Goal: Task Accomplishment & Management: Use online tool/utility

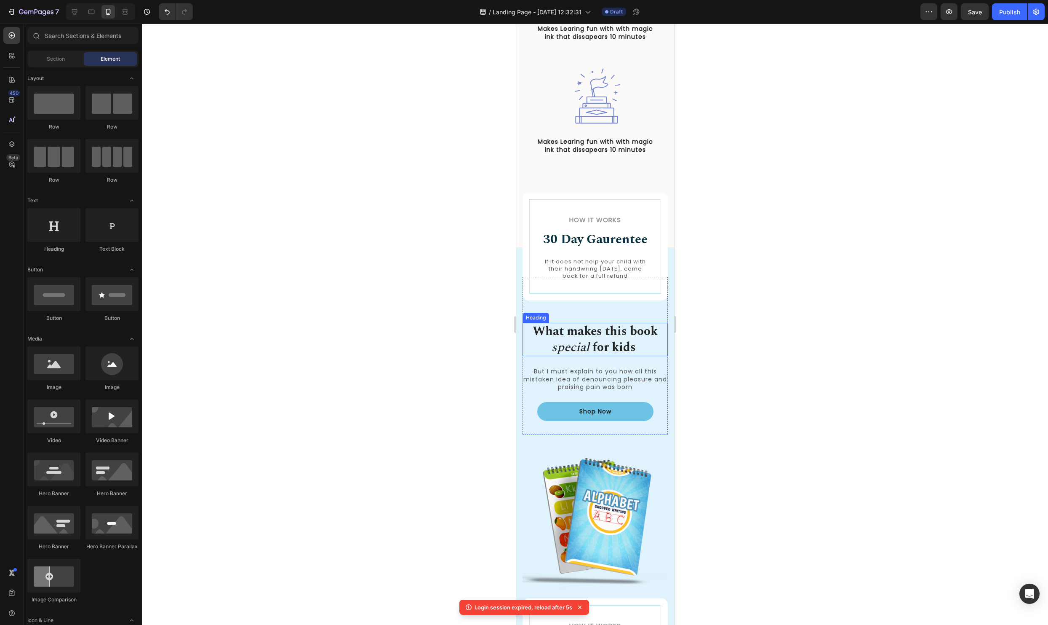
scroll to position [647, 0]
click at [521, 303] on div "How it Works Heading 30 Day Gaurentee Heading If it does not help your child wi…" at bounding box center [595, 542] width 158 height 593
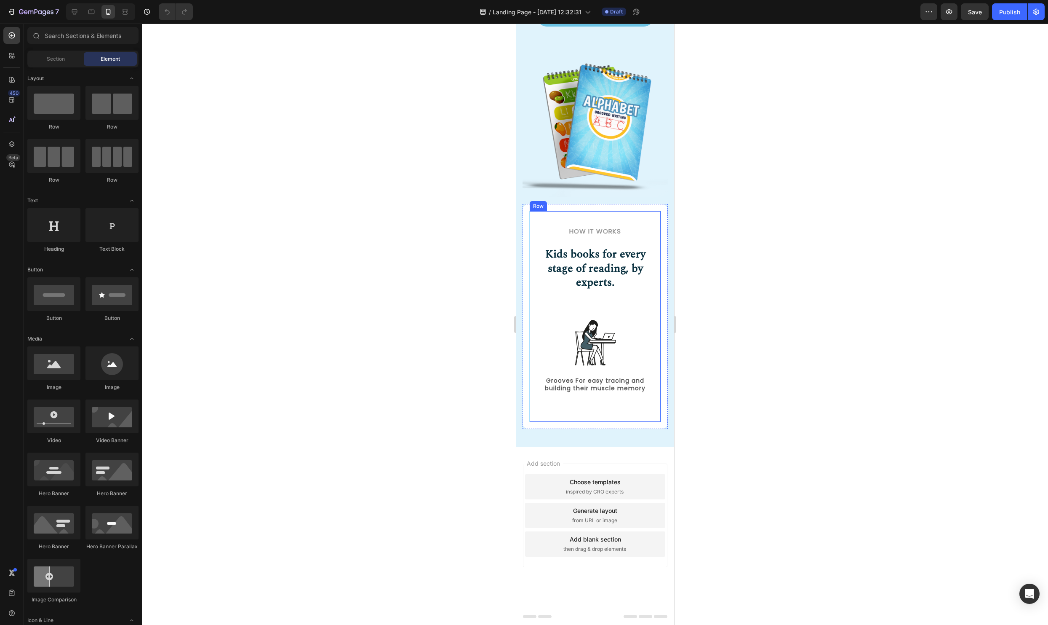
scroll to position [571, 0]
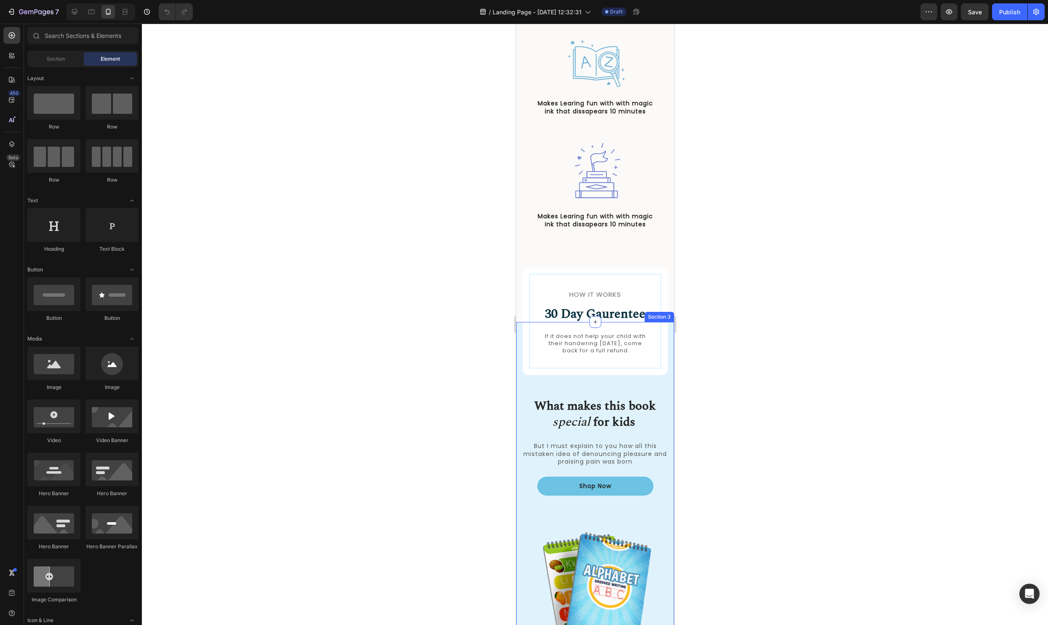
click at [520, 414] on div "How it Works Heading 30 Day Gaurentee Heading If it does not help your child wi…" at bounding box center [595, 618] width 158 height 593
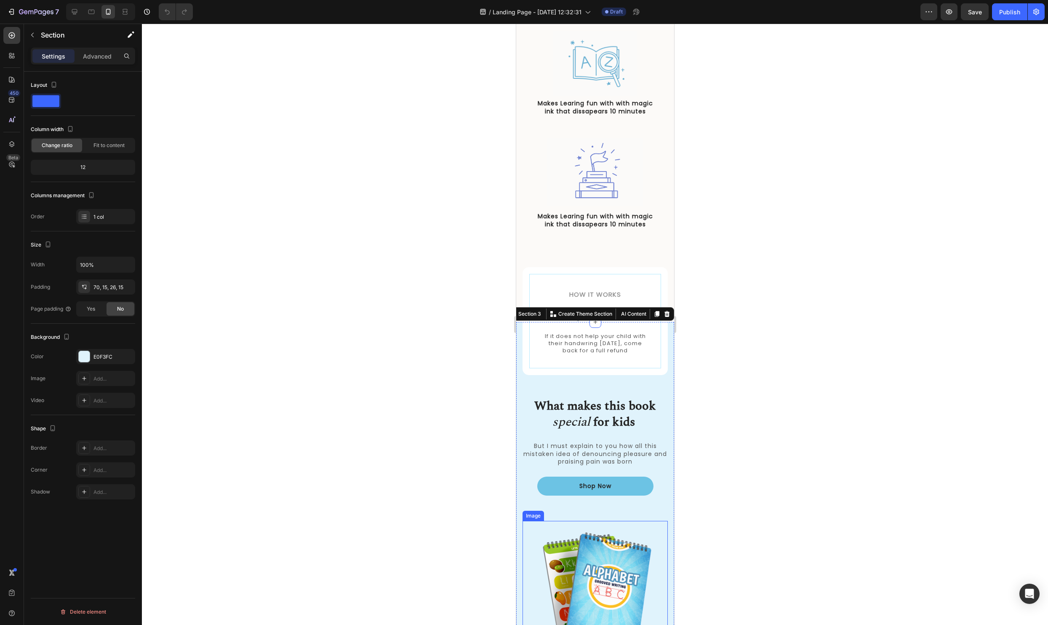
scroll to position [662, 0]
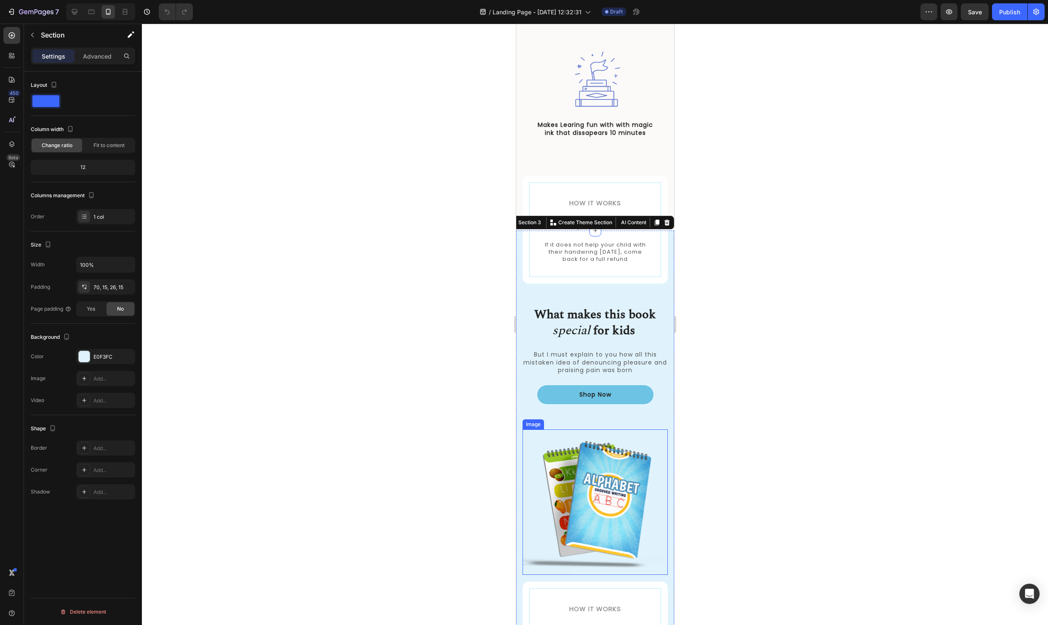
click at [607, 506] on img at bounding box center [594, 501] width 145 height 145
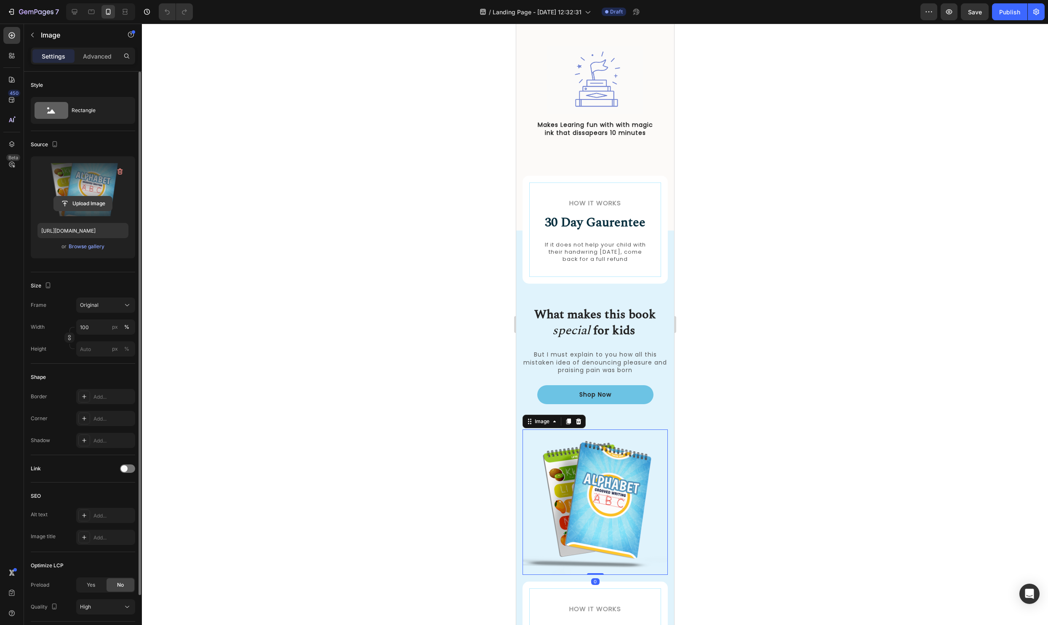
click at [85, 203] on input "file" at bounding box center [83, 203] width 58 height 14
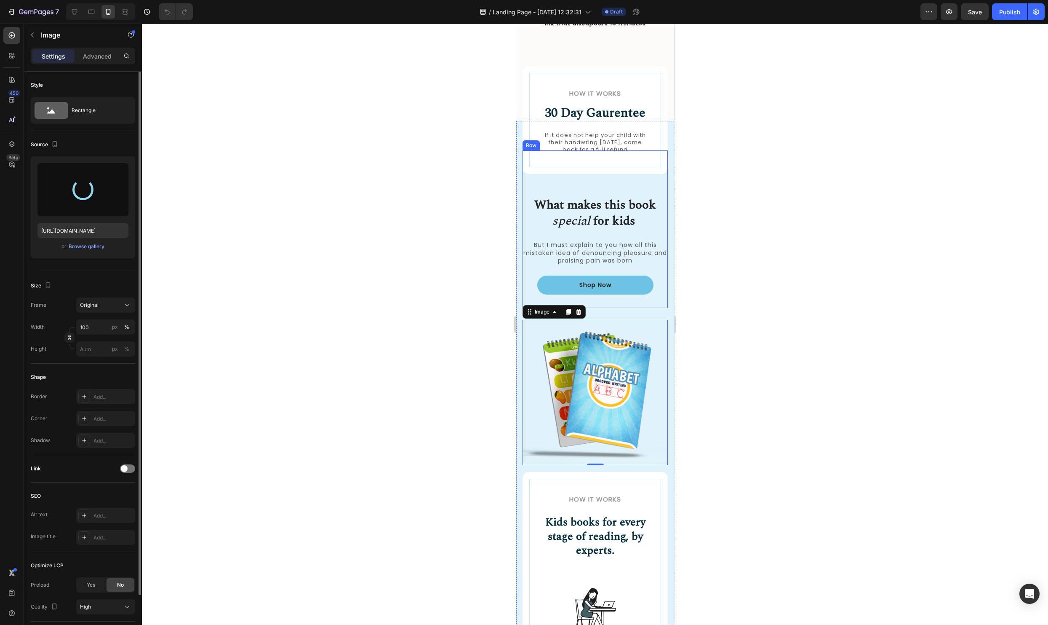
scroll to position [789, 0]
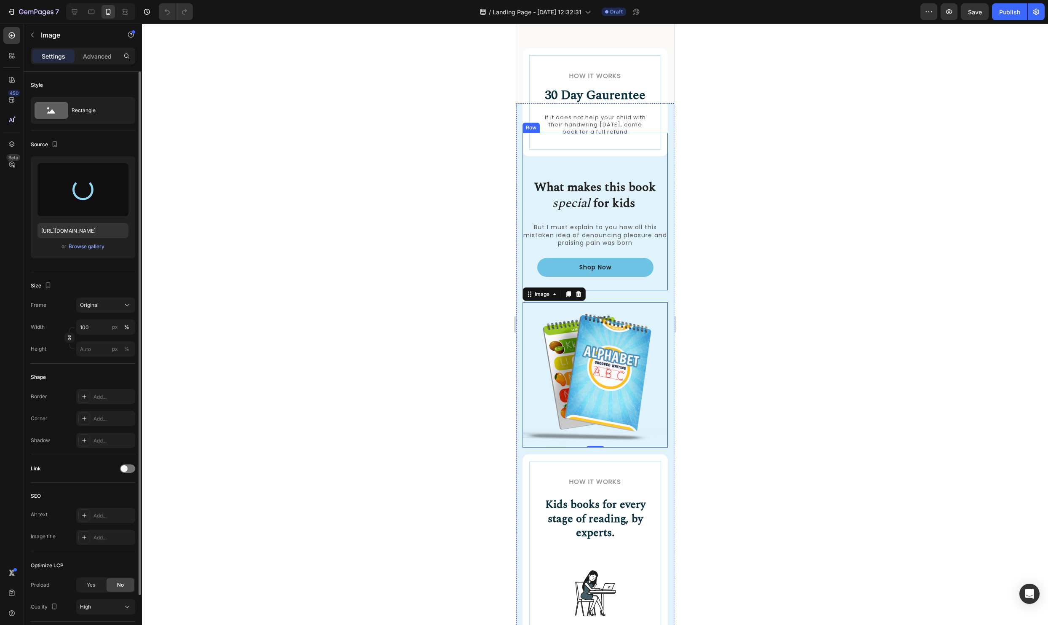
type input "[URL][DOMAIN_NAME]"
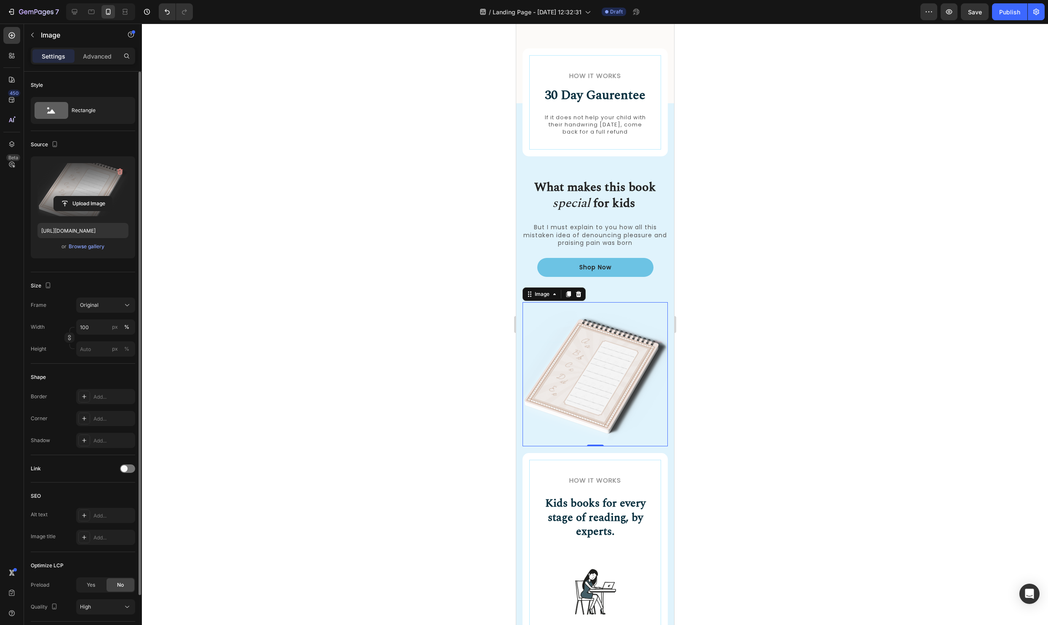
click at [746, 411] on div at bounding box center [595, 324] width 906 height 601
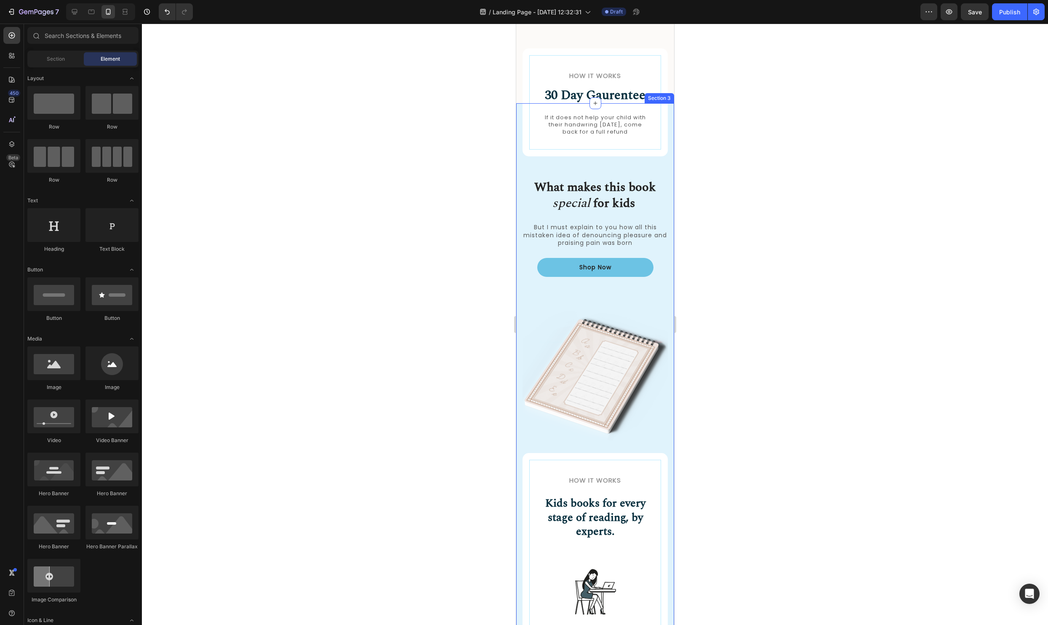
click at [523, 292] on div "How it Works Heading 30 Day Gaurentee Heading If it does not help your child wi…" at bounding box center [594, 409] width 145 height 552
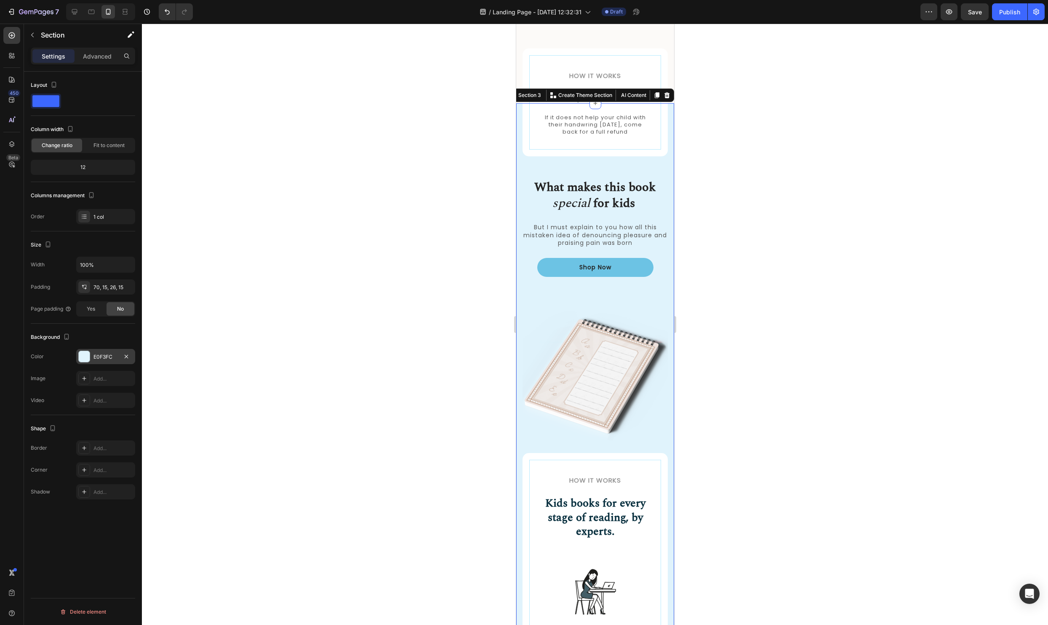
click at [83, 355] on div at bounding box center [84, 356] width 11 height 11
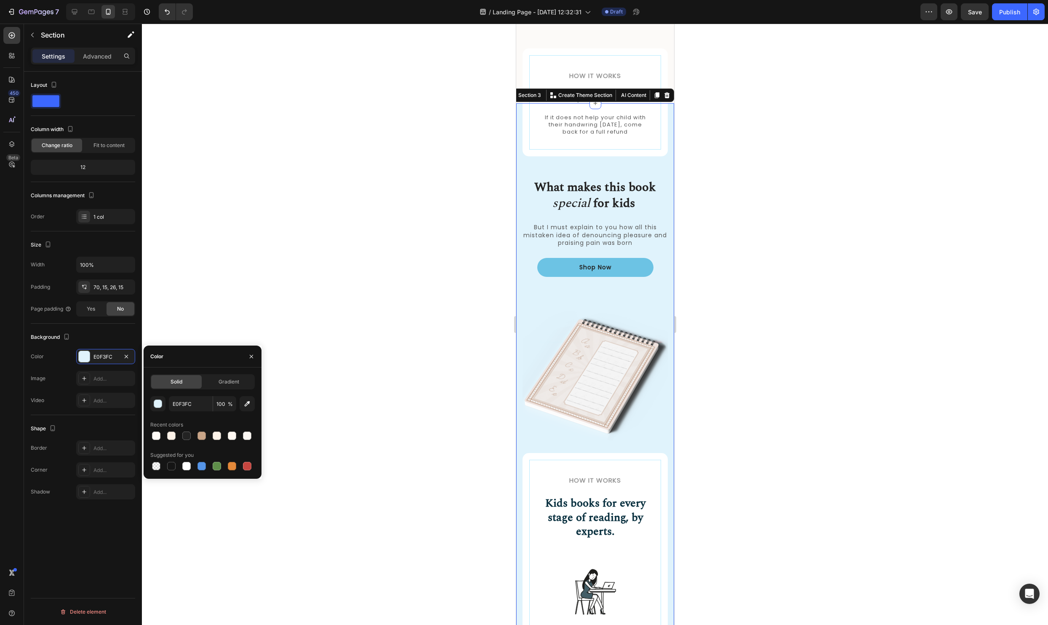
click at [164, 433] on div at bounding box center [202, 436] width 104 height 12
click at [172, 435] on div at bounding box center [171, 435] width 8 height 8
type input "FDF2E8"
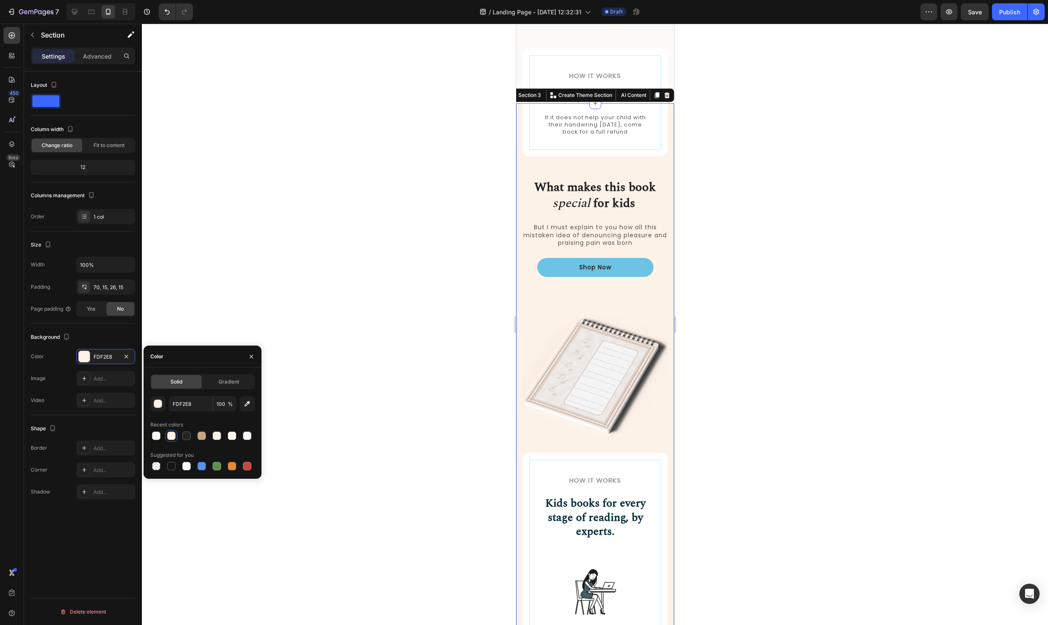
click at [409, 264] on div at bounding box center [595, 324] width 906 height 601
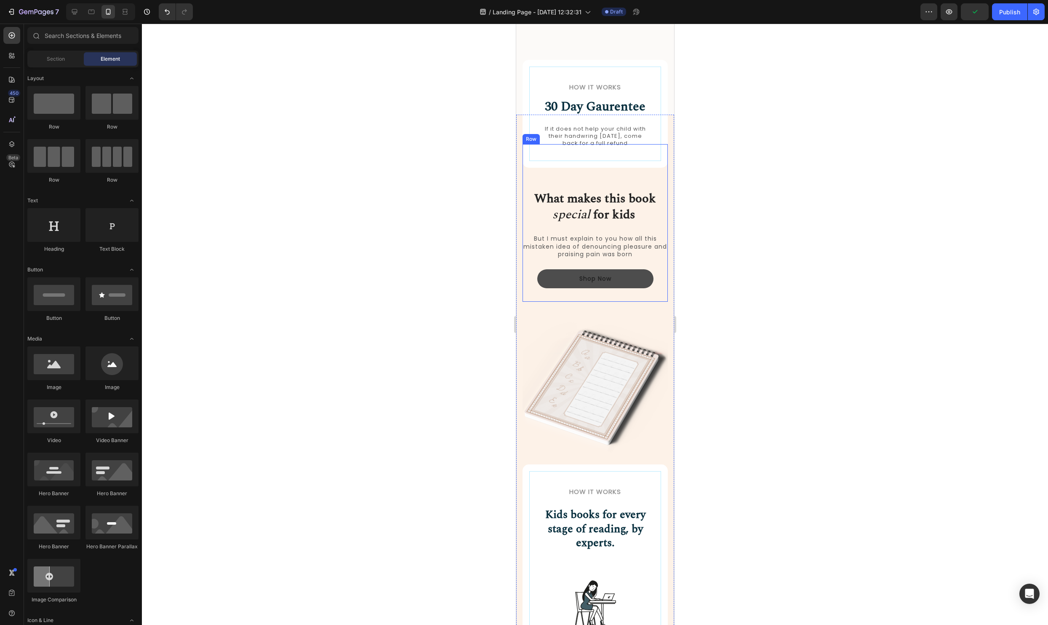
scroll to position [777, 0]
click at [649, 282] on button "Shop Now" at bounding box center [595, 279] width 116 height 19
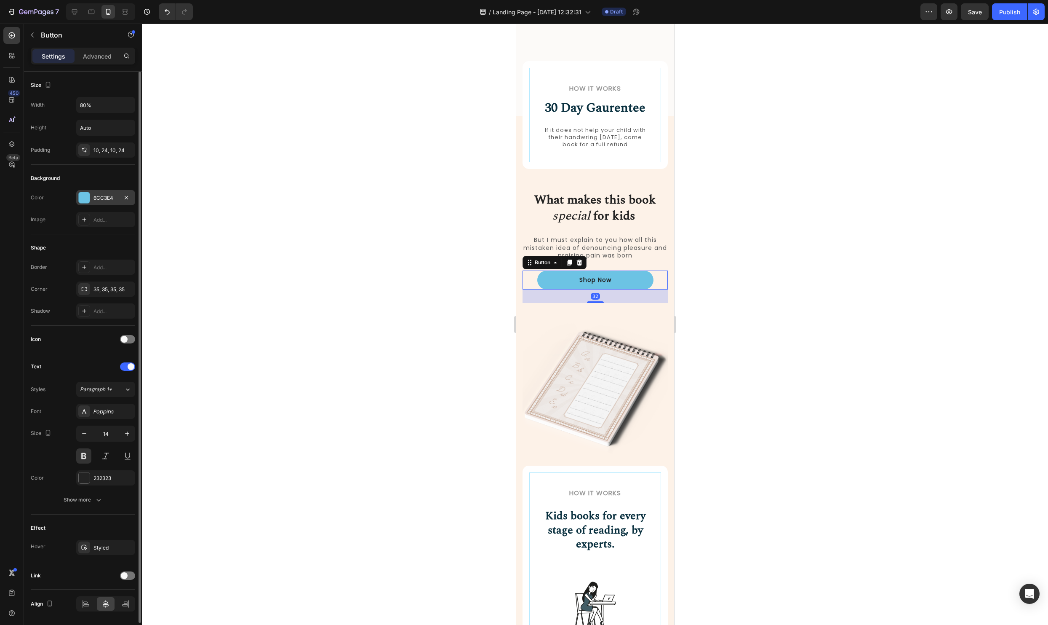
click at [85, 192] on div at bounding box center [84, 197] width 11 height 11
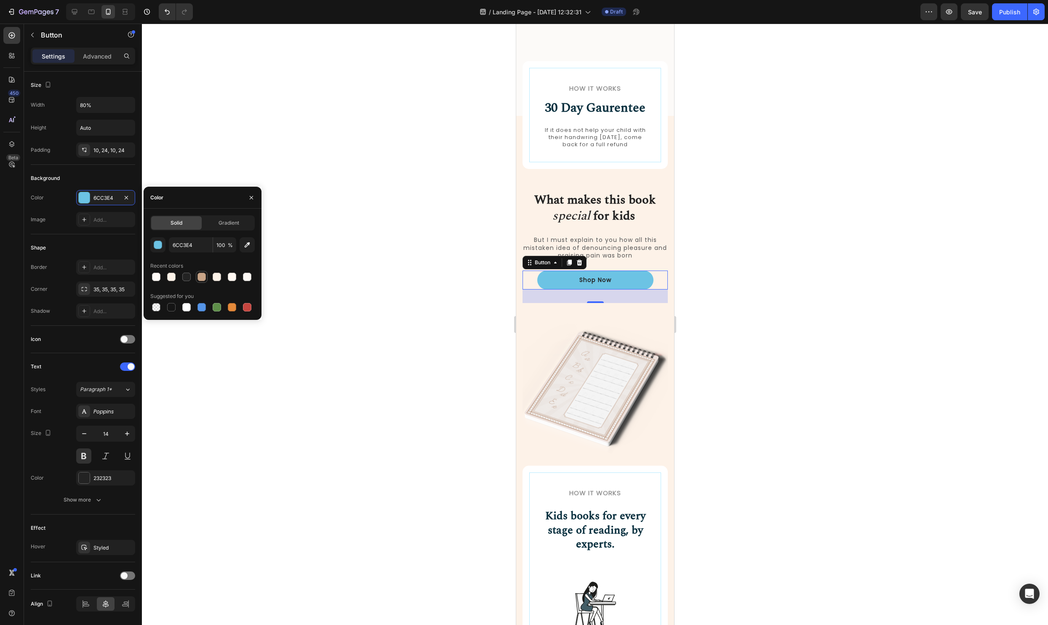
click at [201, 281] on div at bounding box center [202, 277] width 8 height 8
type input "C8A487"
click at [710, 297] on div at bounding box center [595, 324] width 906 height 601
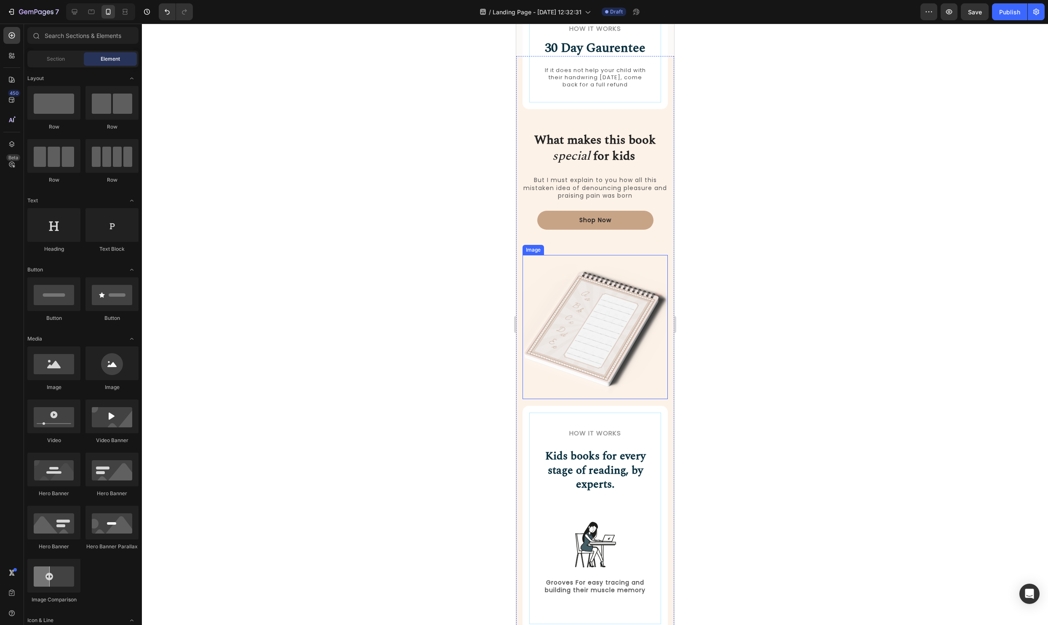
scroll to position [840, 0]
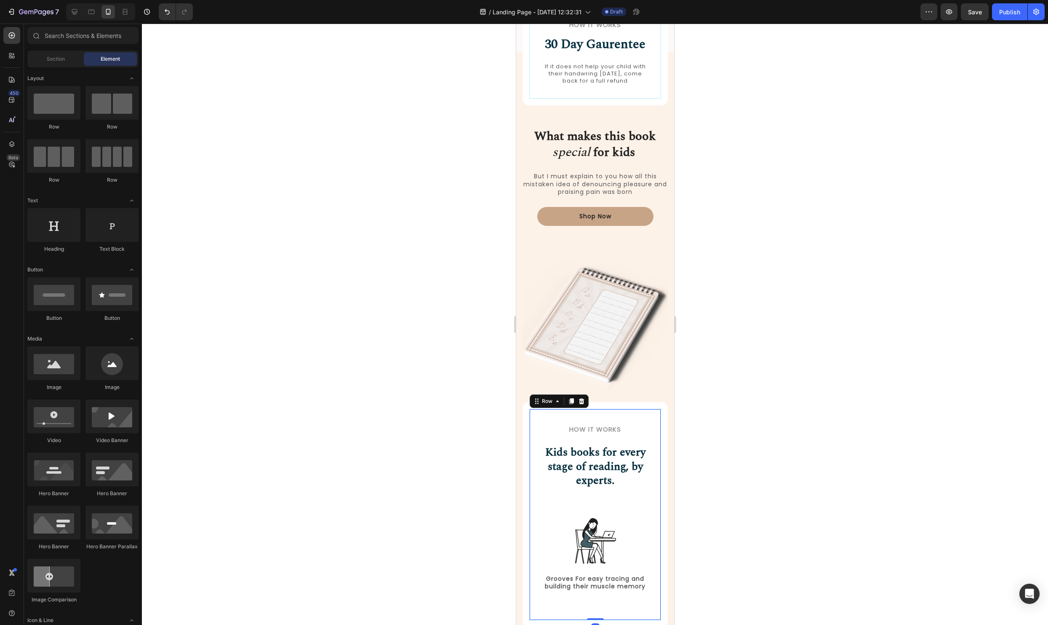
click at [536, 409] on div "How it Works Heading Kids books for every stage of reading, by experts. Heading…" at bounding box center [595, 514] width 132 height 211
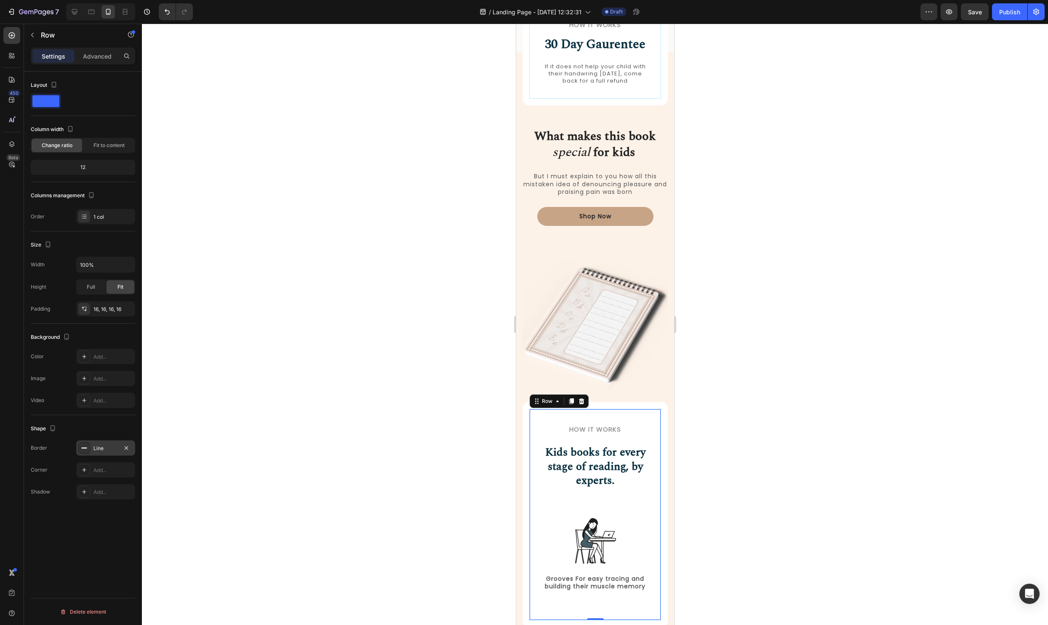
click at [104, 454] on div "Line" at bounding box center [105, 447] width 59 height 15
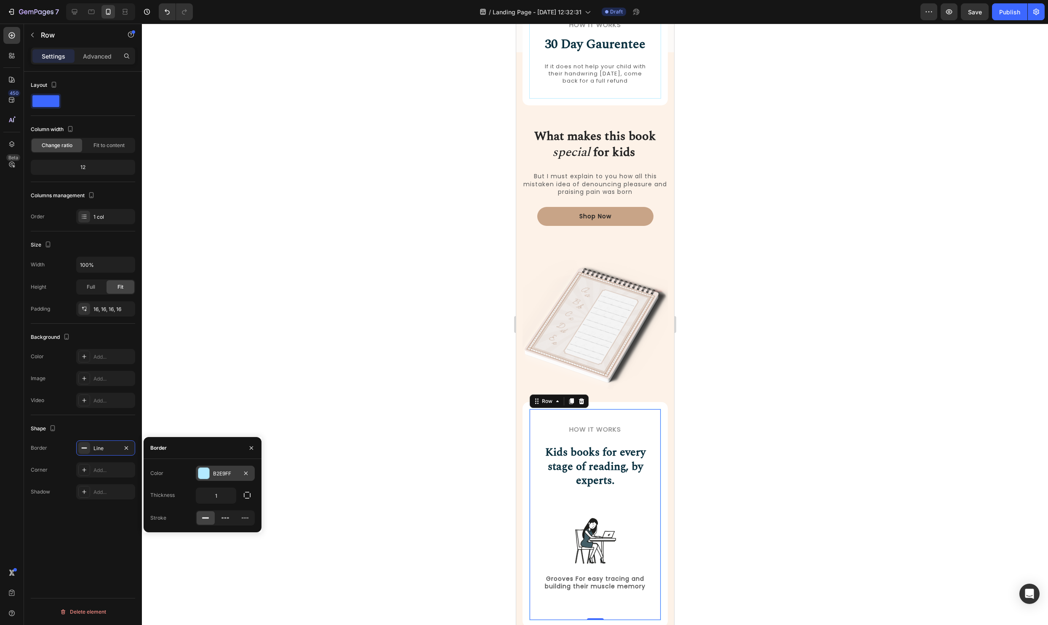
click at [205, 475] on div at bounding box center [203, 473] width 11 height 11
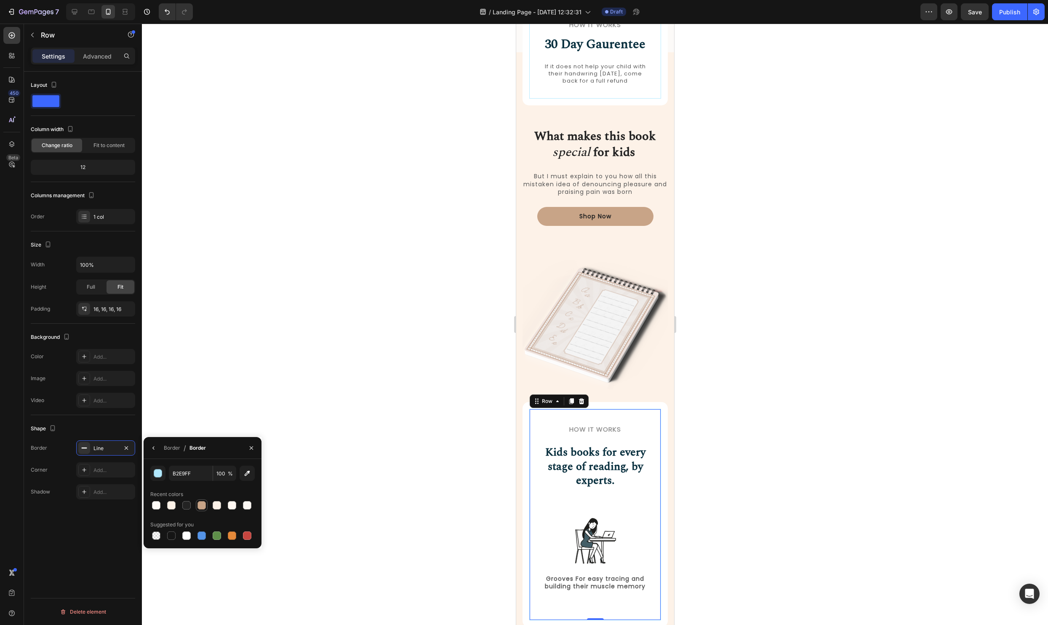
click at [201, 503] on div at bounding box center [202, 505] width 8 height 8
type input "C8A487"
click at [817, 488] on div at bounding box center [595, 324] width 906 height 601
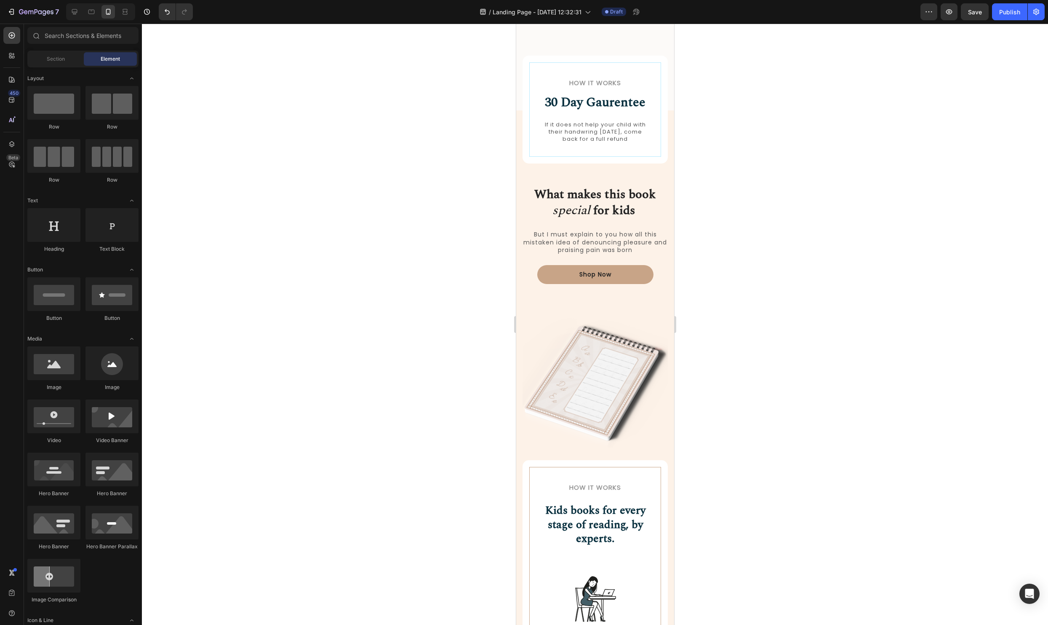
scroll to position [785, 0]
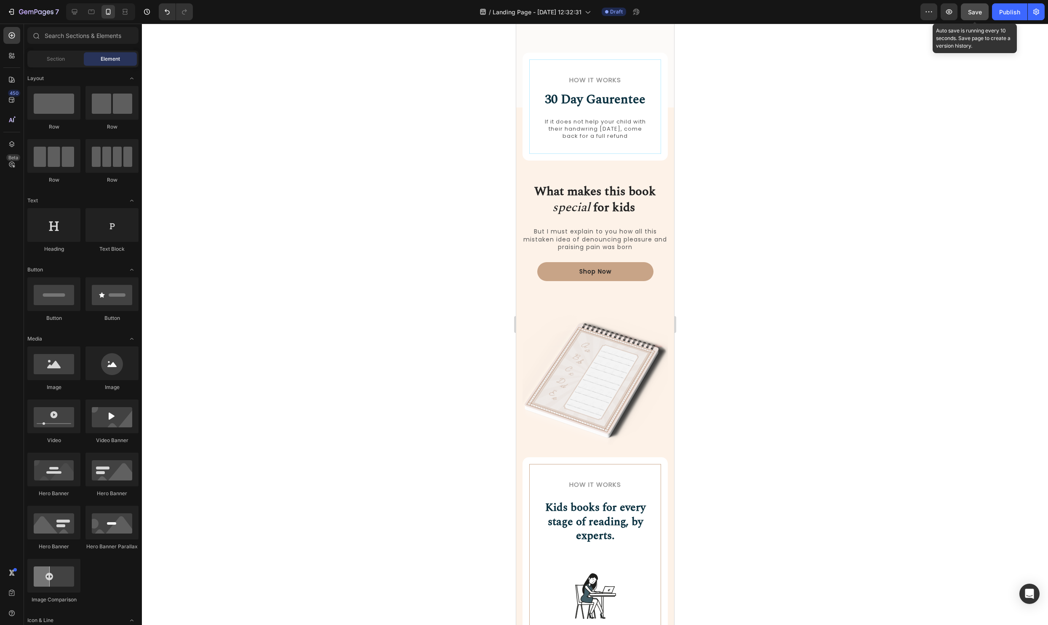
click at [968, 14] on button "Save" at bounding box center [975, 11] width 28 height 17
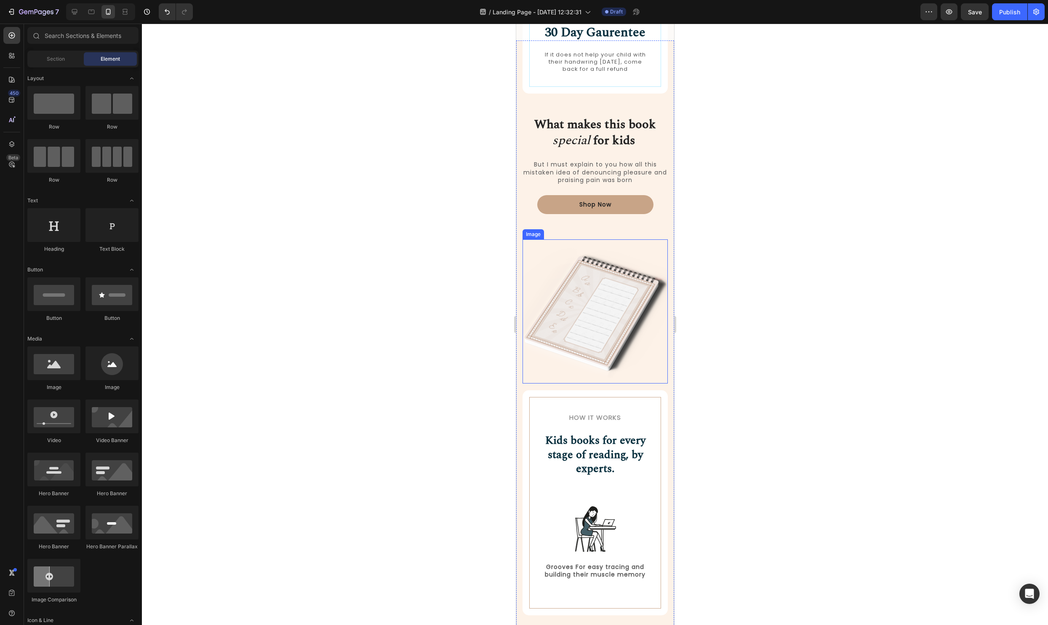
scroll to position [842, 0]
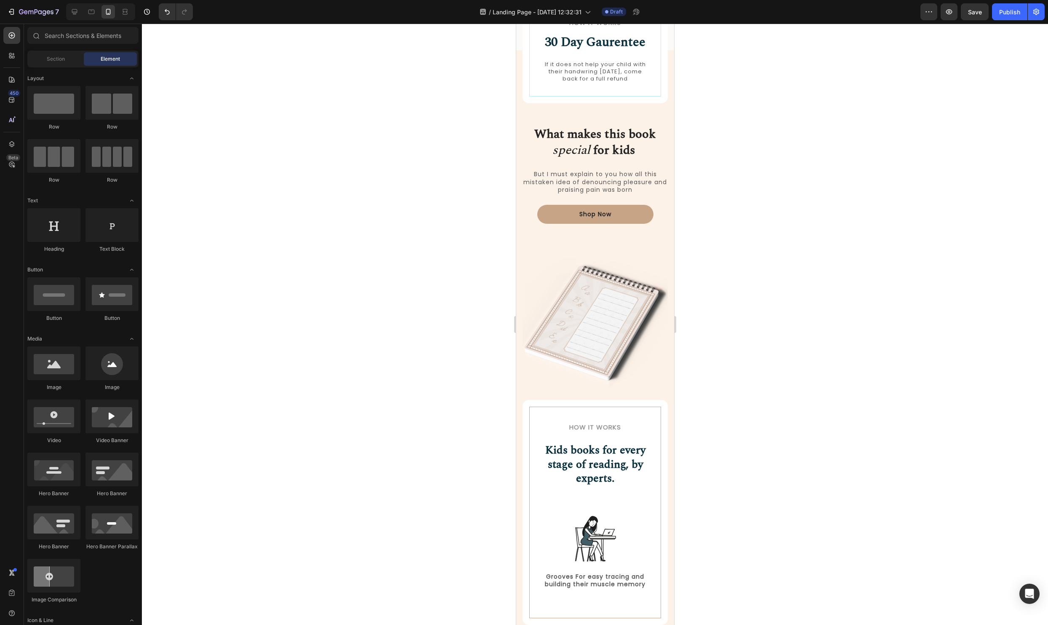
click at [928, 389] on div at bounding box center [595, 324] width 906 height 601
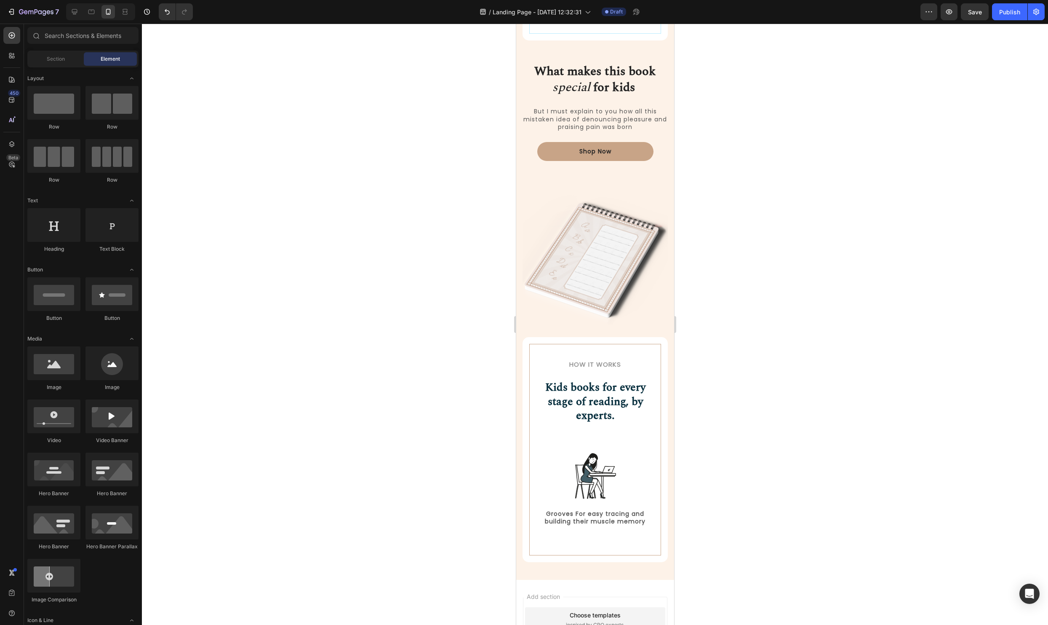
scroll to position [906, 0]
click at [970, 12] on span "Save" at bounding box center [975, 11] width 14 height 7
click at [961, 3] on button "button" at bounding box center [975, 11] width 28 height 17
click at [617, 182] on div "How it Works Heading 30 Day Gaurentee Heading If it does not help your child wi…" at bounding box center [594, 292] width 145 height 552
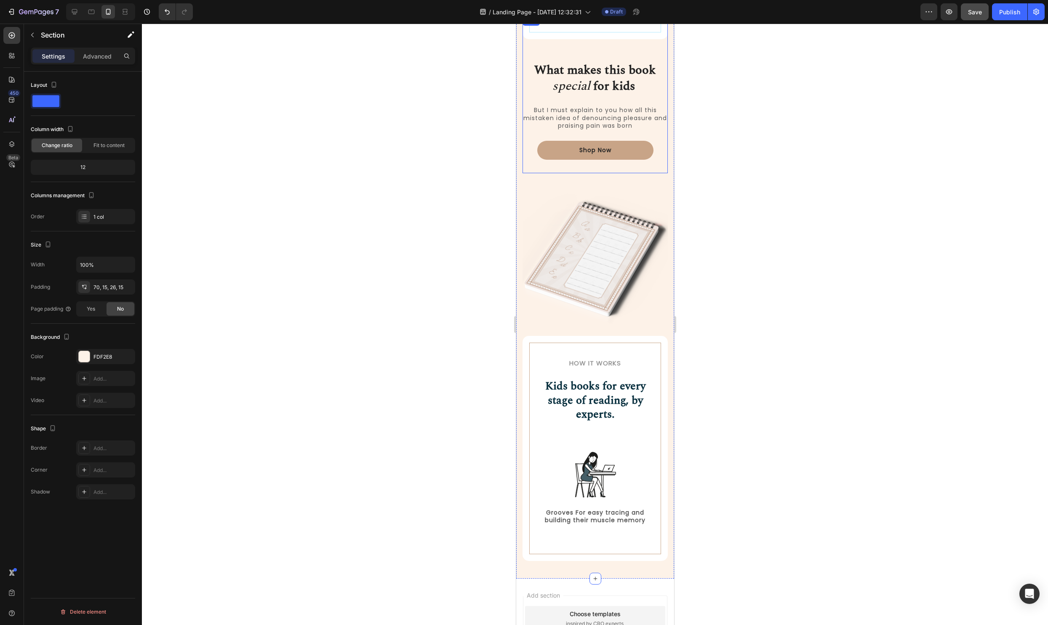
click at [623, 164] on div "Shop Now Button" at bounding box center [594, 157] width 145 height 32
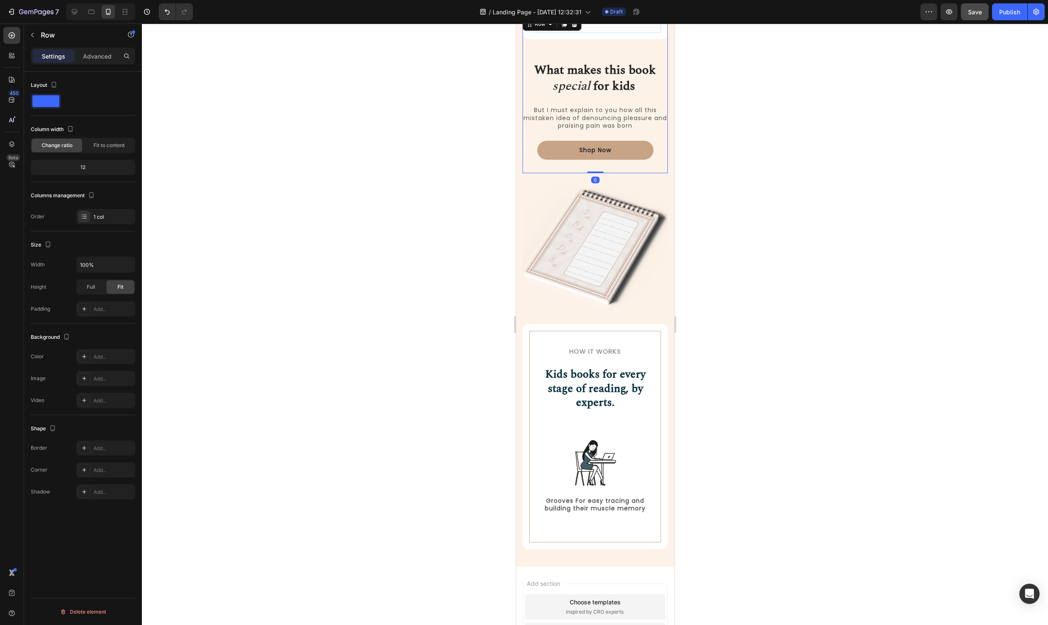
drag, startPoint x: 599, startPoint y: 184, endPoint x: 637, endPoint y: 126, distance: 69.5
click at [617, 129] on div "How it Works Heading 30 Day Gaurentee Heading If it does not help your child wi…" at bounding box center [594, 95] width 145 height 158
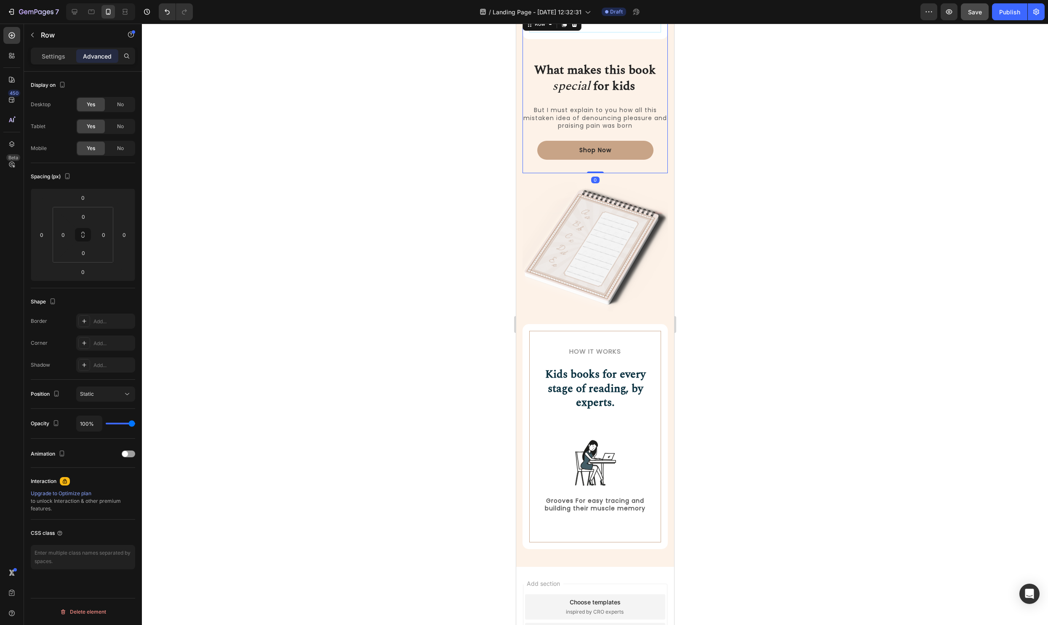
click at [805, 158] on div at bounding box center [595, 324] width 906 height 601
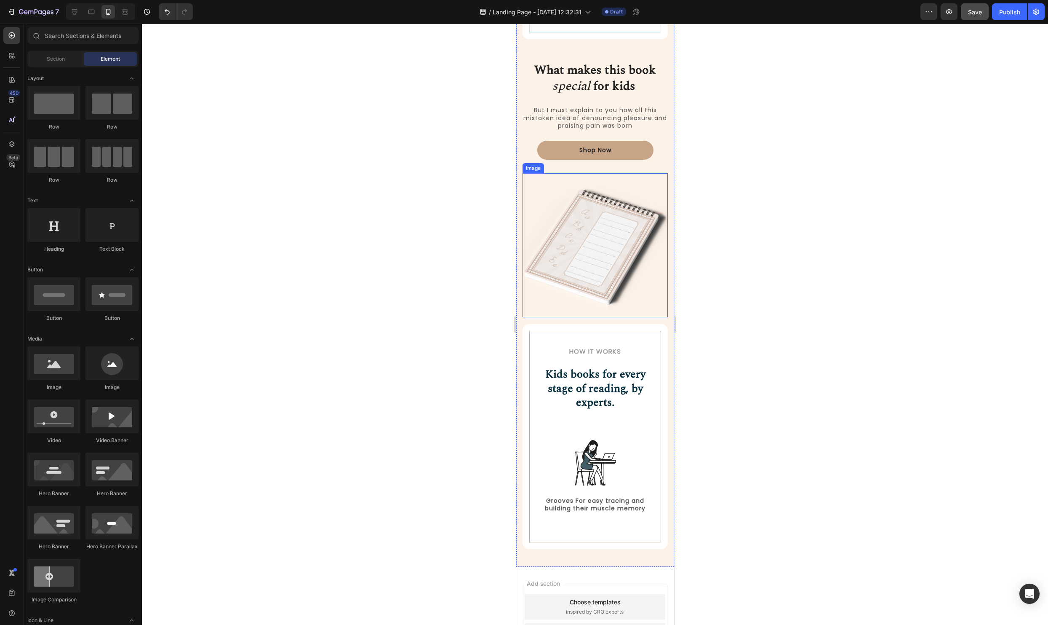
click at [615, 207] on img at bounding box center [594, 245] width 145 height 144
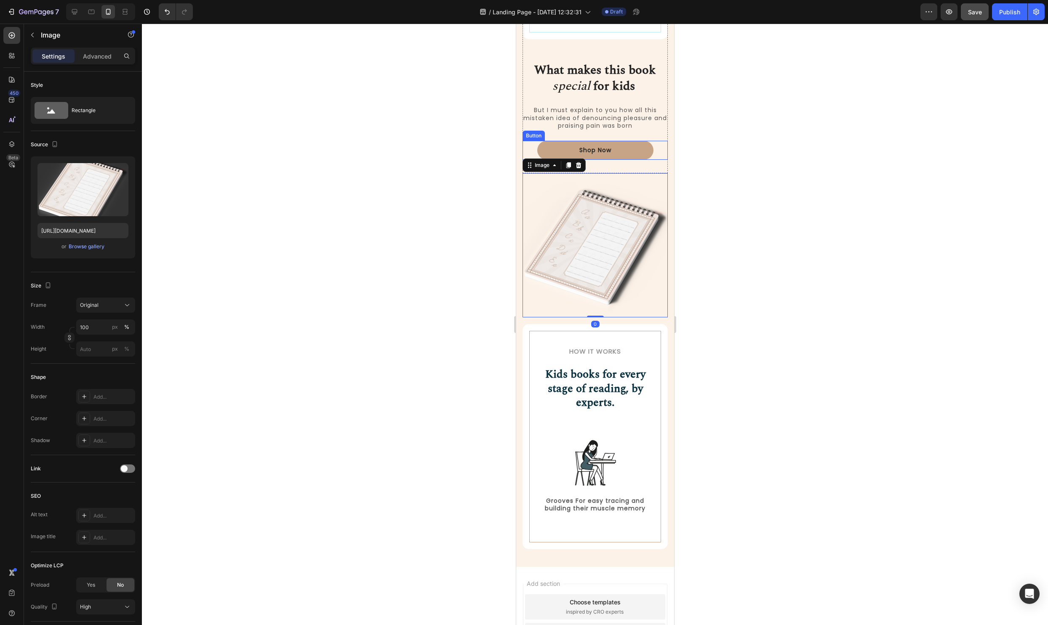
click at [774, 168] on div at bounding box center [595, 324] width 906 height 601
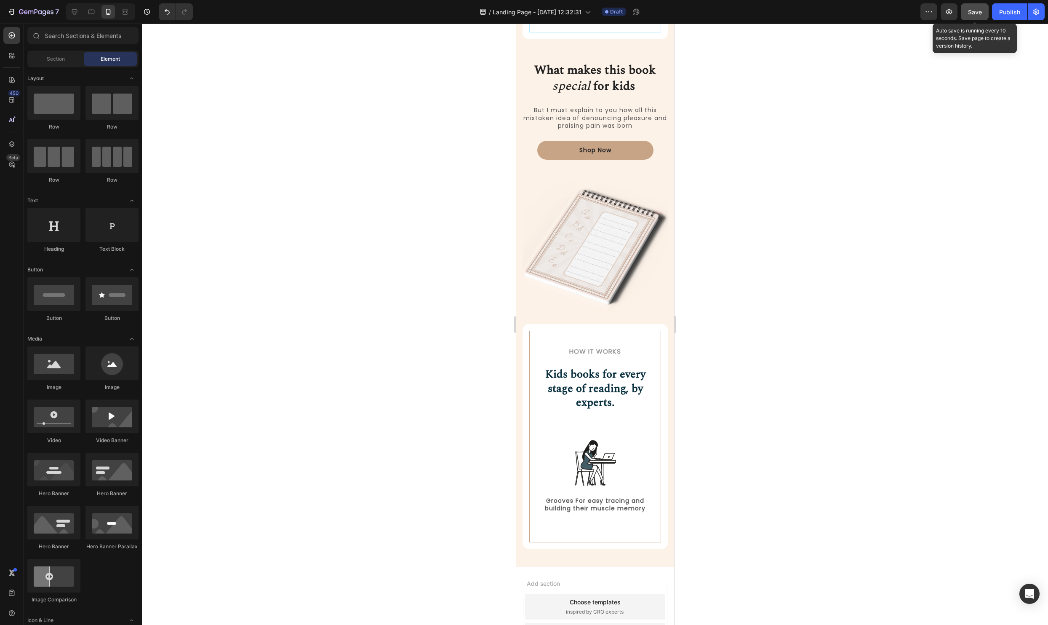
click at [984, 13] on button "Save" at bounding box center [975, 11] width 28 height 17
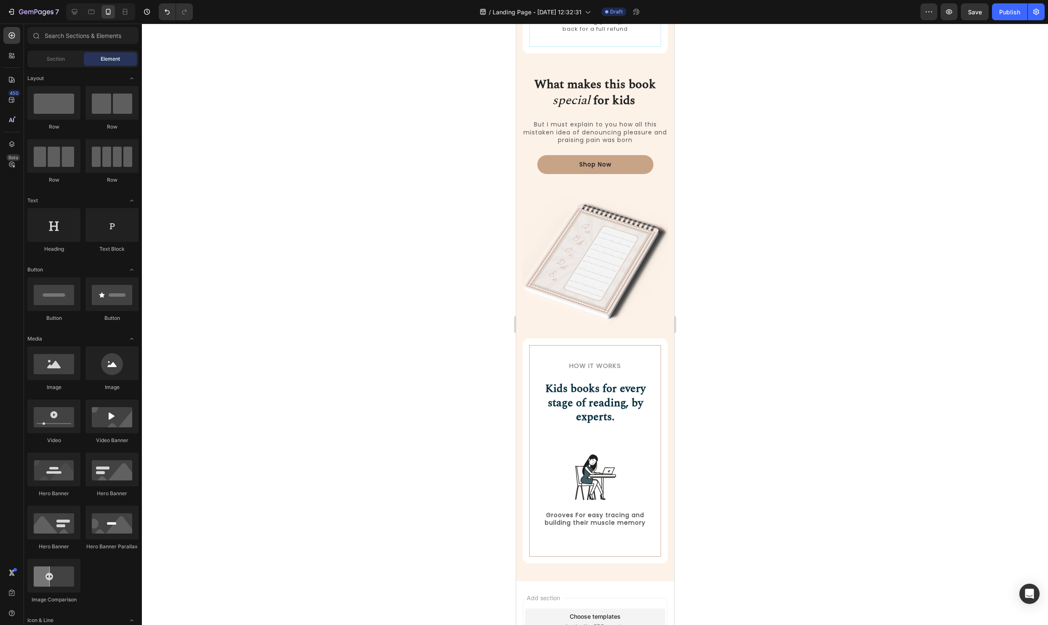
scroll to position [901, 0]
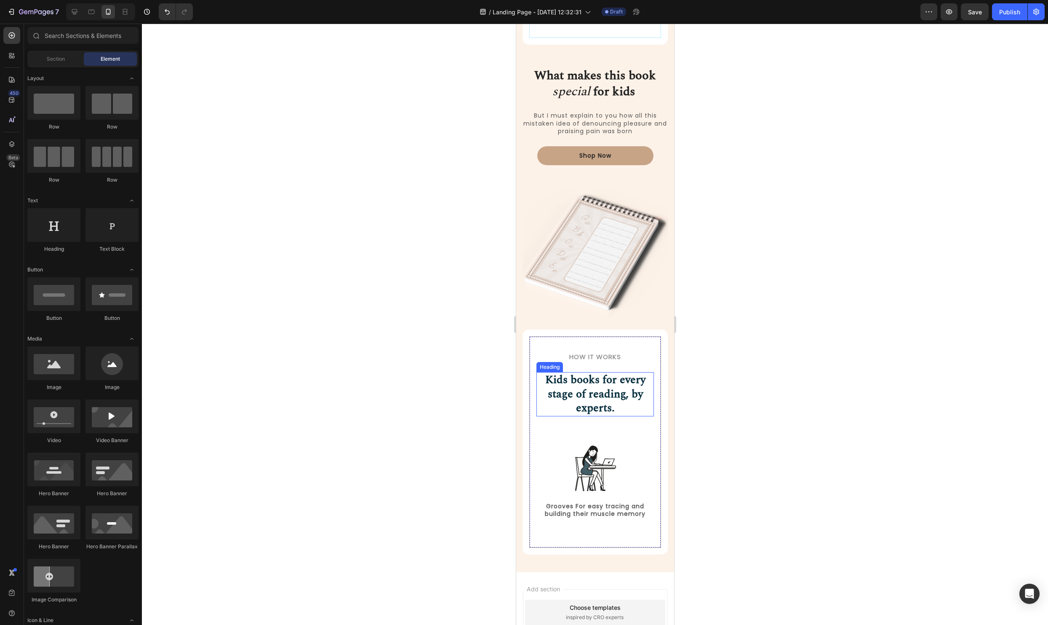
click at [591, 378] on h2 "Kids books for every stage of reading, by experts." at bounding box center [595, 394] width 118 height 44
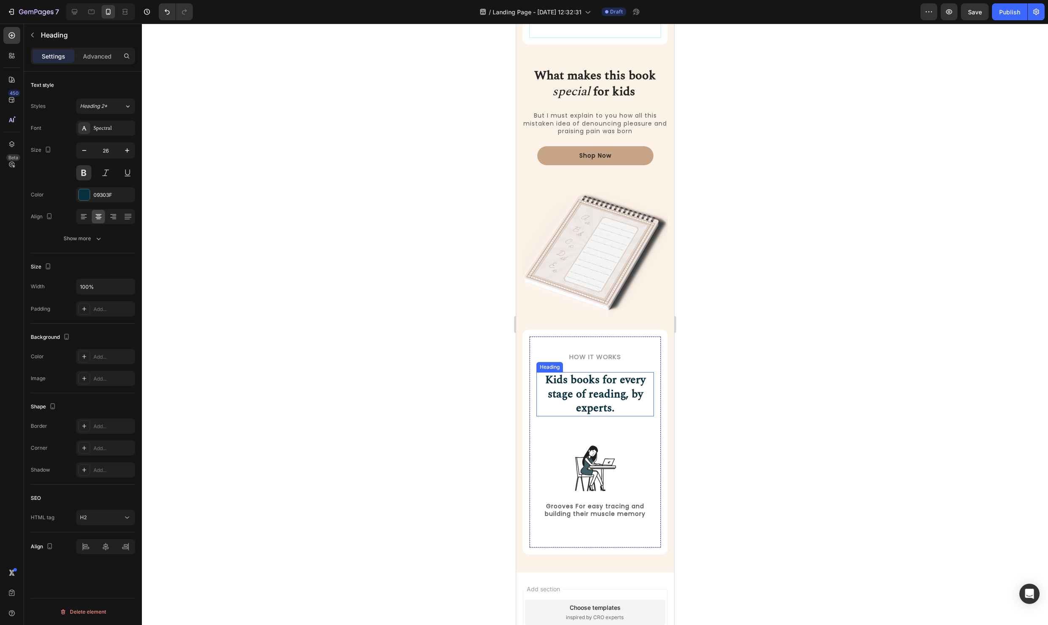
click at [591, 378] on h2 "Kids books for every stage of reading, by experts." at bounding box center [595, 394] width 118 height 44
click at [628, 409] on p "Kids books for every stage of reading, by experts." at bounding box center [595, 394] width 116 height 43
drag, startPoint x: 615, startPoint y: 406, endPoint x: 547, endPoint y: 377, distance: 74.0
click at [547, 377] on p "Kids books for every stage of reading, by experts." at bounding box center [595, 394] width 116 height 43
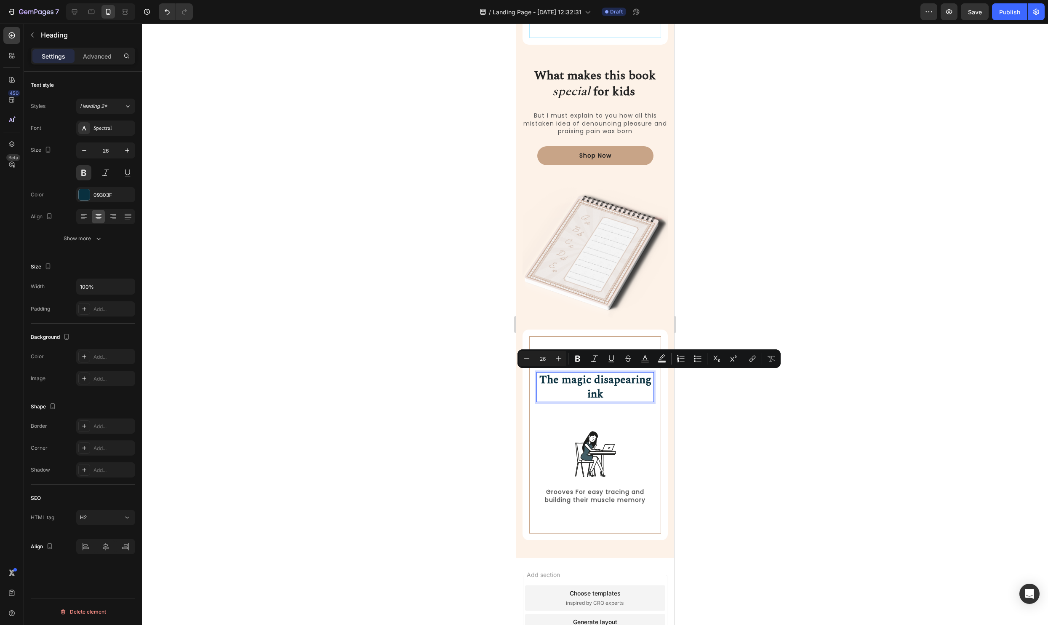
drag, startPoint x: 612, startPoint y: 393, endPoint x: 562, endPoint y: 381, distance: 52.0
click at [562, 381] on p "The magic disapearing ink" at bounding box center [595, 387] width 116 height 29
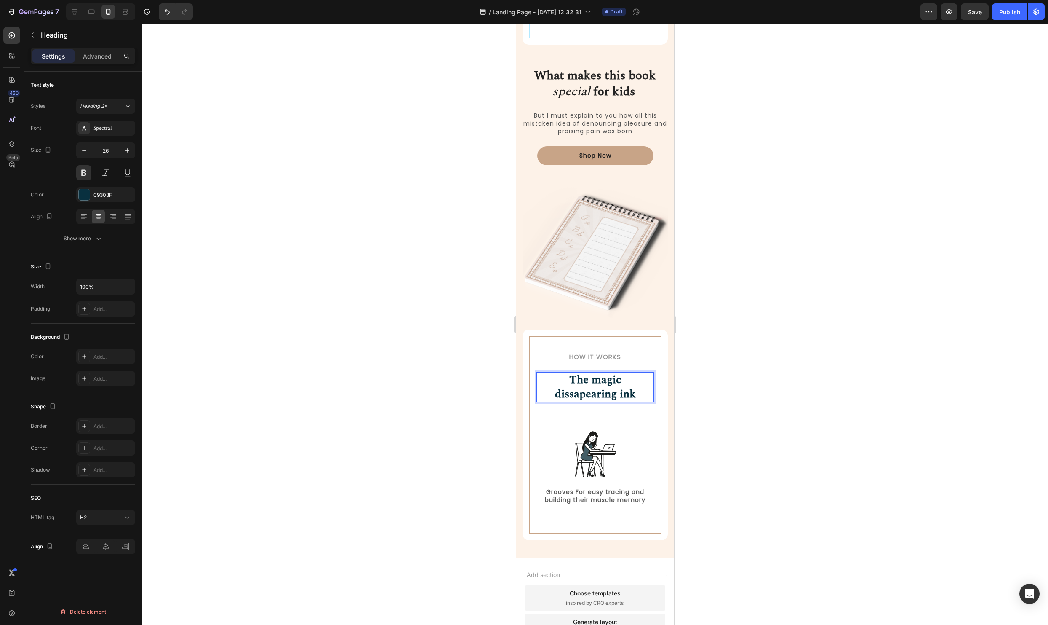
click at [802, 427] on div at bounding box center [595, 324] width 906 height 601
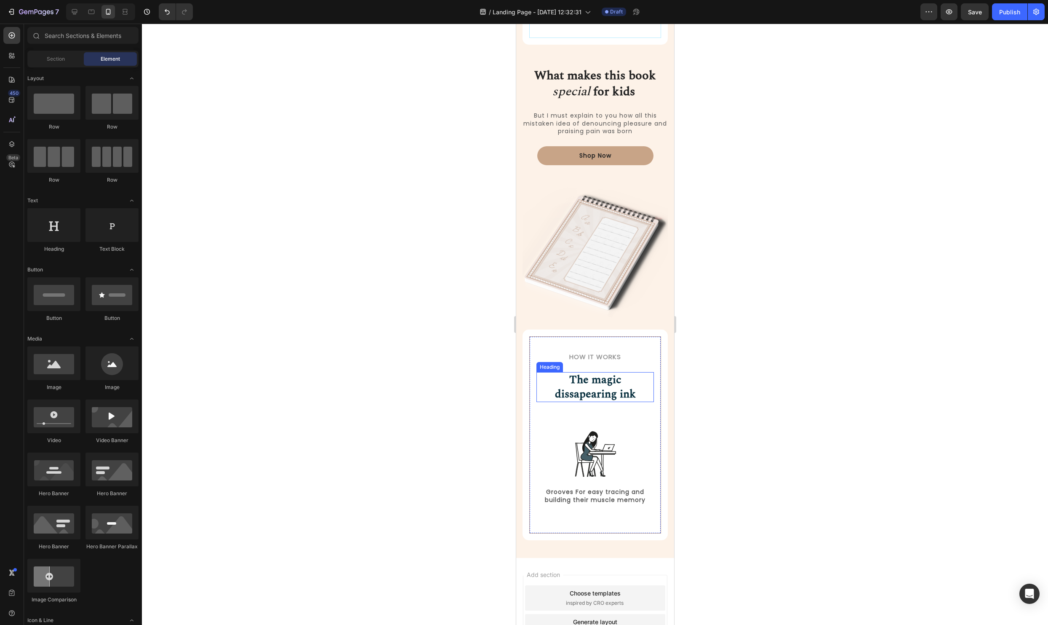
click at [604, 396] on p "The magic dissapearing ink" at bounding box center [595, 387] width 116 height 29
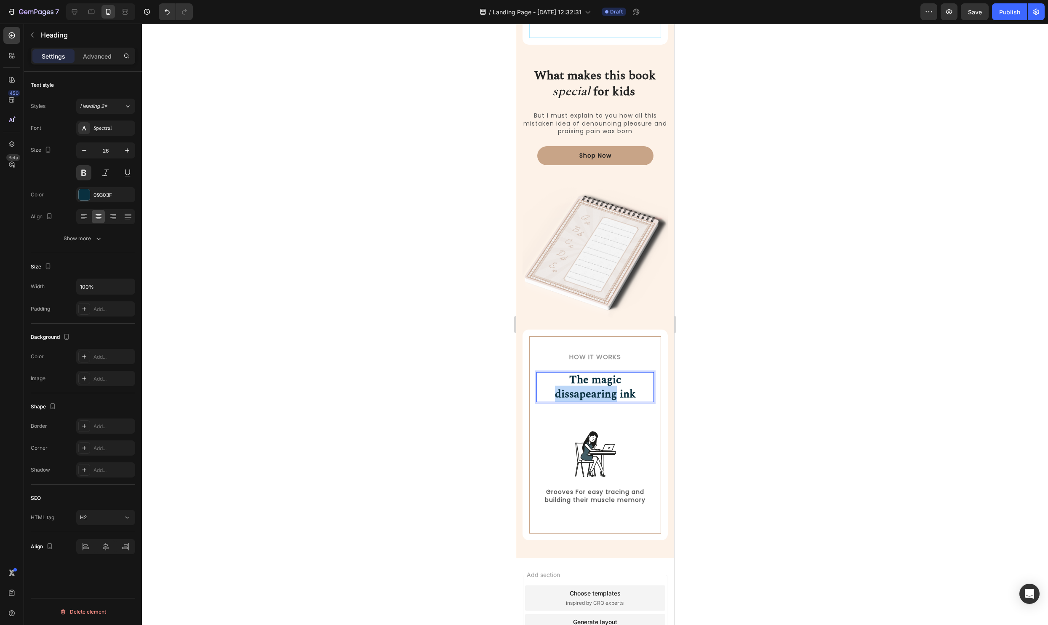
click at [609, 395] on p "The magic dissapearing ink" at bounding box center [595, 387] width 116 height 29
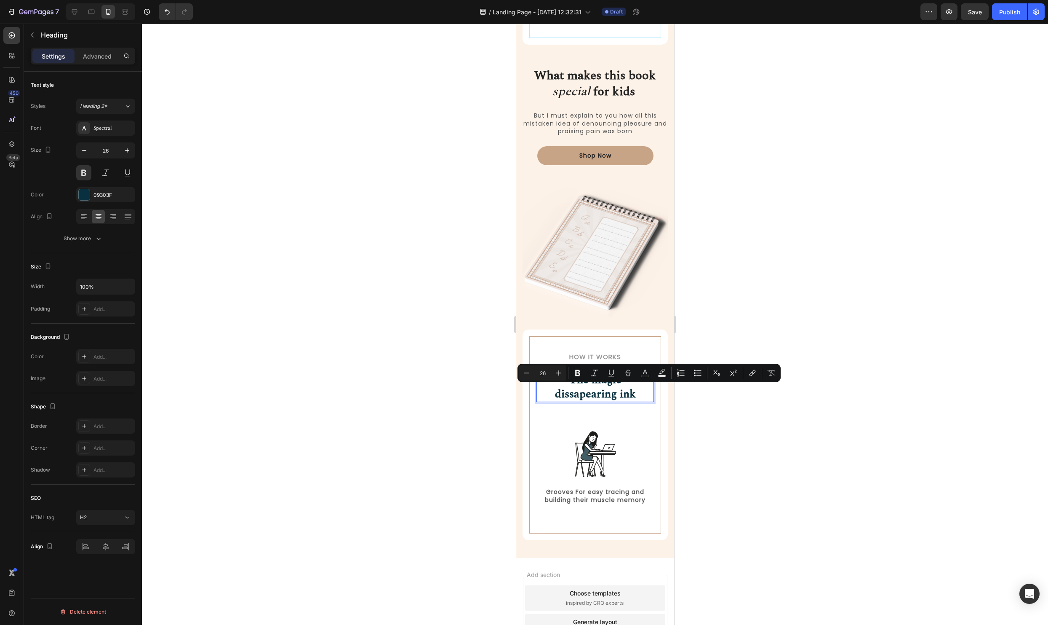
click at [617, 395] on p "The magic dissapearing ink" at bounding box center [595, 387] width 116 height 29
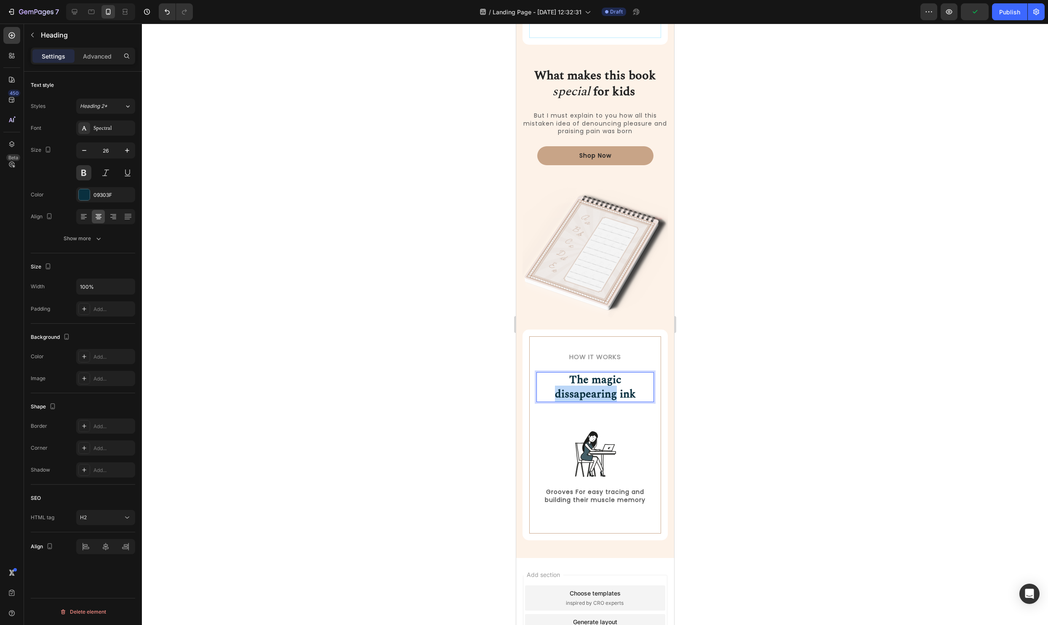
drag, startPoint x: 613, startPoint y: 395, endPoint x: 545, endPoint y: 393, distance: 67.4
click at [545, 393] on p "The magic dissapearing ink" at bounding box center [595, 387] width 116 height 29
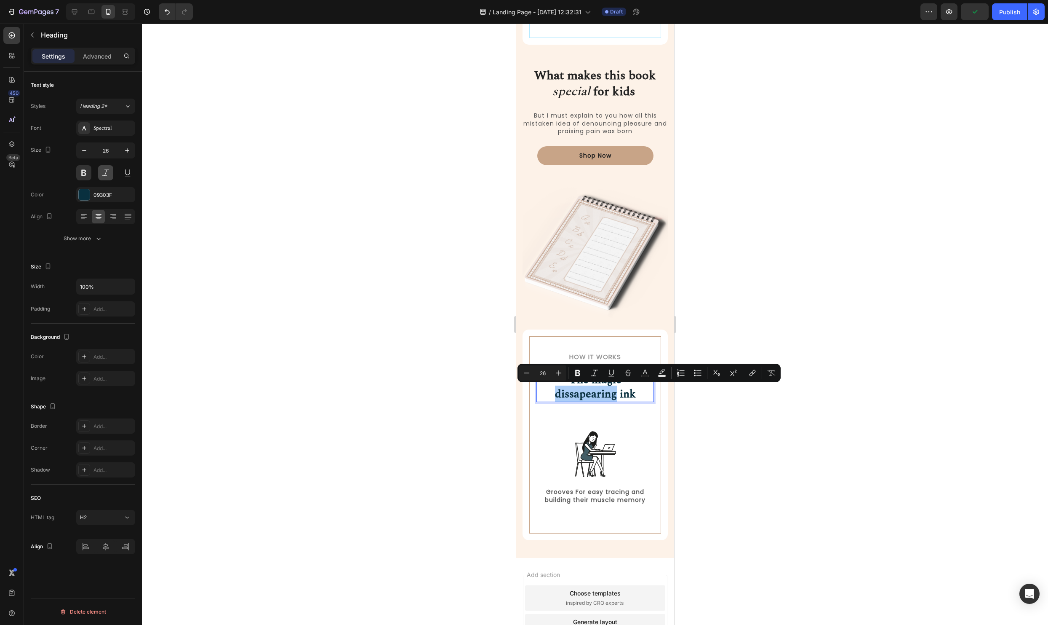
click at [102, 173] on button at bounding box center [105, 172] width 15 height 15
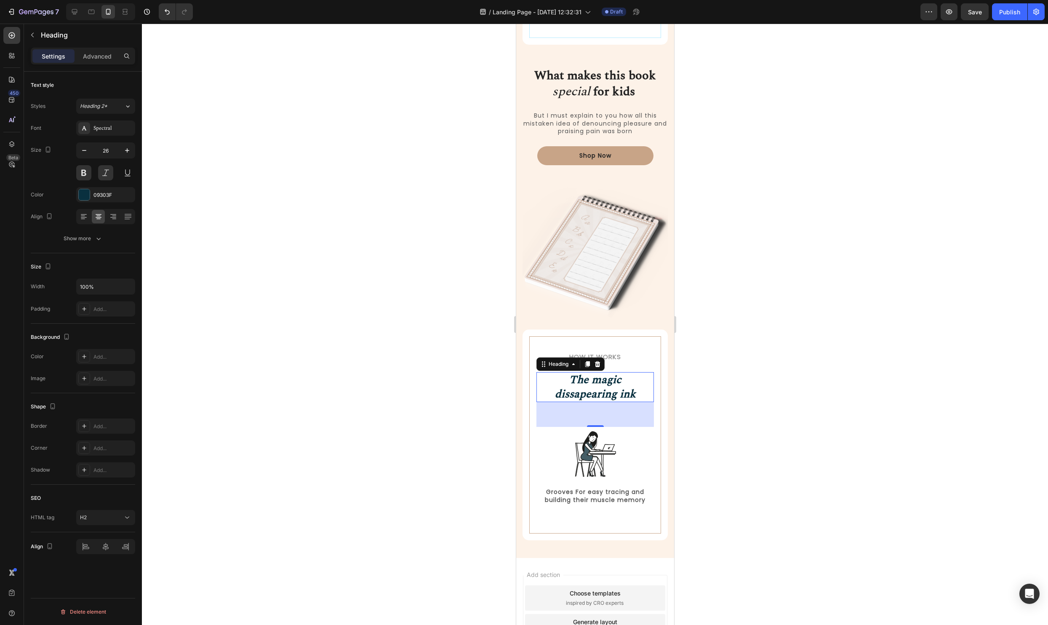
click at [854, 422] on div at bounding box center [595, 324] width 906 height 601
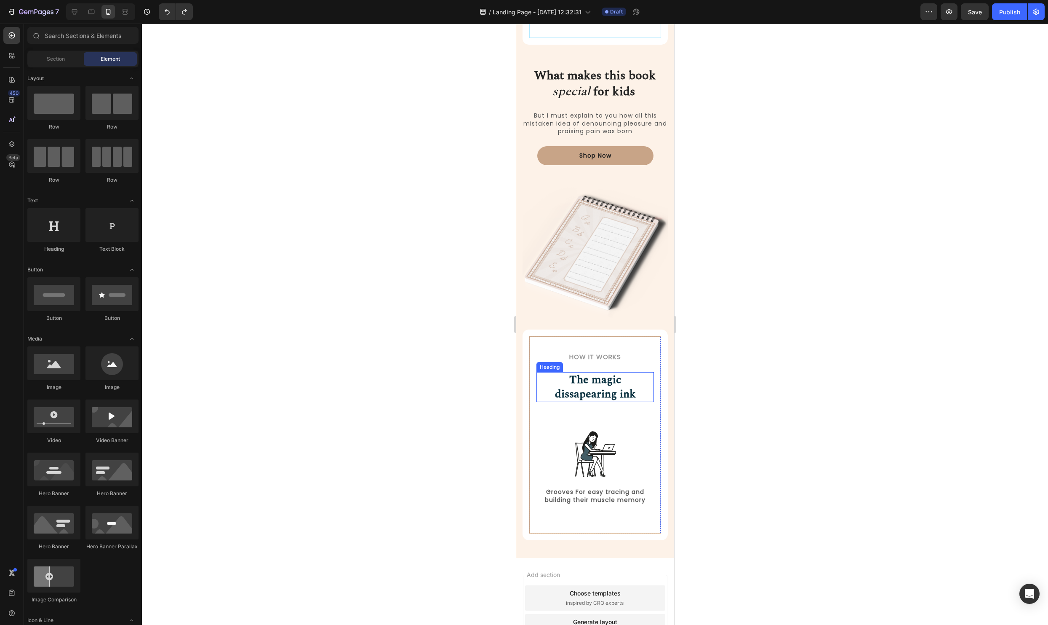
click at [608, 398] on p "The magic dissapearing ink" at bounding box center [595, 387] width 116 height 29
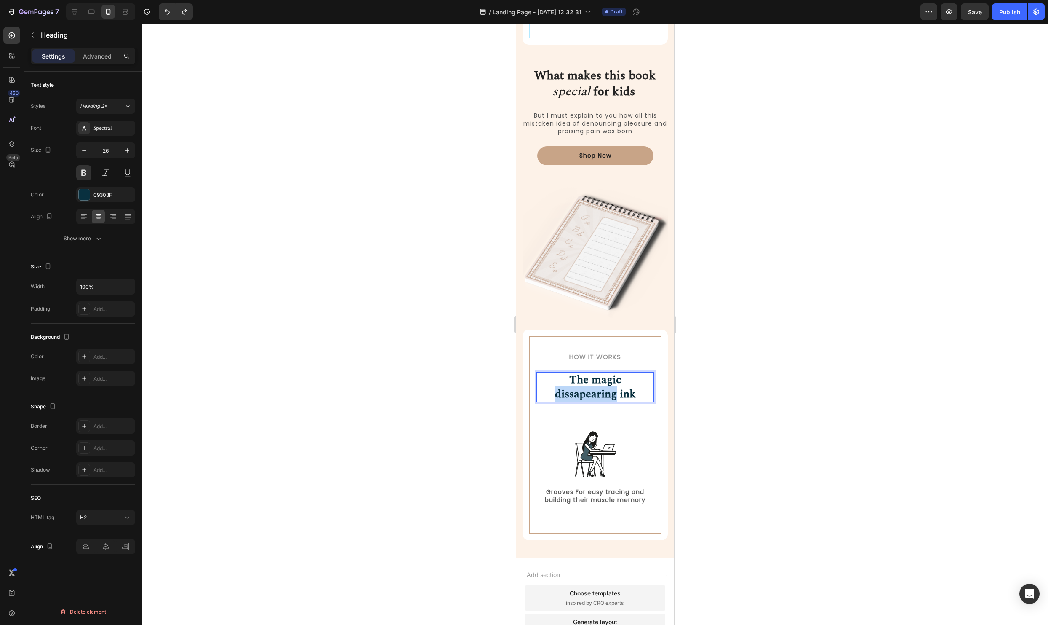
click at [608, 397] on p "The magic dissapearing ink" at bounding box center [595, 387] width 116 height 29
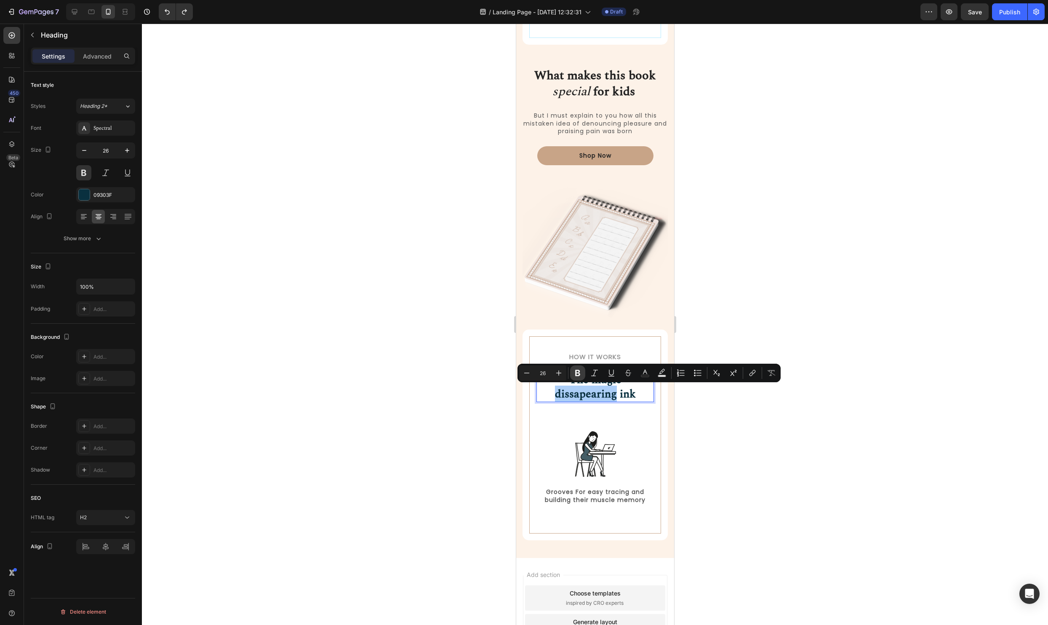
click at [582, 375] on button "Bold" at bounding box center [577, 372] width 15 height 15
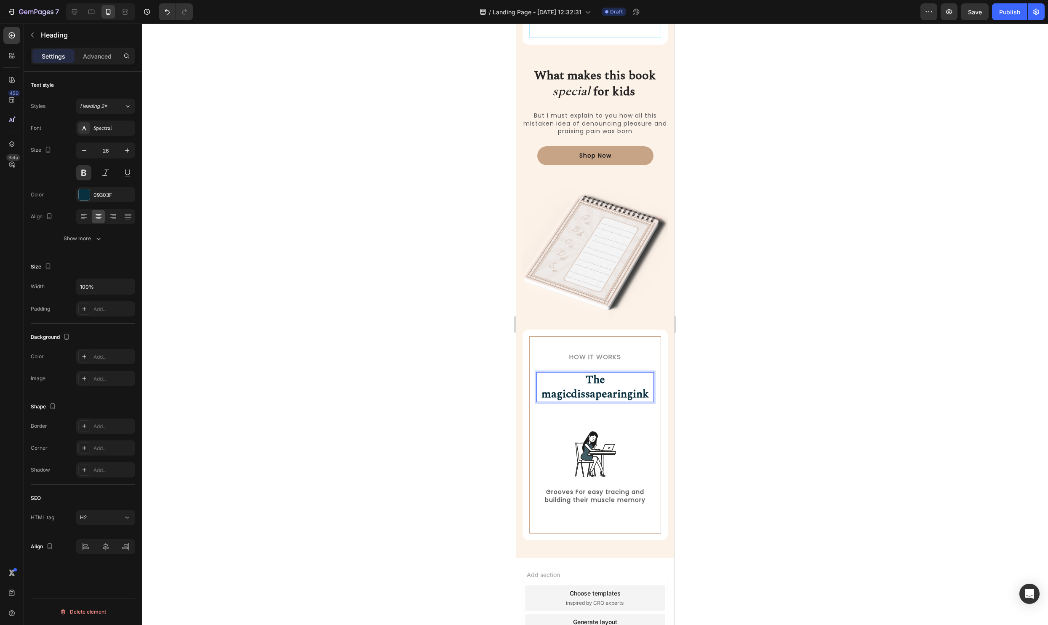
click at [624, 397] on p "The magic dissapearing ink" at bounding box center [595, 387] width 116 height 29
click at [597, 388] on strong "dissapearing" at bounding box center [602, 393] width 62 height 17
click at [627, 389] on p "The magic dissapearing ink" at bounding box center [595, 387] width 116 height 29
drag, startPoint x: 644, startPoint y: 394, endPoint x: 517, endPoint y: 353, distance: 133.6
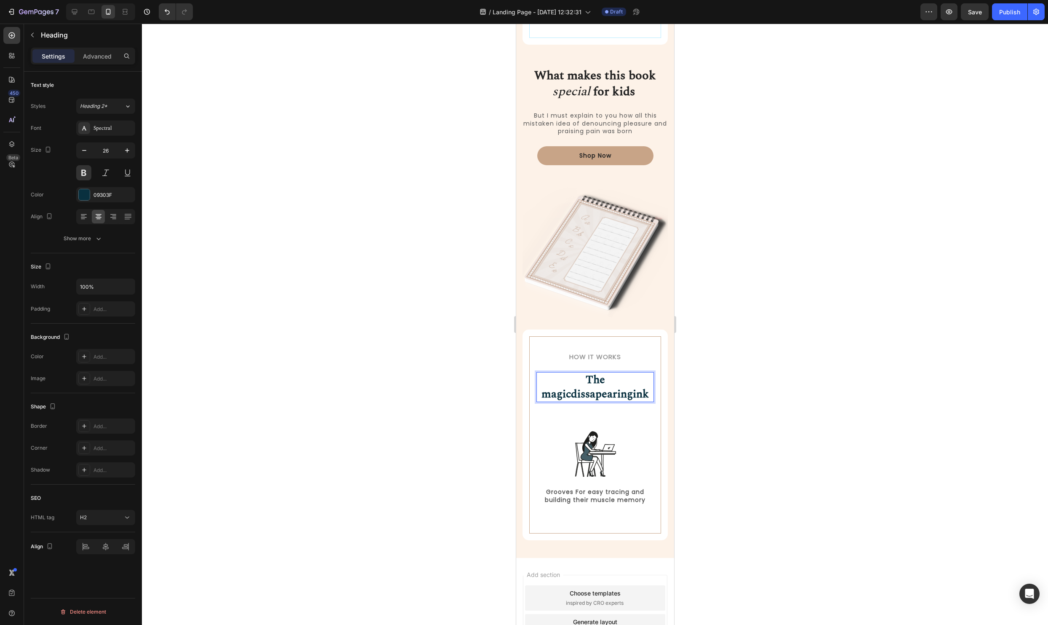
click at [517, 353] on div "How it Works Heading 30 Day Gaurentee Heading If it does not help your child wi…" at bounding box center [595, 275] width 158 height 566
click at [89, 172] on button at bounding box center [83, 172] width 15 height 15
click at [609, 398] on strong "dissapearing" at bounding box center [602, 393] width 62 height 17
drag, startPoint x: 615, startPoint y: 395, endPoint x: 540, endPoint y: 386, distance: 74.7
click at [540, 386] on p "The magic dissapearing ink" at bounding box center [595, 387] width 116 height 29
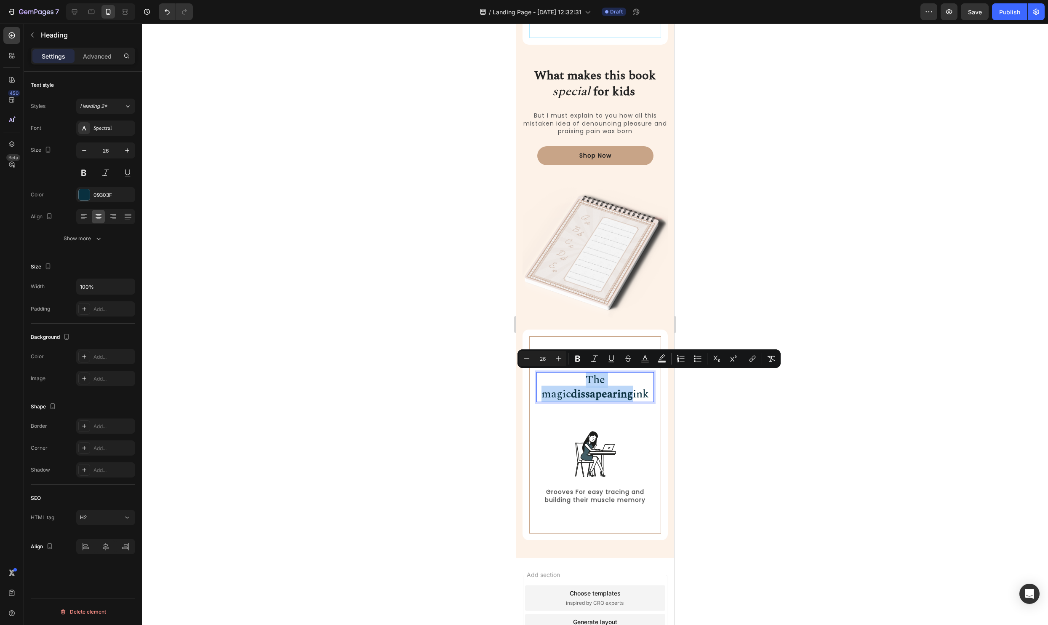
click at [596, 398] on strong "dissapearing" at bounding box center [602, 393] width 62 height 17
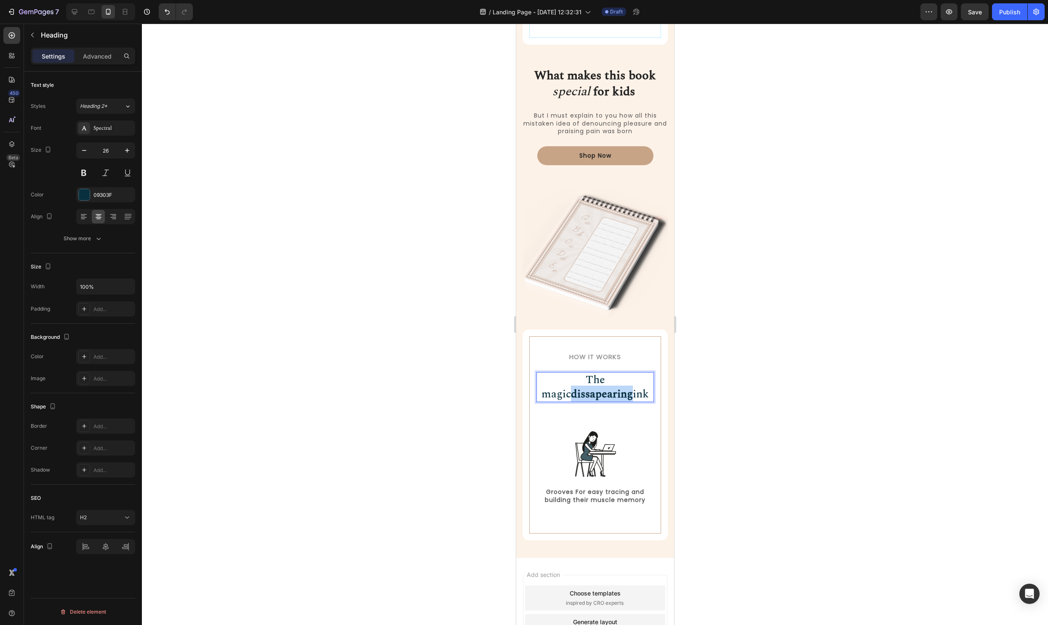
drag, startPoint x: 615, startPoint y: 396, endPoint x: 537, endPoint y: 394, distance: 78.4
click at [537, 394] on p "The magic dissapearing ink" at bounding box center [595, 387] width 116 height 29
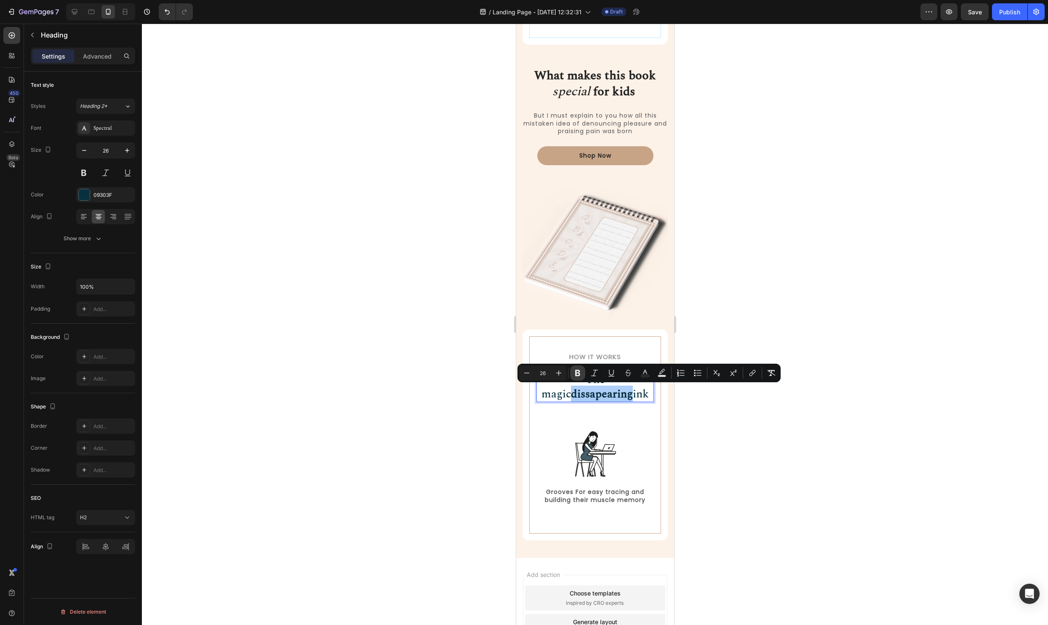
click at [582, 371] on icon "Editor contextual toolbar" at bounding box center [578, 373] width 8 height 8
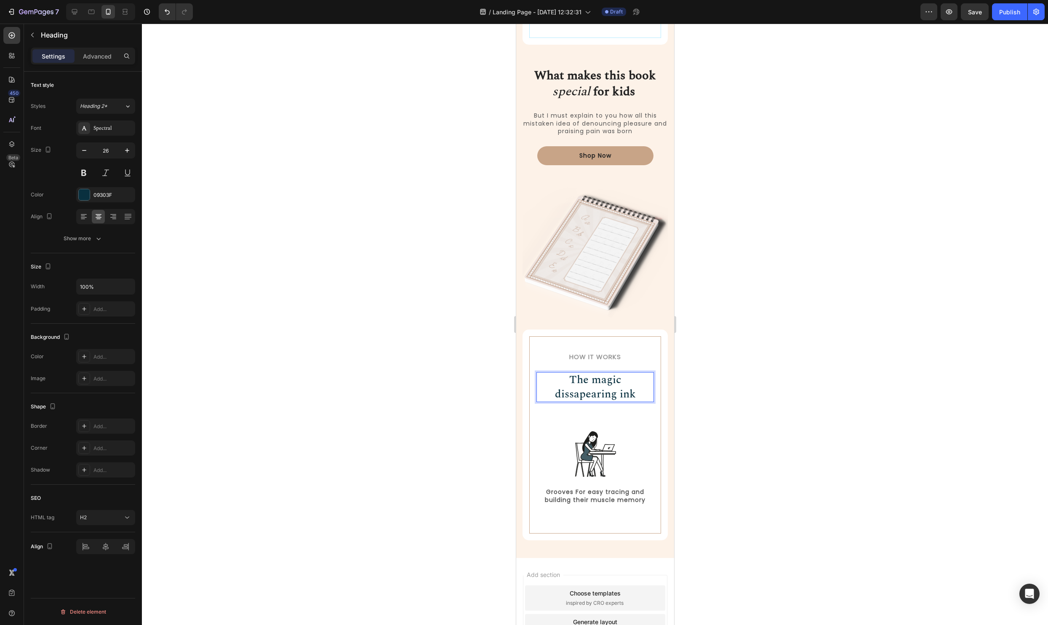
click at [596, 375] on p "The magic dissapearing ink" at bounding box center [595, 387] width 116 height 29
click at [611, 394] on p "The magic dissapearing ink" at bounding box center [595, 387] width 116 height 29
click at [613, 395] on p "The magic dissapearing ink" at bounding box center [595, 387] width 116 height 29
drag, startPoint x: 613, startPoint y: 395, endPoint x: 545, endPoint y: 393, distance: 67.8
click at [545, 393] on p "The magic dissapearing ink" at bounding box center [595, 387] width 116 height 29
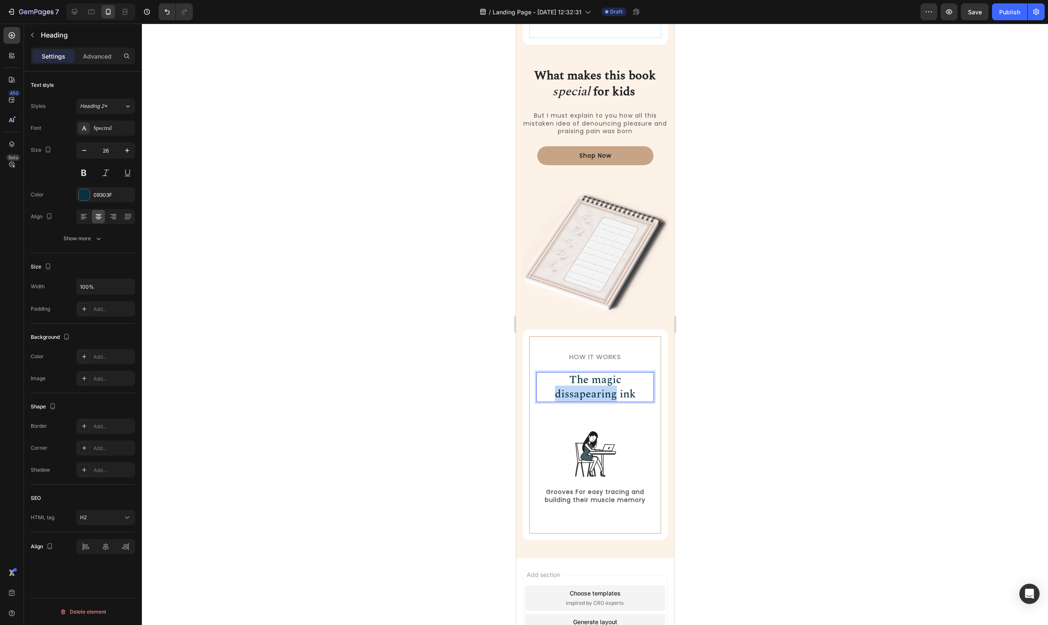
click at [587, 397] on p "The magic dissapearing ink" at bounding box center [595, 387] width 116 height 29
click at [726, 398] on div at bounding box center [595, 324] width 906 height 601
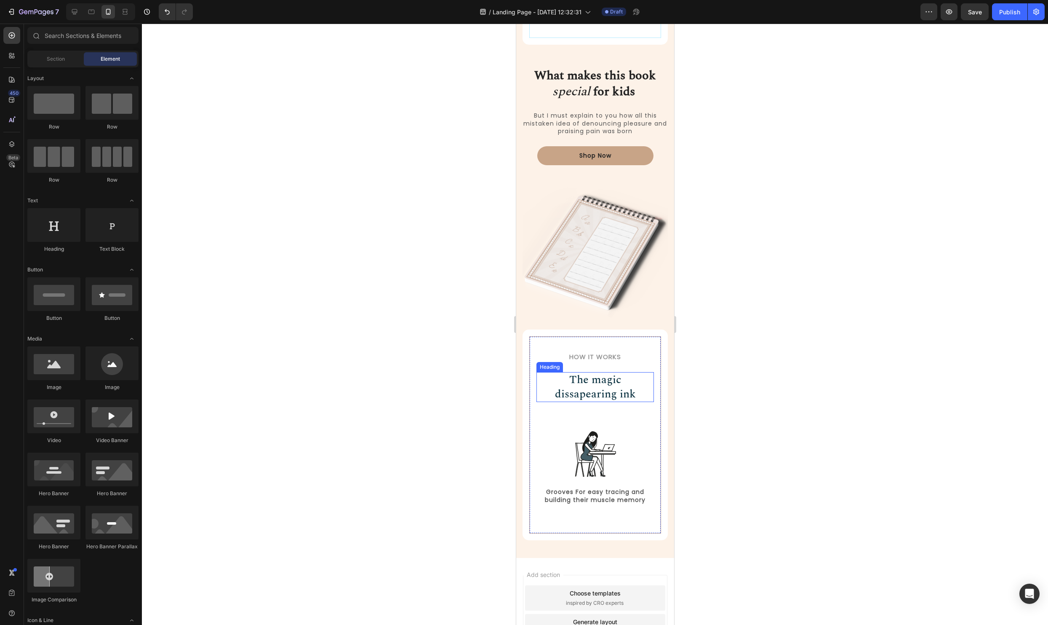
click at [621, 394] on p "The magic dissapearing ink" at bounding box center [595, 387] width 116 height 29
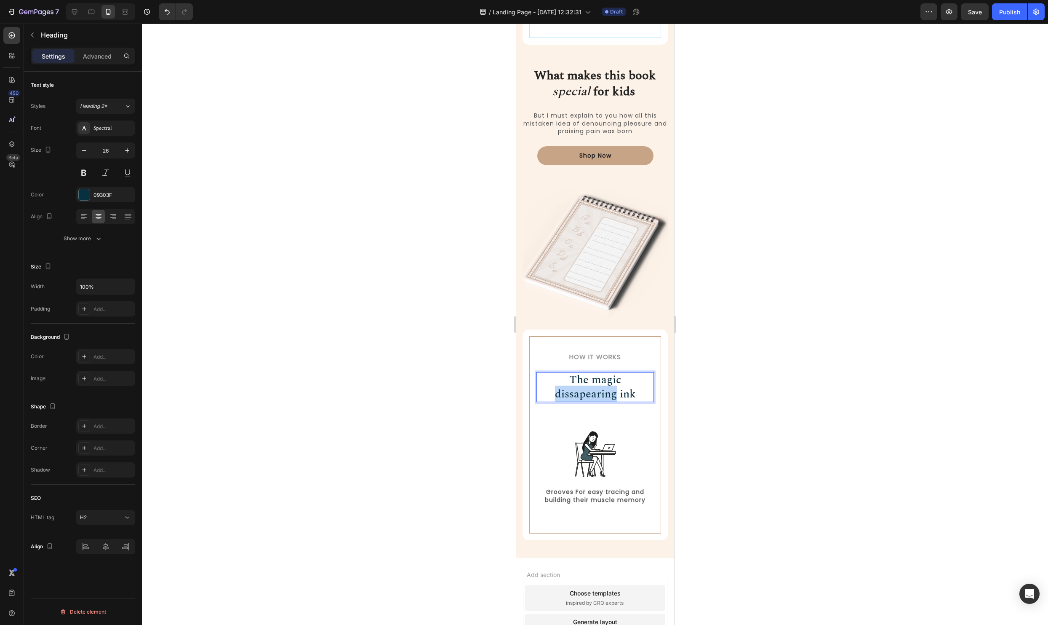
drag, startPoint x: 615, startPoint y: 393, endPoint x: 524, endPoint y: 391, distance: 90.6
click at [524, 391] on div "How it Works Heading The magic dissapearing ink Heading 59 Image Grooves For ea…" at bounding box center [594, 434] width 145 height 211
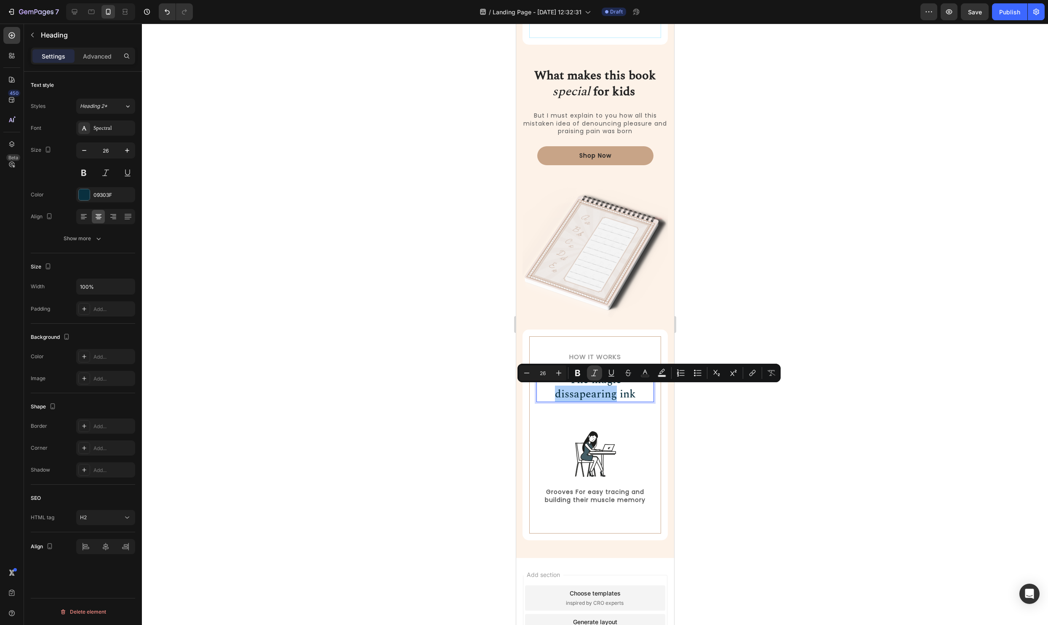
click at [593, 374] on icon "Editor contextual toolbar" at bounding box center [595, 373] width 8 height 8
click at [613, 396] on icon "dissapearing" at bounding box center [602, 393] width 62 height 17
drag, startPoint x: 630, startPoint y: 394, endPoint x: 620, endPoint y: 396, distance: 10.6
click at [620, 396] on p "The magic dissapearing ink" at bounding box center [595, 387] width 116 height 29
click at [637, 397] on p "The magic dissapearing ink" at bounding box center [595, 387] width 116 height 29
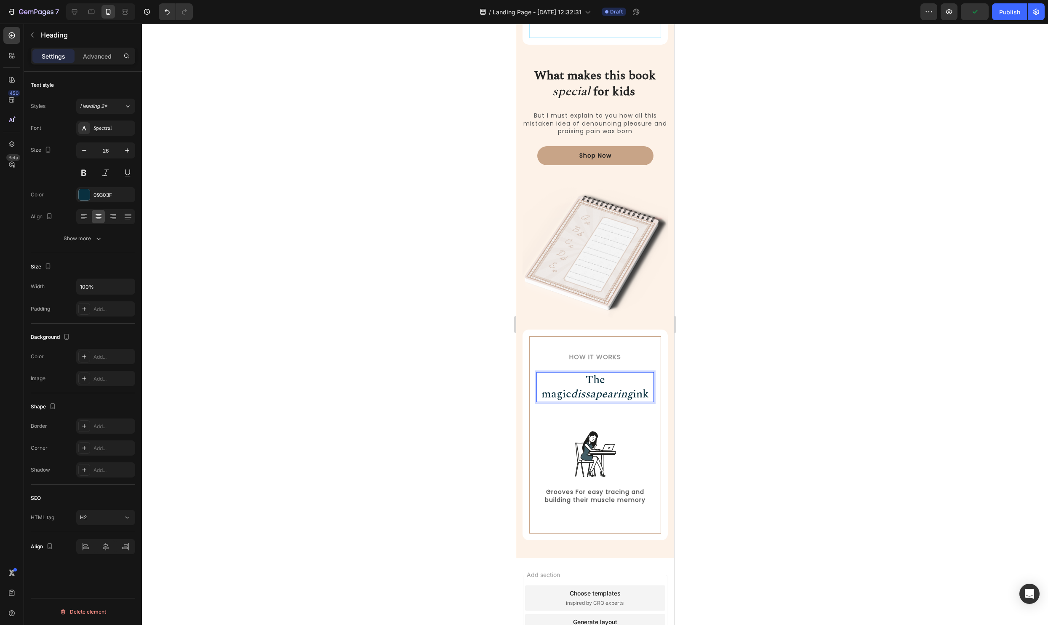
drag, startPoint x: 632, startPoint y: 395, endPoint x: 618, endPoint y: 395, distance: 13.5
click at [618, 395] on p "The magic dissapearing ink" at bounding box center [595, 387] width 116 height 29
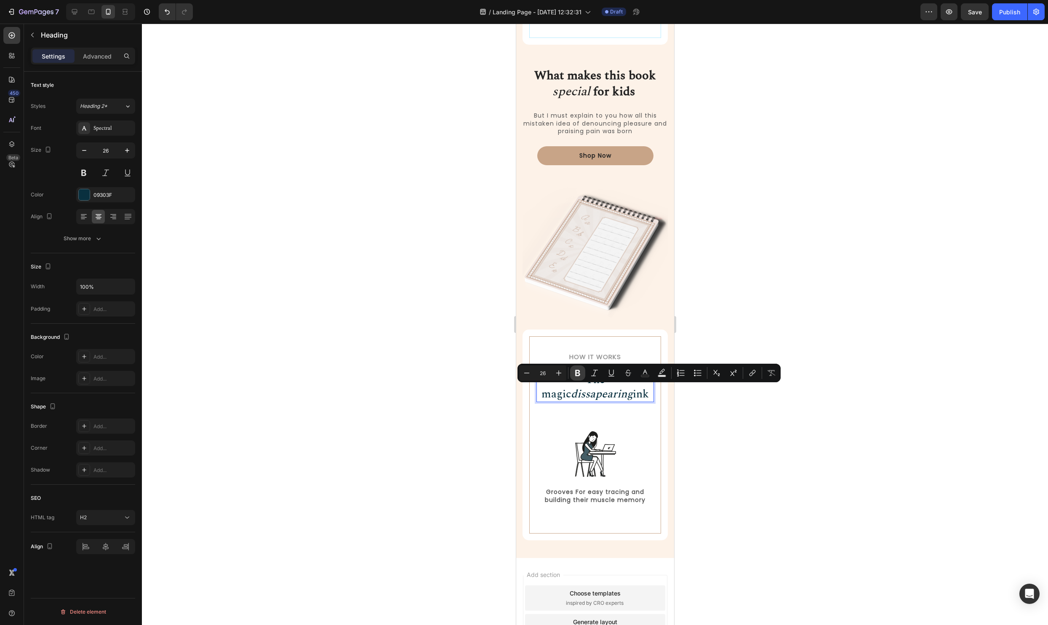
click at [577, 372] on icon "Editor contextual toolbar" at bounding box center [578, 373] width 8 height 8
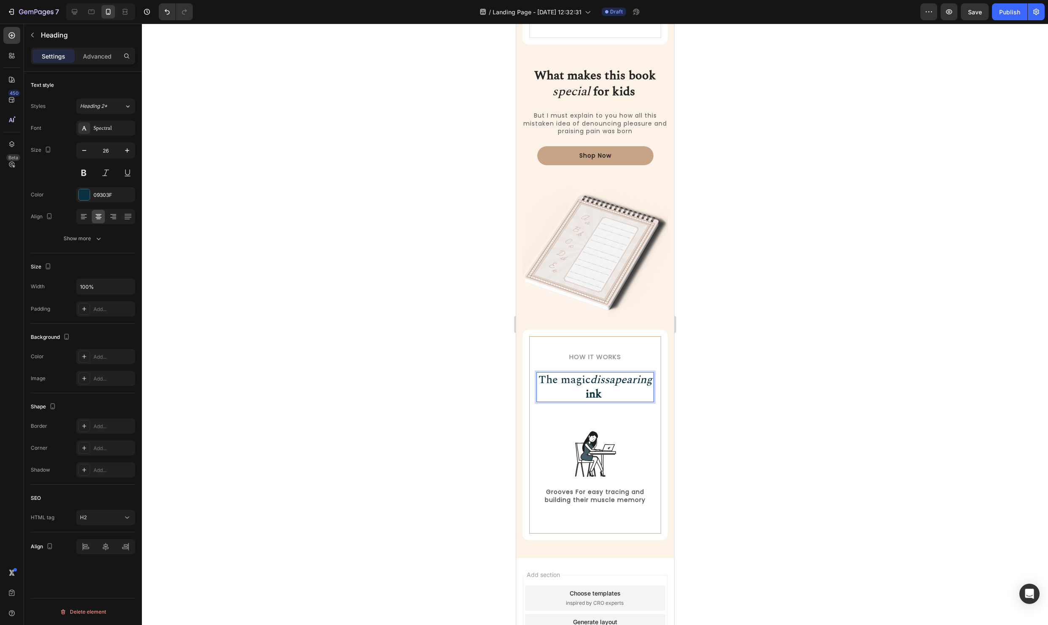
click at [740, 408] on div at bounding box center [595, 324] width 906 height 601
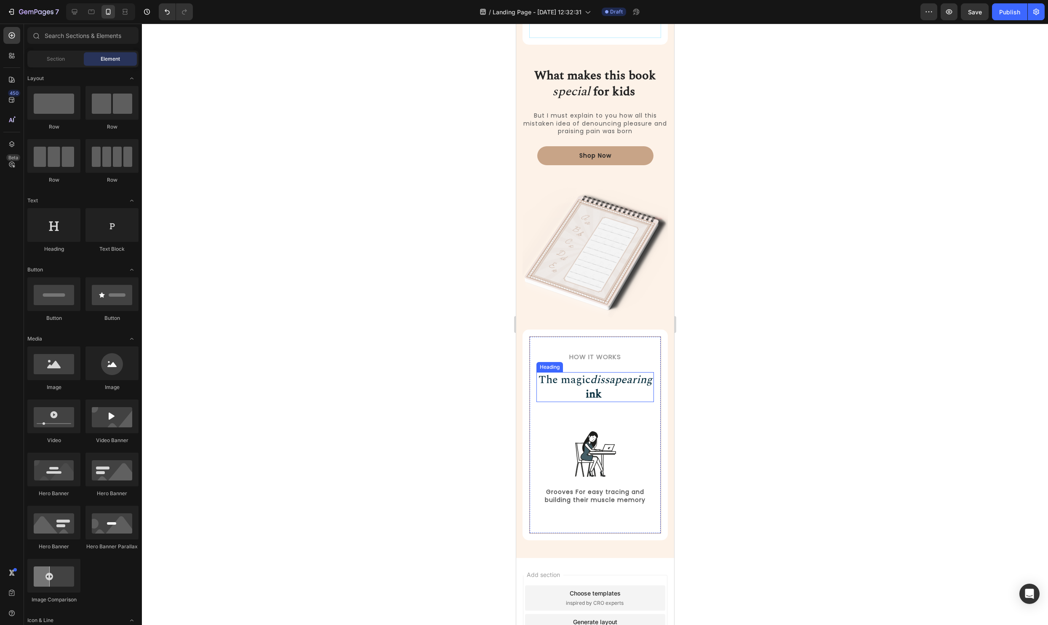
click at [614, 382] on p "The magic dissapearing ink" at bounding box center [595, 387] width 116 height 29
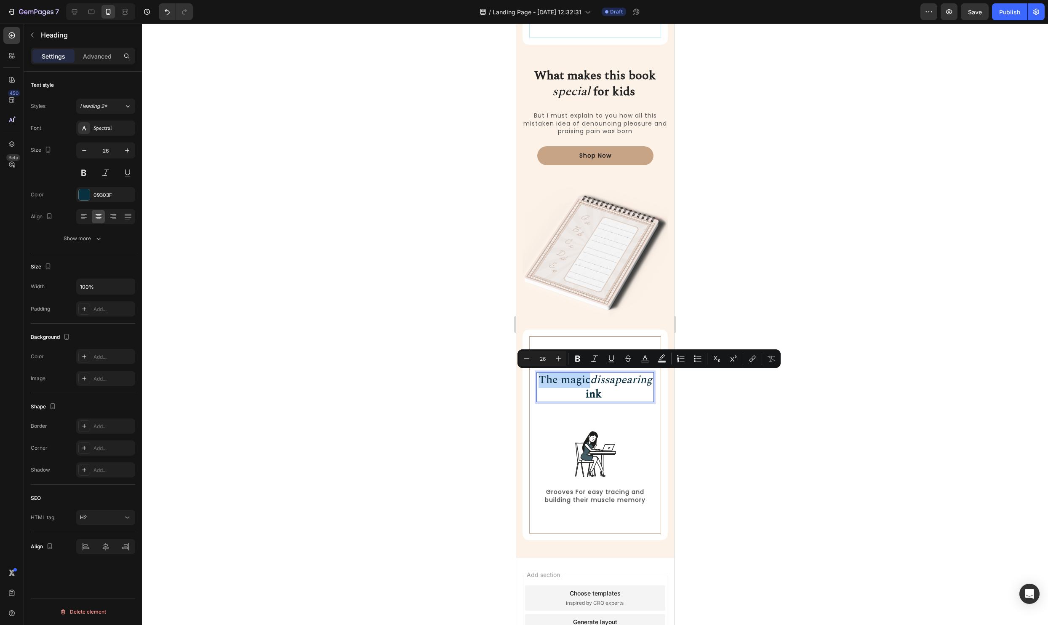
drag, startPoint x: 621, startPoint y: 380, endPoint x: 552, endPoint y: 377, distance: 69.1
click at [552, 377] on p "The magic dissapearing ink" at bounding box center [595, 387] width 116 height 29
drag, startPoint x: 581, startPoint y: 358, endPoint x: 132, endPoint y: 361, distance: 449.4
click at [581, 358] on icon "Editor contextual toolbar" at bounding box center [578, 358] width 8 height 8
click at [842, 455] on div at bounding box center [595, 324] width 906 height 601
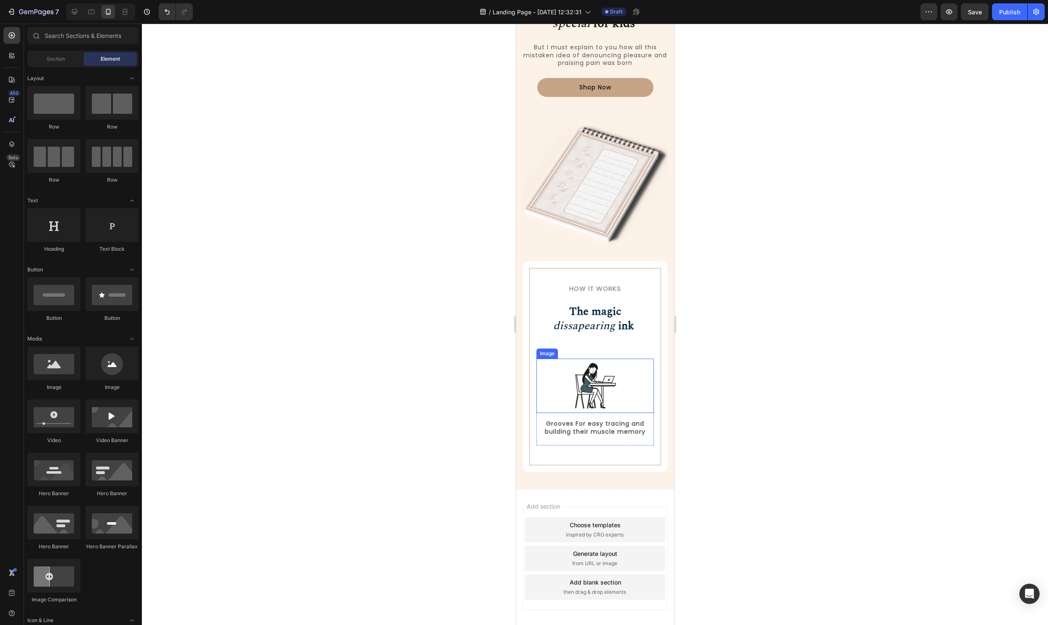
scroll to position [985, 0]
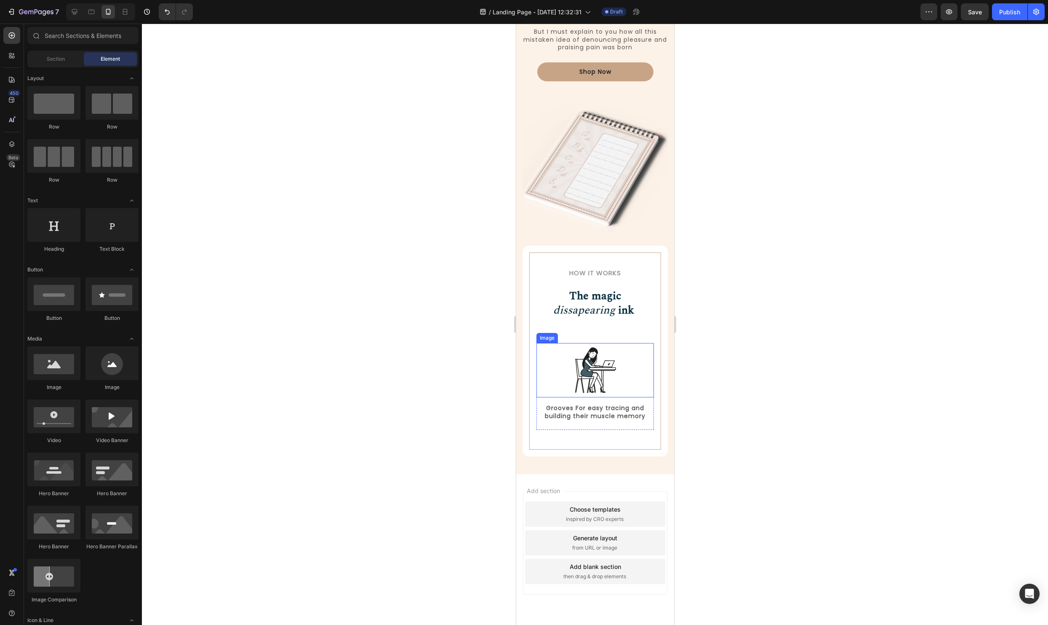
click at [591, 362] on img at bounding box center [595, 370] width 55 height 54
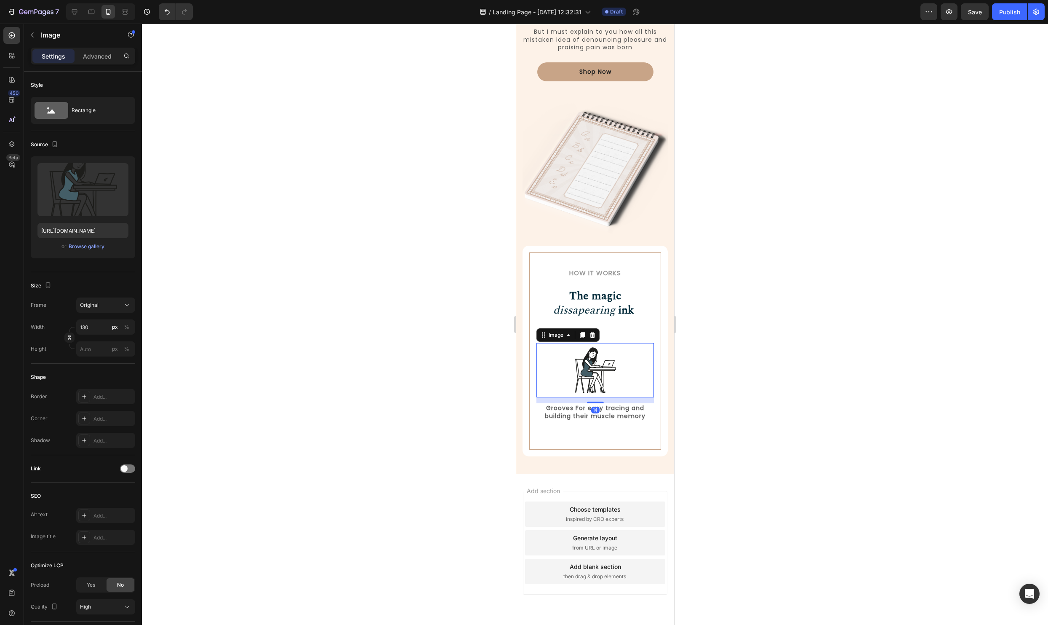
click at [795, 366] on div at bounding box center [595, 324] width 906 height 601
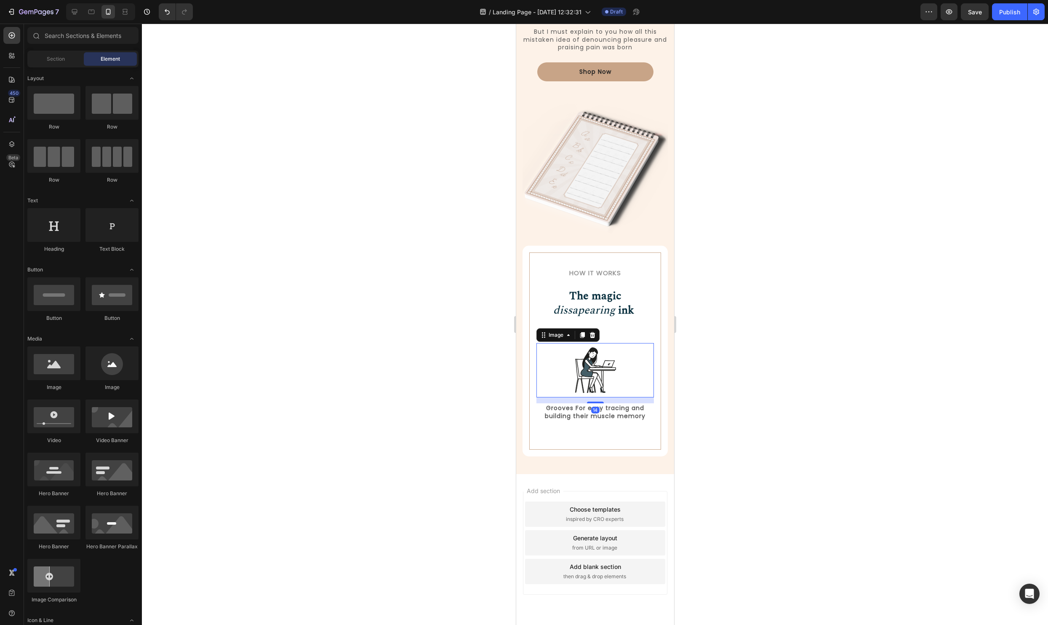
click at [579, 371] on img at bounding box center [595, 370] width 55 height 54
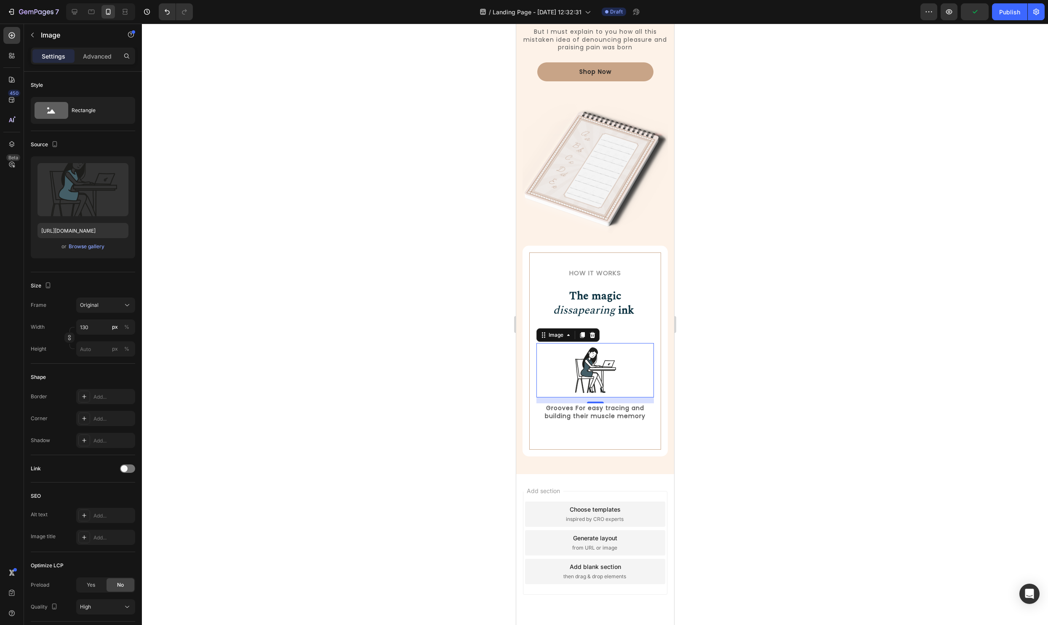
click at [782, 375] on div at bounding box center [595, 324] width 906 height 601
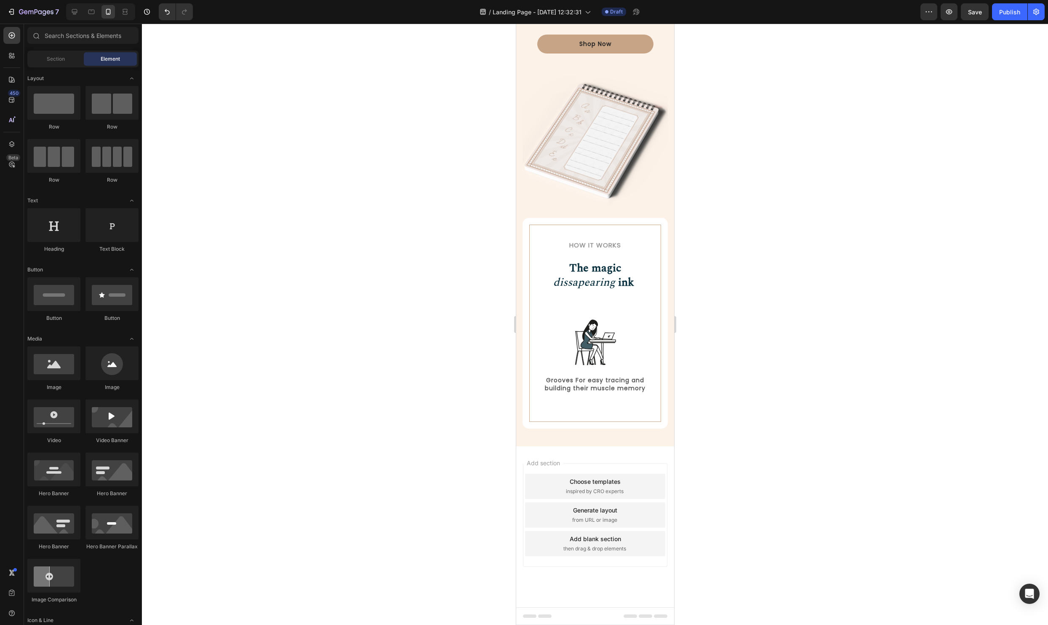
scroll to position [991, 0]
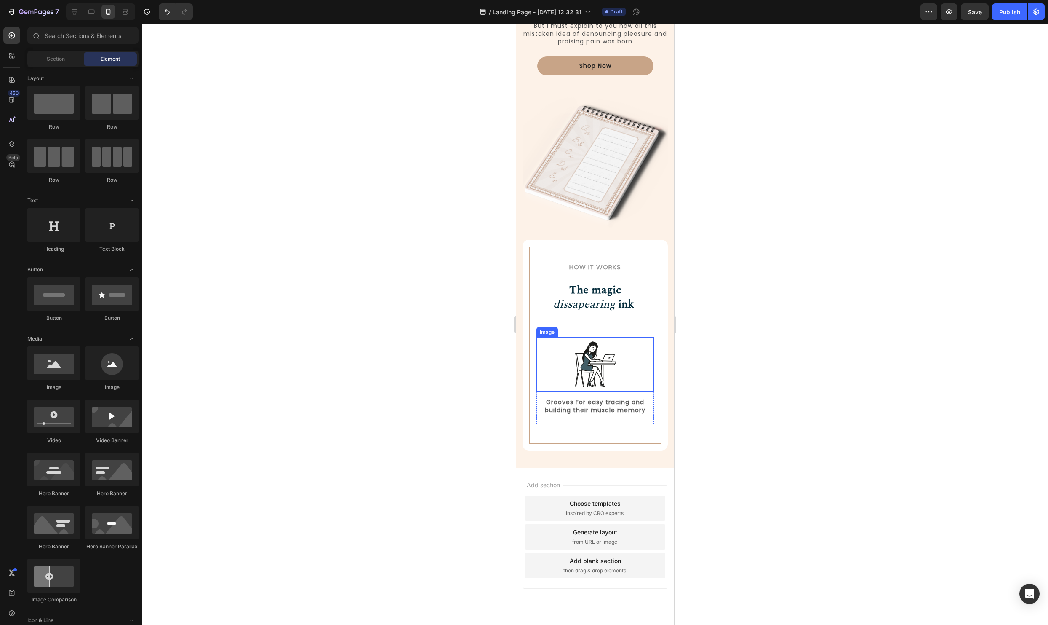
click at [612, 377] on img at bounding box center [595, 364] width 55 height 54
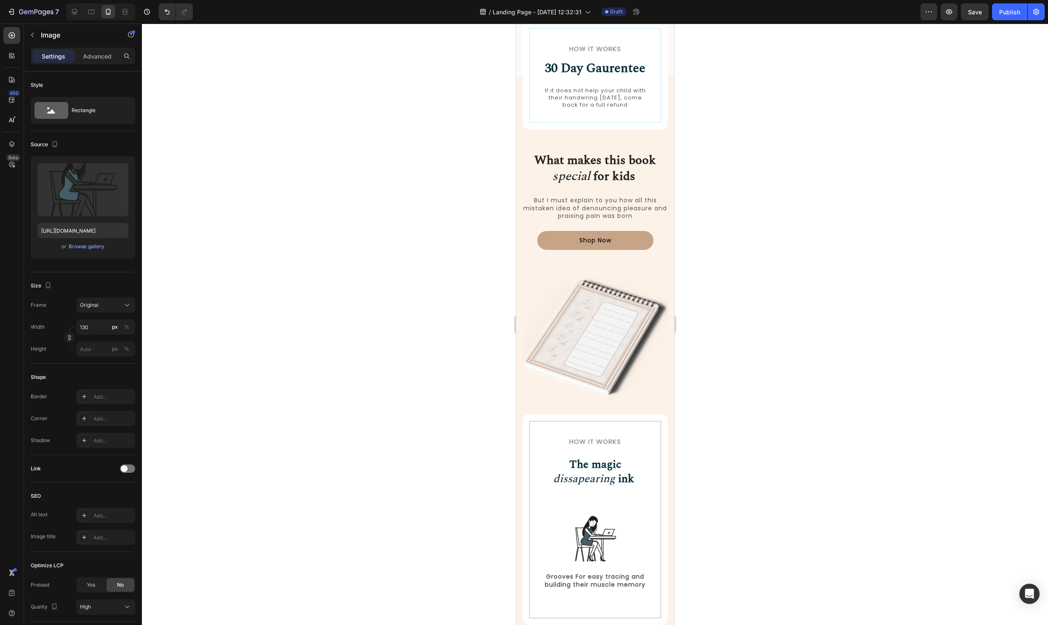
scroll to position [819, 0]
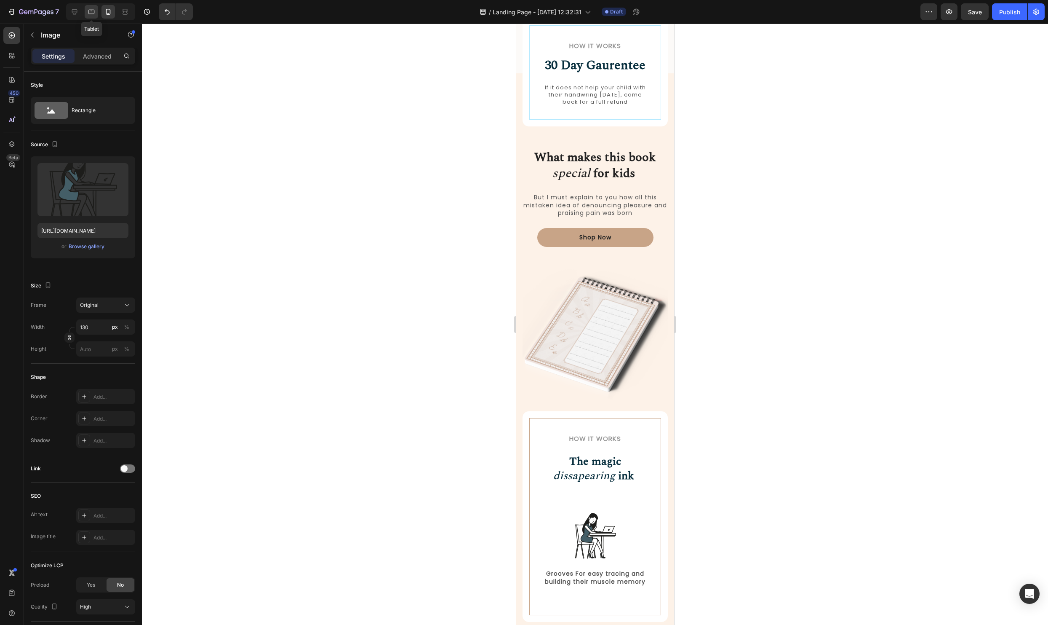
click at [91, 10] on icon at bounding box center [91, 12] width 8 height 8
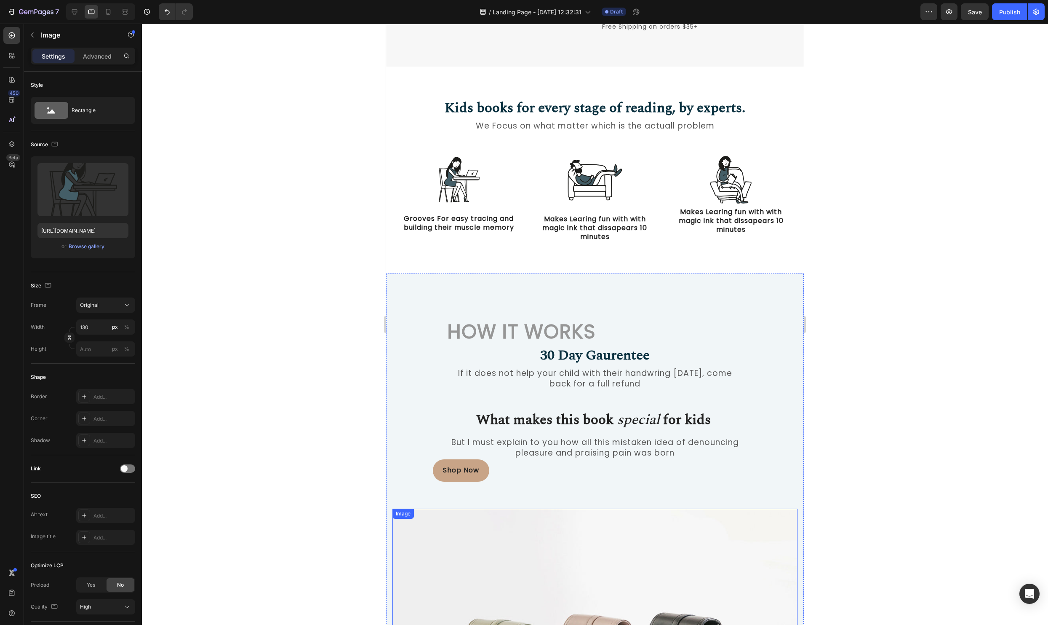
scroll to position [311, 0]
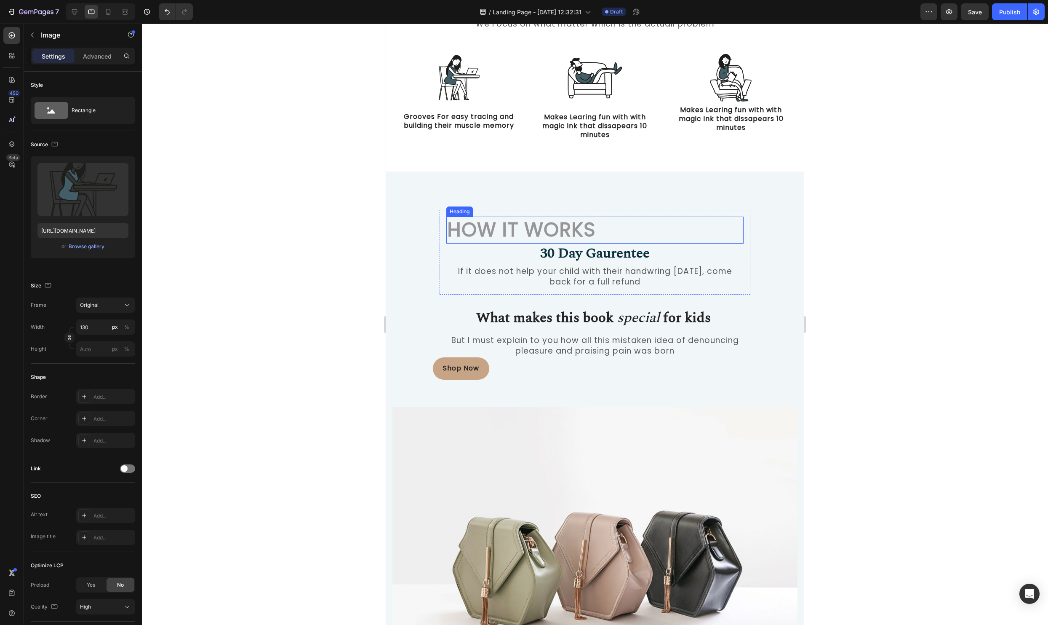
click at [597, 230] on h2 "How it Works" at bounding box center [594, 230] width 297 height 27
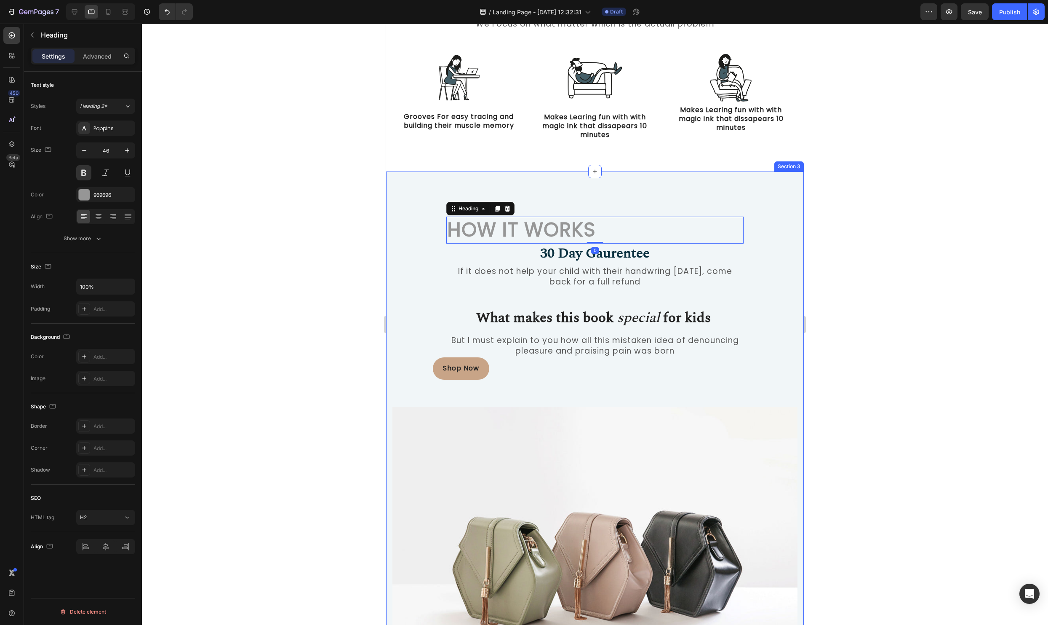
click at [791, 319] on div "How it Works Heading 0 30 Day Gaurentee Heading If it does not help your child …" at bounding box center [595, 543] width 405 height 681
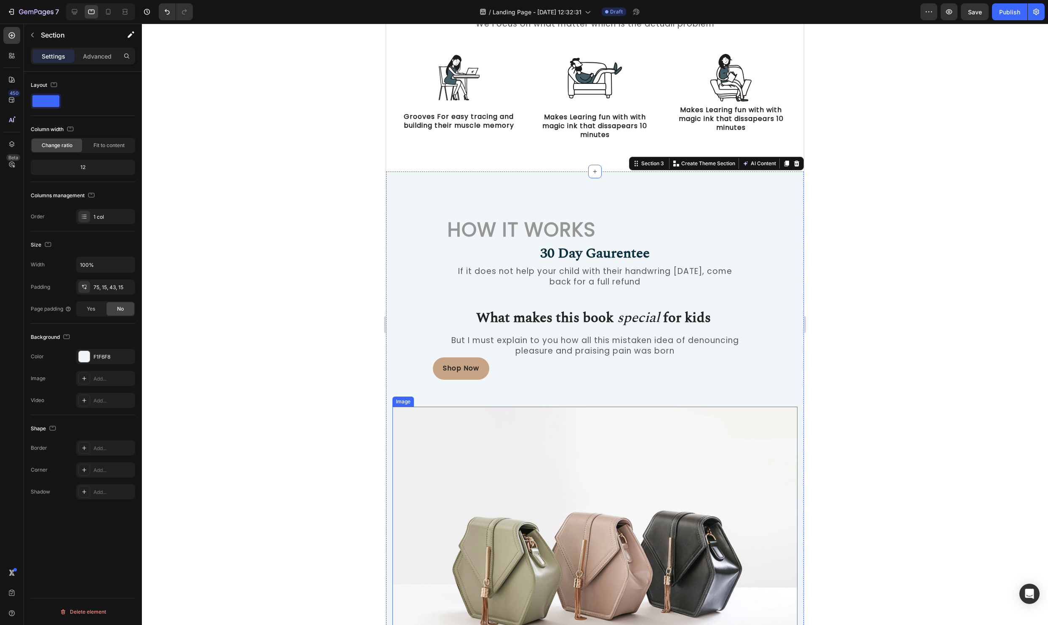
click at [633, 483] on img at bounding box center [595, 558] width 405 height 304
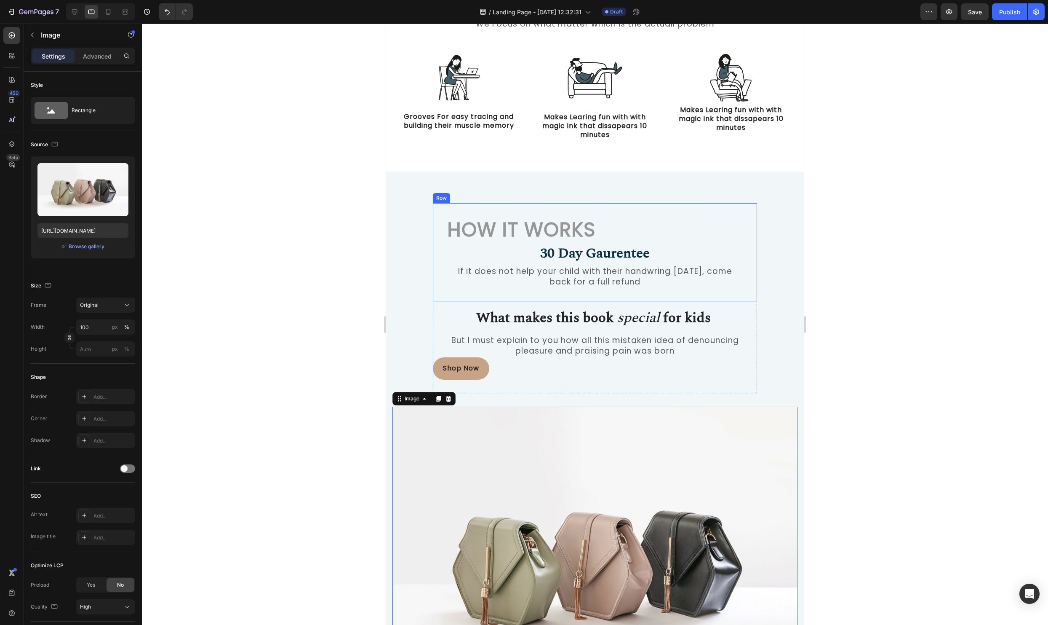
click at [567, 203] on div "How it Works Heading 30 Day Gaurentee Heading If it does not help your child wi…" at bounding box center [595, 252] width 324 height 98
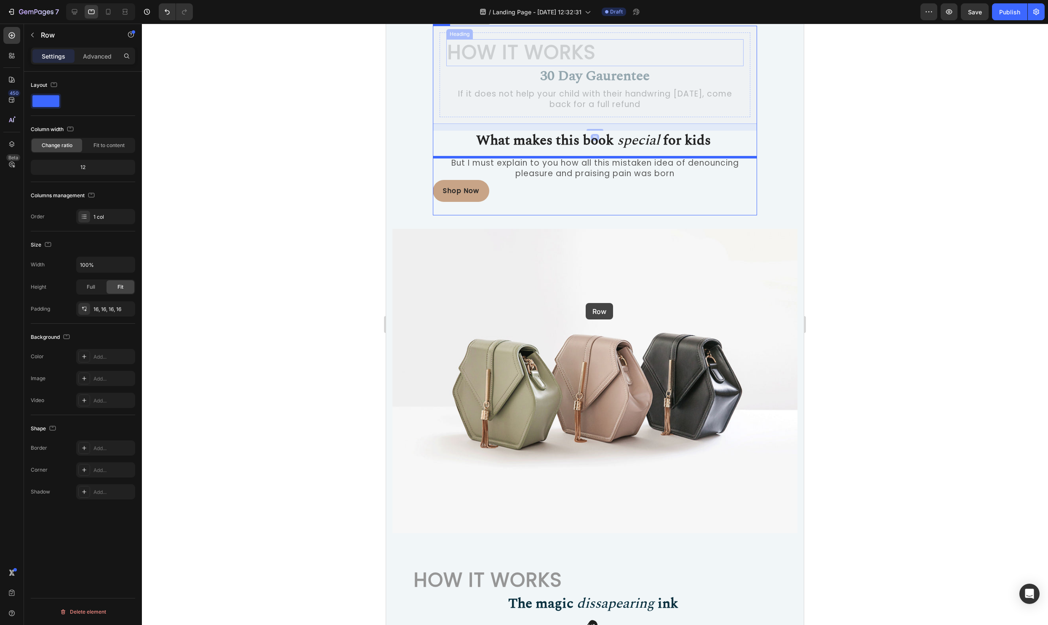
scroll to position [488, 0]
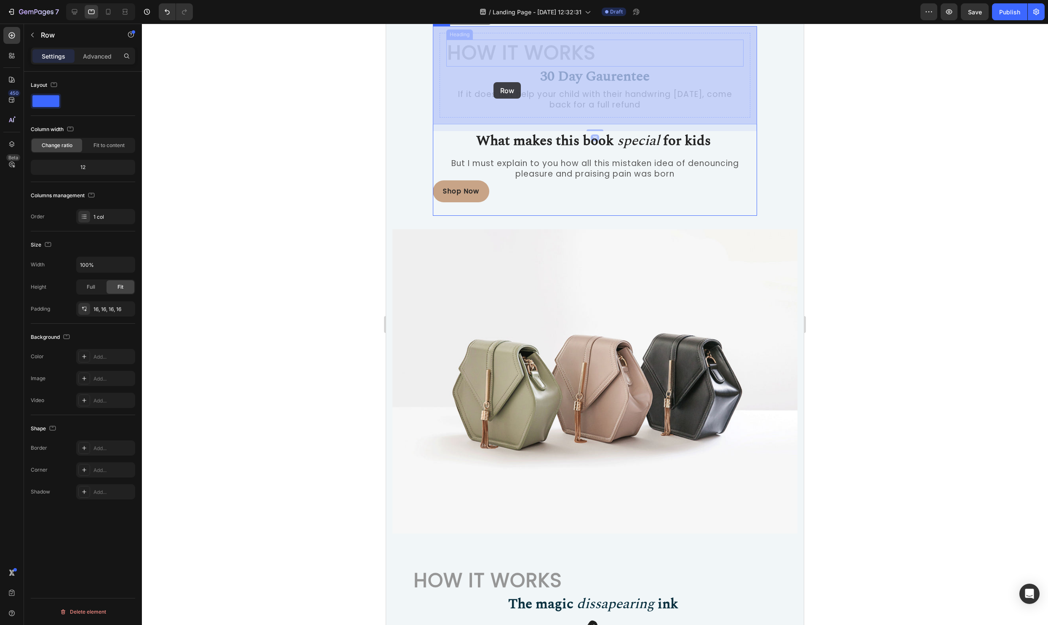
drag, startPoint x: 441, startPoint y: 195, endPoint x: 494, endPoint y: 82, distance: 124.4
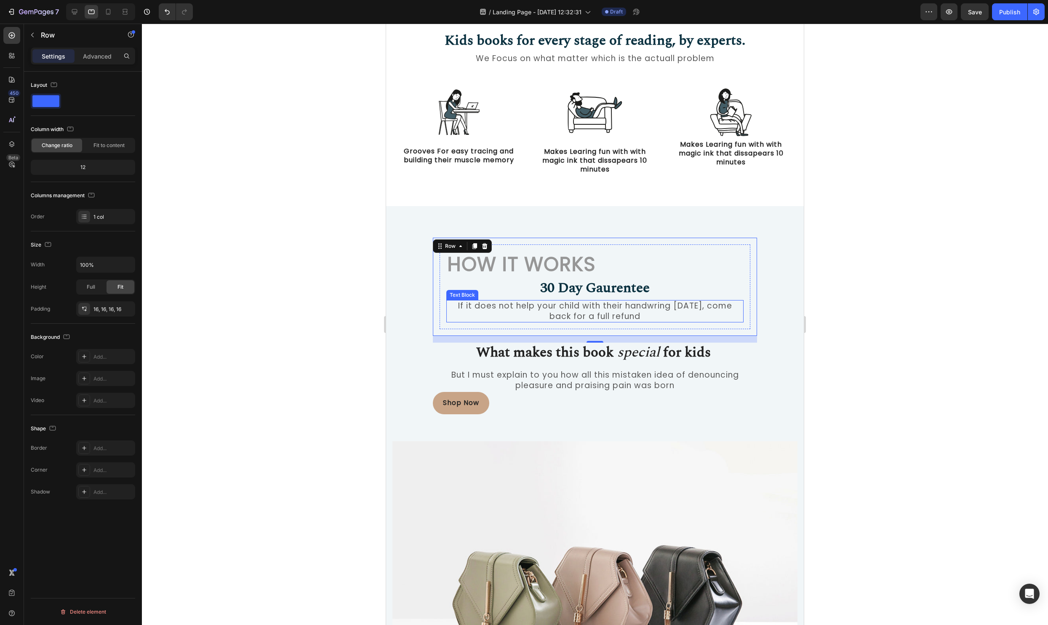
scroll to position [276, 0]
click at [693, 258] on h2 "How it Works" at bounding box center [594, 265] width 297 height 27
click at [755, 256] on div "How it Works Heading 30 Day Gaurentee Heading If it does not help your child wi…" at bounding box center [595, 287] width 324 height 98
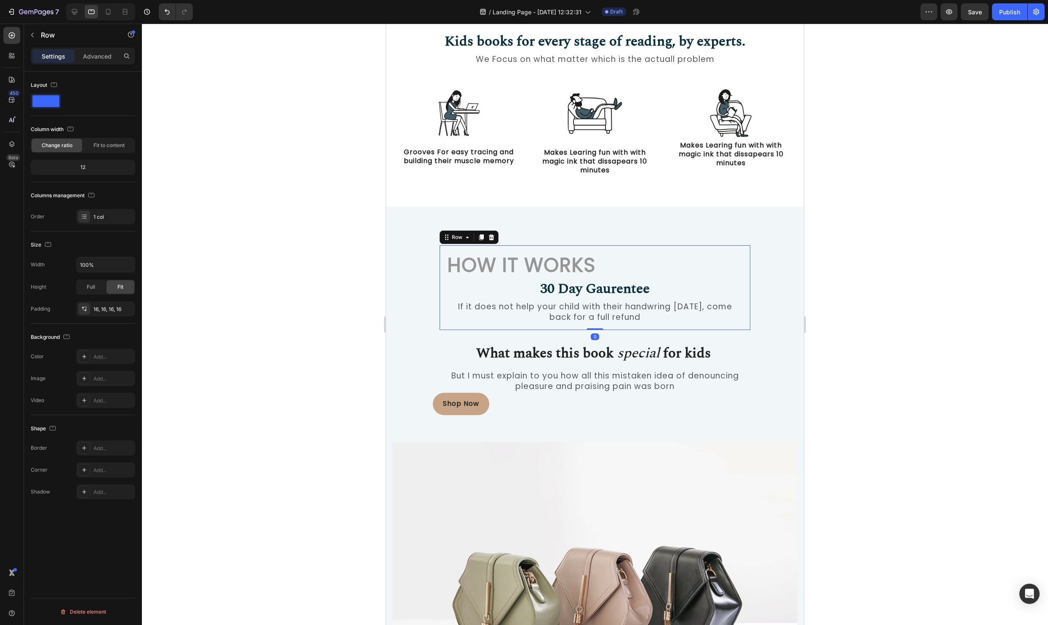
click at [747, 257] on div "How it Works Heading 30 Day Gaurentee Heading If it does not help your child wi…" at bounding box center [595, 287] width 311 height 85
click at [756, 255] on div "How it Works Heading 30 Day Gaurentee Heading If it does not help your child wi…" at bounding box center [595, 287] width 324 height 98
click at [86, 356] on icon at bounding box center [84, 356] width 7 height 7
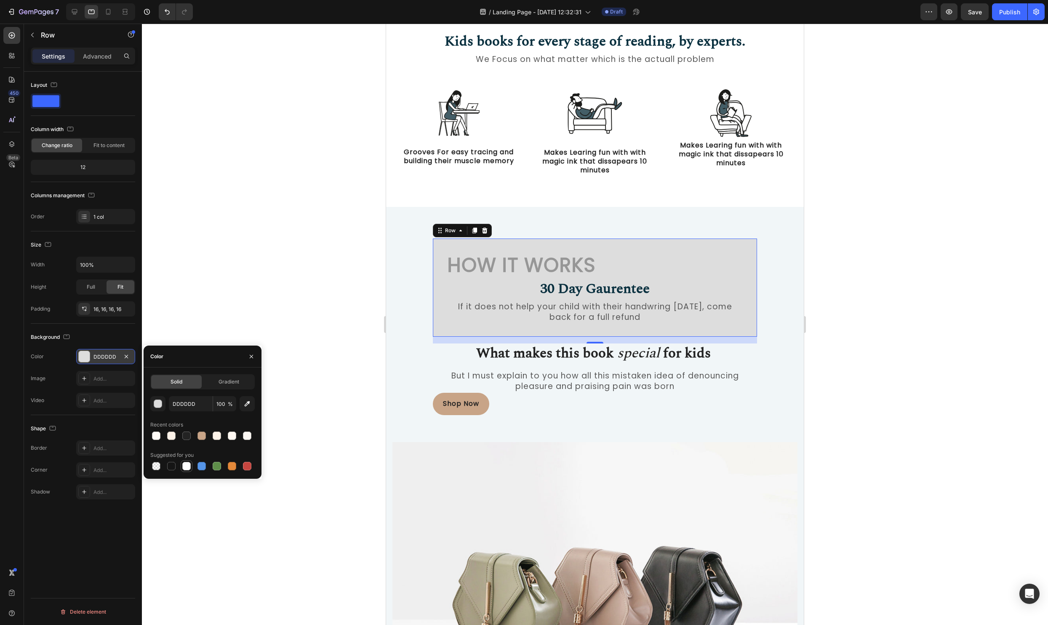
click at [185, 462] on div at bounding box center [186, 466] width 8 height 8
type input "FFFFFF"
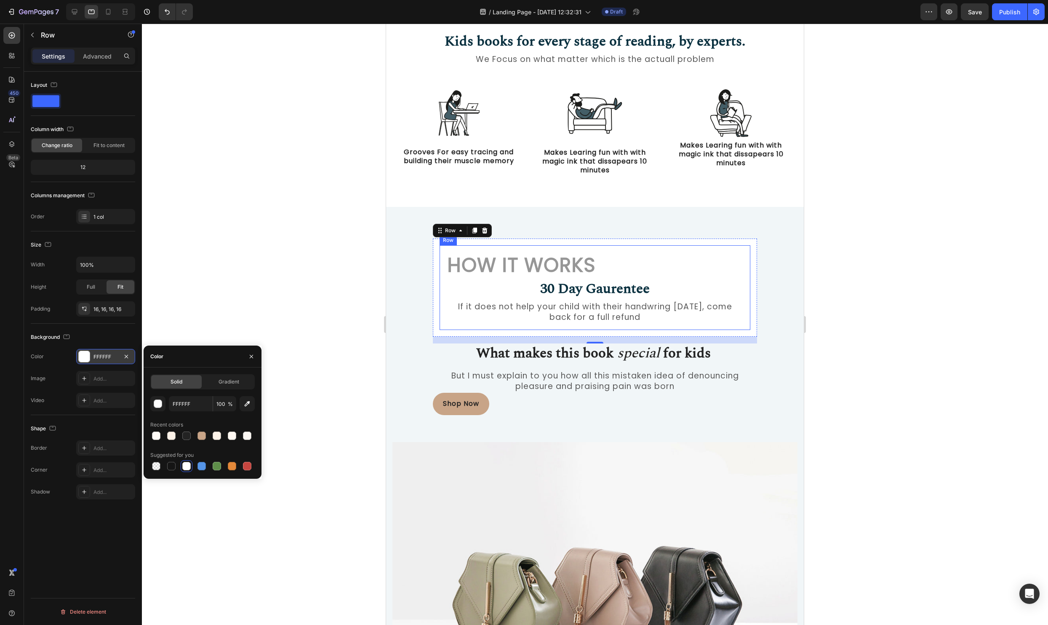
click at [743, 251] on div "How it Works Heading 30 Day Gaurentee Heading If it does not help your child wi…" at bounding box center [595, 287] width 311 height 85
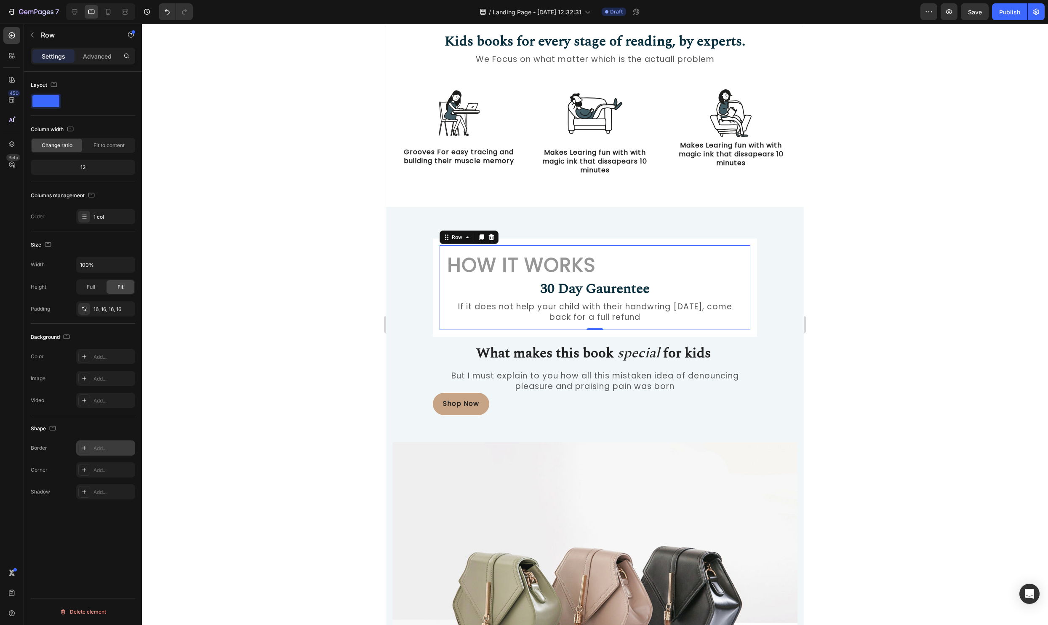
click at [84, 447] on icon at bounding box center [84, 448] width 4 height 4
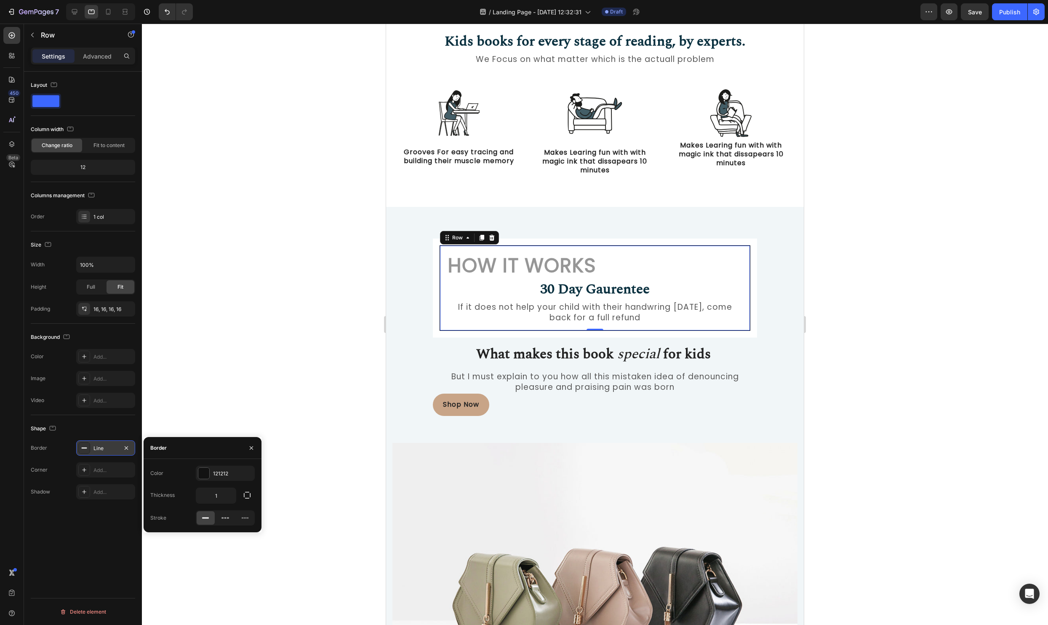
click at [879, 294] on div at bounding box center [595, 324] width 906 height 601
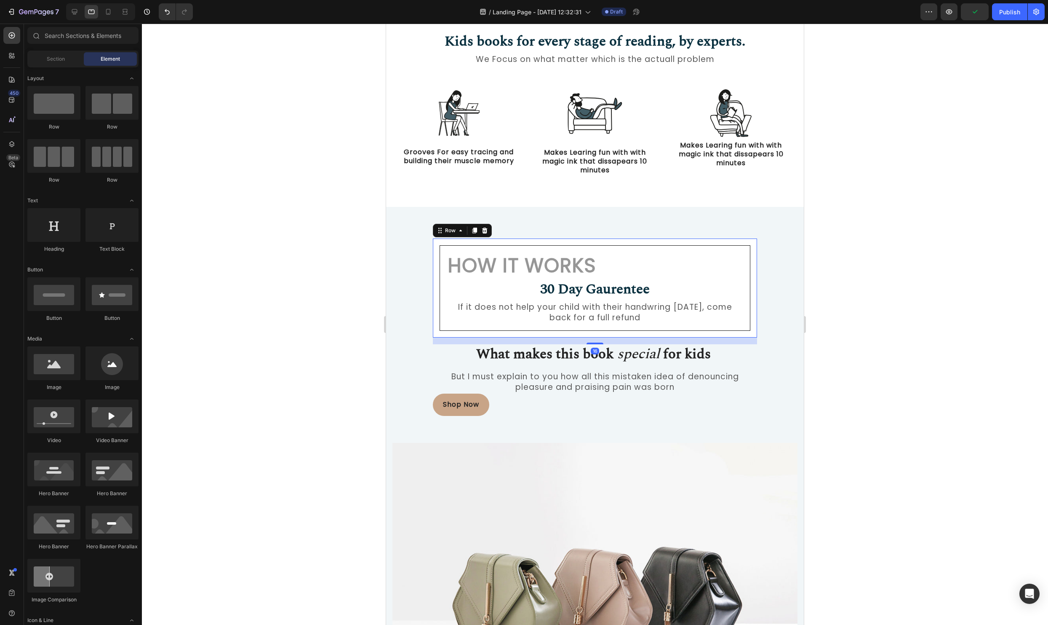
click at [754, 241] on div "How it Works Heading 30 Day Gaurentee Heading If it does not help your child wi…" at bounding box center [595, 287] width 324 height 99
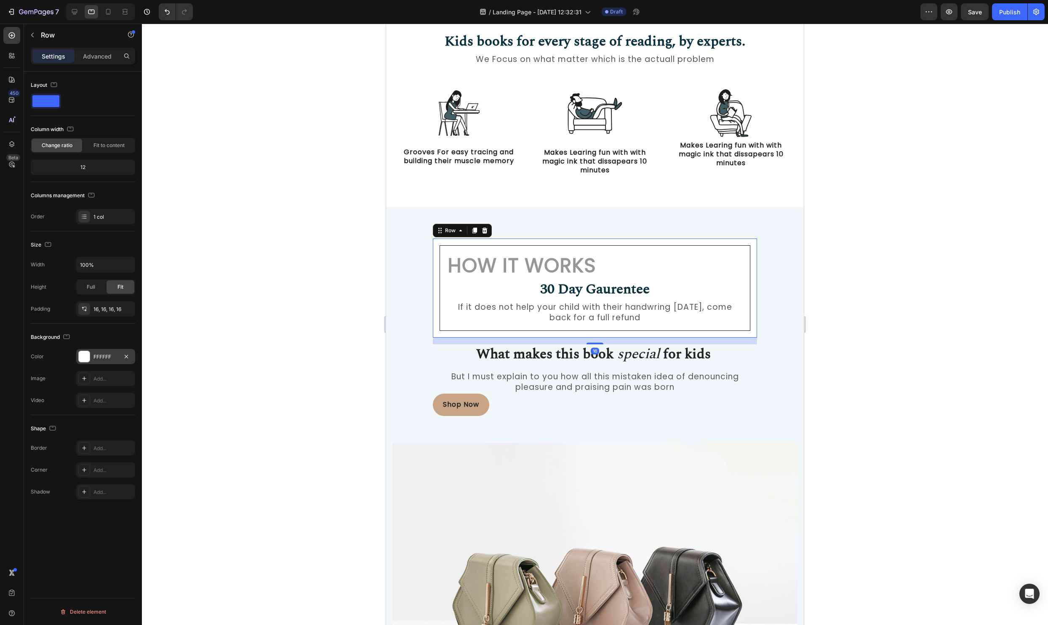
click at [83, 357] on div at bounding box center [84, 356] width 11 height 11
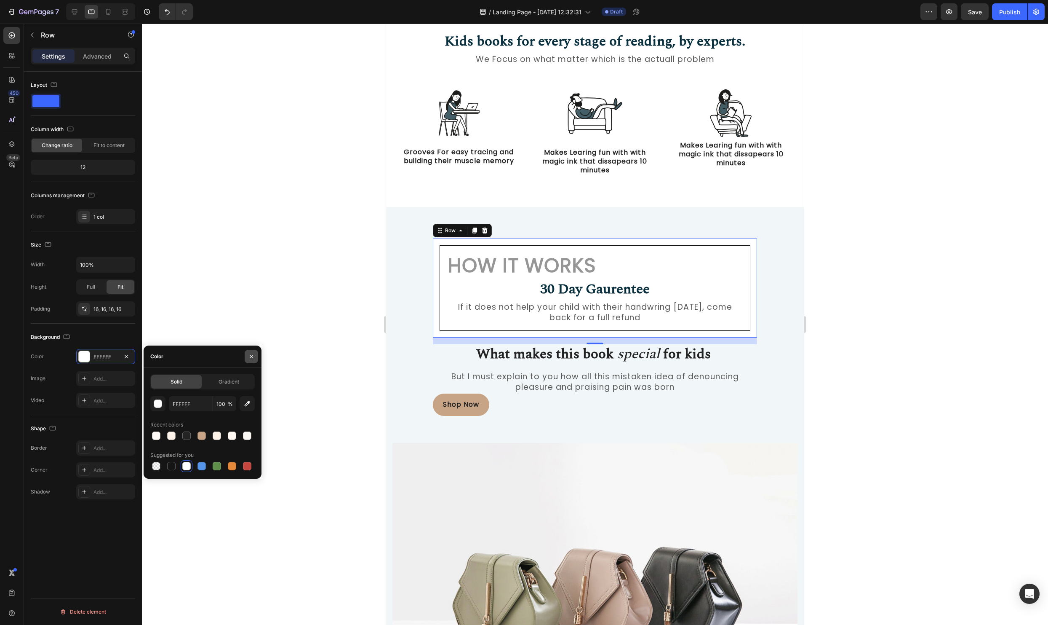
click at [257, 361] on button "button" at bounding box center [251, 356] width 13 height 13
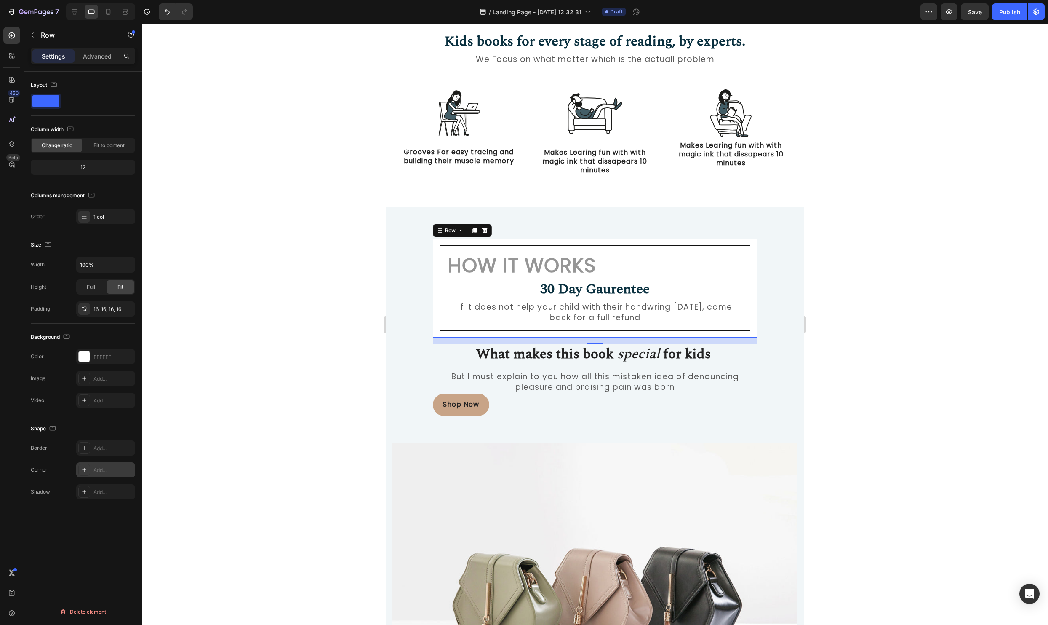
click at [85, 469] on icon at bounding box center [84, 469] width 7 height 7
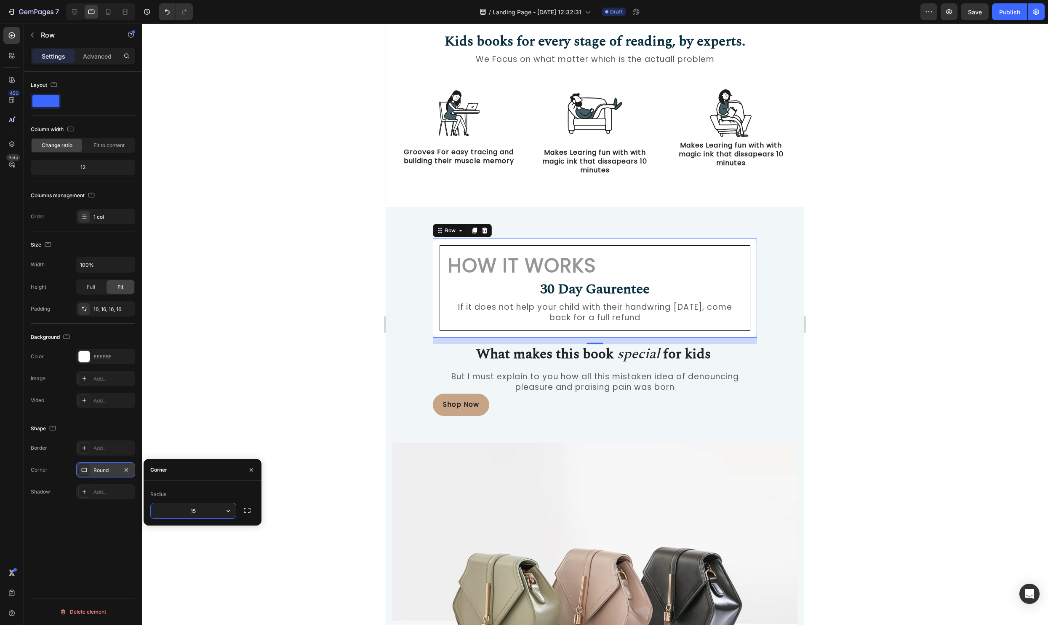
type input "15"
click at [864, 391] on div at bounding box center [595, 324] width 906 height 601
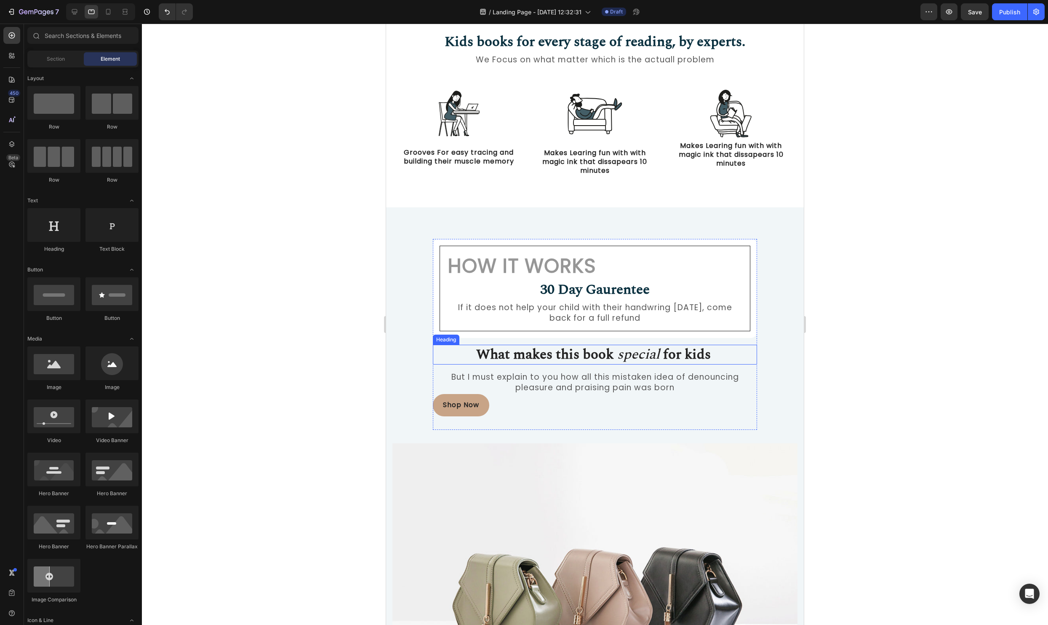
scroll to position [0, 0]
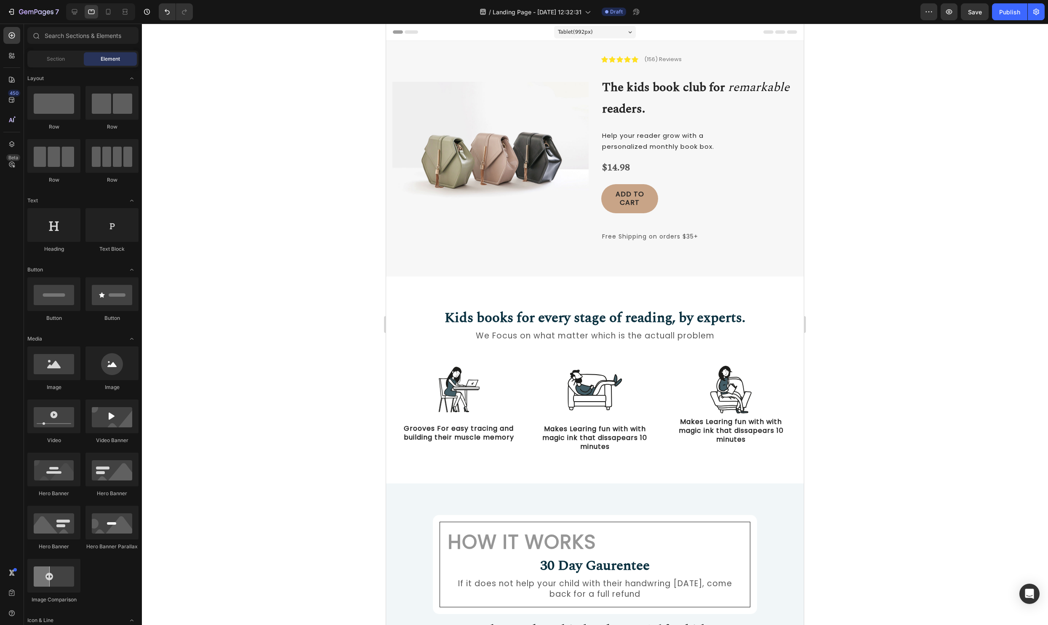
click at [83, 15] on div at bounding box center [100, 11] width 69 height 17
click at [78, 14] on icon at bounding box center [74, 12] width 8 height 8
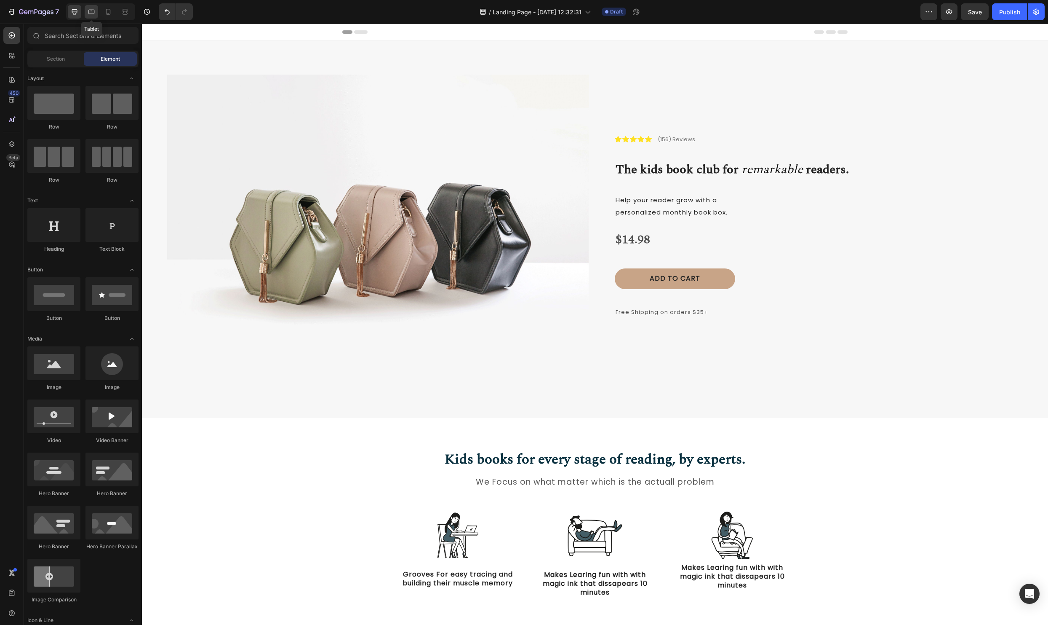
click at [96, 13] on div at bounding box center [91, 11] width 13 height 13
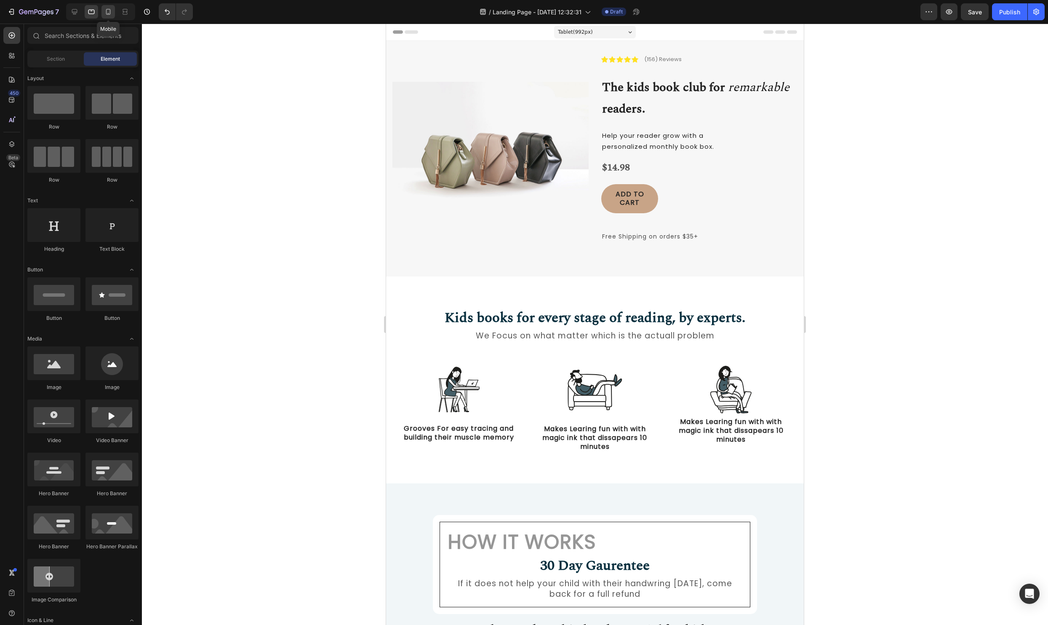
click at [106, 14] on icon at bounding box center [108, 12] width 8 height 8
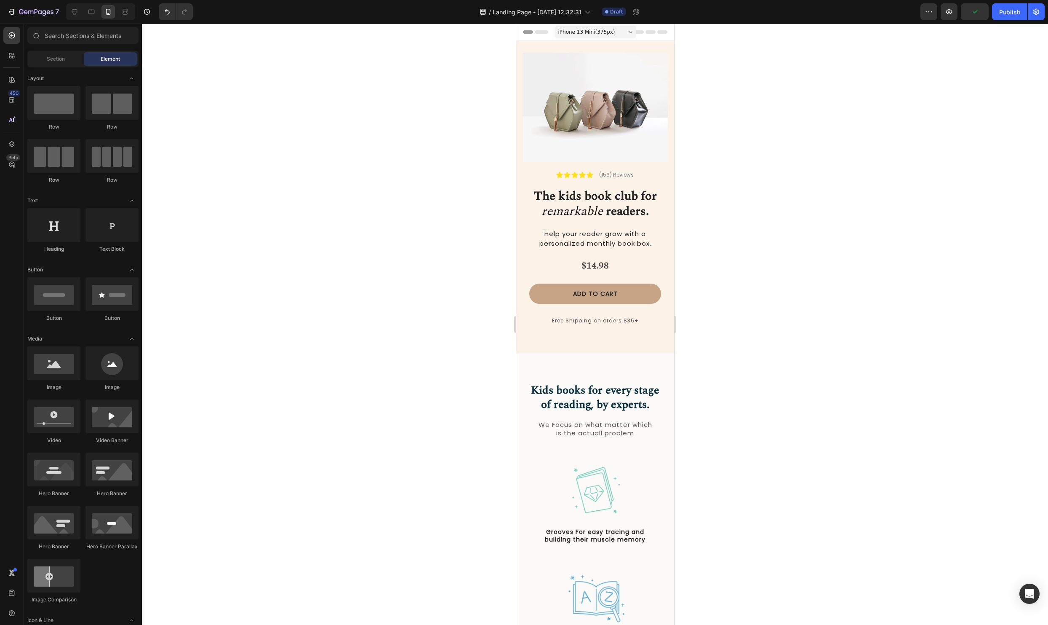
click at [82, 14] on div at bounding box center [100, 11] width 69 height 17
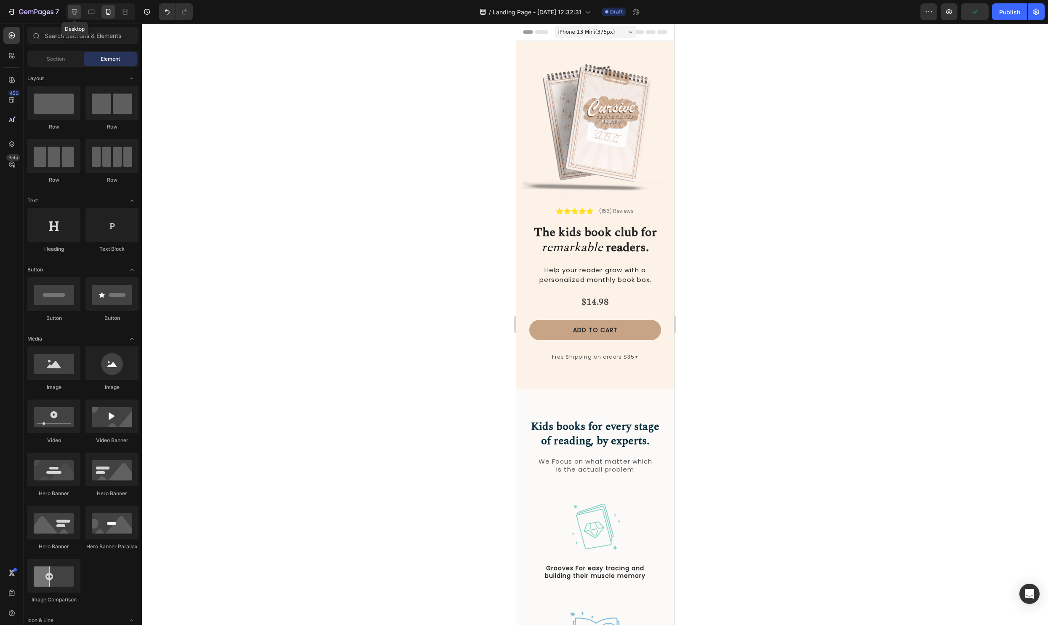
click at [79, 14] on div at bounding box center [74, 11] width 13 height 13
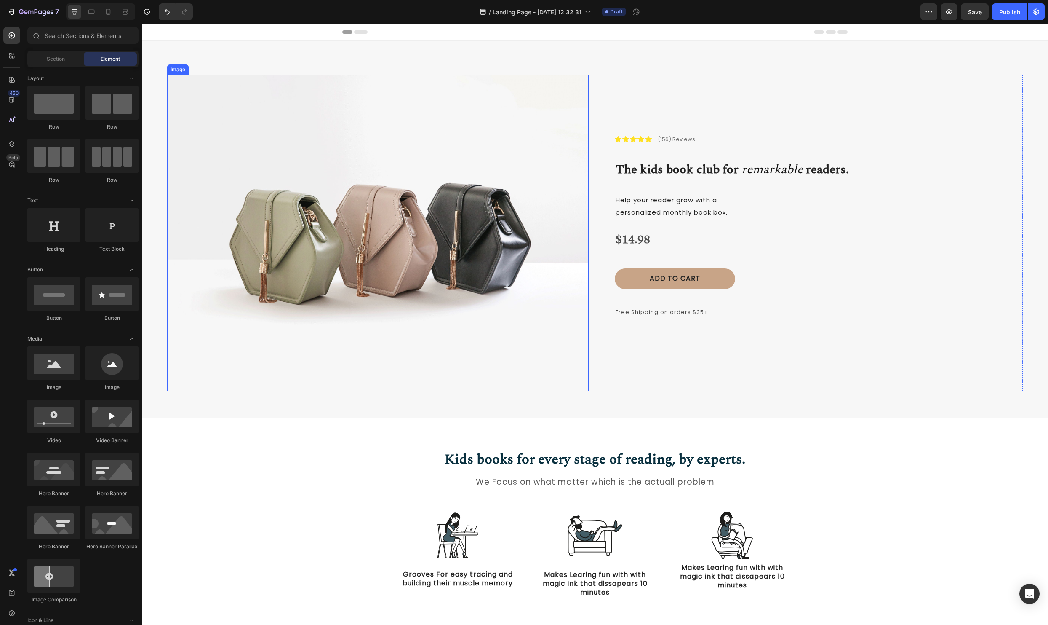
click at [461, 164] on img at bounding box center [378, 233] width 422 height 316
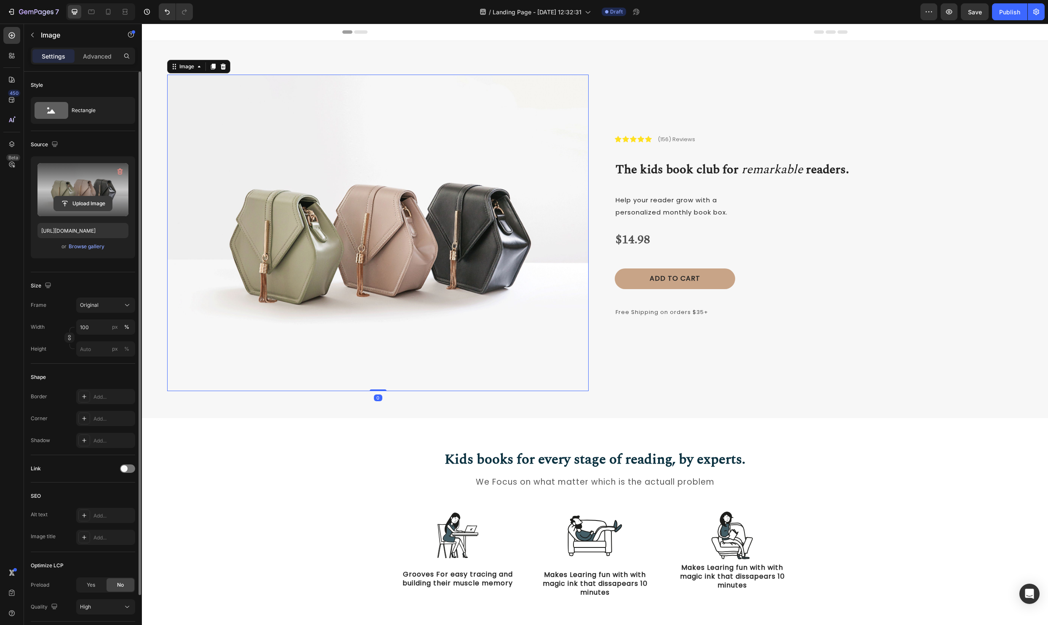
click at [100, 206] on input "file" at bounding box center [83, 203] width 58 height 14
type input "https://cdn.shopify.com/s/files/1/0590/7654/2519/files/gempages_545436523269456…"
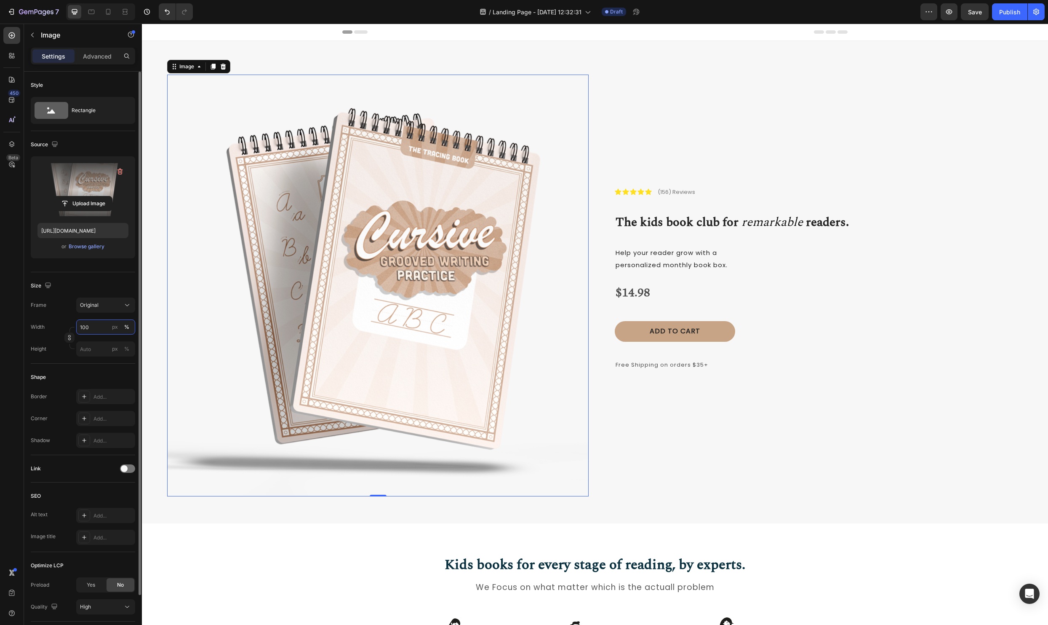
click at [98, 326] on input "100" at bounding box center [105, 326] width 59 height 15
type input "60"
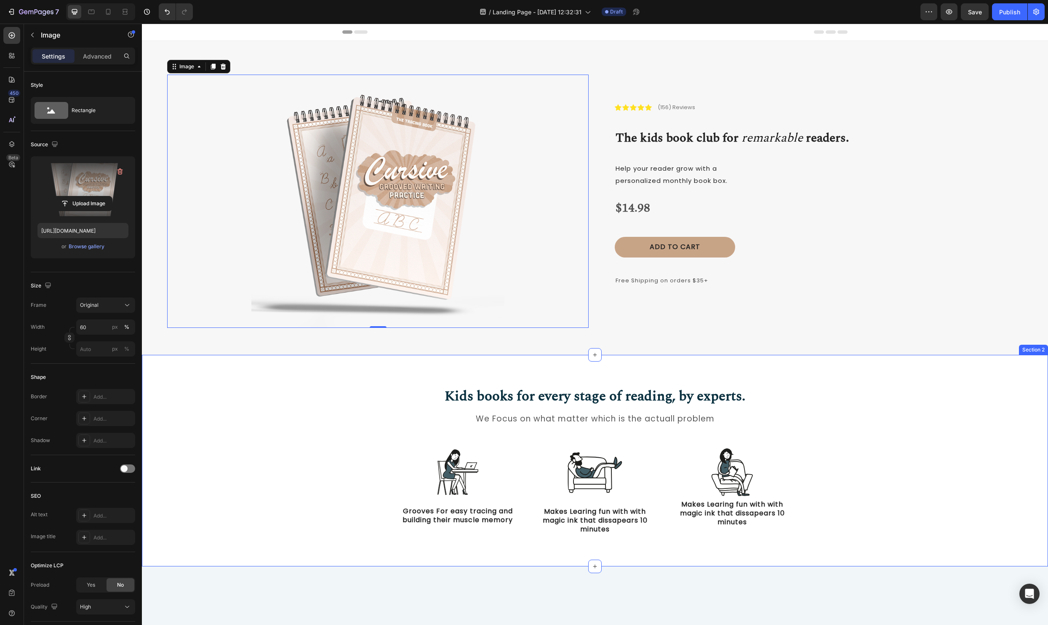
click at [866, 470] on div "Kids books for every stage of reading, by experts. Heading We Focus on what mat…" at bounding box center [595, 467] width 894 height 162
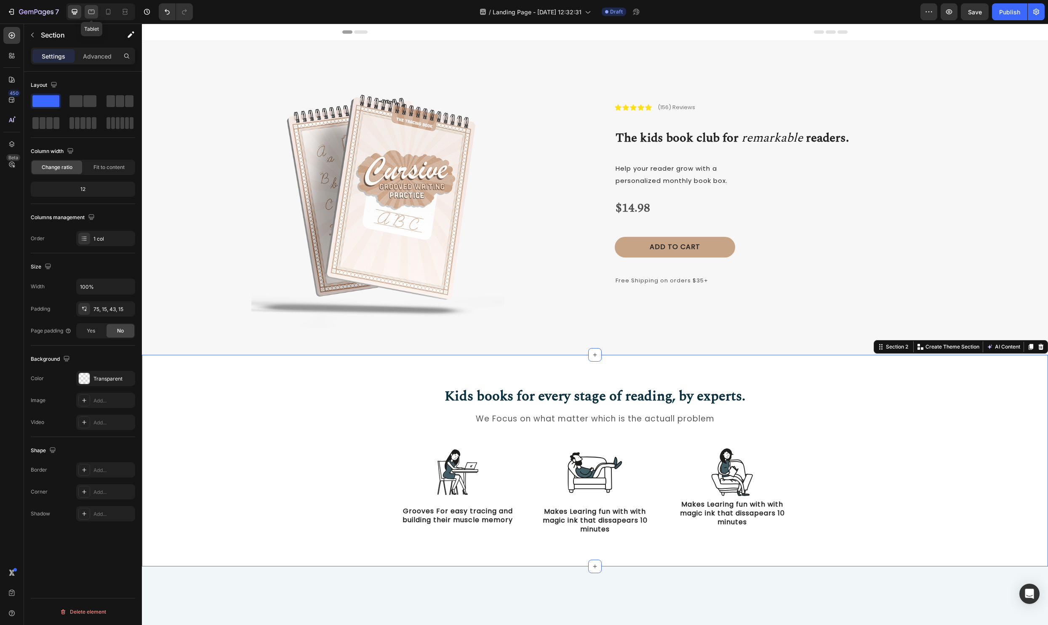
click at [86, 11] on div at bounding box center [91, 11] width 13 height 13
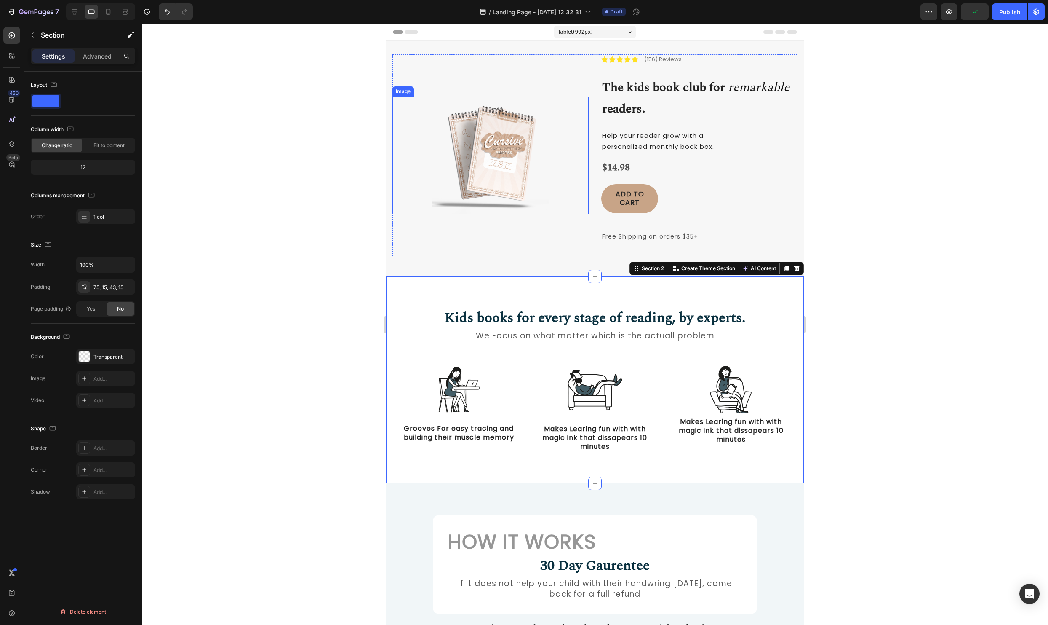
click at [501, 145] on img at bounding box center [491, 155] width 118 height 118
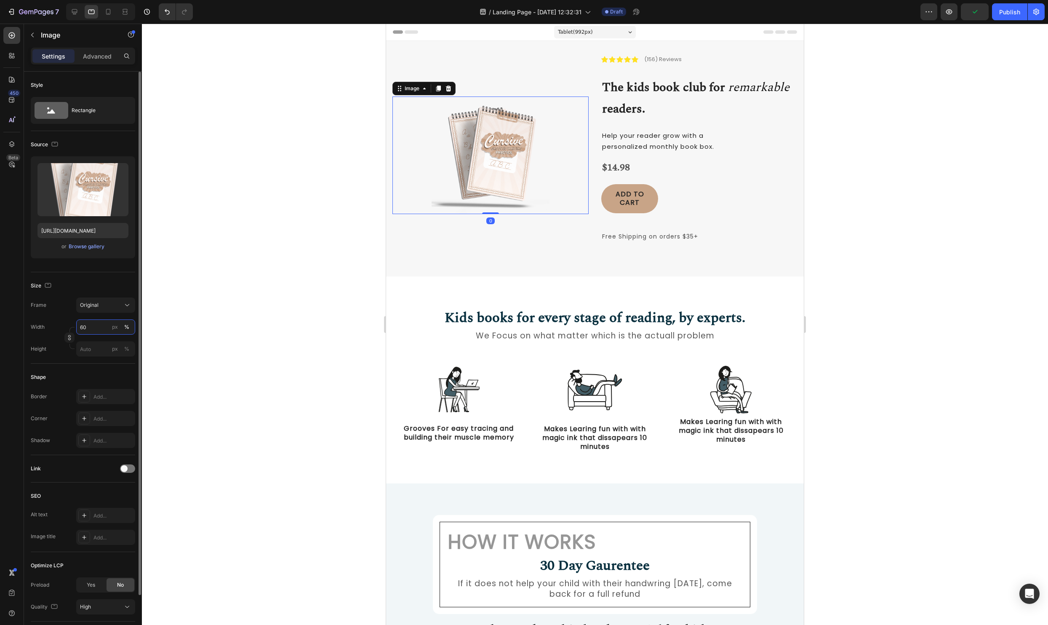
click at [101, 323] on input "60" at bounding box center [105, 326] width 59 height 15
click at [100, 324] on input "60" at bounding box center [105, 326] width 59 height 15
drag, startPoint x: 96, startPoint y: 330, endPoint x: 44, endPoint y: 321, distance: 52.6
click at [44, 321] on div "Width 60 px %" at bounding box center [83, 326] width 104 height 15
type input "90"
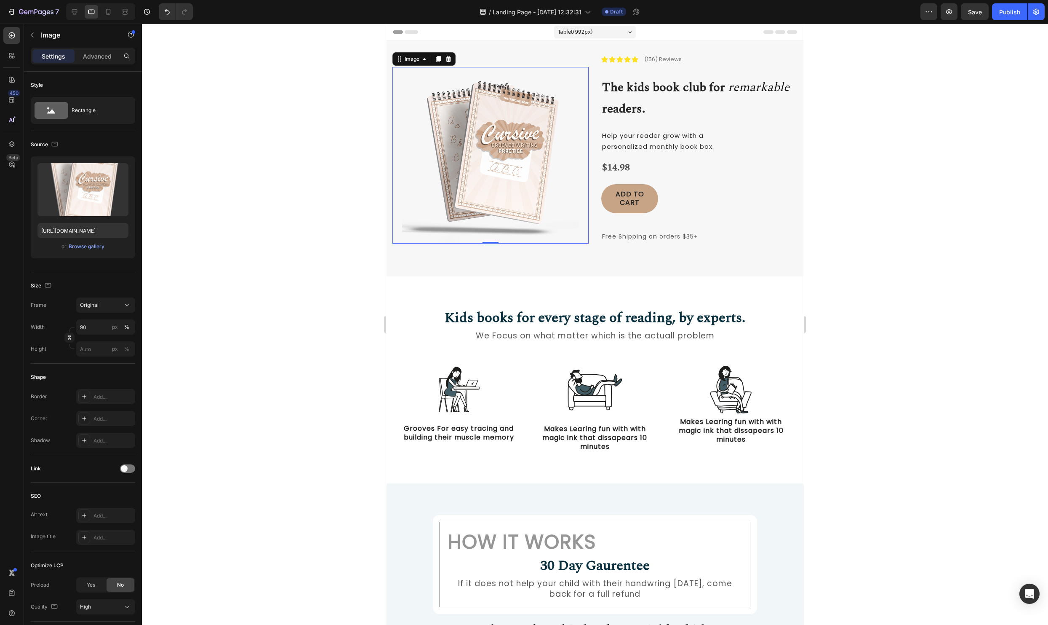
click at [1017, 319] on div at bounding box center [595, 324] width 906 height 601
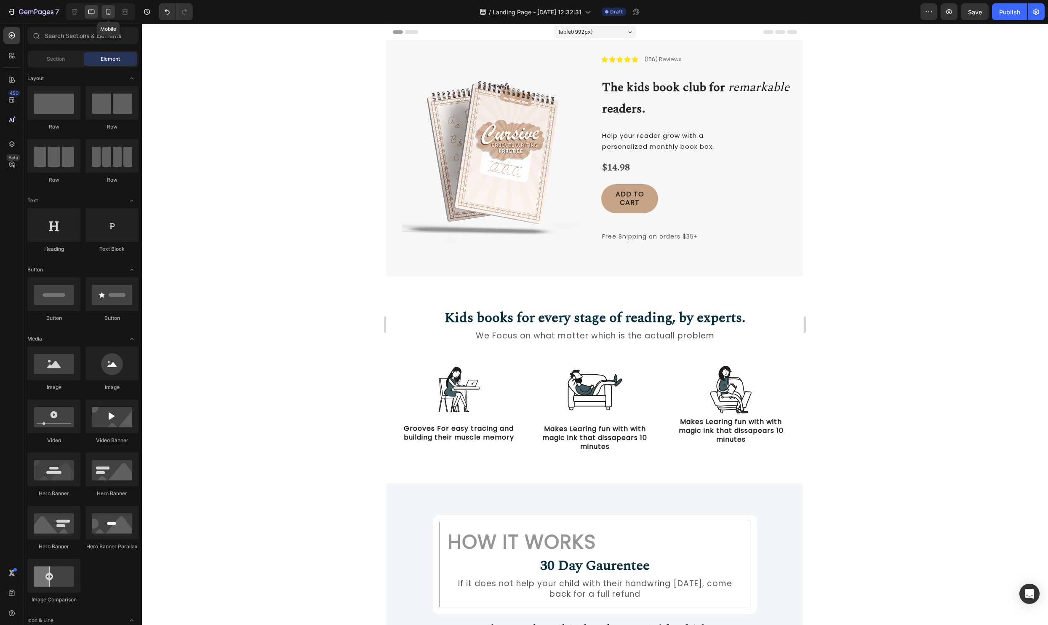
click at [111, 8] on icon at bounding box center [108, 12] width 8 height 8
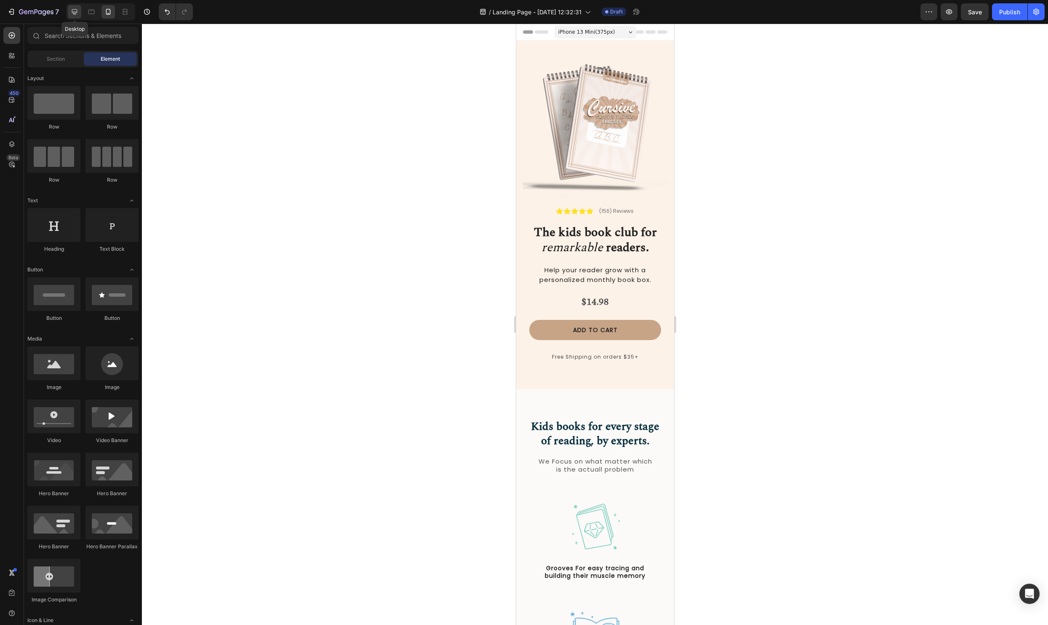
drag, startPoint x: 75, startPoint y: 11, endPoint x: 155, endPoint y: 152, distance: 163.0
click at [75, 11] on icon at bounding box center [74, 12] width 8 height 8
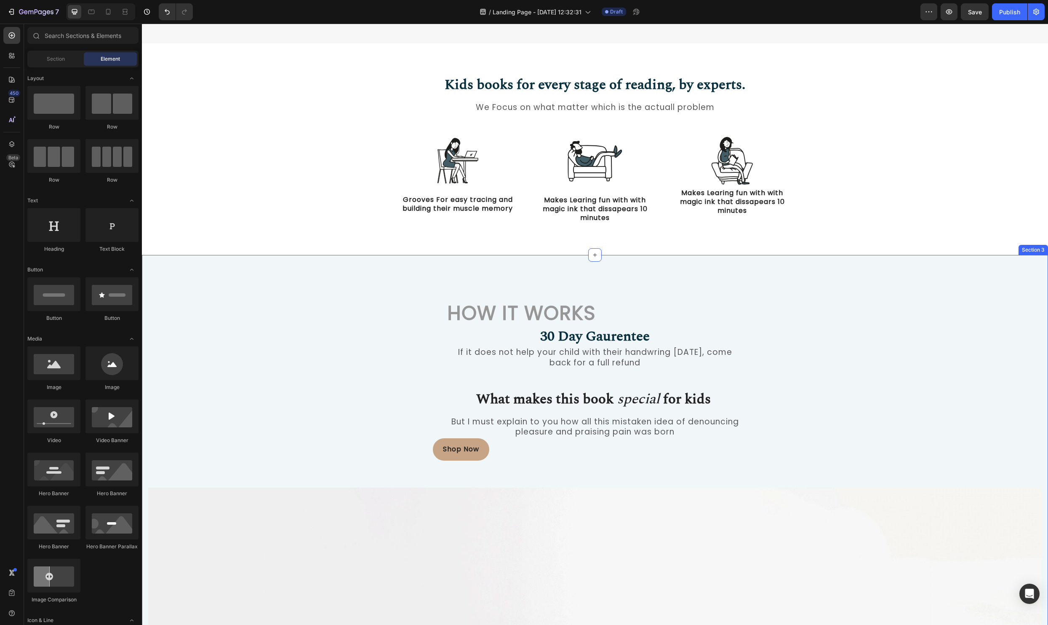
scroll to position [310, 0]
click at [747, 329] on div "How it Works Heading 30 Day Gaurentee Heading If it does not help your child wi…" at bounding box center [595, 335] width 311 height 83
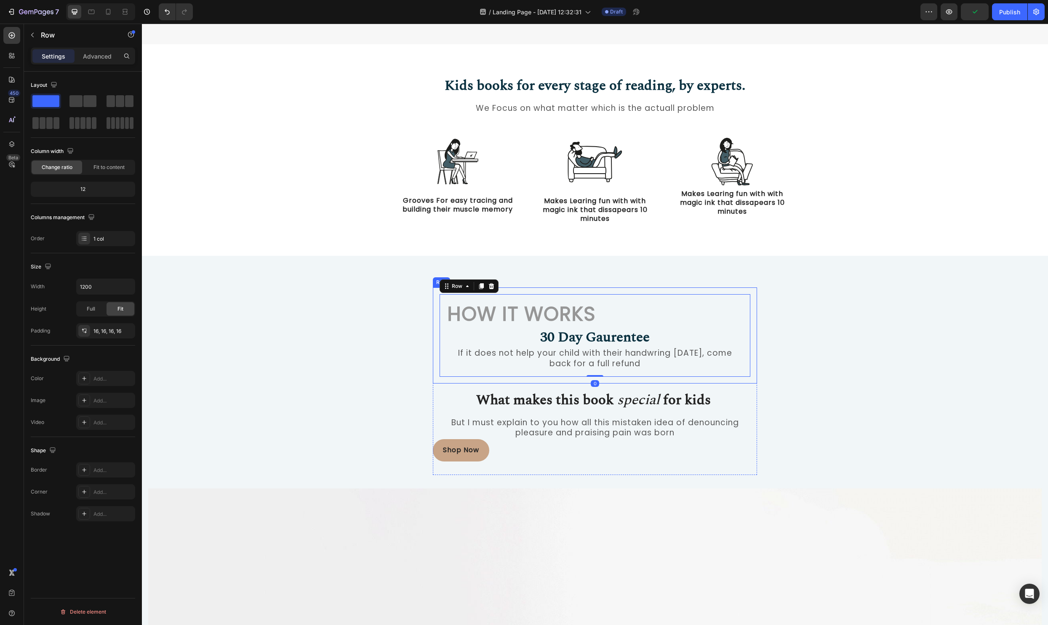
click at [755, 330] on div "How it Works Heading 30 Day Gaurentee Heading If it does not help your child wi…" at bounding box center [595, 335] width 324 height 96
click at [32, 37] on icon "button" at bounding box center [32, 35] width 7 height 7
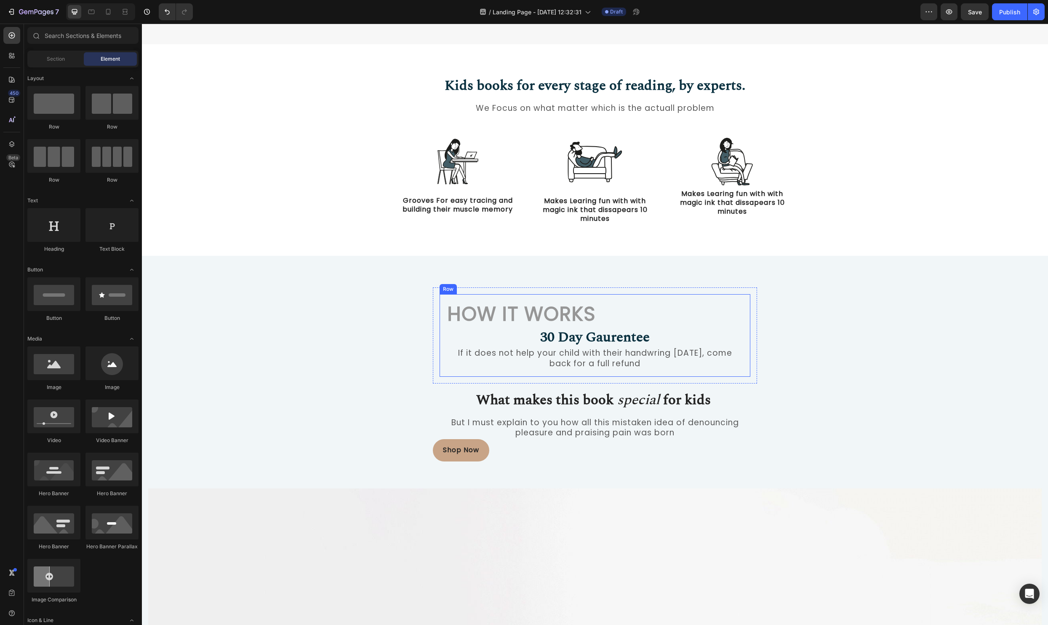
click at [443, 364] on div "How it Works Heading 30 Day Gaurentee Heading If it does not help your child wi…" at bounding box center [595, 335] width 311 height 83
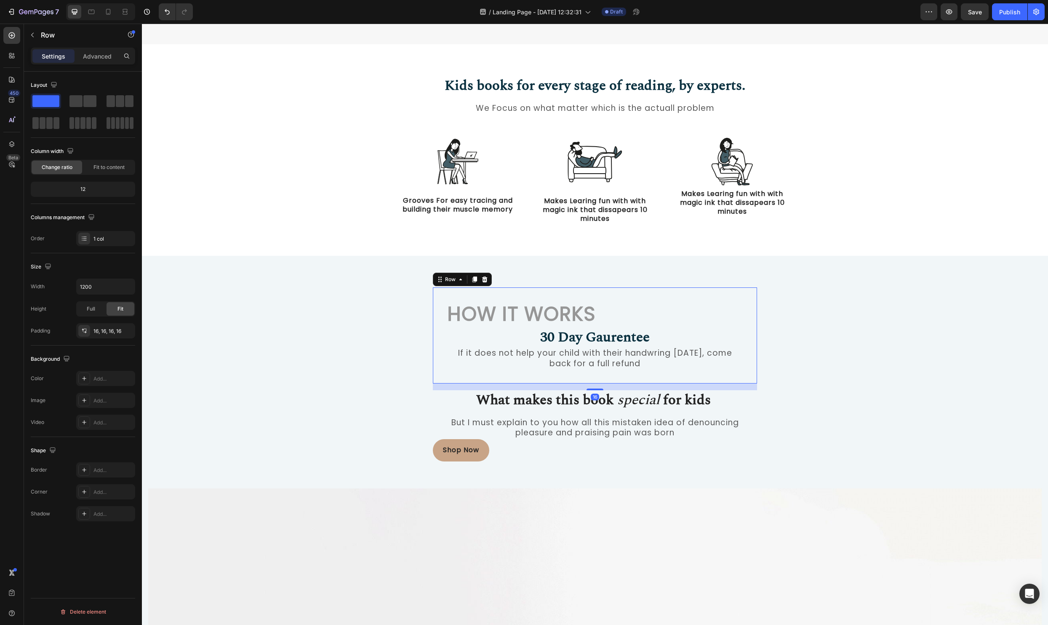
click at [438, 367] on div "How it Works Heading 30 Day Gaurentee Heading If it does not help your child wi…" at bounding box center [595, 335] width 324 height 96
click at [85, 377] on icon at bounding box center [84, 378] width 7 height 7
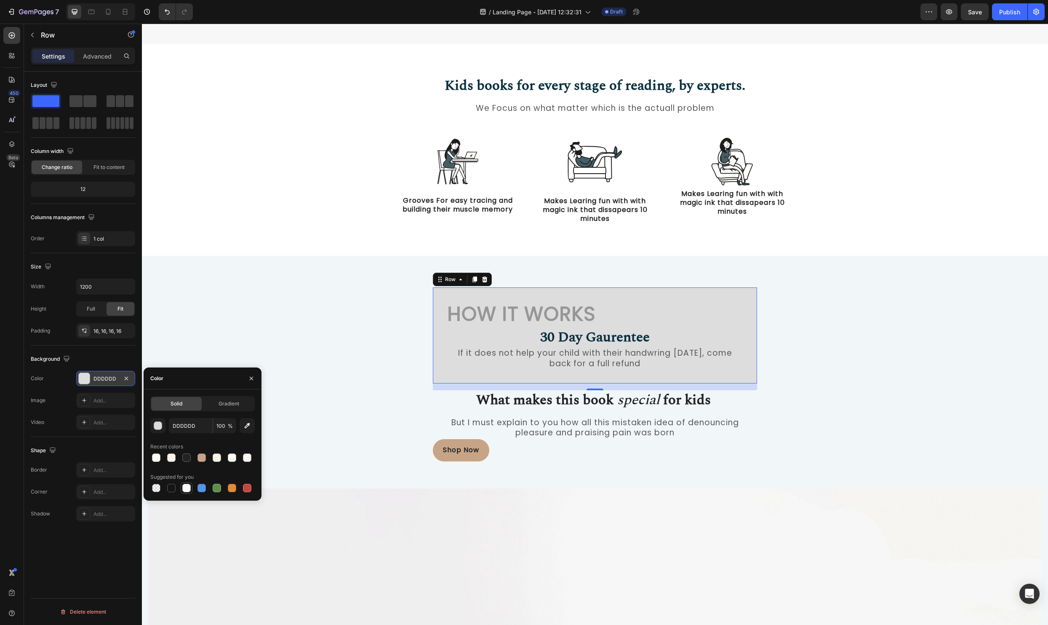
click at [184, 485] on div at bounding box center [186, 488] width 8 height 8
type input "FFFFFF"
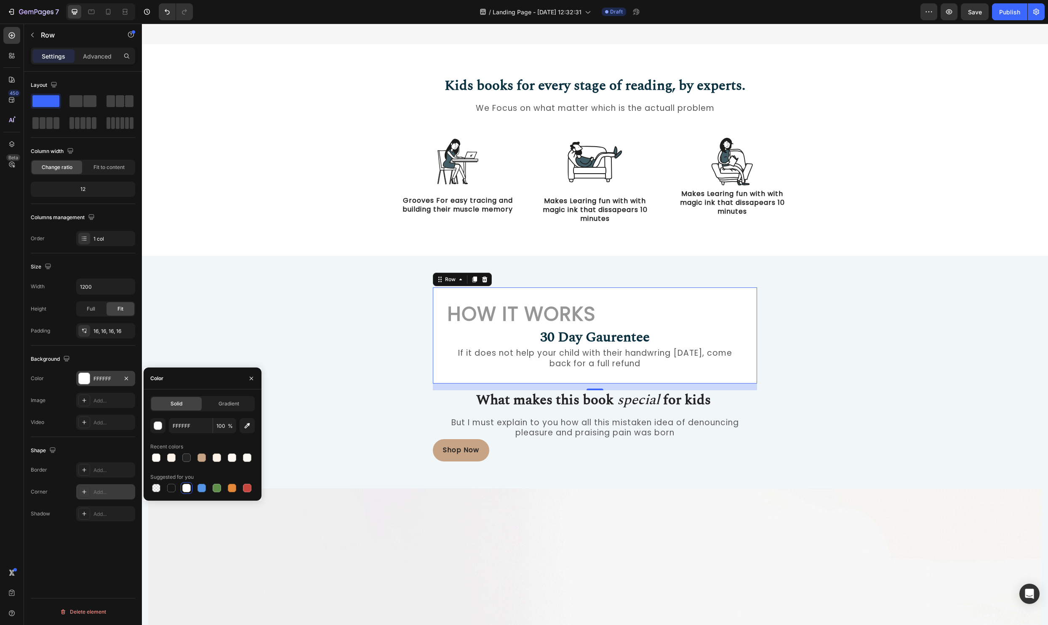
click at [83, 490] on icon at bounding box center [84, 491] width 7 height 7
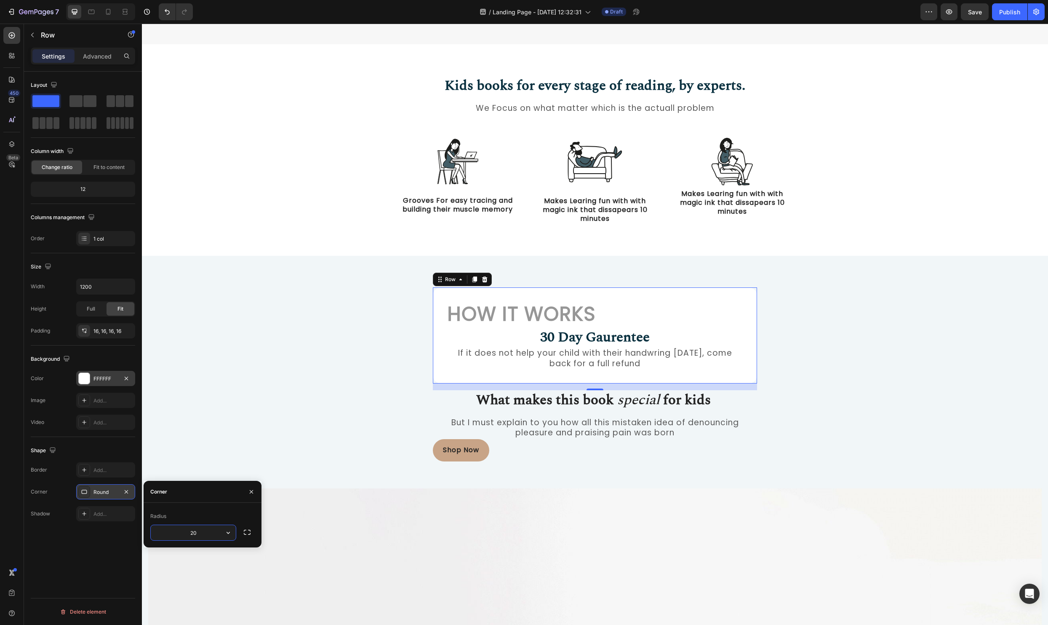
type input "20"
click at [567, 313] on h2 "How it Works" at bounding box center [594, 314] width 297 height 27
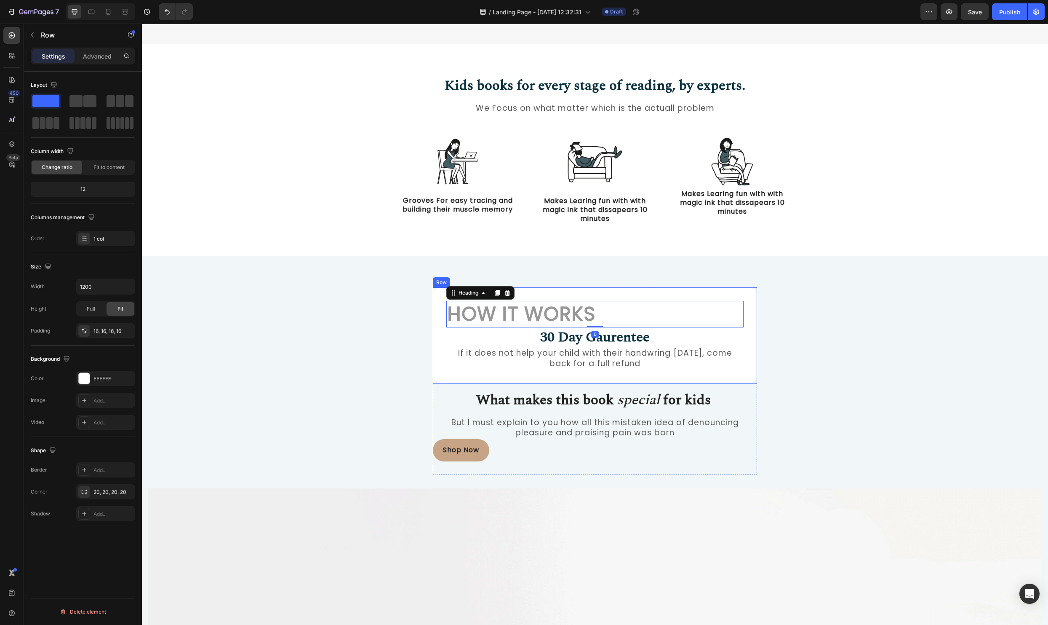
click at [439, 366] on div "How it Works Heading 0 30 Day Gaurentee Heading If it does not help your child …" at bounding box center [595, 335] width 324 height 96
click at [452, 366] on p "If it does not help your child with their handwring [DATE], come back for a ful…" at bounding box center [595, 358] width 296 height 21
click at [445, 367] on div "How it Works Heading 30 Day Gaurentee Heading If it does not help your child wi…" at bounding box center [595, 335] width 311 height 83
click at [82, 472] on icon at bounding box center [84, 469] width 7 height 7
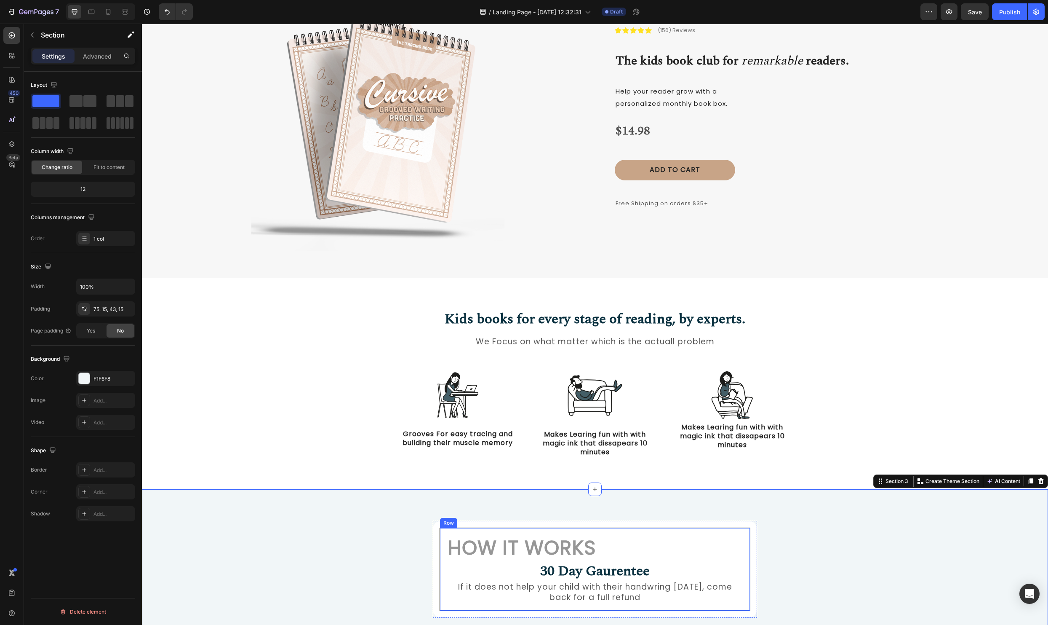
scroll to position [61, 0]
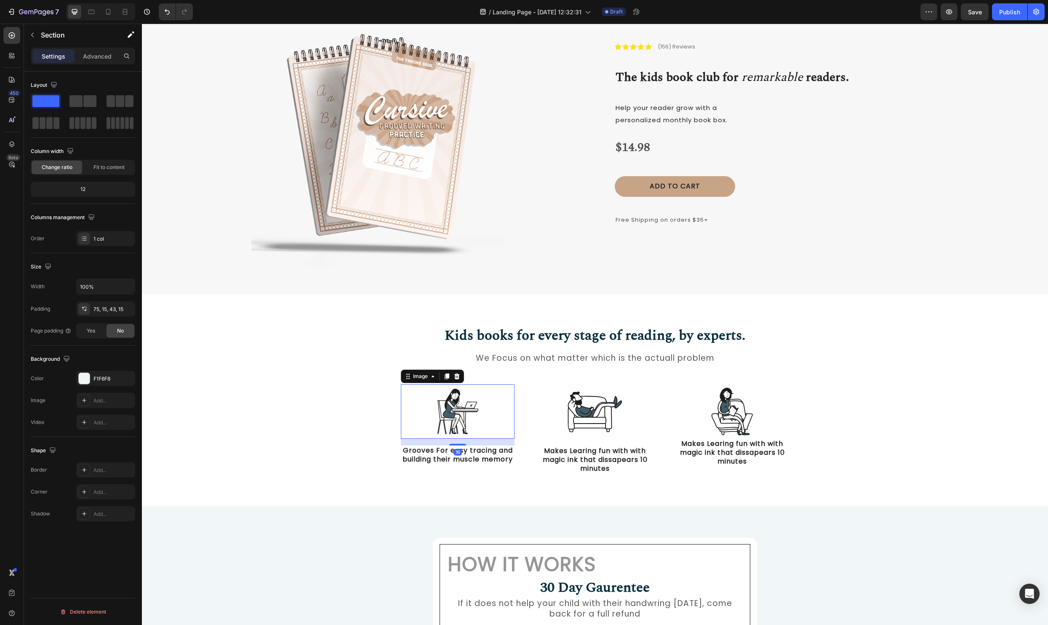
click at [475, 408] on img at bounding box center [457, 411] width 55 height 54
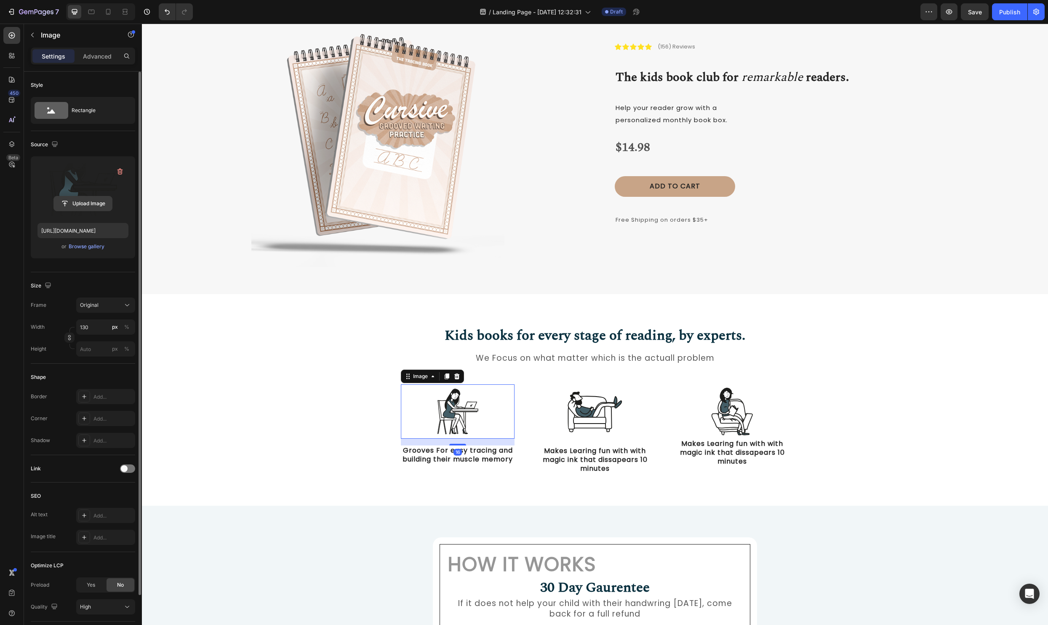
click at [73, 205] on input "file" at bounding box center [83, 203] width 58 height 14
click at [600, 409] on img at bounding box center [595, 411] width 55 height 55
click at [83, 206] on input "file" at bounding box center [83, 203] width 58 height 14
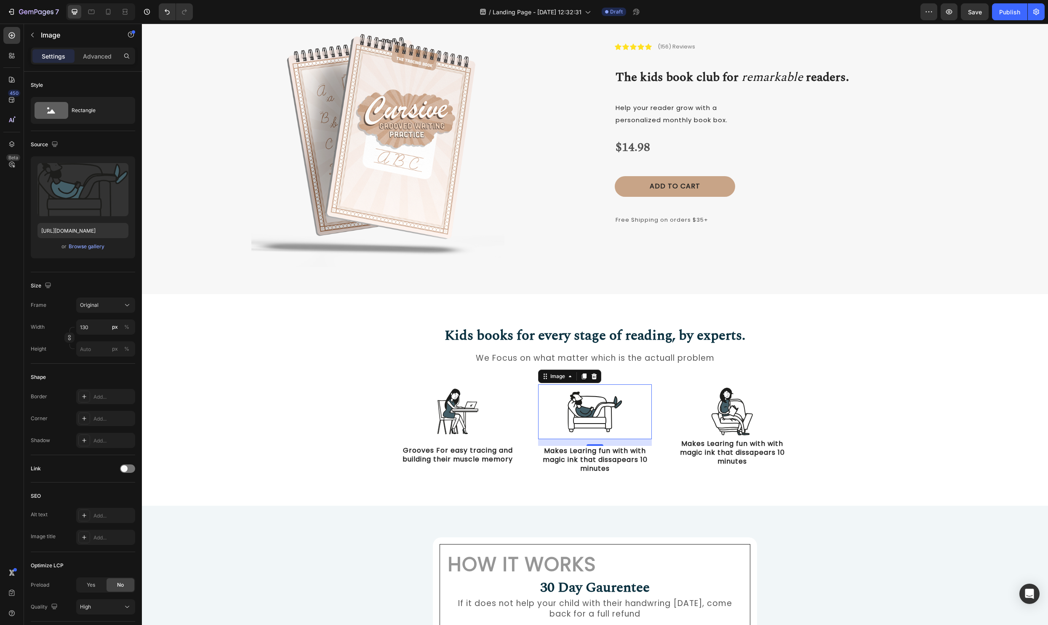
type input "https://cdn.shopify.com/s/files/1/0590/7654/2519/files/gempages_545436523269456…"
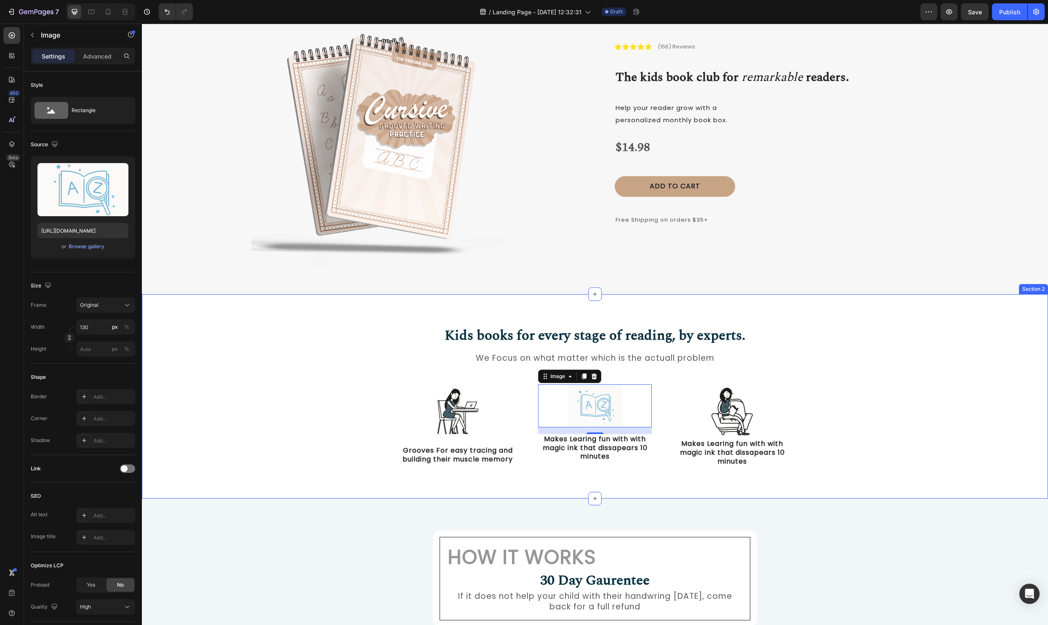
click at [912, 367] on div "Kids books for every stage of reading, by experts. Heading We Focus on what mat…" at bounding box center [595, 403] width 894 height 155
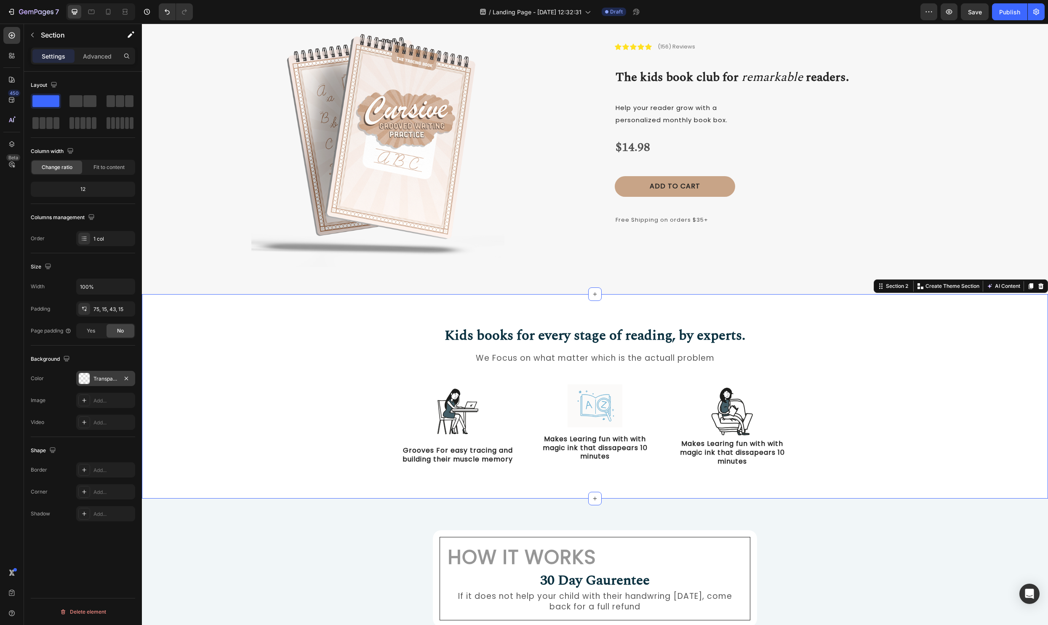
click at [76, 372] on div "Transparent" at bounding box center [105, 378] width 59 height 15
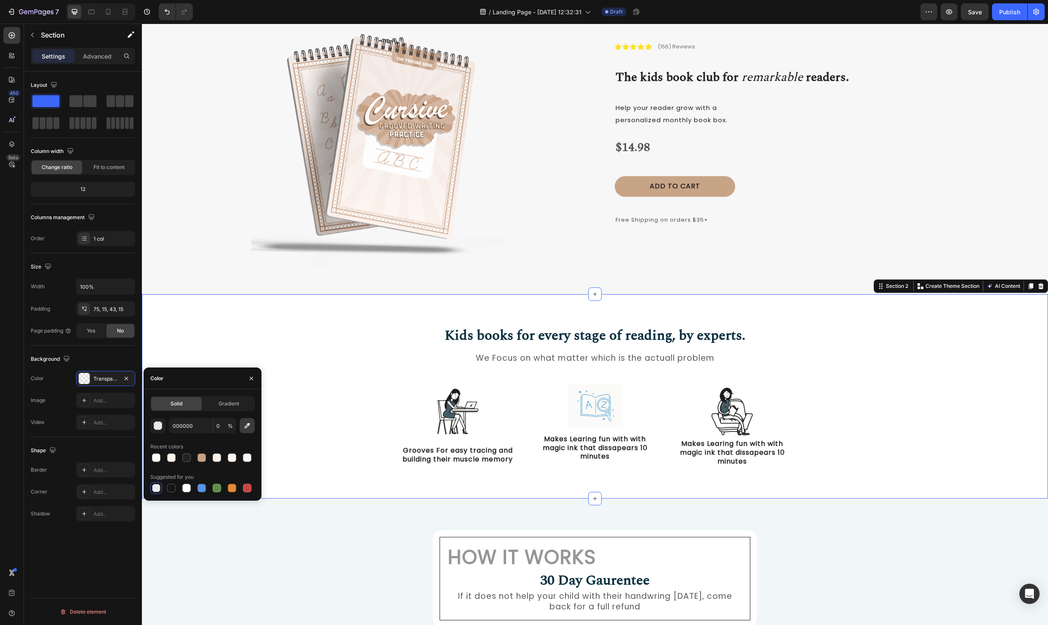
click at [249, 425] on icon "button" at bounding box center [247, 425] width 8 height 8
type input "FCFAF8"
type input "100"
click at [946, 402] on div "Kids books for every stage of reading, by experts. Heading We Focus on what mat…" at bounding box center [595, 403] width 894 height 155
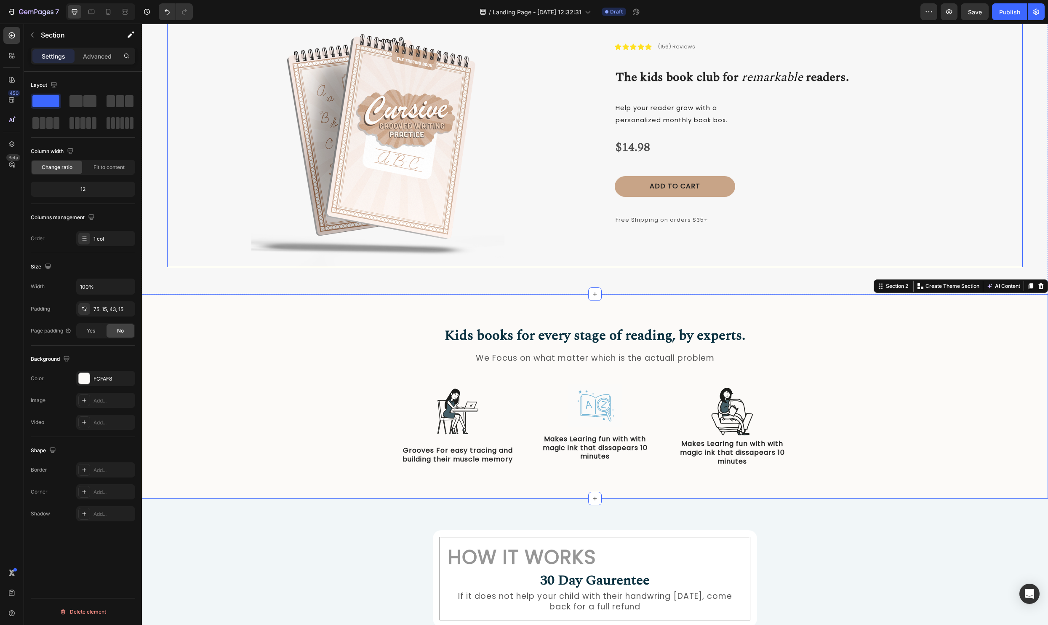
click at [936, 251] on div "Icon Icon Icon Icon Icon Icon List (156) Reviews Text Block Row The kids book c…" at bounding box center [812, 140] width 422 height 253
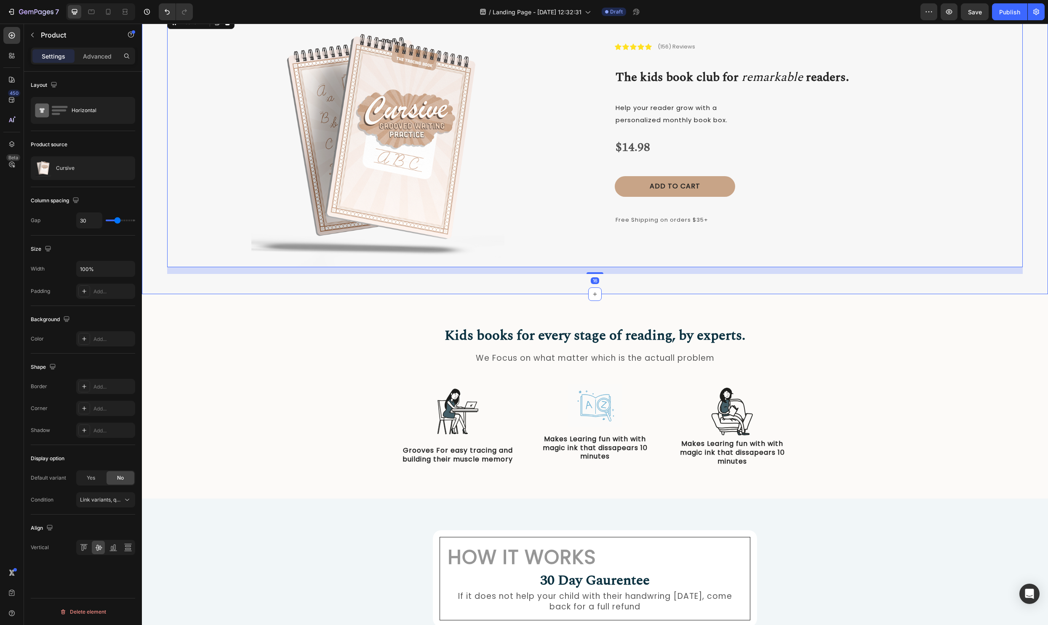
click at [1033, 270] on div "Image Icon Icon Icon Icon Icon Icon List (156) Reviews Text Block Row The kids …" at bounding box center [595, 137] width 906 height 314
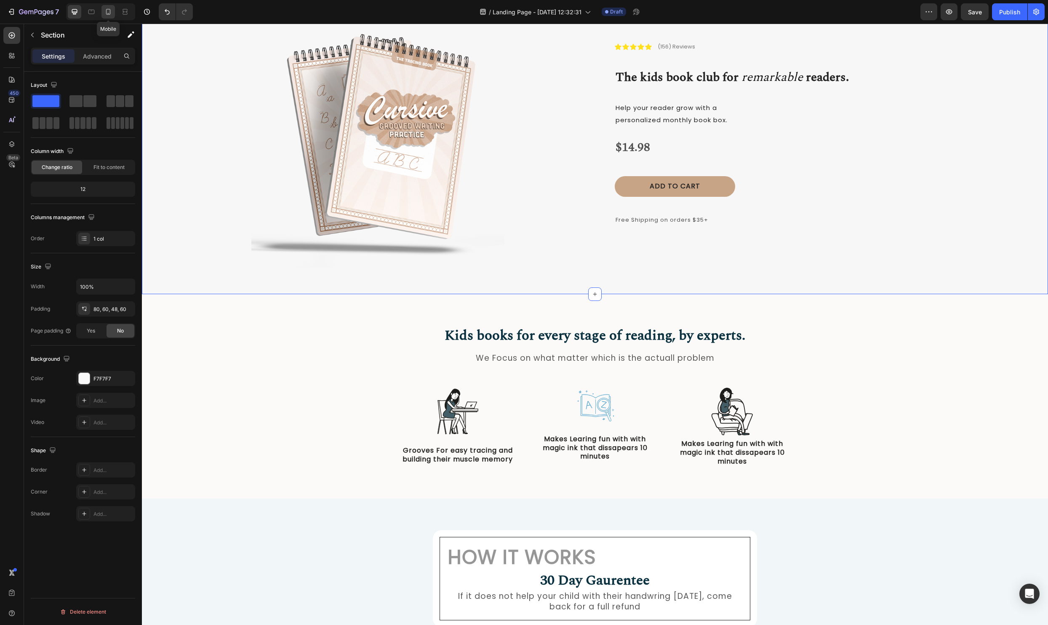
click at [104, 10] on div at bounding box center [108, 11] width 13 height 13
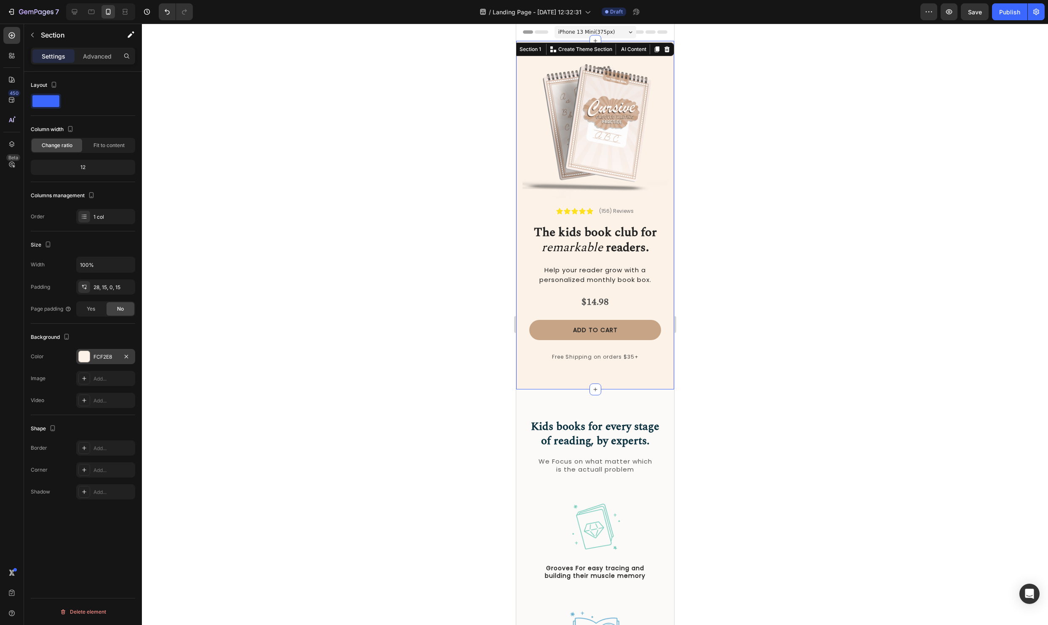
click at [83, 356] on div at bounding box center [84, 356] width 11 height 11
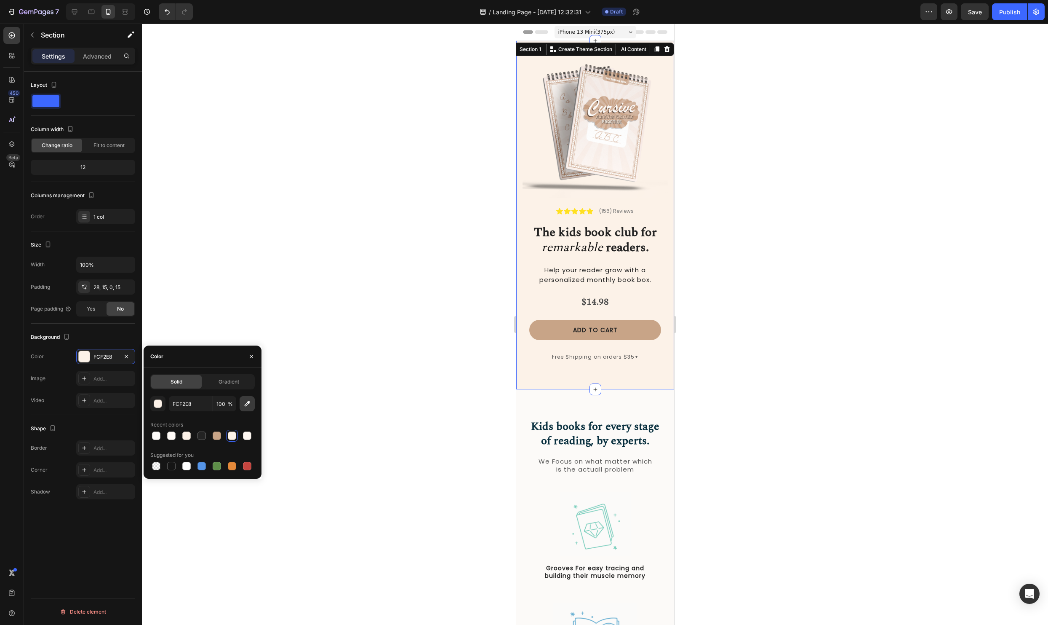
click at [253, 409] on button "button" at bounding box center [247, 403] width 15 height 15
click at [76, 13] on icon at bounding box center [74, 11] width 5 height 5
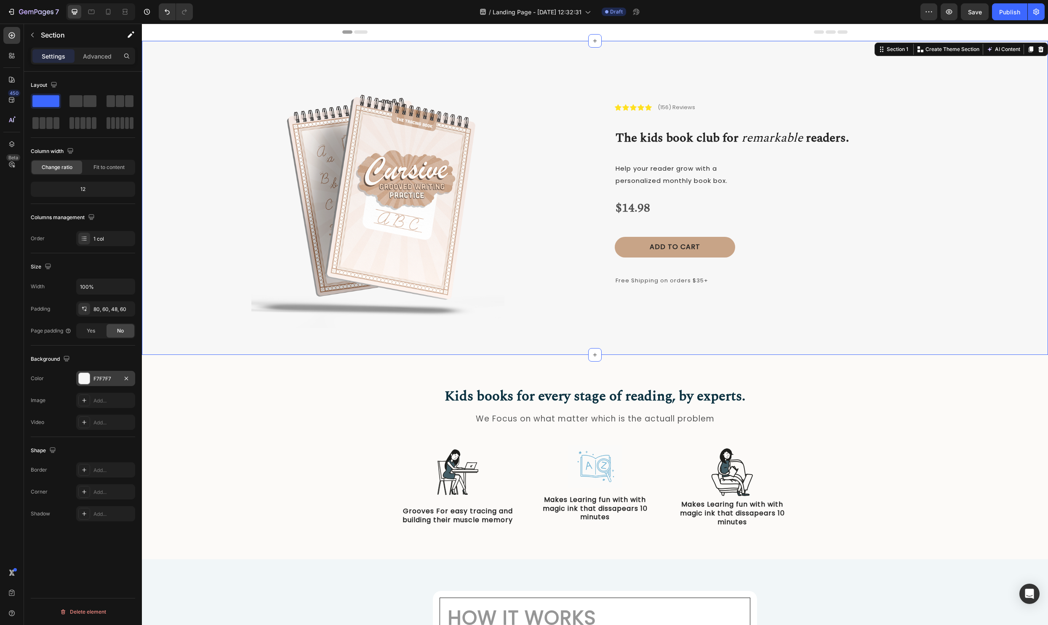
click at [84, 381] on div at bounding box center [84, 378] width 11 height 11
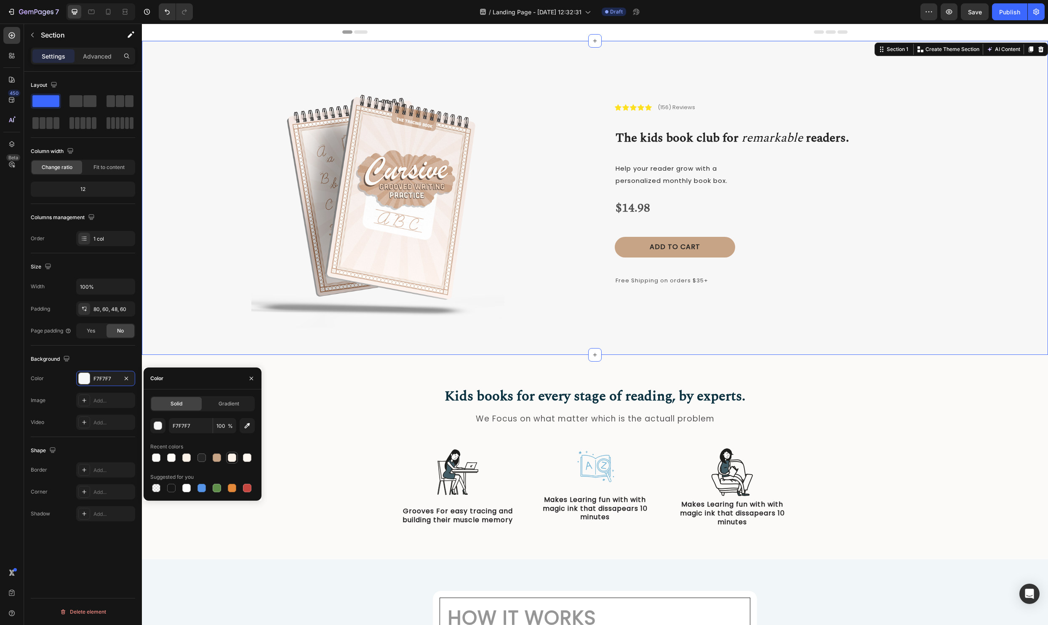
click at [233, 455] on div at bounding box center [232, 457] width 8 height 8
type input "FCF2E8"
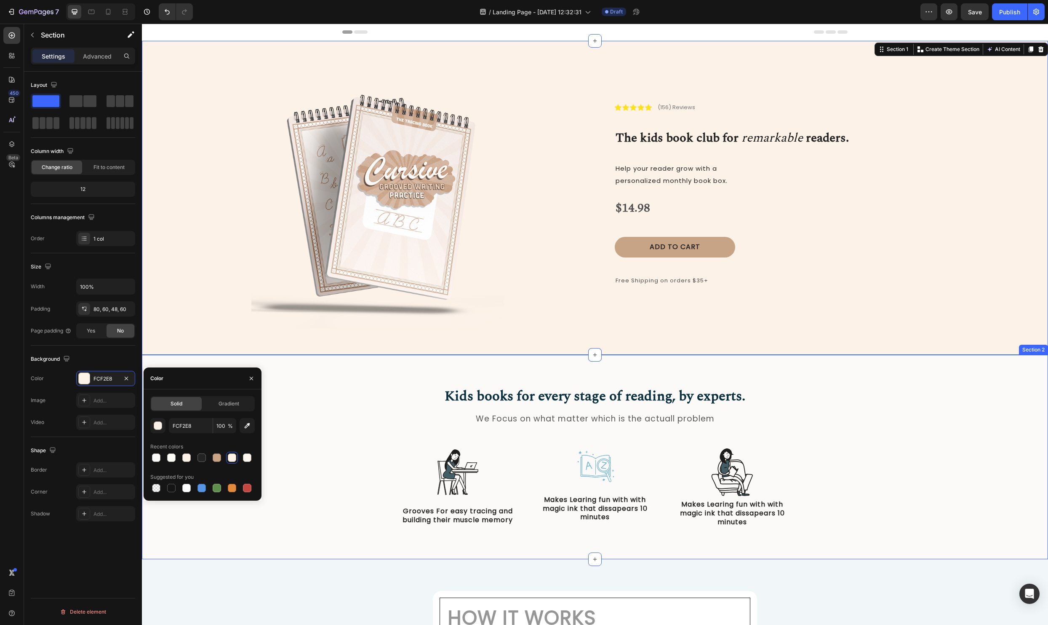
click at [918, 443] on div "Kids books for every stage of reading, by experts. Heading We Focus on what mat…" at bounding box center [595, 463] width 894 height 155
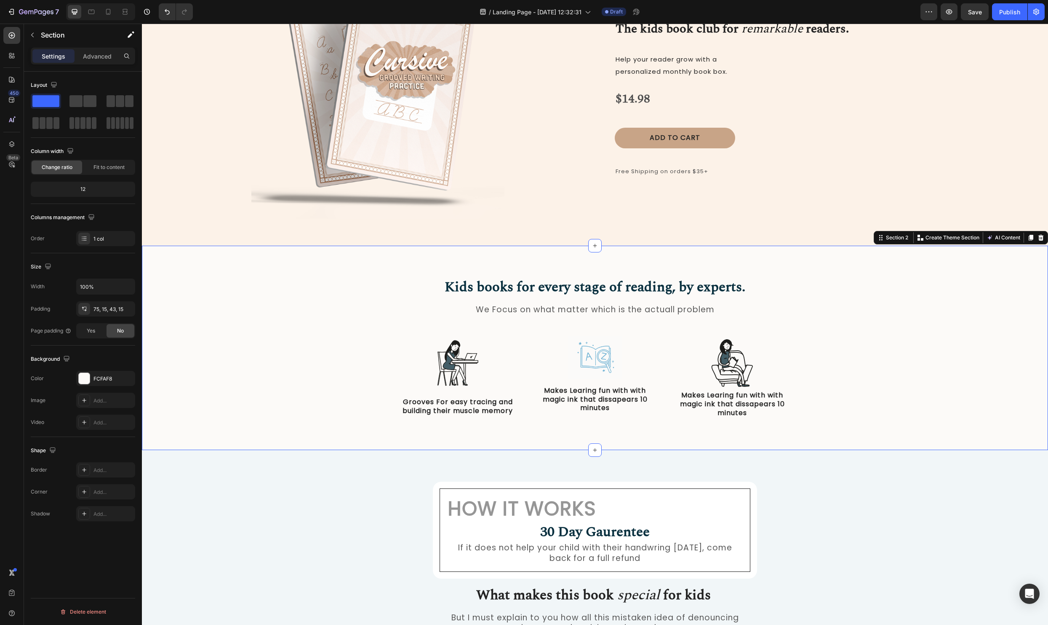
scroll to position [127, 0]
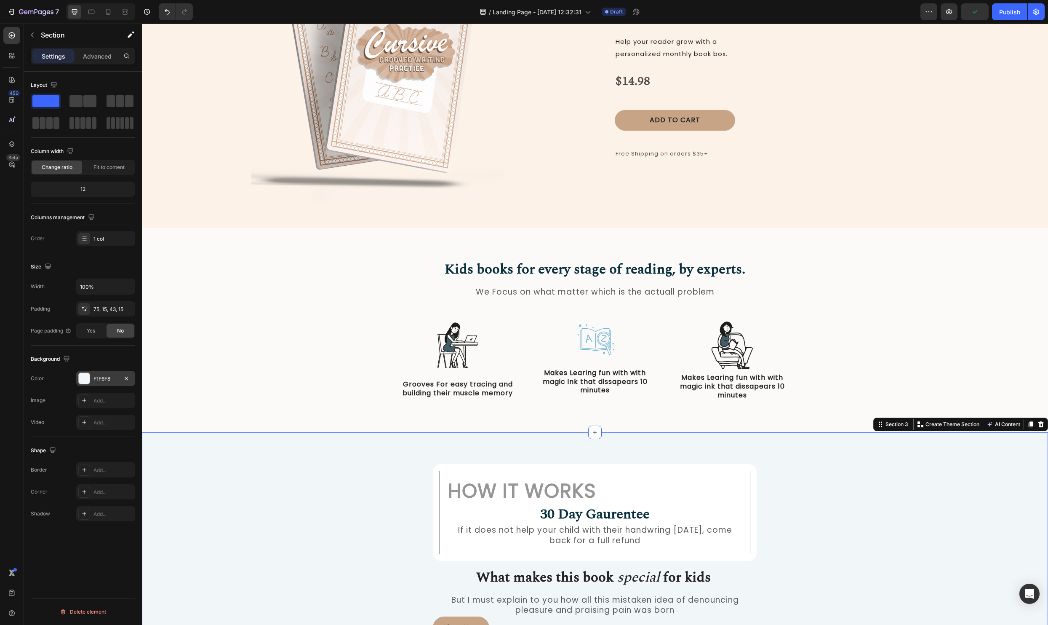
click at [83, 376] on div at bounding box center [84, 378] width 11 height 11
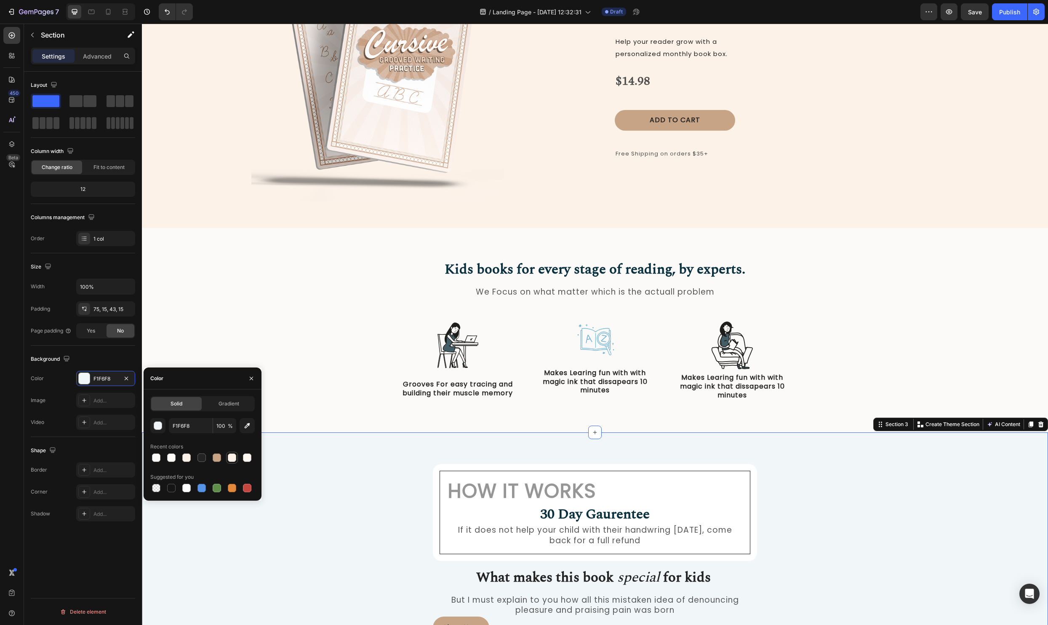
click at [234, 459] on div at bounding box center [232, 457] width 8 height 8
type input "FCF2E8"
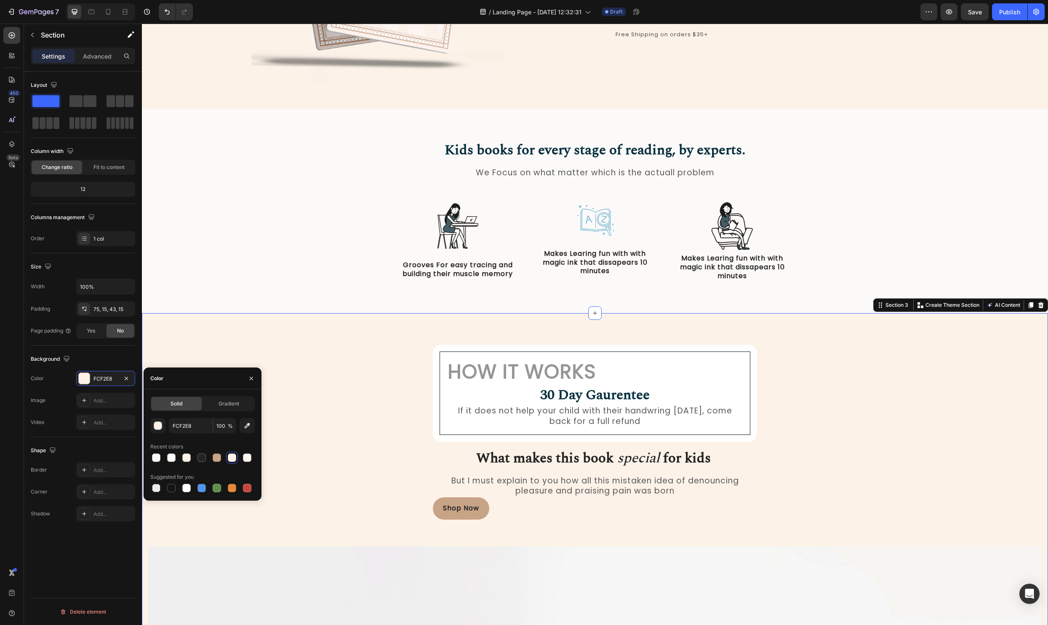
scroll to position [259, 0]
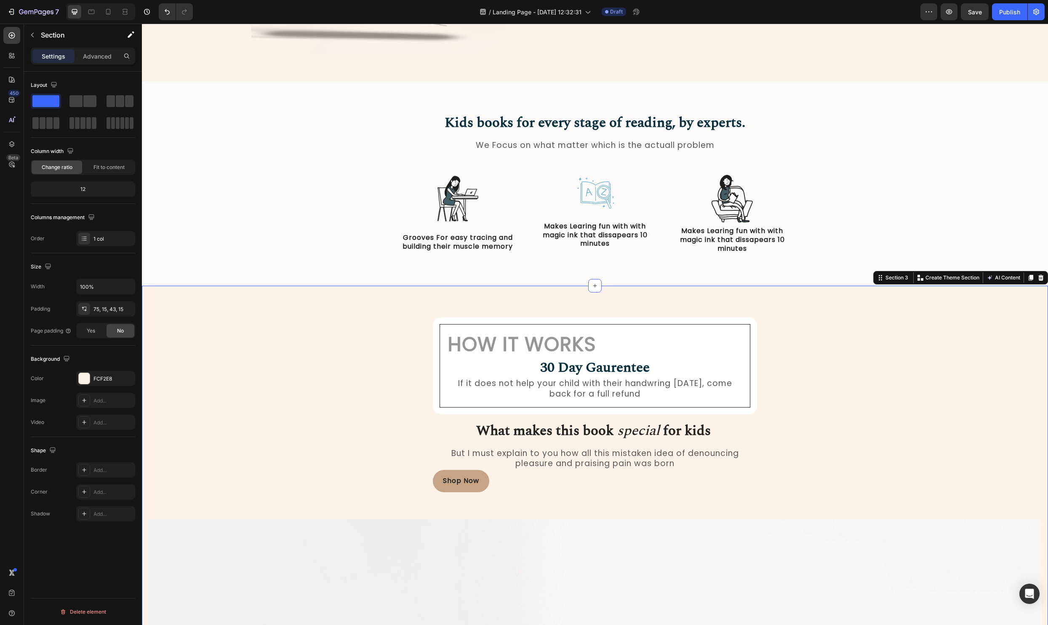
scroll to position [251, 0]
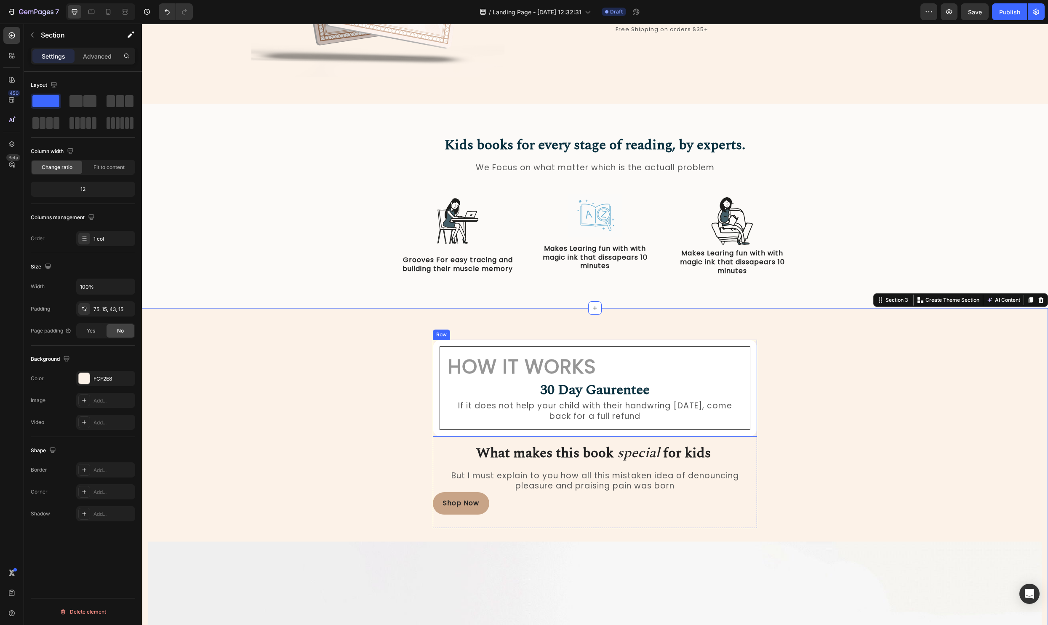
click at [752, 364] on div "How it Works Heading 30 Day Gaurentee Heading If it does not help your child wi…" at bounding box center [595, 387] width 324 height 97
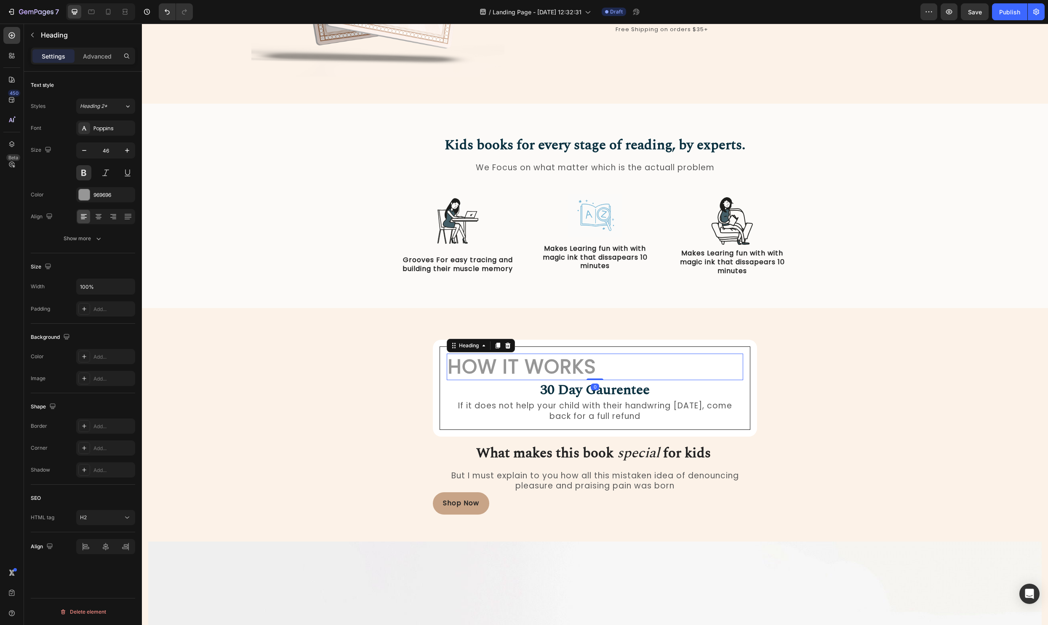
click at [508, 370] on h2 "How it Works" at bounding box center [595, 366] width 297 height 27
click at [99, 213] on icon at bounding box center [98, 216] width 8 height 8
click at [110, 153] on input "46" at bounding box center [106, 150] width 28 height 15
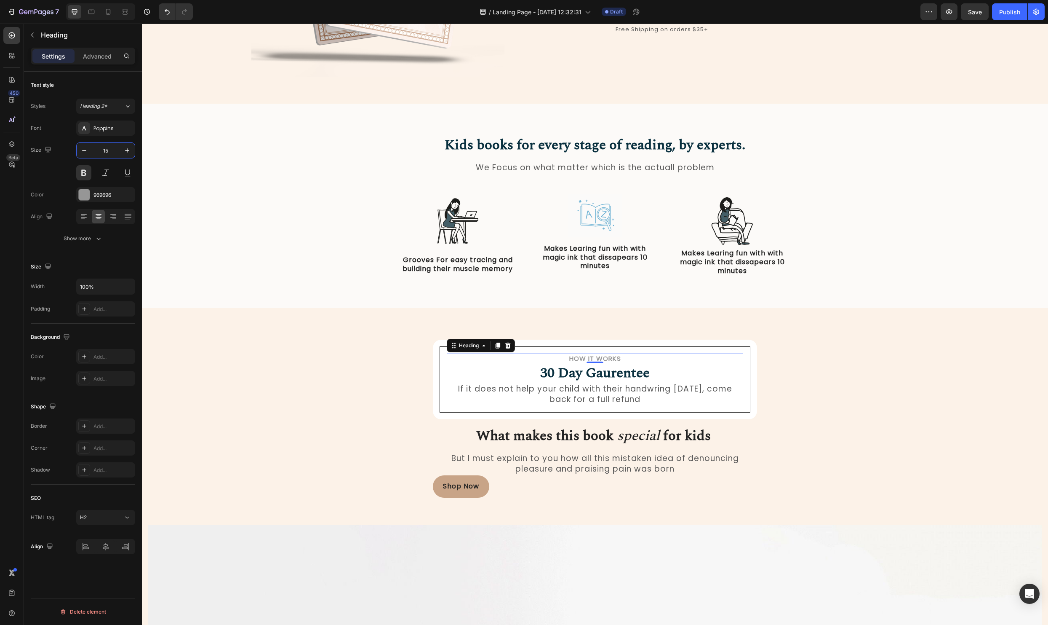
type input "15"
click at [842, 291] on div "Kids books for every stage of reading, by experts. Heading We Focus on what mat…" at bounding box center [595, 206] width 906 height 204
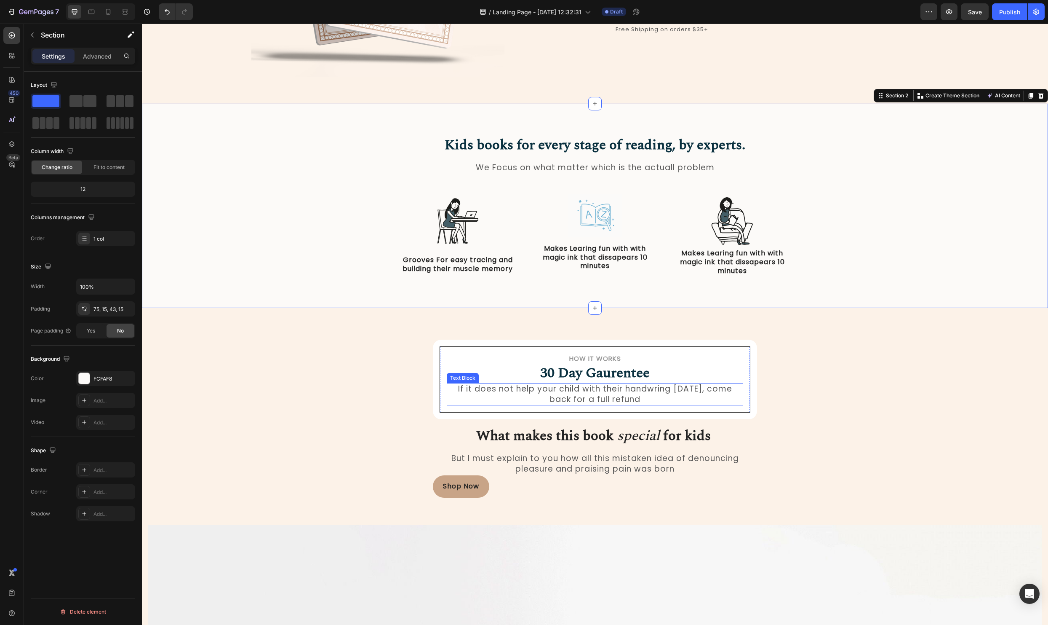
click at [611, 395] on p "If it does not help your child with their handwring [DATE], come back for a ful…" at bounding box center [595, 394] width 295 height 21
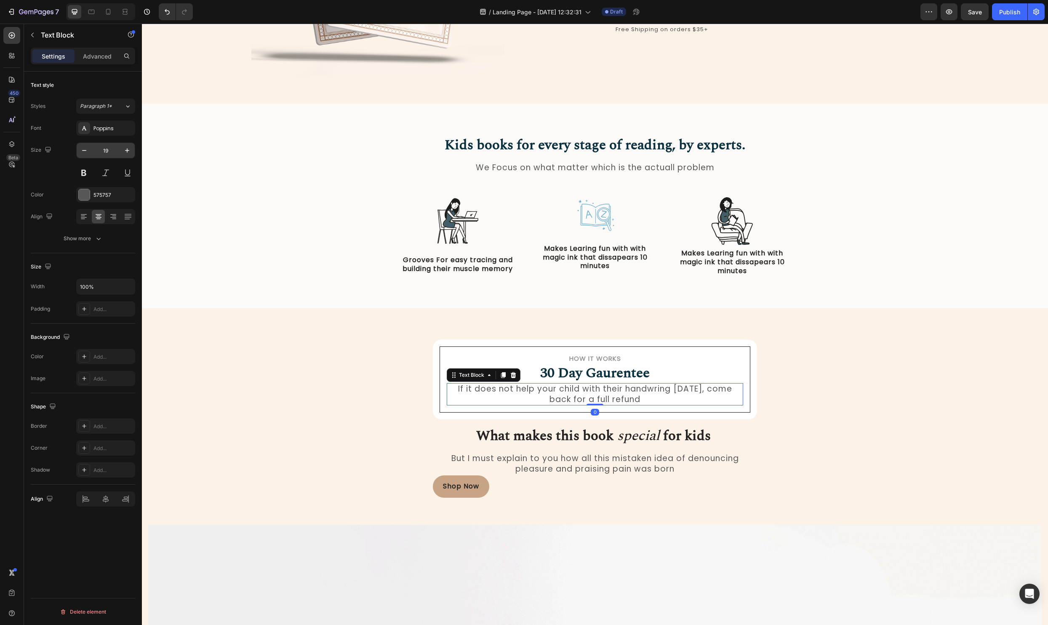
click at [109, 154] on input "19" at bounding box center [106, 150] width 28 height 15
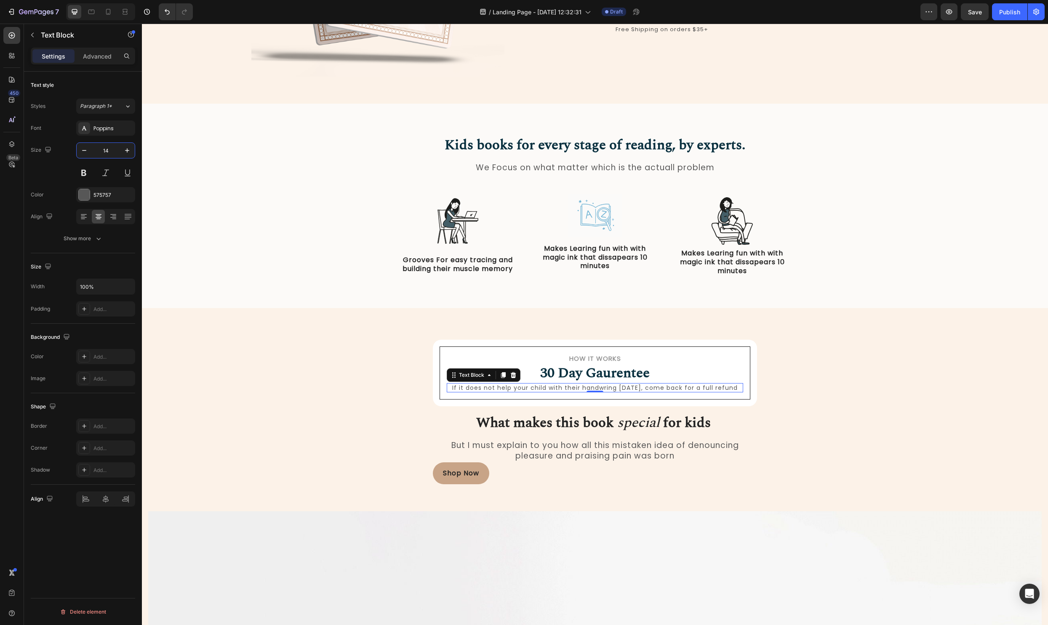
type input "14"
click at [96, 55] on p "Advanced" at bounding box center [97, 56] width 29 height 9
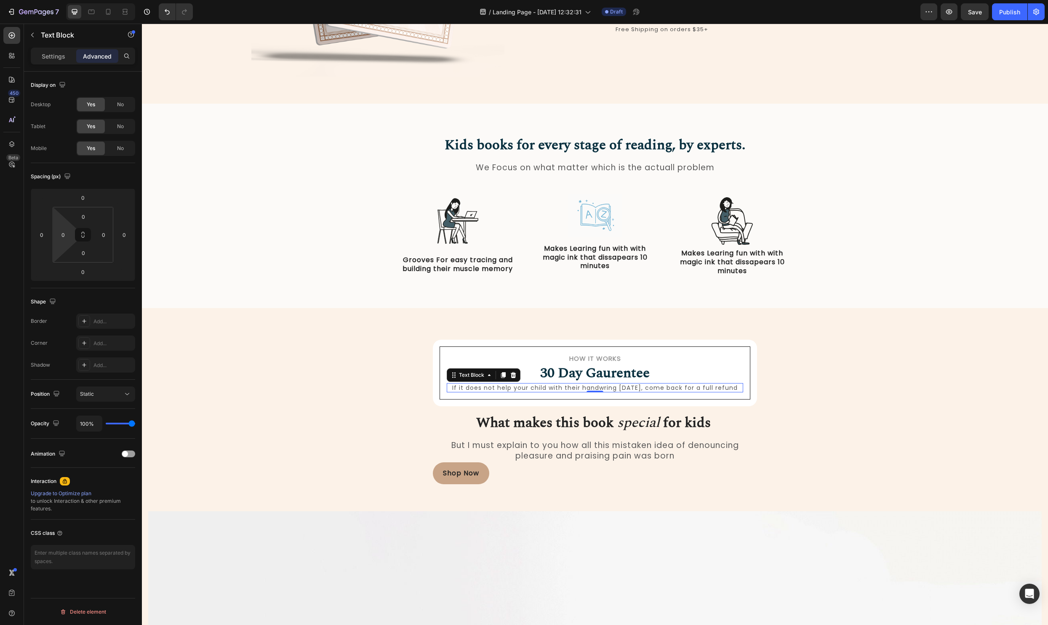
click at [60, 0] on html "7 Version history / Landing Page - Aug 26, 12:32:31 Draft Preview Save Publish …" at bounding box center [524, 0] width 1048 height 0
click at [60, 233] on input "0" at bounding box center [63, 234] width 13 height 13
click at [61, 233] on input "0" at bounding box center [63, 234] width 13 height 13
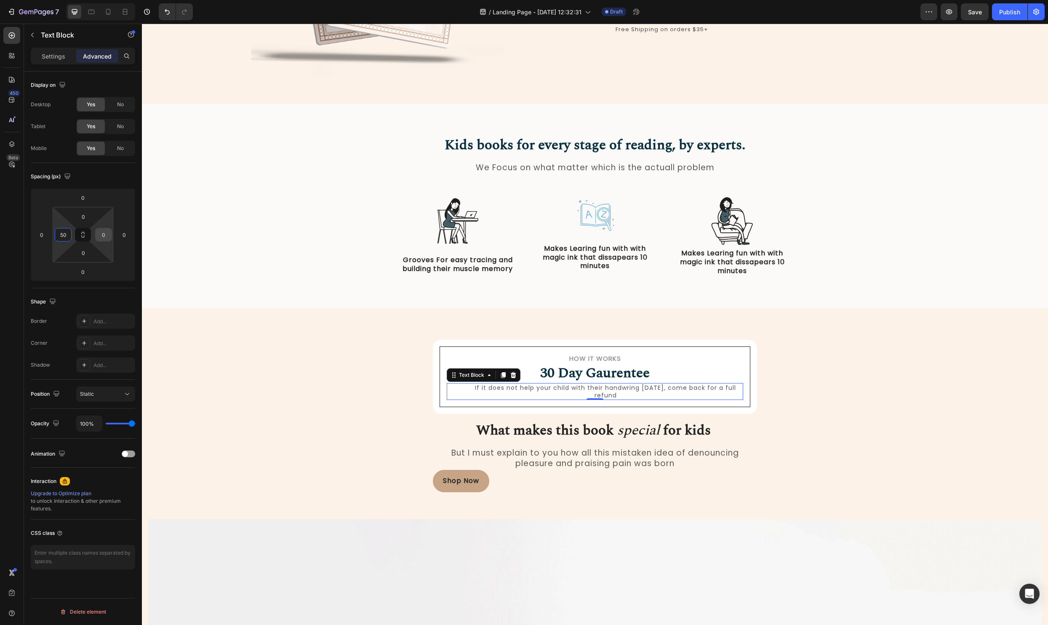
type input "50"
click at [103, 238] on input "0" at bounding box center [103, 234] width 13 height 13
type input "50"
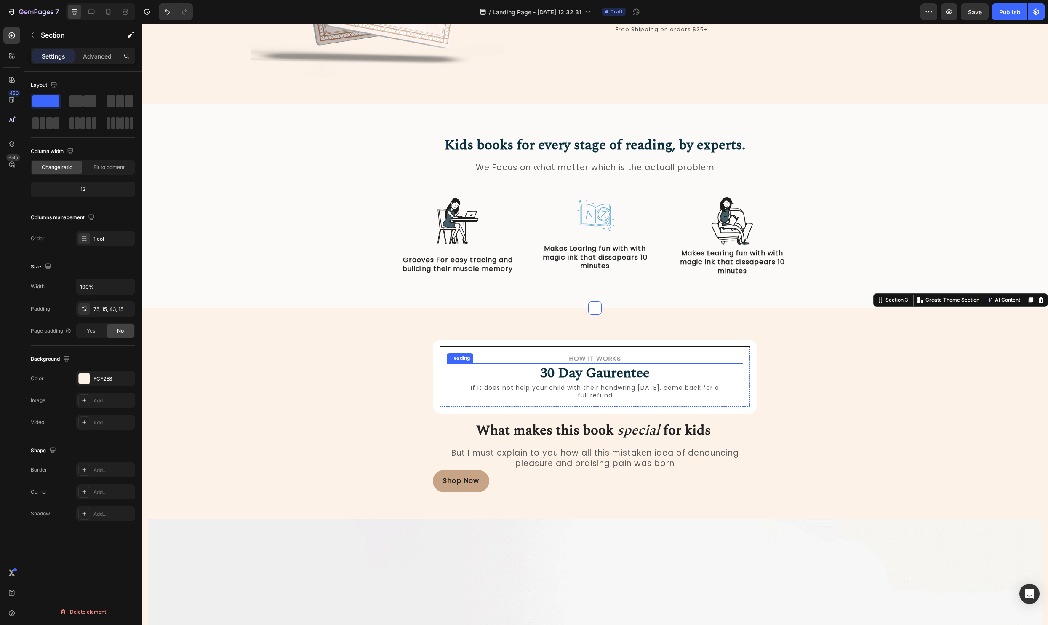
click at [652, 373] on h2 "30 Day Gaurentee" at bounding box center [595, 373] width 297 height 20
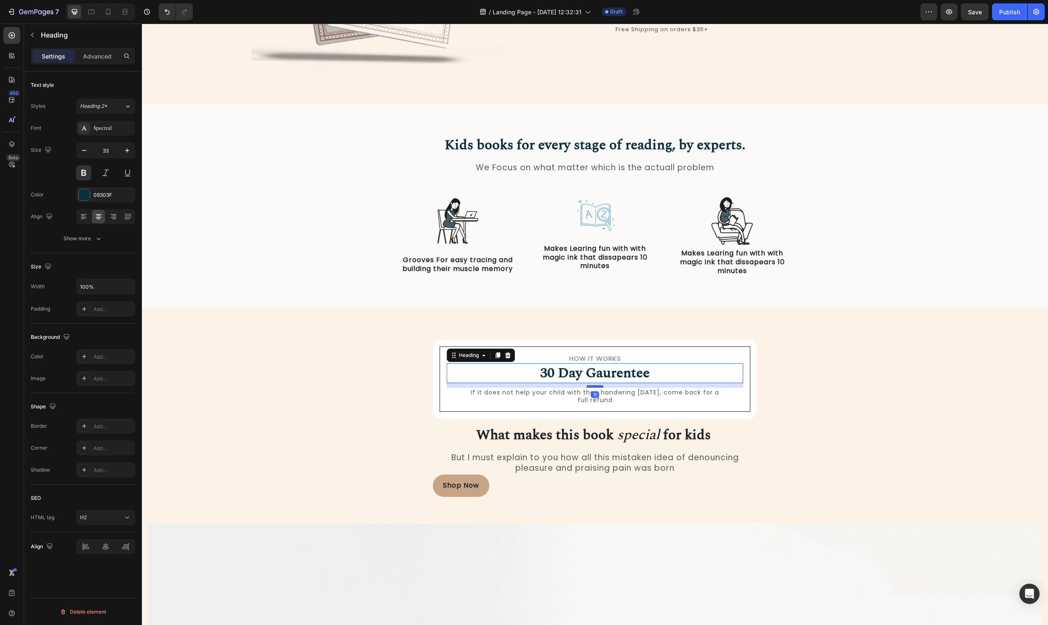
drag, startPoint x: 600, startPoint y: 381, endPoint x: 599, endPoint y: 386, distance: 4.7
click at [599, 386] on div at bounding box center [595, 386] width 17 height 3
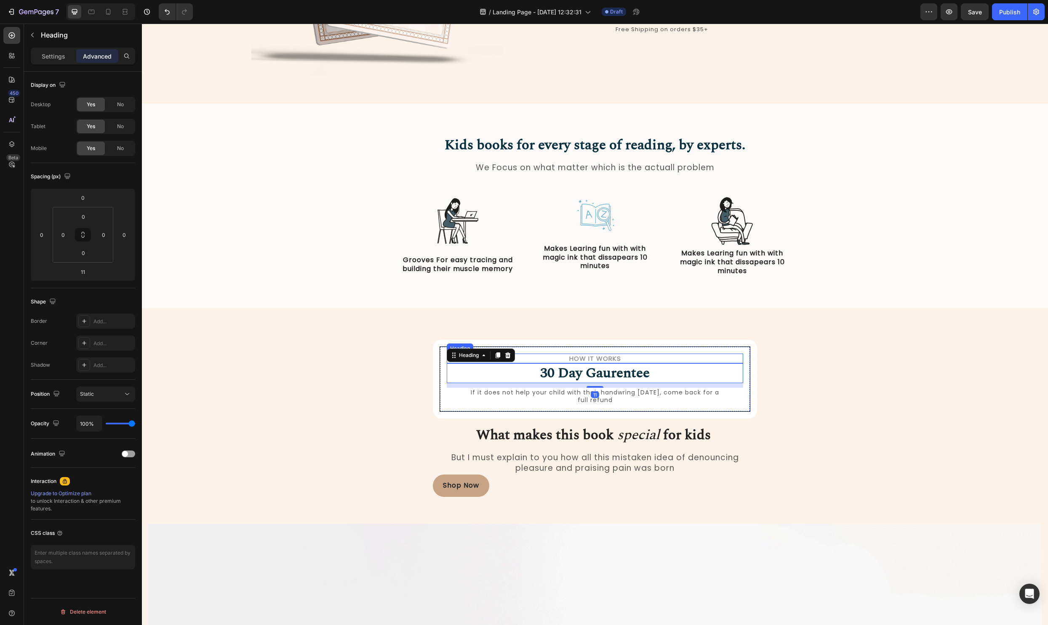
click at [602, 358] on h2 "How it Works" at bounding box center [595, 358] width 297 height 10
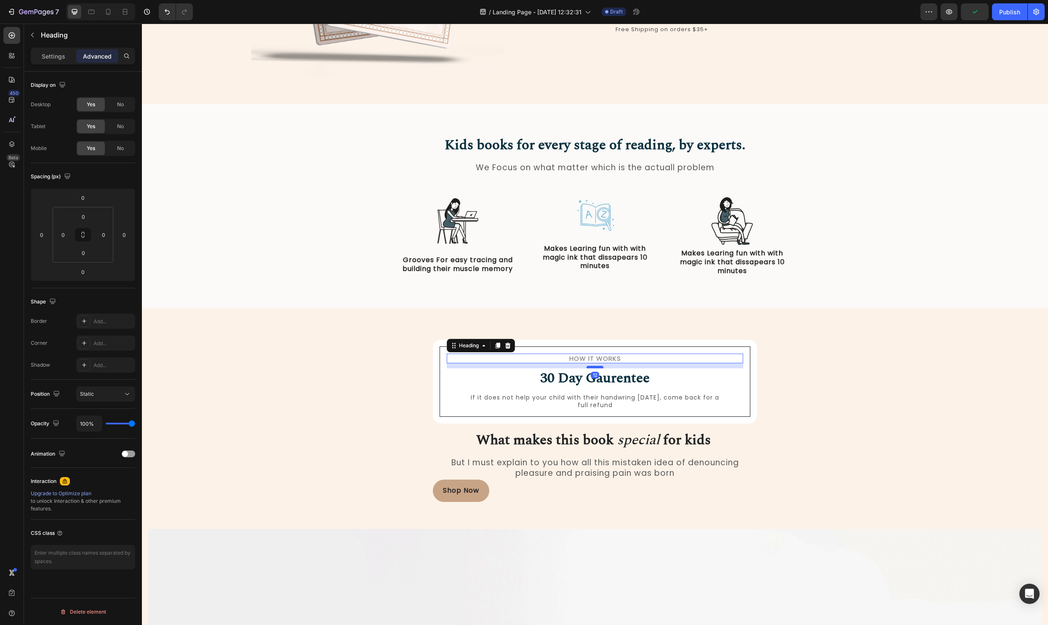
drag, startPoint x: 596, startPoint y: 362, endPoint x: 595, endPoint y: 367, distance: 5.1
click at [595, 367] on div at bounding box center [595, 367] width 17 height 3
type input "12"
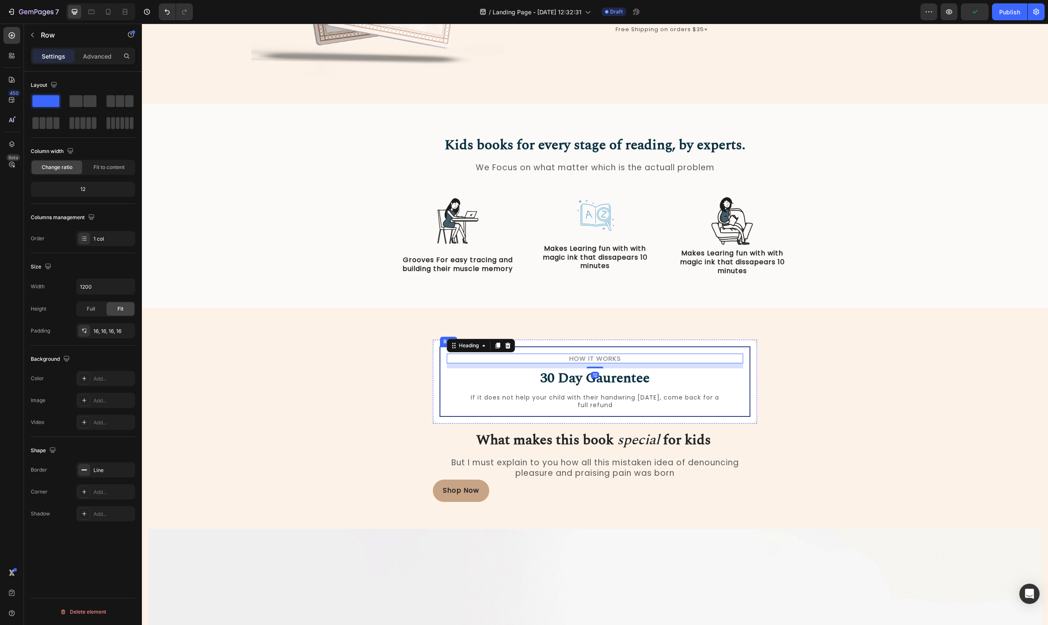
click at [706, 392] on div "How it Works Heading 12 30 Day Gaurentee Heading If it does not help your child…" at bounding box center [595, 381] width 297 height 56
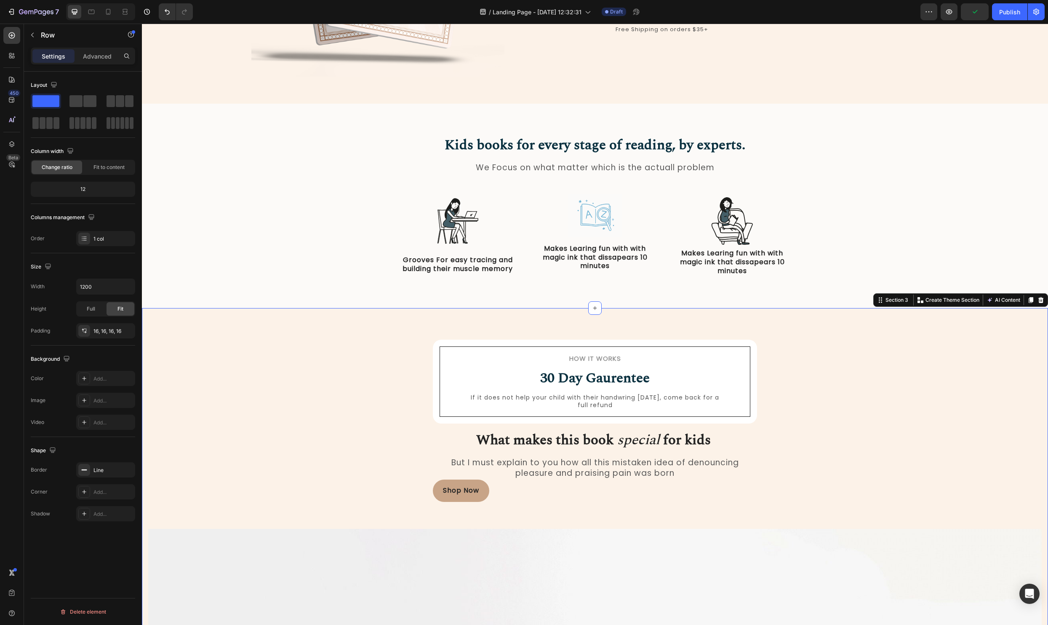
click at [620, 405] on p "If it does not help your child with their handwring [DATE], come back for a ful…" at bounding box center [595, 400] width 253 height 15
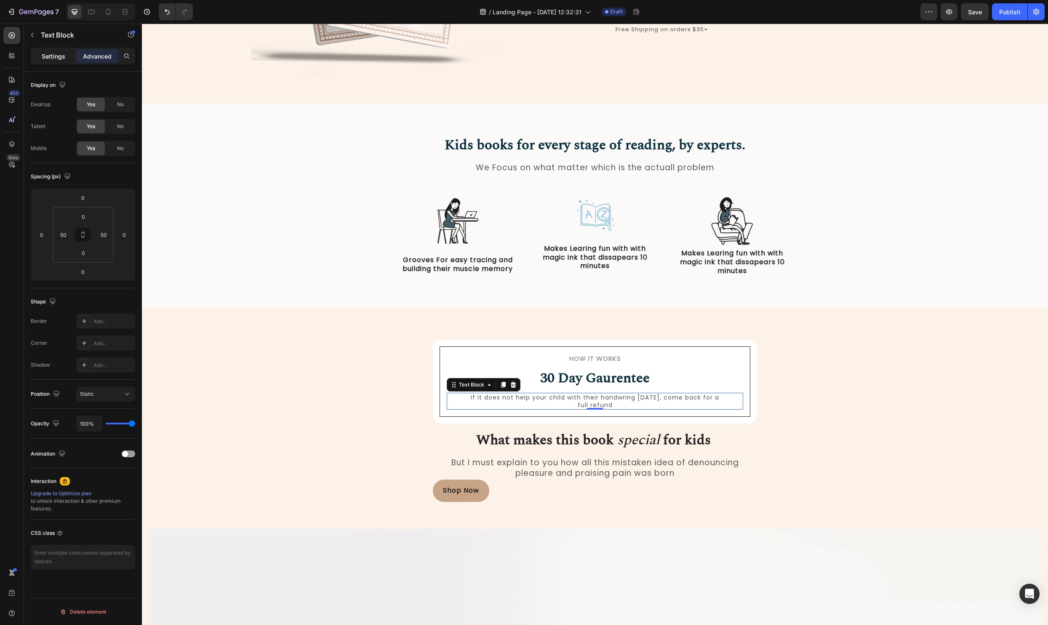
click at [51, 55] on p "Settings" at bounding box center [54, 56] width 24 height 9
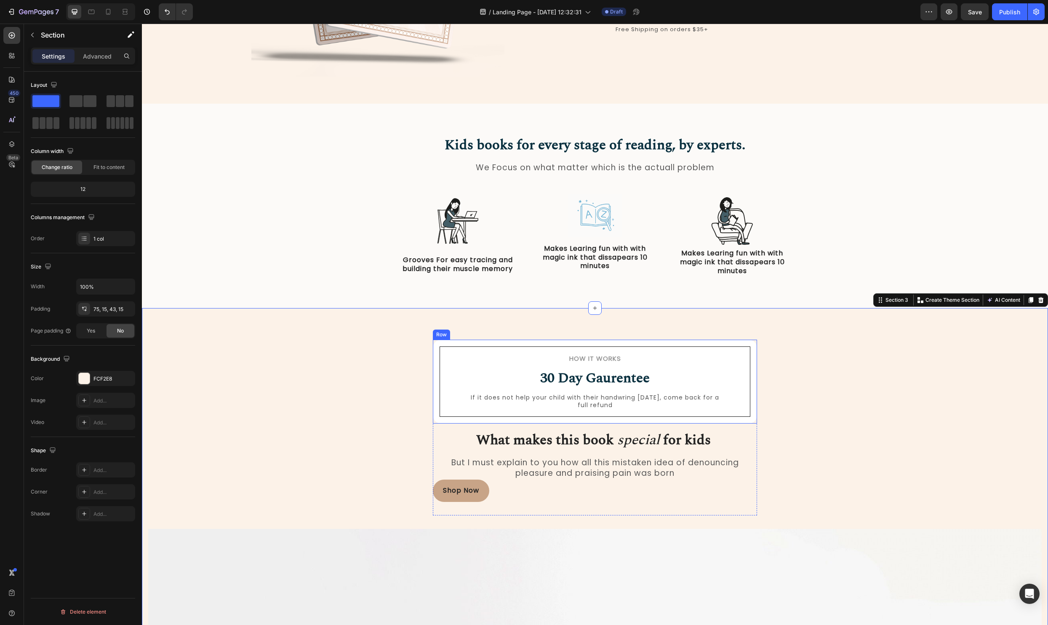
click at [755, 368] on div "How it Works Heading 30 Day Gaurentee Heading If it does not help your child wi…" at bounding box center [595, 381] width 324 height 84
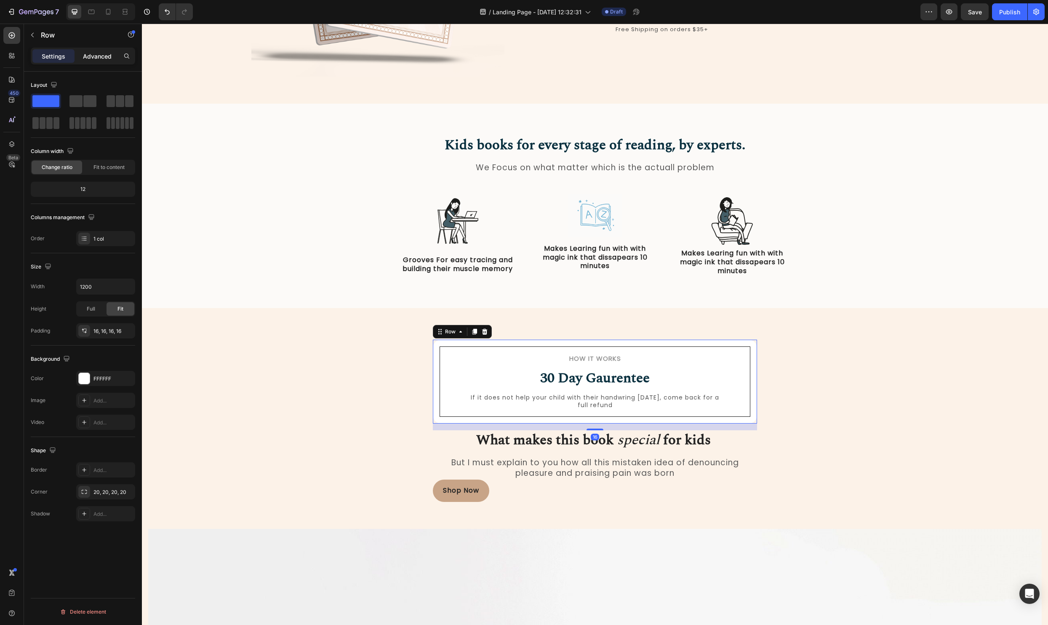
click at [99, 59] on p "Advanced" at bounding box center [97, 56] width 29 height 9
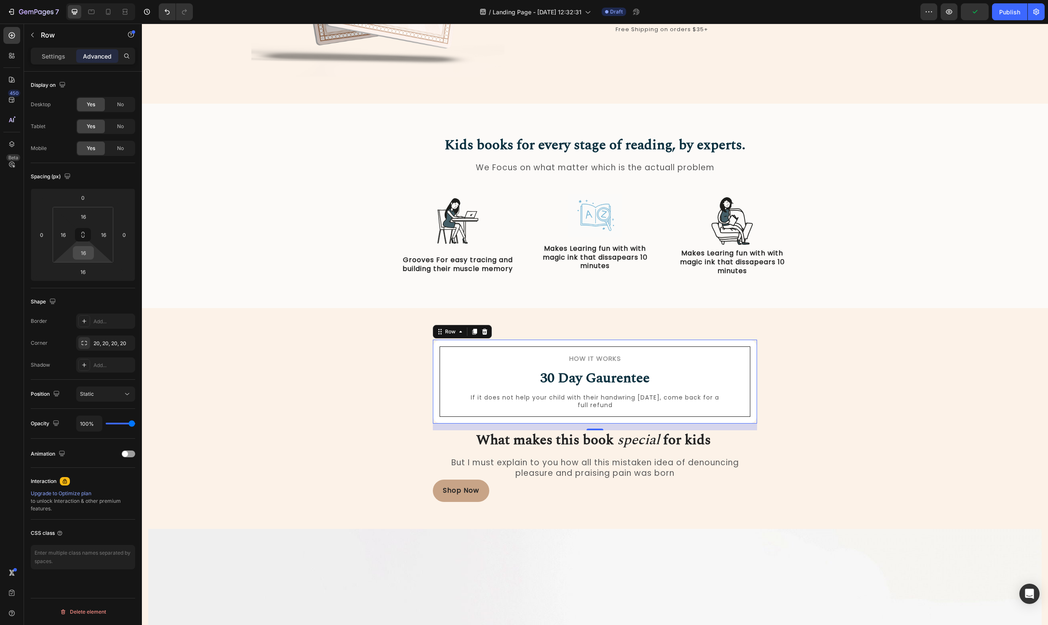
click at [87, 252] on input "16" at bounding box center [83, 252] width 17 height 13
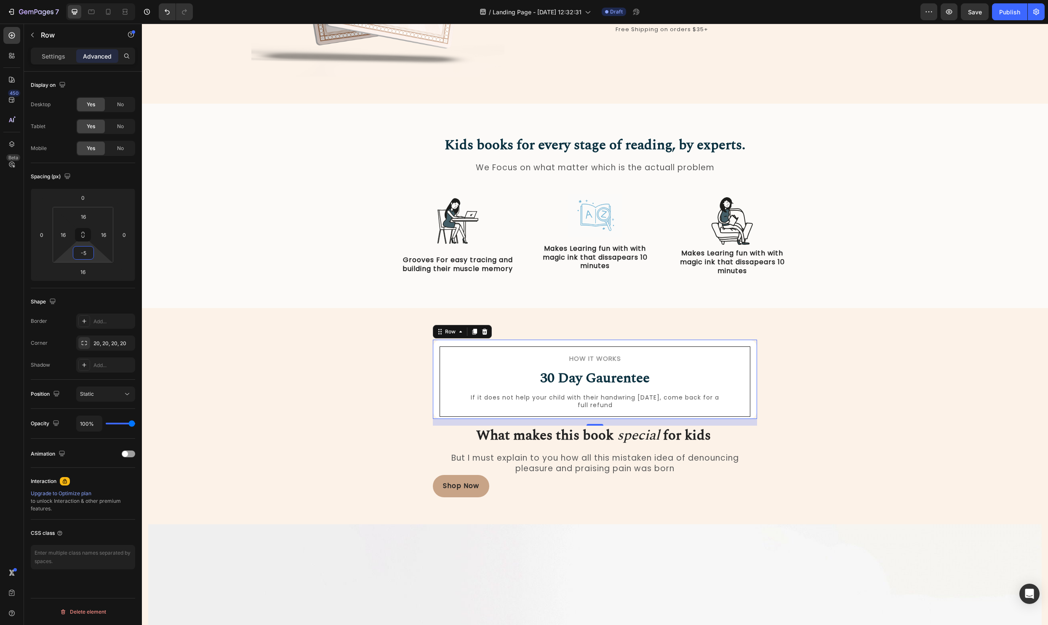
type input "-"
type input "16"
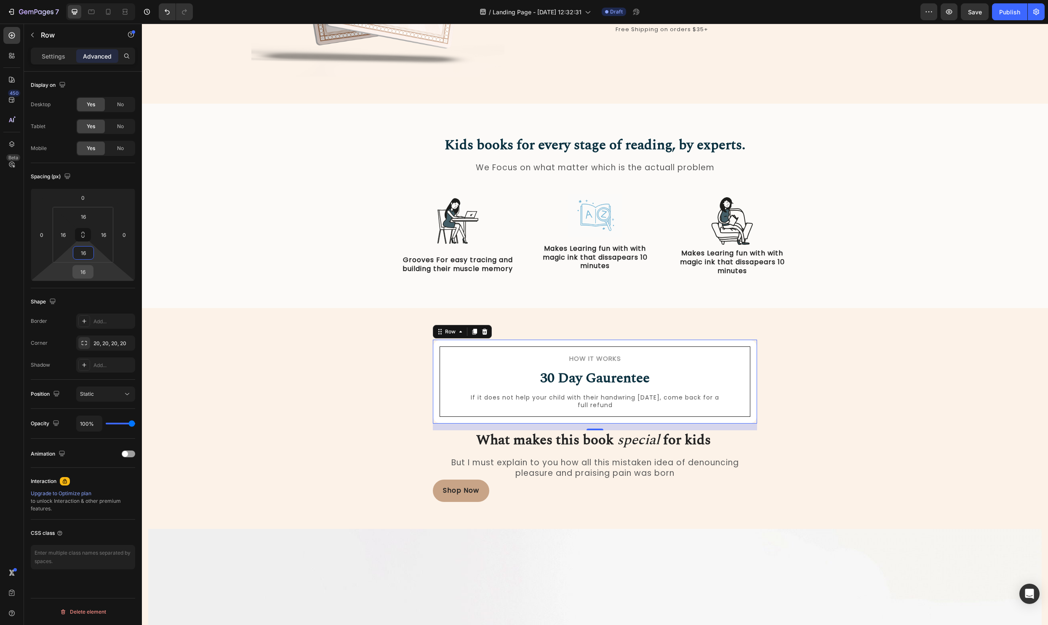
click at [85, 270] on input "16" at bounding box center [83, 271] width 17 height 13
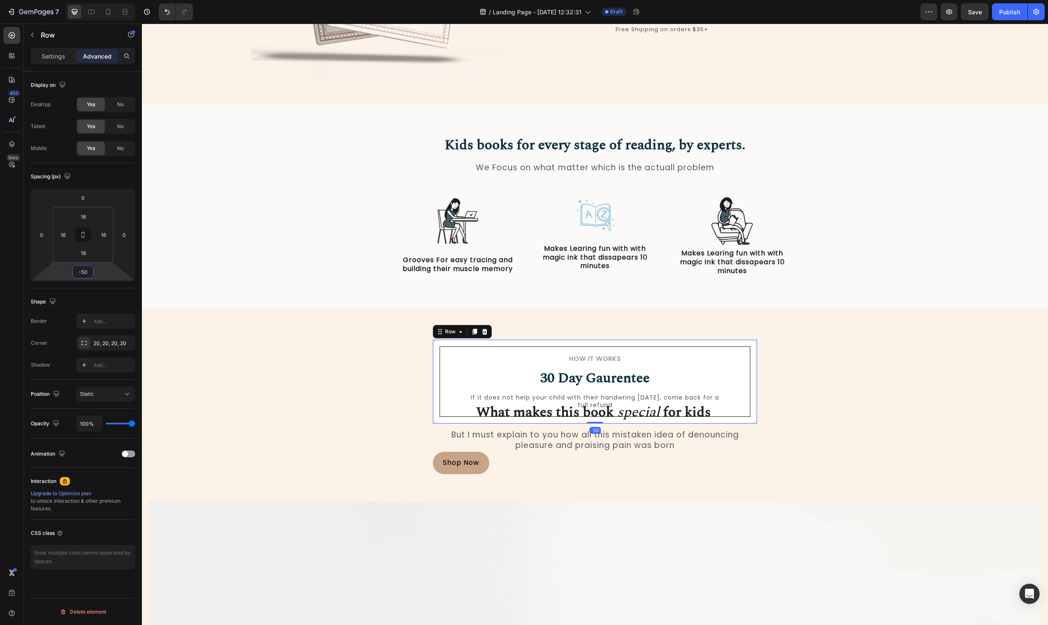
type input "-5"
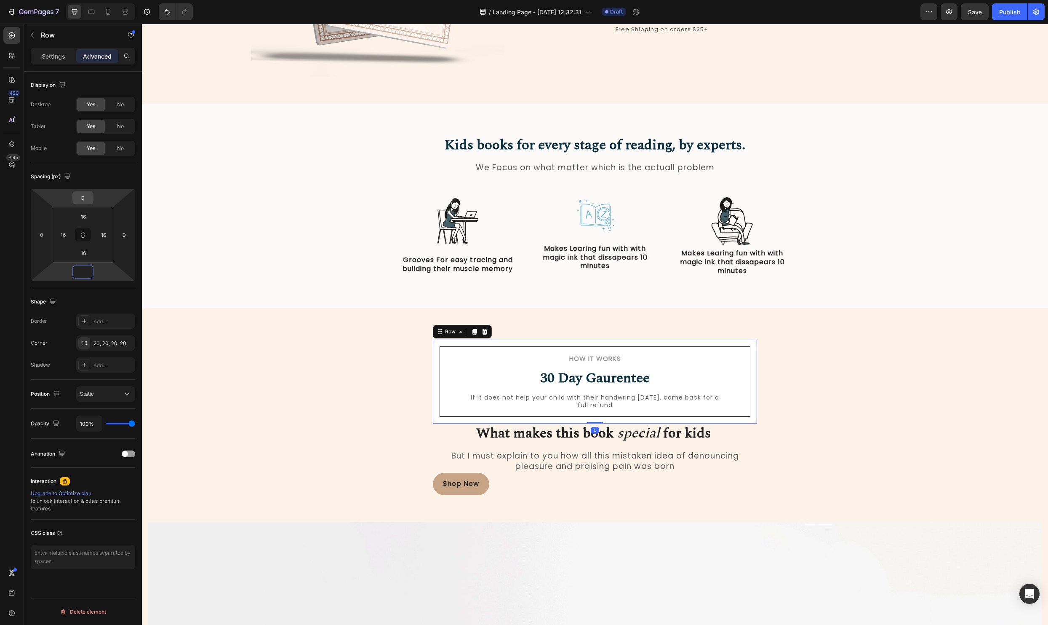
type input "0"
click at [82, 199] on input "0" at bounding box center [83, 197] width 17 height 13
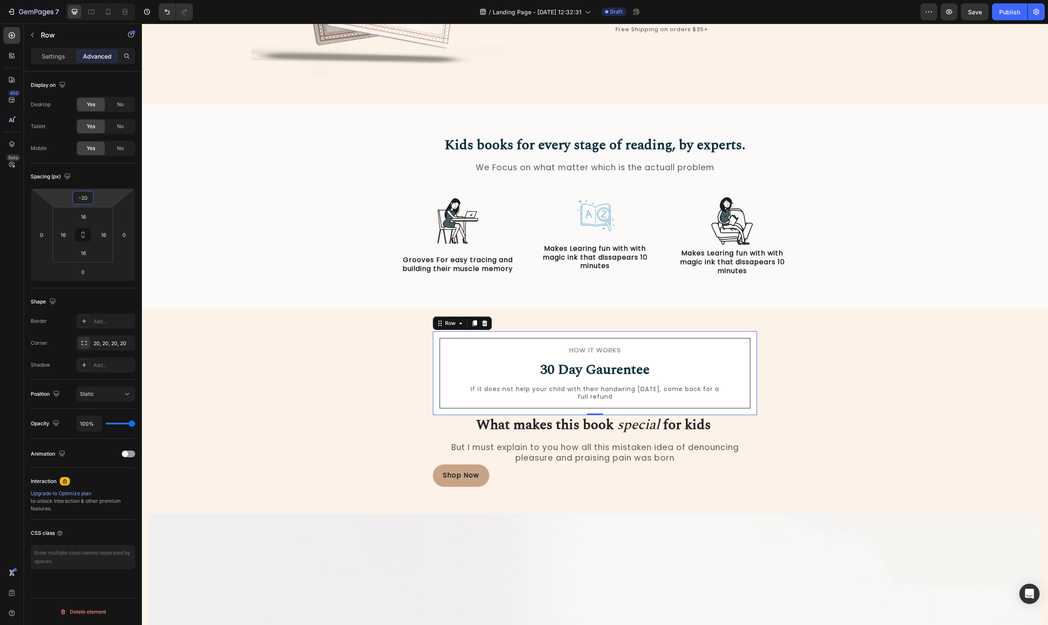
type input "-2"
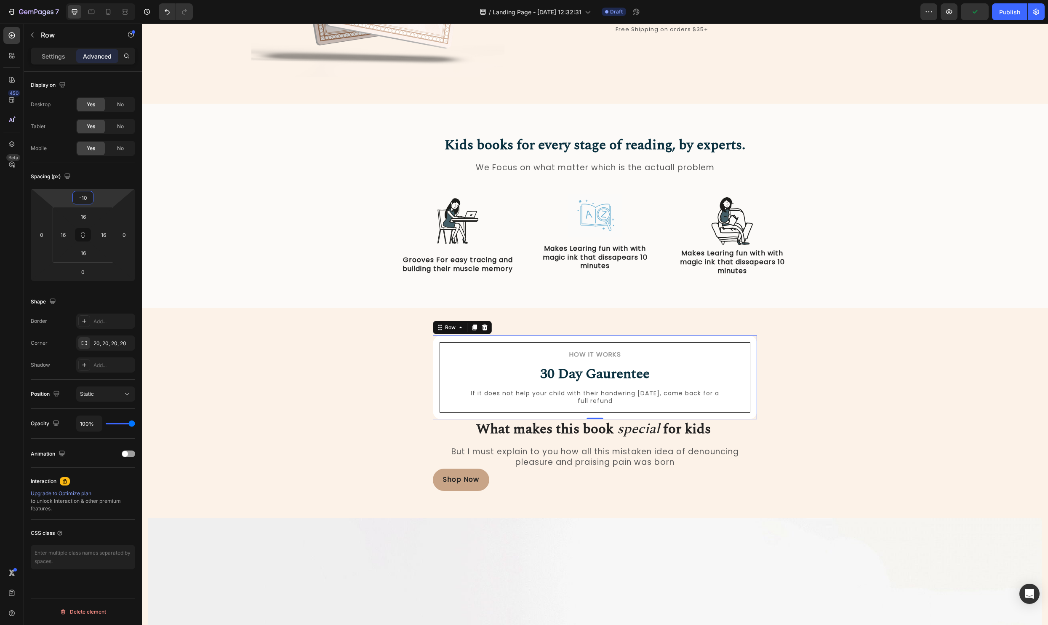
type input "-100"
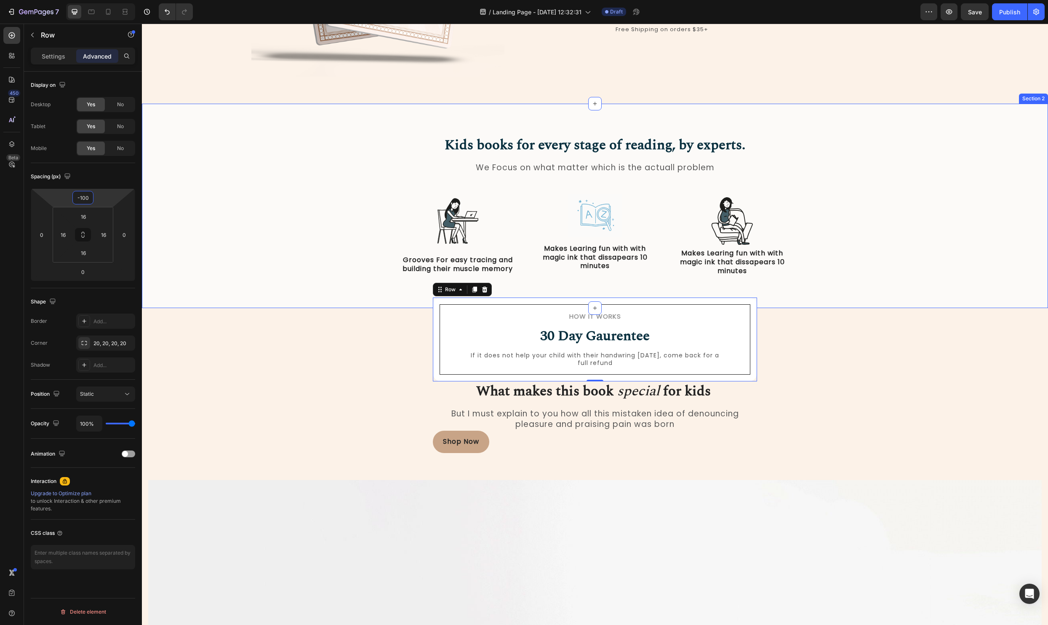
click at [902, 250] on div "Kids books for every stage of reading, by experts. Heading We Focus on what mat…" at bounding box center [595, 212] width 894 height 155
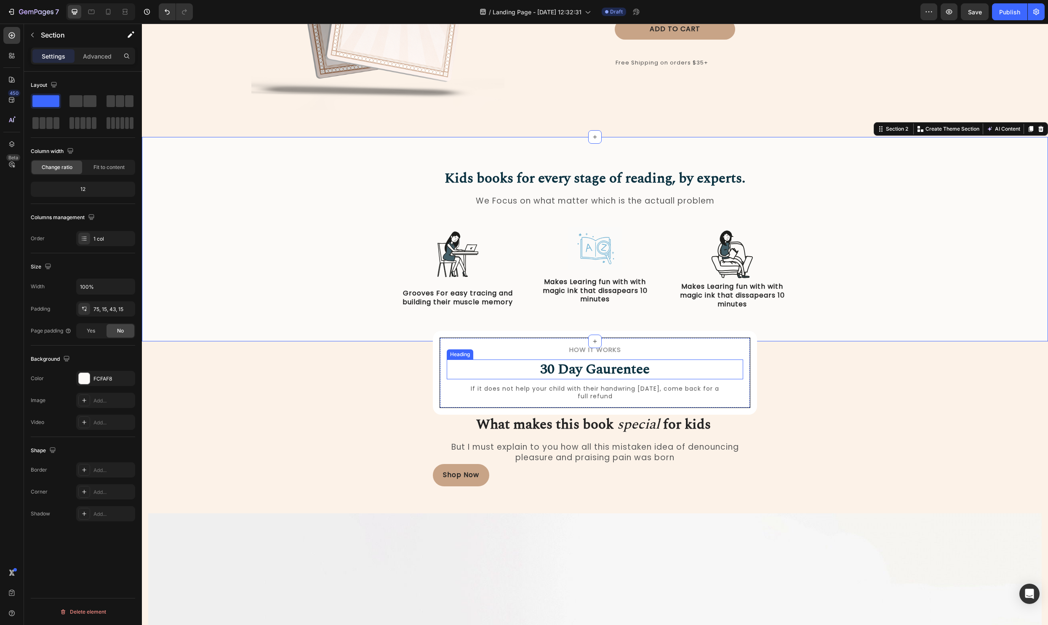
scroll to position [219, 0]
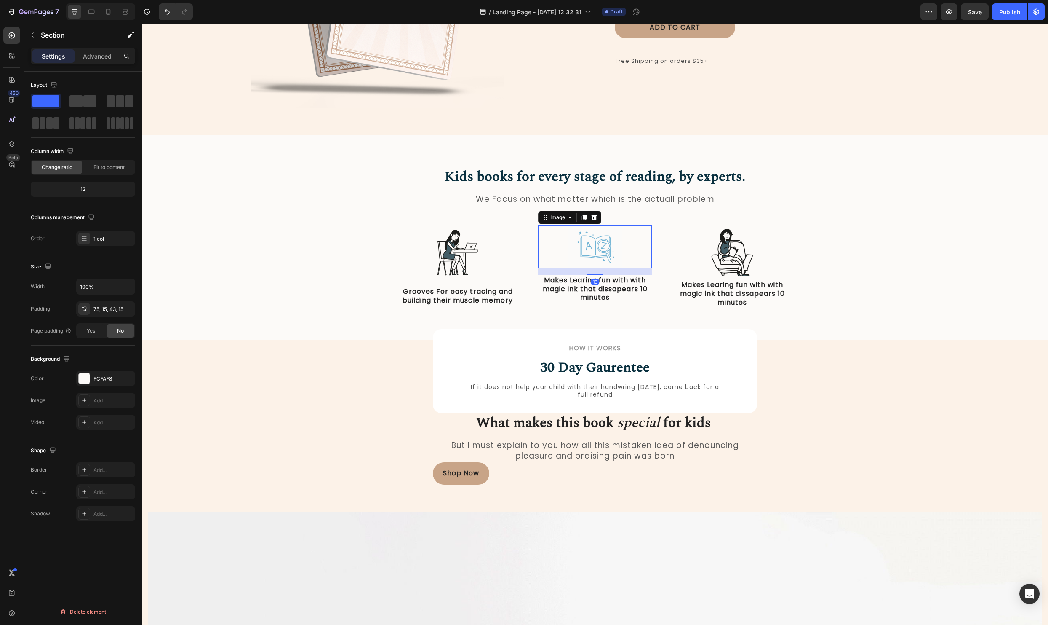
click at [615, 249] on img at bounding box center [595, 246] width 55 height 43
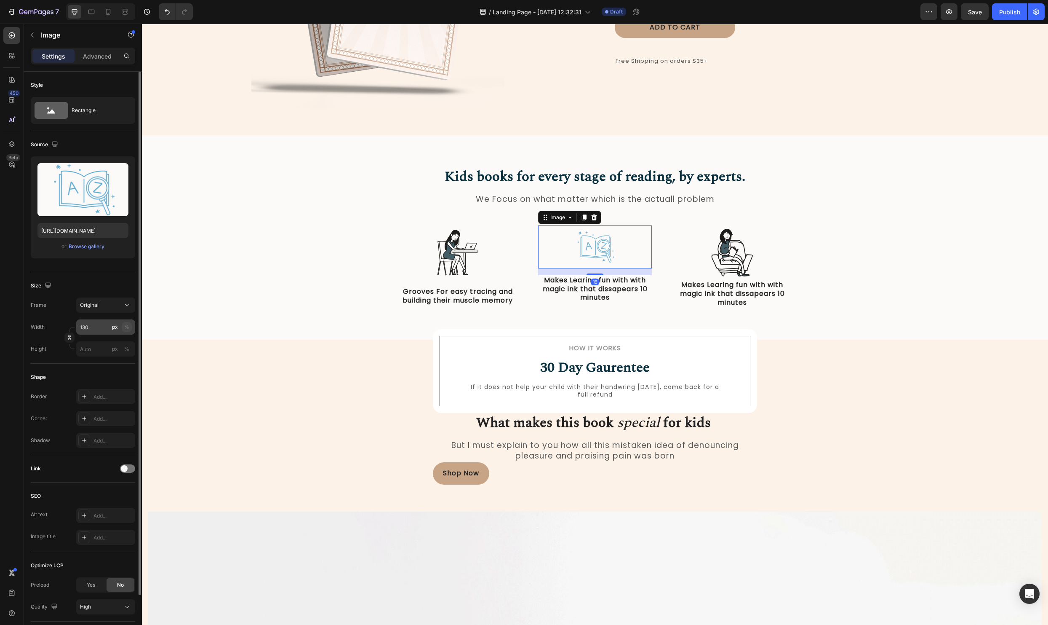
click at [127, 327] on div "%" at bounding box center [126, 327] width 5 height 8
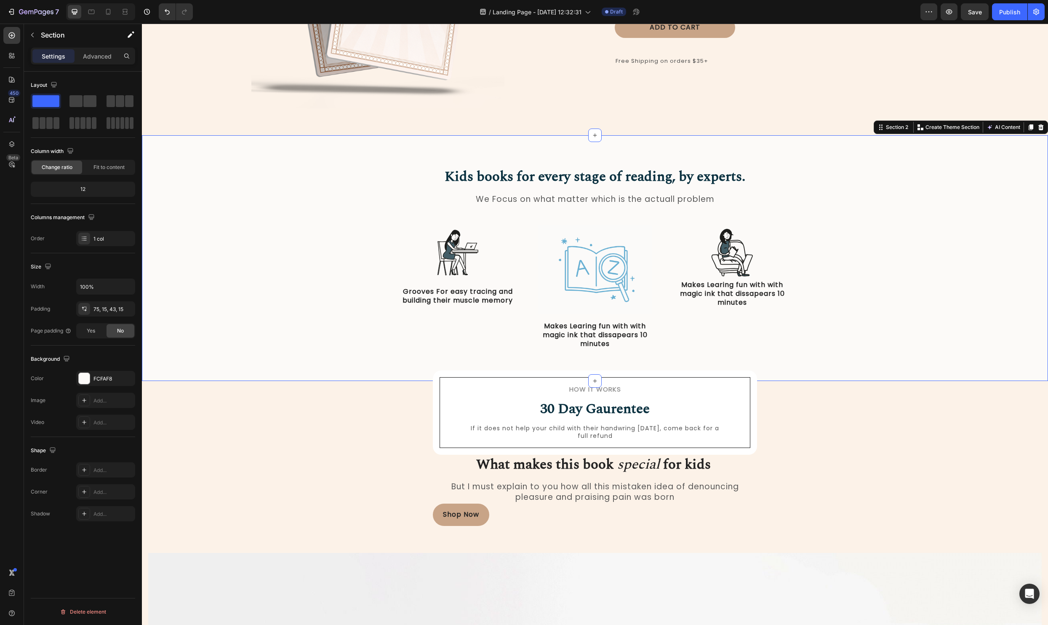
click at [881, 278] on div "Kids books for every stage of reading, by experts. Heading We Focus on what mat…" at bounding box center [595, 265] width 894 height 196
click at [546, 281] on img at bounding box center [595, 269] width 114 height 89
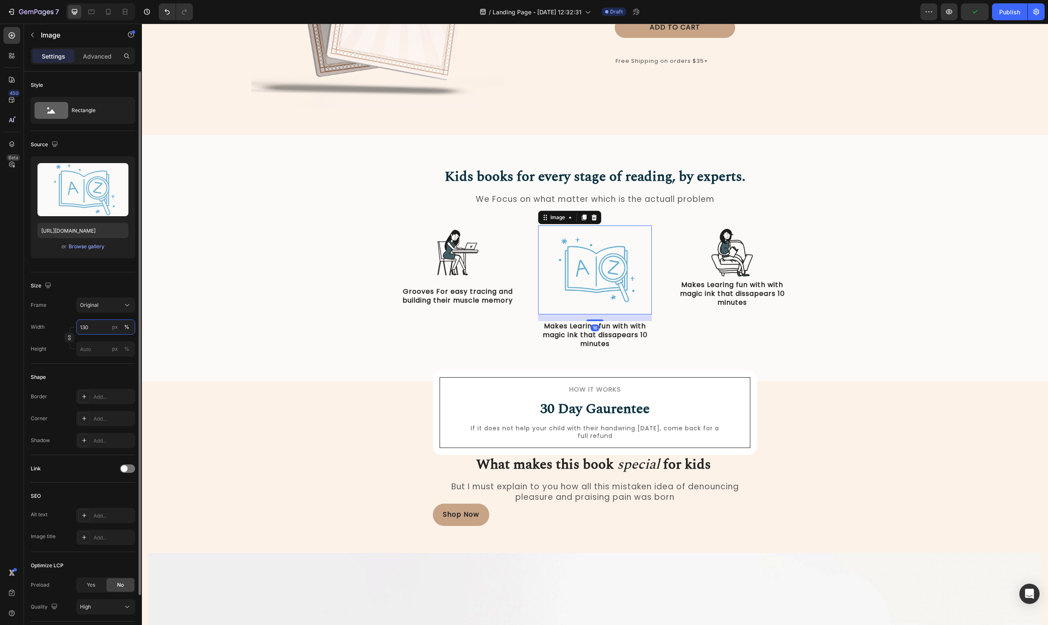
click at [95, 327] on input "130" at bounding box center [105, 326] width 59 height 15
type input "100"
click at [736, 244] on img at bounding box center [732, 252] width 55 height 54
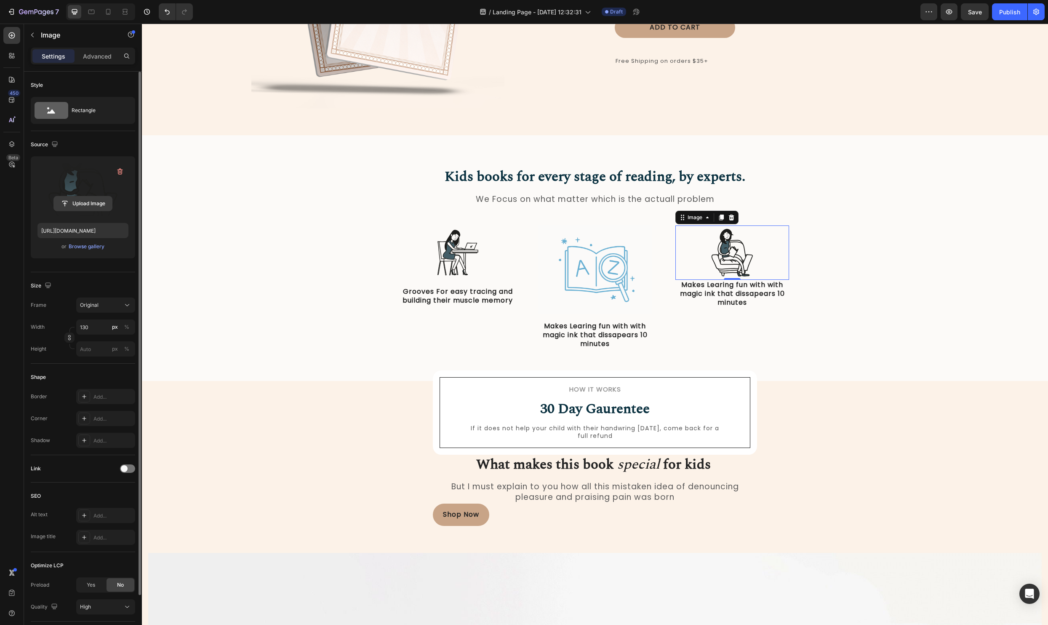
click at [95, 202] on input "file" at bounding box center [83, 203] width 58 height 14
type input "https://cdn.shopify.com/s/files/1/0590/7654/2519/files/gempages_545436523269456…"
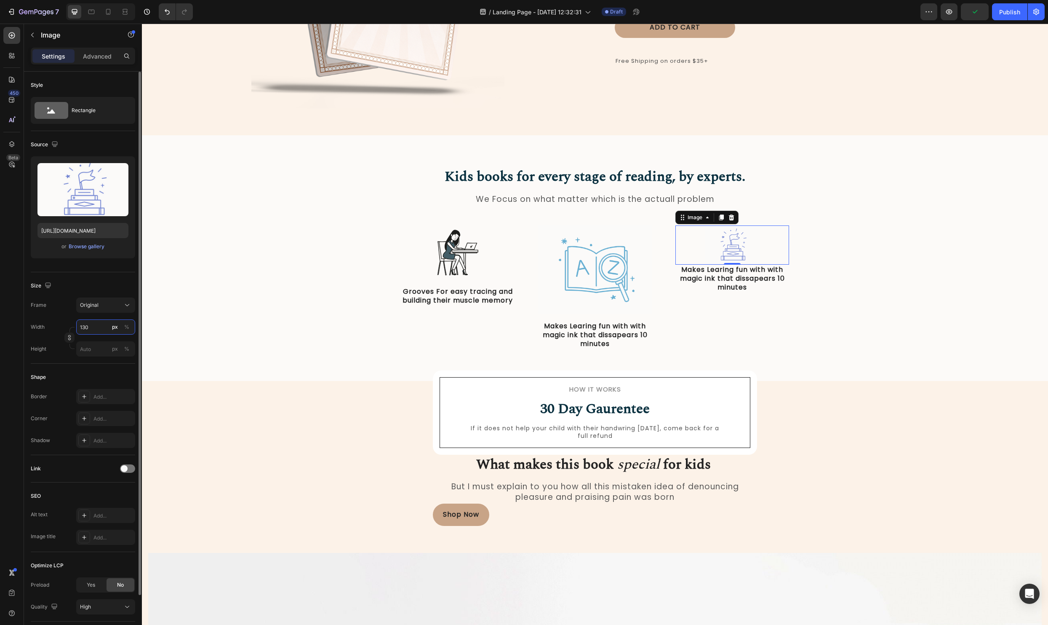
click at [104, 326] on input "130" at bounding box center [105, 326] width 59 height 15
click at [126, 329] on div "%" at bounding box center [126, 327] width 5 height 8
type input "100"
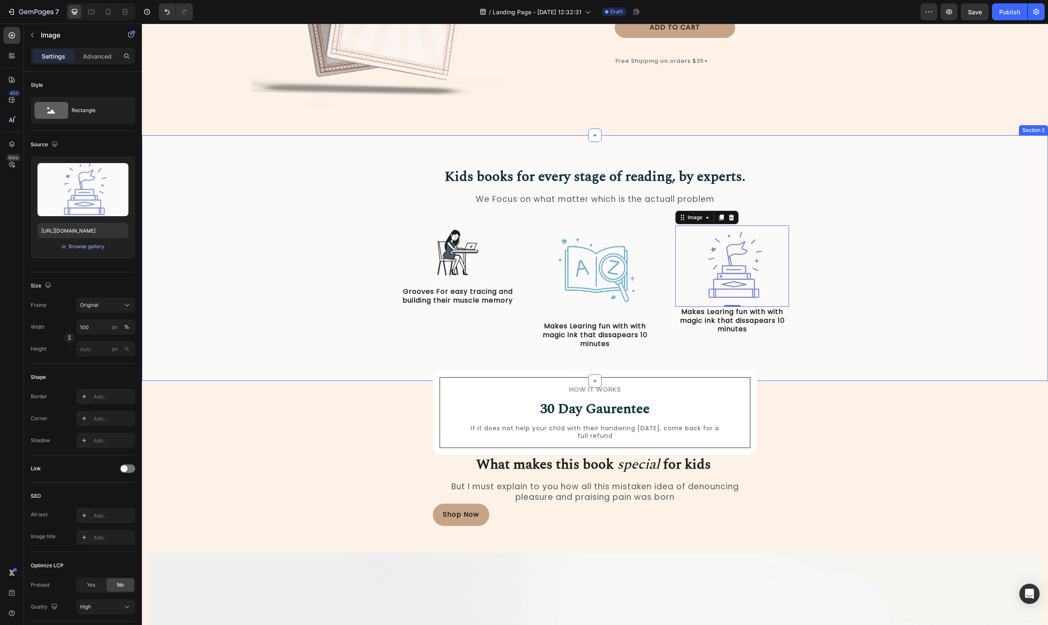
click at [984, 307] on div "Kids books for every stage of reading, by experts. Heading We Focus on what mat…" at bounding box center [595, 265] width 894 height 196
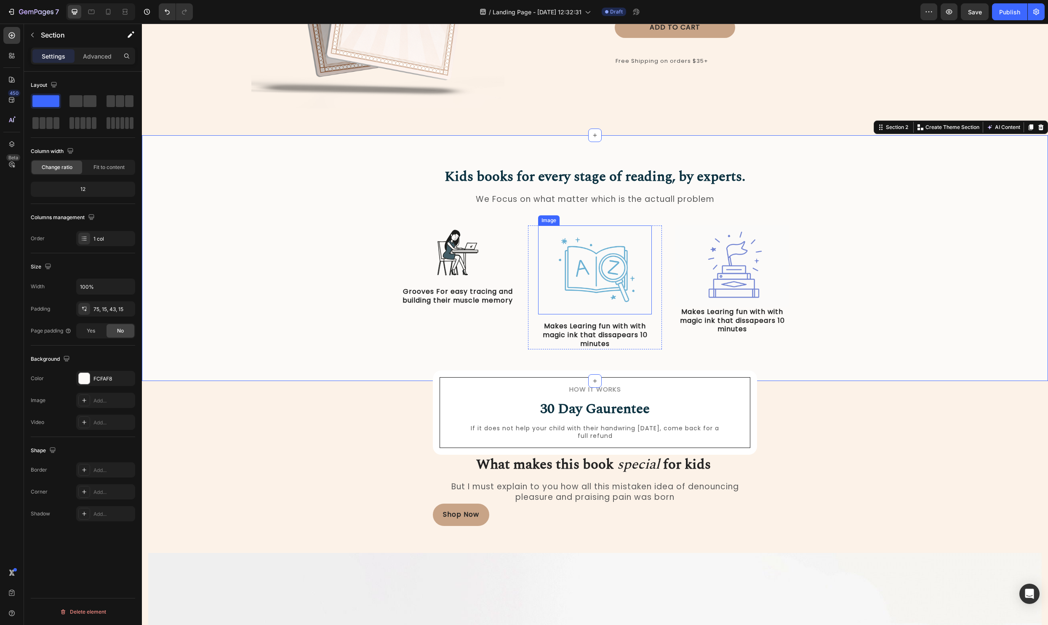
click at [617, 293] on img at bounding box center [595, 269] width 114 height 89
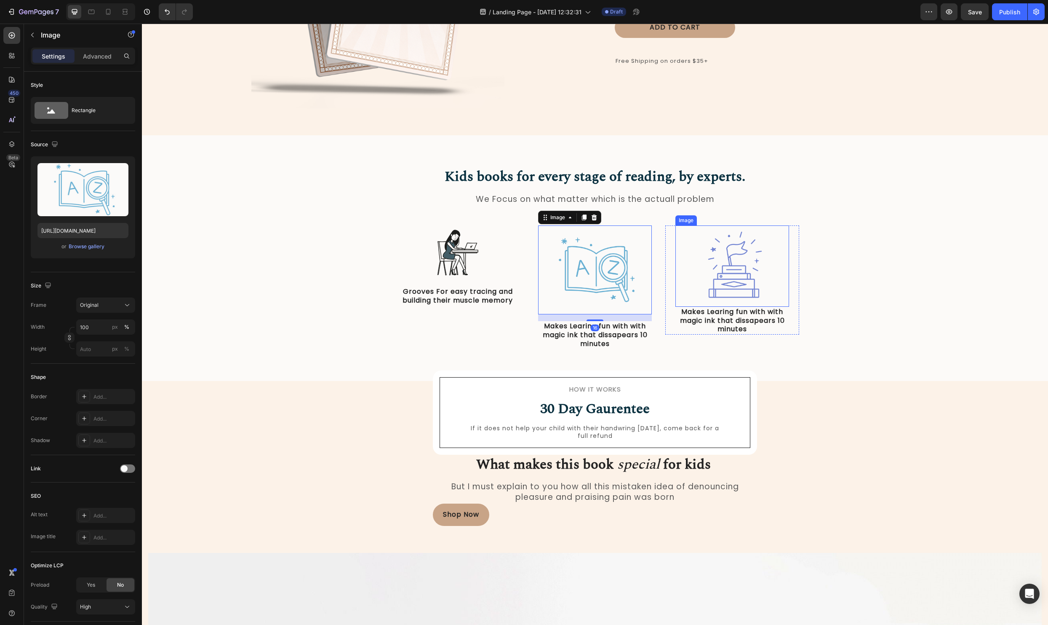
click at [733, 291] on img at bounding box center [733, 265] width 114 height 81
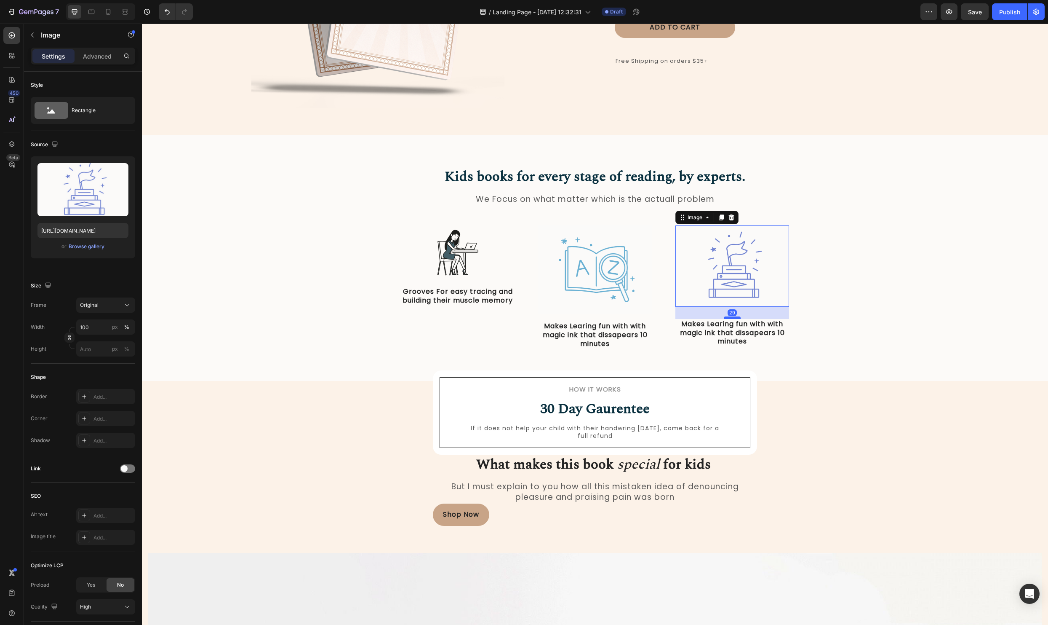
drag, startPoint x: 734, startPoint y: 305, endPoint x: 733, endPoint y: 318, distance: 12.7
click at [733, 318] on div at bounding box center [732, 317] width 17 height 3
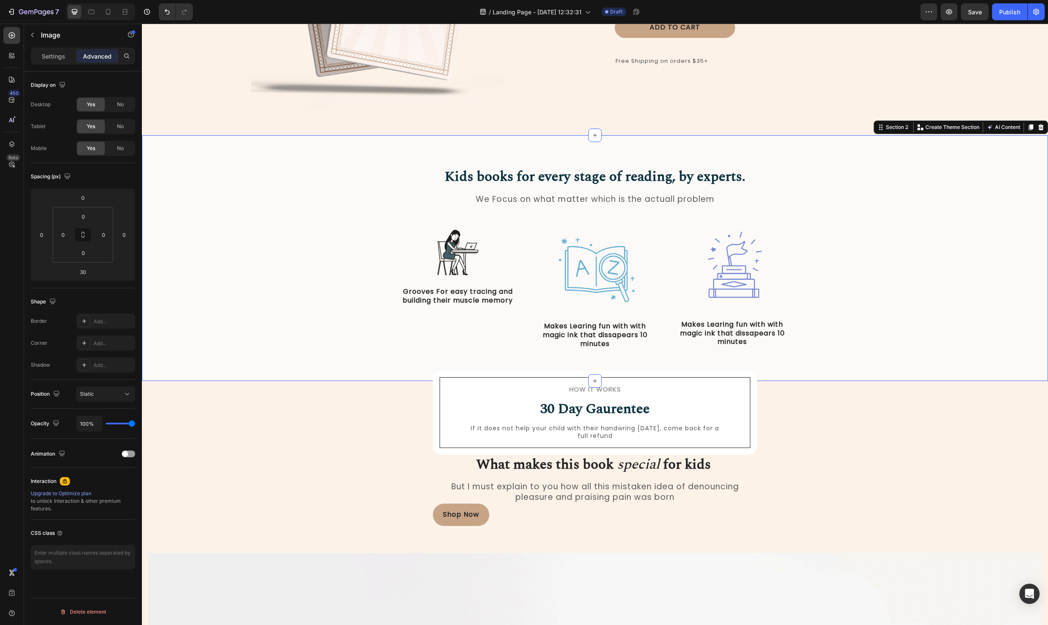
click at [928, 315] on div "Kids books for every stage of reading, by experts. Heading We Focus on what mat…" at bounding box center [595, 265] width 894 height 196
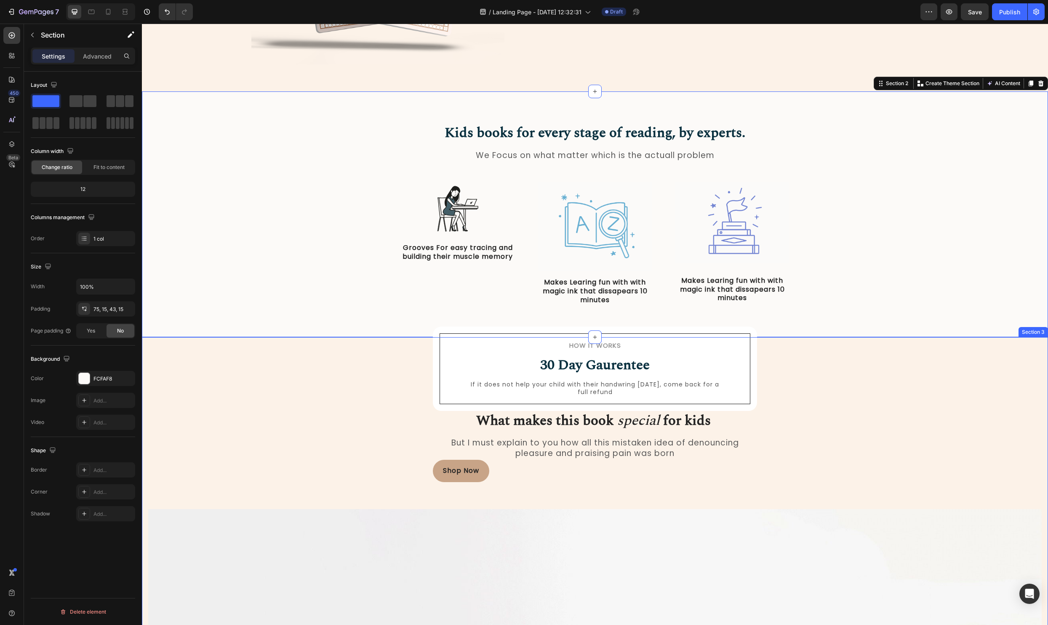
scroll to position [268, 0]
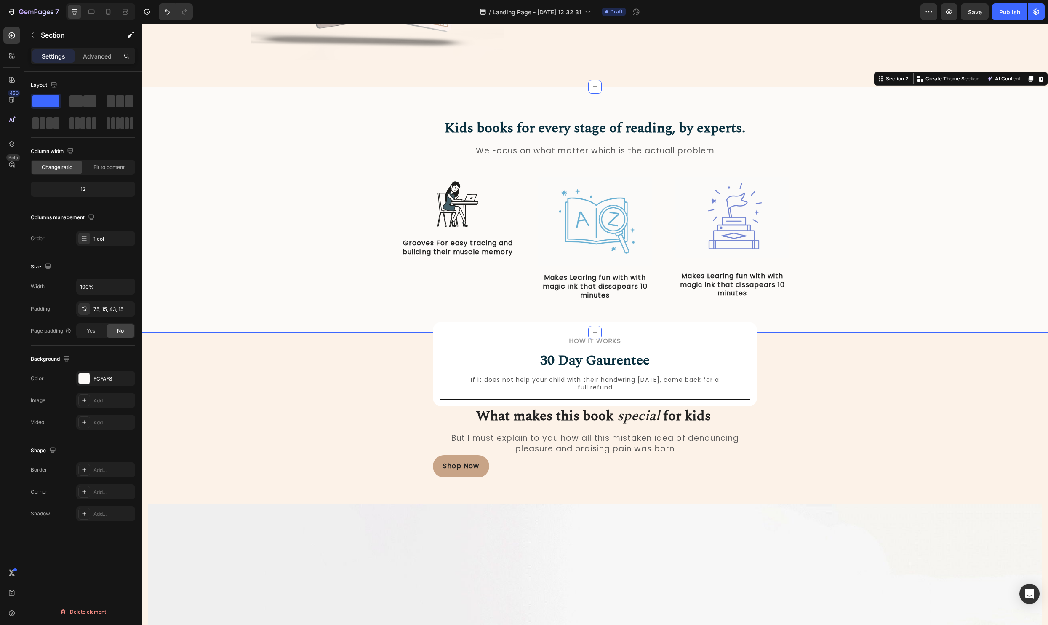
click at [865, 300] on div "Kids books for every stage of reading, by experts. Heading We Focus on what mat…" at bounding box center [595, 216] width 894 height 196
click at [88, 57] on p "Advanced" at bounding box center [97, 56] width 29 height 9
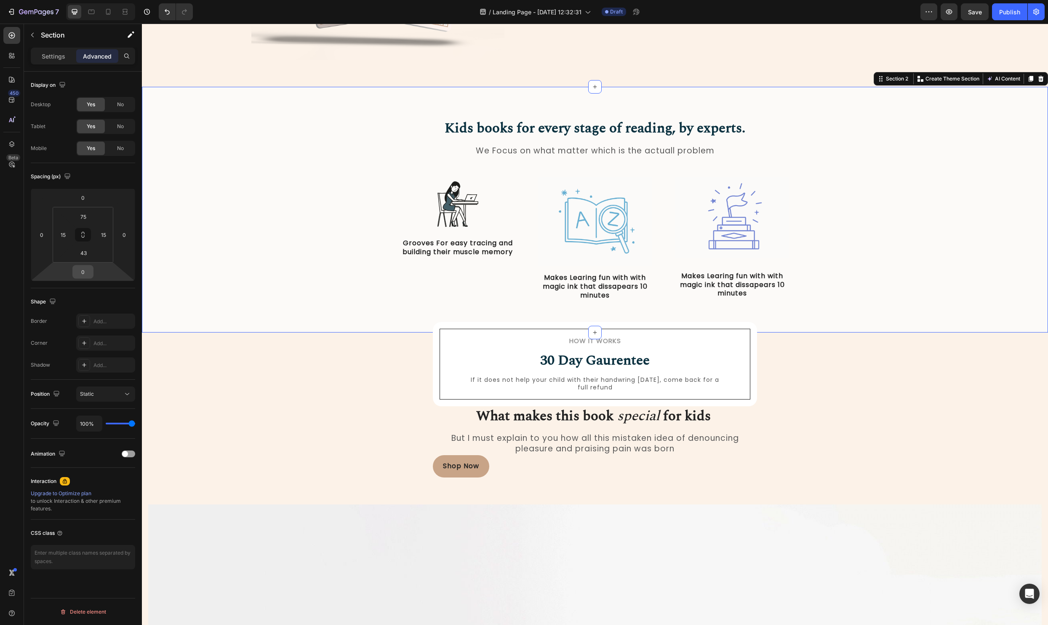
click at [87, 271] on input "0" at bounding box center [83, 271] width 17 height 13
click at [88, 0] on html "7 Version history / Landing Page - Aug 26, 12:32:31 Draft Preview Save Publish …" at bounding box center [524, 0] width 1048 height 0
click at [87, 255] on input "43" at bounding box center [83, 252] width 17 height 13
drag, startPoint x: 87, startPoint y: 255, endPoint x: 70, endPoint y: 254, distance: 16.4
click at [70, 254] on div "75 15 43 15" at bounding box center [83, 235] width 61 height 56
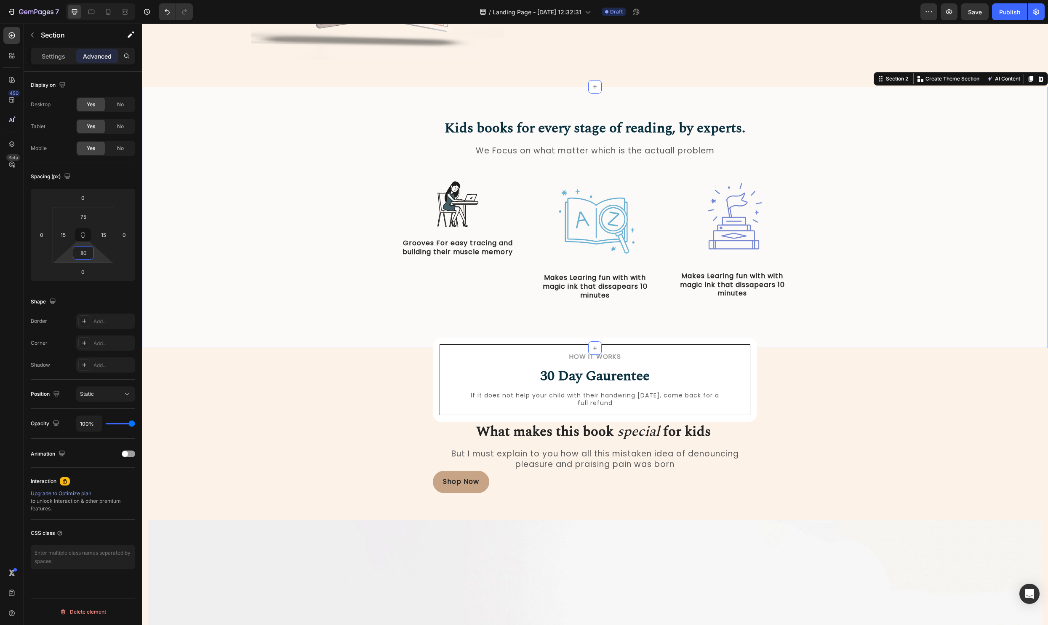
type input "8"
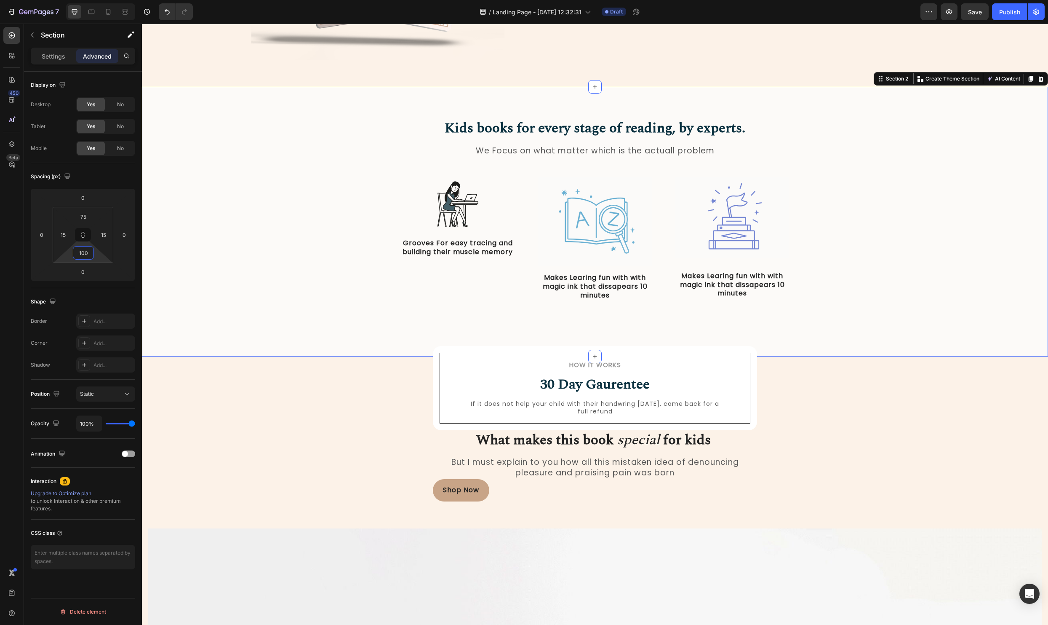
type input "100"
click at [928, 345] on div "Kids books for every stage of reading, by experts. Heading We Focus on what mat…" at bounding box center [595, 222] width 906 height 270
click at [753, 382] on div "How it Works Heading 30 Day Gaurentee Heading If it does not help your child wi…" at bounding box center [595, 388] width 324 height 84
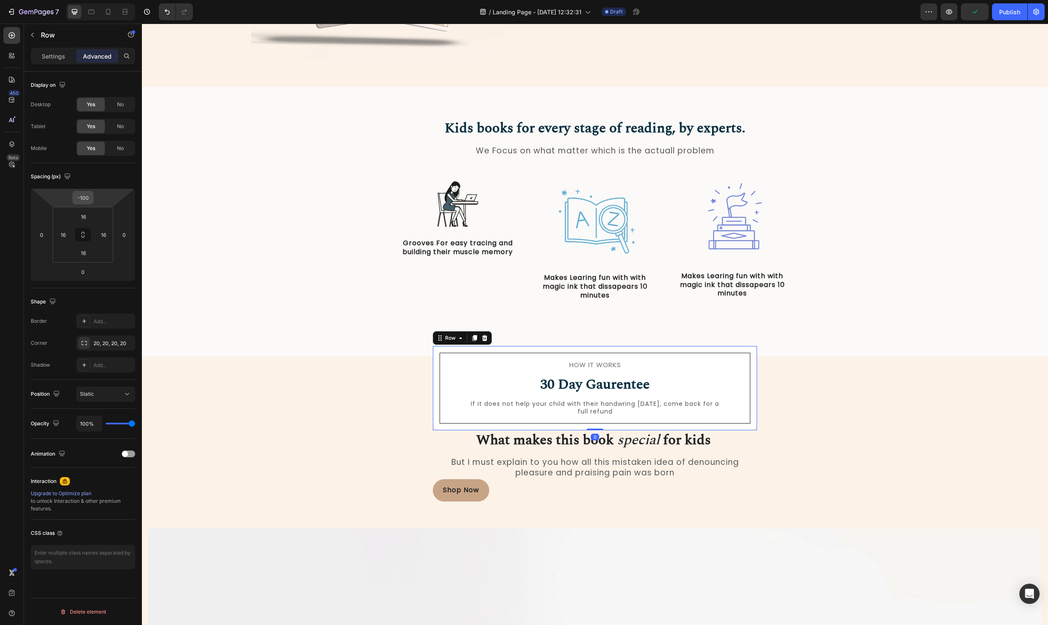
click at [90, 196] on input "-100" at bounding box center [83, 197] width 17 height 13
drag, startPoint x: 90, startPoint y: 196, endPoint x: 81, endPoint y: 197, distance: 9.3
click at [81, 197] on input "-100" at bounding box center [83, 197] width 17 height 13
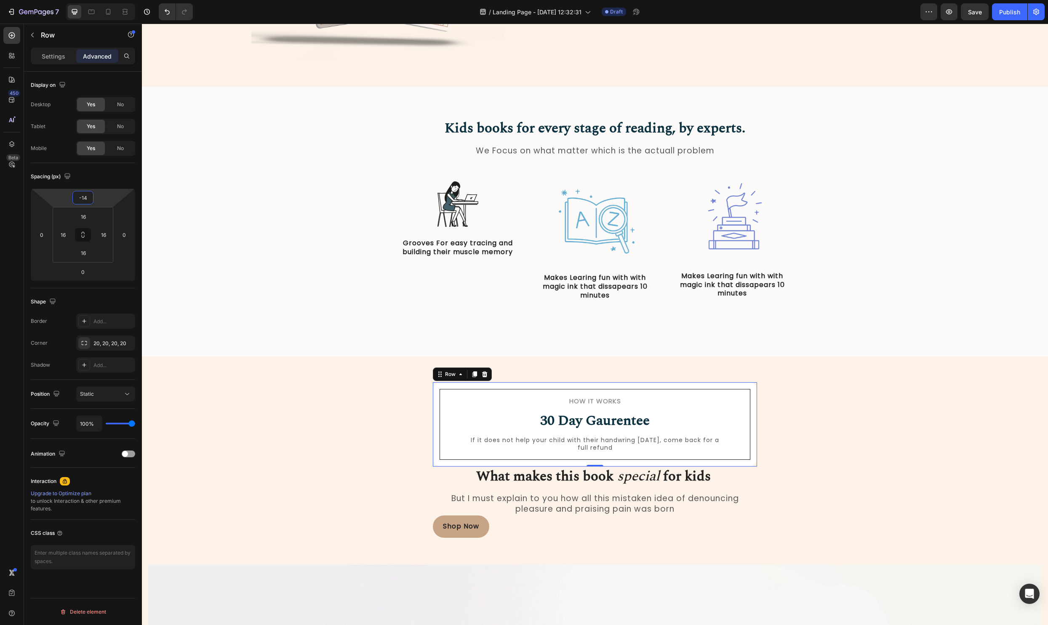
type input "-140"
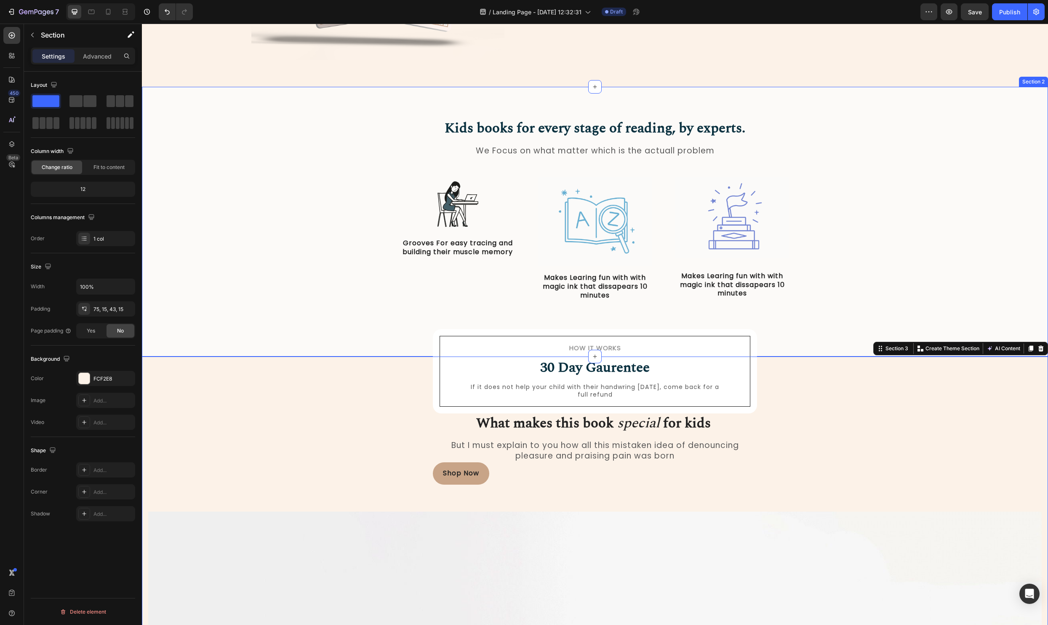
click at [941, 209] on div "Kids books for every stage of reading, by experts. Heading We Focus on what mat…" at bounding box center [595, 216] width 894 height 196
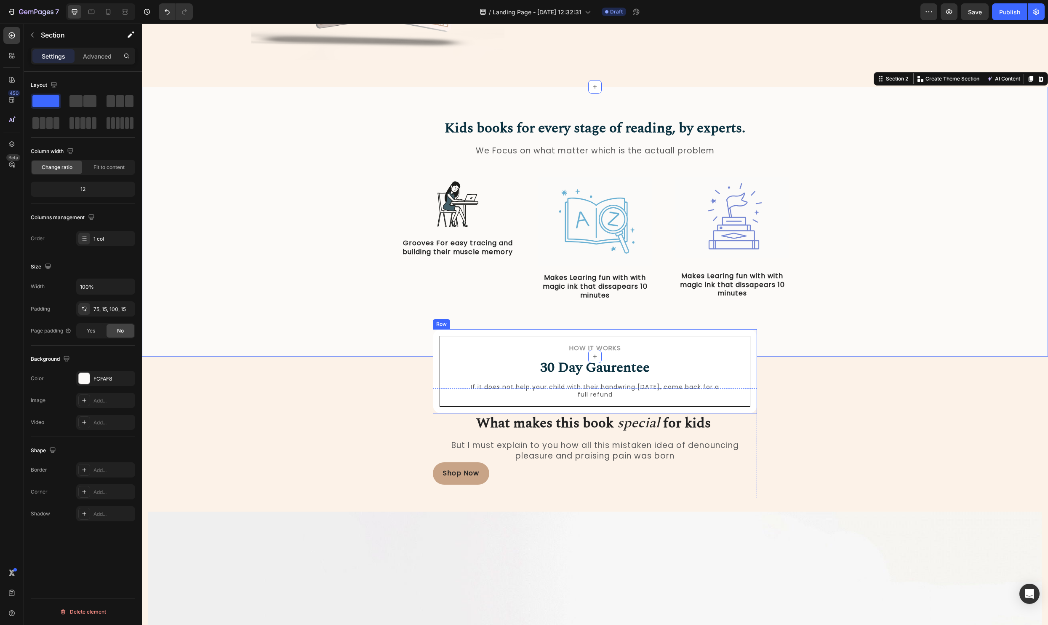
click at [752, 410] on div "How it Works Heading 30 Day Gaurentee Heading If it does not help your child wi…" at bounding box center [595, 371] width 324 height 84
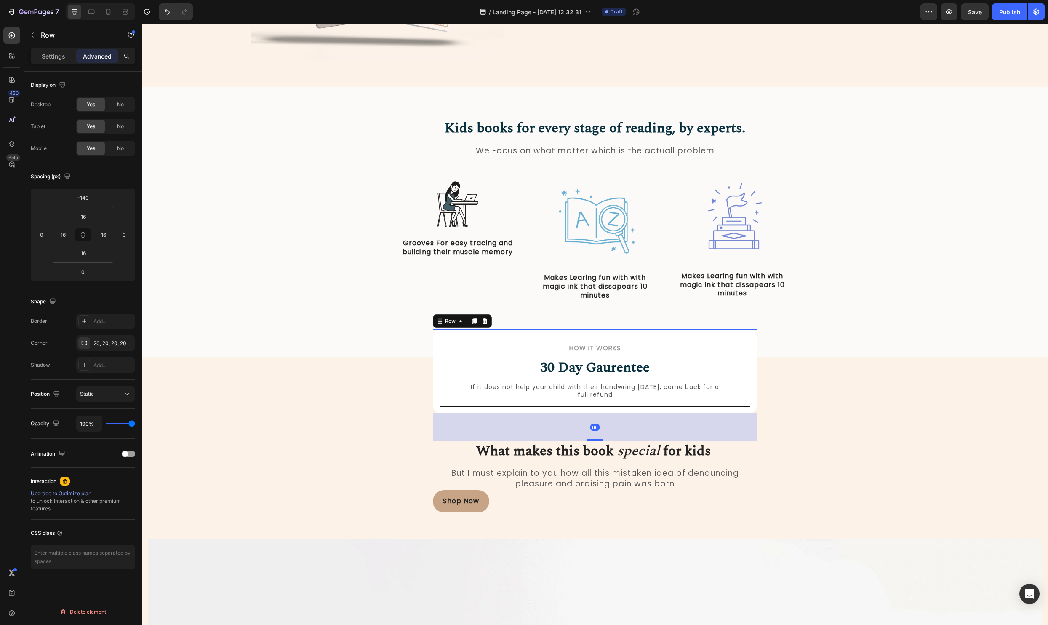
drag, startPoint x: 593, startPoint y: 412, endPoint x: 591, endPoint y: 439, distance: 27.9
click at [591, 439] on div at bounding box center [595, 439] width 17 height 3
type input "66"
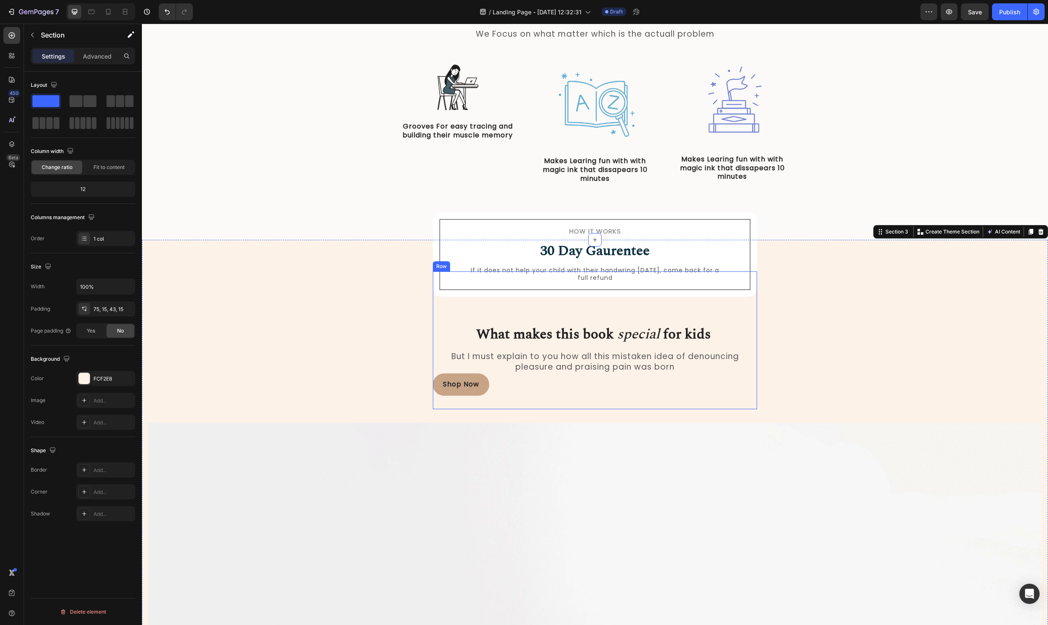
scroll to position [385, 0]
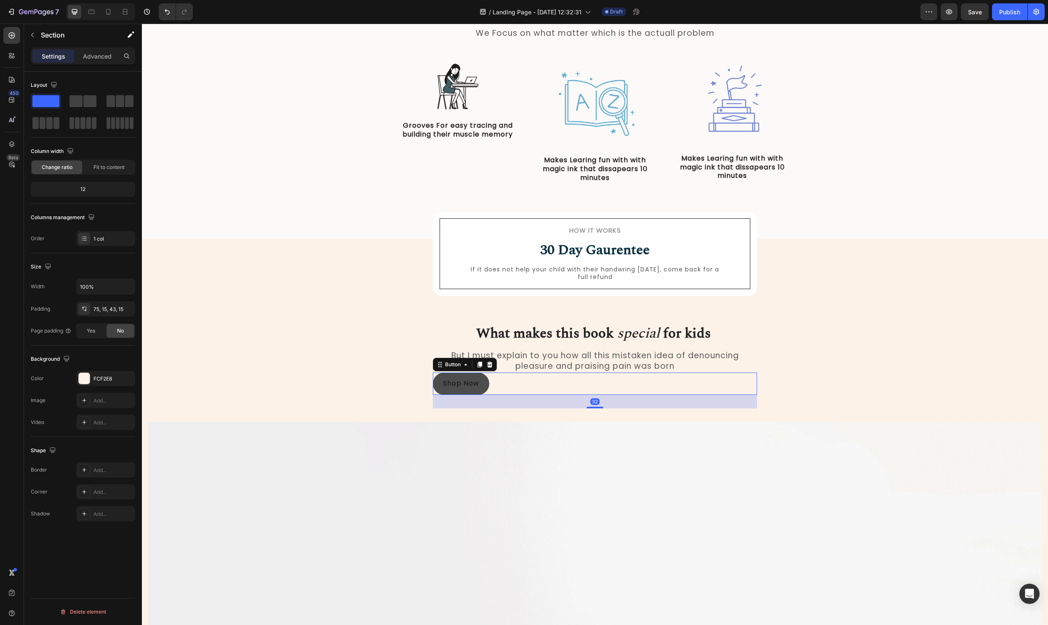
click at [486, 381] on button "Shop Now" at bounding box center [461, 383] width 56 height 22
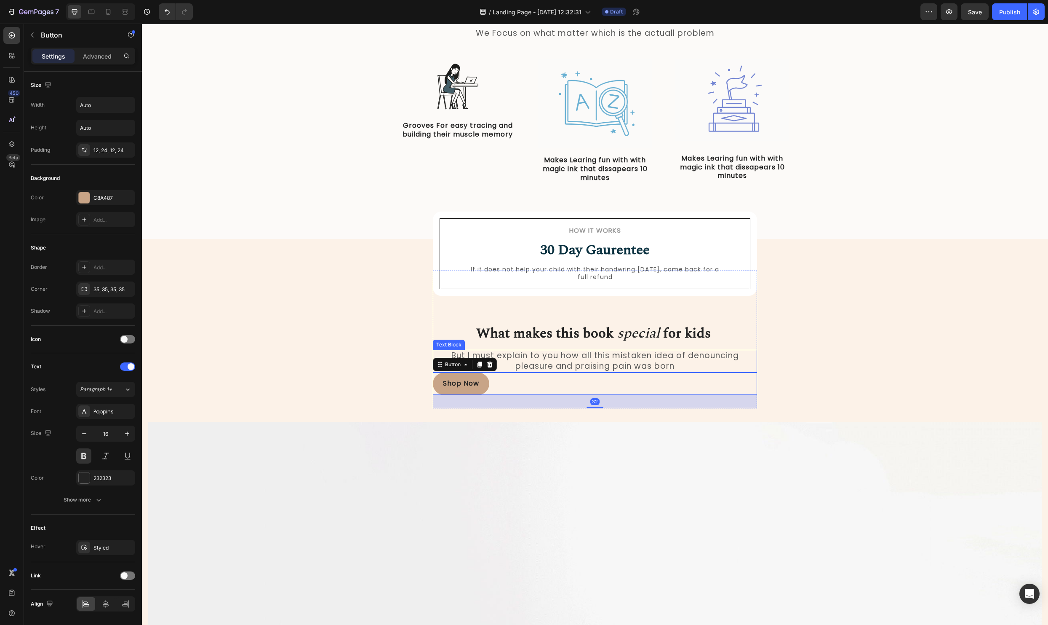
click at [636, 368] on p "But I must explain to you how all this mistaken idea of denouncing pleasure and…" at bounding box center [595, 360] width 323 height 21
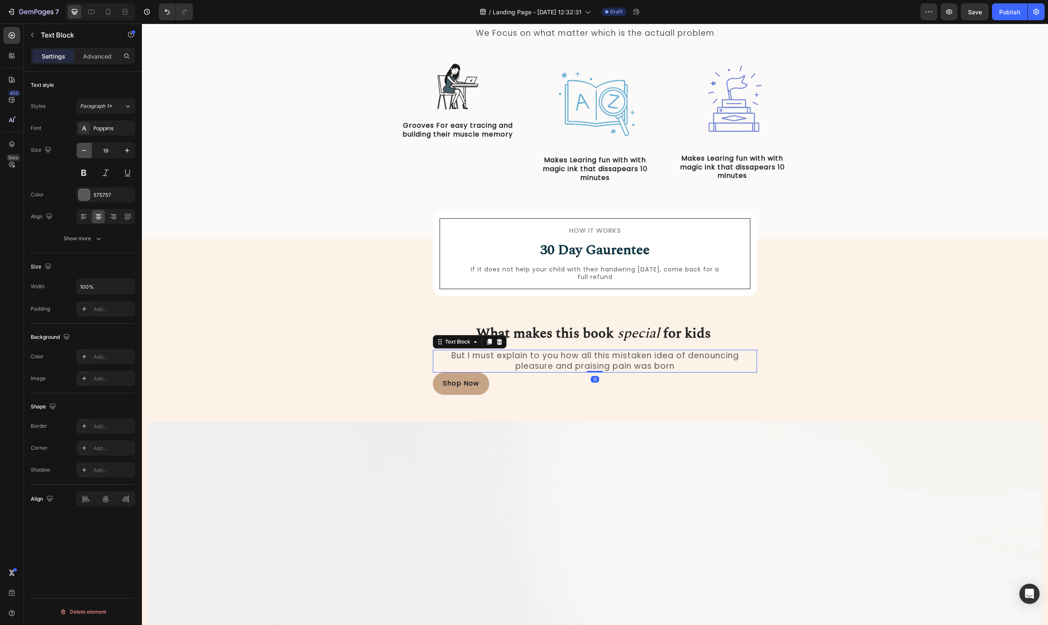
click at [89, 150] on button "button" at bounding box center [84, 150] width 15 height 15
click at [83, 149] on icon "button" at bounding box center [84, 150] width 8 height 8
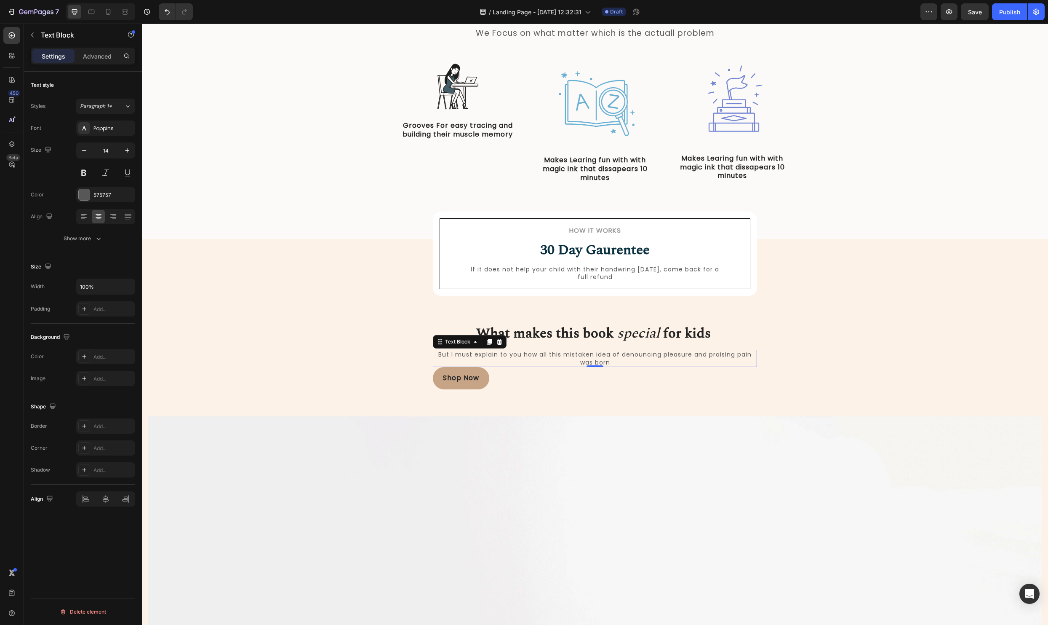
drag, startPoint x: 128, startPoint y: 154, endPoint x: 142, endPoint y: 167, distance: 19.4
click at [128, 154] on icon "button" at bounding box center [127, 150] width 8 height 8
type input "15"
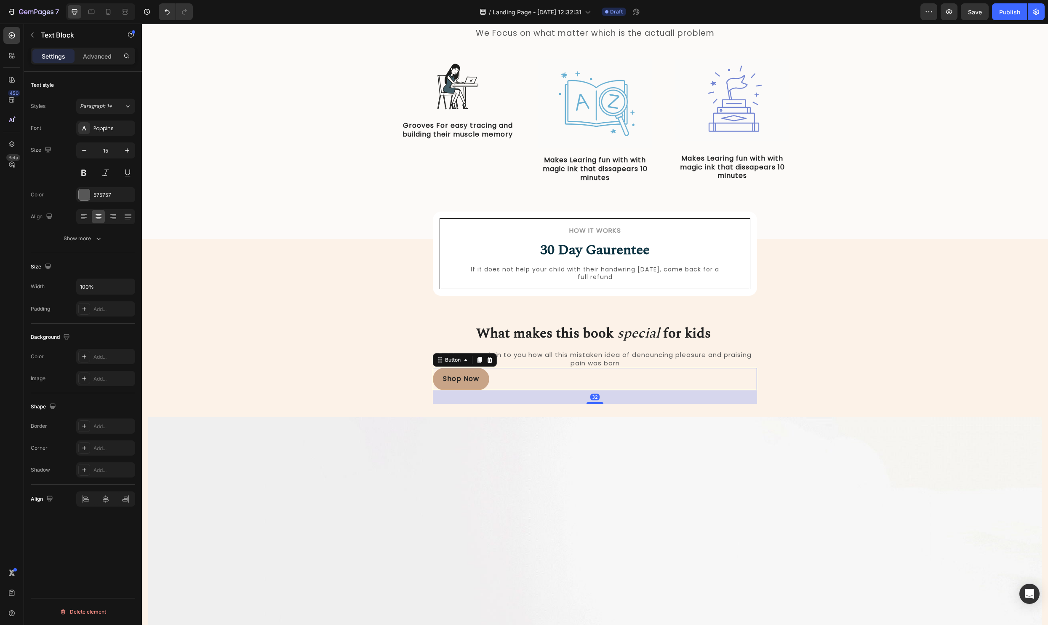
click at [491, 378] on div "Shop Now Button 32" at bounding box center [595, 379] width 324 height 22
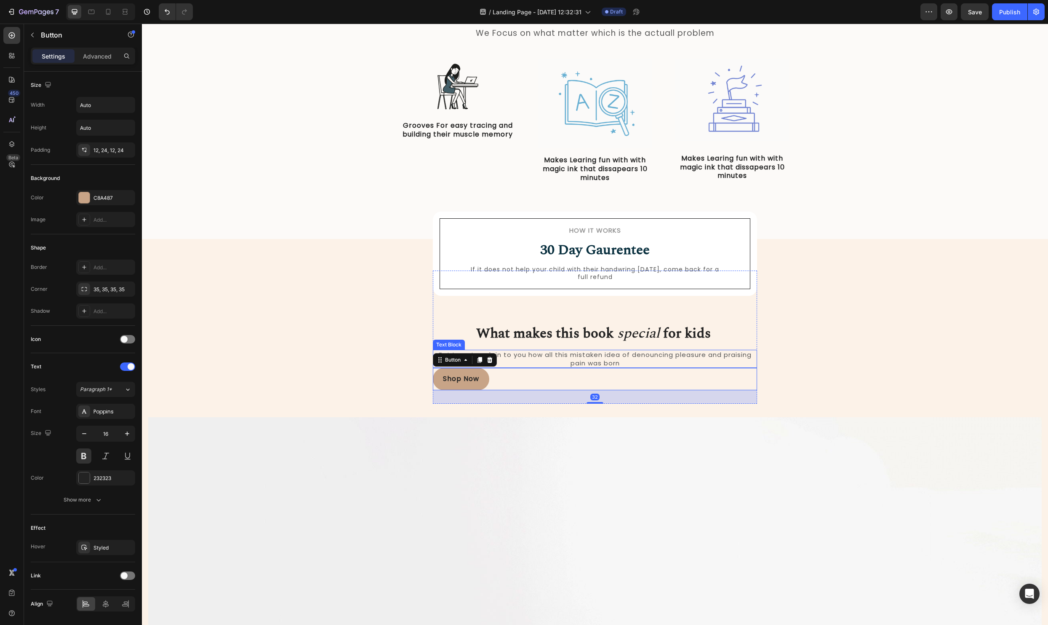
click at [582, 359] on p "But I must explain to you how all this mistaken idea of denouncing pleasure and…" at bounding box center [595, 358] width 323 height 16
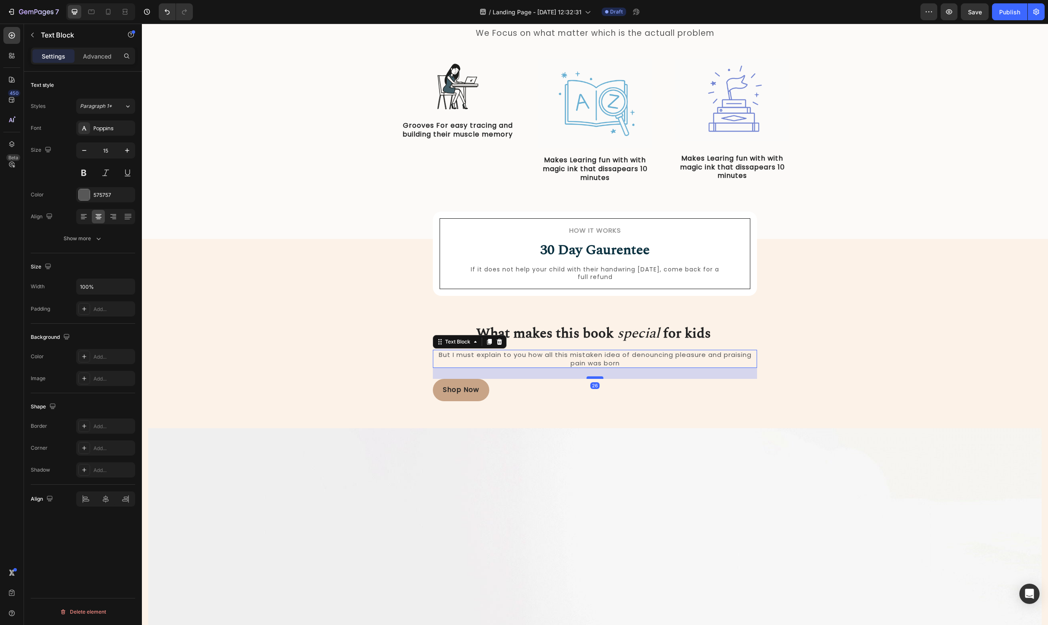
drag, startPoint x: 599, startPoint y: 366, endPoint x: 598, endPoint y: 377, distance: 11.0
click at [598, 377] on div at bounding box center [595, 377] width 17 height 3
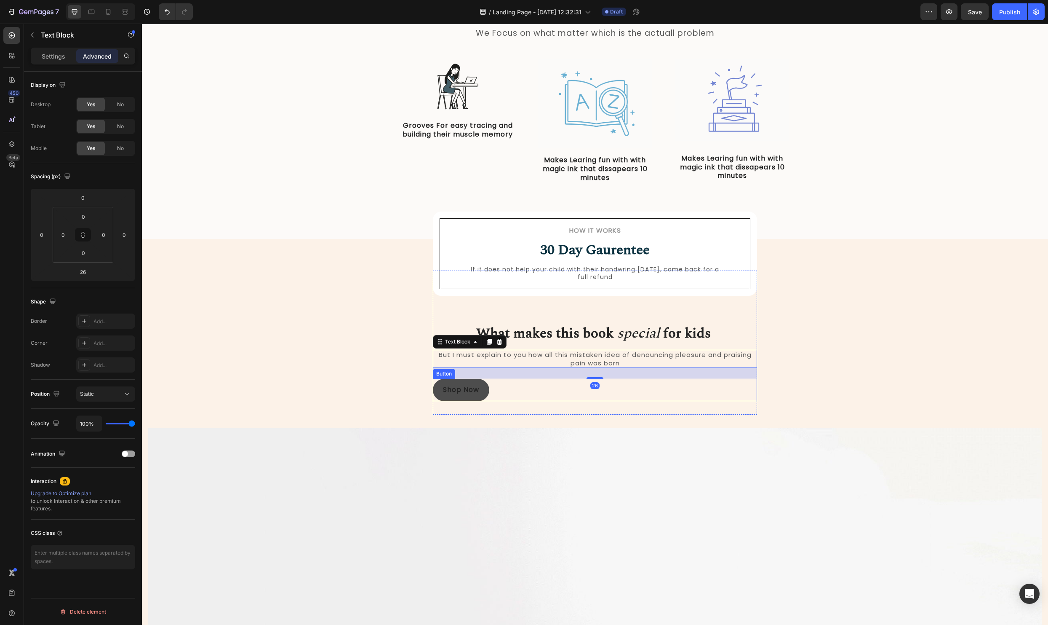
click at [484, 396] on button "Shop Now" at bounding box center [461, 390] width 56 height 22
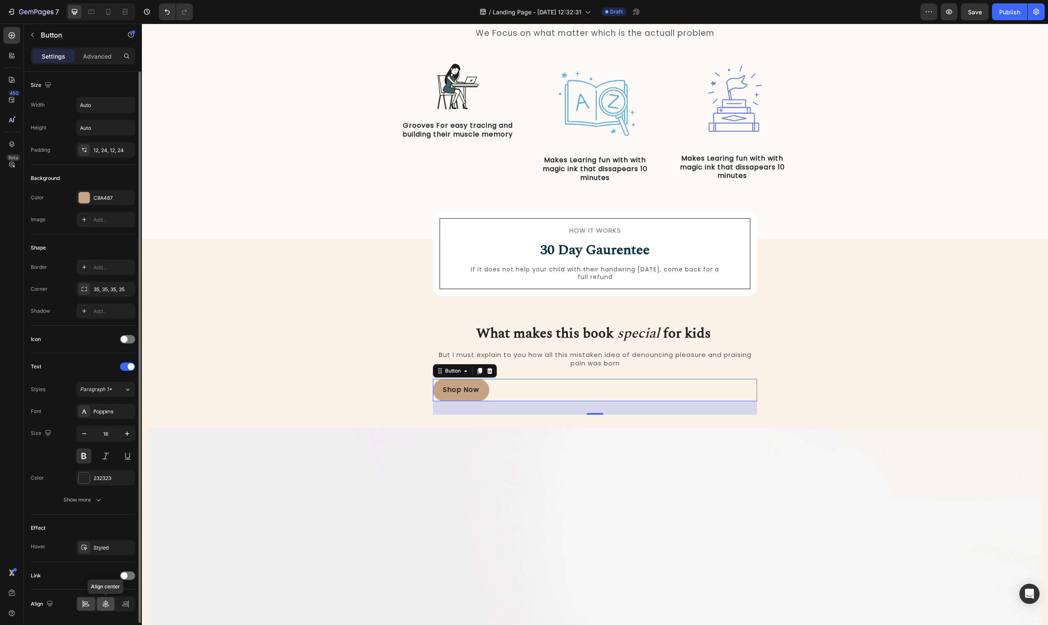
drag, startPoint x: 104, startPoint y: 608, endPoint x: 122, endPoint y: 423, distance: 185.8
click at [104, 608] on div at bounding box center [106, 603] width 18 height 13
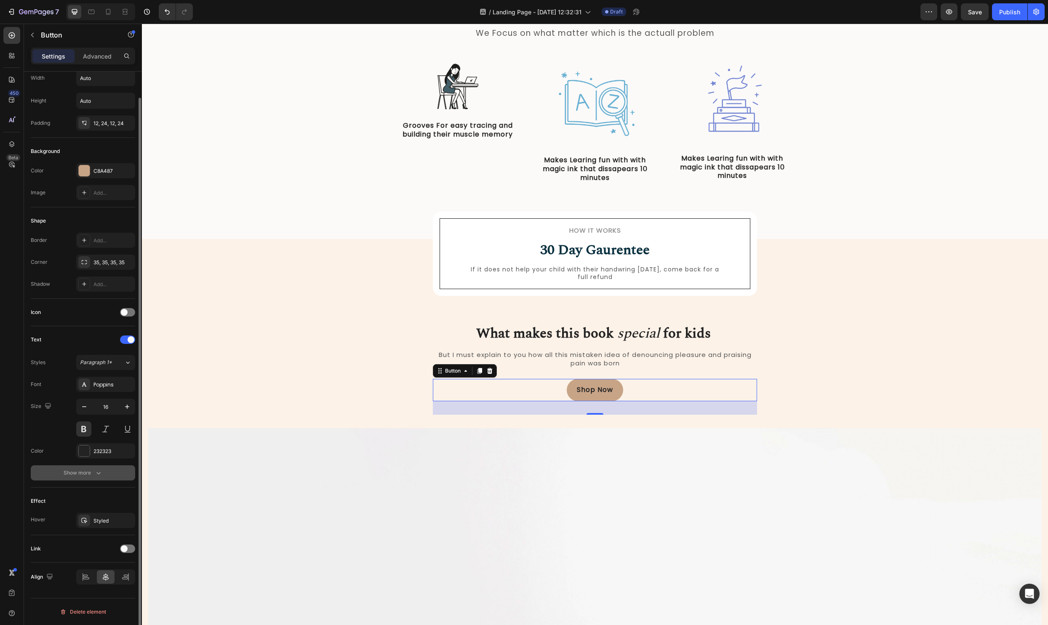
scroll to position [0, 0]
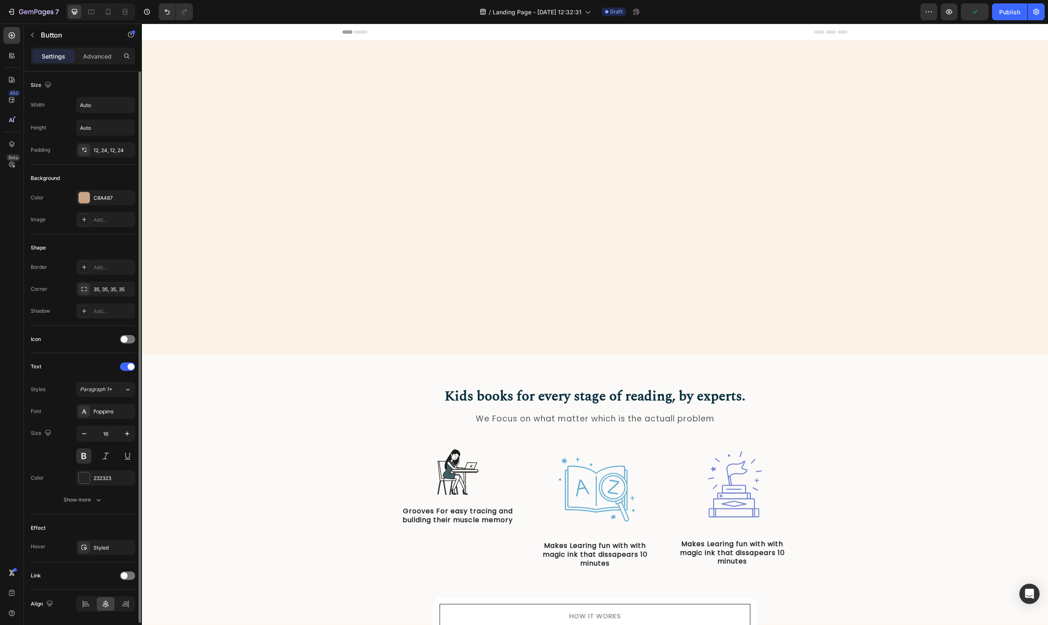
scroll to position [385, 0]
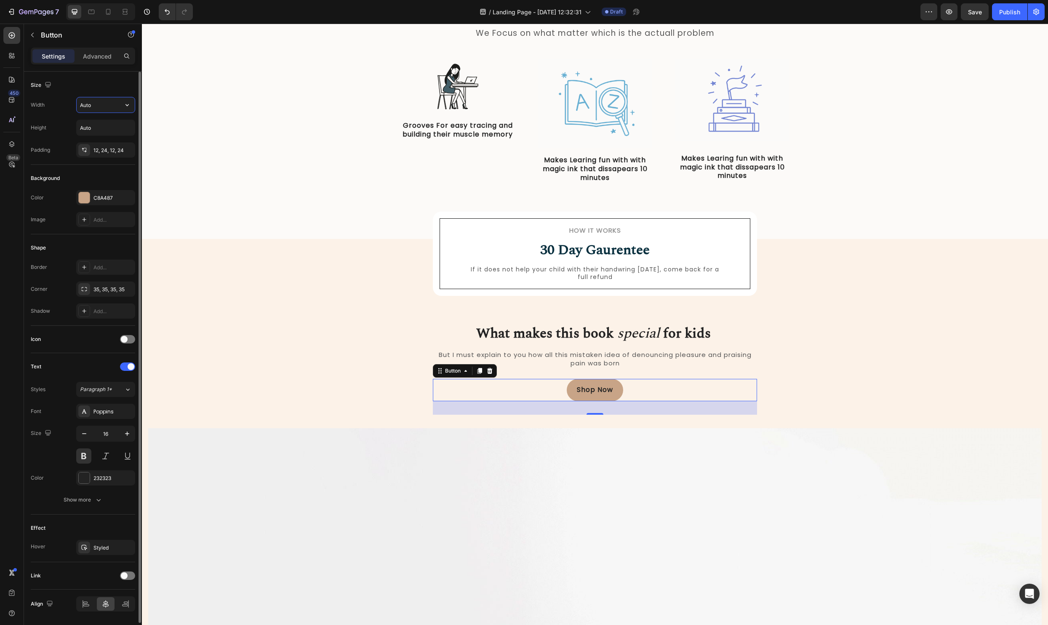
click at [99, 104] on input "Auto" at bounding box center [106, 104] width 58 height 15
click at [126, 107] on icon "button" at bounding box center [127, 105] width 8 height 8
click at [106, 107] on input "Auto" at bounding box center [106, 104] width 58 height 15
drag, startPoint x: 108, startPoint y: 104, endPoint x: 54, endPoint y: 102, distance: 54.4
click at [54, 102] on div "Width Auto" at bounding box center [83, 105] width 104 height 16
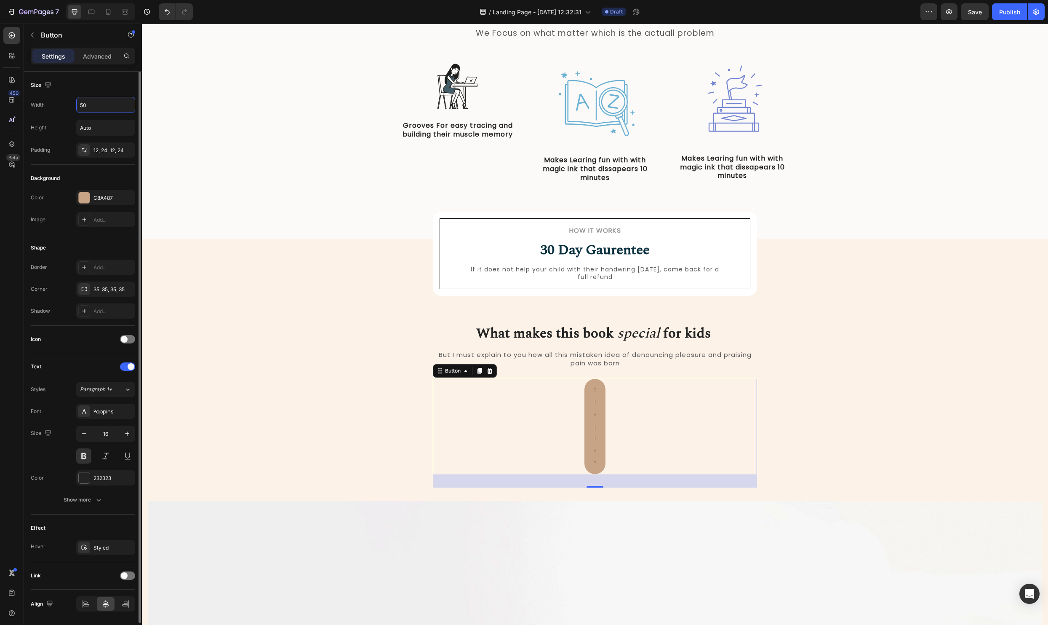
type input "500"
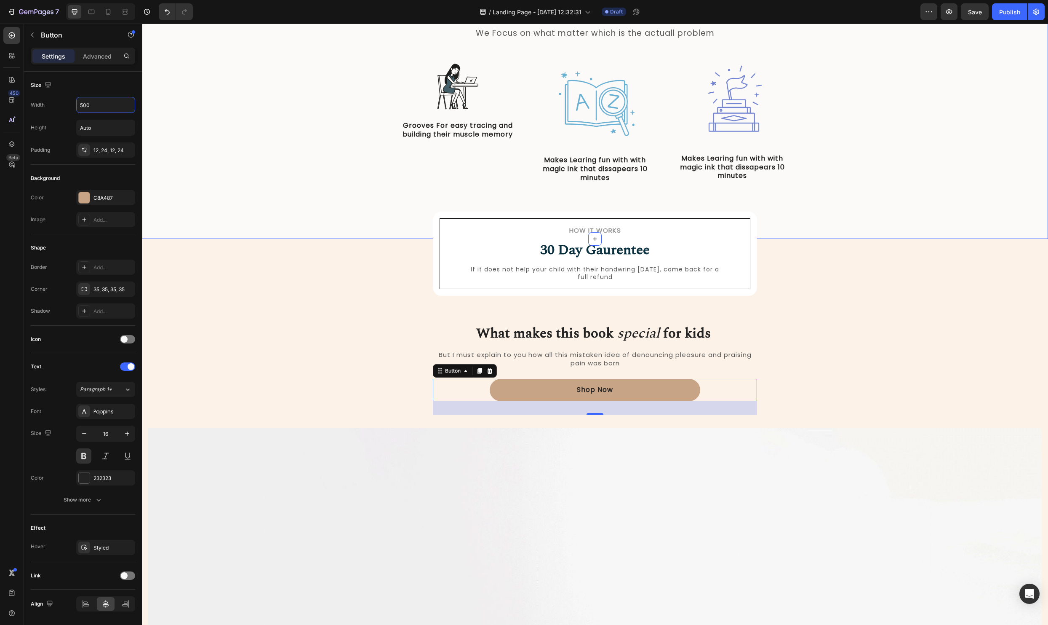
click at [307, 221] on div "Kids books for every stage of reading, by experts. Heading We Focus on what mat…" at bounding box center [595, 104] width 906 height 270
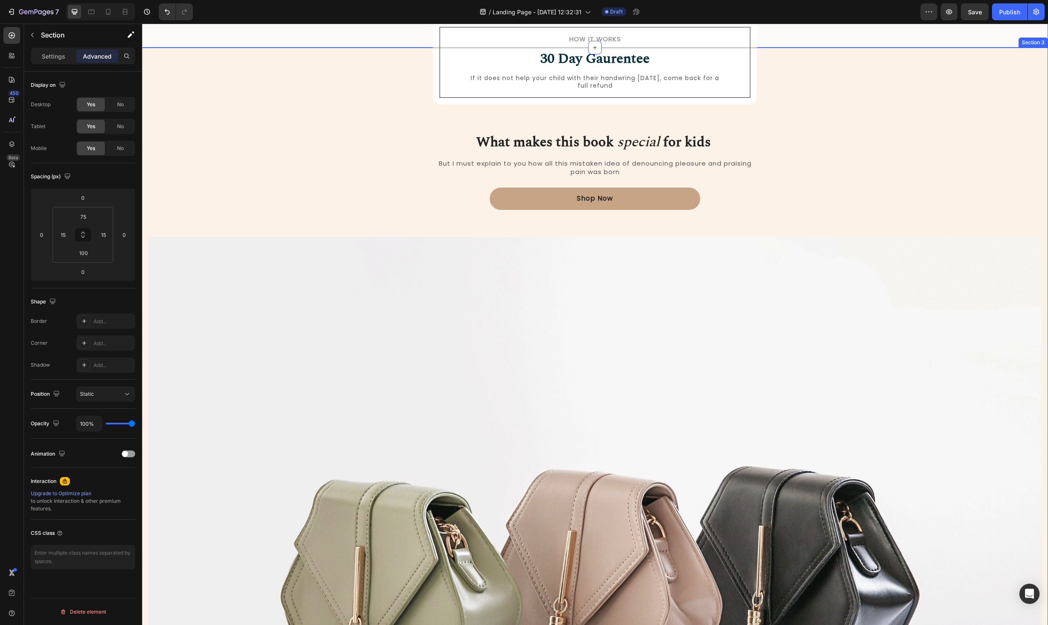
scroll to position [591, 0]
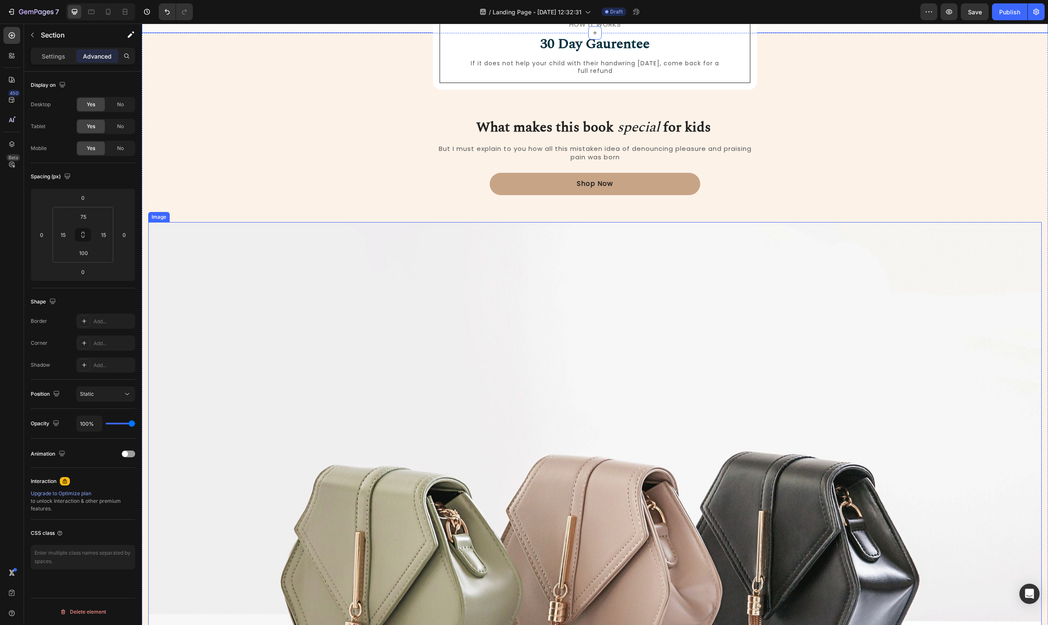
click at [697, 345] on img at bounding box center [595, 557] width 894 height 671
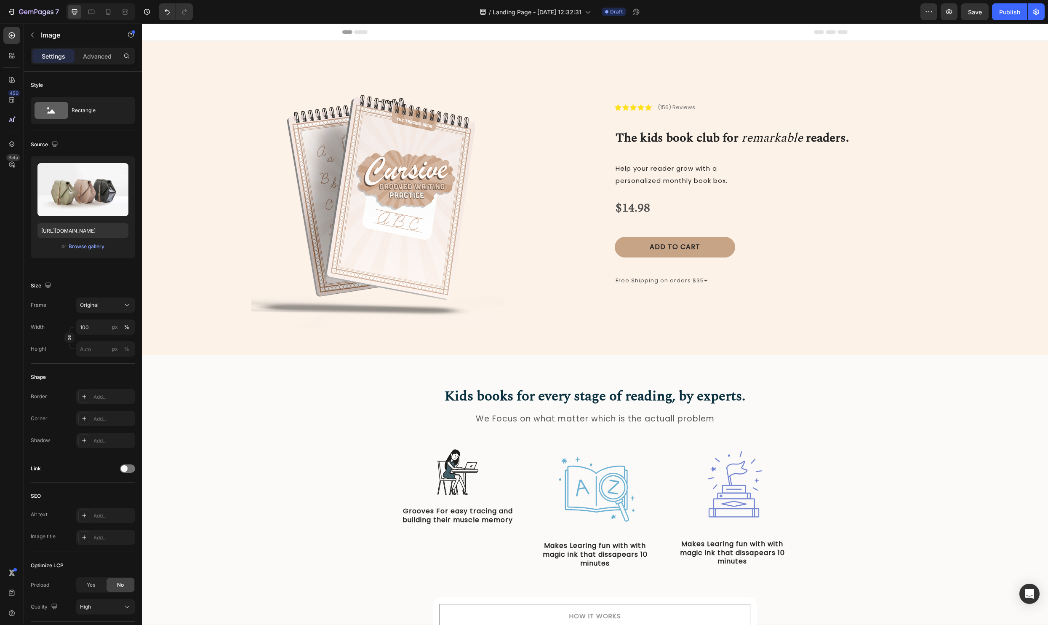
scroll to position [477, 0]
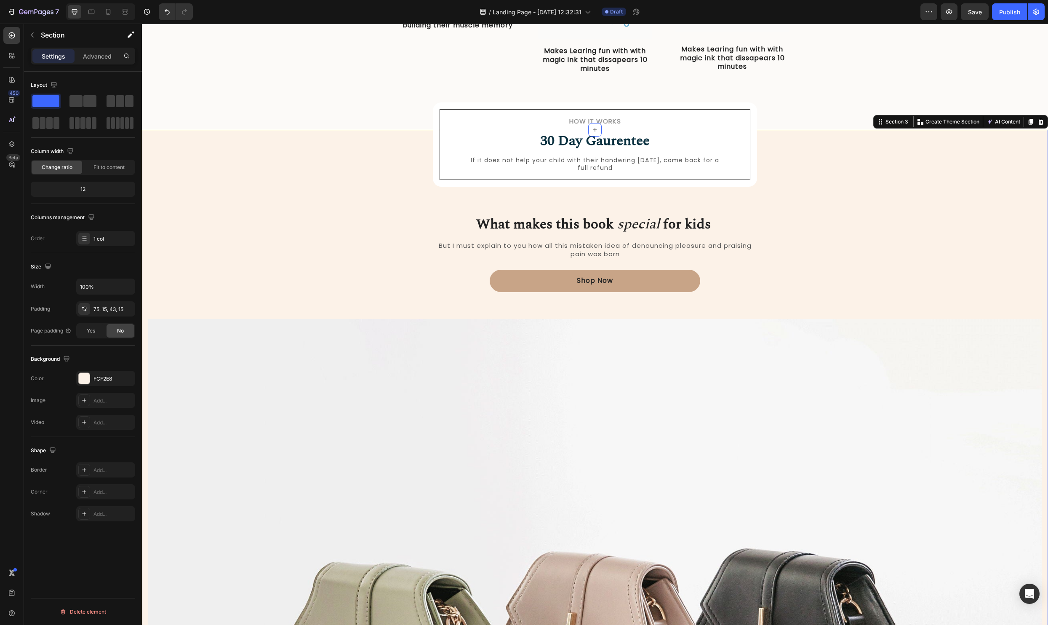
scroll to position [495, 0]
click at [41, 29] on div "Section" at bounding box center [68, 35] width 88 height 22
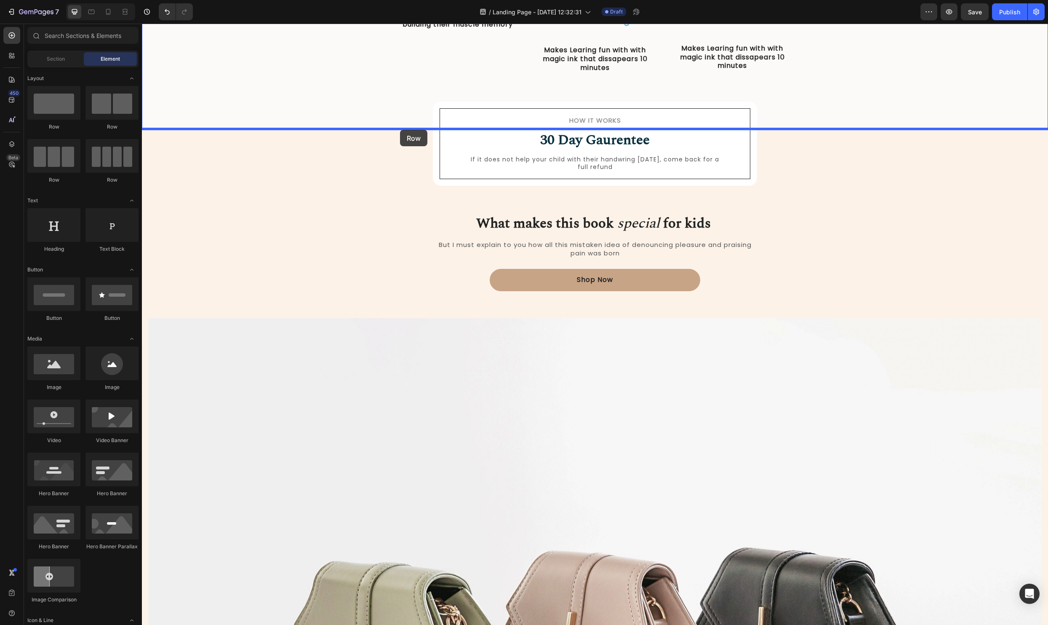
drag, startPoint x: 246, startPoint y: 128, endPoint x: 400, endPoint y: 130, distance: 154.2
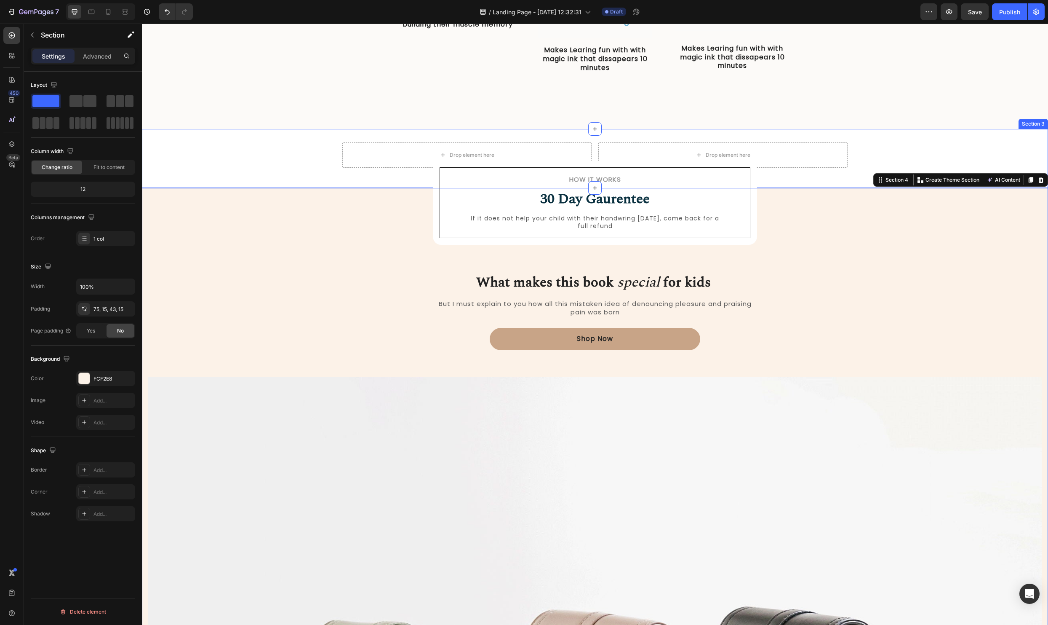
click at [885, 145] on div "Drop element here Drop element here Row" at bounding box center [595, 158] width 906 height 32
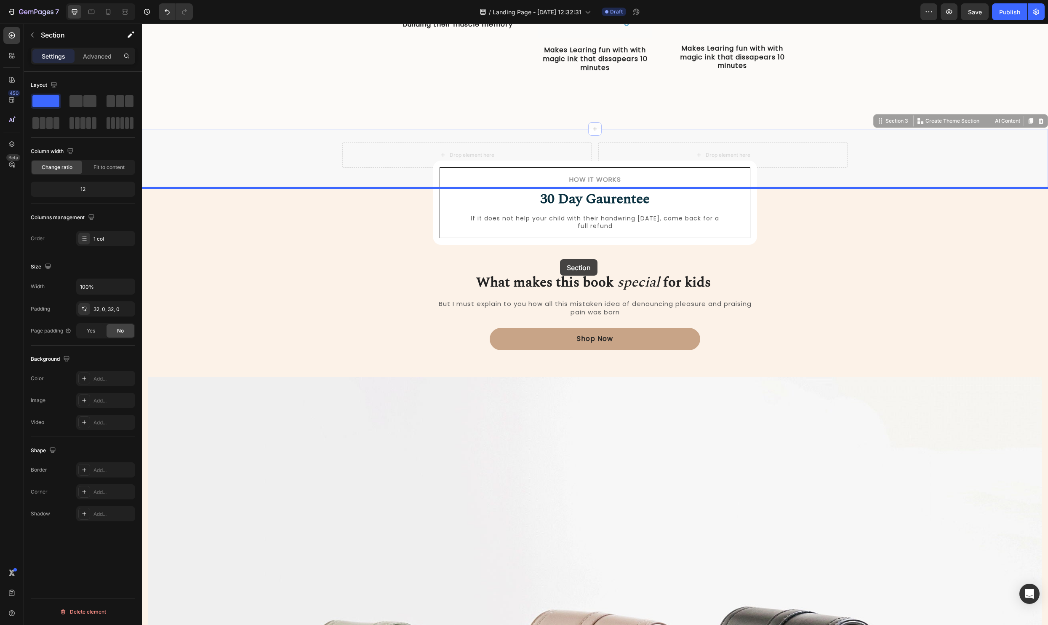
drag, startPoint x: 625, startPoint y: 131, endPoint x: 560, endPoint y: 259, distance: 143.5
click at [560, 259] on div "Header Kids books for every stage of reading, by experts. Heading We Focus on w…" at bounding box center [595, 443] width 906 height 1831
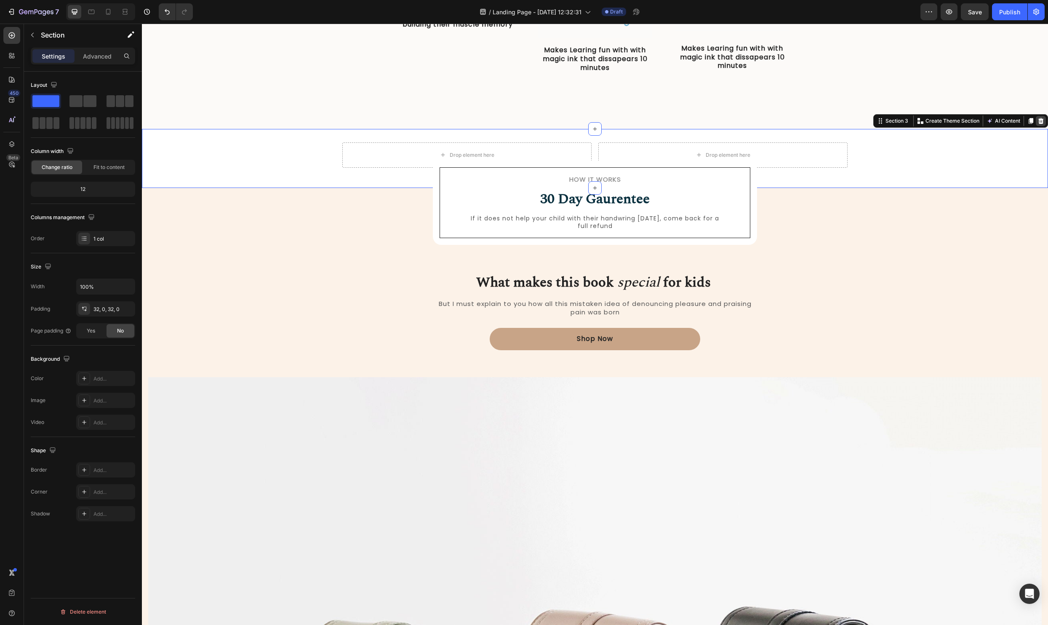
click at [1039, 122] on icon at bounding box center [1041, 121] width 5 height 6
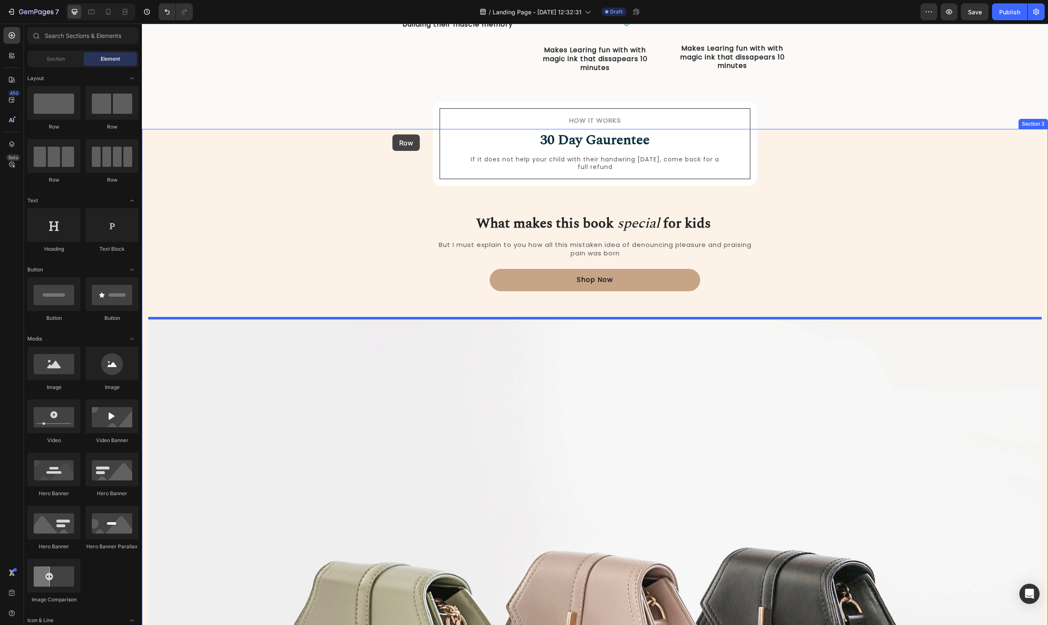
drag, startPoint x: 247, startPoint y: 132, endPoint x: 393, endPoint y: 134, distance: 145.8
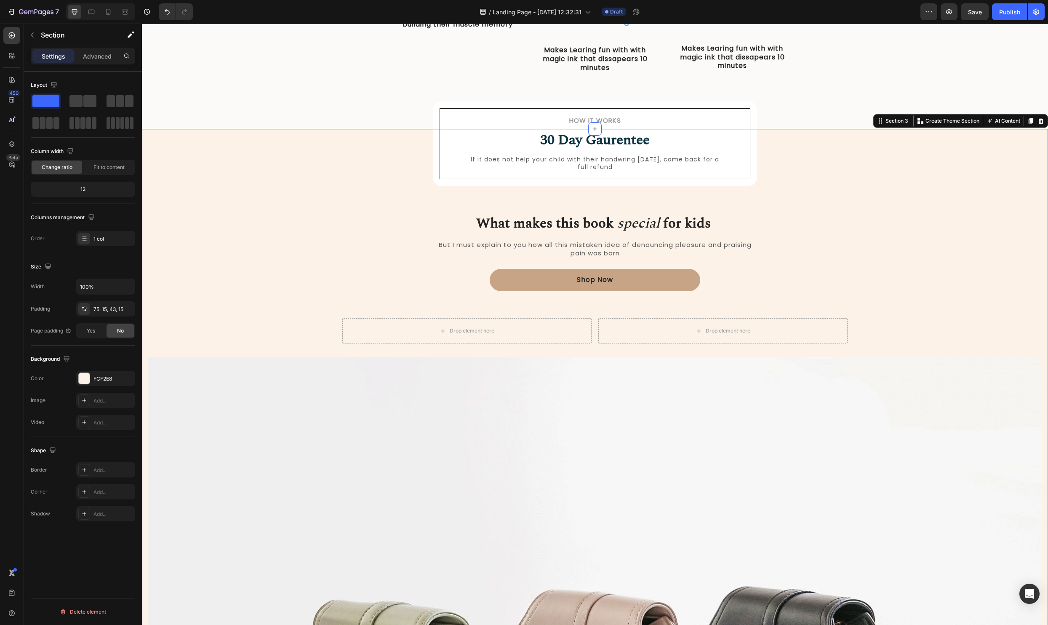
click at [750, 200] on div "How it Works Heading 30 Day Gaurentee Heading If it does not help your child wi…" at bounding box center [595, 232] width 324 height 144
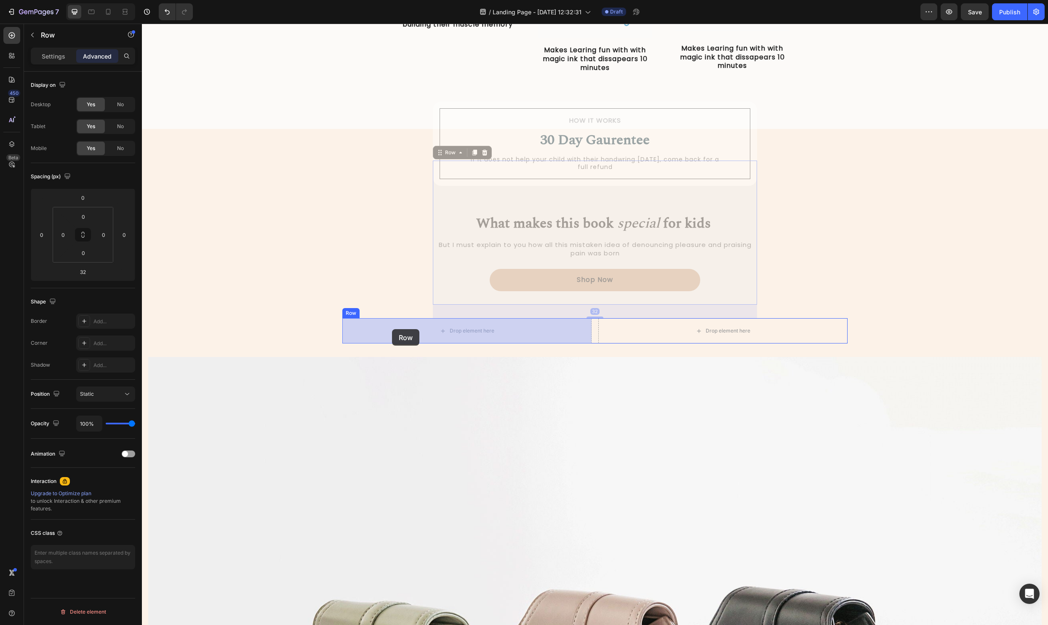
drag, startPoint x: 438, startPoint y: 152, endPoint x: 392, endPoint y: 329, distance: 183.3
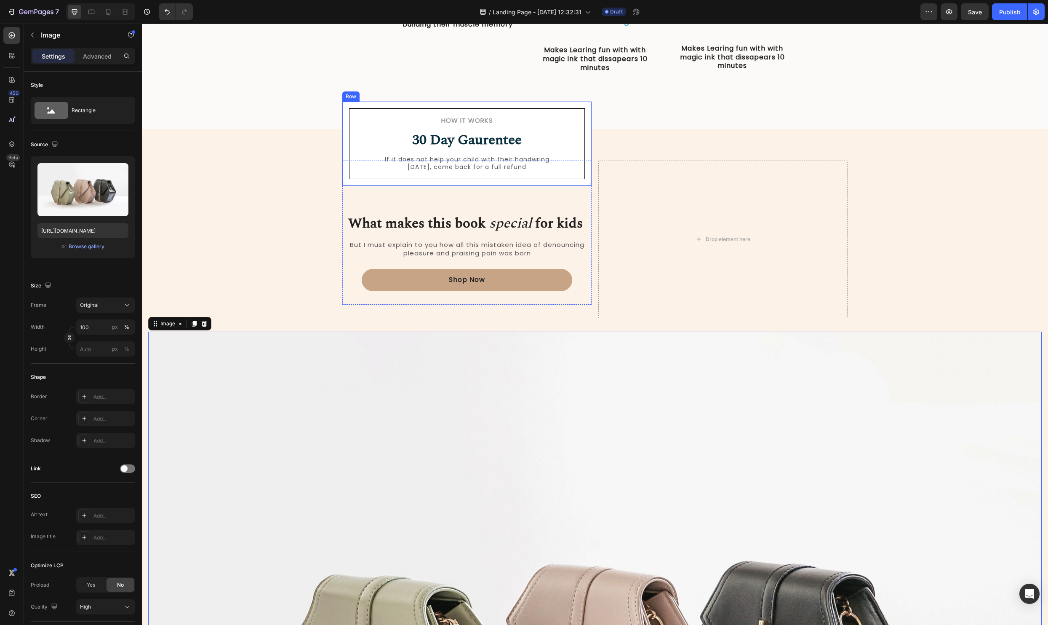
click at [590, 158] on div "How it Works Heading 30 Day Gaurentee Heading If it does not help your child wi…" at bounding box center [466, 144] width 249 height 84
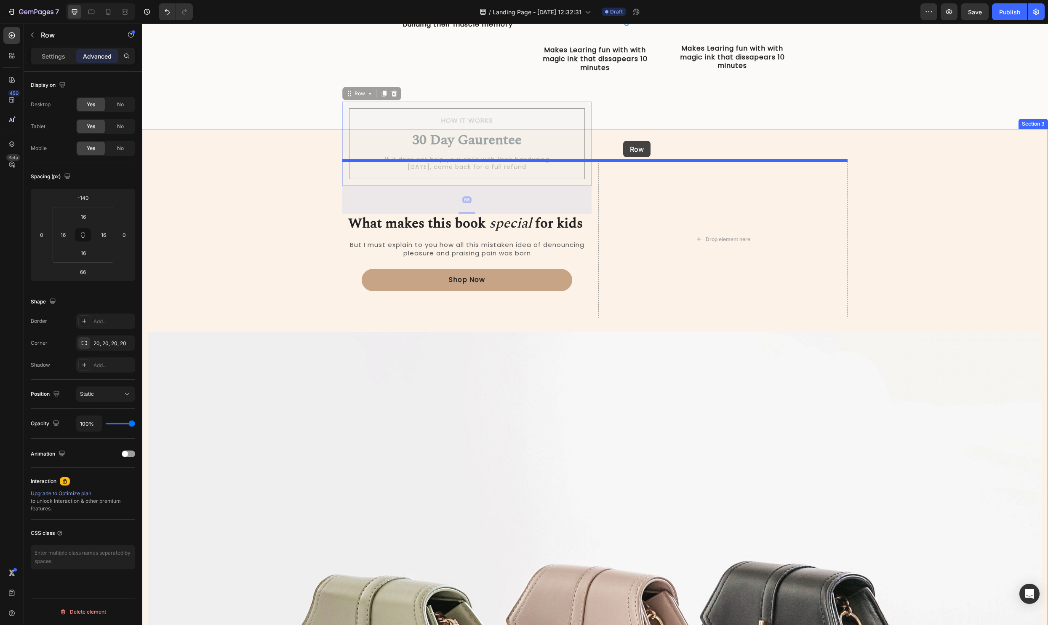
drag, startPoint x: 353, startPoint y: 94, endPoint x: 623, endPoint y: 141, distance: 274.4
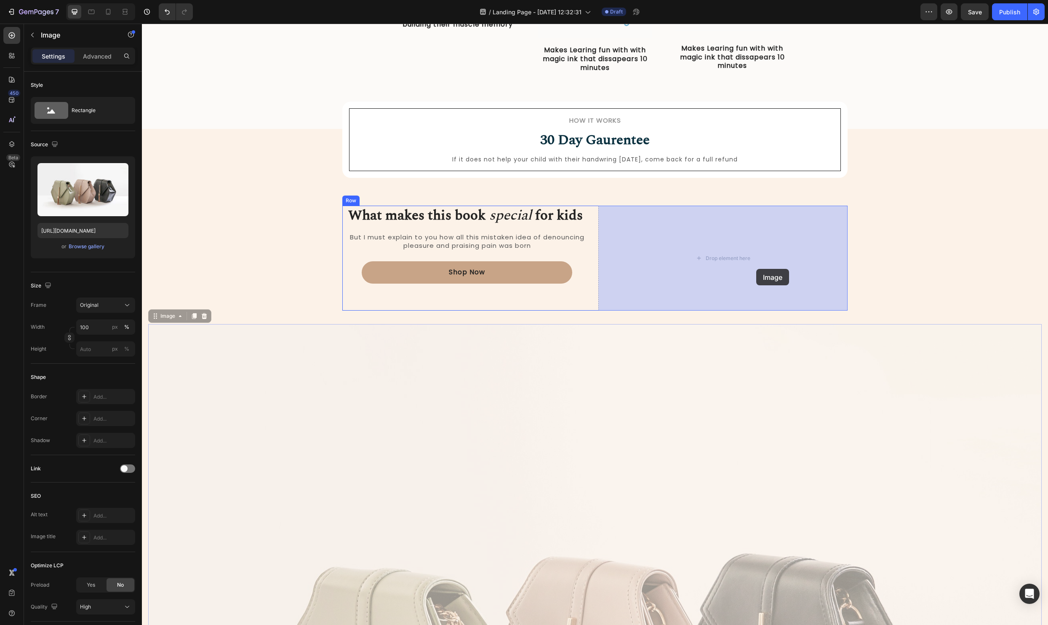
drag, startPoint x: 152, startPoint y: 315, endPoint x: 756, endPoint y: 269, distance: 606.2
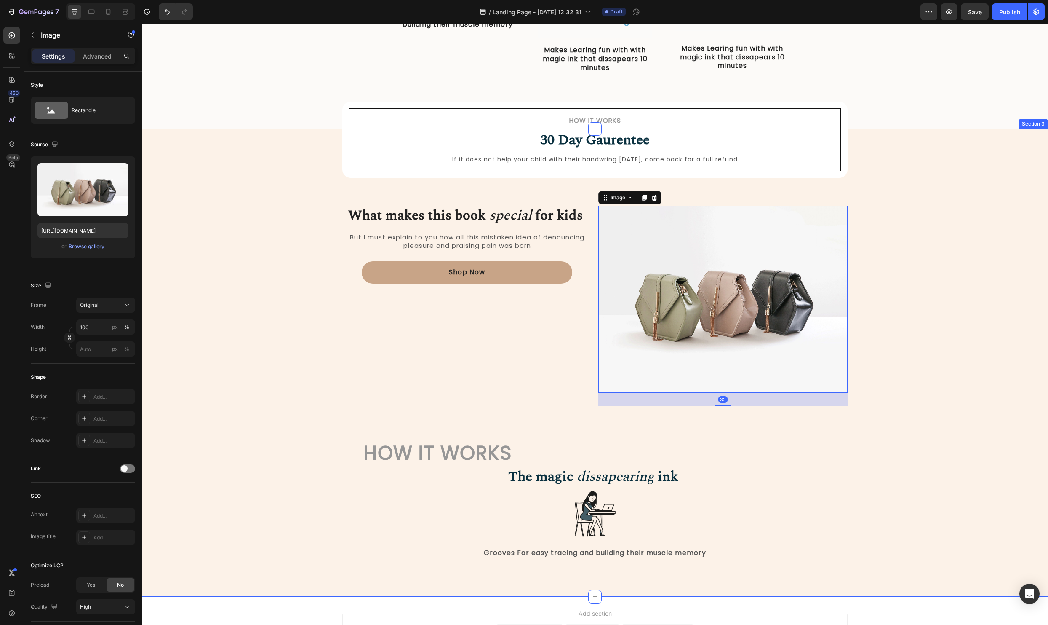
click at [1005, 250] on div "How it Works Heading 30 Day Gaurentee Heading If it does not help your child wi…" at bounding box center [595, 369] width 894 height 418
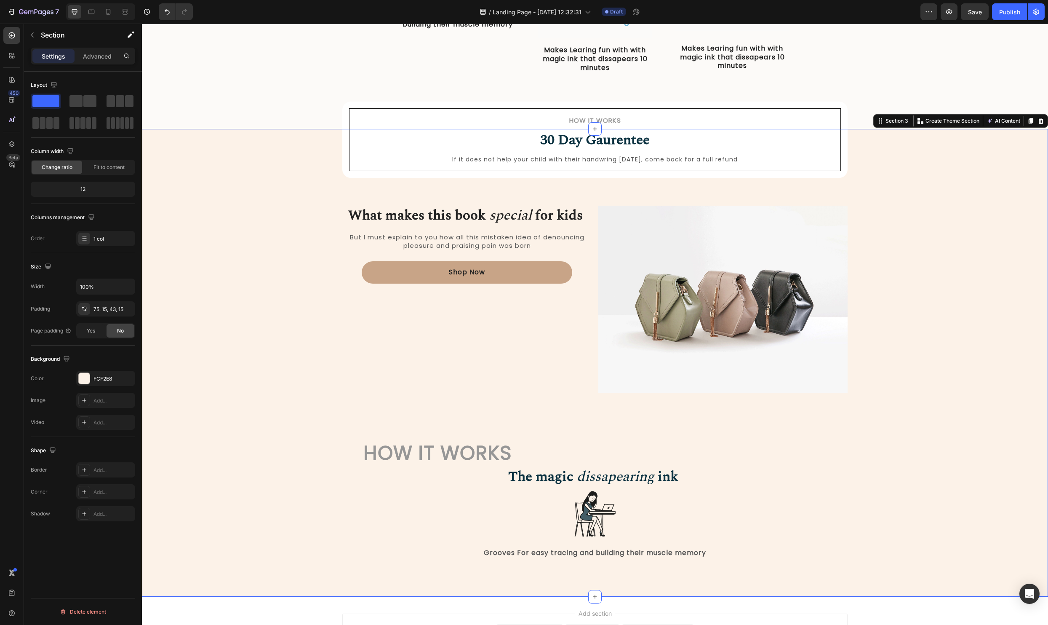
click at [1010, 230] on div "How it Works Heading 30 Day Gaurentee Heading If it does not help your child wi…" at bounding box center [595, 369] width 894 height 418
click at [345, 149] on div "How it Works Heading 30 Day Gaurentee Heading If it does not help your child wi…" at bounding box center [594, 140] width 505 height 77
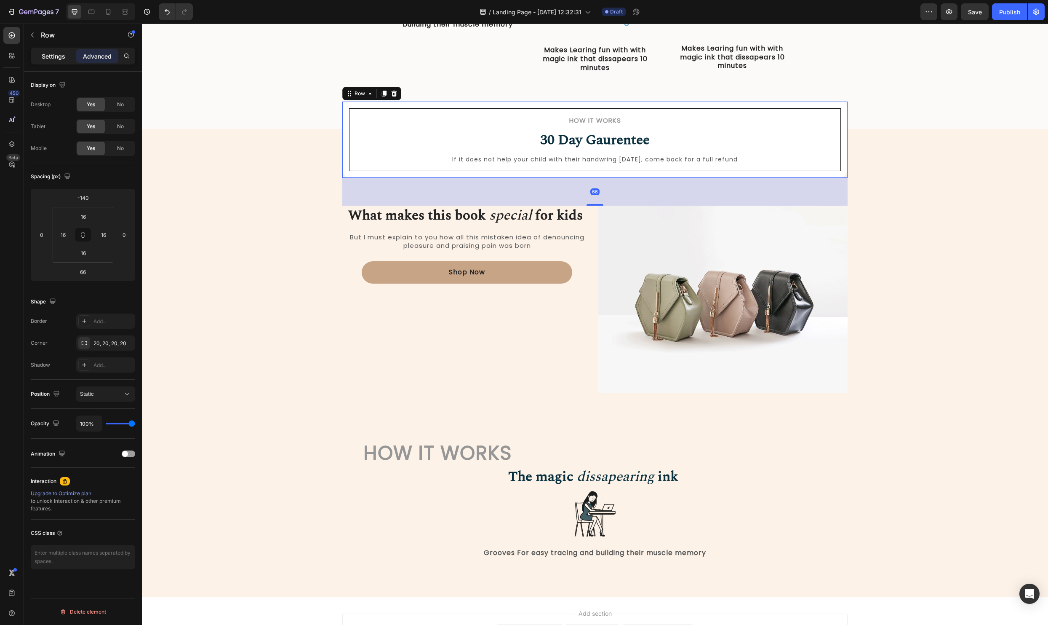
click at [66, 56] on div "Settings" at bounding box center [53, 55] width 42 height 13
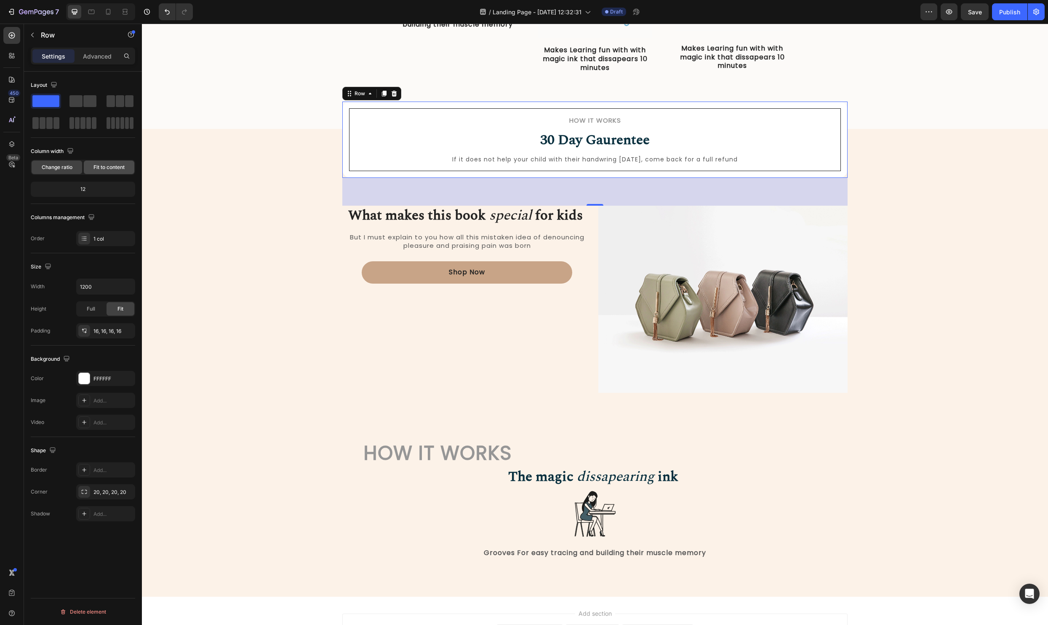
click at [105, 170] on span "Fit to content" at bounding box center [109, 167] width 31 height 8
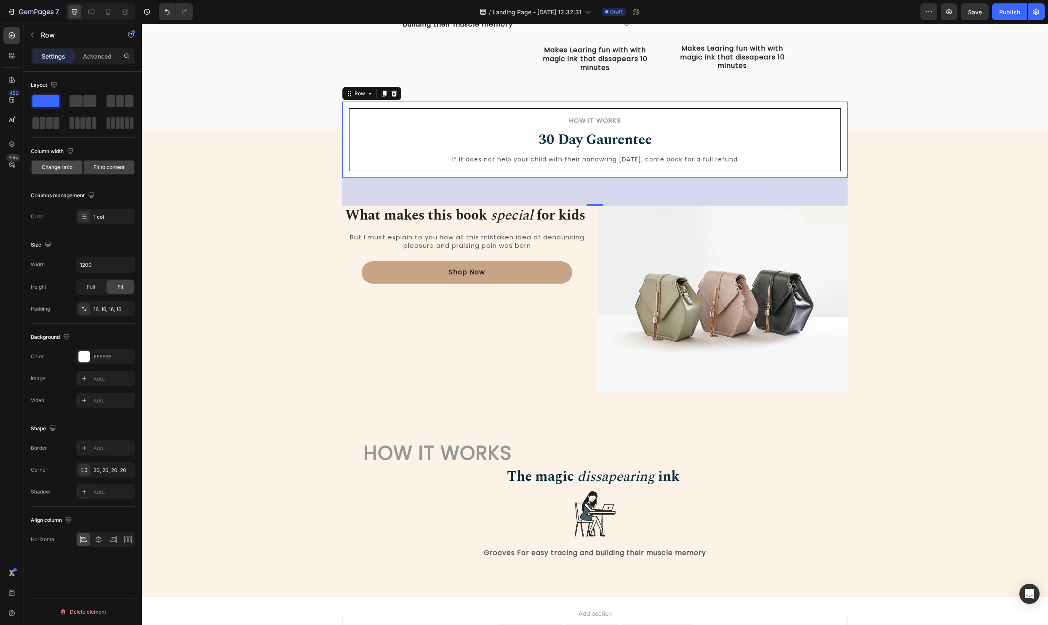
click at [59, 168] on span "Change ratio" at bounding box center [57, 167] width 31 height 8
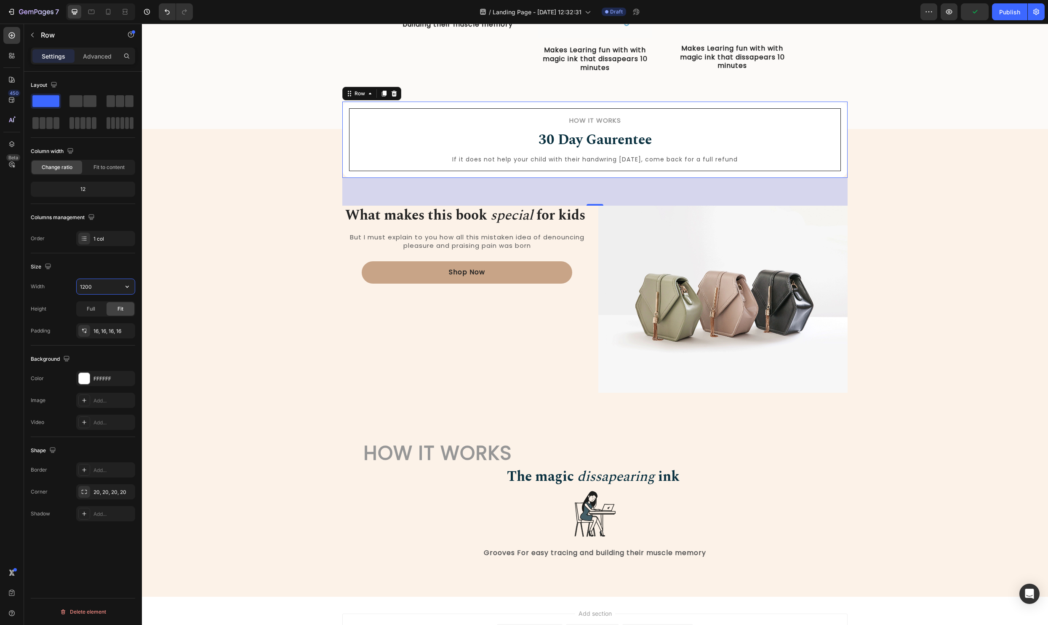
click at [97, 289] on input "1200" at bounding box center [106, 286] width 58 height 15
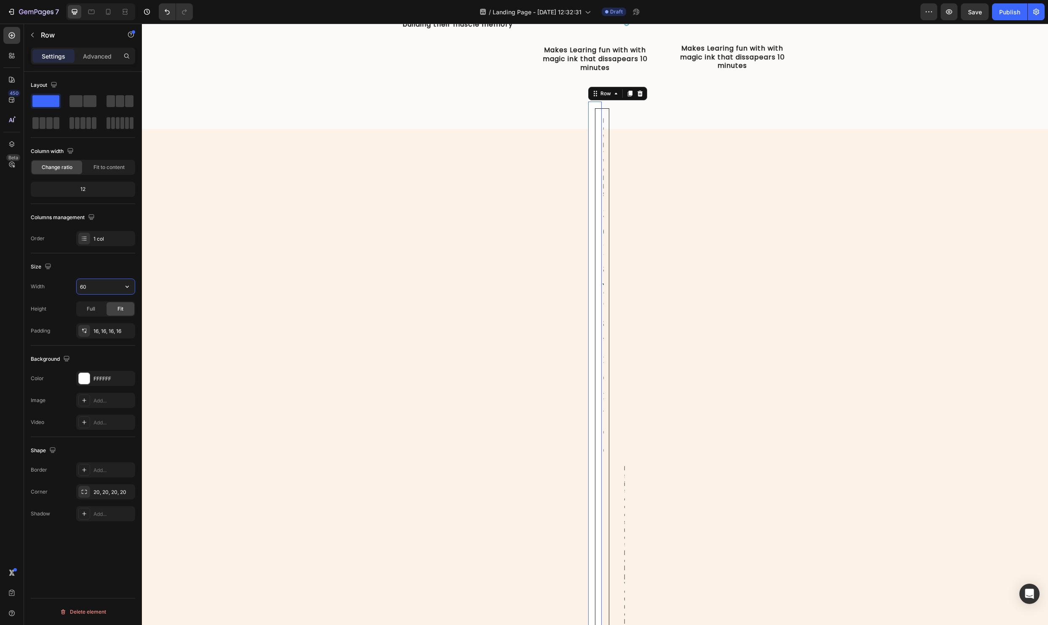
type input "600"
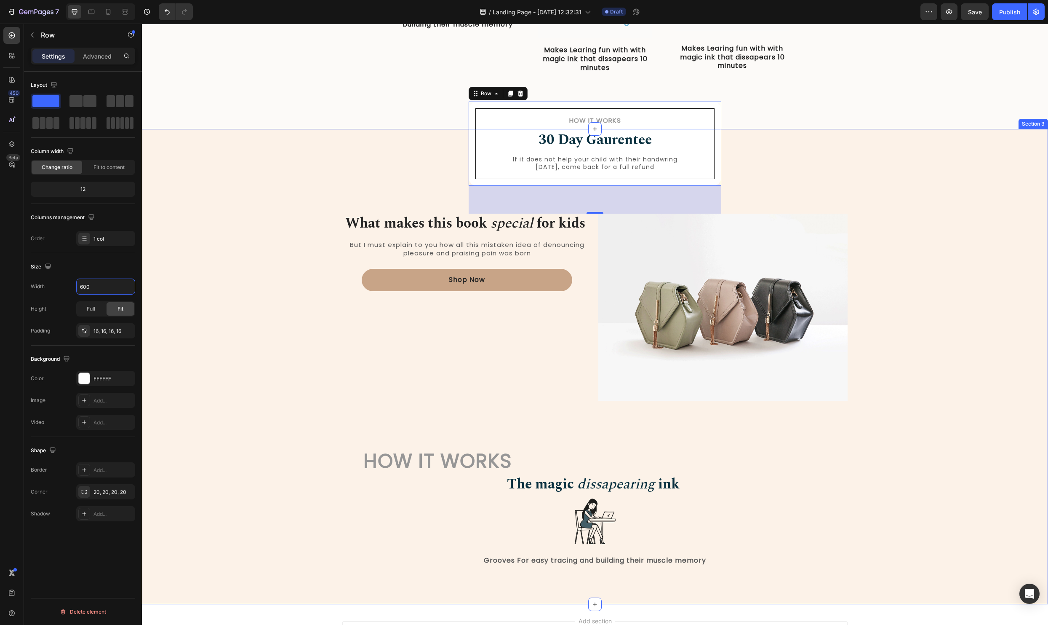
click at [273, 352] on div "How it Works Heading 30 Day Gaurentee Heading If it does not help your child wi…" at bounding box center [595, 372] width 894 height 425
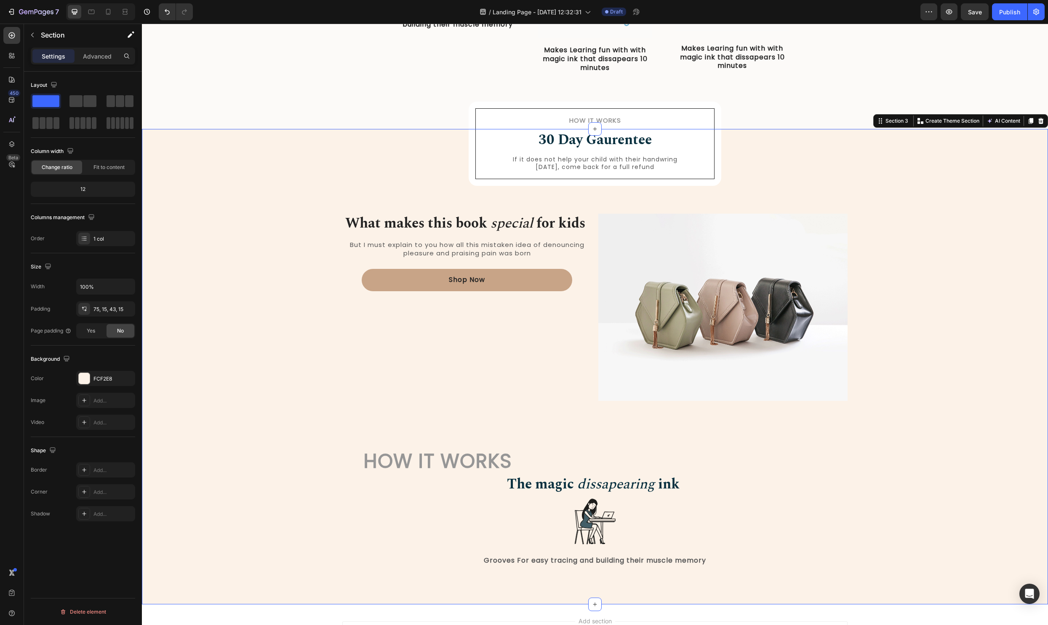
click at [593, 187] on div "How it Works Heading 30 Day Gaurentee Heading If it does not help your child wi…" at bounding box center [595, 372] width 894 height 425
click at [597, 183] on div "How it Works Heading 30 Day Gaurentee Heading If it does not help your child wi…" at bounding box center [595, 144] width 253 height 84
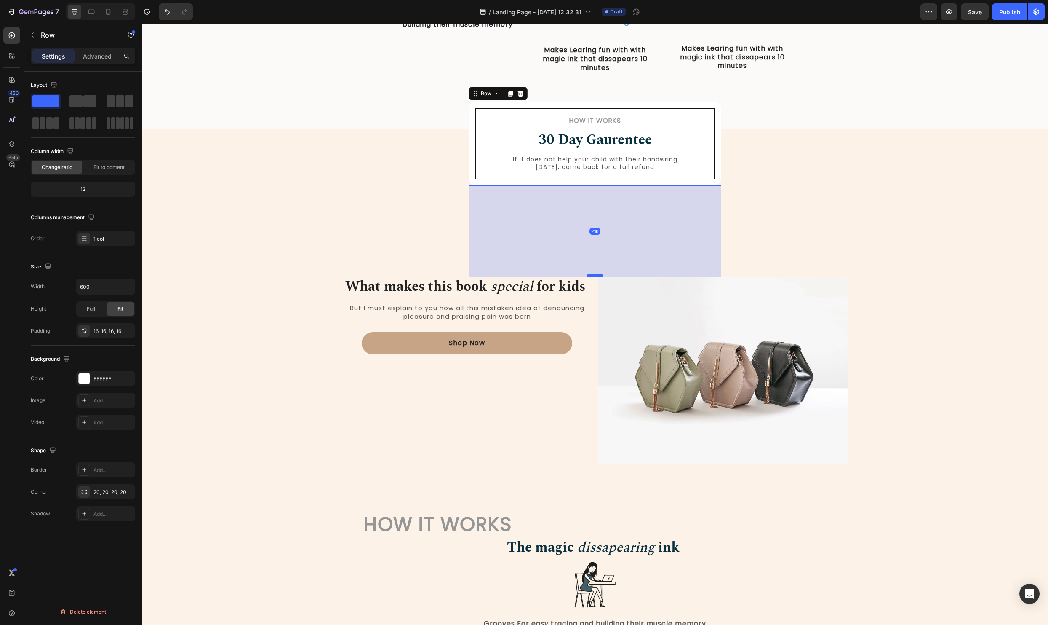
drag, startPoint x: 592, startPoint y: 216, endPoint x: 591, endPoint y: 272, distance: 55.6
click at [591, 274] on div at bounding box center [595, 275] width 17 height 3
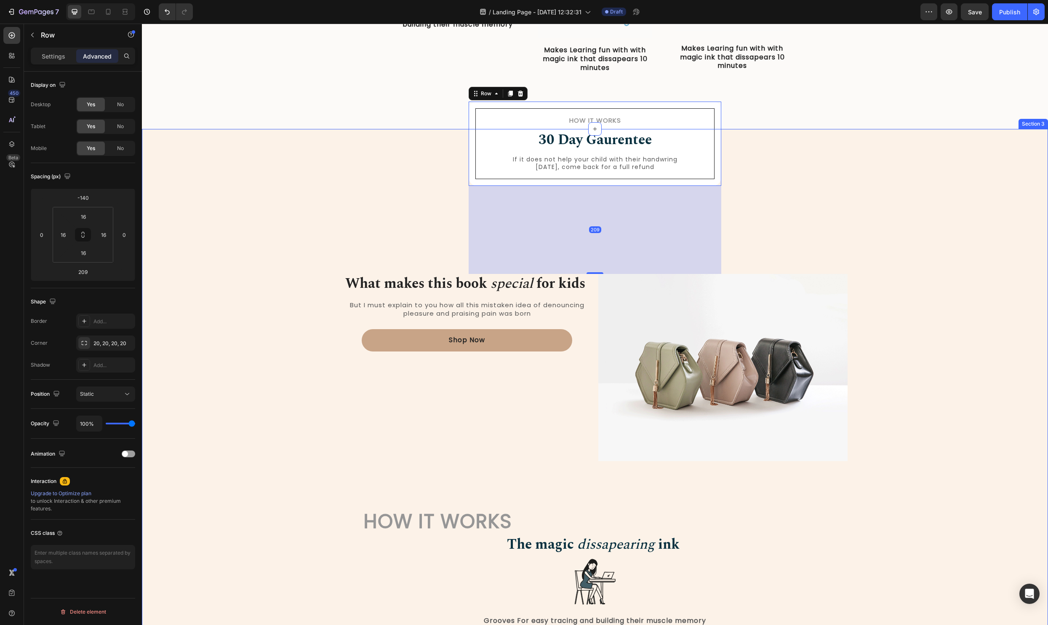
click at [929, 243] on div "How it Works Heading 30 Day Gaurentee Heading If it does not help your child wi…" at bounding box center [595, 403] width 894 height 486
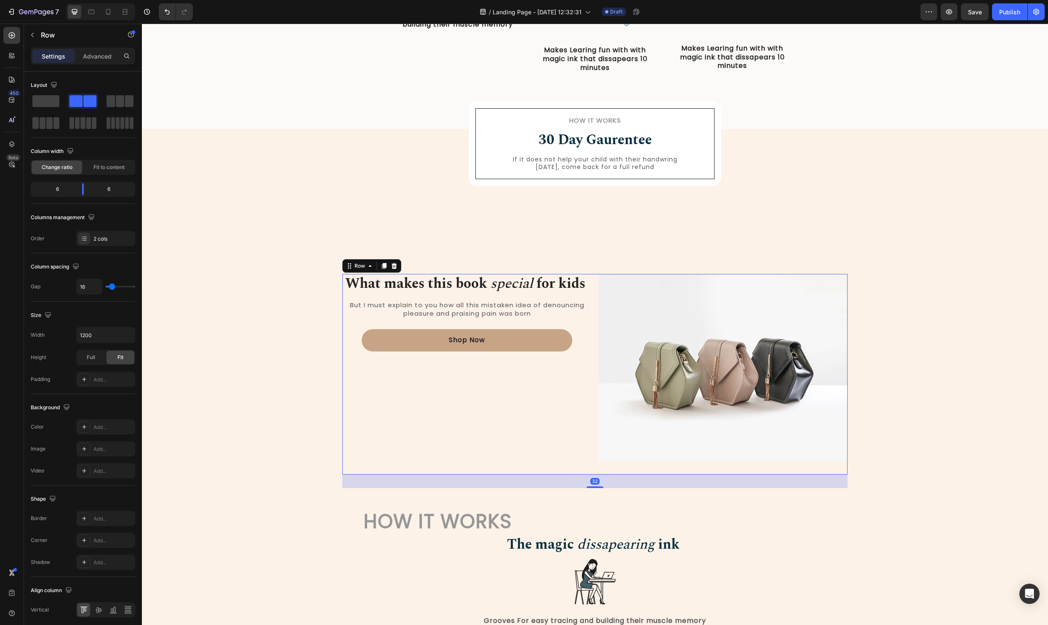
click at [484, 442] on div "What makes this book special for kids Heading But I must explain to you how all…" at bounding box center [466, 374] width 249 height 200
click at [99, 605] on div at bounding box center [98, 609] width 13 height 13
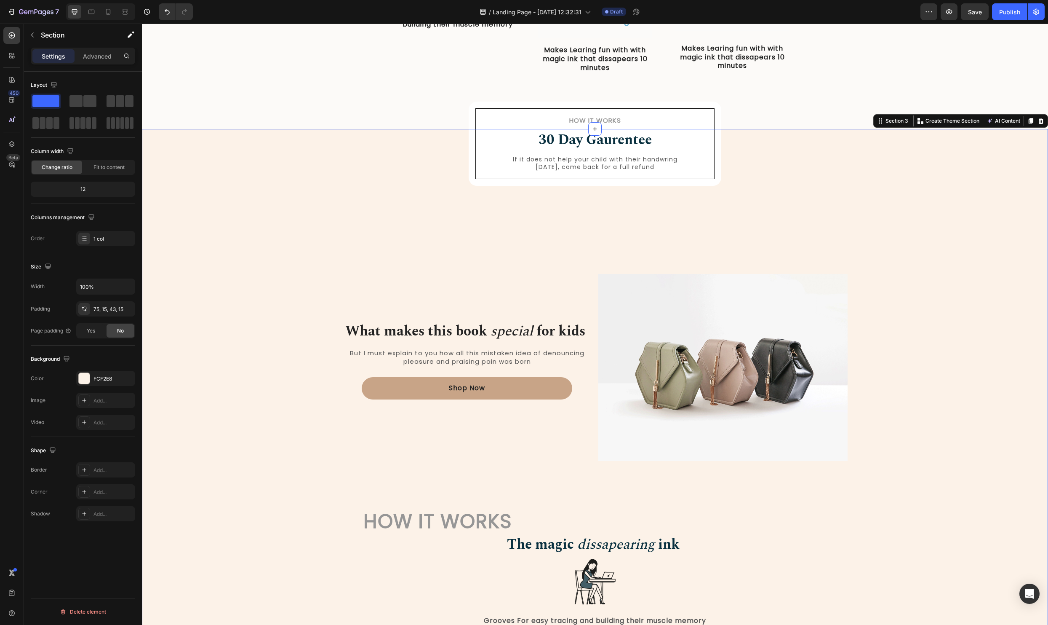
click at [948, 209] on div "How it Works Heading 30 Day Gaurentee Heading If it does not help your child wi…" at bounding box center [595, 403] width 894 height 486
click at [584, 428] on div "What makes this book special for kids Heading But I must explain to you how all…" at bounding box center [466, 374] width 249 height 200
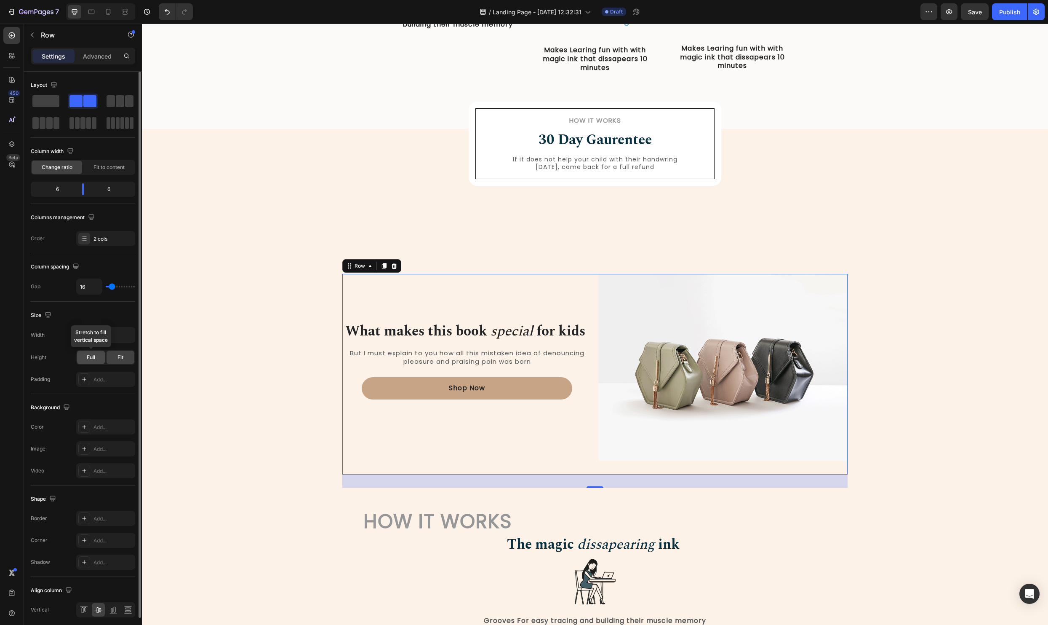
click at [99, 353] on div "Full" at bounding box center [91, 356] width 28 height 13
click at [125, 356] on div "Fit" at bounding box center [121, 356] width 28 height 13
click at [99, 330] on input "1200" at bounding box center [106, 334] width 58 height 15
click at [133, 339] on button "button" at bounding box center [127, 334] width 15 height 15
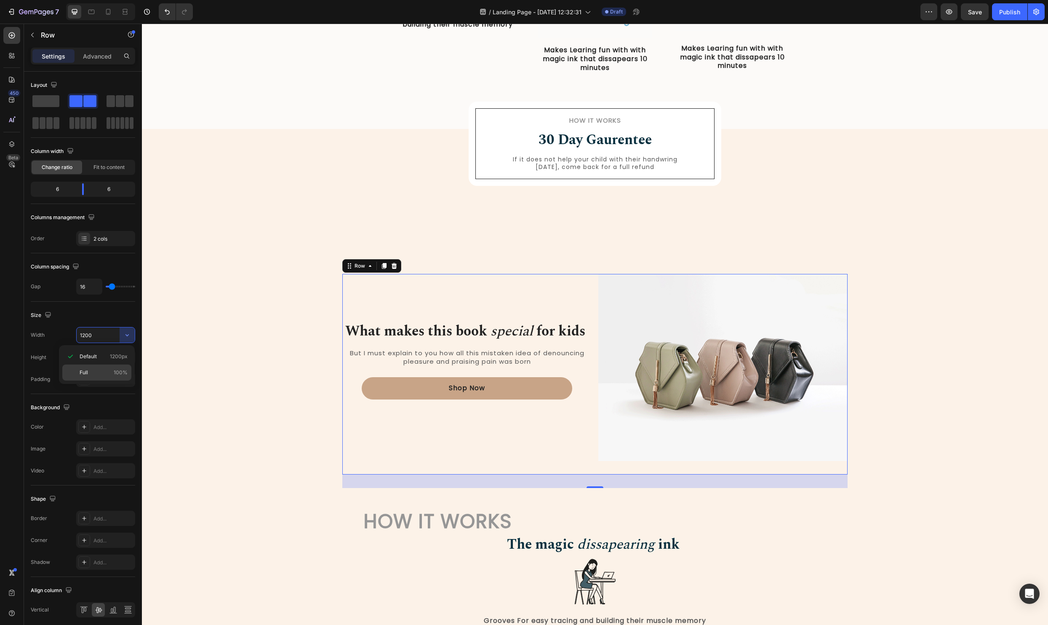
click at [105, 371] on p "Full 100%" at bounding box center [104, 373] width 48 height 8
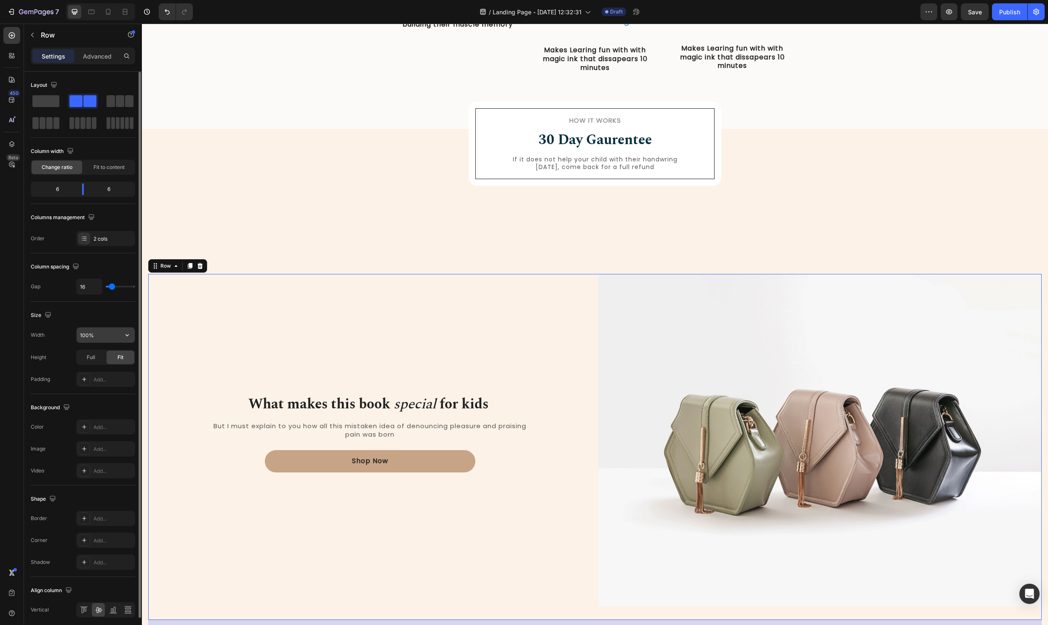
click at [108, 334] on input "100%" at bounding box center [106, 334] width 58 height 15
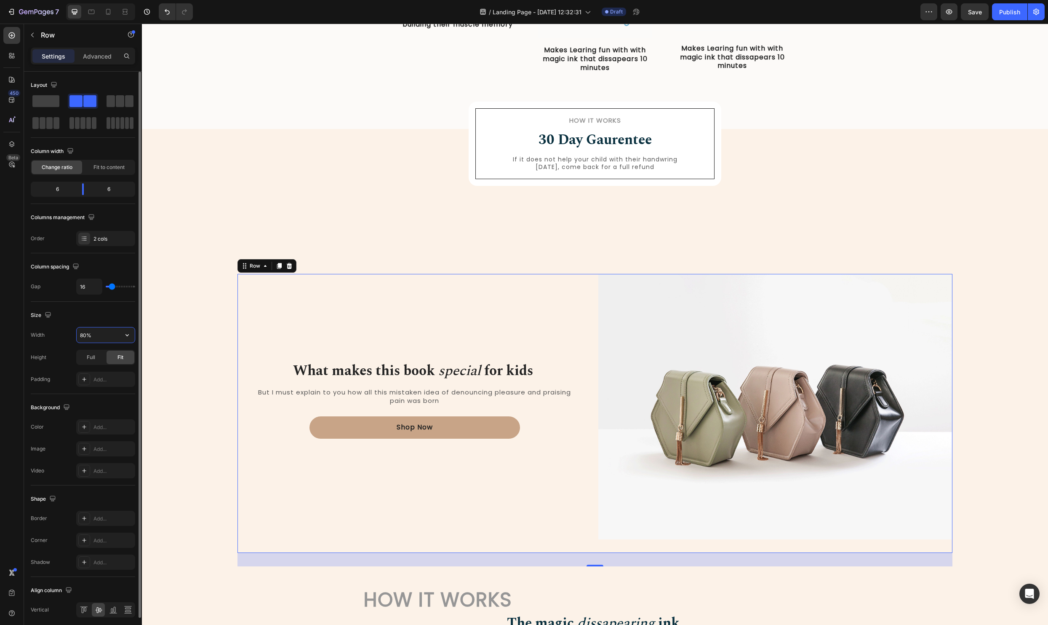
type input "80%"
click at [749, 393] on img at bounding box center [776, 407] width 354 height 266
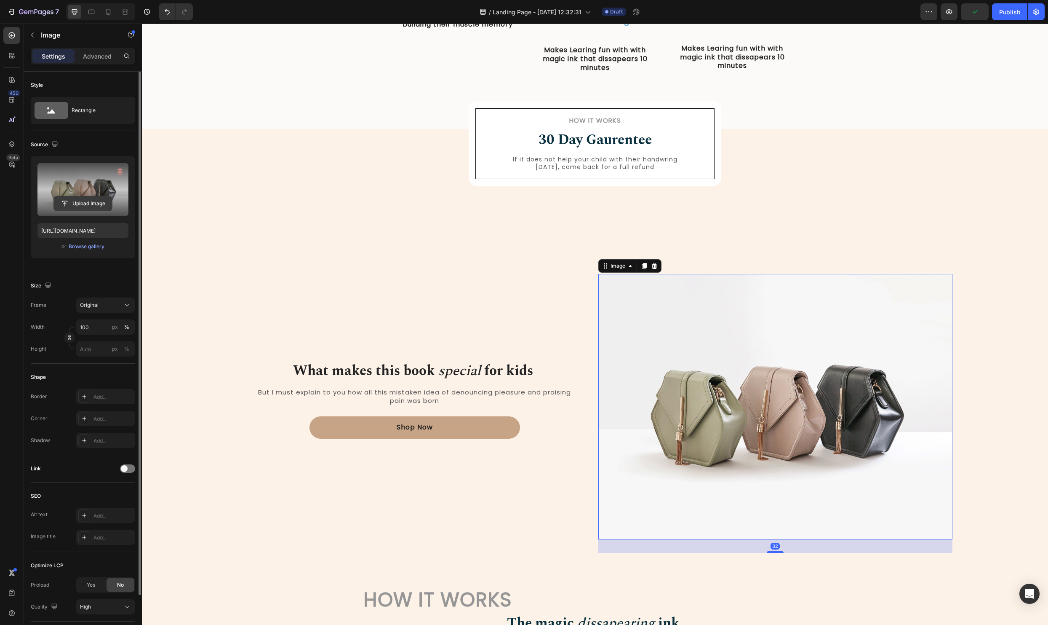
click at [89, 197] on input "file" at bounding box center [83, 203] width 58 height 14
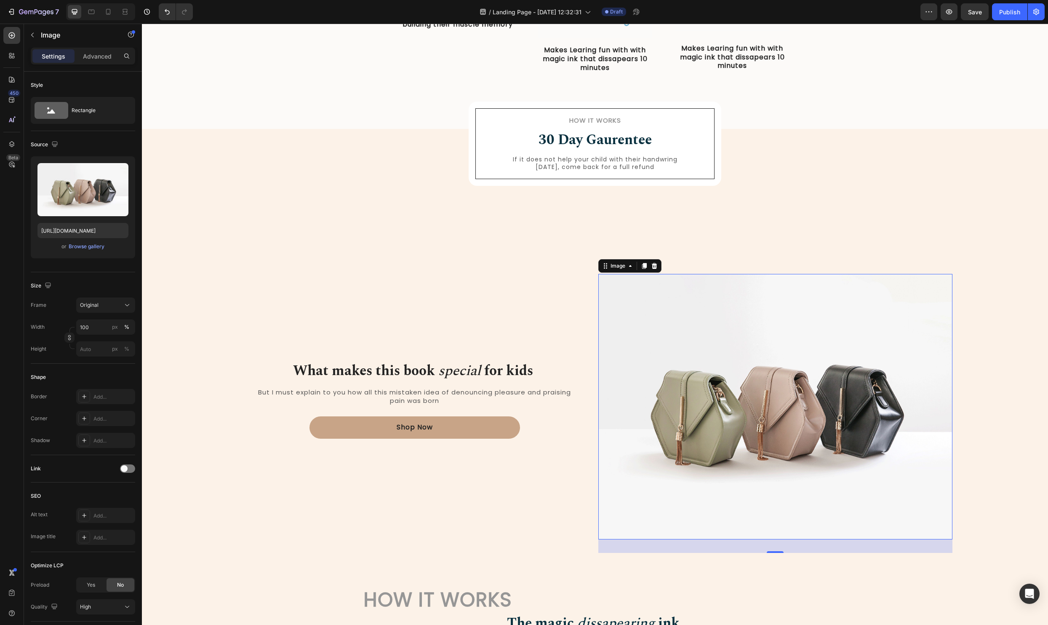
type input "[URL][DOMAIN_NAME]"
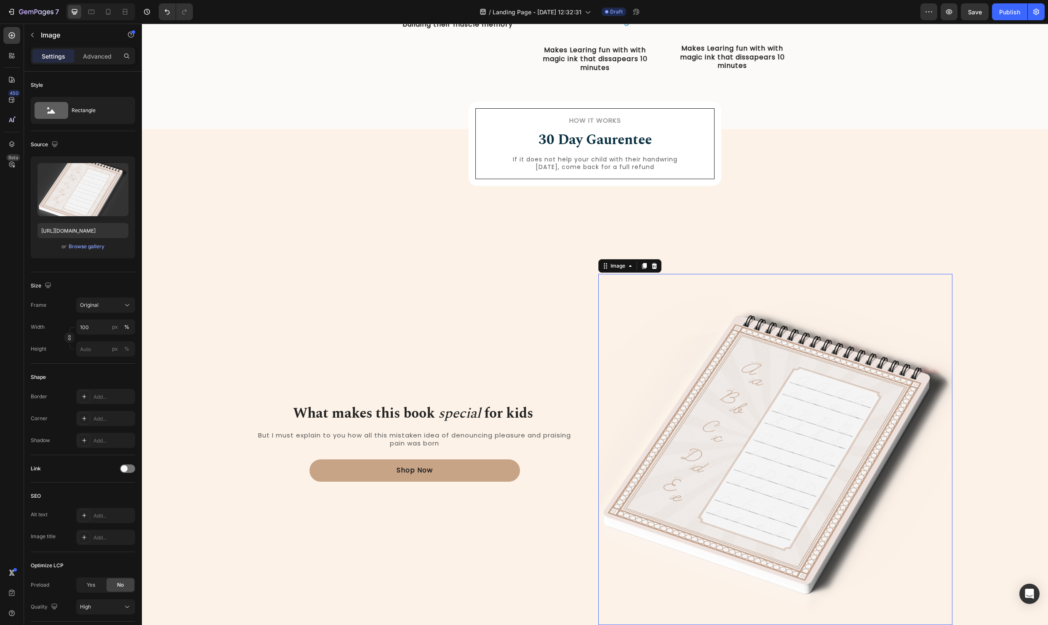
click at [947, 183] on div "How it Works Heading 30 Day Gaurentee Heading If it does not help your child wi…" at bounding box center [595, 485] width 894 height 650
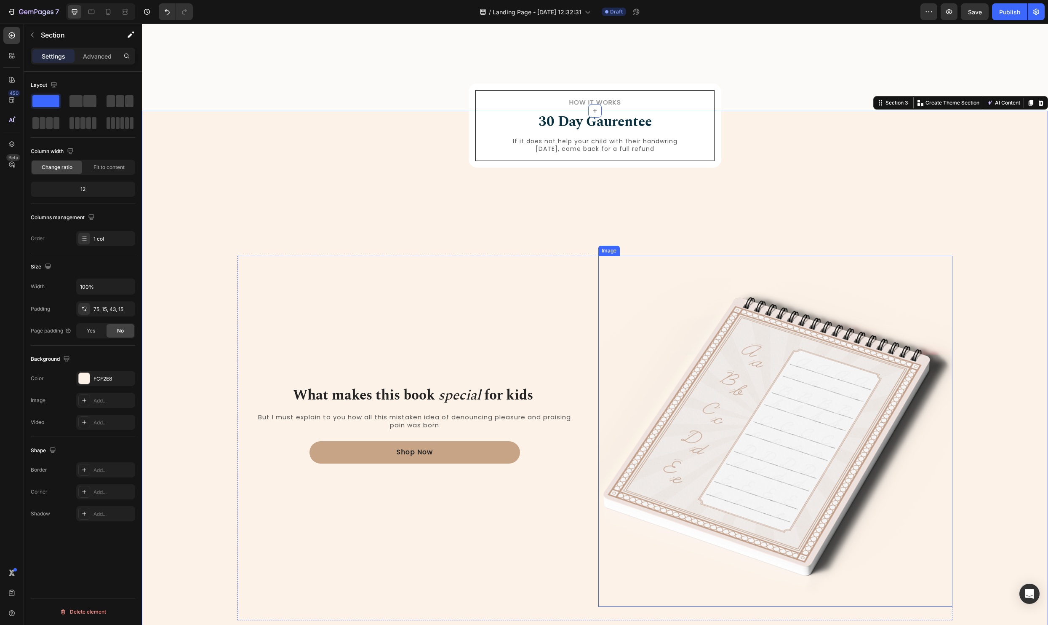
scroll to position [463, 0]
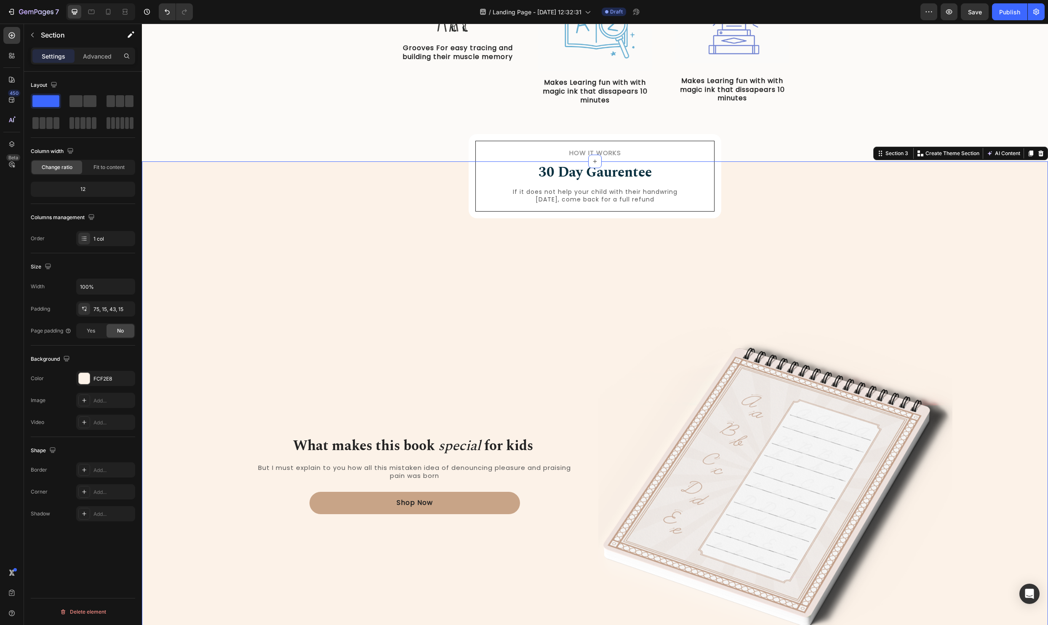
click at [558, 244] on div "How it Works Heading 30 Day Gaurentee Heading If it does not help your child wi…" at bounding box center [595, 518] width 894 height 650
click at [601, 214] on div "How it Works Heading 30 Day Gaurentee Heading If it does not help your child wi…" at bounding box center [595, 176] width 253 height 84
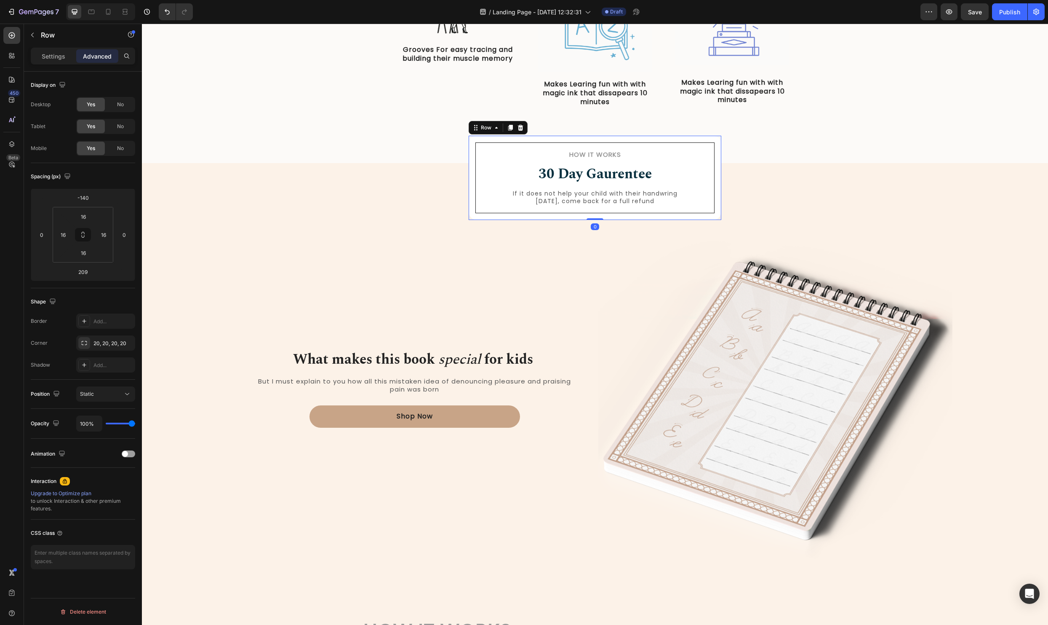
drag, startPoint x: 596, startPoint y: 305, endPoint x: 601, endPoint y: 209, distance: 95.8
click at [601, 209] on div "How it Works Heading 30 Day Gaurentee Heading If it does not help your child wi…" at bounding box center [595, 178] width 253 height 84
type input "0"
click at [765, 315] on img at bounding box center [776, 394] width 354 height 351
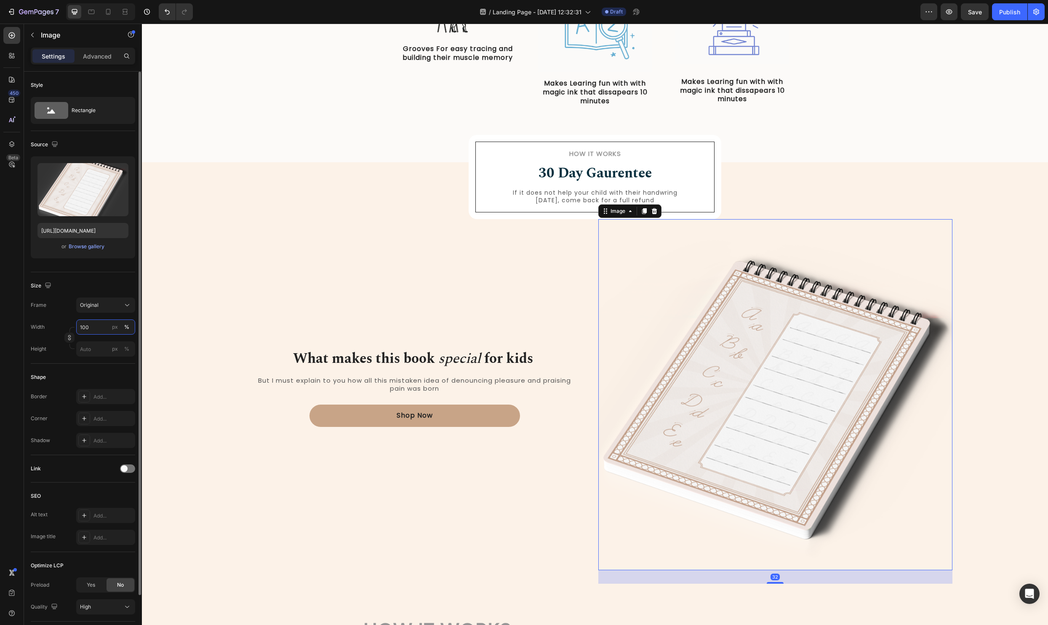
click at [98, 327] on input "100" at bounding box center [105, 326] width 59 height 15
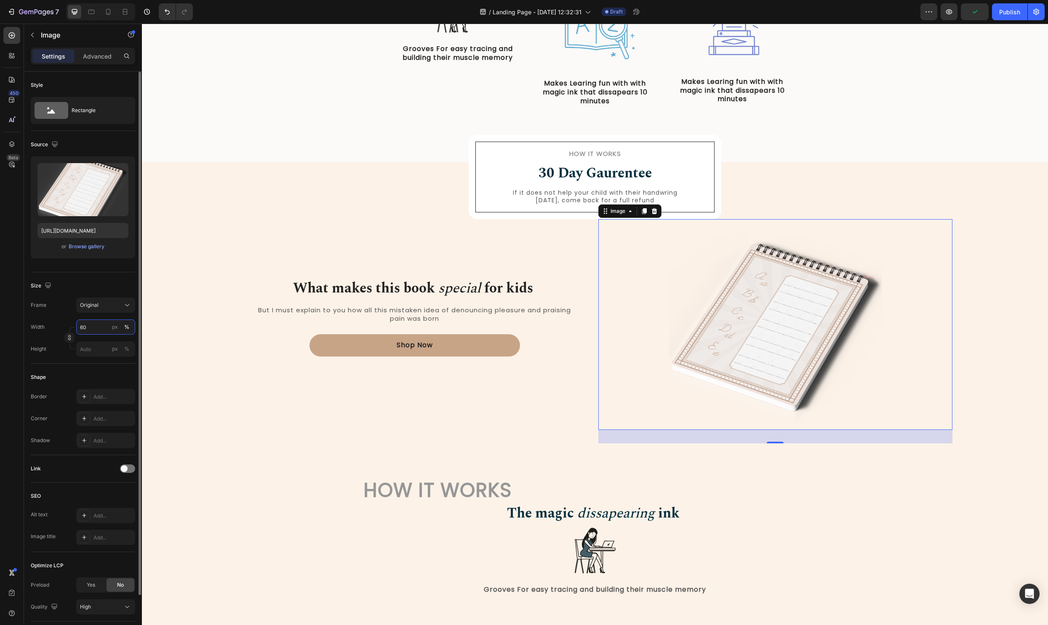
type input "60"
click at [967, 99] on div "Kids books for every stage of reading, by experts. Heading We Focus on what mat…" at bounding box center [595, 22] width 894 height 196
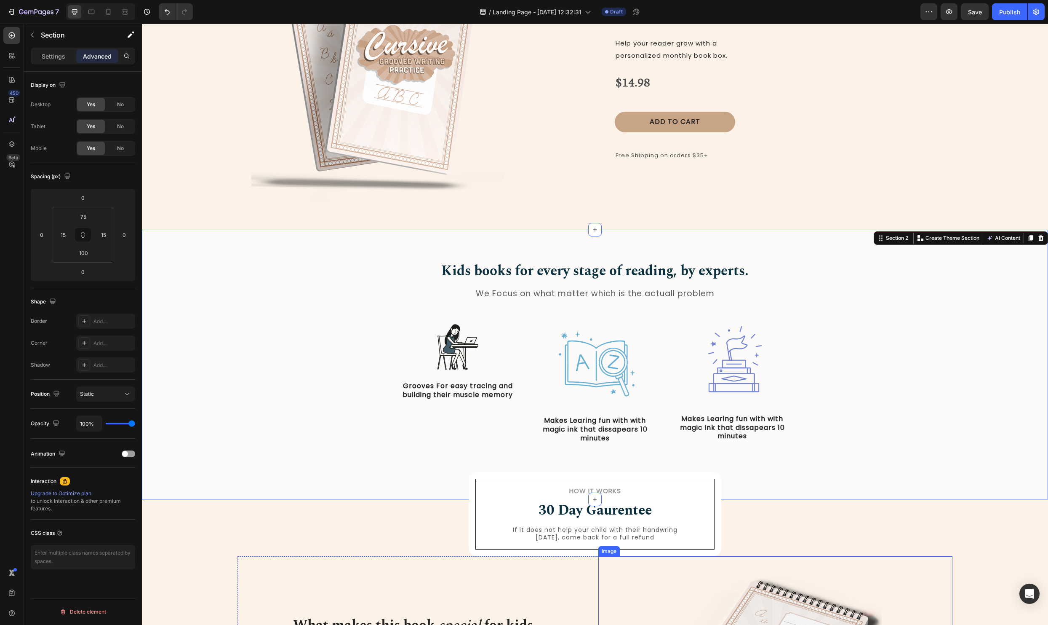
scroll to position [0, 0]
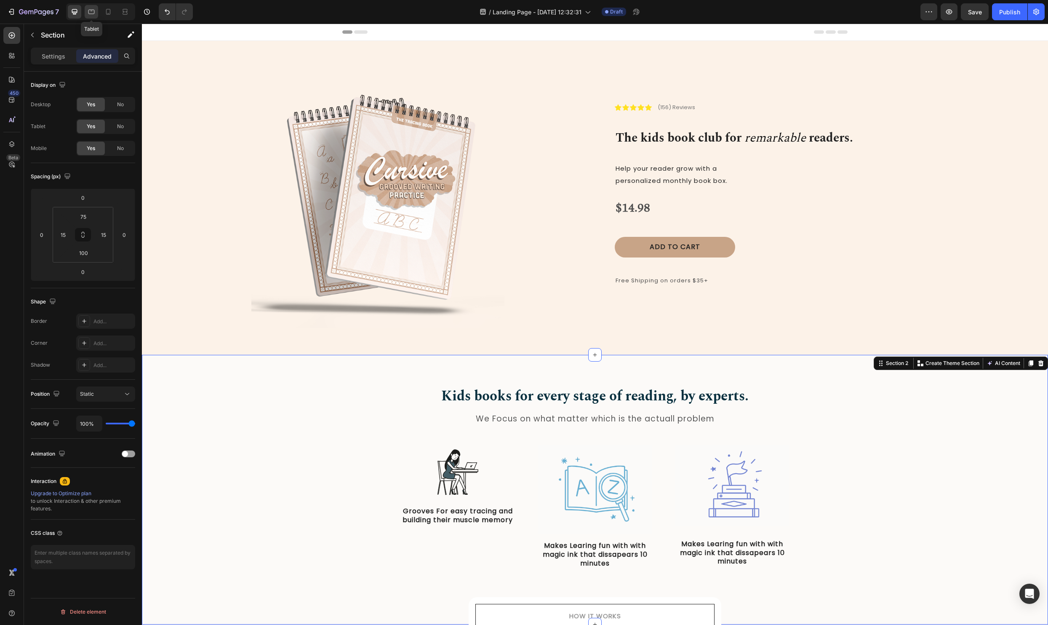
click at [91, 9] on icon at bounding box center [91, 12] width 8 height 8
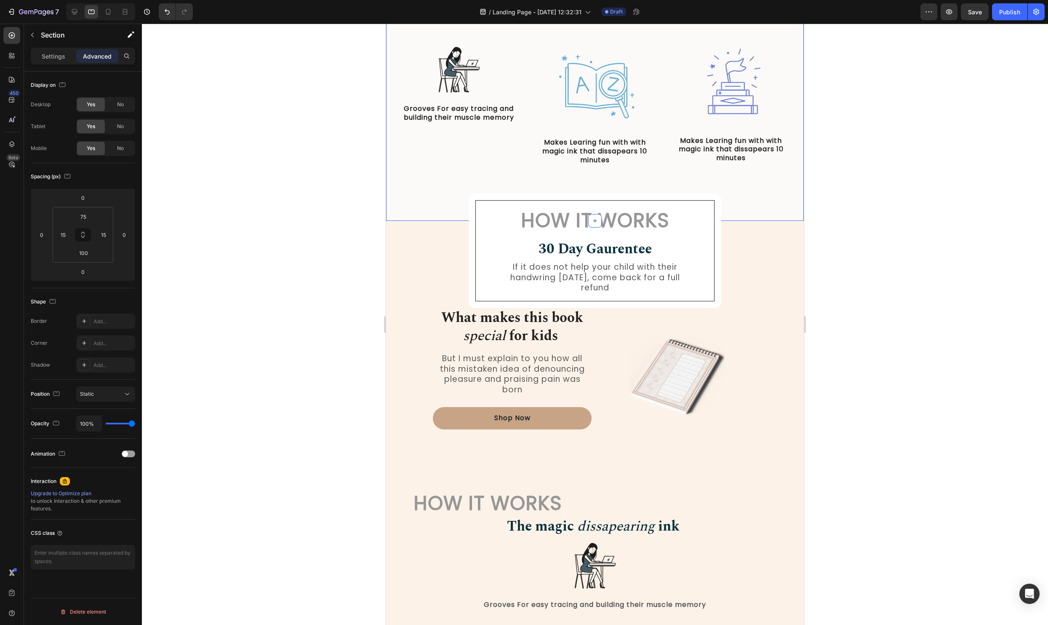
scroll to position [394, 0]
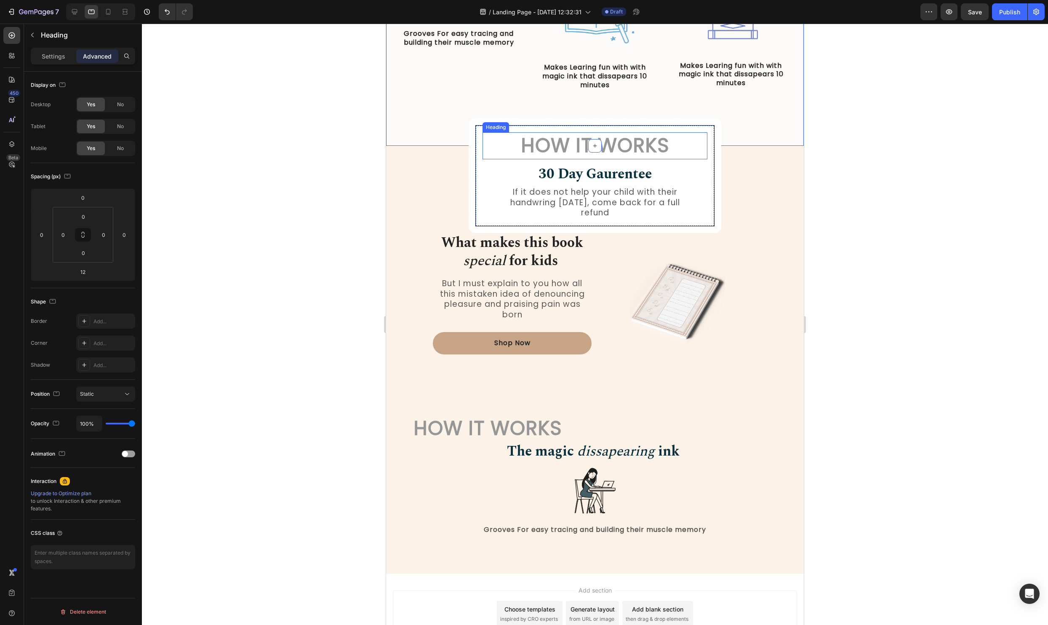
click at [640, 149] on h2 "How it Works" at bounding box center [595, 145] width 225 height 27
click at [43, 55] on p "Settings" at bounding box center [54, 56] width 24 height 9
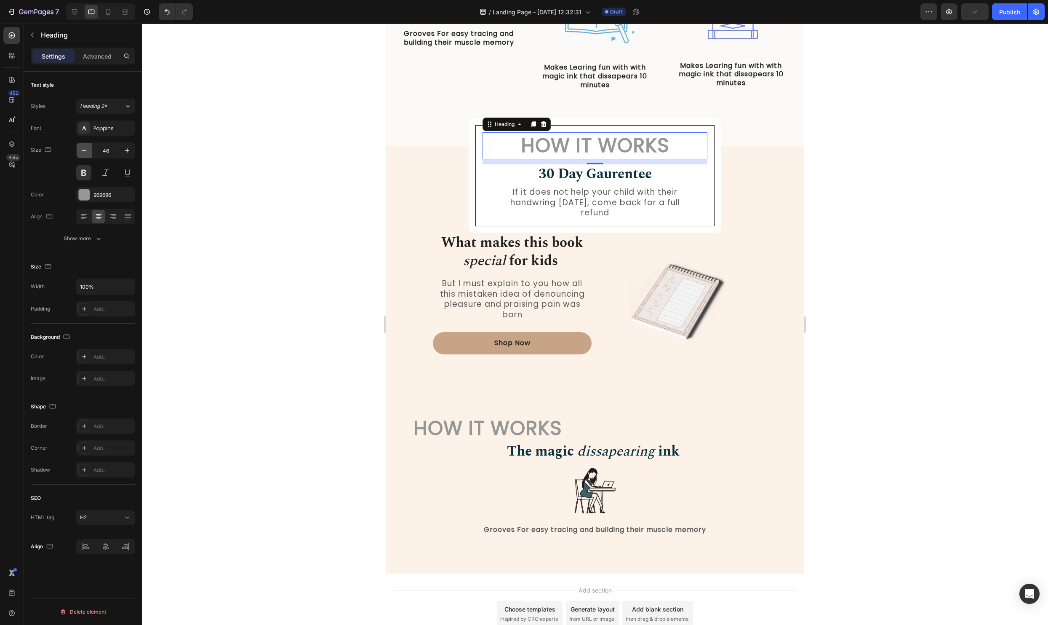
click at [81, 154] on icon "button" at bounding box center [84, 150] width 8 height 8
click at [84, 151] on icon "button" at bounding box center [84, 150] width 8 height 8
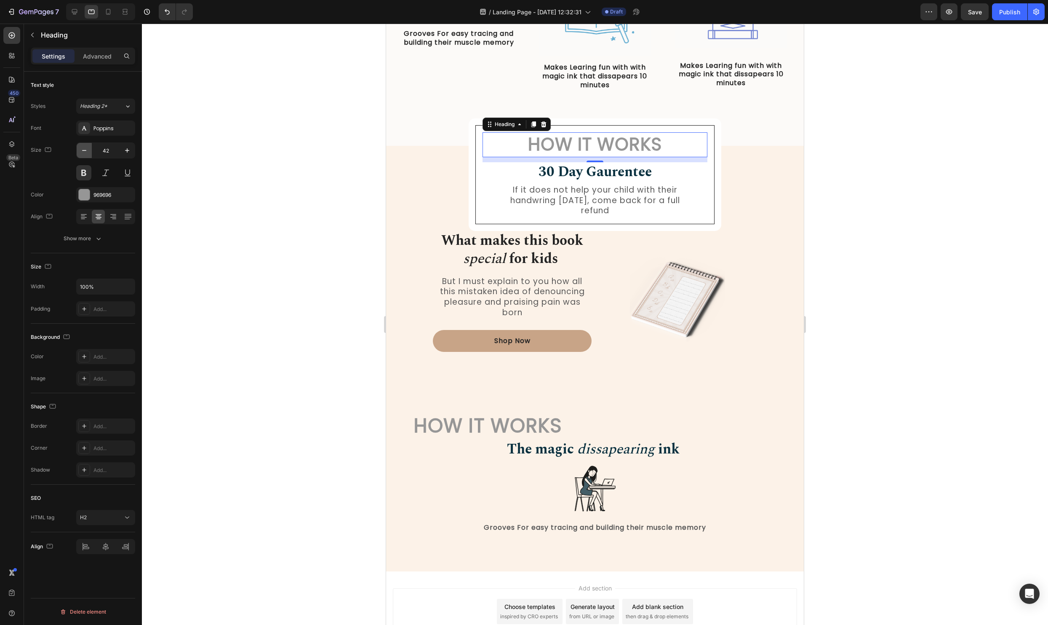
click at [84, 151] on icon "button" at bounding box center [84, 150] width 8 height 8
click at [114, 148] on input "39" at bounding box center [106, 150] width 28 height 15
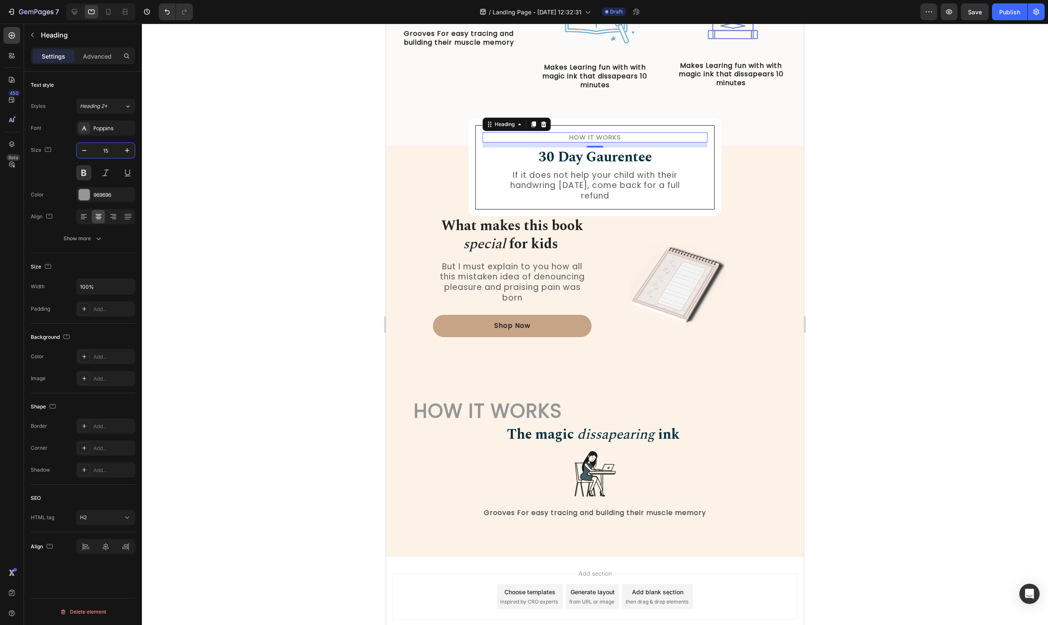
type input "15"
click at [580, 182] on p "If it does not help your child with their handwring [DATE], come back for a ful…" at bounding box center [595, 185] width 181 height 31
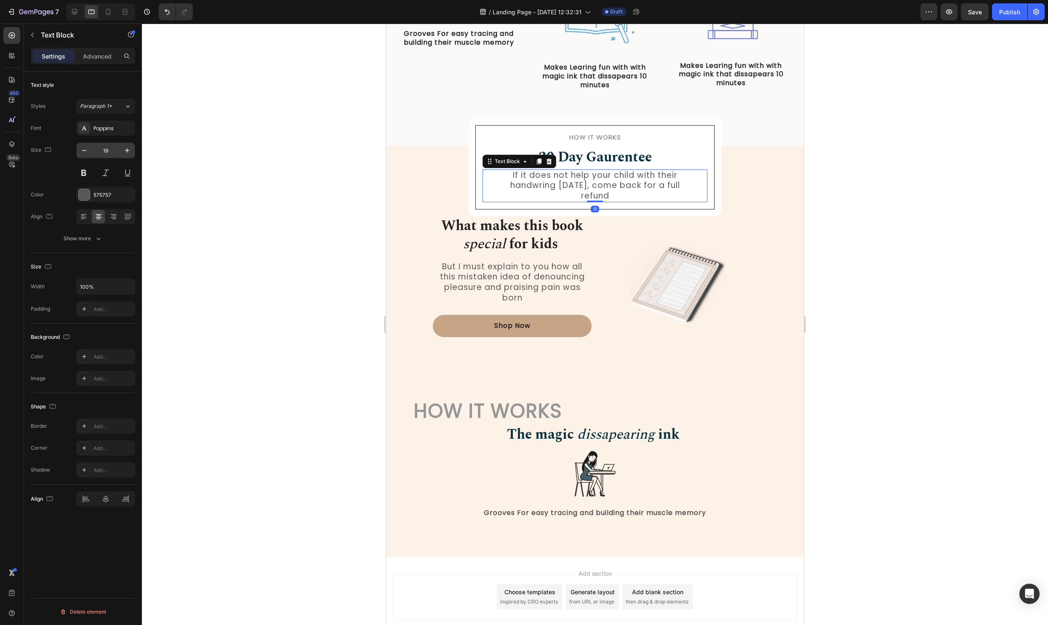
click at [109, 152] on input "19" at bounding box center [106, 150] width 28 height 15
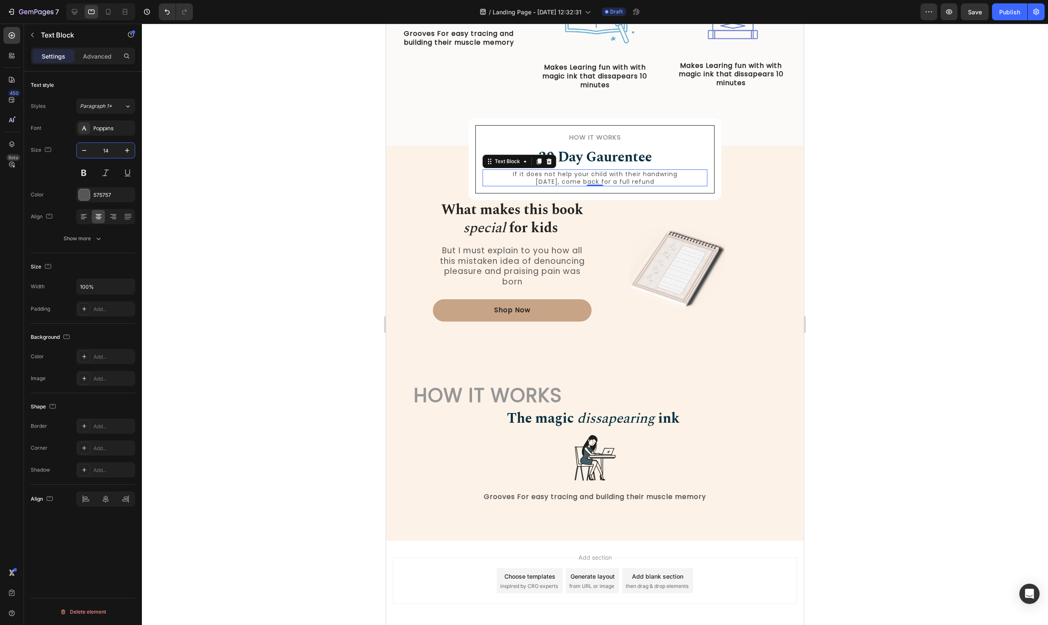
type input "14"
click at [794, 191] on div "How it Works Heading 30 Day Gaurentee Heading If it does not help your child wi…" at bounding box center [595, 349] width 405 height 345
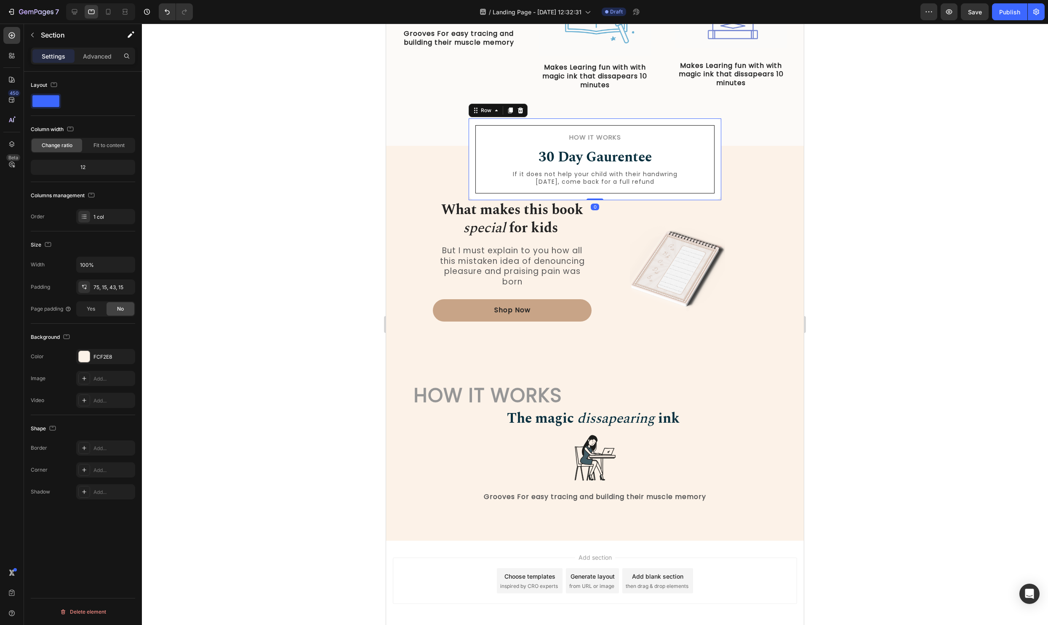
click at [624, 193] on div "How it Works Heading 30 Day Gaurentee Heading If it does not help your child wi…" at bounding box center [595, 159] width 253 height 82
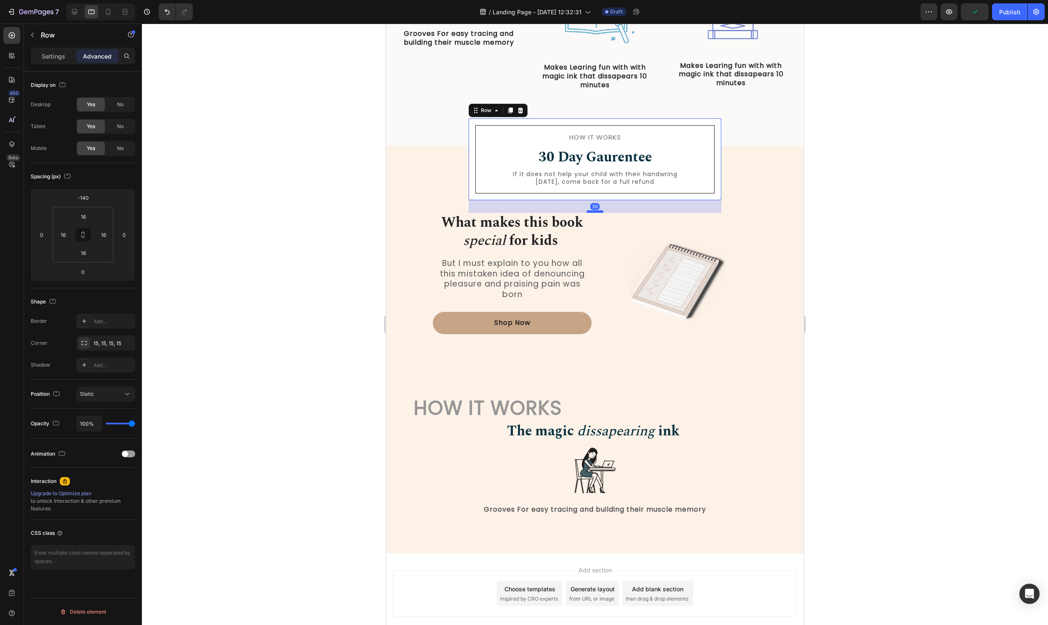
drag, startPoint x: 596, startPoint y: 199, endPoint x: 595, endPoint y: 212, distance: 12.7
click at [595, 212] on div at bounding box center [595, 211] width 17 height 3
type input "30"
click at [766, 195] on div "How it Works Heading 30 Day Gaurentee Heading If it does not help your child wi…" at bounding box center [595, 356] width 405 height 358
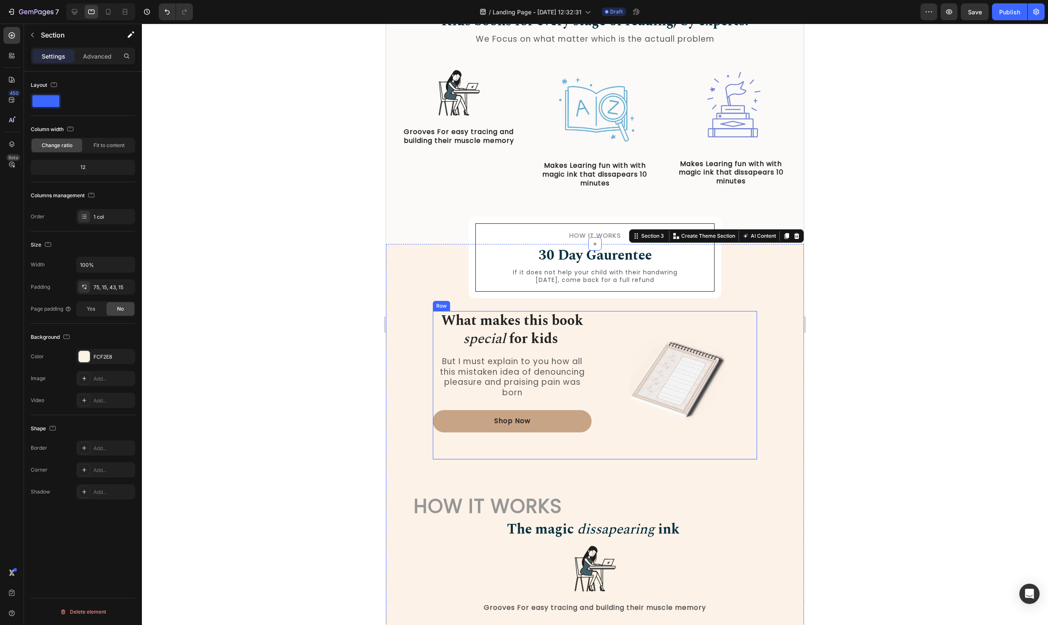
scroll to position [153, 0]
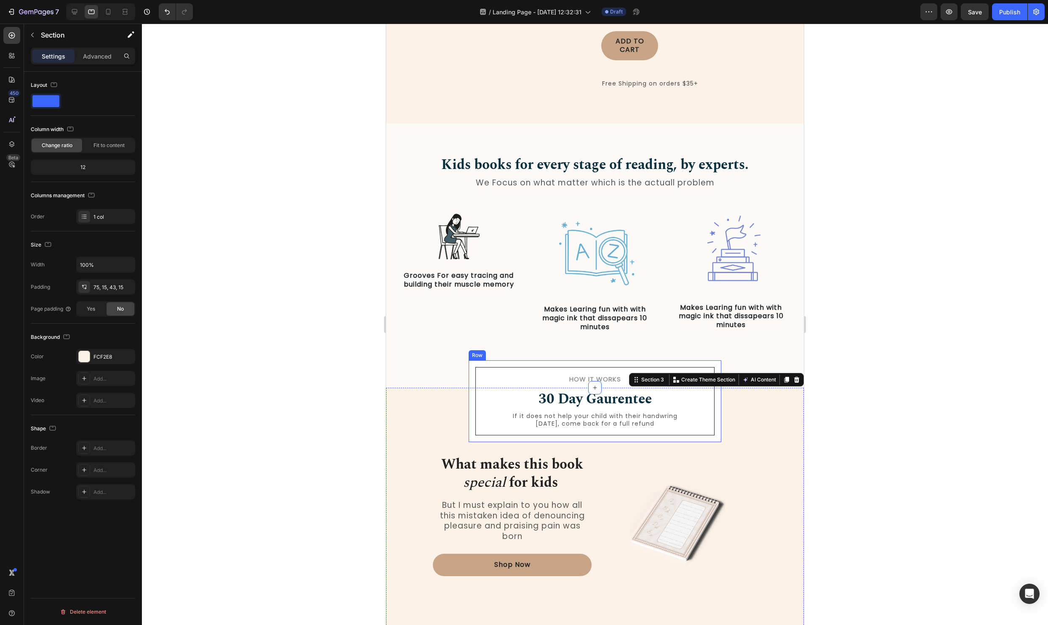
click at [625, 436] on div "How it Works Heading 30 Day Gaurentee Heading If it does not help your child wi…" at bounding box center [595, 401] width 253 height 82
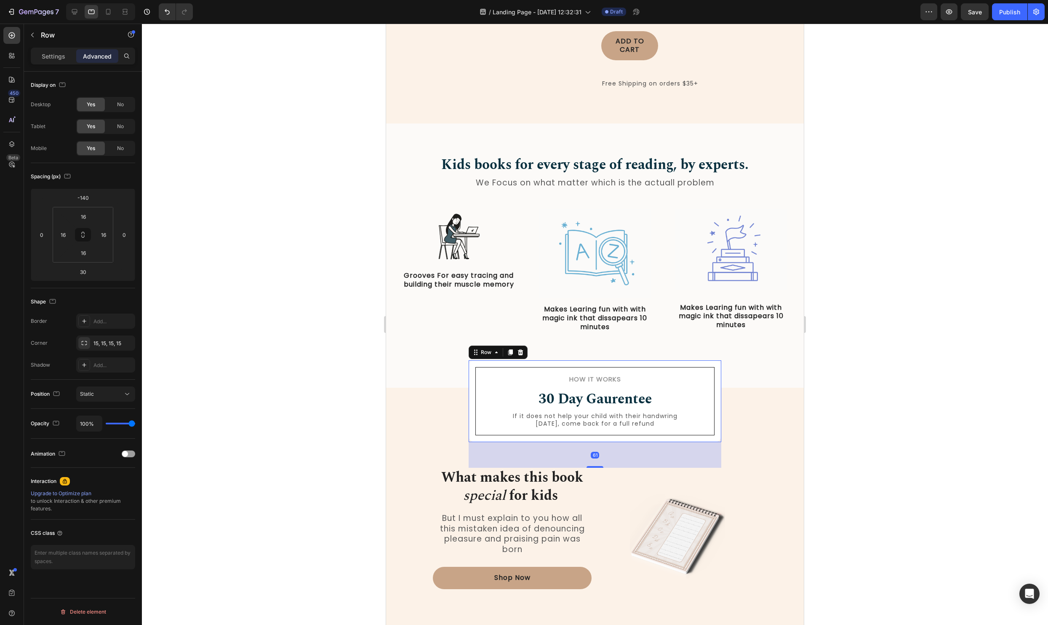
drag, startPoint x: 596, startPoint y: 453, endPoint x: 647, endPoint y: 456, distance: 51.1
click at [595, 466] on div at bounding box center [595, 467] width 17 height 2
type input "61"
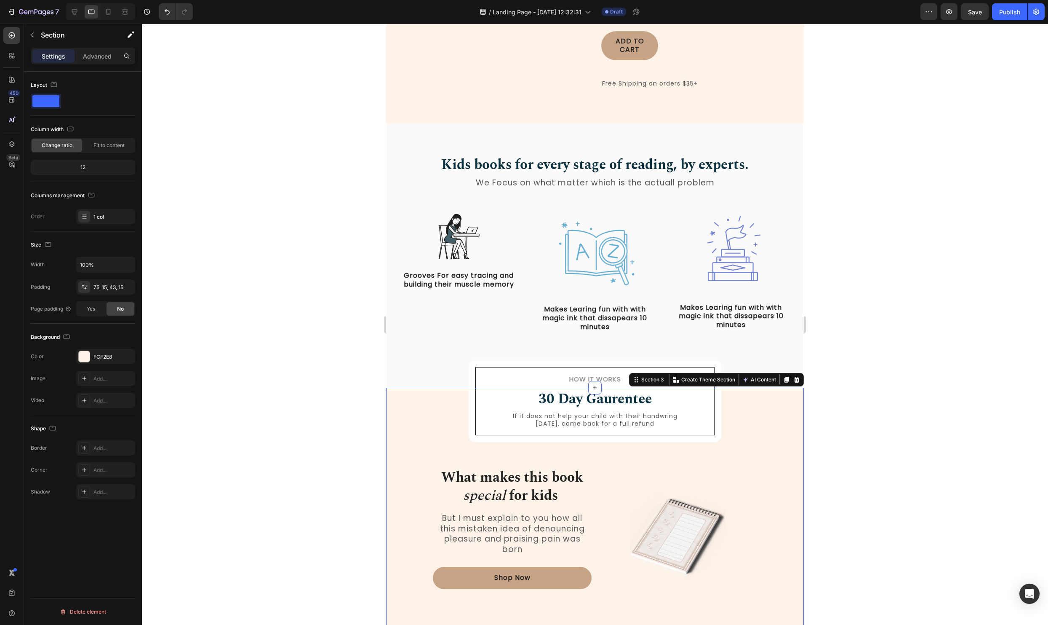
click at [768, 430] on div "How it Works Heading 30 Day Gaurentee Heading If it does not help your child wi…" at bounding box center [595, 604] width 405 height 371
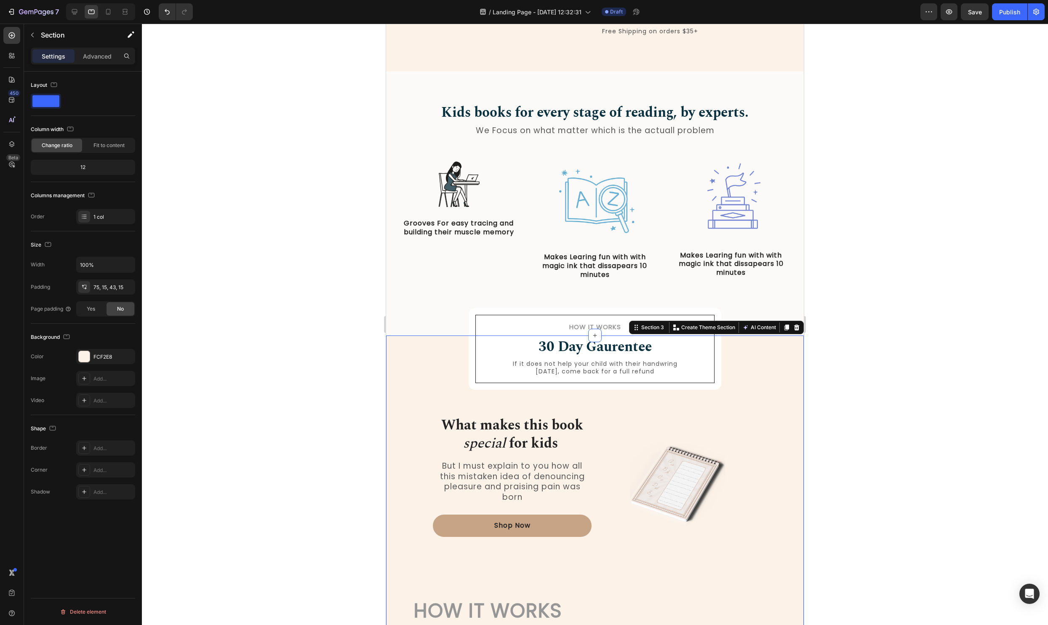
scroll to position [211, 0]
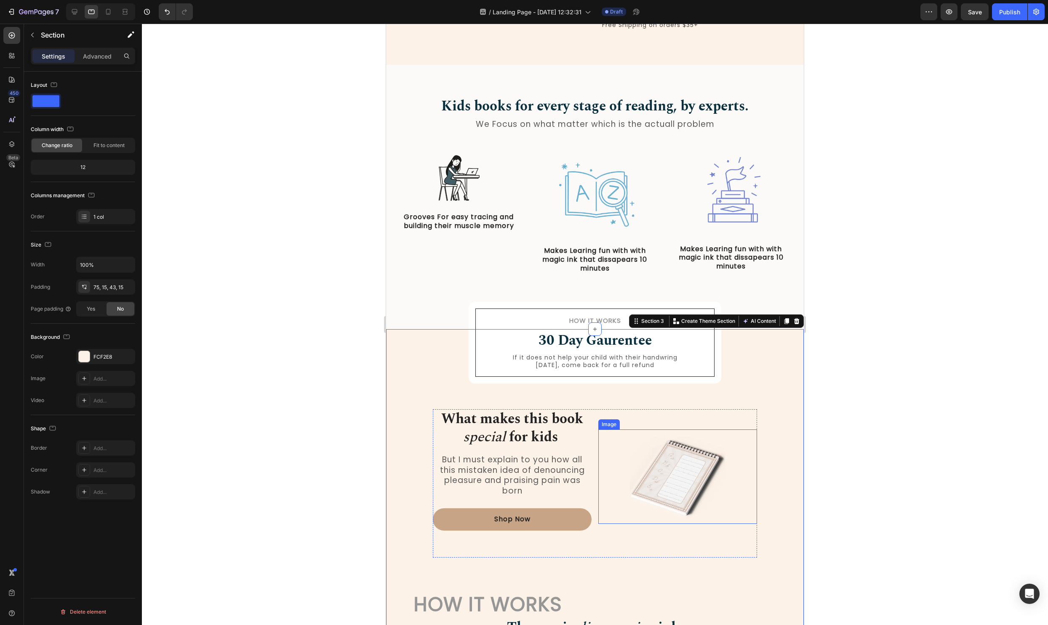
click at [638, 462] on img at bounding box center [677, 476] width 95 height 94
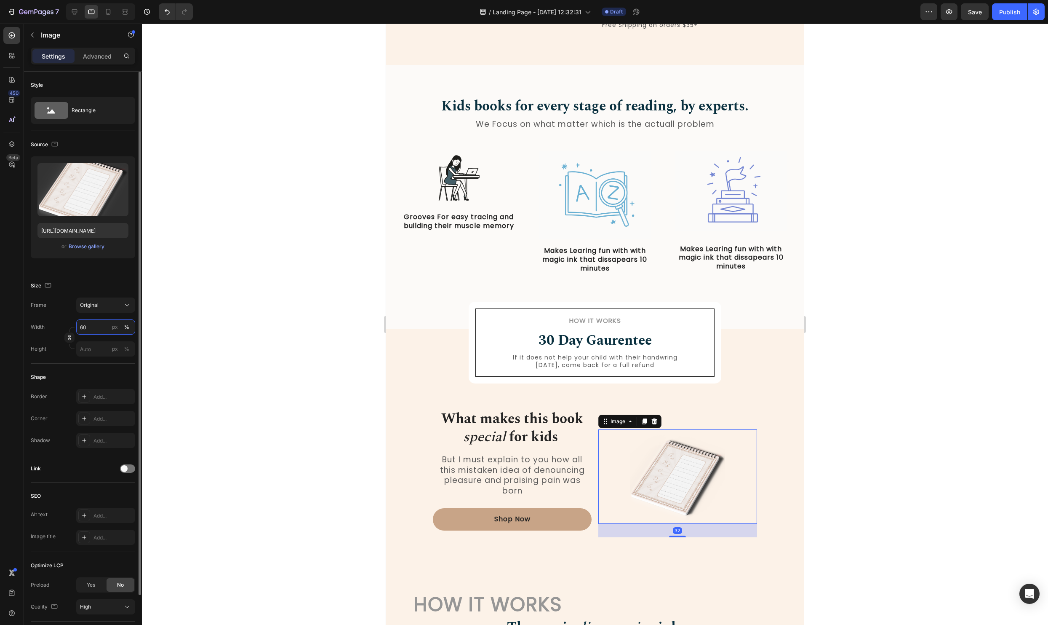
click at [109, 326] on input "60" at bounding box center [105, 326] width 59 height 15
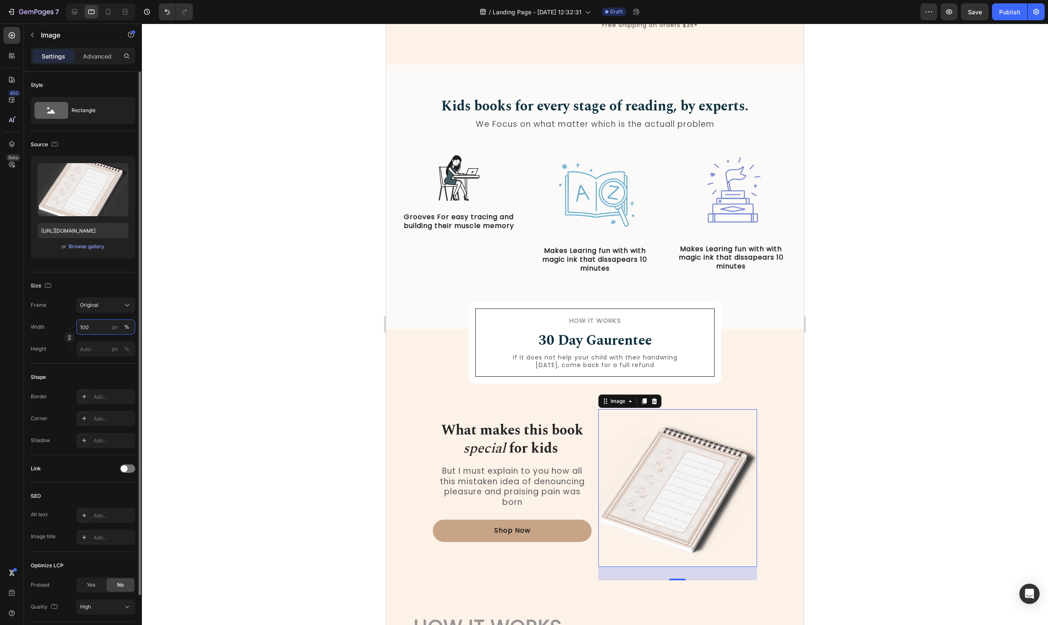
type input "100"
click at [928, 443] on div at bounding box center [595, 324] width 906 height 601
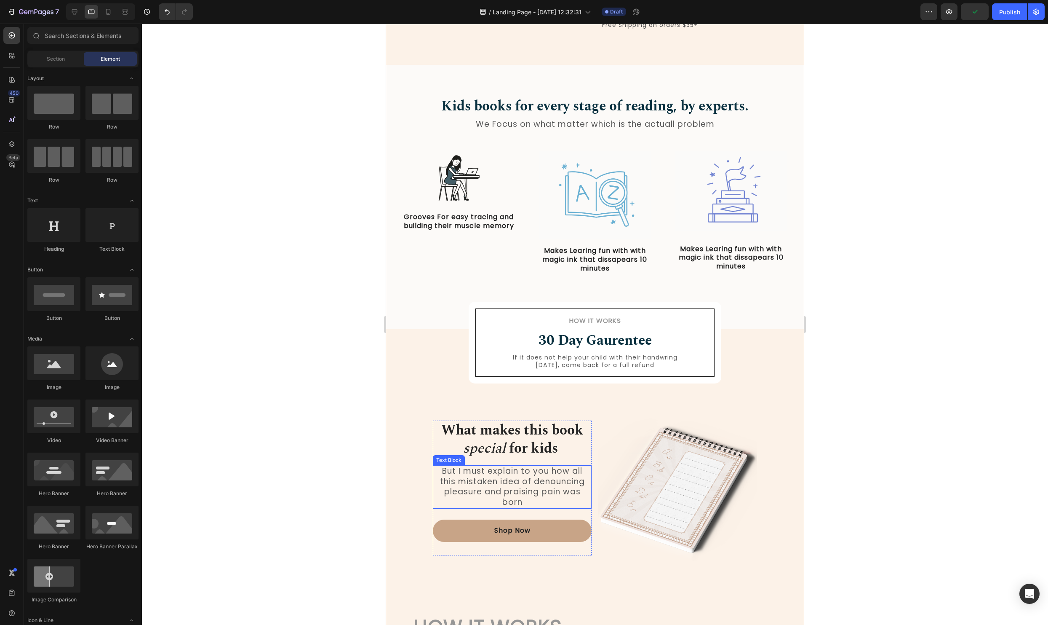
click at [526, 482] on p "But I must explain to you how all this mistaken idea of denouncing pleasure and…" at bounding box center [512, 487] width 157 height 42
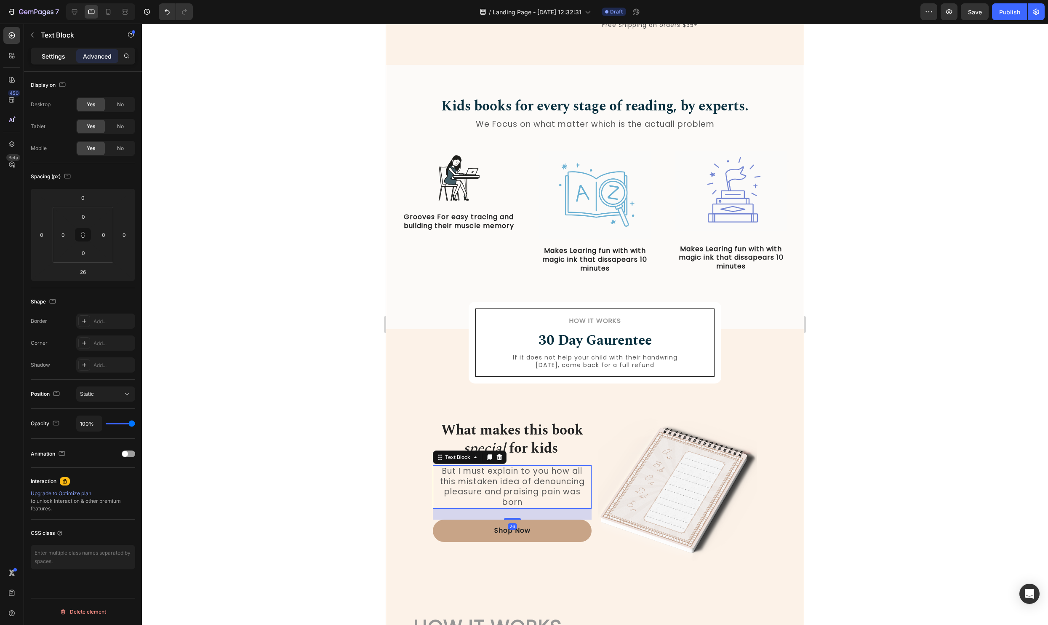
click at [65, 61] on div "Settings" at bounding box center [53, 55] width 42 height 13
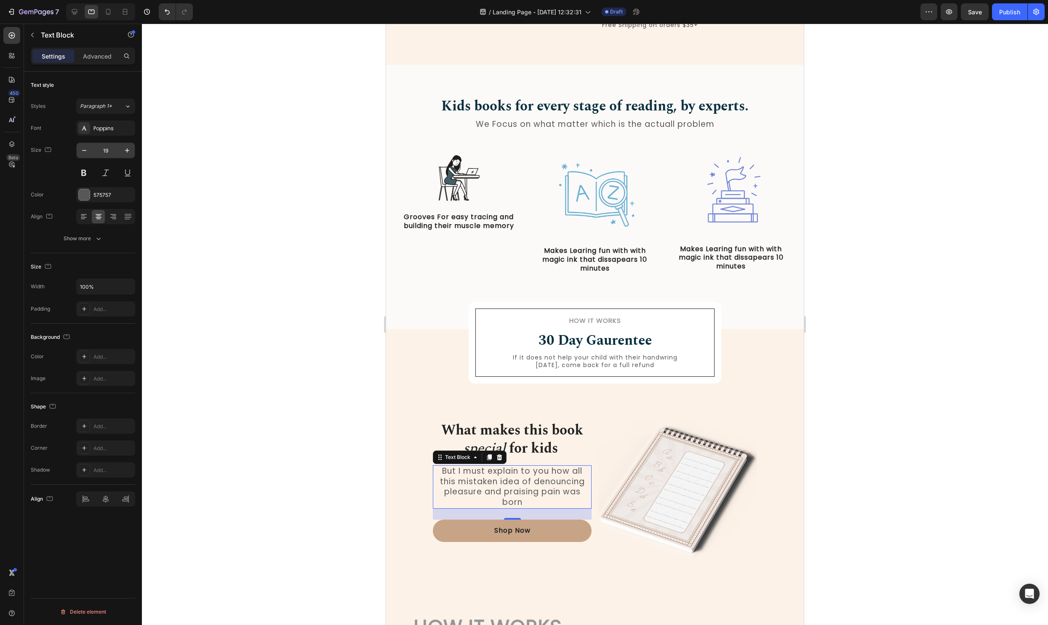
click at [108, 152] on input "19" at bounding box center [106, 150] width 28 height 15
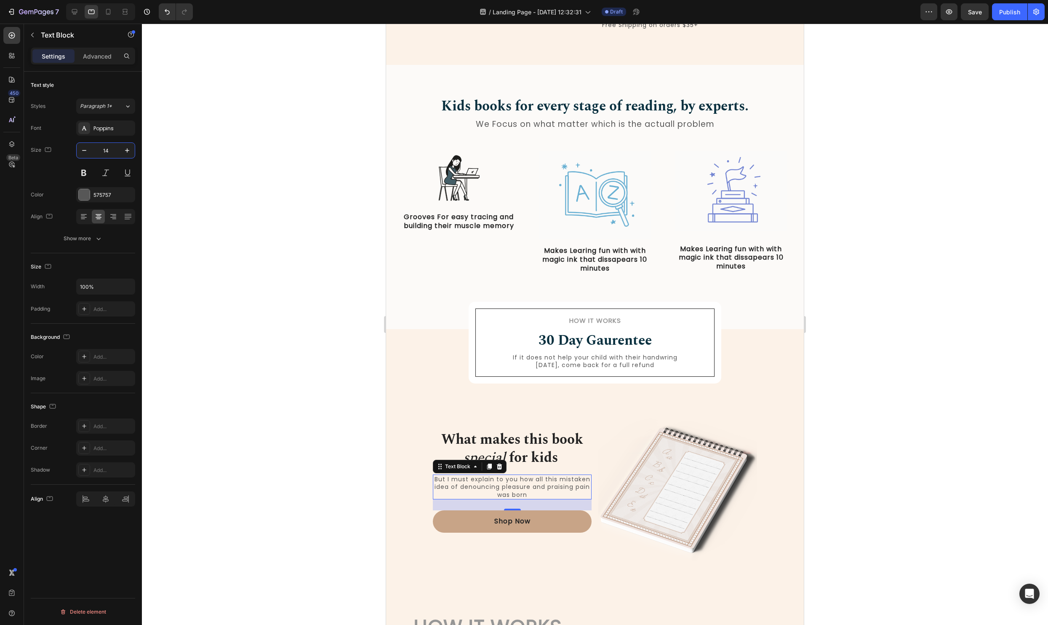
type input "14"
click at [534, 448] on strong "for kids" at bounding box center [533, 457] width 49 height 21
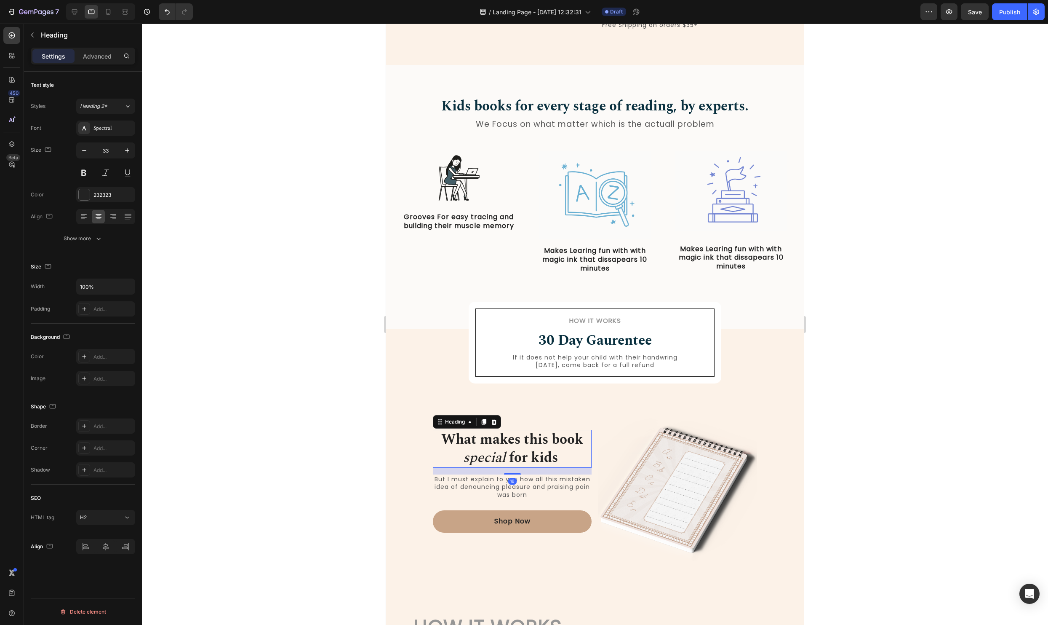
click at [901, 425] on div at bounding box center [595, 324] width 906 height 601
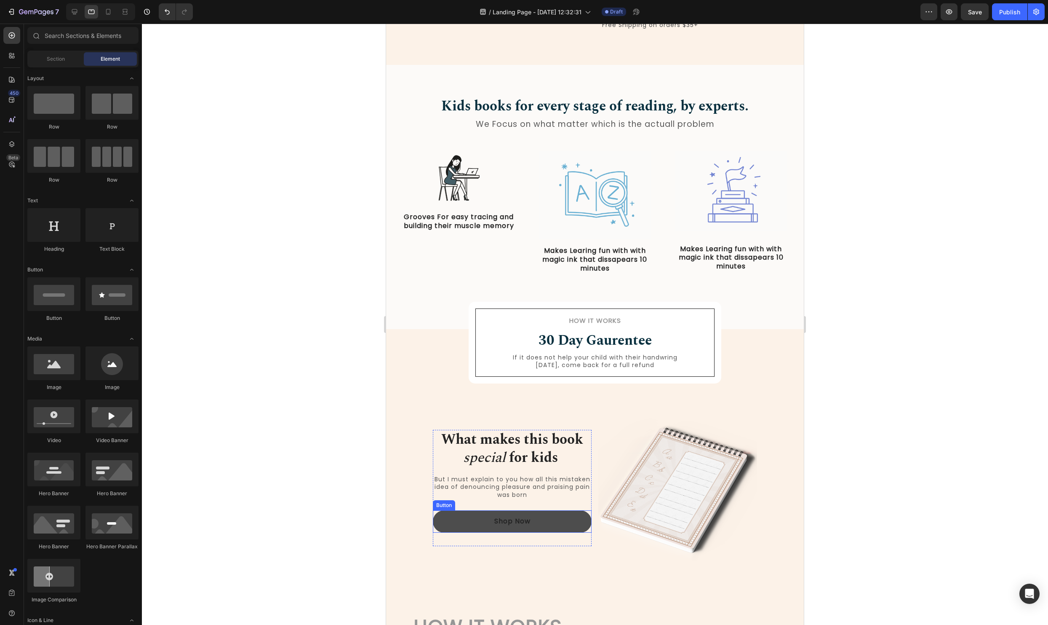
click at [547, 523] on button "Shop Now" at bounding box center [512, 521] width 159 height 22
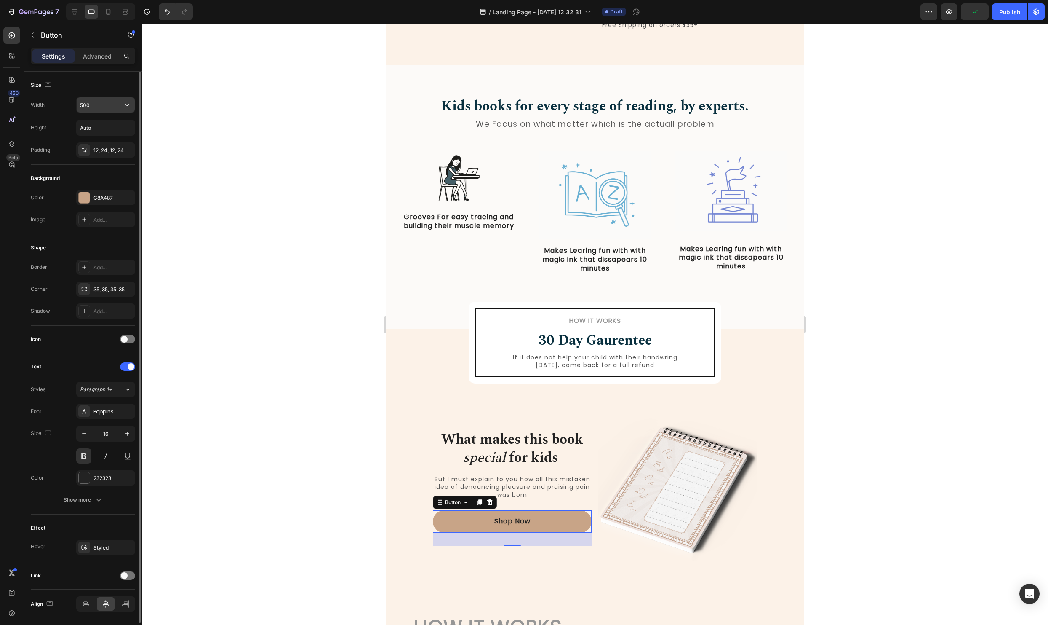
click at [102, 108] on input "500" at bounding box center [106, 104] width 58 height 15
type input "200"
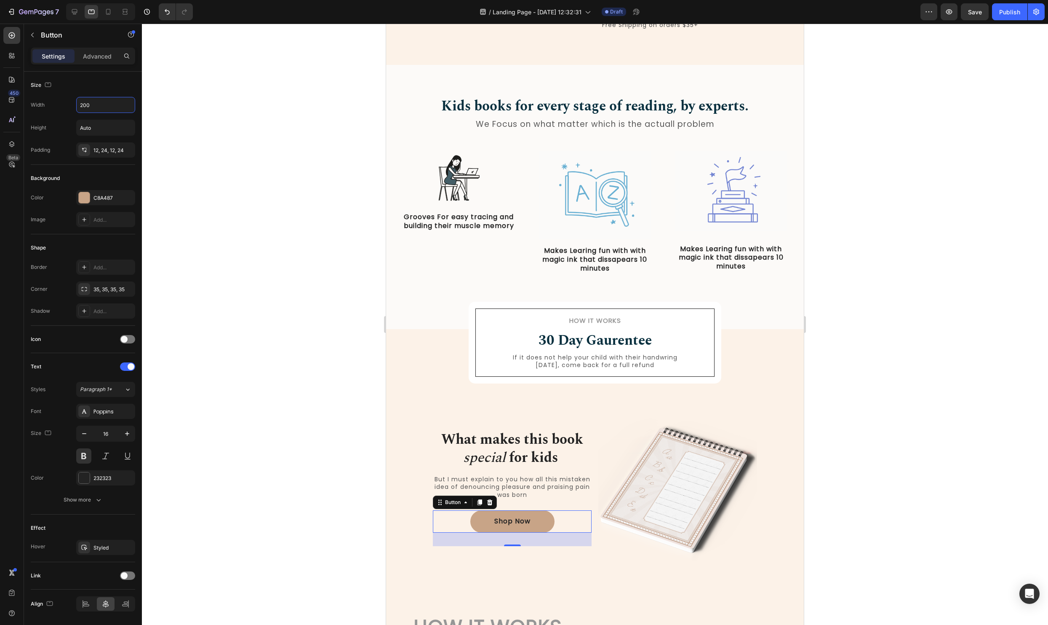
click at [990, 471] on div at bounding box center [595, 324] width 906 height 601
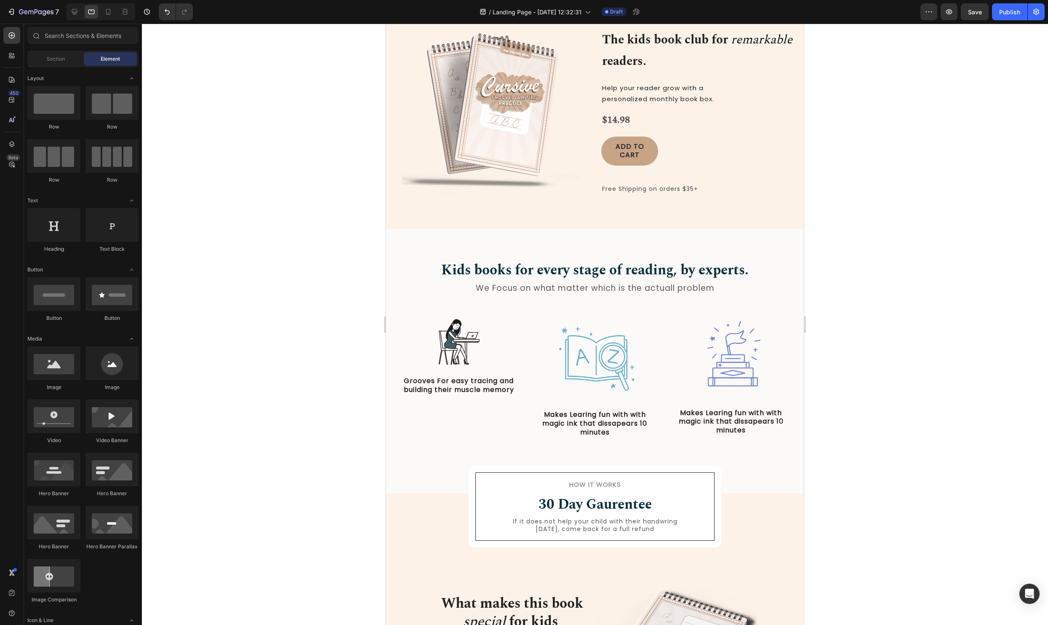
scroll to position [0, 0]
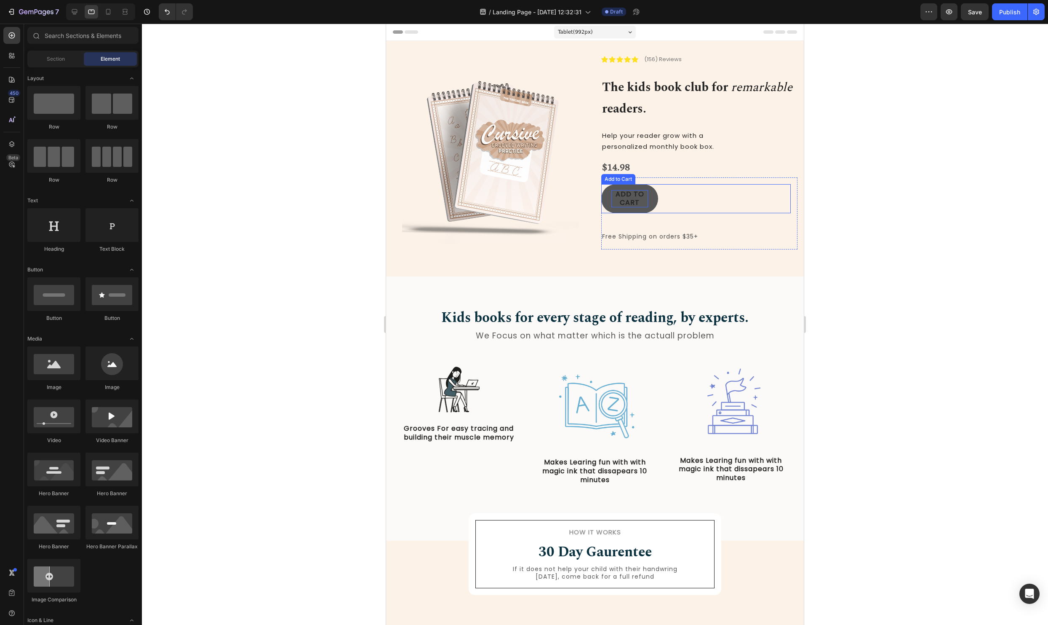
click at [648, 194] on div "Add to cart" at bounding box center [630, 199] width 37 height 18
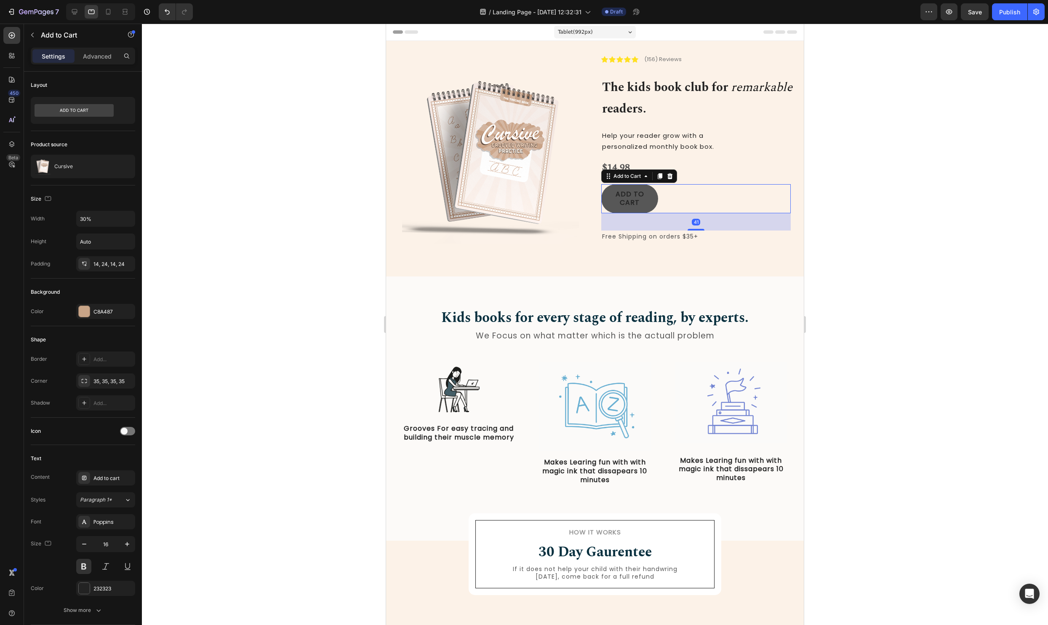
click at [656, 195] on button "Add to cart" at bounding box center [629, 198] width 57 height 29
drag, startPoint x: 96, startPoint y: 218, endPoint x: 51, endPoint y: 211, distance: 45.5
click at [51, 211] on div "Width 30%" at bounding box center [83, 219] width 104 height 16
drag, startPoint x: 93, startPoint y: 225, endPoint x: 78, endPoint y: 224, distance: 15.3
click at [78, 224] on input "30%" at bounding box center [106, 218] width 58 height 15
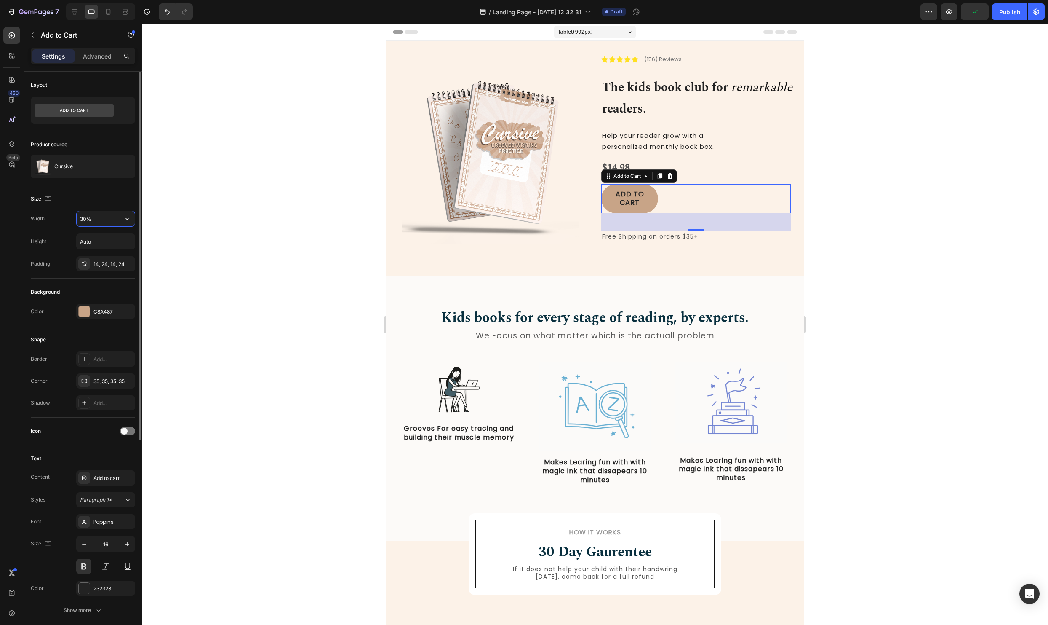
drag, startPoint x: 95, startPoint y: 218, endPoint x: 76, endPoint y: 216, distance: 18.7
click at [76, 216] on div "30%" at bounding box center [105, 219] width 59 height 16
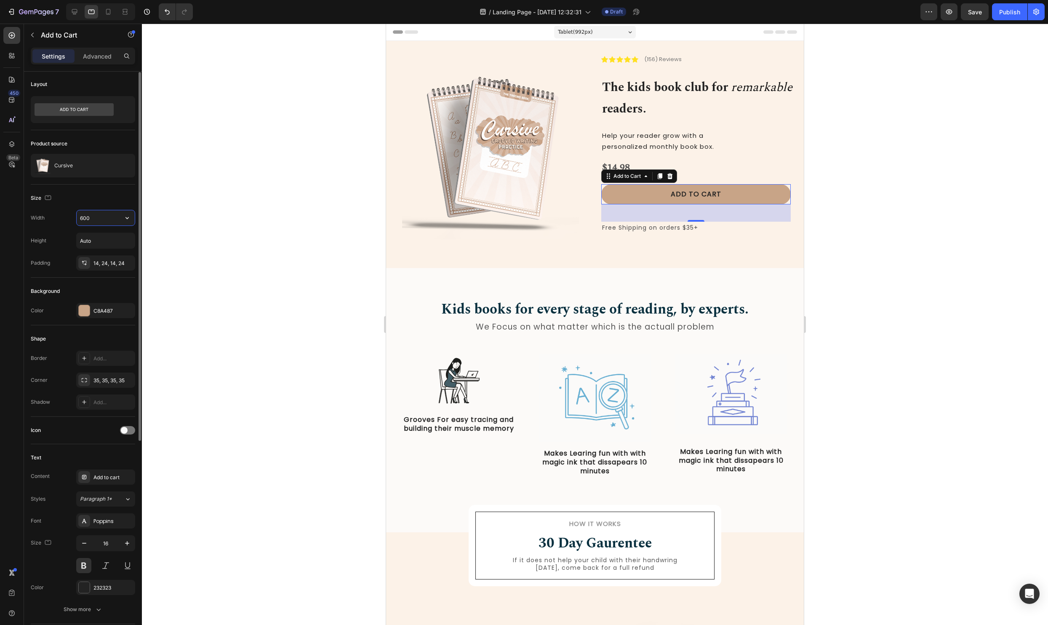
type input "600"
click at [903, 180] on div at bounding box center [595, 324] width 906 height 601
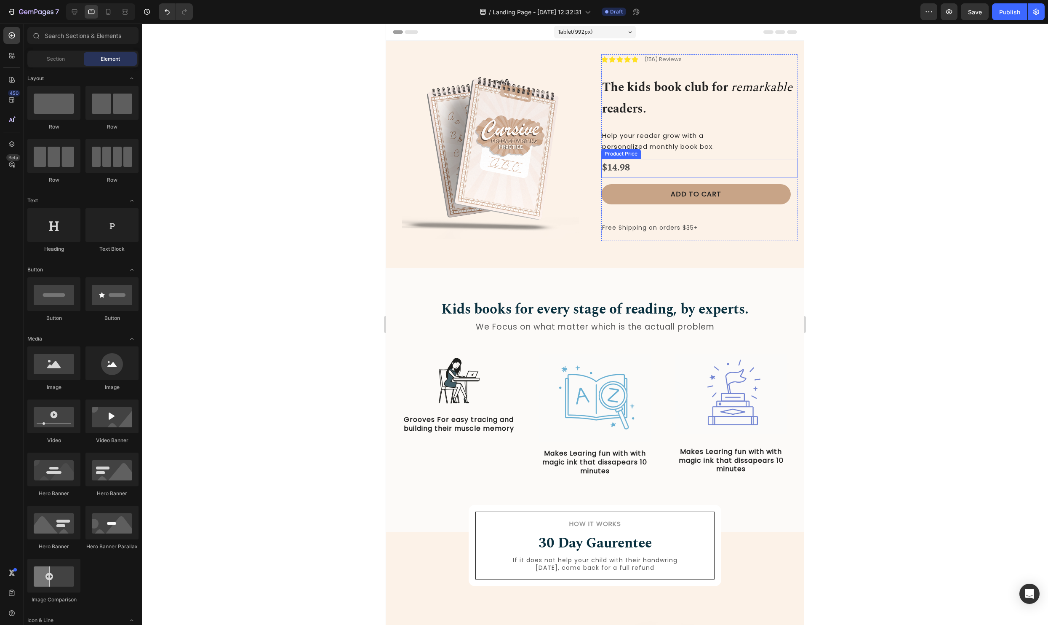
click at [667, 163] on div "$14.98" at bounding box center [699, 168] width 196 height 19
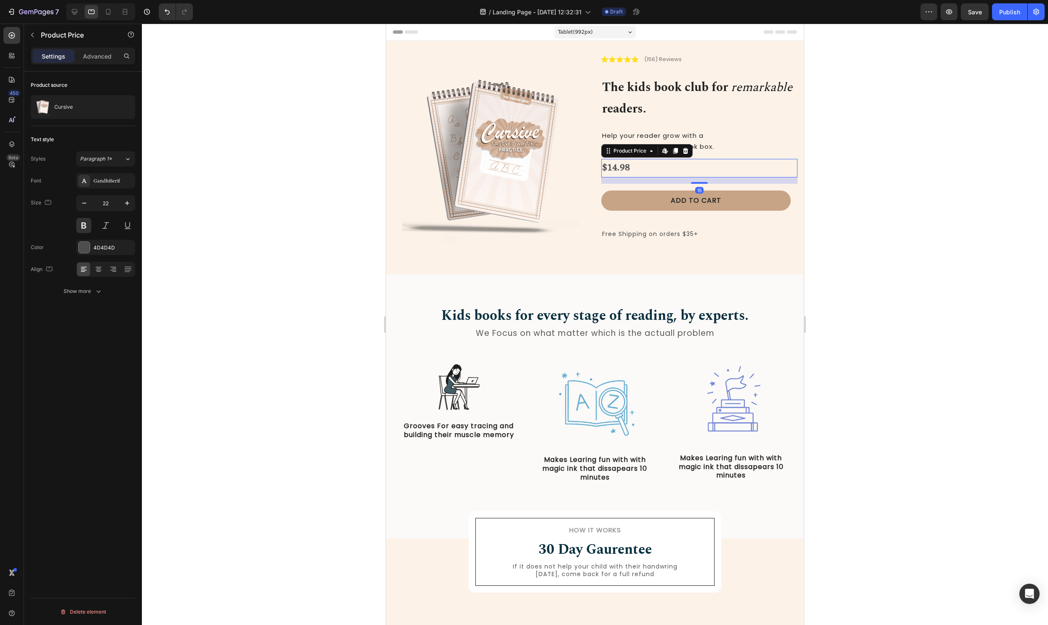
drag, startPoint x: 692, startPoint y: 175, endPoint x: 765, endPoint y: 169, distance: 72.3
click at [690, 177] on div "15" at bounding box center [699, 177] width 196 height 0
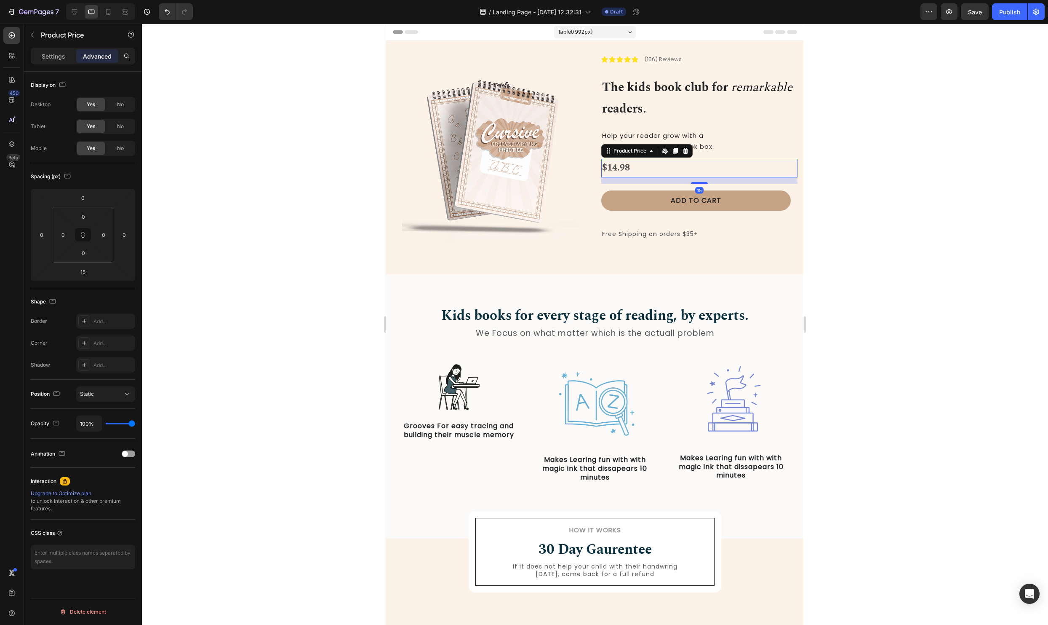
click at [976, 171] on div at bounding box center [595, 324] width 906 height 601
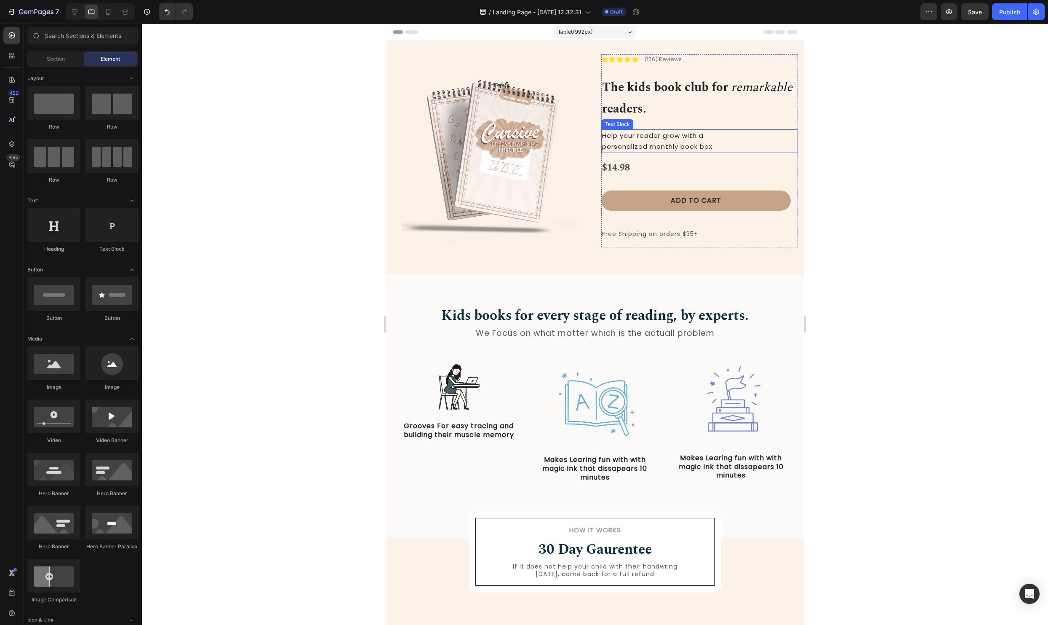
click at [693, 147] on span "personalized monthly book box." at bounding box center [658, 146] width 112 height 9
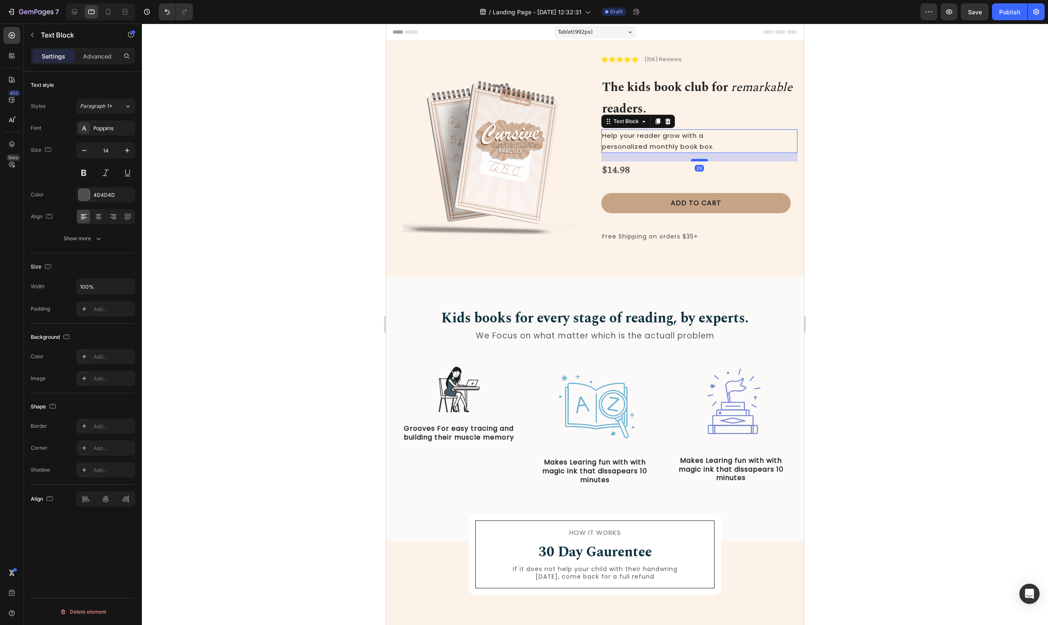
click at [694, 160] on div at bounding box center [699, 160] width 17 height 3
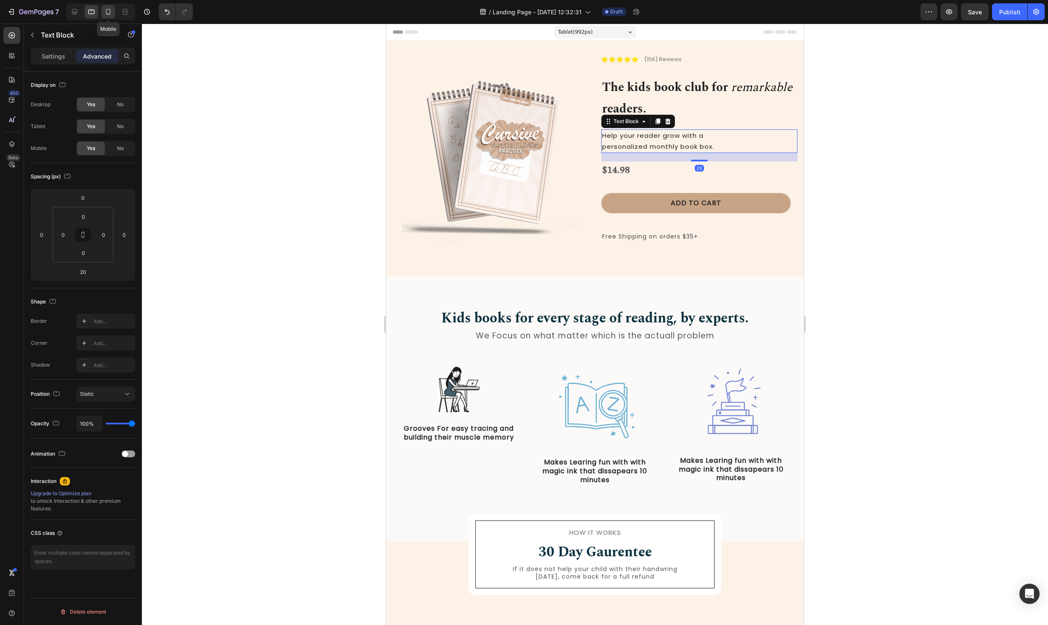
click at [113, 12] on div at bounding box center [108, 11] width 13 height 13
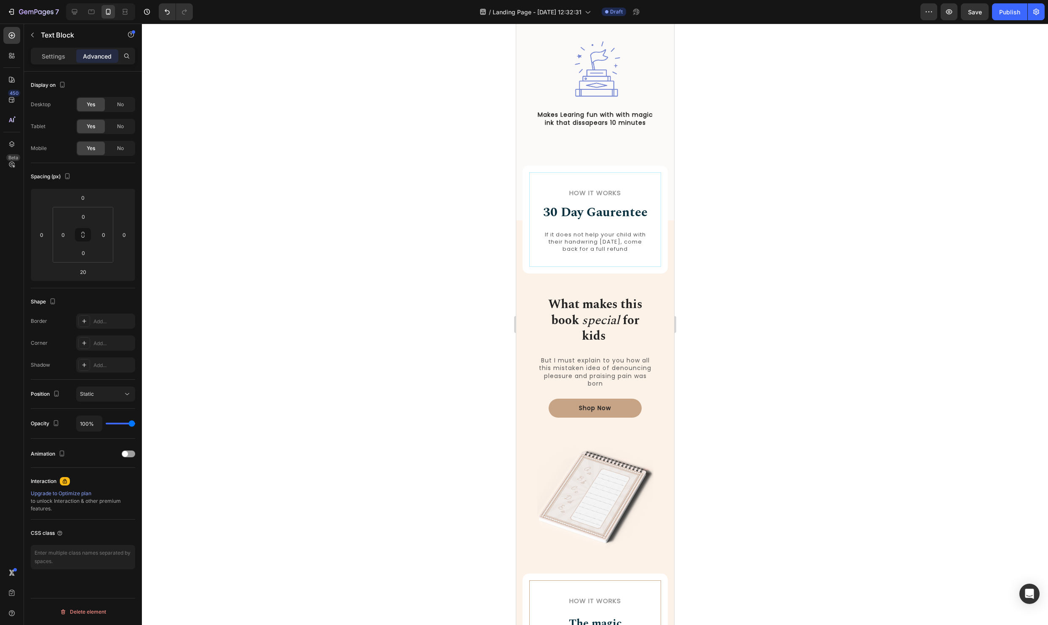
scroll to position [690, 0]
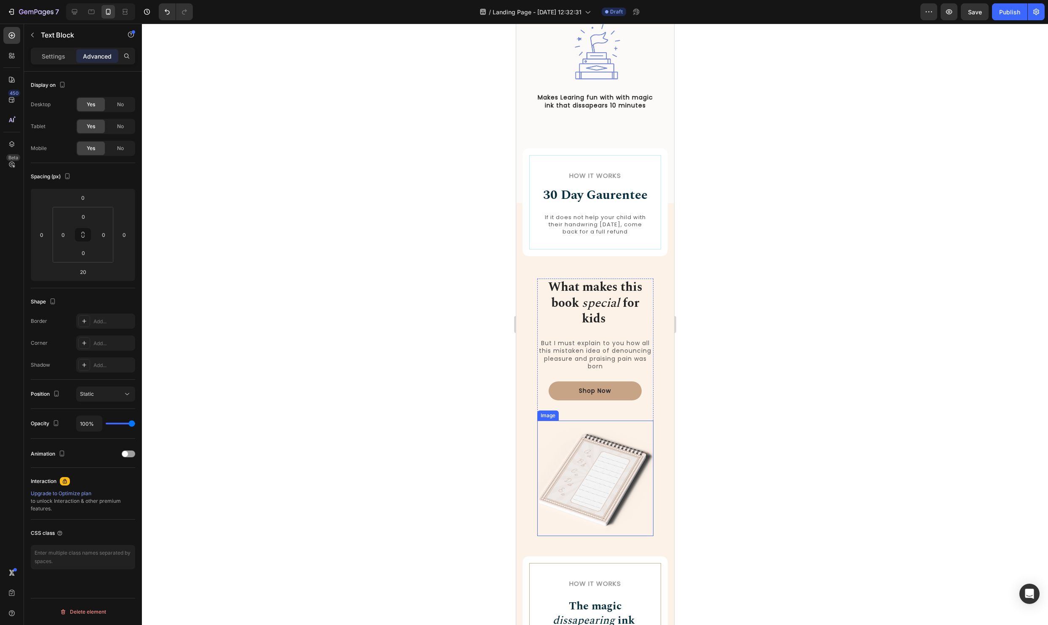
click at [596, 474] on img at bounding box center [595, 477] width 116 height 115
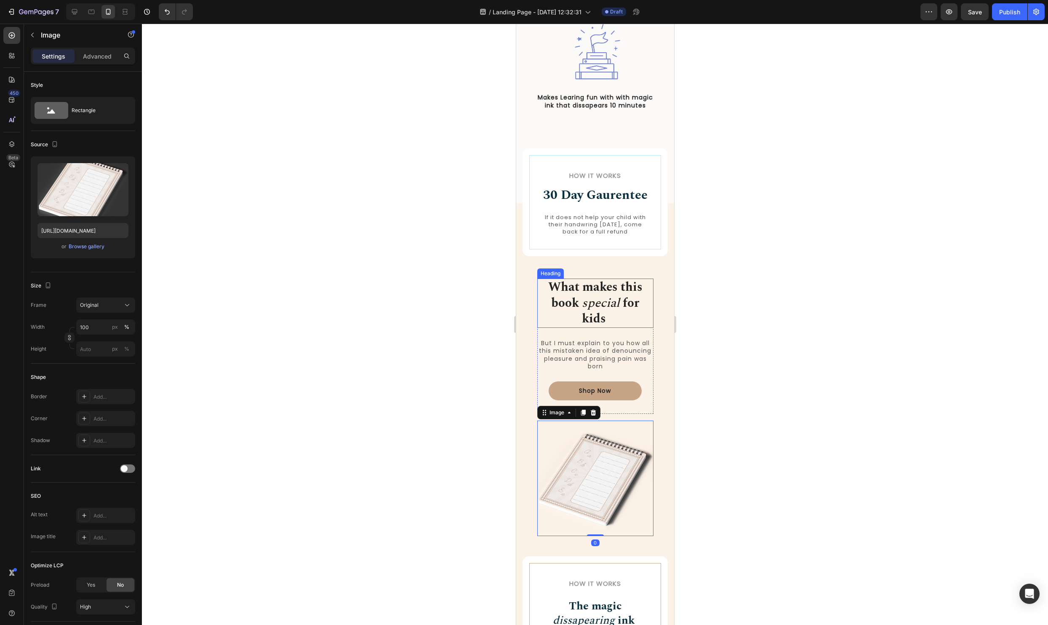
click at [603, 308] on icon "special" at bounding box center [601, 303] width 38 height 19
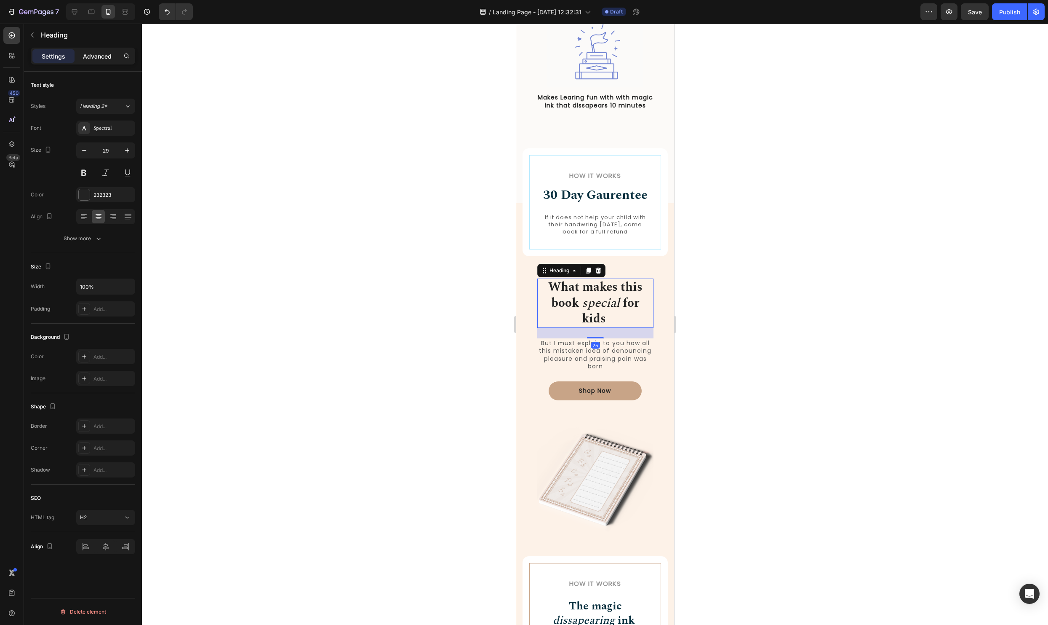
click at [88, 50] on div "Advanced" at bounding box center [97, 55] width 42 height 13
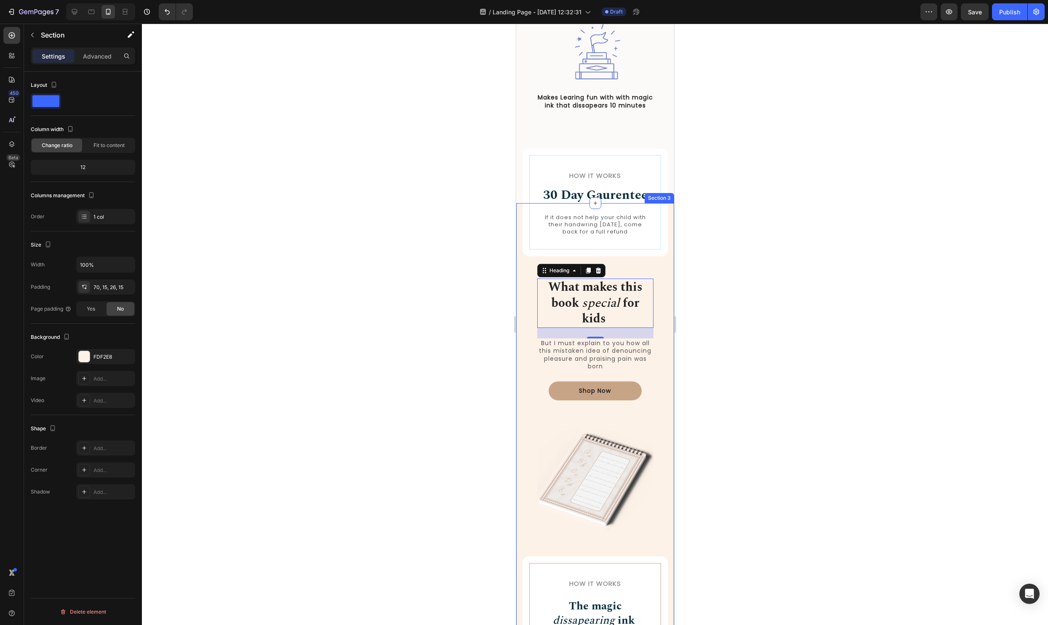
click at [659, 321] on div "How it Works Heading 30 Day Gaurentee Heading If it does not help your child wi…" at bounding box center [594, 503] width 145 height 540
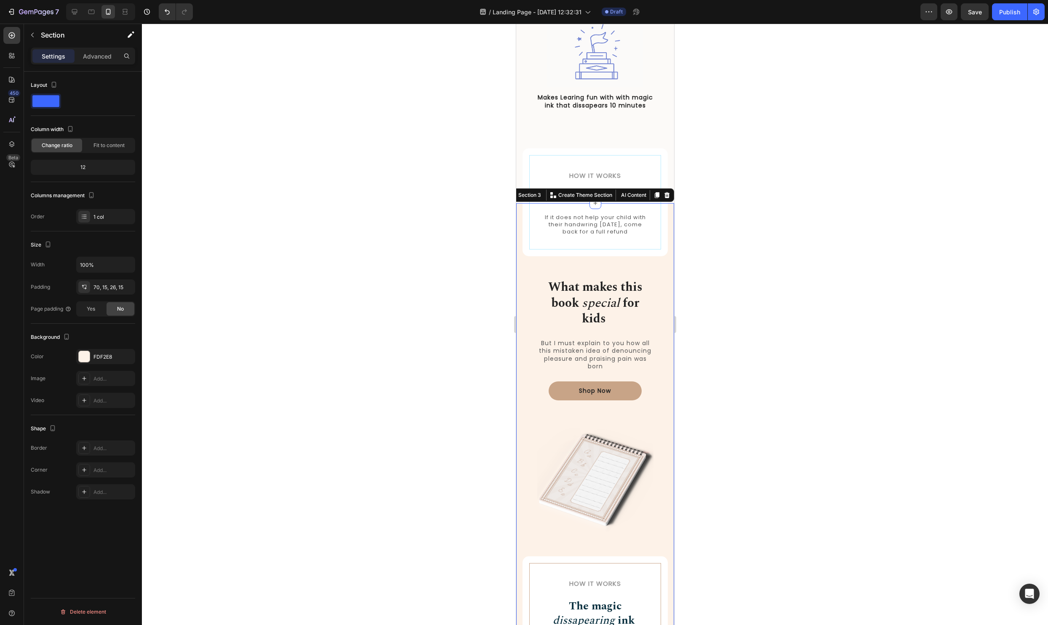
click at [653, 321] on div "How it Works Heading 30 Day Gaurentee Heading If it does not help your child wi…" at bounding box center [594, 503] width 145 height 540
click at [631, 337] on div "What makes this book special for kids Heading But I must explain to you how all…" at bounding box center [595, 345] width 116 height 135
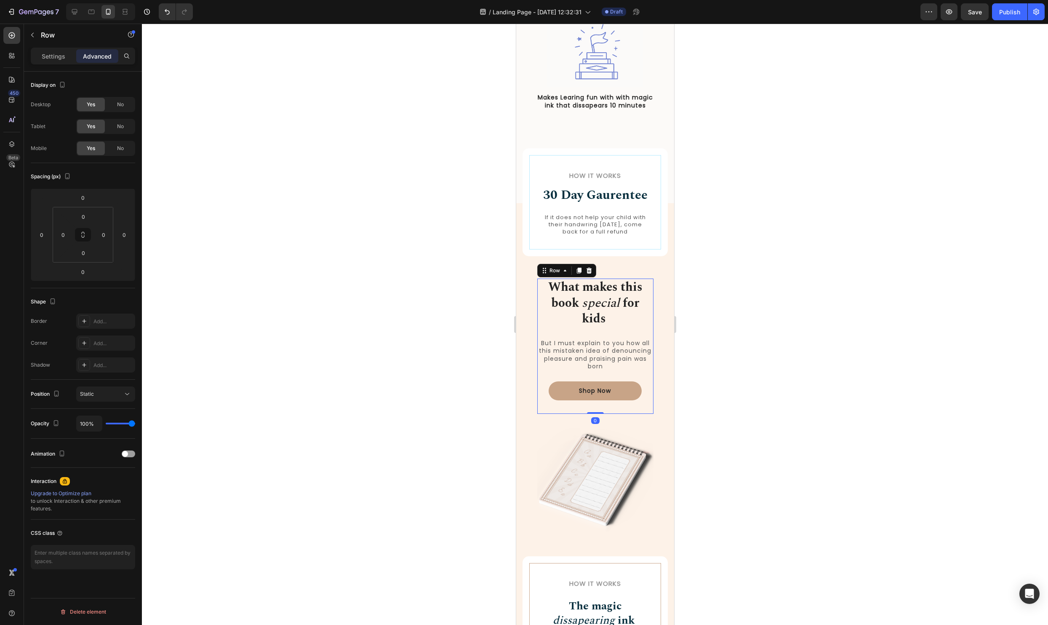
click at [542, 328] on div "What makes this book special for kids Heading But I must explain to you how all…" at bounding box center [595, 345] width 116 height 135
click at [526, 339] on div "How it Works Heading 30 Day Gaurentee Heading If it does not help your child wi…" at bounding box center [594, 503] width 145 height 540
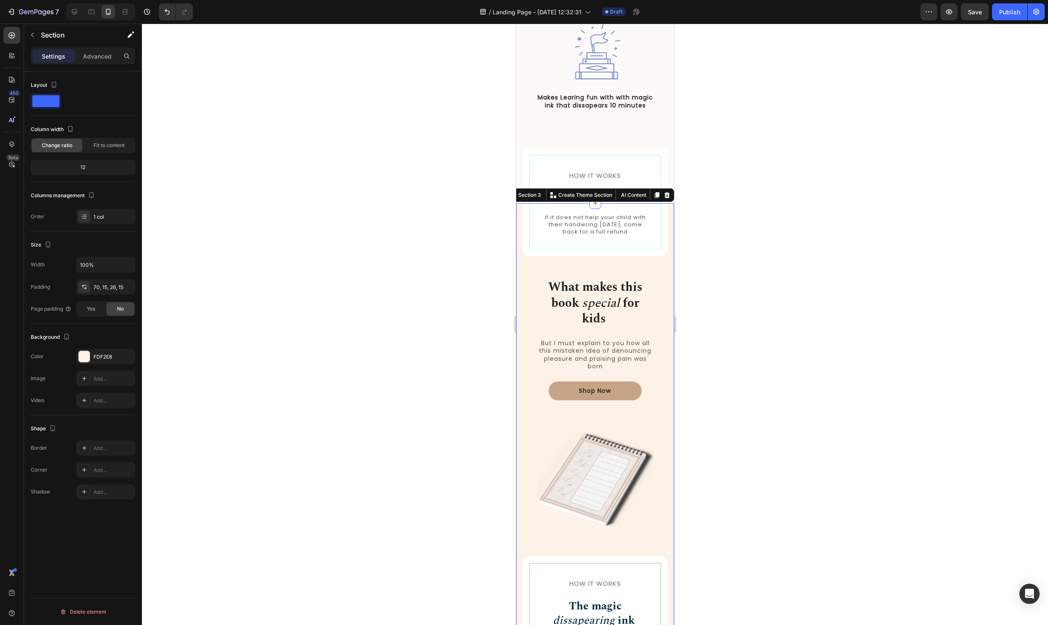
drag, startPoint x: 521, startPoint y: 342, endPoint x: 538, endPoint y: 350, distance: 17.9
click at [521, 342] on div "How it Works Heading 30 Day Gaurentee Heading If it does not help your child wi…" at bounding box center [595, 493] width 158 height 581
click at [94, 54] on p "Advanced" at bounding box center [97, 56] width 29 height 9
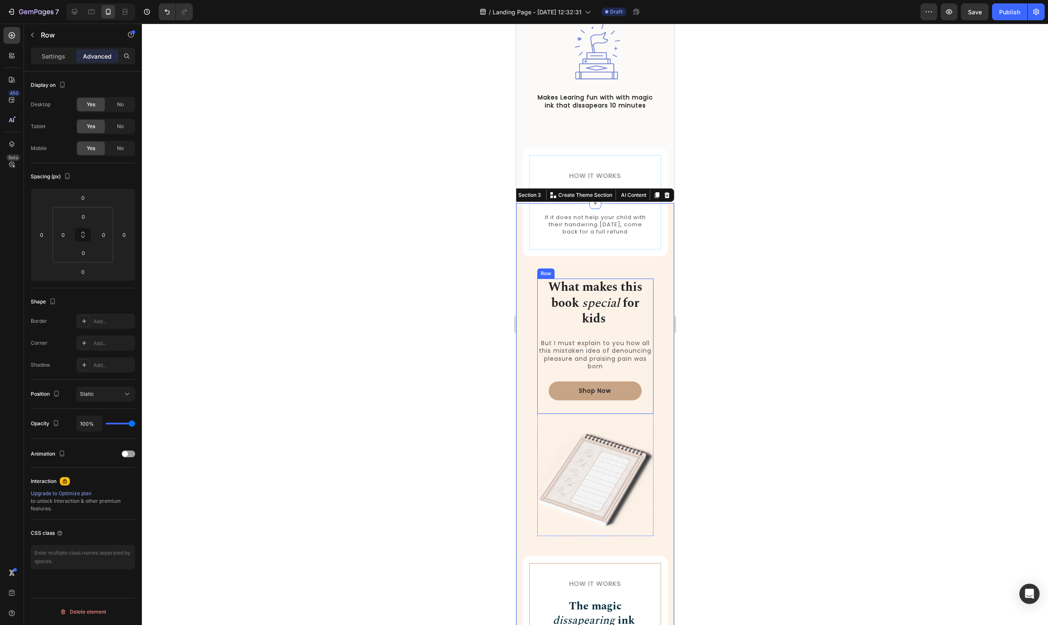
click at [568, 331] on div "What makes this book special for kids Heading But I must explain to you how all…" at bounding box center [595, 345] width 116 height 135
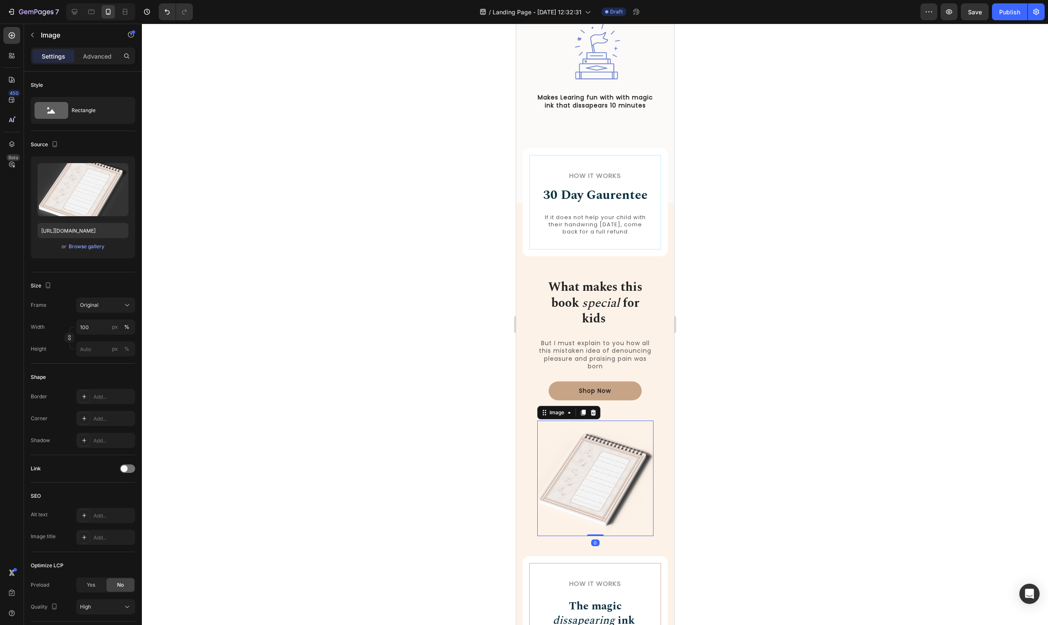
click at [561, 426] on img at bounding box center [595, 477] width 116 height 115
click at [715, 427] on div at bounding box center [595, 324] width 906 height 601
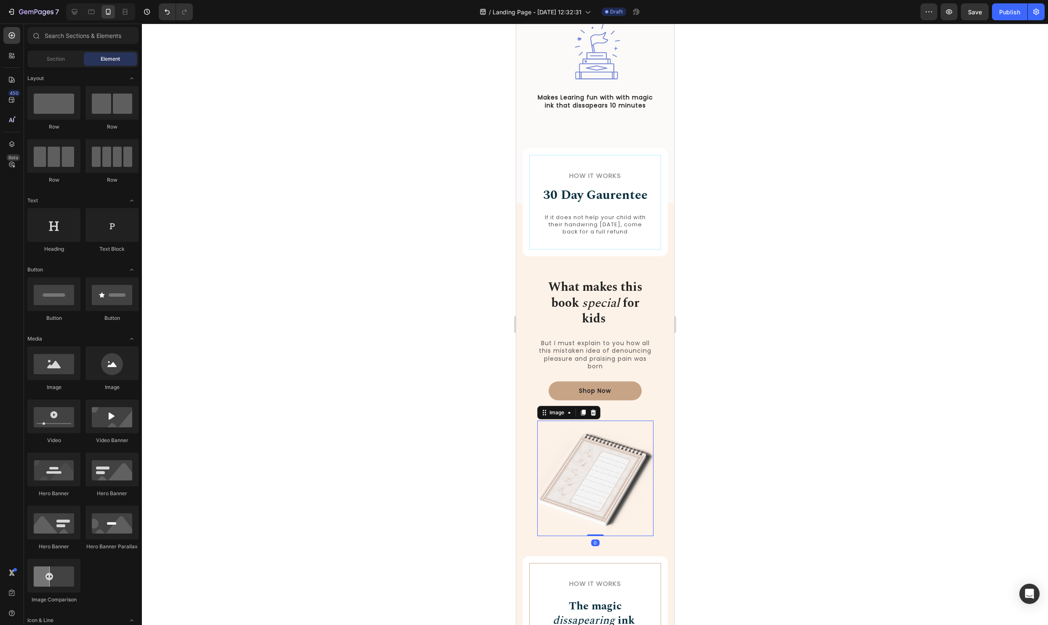
drag, startPoint x: 623, startPoint y: 460, endPoint x: 615, endPoint y: 436, distance: 24.9
click at [623, 460] on img at bounding box center [595, 477] width 116 height 115
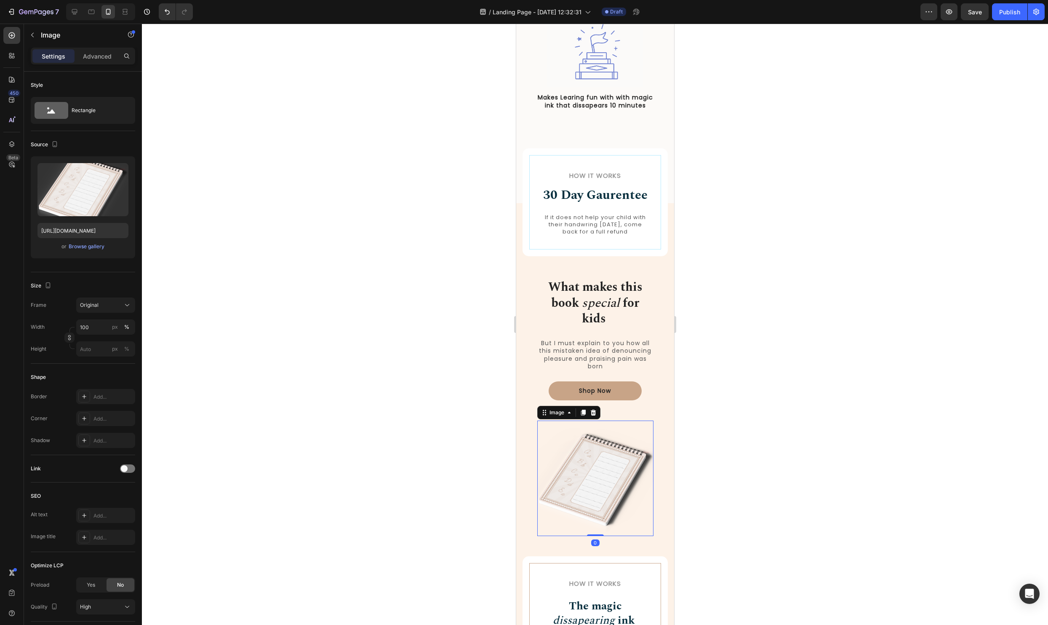
click at [801, 474] on div at bounding box center [595, 324] width 906 height 601
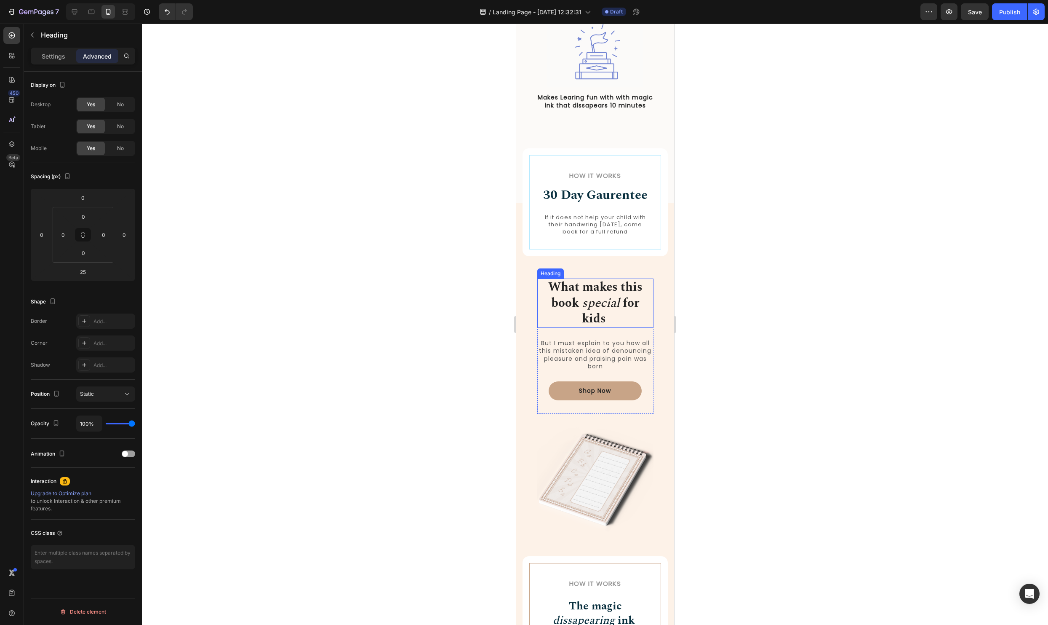
click at [590, 299] on icon "special" at bounding box center [601, 303] width 38 height 19
click at [47, 238] on input "0" at bounding box center [41, 234] width 13 height 13
type input "1"
type input "-15"
click at [120, 235] on input "0" at bounding box center [124, 234] width 13 height 13
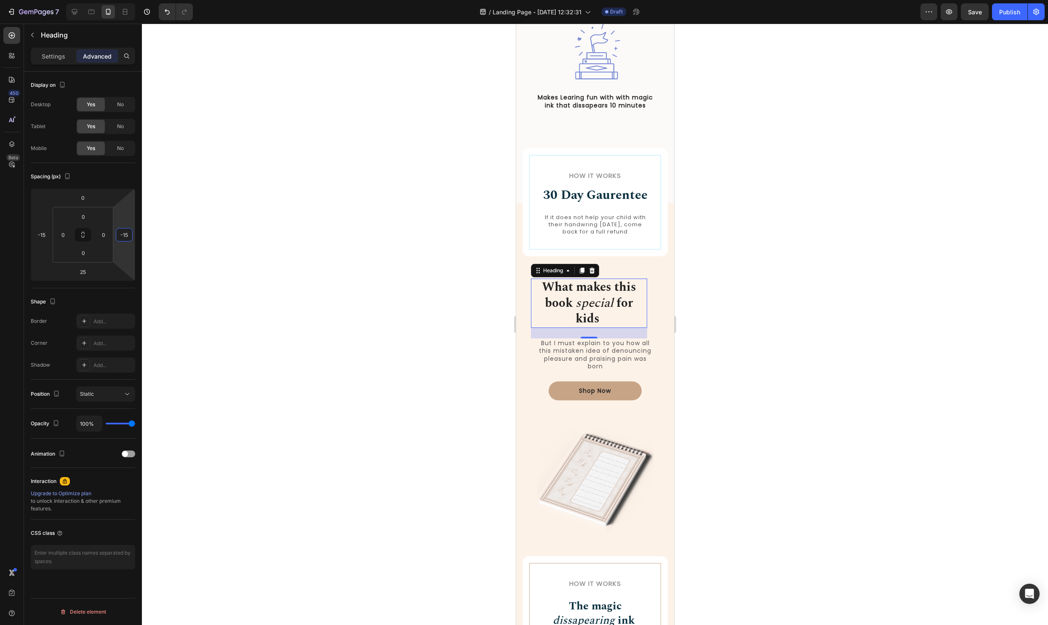
type input "-15"
click at [274, 237] on div at bounding box center [595, 324] width 906 height 601
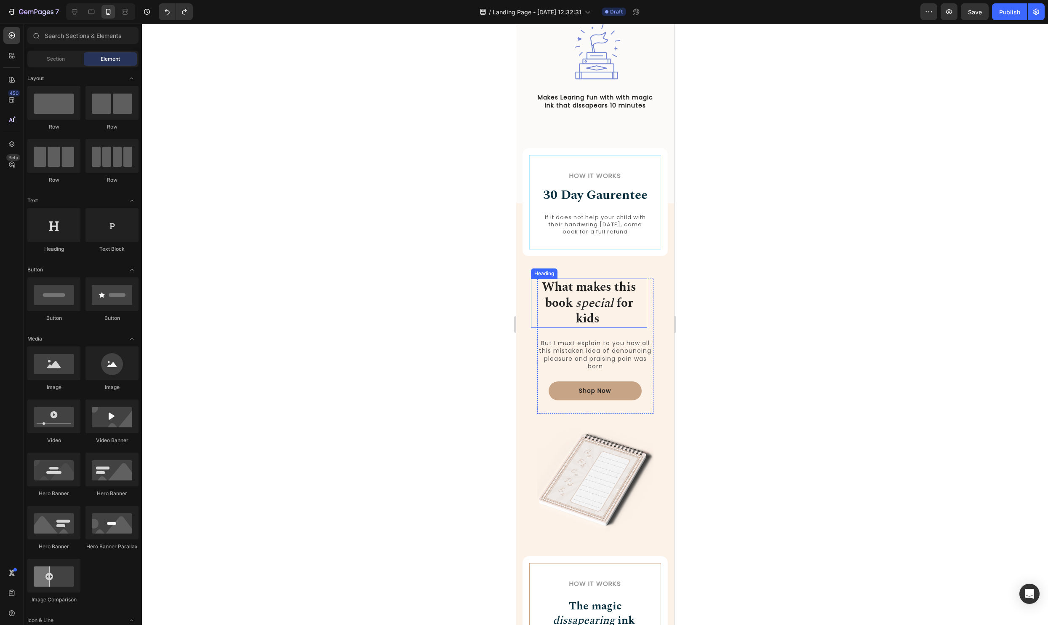
click at [612, 314] on h2 "What makes this book special for kids" at bounding box center [589, 302] width 116 height 49
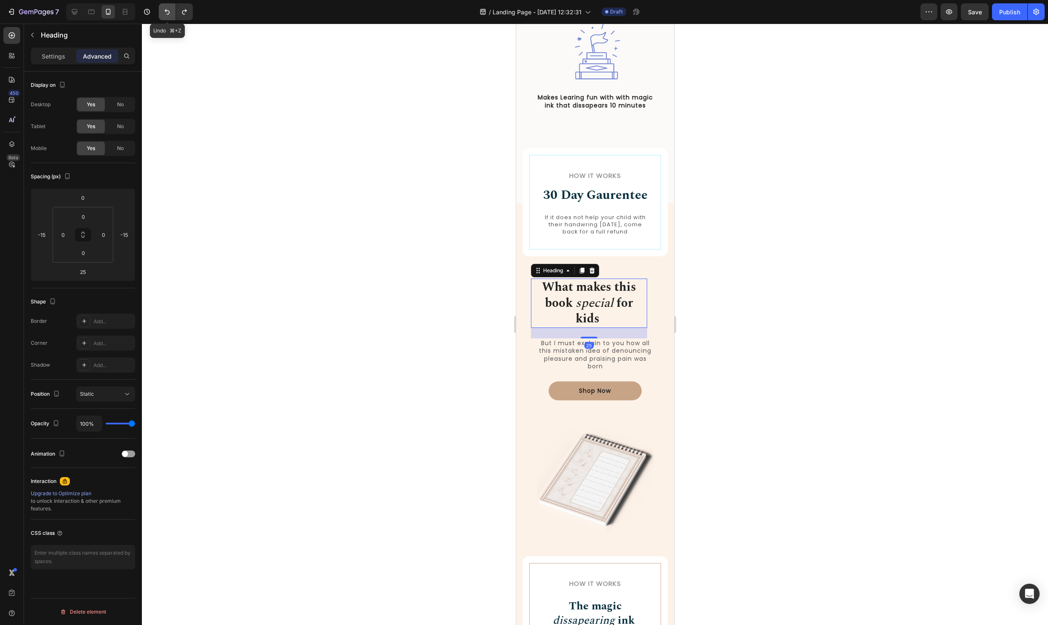
click at [168, 12] on icon "Undo/Redo" at bounding box center [167, 12] width 8 height 8
type input "0"
click at [168, 12] on icon "Undo/Redo" at bounding box center [167, 12] width 8 height 8
click at [707, 357] on div at bounding box center [595, 324] width 906 height 601
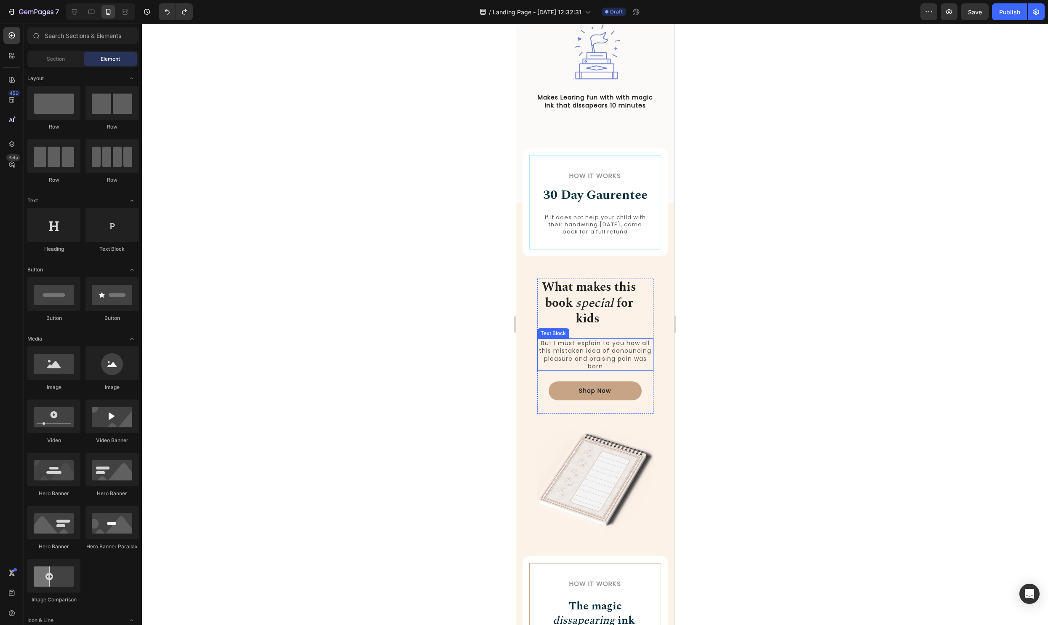
click at [599, 353] on p "But I must explain to you how all this mistaken idea of denouncing pleasure and…" at bounding box center [595, 354] width 115 height 31
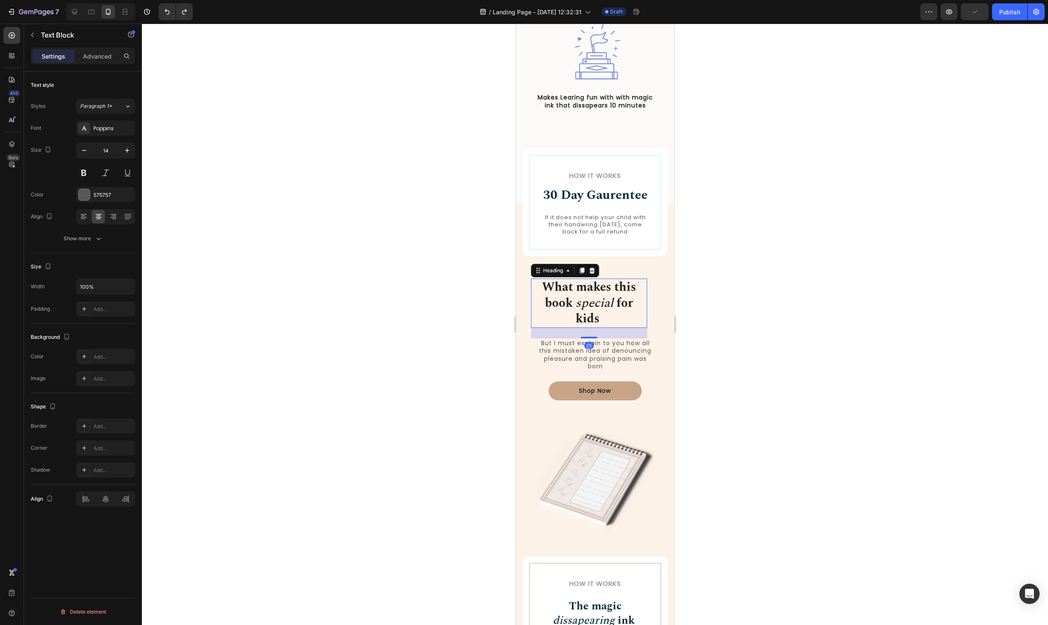
click at [628, 292] on strong "What makes this book" at bounding box center [589, 295] width 94 height 35
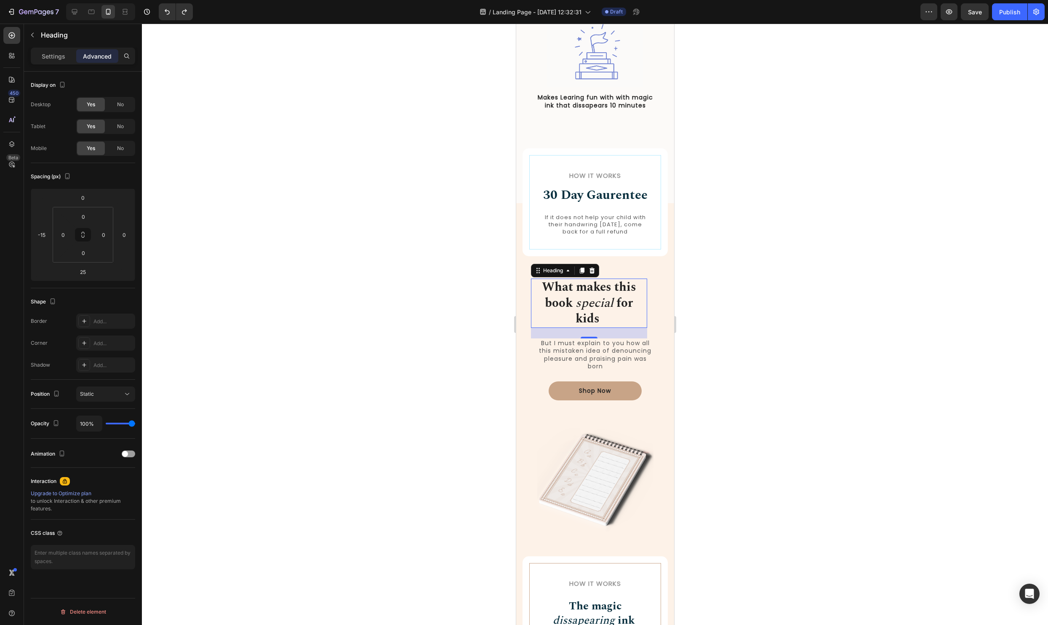
click at [391, 398] on div at bounding box center [595, 324] width 906 height 601
click at [612, 283] on strong "What makes this book" at bounding box center [589, 295] width 94 height 35
click at [545, 333] on div "25" at bounding box center [589, 333] width 116 height 11
click at [524, 328] on div "How it Works Heading 30 Day Gaurentee Heading If it does not help your child wi…" at bounding box center [594, 503] width 145 height 540
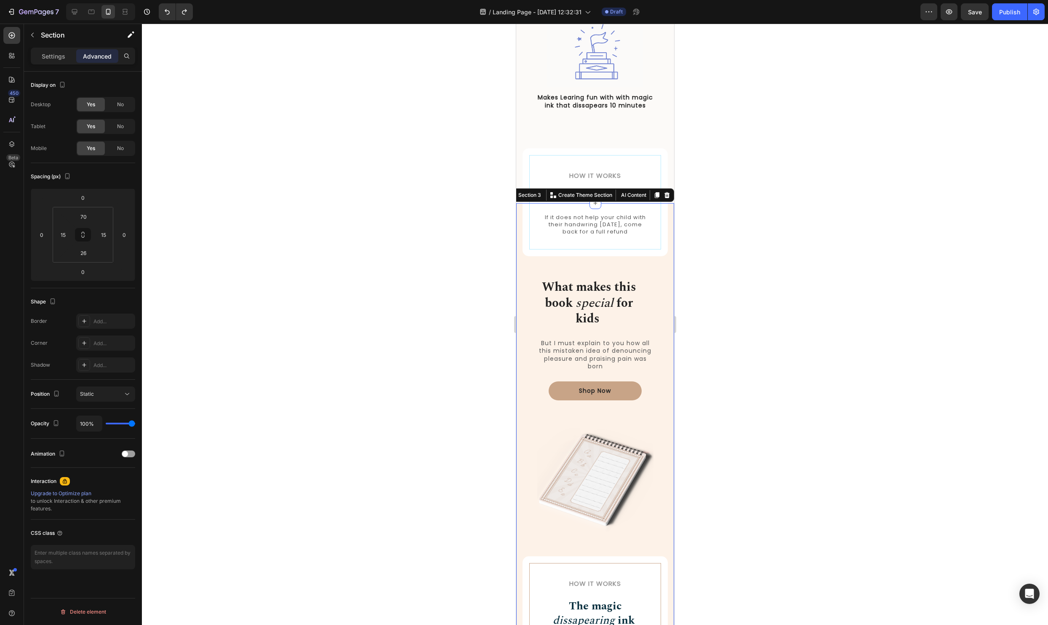
click at [536, 345] on div "How it Works Heading 30 Day Gaurentee Heading If it does not help your child wi…" at bounding box center [594, 503] width 145 height 540
click at [543, 364] on p "But I must explain to you how all this mistaken idea of denouncing pleasure and…" at bounding box center [595, 354] width 115 height 31
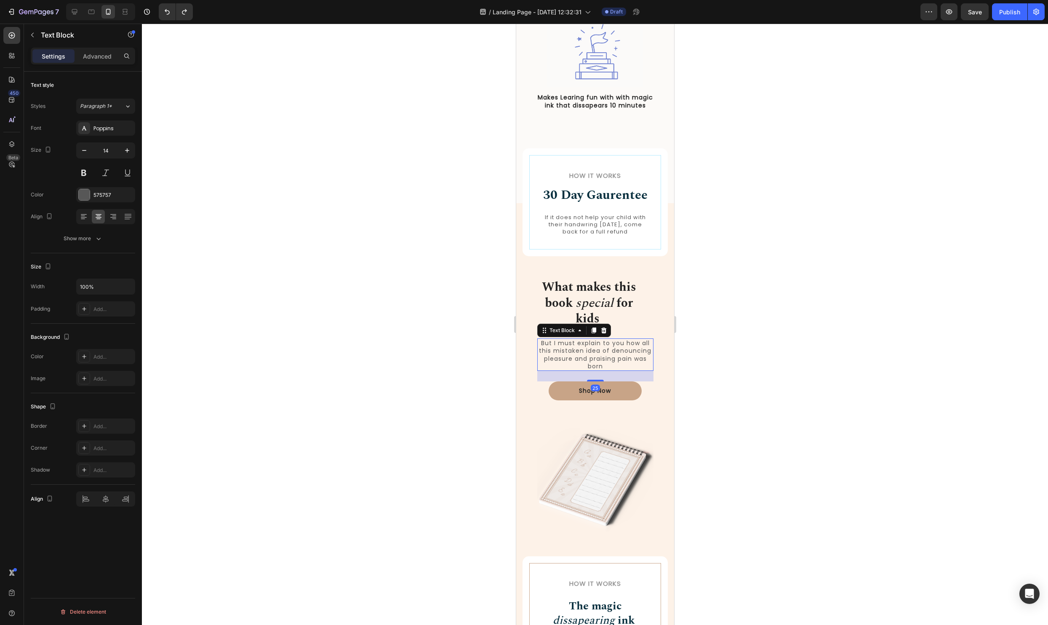
click at [91, 64] on div "Settings Advanced" at bounding box center [83, 60] width 118 height 24
click at [93, 58] on p "Advanced" at bounding box center [97, 56] width 29 height 9
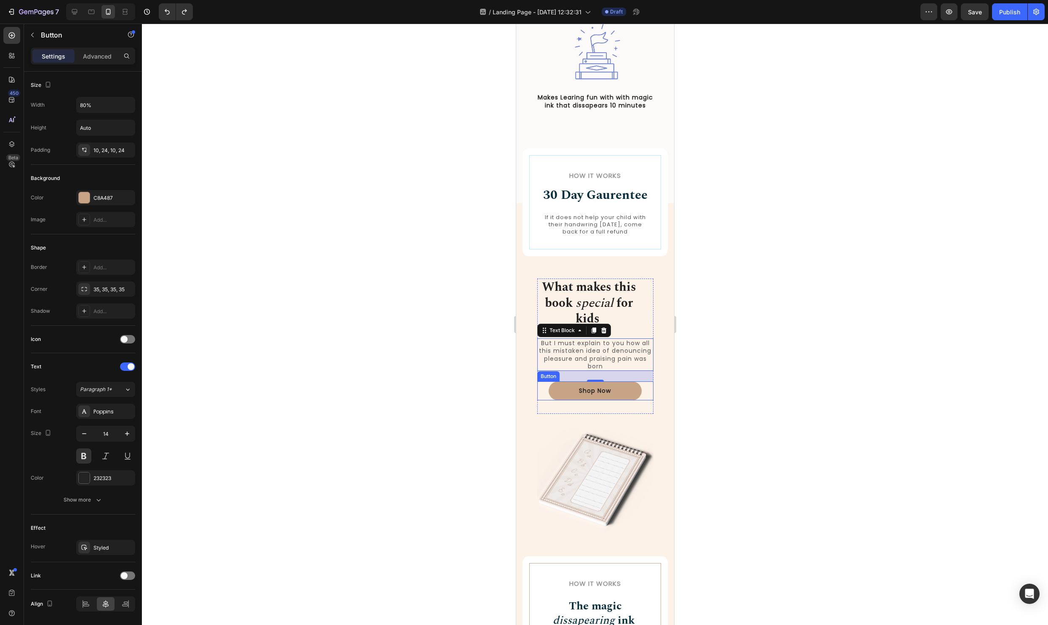
click at [539, 398] on div "Shop Now Button" at bounding box center [595, 390] width 116 height 19
click at [538, 409] on div "32" at bounding box center [595, 406] width 116 height 13
click at [553, 410] on div "32" at bounding box center [595, 406] width 116 height 13
click at [550, 436] on img at bounding box center [595, 477] width 116 height 115
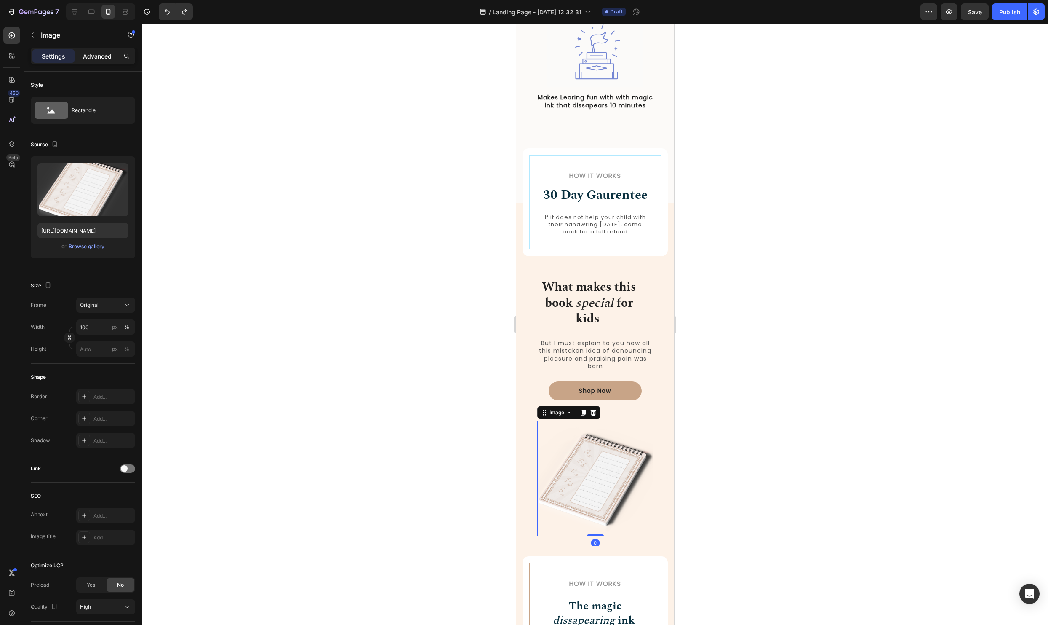
click at [91, 53] on p "Advanced" at bounding box center [97, 56] width 29 height 9
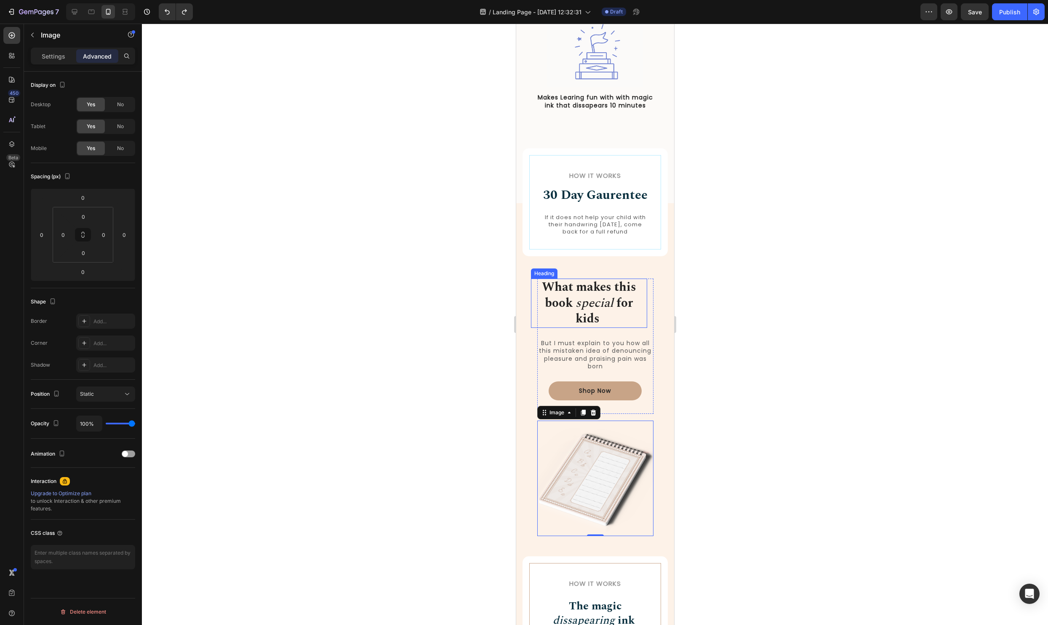
click at [599, 291] on strong "What makes this book" at bounding box center [589, 295] width 94 height 35
click at [168, 8] on icon "Undo/Redo" at bounding box center [167, 12] width 8 height 8
type input "0"
click at [796, 412] on div at bounding box center [595, 324] width 906 height 601
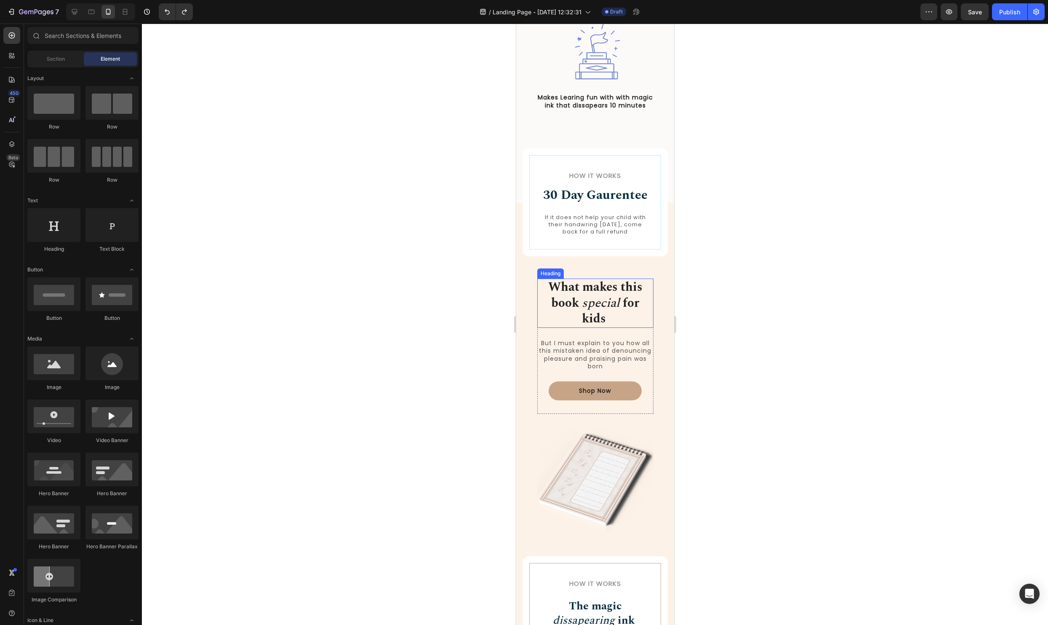
click at [644, 299] on h2 "What makes this book special for kids" at bounding box center [595, 302] width 116 height 49
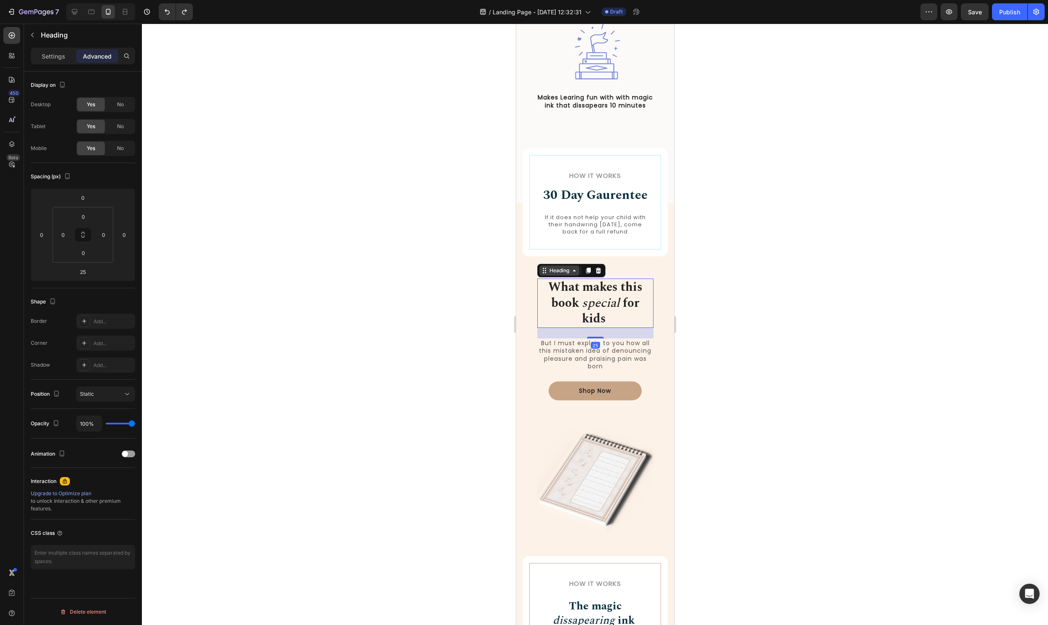
click at [550, 266] on div "Heading" at bounding box center [559, 270] width 40 height 10
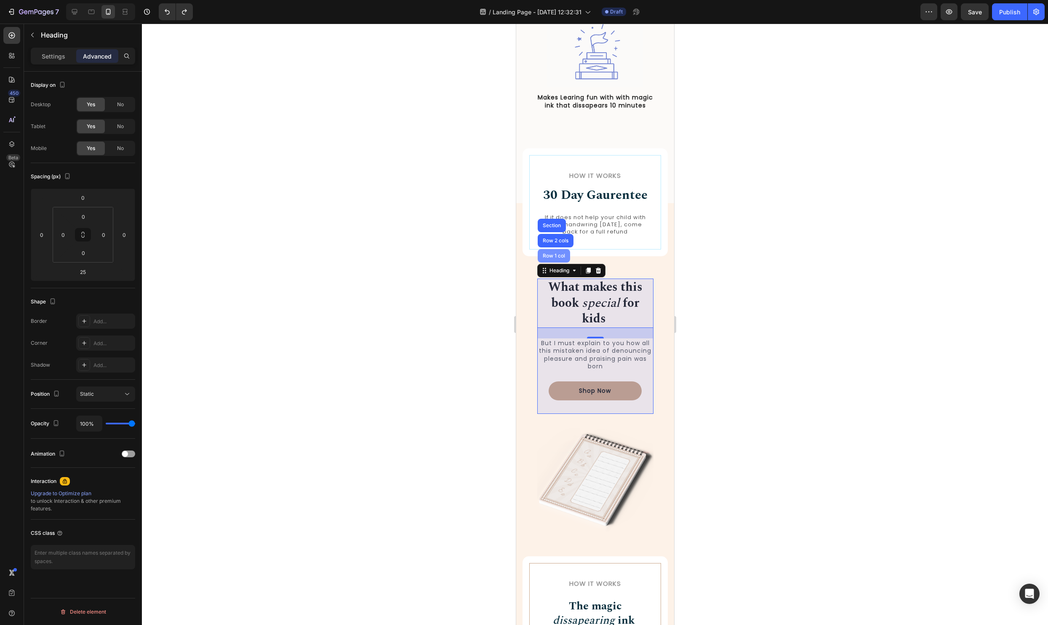
click at [550, 251] on div "Row 1 col" at bounding box center [553, 255] width 32 height 13
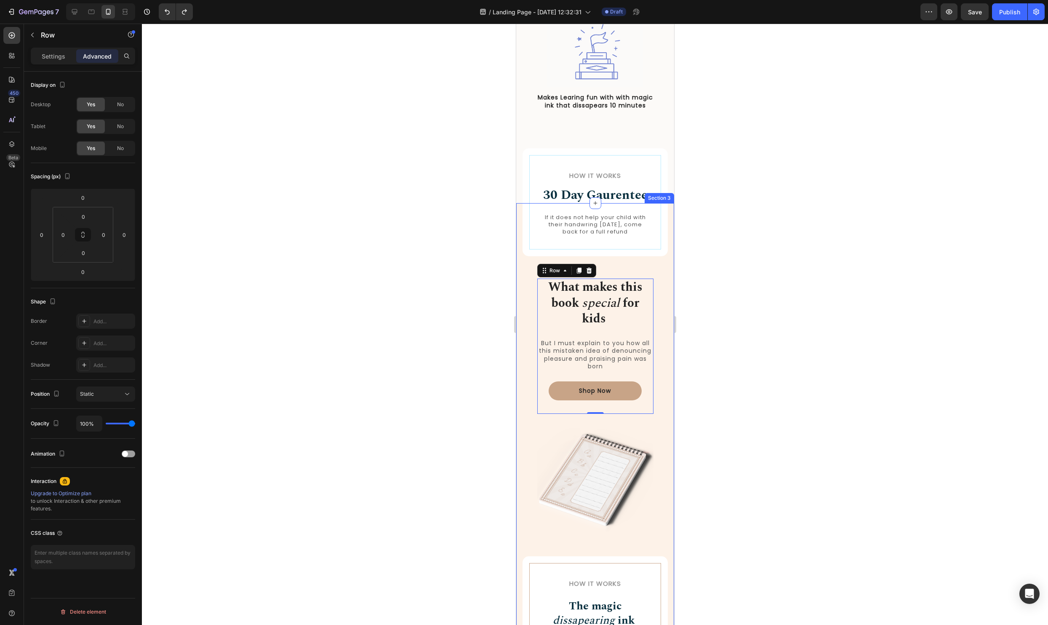
click at [534, 373] on div "How it Works Heading 30 Day Gaurentee Heading If it does not help your child wi…" at bounding box center [594, 503] width 145 height 540
click at [60, 234] on input "15" at bounding box center [63, 234] width 13 height 13
type input "0"
click at [105, 235] on input "15" at bounding box center [103, 234] width 13 height 13
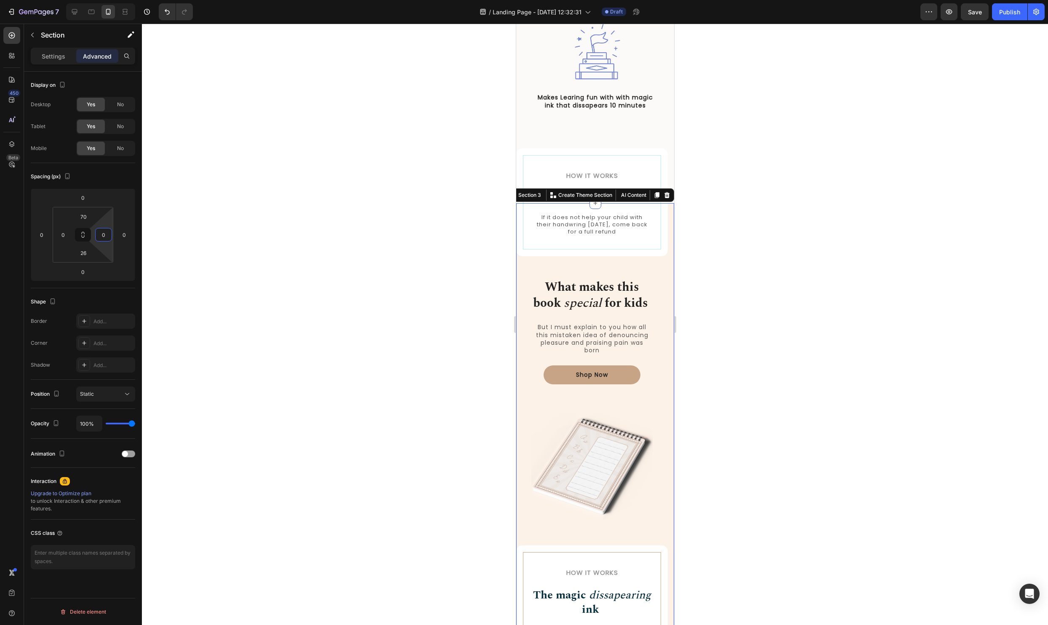
type input "0"
click at [727, 217] on div at bounding box center [595, 324] width 906 height 601
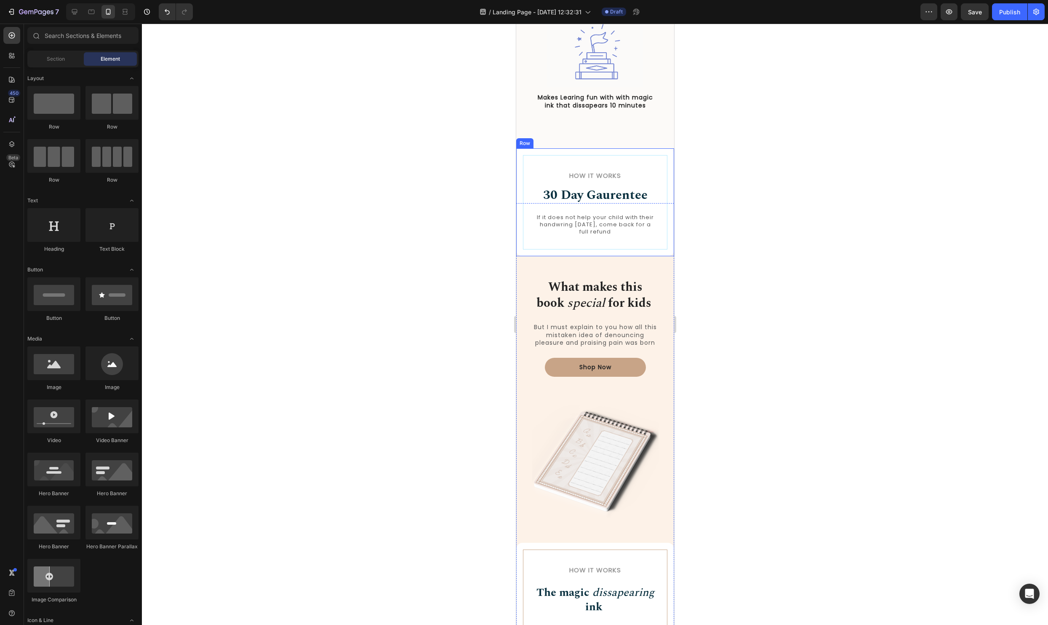
click at [672, 212] on div "How it Works Heading 30 Day Gaurentee Heading If it does not help your child wi…" at bounding box center [595, 202] width 158 height 108
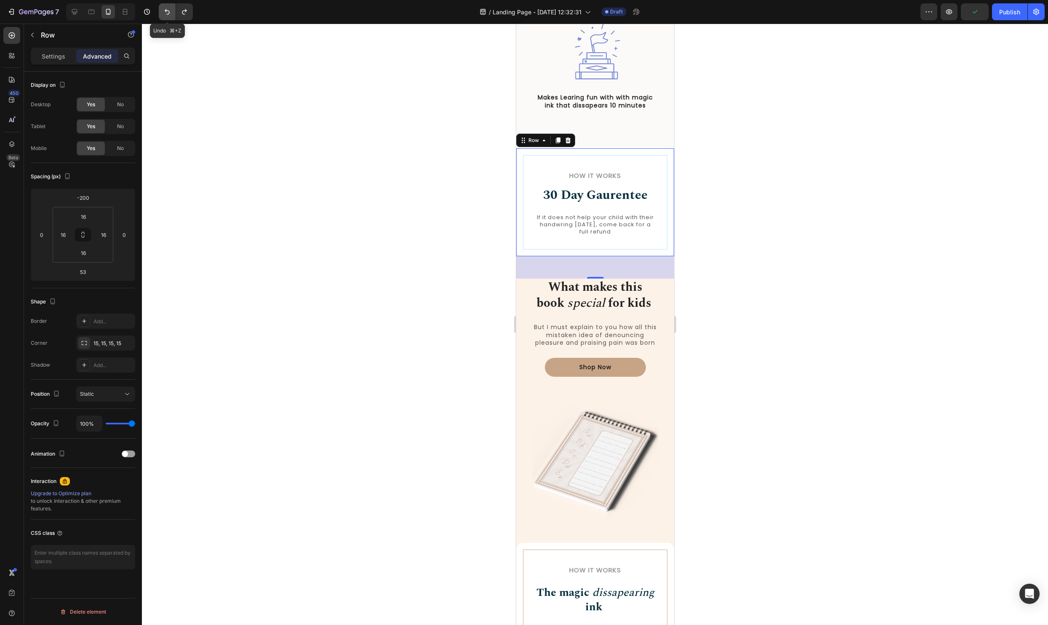
click at [164, 11] on icon "Undo/Redo" at bounding box center [167, 12] width 8 height 8
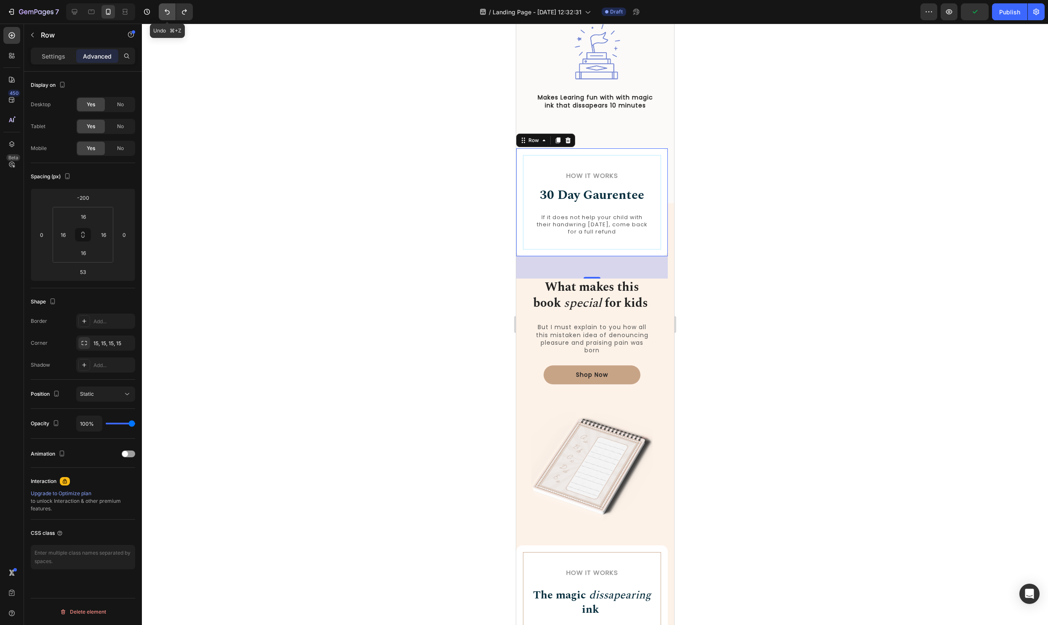
click at [164, 11] on icon "Undo/Redo" at bounding box center [167, 12] width 8 height 8
click at [163, 12] on icon "Undo/Redo" at bounding box center [167, 12] width 8 height 8
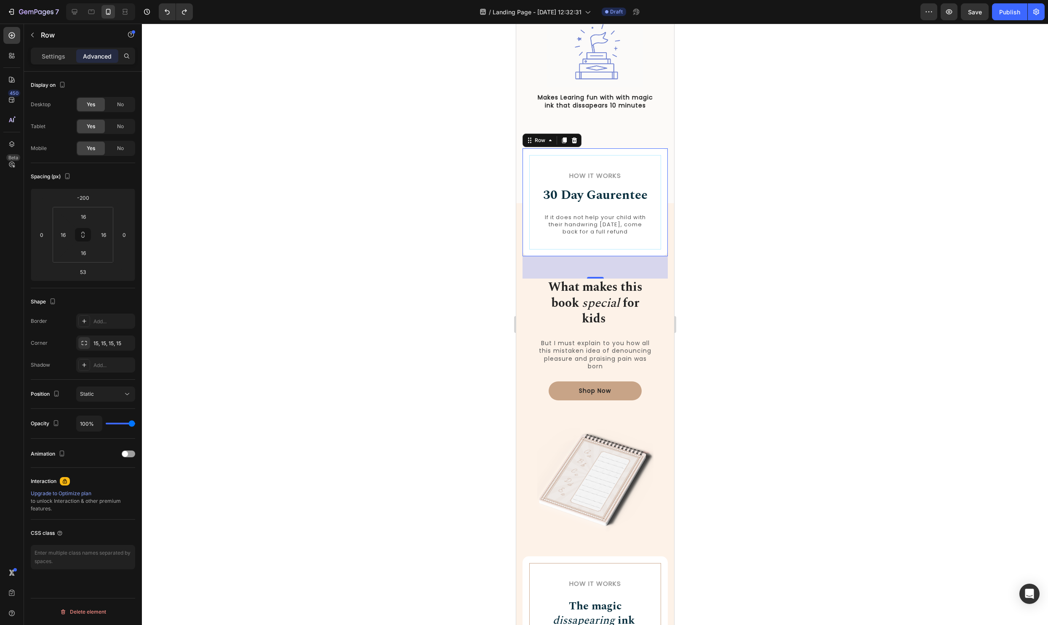
click at [735, 229] on div at bounding box center [595, 324] width 906 height 601
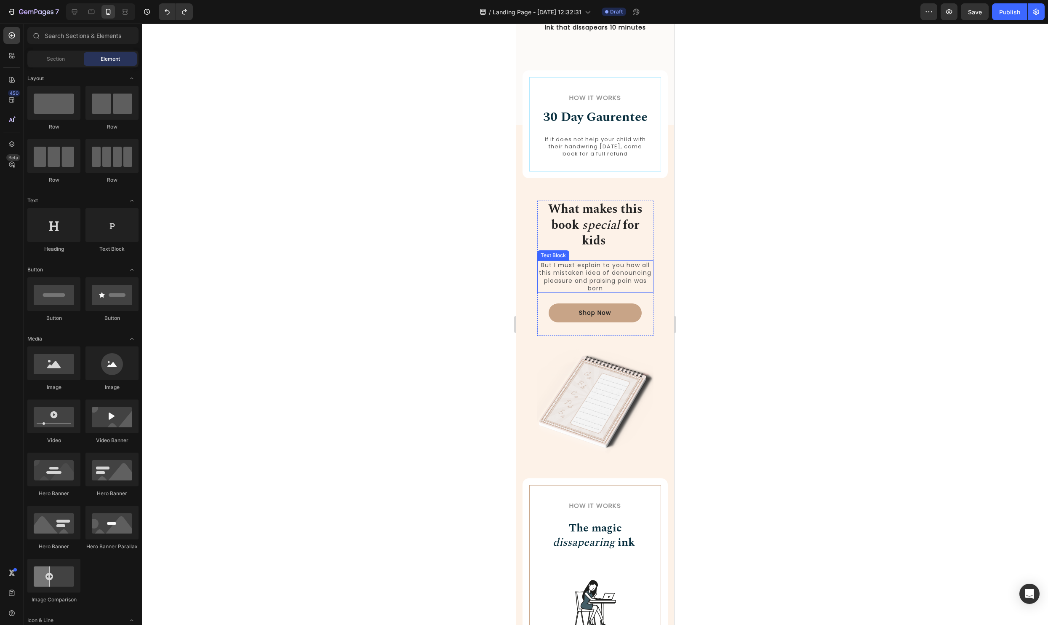
scroll to position [742, 0]
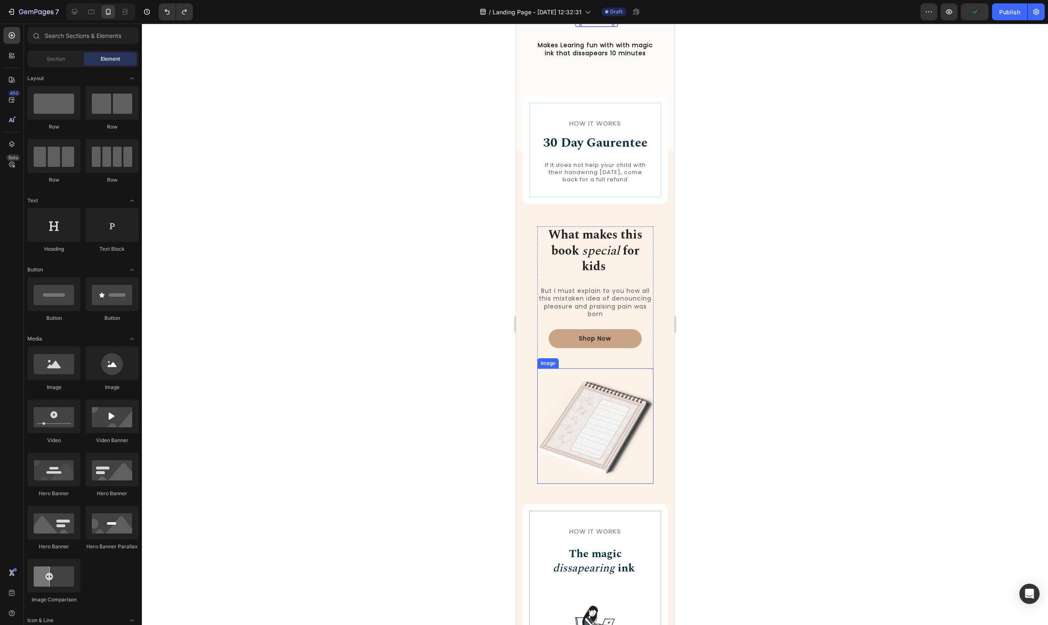
click at [650, 369] on img at bounding box center [595, 425] width 116 height 115
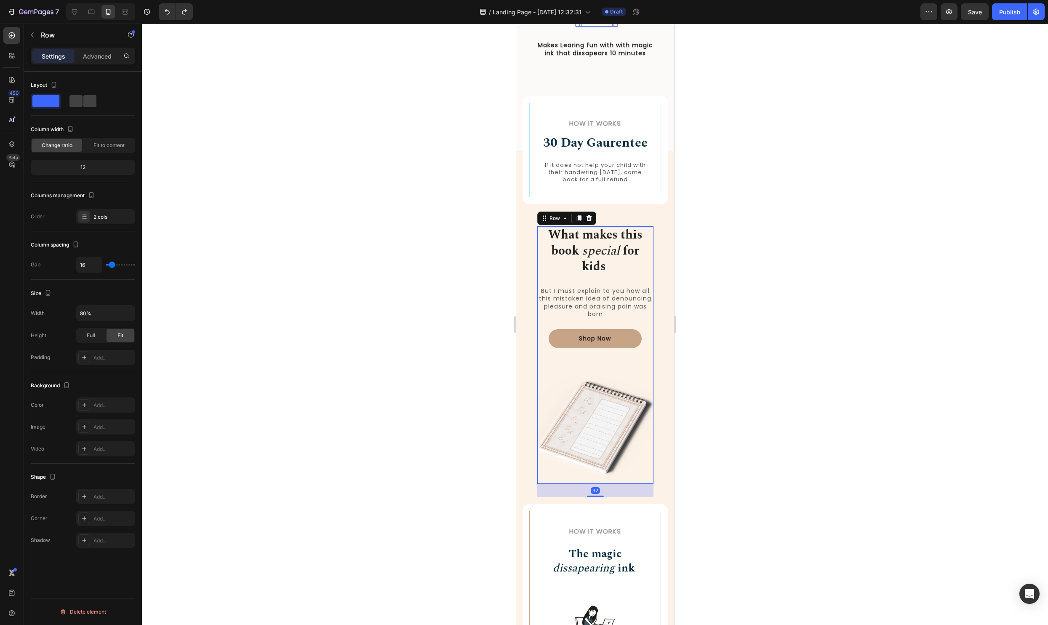
click at [650, 362] on div "What makes this book special for kids Heading But I must explain to you how all…" at bounding box center [595, 354] width 116 height 257
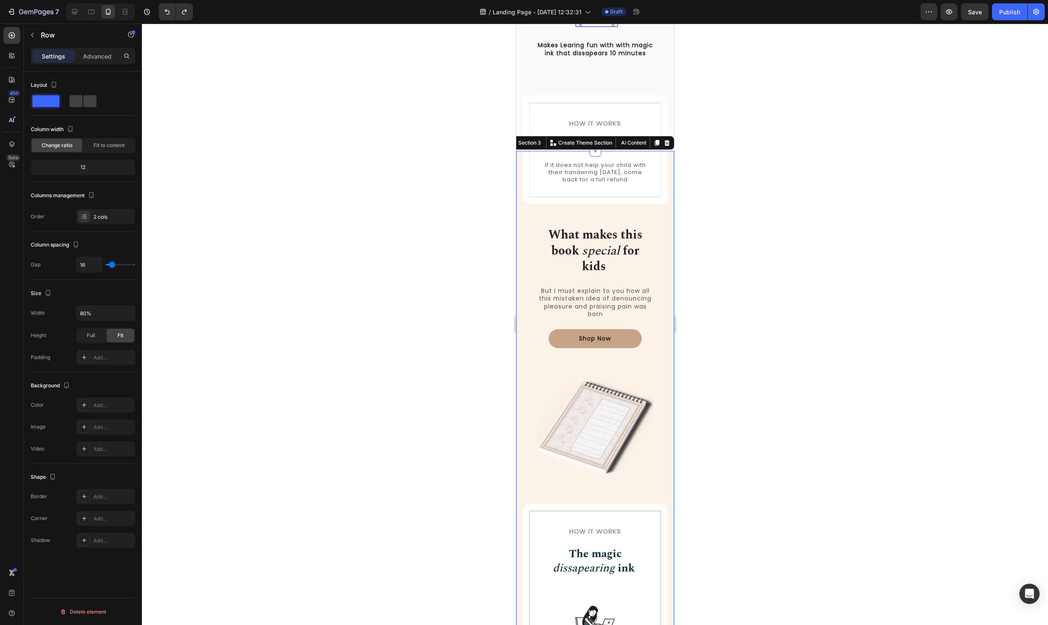
click at [665, 347] on div "How it Works Heading 30 Day Gaurentee Heading If it does not help your child wi…" at bounding box center [594, 450] width 145 height 540
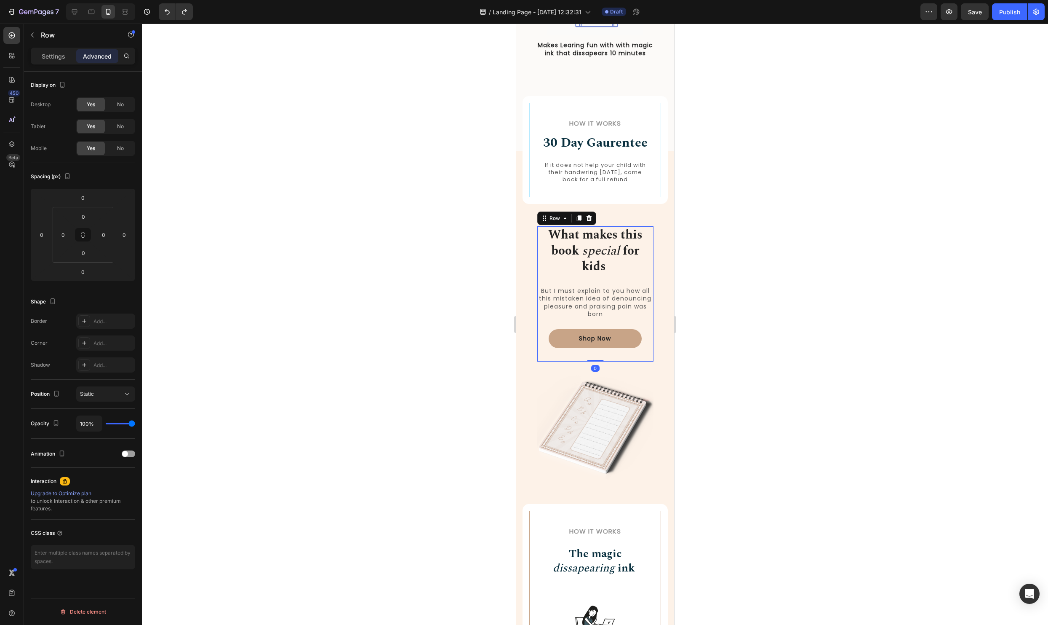
click at [642, 359] on div "Shop Now Button" at bounding box center [595, 345] width 116 height 32
click at [543, 219] on icon at bounding box center [544, 218] width 7 height 7
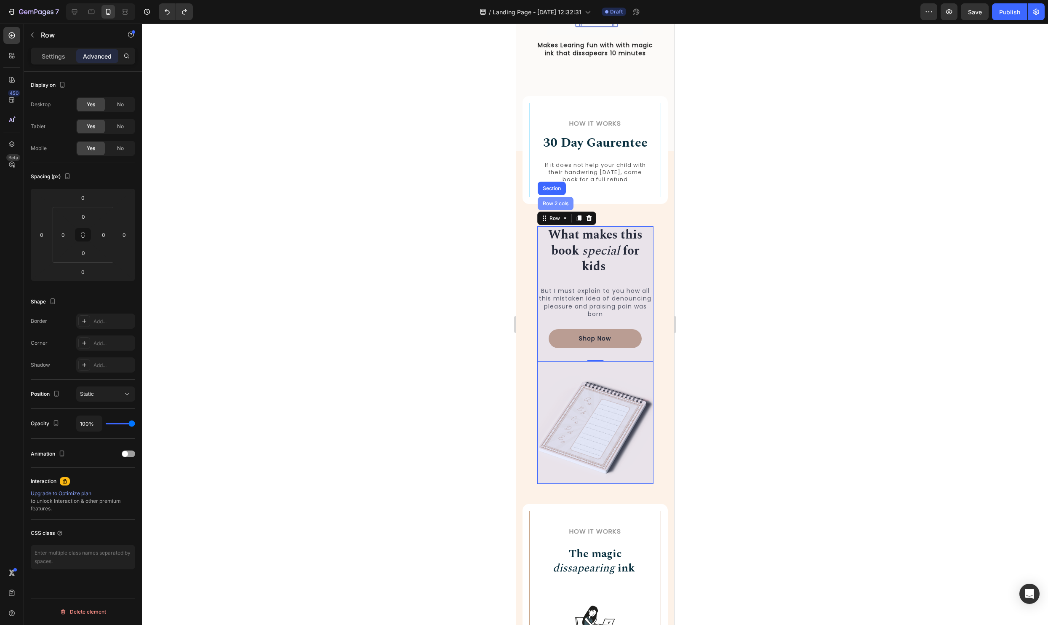
click at [546, 205] on div "Row 2 cols" at bounding box center [555, 203] width 29 height 5
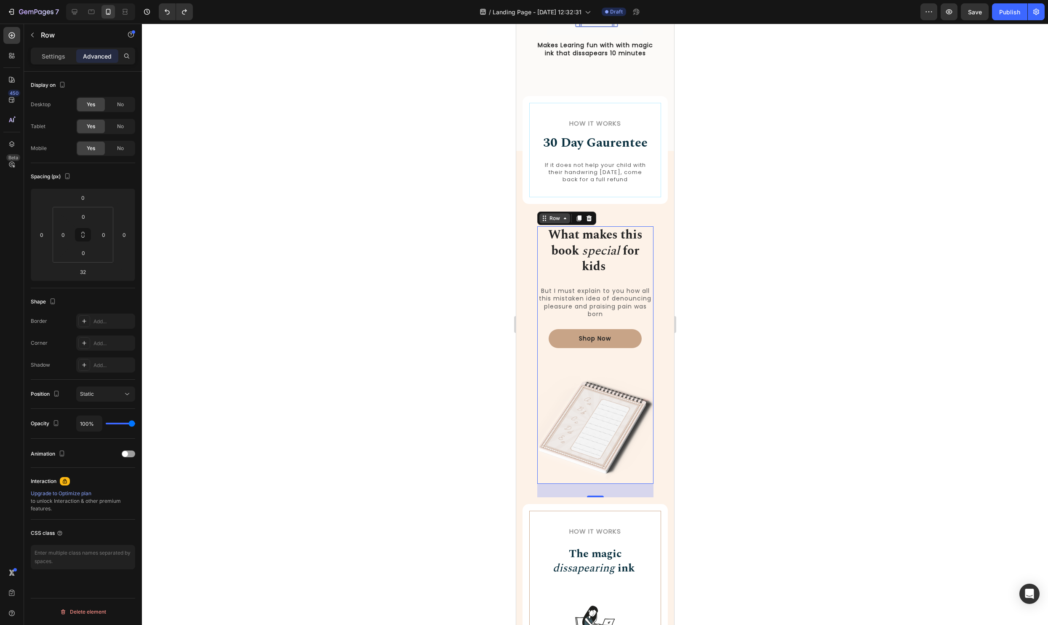
click at [559, 221] on div "Row" at bounding box center [555, 218] width 14 height 8
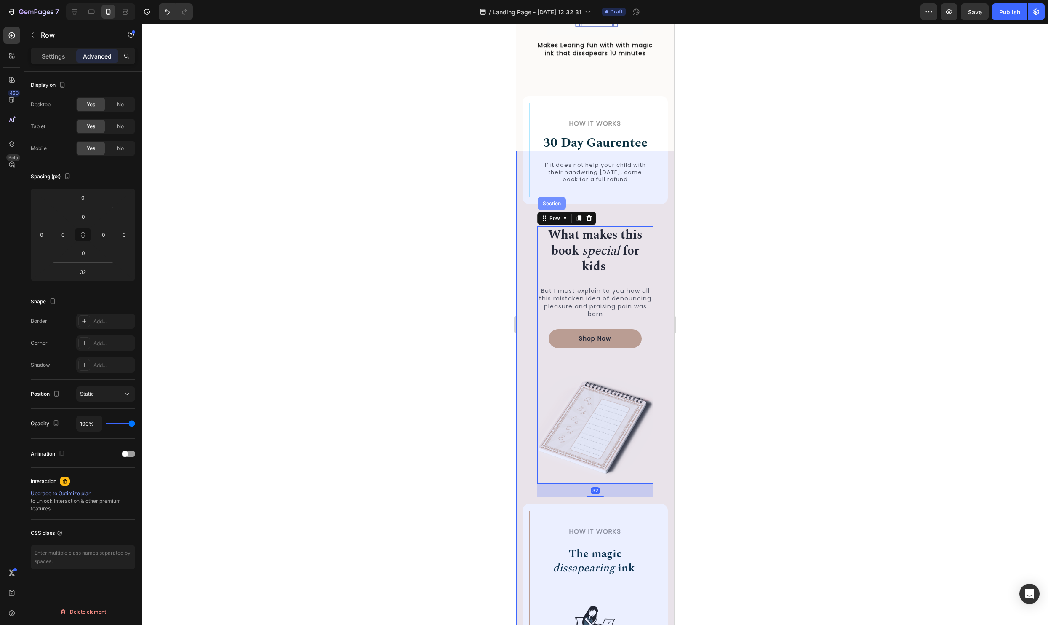
click at [556, 208] on div "Section" at bounding box center [551, 203] width 28 height 13
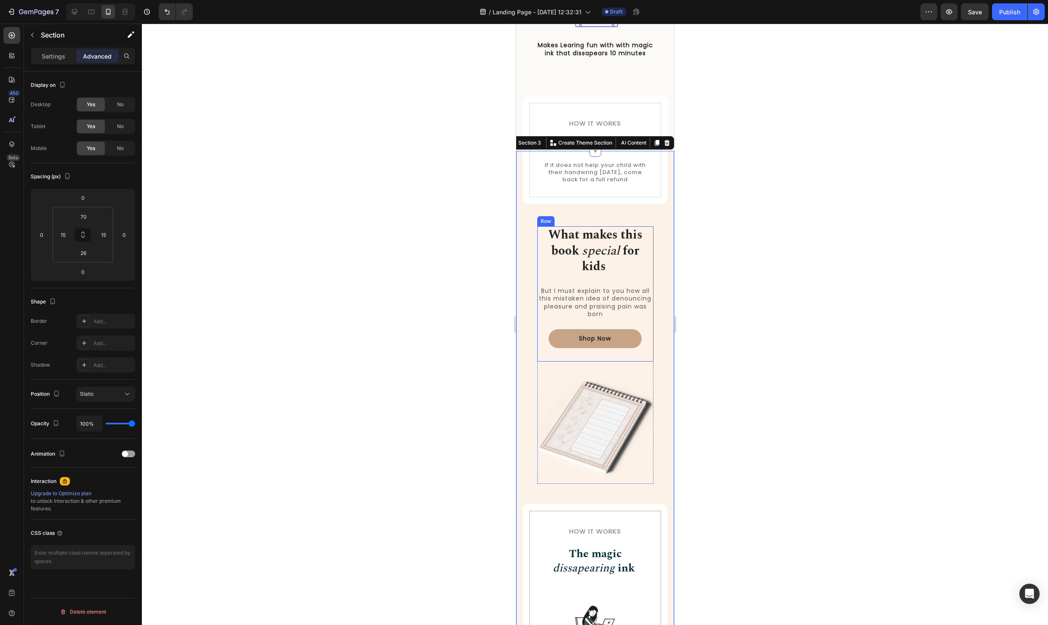
click at [541, 277] on div "What makes this book special for kids Heading But I must explain to you how all…" at bounding box center [595, 293] width 116 height 135
click at [559, 219] on div "Row" at bounding box center [555, 218] width 14 height 8
click at [553, 219] on div "Row" at bounding box center [555, 218] width 14 height 8
click at [772, 360] on div at bounding box center [595, 324] width 906 height 601
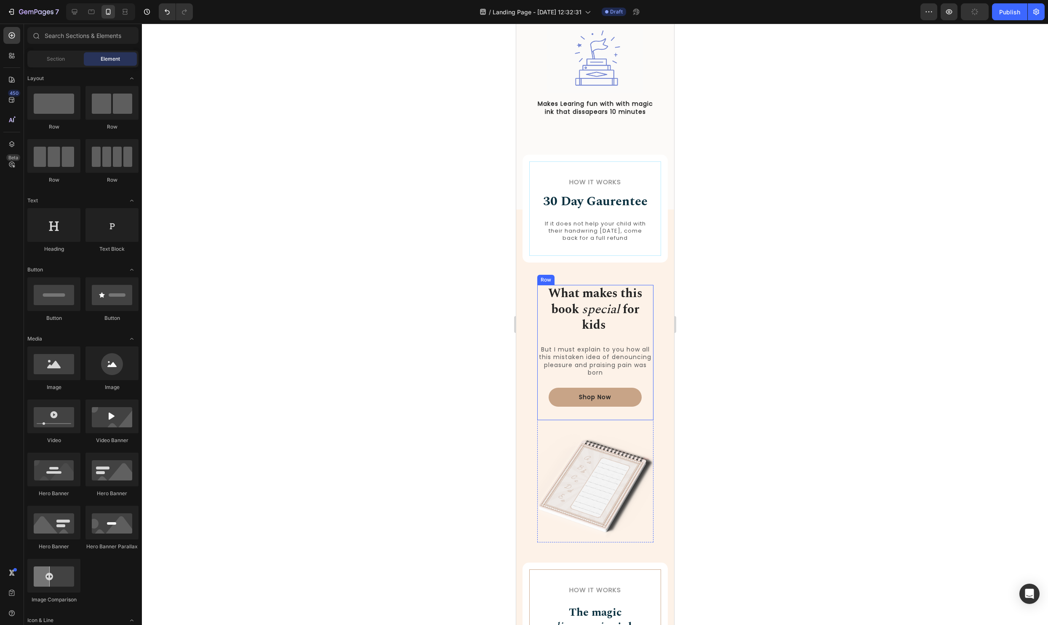
scroll to position [537, 0]
click at [594, 353] on p "But I must explain to you how all this mistaken idea of denouncing pleasure and…" at bounding box center [595, 361] width 115 height 31
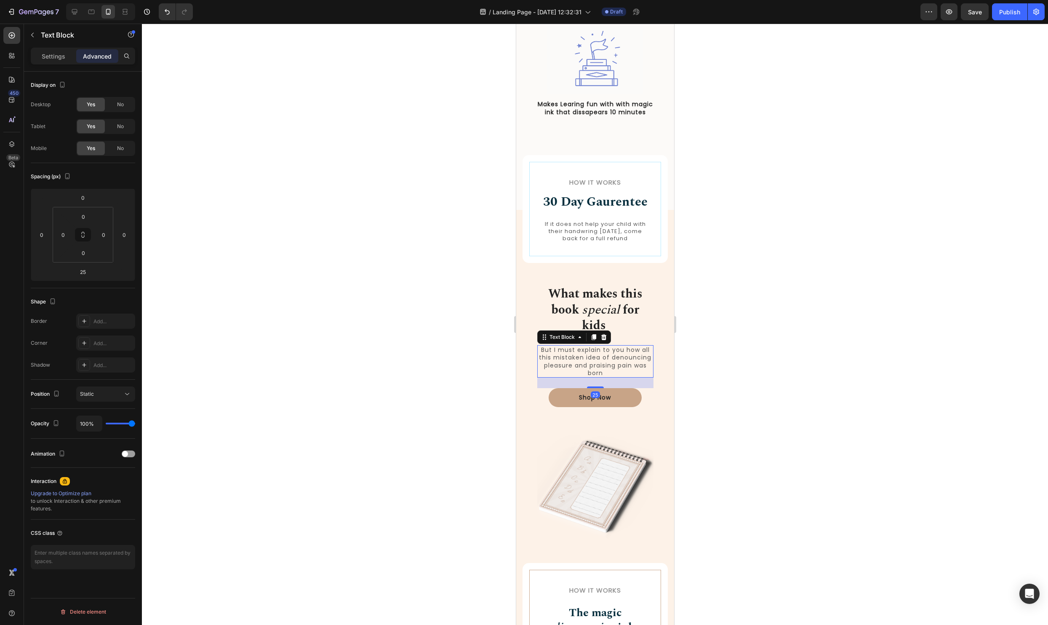
click at [748, 295] on div at bounding box center [595, 324] width 906 height 601
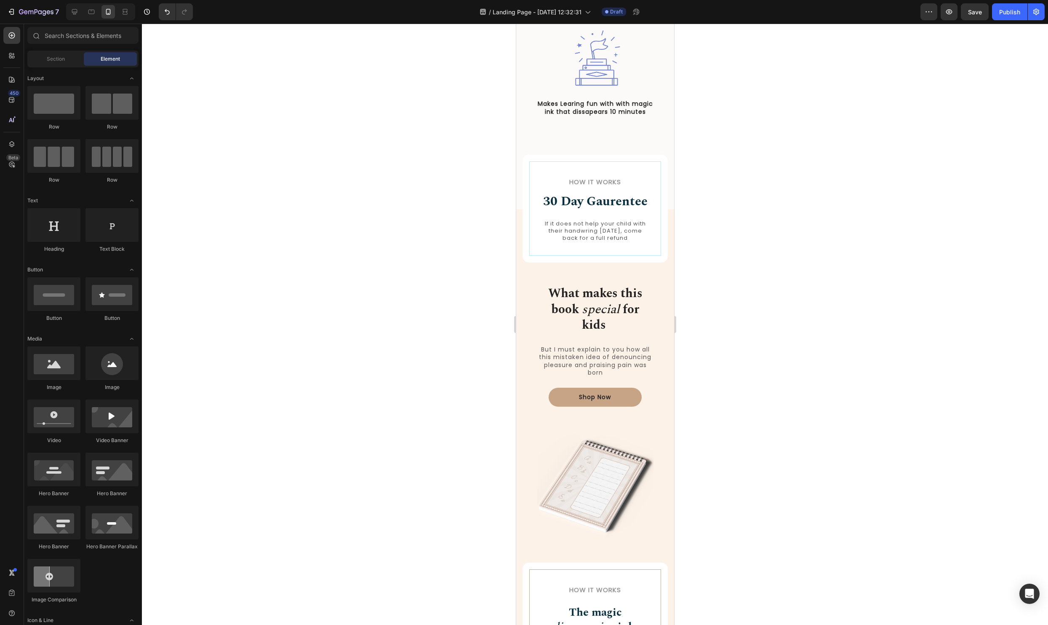
scroll to position [677, 0]
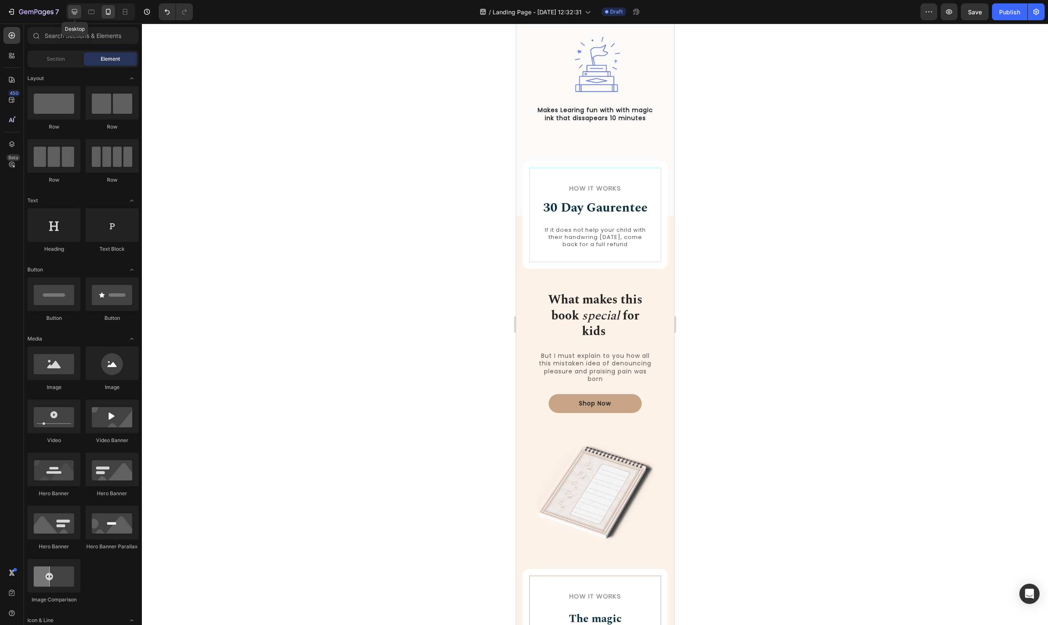
click at [69, 14] on div at bounding box center [74, 11] width 13 height 13
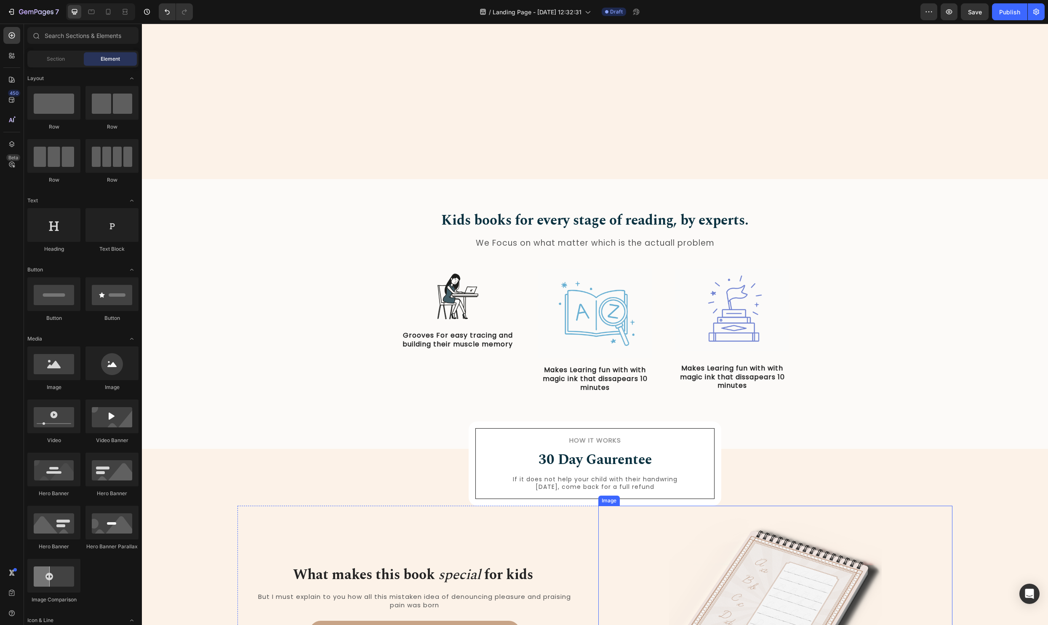
scroll to position [592, 0]
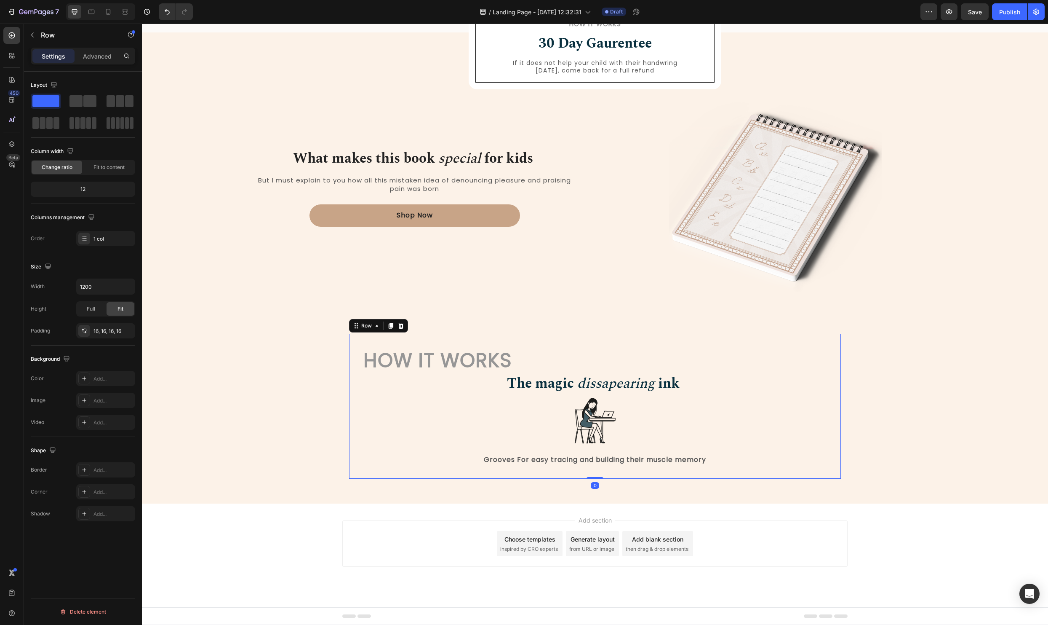
click at [810, 337] on div "How it Works Heading The magic dissapearing ink Heading Image Grooves For easy …" at bounding box center [595, 406] width 492 height 145
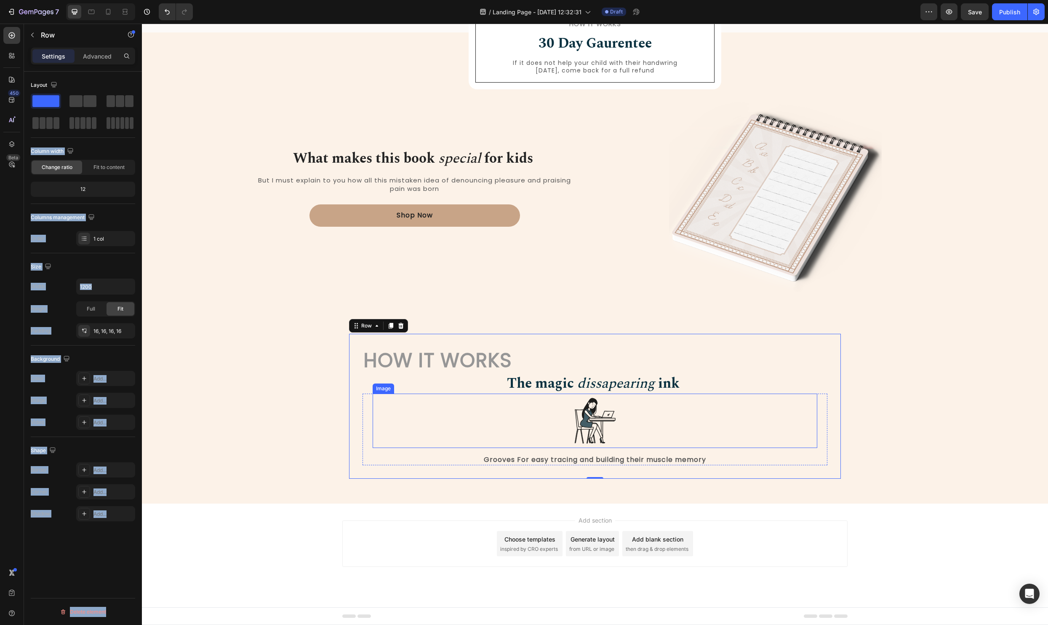
drag, startPoint x: 266, startPoint y: 126, endPoint x: 551, endPoint y: 429, distance: 415.4
click at [260, 182] on p "But I must explain to you how all this mistaken idea of denouncing pleasure and…" at bounding box center [415, 184] width 323 height 16
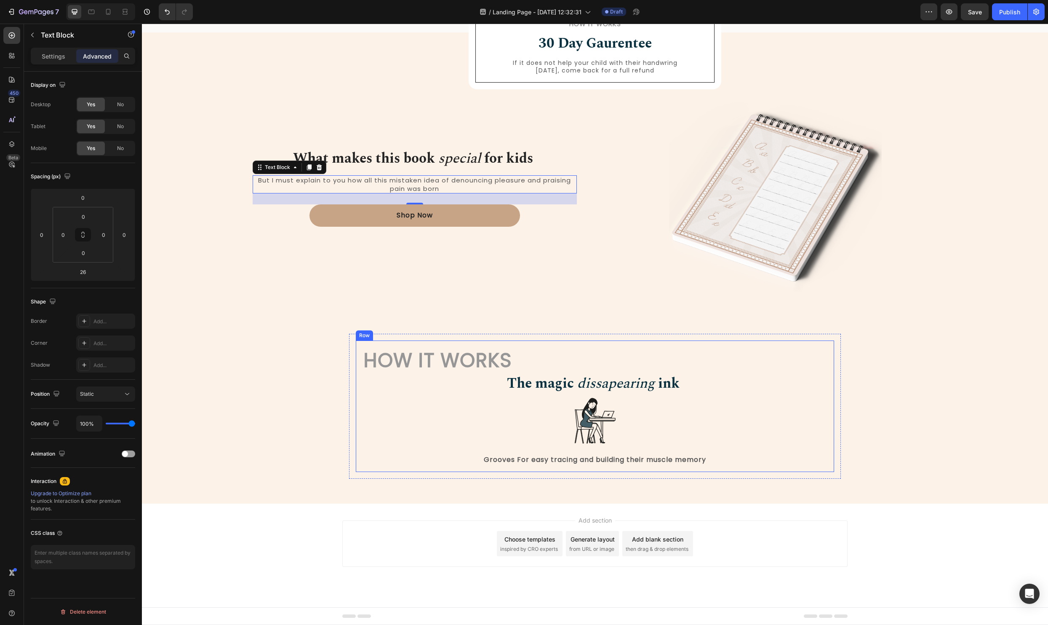
click at [625, 342] on div "How it Works Heading The magic dissapearing ink Heading Image Grooves For easy …" at bounding box center [595, 406] width 478 height 132
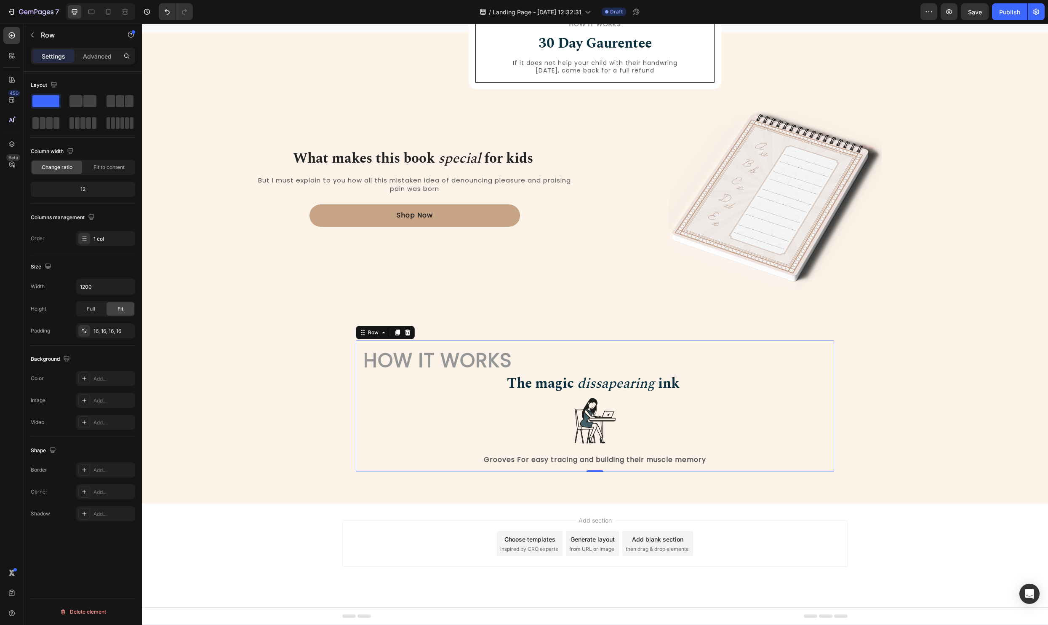
drag, startPoint x: 255, startPoint y: 122, endPoint x: 410, endPoint y: 324, distance: 255.4
drag, startPoint x: 270, startPoint y: 128, endPoint x: 273, endPoint y: 125, distance: 4.8
drag, startPoint x: 126, startPoint y: 99, endPoint x: 709, endPoint y: 398, distance: 654.8
click at [126, 99] on span at bounding box center [129, 101] width 8 height 12
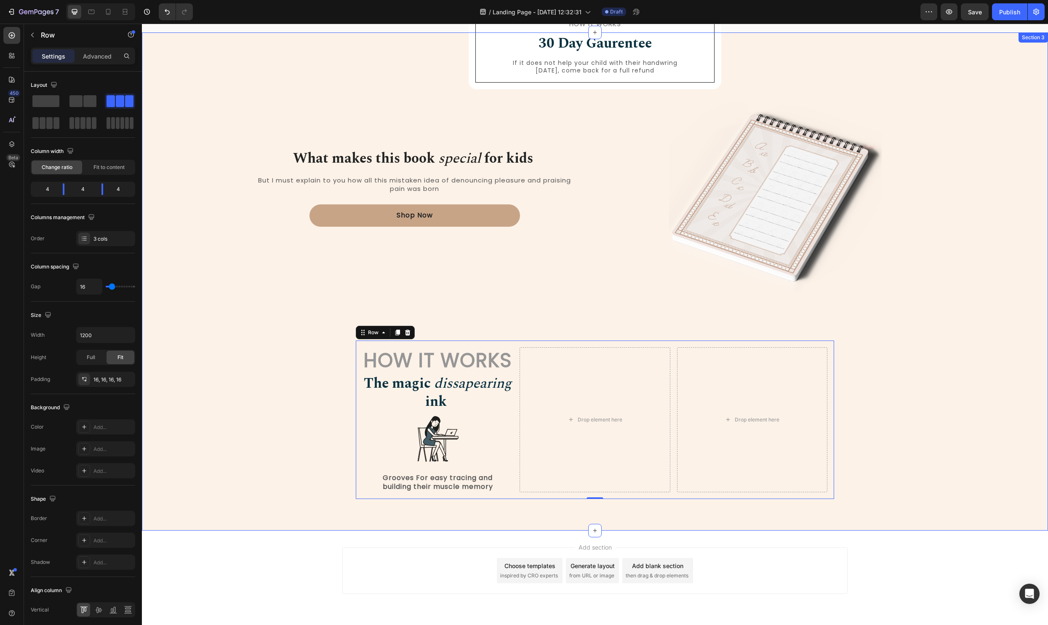
click at [874, 402] on div "How it Works Heading 30 Day Gaurentee Heading If it does not help your child wi…" at bounding box center [595, 288] width 894 height 448
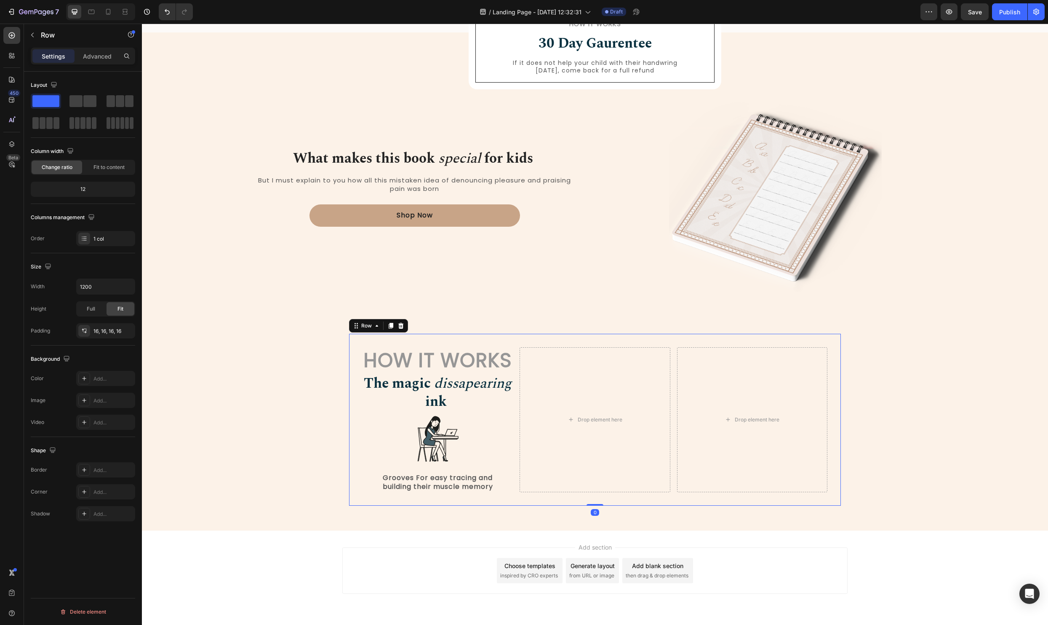
click at [517, 338] on div "How it Works Heading The magic dissapearing ink Heading Image Grooves For easy …" at bounding box center [595, 420] width 492 height 172
click at [107, 284] on input "1200" at bounding box center [106, 286] width 58 height 15
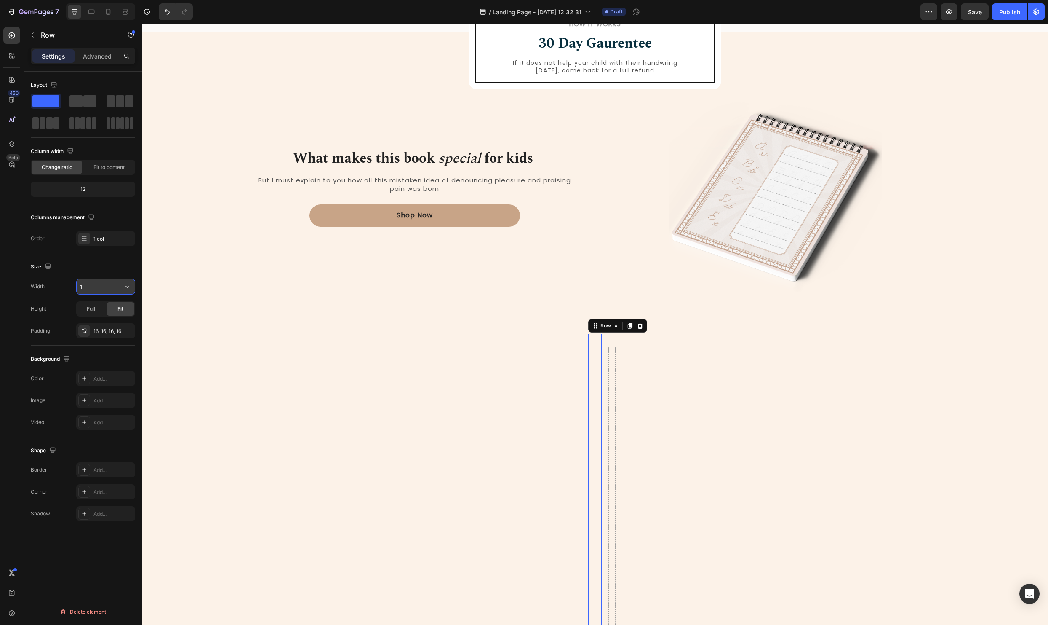
click at [132, 287] on button "button" at bounding box center [127, 286] width 15 height 15
click at [124, 324] on span "100%" at bounding box center [121, 324] width 14 height 8
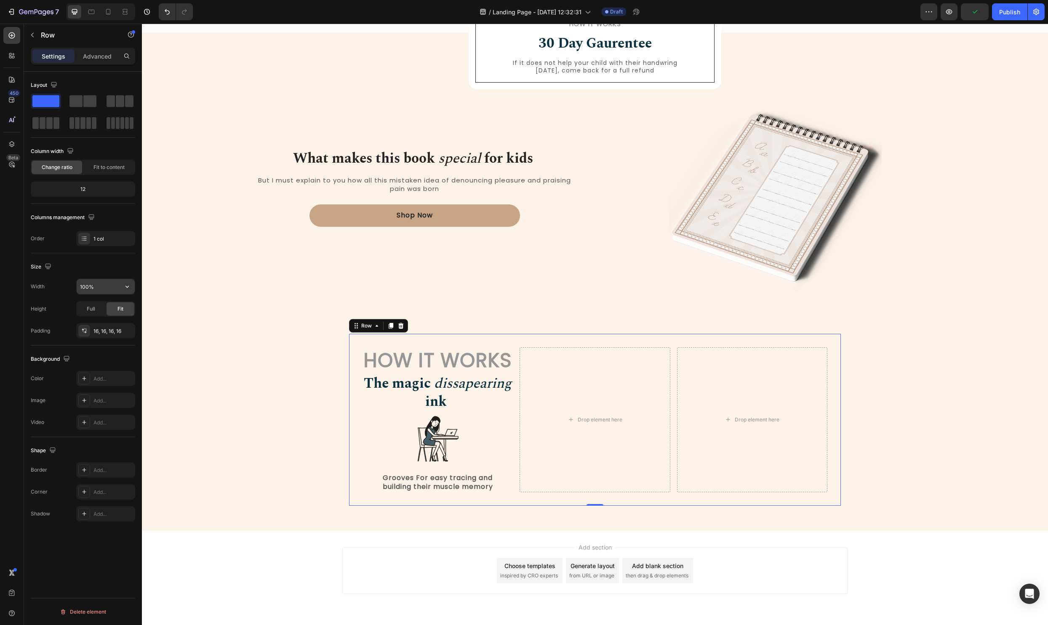
click at [96, 289] on input "100%" at bounding box center [106, 286] width 58 height 15
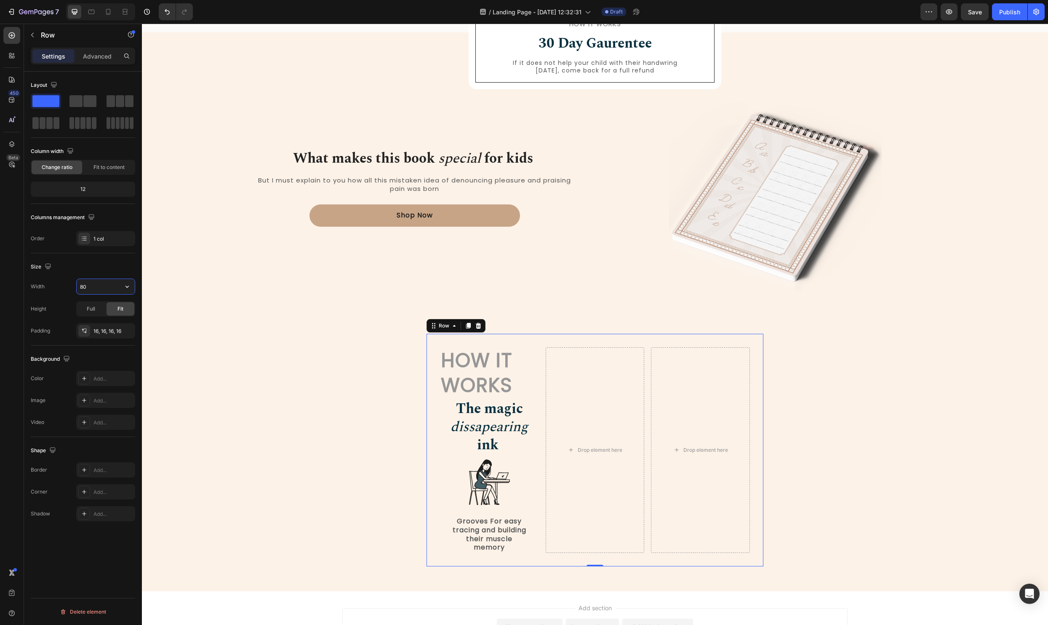
type input "8"
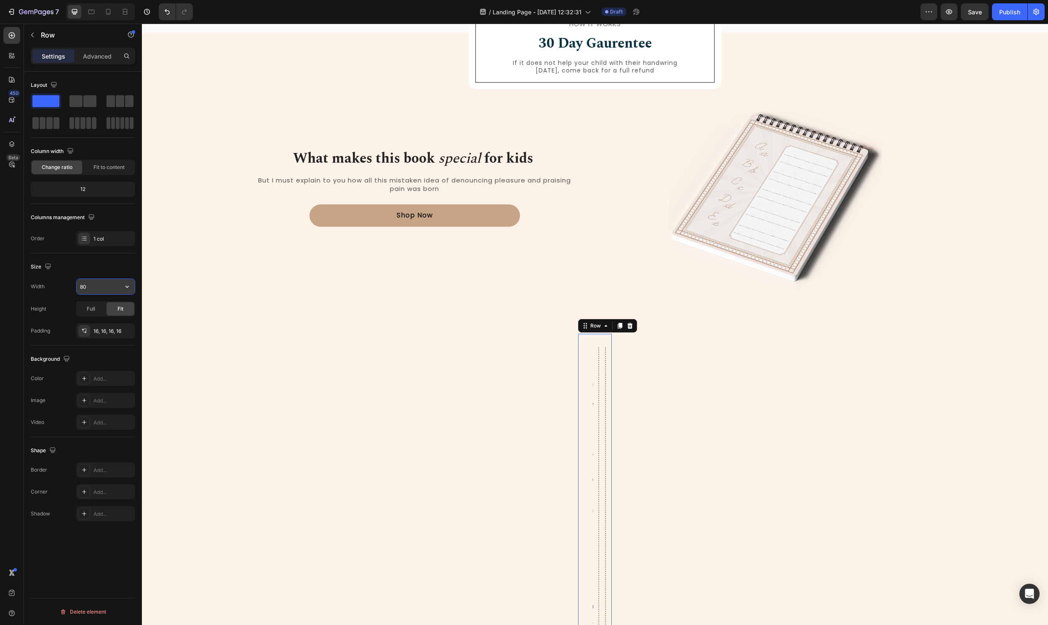
click at [129, 286] on icon "button" at bounding box center [127, 286] width 8 height 8
drag, startPoint x: 103, startPoint y: 321, endPoint x: 100, endPoint y: 308, distance: 13.3
click at [103, 321] on p "Full 100%" at bounding box center [104, 324] width 48 height 8
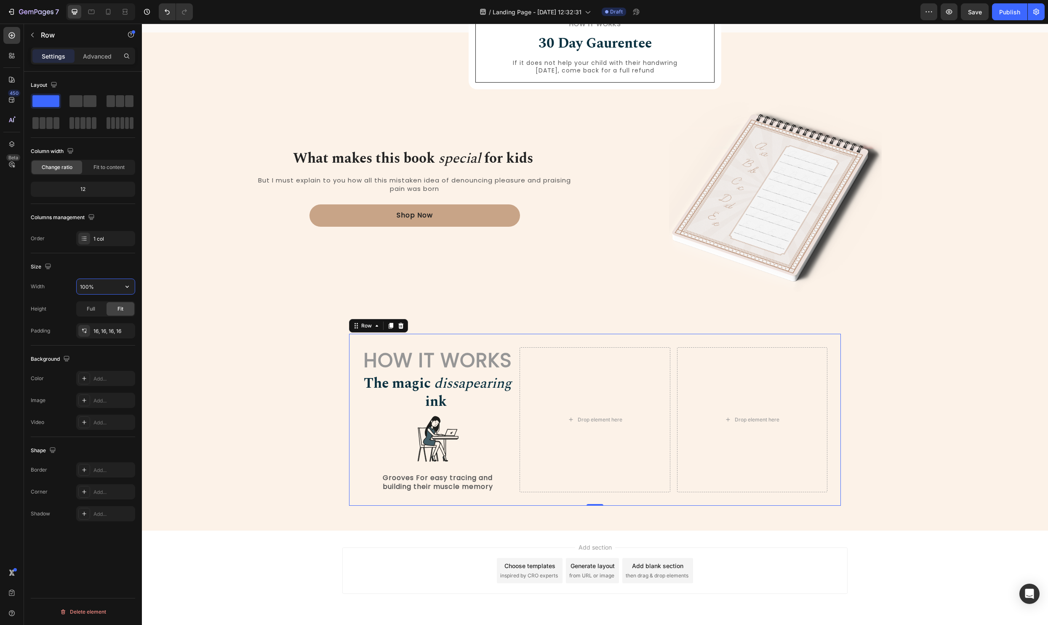
click at [88, 288] on input "100%" at bounding box center [106, 286] width 58 height 15
click at [128, 287] on icon "button" at bounding box center [127, 286] width 8 height 8
click at [105, 318] on div "Full 100%" at bounding box center [96, 324] width 69 height 16
type input "100%"
click at [904, 396] on div "How it Works Heading 30 Day Gaurentee Heading If it does not help your child wi…" at bounding box center [595, 288] width 894 height 448
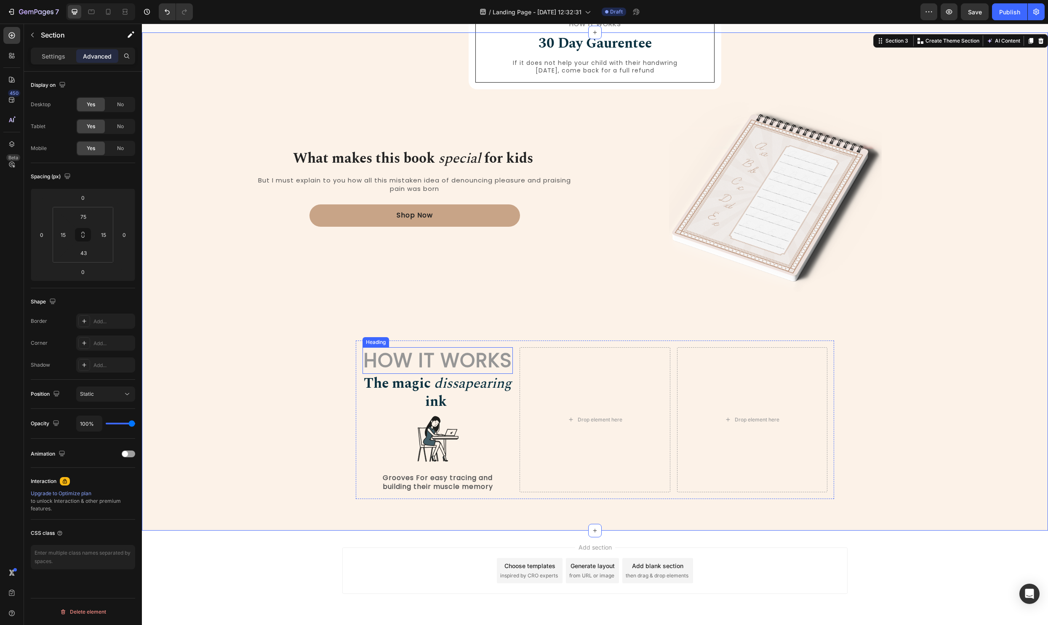
click at [471, 361] on h2 "How it Works" at bounding box center [438, 360] width 150 height 27
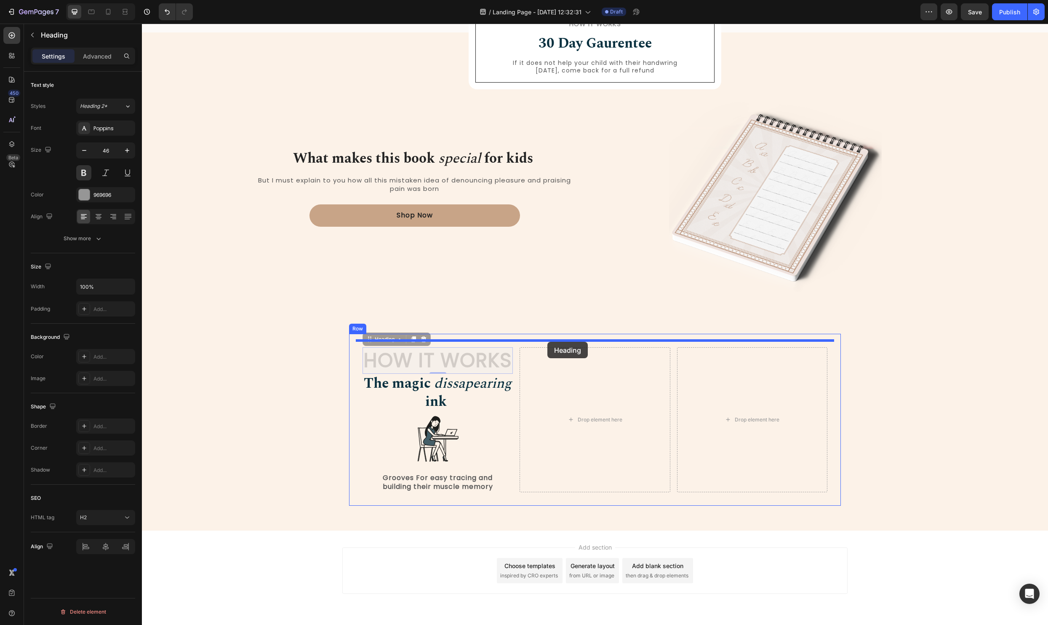
drag, startPoint x: 370, startPoint y: 342, endPoint x: 548, endPoint y: 342, distance: 177.8
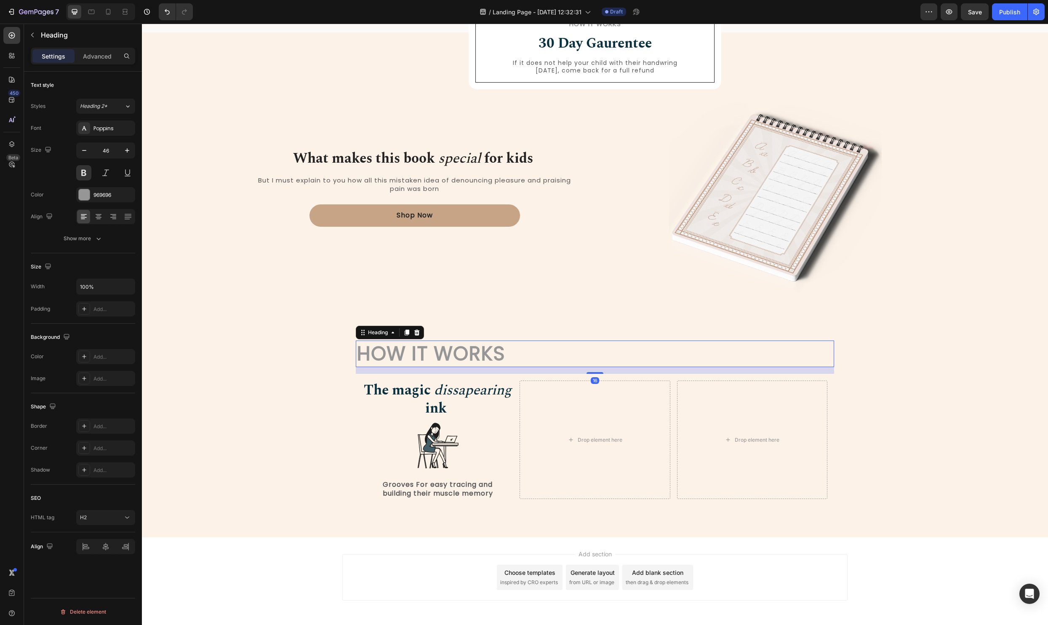
click at [437, 352] on h2 "How it Works" at bounding box center [595, 353] width 478 height 27
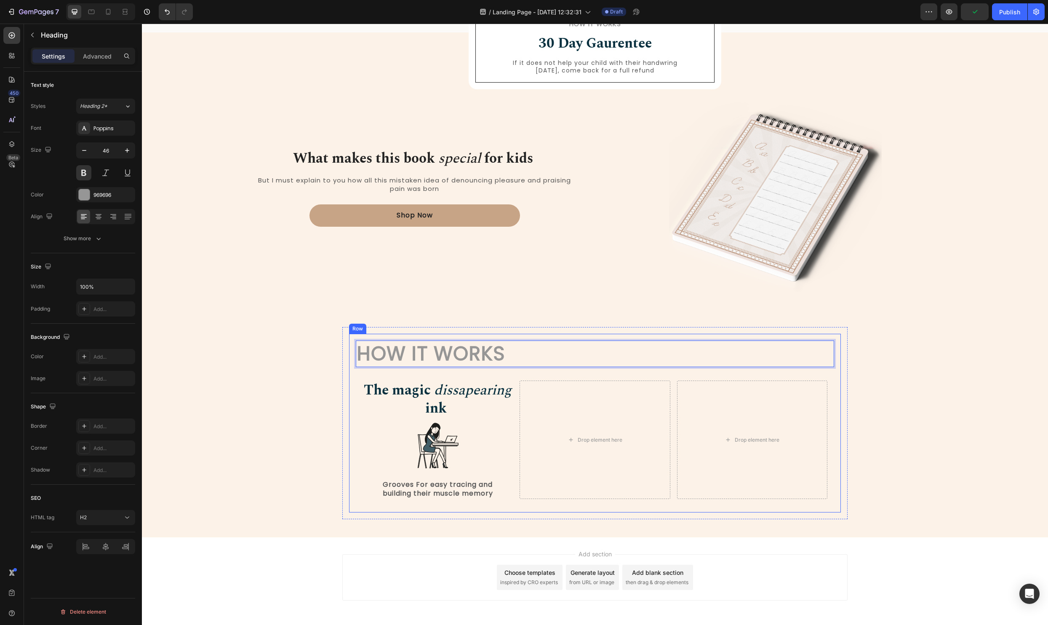
click at [353, 377] on div "How it Works Heading 16 The magic dissapearing ink Heading Image Grooves For ea…" at bounding box center [595, 423] width 492 height 179
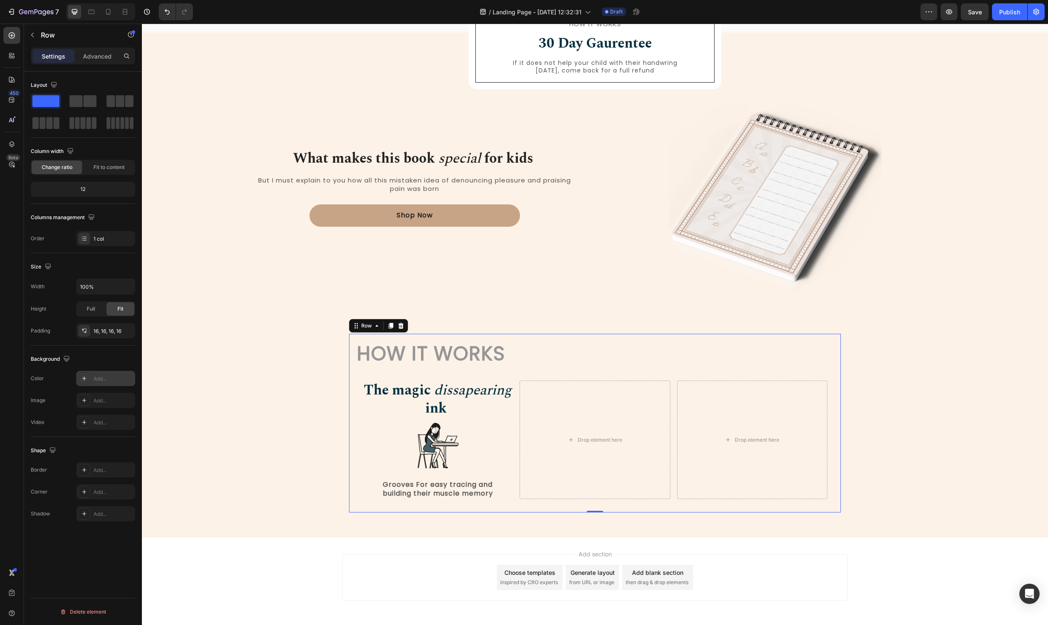
click at [87, 380] on icon at bounding box center [84, 378] width 7 height 7
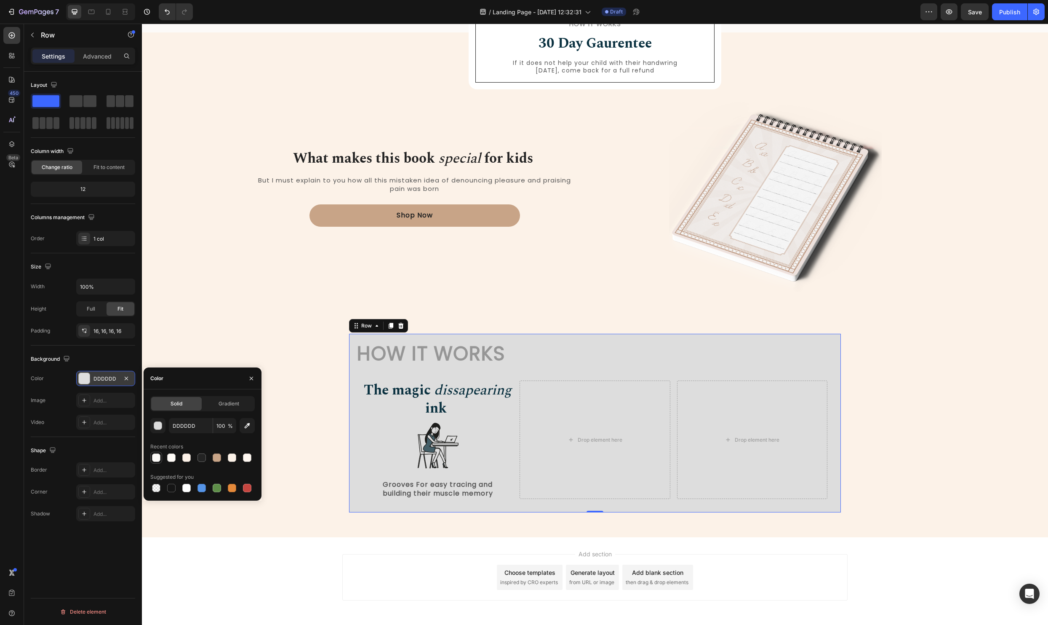
click at [154, 458] on div at bounding box center [156, 457] width 8 height 8
type input "FCFAF8"
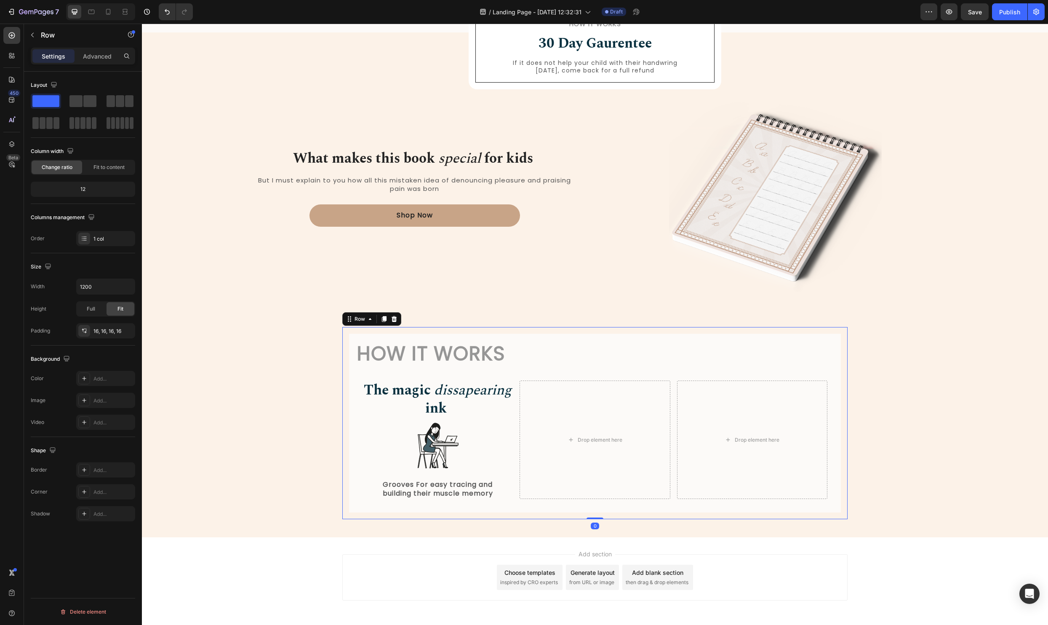
click at [348, 411] on div "How it Works Heading The magic dissapearing ink Heading Image Grooves For easy …" at bounding box center [594, 423] width 505 height 192
click at [80, 376] on div at bounding box center [84, 378] width 12 height 12
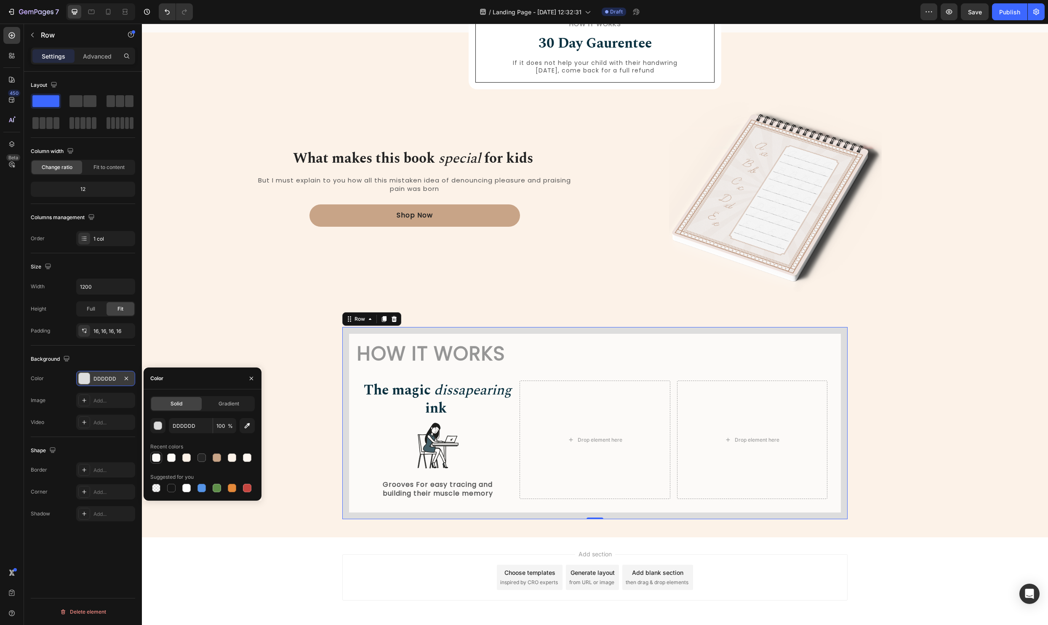
click at [160, 456] on div at bounding box center [156, 457] width 8 height 8
type input "FCFAF8"
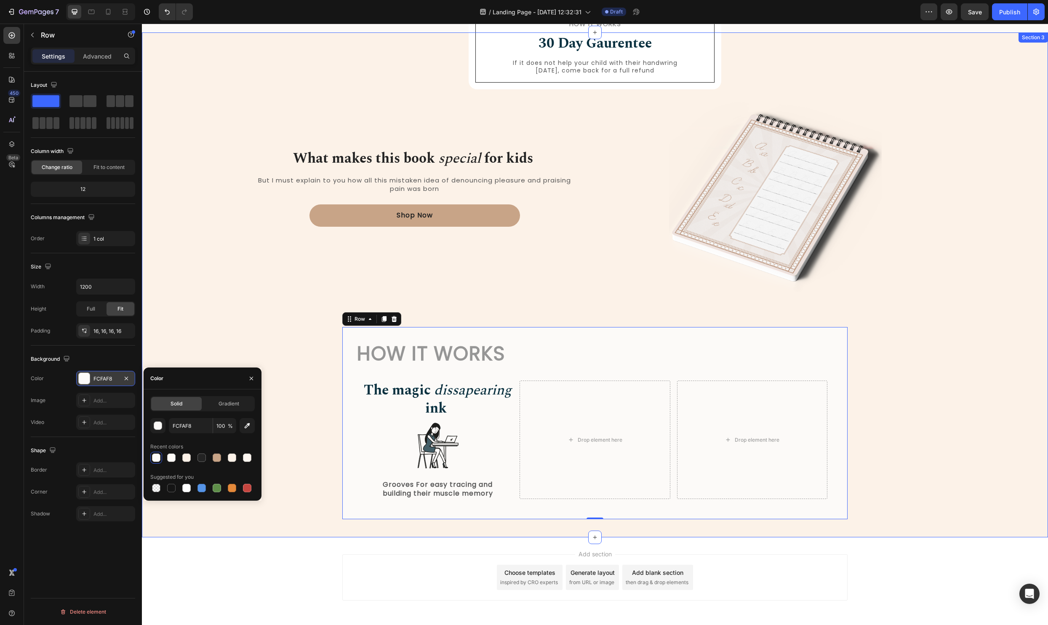
click at [233, 303] on div "How it Works Heading 30 Day Gaurentee Heading If it does not help your child wi…" at bounding box center [595, 291] width 894 height 455
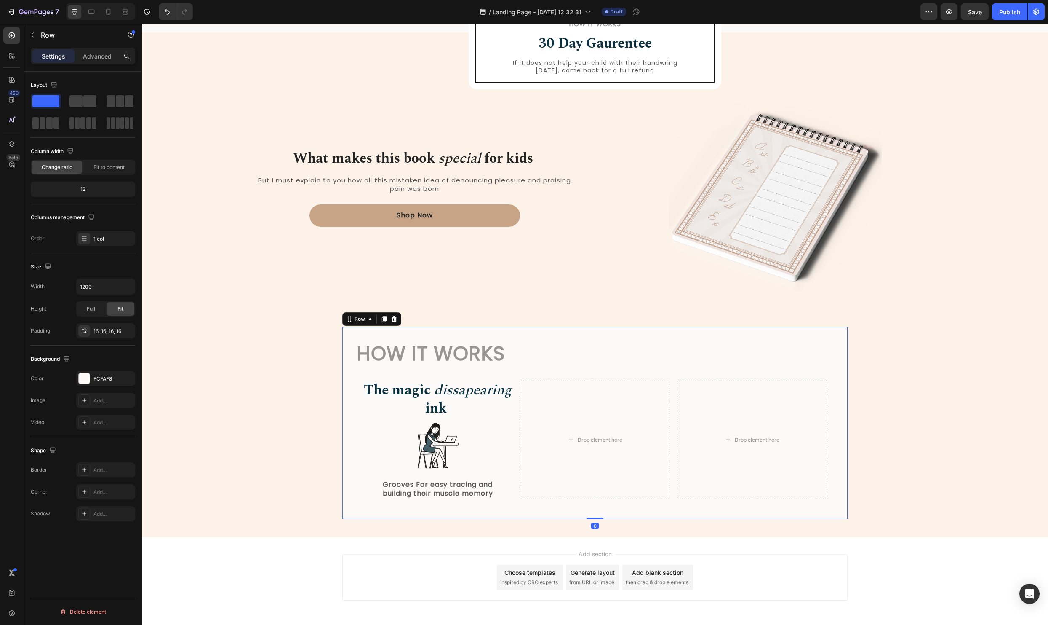
click at [347, 332] on div "How it Works Heading The magic dissapearing ink Heading Image Grooves For easy …" at bounding box center [594, 423] width 505 height 192
click at [84, 487] on div at bounding box center [84, 492] width 12 height 12
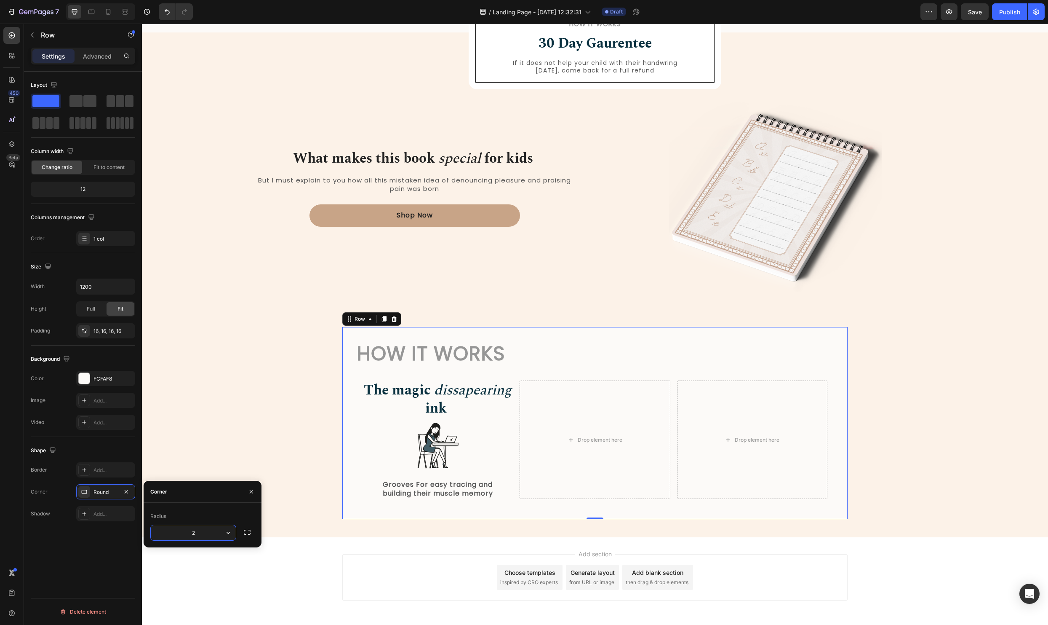
type input "20"
click at [225, 405] on div "How it Works Heading 30 Day Gaurentee Heading If it does not help your child wi…" at bounding box center [595, 291] width 894 height 455
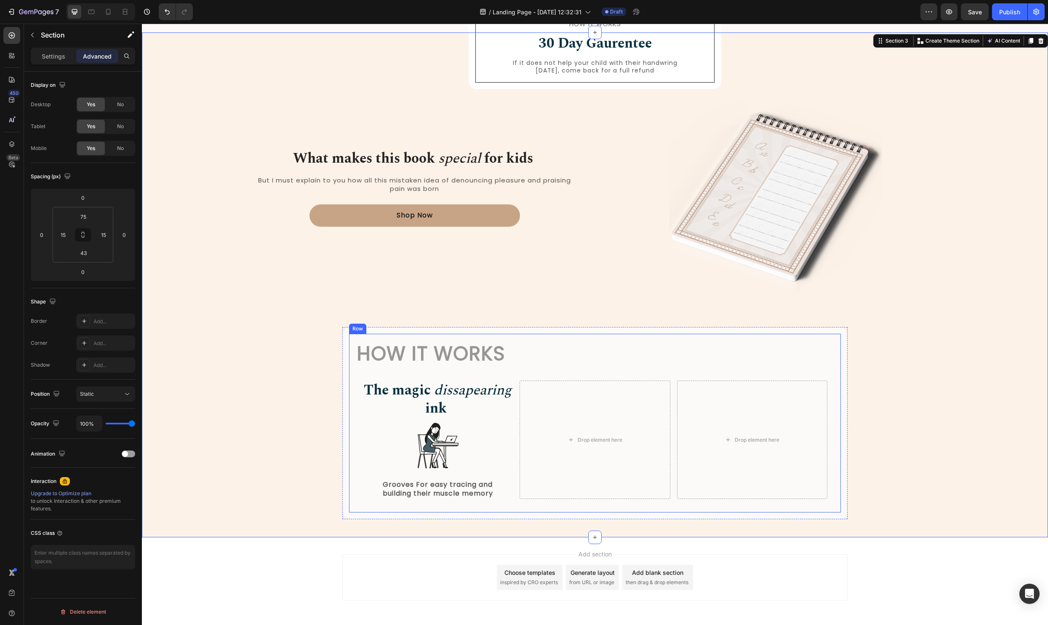
click at [353, 390] on div "How it Works Heading The magic dissapearing ink Heading Image Grooves For easy …" at bounding box center [595, 423] width 492 height 179
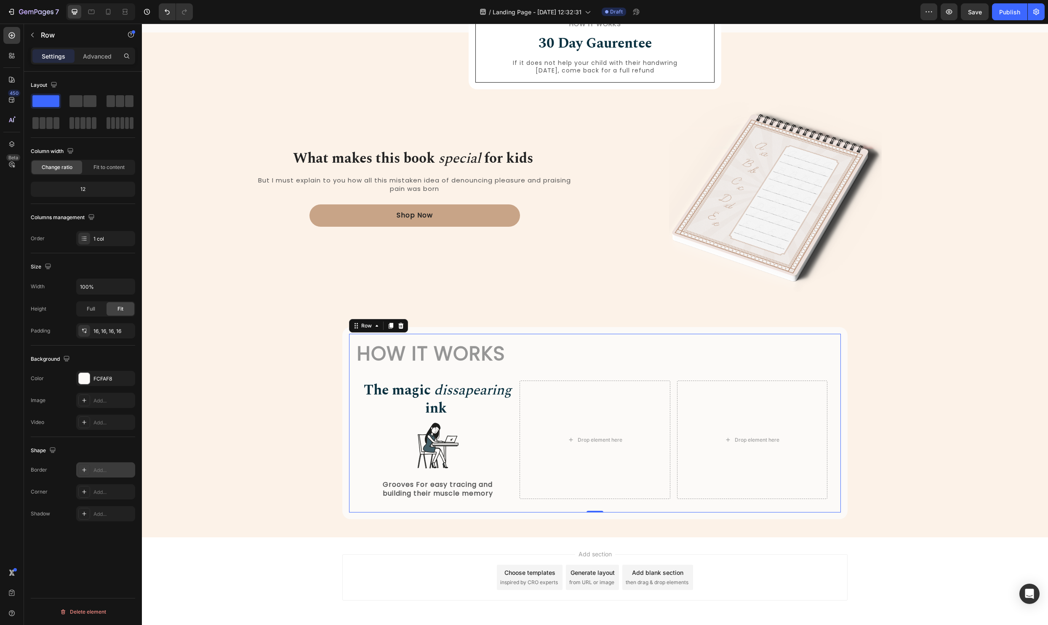
click at [83, 468] on icon at bounding box center [84, 469] width 7 height 7
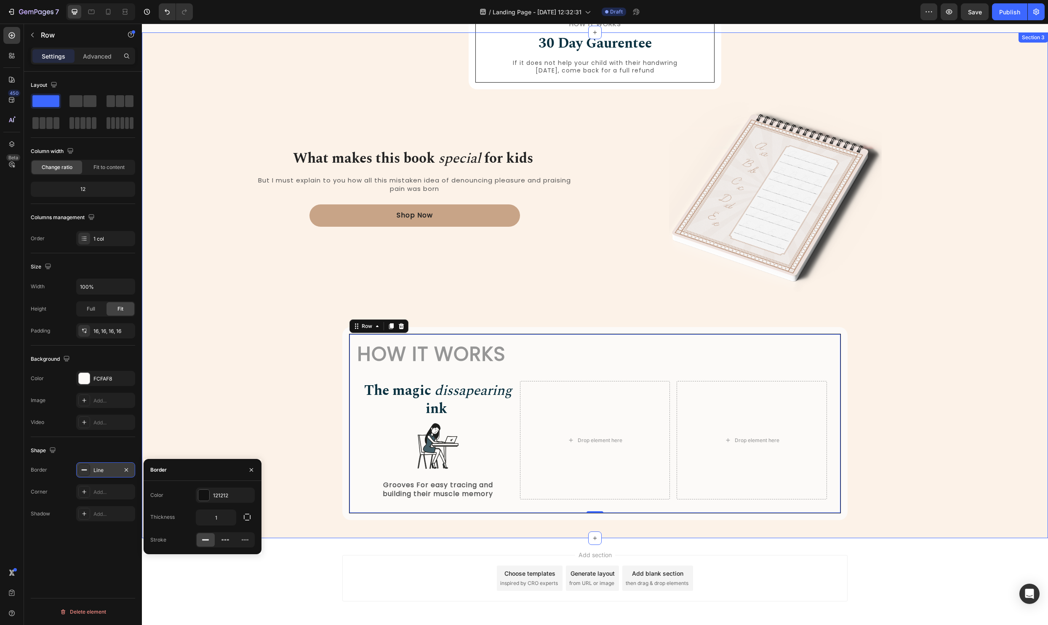
click at [216, 347] on div "How it Works Heading 30 Day Gaurentee Heading If it does not help your child wi…" at bounding box center [595, 292] width 894 height 456
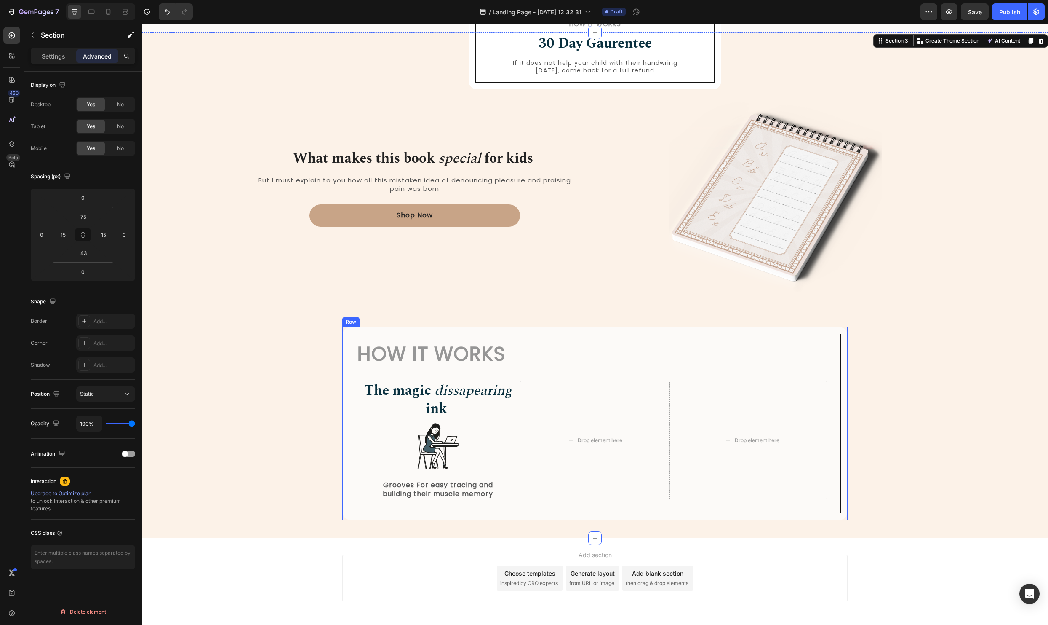
click at [460, 328] on div "How it Works Heading The magic dissapearing ink Heading Image Grooves For easy …" at bounding box center [594, 423] width 505 height 193
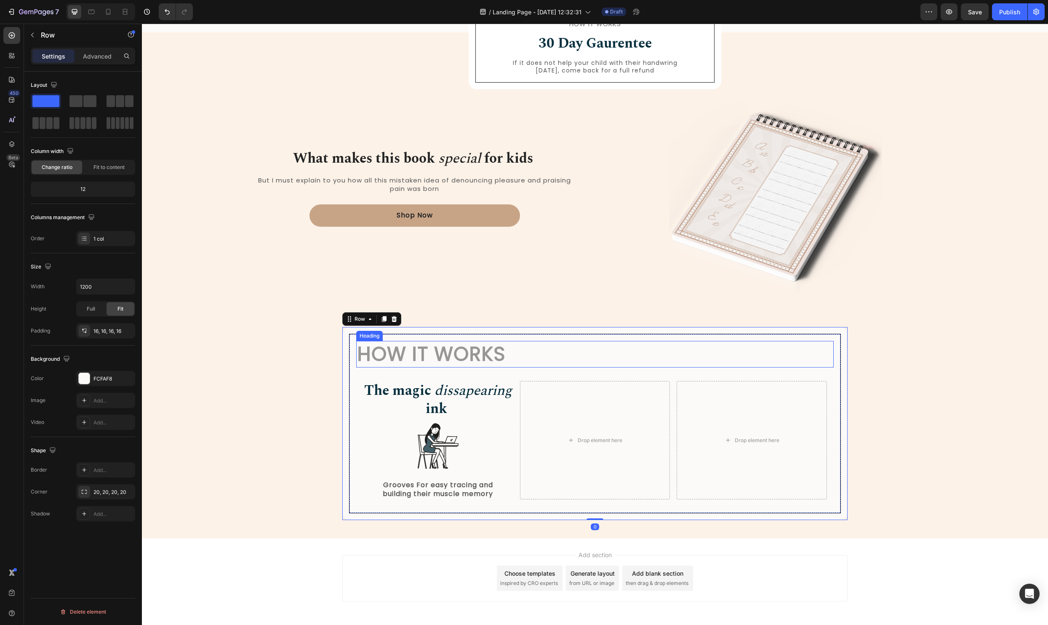
click at [430, 353] on p "How it Works" at bounding box center [595, 354] width 476 height 25
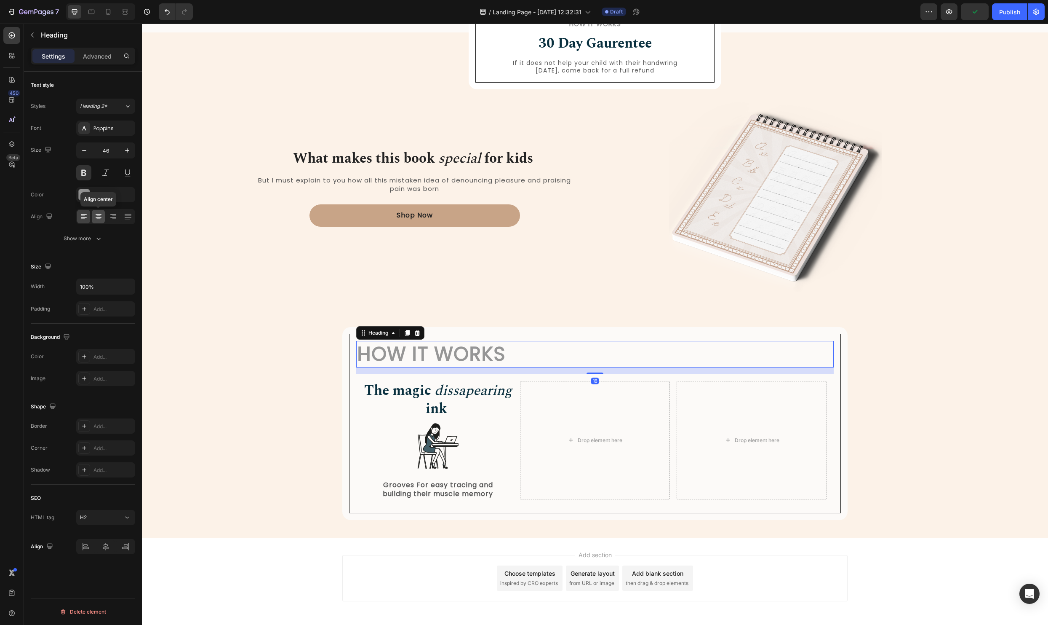
click at [99, 212] on icon at bounding box center [98, 216] width 8 height 8
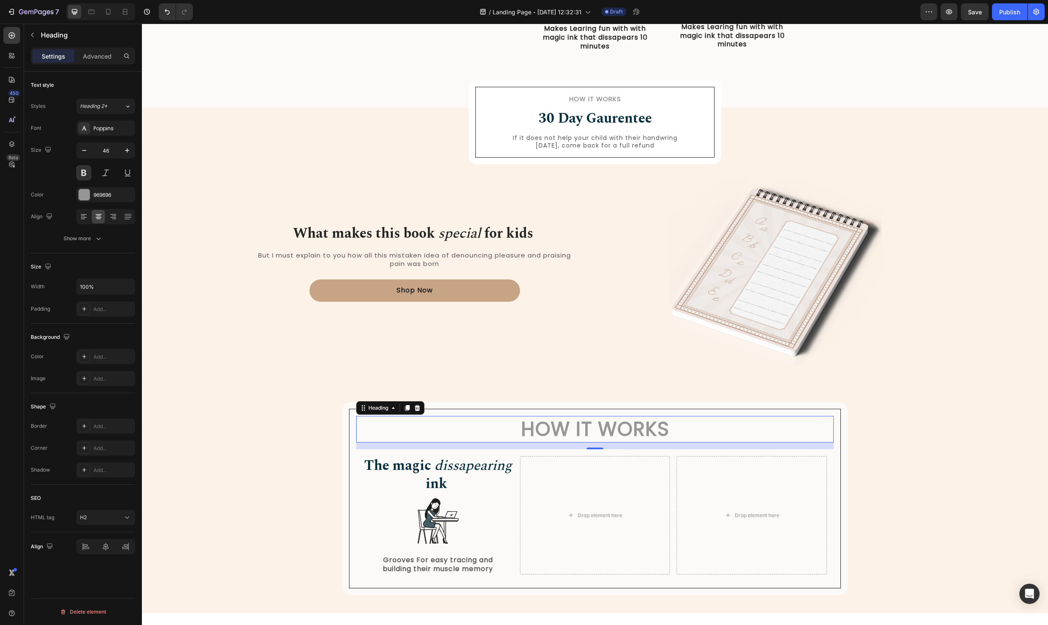
scroll to position [518, 0]
click at [108, 152] on input "46" at bounding box center [106, 150] width 28 height 15
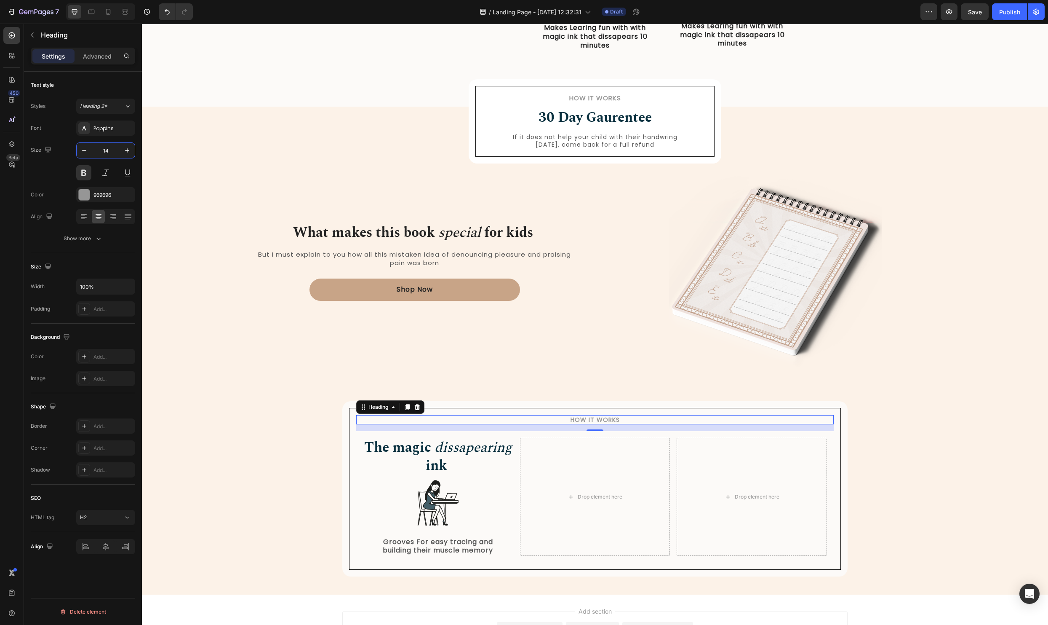
type input "14"
click at [596, 262] on div "What makes this book special for kids Heading But I must explain to you how all…" at bounding box center [595, 275] width 715 height 224
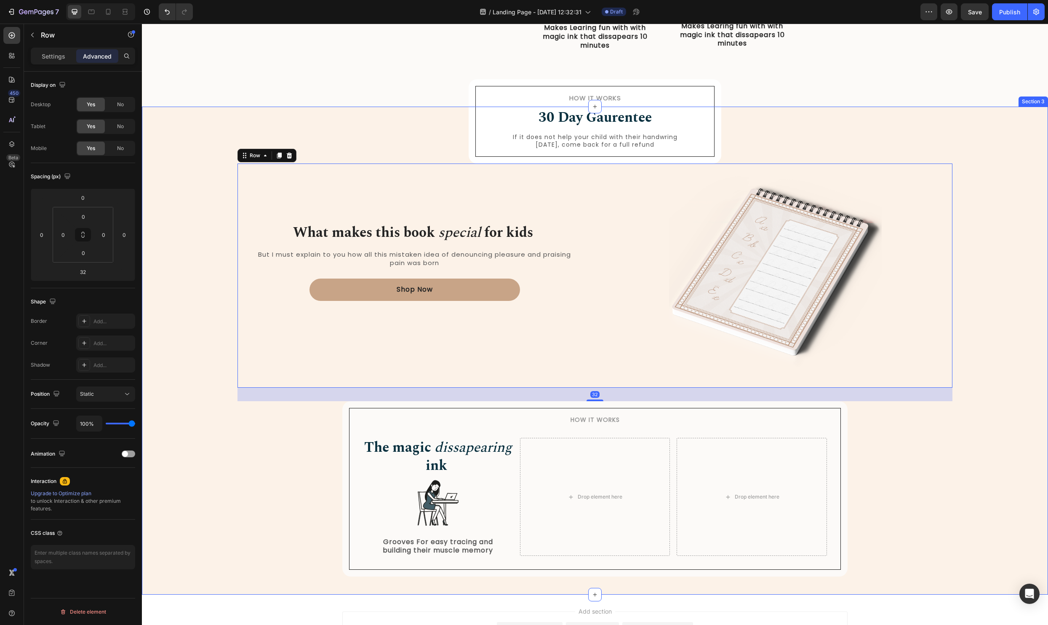
click at [979, 447] on div "How it Works Heading 30 Day Gaurentee Heading If it does not help your child wi…" at bounding box center [595, 357] width 894 height 438
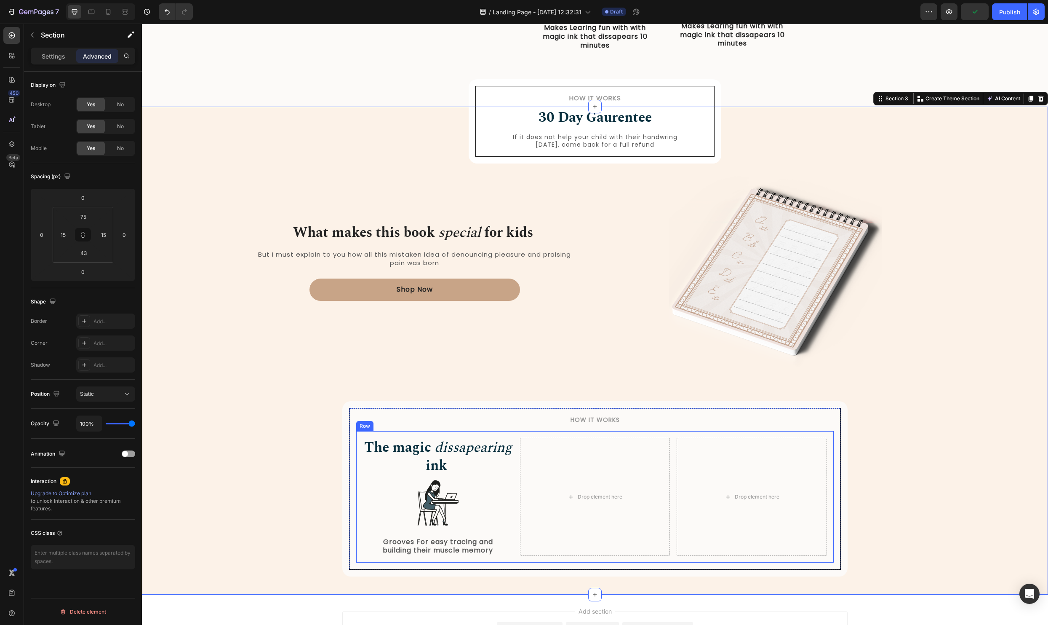
click at [431, 441] on strong "The magic" at bounding box center [397, 447] width 67 height 21
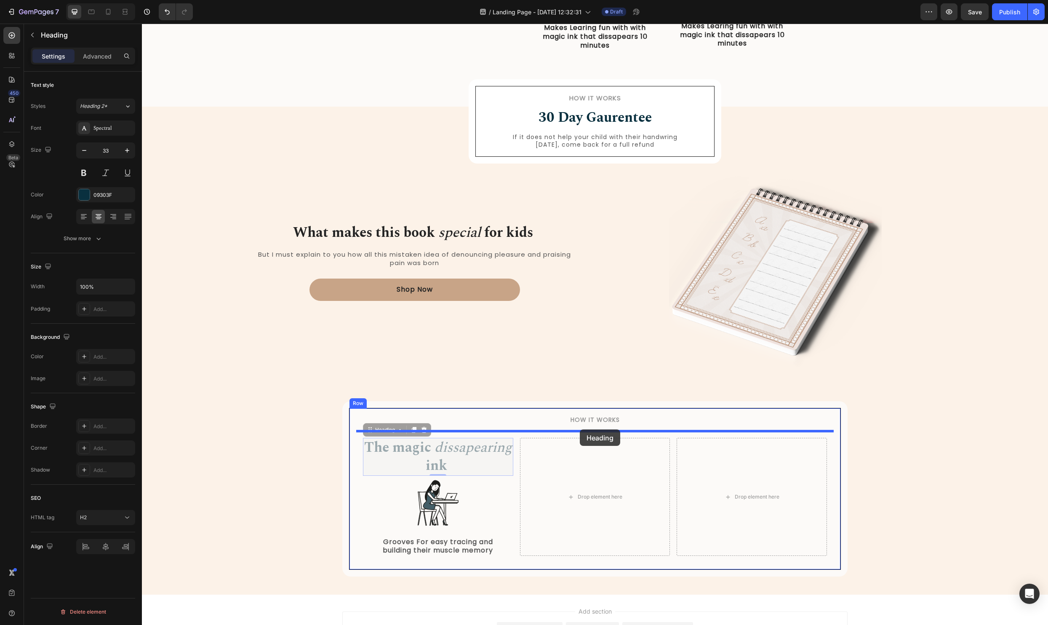
drag, startPoint x: 370, startPoint y: 431, endPoint x: 580, endPoint y: 429, distance: 210.2
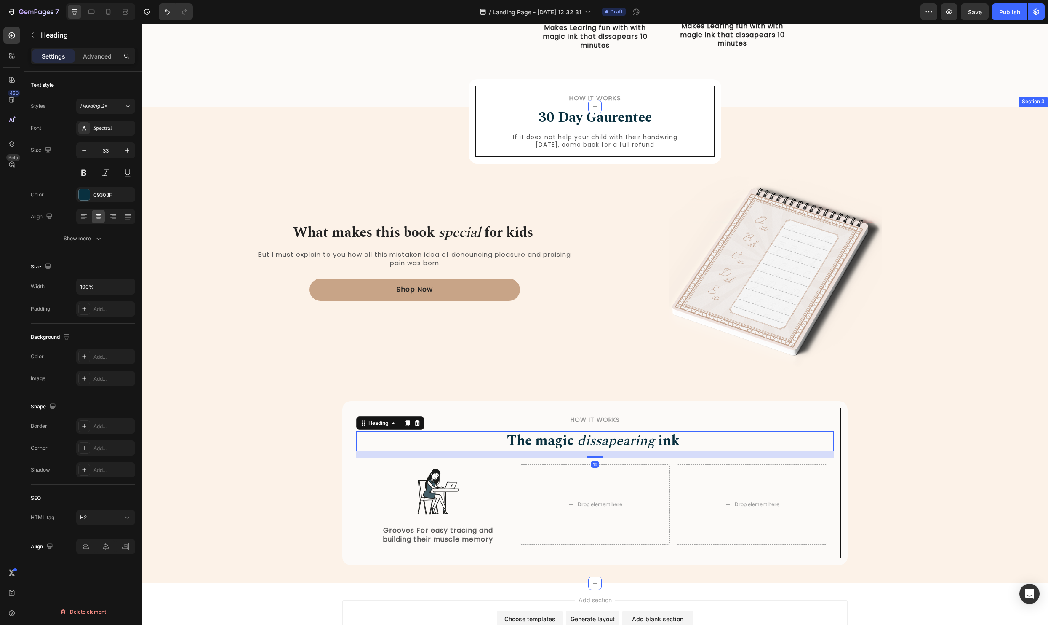
click at [917, 422] on div "How it Works Heading 30 Day Gaurentee Heading If it does not help your child wi…" at bounding box center [595, 351] width 894 height 427
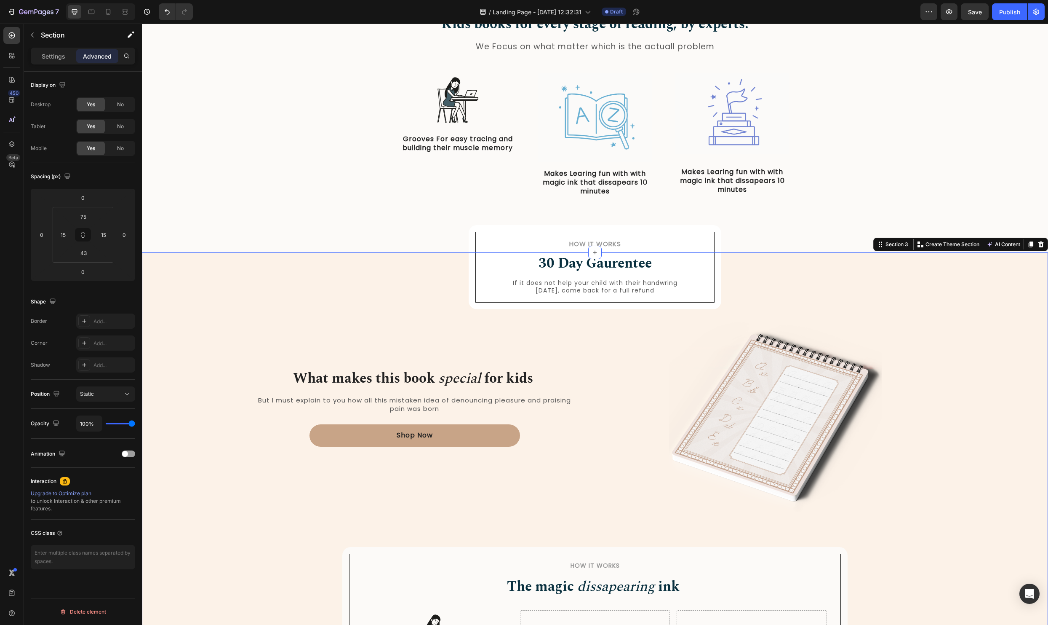
scroll to position [301, 0]
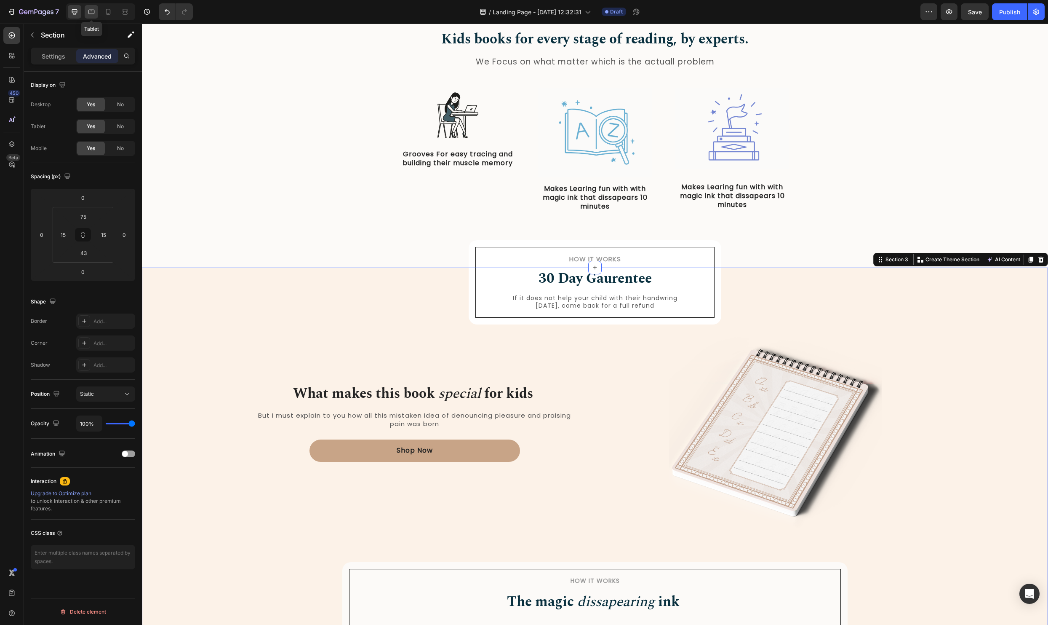
click at [95, 11] on icon at bounding box center [91, 12] width 8 height 8
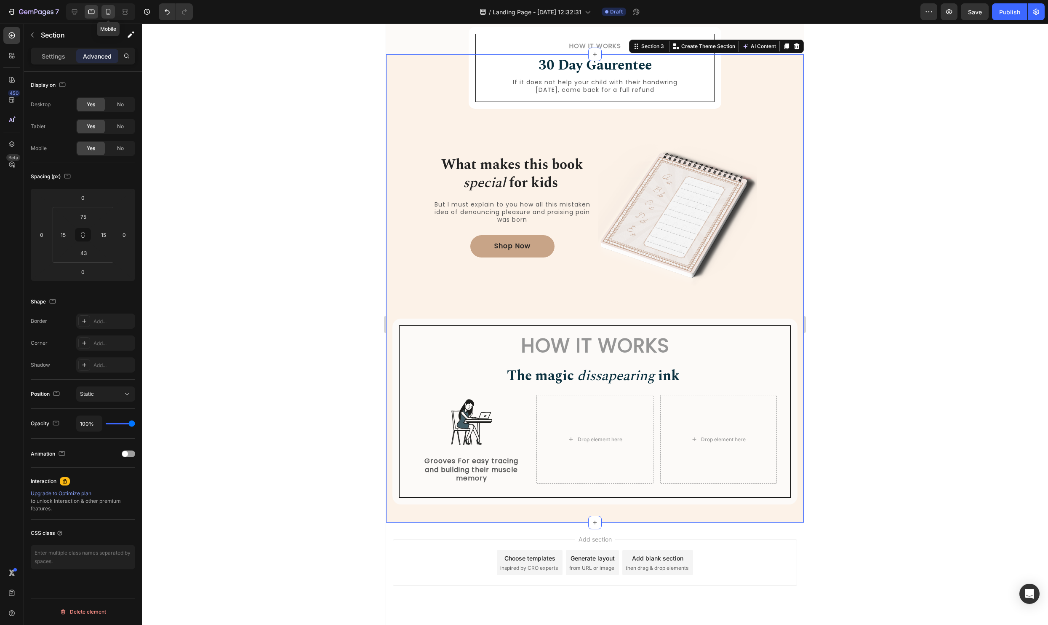
scroll to position [483, 0]
click at [112, 13] on icon at bounding box center [108, 12] width 8 height 8
type input "70"
type input "26"
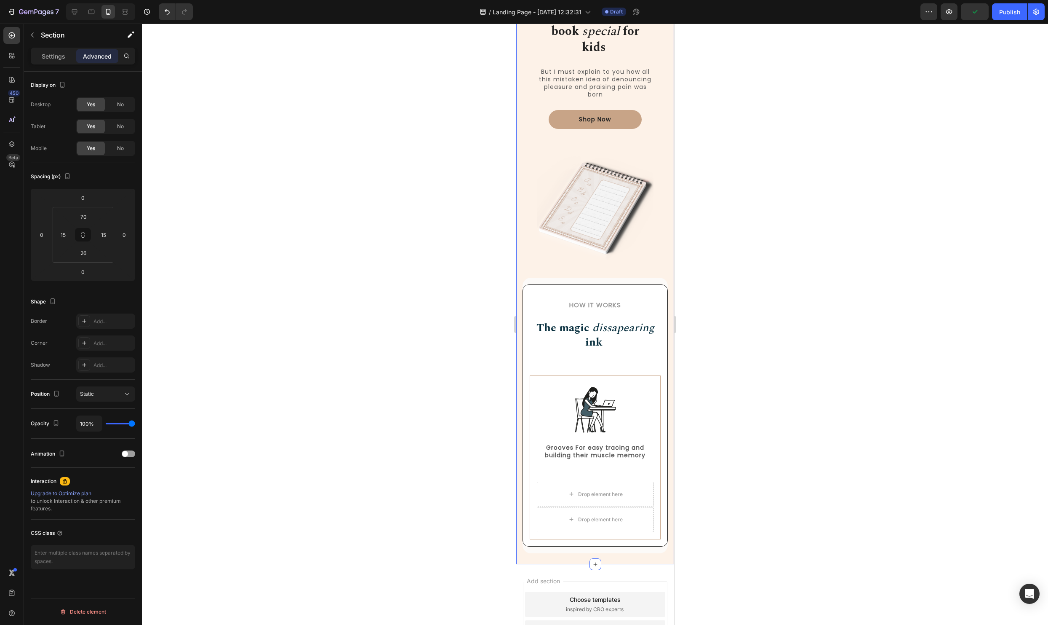
scroll to position [947, 0]
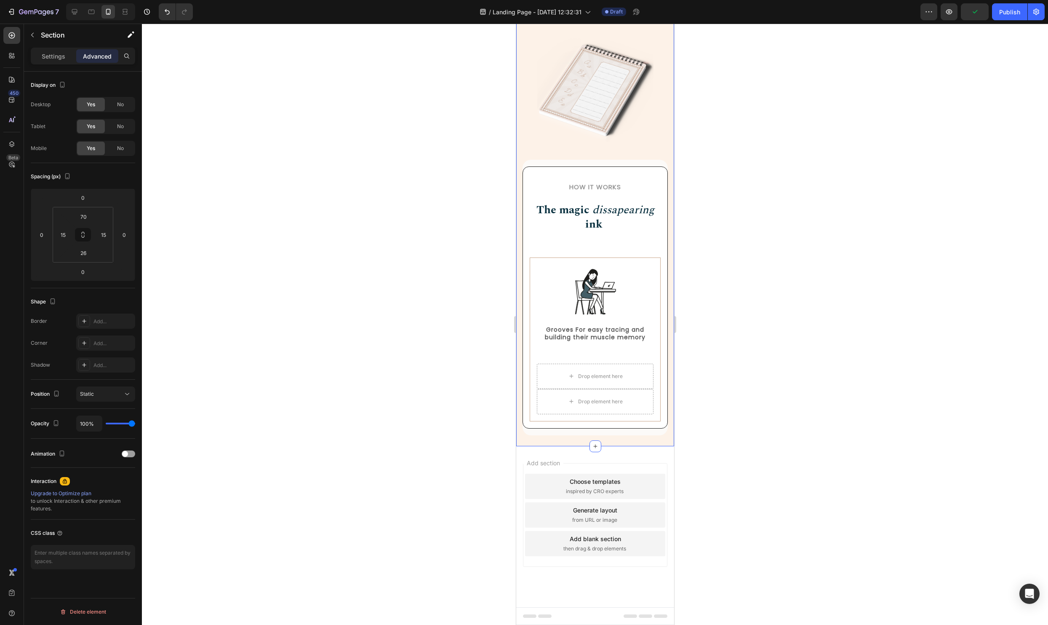
click at [880, 372] on div at bounding box center [595, 324] width 906 height 601
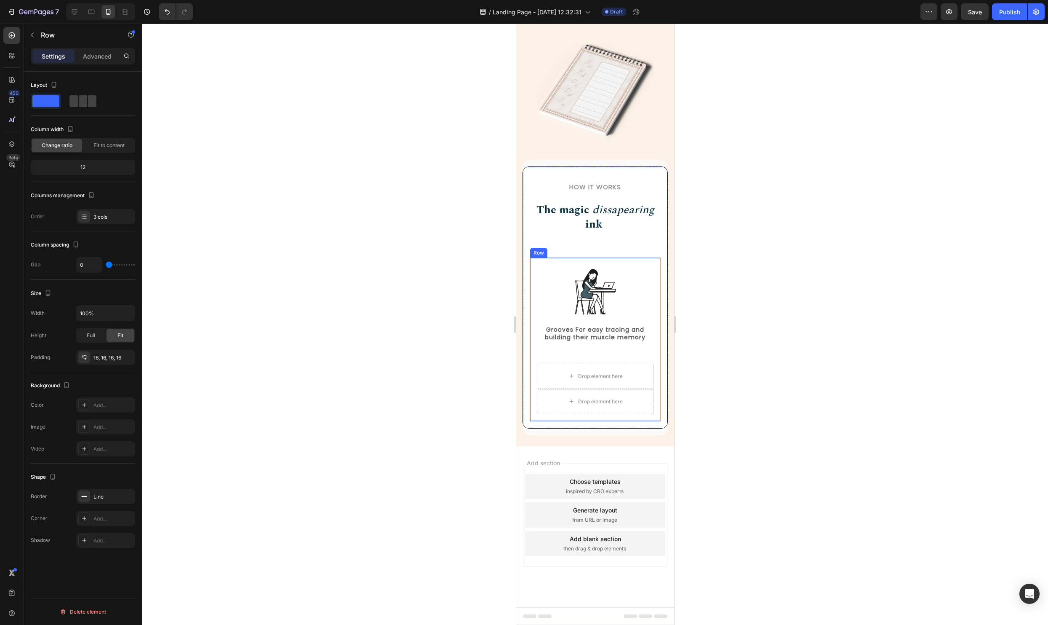
click at [655, 259] on div "Image Grooves For easy tracing and building their muscle memory Text Block Row …" at bounding box center [594, 339] width 131 height 164
click at [773, 246] on div at bounding box center [595, 324] width 906 height 601
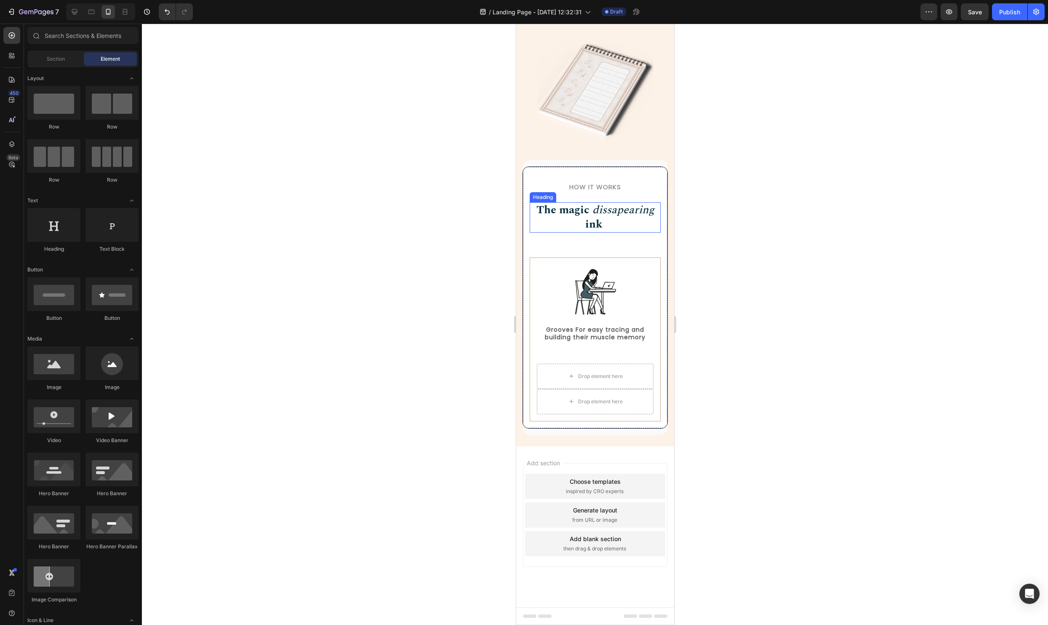
click at [586, 221] on strong "ink" at bounding box center [593, 224] width 17 height 17
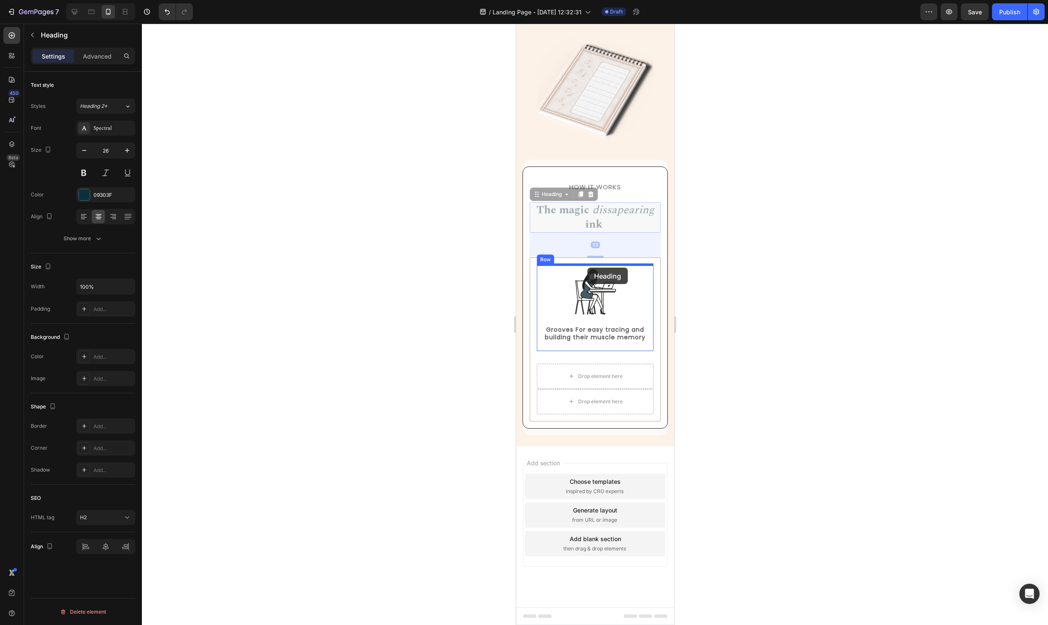
drag, startPoint x: 537, startPoint y: 195, endPoint x: 587, endPoint y: 267, distance: 88.7
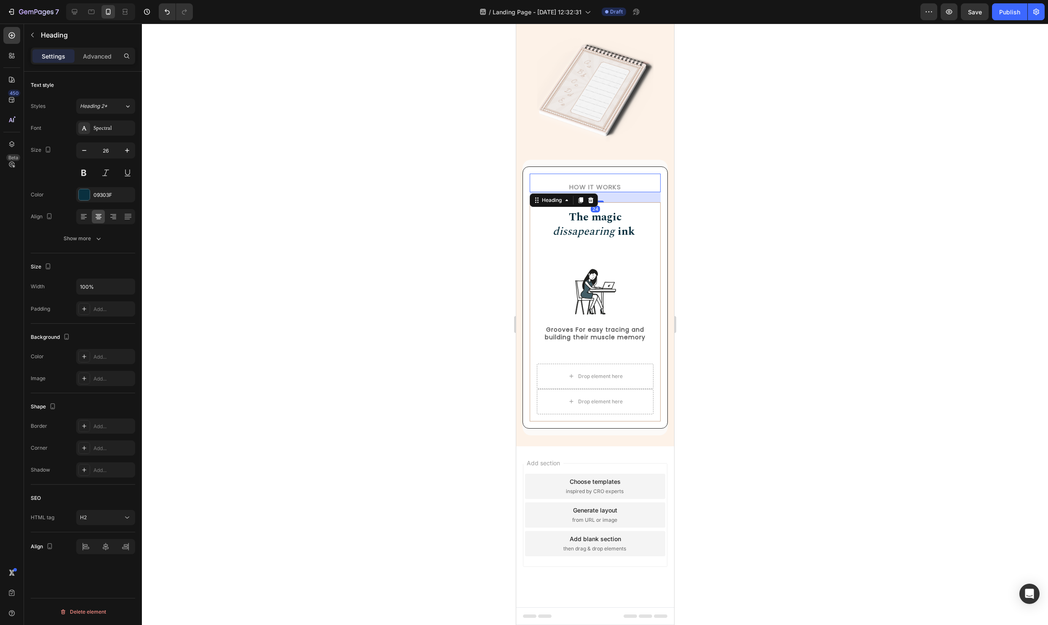
click at [606, 184] on p "How it Works" at bounding box center [594, 187] width 129 height 8
drag, startPoint x: 534, startPoint y: 200, endPoint x: 596, endPoint y: 209, distance: 63.0
click at [853, 225] on div at bounding box center [595, 324] width 906 height 601
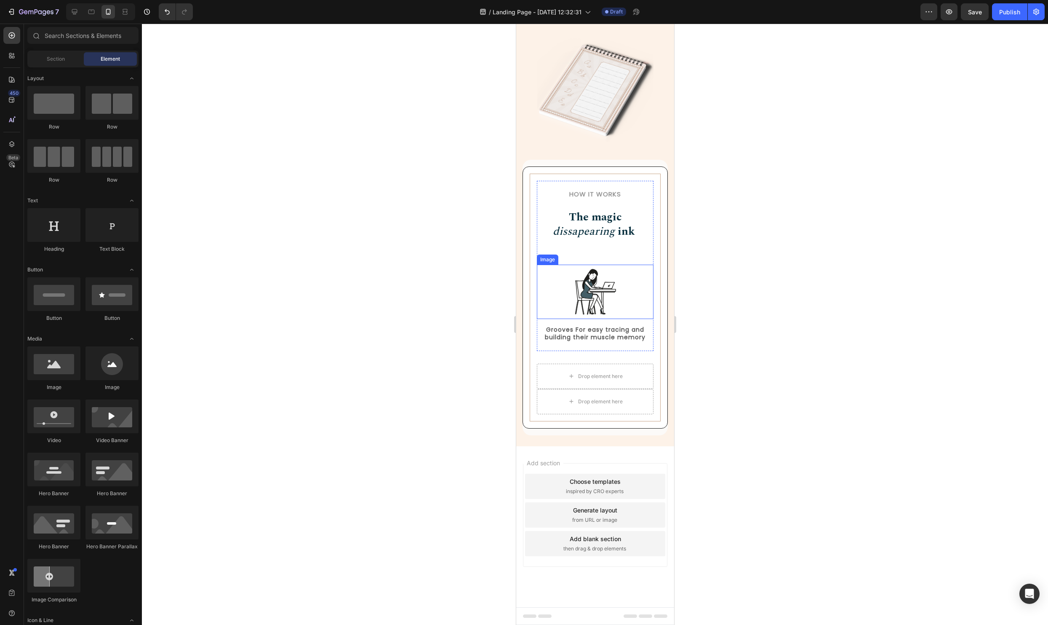
scroll to position [946, 0]
click at [95, 13] on icon at bounding box center [91, 12] width 8 height 8
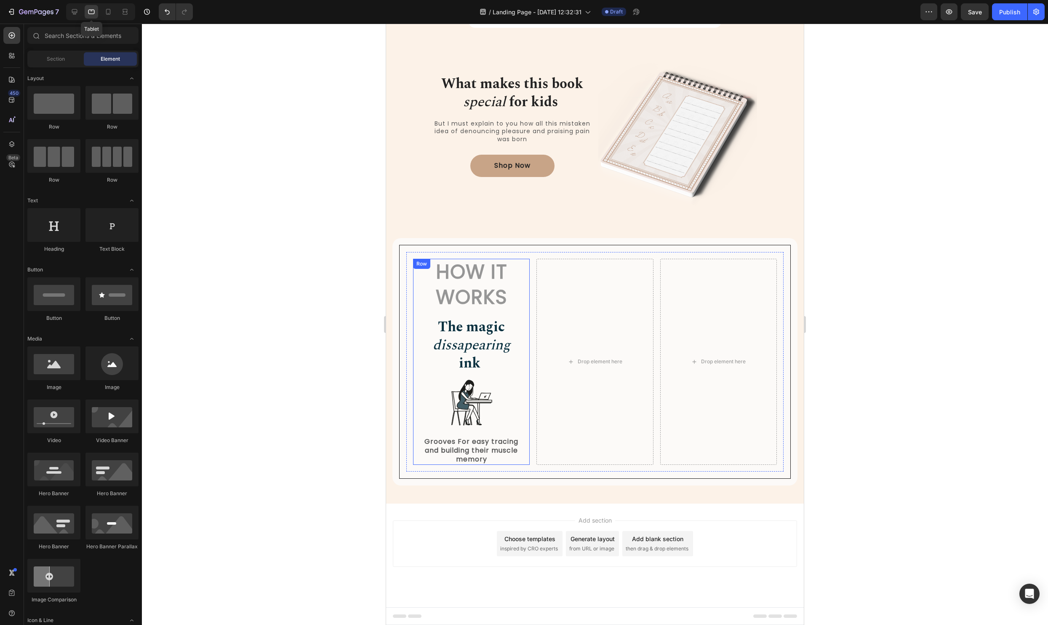
scroll to position [762, 0]
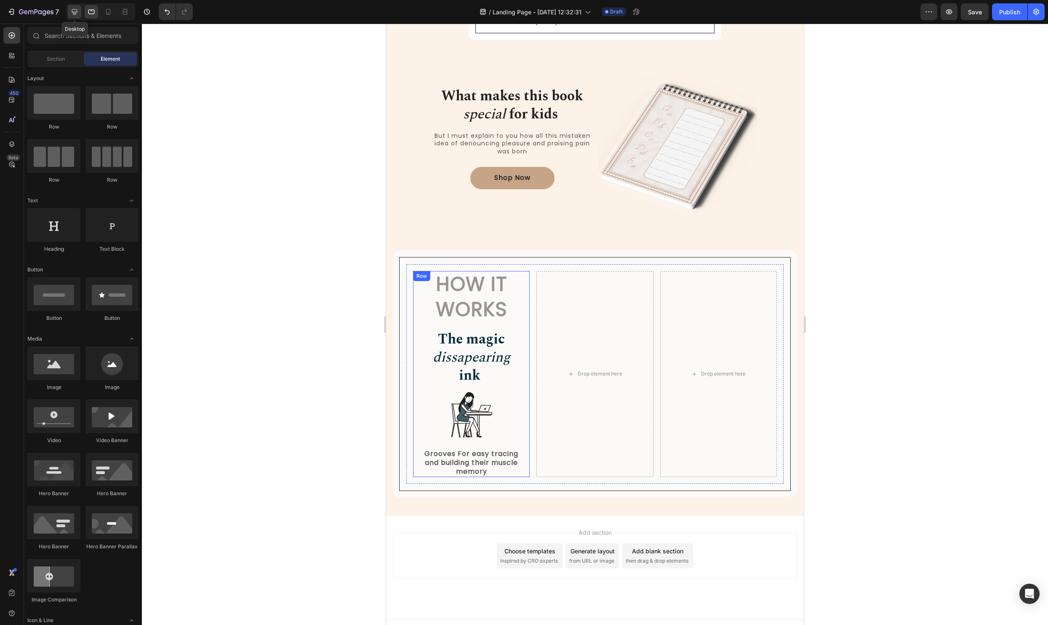
click at [75, 15] on icon at bounding box center [74, 12] width 8 height 8
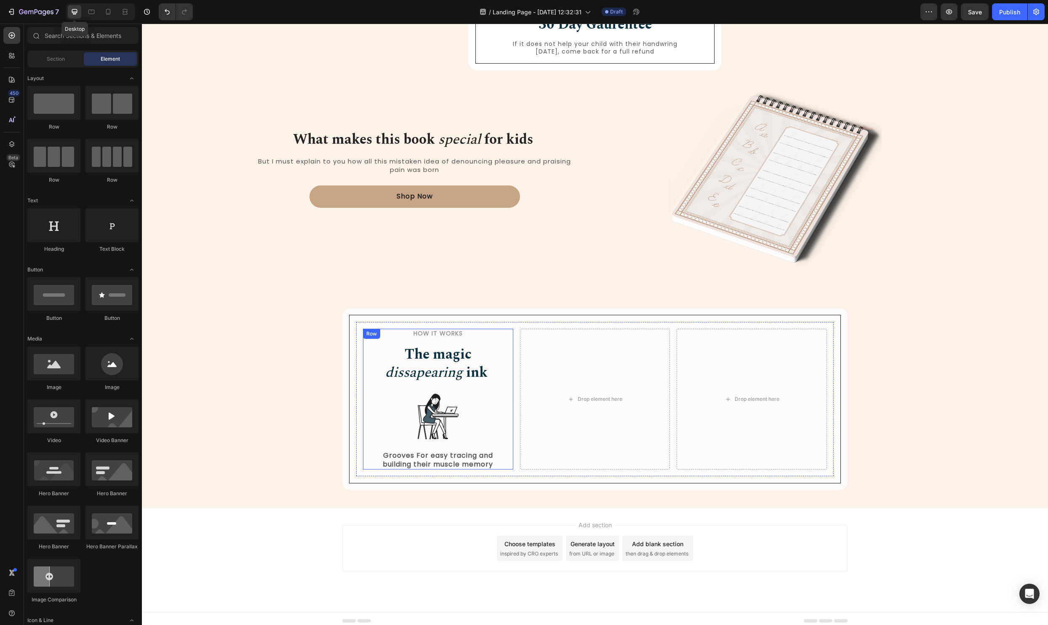
scroll to position [560, 0]
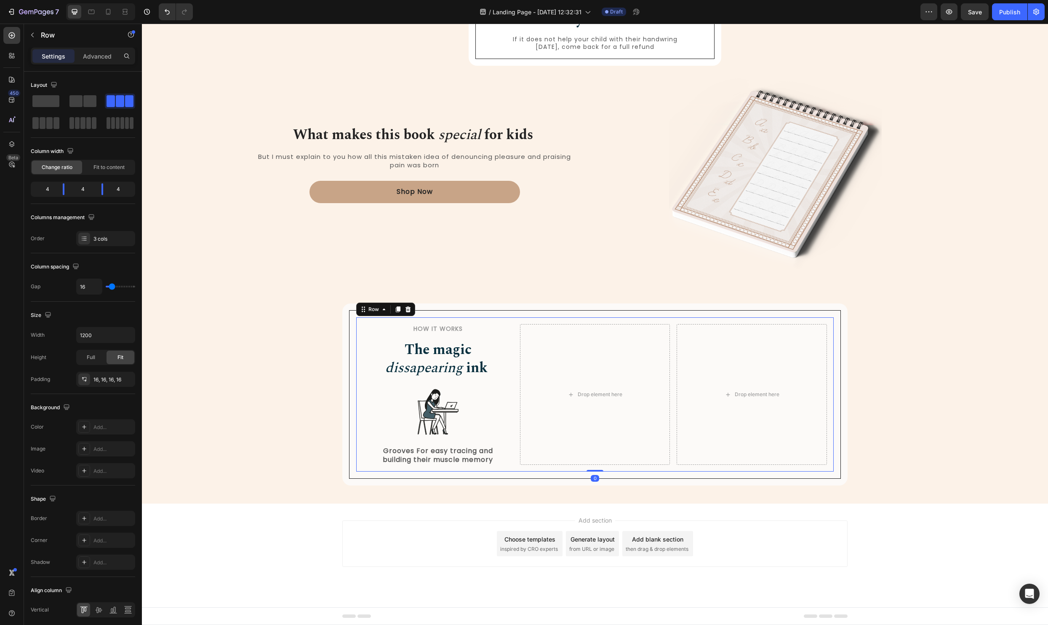
click at [519, 320] on div "How it Works Heading The magic dissapearing ink Heading Image Grooves For easy …" at bounding box center [595, 394] width 478 height 155
click at [49, 126] on span at bounding box center [49, 123] width 6 height 12
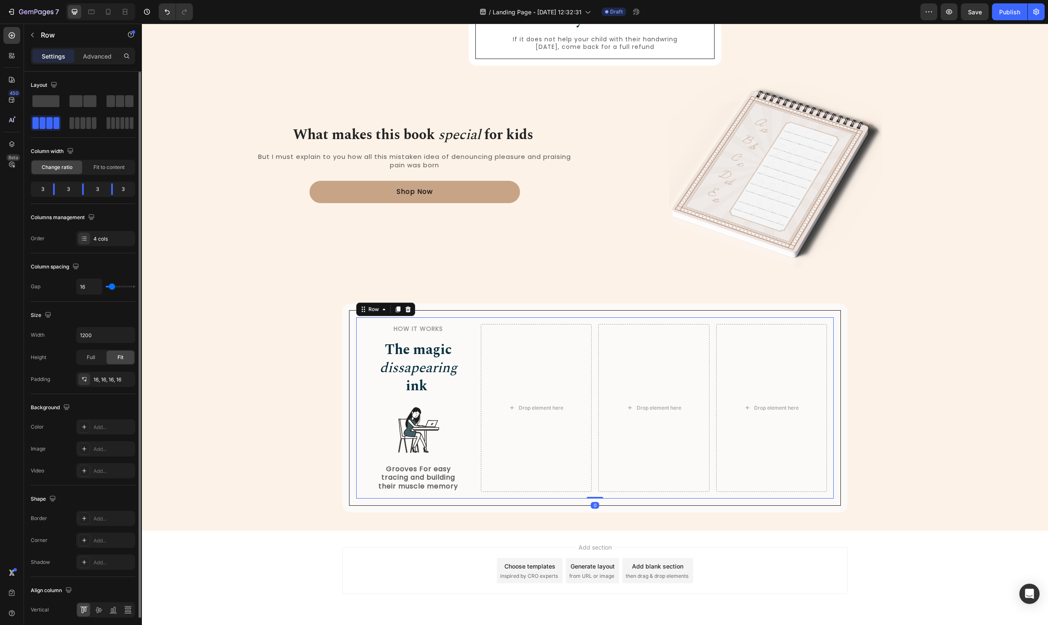
scroll to position [587, 0]
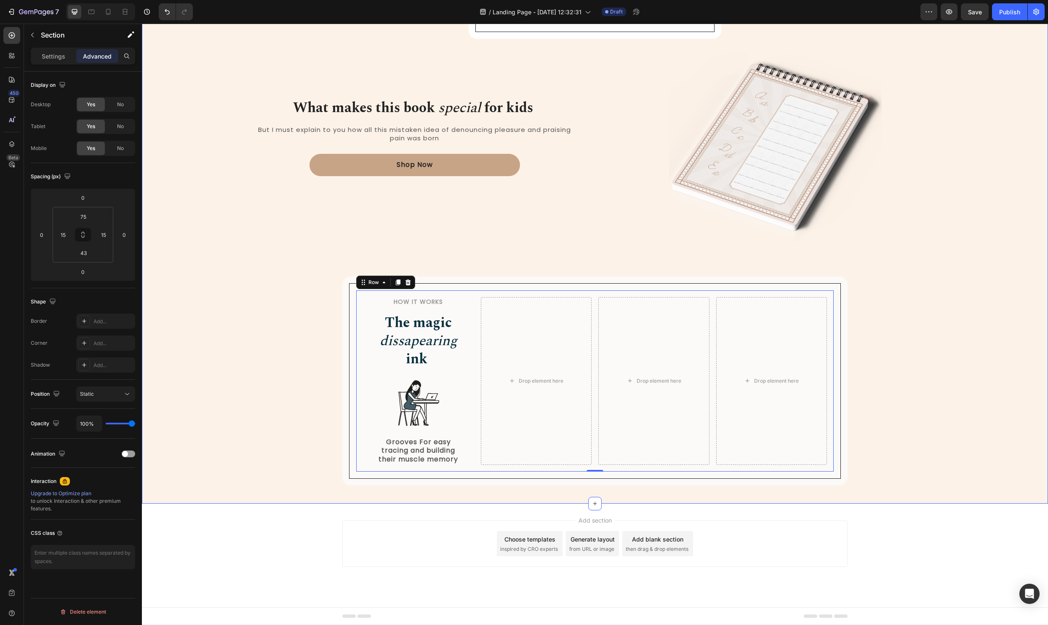
click at [975, 224] on div "How it Works Heading 30 Day Gaurentee Heading If it does not help your child wi…" at bounding box center [595, 249] width 894 height 472
click at [430, 427] on img at bounding box center [418, 403] width 55 height 54
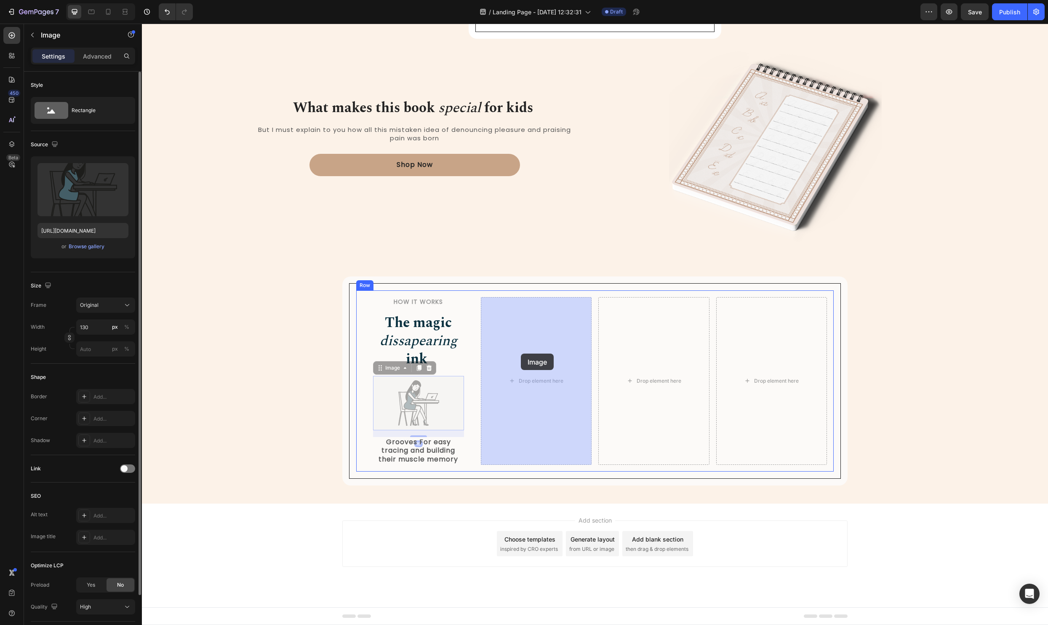
drag, startPoint x: 382, startPoint y: 366, endPoint x: 519, endPoint y: 353, distance: 138.3
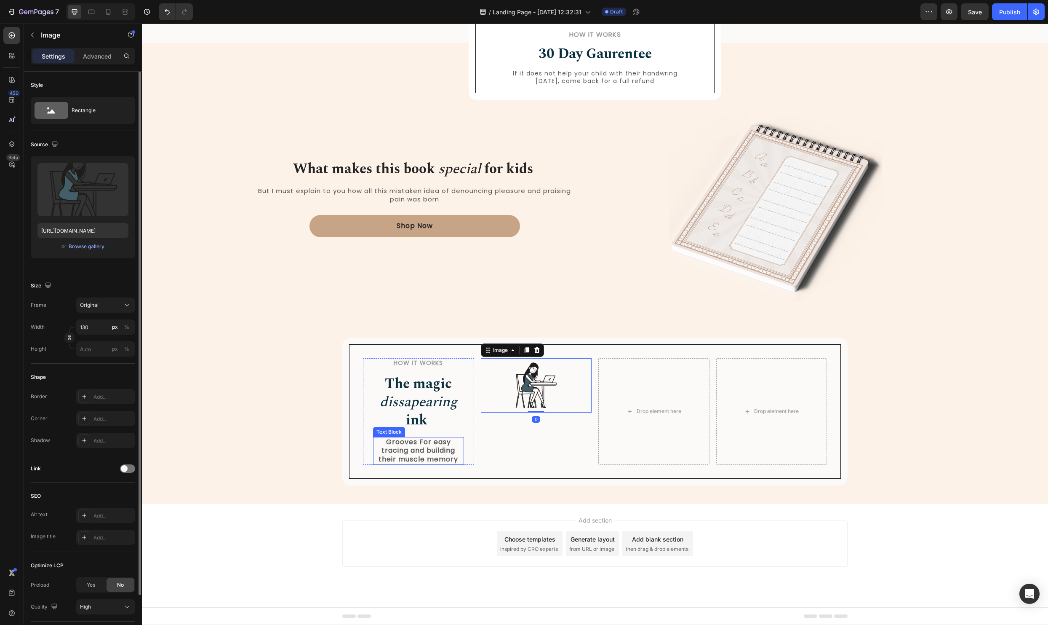
click at [425, 453] on p "Grooves For easy tracing and building their muscle memory" at bounding box center [418, 451] width 89 height 26
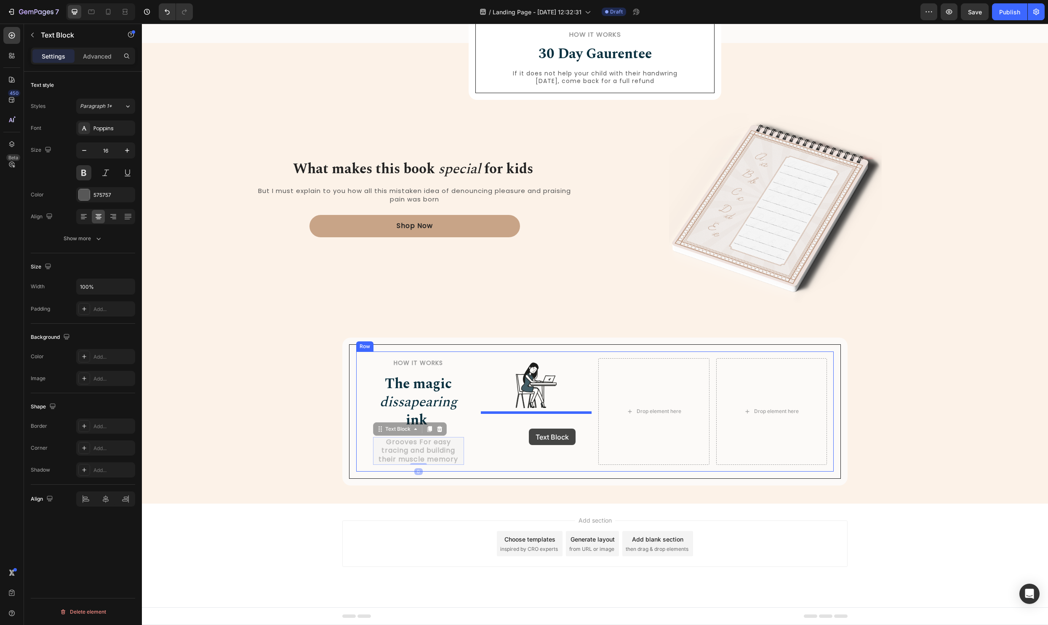
drag, startPoint x: 379, startPoint y: 426, endPoint x: 529, endPoint y: 428, distance: 150.0
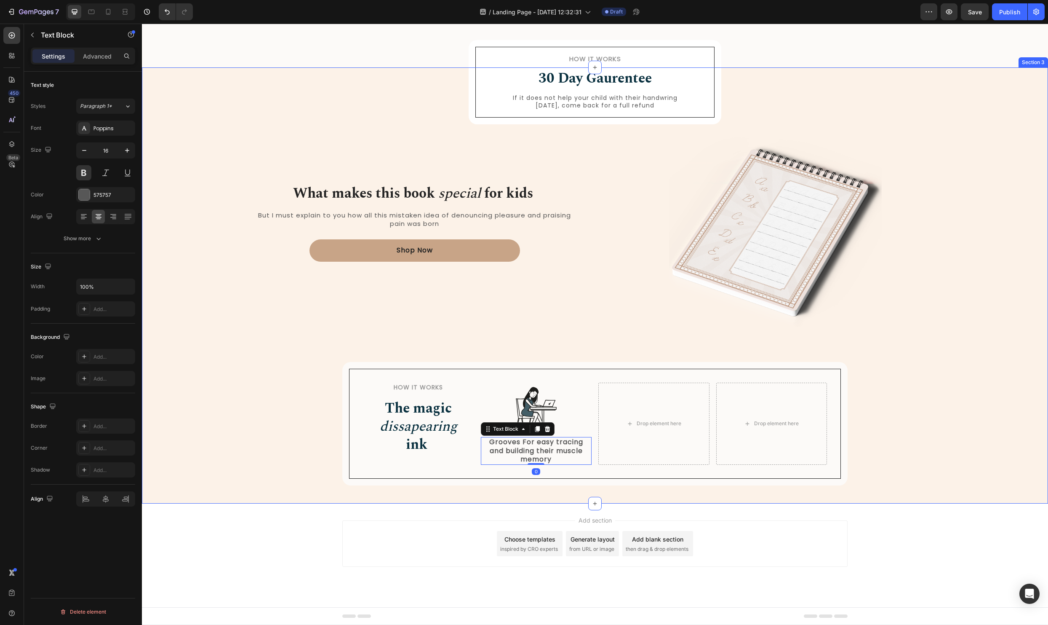
click at [981, 328] on div "How it Works Heading 30 Day Gaurentee Heading If it does not help your child wi…" at bounding box center [595, 292] width 894 height 386
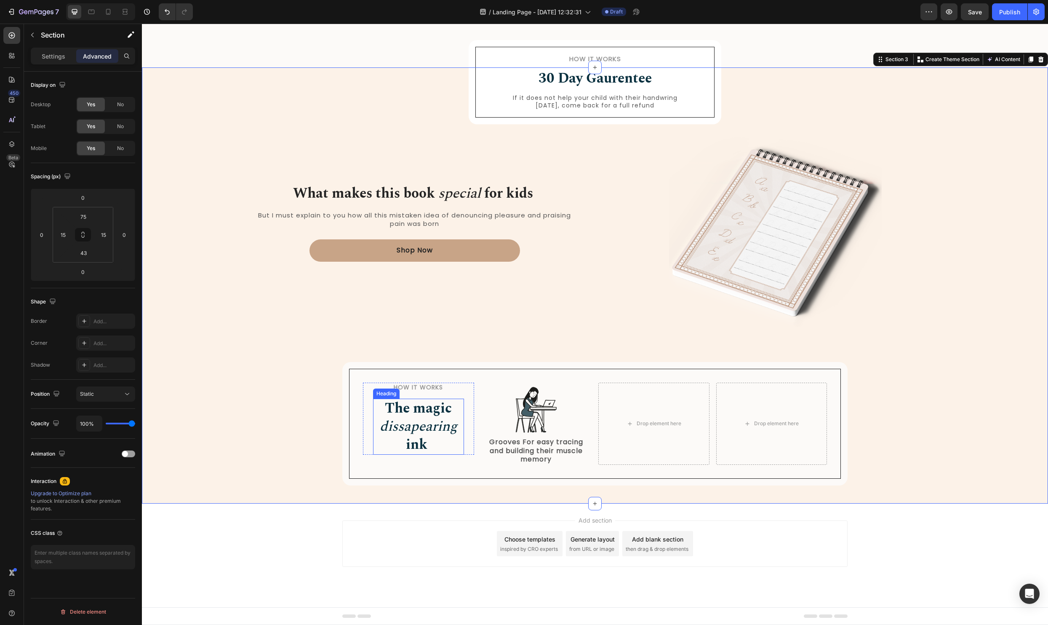
click at [423, 407] on strong "The magic" at bounding box center [418, 408] width 67 height 21
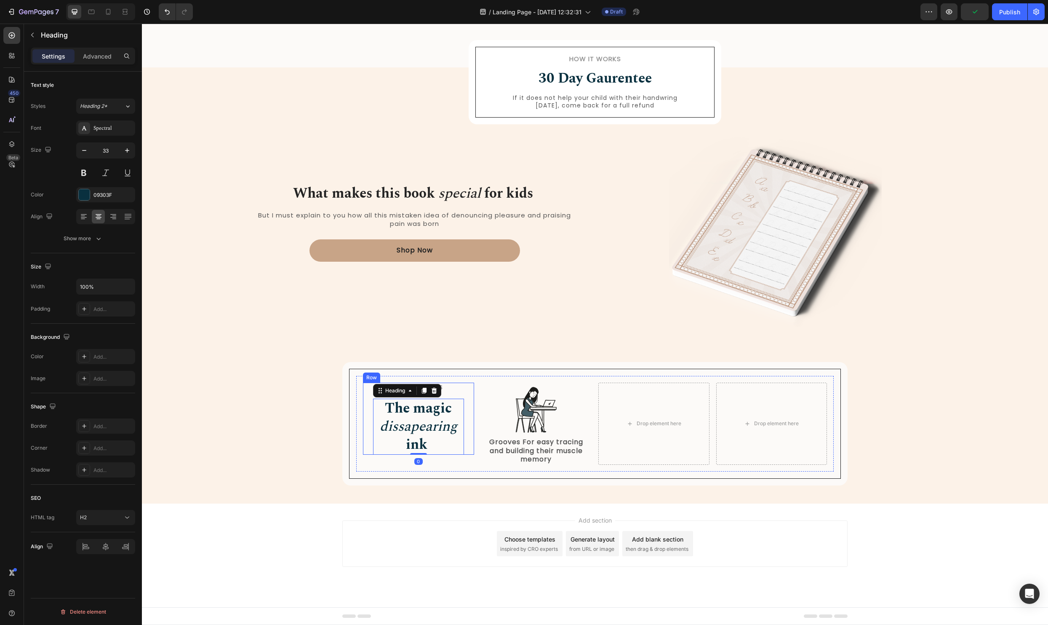
click at [369, 424] on div "How it Works Heading The magic dissapearing ink Heading 0 Row" at bounding box center [418, 418] width 111 height 72
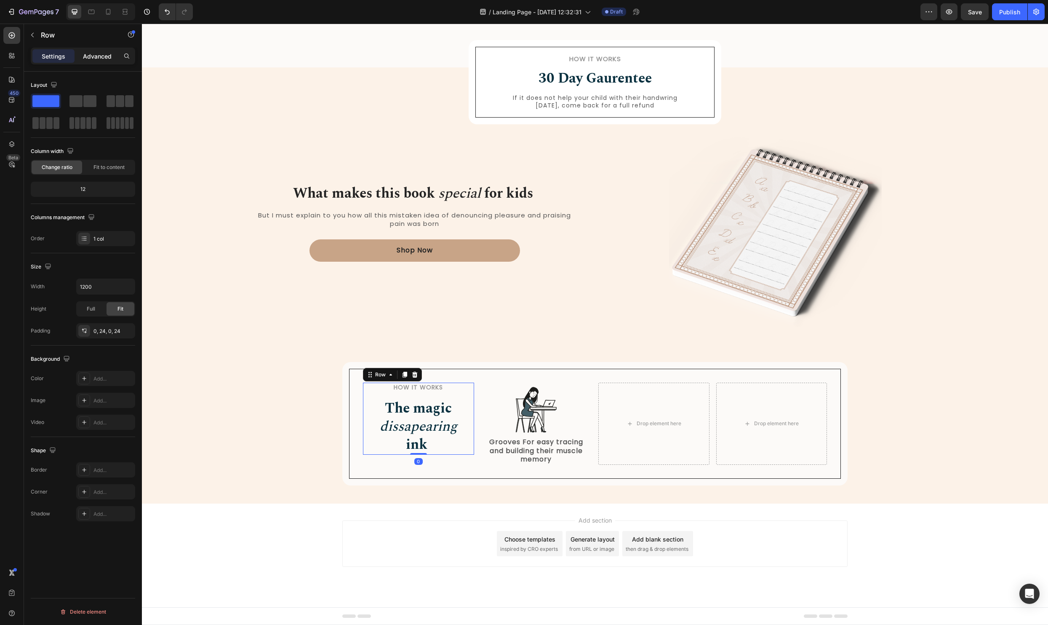
click at [87, 58] on p "Advanced" at bounding box center [97, 56] width 29 height 9
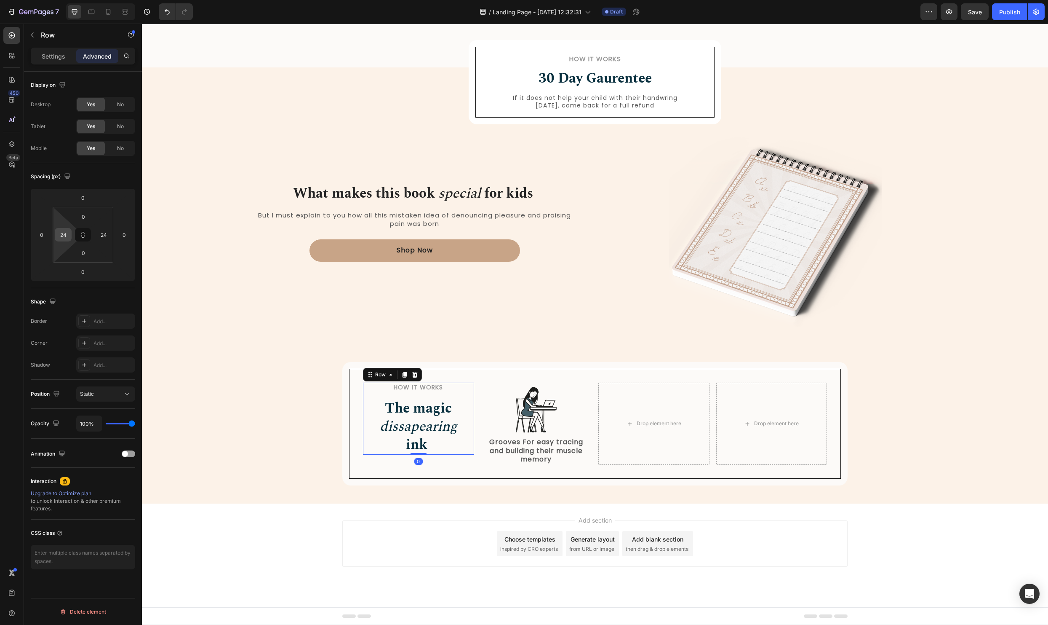
click at [62, 231] on input "24" at bounding box center [63, 234] width 13 height 13
type input "0"
click at [105, 235] on input "24" at bounding box center [103, 234] width 13 height 13
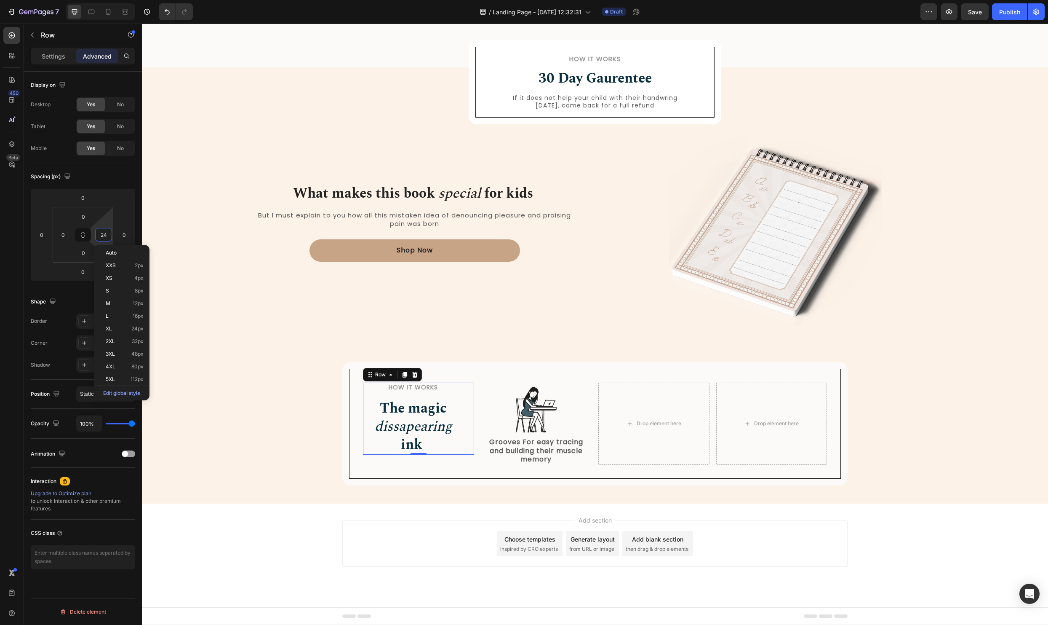
type input "0"
click at [281, 299] on div "What makes this book special for kids Heading But I must explain to you how all…" at bounding box center [415, 236] width 354 height 224
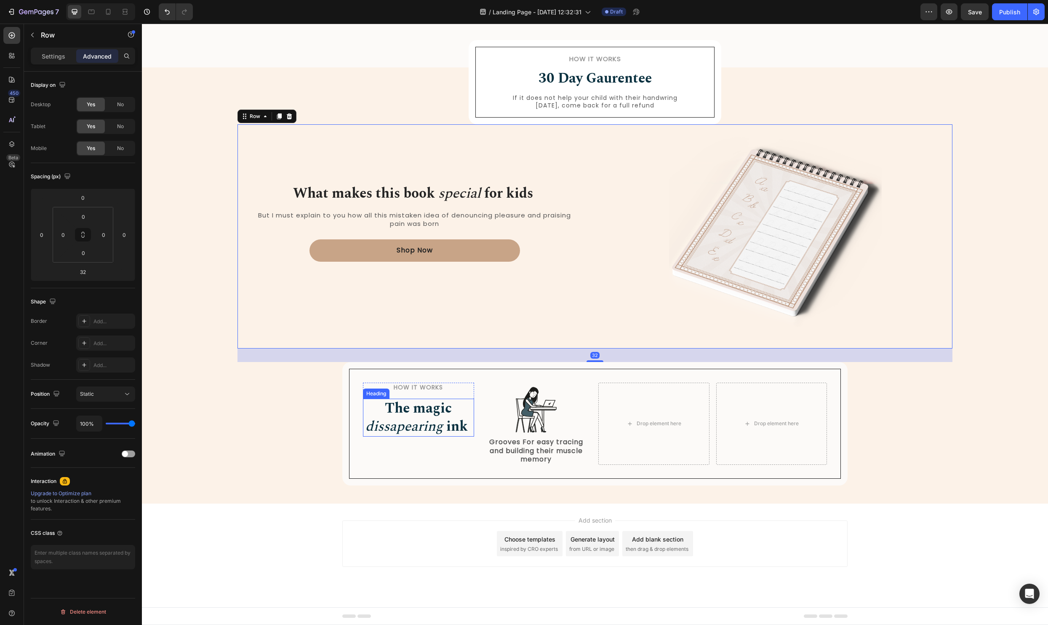
click at [423, 413] on strong "The magic" at bounding box center [418, 408] width 67 height 21
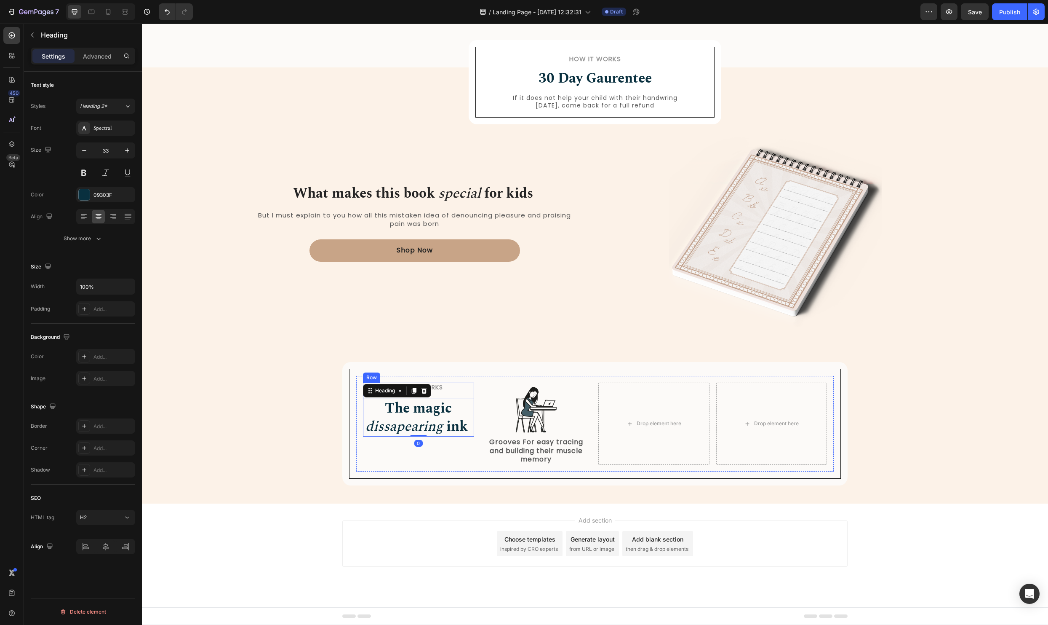
click at [470, 392] on div "How it Works Heading The magic dissapearing ink Heading 0" at bounding box center [418, 409] width 111 height 54
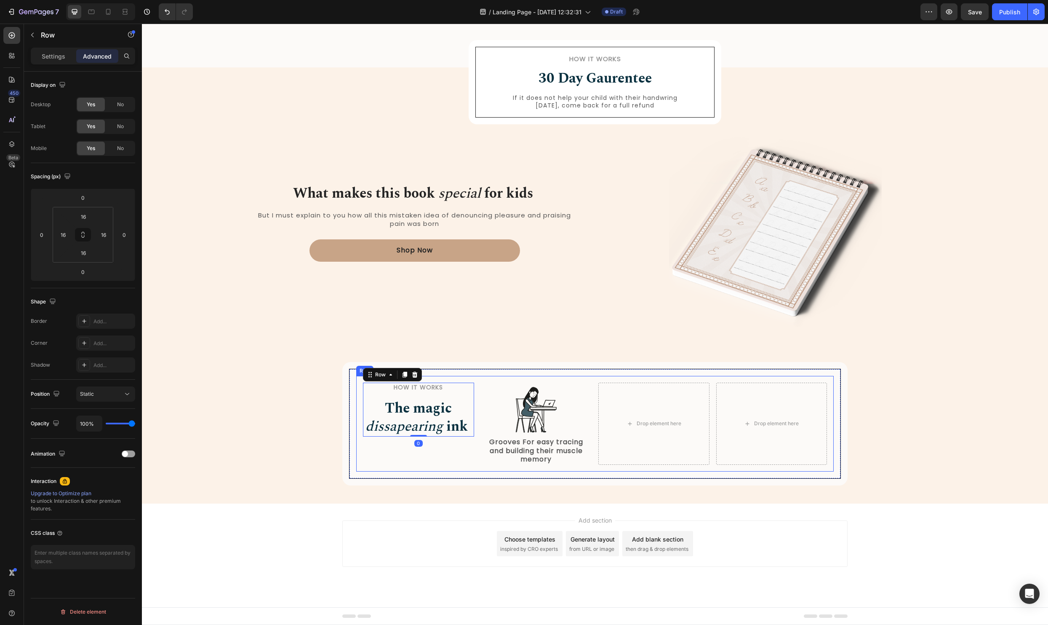
click at [477, 393] on div "How it Works Heading The magic dissapearing ink Heading Row 0 Image Grooves For…" at bounding box center [595, 424] width 478 height 96
click at [49, 61] on div "Settings" at bounding box center [53, 55] width 42 height 13
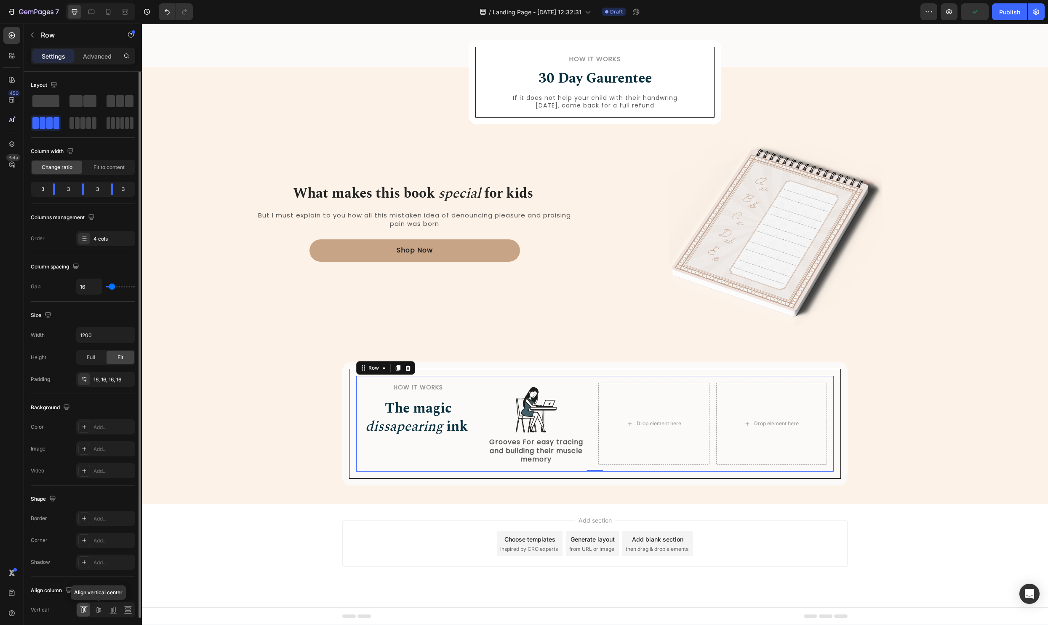
drag, startPoint x: 99, startPoint y: 608, endPoint x: 108, endPoint y: 600, distance: 12.2
click at [99, 608] on icon at bounding box center [98, 610] width 7 height 6
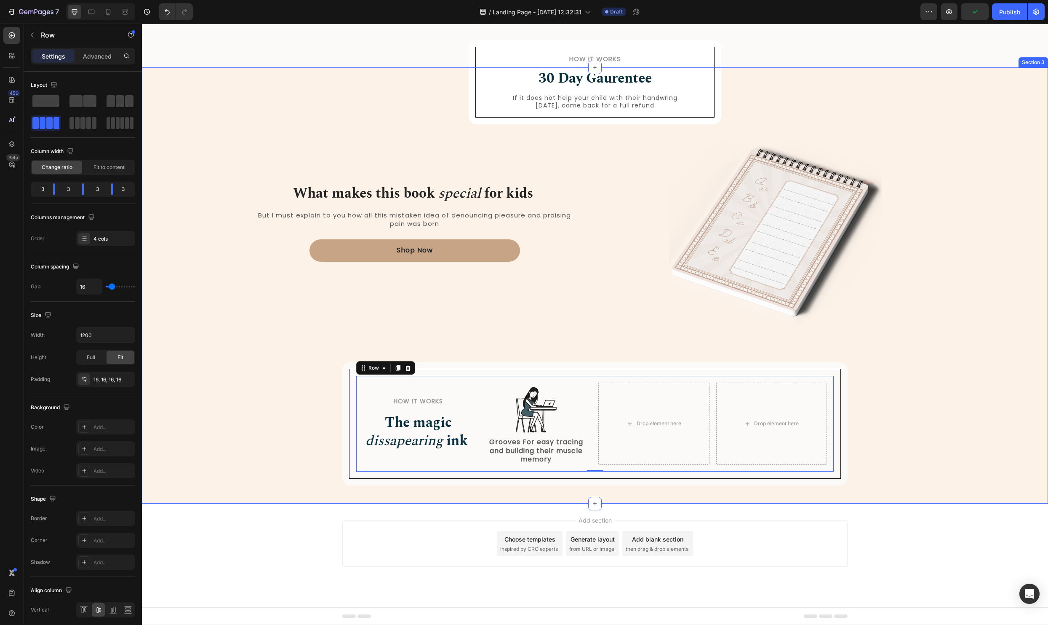
click at [224, 398] on div "How it Works Heading 30 Day Gaurentee Heading If it does not help your child wi…" at bounding box center [595, 292] width 894 height 386
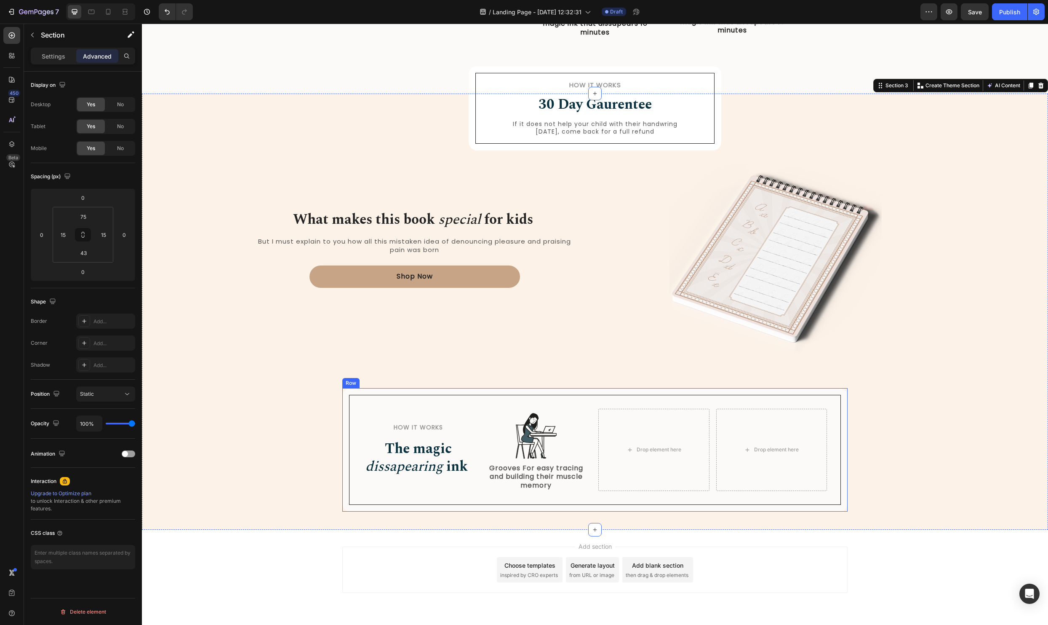
scroll to position [529, 0]
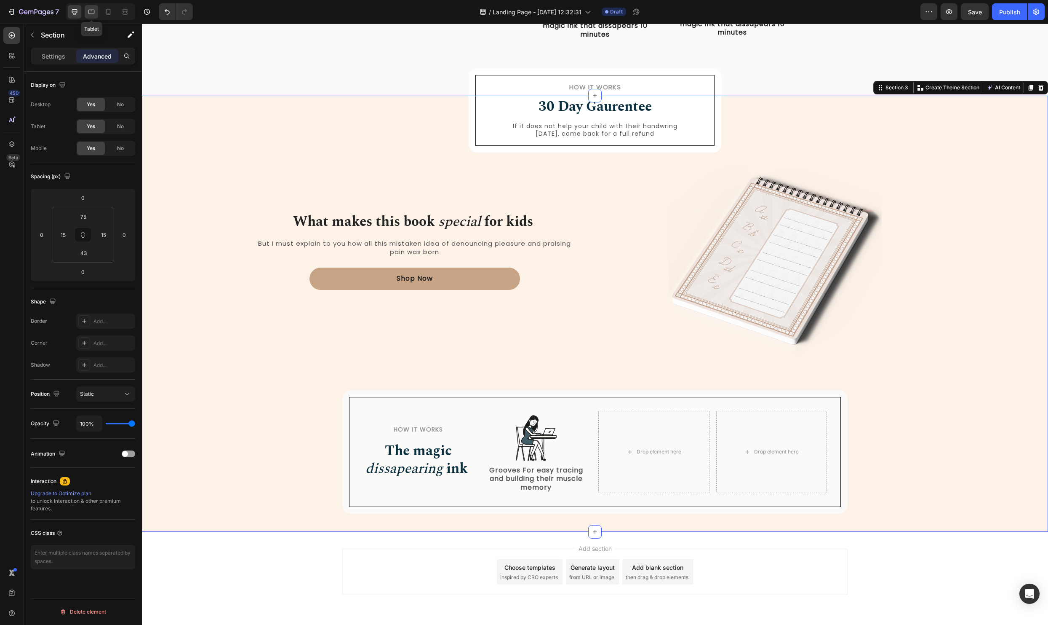
click at [96, 12] on icon at bounding box center [91, 12] width 8 height 8
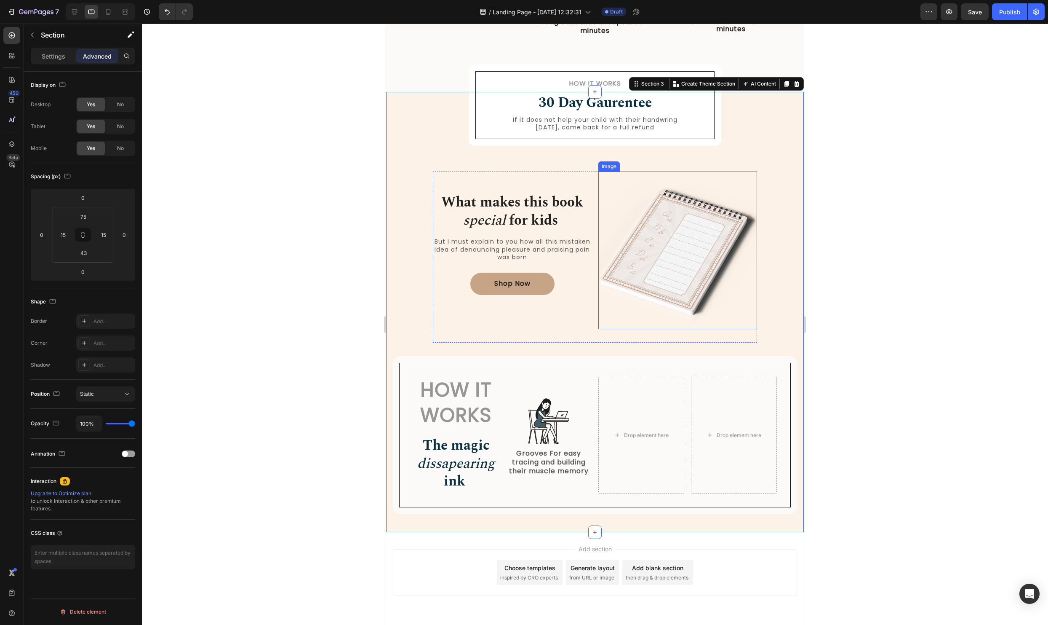
scroll to position [529, 0]
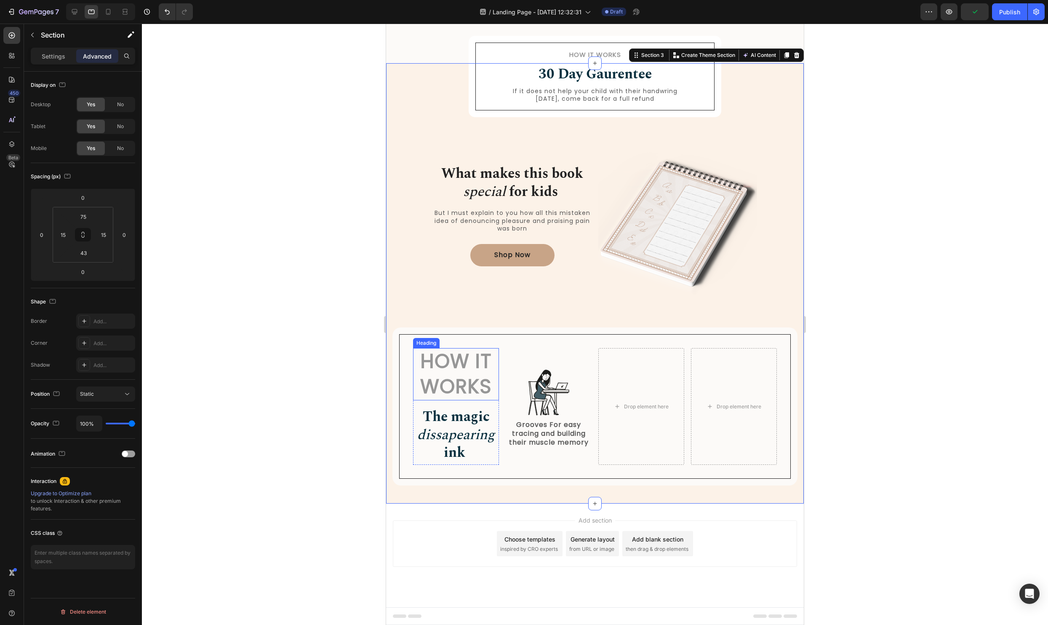
click at [458, 381] on h2 "How it Works" at bounding box center [456, 374] width 86 height 52
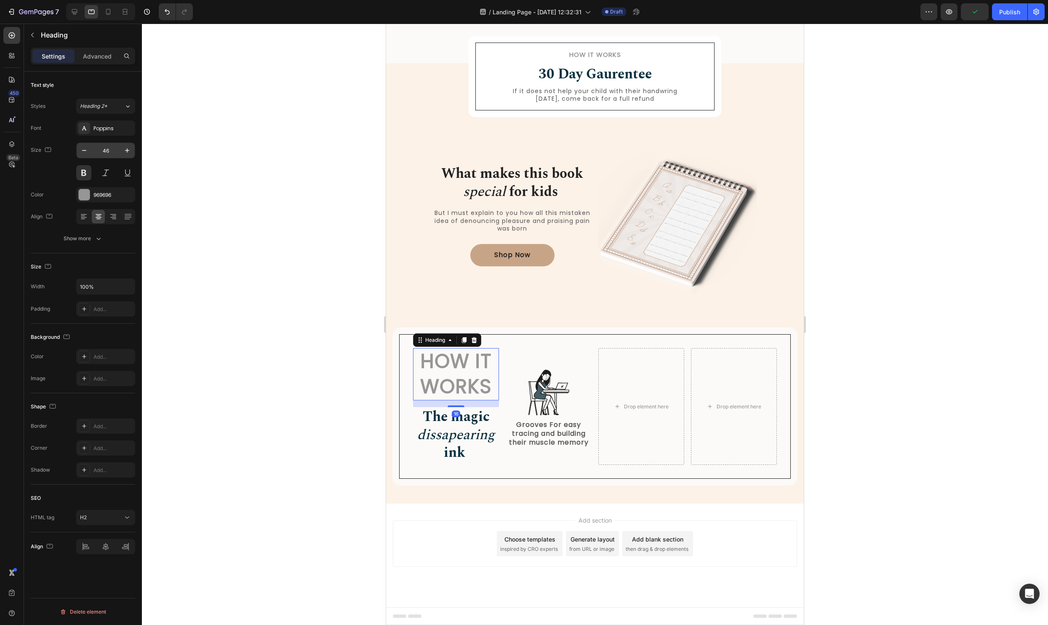
click at [112, 150] on input "46" at bounding box center [106, 150] width 28 height 15
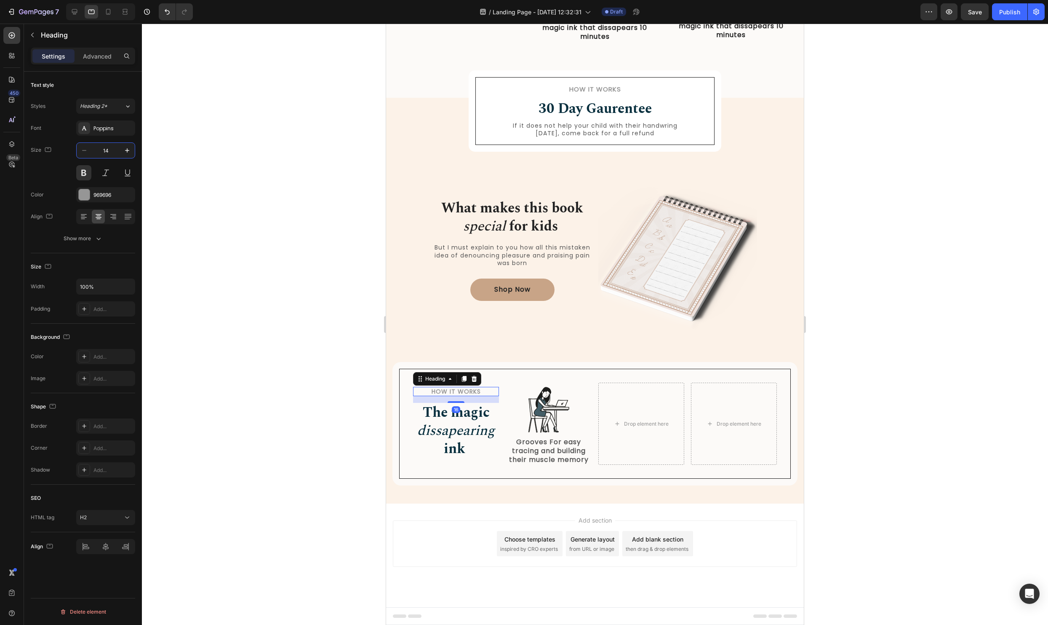
scroll to position [494, 0]
type input "14"
click at [460, 430] on icon "dissapearing" at bounding box center [456, 430] width 78 height 21
click at [86, 148] on icon "button" at bounding box center [84, 150] width 8 height 8
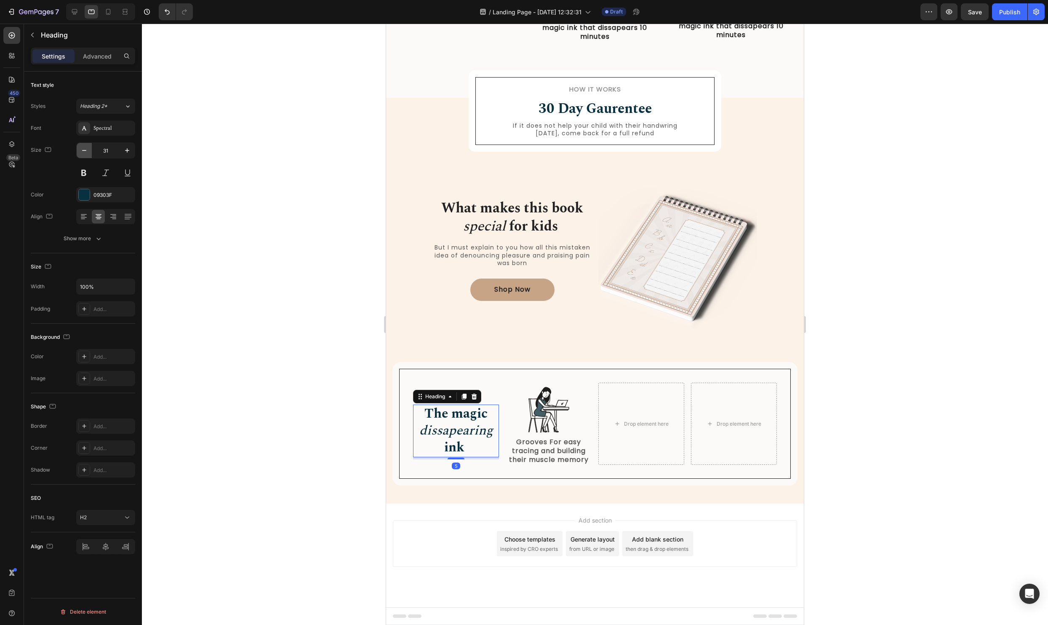
click at [86, 148] on icon "button" at bounding box center [84, 150] width 8 height 8
click at [126, 151] on icon "button" at bounding box center [127, 150] width 8 height 8
type input "32"
click at [364, 421] on div at bounding box center [595, 324] width 906 height 601
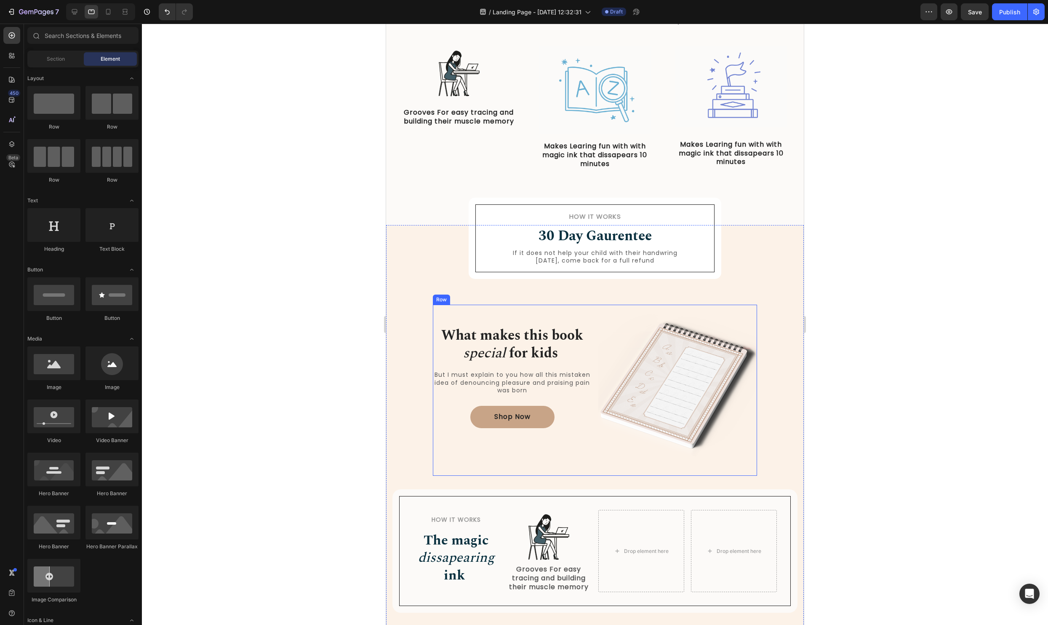
scroll to position [443, 0]
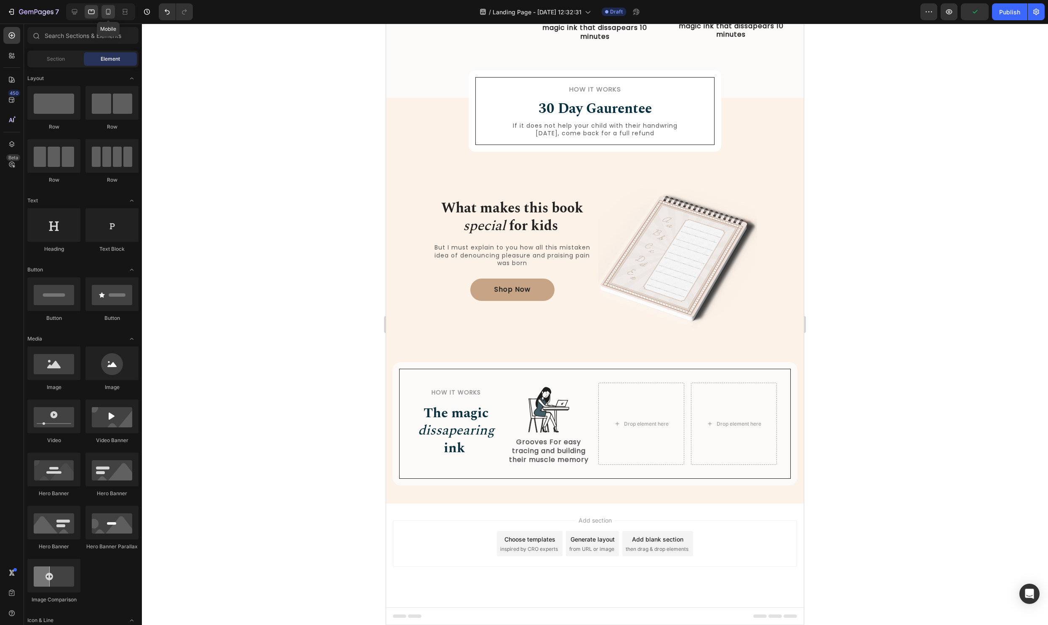
click at [109, 13] on icon at bounding box center [108, 12] width 5 height 6
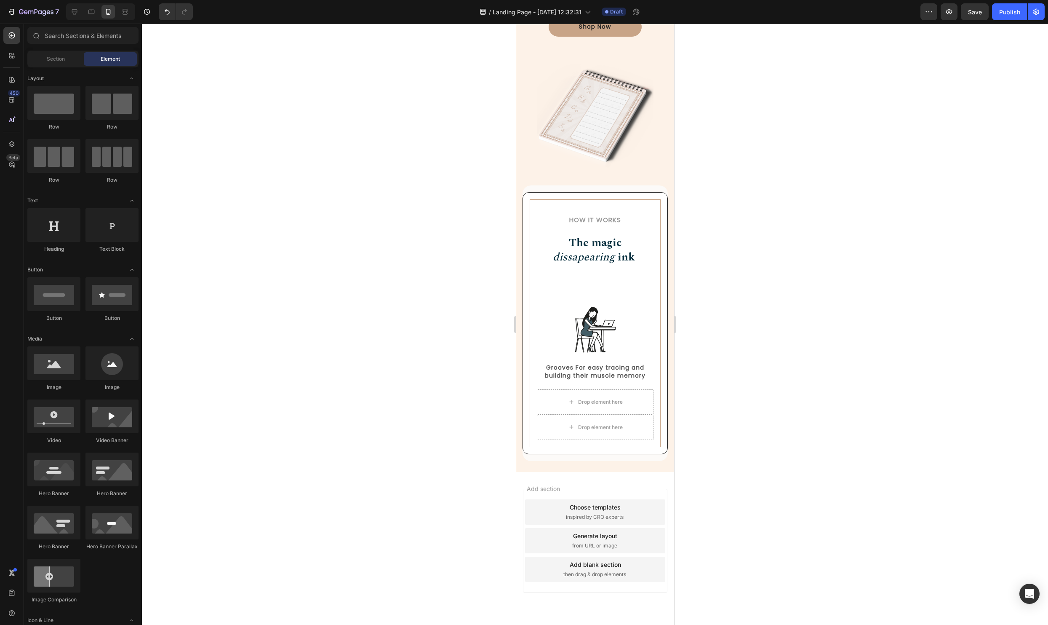
scroll to position [951, 0]
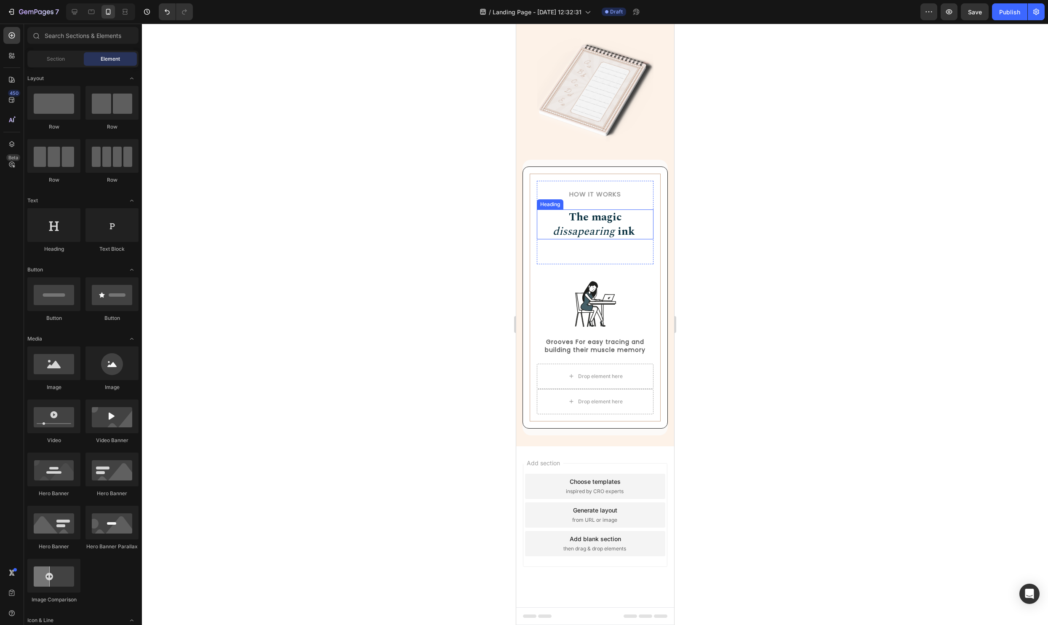
click at [616, 234] on h2 "The magic dissapearing ink" at bounding box center [595, 224] width 117 height 30
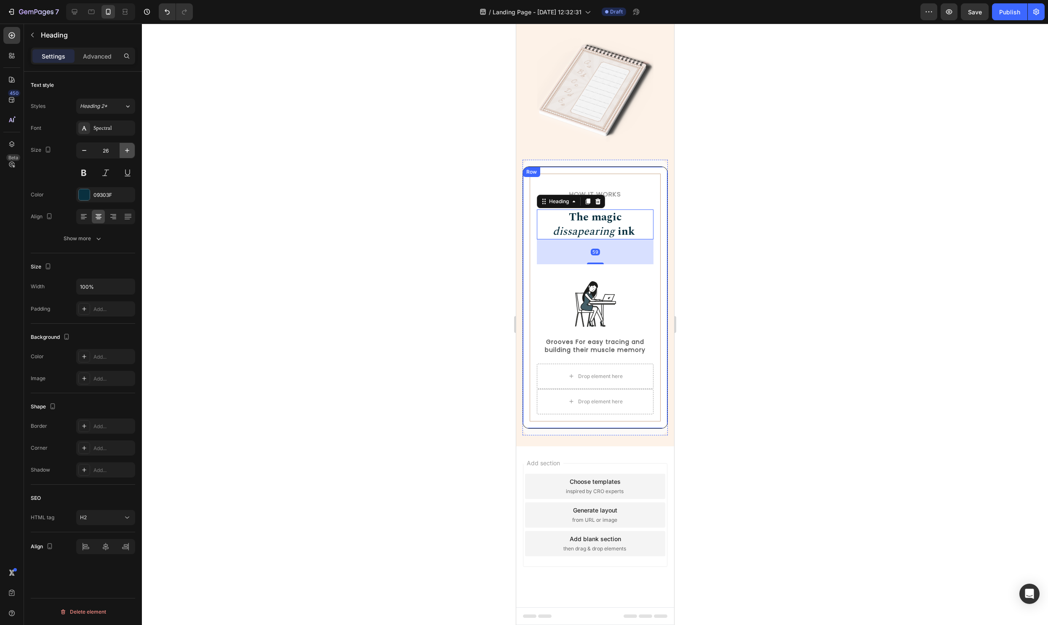
click at [125, 155] on button "button" at bounding box center [127, 150] width 15 height 15
click at [126, 155] on button "button" at bounding box center [127, 150] width 15 height 15
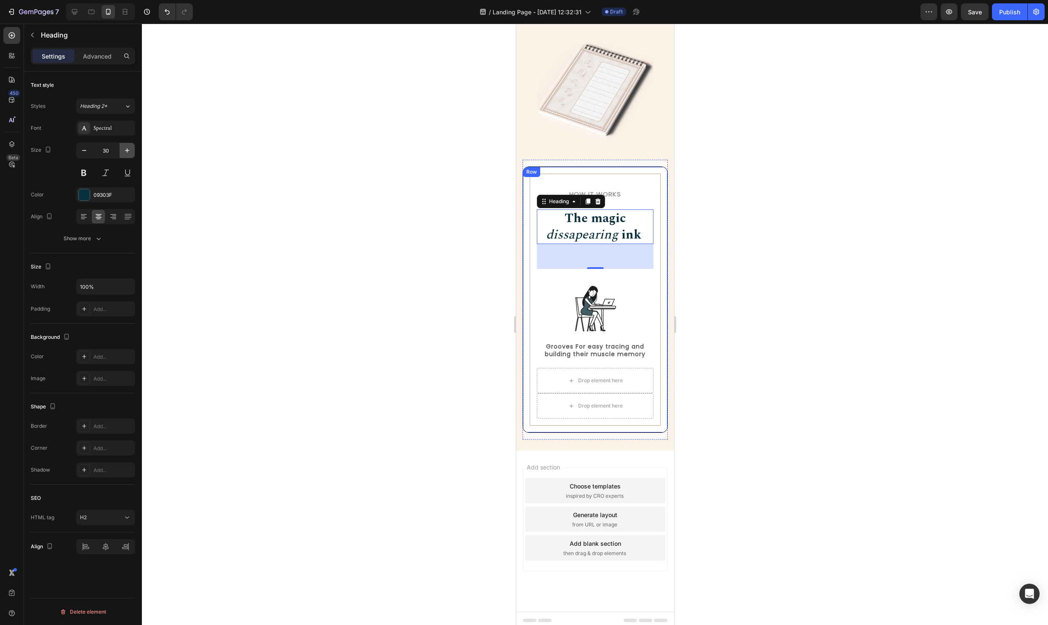
type input "31"
click at [909, 294] on div at bounding box center [595, 324] width 906 height 601
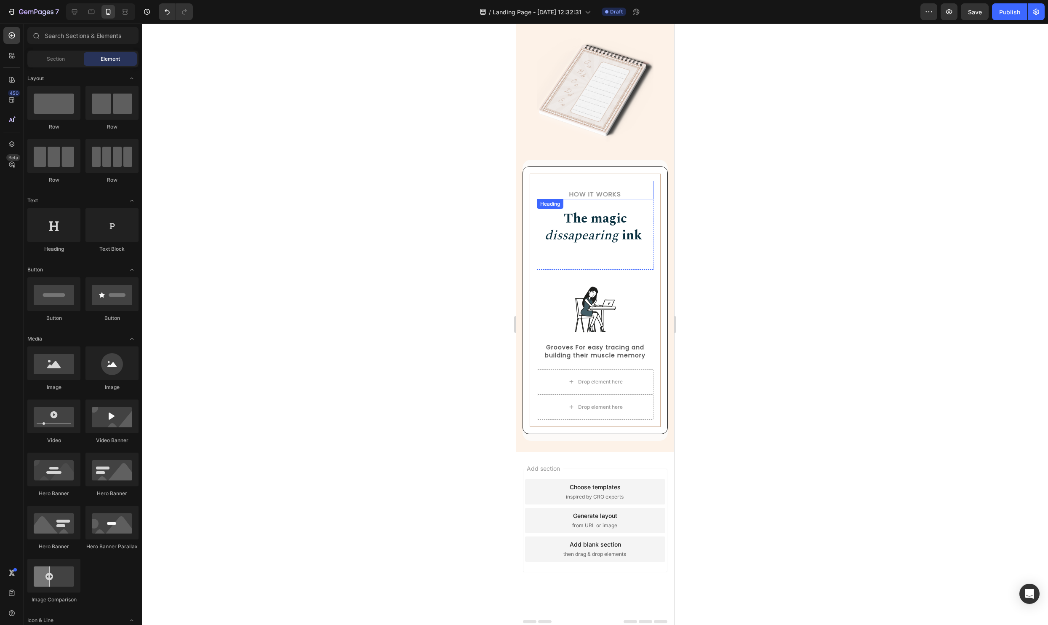
click at [621, 196] on h2 "How it Works" at bounding box center [595, 194] width 117 height 10
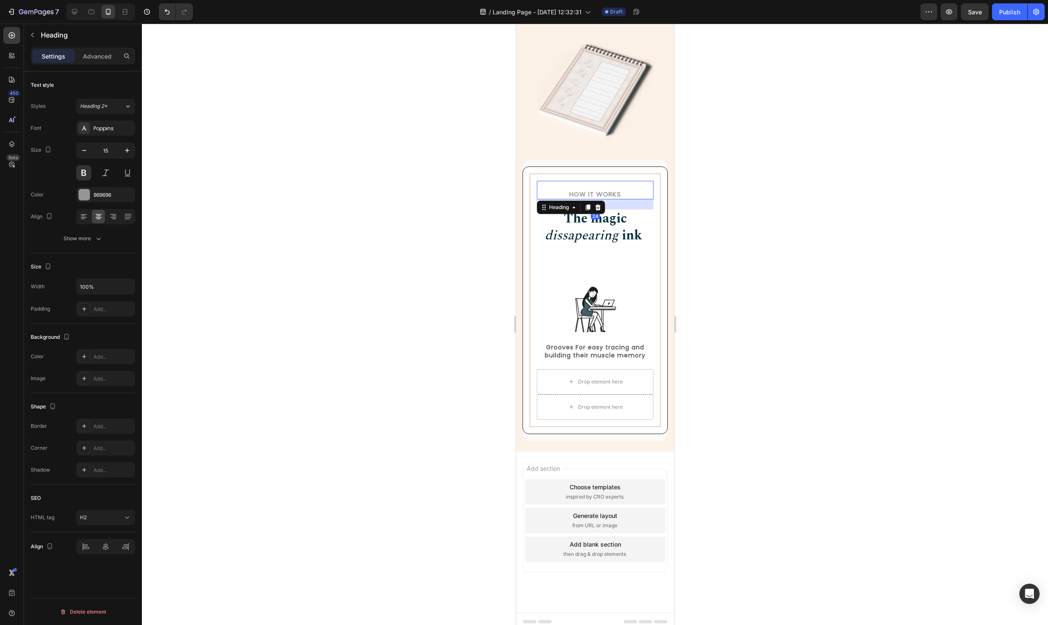
click at [636, 200] on div "24" at bounding box center [595, 204] width 117 height 10
click at [810, 199] on div at bounding box center [595, 324] width 906 height 601
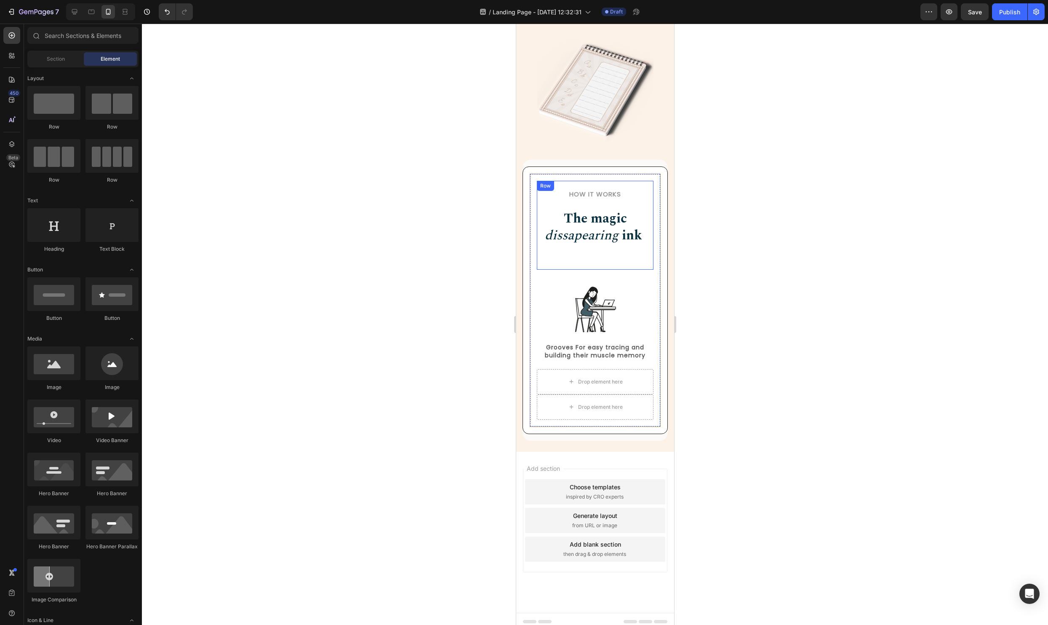
click at [602, 203] on div "How it Works Heading The magic dissapearing ink Heading" at bounding box center [595, 225] width 117 height 89
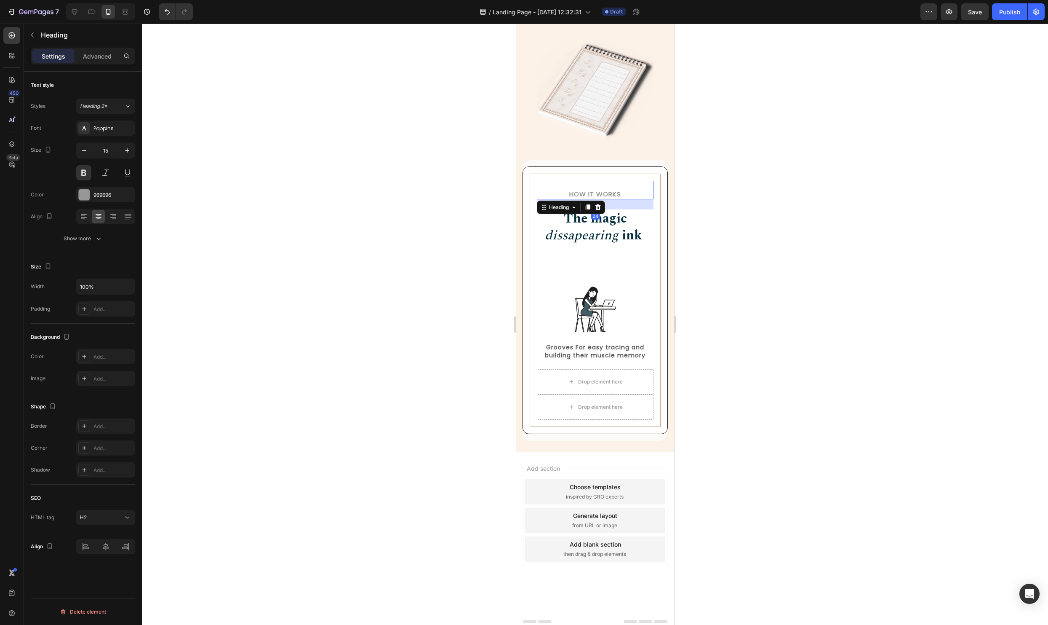
click at [606, 190] on h2 "How it Works" at bounding box center [595, 194] width 117 height 10
click at [622, 209] on strong "The magic" at bounding box center [595, 219] width 63 height 20
click at [633, 198] on h2 "How it Works" at bounding box center [595, 194] width 117 height 10
click at [92, 49] on div "Advanced" at bounding box center [97, 55] width 42 height 13
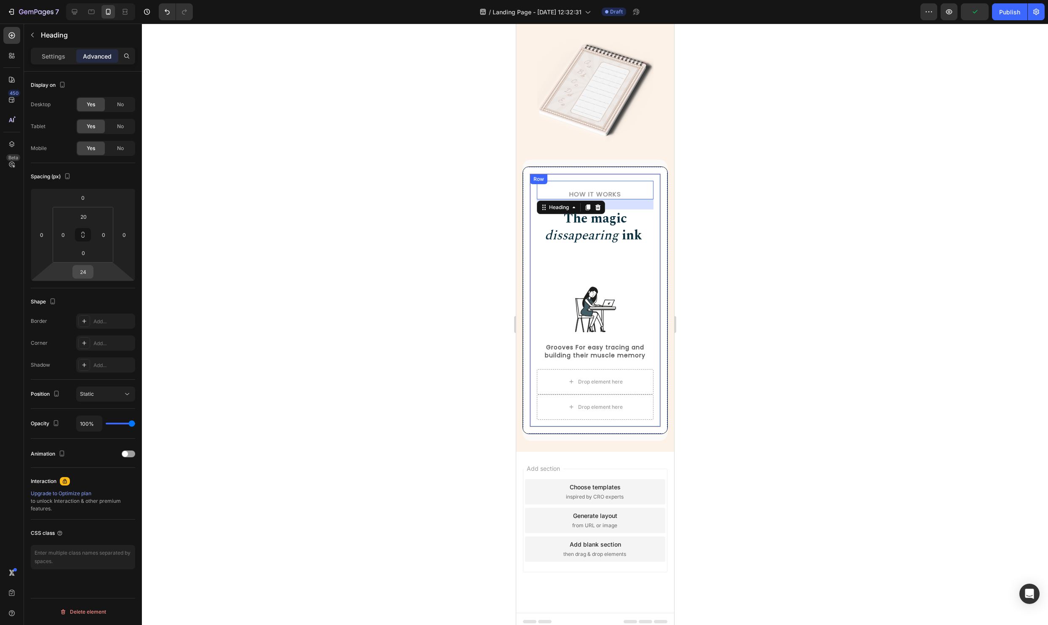
click at [89, 271] on input "24" at bounding box center [83, 271] width 17 height 13
type input "15"
click at [958, 386] on div at bounding box center [595, 324] width 906 height 601
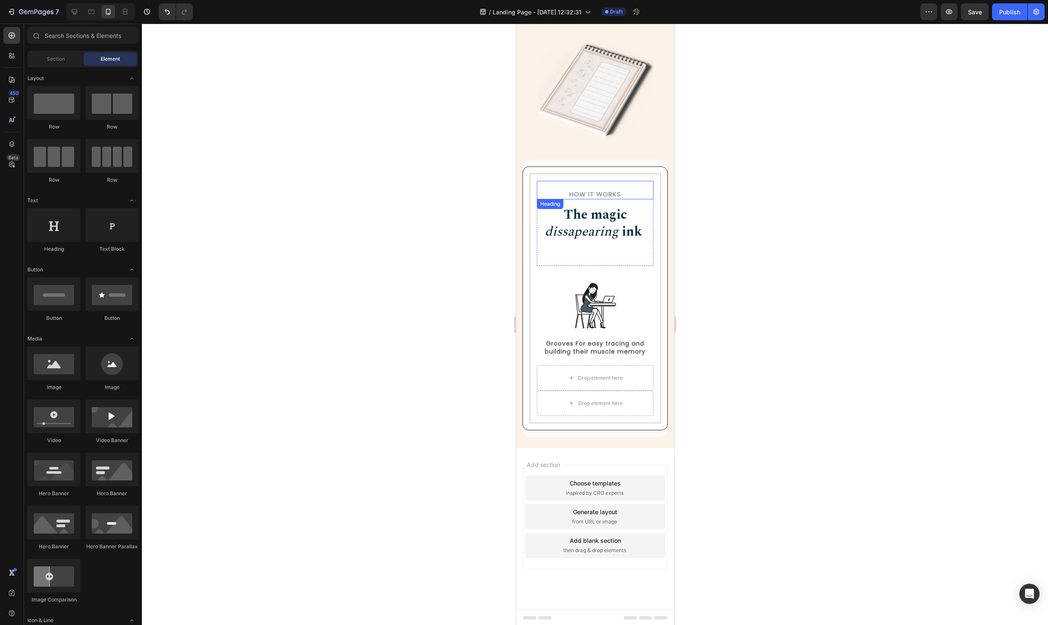
click at [587, 192] on h2 "How it Works" at bounding box center [595, 194] width 117 height 10
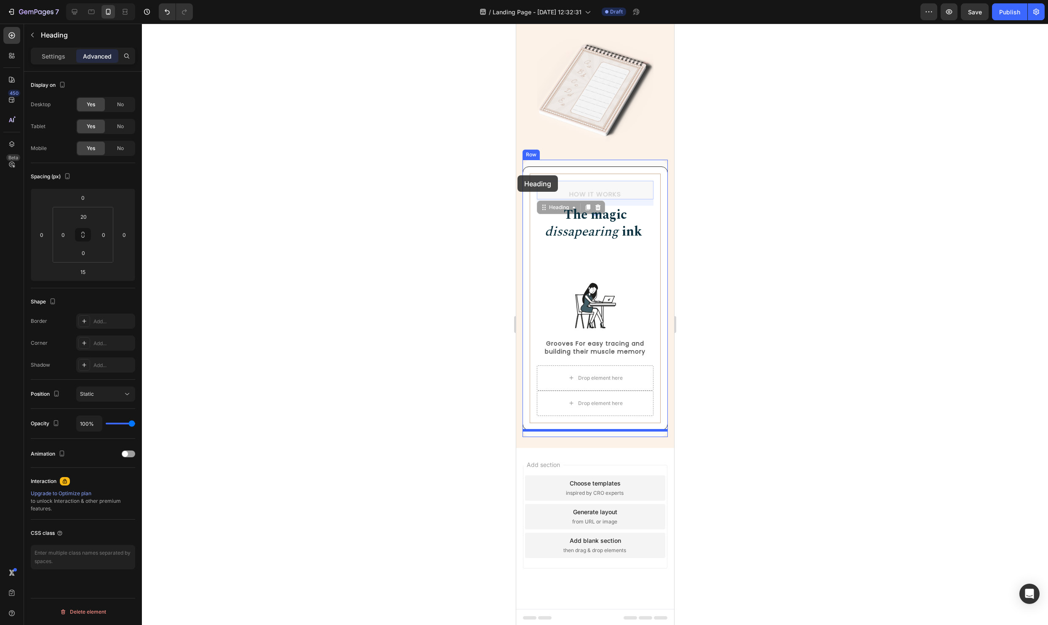
drag, startPoint x: 543, startPoint y: 211, endPoint x: 518, endPoint y: 175, distance: 43.2
click at [878, 216] on div at bounding box center [595, 324] width 906 height 601
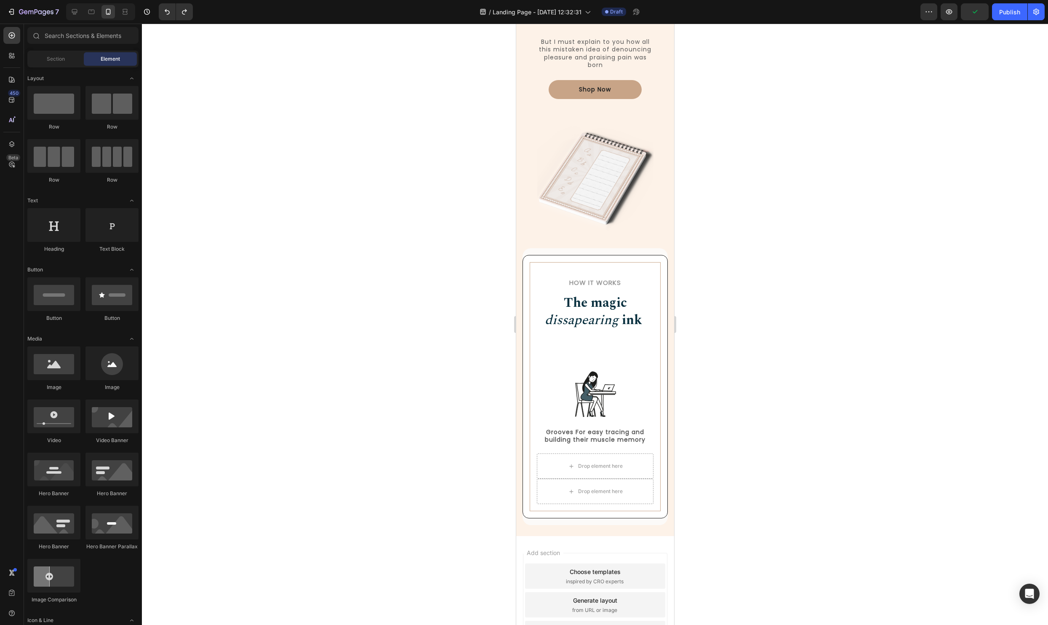
scroll to position [1080, 0]
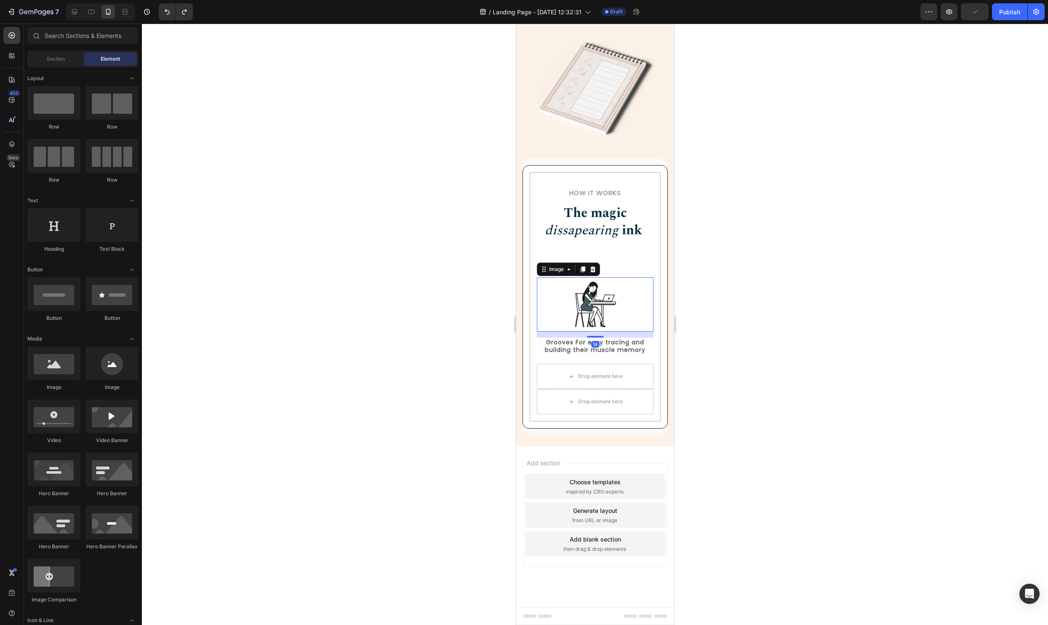
click at [599, 283] on img at bounding box center [595, 304] width 55 height 54
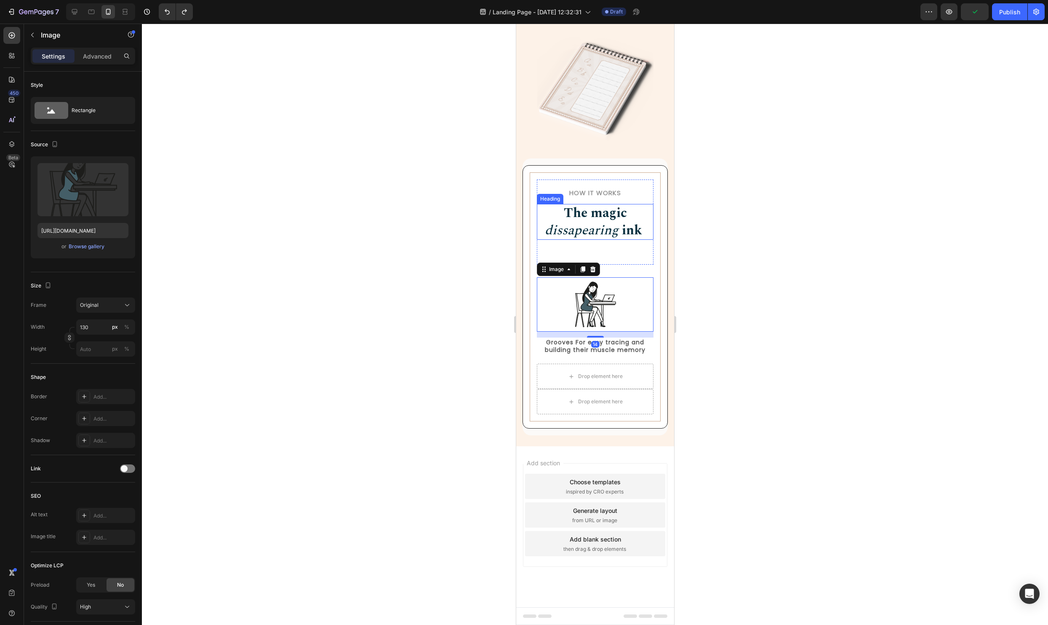
click at [631, 223] on strong "ink" at bounding box center [632, 230] width 20 height 20
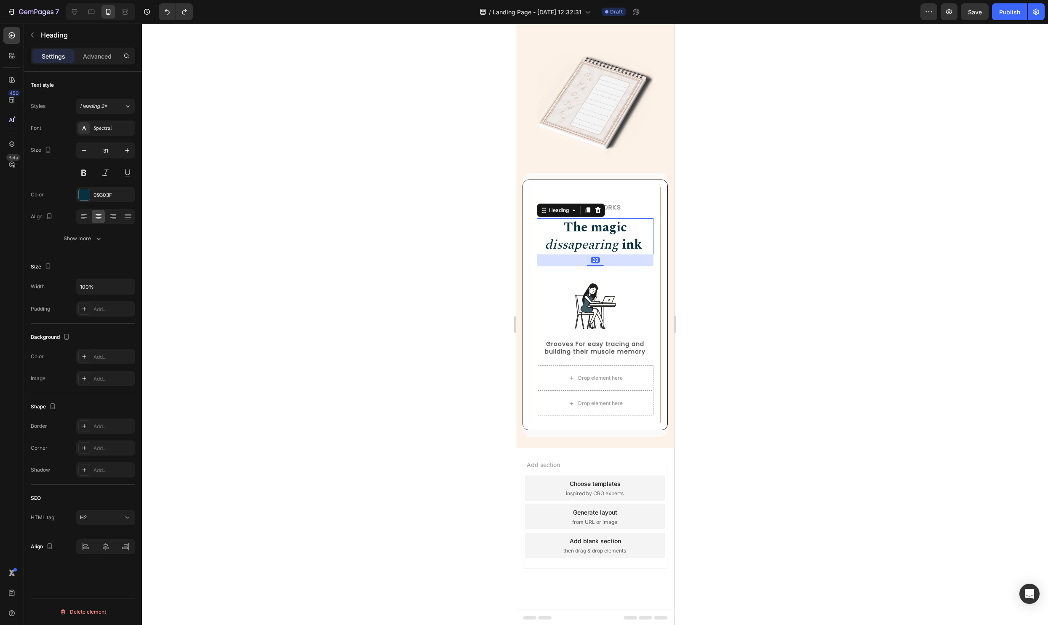
scroll to position [1069, 0]
drag, startPoint x: 599, startPoint y: 263, endPoint x: 660, endPoint y: 265, distance: 61.1
click at [601, 252] on div "29" at bounding box center [595, 252] width 117 height 0
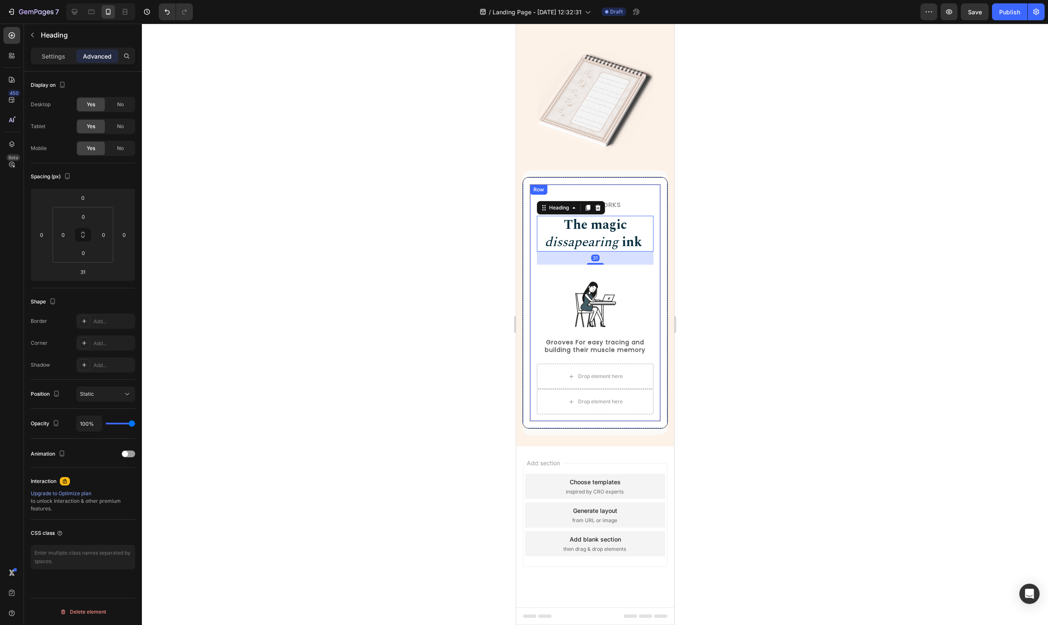
click at [781, 278] on div at bounding box center [595, 324] width 906 height 601
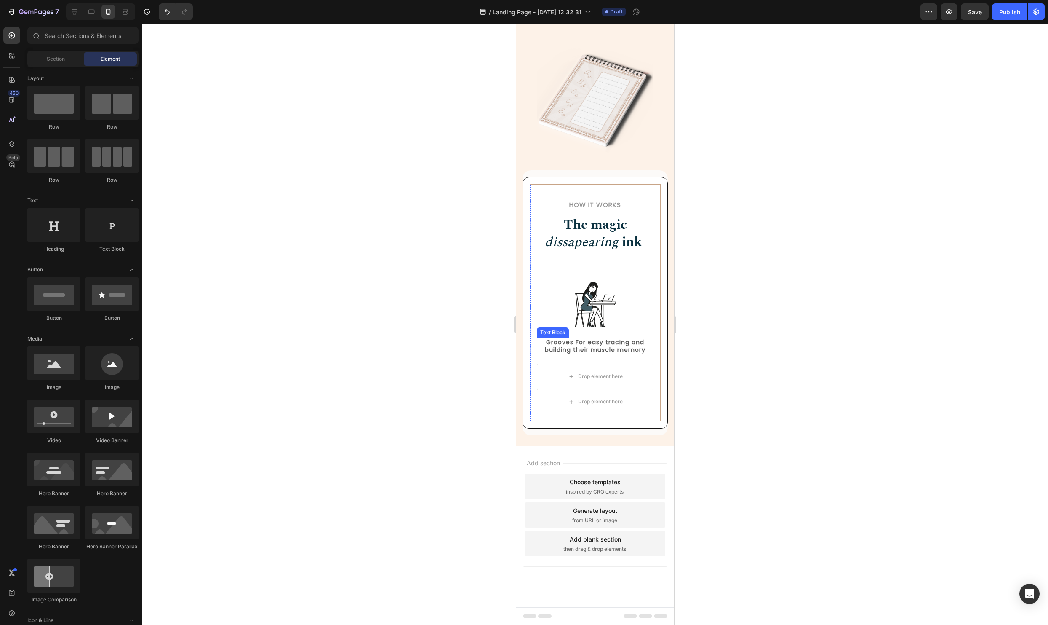
click at [612, 346] on p "Grooves For easy tracing and building their muscle memory" at bounding box center [594, 345] width 115 height 15
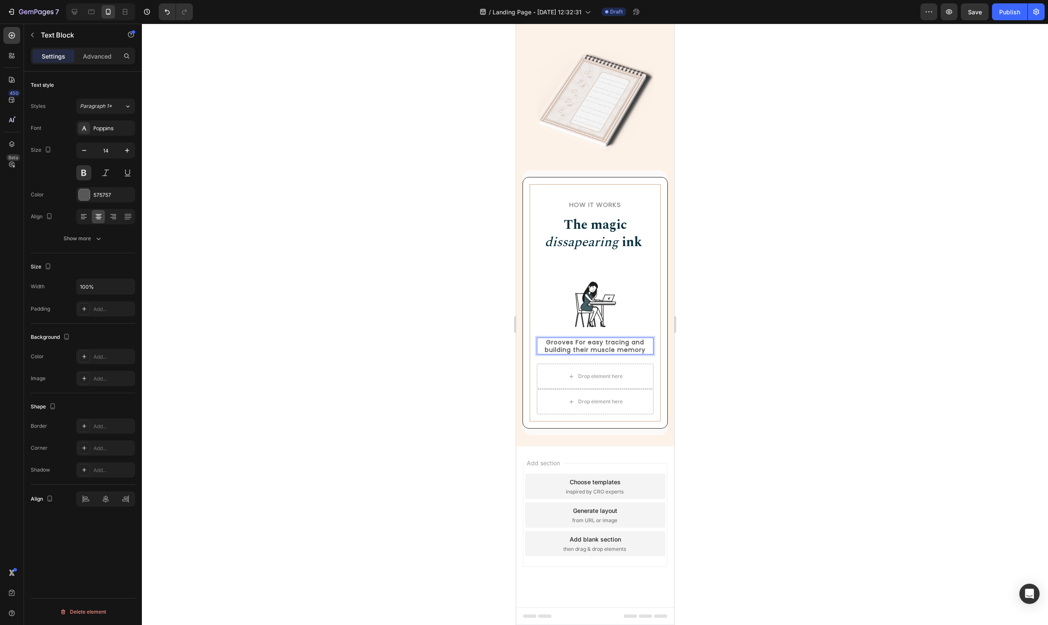
click at [612, 346] on p "Grooves For easy tracing and building their muscle memory" at bounding box center [594, 345] width 115 height 15
click at [644, 348] on p "Grooves For easy tracing and building their muscle memory" at bounding box center [594, 345] width 115 height 15
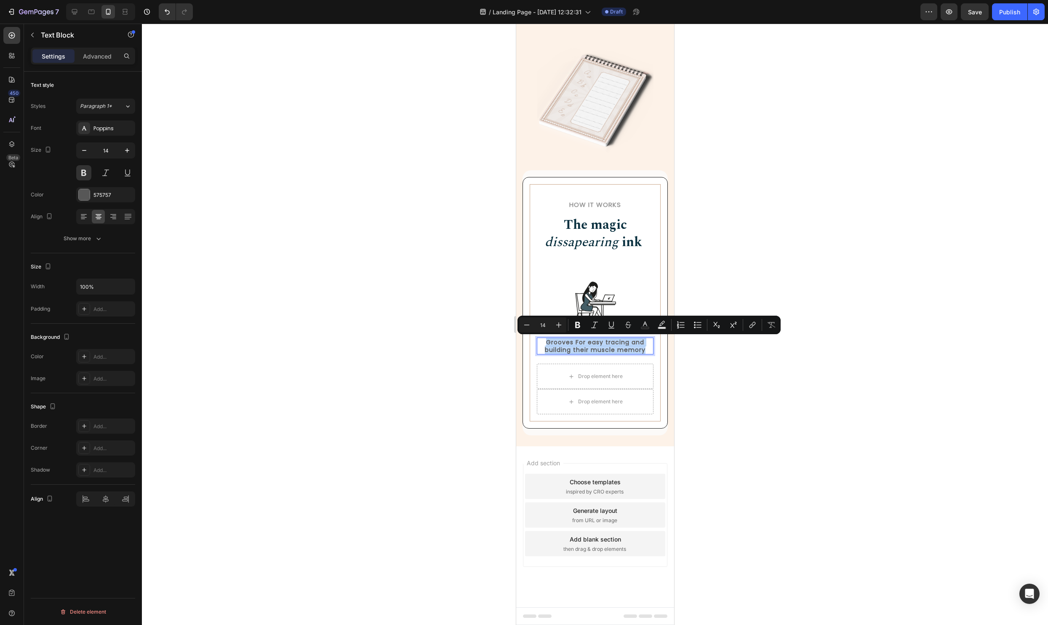
drag, startPoint x: 619, startPoint y: 344, endPoint x: 1314, endPoint y: 382, distance: 695.6
click at [547, 342] on p "Grooves For easy tracing and building their muscle memory" at bounding box center [594, 345] width 115 height 15
click at [954, 365] on div at bounding box center [595, 324] width 906 height 601
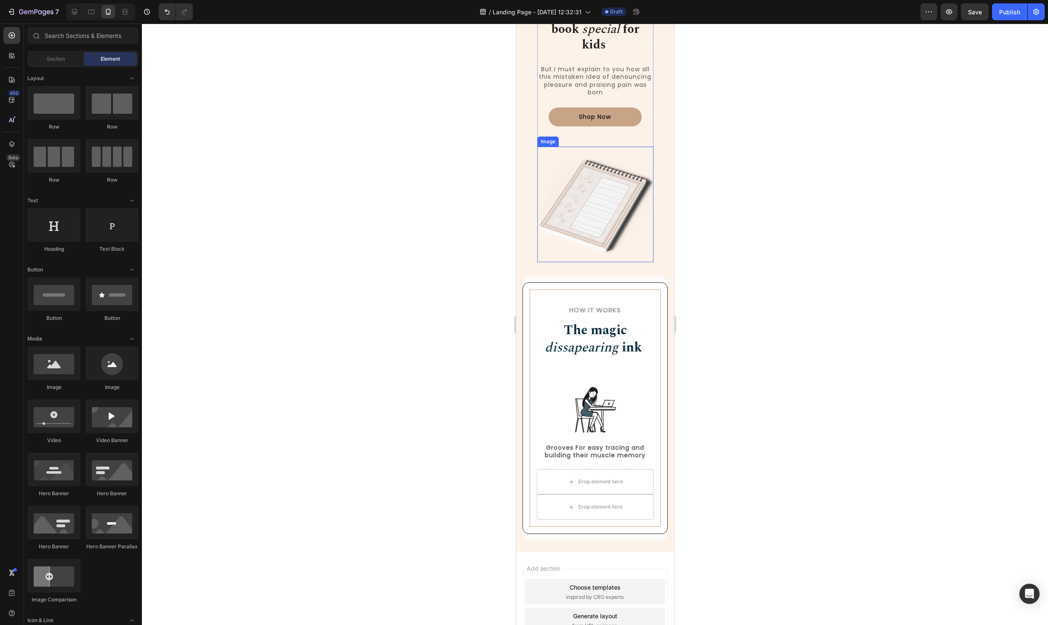
scroll to position [960, 0]
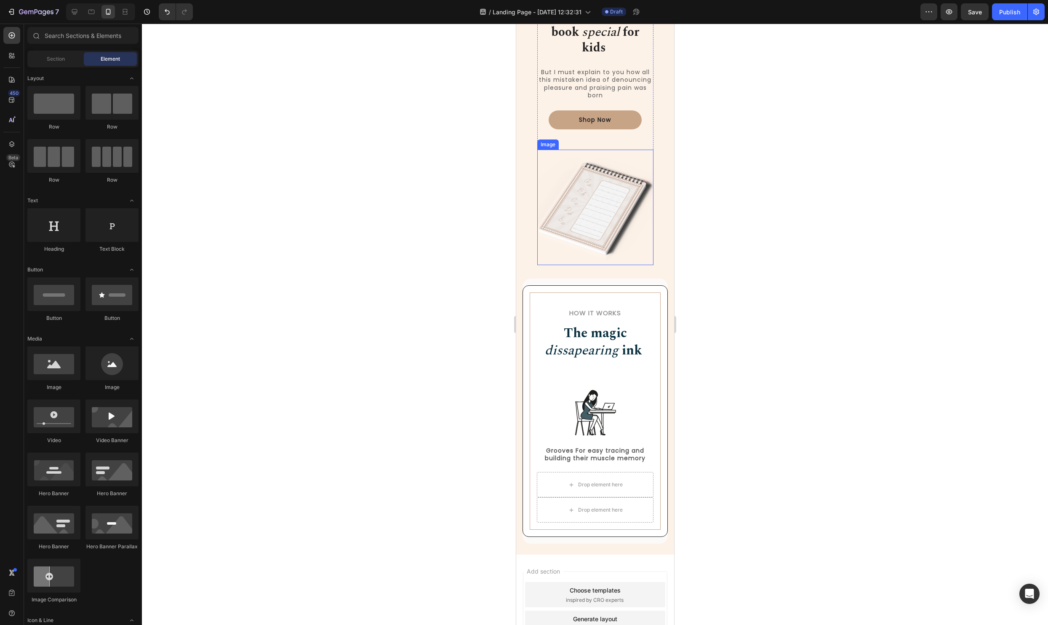
click at [580, 225] on img at bounding box center [595, 207] width 116 height 115
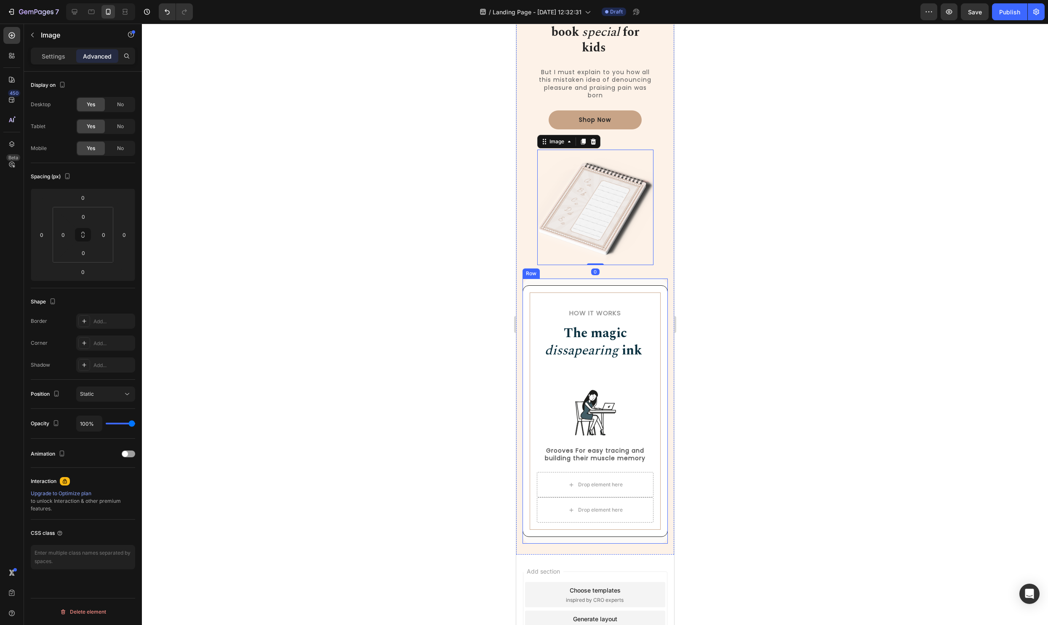
click at [617, 279] on div "How it Works Heading The magic dissapearing ink Heading Row Image Grooves For e…" at bounding box center [594, 410] width 145 height 265
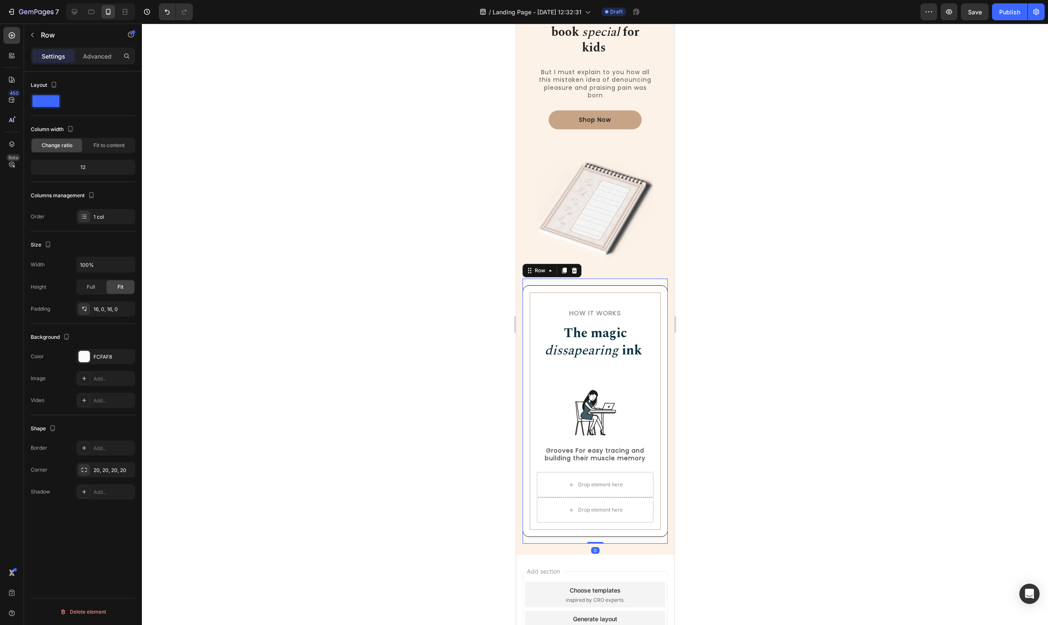
click at [995, 284] on div at bounding box center [595, 324] width 906 height 601
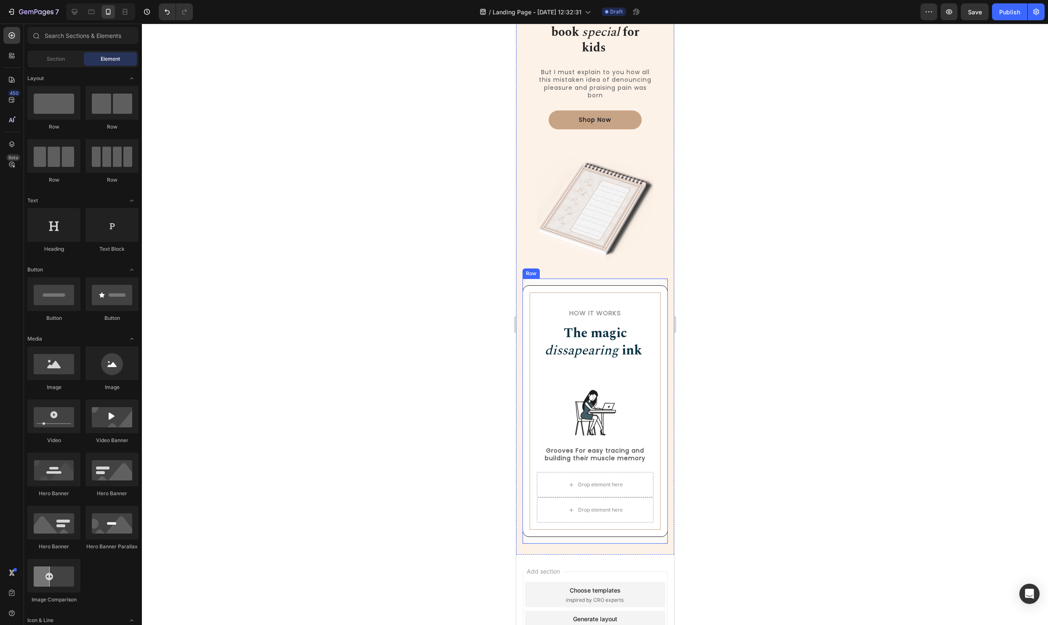
click at [629, 281] on div "How it Works Heading The magic dissapearing ink Heading Row Image Grooves For e…" at bounding box center [594, 410] width 145 height 265
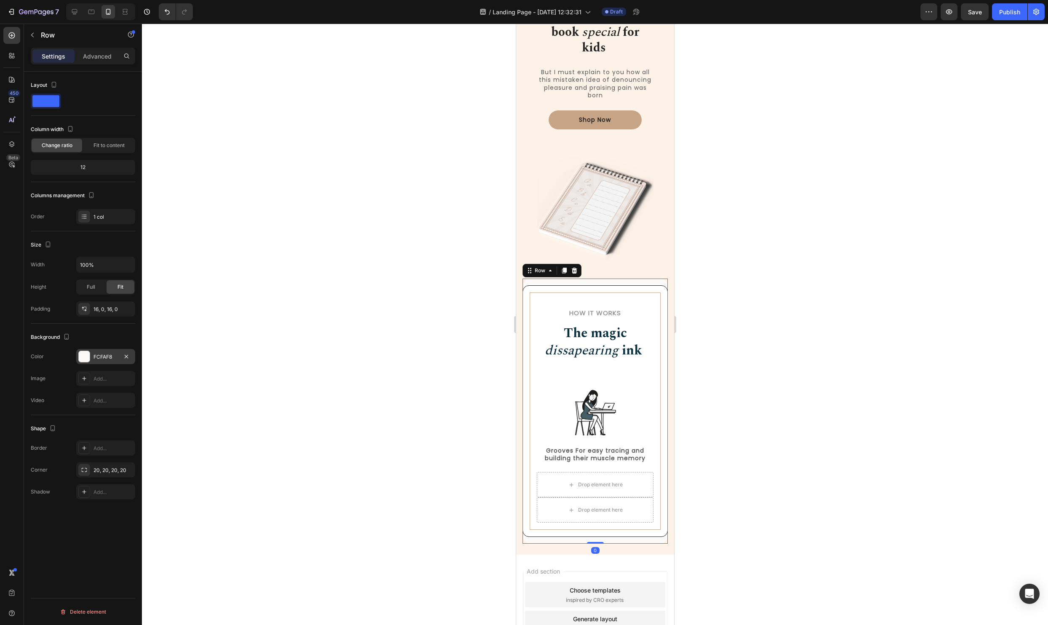
click at [86, 357] on div at bounding box center [84, 356] width 11 height 11
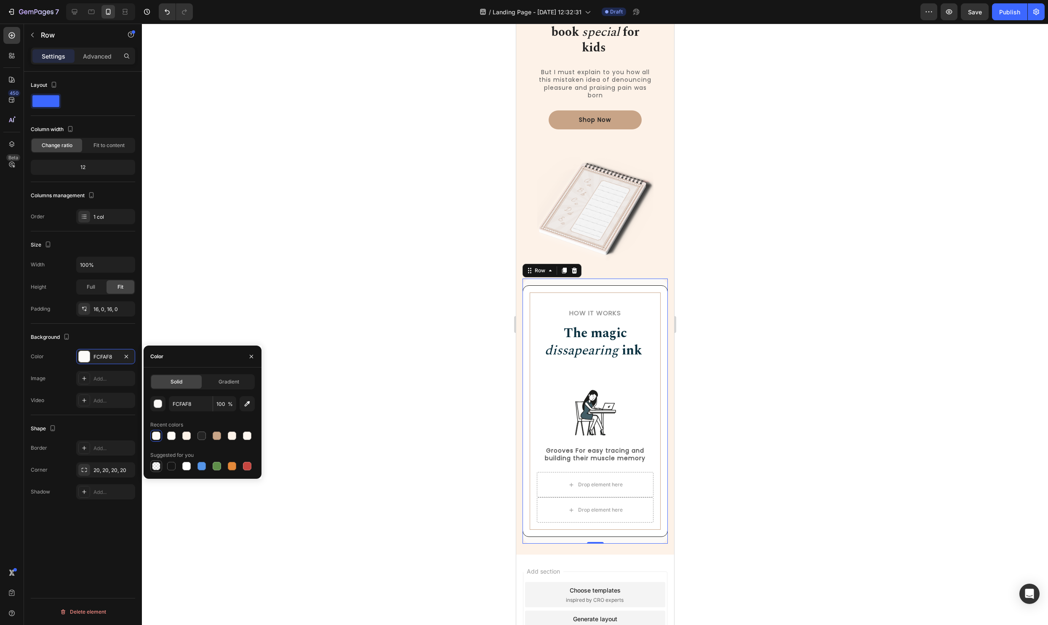
click at [157, 463] on div at bounding box center [156, 466] width 8 height 8
type input "000000"
type input "0"
click at [742, 419] on div at bounding box center [595, 324] width 906 height 601
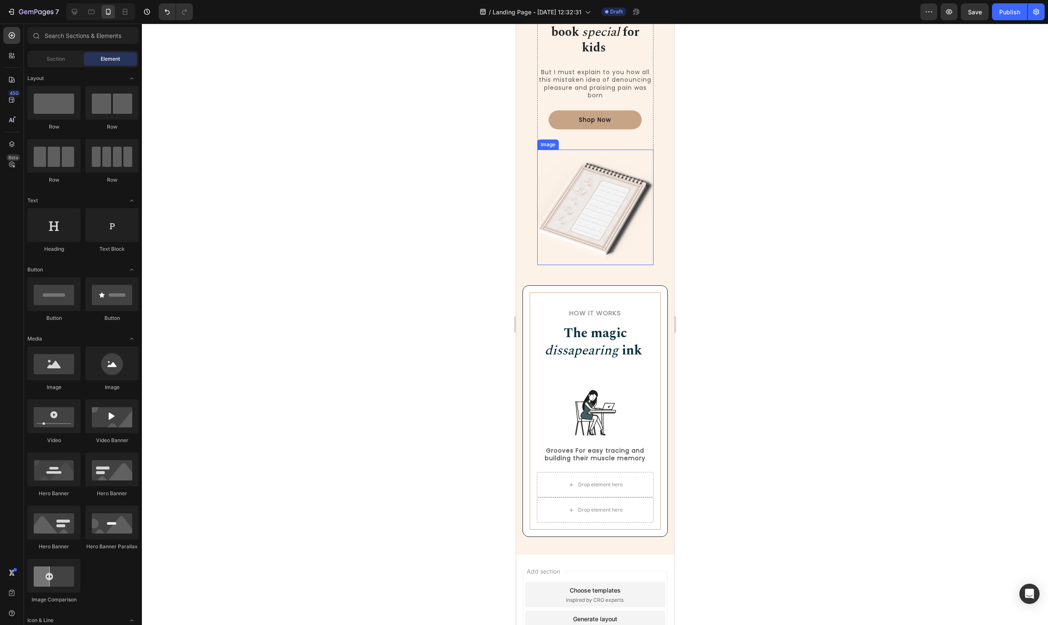
click at [635, 227] on img at bounding box center [595, 207] width 116 height 115
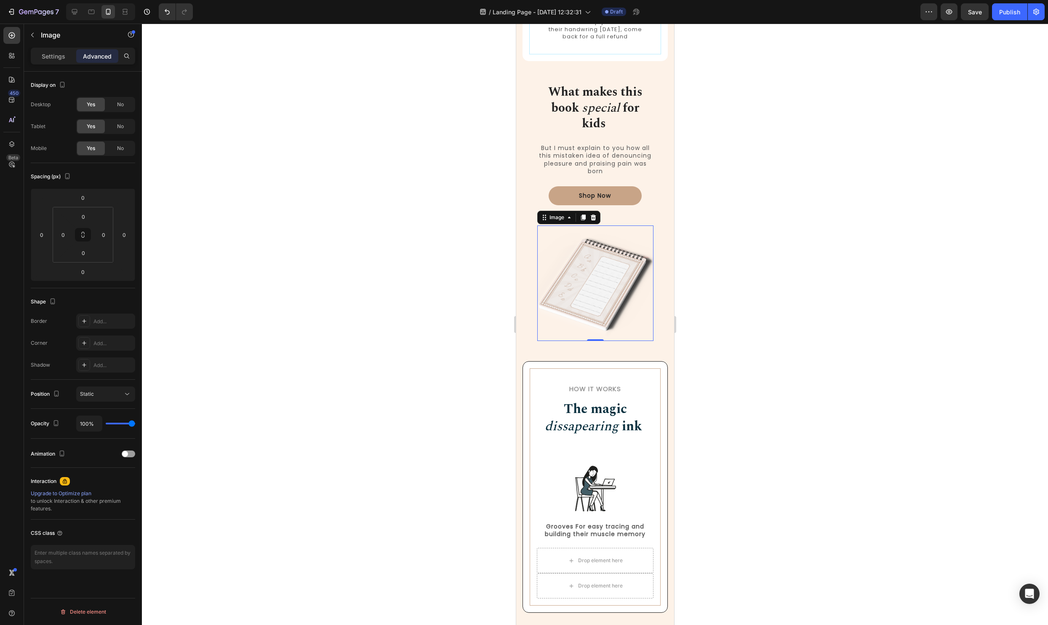
scroll to position [897, 0]
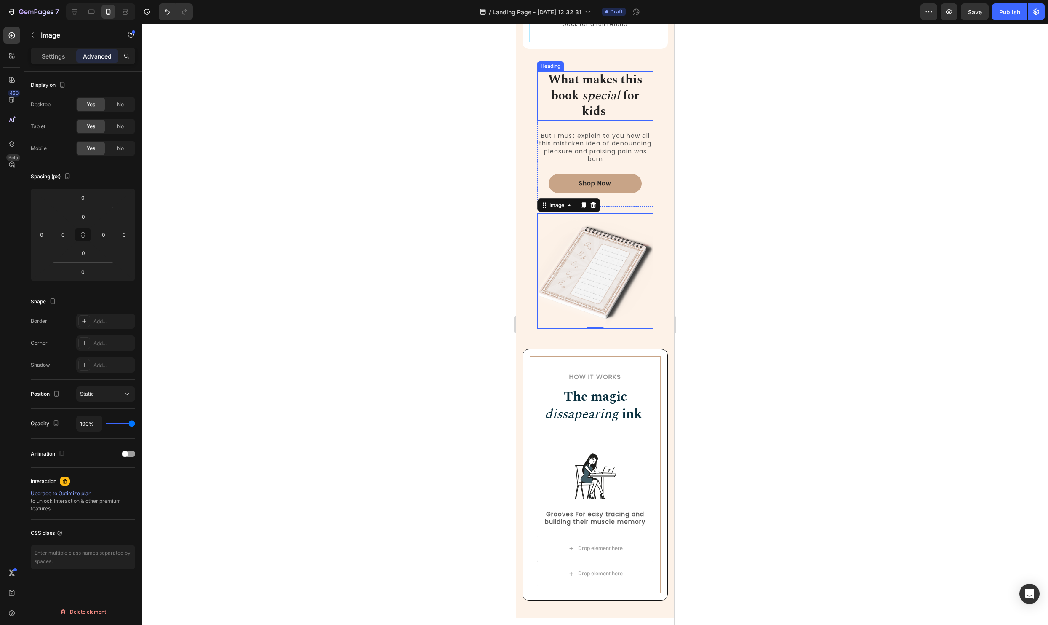
click at [599, 109] on strong "for kids" at bounding box center [611, 103] width 58 height 35
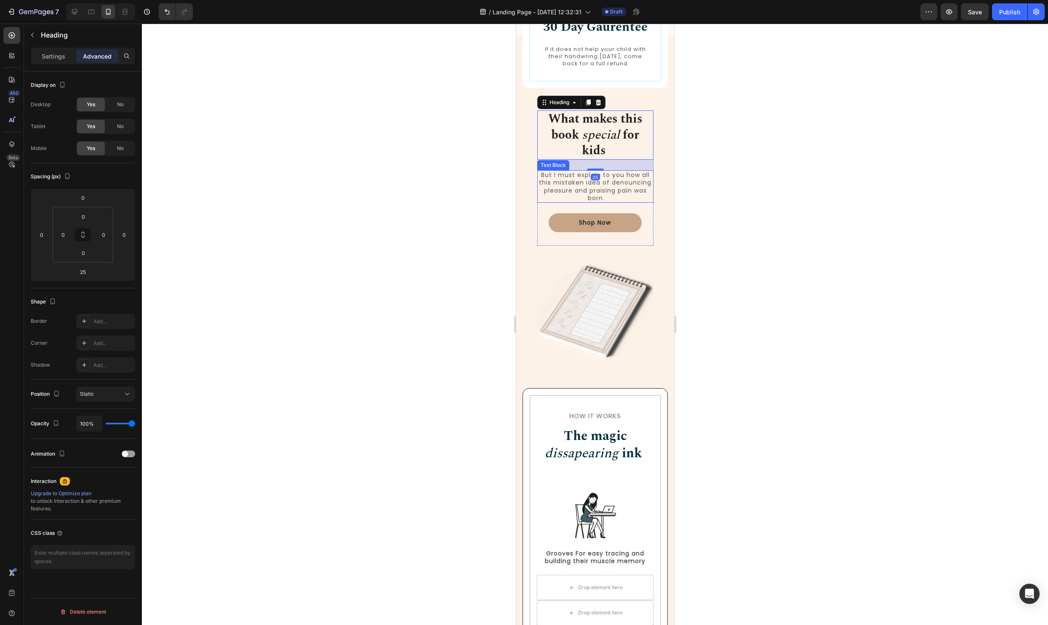
scroll to position [647, 0]
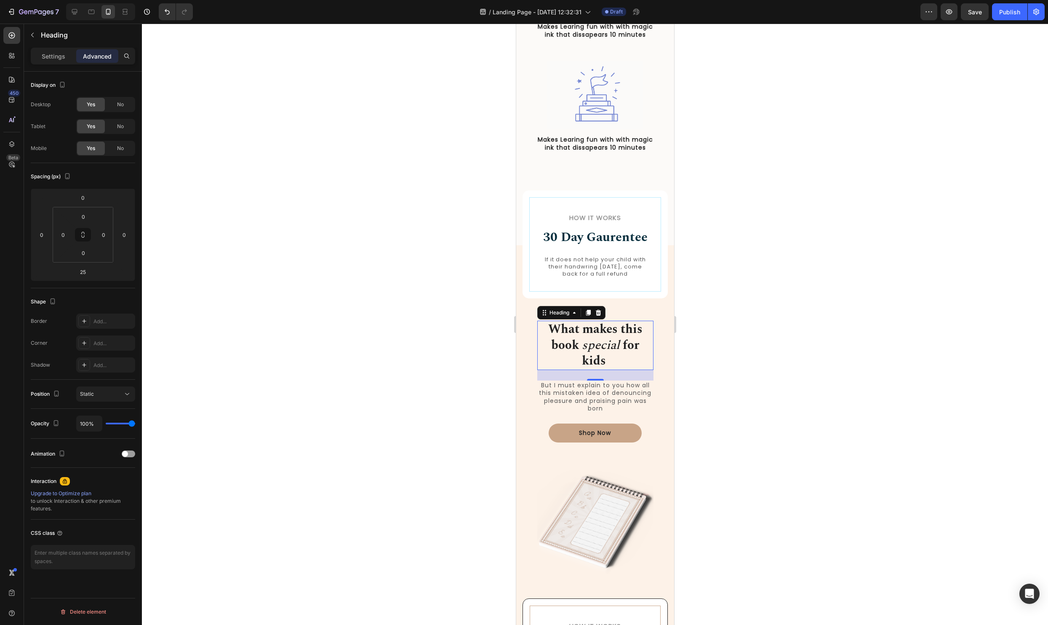
click at [808, 406] on div at bounding box center [595, 324] width 906 height 601
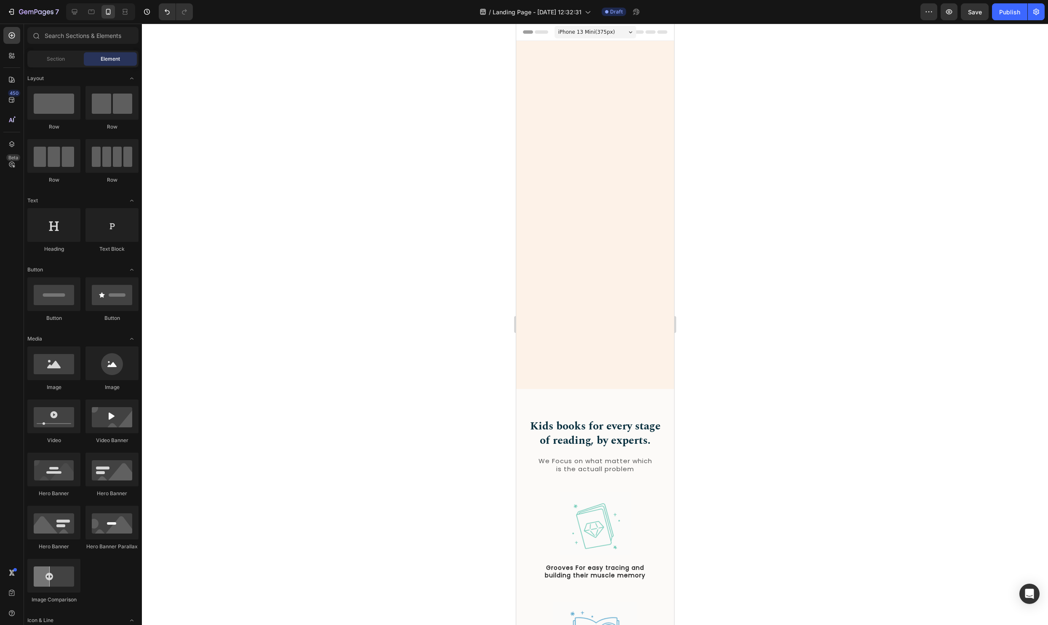
scroll to position [647, 0]
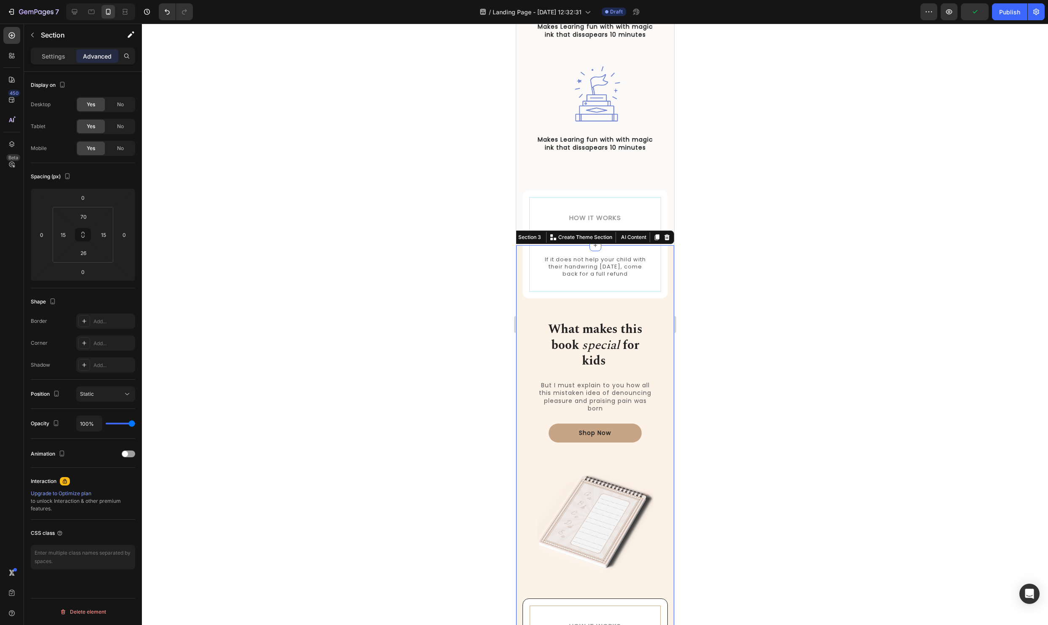
click at [654, 365] on div "How it Works Heading 30 Day Gaurentee Heading If it does not help your child wi…" at bounding box center [594, 566] width 145 height 582
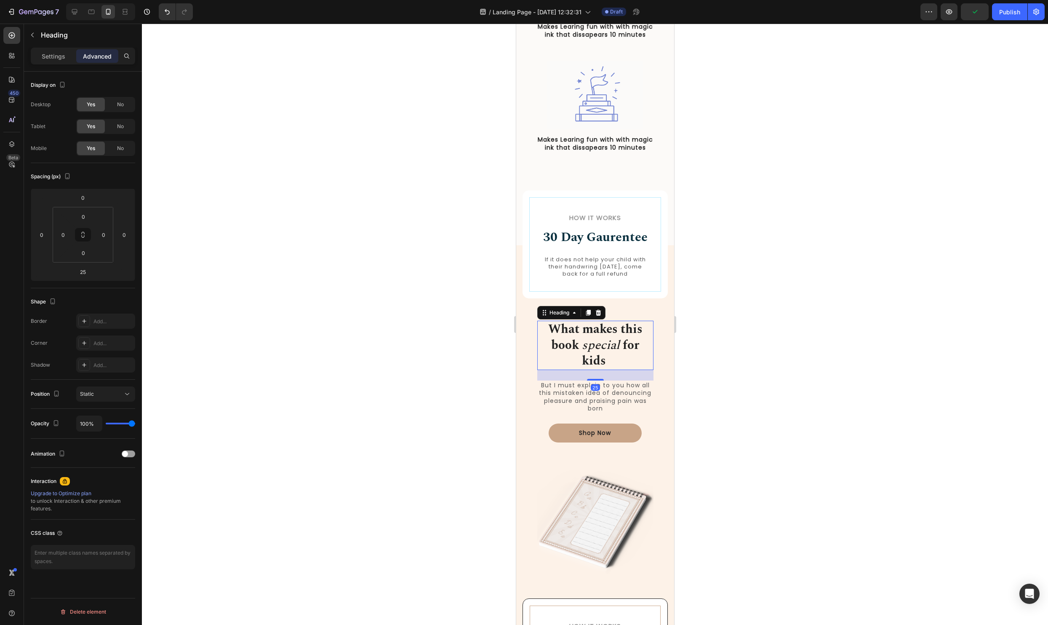
click at [647, 361] on h2 "What makes this book special for kids" at bounding box center [595, 345] width 116 height 49
click at [659, 415] on div "How it Works Heading 30 Day Gaurentee Heading If it does not help your child wi…" at bounding box center [594, 566] width 145 height 582
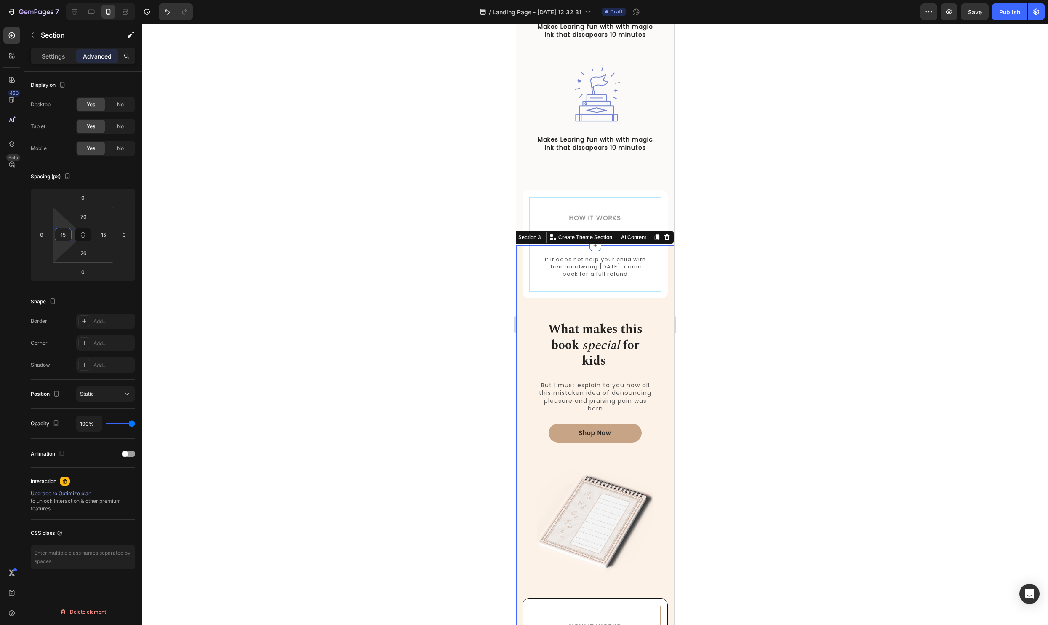
click at [62, 240] on input "15" at bounding box center [63, 234] width 13 height 13
type input "0"
click at [213, 293] on div at bounding box center [595, 324] width 906 height 601
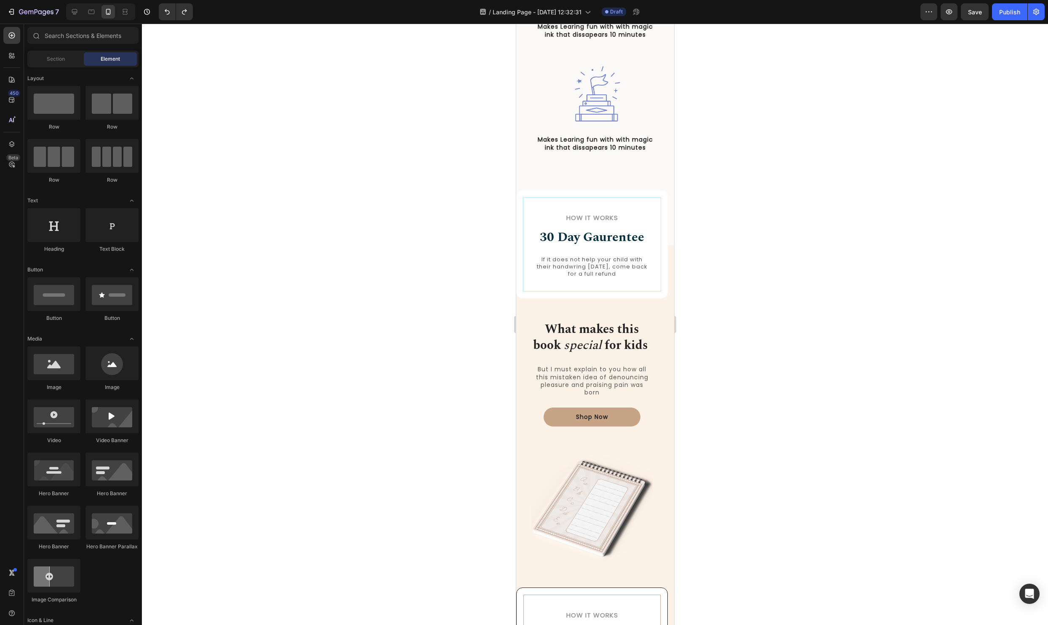
click at [799, 345] on div at bounding box center [595, 324] width 906 height 601
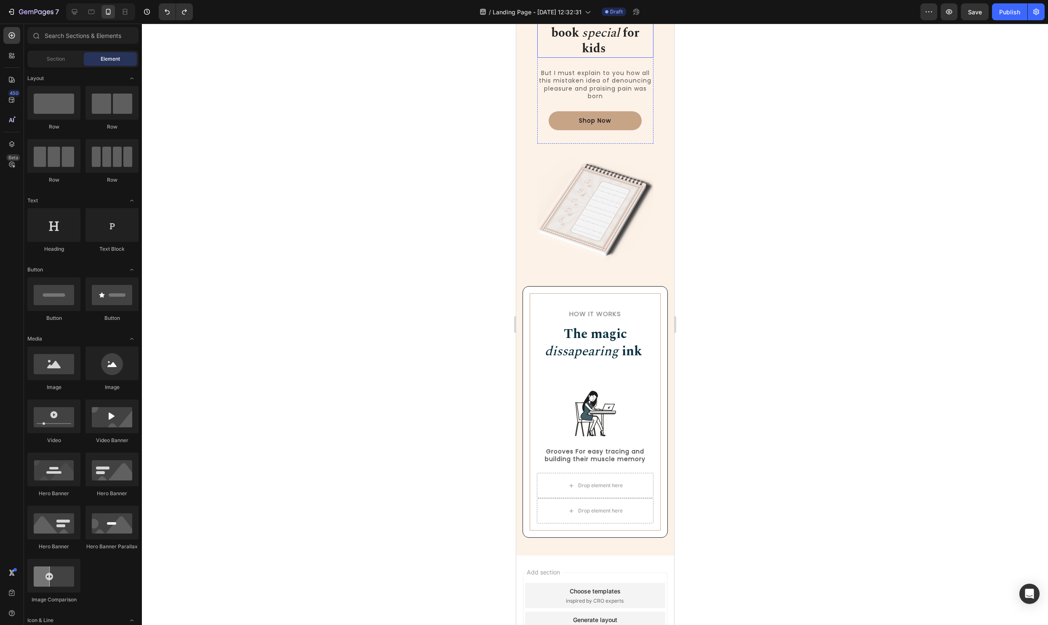
scroll to position [933, 0]
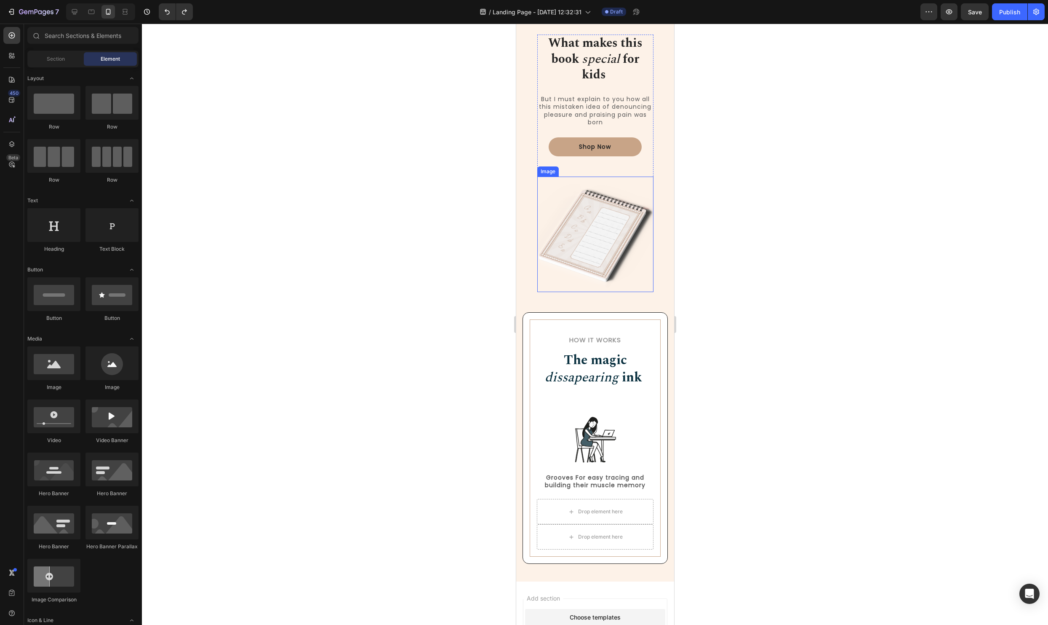
click at [607, 230] on img at bounding box center [595, 233] width 116 height 115
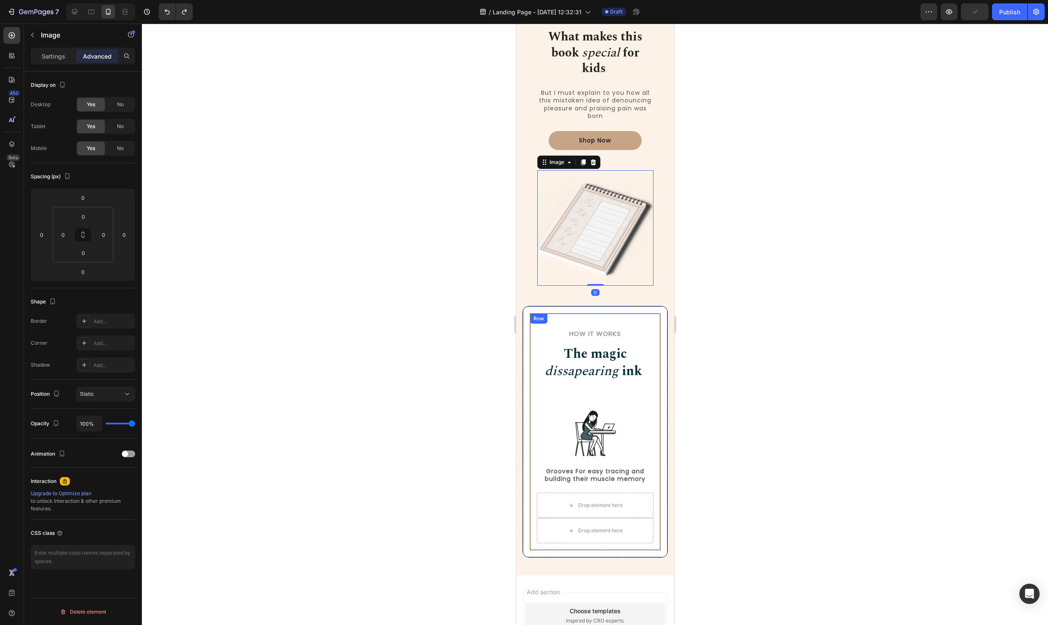
scroll to position [742, 0]
click at [805, 216] on div at bounding box center [595, 324] width 906 height 601
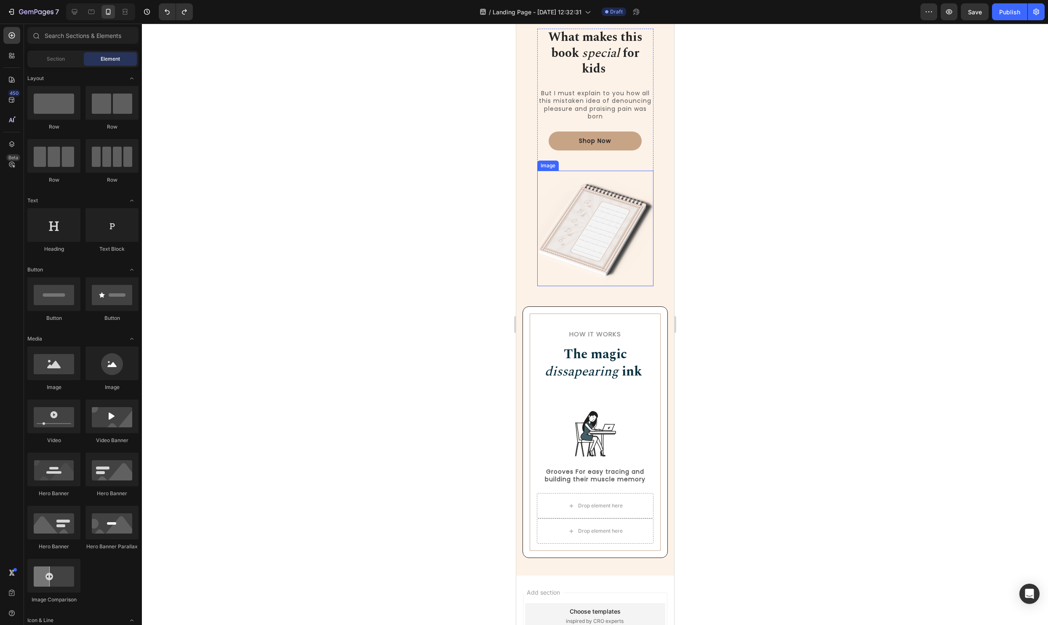
click at [604, 203] on img at bounding box center [595, 228] width 116 height 115
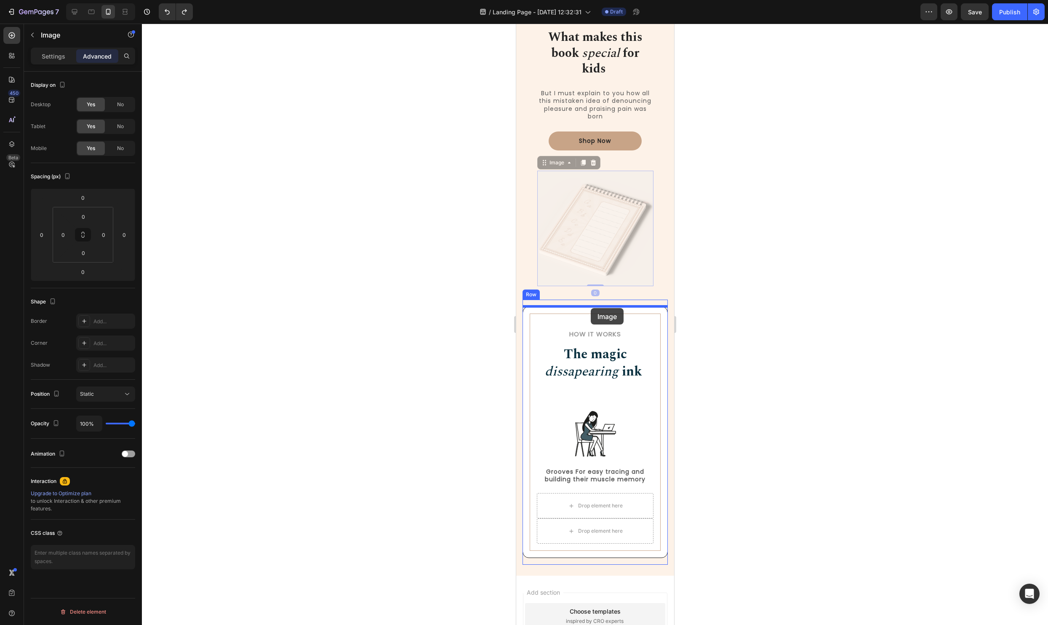
drag, startPoint x: 546, startPoint y: 163, endPoint x: 591, endPoint y: 308, distance: 151.5
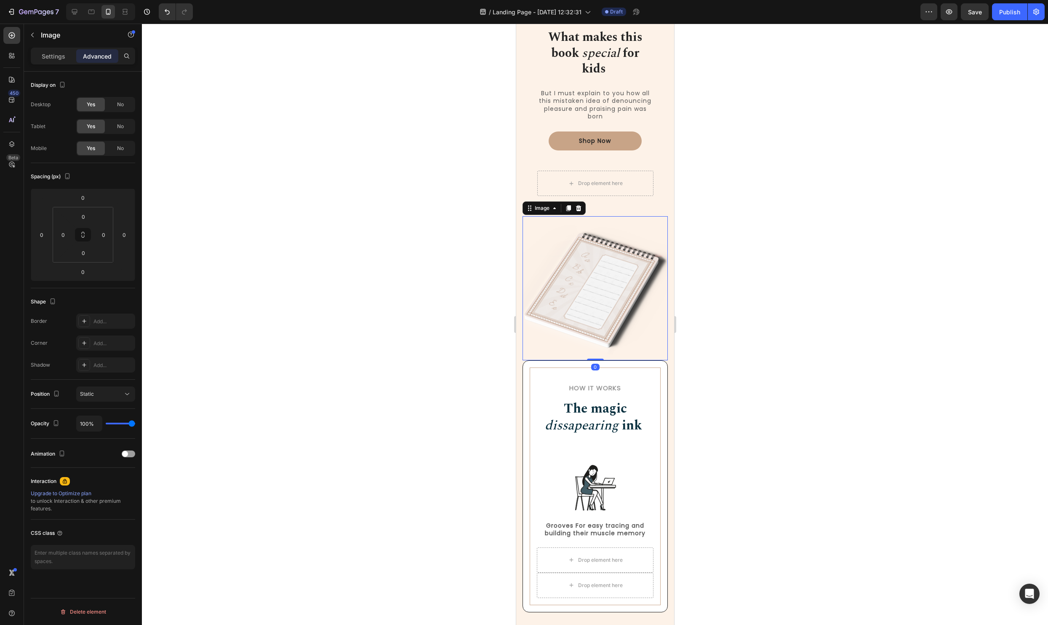
click at [799, 291] on div at bounding box center [595, 324] width 906 height 601
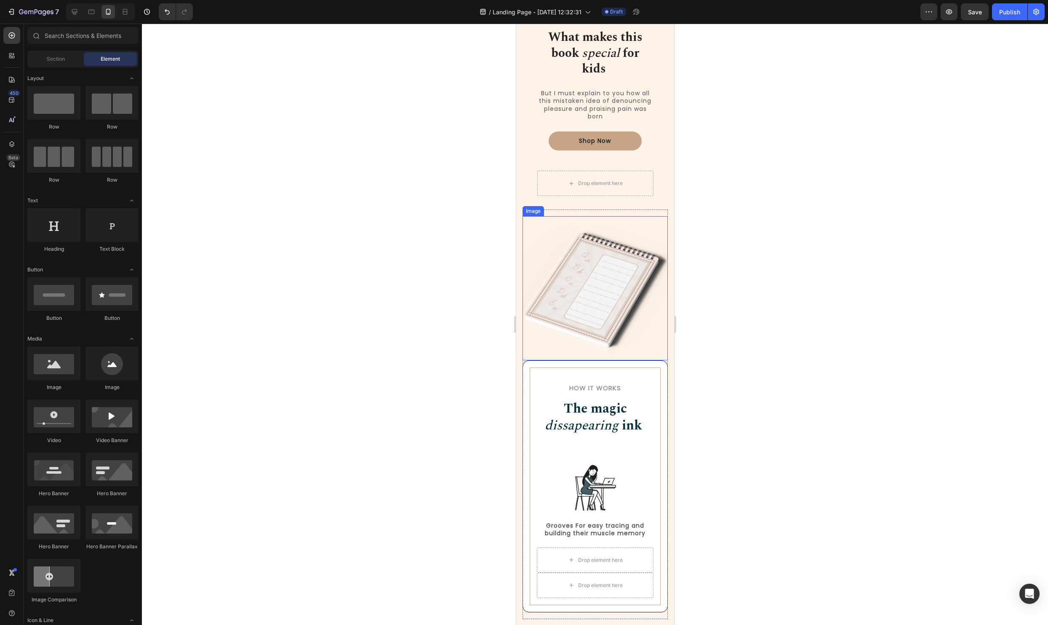
click at [630, 258] on img at bounding box center [594, 288] width 145 height 144
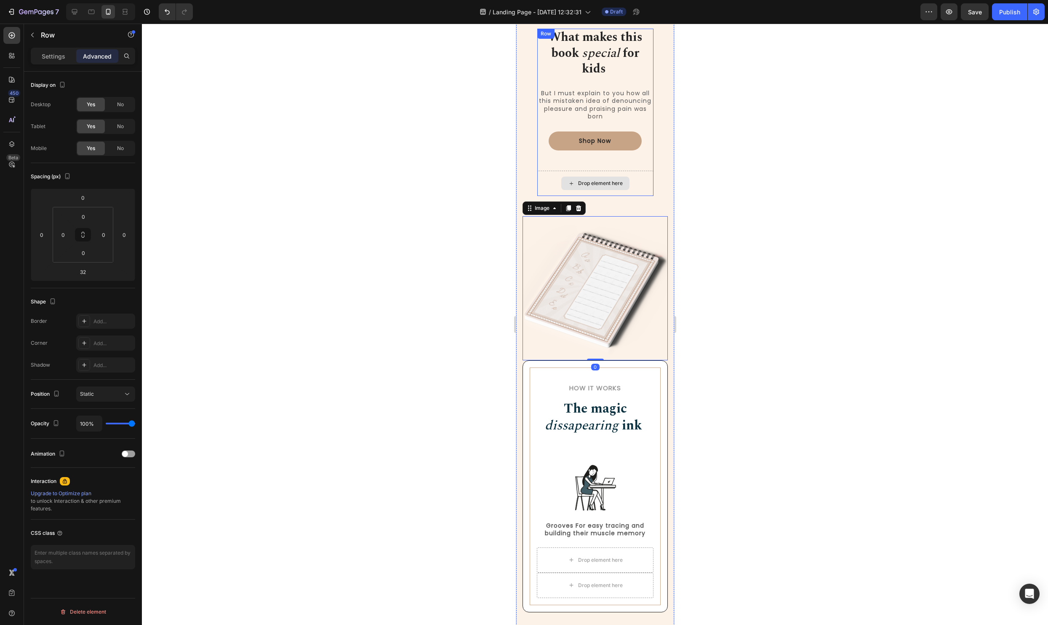
click at [592, 175] on div "Drop element here" at bounding box center [595, 183] width 116 height 25
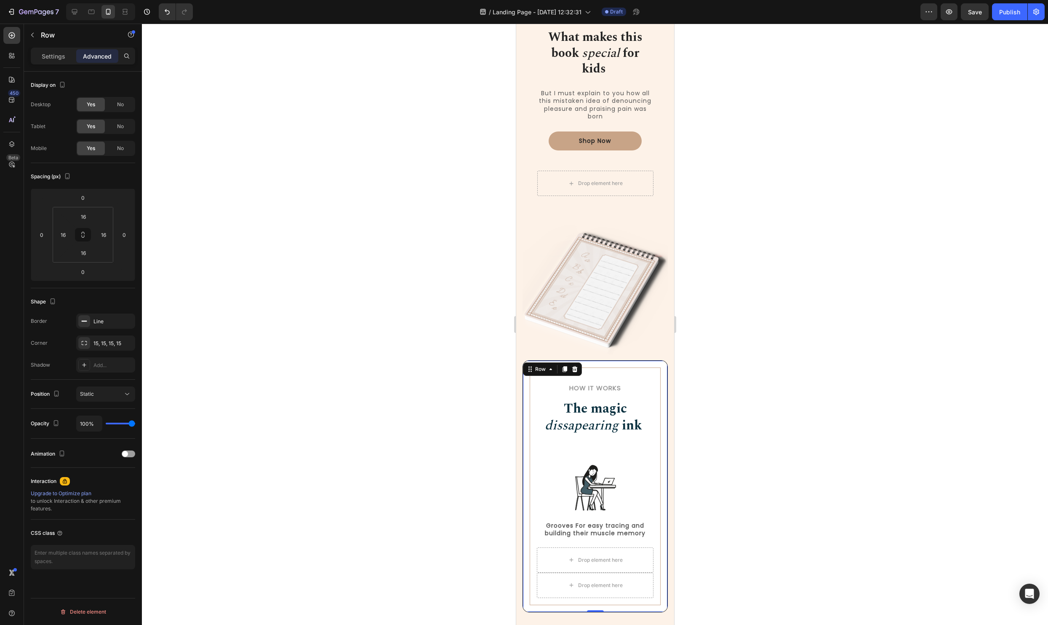
click at [582, 360] on div "How it Works Heading The magic dissapearing ink Heading Row Image Grooves For e…" at bounding box center [594, 486] width 145 height 252
click at [580, 362] on div "How it Works Heading The magic dissapearing ink Heading Row Image Grooves For e…" at bounding box center [594, 486] width 145 height 252
click at [594, 294] on img at bounding box center [594, 288] width 145 height 144
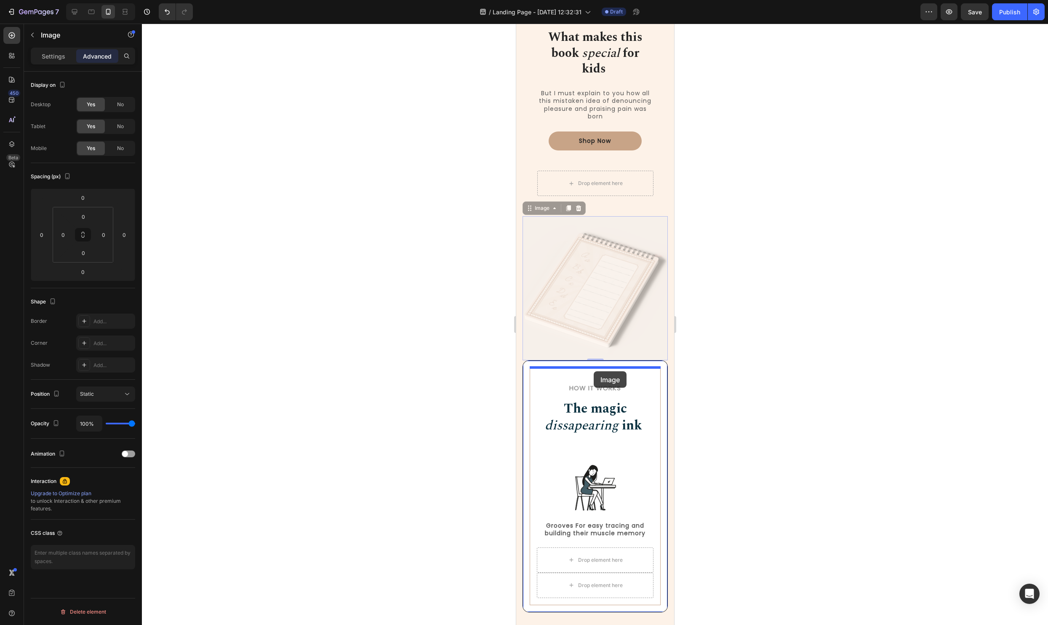
drag, startPoint x: 527, startPoint y: 209, endPoint x: 593, endPoint y: 370, distance: 174.7
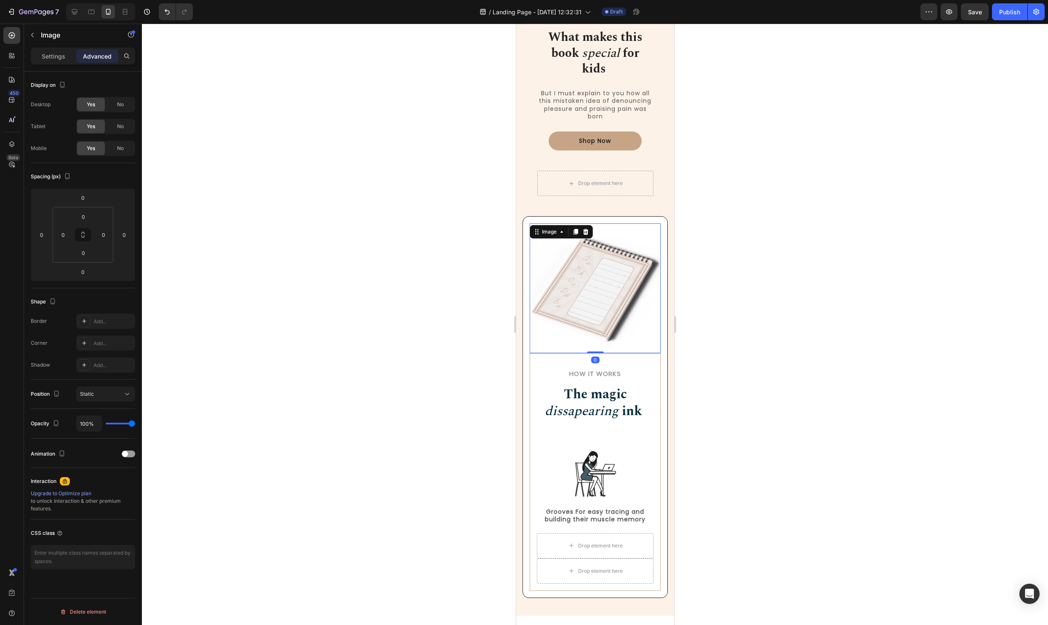
click at [747, 309] on div at bounding box center [595, 324] width 906 height 601
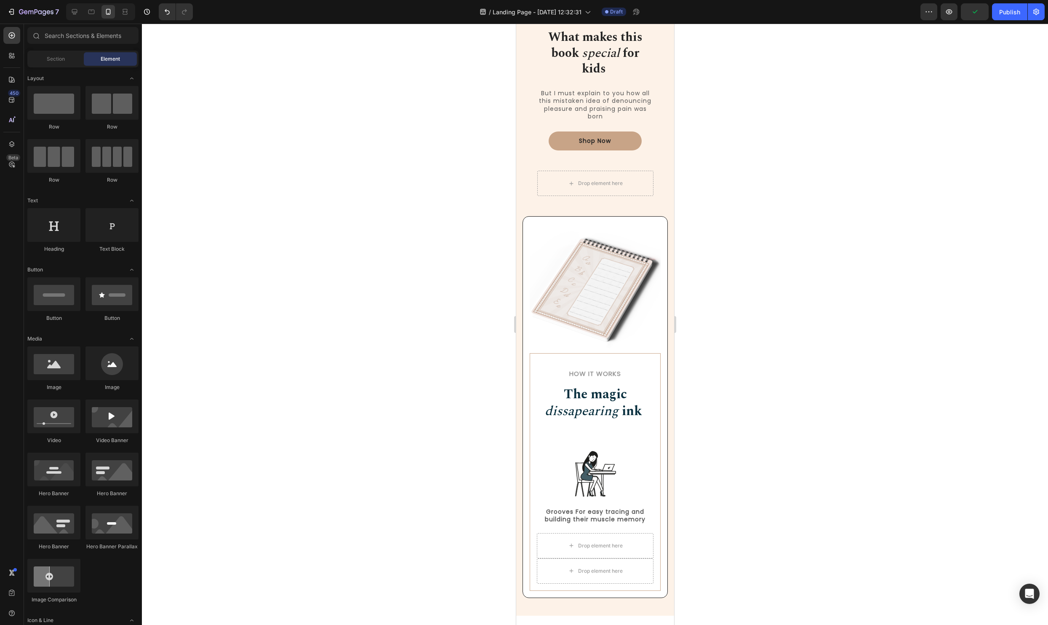
click at [808, 314] on div at bounding box center [595, 324] width 906 height 601
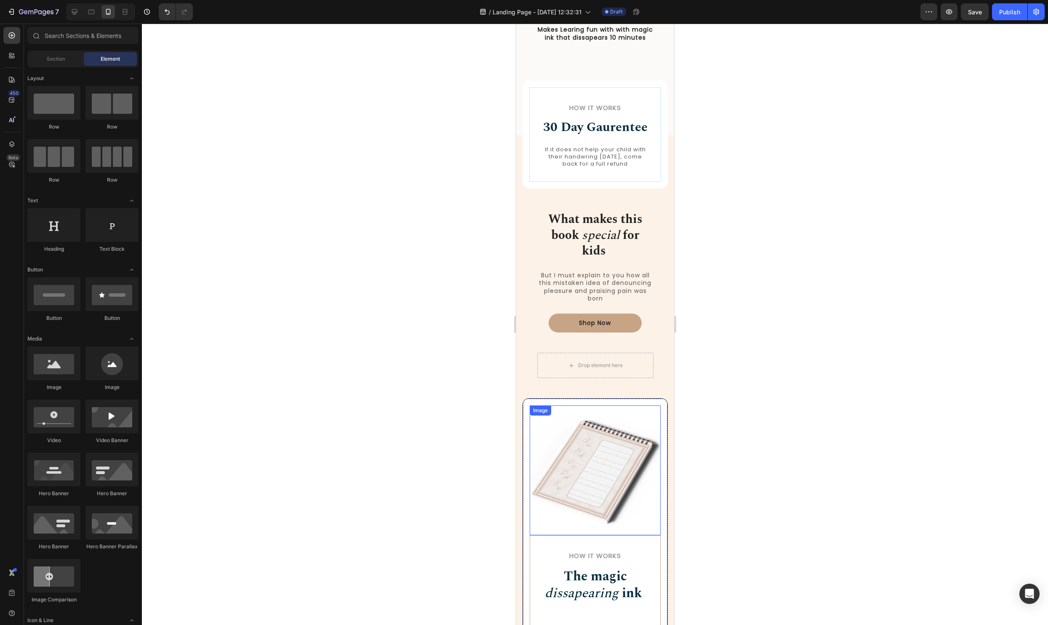
scroll to position [768, 0]
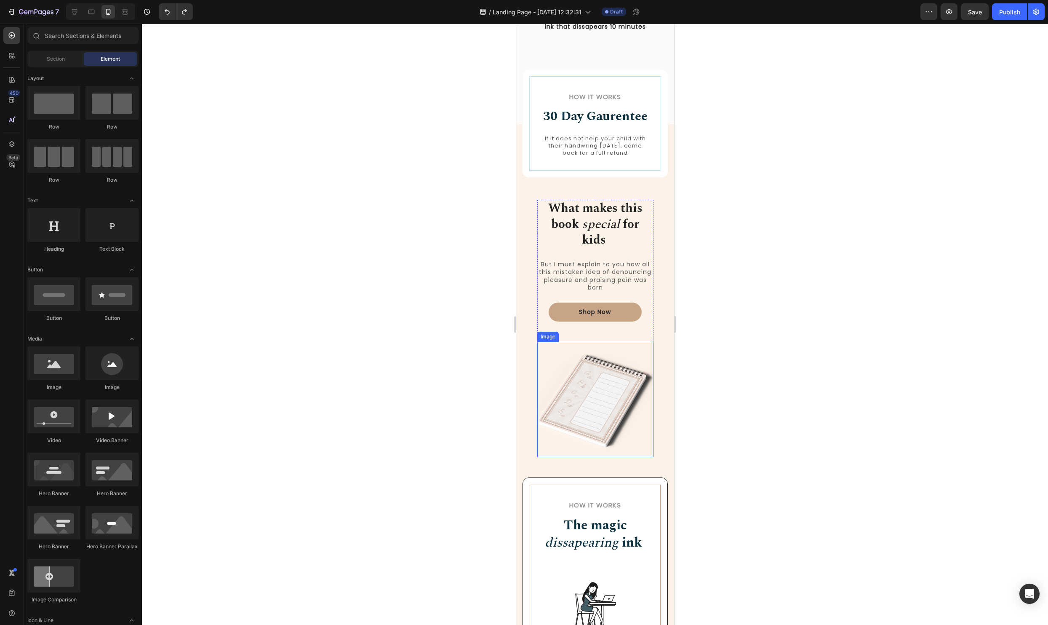
click at [596, 390] on img at bounding box center [595, 399] width 116 height 115
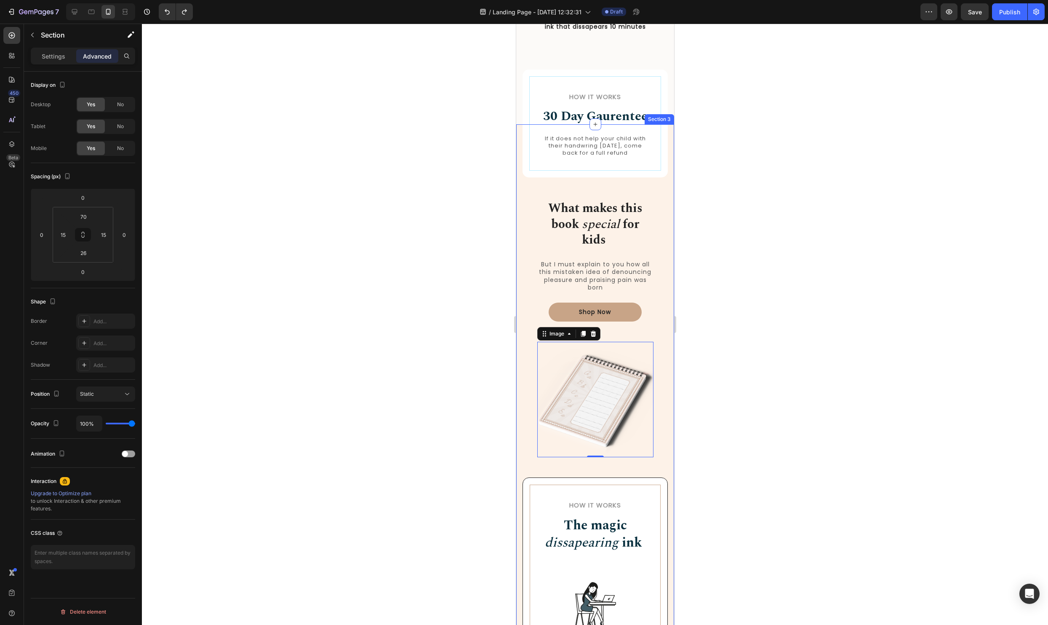
click at [636, 465] on div "How it Works Heading 30 Day Gaurentee Heading If it does not help your child wi…" at bounding box center [594, 445] width 145 height 582
click at [607, 426] on img at bounding box center [595, 399] width 116 height 115
click at [79, 278] on input "0" at bounding box center [83, 271] width 17 height 13
type input "-1"
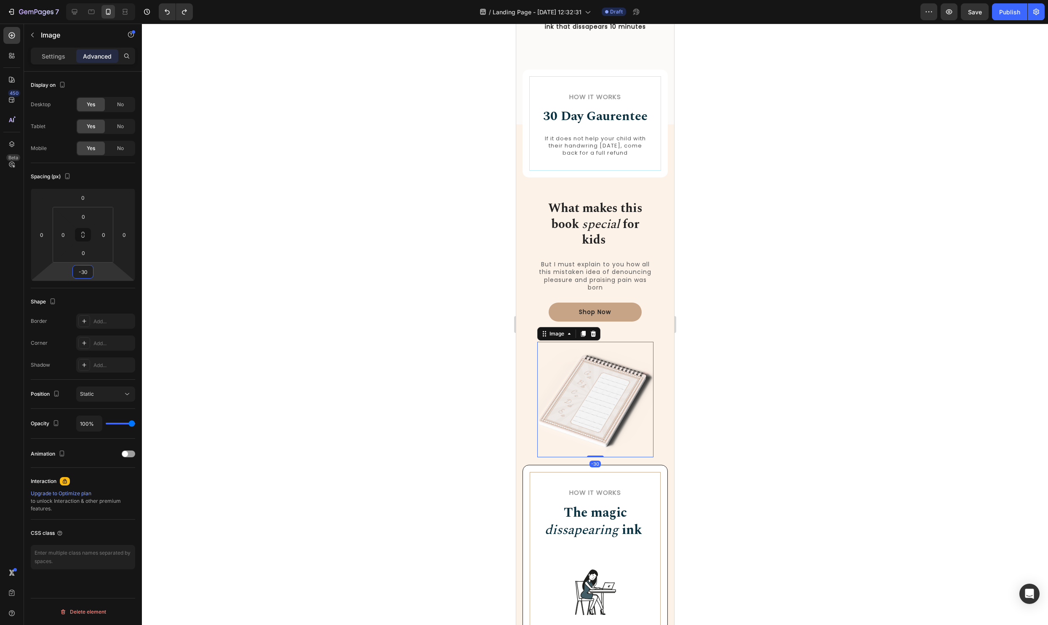
type input "-3"
type input "-6"
type input "-40"
click at [789, 388] on div at bounding box center [595, 324] width 906 height 601
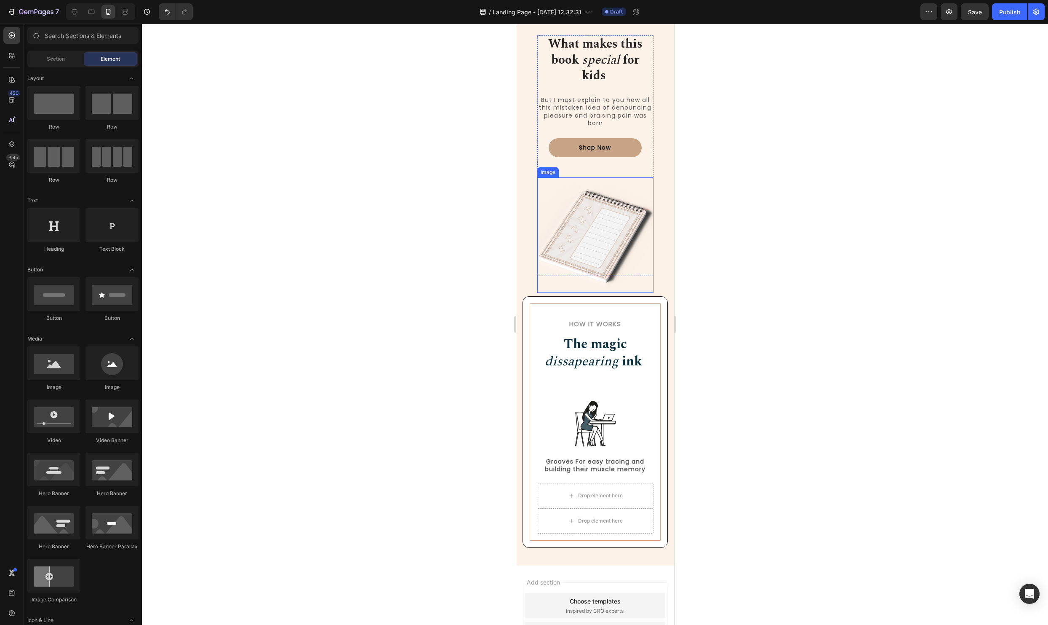
scroll to position [957, 0]
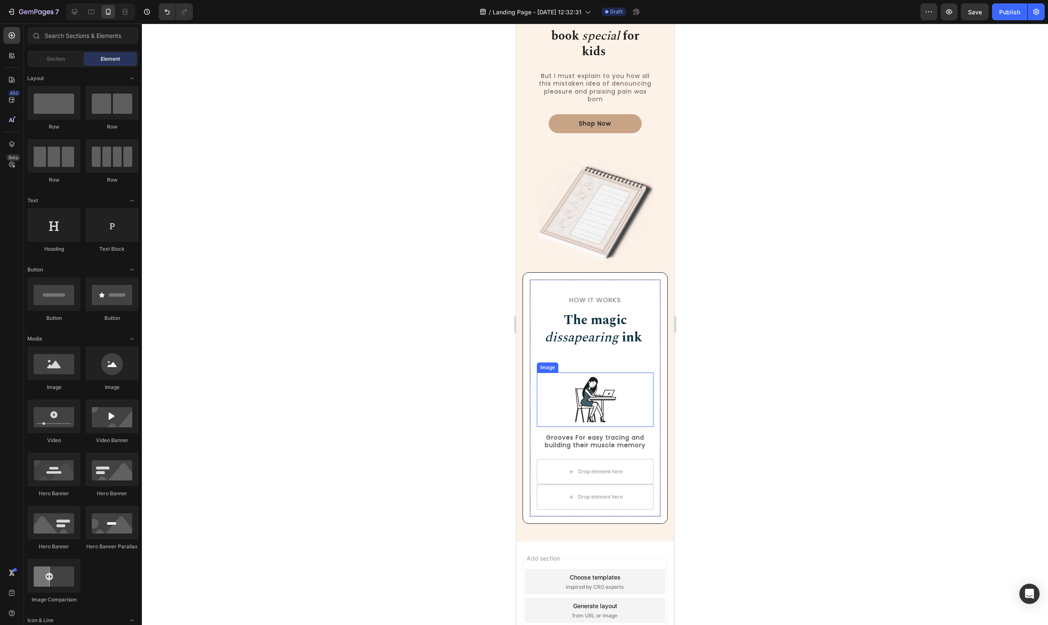
click at [588, 407] on img at bounding box center [595, 399] width 55 height 54
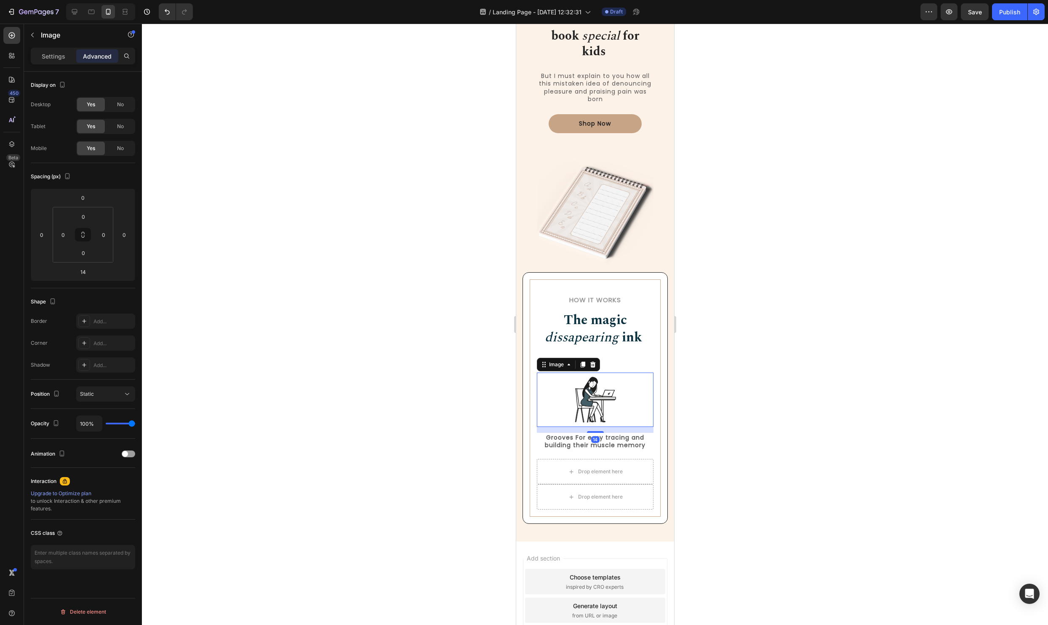
click at [953, 400] on div at bounding box center [595, 324] width 906 height 601
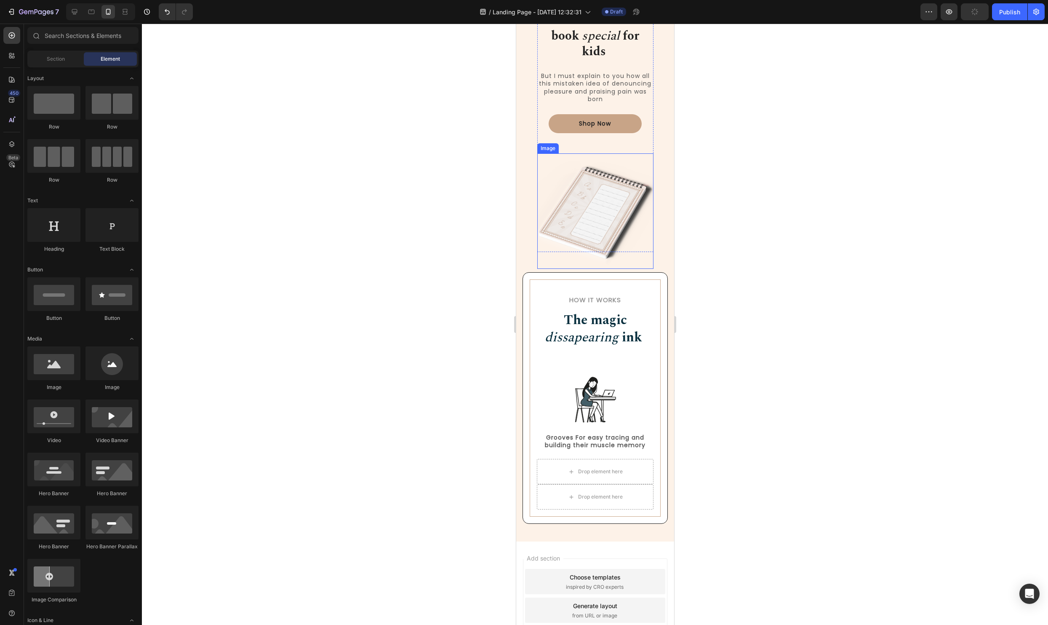
click at [614, 162] on img at bounding box center [595, 210] width 116 height 115
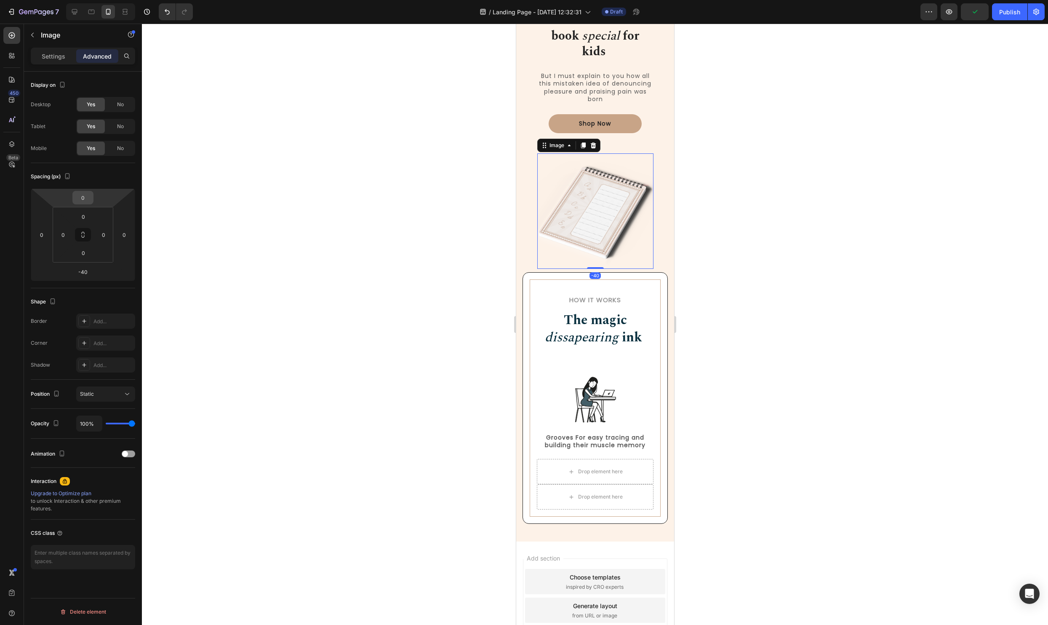
click at [89, 202] on input "0" at bounding box center [83, 197] width 17 height 13
type input "-20"
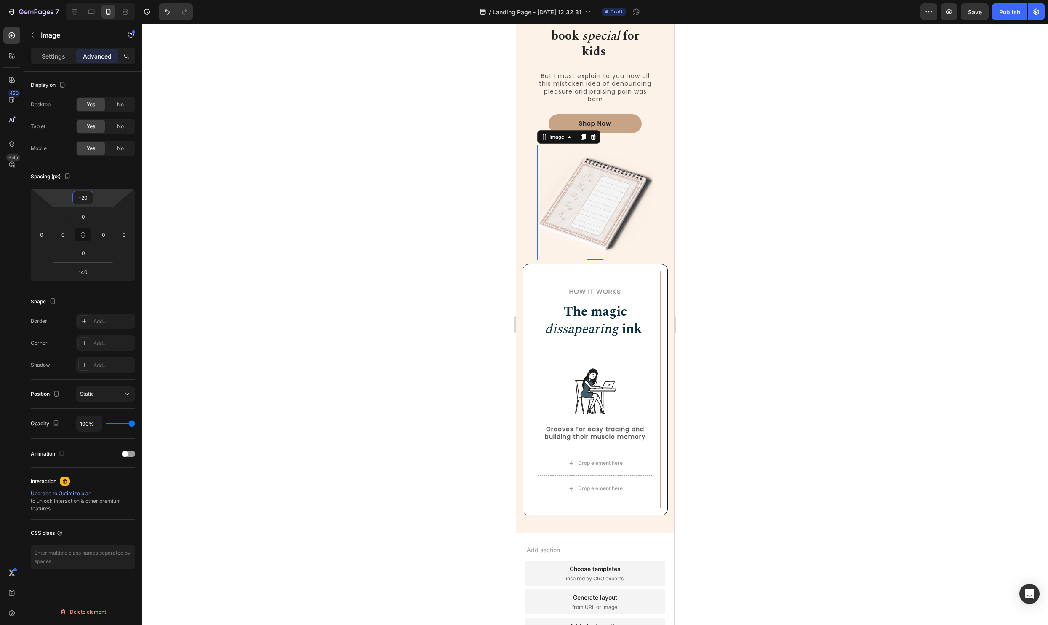
click at [504, 283] on div at bounding box center [595, 324] width 906 height 601
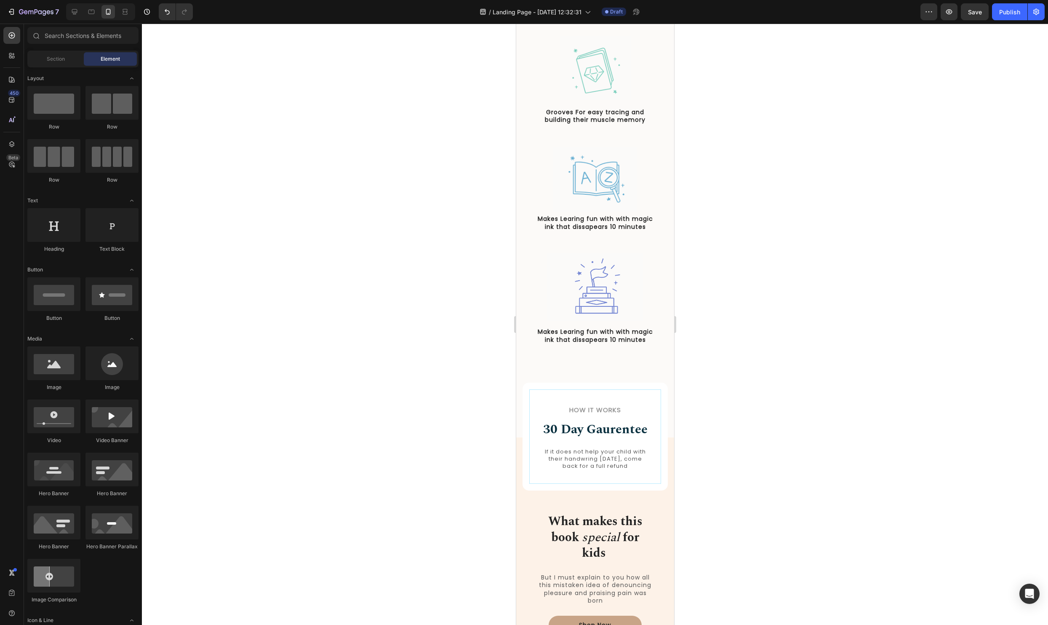
scroll to position [653, 0]
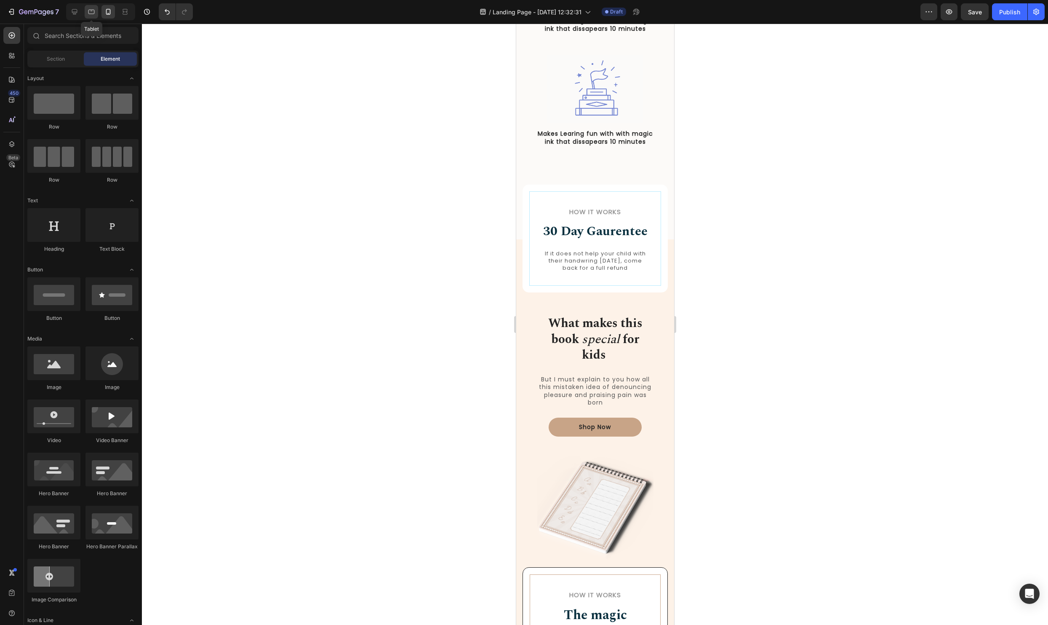
click at [89, 7] on div at bounding box center [91, 11] width 13 height 13
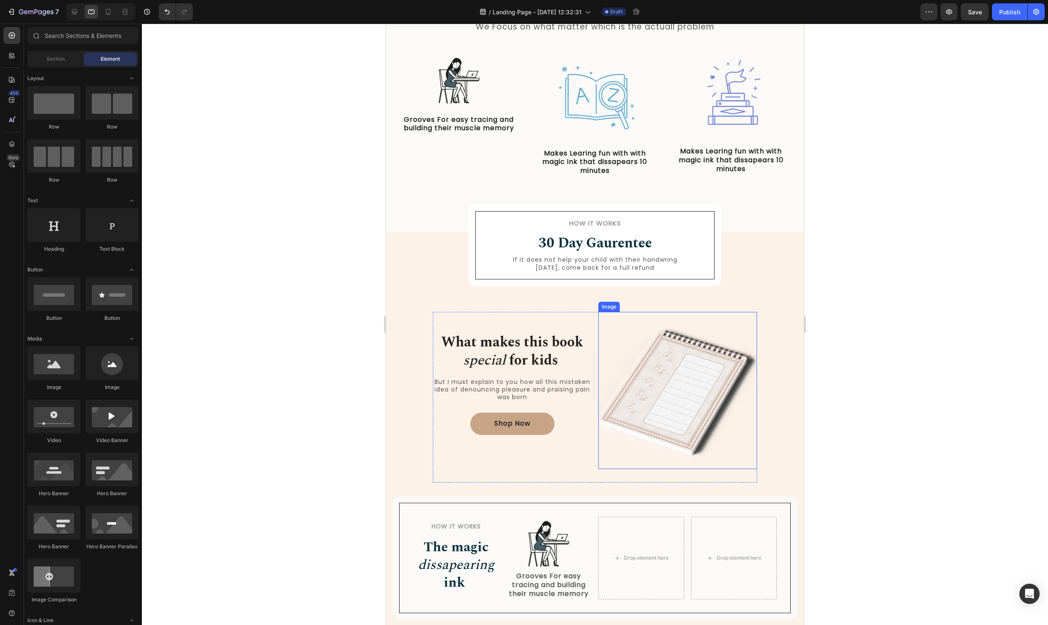
scroll to position [417, 0]
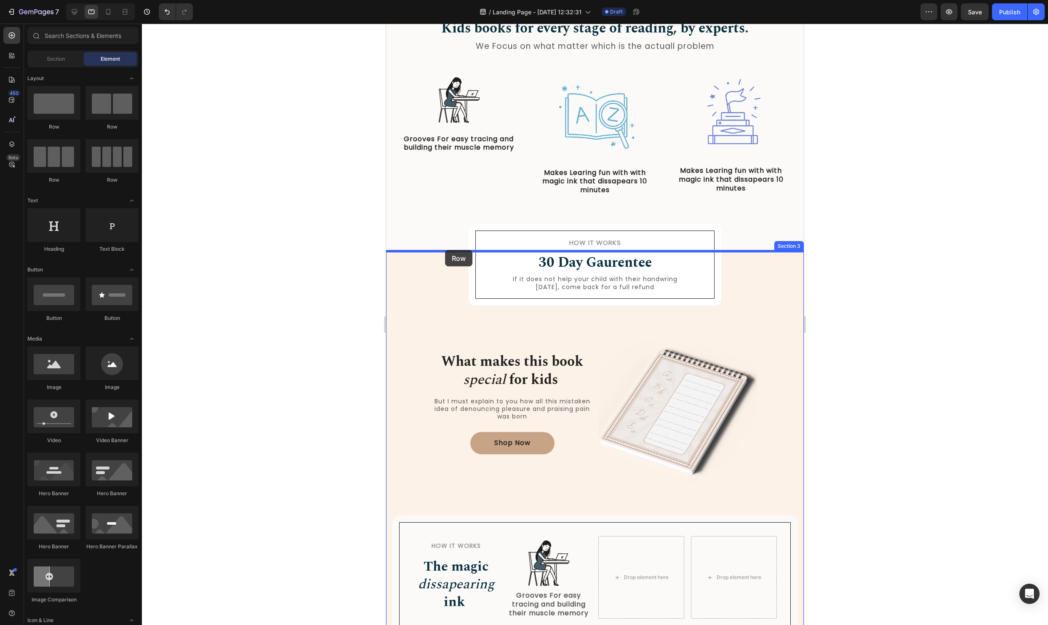
drag, startPoint x: 447, startPoint y: 126, endPoint x: 445, endPoint y: 250, distance: 124.3
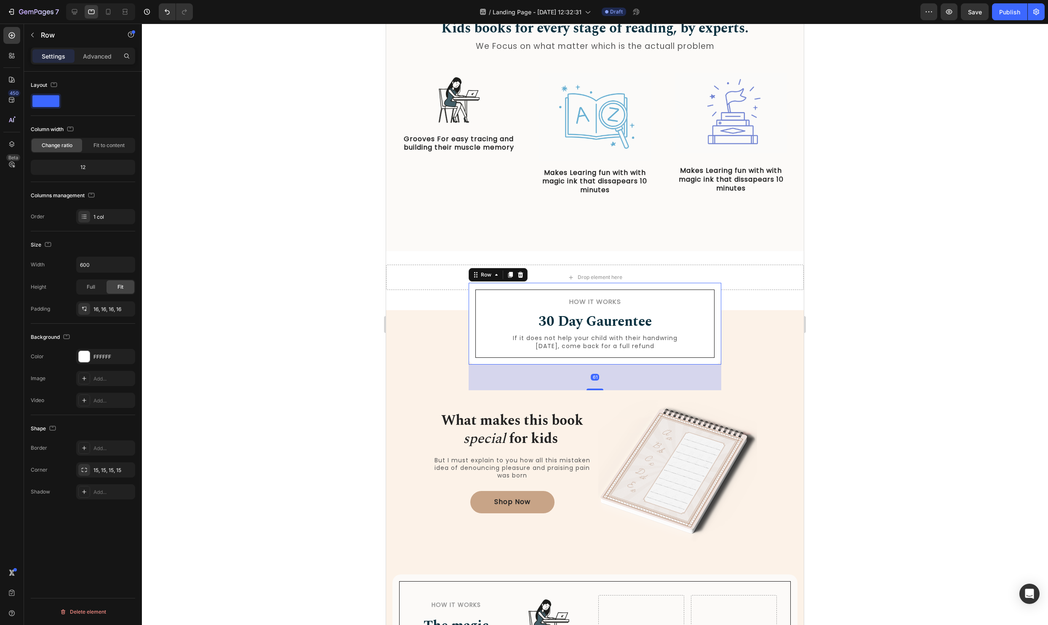
click at [716, 339] on div "How it Works Heading 30 Day Gaurentee Heading If it does not help your child wi…" at bounding box center [595, 324] width 253 height 82
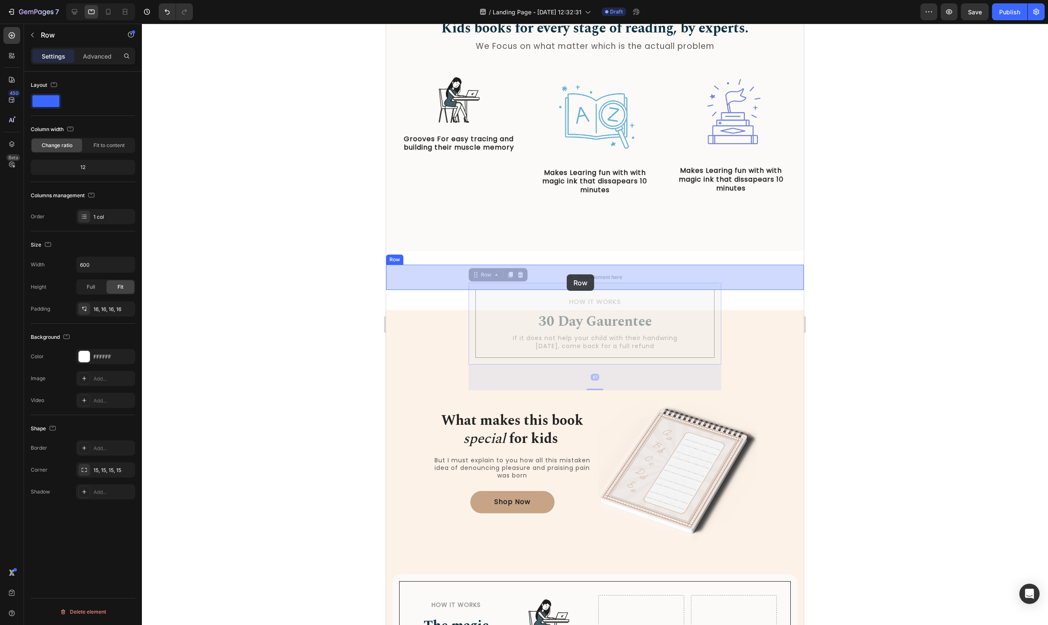
drag, startPoint x: 475, startPoint y: 273, endPoint x: 567, endPoint y: 274, distance: 92.2
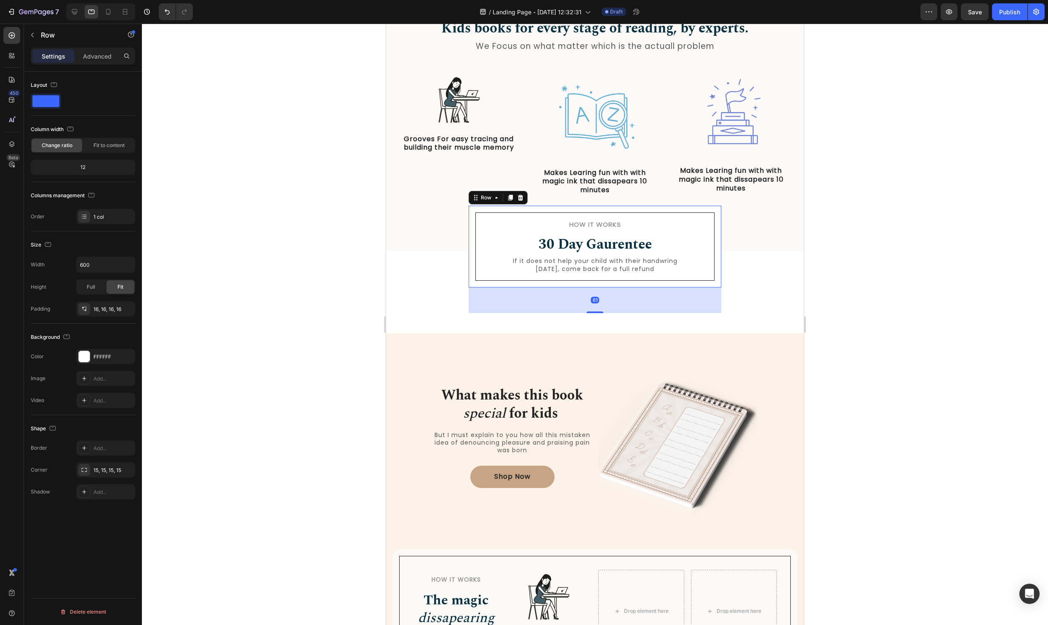
click at [923, 309] on div at bounding box center [595, 324] width 906 height 601
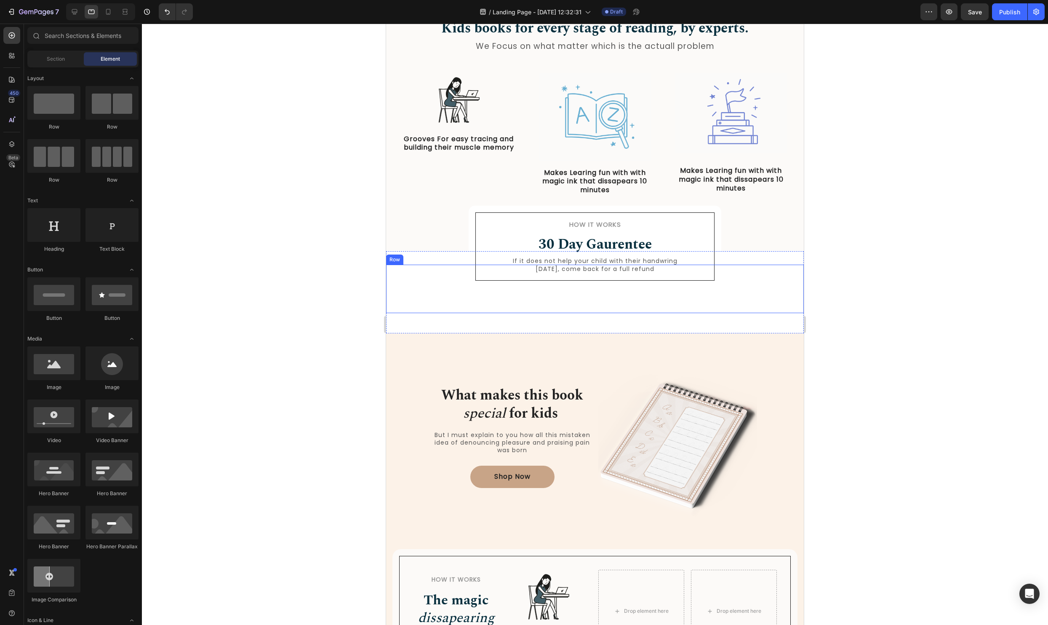
click at [740, 298] on div "How it Works Heading 30 Day Gaurentee Heading If it does not help your child wi…" at bounding box center [595, 289] width 418 height 48
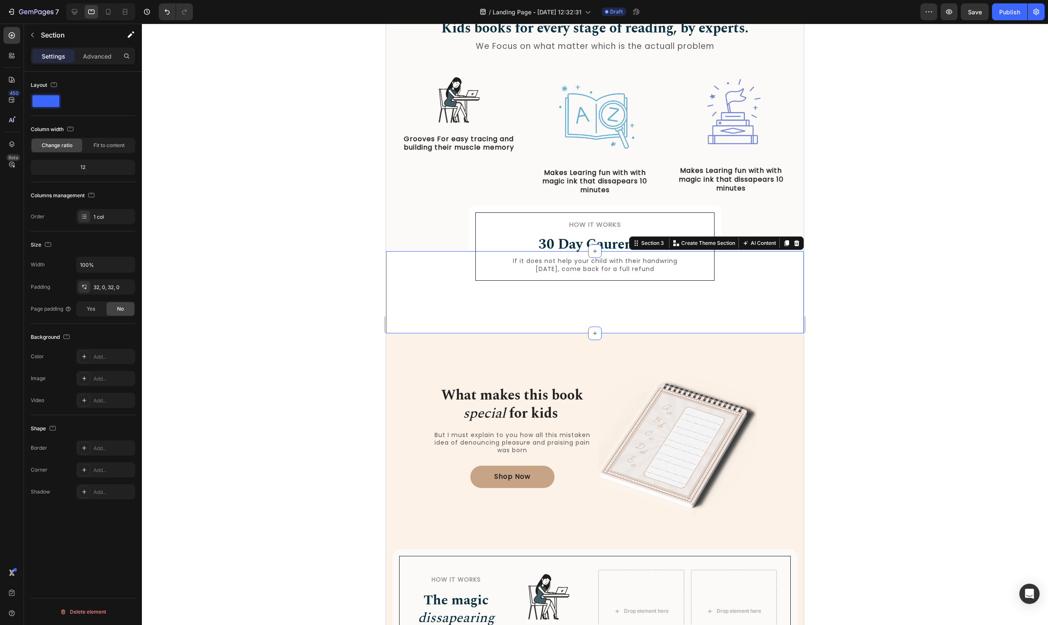
click at [739, 322] on div "How it Works Heading 30 Day Gaurentee Heading If it does not help your child wi…" at bounding box center [595, 292] width 418 height 82
click at [102, 59] on p "Advanced" at bounding box center [97, 56] width 29 height 9
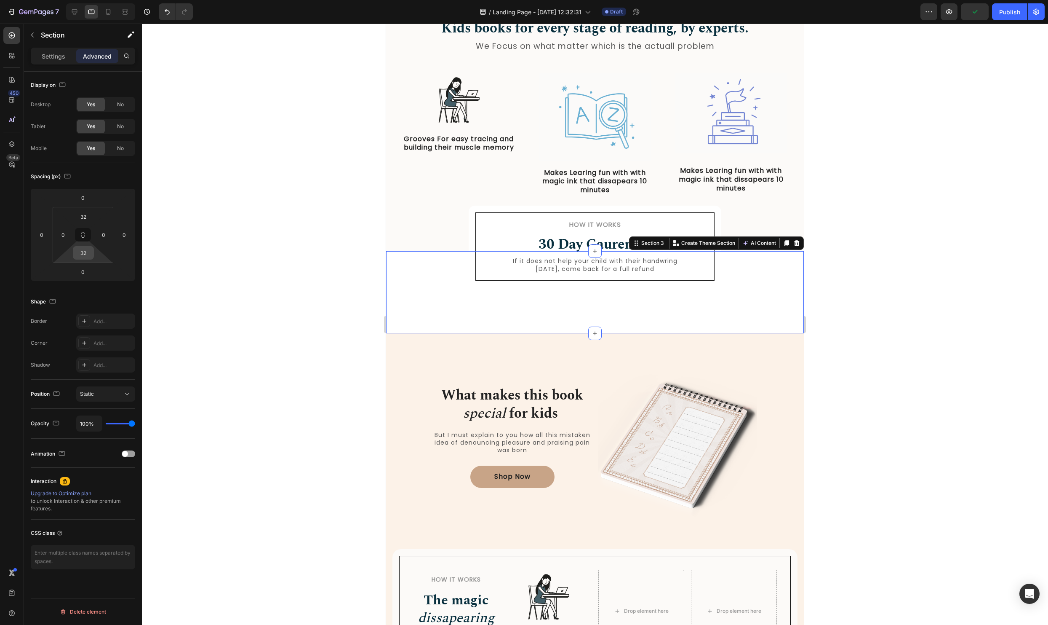
click at [88, 259] on input "32" at bounding box center [83, 252] width 17 height 13
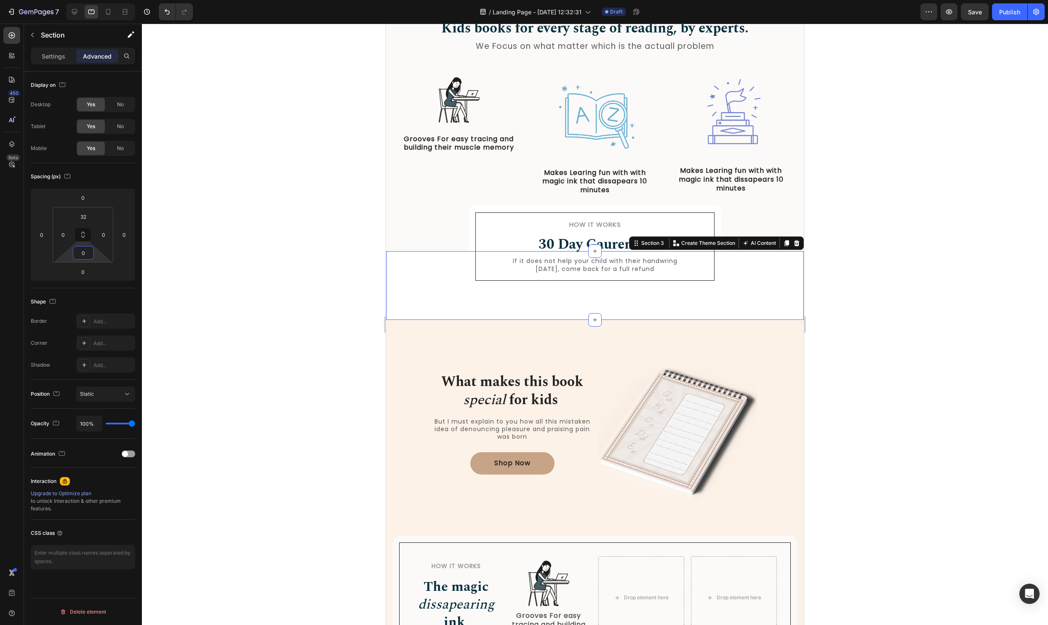
type input "0"
click at [84, 216] on input "32" at bounding box center [83, 216] width 17 height 13
type input "0"
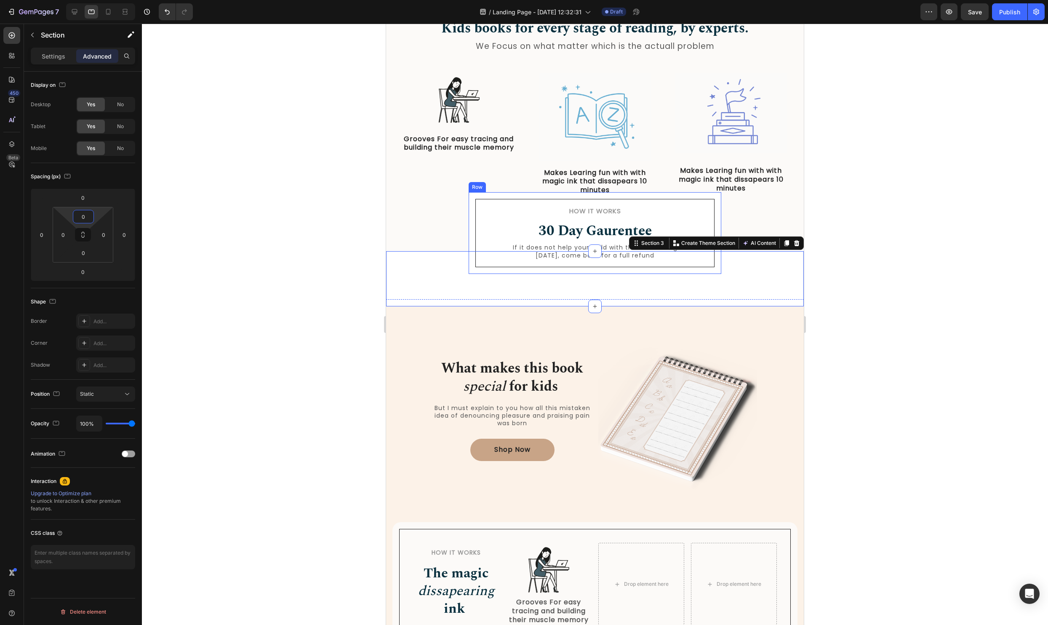
click at [470, 230] on div "How it Works Heading 30 Day Gaurentee Heading If it does not help your child wi…" at bounding box center [595, 233] width 253 height 82
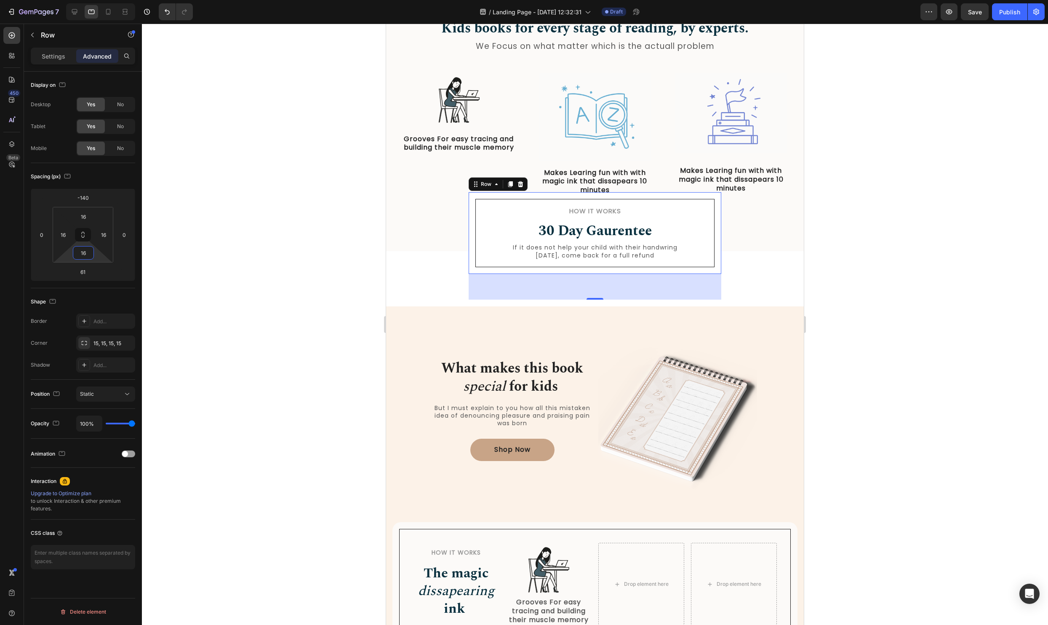
click at [87, 252] on input "16" at bounding box center [83, 252] width 17 height 13
click at [90, 0] on html "7 Version history / Landing Page - Aug 26, 12:32:31 Draft Preview Publish 450 B…" at bounding box center [524, 0] width 1048 height 0
type input "15"
click at [91, 272] on input "61" at bounding box center [83, 271] width 17 height 13
type input "6"
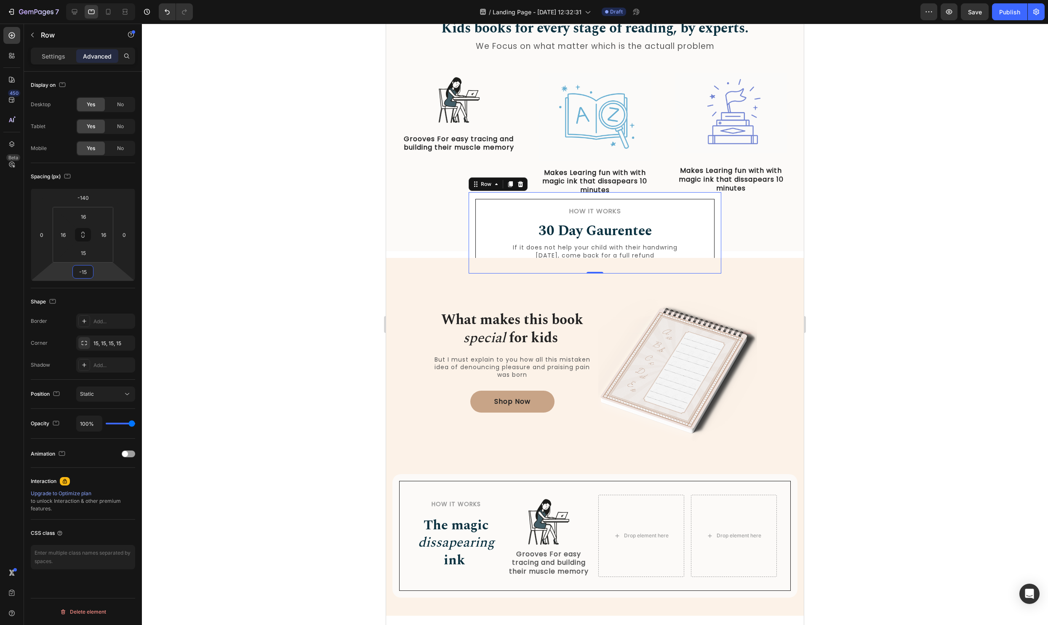
type input "-1"
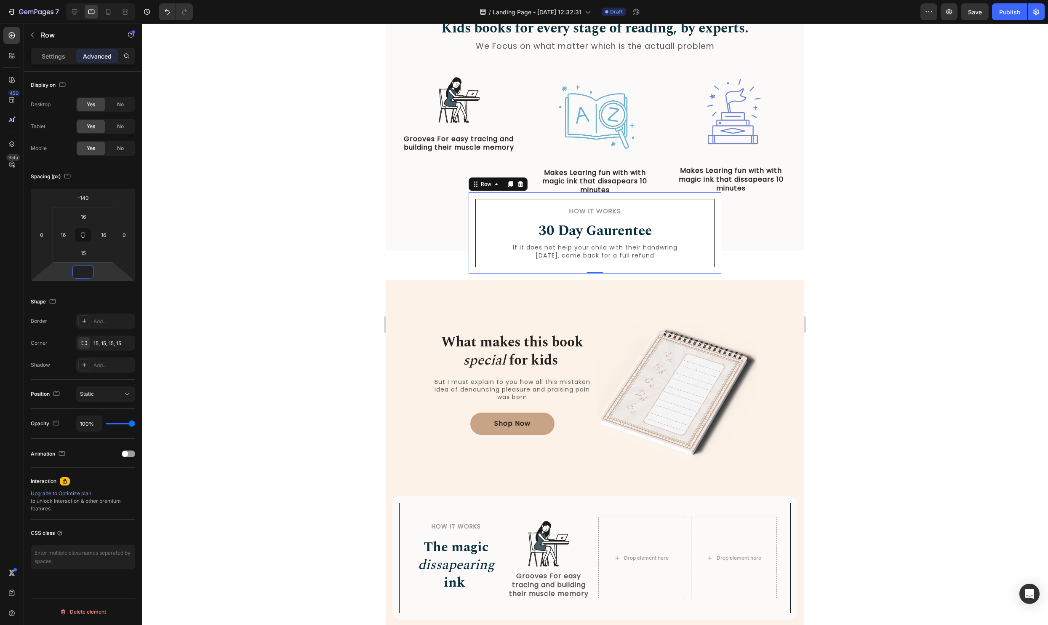
click at [419, 267] on div "How it Works Heading 30 Day Gaurentee Heading If it does not help your child wi…" at bounding box center [595, 262] width 418 height 22
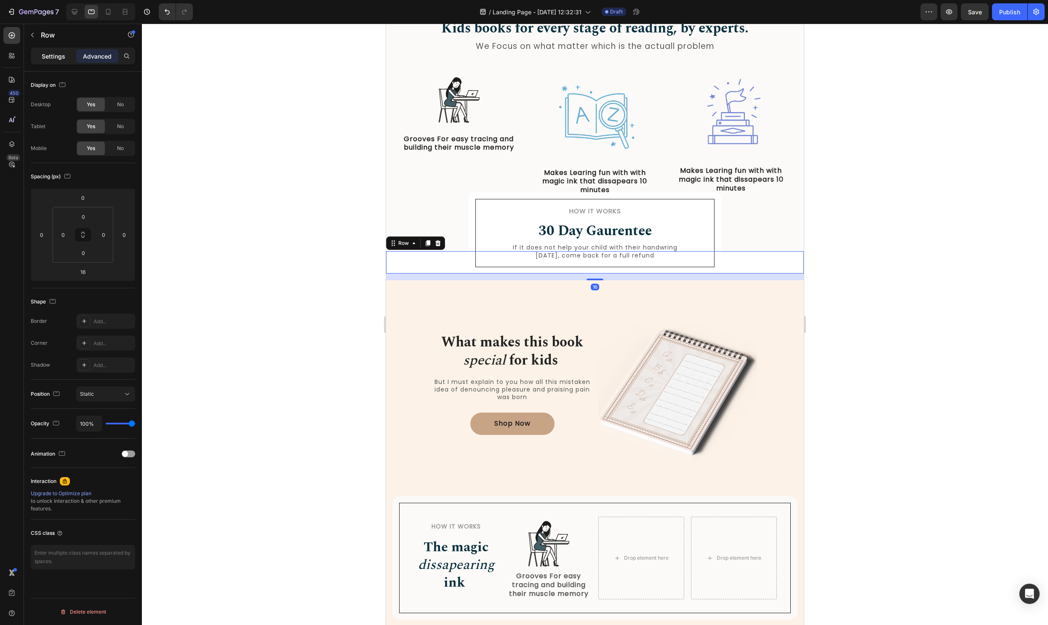
click at [54, 55] on p "Settings" at bounding box center [54, 56] width 24 height 9
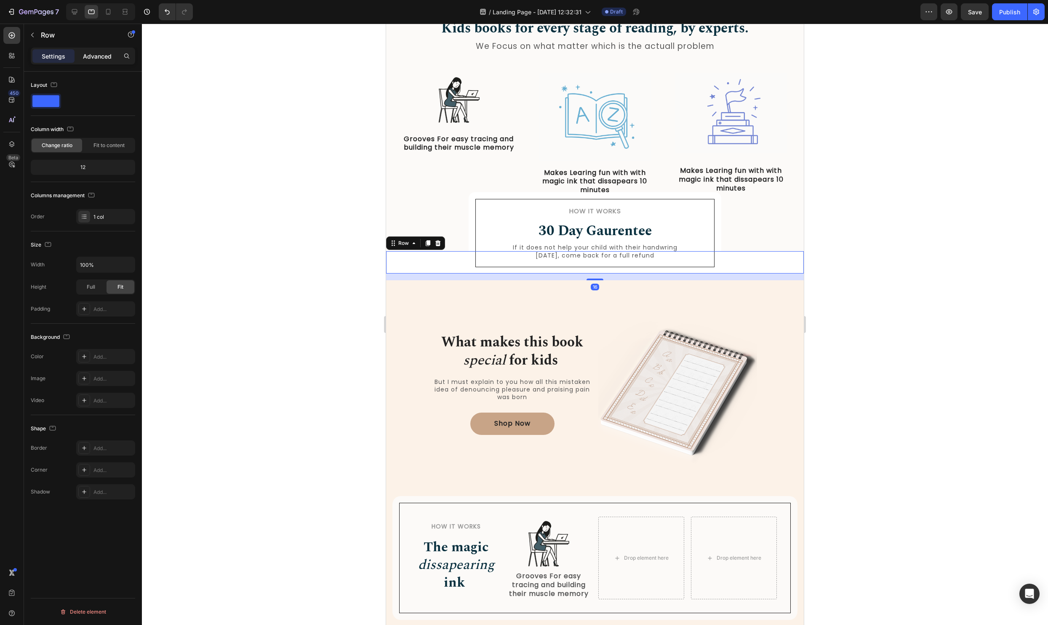
click at [86, 51] on div "Advanced" at bounding box center [97, 55] width 42 height 13
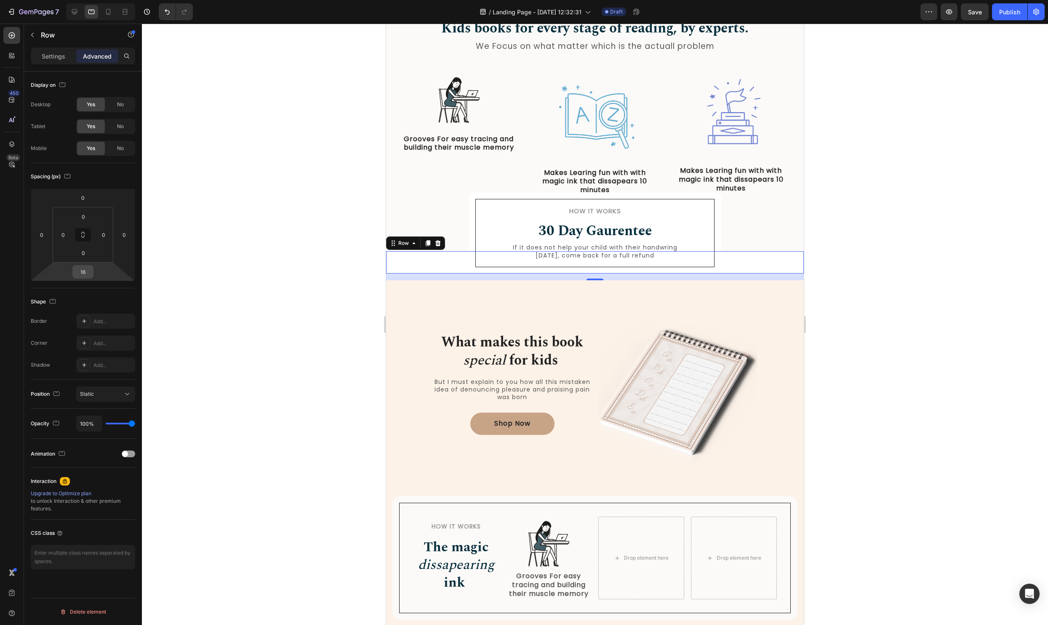
click at [90, 274] on input "16" at bounding box center [83, 271] width 17 height 13
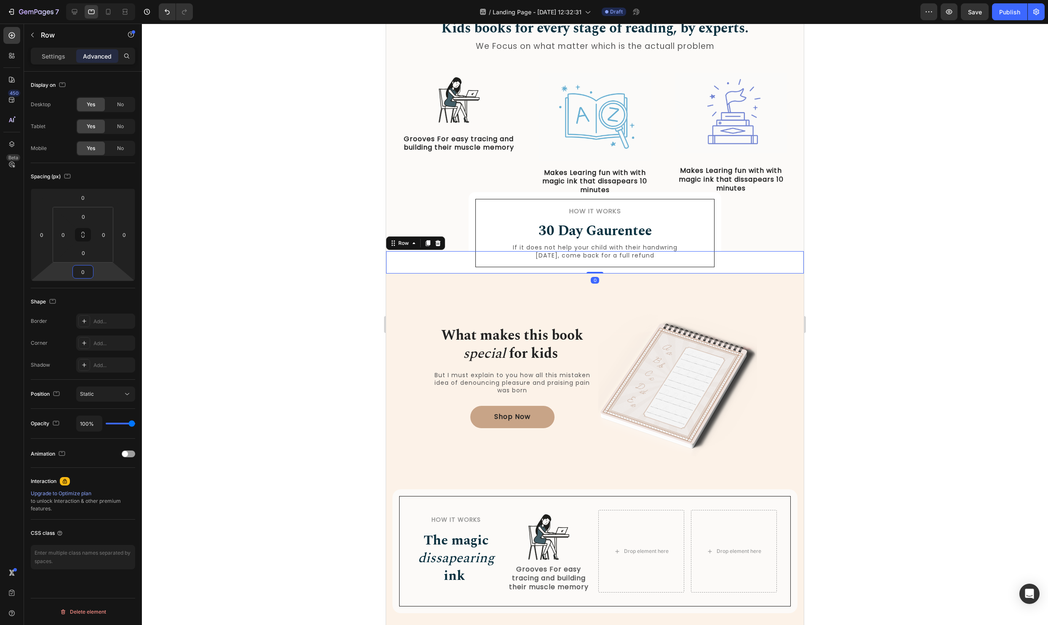
type input "0"
click at [56, 54] on p "Settings" at bounding box center [54, 56] width 24 height 9
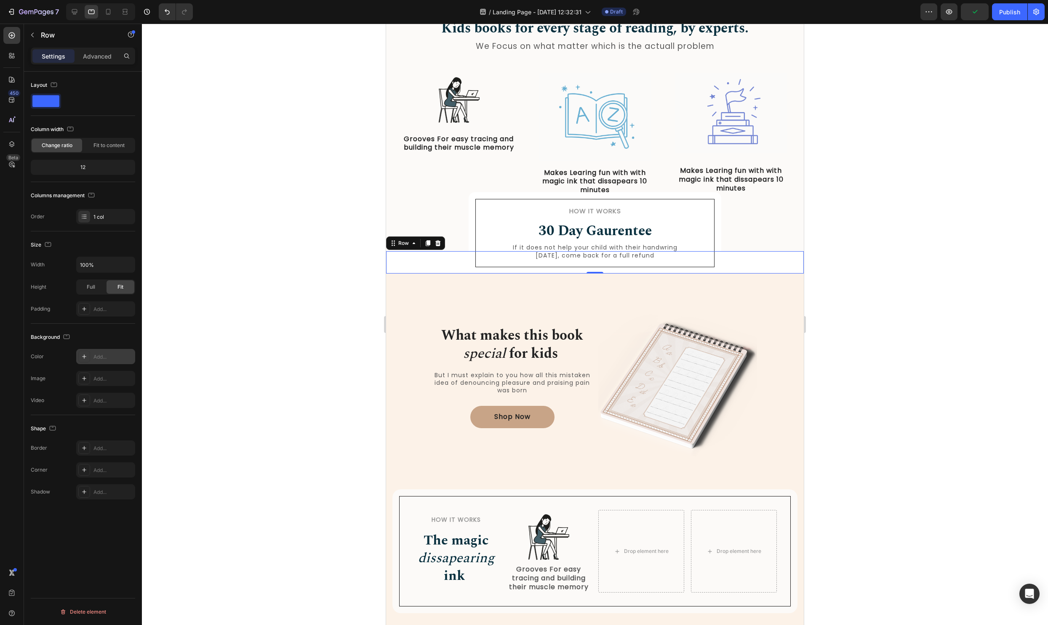
click at [87, 356] on div at bounding box center [84, 356] width 12 height 12
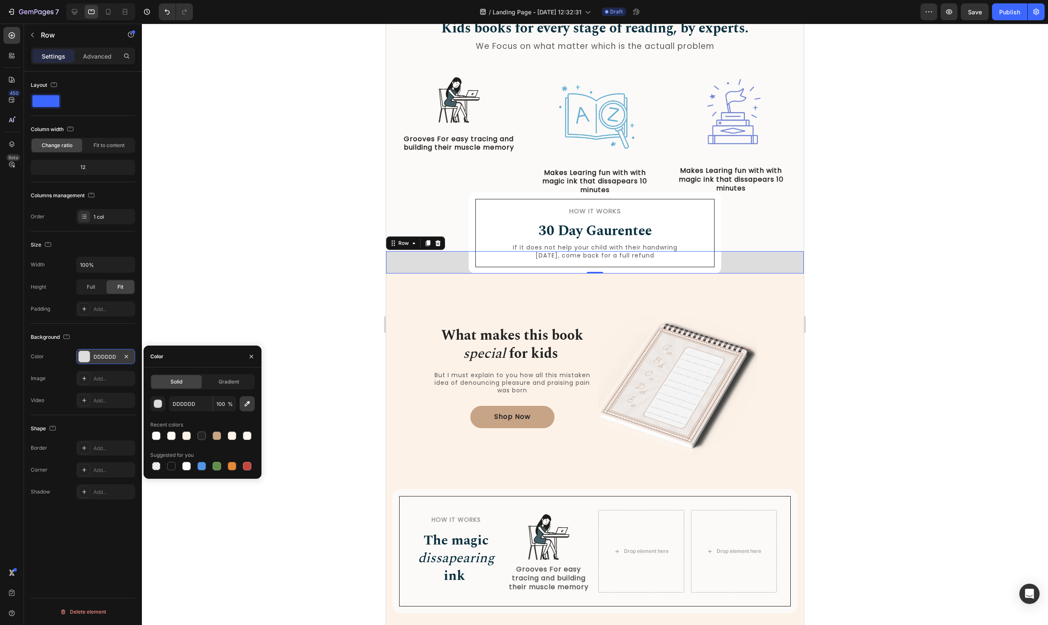
click at [247, 402] on icon "button" at bounding box center [247, 403] width 8 height 8
type input "FDF2E8"
click at [288, 290] on div at bounding box center [595, 324] width 906 height 601
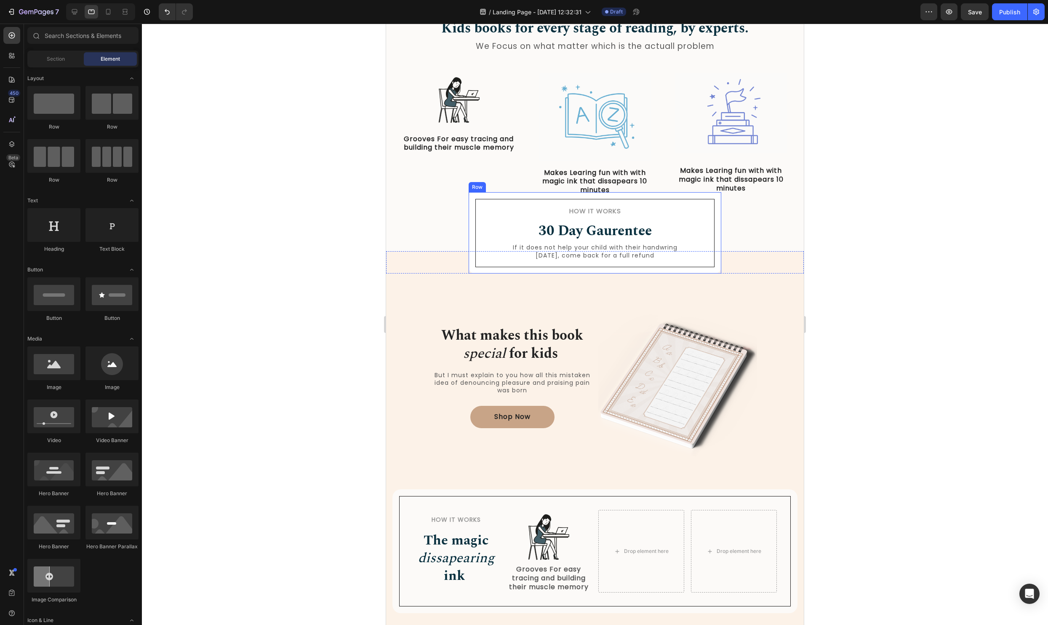
click at [719, 230] on div "How it Works Heading 30 Day Gaurentee Heading If it does not help your child wi…" at bounding box center [595, 232] width 253 height 81
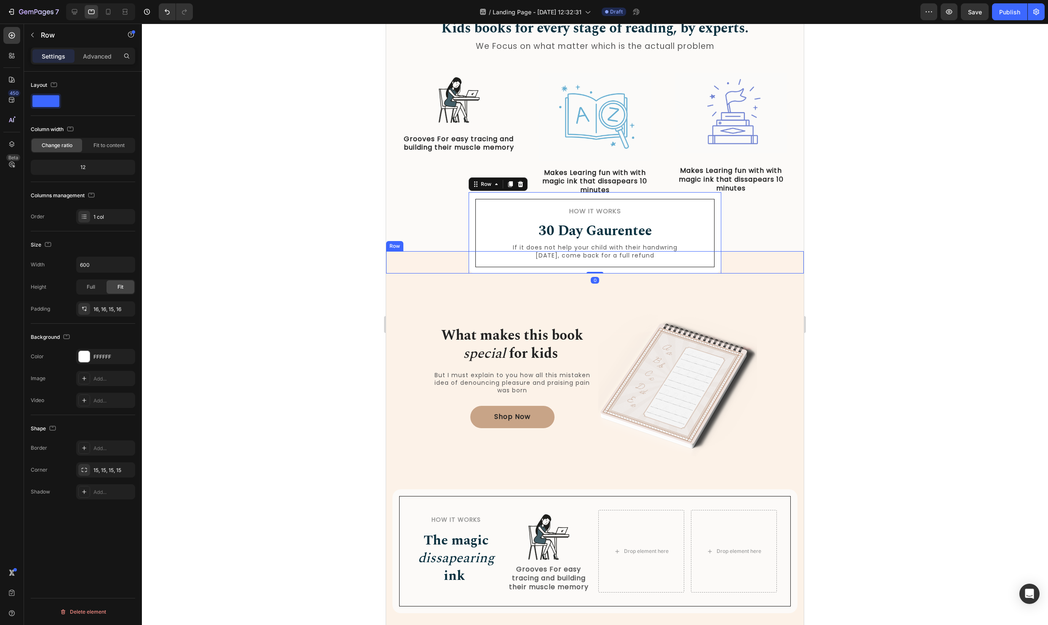
click at [431, 259] on div "How it Works Heading 30 Day Gaurentee Heading If it does not help your child wi…" at bounding box center [595, 262] width 418 height 22
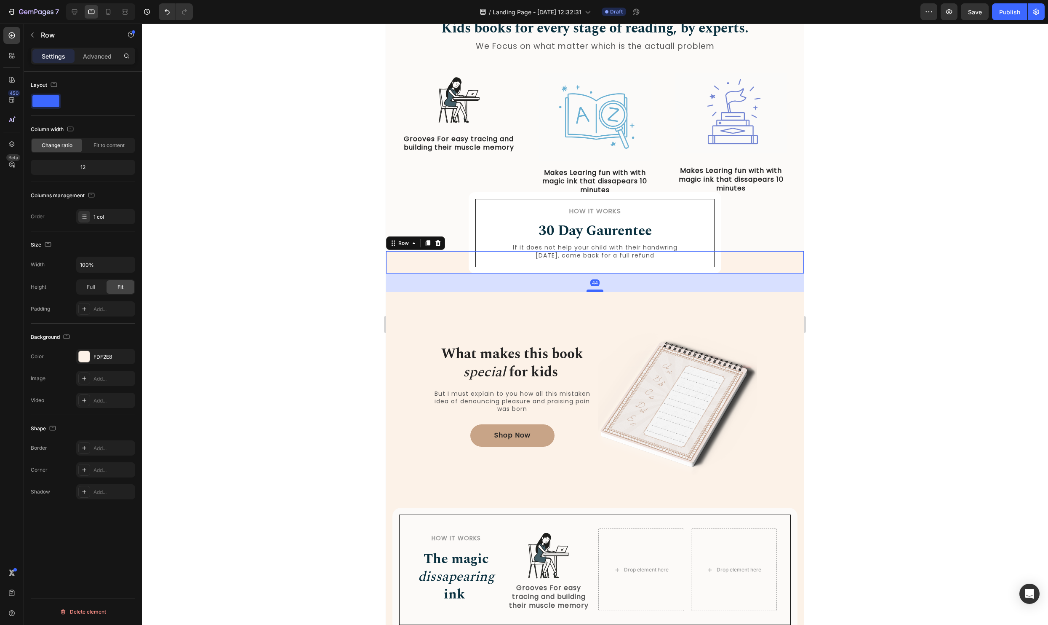
drag, startPoint x: 599, startPoint y: 273, endPoint x: 598, endPoint y: 291, distance: 19.0
click at [598, 291] on div at bounding box center [595, 290] width 17 height 3
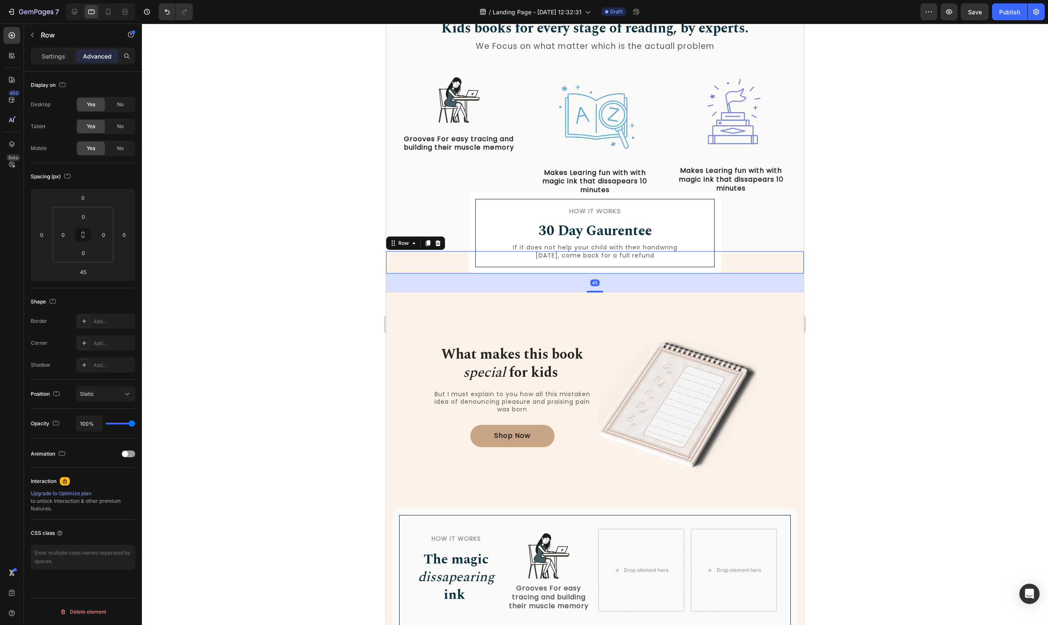
click at [944, 278] on div at bounding box center [595, 324] width 906 height 601
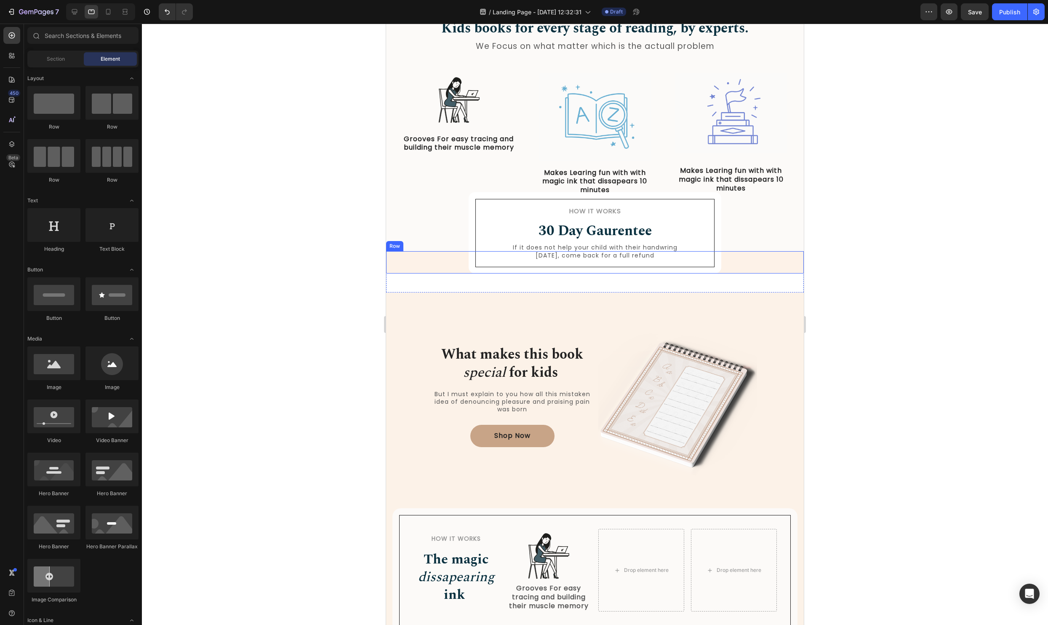
click at [794, 264] on div "How it Works Heading 30 Day Gaurentee Heading If it does not help your child wi…" at bounding box center [595, 262] width 418 height 22
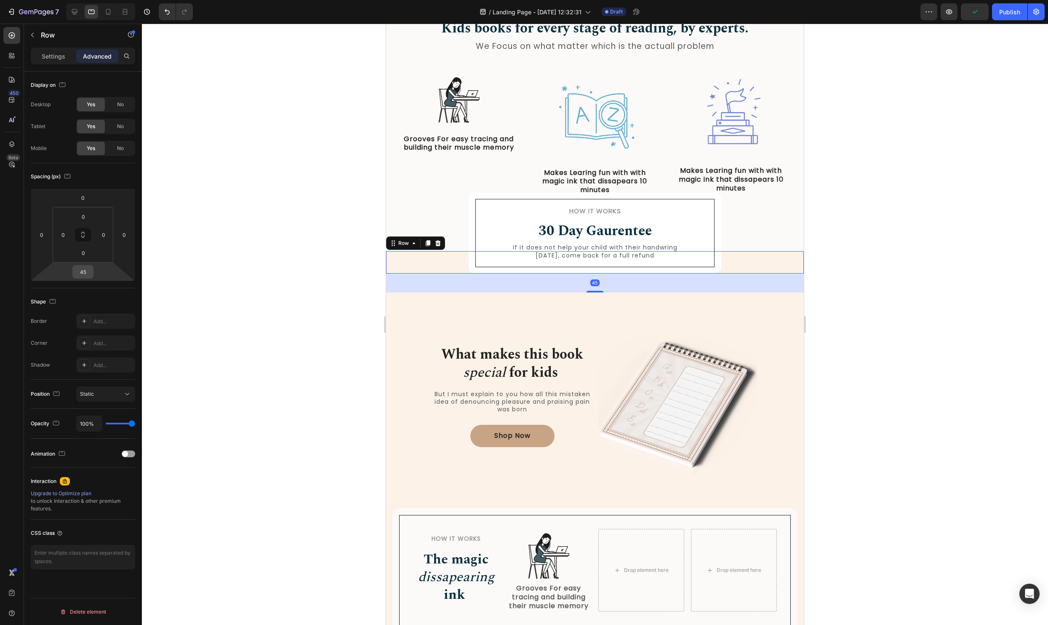
click at [91, 270] on input "45" at bounding box center [83, 271] width 17 height 13
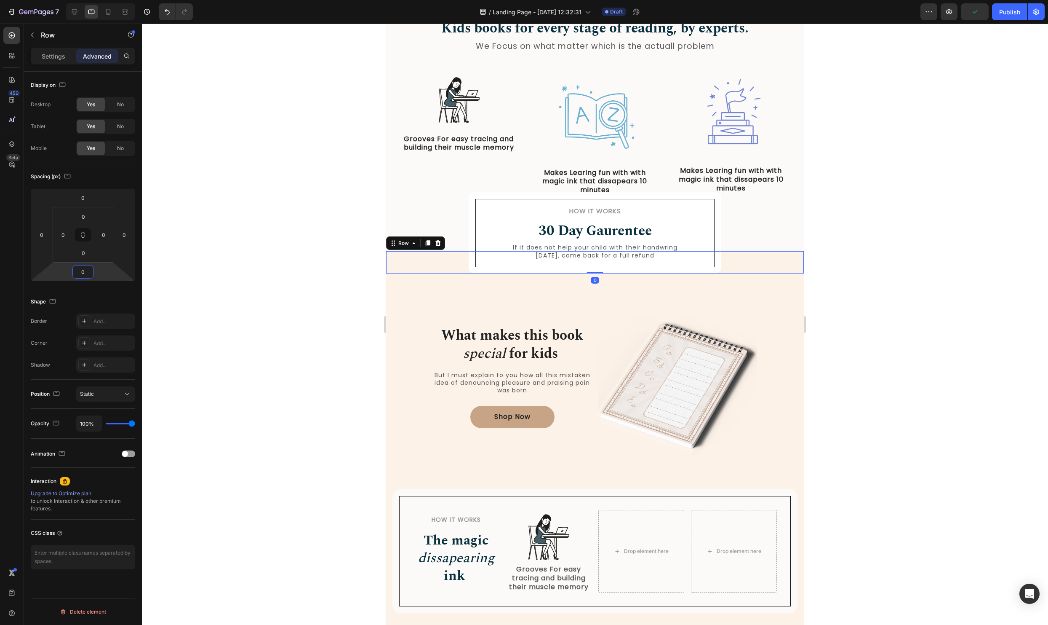
type input "0"
click at [81, 258] on input "0" at bounding box center [83, 252] width 17 height 13
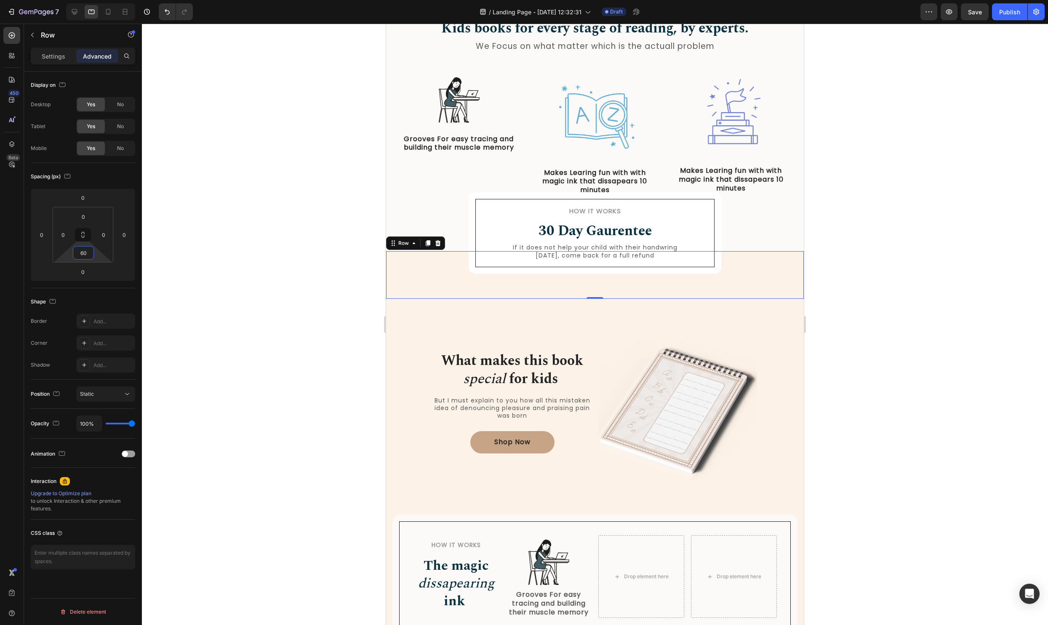
type input "60"
click at [471, 235] on div "How it Works Heading 30 Day Gaurentee Heading If it does not help your child wi…" at bounding box center [595, 232] width 253 height 81
click at [86, 254] on input "15" at bounding box center [83, 252] width 17 height 13
type input "015"
click at [91, 270] on input "0" at bounding box center [83, 271] width 17 height 13
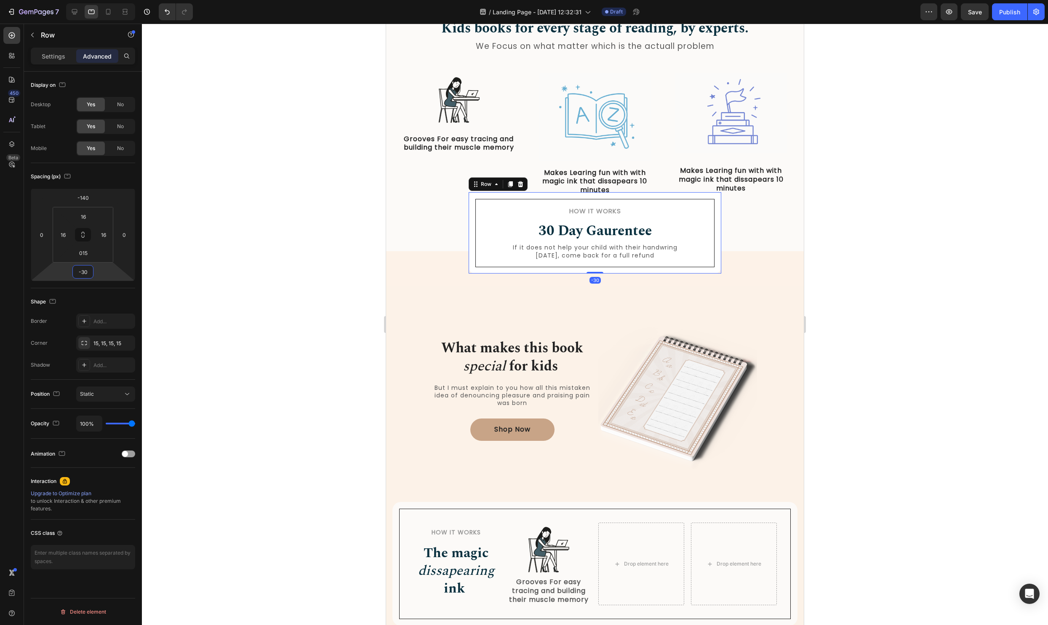
type input "-3"
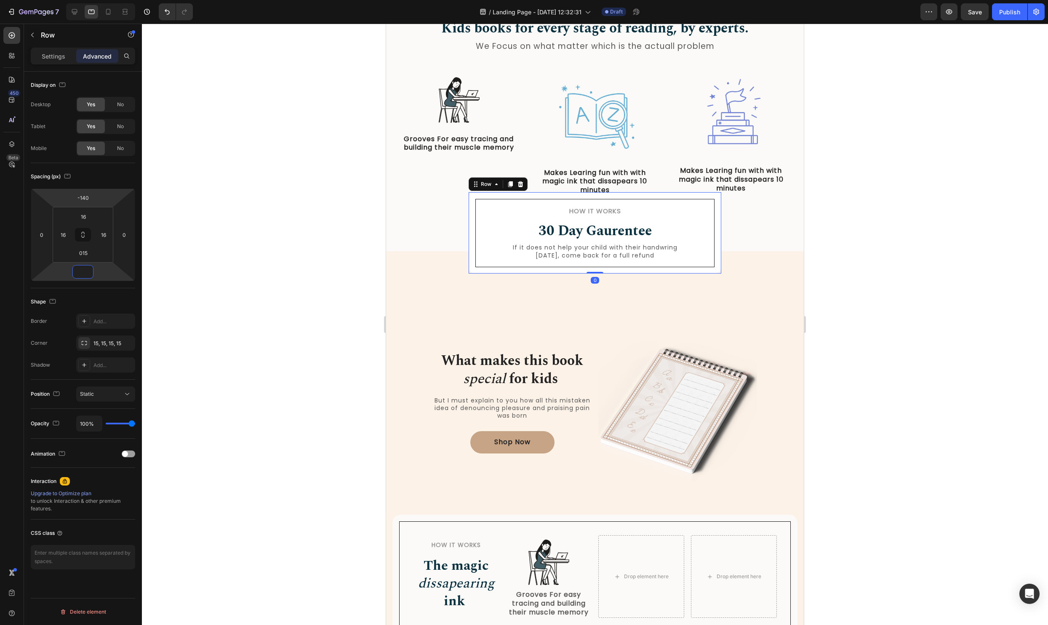
click at [95, 0] on html "7 Version history / Landing Page - Aug 26, 12:32:31 Draft Preview Save Publish …" at bounding box center [524, 0] width 1048 height 0
type input "0"
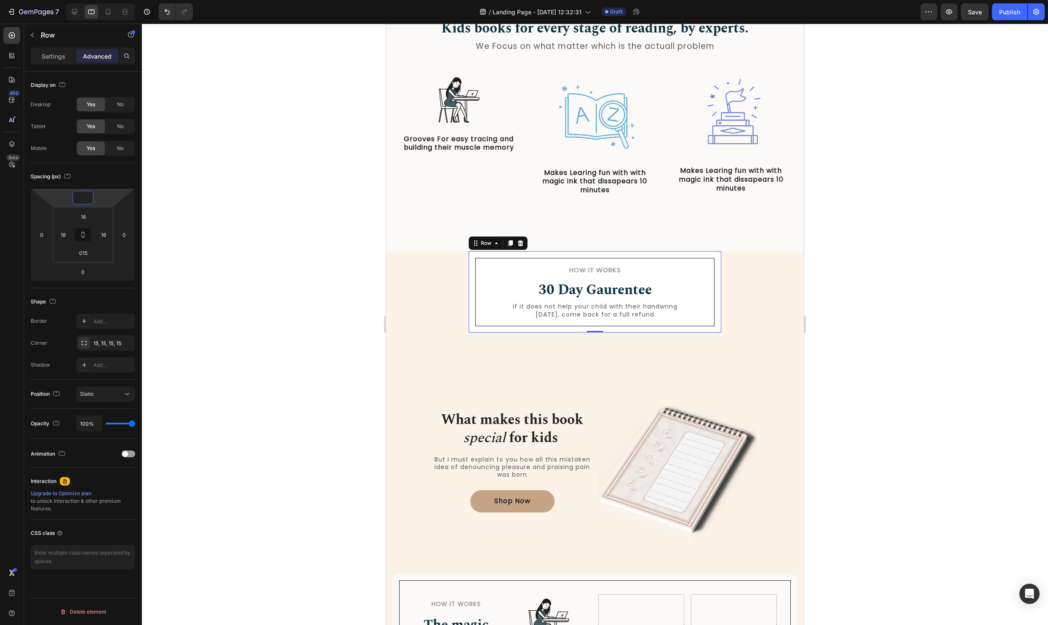
type input "0"
type input "-70"
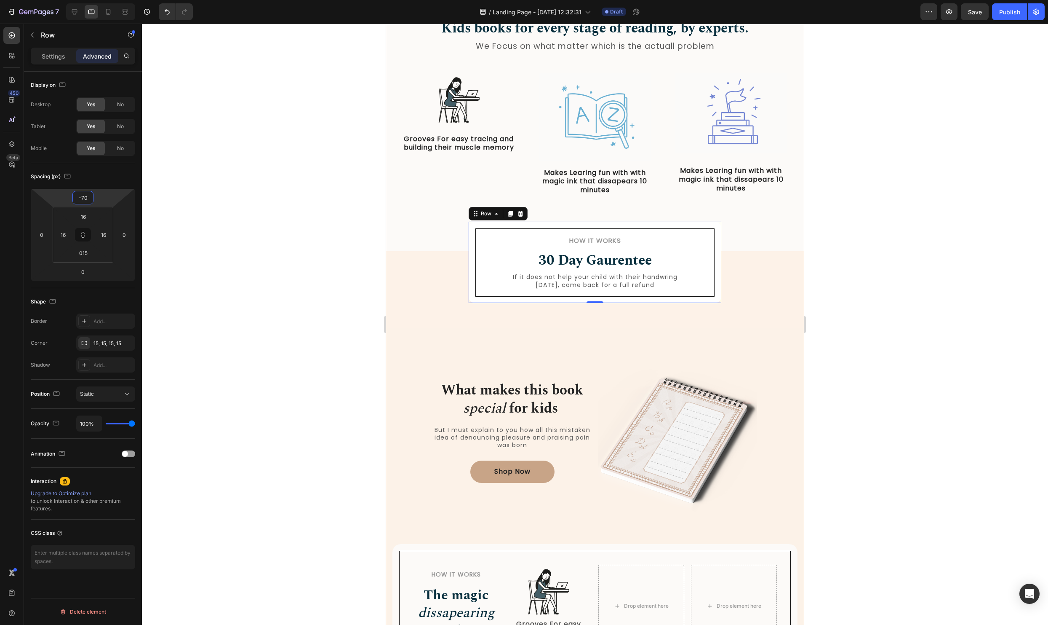
click at [874, 395] on div at bounding box center [595, 324] width 906 height 601
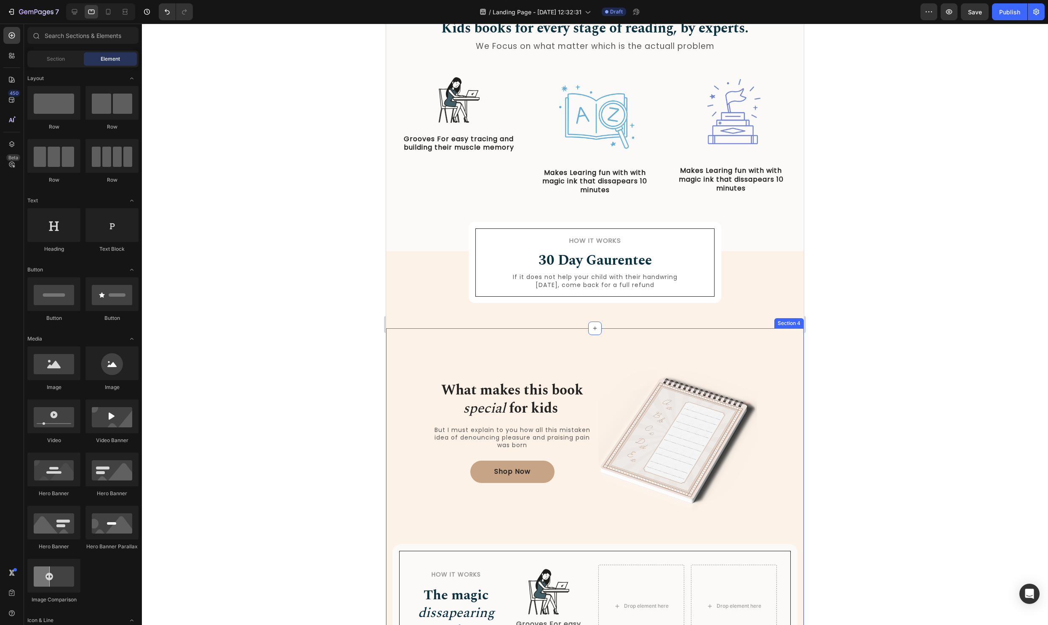
click at [548, 342] on div "What makes this book special for kids Heading But I must explain to you how all…" at bounding box center [595, 507] width 418 height 358
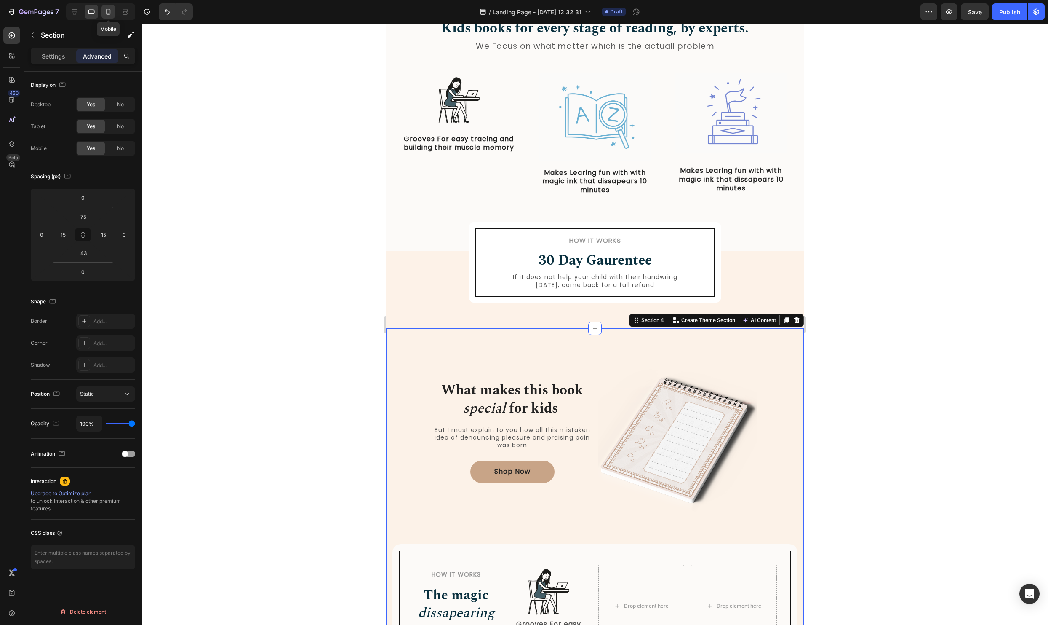
click at [109, 11] on icon at bounding box center [108, 12] width 8 height 8
type input "70"
type input "26"
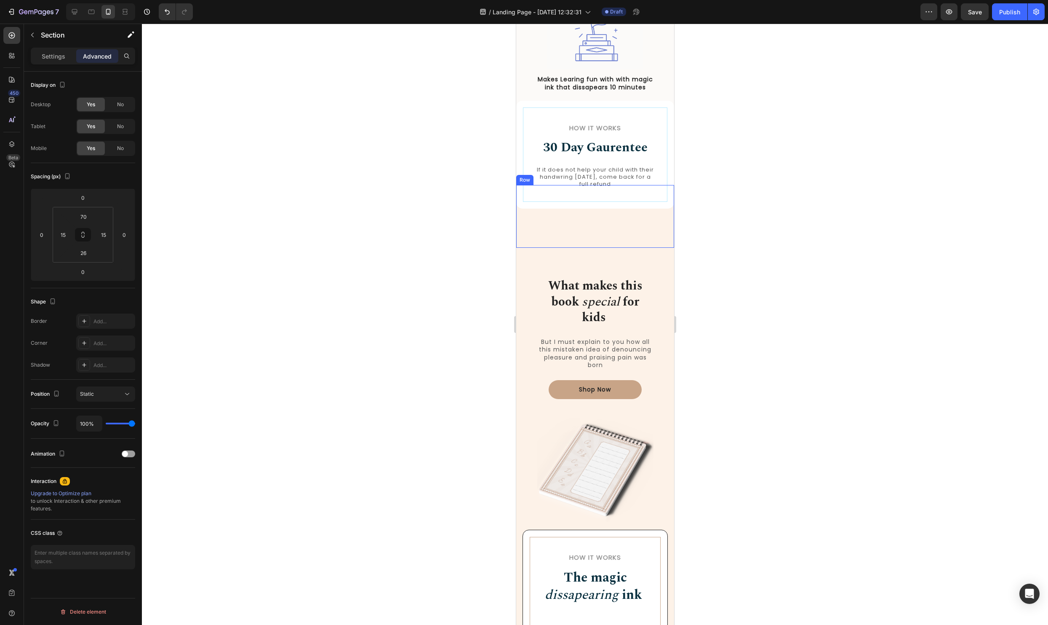
scroll to position [707, 0]
click at [671, 174] on div "How it Works Heading 30 Day Gaurentee Heading If it does not help your child wi…" at bounding box center [595, 155] width 158 height 108
click at [552, 241] on div "How it Works Heading 30 Day Gaurentee Heading If it does not help your child wi…" at bounding box center [595, 216] width 158 height 63
click at [58, 233] on input "0" at bounding box center [63, 234] width 13 height 13
type input "3"
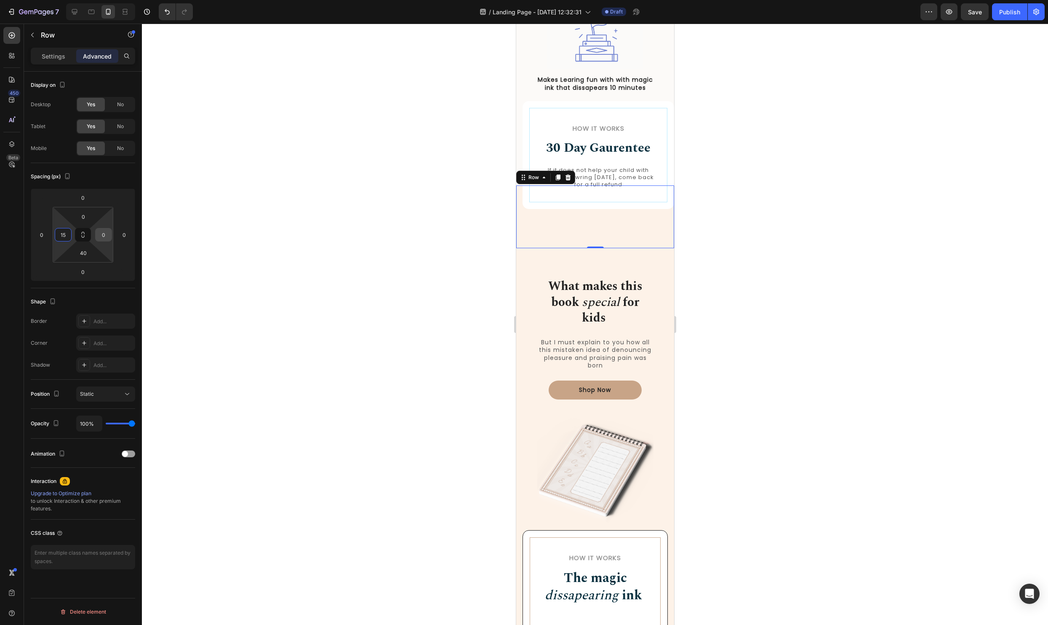
type input "15"
click at [100, 232] on input "0" at bounding box center [103, 234] width 13 height 13
type input "15"
click at [687, 304] on div at bounding box center [595, 324] width 906 height 601
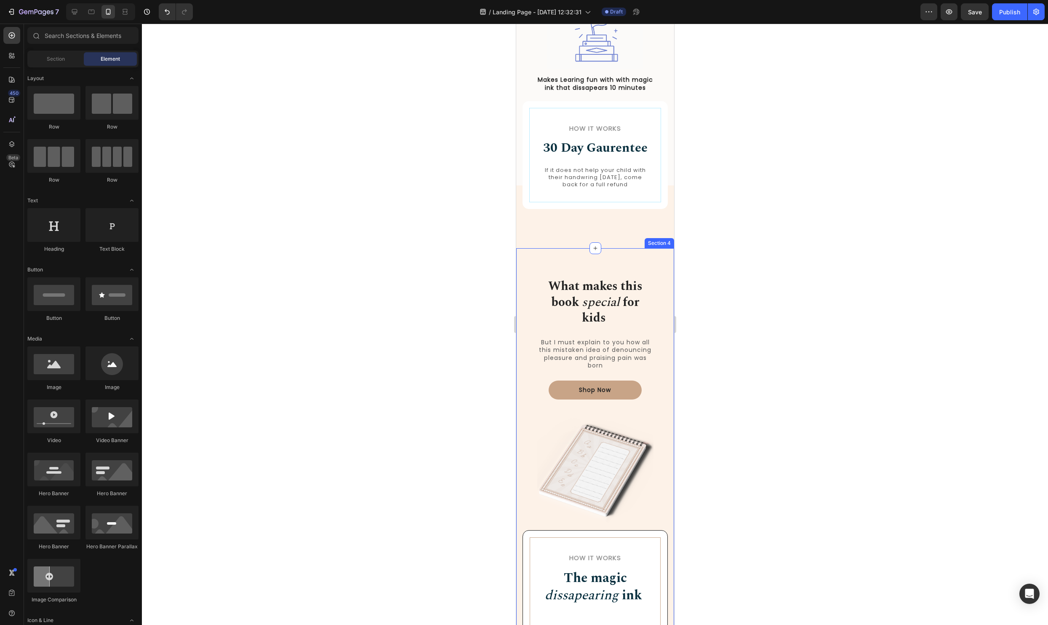
click at [632, 269] on div "What makes this book special for kids Heading But I must explain to you how all…" at bounding box center [595, 523] width 158 height 551
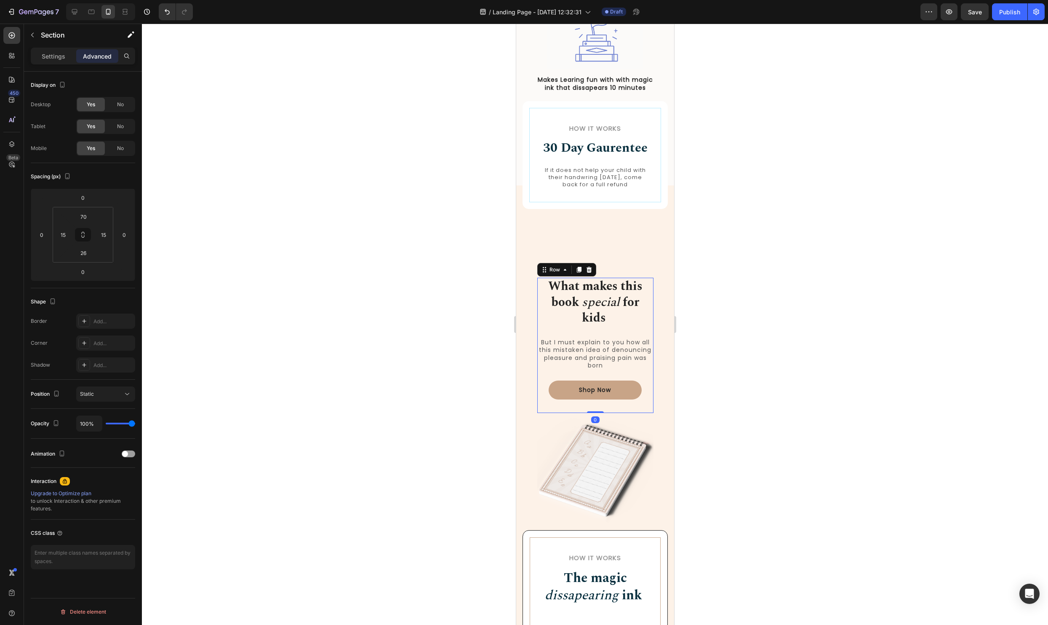
click at [626, 331] on div "What makes this book special for kids Heading But I must explain to you how all…" at bounding box center [595, 345] width 116 height 135
click at [618, 249] on div "What makes this book special for kids Heading But I must explain to you how all…" at bounding box center [595, 523] width 158 height 551
click at [77, 13] on icon at bounding box center [74, 12] width 8 height 8
type input "75"
type input "43"
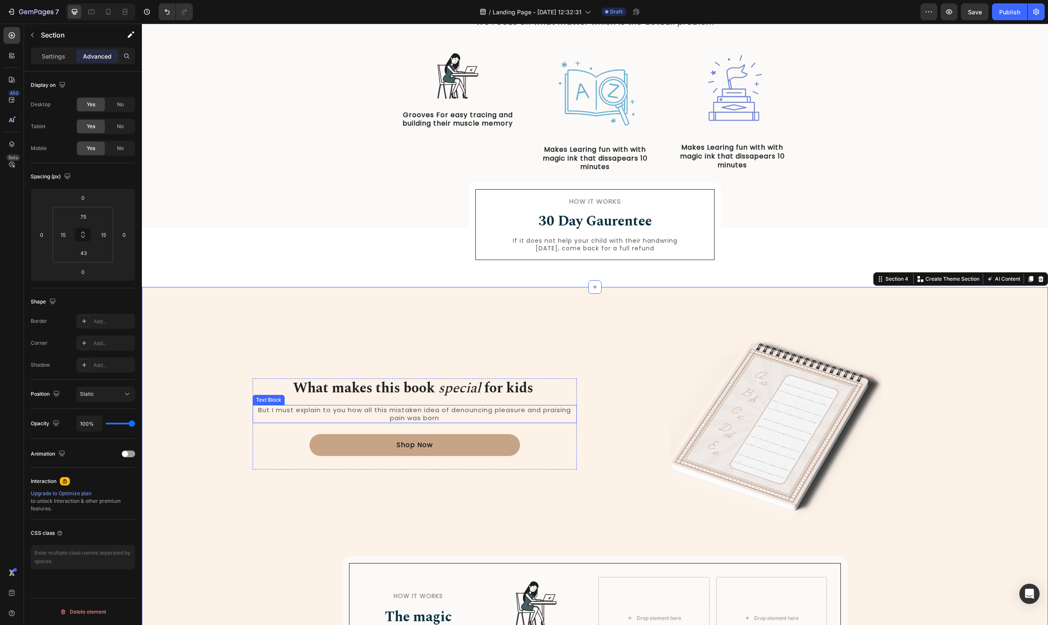
scroll to position [447, 0]
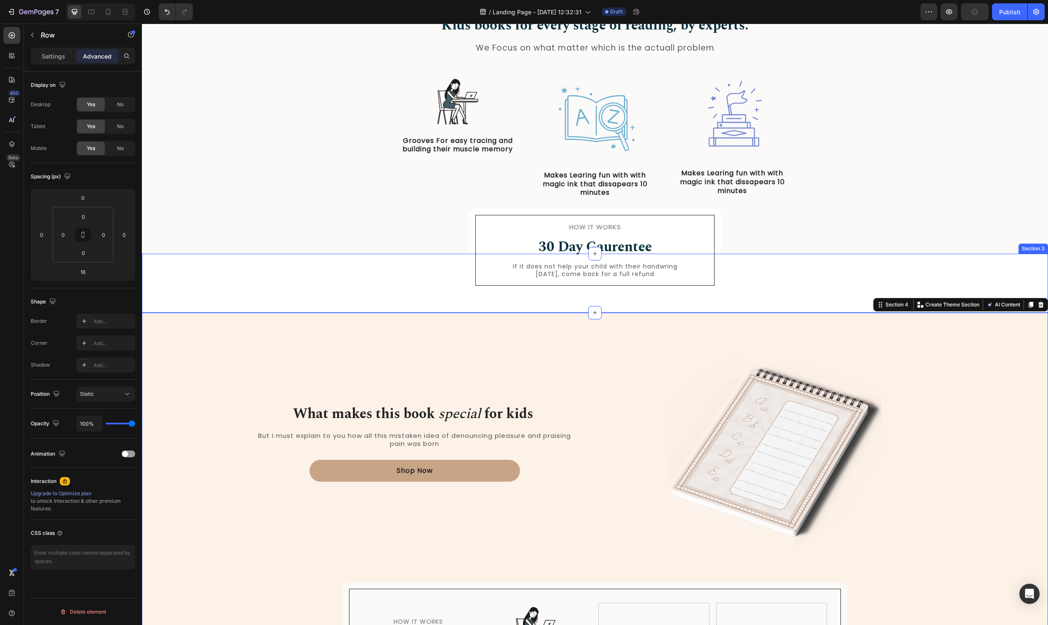
click at [408, 289] on div "How it Works Heading 30 Day Gaurentee Heading If it does not help your child wi…" at bounding box center [594, 279] width 505 height 25
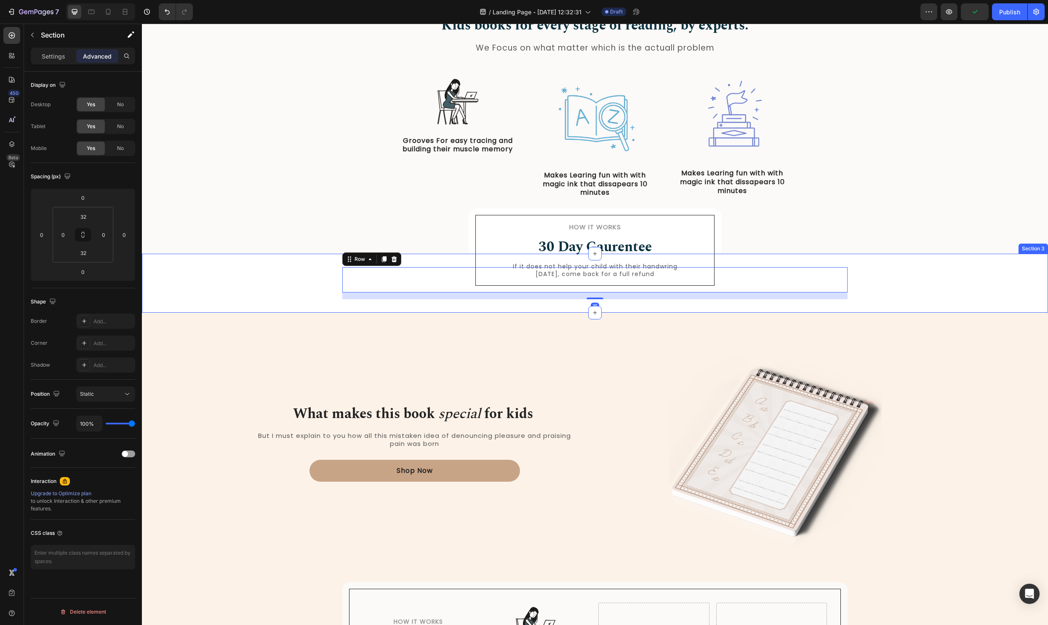
click at [174, 268] on div "How it Works Heading 30 Day Gaurentee Heading If it does not help your child wi…" at bounding box center [595, 283] width 906 height 32
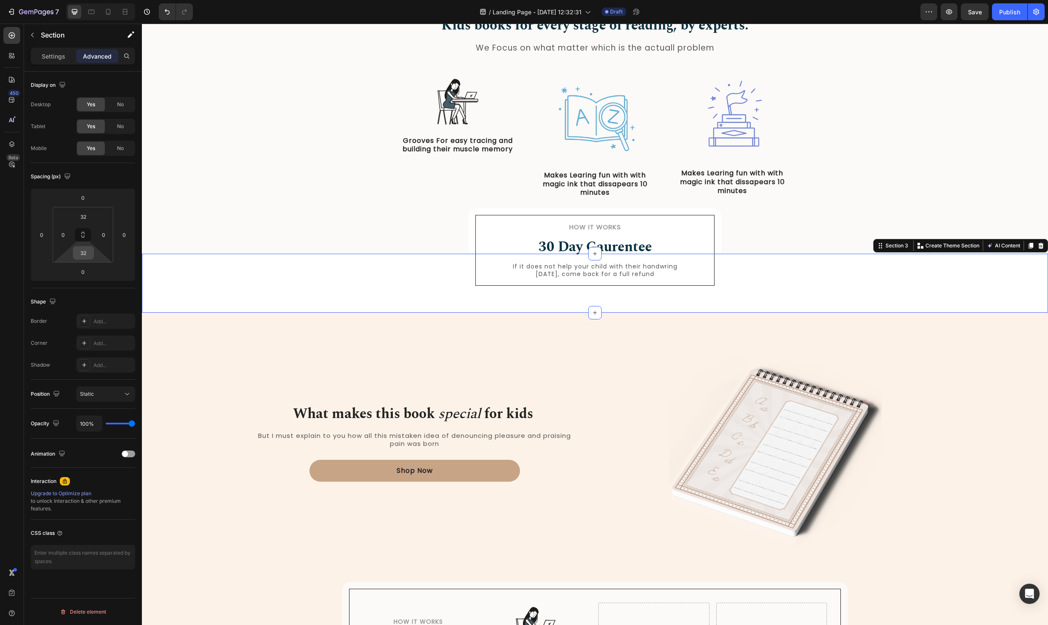
click at [88, 249] on input "32" at bounding box center [83, 252] width 17 height 13
click at [37, 34] on button "button" at bounding box center [32, 34] width 13 height 13
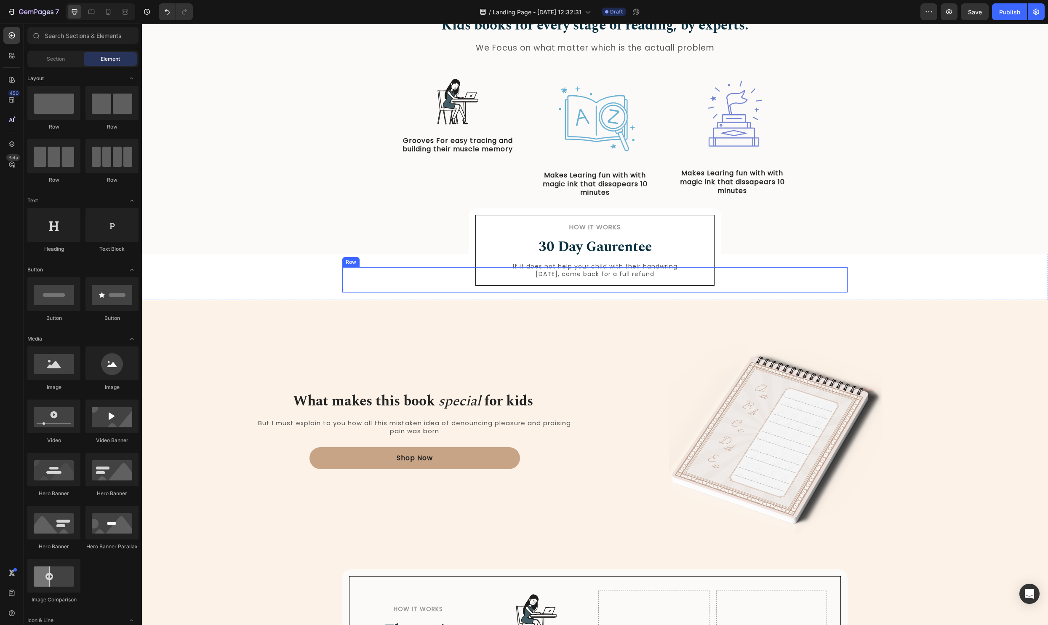
click at [369, 283] on div "How it Works Heading 30 Day Gaurentee Heading If it does not help your child wi…" at bounding box center [594, 279] width 505 height 25
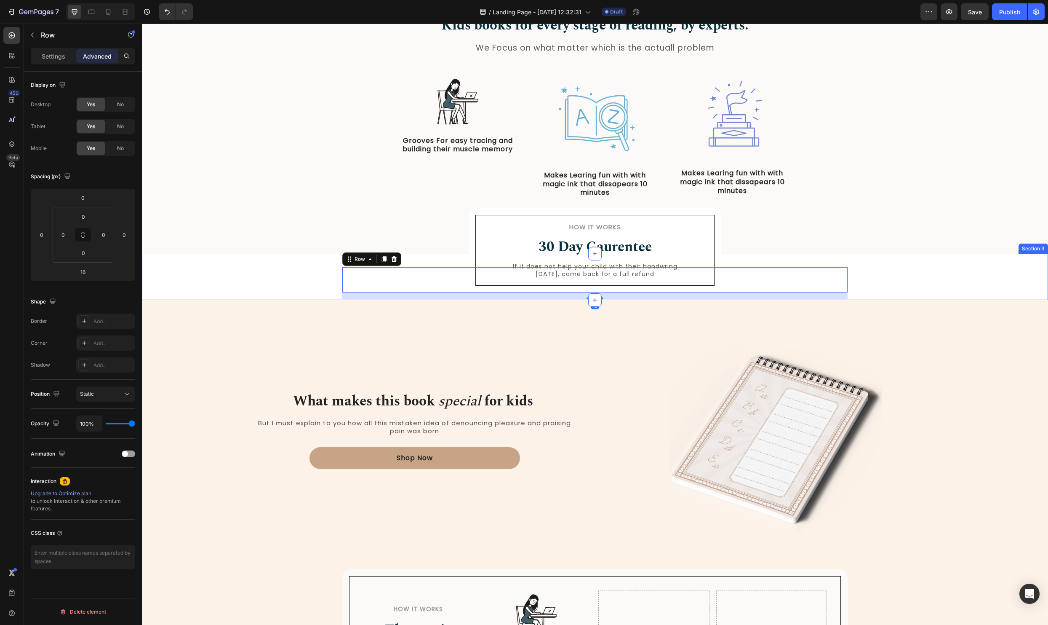
click at [269, 279] on div "How it Works Heading 30 Day Gaurentee Heading If it does not help your child wi…" at bounding box center [595, 283] width 906 height 32
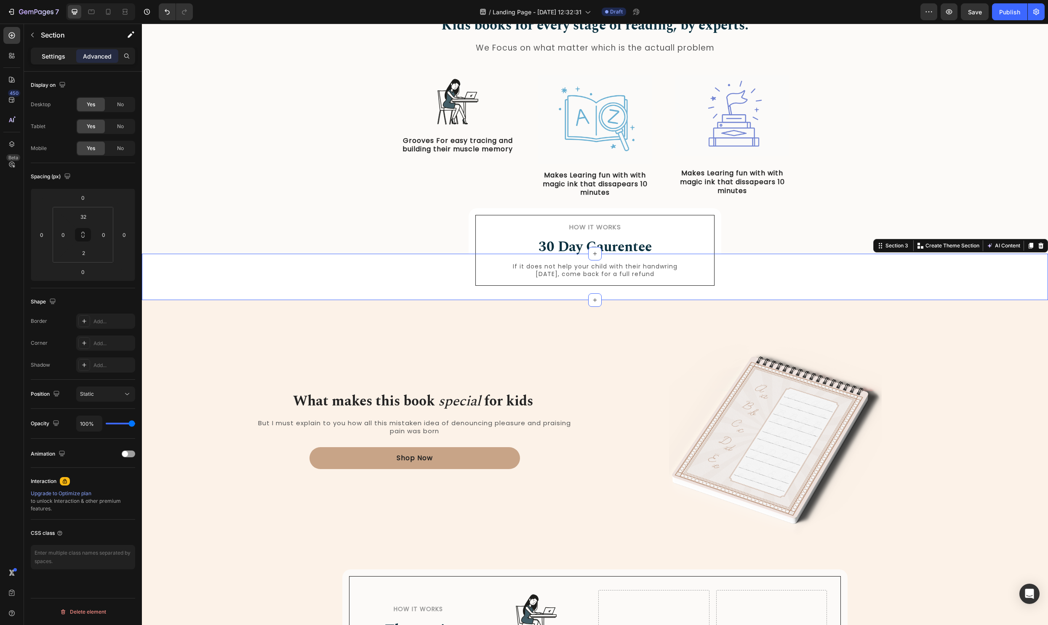
click at [55, 55] on p "Settings" at bounding box center [54, 56] width 24 height 9
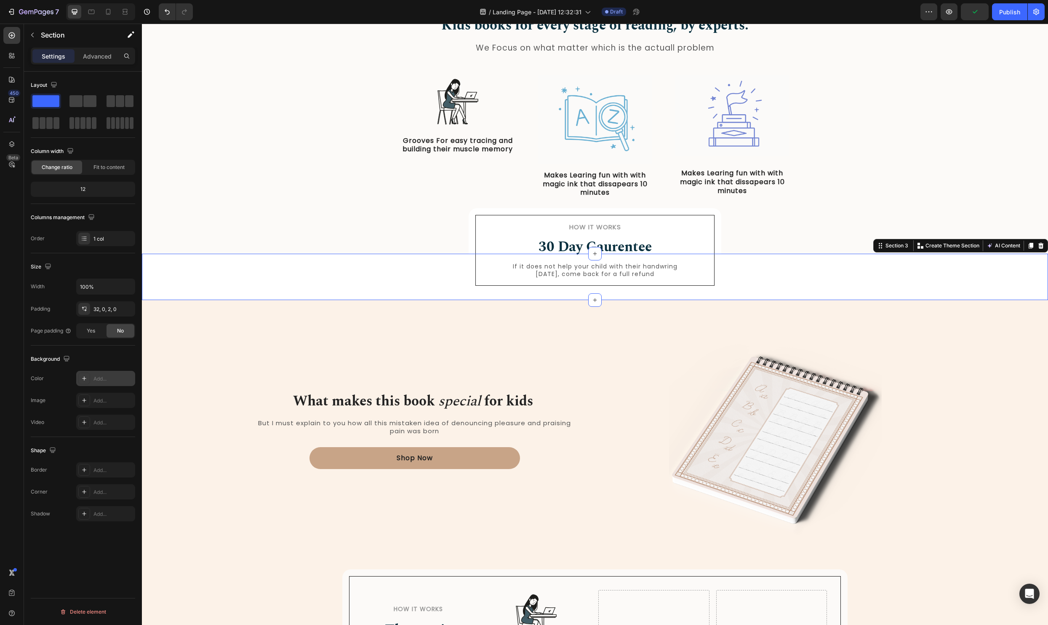
click at [83, 380] on icon at bounding box center [84, 378] width 7 height 7
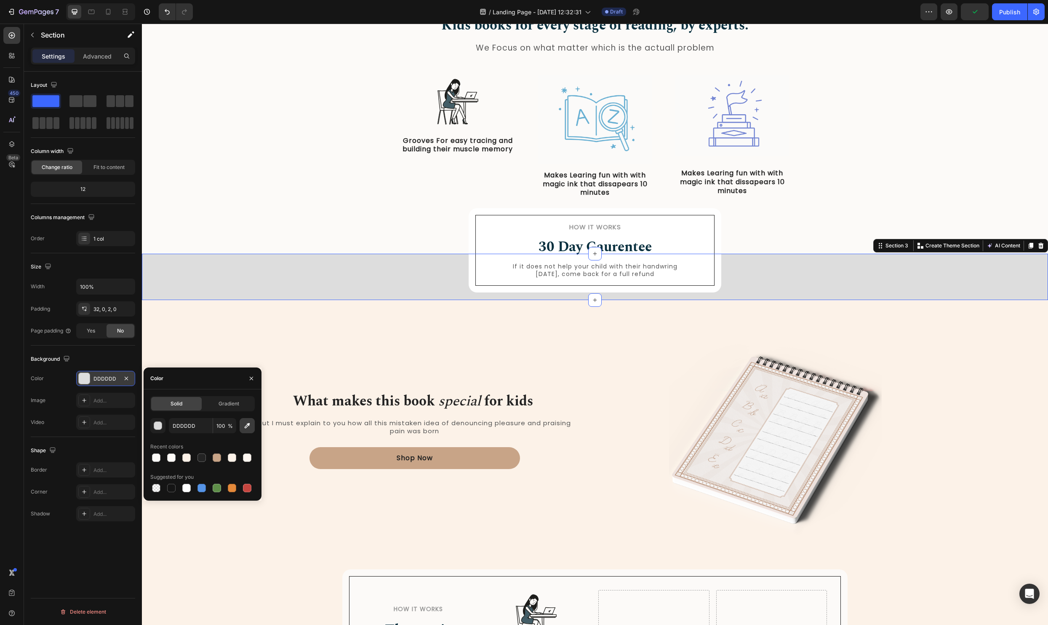
click at [249, 428] on icon "button" at bounding box center [247, 425] width 8 height 8
type input "FDF2E8"
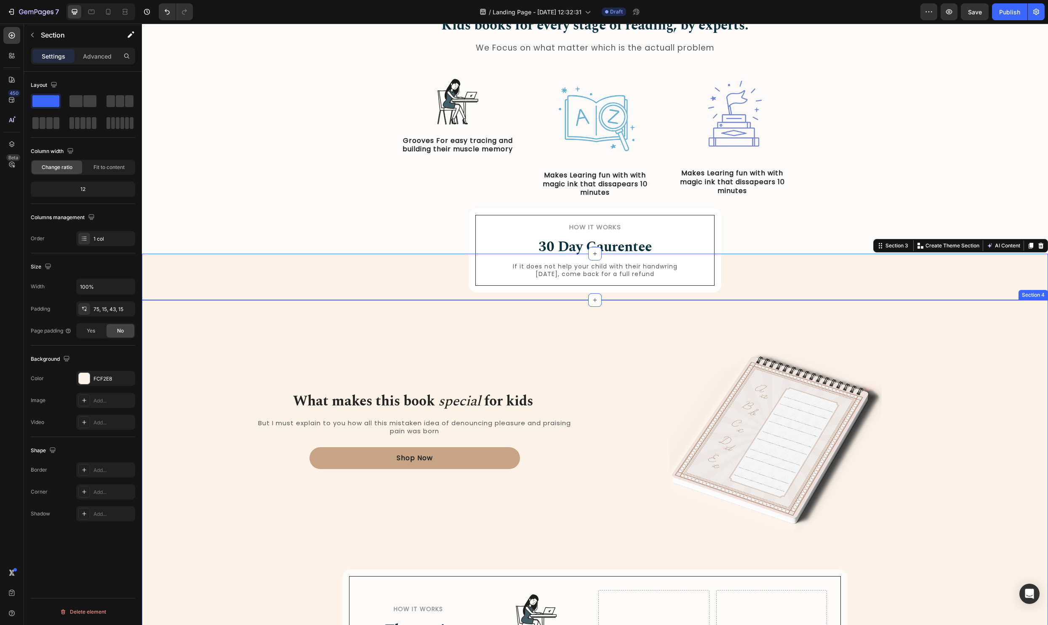
click at [312, 306] on div "What makes this book special for kids Heading But I must explain to you how all…" at bounding box center [595, 505] width 906 height 411
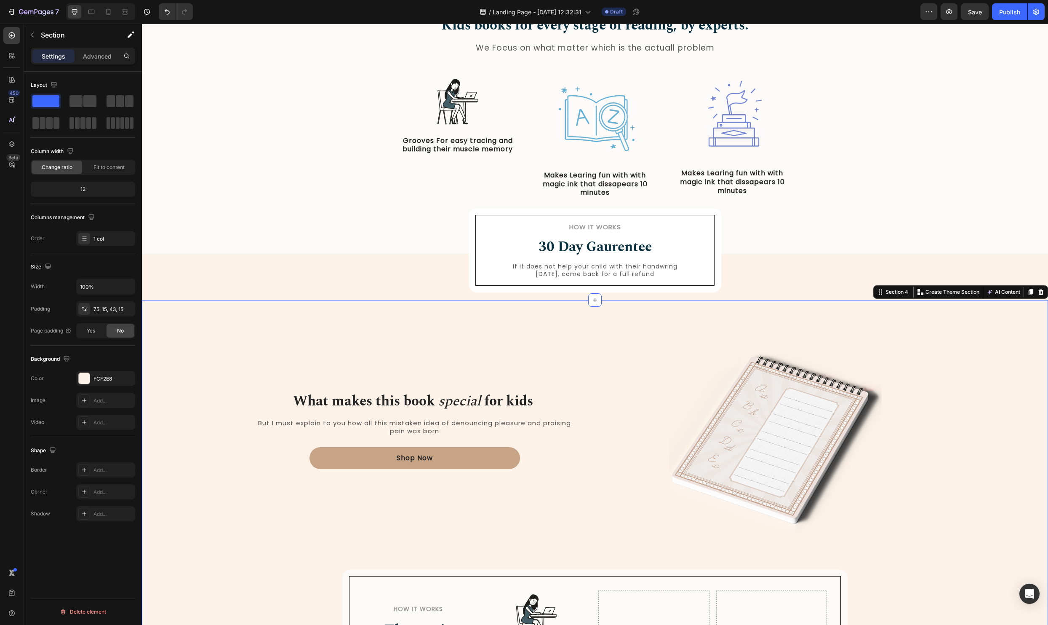
click at [566, 315] on div "What makes this book special for kids Heading But I must explain to you how all…" at bounding box center [595, 505] width 906 height 411
click at [544, 350] on div "What makes this book special for kids Heading But I must explain to you how all…" at bounding box center [415, 443] width 354 height 224
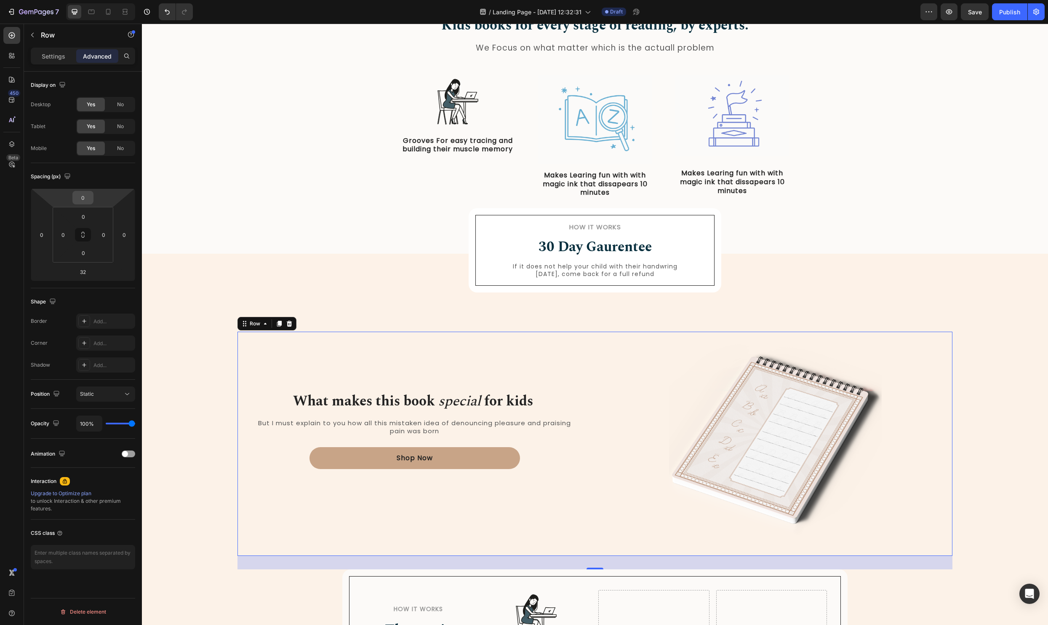
click at [87, 201] on input "0" at bounding box center [83, 197] width 17 height 13
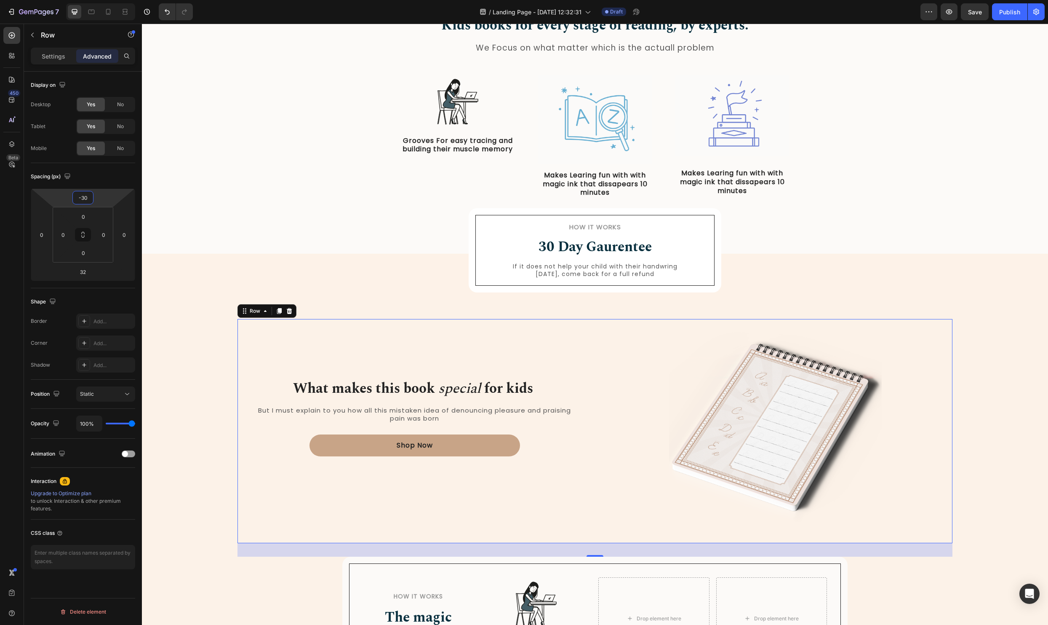
type input "-3"
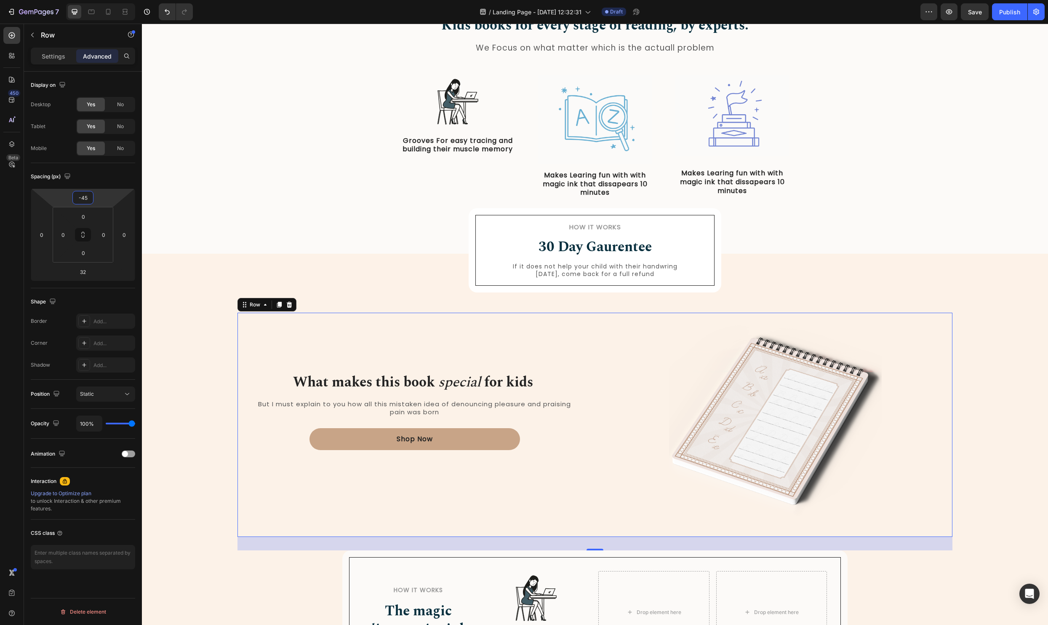
type input "-45"
click at [94, 13] on icon at bounding box center [91, 12] width 6 height 5
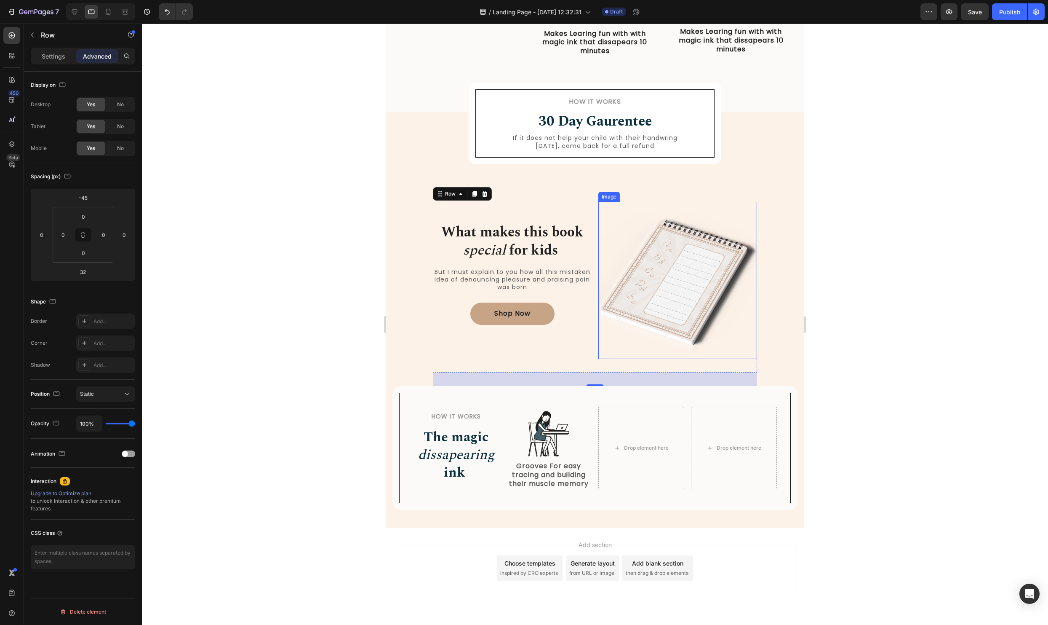
scroll to position [549, 0]
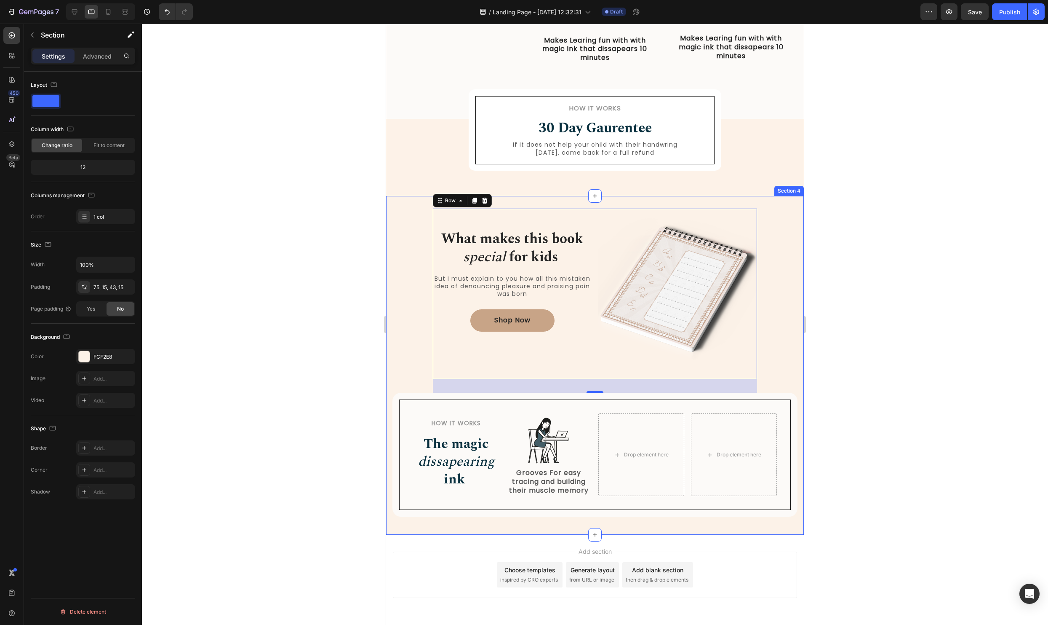
click at [762, 301] on div "What makes this book special for kids Heading But I must explain to you how all…" at bounding box center [595, 371] width 405 height 289
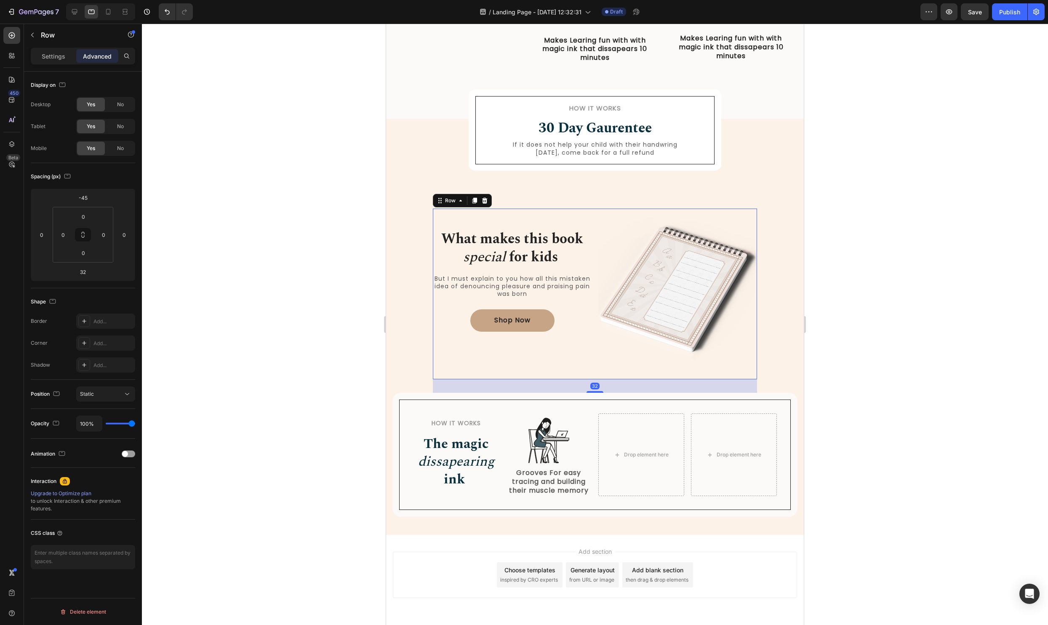
click at [596, 288] on div "What makes this book special for kids Heading But I must explain to you how all…" at bounding box center [595, 294] width 324 height 171
click at [414, 307] on div "What makes this book special for kids Heading But I must explain to you how all…" at bounding box center [595, 371] width 405 height 289
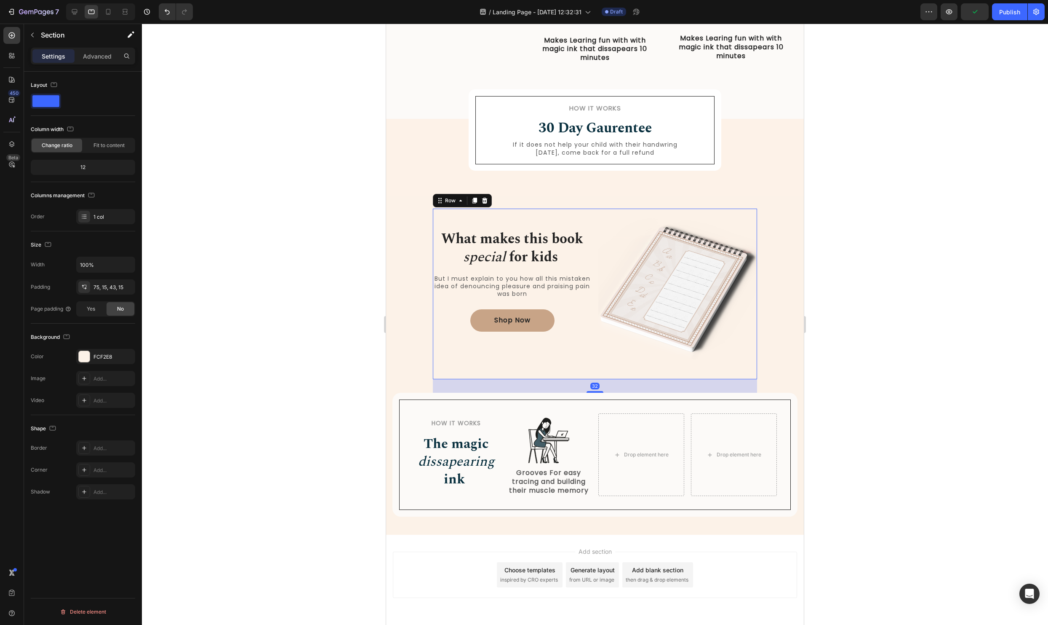
click at [597, 302] on div "What makes this book special for kids Heading But I must explain to you how all…" at bounding box center [595, 294] width 324 height 171
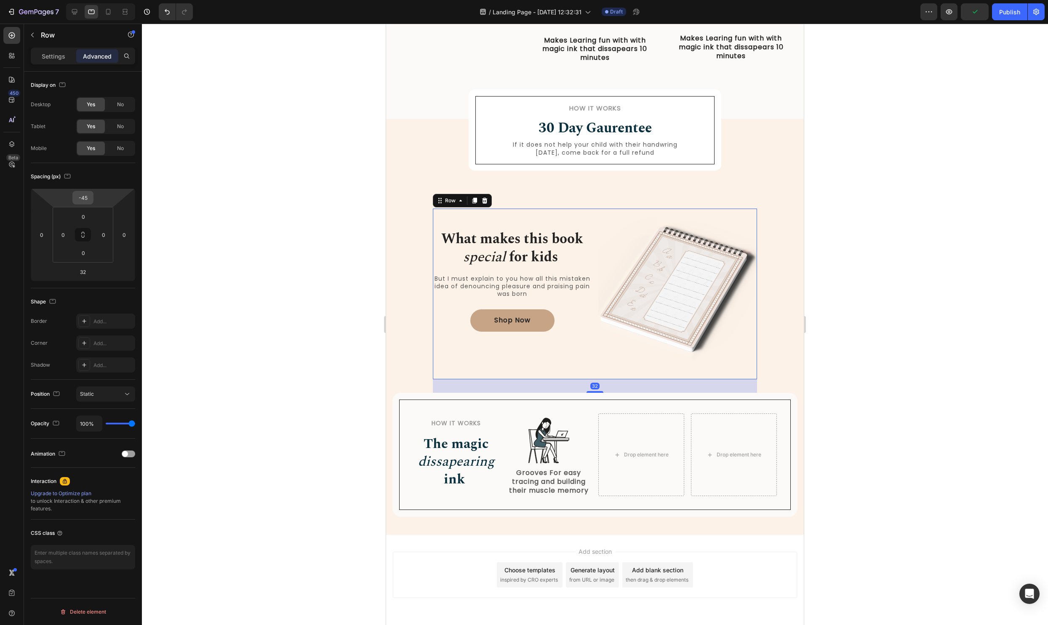
click at [86, 191] on div "-45" at bounding box center [82, 197] width 21 height 13
click at [86, 193] on input "-45" at bounding box center [83, 197] width 17 height 13
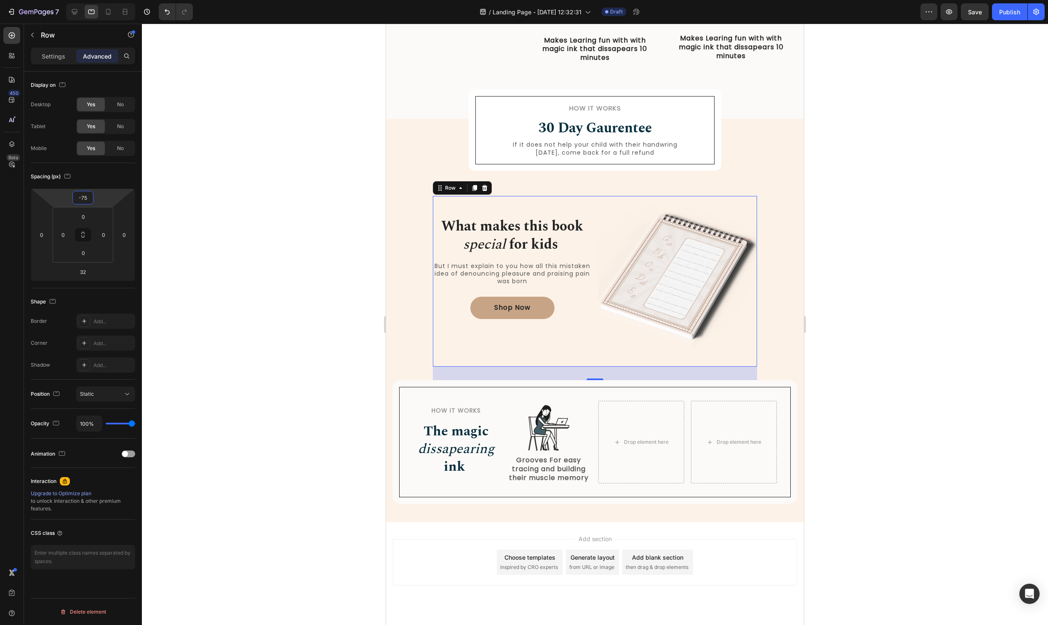
type input "-7"
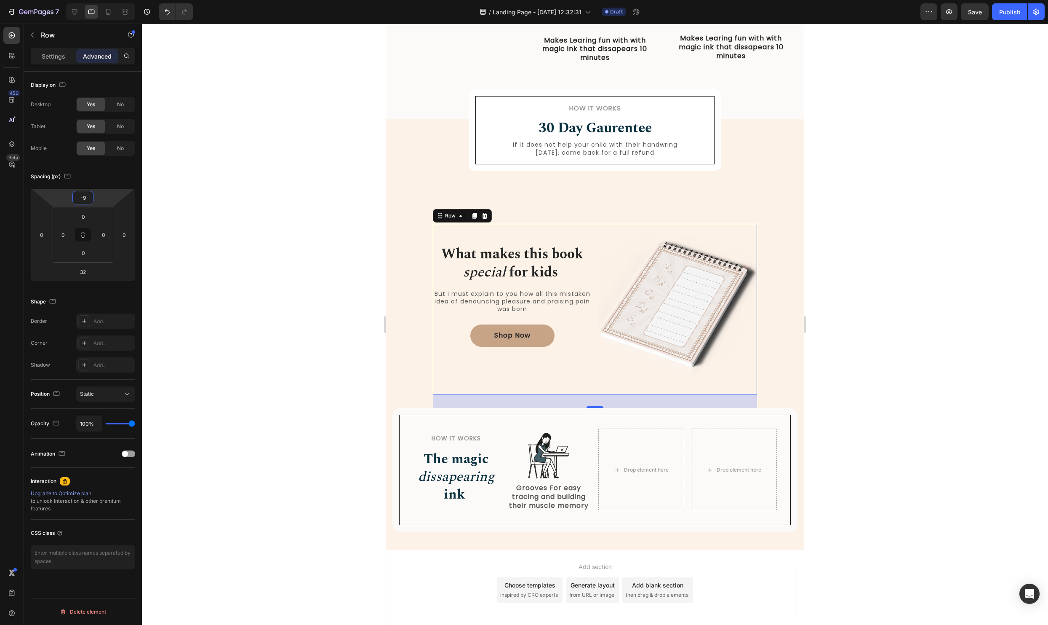
type input "-90"
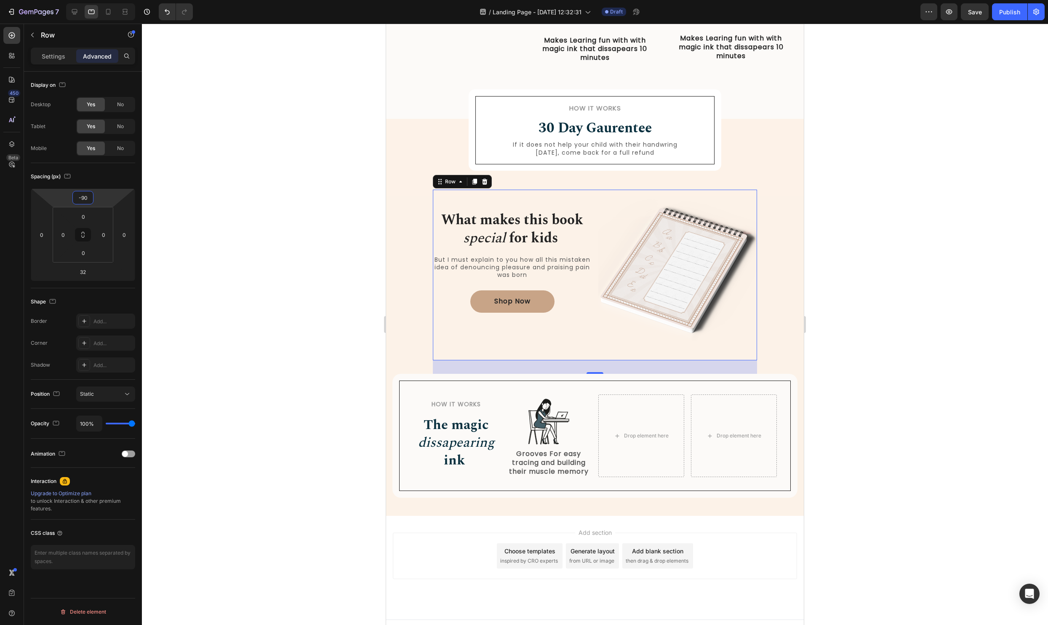
click at [247, 217] on div at bounding box center [595, 324] width 906 height 601
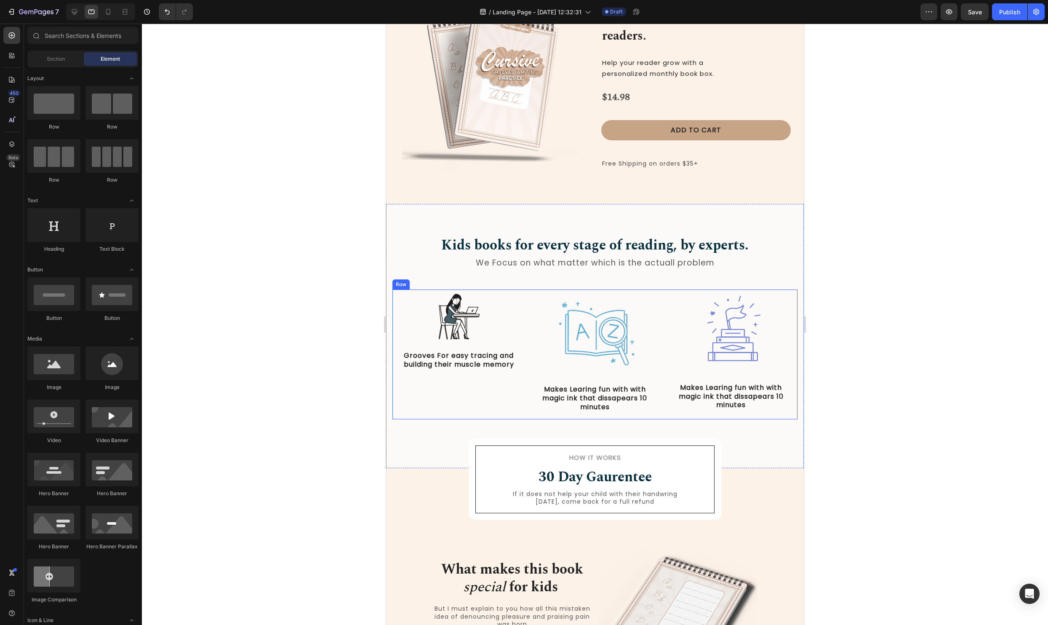
scroll to position [0, 0]
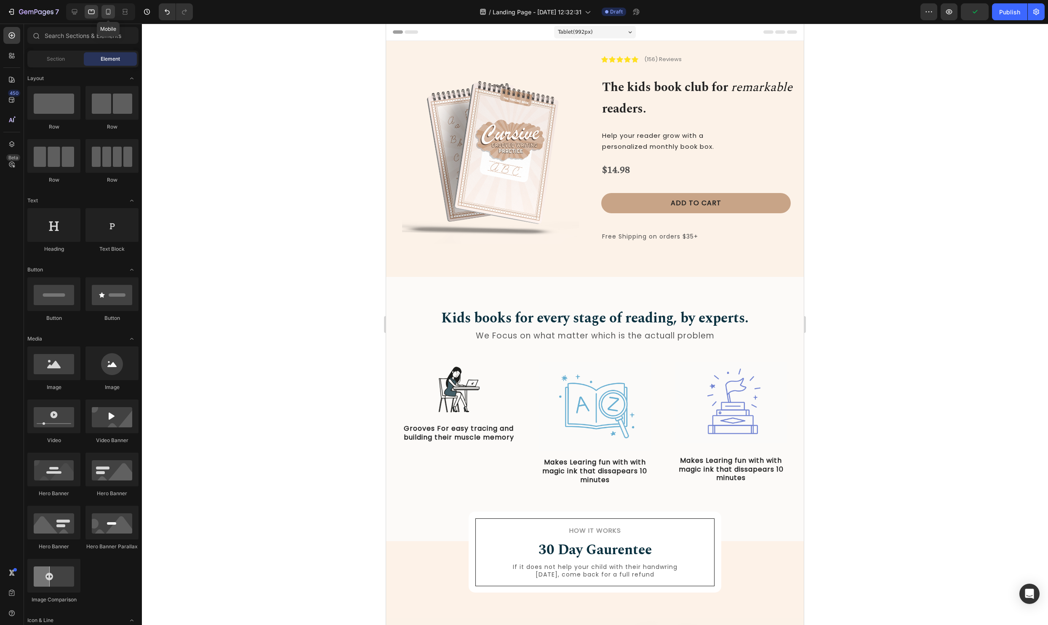
click at [105, 10] on icon at bounding box center [108, 12] width 8 height 8
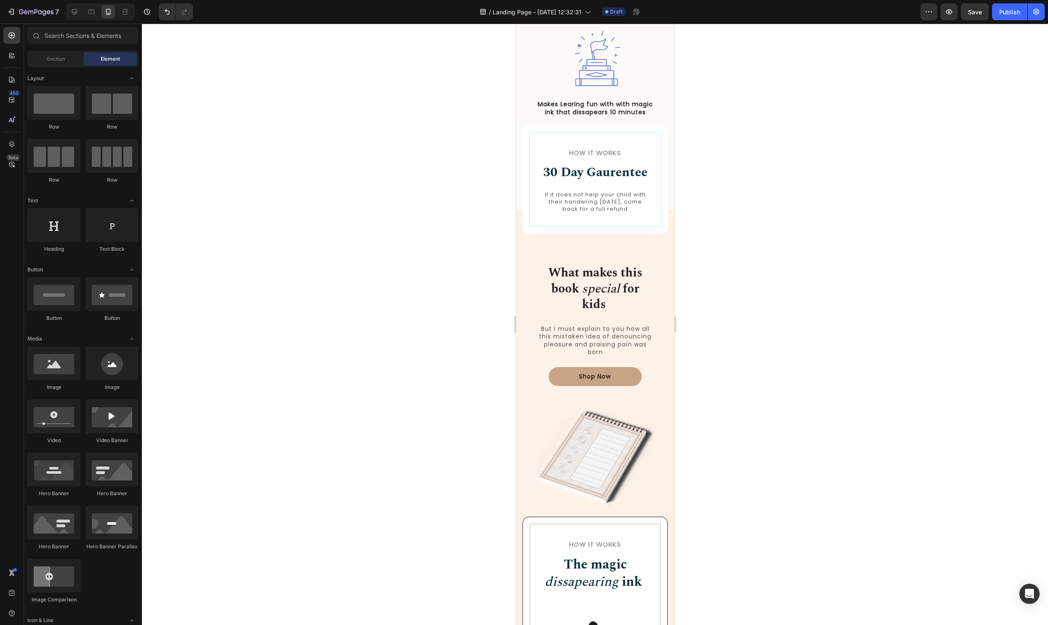
scroll to position [686, 0]
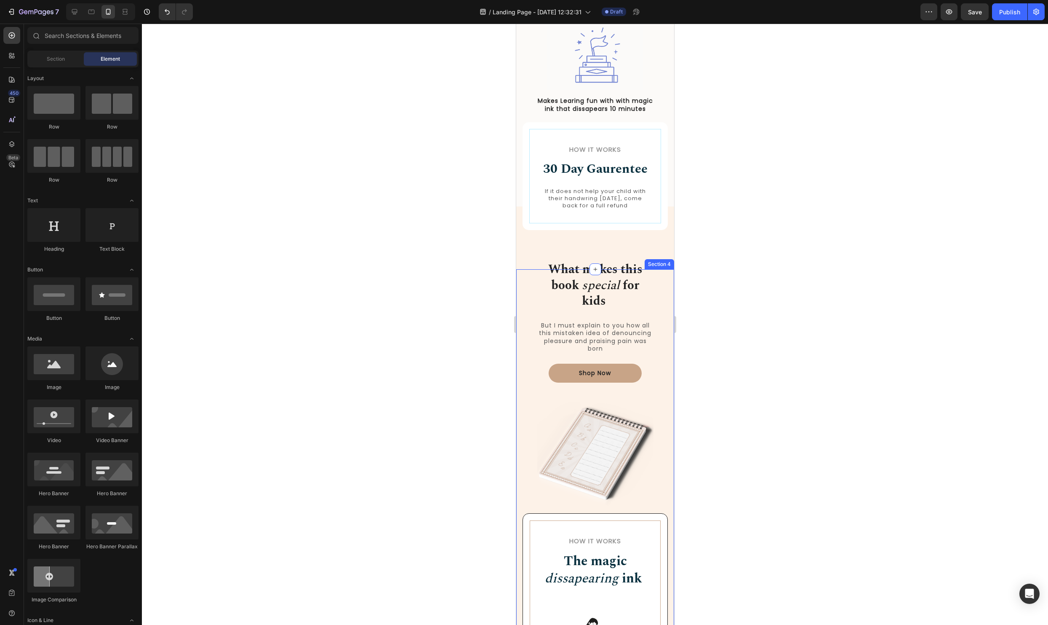
click at [520, 278] on div "What makes this book special for kids Heading But I must explain to you how all…" at bounding box center [595, 525] width 158 height 513
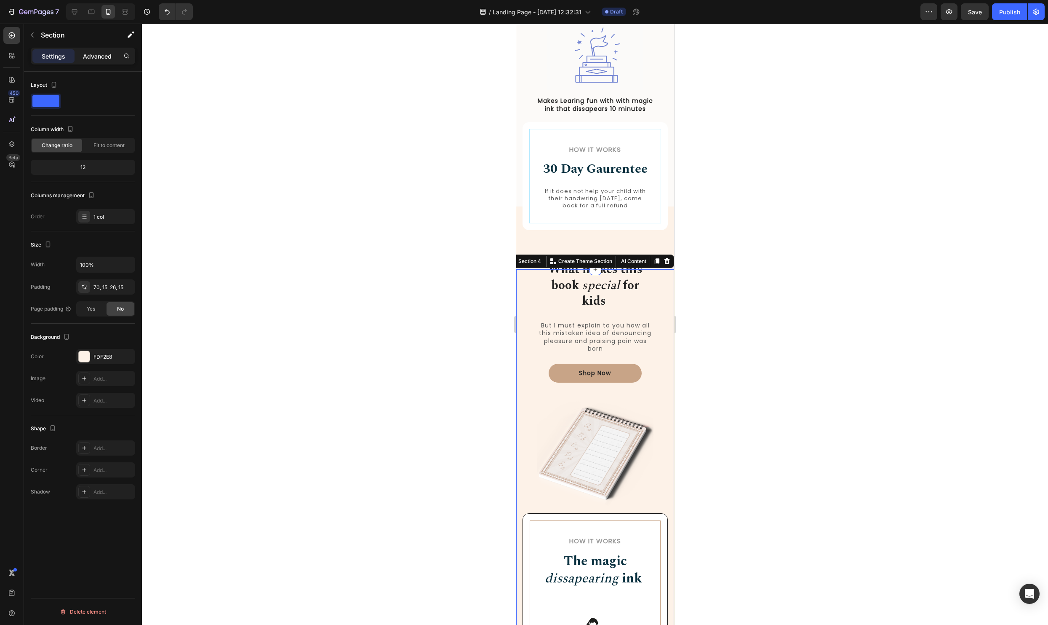
click at [107, 61] on div "Advanced" at bounding box center [97, 55] width 42 height 13
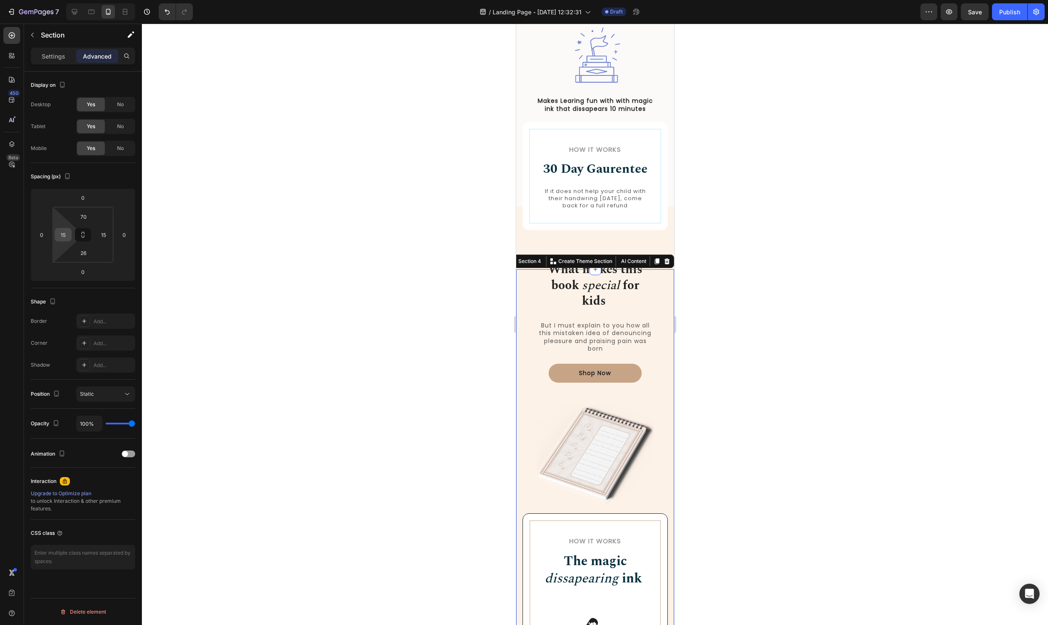
click at [70, 232] on div "15" at bounding box center [63, 234] width 17 height 13
click at [63, 234] on input "15" at bounding box center [63, 234] width 13 height 13
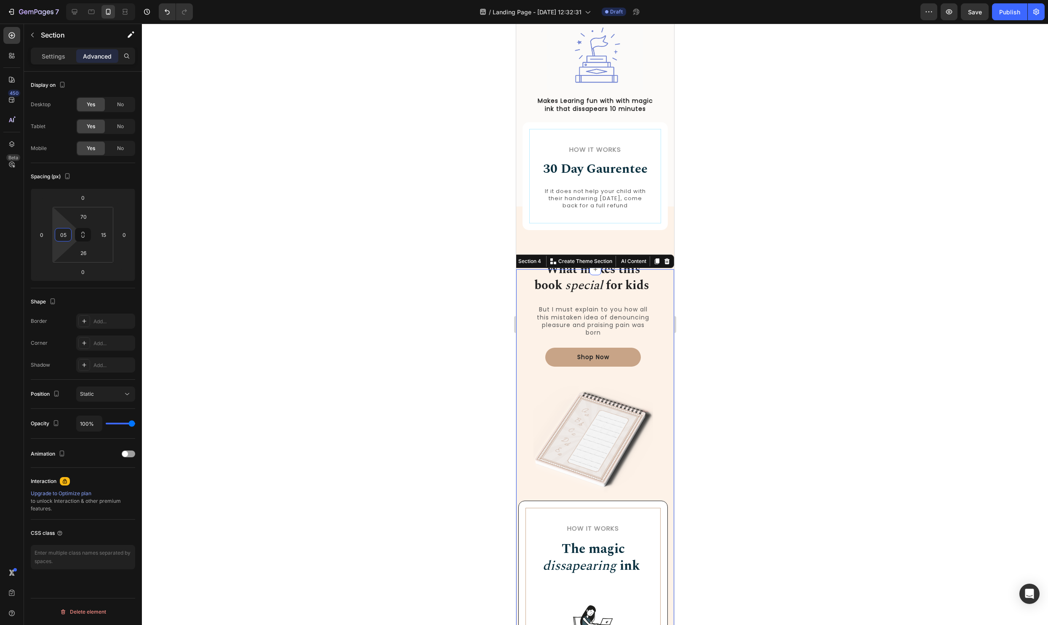
type input "0"
click at [105, 234] on input "15" at bounding box center [103, 234] width 13 height 13
type input "0"
click at [255, 230] on div at bounding box center [595, 324] width 906 height 601
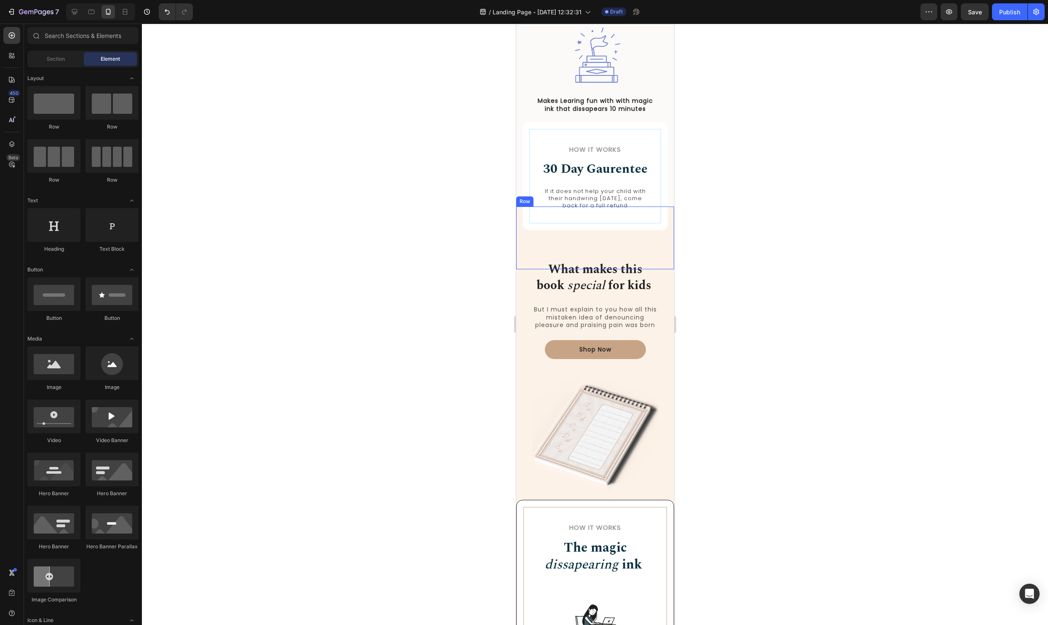
click at [630, 243] on div "How it Works Heading 30 Day Gaurentee Heading If it does not help your child wi…" at bounding box center [594, 229] width 145 height 46
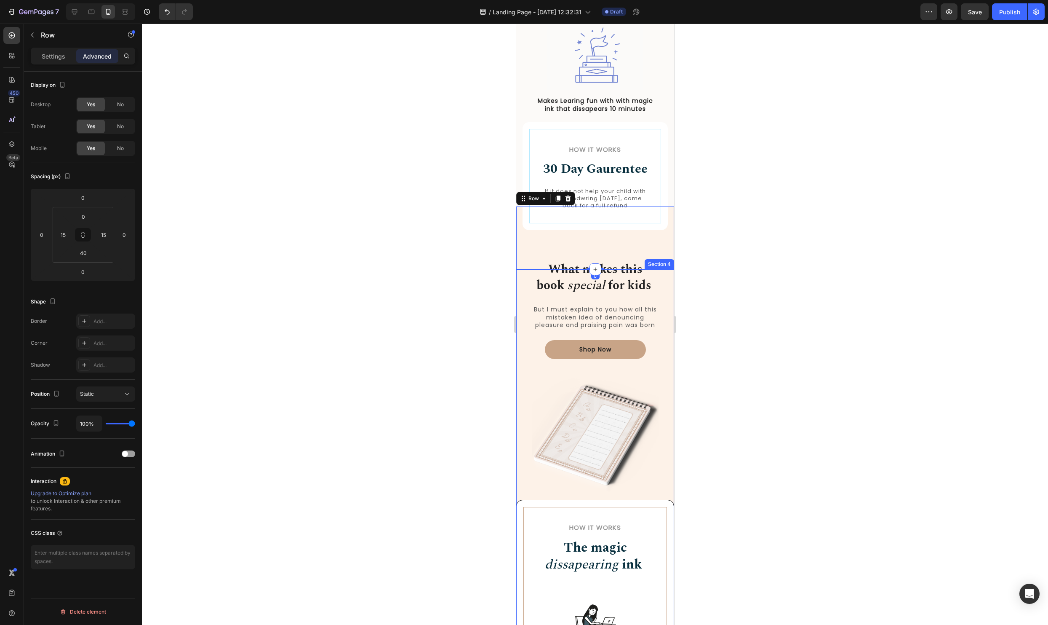
click at [667, 281] on div "What makes this book special for kids Heading But I must explain to you how all…" at bounding box center [595, 519] width 158 height 500
click at [85, 200] on input "0" at bounding box center [83, 197] width 17 height 13
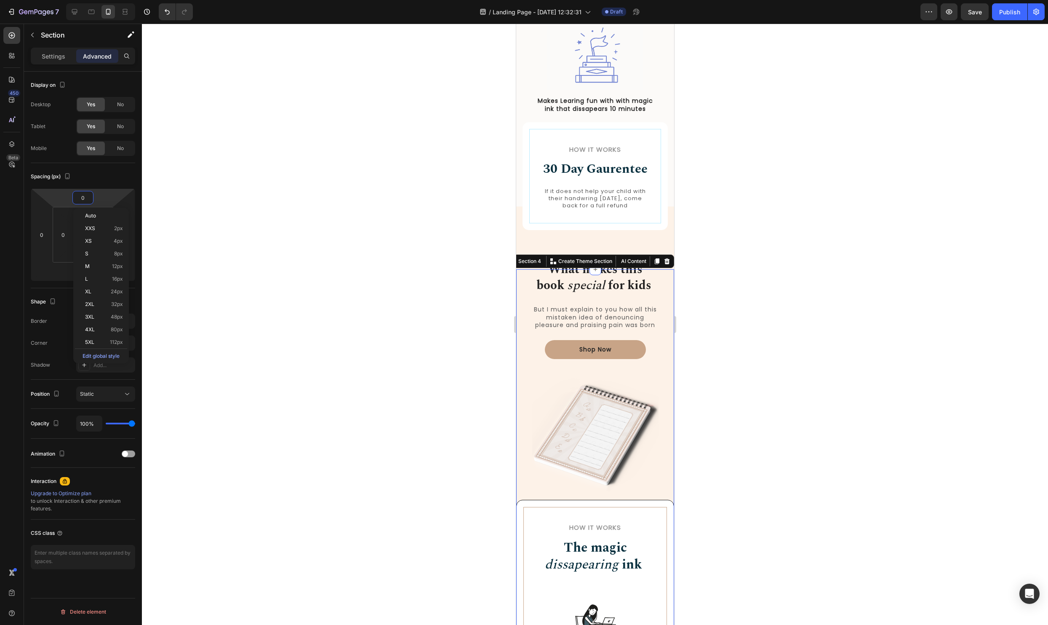
click at [16, 211] on div "450 Beta" at bounding box center [11, 295] width 17 height 537
click at [86, 220] on input "70" at bounding box center [83, 216] width 17 height 13
type input "0"
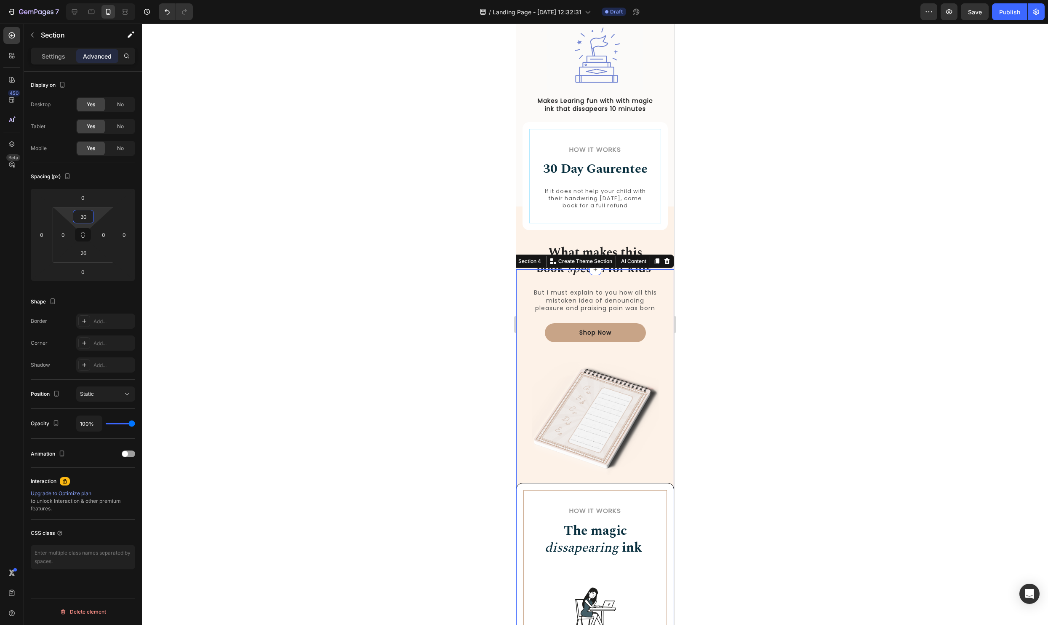
type input "3"
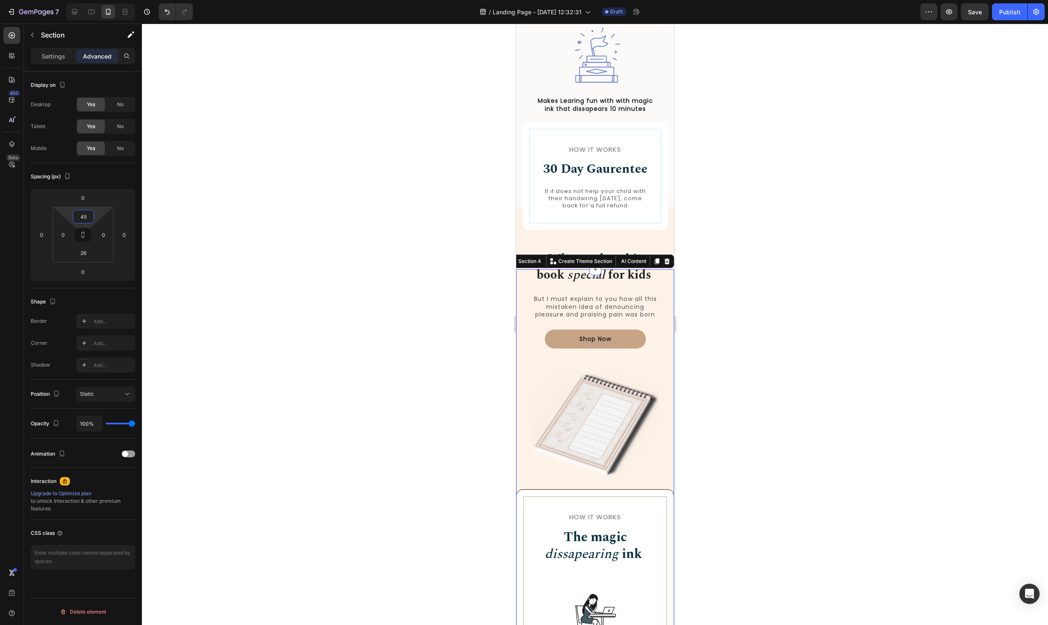
type input "45"
click at [876, 383] on div at bounding box center [595, 324] width 906 height 601
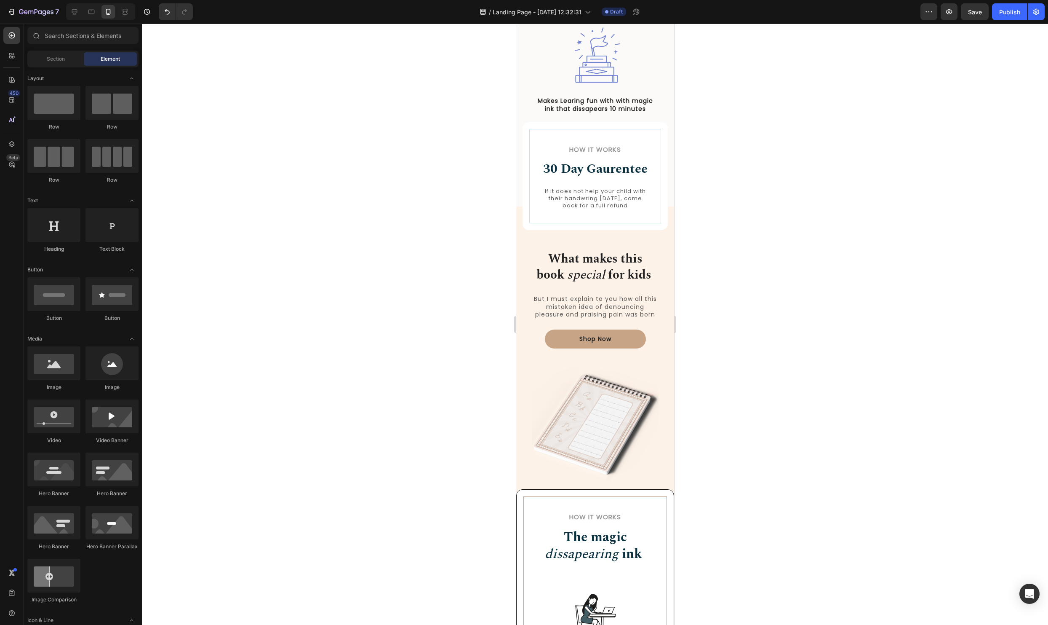
click at [895, 382] on div at bounding box center [595, 324] width 906 height 601
click at [617, 436] on img at bounding box center [595, 422] width 126 height 125
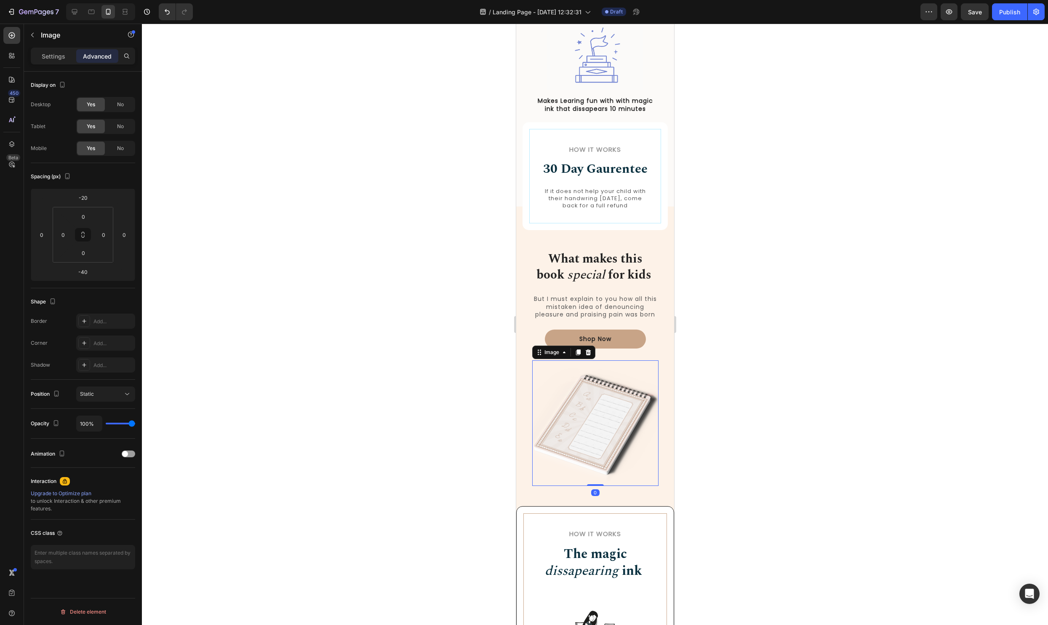
drag, startPoint x: 599, startPoint y: 484, endPoint x: 601, endPoint y: 471, distance: 12.8
click at [601, 471] on div "Image 0" at bounding box center [595, 422] width 126 height 125
type input "0"
click at [889, 419] on div at bounding box center [595, 324] width 906 height 601
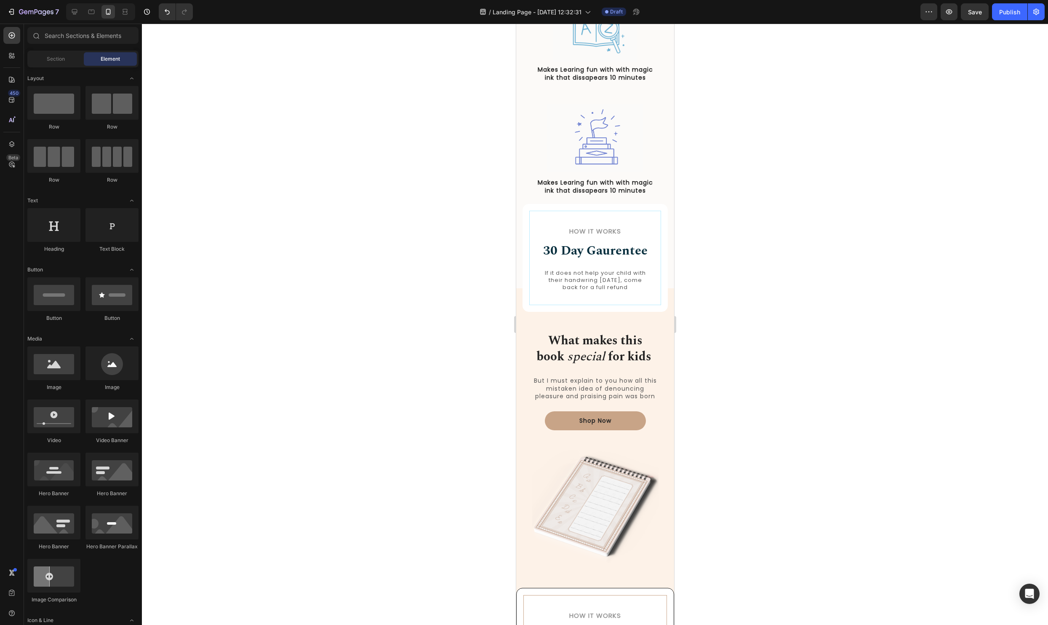
scroll to position [605, 0]
click at [93, 10] on icon at bounding box center [91, 12] width 8 height 8
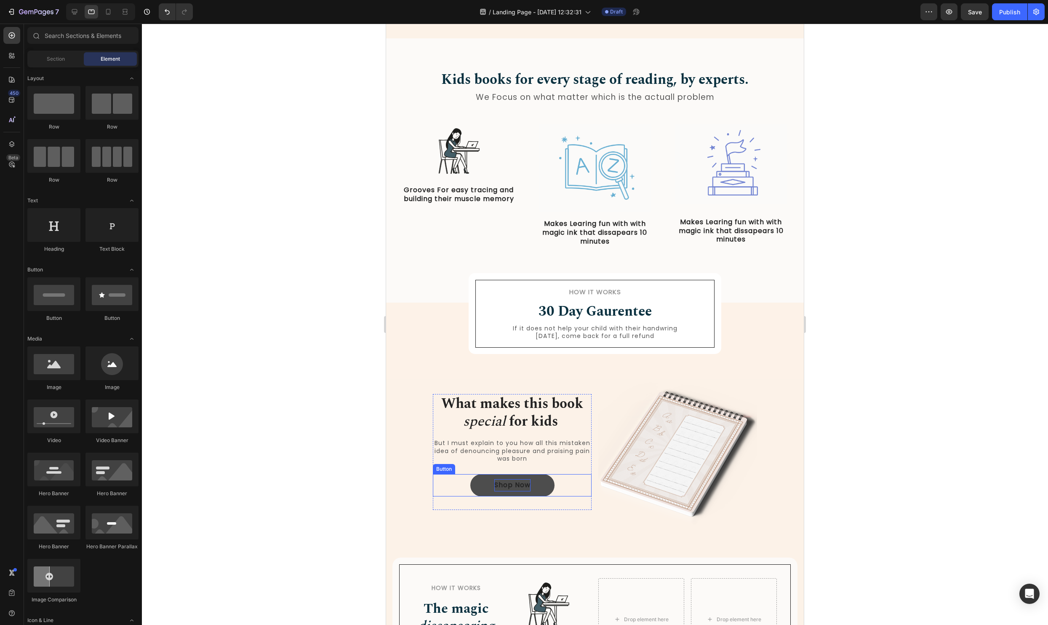
scroll to position [433, 0]
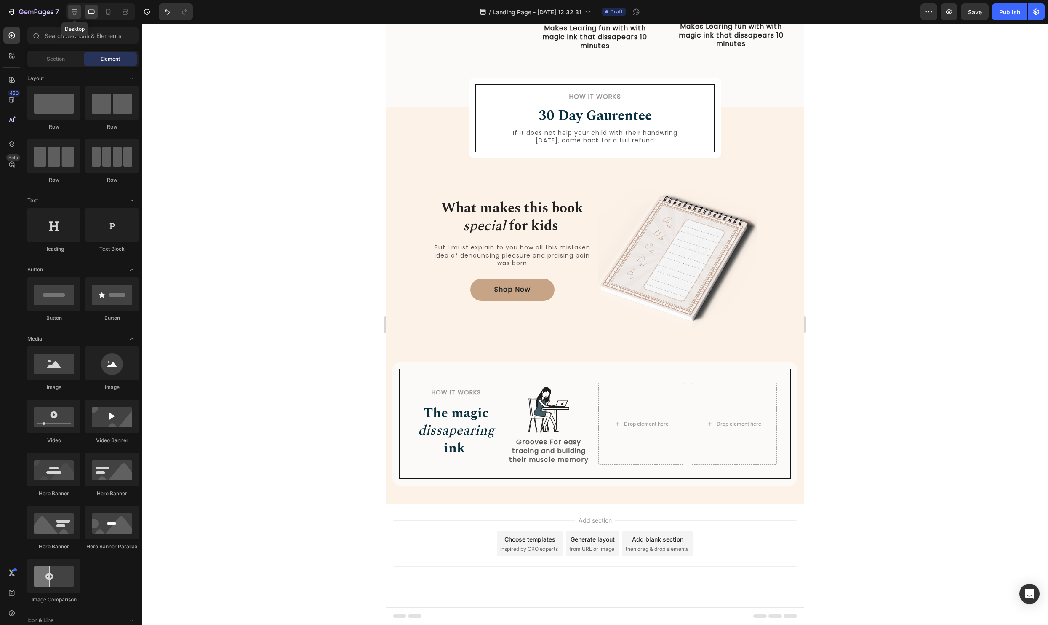
click at [71, 7] on div at bounding box center [74, 11] width 13 height 13
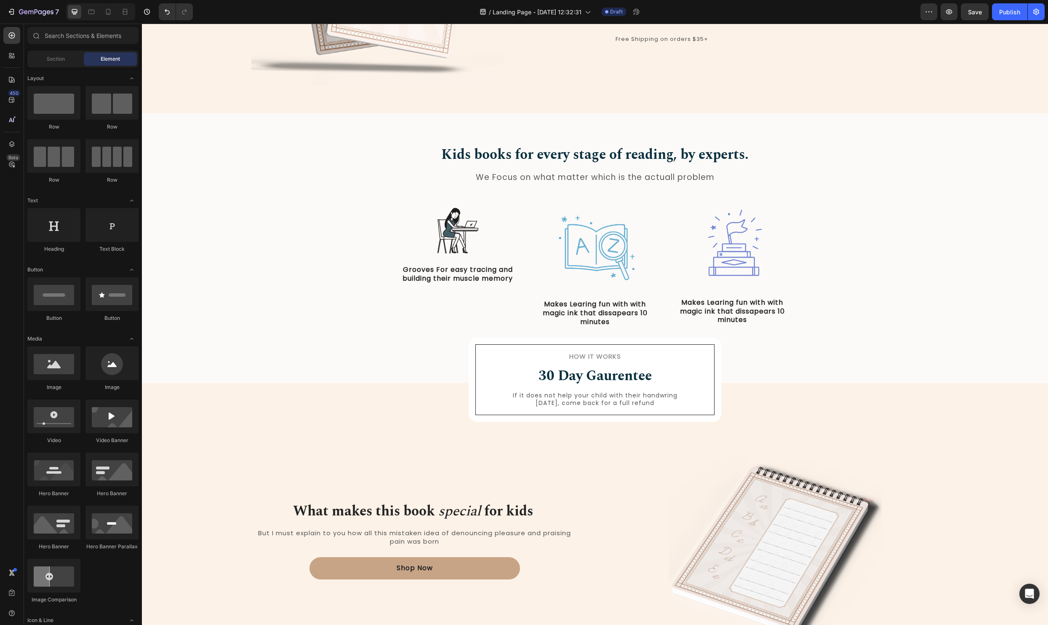
scroll to position [308, 0]
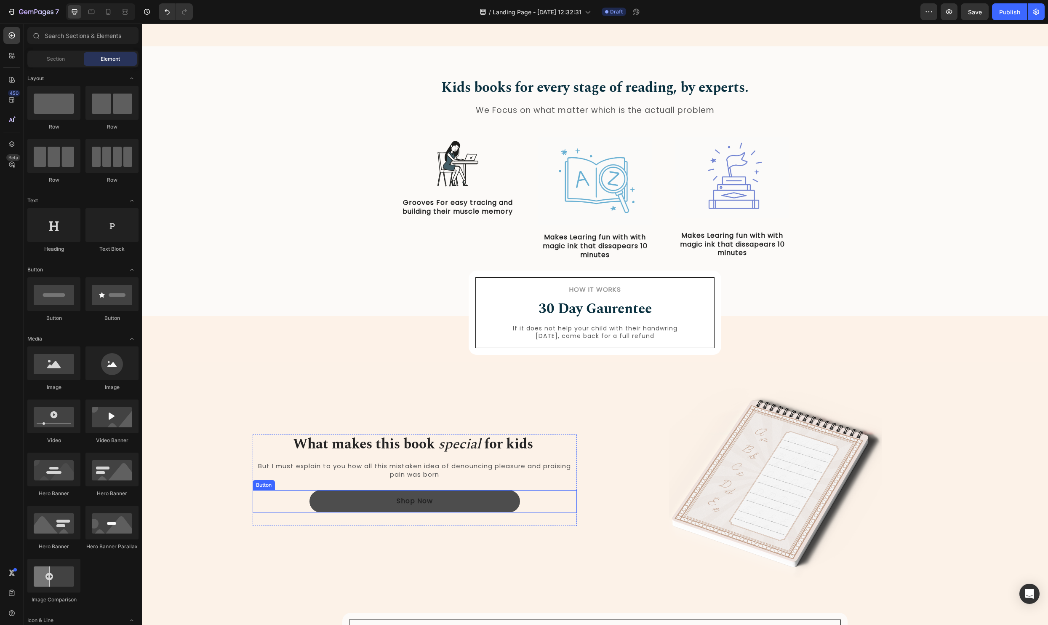
click at [487, 497] on button "Shop Now" at bounding box center [415, 501] width 211 height 22
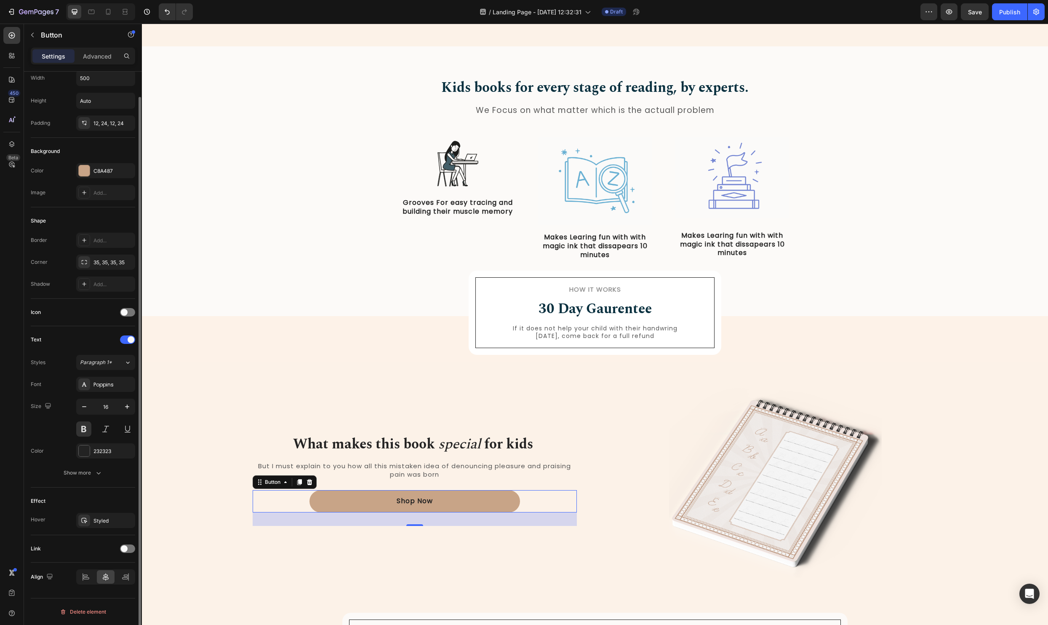
scroll to position [0, 0]
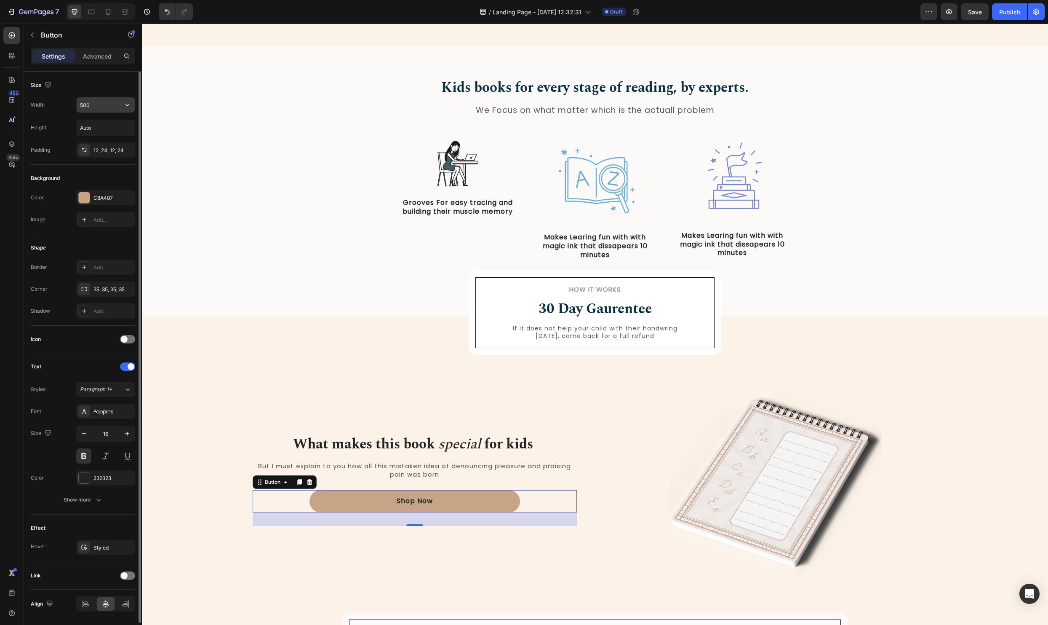
click at [95, 101] on input "500" at bounding box center [106, 104] width 58 height 15
type input "300"
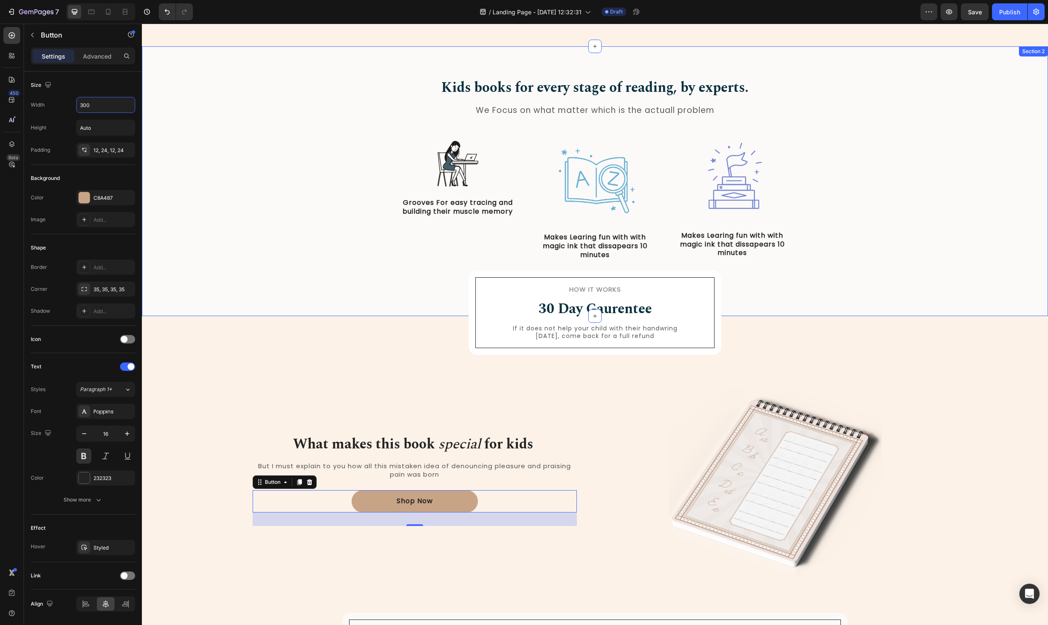
click at [174, 246] on div "Kids books for every stage of reading, by experts. Heading We Focus on what mat…" at bounding box center [595, 176] width 894 height 196
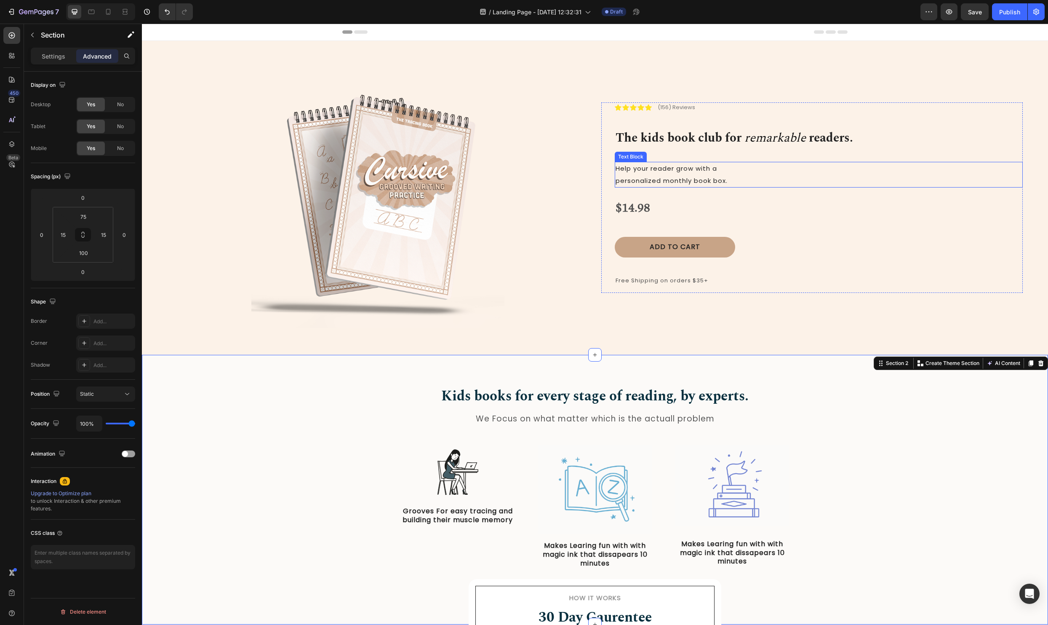
click at [667, 175] on p "Help your reader grow with a personalized monthly book box." at bounding box center [819, 175] width 406 height 24
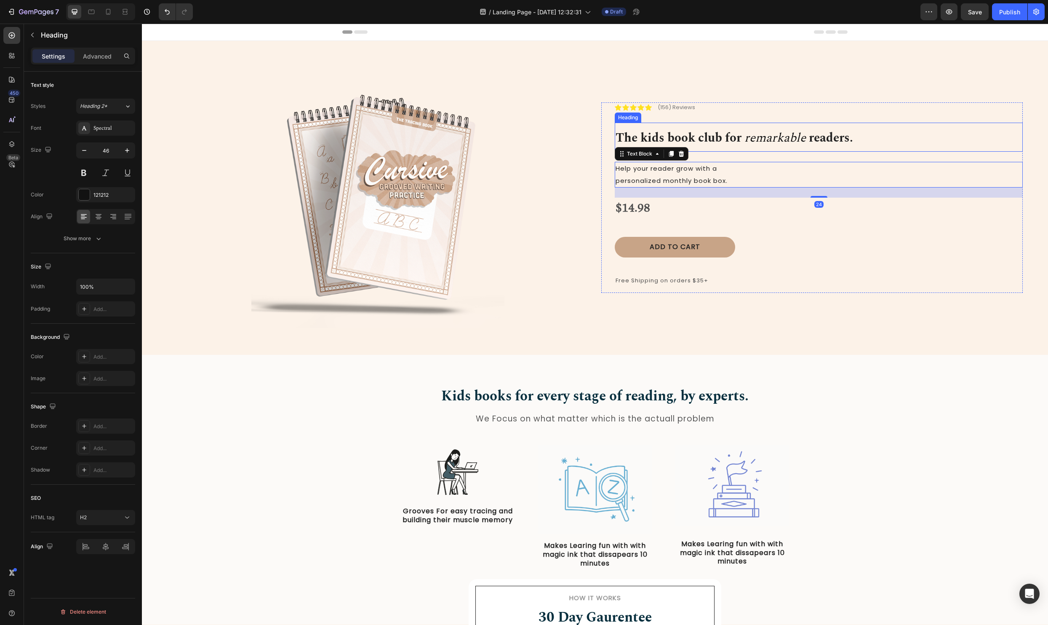
click at [691, 132] on strong "The kids book club for" at bounding box center [679, 137] width 126 height 19
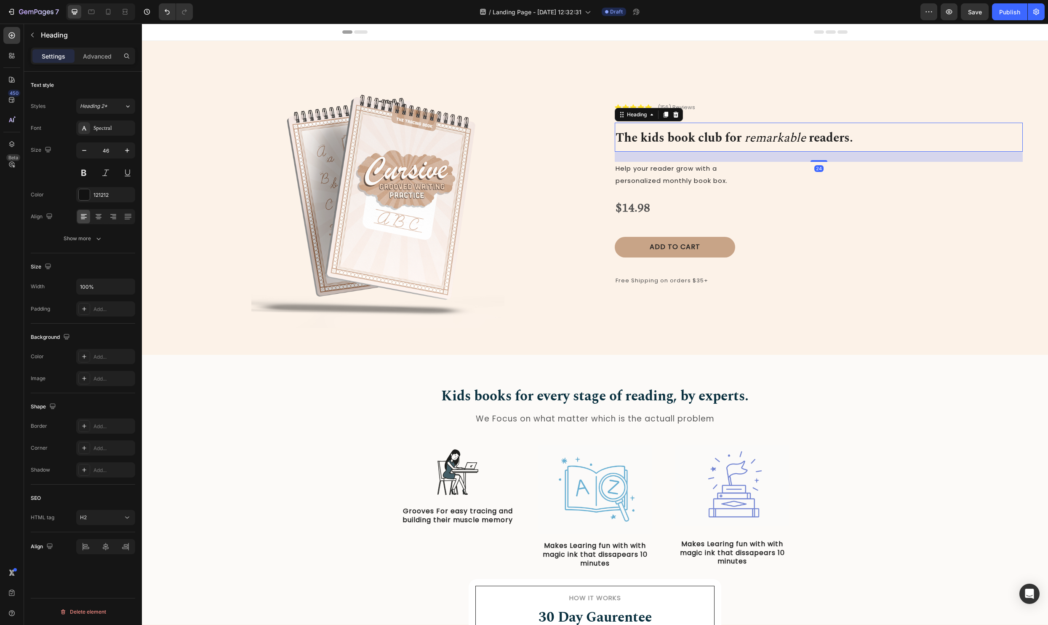
click at [821, 159] on div "24" at bounding box center [819, 157] width 408 height 10
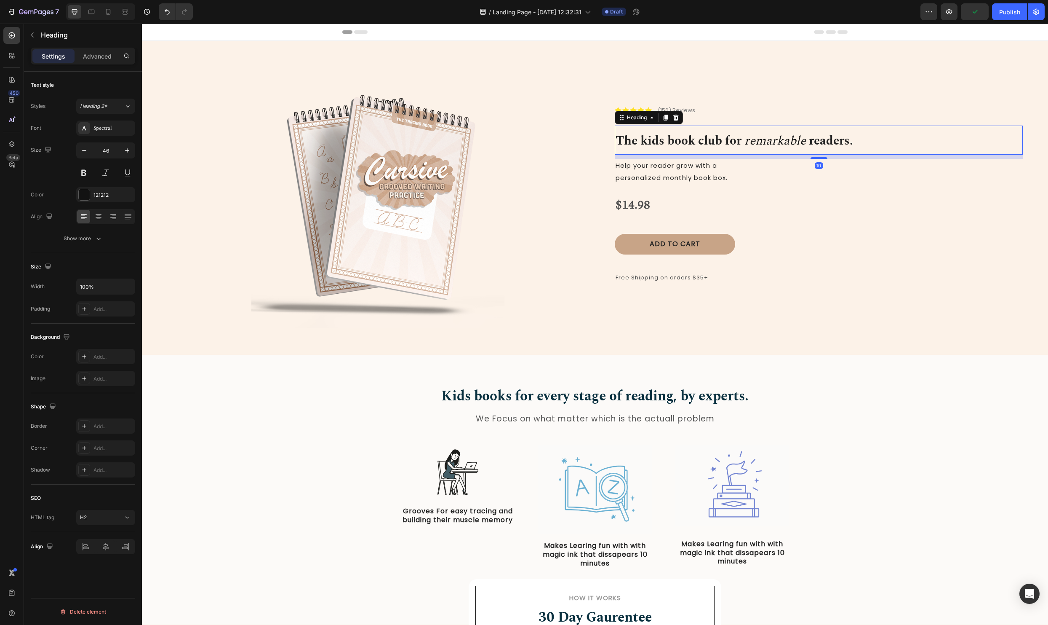
drag, startPoint x: 816, startPoint y: 160, endPoint x: 817, endPoint y: 154, distance: 5.9
click at [817, 155] on div "10" at bounding box center [819, 155] width 408 height 0
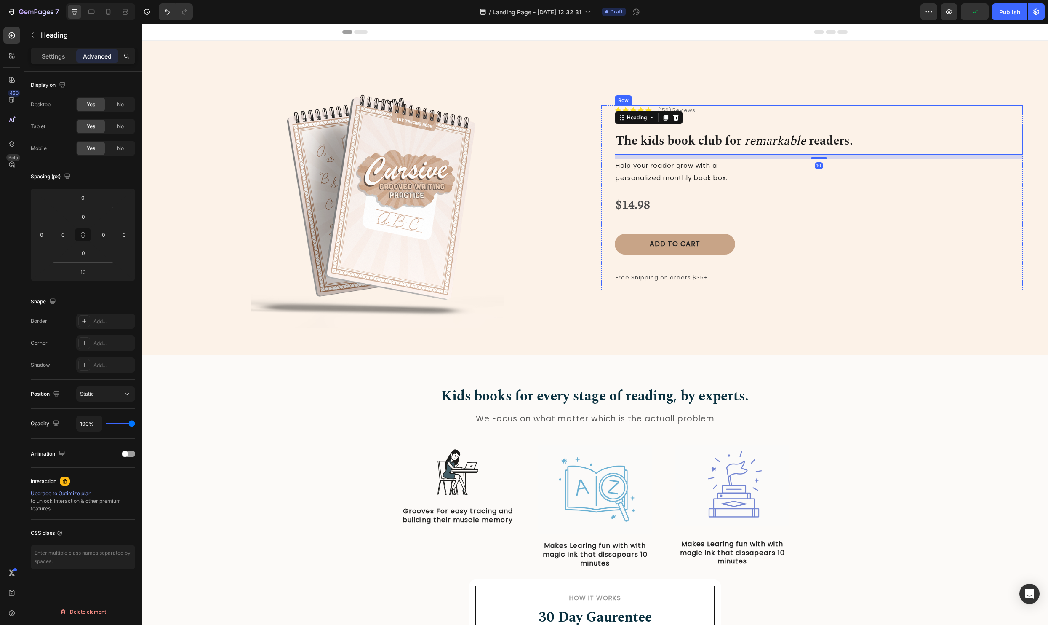
click at [747, 108] on div "Icon Icon Icon Icon Icon Icon List (156) Reviews Text Block Row" at bounding box center [819, 110] width 408 height 10
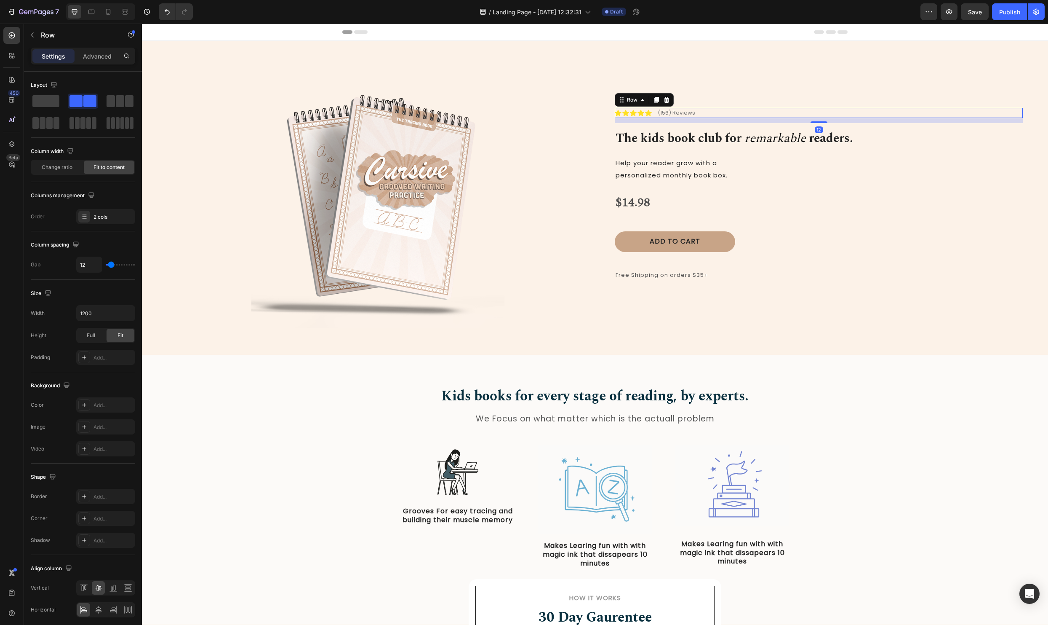
drag, startPoint x: 814, startPoint y: 125, endPoint x: 814, endPoint y: 120, distance: 5.1
click at [814, 118] on div "12" at bounding box center [819, 118] width 408 height 0
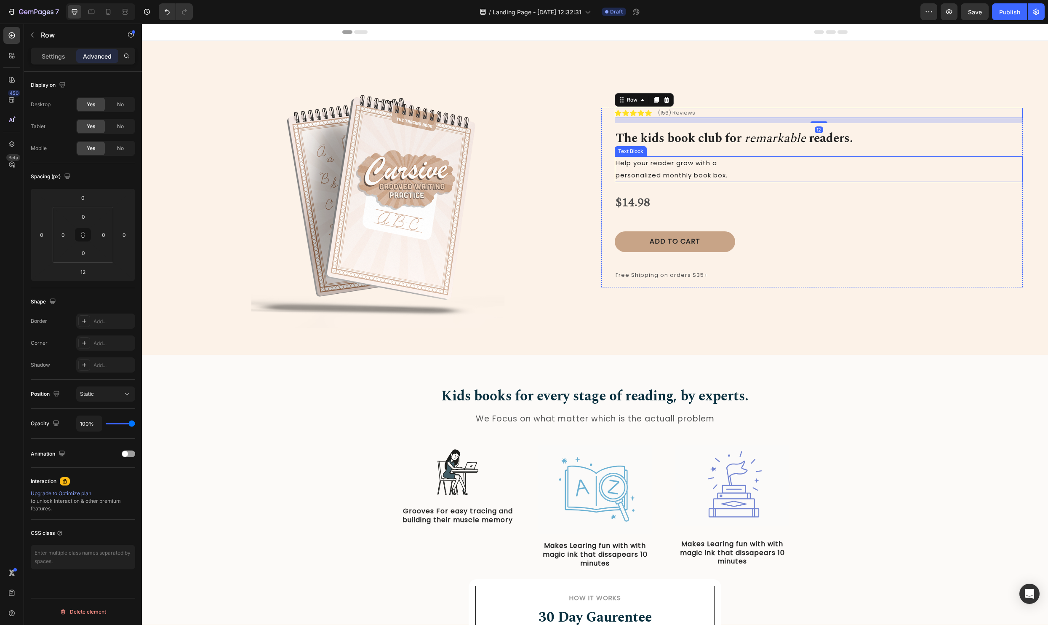
click at [724, 176] on span "personalized monthly book box." at bounding box center [672, 175] width 112 height 9
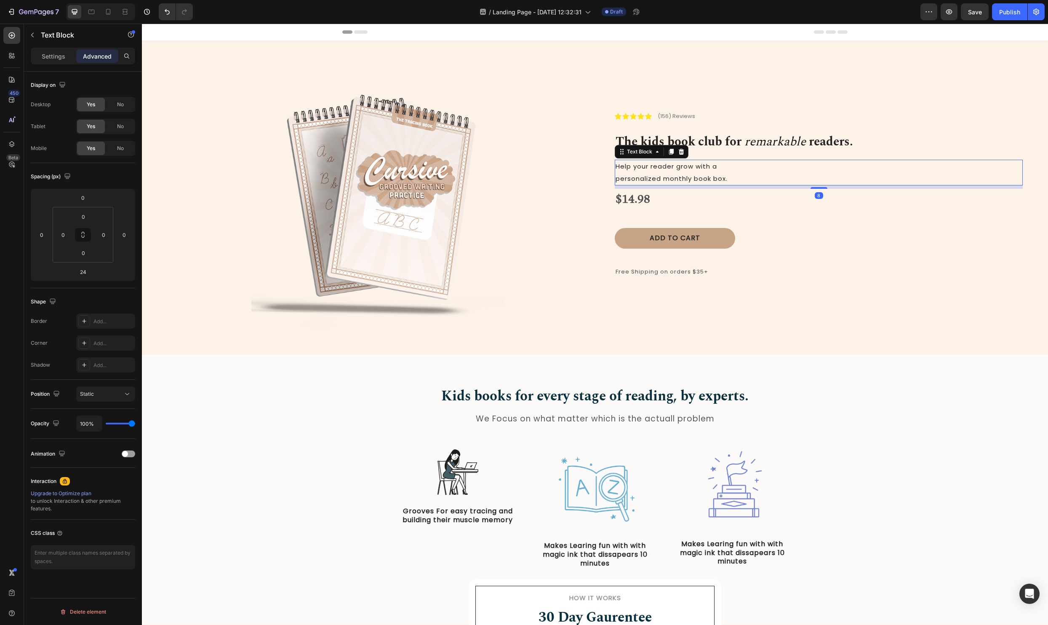
drag, startPoint x: 821, startPoint y: 189, endPoint x: 821, endPoint y: 184, distance: 5.5
click at [821, 184] on div "Help your reader grow with a personalized monthly book box. Text Block 8" at bounding box center [819, 173] width 408 height 26
type input "8"
click at [745, 219] on div "Icon Icon Icon Icon Icon Icon List (156) Reviews Text Block Row The kids book c…" at bounding box center [819, 197] width 408 height 173
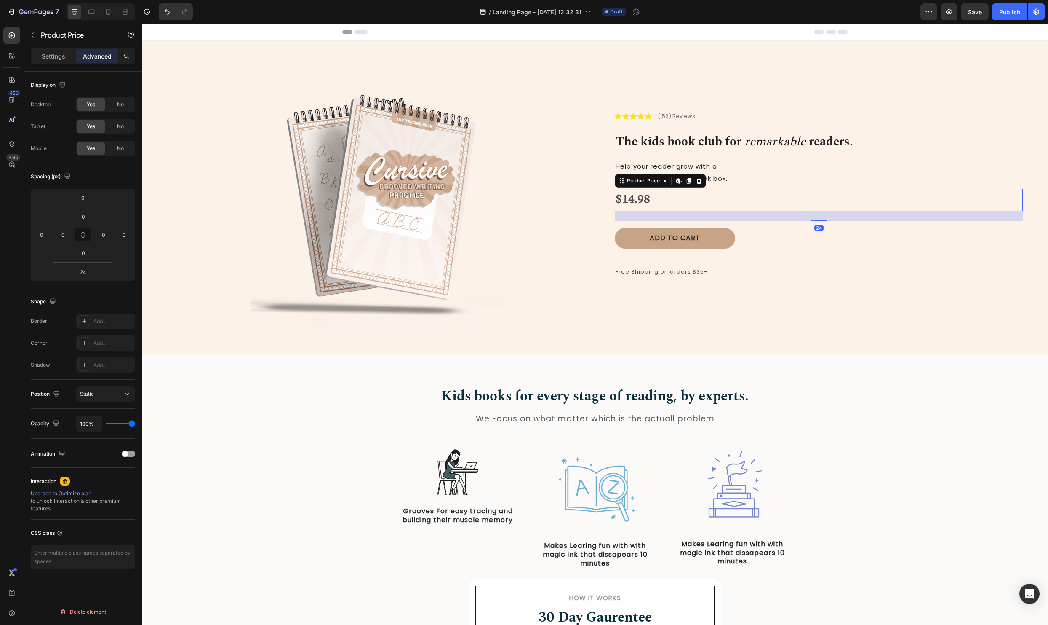
click at [690, 196] on div "$14.98" at bounding box center [819, 200] width 408 height 22
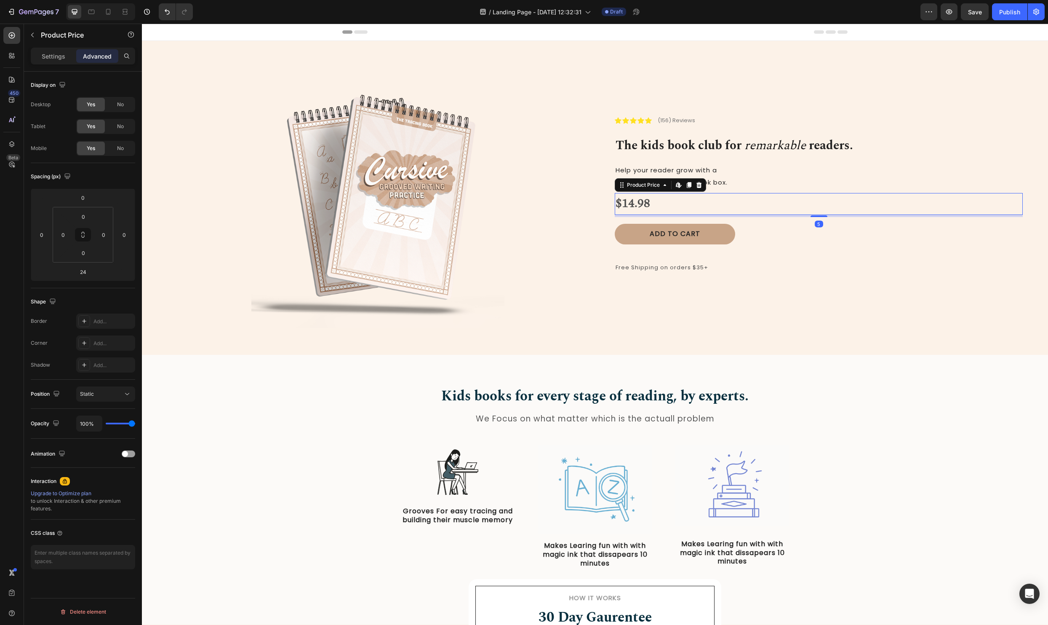
drag, startPoint x: 821, startPoint y: 217, endPoint x: 821, endPoint y: 212, distance: 4.7
click at [821, 212] on div "$14.98 Product Price Edit content in Shopify 5 Product Price Edit content in Sh…" at bounding box center [819, 204] width 408 height 22
type input "5"
click at [556, 321] on div at bounding box center [378, 201] width 422 height 253
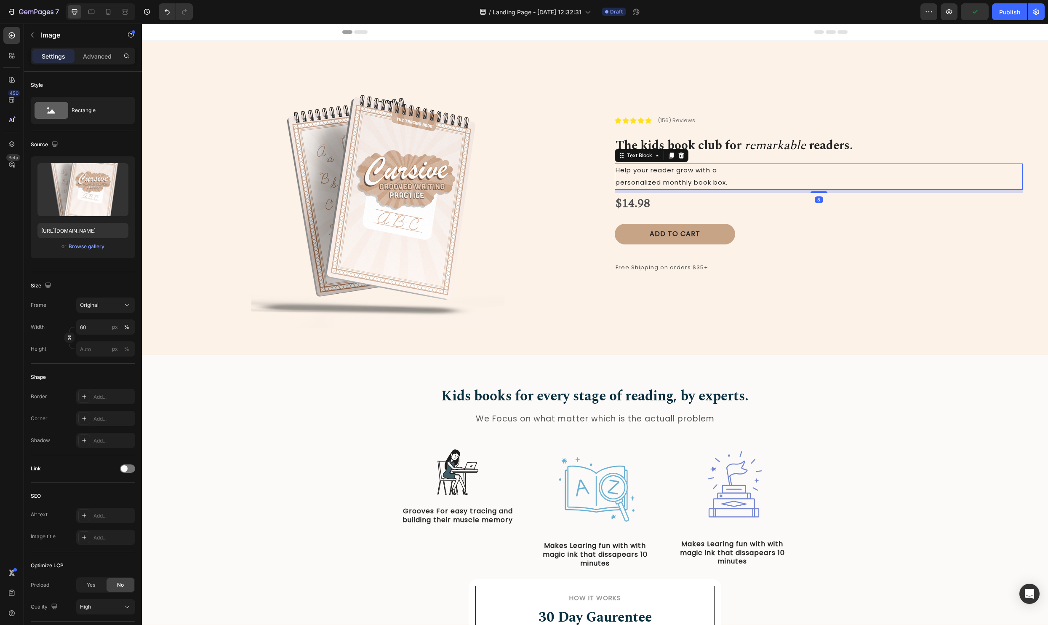
click at [670, 174] on span "Help your reader grow with a" at bounding box center [667, 170] width 102 height 9
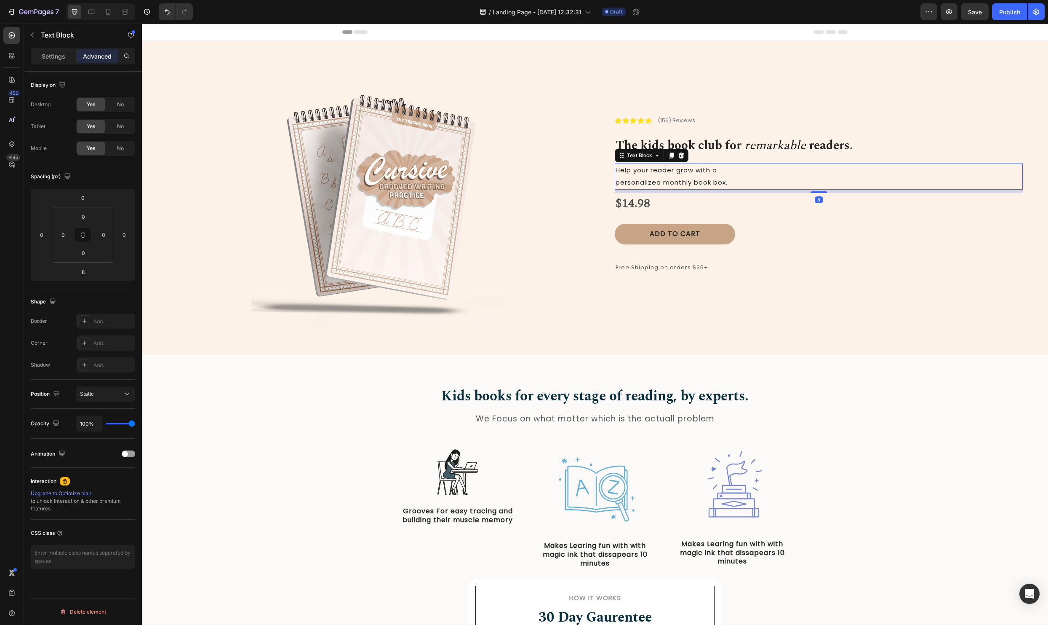
click at [670, 174] on span "Help your reader grow with a" at bounding box center [667, 170] width 102 height 9
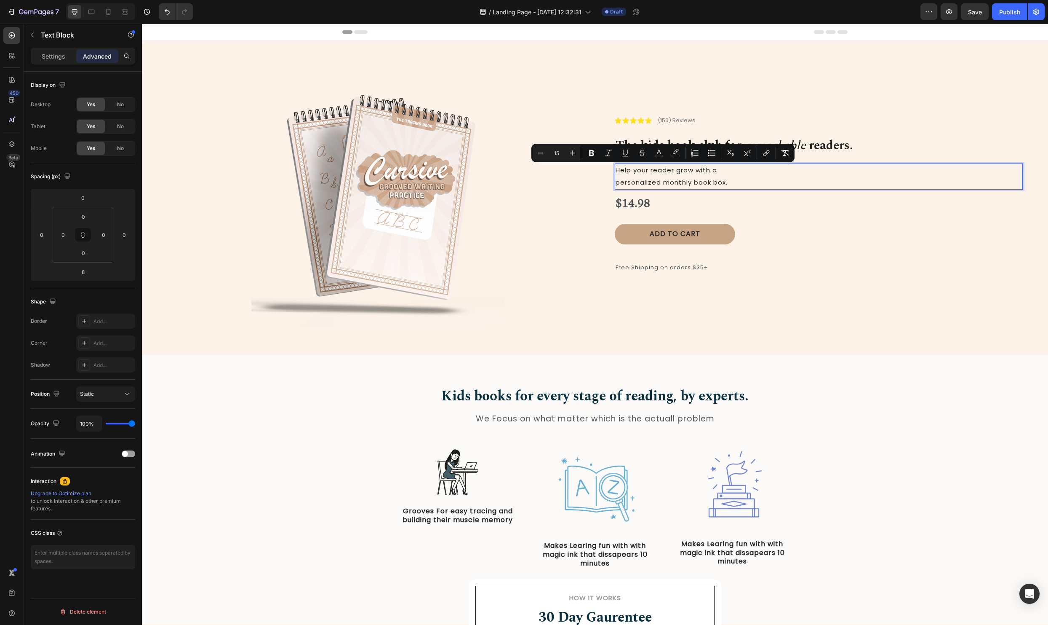
click at [617, 184] on span "personalized monthly book box." at bounding box center [672, 182] width 112 height 9
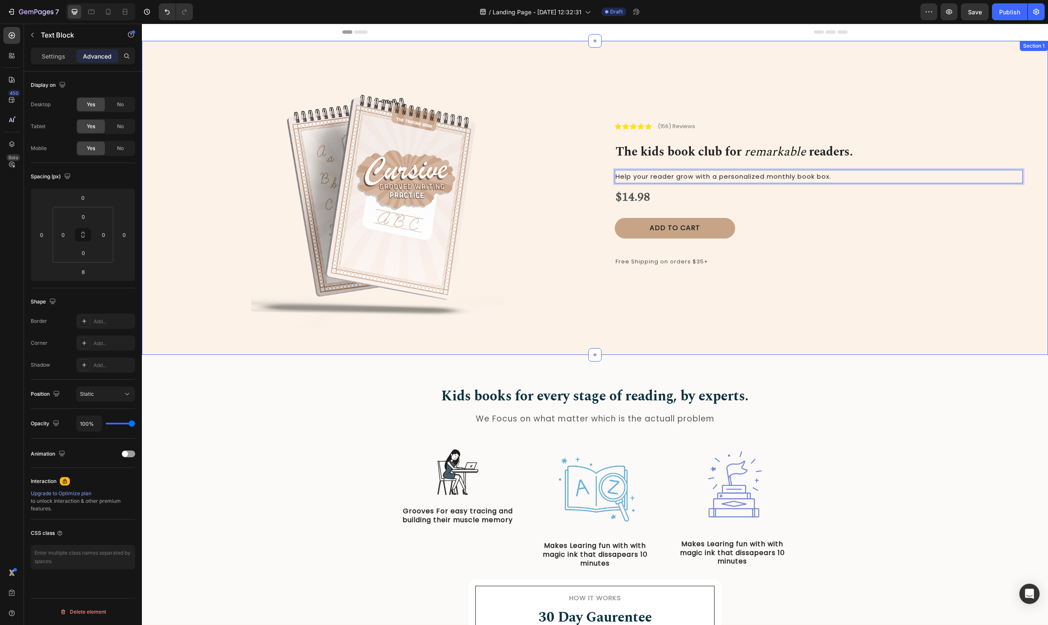
click at [941, 460] on div "Kids books for every stage of reading, by experts. Heading We Focus on what mat…" at bounding box center [595, 484] width 894 height 196
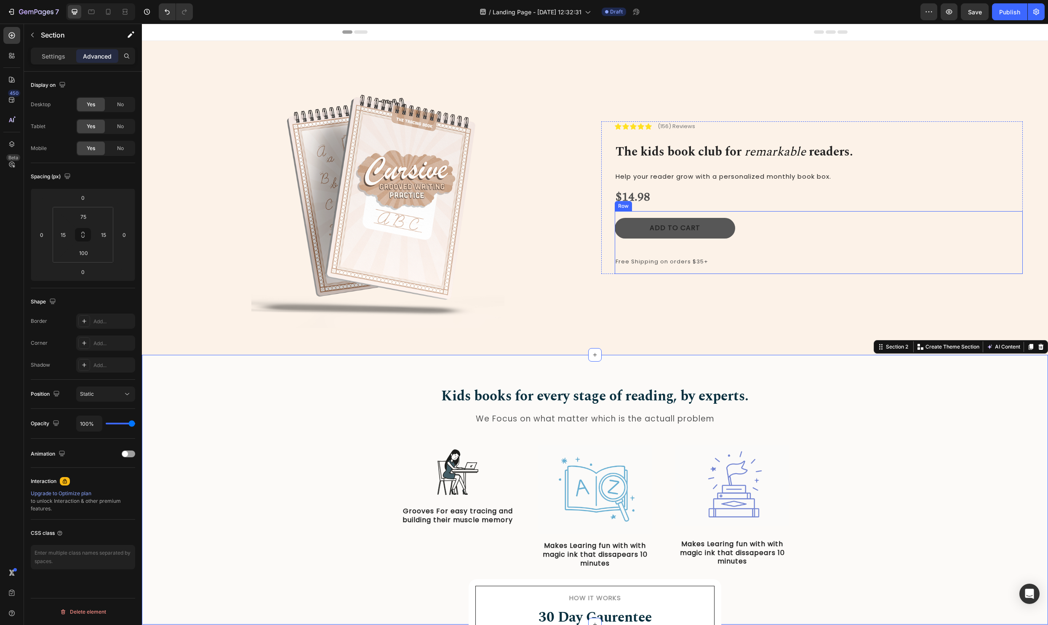
click at [686, 234] on button "Add to cart" at bounding box center [675, 228] width 120 height 21
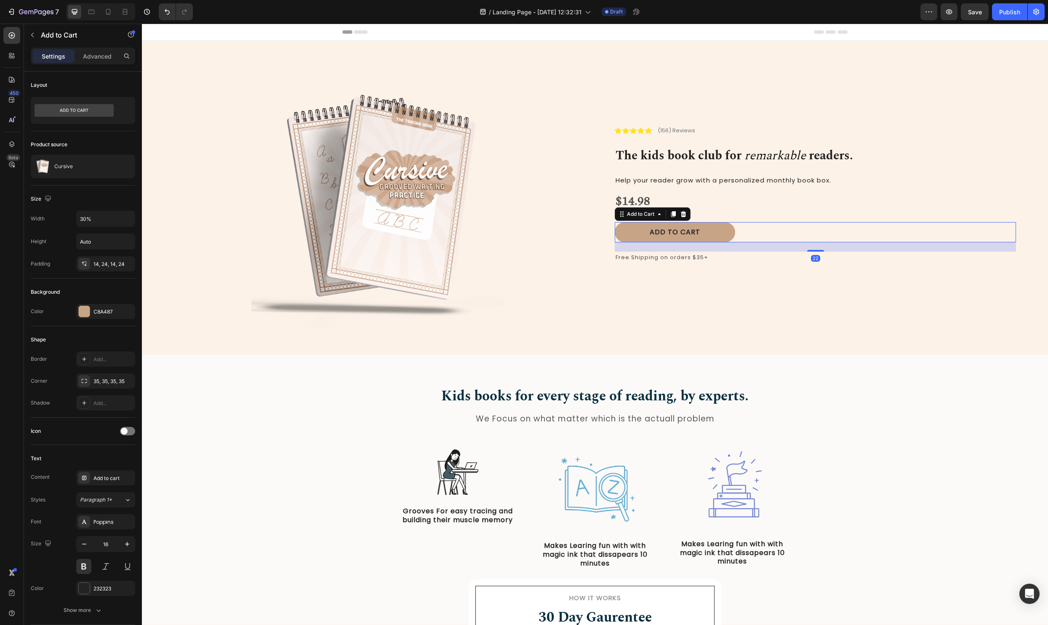
drag, startPoint x: 814, startPoint y: 254, endPoint x: 815, endPoint y: 246, distance: 8.1
click at [815, 242] on div "22" at bounding box center [815, 242] width 401 height 0
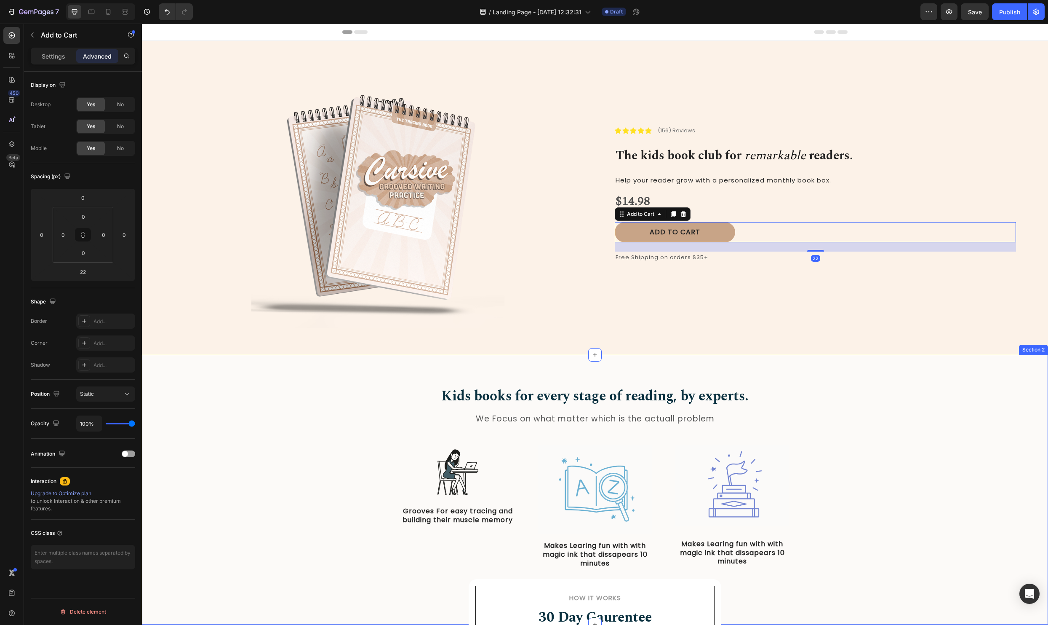
click at [871, 495] on div "Kids books for every stage of reading, by experts. Heading We Focus on what mat…" at bounding box center [595, 484] width 894 height 196
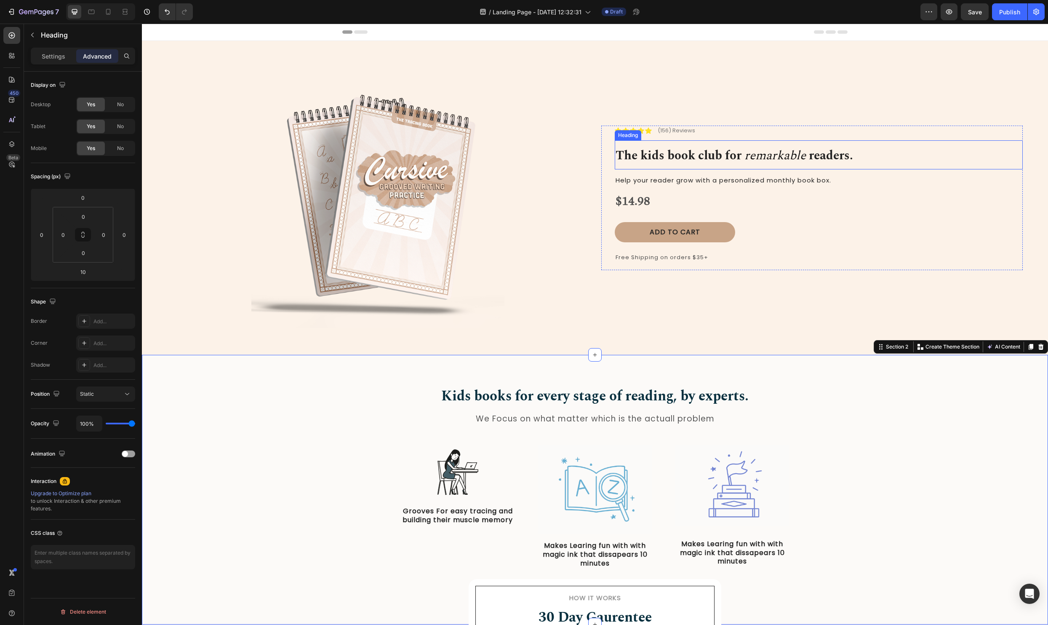
click at [745, 158] on span at bounding box center [743, 155] width 3 height 19
click at [710, 155] on strong "The kids book club for" at bounding box center [679, 155] width 126 height 19
click at [723, 155] on strong "The kids book club for" at bounding box center [679, 155] width 126 height 19
click at [735, 156] on strong "The kids book club for" at bounding box center [679, 155] width 126 height 19
click at [729, 157] on strong "The kids book club for" at bounding box center [679, 155] width 126 height 19
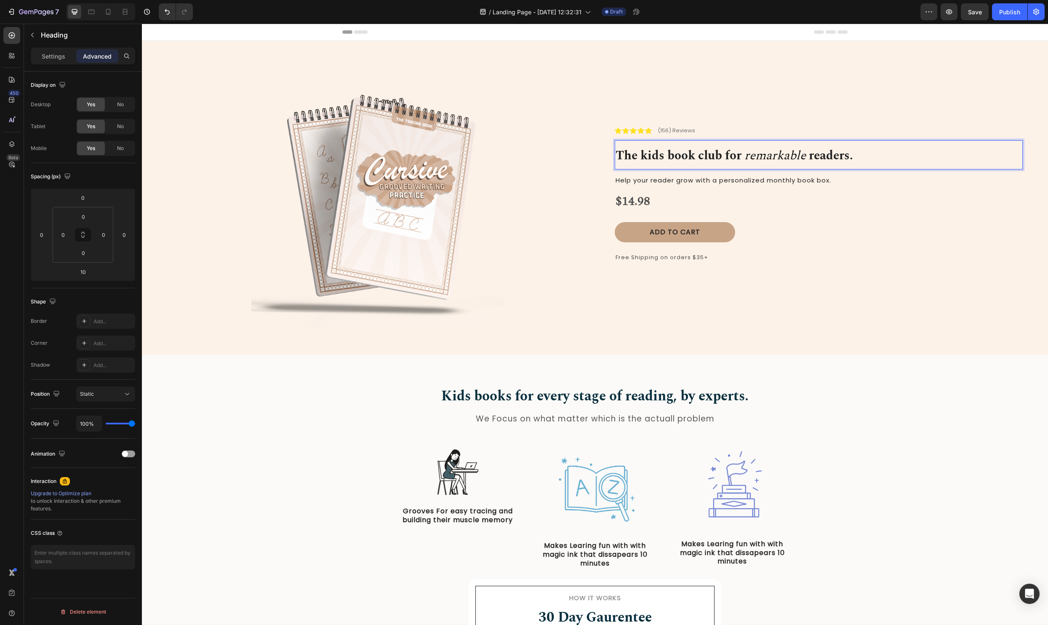
click at [727, 158] on strong "The kids book club for" at bounding box center [679, 155] width 126 height 19
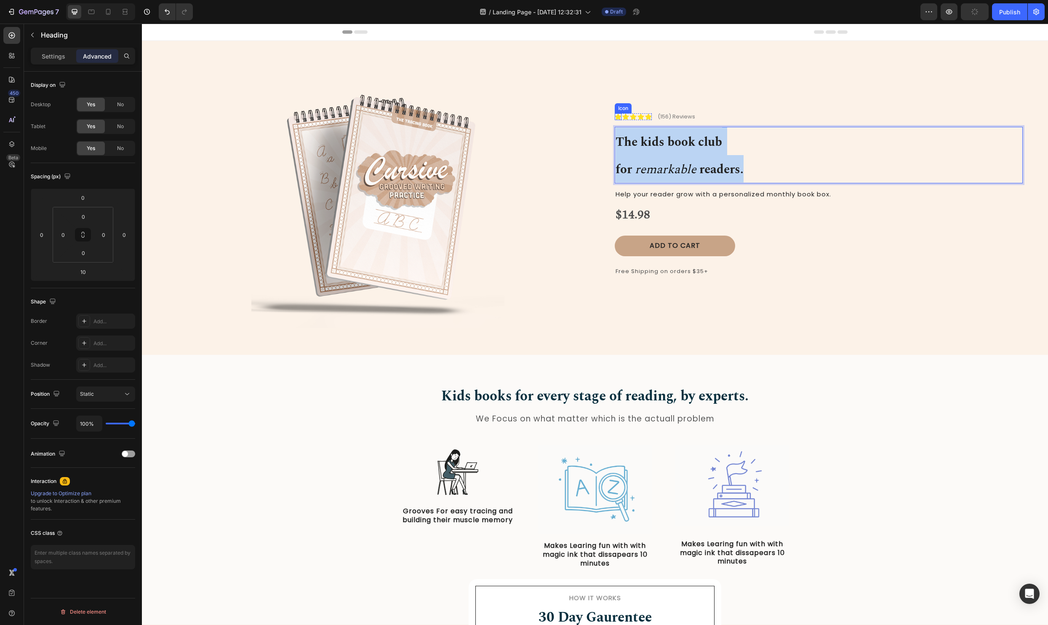
drag, startPoint x: 772, startPoint y: 166, endPoint x: 615, endPoint y: 111, distance: 166.7
click at [615, 112] on div "Icon Icon Icon Icon Icon Icon List (156) Reviews Text Block Row The kids book c…" at bounding box center [819, 198] width 408 height 172
click at [48, 56] on p "Settings" at bounding box center [54, 56] width 24 height 9
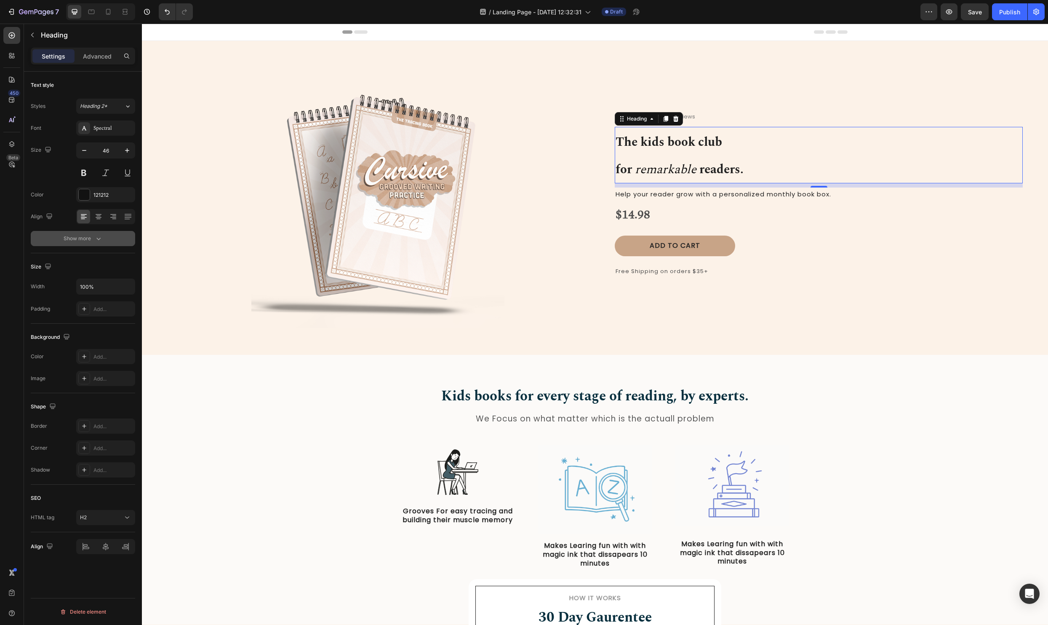
click at [81, 238] on div "Show more" at bounding box center [83, 238] width 39 height 8
click at [89, 246] on button "Normal" at bounding box center [105, 238] width 59 height 15
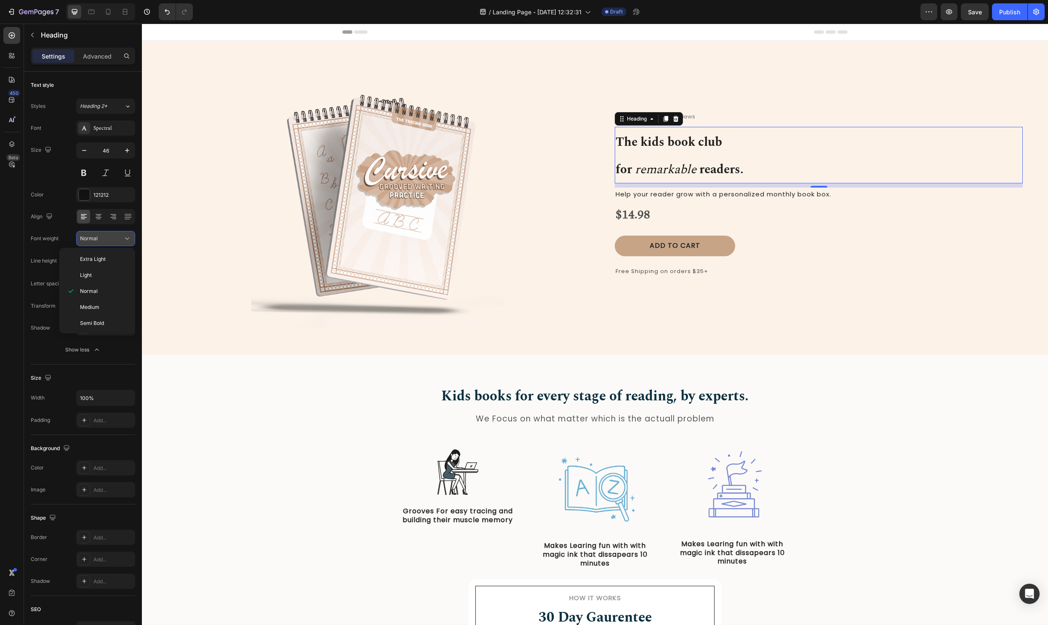
click at [89, 246] on button "Normal" at bounding box center [105, 238] width 59 height 15
click at [88, 152] on icon "button" at bounding box center [84, 150] width 8 height 8
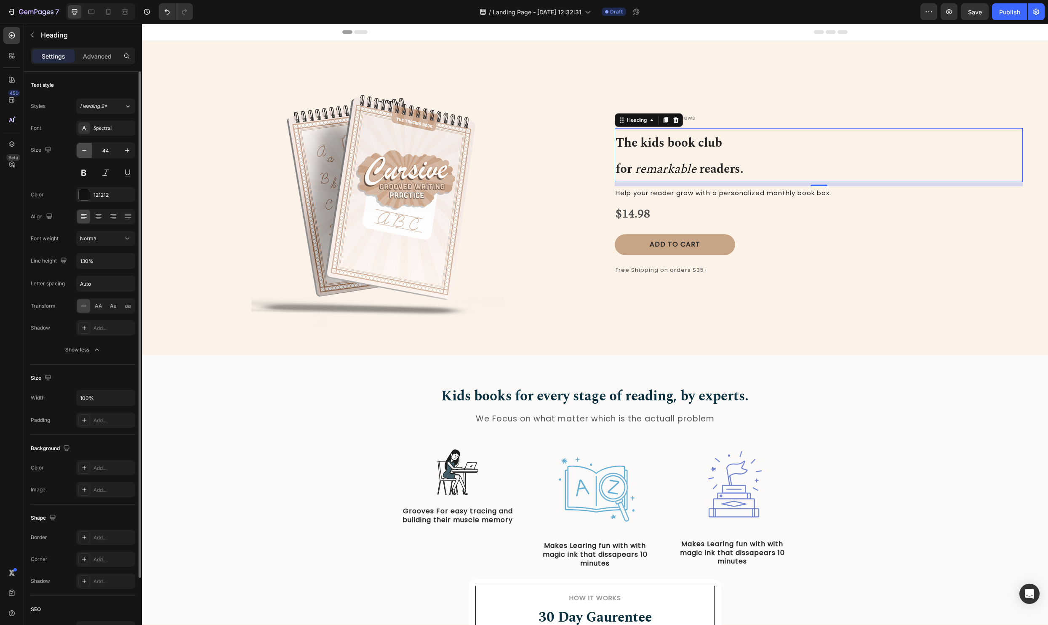
click at [88, 152] on icon "button" at bounding box center [84, 150] width 8 height 8
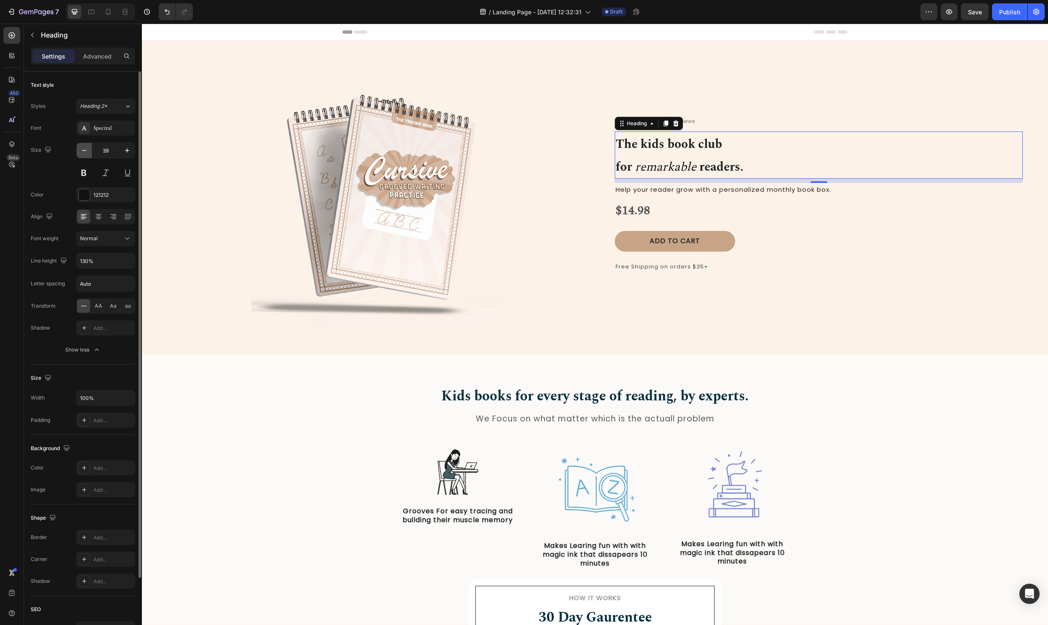
click at [88, 152] on icon "button" at bounding box center [84, 150] width 8 height 8
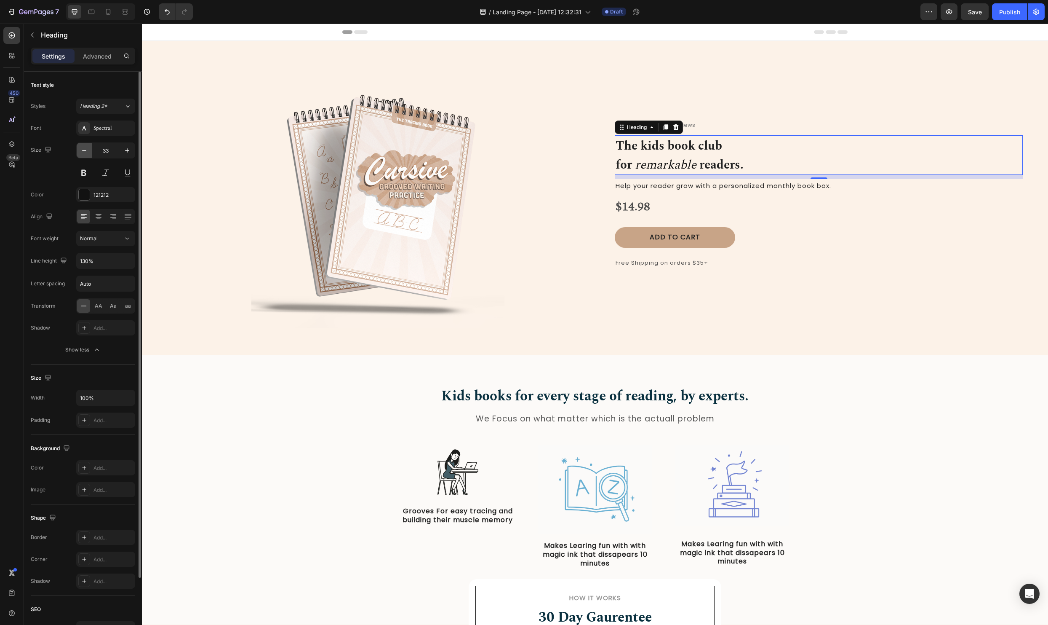
click at [88, 152] on icon "button" at bounding box center [84, 150] width 8 height 8
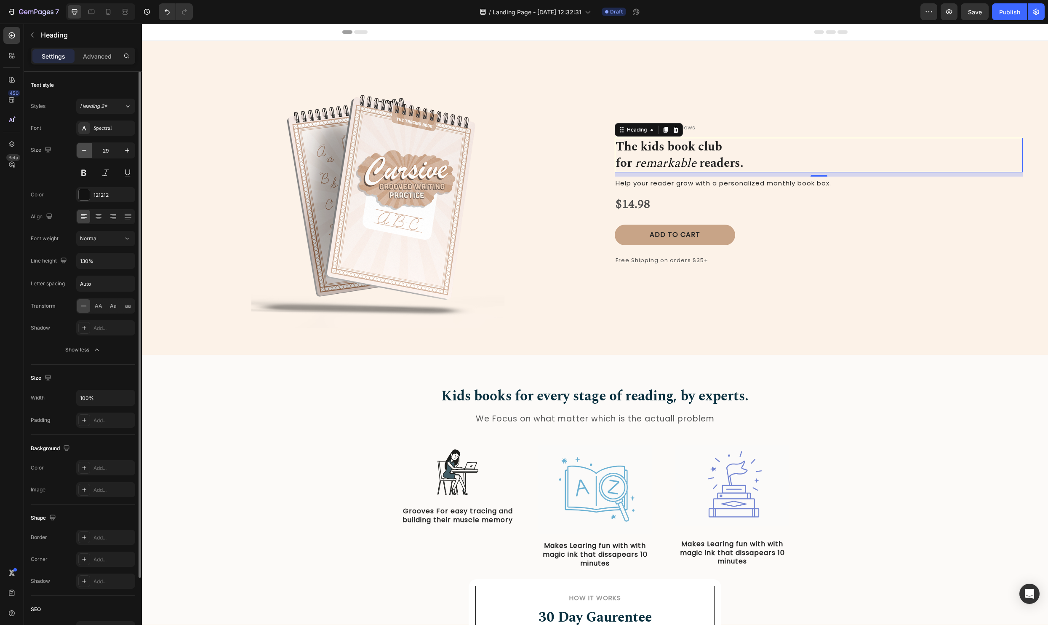
click at [88, 152] on icon "button" at bounding box center [84, 150] width 8 height 8
type input "27"
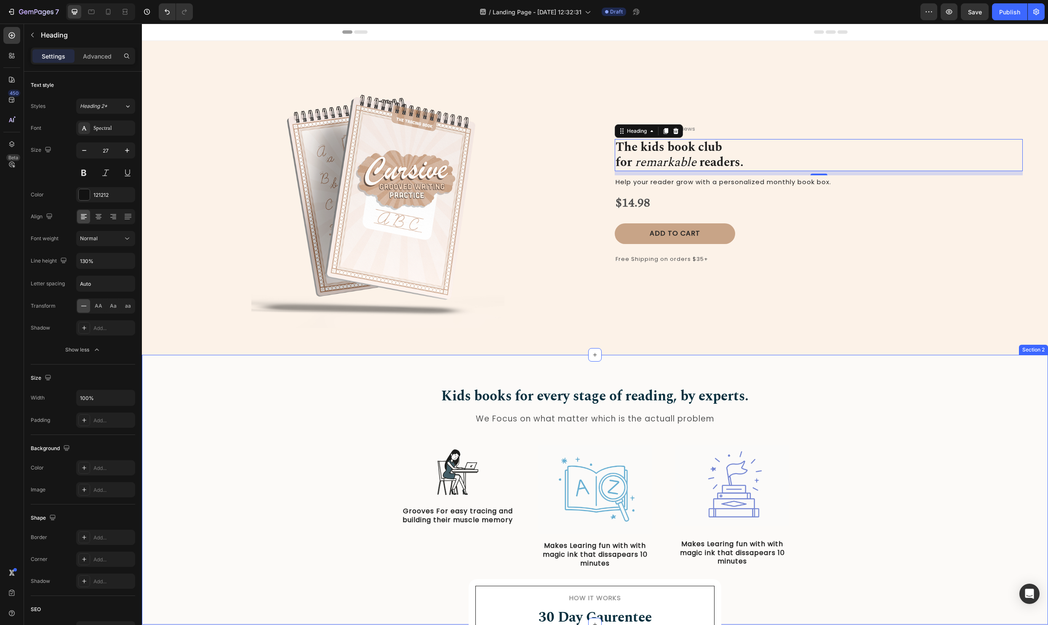
click at [867, 413] on div "Kids books for every stage of reading, by experts. Heading We Focus on what mat…" at bounding box center [595, 484] width 894 height 196
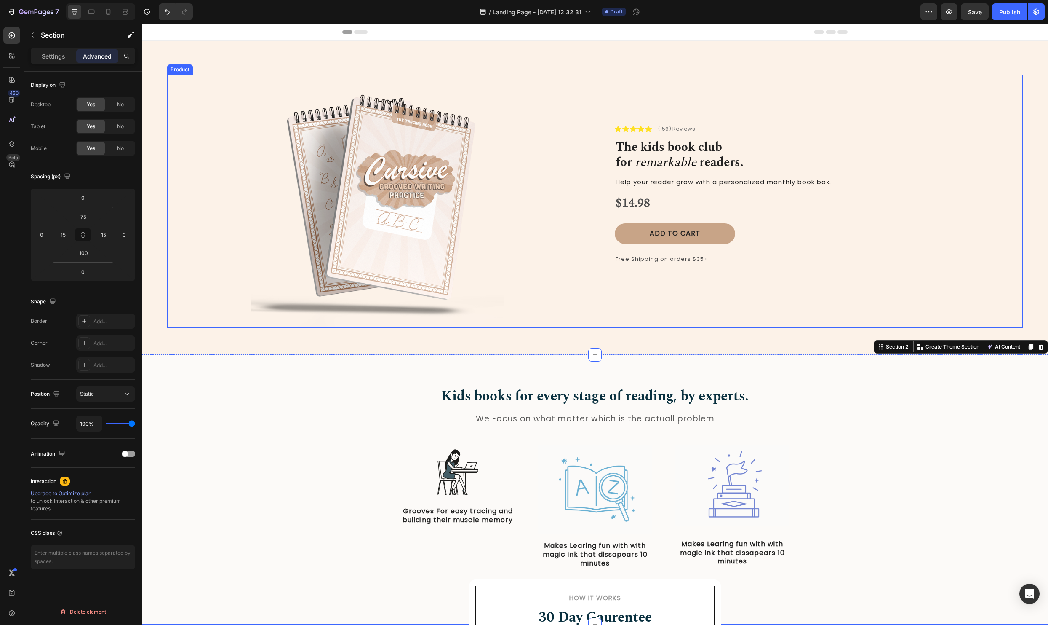
click at [701, 140] on strong "The kids book club" at bounding box center [669, 147] width 107 height 19
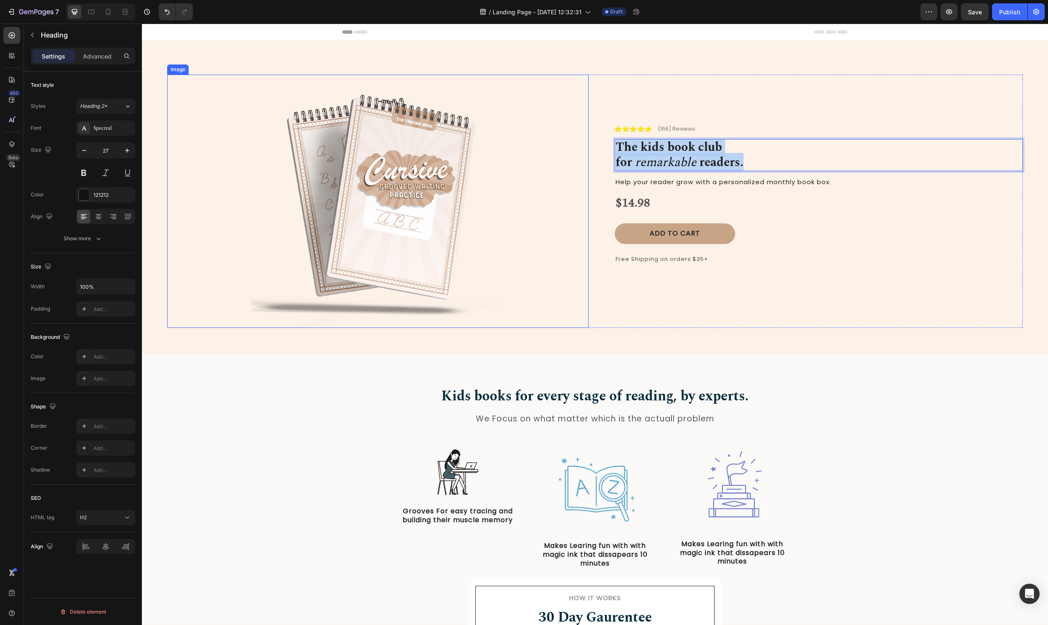
drag, startPoint x: 763, startPoint y: 164, endPoint x: 531, endPoint y: 150, distance: 232.9
click at [531, 150] on div "Image Icon Icon Icon Icon Icon Icon List (156) Reviews Text Block Row The kids …" at bounding box center [595, 201] width 856 height 253
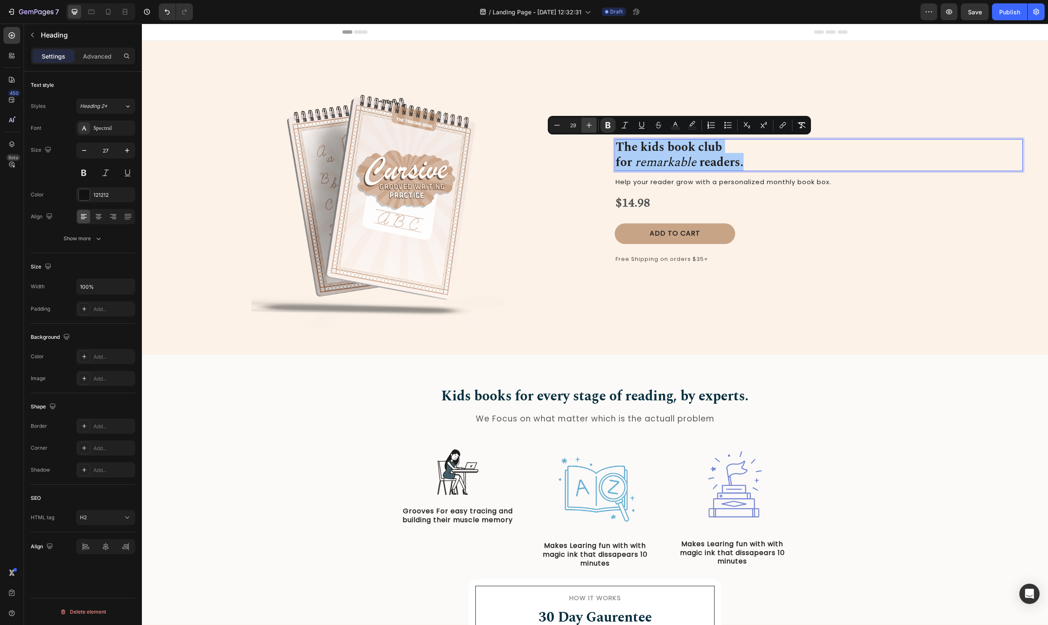
click at [587, 124] on icon "Editor contextual toolbar" at bounding box center [589, 125] width 8 height 8
type input "33"
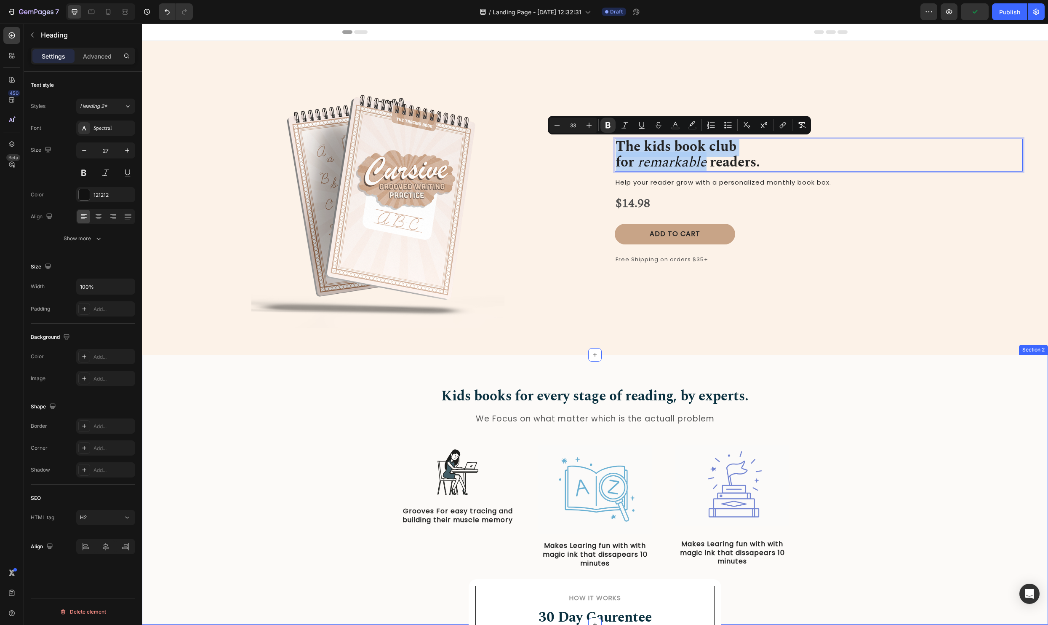
click at [904, 378] on div "Kids books for every stage of reading, by experts. Heading We Focus on what mat…" at bounding box center [595, 490] width 906 height 270
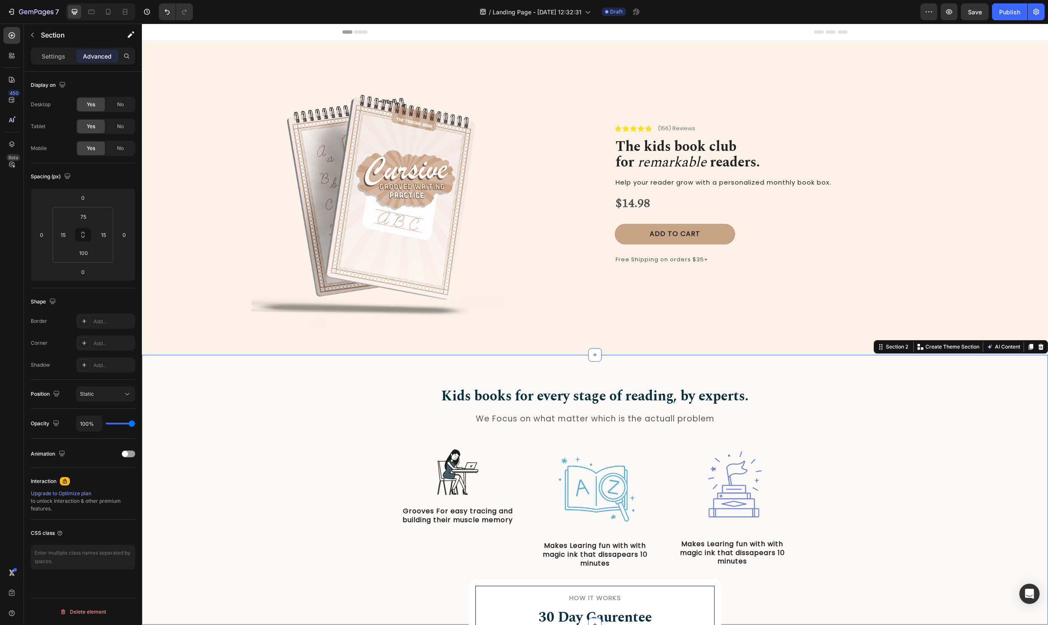
click at [892, 467] on div "Kids books for every stage of reading, by experts. Heading We Focus on what mat…" at bounding box center [595, 484] width 894 height 196
click at [88, 10] on icon at bounding box center [91, 12] width 6 height 5
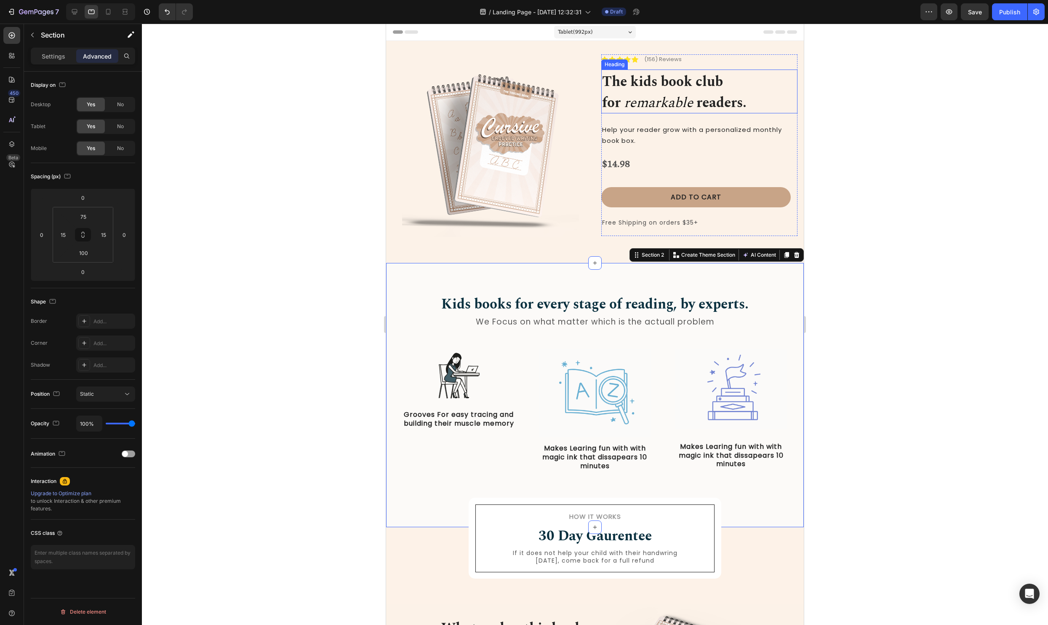
click at [664, 92] on icon "remarkable" at bounding box center [658, 102] width 69 height 21
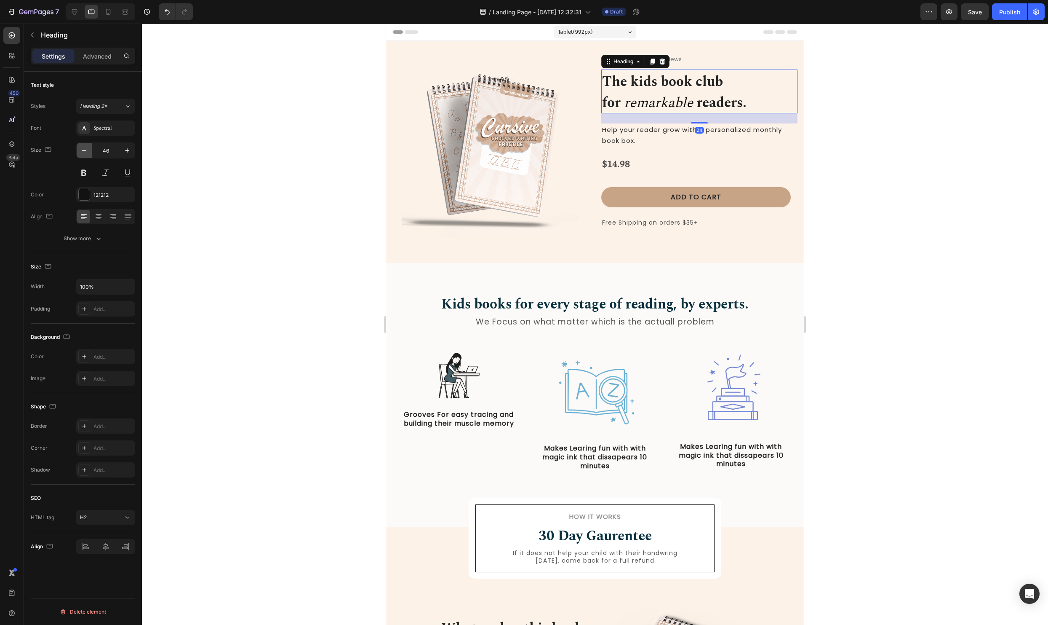
click at [90, 152] on button "button" at bounding box center [84, 150] width 15 height 15
click at [86, 151] on icon "button" at bounding box center [84, 150] width 8 height 8
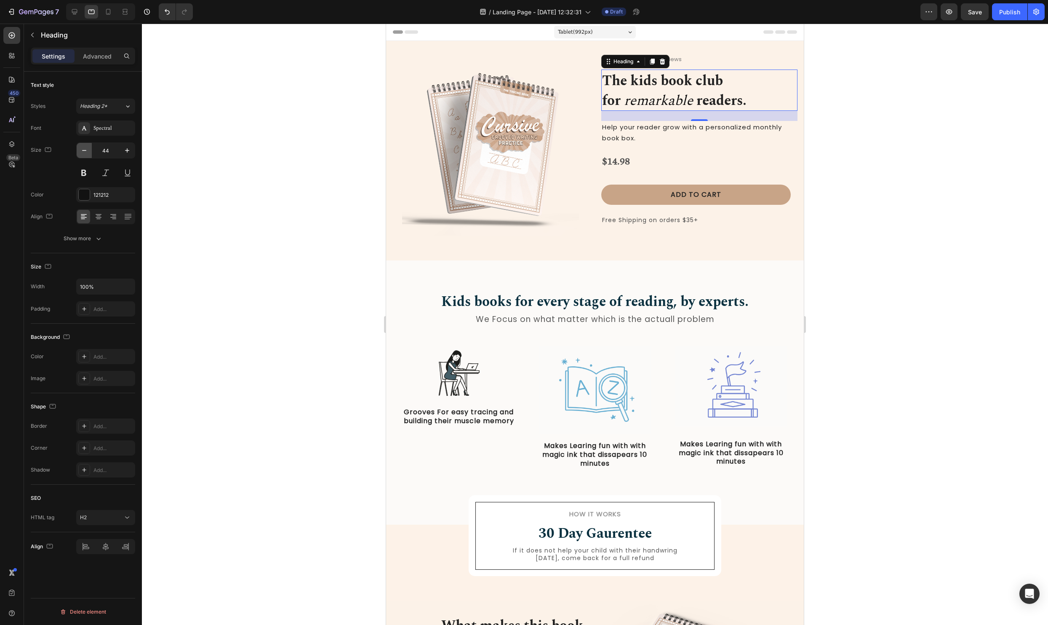
click at [86, 151] on icon "button" at bounding box center [84, 150] width 8 height 8
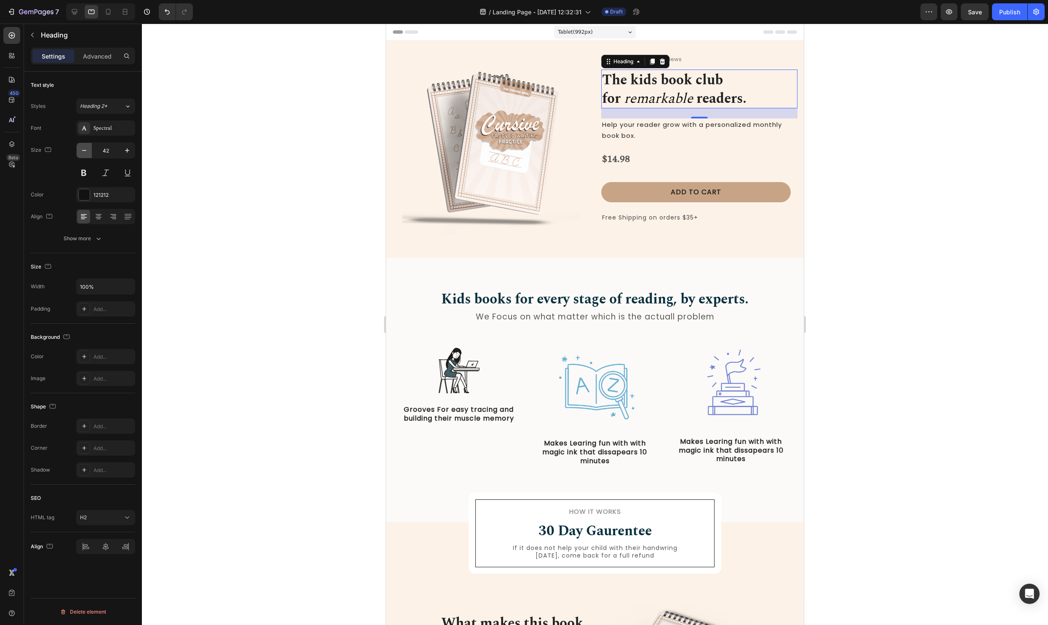
click at [86, 151] on icon "button" at bounding box center [84, 150] width 8 height 8
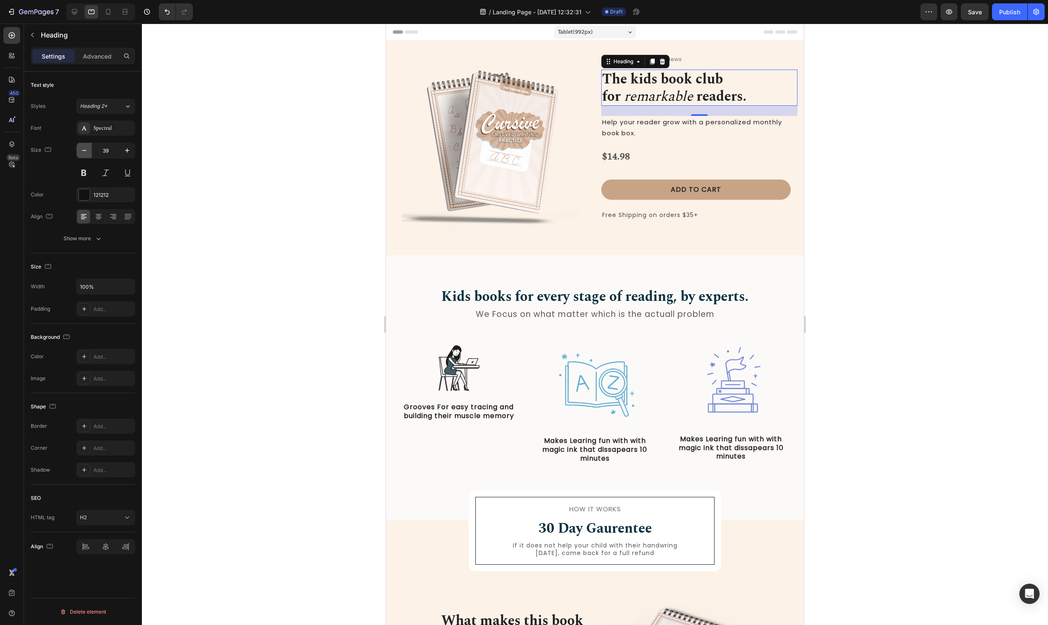
click at [86, 151] on icon "button" at bounding box center [84, 150] width 8 height 8
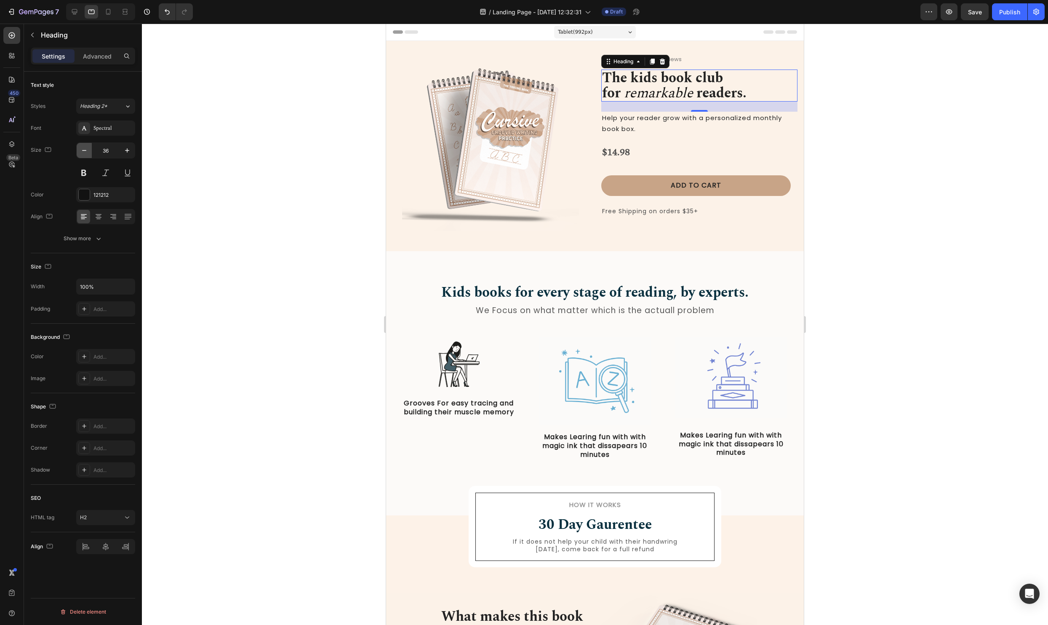
type input "35"
drag, startPoint x: 765, startPoint y: 91, endPoint x: 508, endPoint y: 57, distance: 258.8
click at [508, 57] on div "Image Icon Icon Icon Icon Icon Icon List (156) Reviews Text Block Row The kids …" at bounding box center [595, 142] width 405 height 176
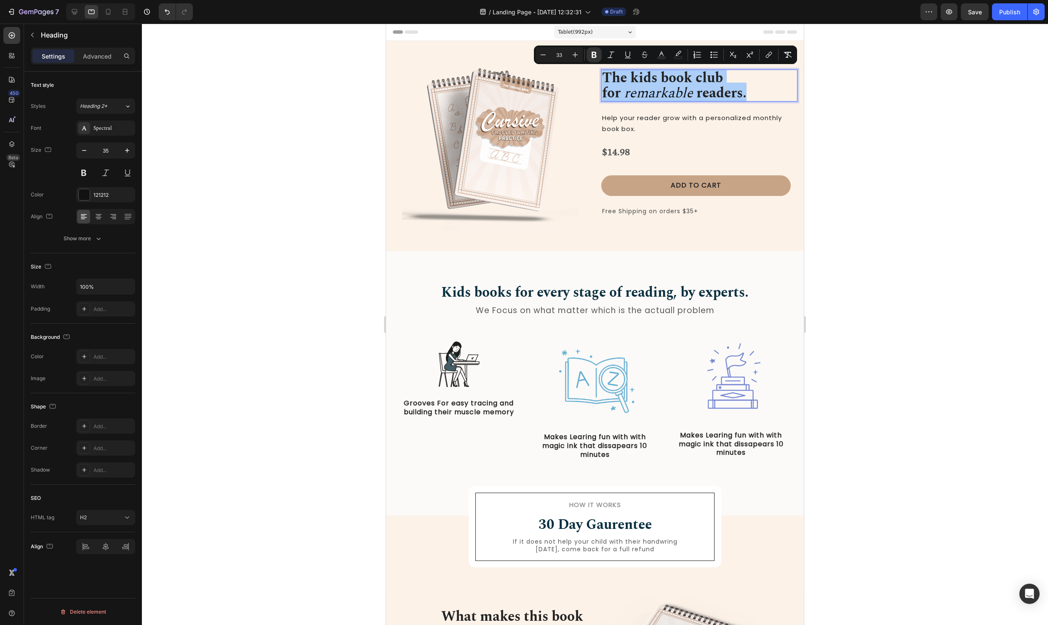
click at [947, 298] on div at bounding box center [595, 324] width 906 height 601
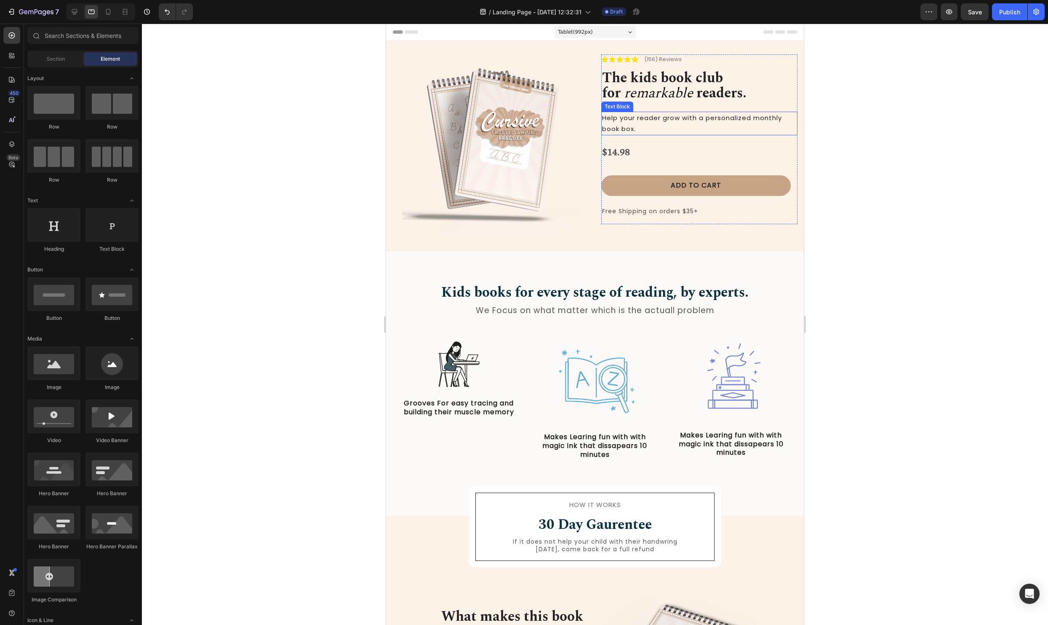
click at [638, 116] on span "Help your reader grow with a personalized monthly book box." at bounding box center [692, 123] width 180 height 20
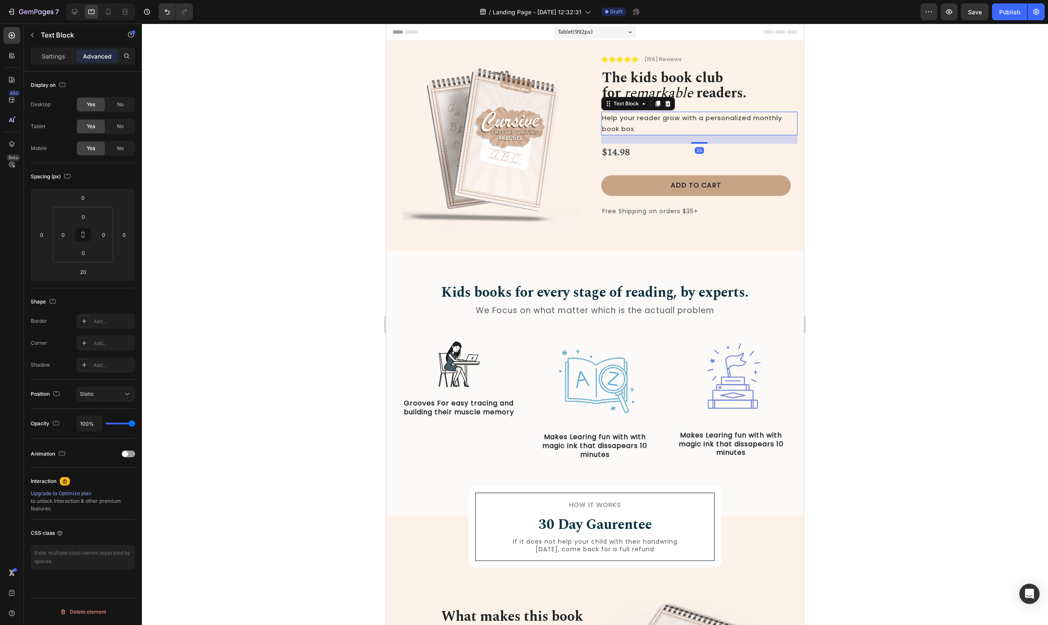
click at [1005, 219] on div at bounding box center [595, 324] width 906 height 601
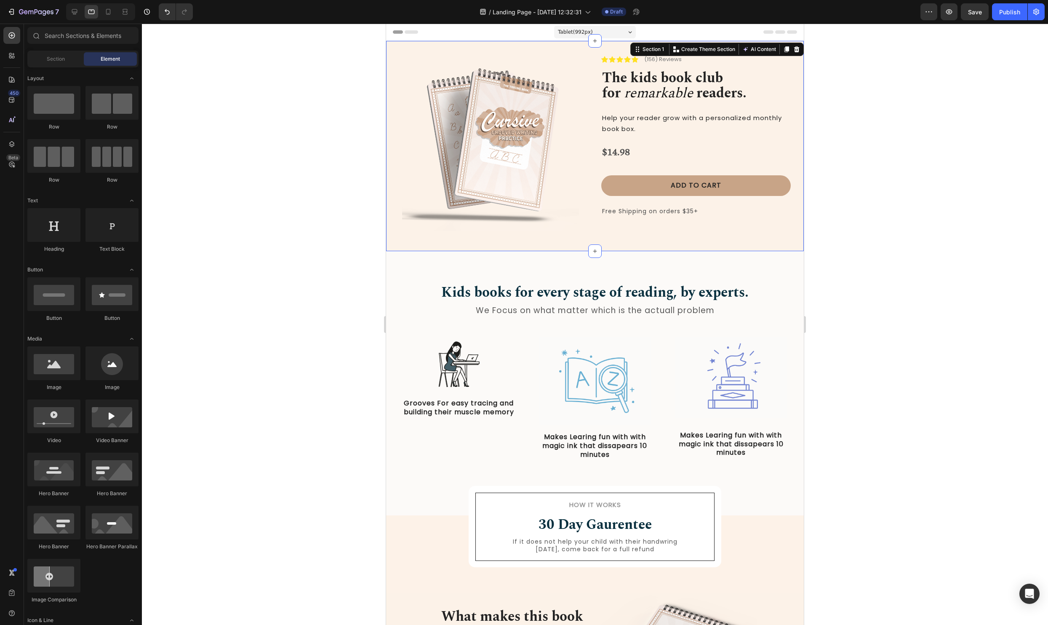
click at [679, 52] on div "Image Icon Icon Icon Icon Icon Icon List (156) Reviews Text Block Row ⁠⁠⁠⁠⁠⁠⁠ T…" at bounding box center [595, 146] width 418 height 210
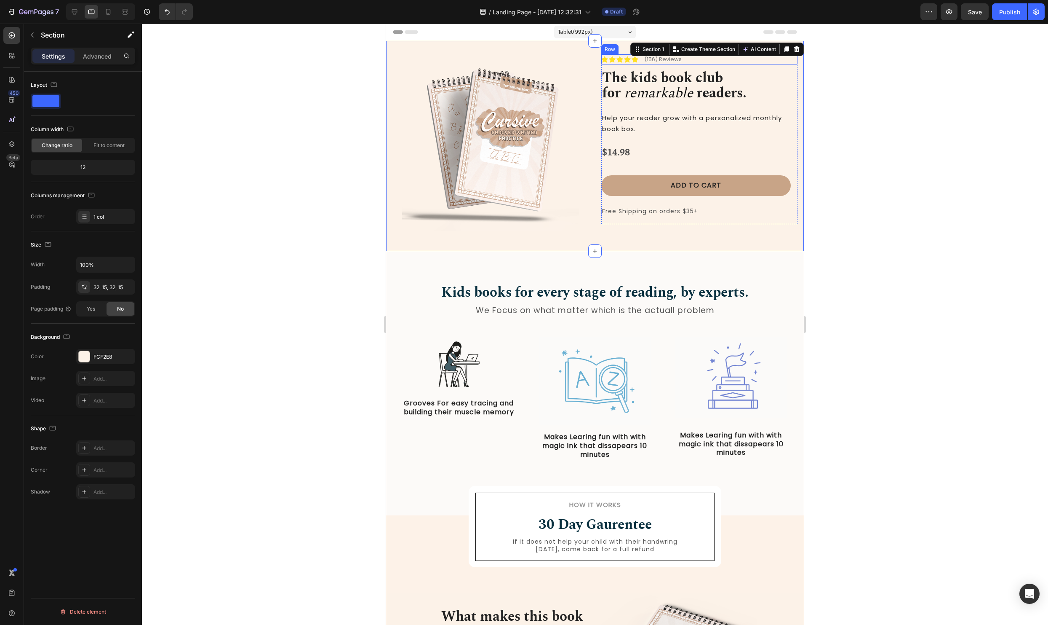
click at [736, 72] on p "⁠⁠⁠⁠⁠⁠⁠ The kids book club for remarkable readers." at bounding box center [699, 85] width 195 height 30
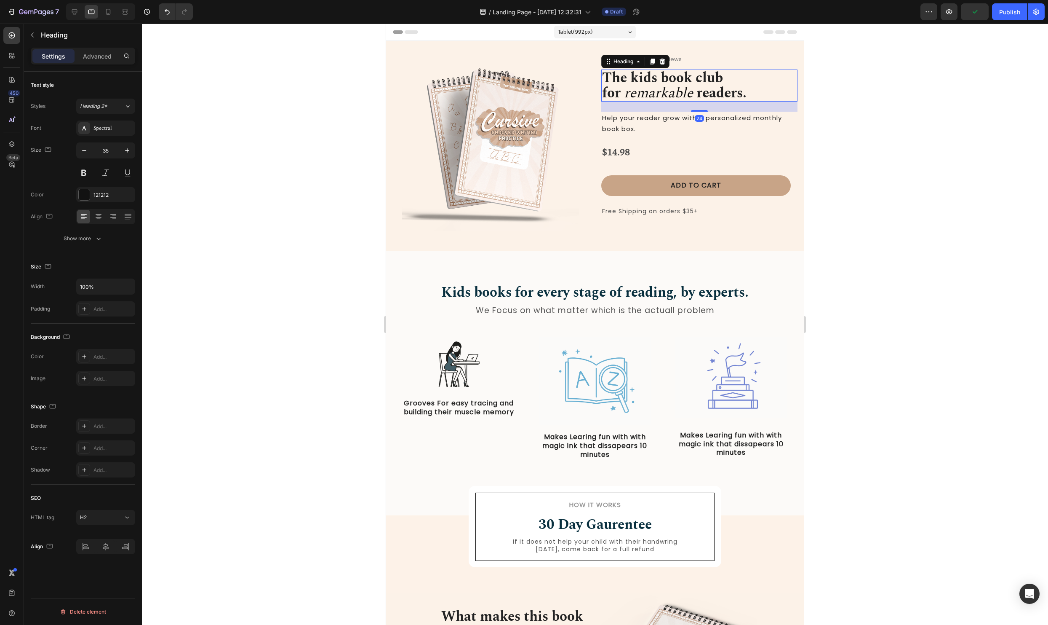
click at [892, 191] on div at bounding box center [595, 324] width 906 height 601
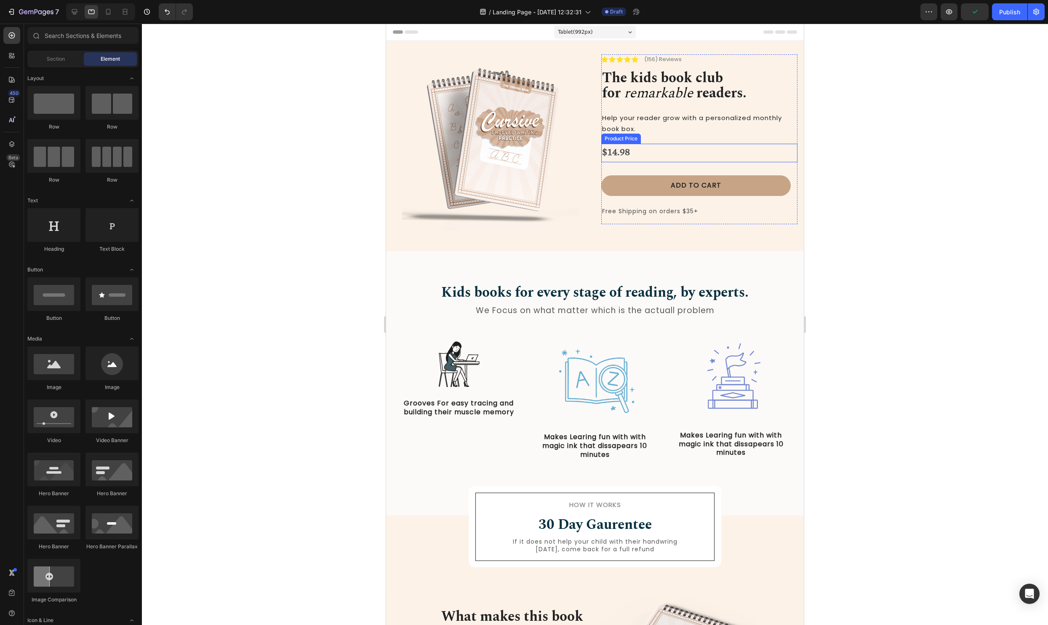
click at [608, 149] on div "$14.98" at bounding box center [699, 153] width 196 height 19
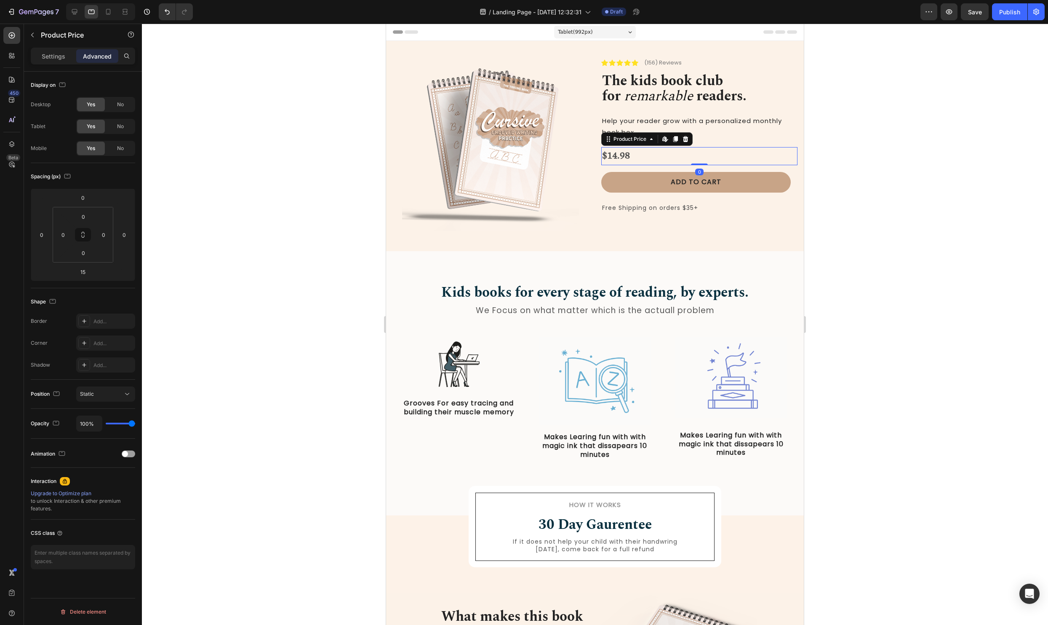
drag, startPoint x: 705, startPoint y: 168, endPoint x: 705, endPoint y: 161, distance: 6.8
click at [705, 161] on div "$14.98 Product Price Edit content in Shopify 0 Product Price Edit content in Sh…" at bounding box center [699, 156] width 196 height 19
type input "0"
click at [719, 119] on span "Help your reader grow with a personalized monthly book box." at bounding box center [692, 126] width 180 height 20
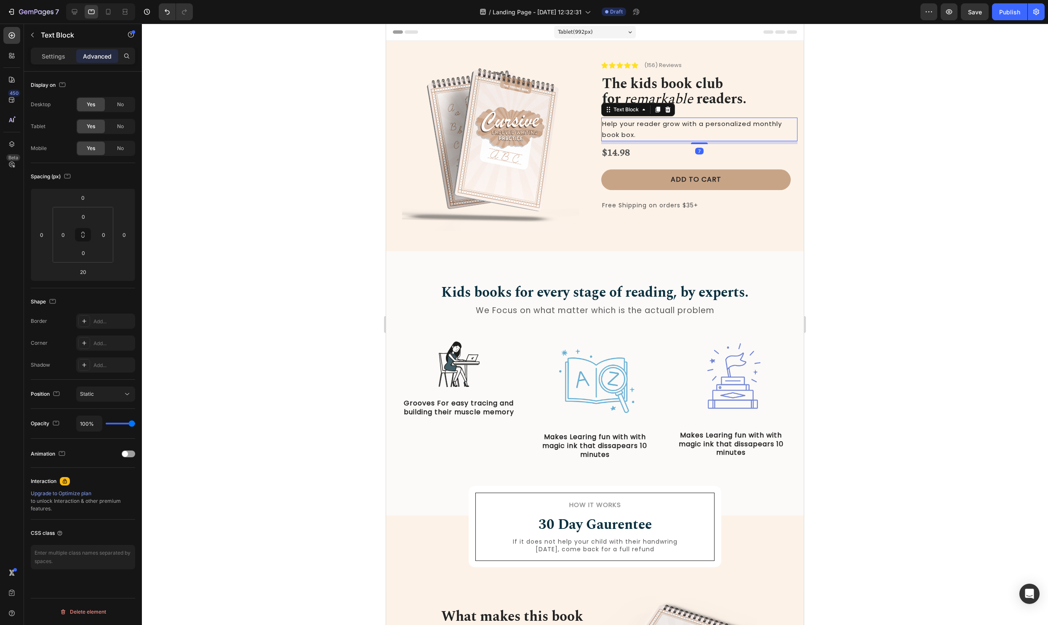
drag, startPoint x: 700, startPoint y: 146, endPoint x: 700, endPoint y: 141, distance: 5.5
click at [700, 141] on div "7" at bounding box center [699, 141] width 196 height 0
type input "7"
click at [847, 157] on div at bounding box center [595, 324] width 906 height 601
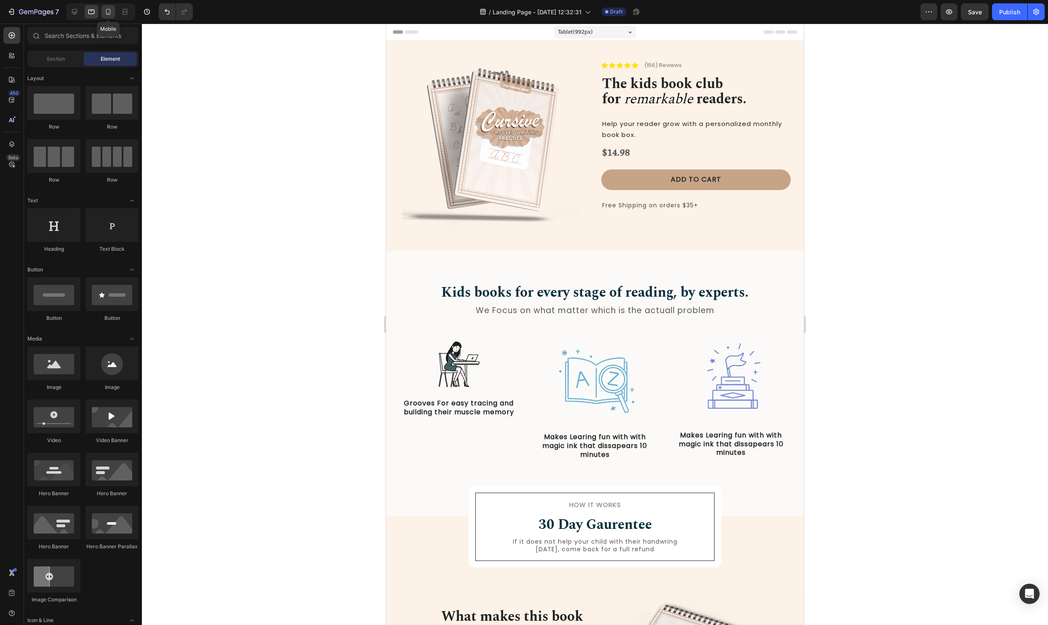
click at [106, 13] on icon at bounding box center [108, 12] width 5 height 6
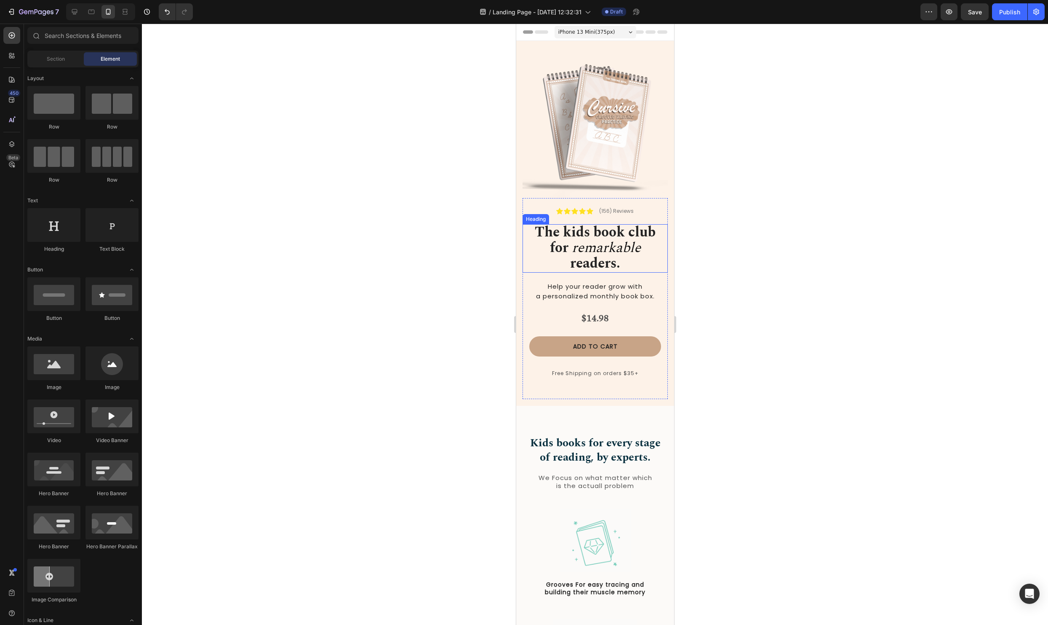
click at [595, 238] on icon "remarkable" at bounding box center [606, 247] width 69 height 21
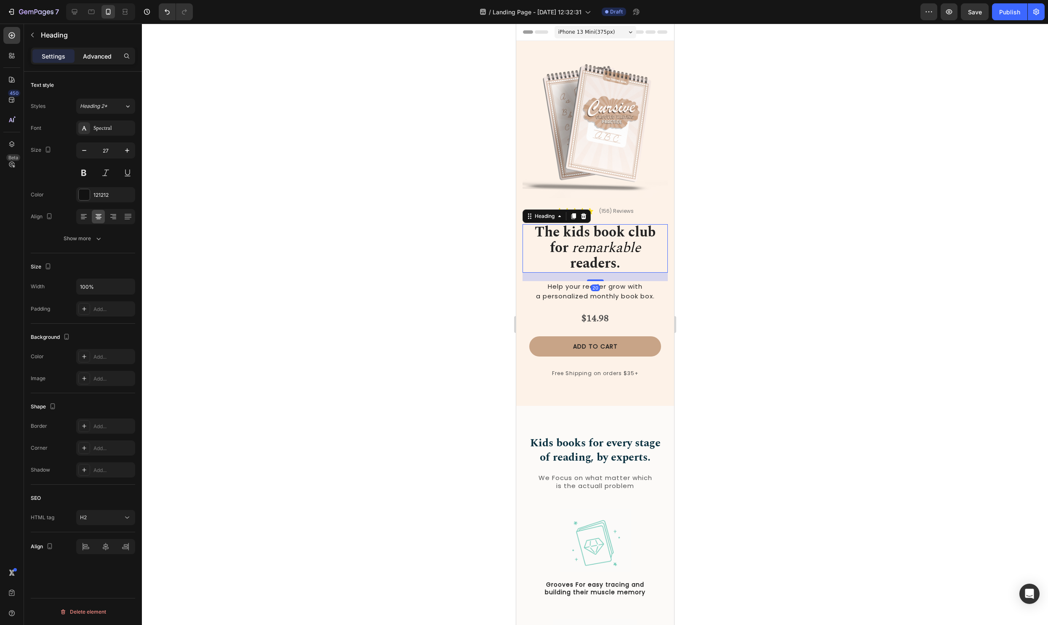
click at [101, 61] on div "Advanced" at bounding box center [97, 55] width 42 height 13
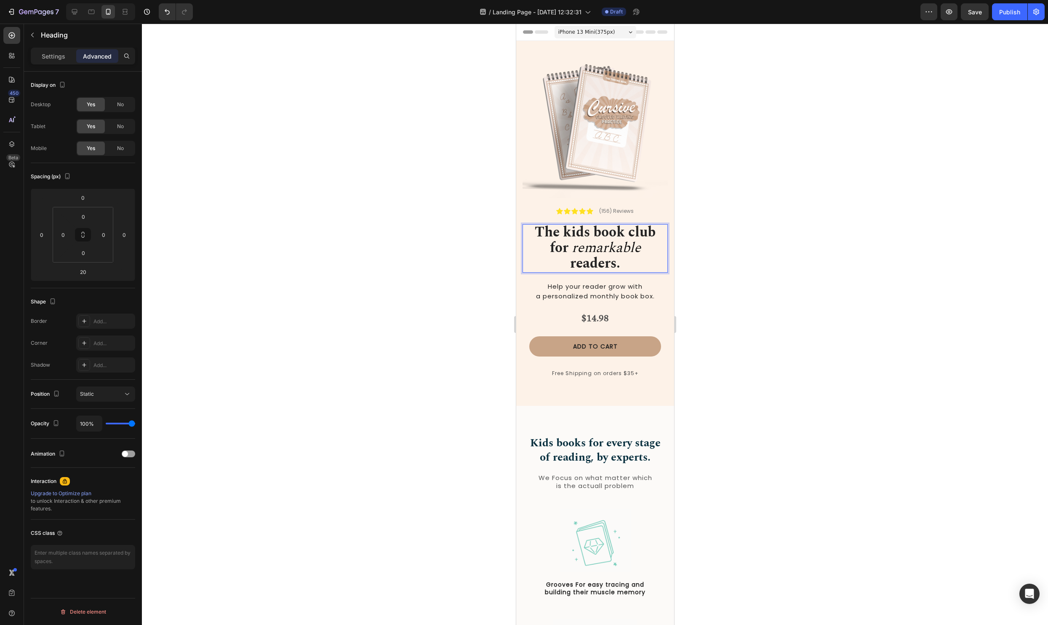
click at [541, 250] on p "The kids book club for remarkable readers." at bounding box center [595, 248] width 144 height 47
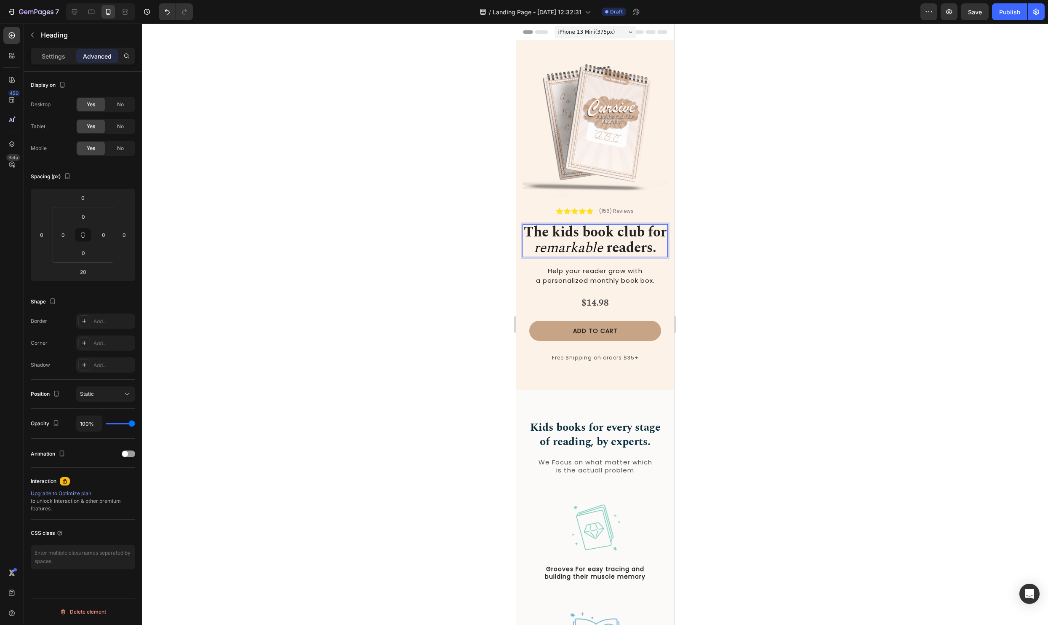
click at [565, 256] on p "The kids book club for remarkable readers." at bounding box center [595, 240] width 144 height 31
click at [620, 258] on strong "readers." at bounding box center [631, 247] width 50 height 21
drag, startPoint x: 624, startPoint y: 263, endPoint x: 449, endPoint y: 171, distance: 198.2
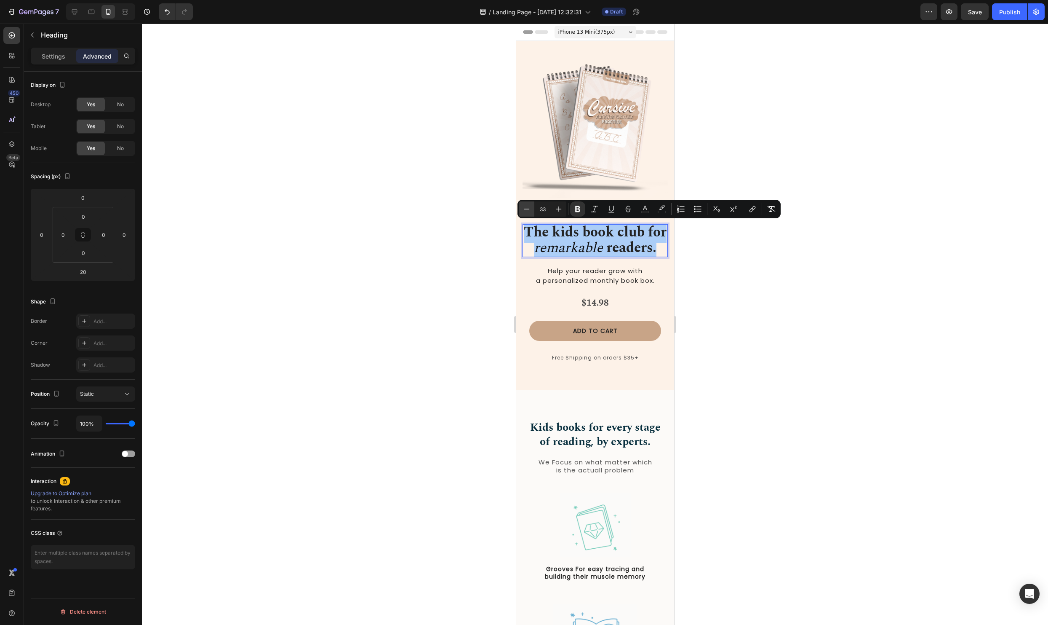
click at [530, 210] on icon "Editor contextual toolbar" at bounding box center [527, 209] width 8 height 8
type input "32"
click at [880, 350] on div at bounding box center [595, 324] width 906 height 601
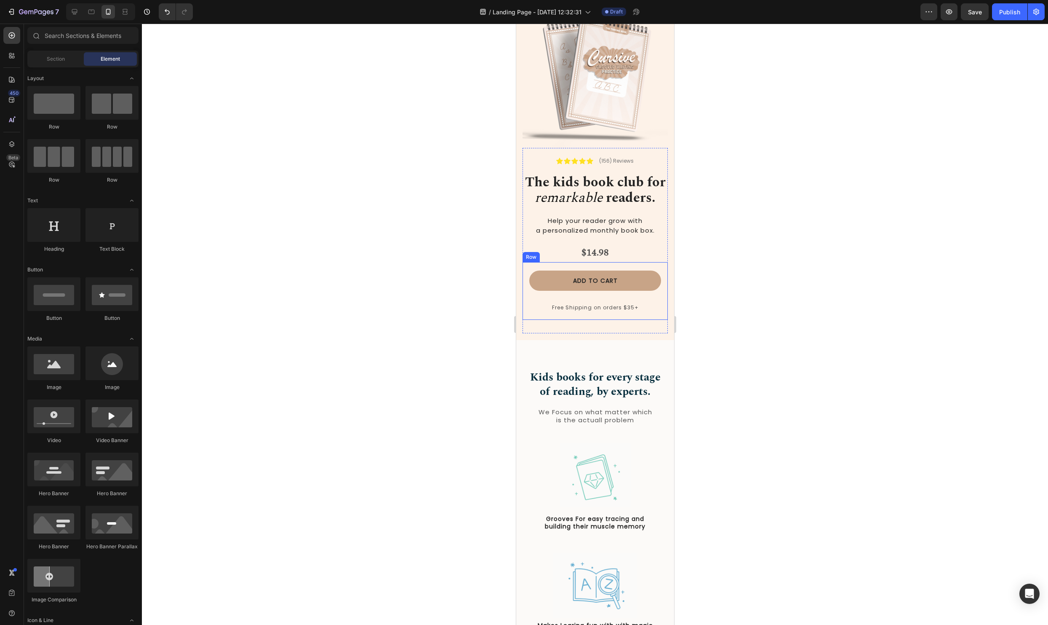
scroll to position [32, 0]
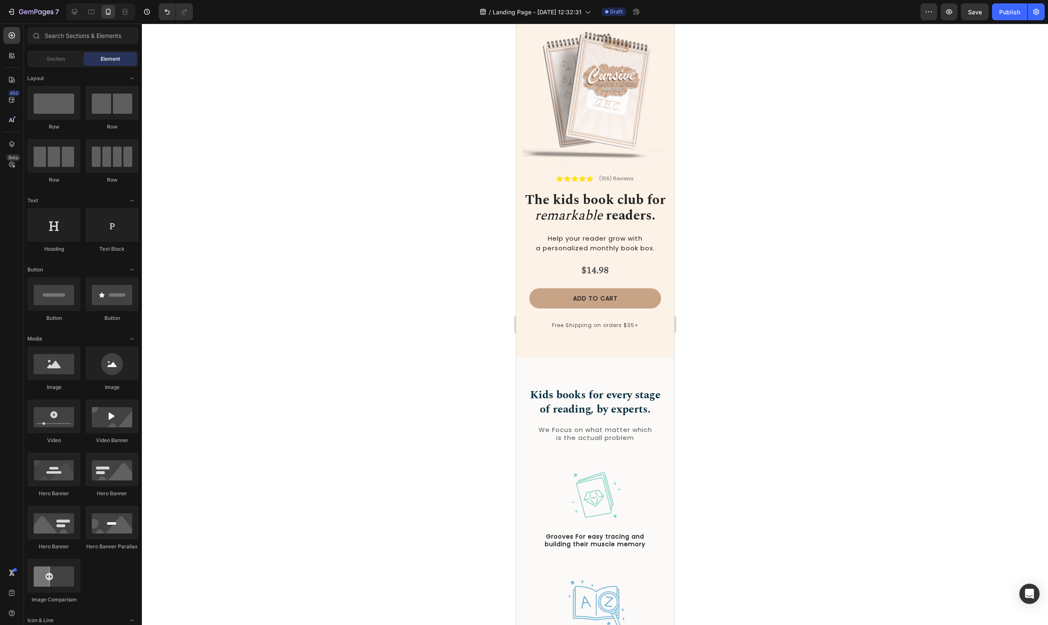
click at [850, 207] on div at bounding box center [595, 324] width 906 height 601
click at [92, 11] on icon at bounding box center [91, 12] width 8 height 8
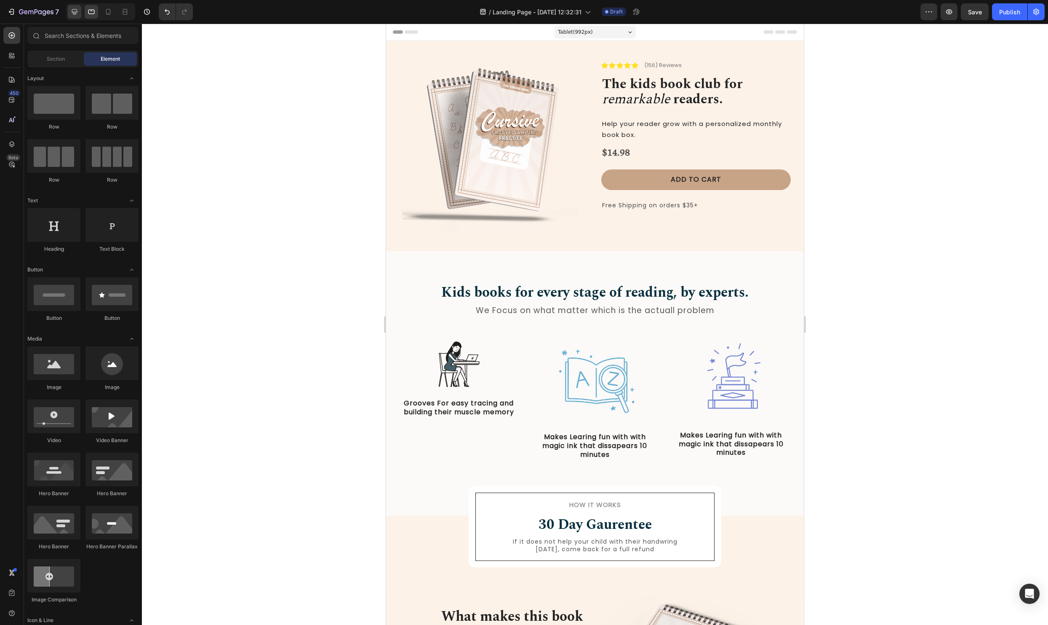
click at [73, 18] on div at bounding box center [100, 11] width 69 height 17
click at [73, 15] on icon at bounding box center [74, 12] width 8 height 8
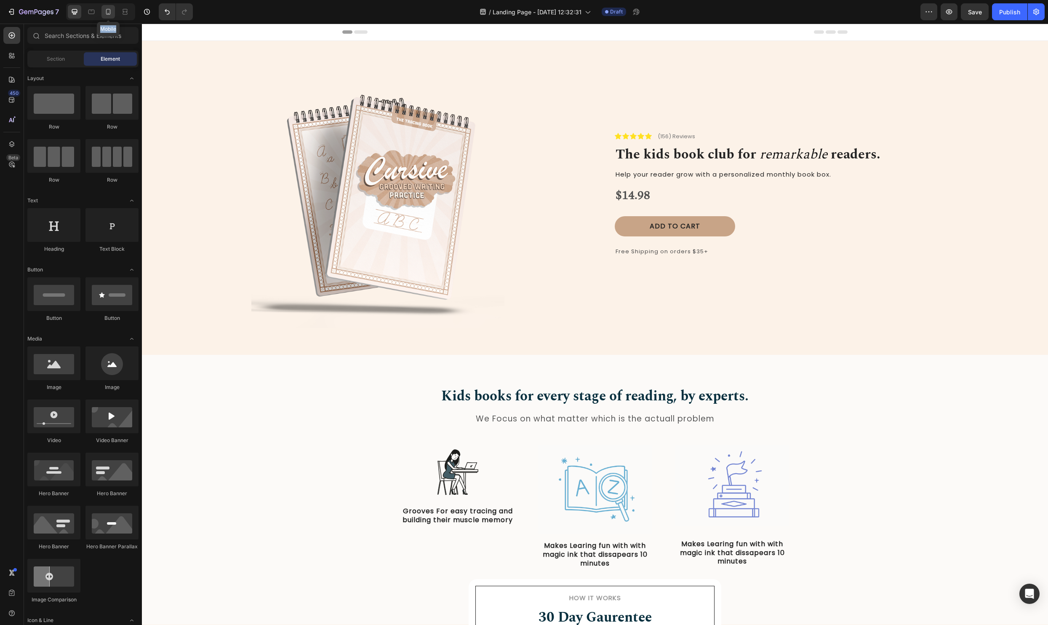
click at [110, 10] on icon at bounding box center [108, 12] width 5 height 6
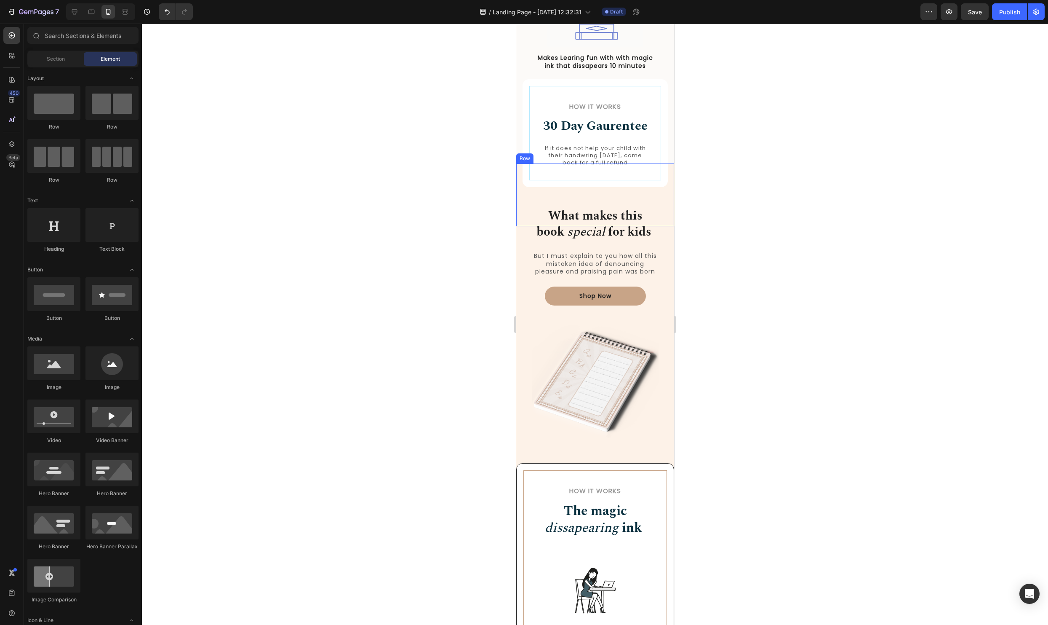
scroll to position [850, 0]
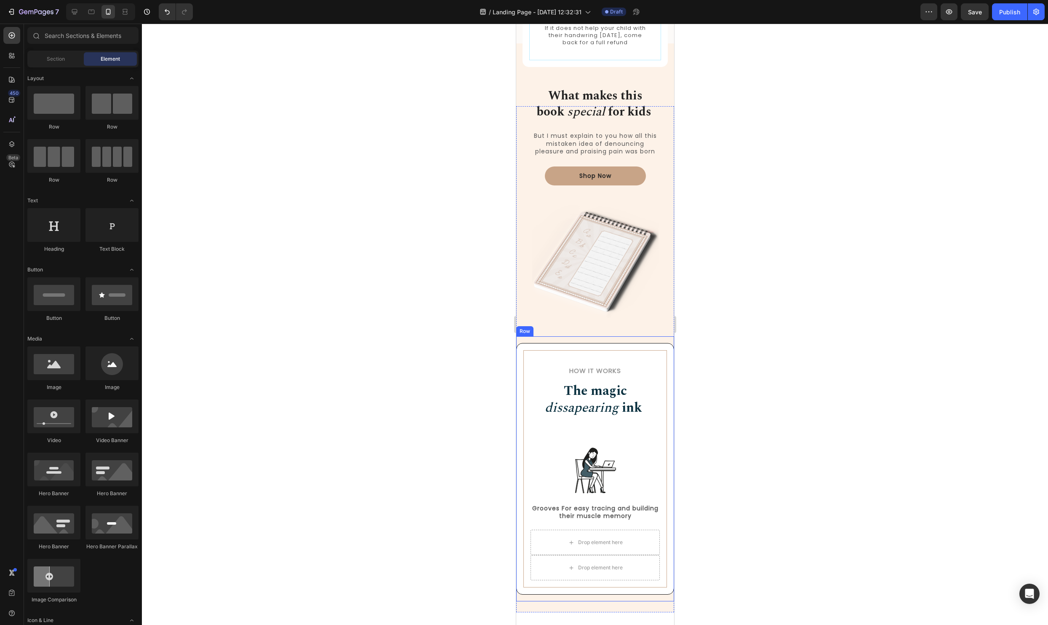
click at [538, 338] on div "How it Works Heading The magic dissapearing ink Heading Row Image Grooves For e…" at bounding box center [595, 468] width 158 height 265
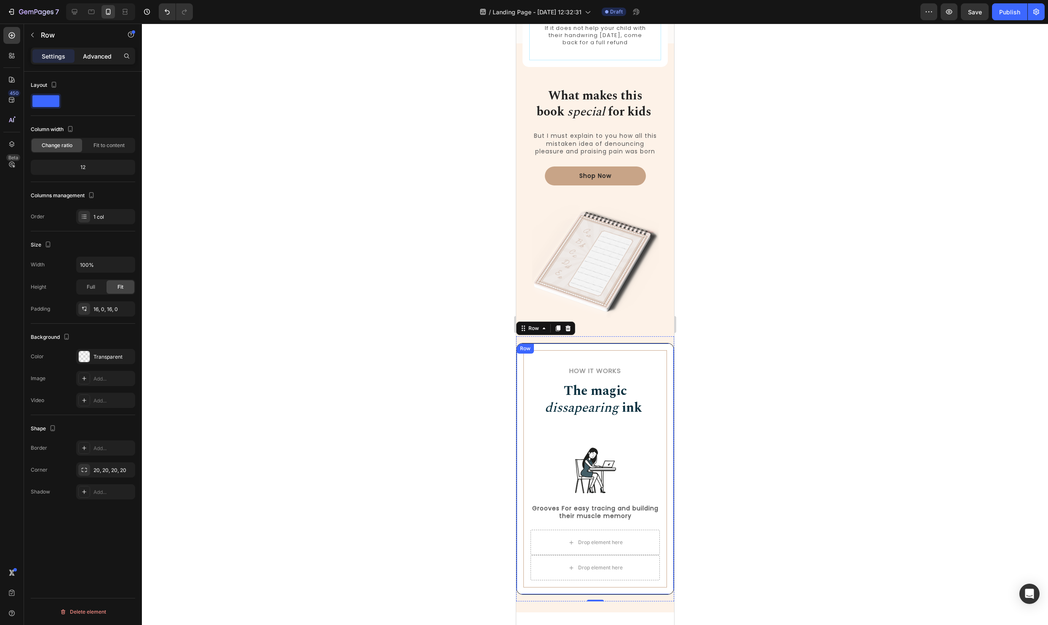
click at [105, 61] on div "Advanced" at bounding box center [97, 55] width 42 height 13
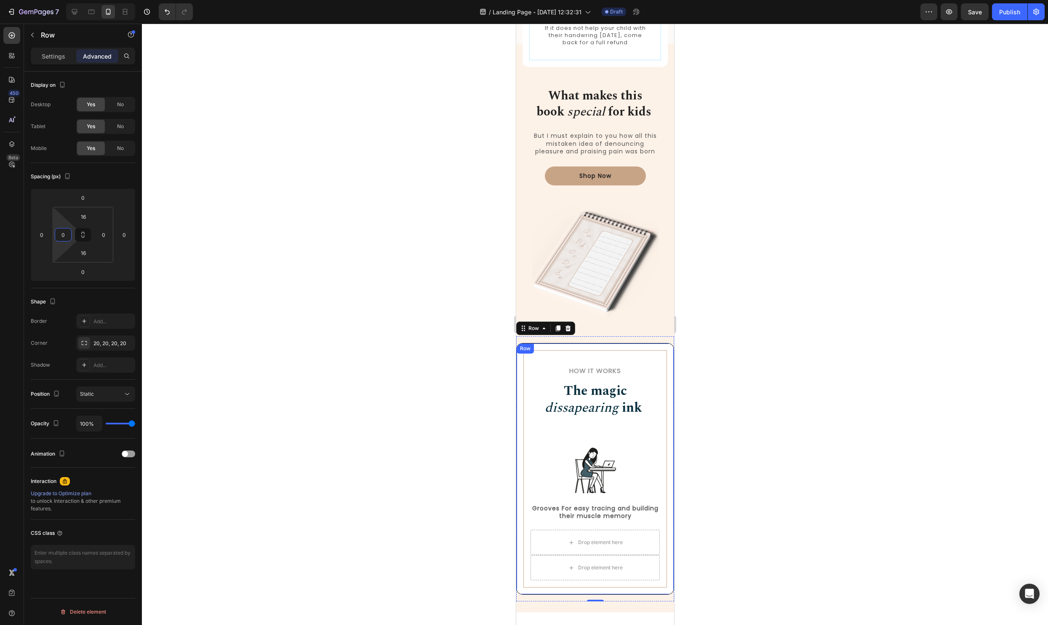
click at [63, 235] on input "0" at bounding box center [63, 234] width 13 height 13
type input "15"
click at [103, 235] on input "0" at bounding box center [103, 234] width 13 height 13
type input "15"
click at [308, 245] on div at bounding box center [595, 324] width 906 height 601
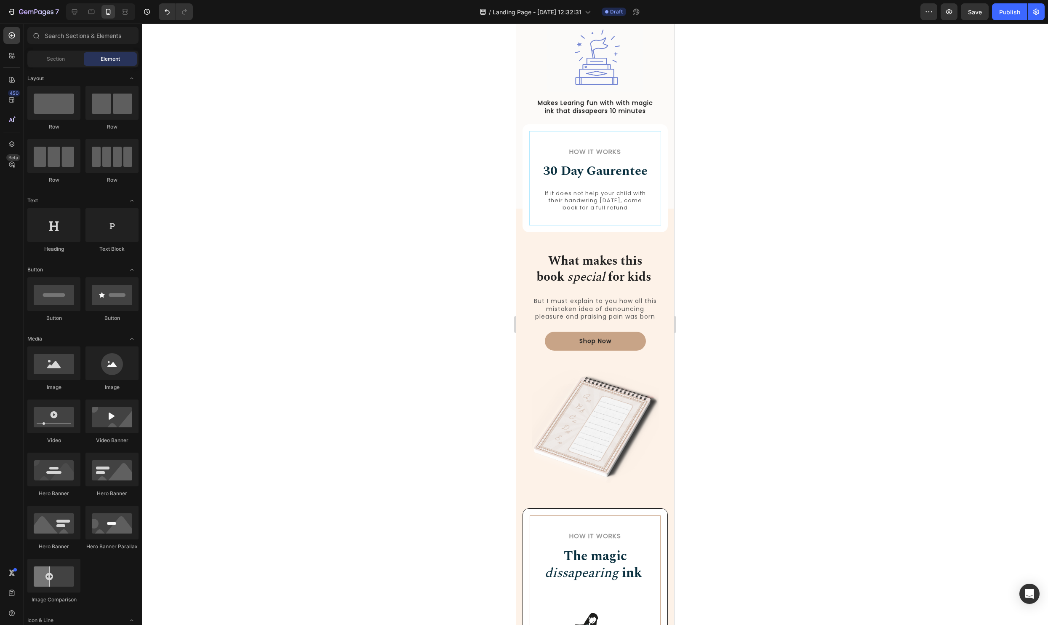
scroll to position [679, 0]
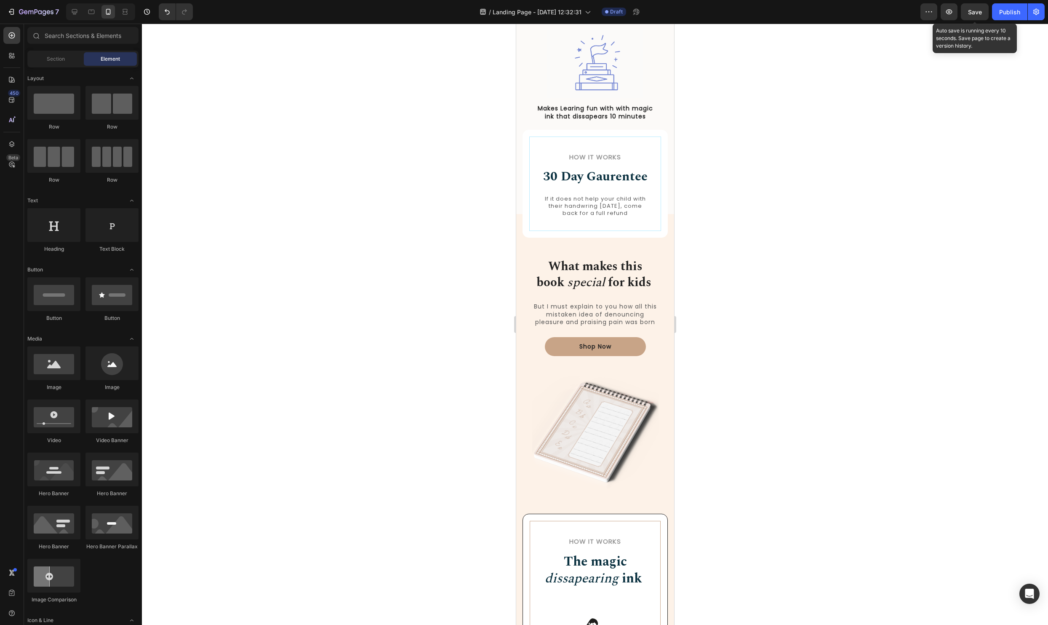
drag, startPoint x: 987, startPoint y: 10, endPoint x: 947, endPoint y: 43, distance: 51.7
click at [986, 10] on button "Save" at bounding box center [975, 11] width 28 height 17
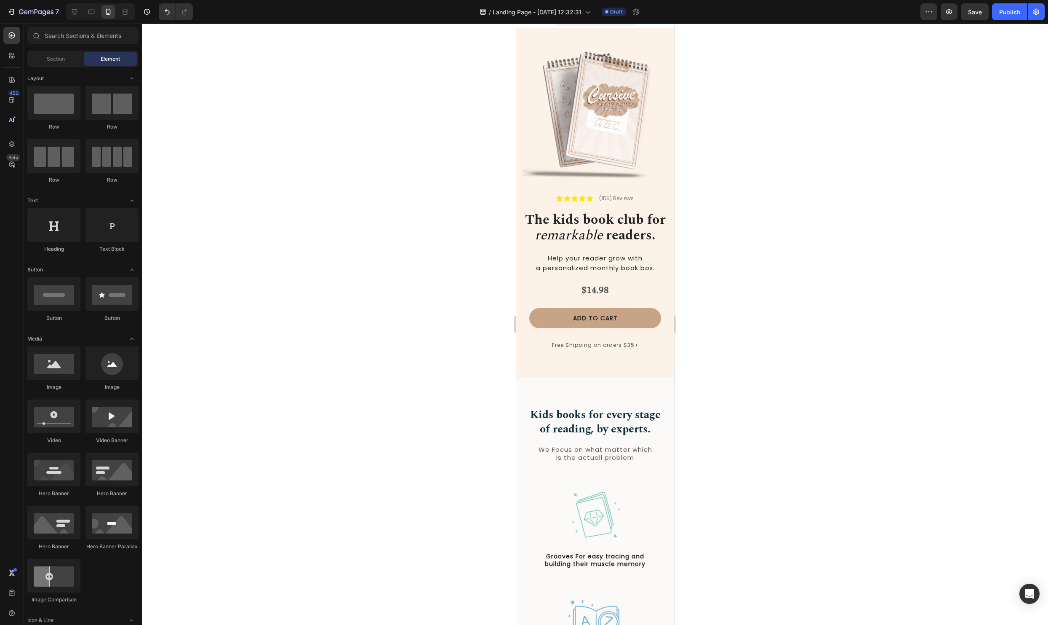
scroll to position [0, 0]
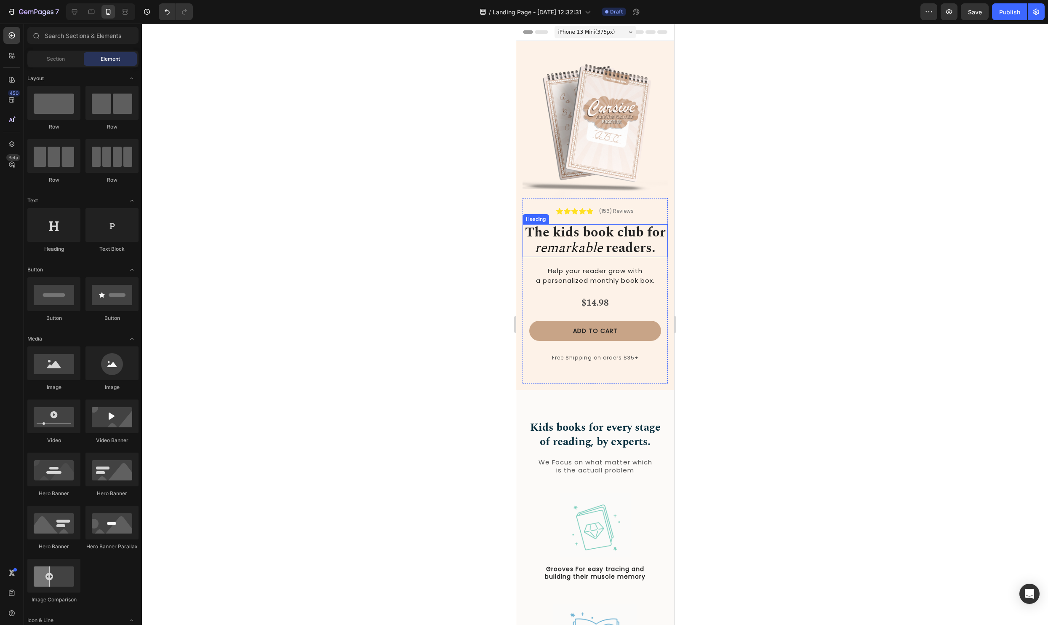
click at [591, 247] on icon "remarkable" at bounding box center [569, 248] width 68 height 21
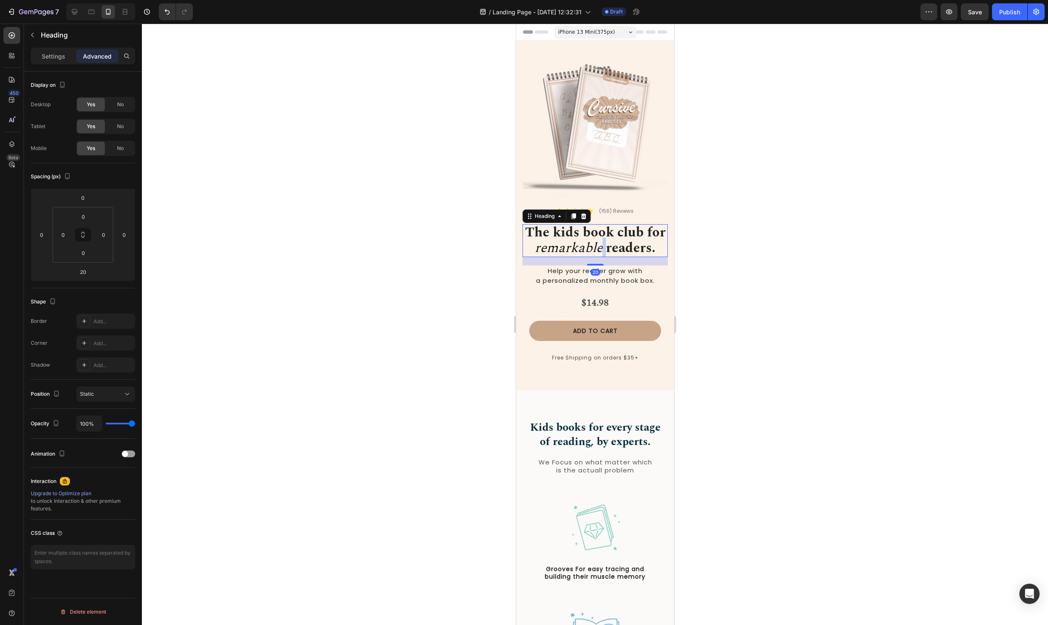
click at [602, 246] on span "readers." at bounding box center [628, 248] width 53 height 21
drag, startPoint x: 655, startPoint y: 246, endPoint x: 404, endPoint y: 182, distance: 259.1
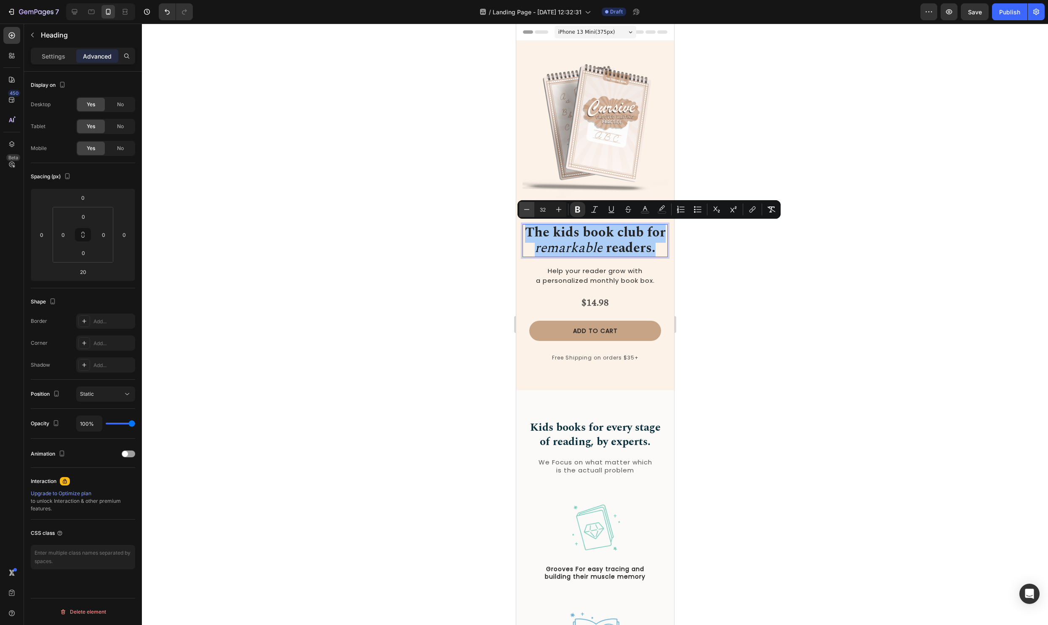
click at [529, 211] on icon "Editor contextual toolbar" at bounding box center [527, 209] width 8 height 8
type input "30"
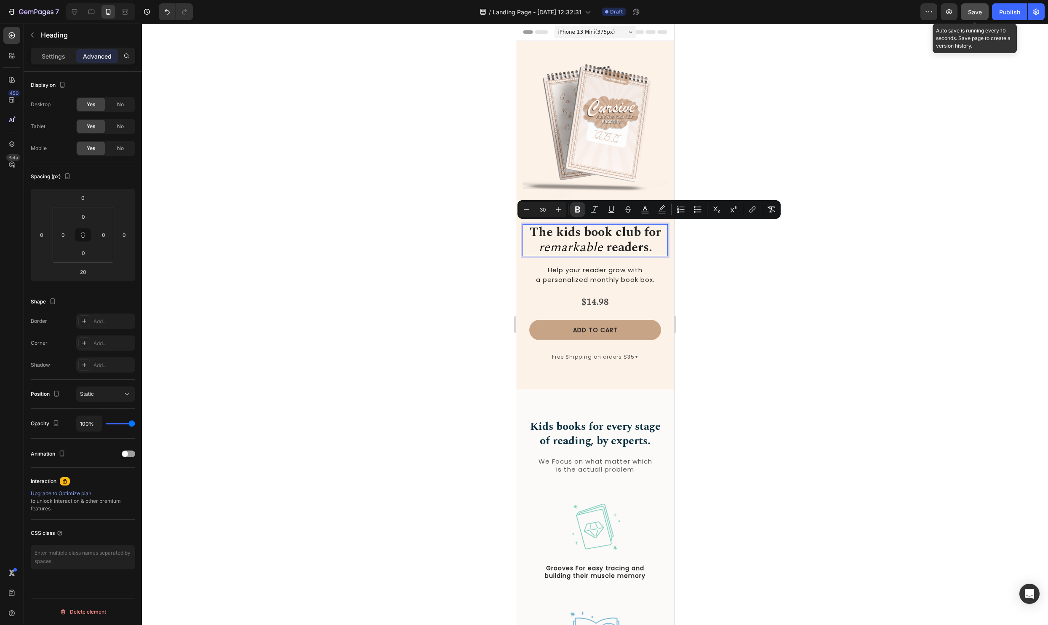
click at [978, 11] on span "Save" at bounding box center [975, 11] width 14 height 7
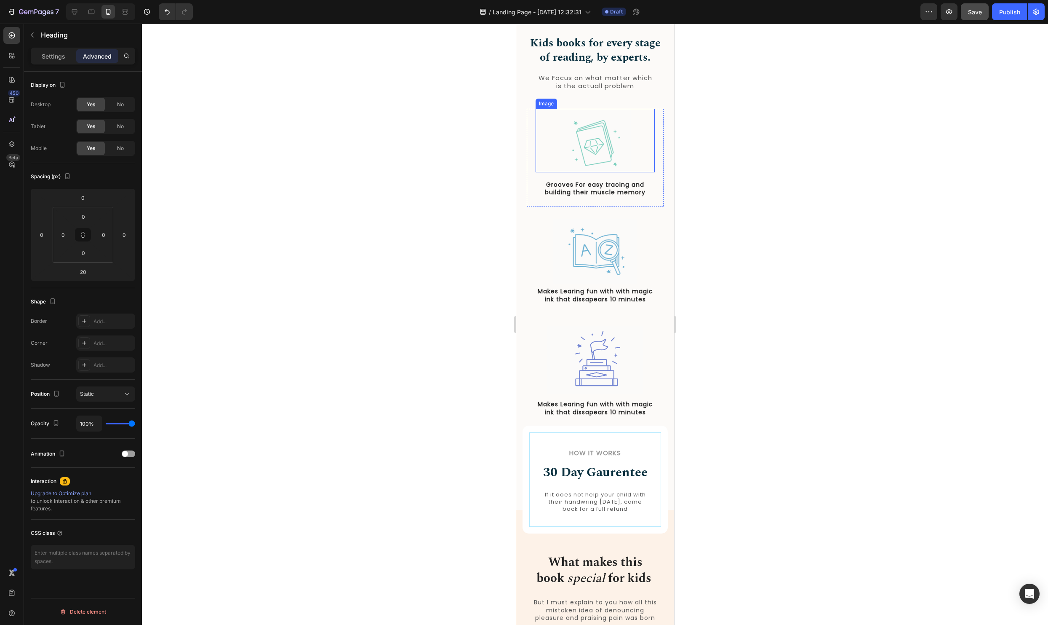
scroll to position [394, 0]
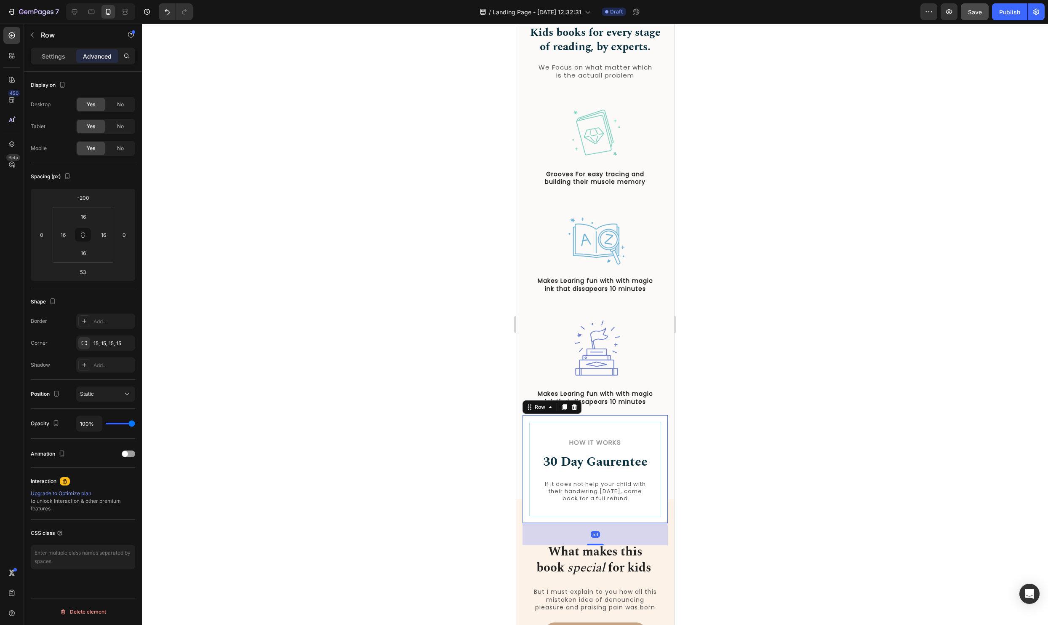
click at [525, 513] on div "How it Works Heading 30 Day Gaurentee Heading If it does not help your child wi…" at bounding box center [594, 469] width 145 height 108
click at [80, 200] on input "-200" at bounding box center [83, 197] width 17 height 13
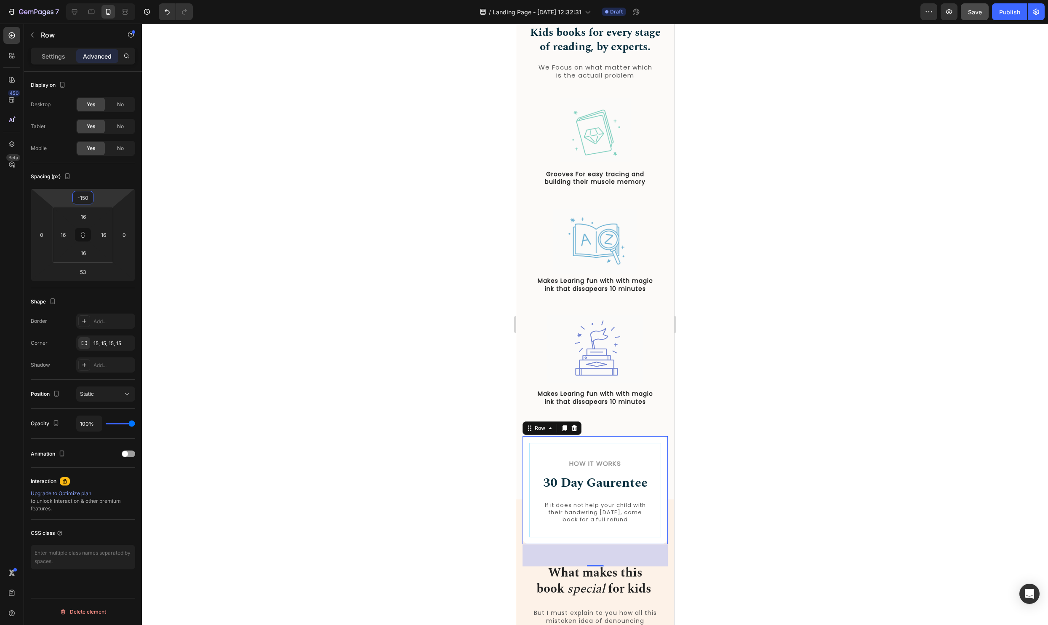
type input "-150"
click at [795, 293] on div at bounding box center [595, 324] width 906 height 601
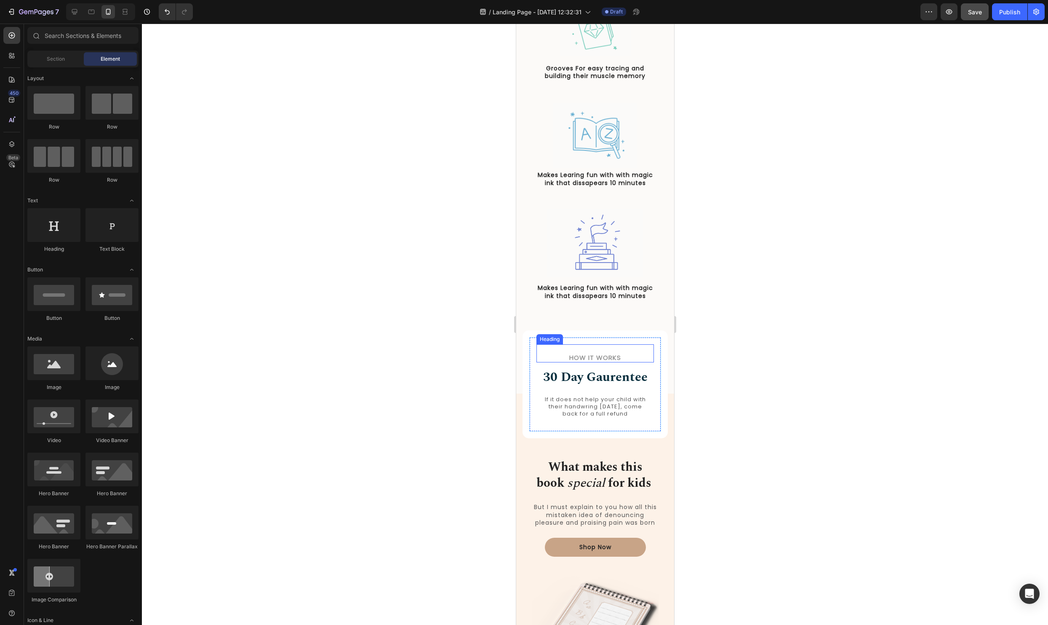
scroll to position [529, 0]
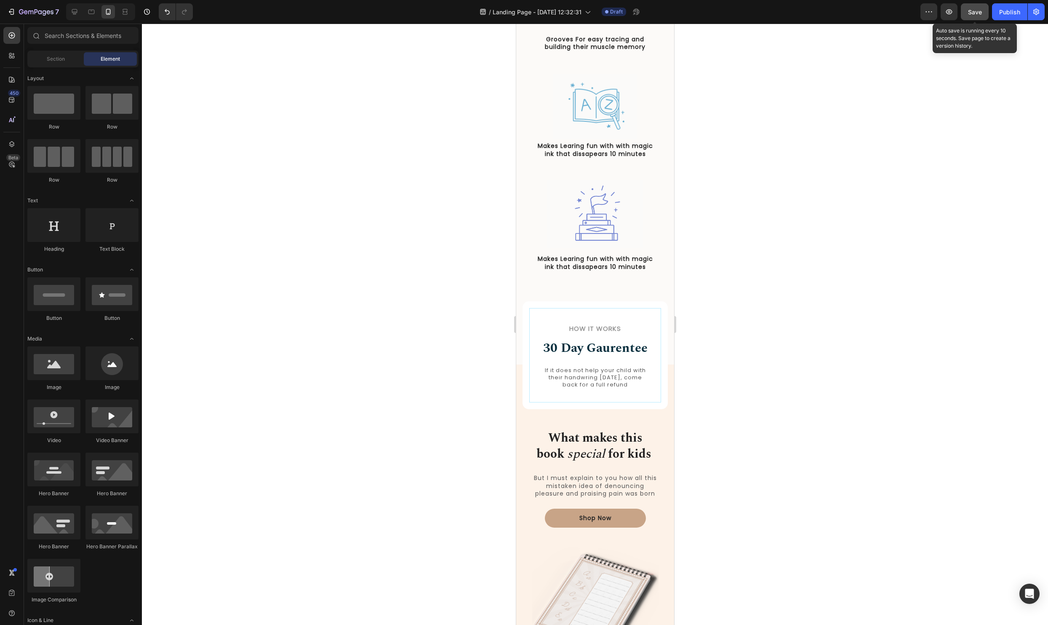
click at [981, 13] on span "Save" at bounding box center [975, 11] width 14 height 7
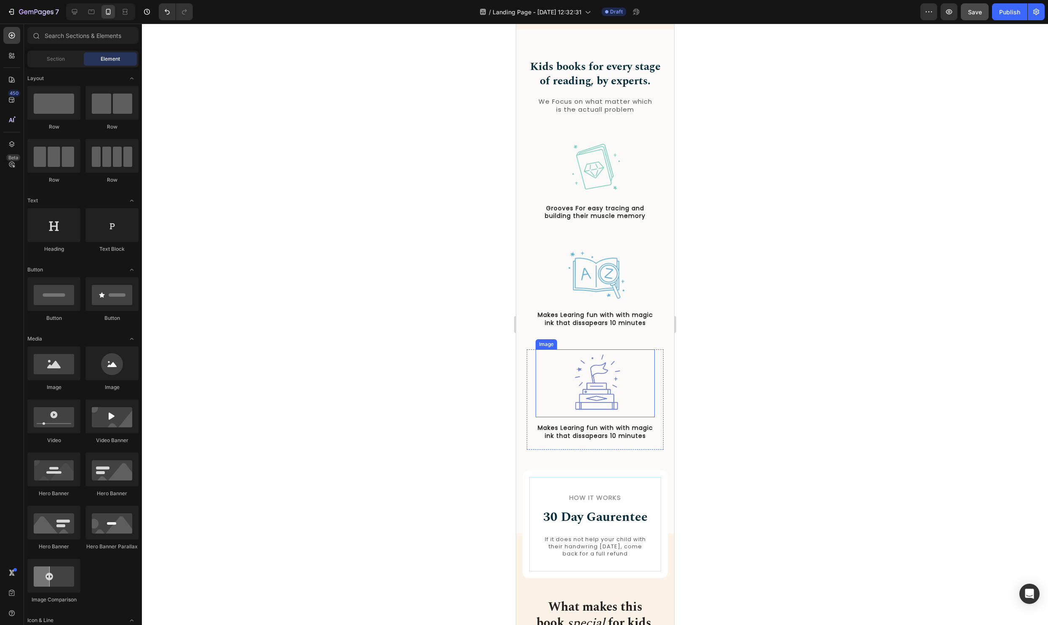
scroll to position [238, 0]
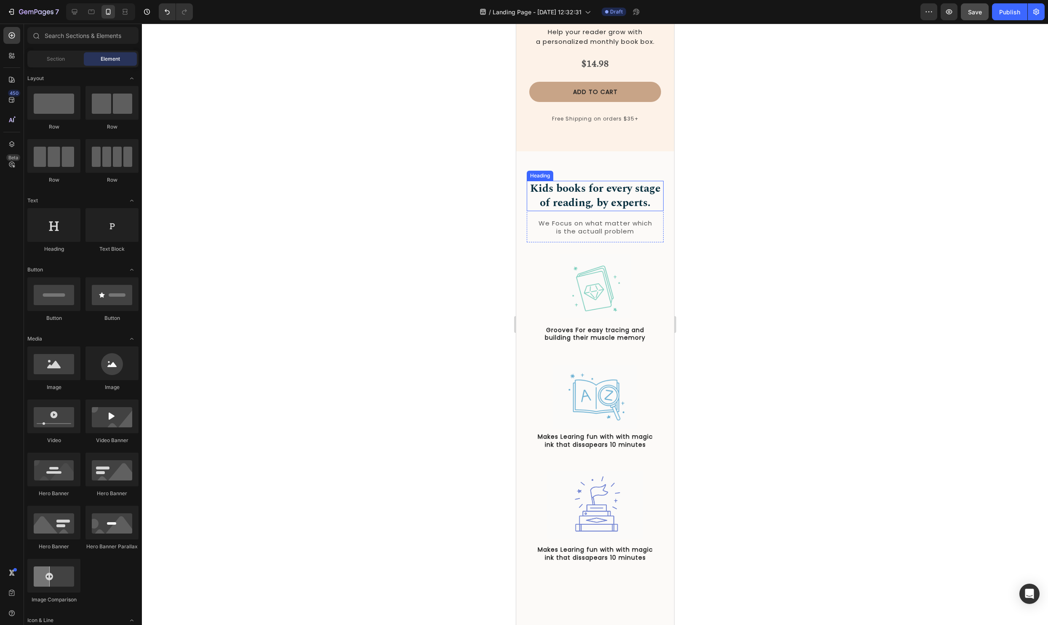
click at [582, 188] on h2 "Kids books for every stage of reading, by experts." at bounding box center [595, 196] width 137 height 30
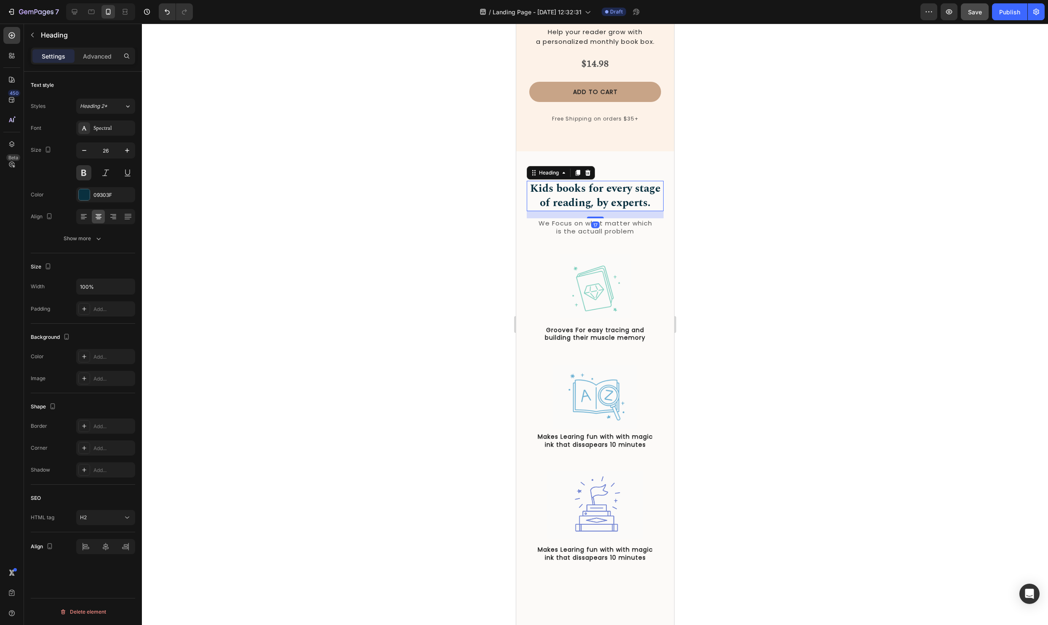
click at [582, 188] on h2 "Kids books for every stage of reading, by experts." at bounding box center [595, 196] width 137 height 30
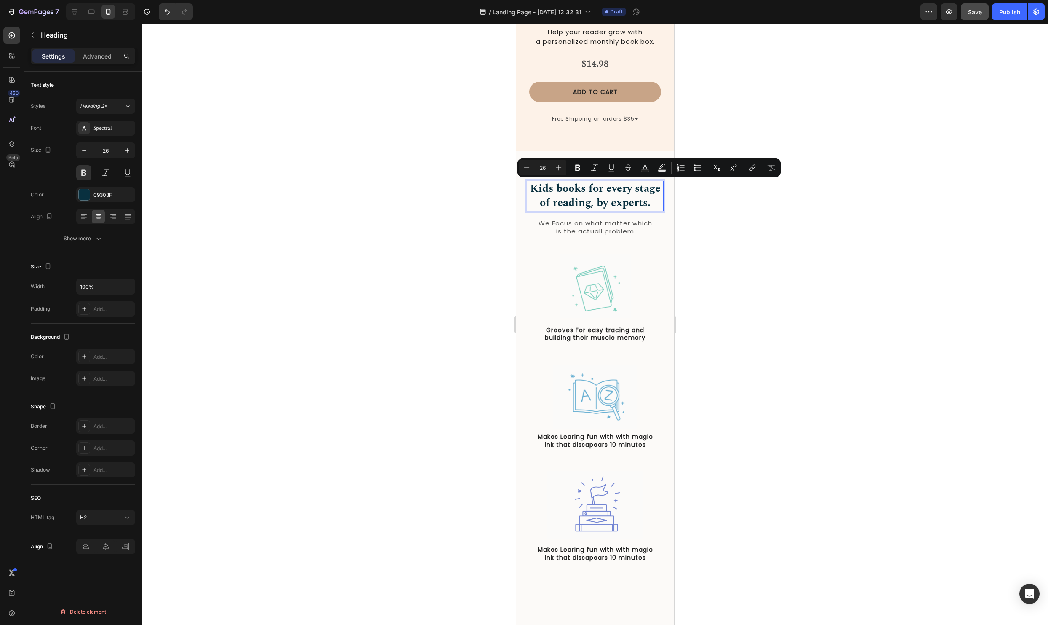
drag, startPoint x: 695, startPoint y: 194, endPoint x: 679, endPoint y: 198, distance: 16.6
click at [690, 194] on div at bounding box center [595, 324] width 906 height 601
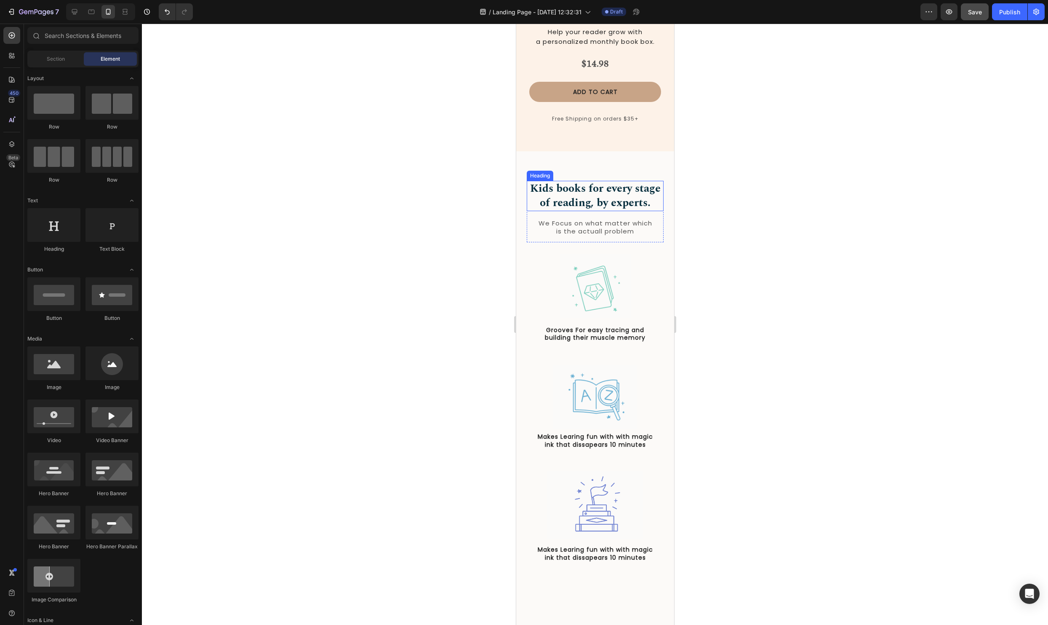
click at [659, 206] on p "Kids books for every stage of reading, by experts." at bounding box center [594, 196] width 135 height 29
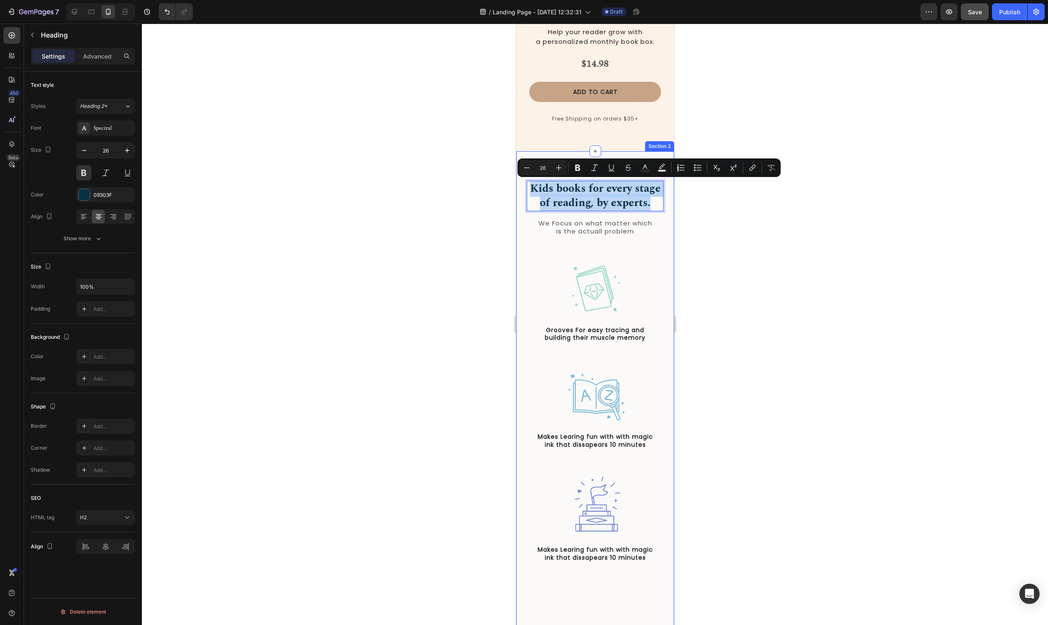
drag, startPoint x: 658, startPoint y: 202, endPoint x: 522, endPoint y: 188, distance: 137.2
click at [522, 188] on div "Kids books for every stage of reading, by experts. Heading 17 We Focus on what …" at bounding box center [595, 403] width 158 height 504
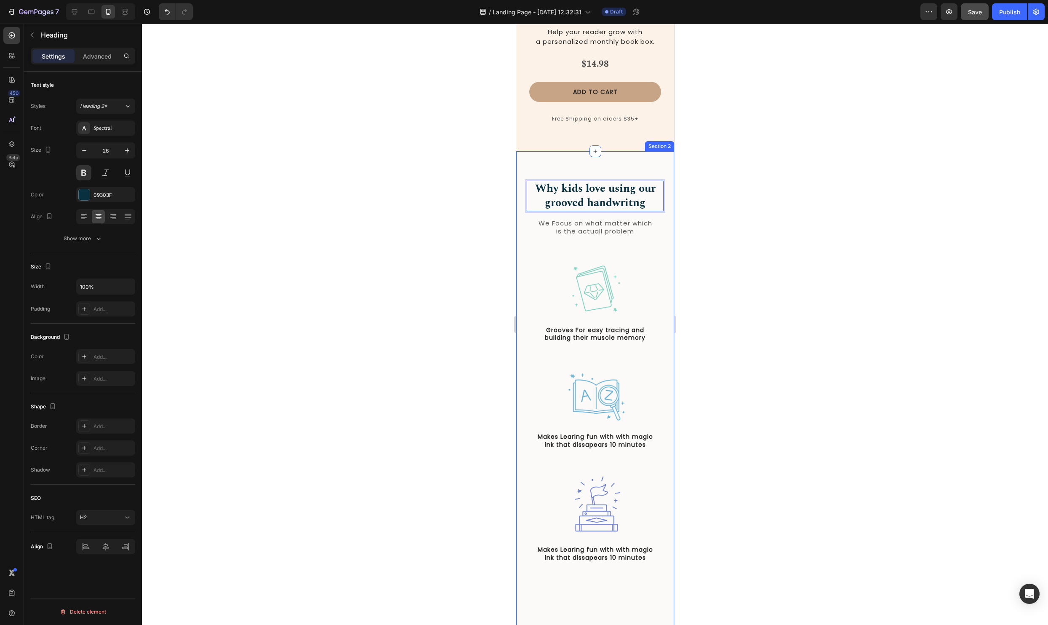
scroll to position [0, 0]
click at [828, 222] on div at bounding box center [595, 324] width 906 height 601
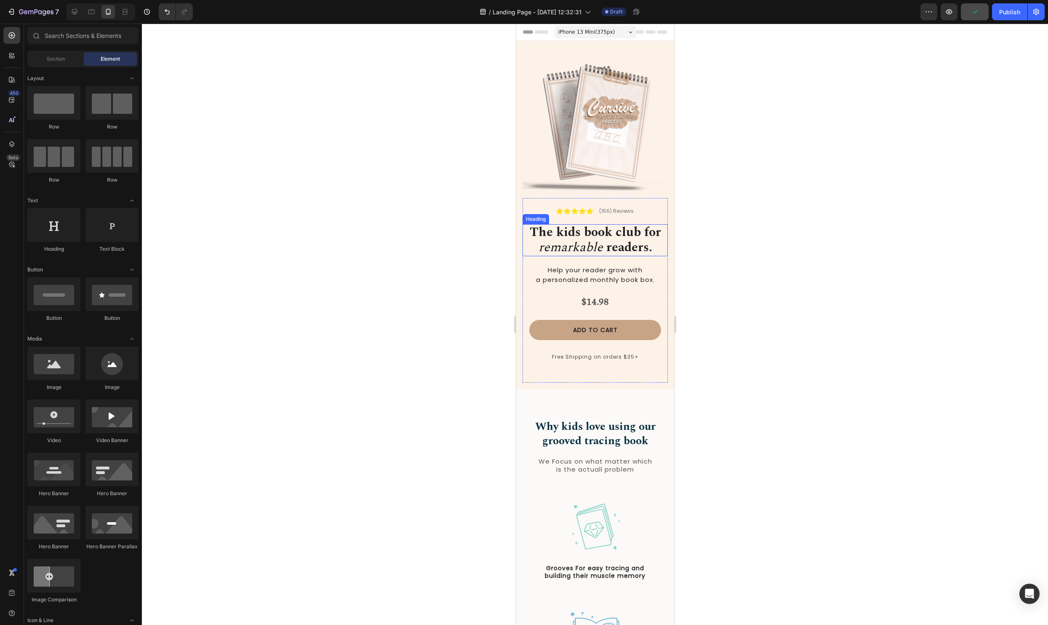
scroll to position [1, 0]
click at [572, 233] on strong "The kids book club for" at bounding box center [594, 230] width 131 height 19
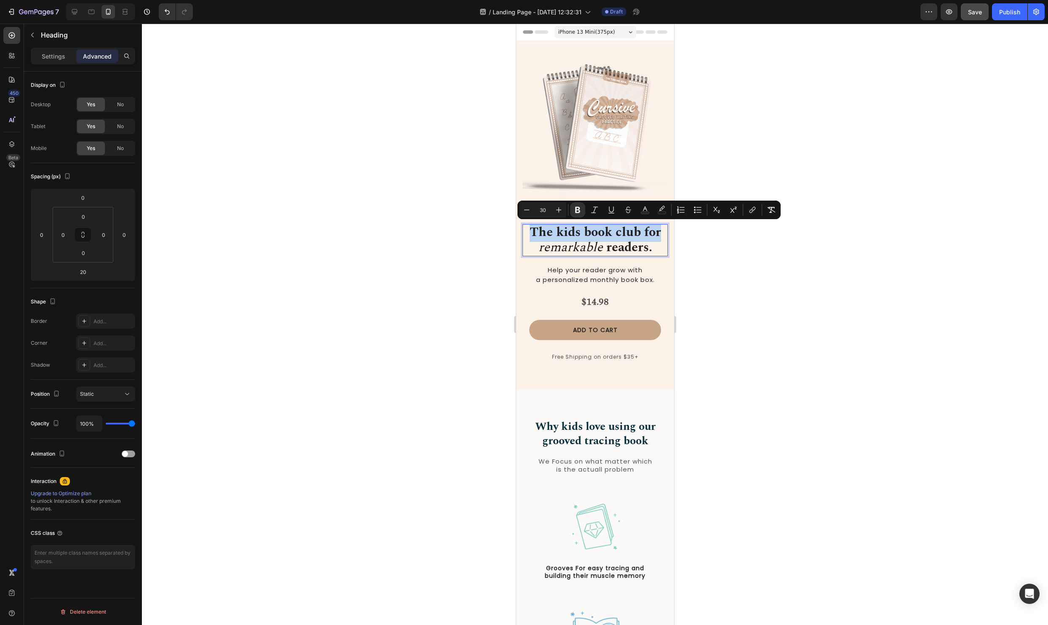
drag, startPoint x: 532, startPoint y: 235, endPoint x: 659, endPoint y: 235, distance: 127.2
click at [659, 235] on strong "The kids book club for" at bounding box center [594, 231] width 131 height 19
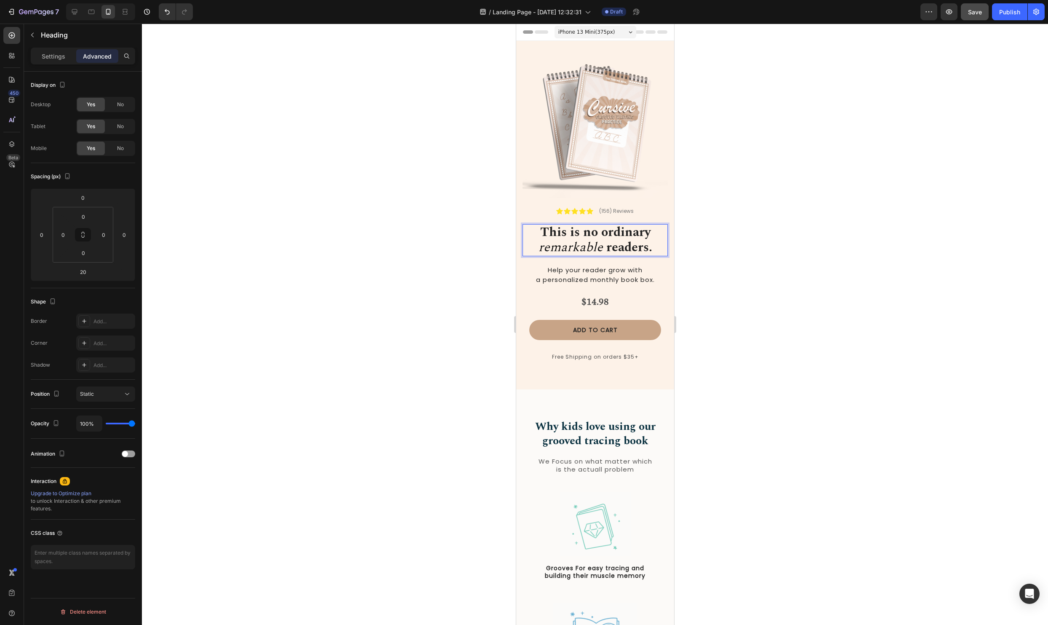
click at [603, 248] on span "readers." at bounding box center [627, 247] width 49 height 19
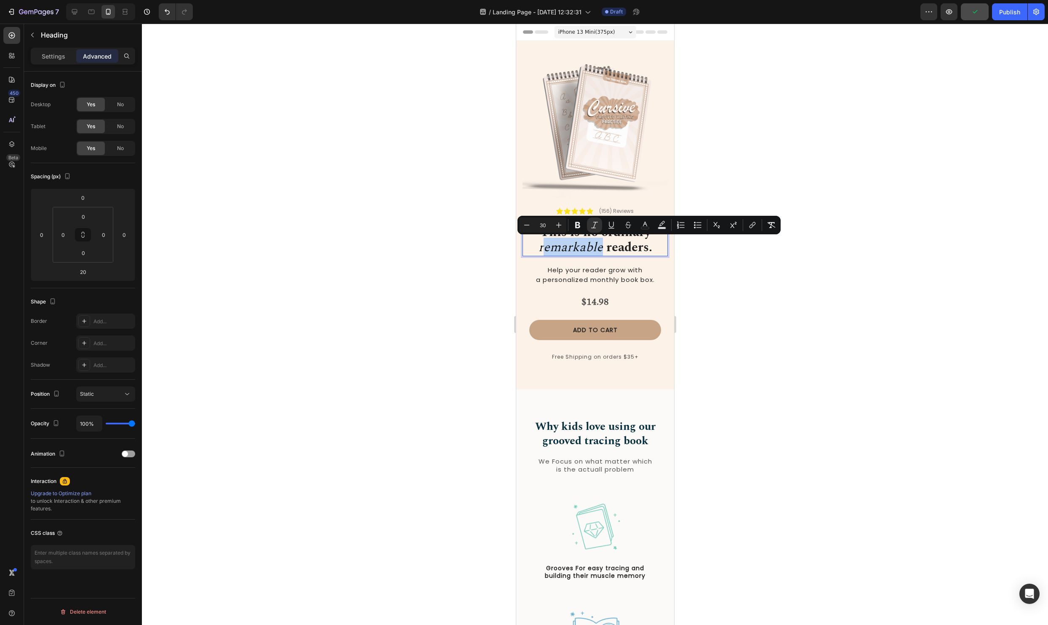
drag, startPoint x: 601, startPoint y: 248, endPoint x: 542, endPoint y: 249, distance: 59.8
click at [542, 249] on icon "remarkable" at bounding box center [570, 247] width 64 height 19
drag, startPoint x: 540, startPoint y: 248, endPoint x: 601, endPoint y: 249, distance: 61.1
click at [601, 249] on icon "remarkable" at bounding box center [570, 247] width 64 height 19
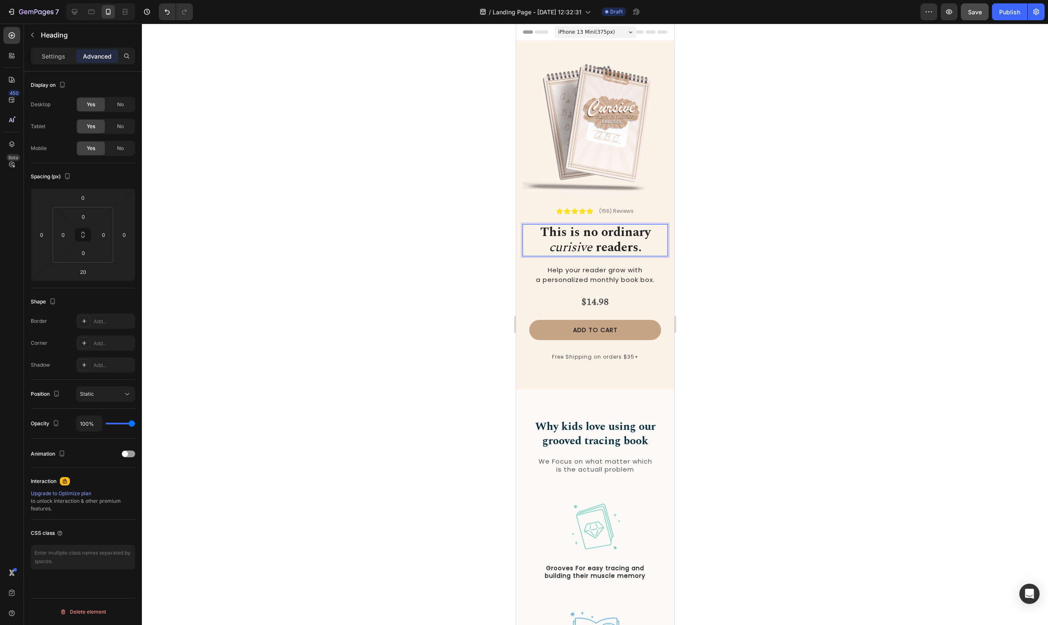
click at [620, 253] on strong "readers." at bounding box center [619, 247] width 46 height 19
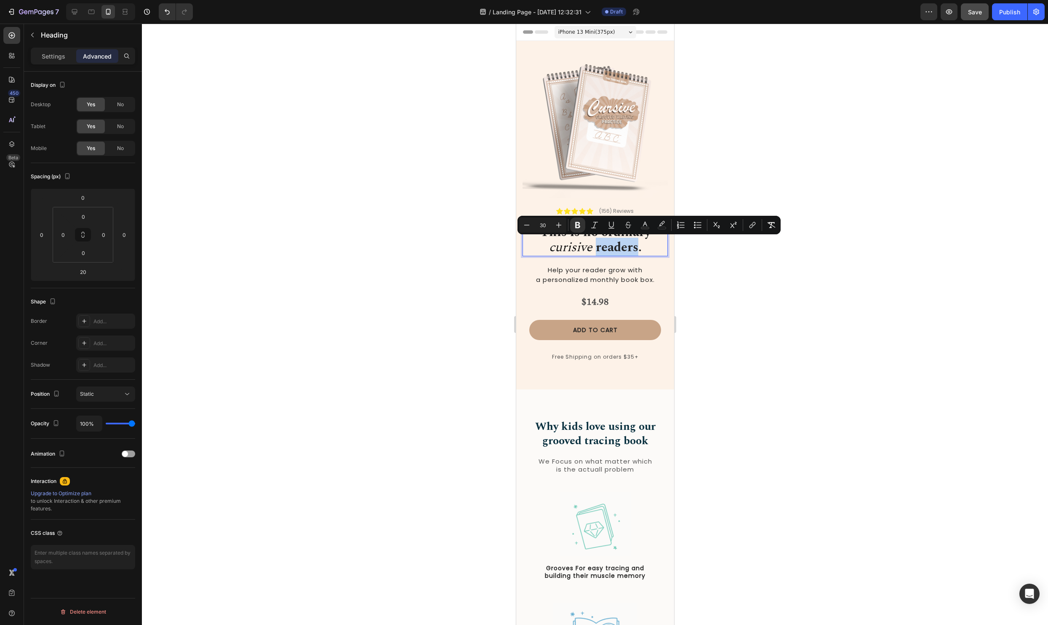
drag, startPoint x: 639, startPoint y: 249, endPoint x: 597, endPoint y: 252, distance: 42.2
click at [597, 252] on strong "readers." at bounding box center [619, 247] width 46 height 19
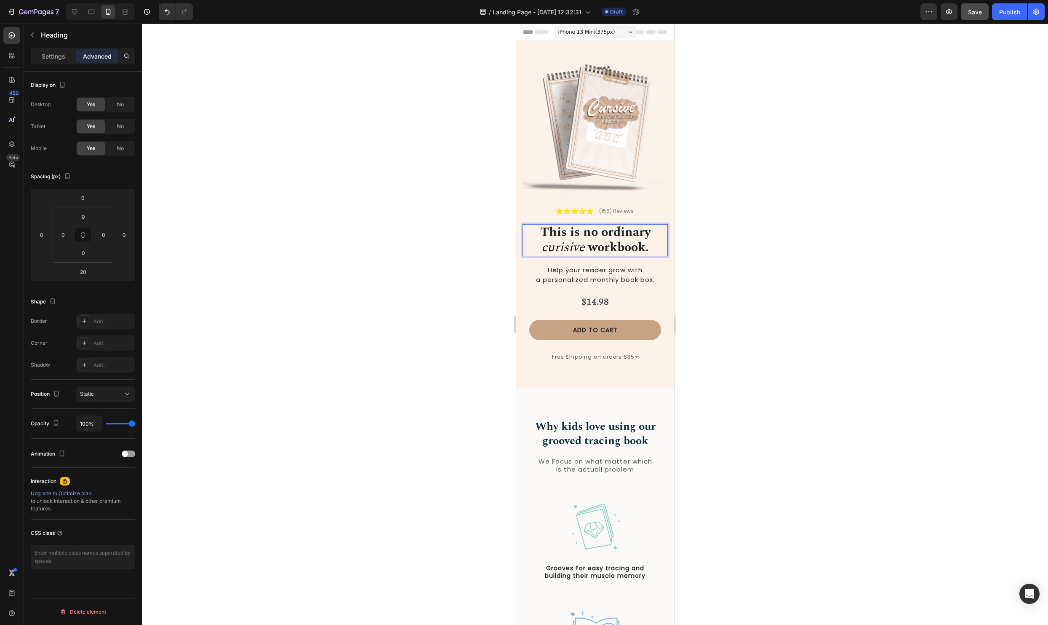
click at [837, 260] on div at bounding box center [595, 324] width 906 height 601
click at [578, 249] on icon "curisive" at bounding box center [562, 247] width 43 height 19
drag, startPoint x: 584, startPoint y: 247, endPoint x: 543, endPoint y: 248, distance: 41.7
click at [543, 248] on p "This is no ordinary curisive workbook." at bounding box center [595, 240] width 144 height 30
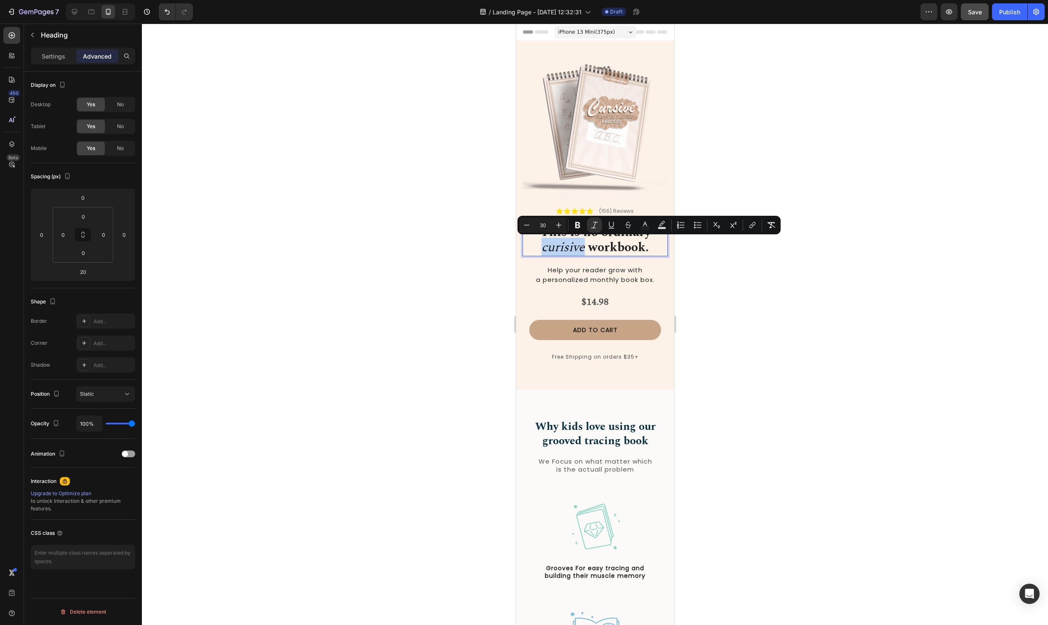
click at [550, 248] on icon "curisive" at bounding box center [562, 247] width 43 height 19
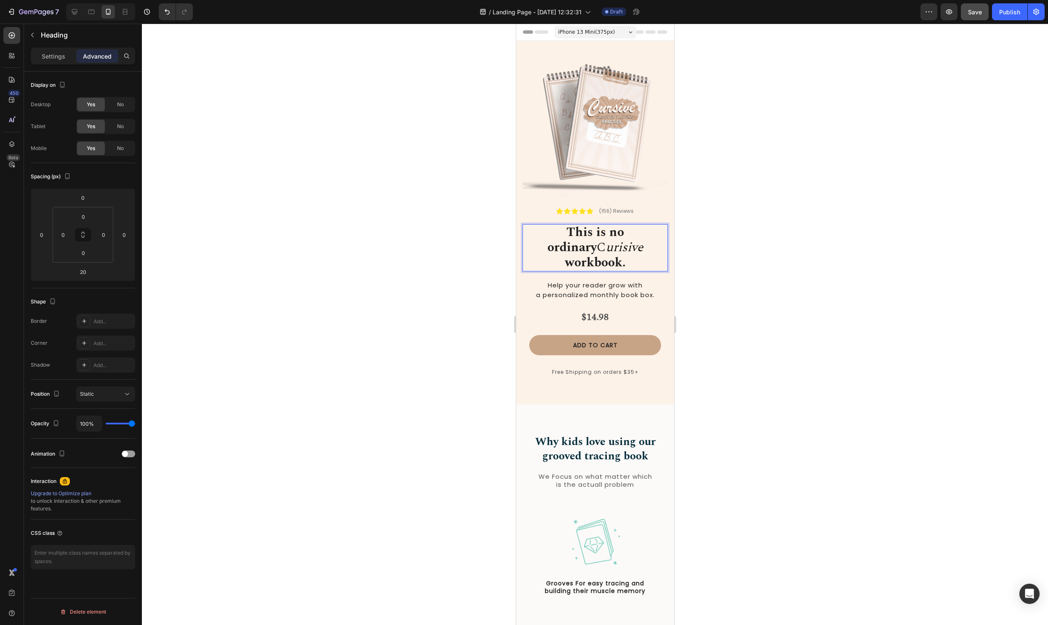
click at [808, 286] on div at bounding box center [595, 324] width 906 height 601
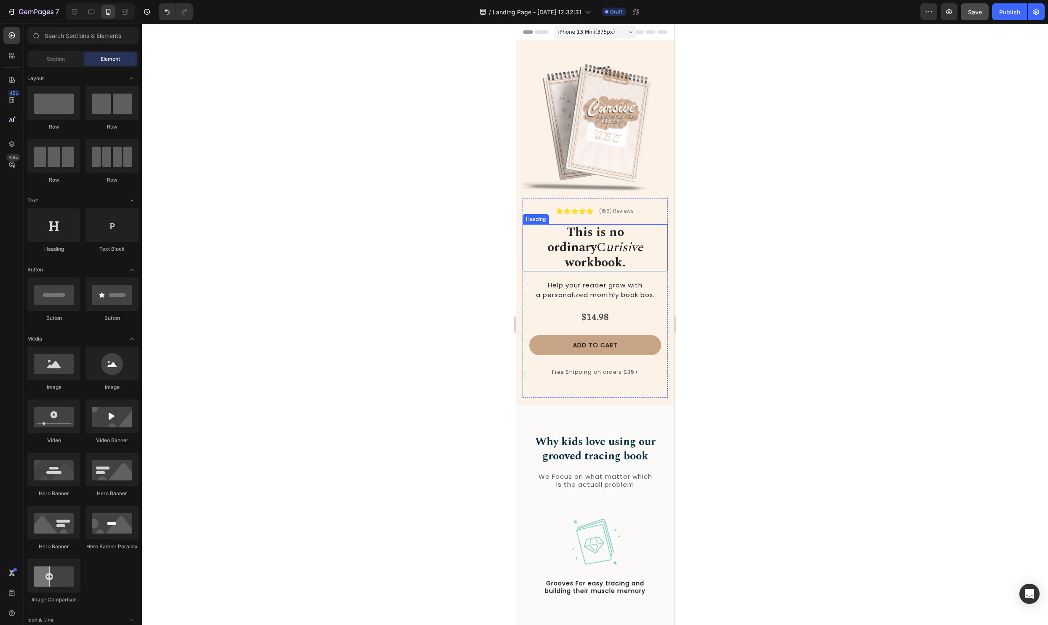
click at [606, 250] on icon "urisive" at bounding box center [624, 247] width 37 height 19
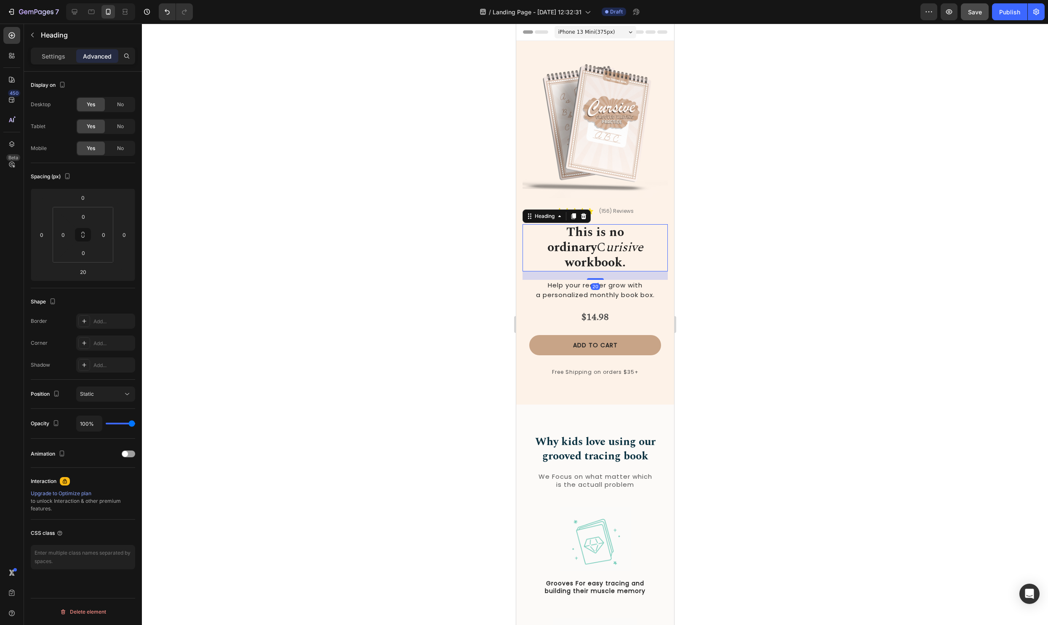
click at [606, 247] on icon "urisive" at bounding box center [624, 247] width 37 height 19
drag, startPoint x: 586, startPoint y: 249, endPoint x: 537, endPoint y: 248, distance: 48.9
click at [537, 248] on p "This is no ordinary C urisive workbook." at bounding box center [595, 247] width 144 height 45
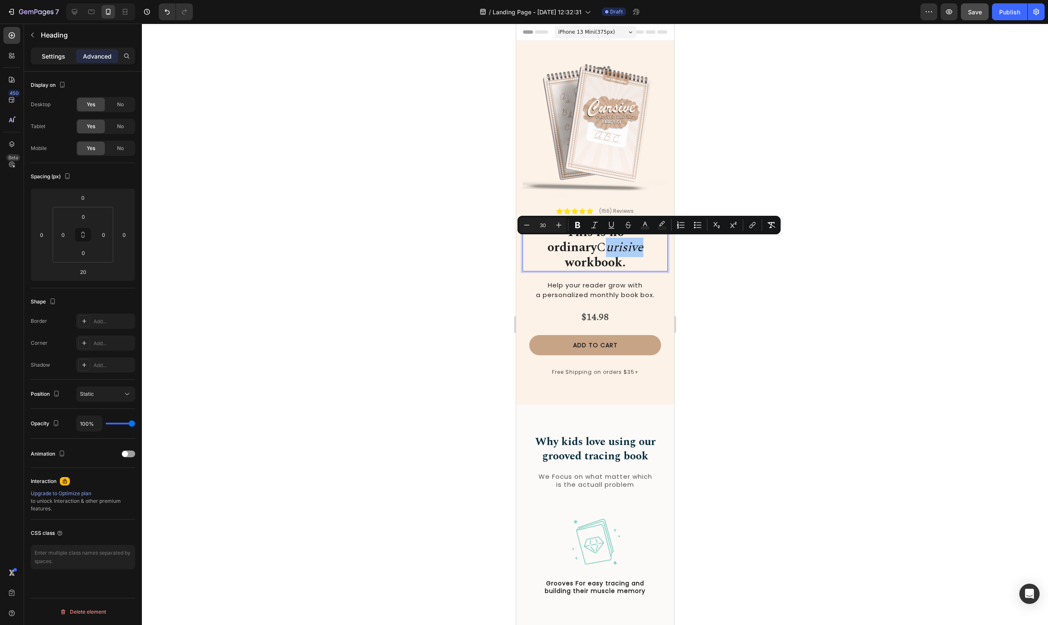
click at [54, 53] on p "Settings" at bounding box center [54, 56] width 24 height 9
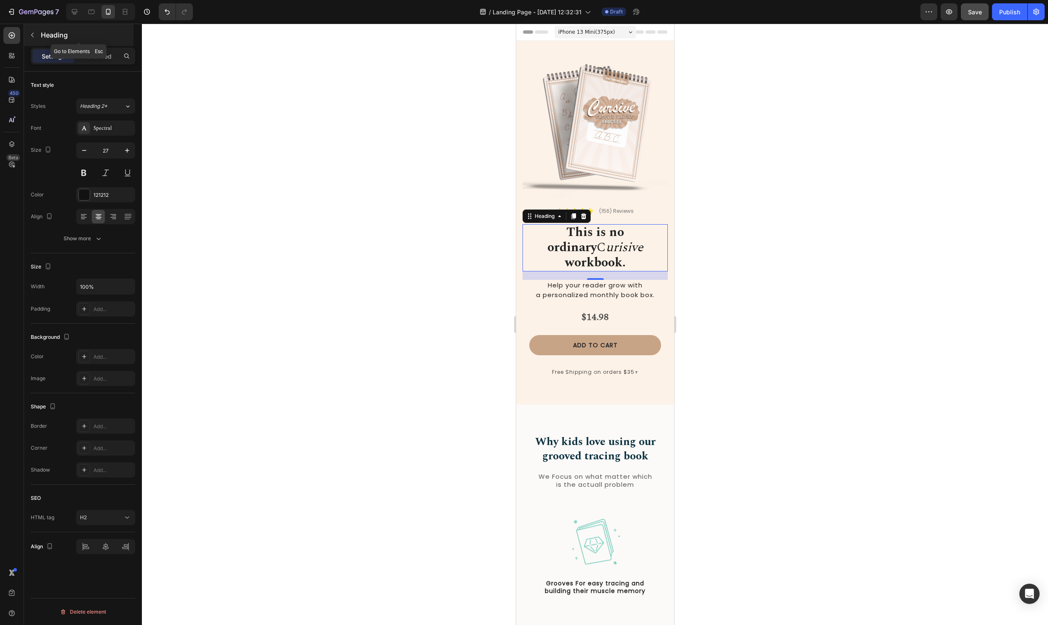
click at [33, 37] on icon "button" at bounding box center [32, 35] width 3 height 5
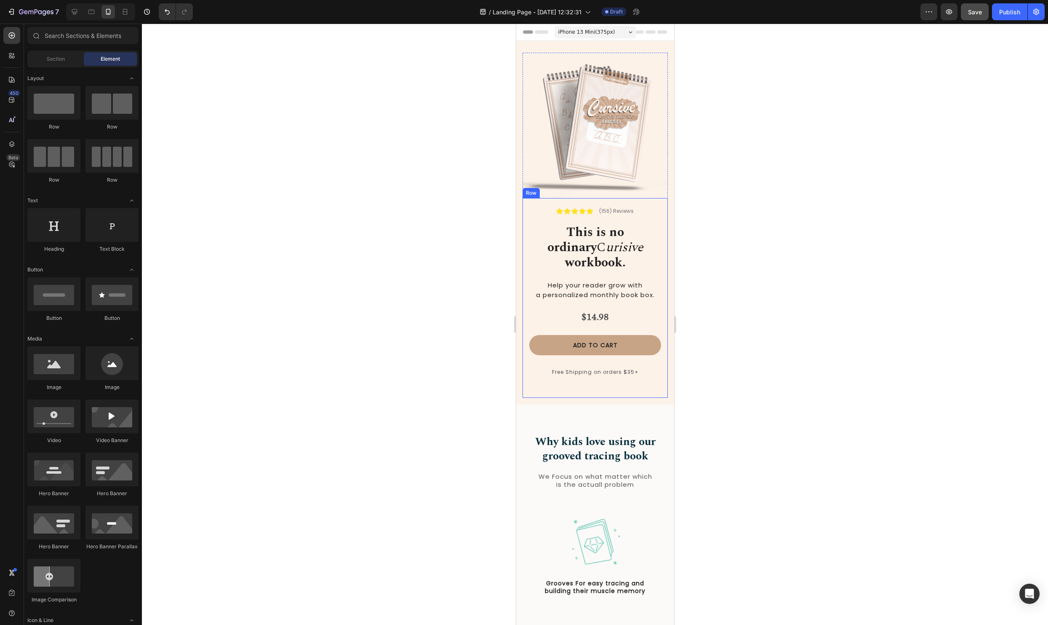
click at [578, 256] on div "Icon Icon Icon Icon Icon Icon List (156) Reviews Text Block Row ⁠⁠⁠⁠⁠⁠⁠ This is…" at bounding box center [594, 298] width 145 height 200
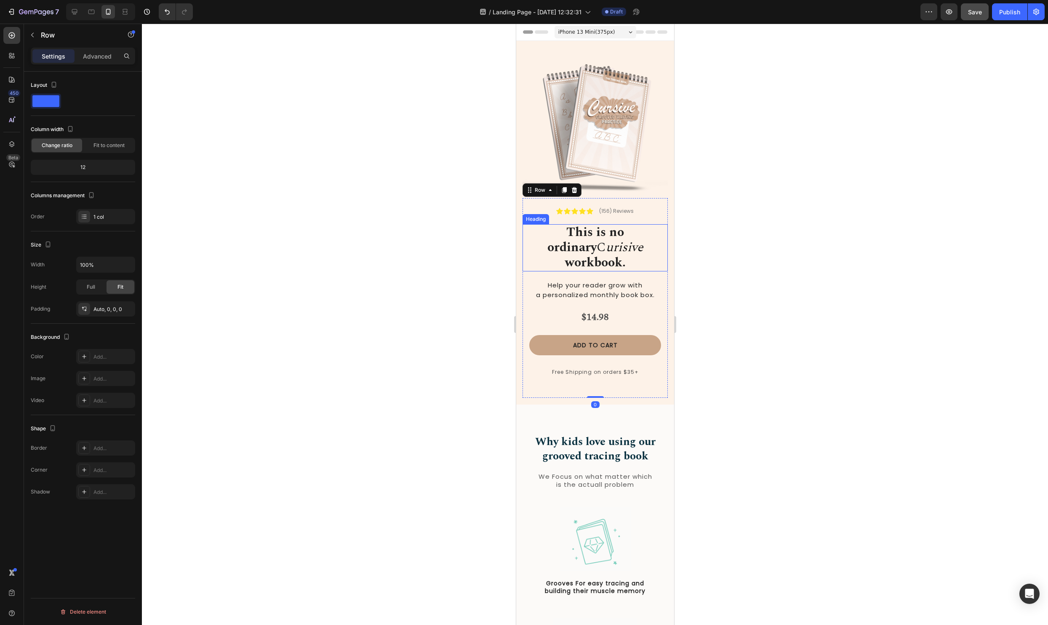
click at [606, 249] on icon "urisive" at bounding box center [624, 247] width 37 height 19
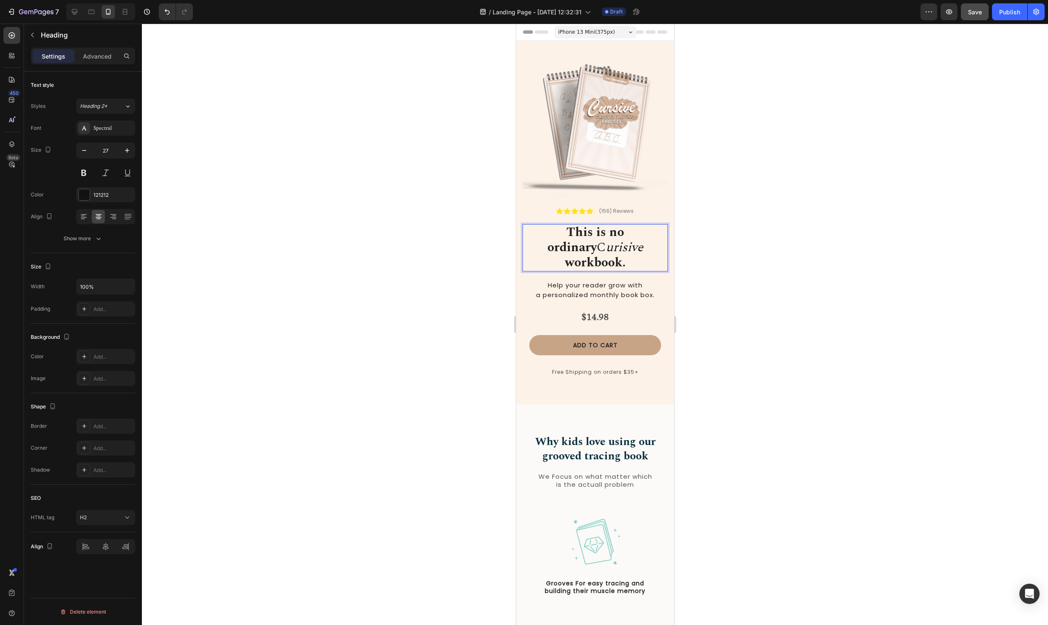
click at [588, 253] on span "workbook." at bounding box center [595, 262] width 61 height 19
drag, startPoint x: 585, startPoint y: 248, endPoint x: 535, endPoint y: 244, distance: 51.1
click at [535, 244] on p "This is no ordinary C urisive workbook." at bounding box center [595, 247] width 144 height 45
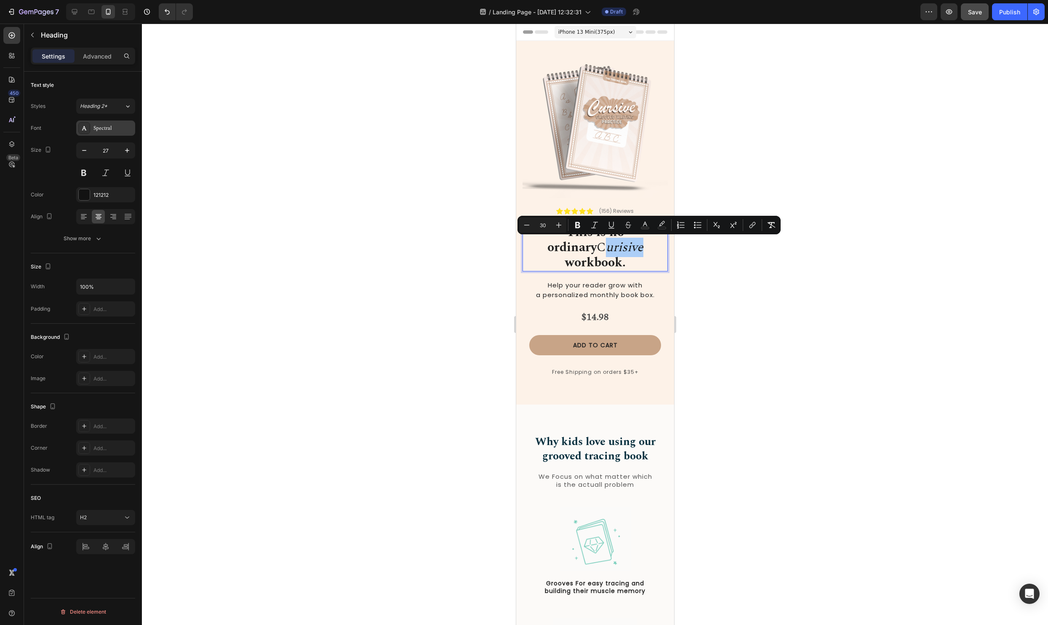
click at [99, 130] on div "Spectral" at bounding box center [114, 129] width 40 height 8
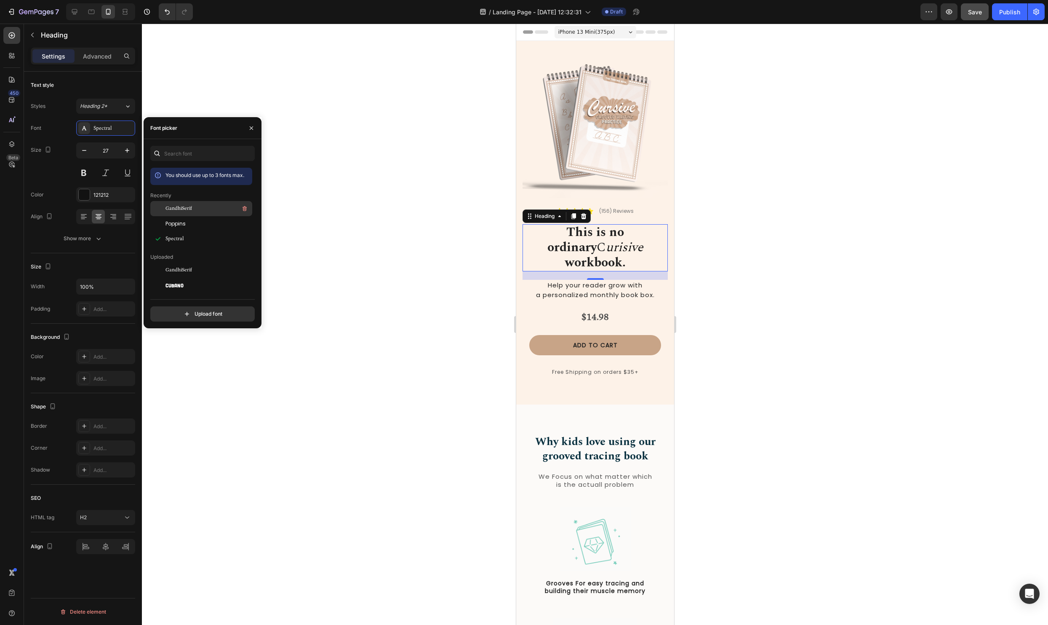
click at [187, 210] on span "GandhiSerif" at bounding box center [179, 209] width 27 height 8
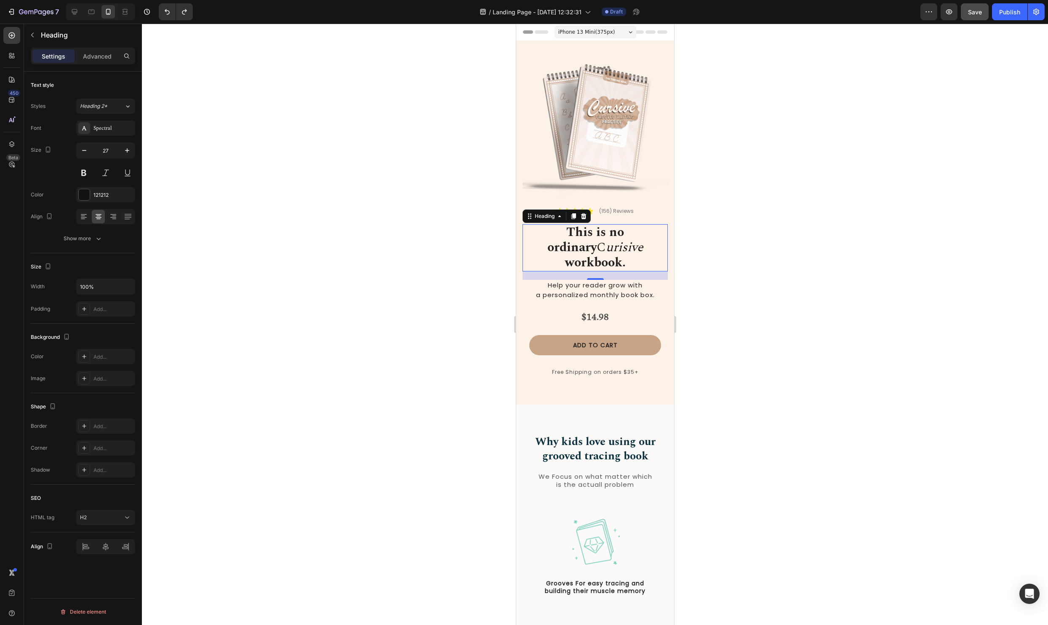
click at [739, 252] on div at bounding box center [595, 324] width 906 height 601
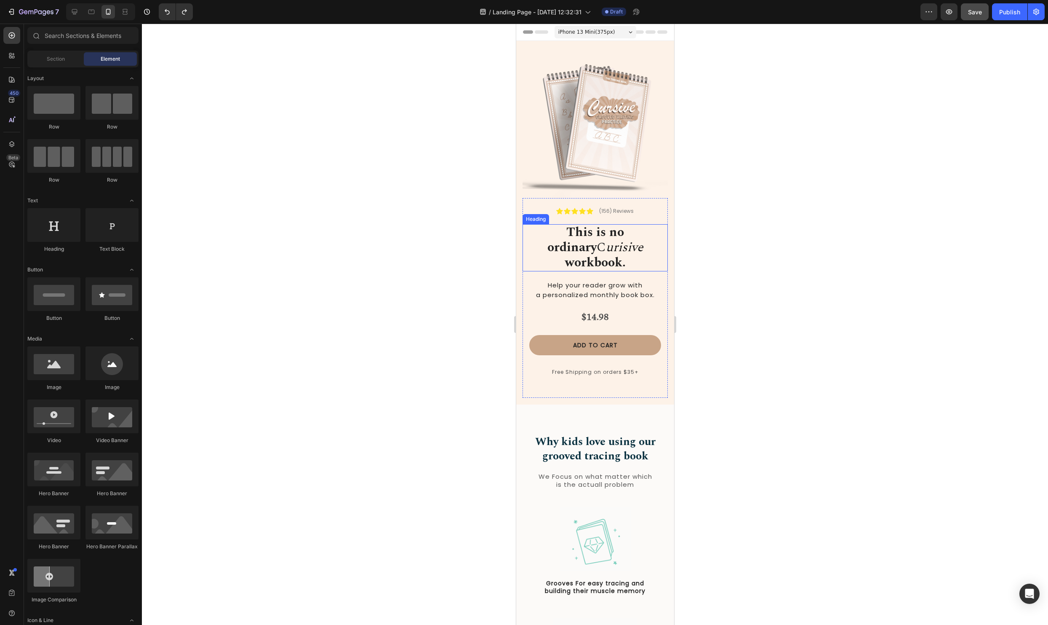
click at [606, 249] on icon "urisive" at bounding box center [624, 247] width 37 height 19
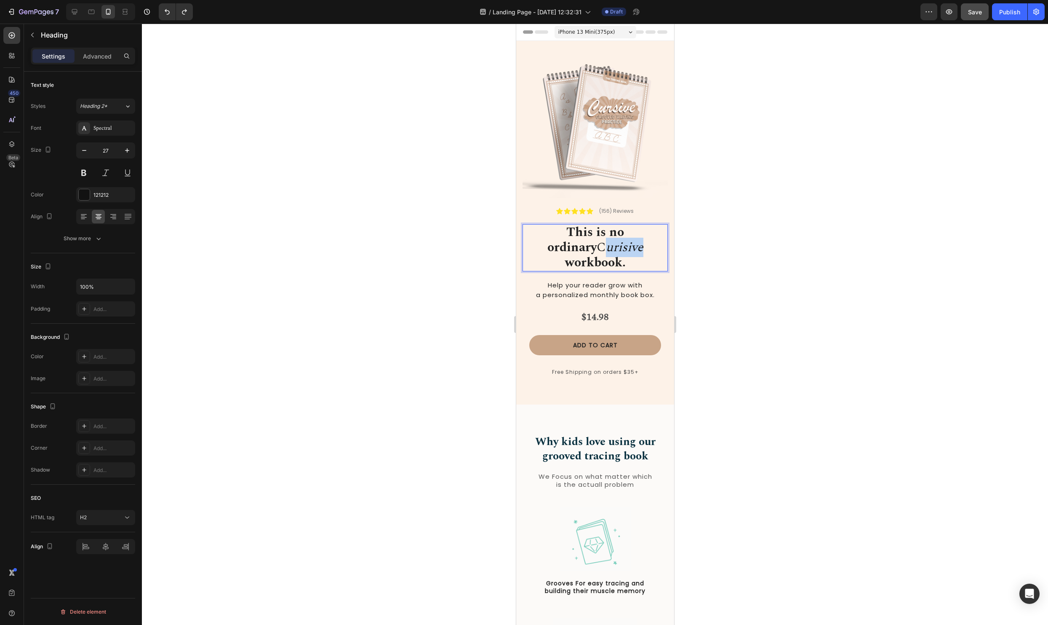
drag, startPoint x: 585, startPoint y: 249, endPoint x: 538, endPoint y: 248, distance: 47.6
click at [538, 248] on p "This is no ordinary C urisive workbook." at bounding box center [595, 247] width 144 height 45
click at [577, 227] on icon "Editor contextual toolbar" at bounding box center [578, 225] width 8 height 8
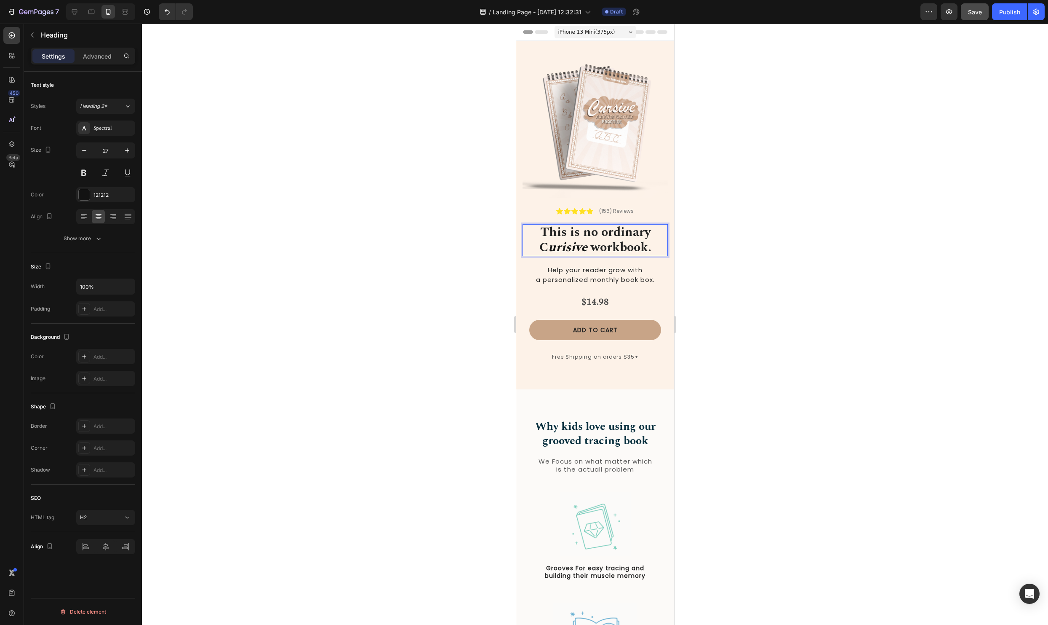
click at [583, 242] on strong "urisive" at bounding box center [567, 247] width 39 height 19
drag, startPoint x: 585, startPoint y: 248, endPoint x: 527, endPoint y: 247, distance: 58.6
click at [527, 247] on p "This is no ordinary C urisive workbook." at bounding box center [595, 240] width 144 height 30
click at [576, 243] on strong "urisive" at bounding box center [567, 247] width 39 height 19
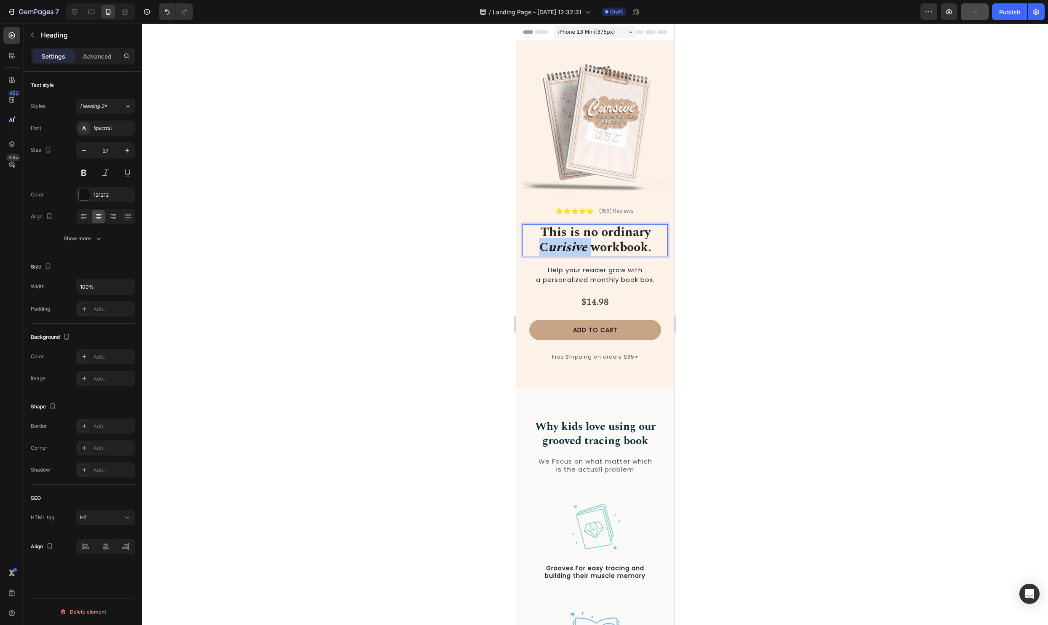
click at [583, 248] on strong "urisive" at bounding box center [567, 247] width 39 height 19
click at [587, 248] on span "workbook." at bounding box center [619, 247] width 64 height 19
click at [749, 291] on div at bounding box center [595, 324] width 906 height 601
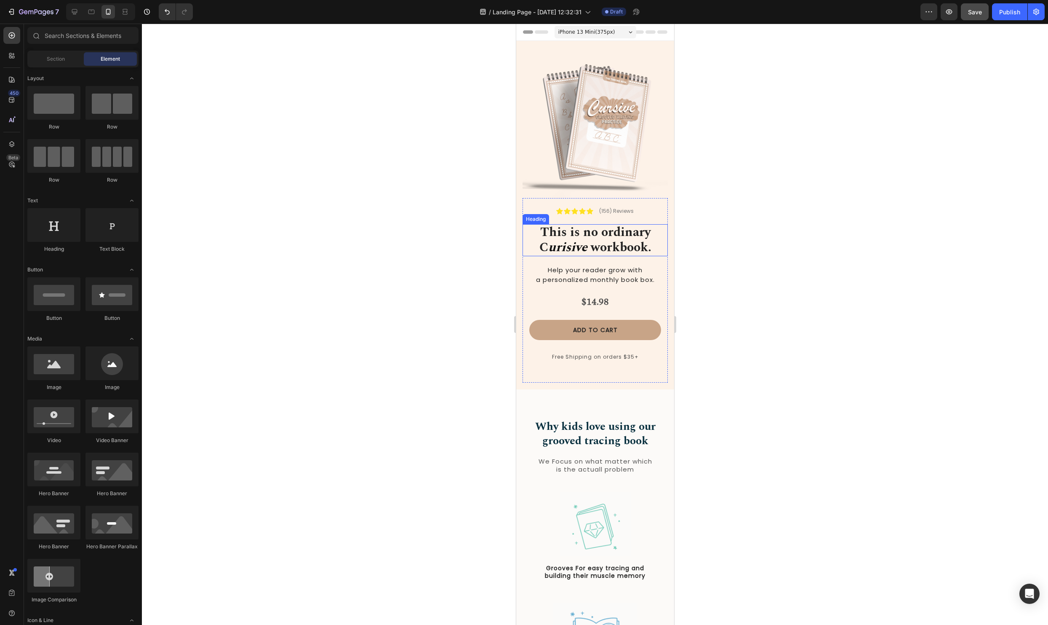
click at [576, 241] on strong "urisive" at bounding box center [567, 247] width 39 height 19
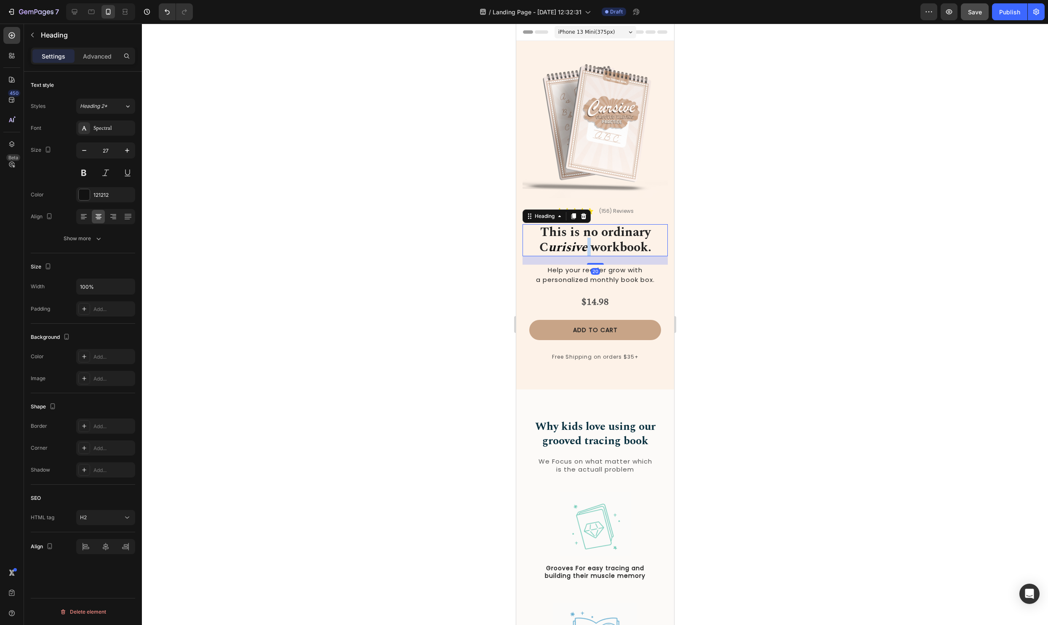
click at [587, 248] on span "workbook." at bounding box center [619, 247] width 64 height 19
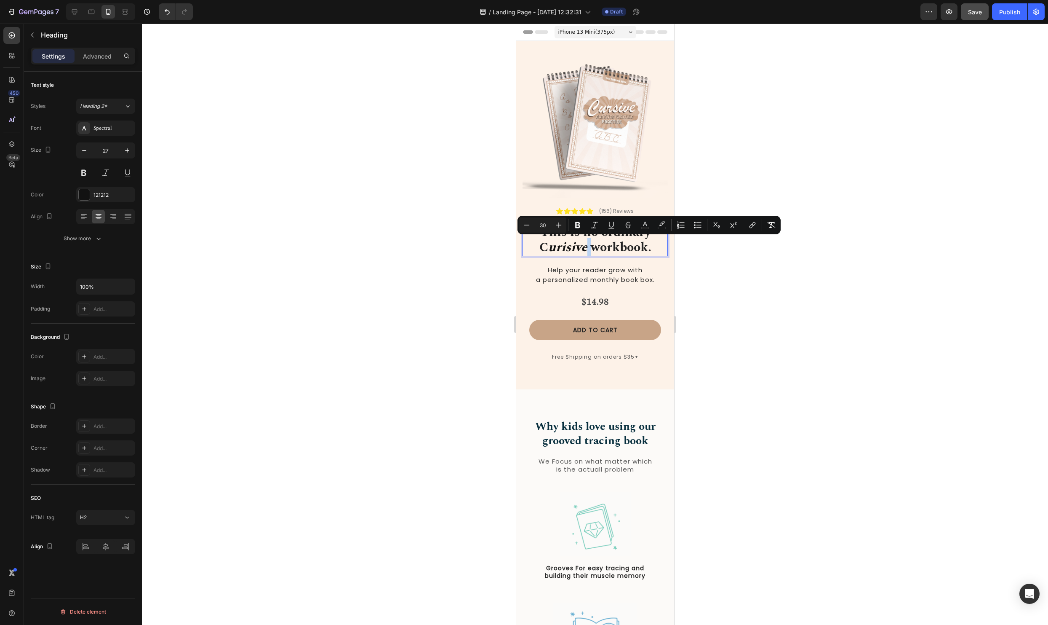
click at [585, 251] on strong "urisive" at bounding box center [567, 247] width 39 height 19
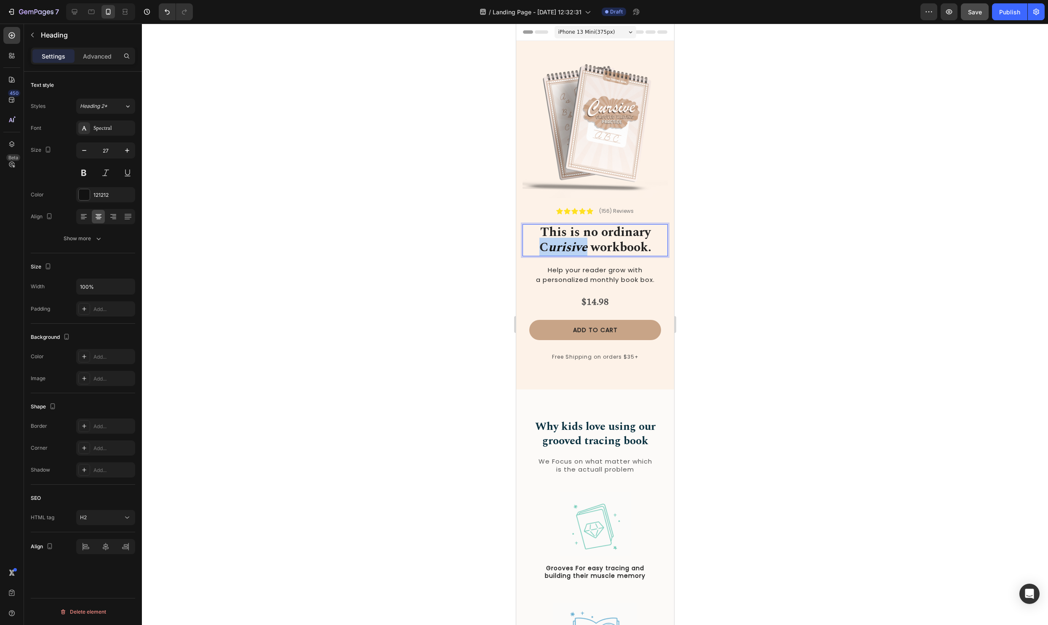
drag, startPoint x: 572, startPoint y: 248, endPoint x: 523, endPoint y: 247, distance: 48.9
click at [523, 247] on p "This is no ordinary C urisive workbook." at bounding box center [595, 240] width 144 height 30
click at [583, 222] on button "Bold" at bounding box center [577, 224] width 15 height 15
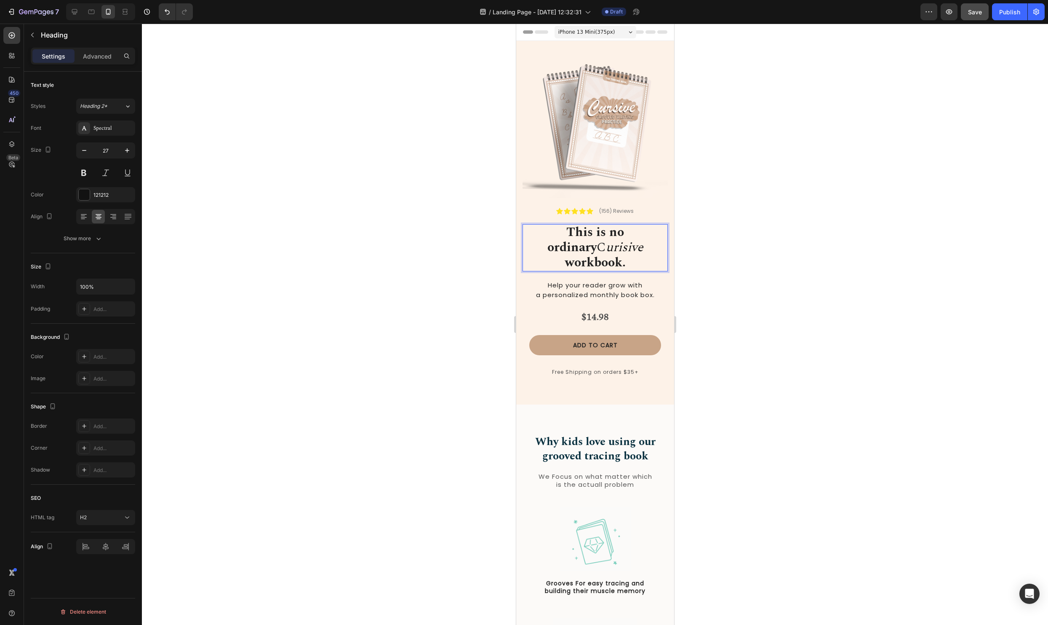
click at [763, 284] on div at bounding box center [595, 324] width 906 height 601
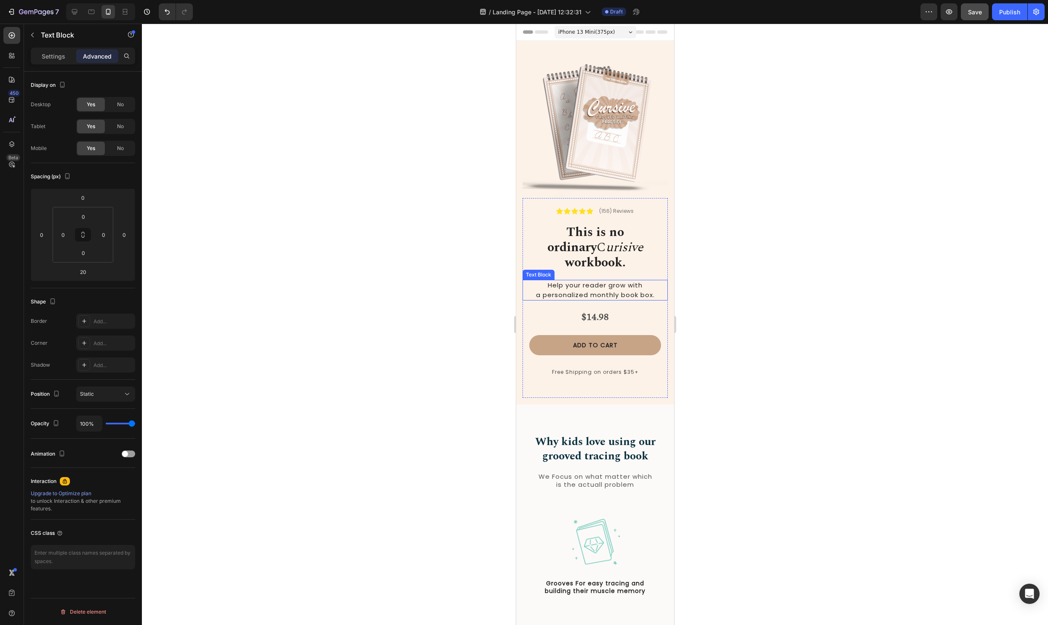
click at [603, 281] on span "Help your reader grow with a personalized monthly book box." at bounding box center [595, 290] width 119 height 19
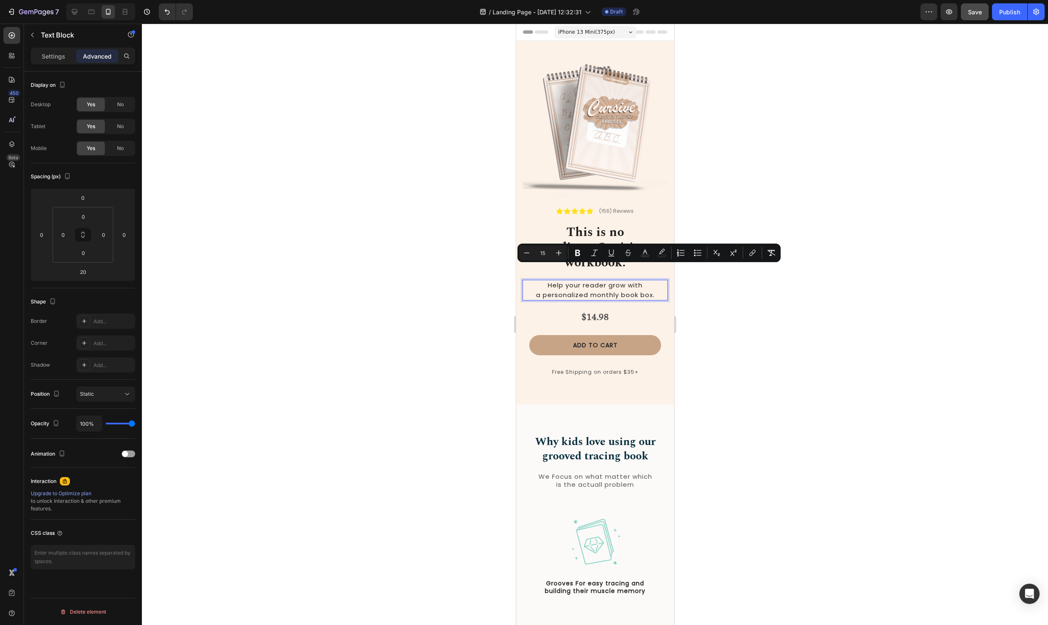
click at [667, 281] on div "Help your reader grow with a personalized monthly book box." at bounding box center [594, 290] width 145 height 21
drag, startPoint x: 658, startPoint y: 281, endPoint x: 546, endPoint y: 268, distance: 112.0
click at [546, 281] on p "Help your reader grow with a personalized monthly book box." at bounding box center [595, 290] width 144 height 19
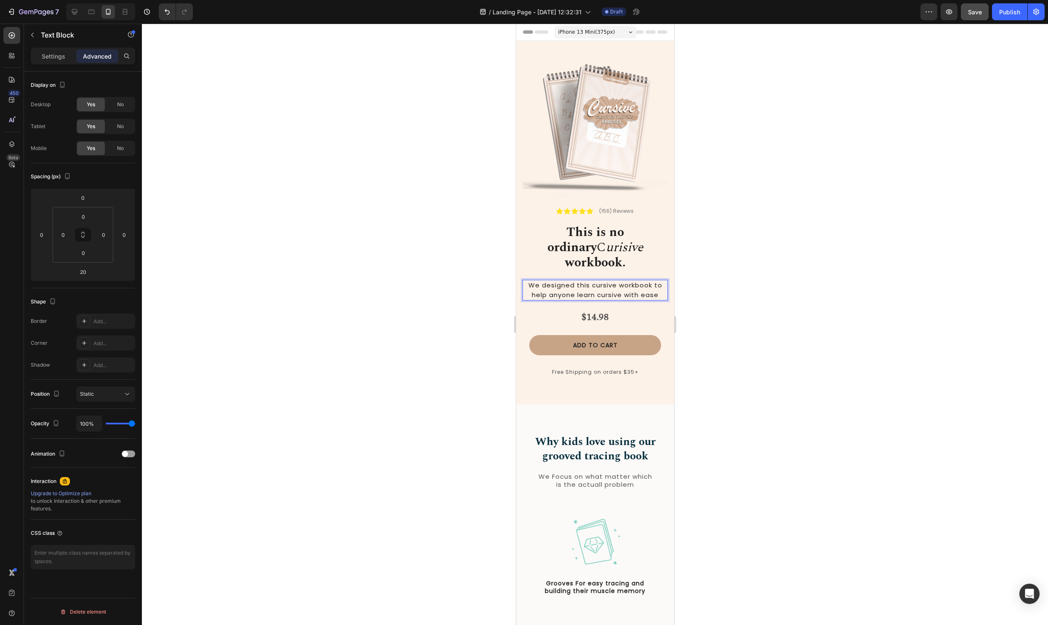
click at [846, 261] on div at bounding box center [595, 324] width 906 height 601
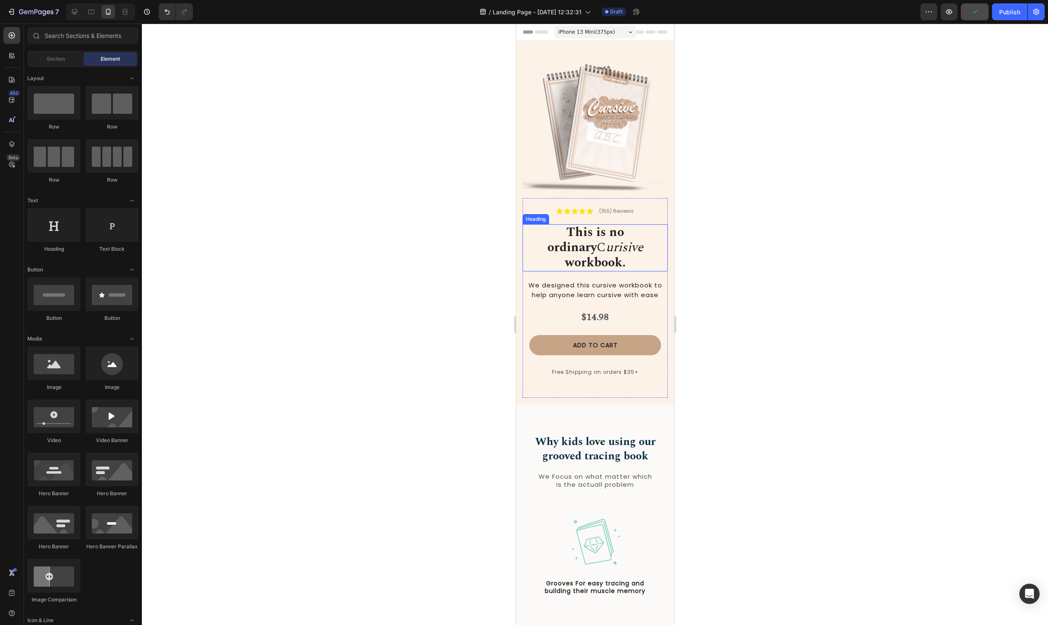
click at [606, 247] on icon "urisive" at bounding box center [624, 247] width 37 height 19
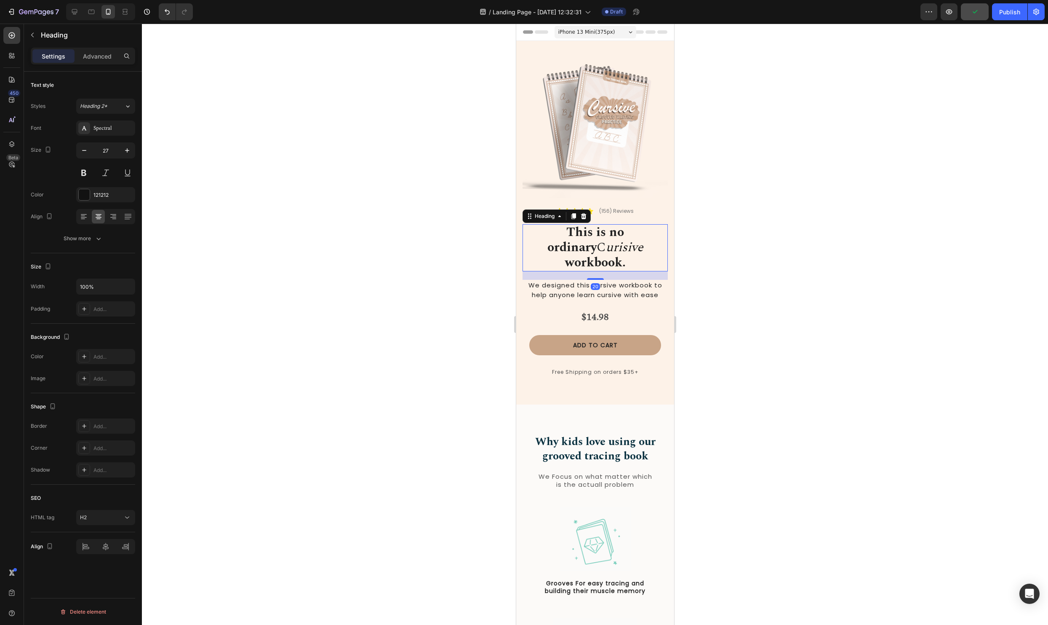
click at [796, 263] on div at bounding box center [595, 324] width 906 height 601
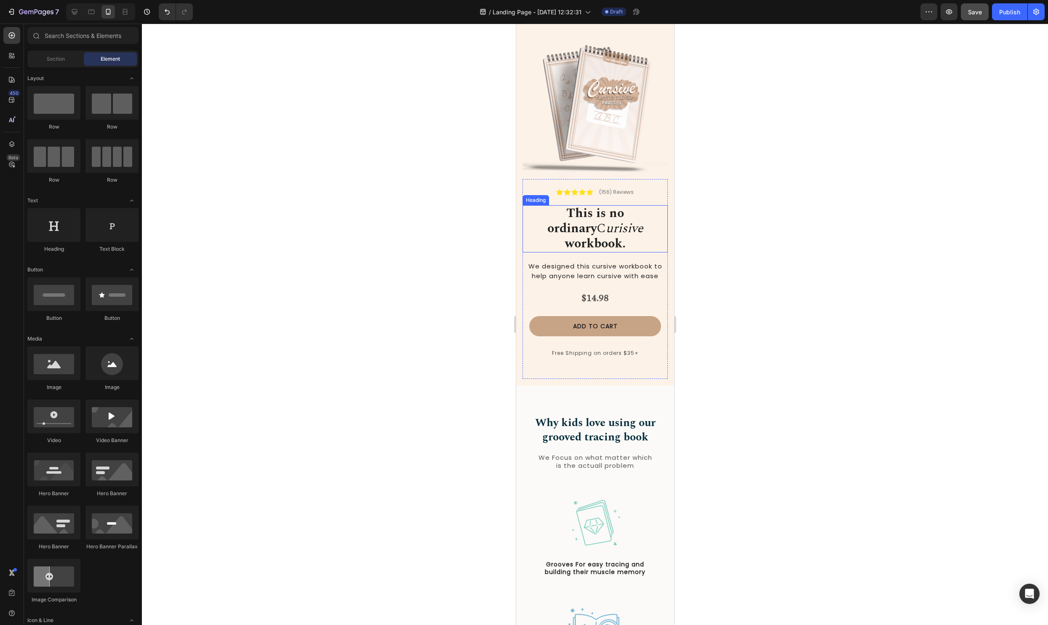
scroll to position [17, 0]
click at [586, 235] on span "workbook." at bounding box center [595, 244] width 61 height 19
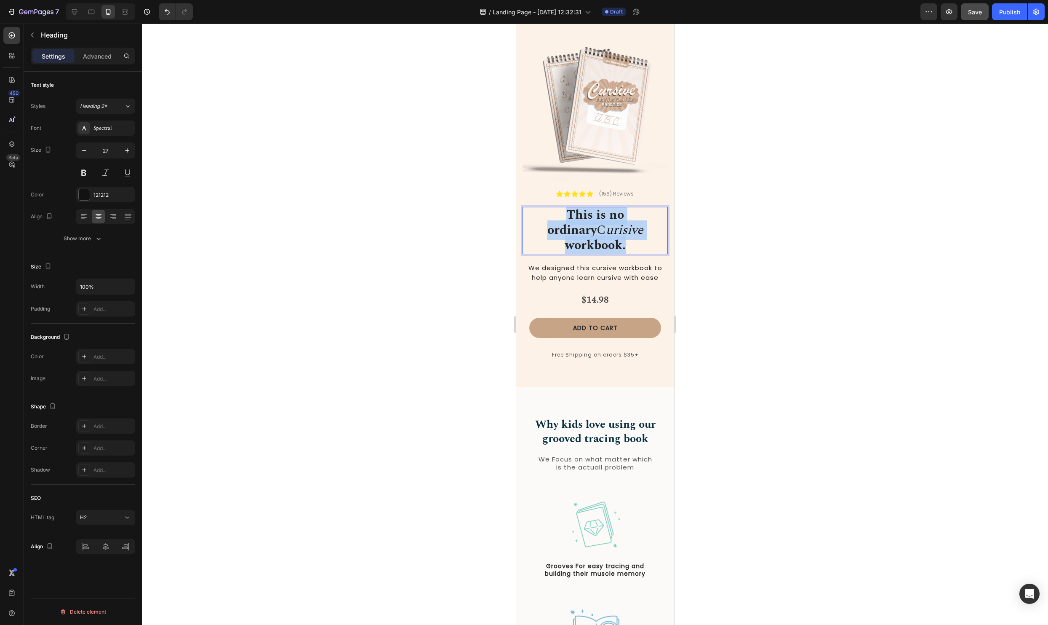
click at [586, 235] on span "workbook." at bounding box center [595, 244] width 61 height 19
click at [606, 231] on icon "urisive" at bounding box center [624, 229] width 37 height 19
drag, startPoint x: 585, startPoint y: 231, endPoint x: 541, endPoint y: 230, distance: 43.8
click at [540, 230] on p "This is no ordinary C urisive workbook." at bounding box center [595, 230] width 144 height 45
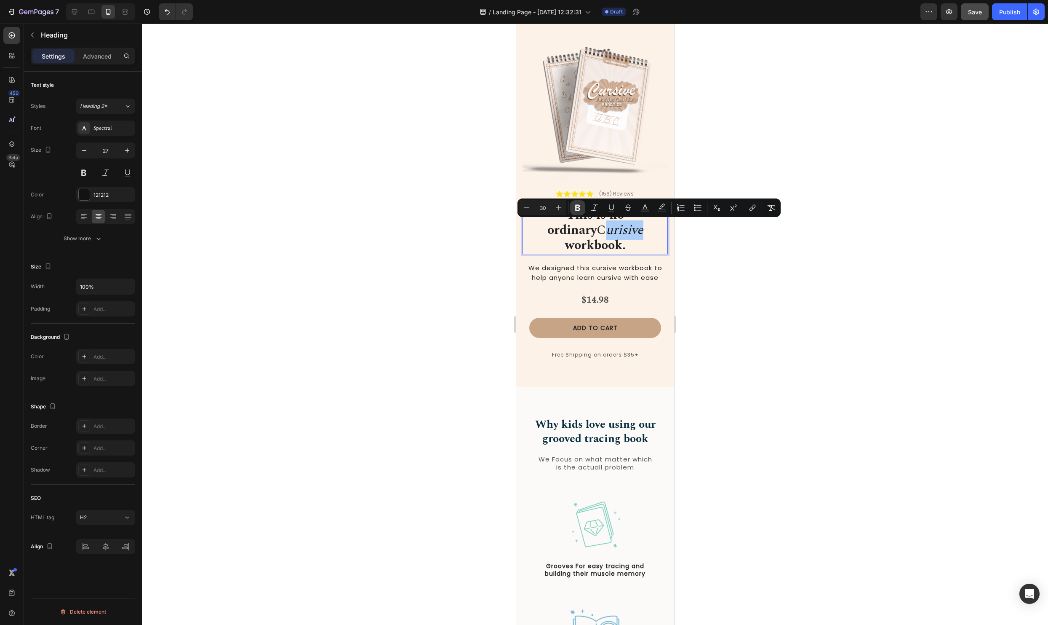
click at [580, 206] on icon "Editor contextual toolbar" at bounding box center [577, 208] width 5 height 6
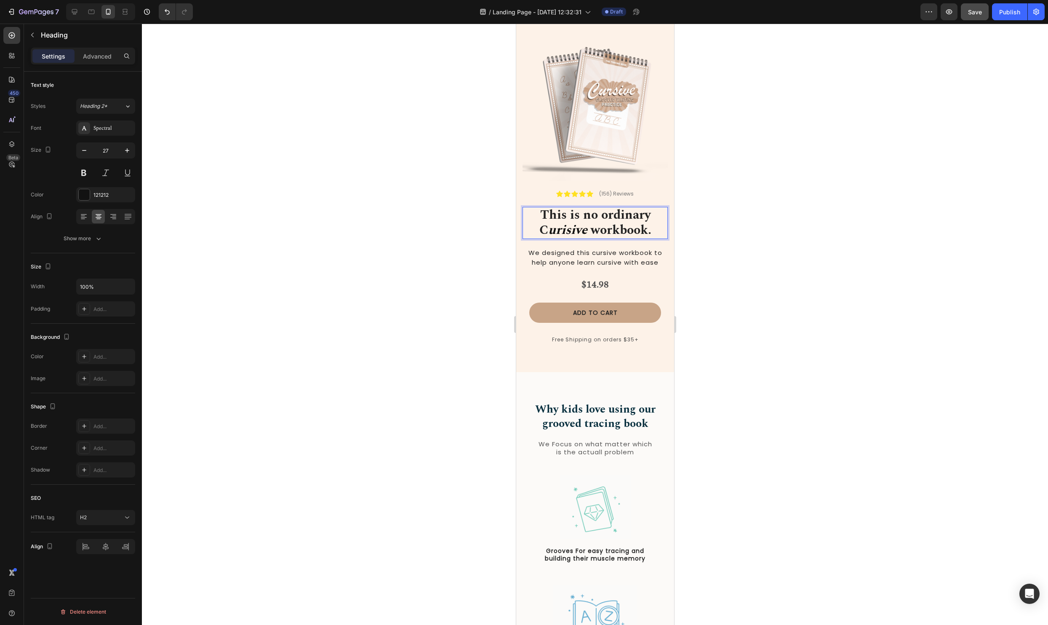
click at [578, 210] on strong "This is no ordinary" at bounding box center [595, 214] width 110 height 19
click at [575, 232] on strong "urisive" at bounding box center [567, 229] width 39 height 19
drag, startPoint x: 588, startPoint y: 230, endPoint x: 571, endPoint y: 230, distance: 17.3
click at [571, 230] on p "This is no ordinary C urisive workbook." at bounding box center [595, 223] width 144 height 30
click at [587, 230] on span "workbook." at bounding box center [619, 229] width 64 height 19
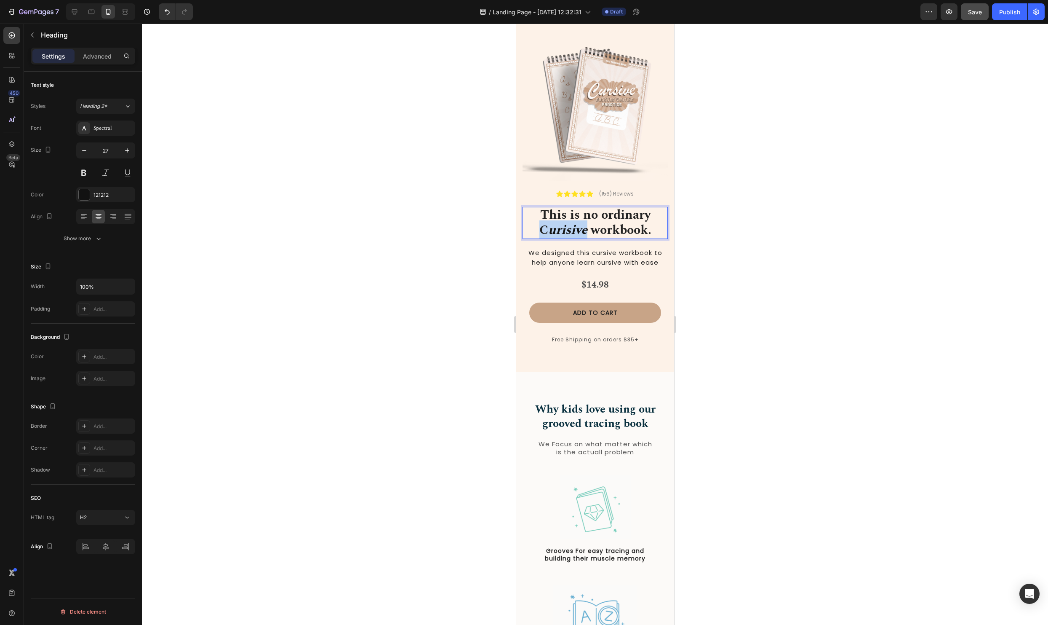
drag, startPoint x: 587, startPoint y: 230, endPoint x: 540, endPoint y: 230, distance: 47.2
click at [540, 230] on p "This is no ordinary C urisive workbook." at bounding box center [595, 223] width 144 height 30
click at [723, 272] on div at bounding box center [595, 324] width 906 height 601
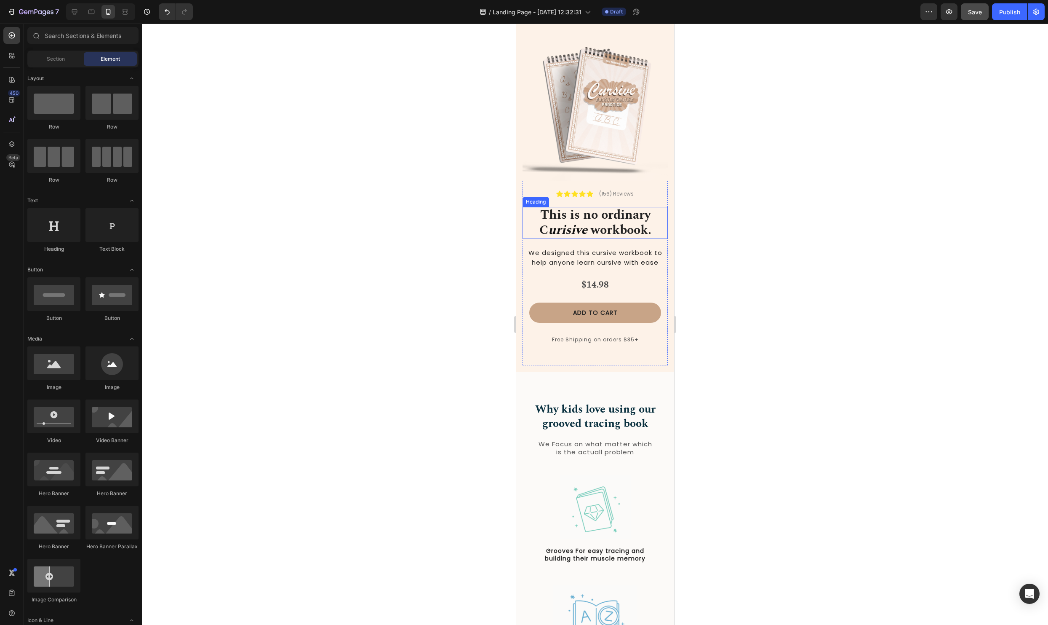
click at [619, 211] on strong "This is no ordinary" at bounding box center [595, 214] width 110 height 19
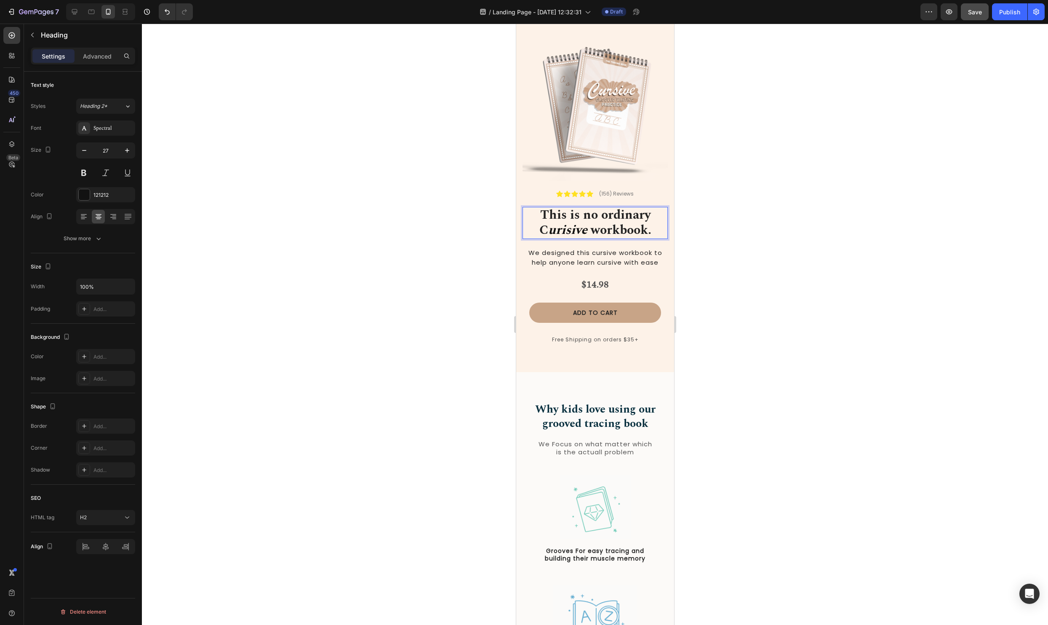
drag, startPoint x: 598, startPoint y: 214, endPoint x: 653, endPoint y: 216, distance: 55.2
click at [653, 216] on p "This is no ordinary C urisive workbook." at bounding box center [595, 223] width 144 height 30
click at [584, 195] on button "Bold" at bounding box center [577, 192] width 15 height 15
click at [593, 195] on div "Icon Icon Icon Icon Icon Icon List (156) Reviews Text Block Row" at bounding box center [594, 190] width 145 height 18
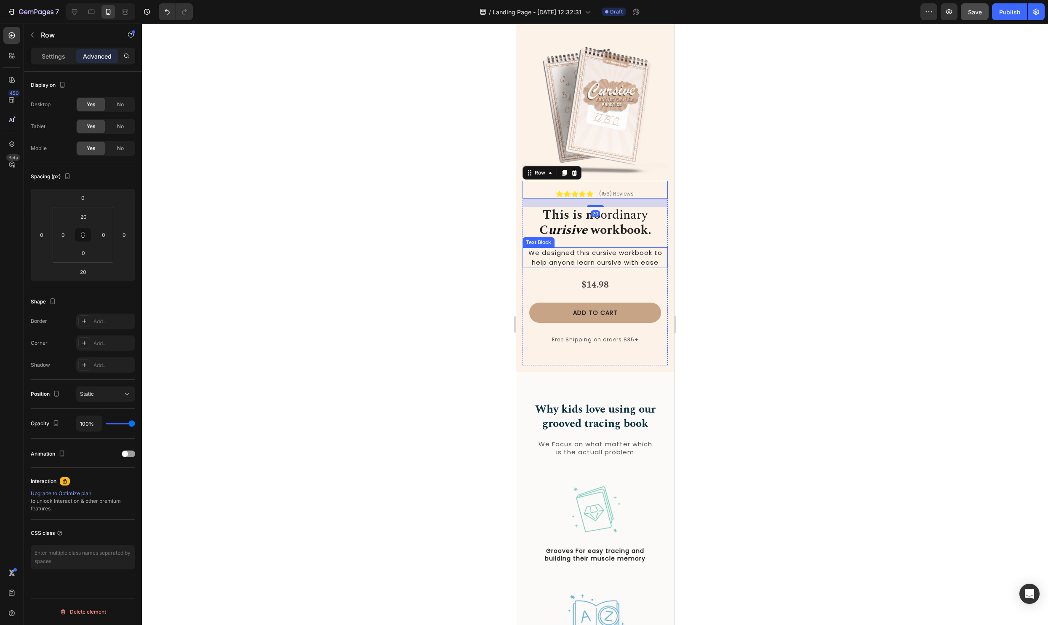
click at [716, 261] on div at bounding box center [595, 324] width 906 height 601
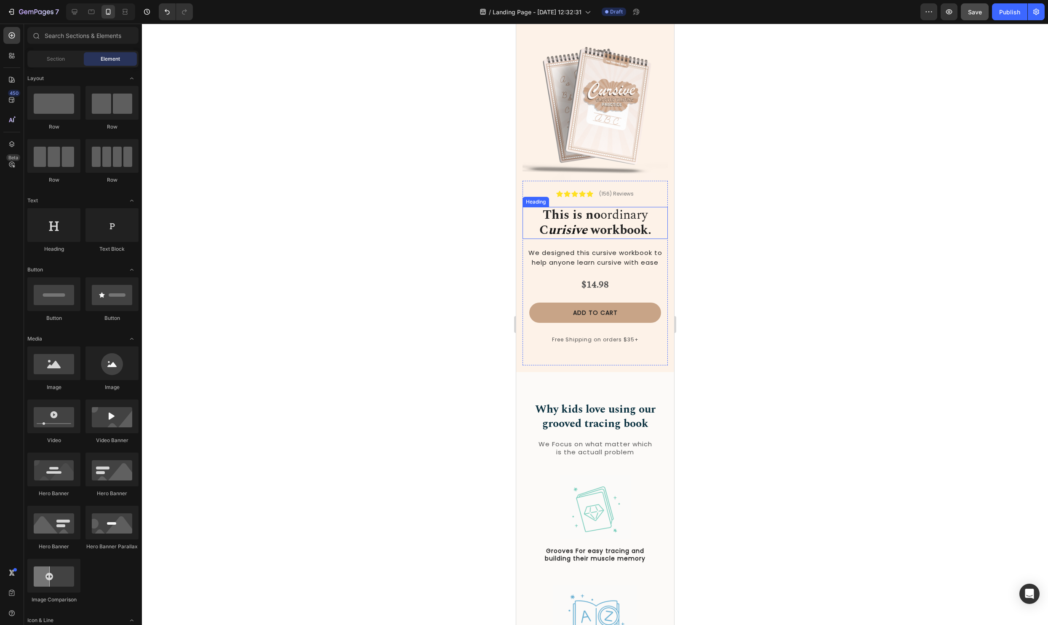
click at [593, 232] on strong "workbook." at bounding box center [621, 229] width 61 height 19
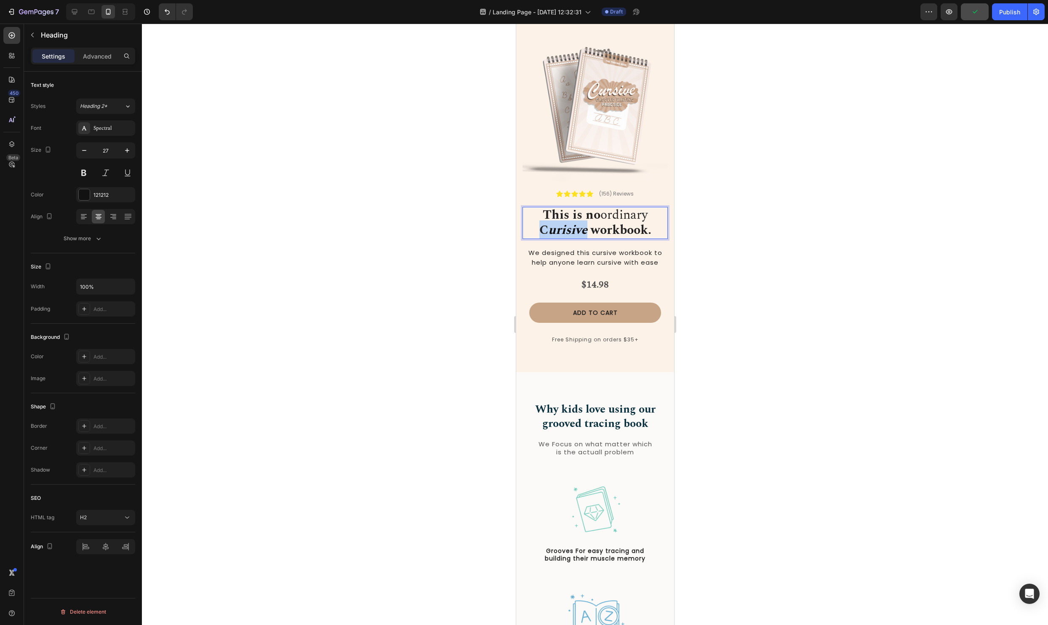
drag, startPoint x: 588, startPoint y: 229, endPoint x: 537, endPoint y: 227, distance: 51.0
click at [537, 227] on p "This is no ordinary C urisive workbook." at bounding box center [595, 223] width 144 height 30
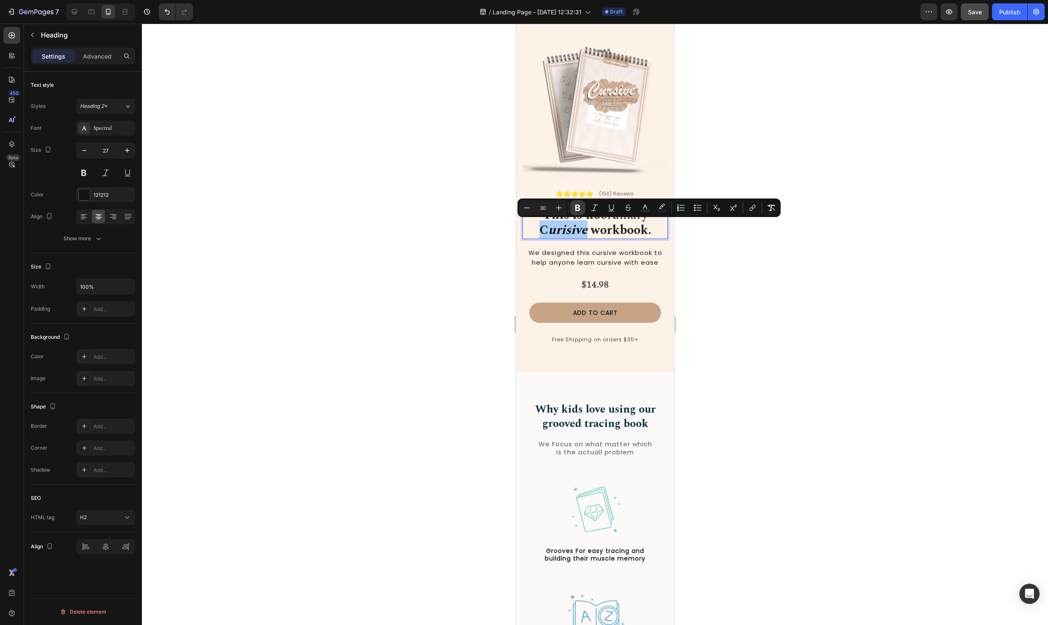
click at [572, 207] on button "Bold" at bounding box center [577, 207] width 15 height 15
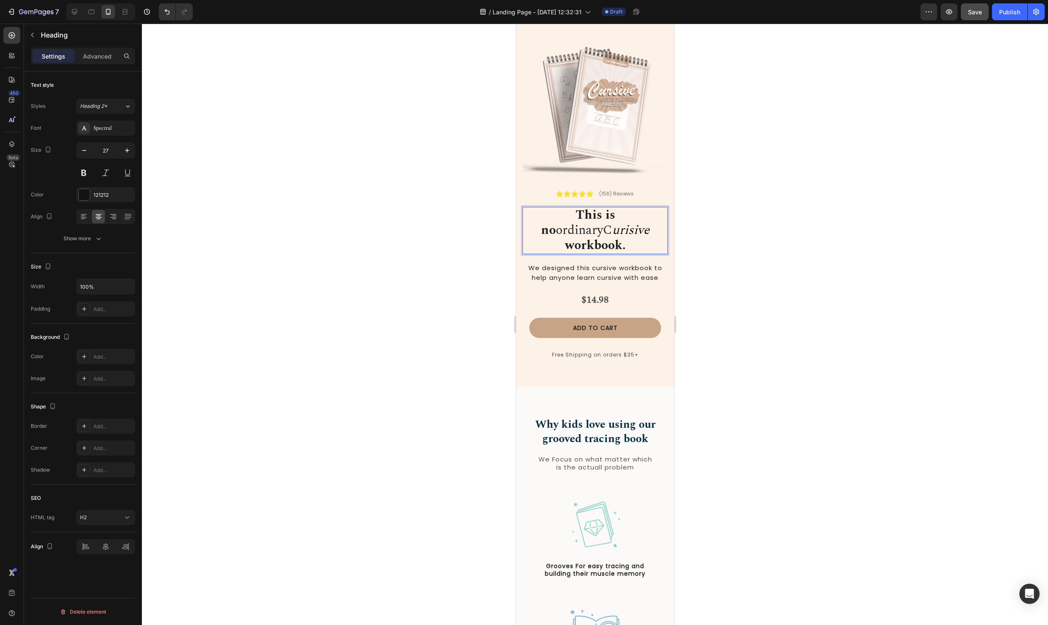
click at [708, 255] on div at bounding box center [595, 324] width 906 height 601
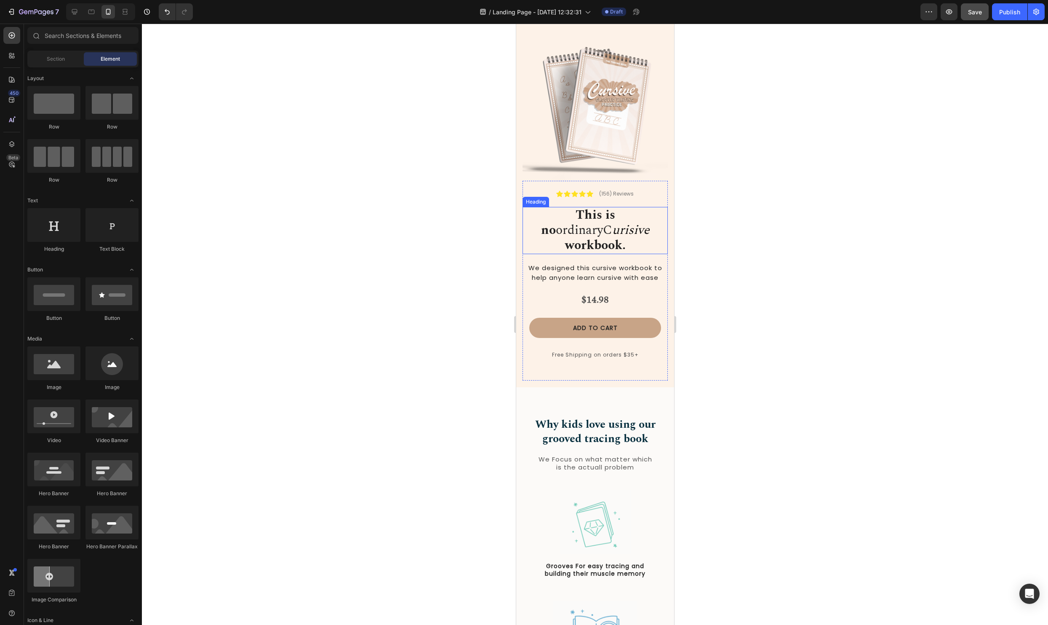
click at [609, 235] on strong "workbook." at bounding box center [595, 244] width 61 height 19
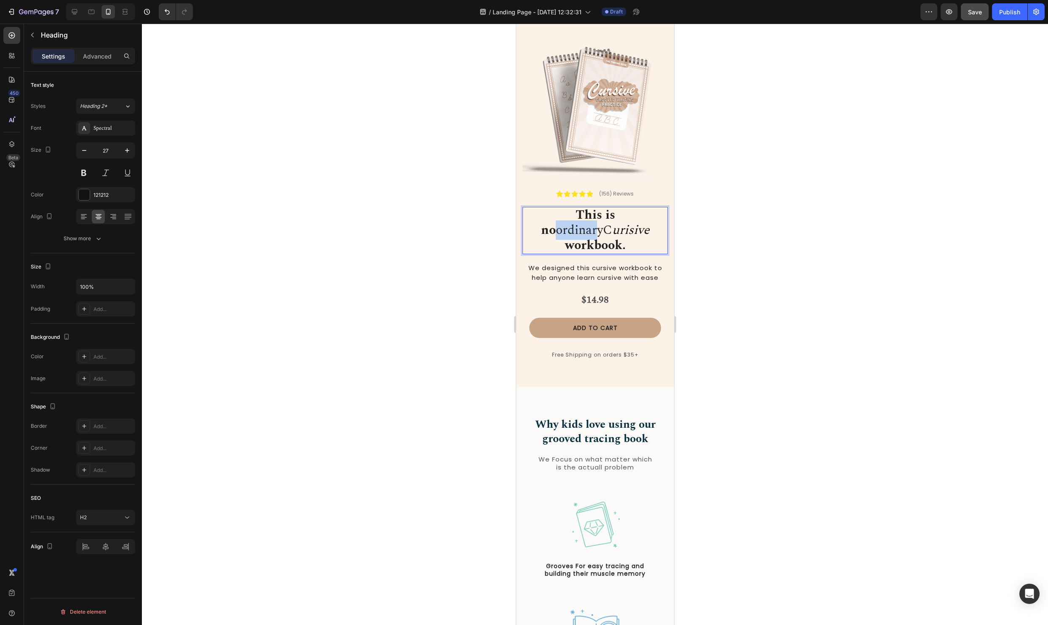
drag, startPoint x: 602, startPoint y: 217, endPoint x: 640, endPoint y: 217, distance: 38.3
click at [615, 217] on span "This is no ordinary" at bounding box center [578, 222] width 74 height 35
drag, startPoint x: 645, startPoint y: 216, endPoint x: 600, endPoint y: 217, distance: 45.1
click at [600, 217] on span "This is no ordinary" at bounding box center [578, 222] width 74 height 35
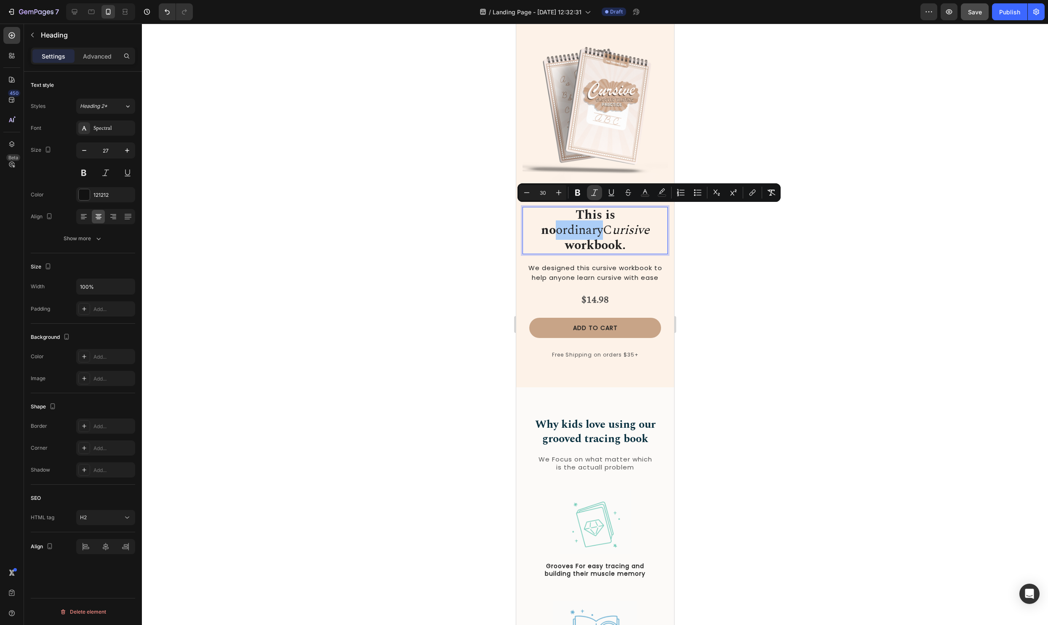
click at [591, 191] on icon "Editor contextual toolbar" at bounding box center [595, 192] width 8 height 8
click at [759, 275] on div at bounding box center [595, 324] width 906 height 601
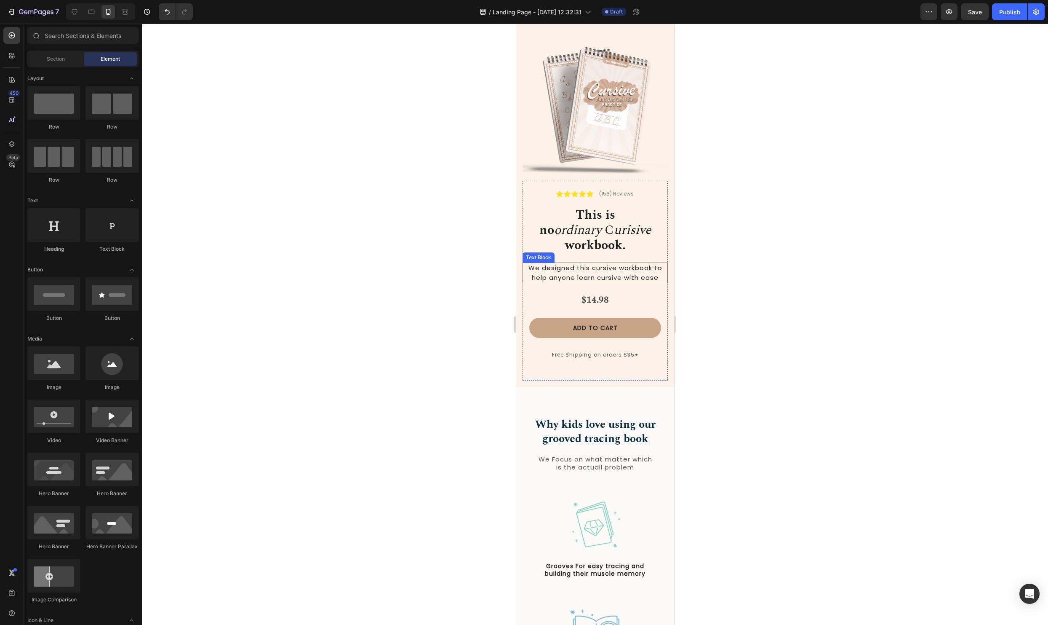
scroll to position [0, 0]
click at [614, 228] on icon "urisive" at bounding box center [632, 229] width 37 height 19
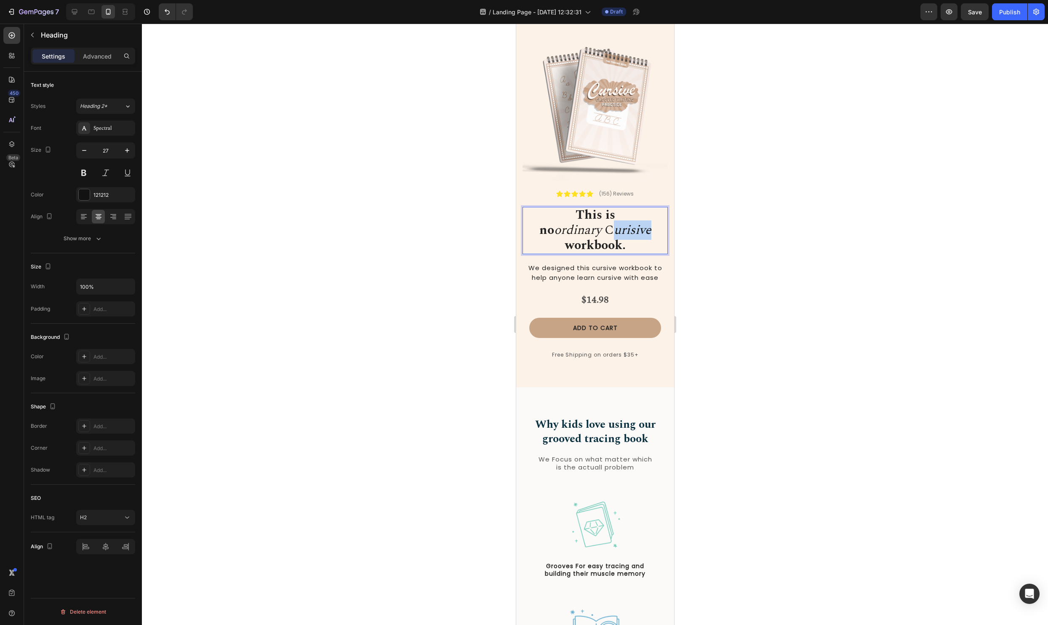
drag, startPoint x: 581, startPoint y: 230, endPoint x: 535, endPoint y: 230, distance: 45.5
click at [535, 230] on p "This is no ordinary C urisive workbook." at bounding box center [595, 230] width 144 height 45
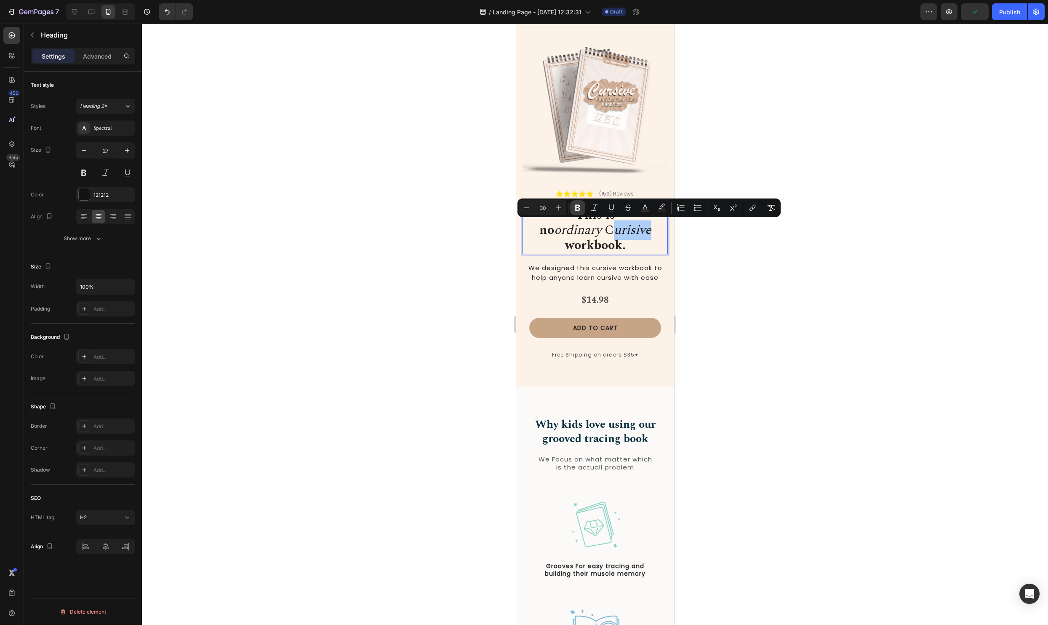
click at [581, 212] on button "Bold" at bounding box center [577, 207] width 15 height 15
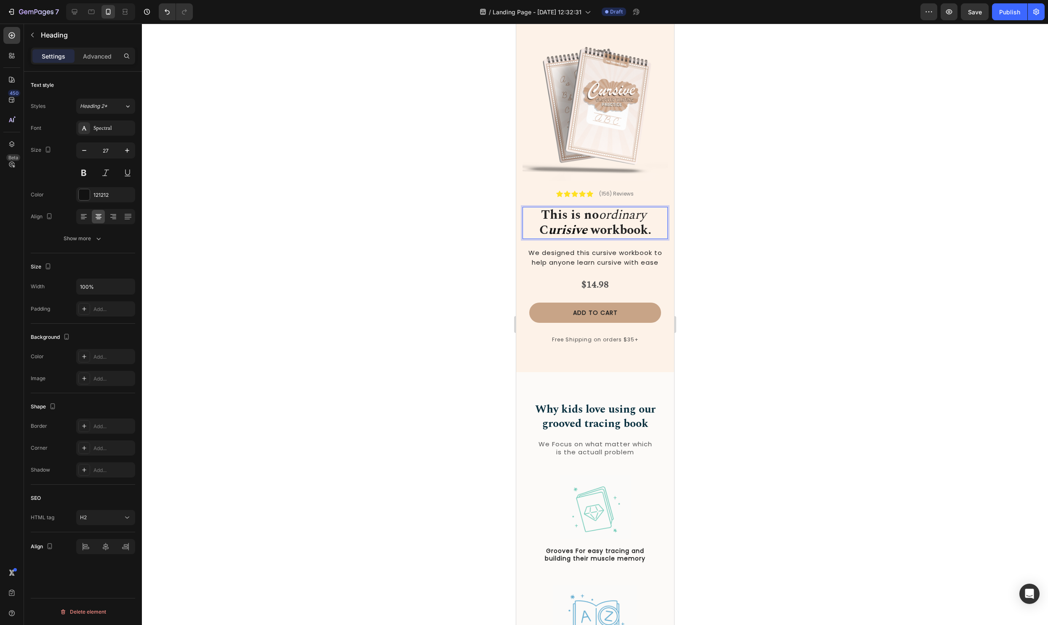
click at [582, 231] on strong "urisive" at bounding box center [567, 229] width 39 height 19
click at [740, 273] on div at bounding box center [595, 324] width 906 height 601
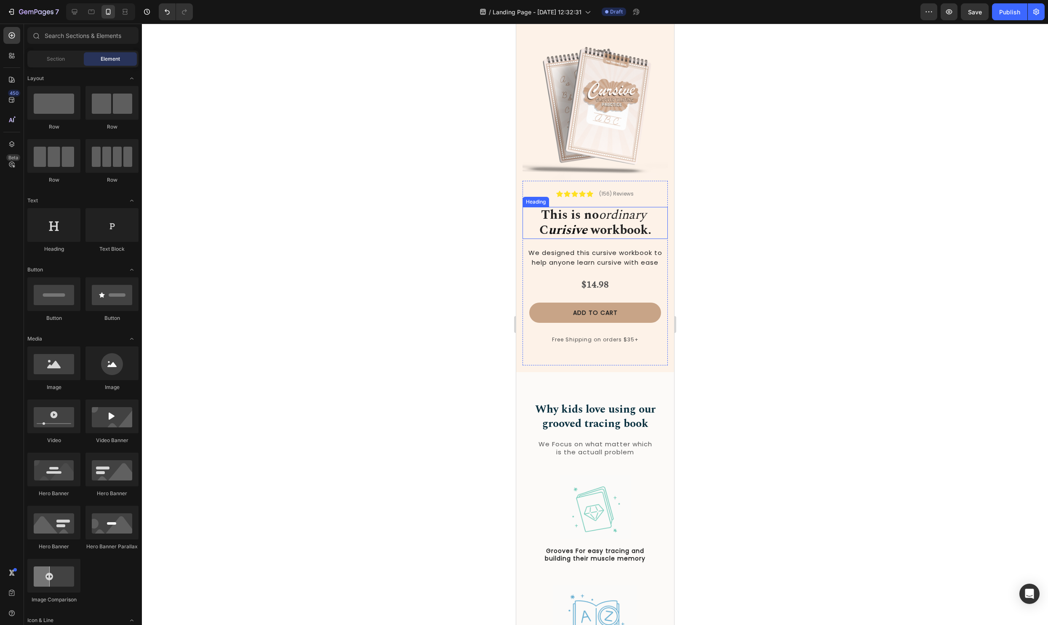
click at [576, 230] on strong "urisive" at bounding box center [567, 229] width 39 height 19
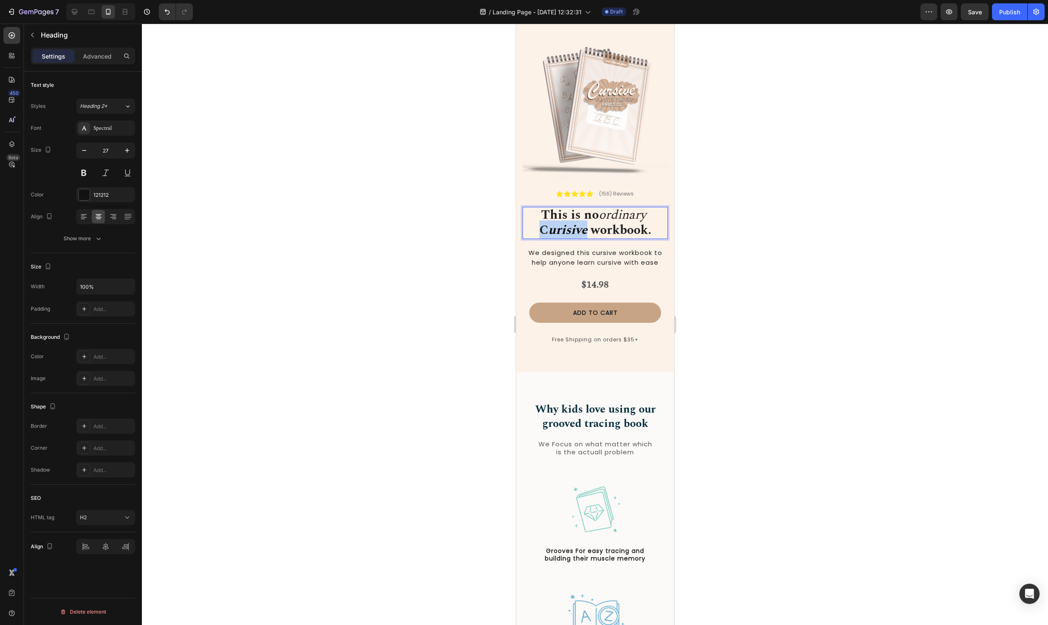
drag, startPoint x: 585, startPoint y: 232, endPoint x: 519, endPoint y: 230, distance: 67.0
click at [519, 230] on div "Image Icon Icon Icon Icon Icon Icon List (156) Reviews Text Block Row This is n…" at bounding box center [595, 198] width 158 height 348
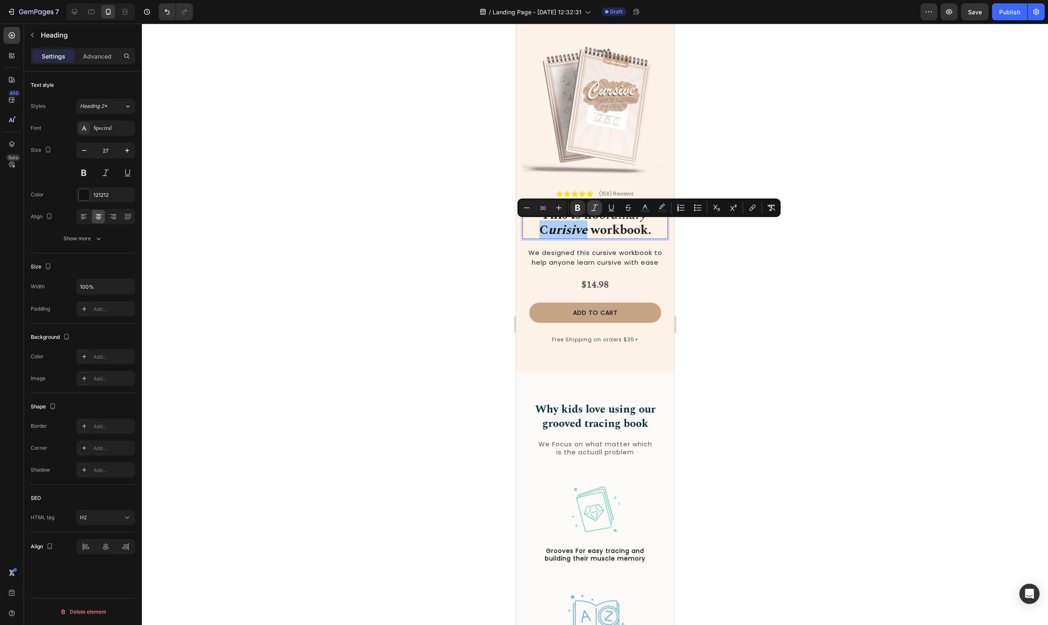
click at [595, 208] on icon "Editor contextual toolbar" at bounding box center [595, 207] width 8 height 8
click at [594, 213] on button "Italic" at bounding box center [594, 207] width 15 height 15
click at [754, 308] on div at bounding box center [595, 324] width 906 height 601
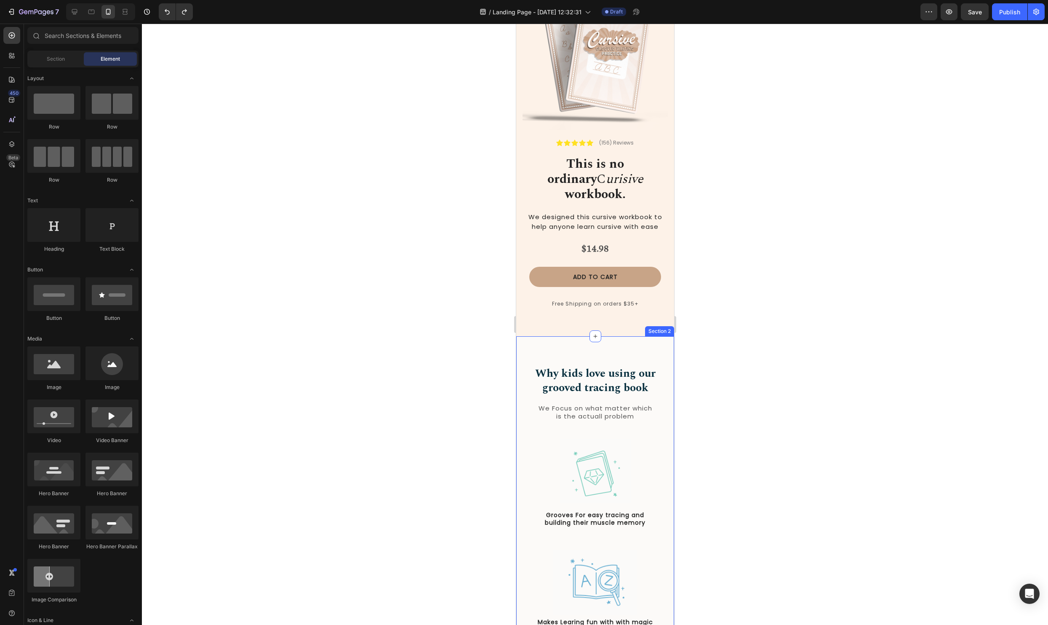
scroll to position [0, 0]
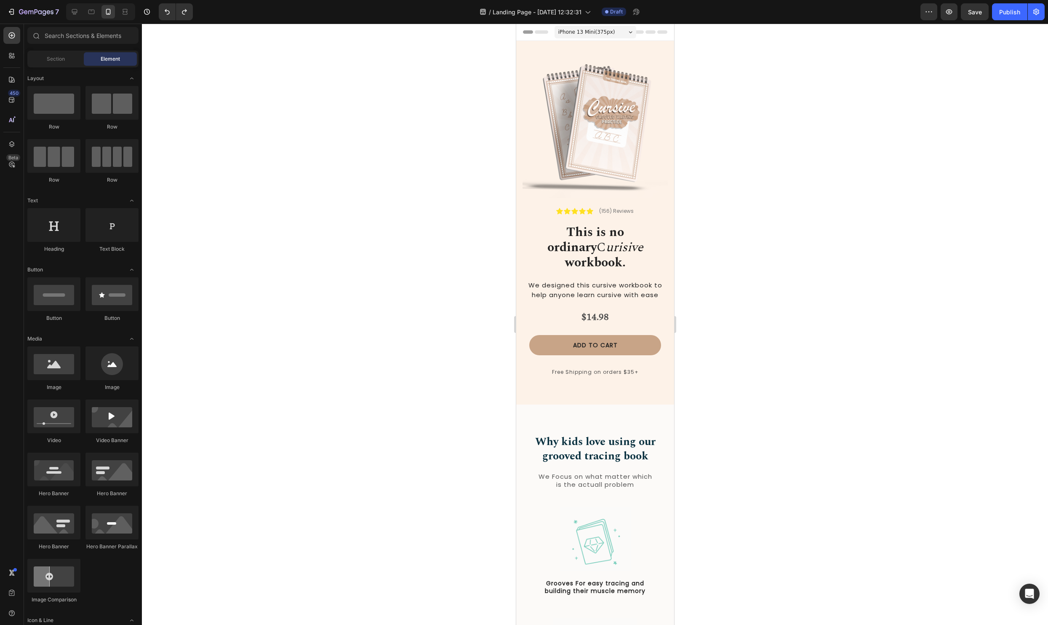
click at [826, 330] on div at bounding box center [595, 324] width 906 height 601
click at [965, 13] on button "Save" at bounding box center [975, 11] width 28 height 17
click at [626, 253] on strong "workbook." at bounding box center [595, 262] width 61 height 19
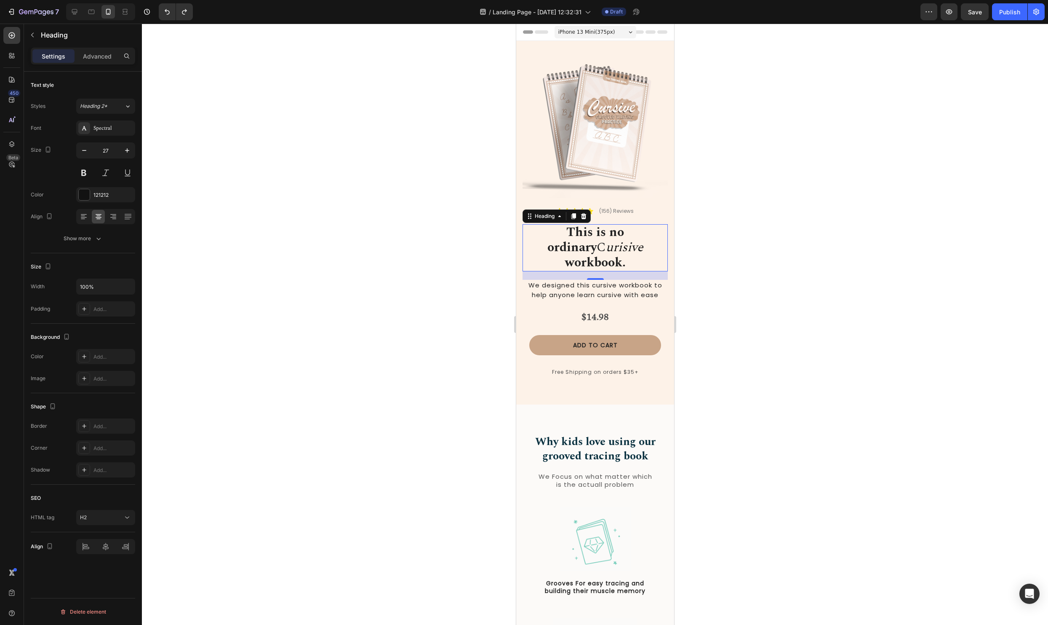
click at [659, 250] on h2 "This is no ordinary C urisive workbook." at bounding box center [594, 247] width 145 height 47
drag, startPoint x: 653, startPoint y: 249, endPoint x: 437, endPoint y: 214, distance: 218.9
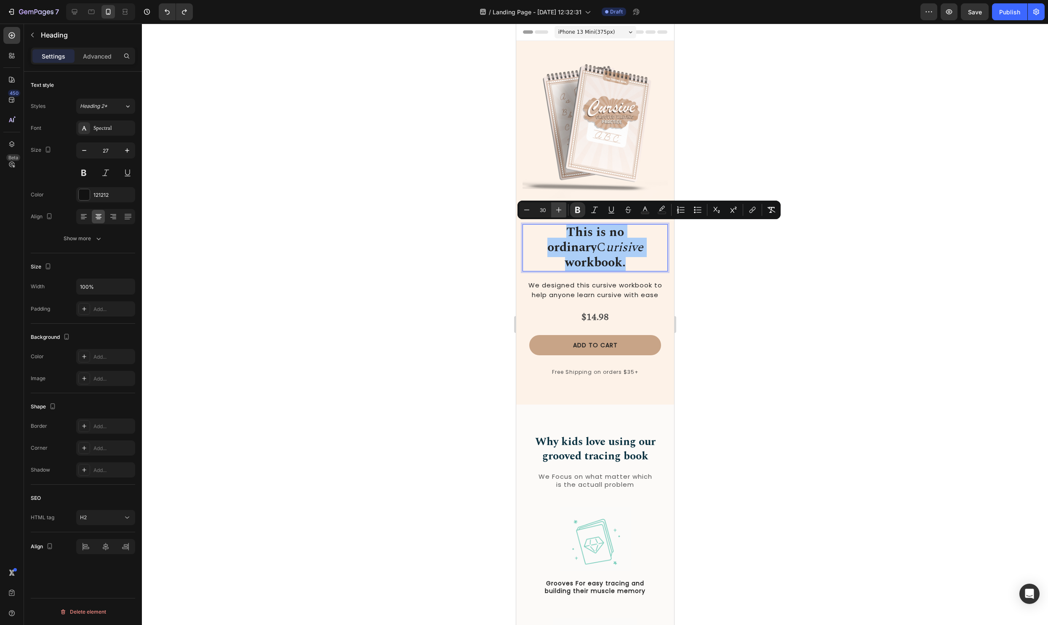
click at [561, 210] on icon "Editor contextual toolbar" at bounding box center [559, 210] width 8 height 8
type input "32"
click at [821, 254] on div at bounding box center [595, 324] width 906 height 601
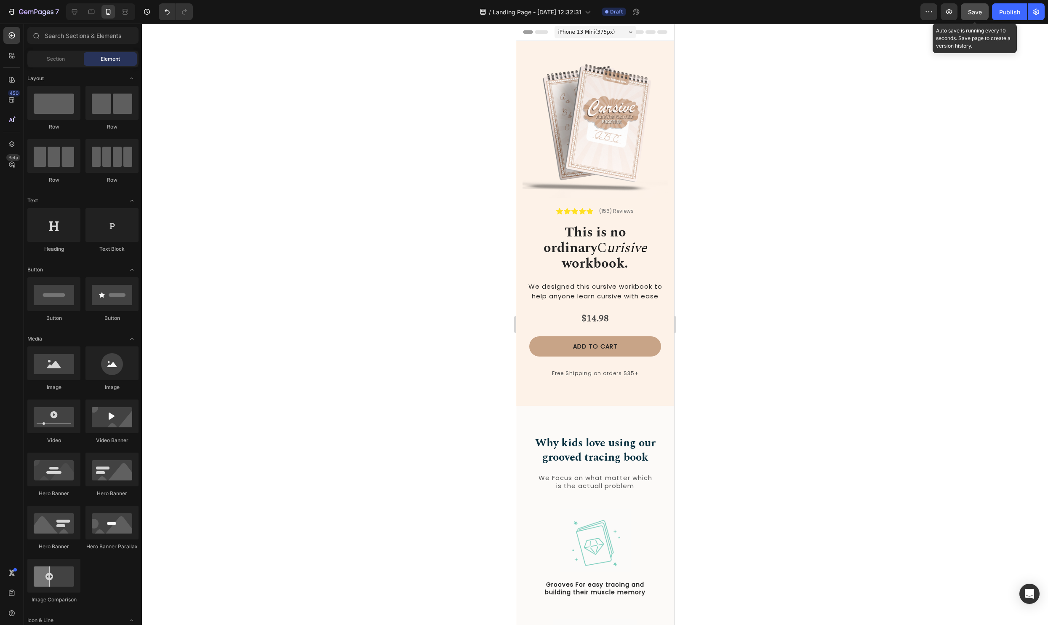
click at [968, 14] on button "Save" at bounding box center [975, 11] width 28 height 17
click at [580, 282] on span "We designed this cursive workbook to help anyone learn cursive with ease" at bounding box center [595, 291] width 134 height 19
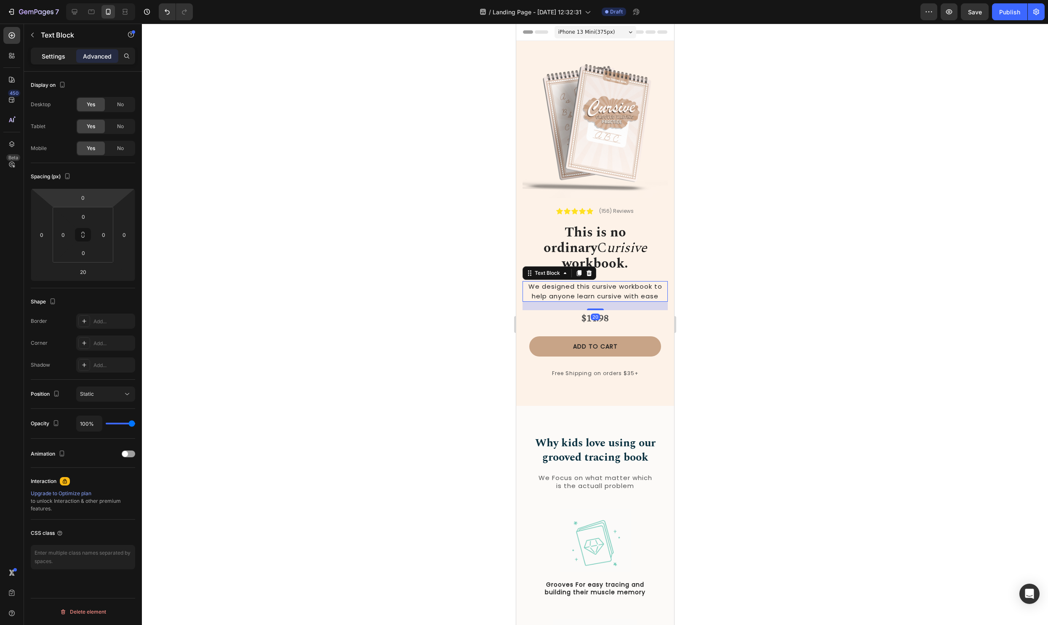
click at [58, 59] on p "Settings" at bounding box center [54, 56] width 24 height 9
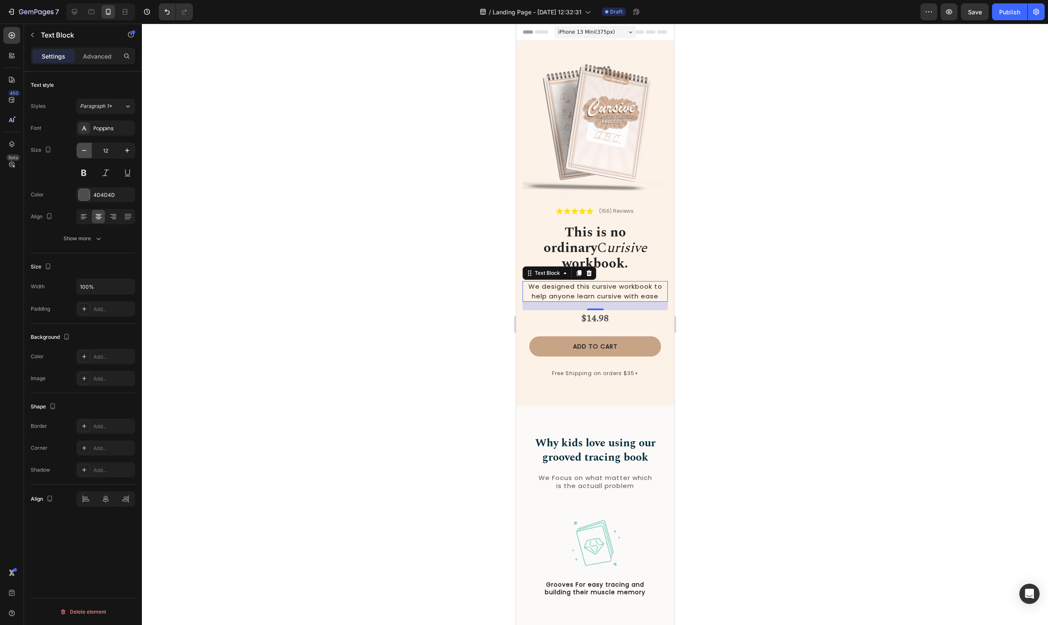
click at [83, 149] on icon "button" at bounding box center [84, 150] width 8 height 8
click at [129, 150] on icon "button" at bounding box center [127, 150] width 8 height 8
type input "12"
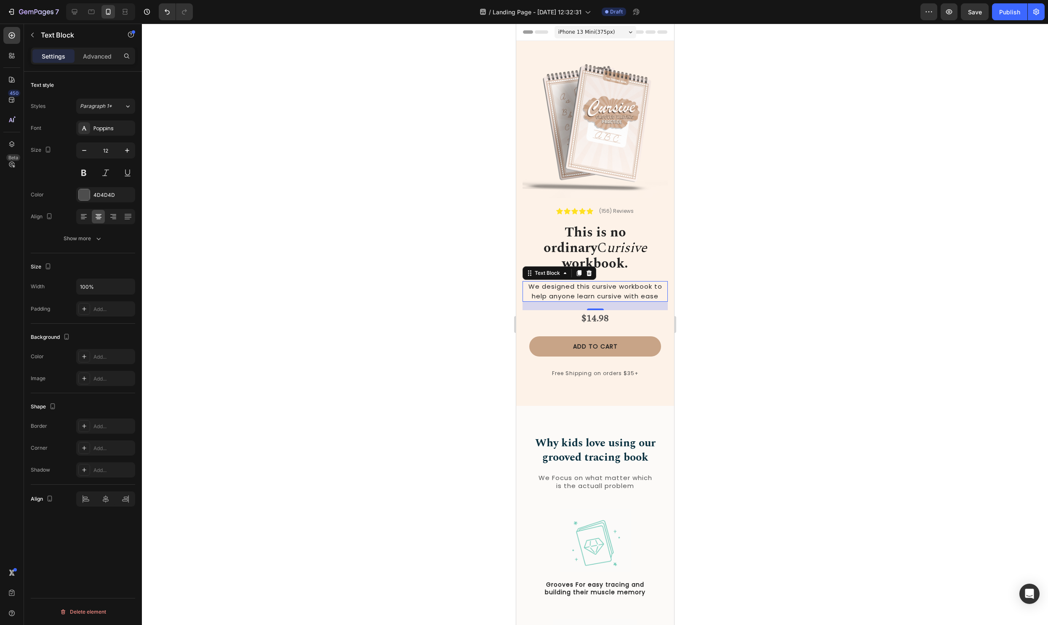
click at [610, 282] on span "We designed this cursive workbook to help anyone learn cursive with ease" at bounding box center [595, 291] width 134 height 19
drag, startPoint x: 660, startPoint y: 283, endPoint x: 529, endPoint y: 264, distance: 132.7
click at [529, 264] on div "Icon Icon Icon Icon Icon Icon List (156) Reviews Text Block Row ⁠⁠⁠⁠⁠⁠⁠ This is…" at bounding box center [594, 298] width 145 height 201
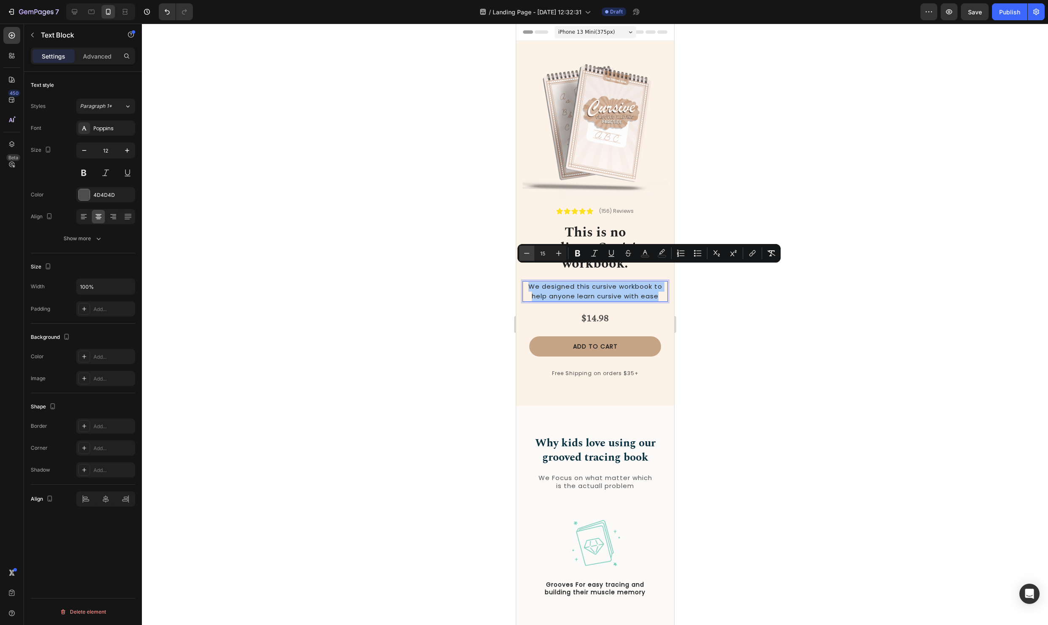
click at [532, 253] on button "Minus" at bounding box center [526, 253] width 15 height 15
type input "13"
click at [884, 321] on div at bounding box center [595, 324] width 906 height 601
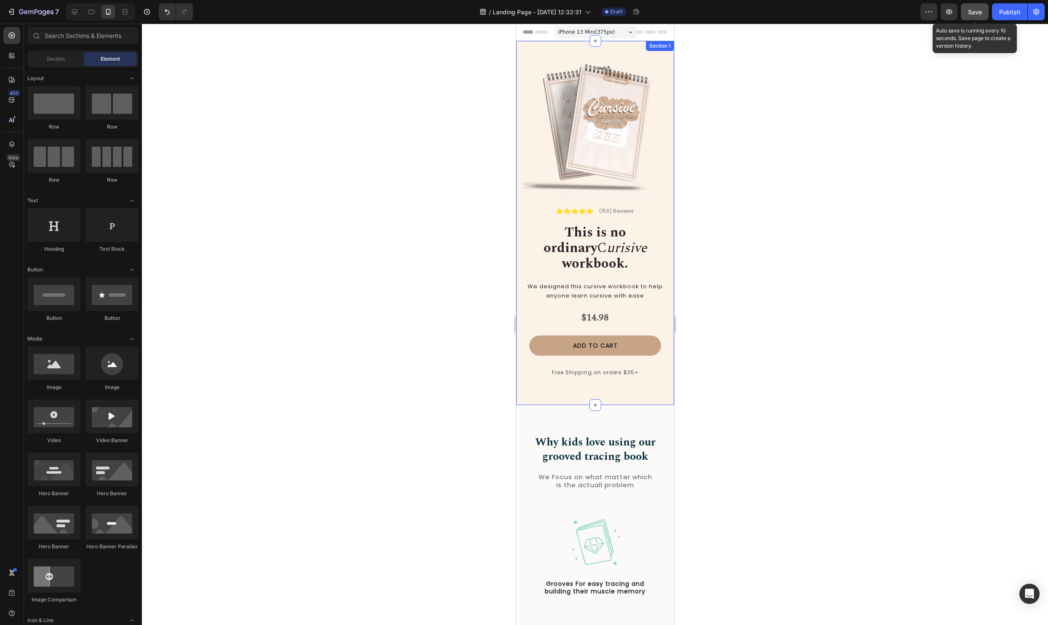
click at [976, 9] on span "Save" at bounding box center [975, 11] width 14 height 7
click at [597, 282] on span "We designed this cursive workbook to help anyone learn cursive with ease" at bounding box center [594, 290] width 135 height 17
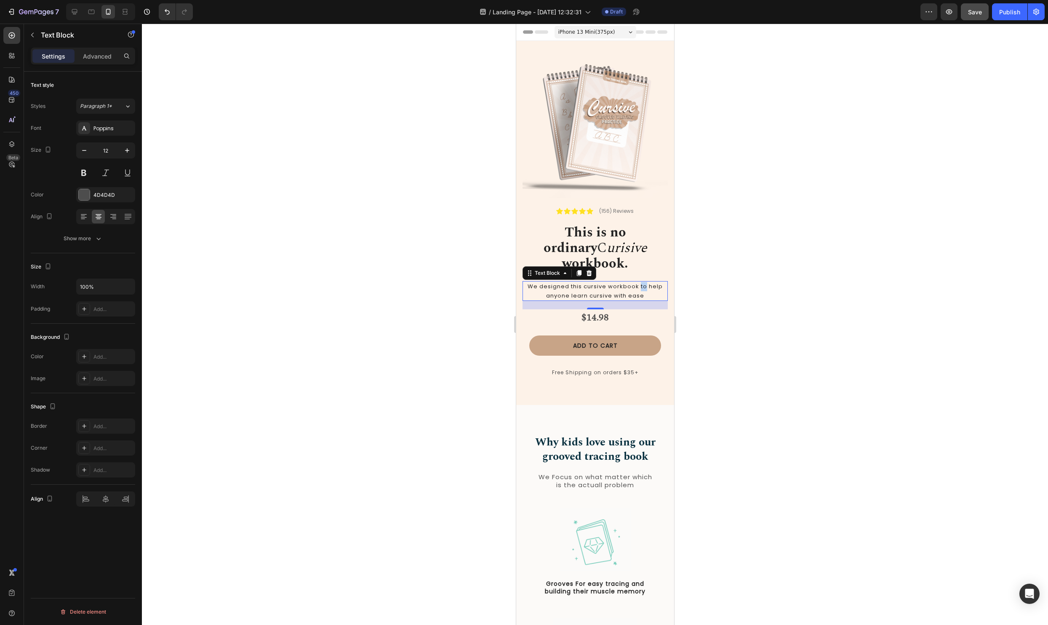
click at [642, 282] on p "We designed this cursive workbook to help anyone learn cursive with ease" at bounding box center [595, 291] width 144 height 18
drag, startPoint x: 649, startPoint y: 277, endPoint x: 494, endPoint y: 253, distance: 156.9
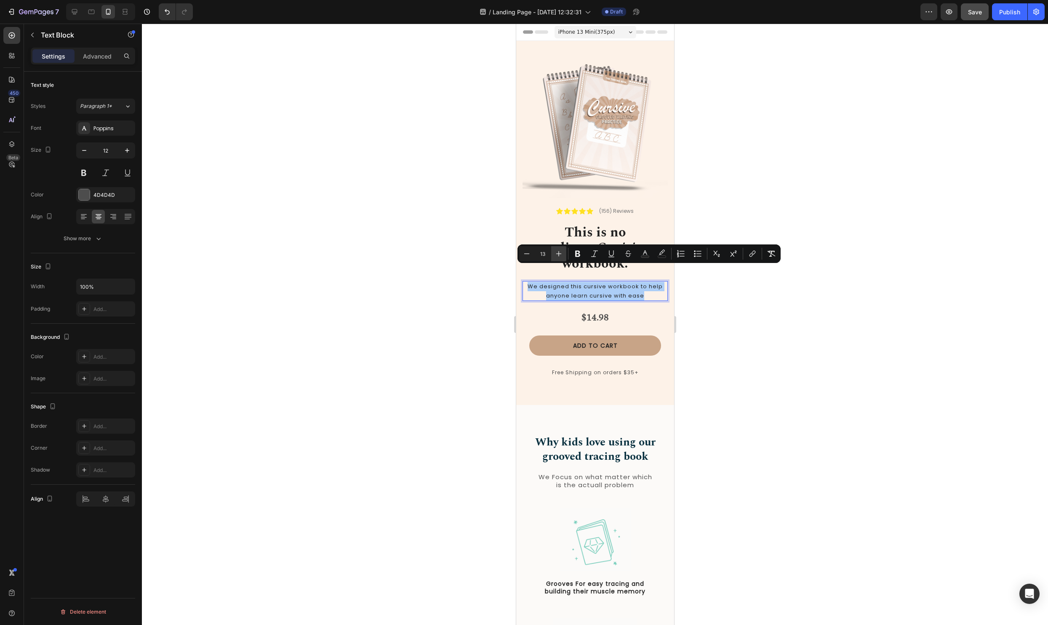
click at [561, 256] on icon "Editor contextual toolbar" at bounding box center [559, 253] width 8 height 8
type input "15"
click at [748, 342] on div at bounding box center [595, 324] width 906 height 601
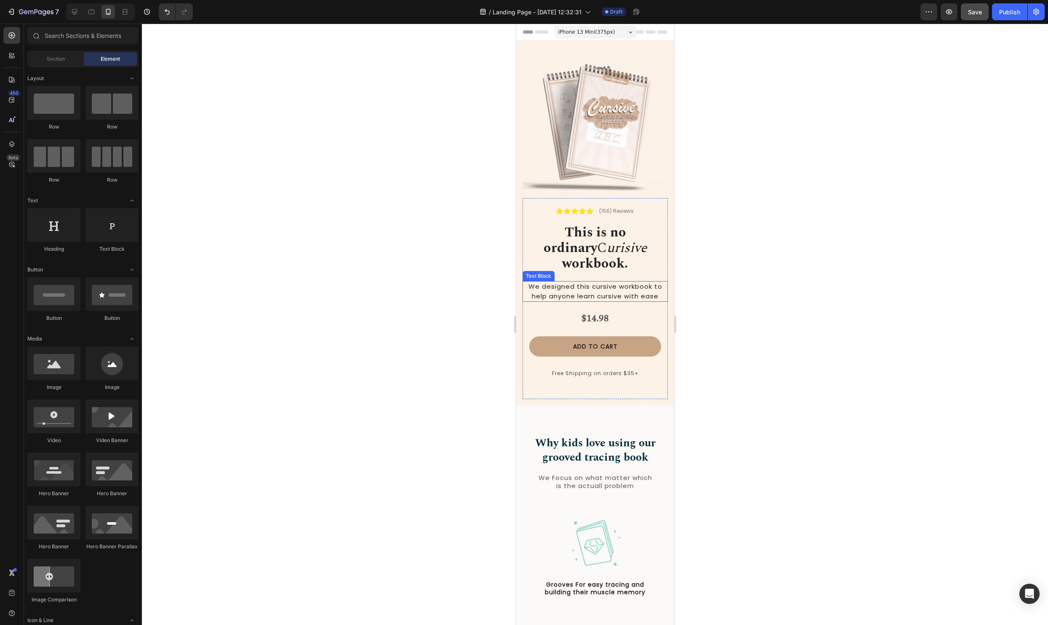
click at [657, 282] on span "We designed this cursive workbook to help anyone learn cursive with ease" at bounding box center [595, 291] width 134 height 19
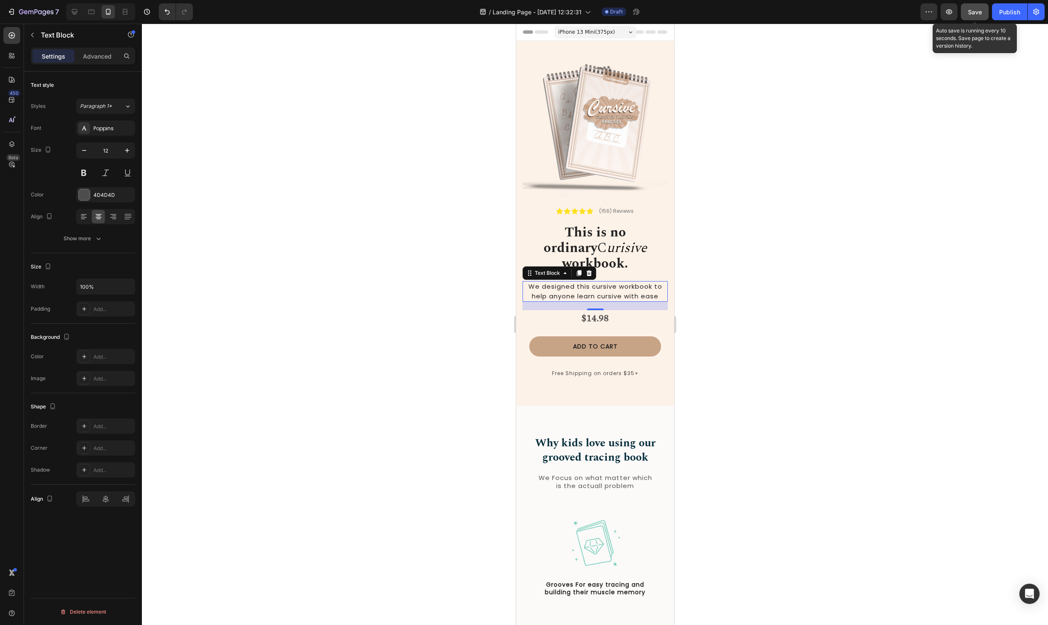
click at [988, 12] on button "Save" at bounding box center [975, 11] width 28 height 17
click at [611, 436] on p "Why kids love using our grooved tracing book" at bounding box center [594, 450] width 135 height 29
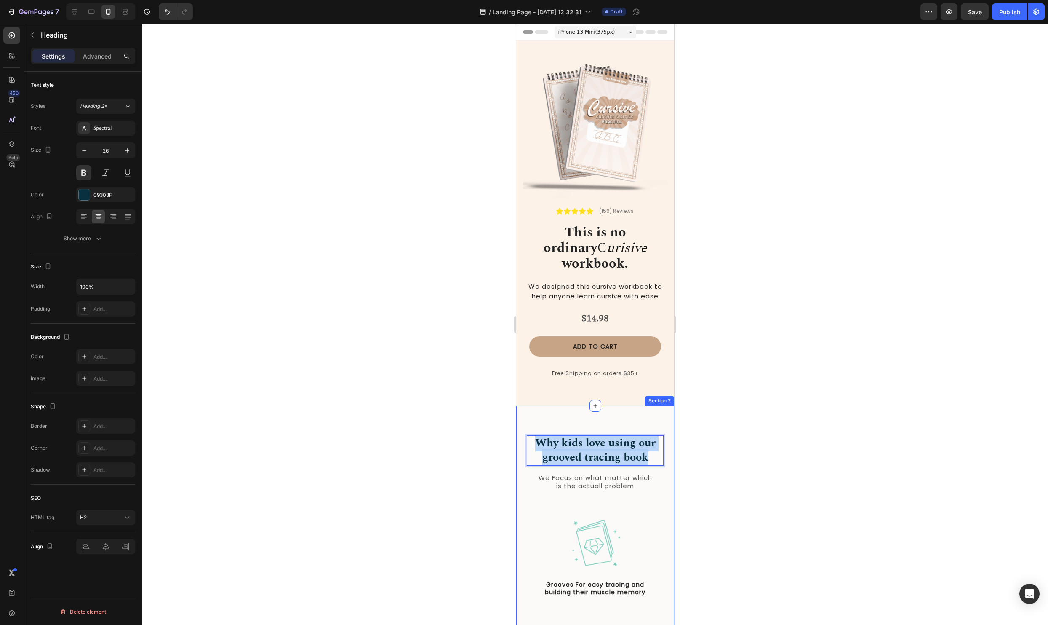
drag, startPoint x: 650, startPoint y: 443, endPoint x: 536, endPoint y: 418, distance: 116.8
click at [769, 476] on div at bounding box center [595, 324] width 906 height 601
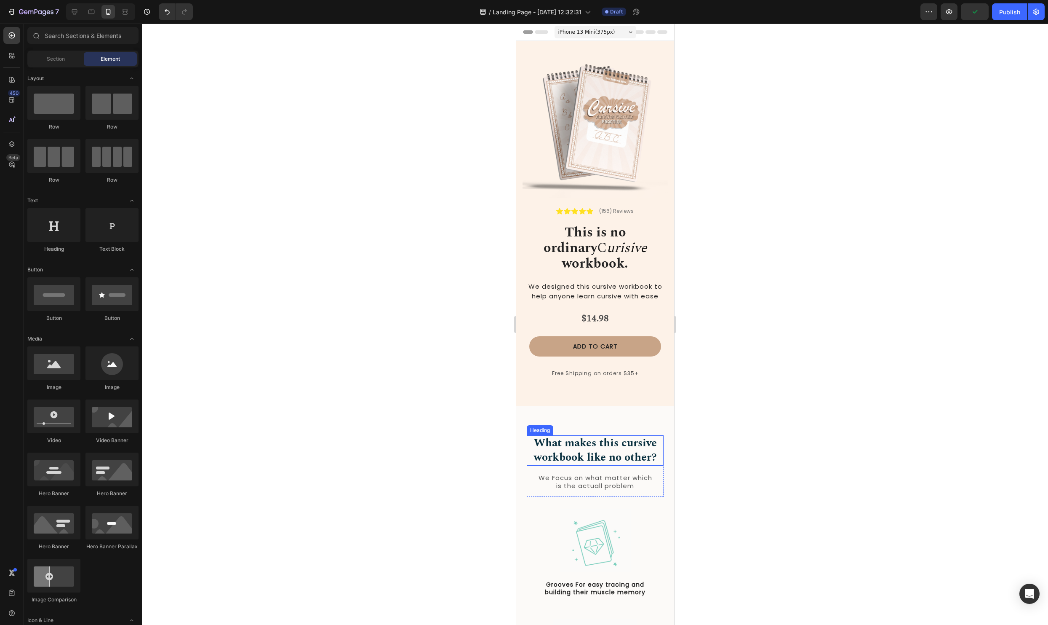
click at [596, 436] on p "What makes this cursive workbook like no other?" at bounding box center [594, 450] width 135 height 29
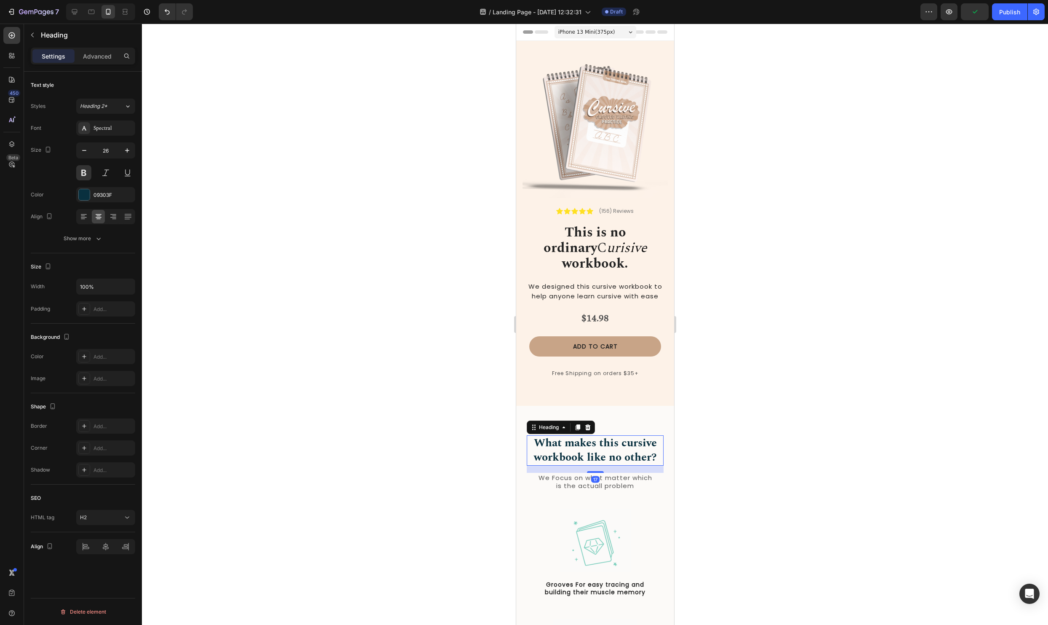
scroll to position [0, 0]
click at [598, 436] on p "What makes this cursive workbook like no other?" at bounding box center [594, 450] width 135 height 29
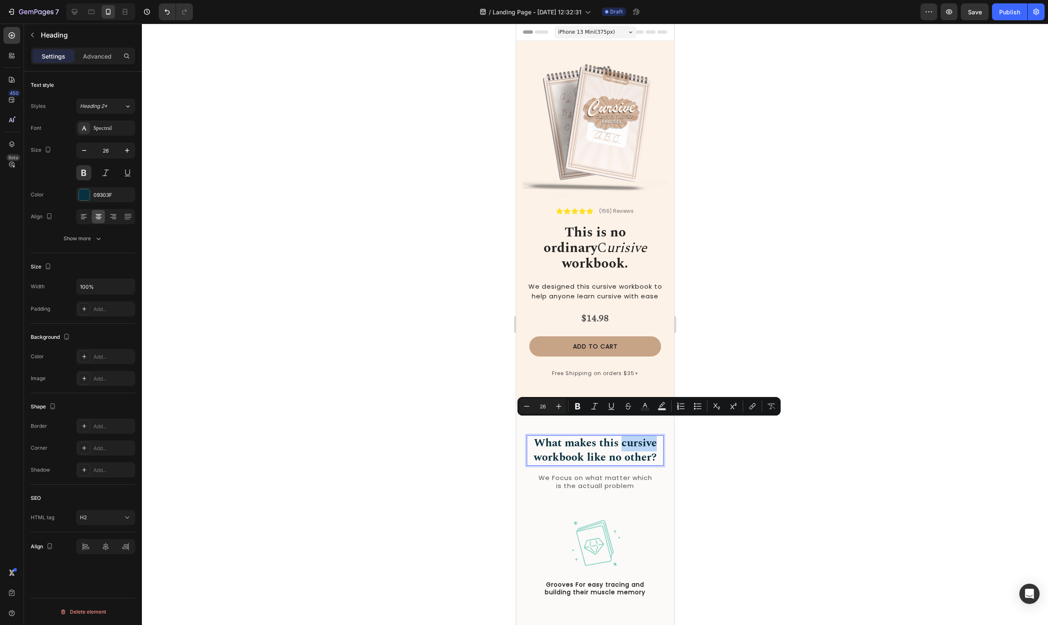
drag, startPoint x: 623, startPoint y: 428, endPoint x: 660, endPoint y: 428, distance: 36.6
click at [660, 436] on p "What makes this cursive workbook like no other?" at bounding box center [594, 450] width 135 height 29
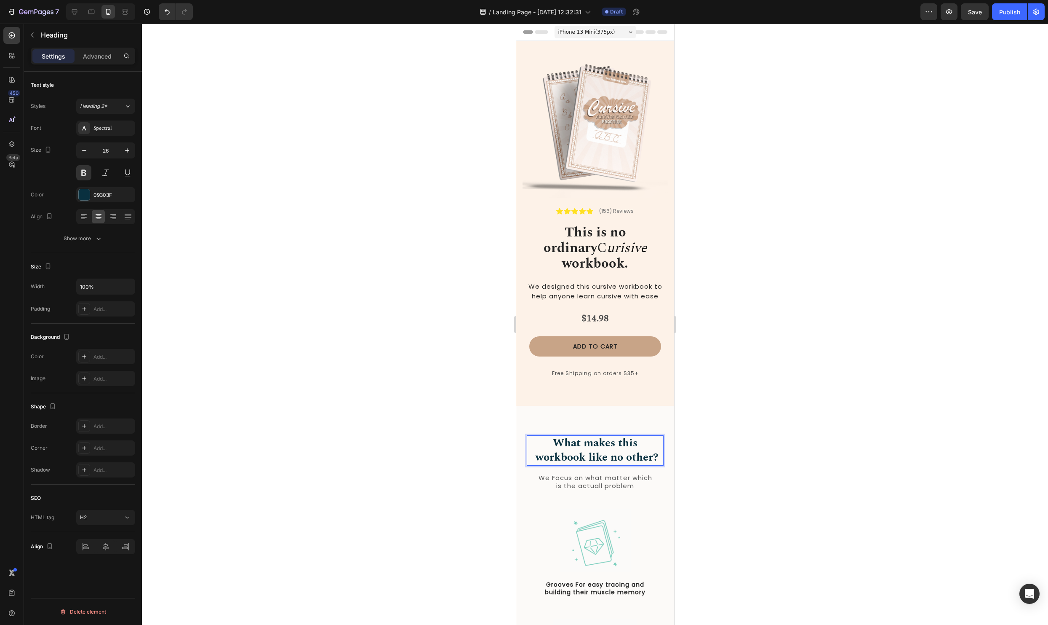
scroll to position [0, 0]
click at [788, 449] on div at bounding box center [595, 324] width 906 height 601
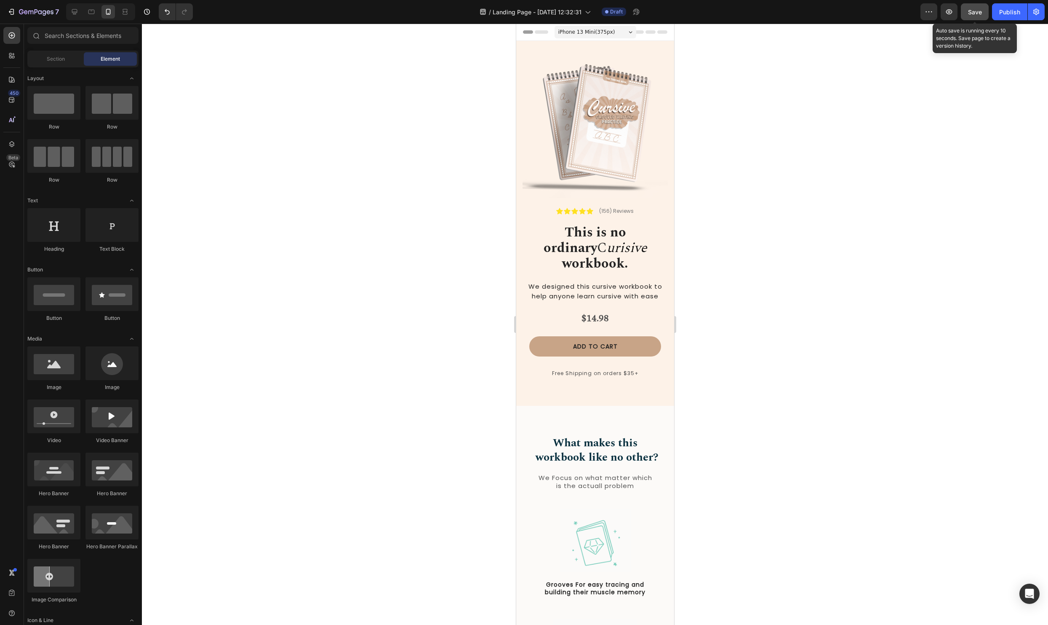
click at [982, 13] on button "Save" at bounding box center [975, 11] width 28 height 17
click at [594, 253] on strong "workbook." at bounding box center [595, 263] width 66 height 21
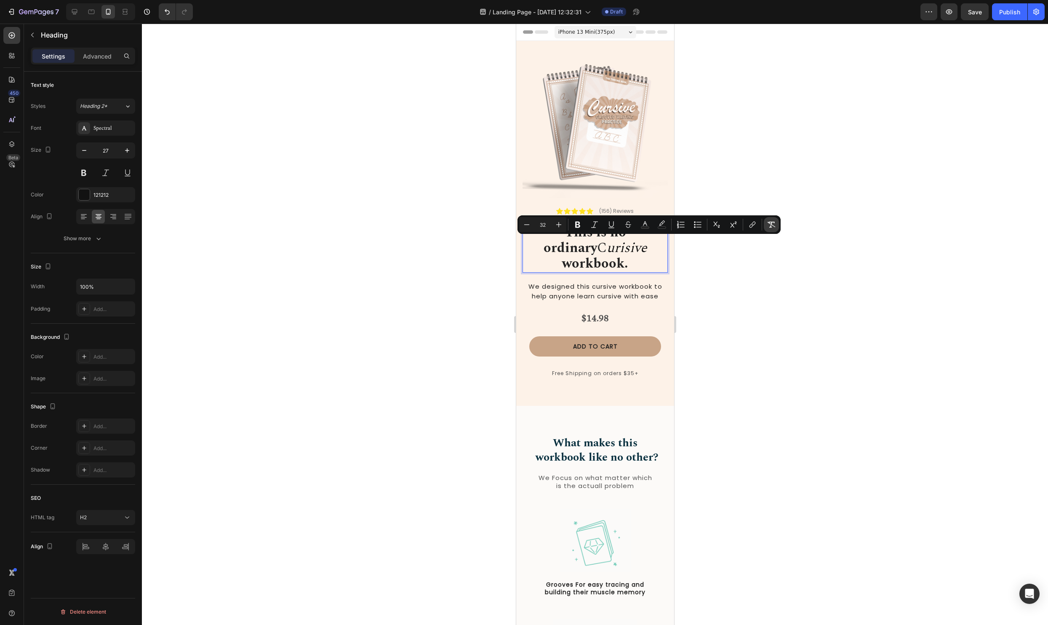
click at [773, 225] on icon "Editor contextual toolbar" at bounding box center [771, 224] width 8 height 8
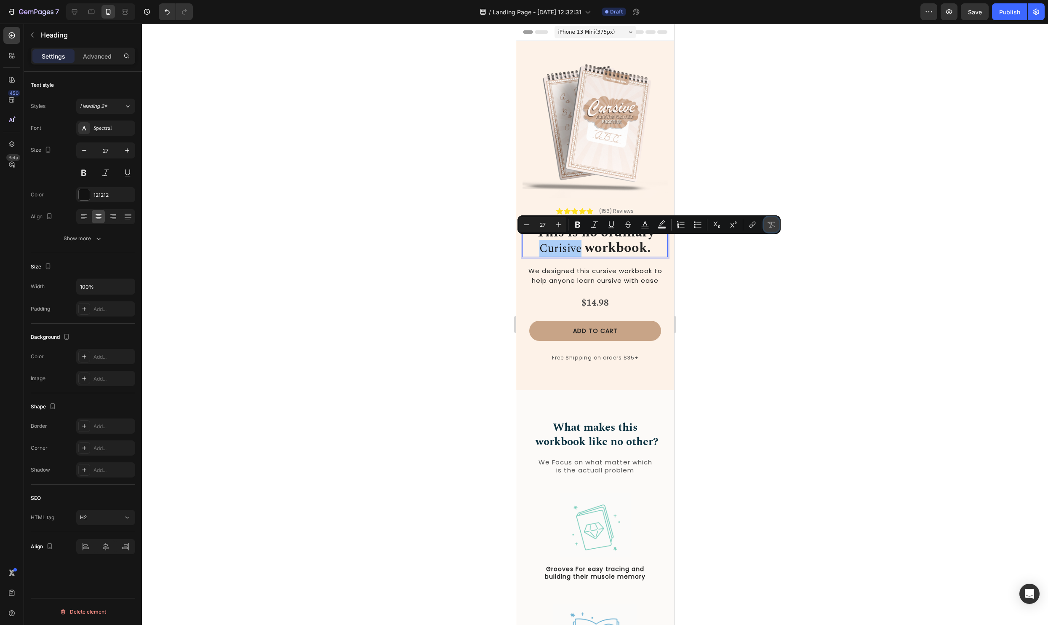
click at [771, 226] on icon "Editor contextual toolbar" at bounding box center [772, 225] width 8 height 6
click at [629, 225] on icon "Editor contextual toolbar" at bounding box center [629, 222] width 6 height 3
click at [627, 226] on icon "Editor contextual toolbar" at bounding box center [628, 224] width 8 height 8
click at [593, 227] on icon "Editor contextual toolbar" at bounding box center [594, 224] width 7 height 6
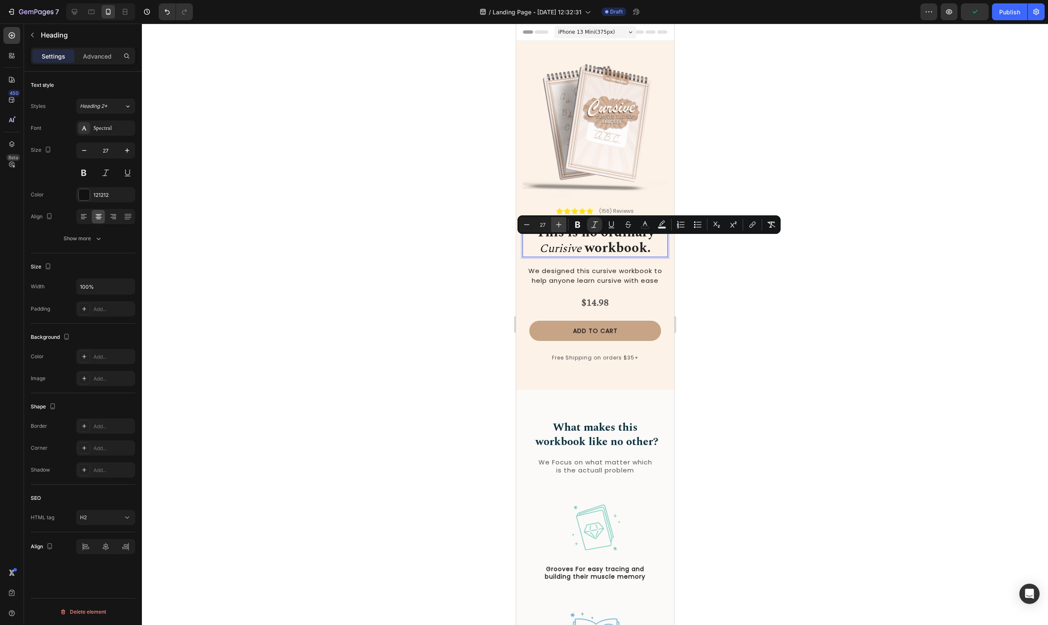
click at [565, 226] on button "Plus" at bounding box center [558, 224] width 15 height 15
click at [531, 223] on button "Minus" at bounding box center [526, 224] width 15 height 15
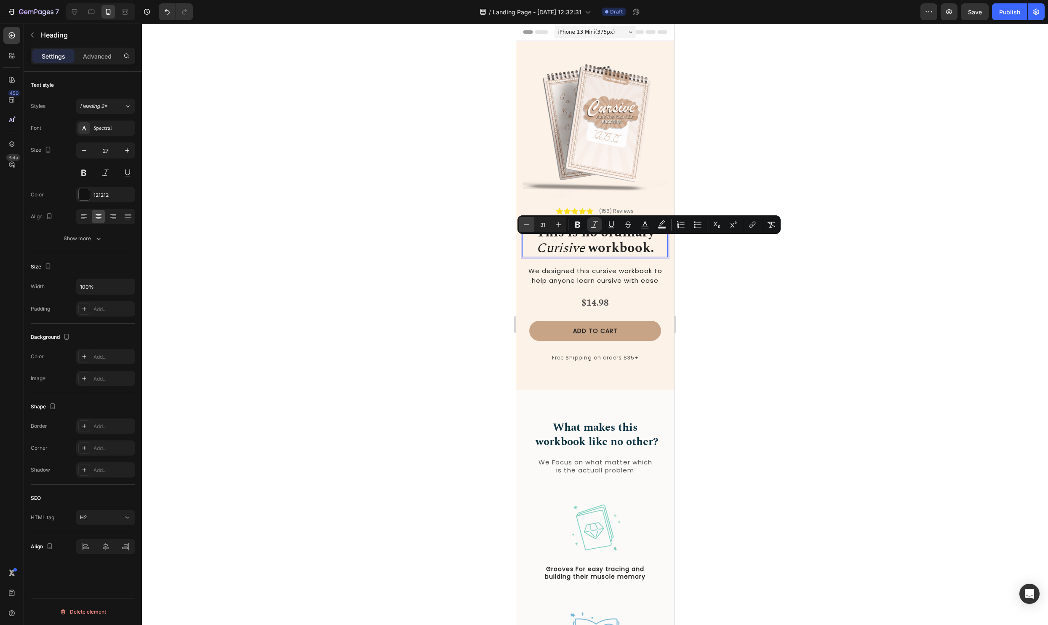
type input "30"
click at [737, 291] on div at bounding box center [595, 324] width 906 height 601
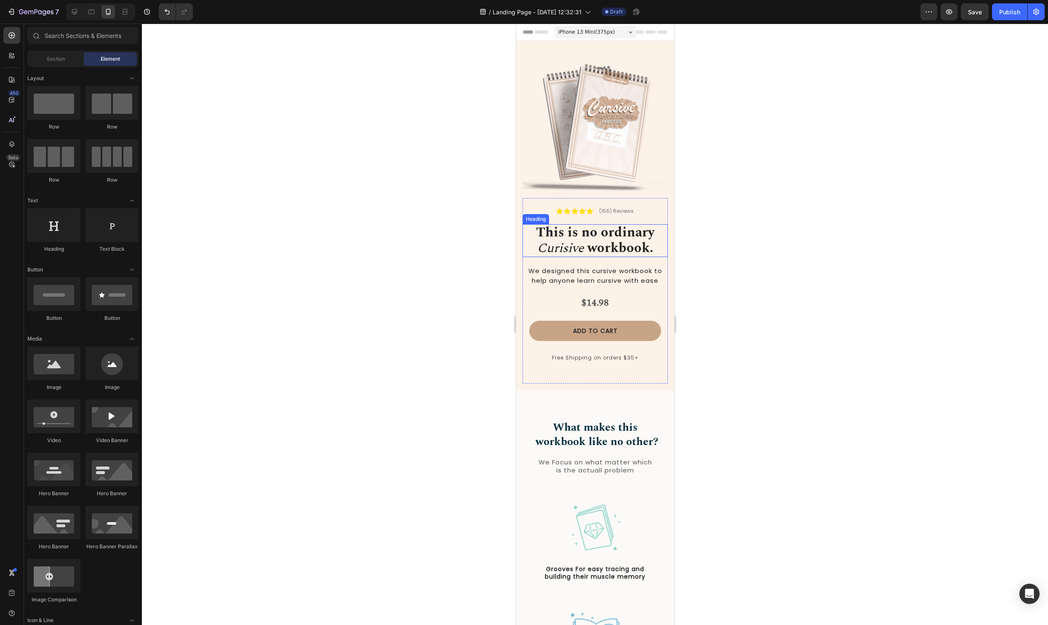
click at [574, 254] on icon "Curisive" at bounding box center [560, 247] width 47 height 19
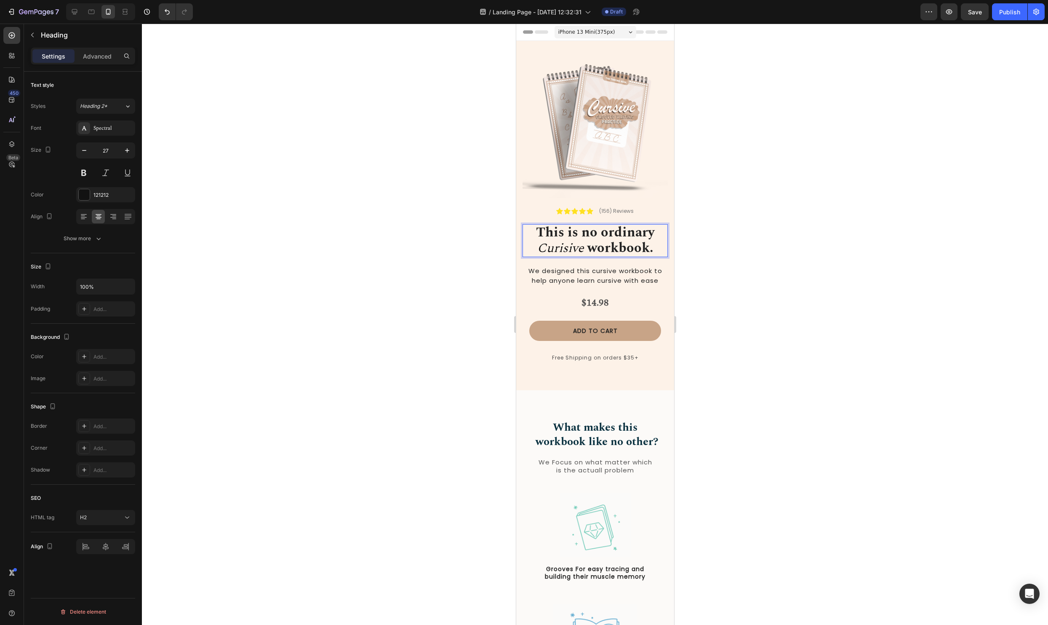
click at [806, 288] on div at bounding box center [595, 324] width 906 height 601
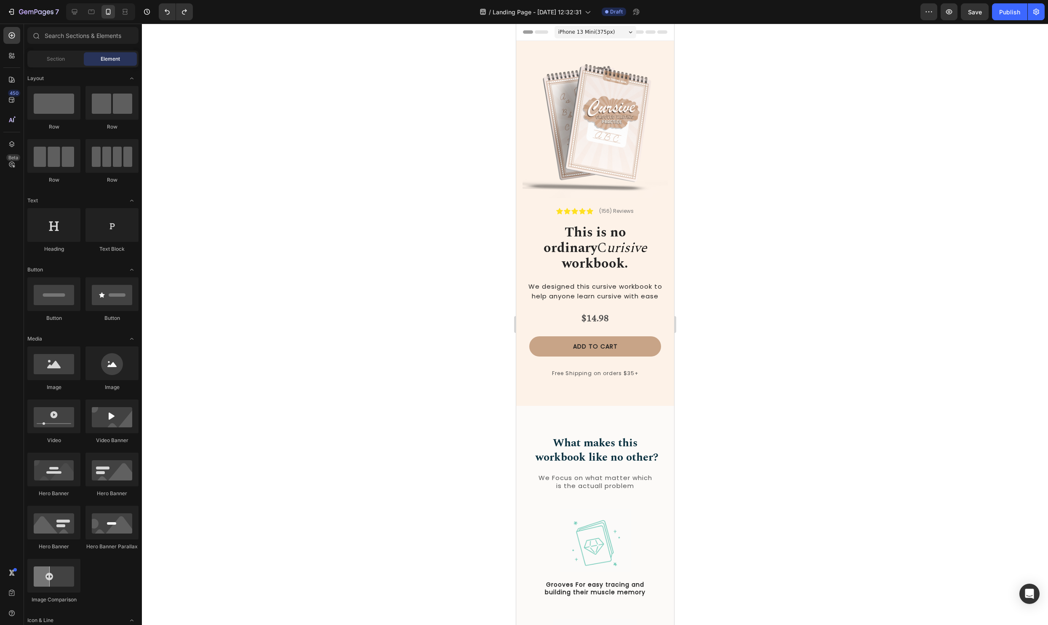
click at [750, 334] on div at bounding box center [595, 324] width 906 height 601
click at [968, 11] on span "Save" at bounding box center [975, 11] width 14 height 7
click at [563, 282] on span "We designed this cursive workbook to help anyone learn cursive with ease" at bounding box center [595, 291] width 134 height 19
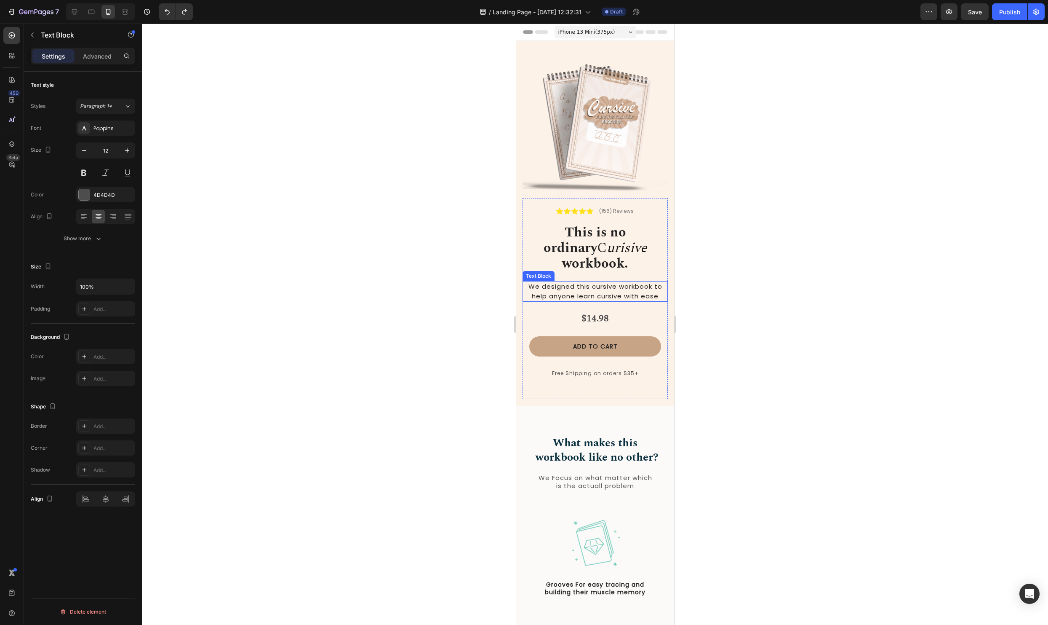
click at [563, 282] on span "We designed this cursive workbook to help anyone learn cursive with ease" at bounding box center [595, 291] width 134 height 19
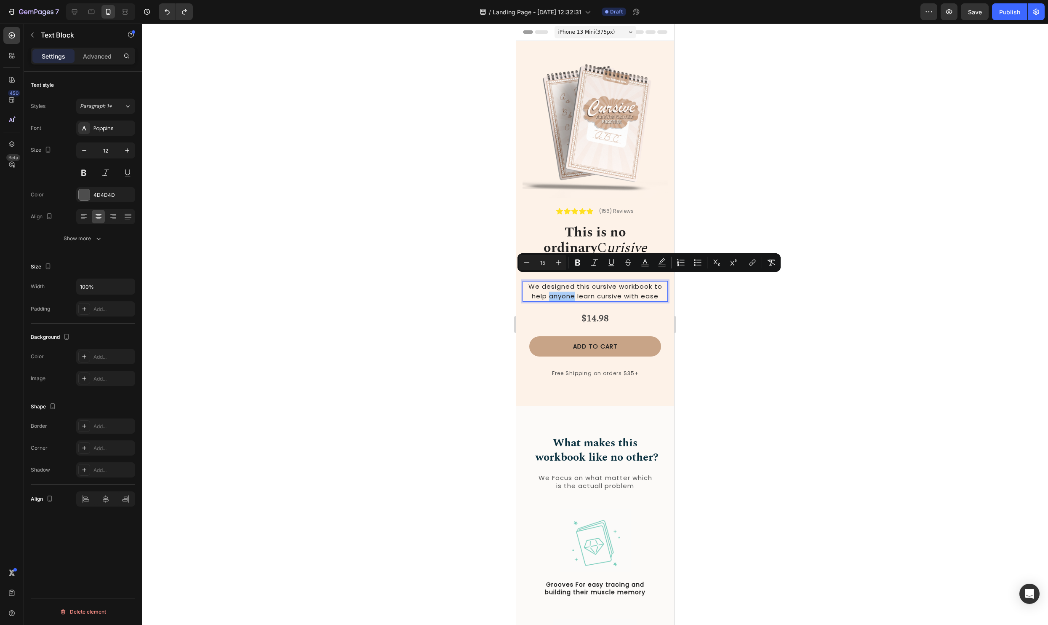
click at [604, 269] on div "Minus 15 Plus Bold Italic Underline Strikethrough color color Numbered List Bul…" at bounding box center [649, 262] width 260 height 15
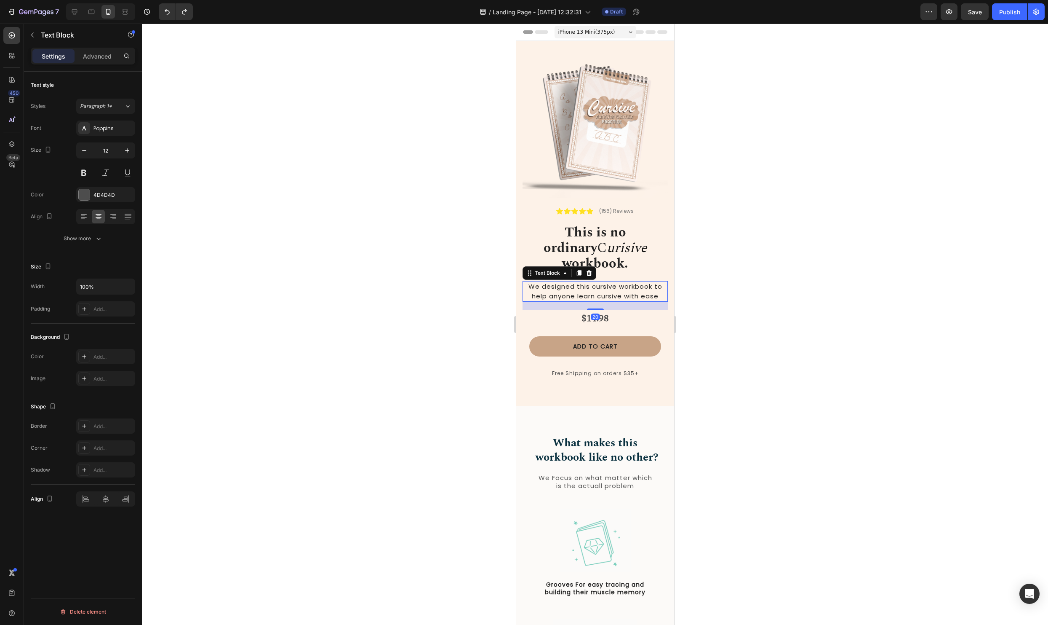
click at [599, 285] on p "We designed this cursive workbook to help anyone learn cursive with ease" at bounding box center [595, 291] width 144 height 19
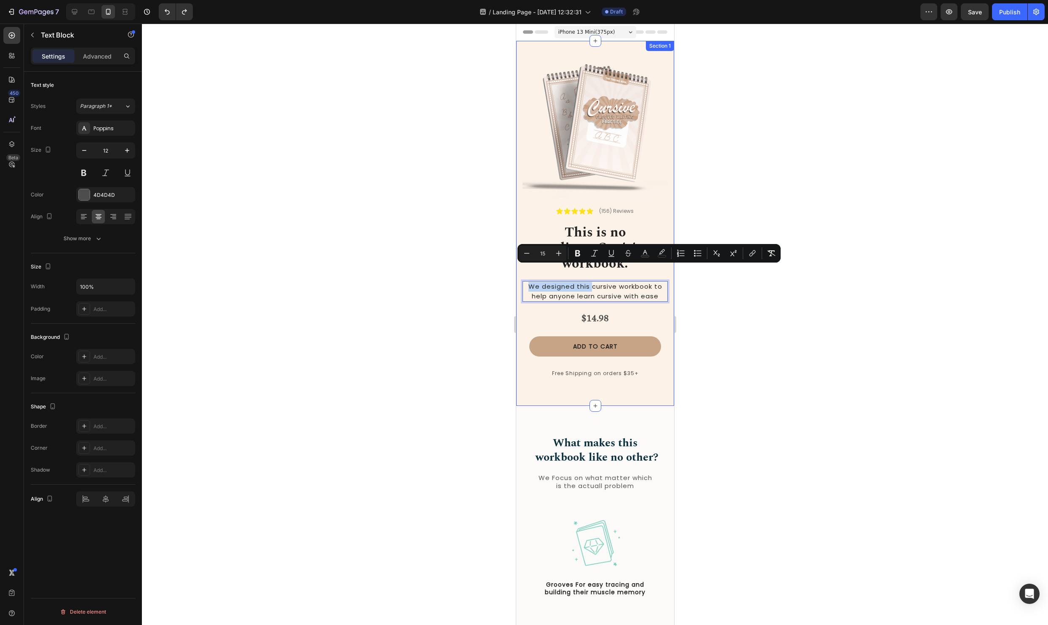
drag, startPoint x: 593, startPoint y: 270, endPoint x: 516, endPoint y: 270, distance: 76.7
click at [516, 270] on div "Image Icon Icon Icon Icon Icon Icon List (156) Reviews Text Block Row This is n…" at bounding box center [595, 223] width 158 height 365
drag, startPoint x: 603, startPoint y: 270, endPoint x: 613, endPoint y: 273, distance: 10.1
click at [613, 282] on span "A cursive workbook to help anyone learn cursive with ease" at bounding box center [595, 291] width 142 height 19
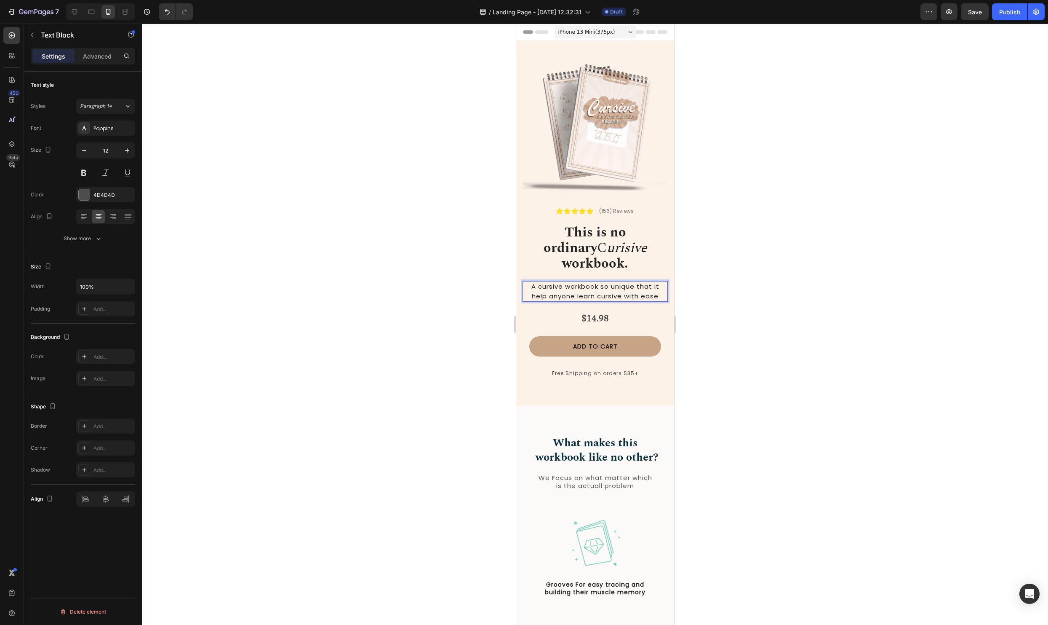
click at [546, 282] on span "A cursive workbook so unique that it help anyone learn cursive with ease" at bounding box center [595, 291] width 128 height 19
click at [746, 345] on div at bounding box center [595, 324] width 906 height 601
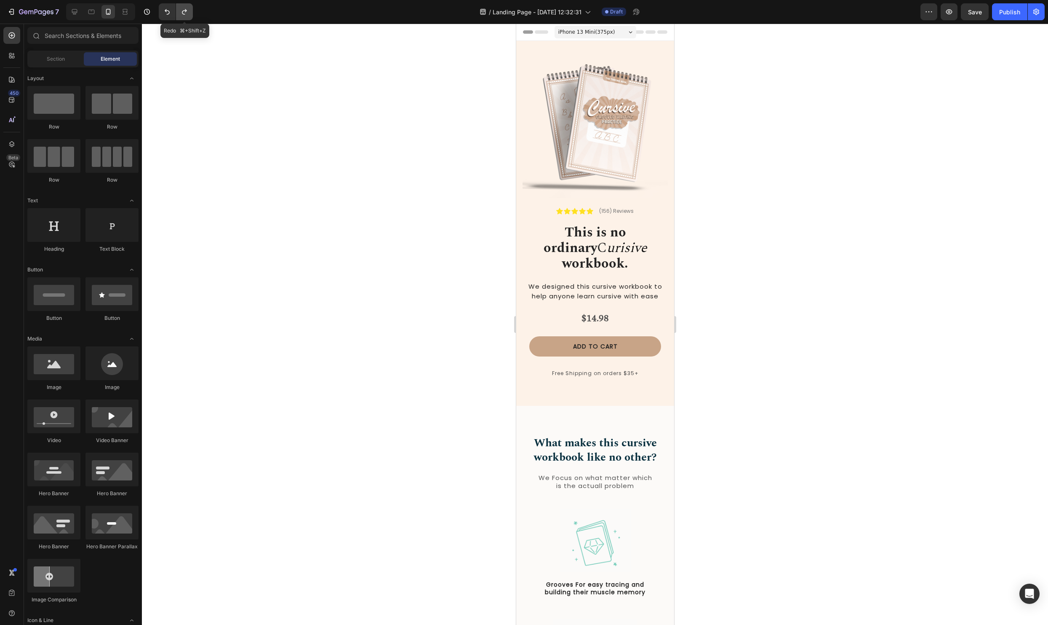
click at [188, 13] on icon "Undo/Redo" at bounding box center [184, 12] width 8 height 8
click at [168, 13] on icon "Undo/Redo" at bounding box center [167, 12] width 8 height 8
click at [795, 364] on div at bounding box center [595, 324] width 906 height 601
click at [582, 282] on p "We designed this cursive workbook to help anyone learn cursive with ease" at bounding box center [595, 291] width 144 height 19
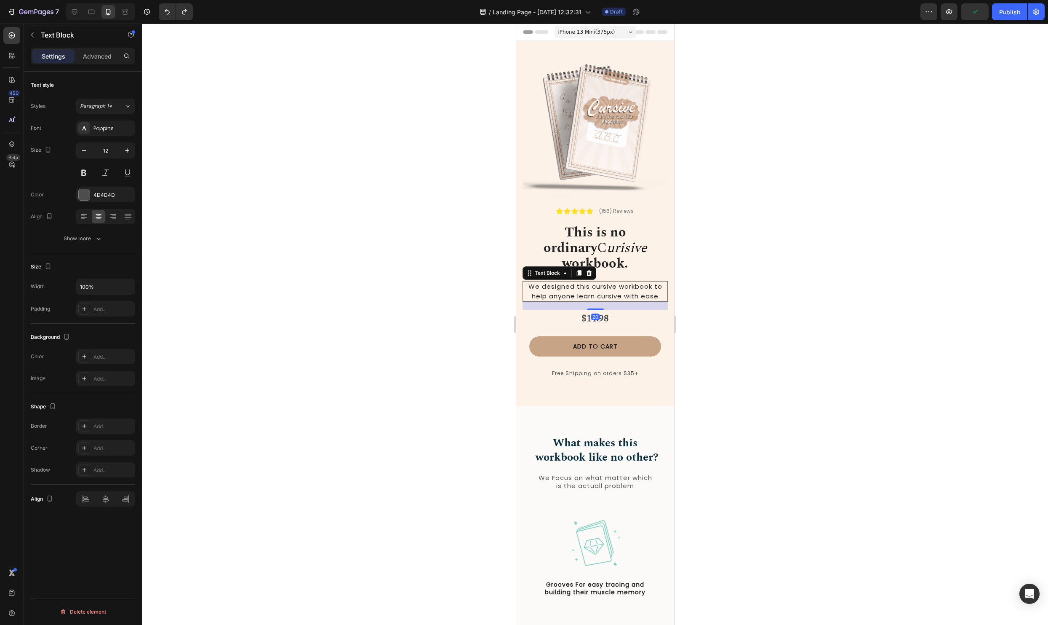
click at [745, 293] on div at bounding box center [595, 324] width 906 height 601
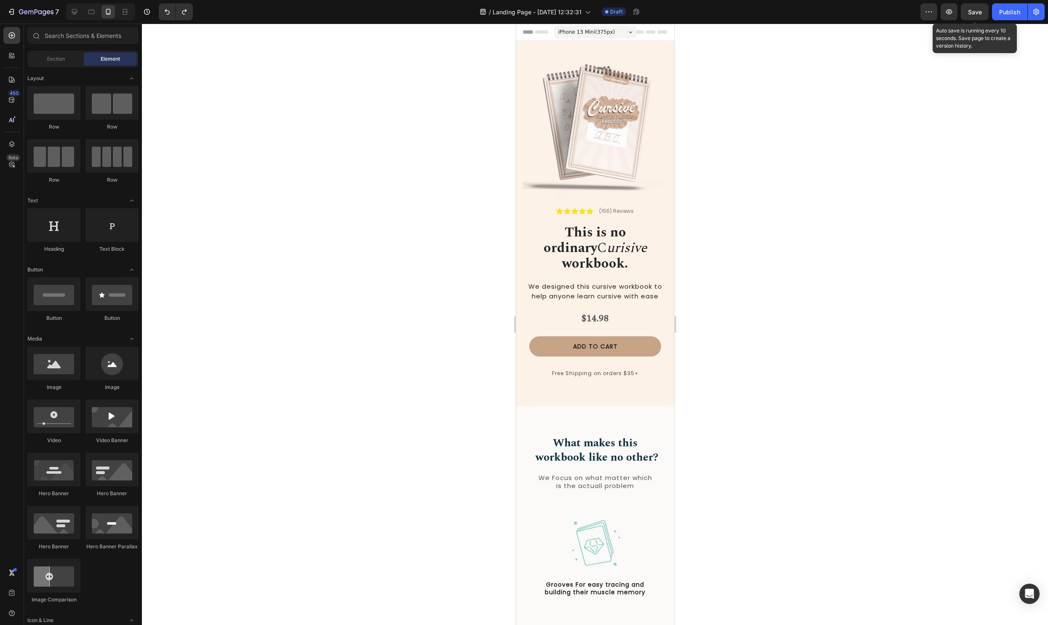
click at [976, 13] on span "Save" at bounding box center [975, 11] width 14 height 7
click at [520, 299] on div "Image Icon Icon Icon Icon Icon Icon List (156) Reviews Text Block Row This is n…" at bounding box center [595, 223] width 158 height 365
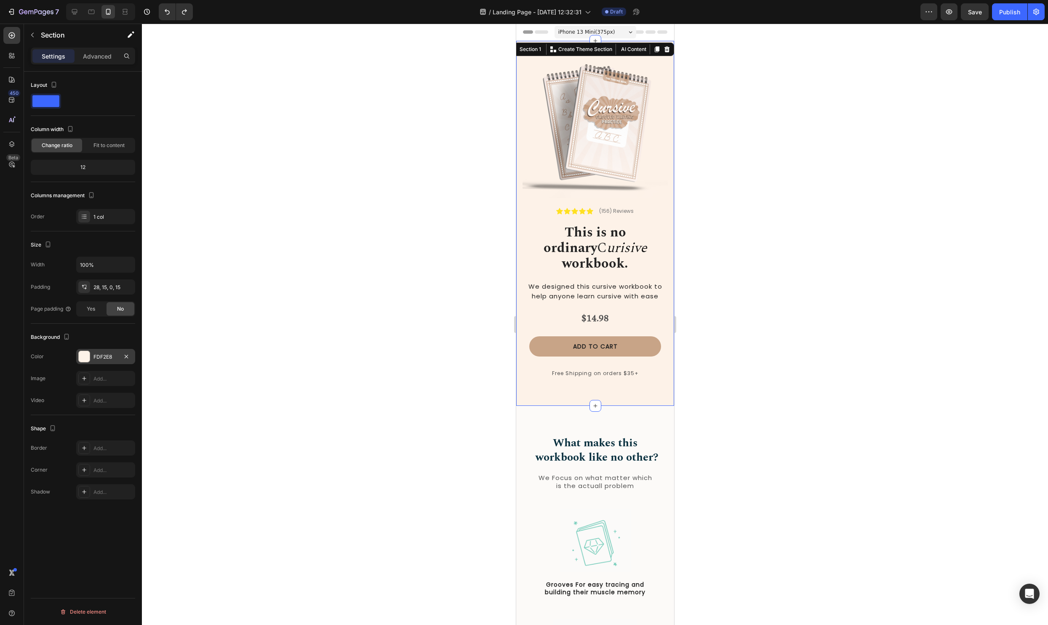
click at [81, 351] on div at bounding box center [84, 356] width 11 height 11
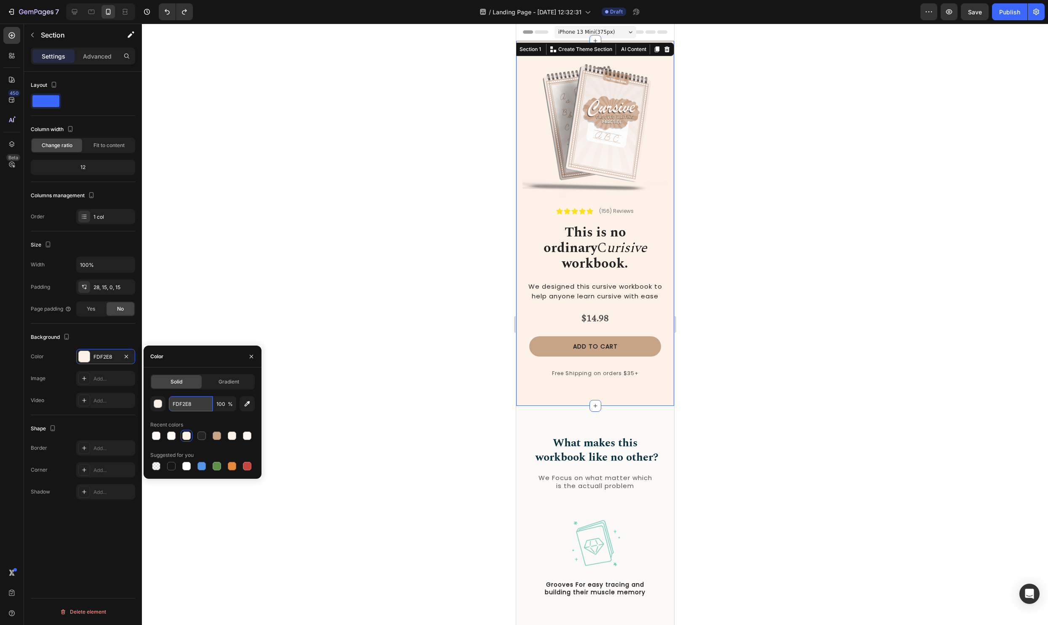
click at [190, 406] on input "FDF2E8" at bounding box center [191, 403] width 44 height 15
click at [862, 330] on div at bounding box center [595, 324] width 906 height 601
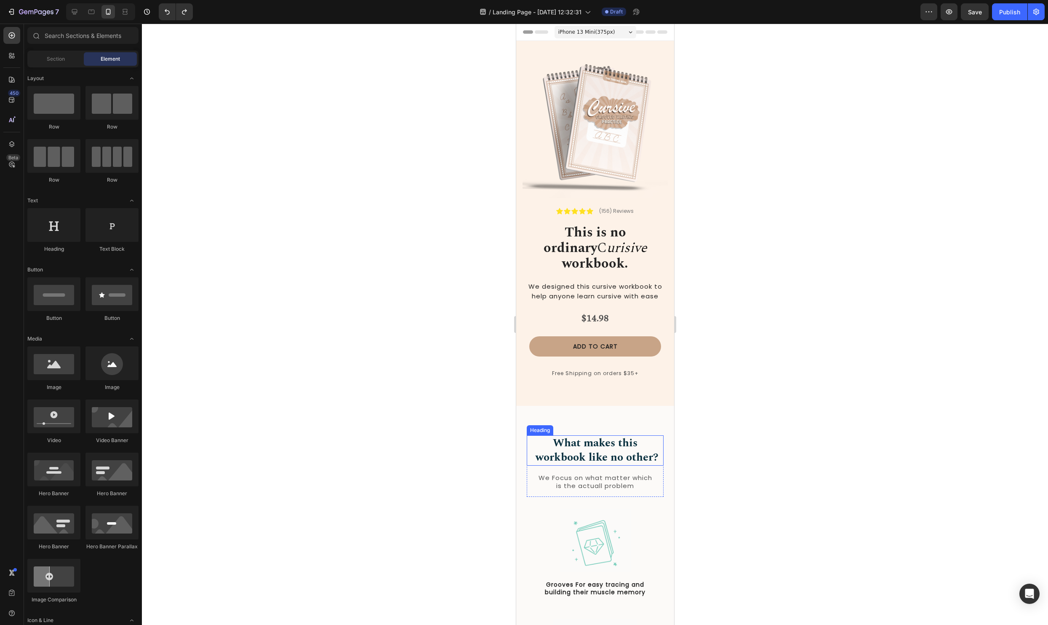
click at [568, 442] on h2 "What makes this workbook like no other?" at bounding box center [595, 450] width 137 height 30
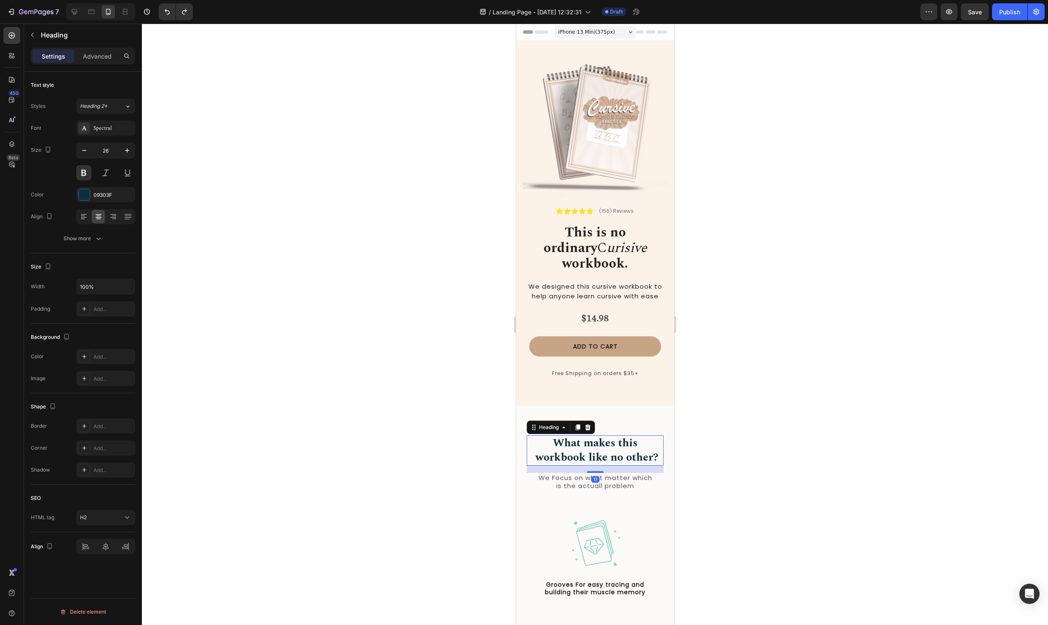
click at [568, 442] on h2 "What makes this workbook like no other?" at bounding box center [595, 450] width 137 height 30
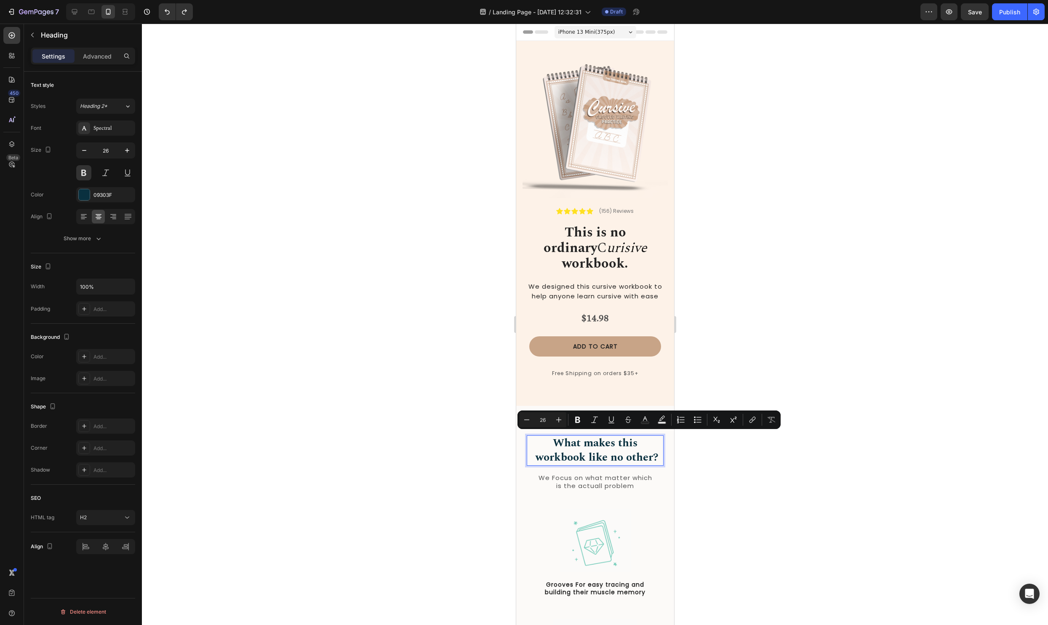
click at [582, 441] on p "What makes this workbook like no other?" at bounding box center [594, 450] width 135 height 29
drag, startPoint x: 583, startPoint y: 441, endPoint x: 539, endPoint y: 443, distance: 44.7
click at [539, 443] on p "What makes this workbook like no other?" at bounding box center [594, 450] width 135 height 29
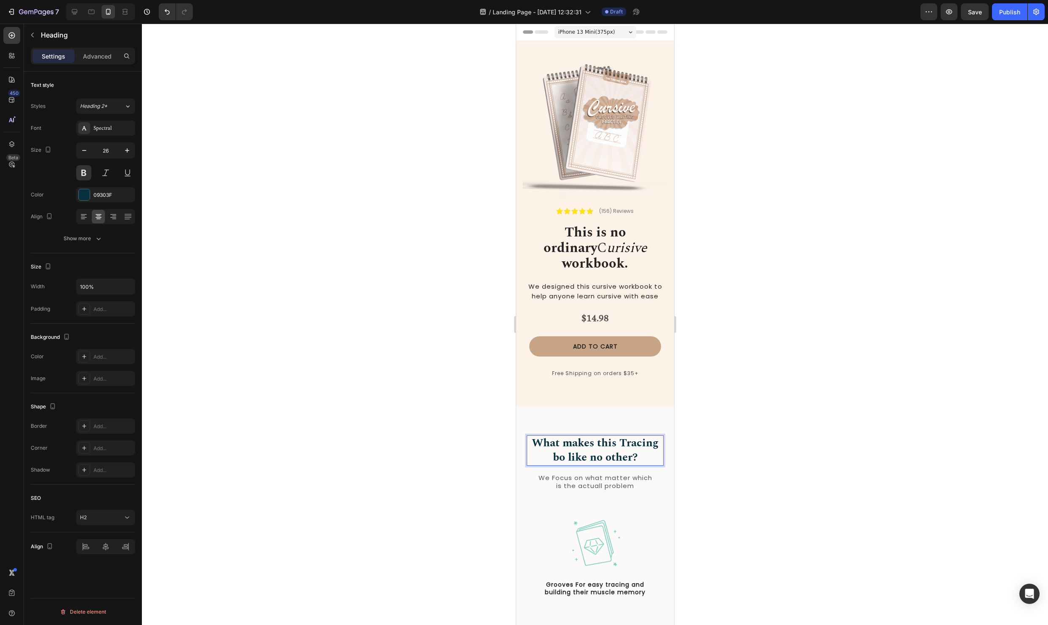
scroll to position [0, 0]
click at [553, 441] on p "What makes this Tracing Book like no other?" at bounding box center [594, 450] width 135 height 29
click at [630, 436] on p "What makes this Tracing book like no other?" at bounding box center [594, 450] width 135 height 29
click at [625, 436] on p "What makes this Tracing book like no other?" at bounding box center [594, 450] width 135 height 29
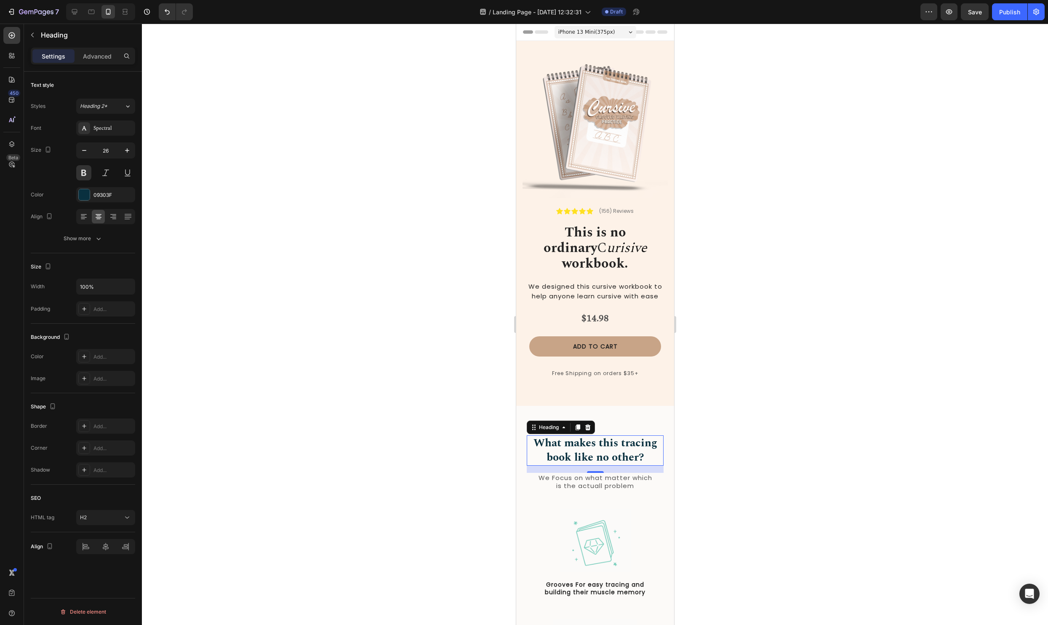
click at [729, 434] on div at bounding box center [595, 324] width 906 height 601
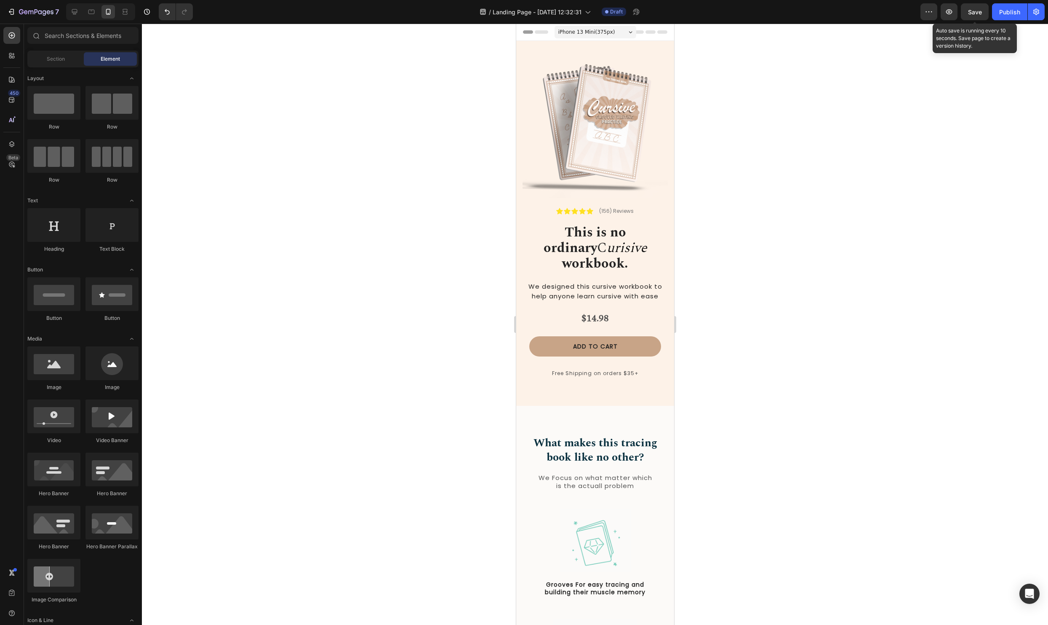
click at [976, 13] on span "Save" at bounding box center [975, 11] width 14 height 7
click at [604, 153] on img at bounding box center [594, 125] width 145 height 145
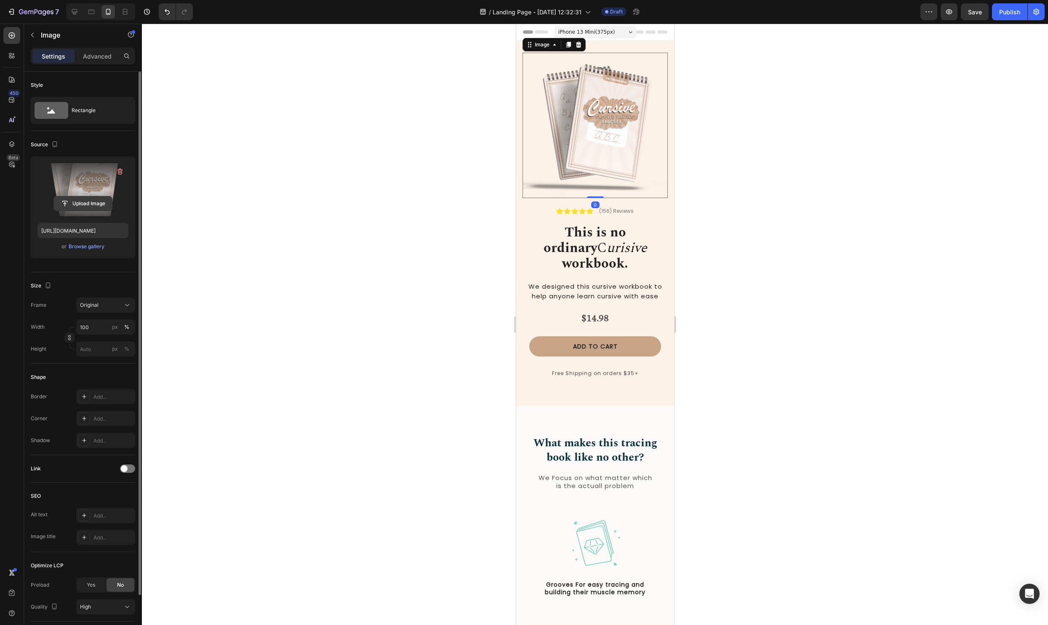
click at [88, 202] on input "file" at bounding box center [83, 203] width 58 height 14
type input "[URL][DOMAIN_NAME]"
click at [895, 358] on div at bounding box center [595, 324] width 906 height 601
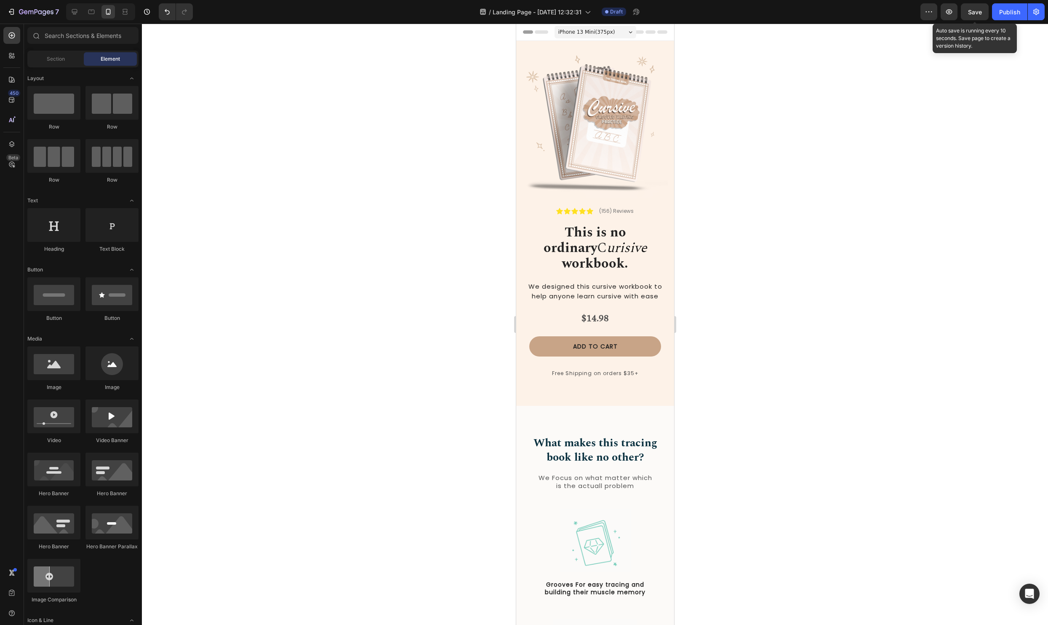
click at [968, 12] on span "Save" at bounding box center [975, 11] width 14 height 7
click at [579, 369] on p "Free Shipping on orders $35+" at bounding box center [595, 373] width 130 height 9
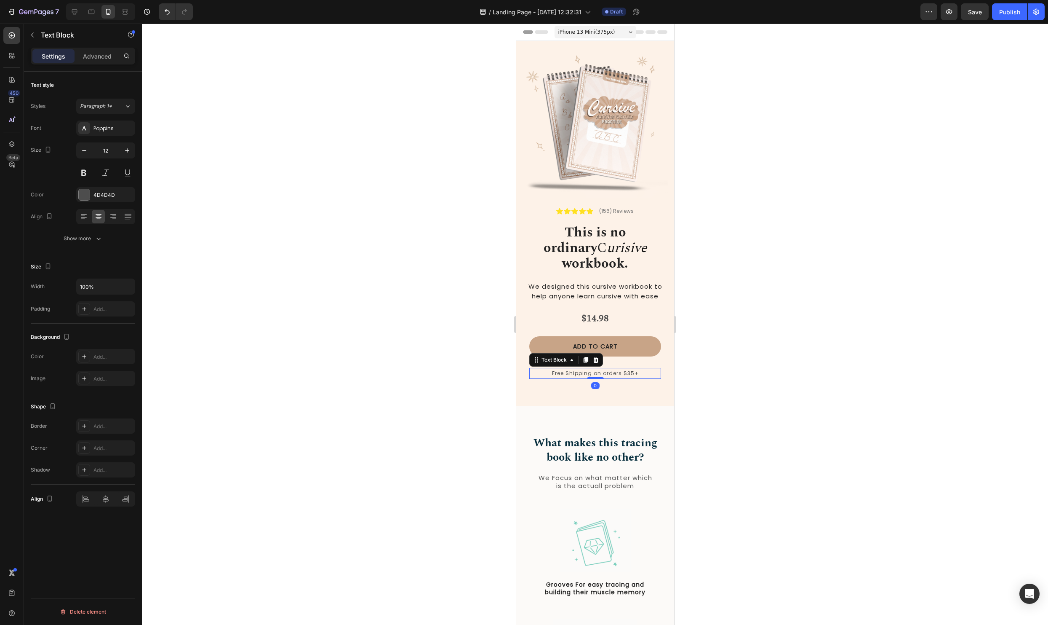
click at [573, 369] on p "Free Shipping on orders $35+" at bounding box center [595, 373] width 130 height 9
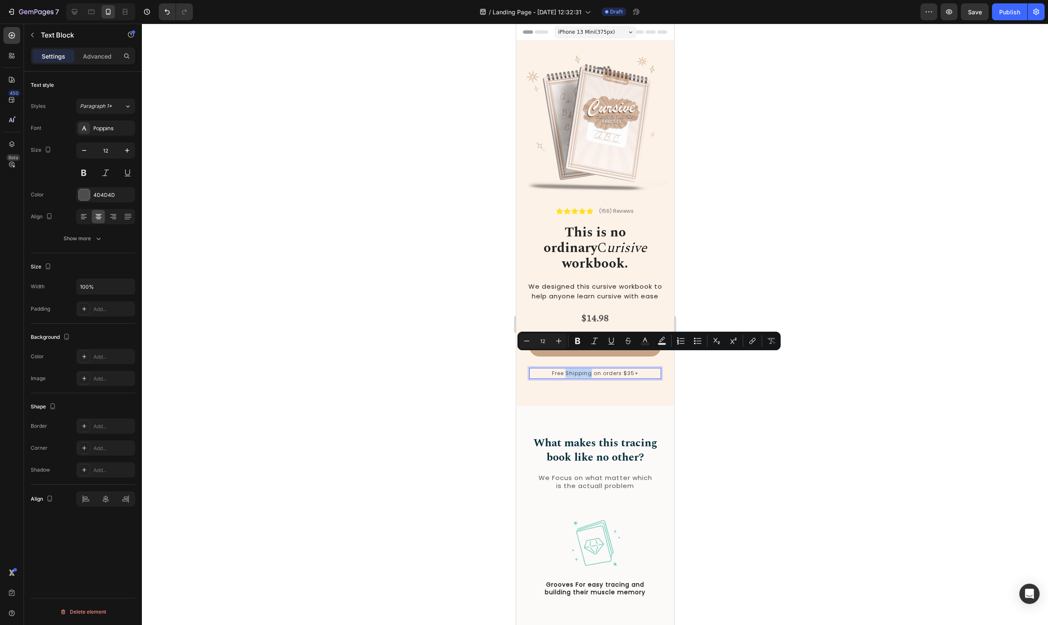
click at [570, 369] on p "Free Shipping on orders $35+" at bounding box center [595, 373] width 130 height 9
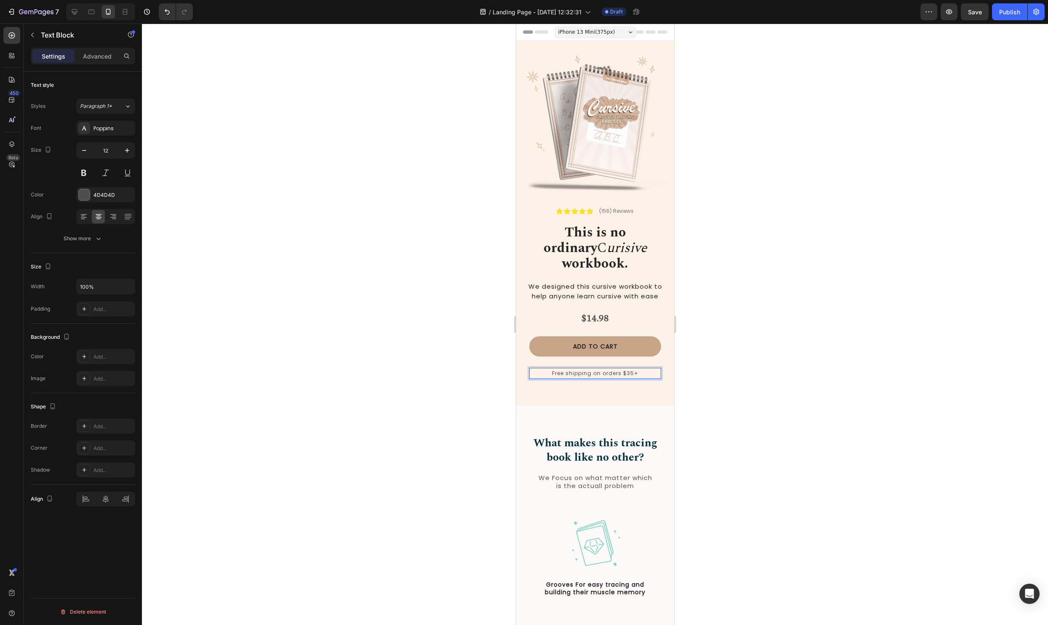
click at [966, 378] on div at bounding box center [595, 324] width 906 height 601
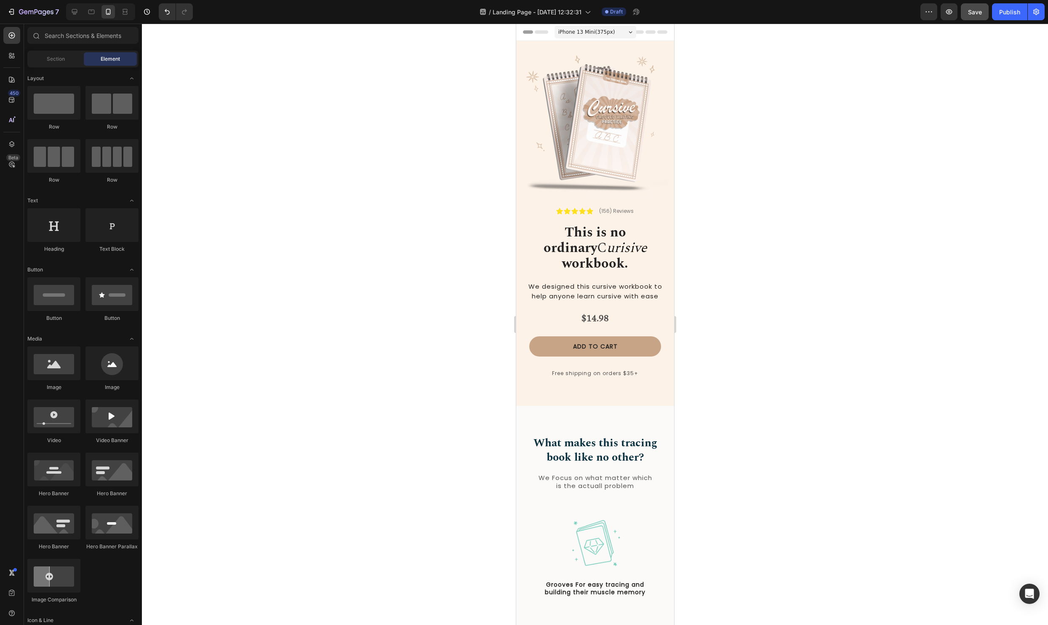
click at [976, 7] on button "Save" at bounding box center [975, 11] width 28 height 17
click at [585, 99] on img at bounding box center [594, 125] width 145 height 145
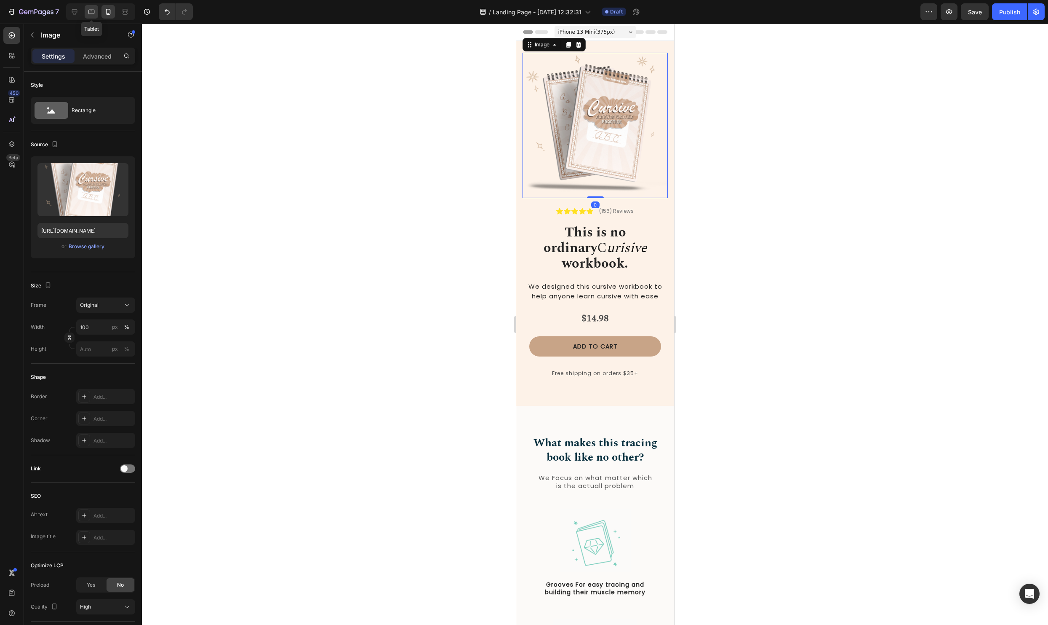
click at [96, 12] on div at bounding box center [91, 11] width 13 height 13
type input "[URL][DOMAIN_NAME]"
type input "90"
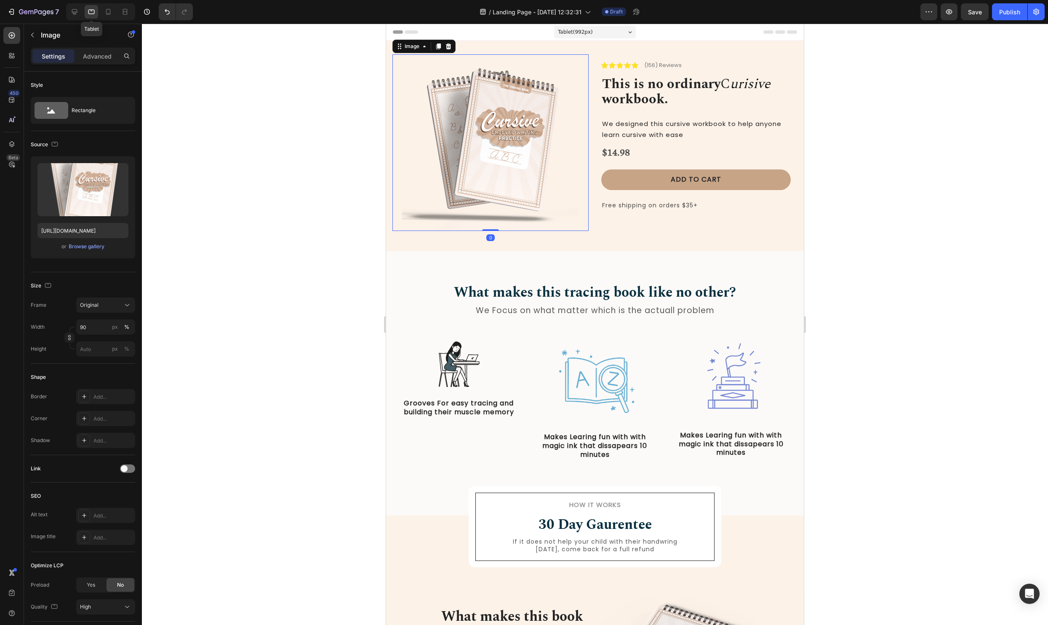
scroll to position [1, 0]
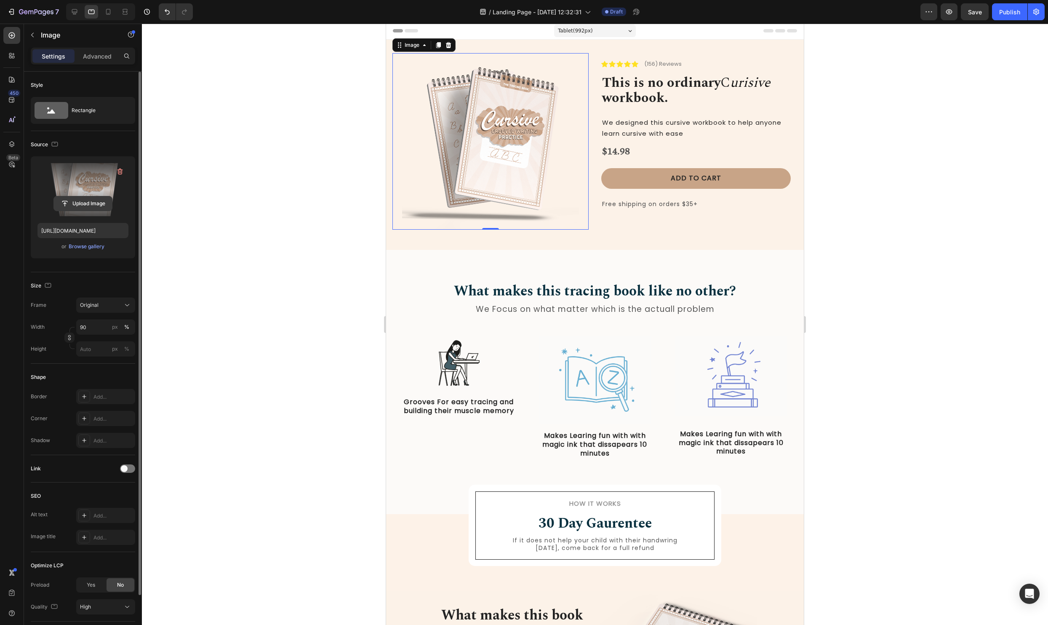
click at [83, 201] on input "file" at bounding box center [83, 203] width 58 height 14
type input "[URL][DOMAIN_NAME]"
click at [904, 362] on div at bounding box center [595, 324] width 906 height 601
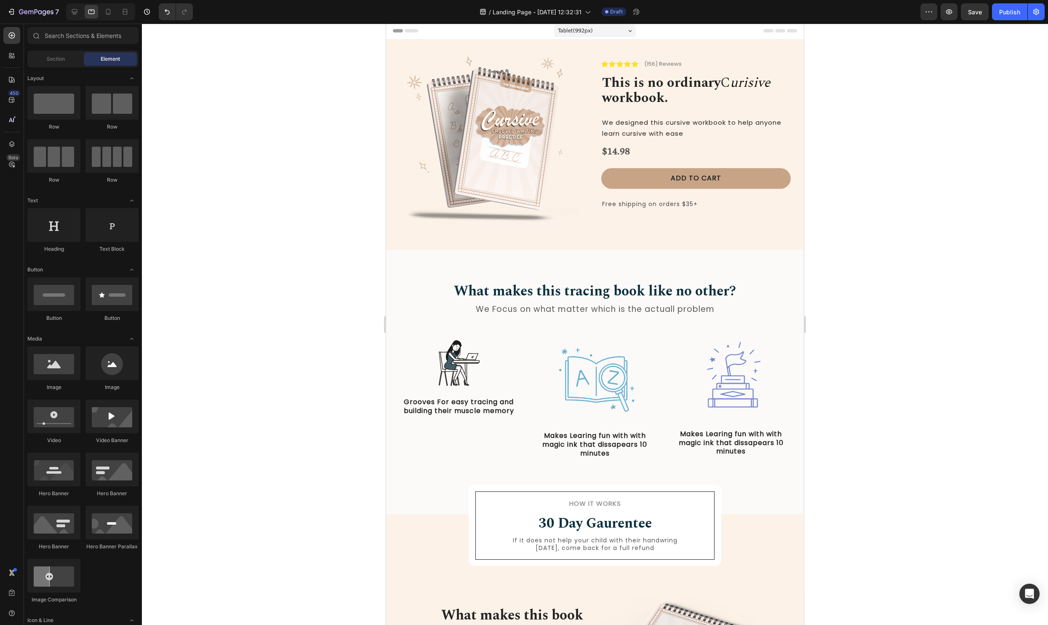
click at [67, 12] on div at bounding box center [100, 11] width 69 height 17
click at [72, 13] on icon at bounding box center [74, 11] width 5 height 5
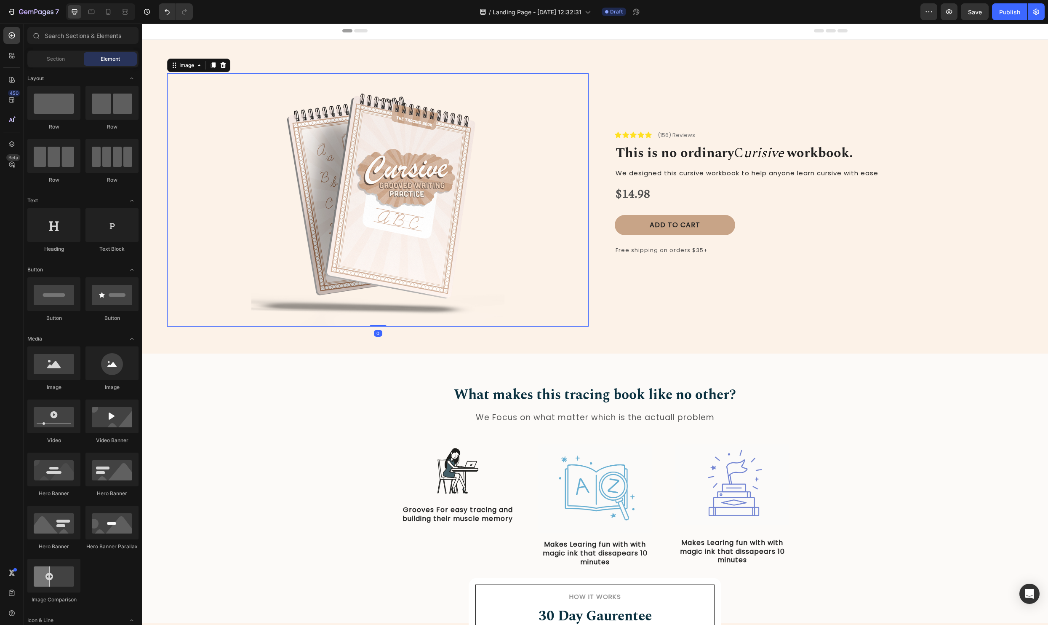
click at [428, 203] on img at bounding box center [377, 199] width 253 height 253
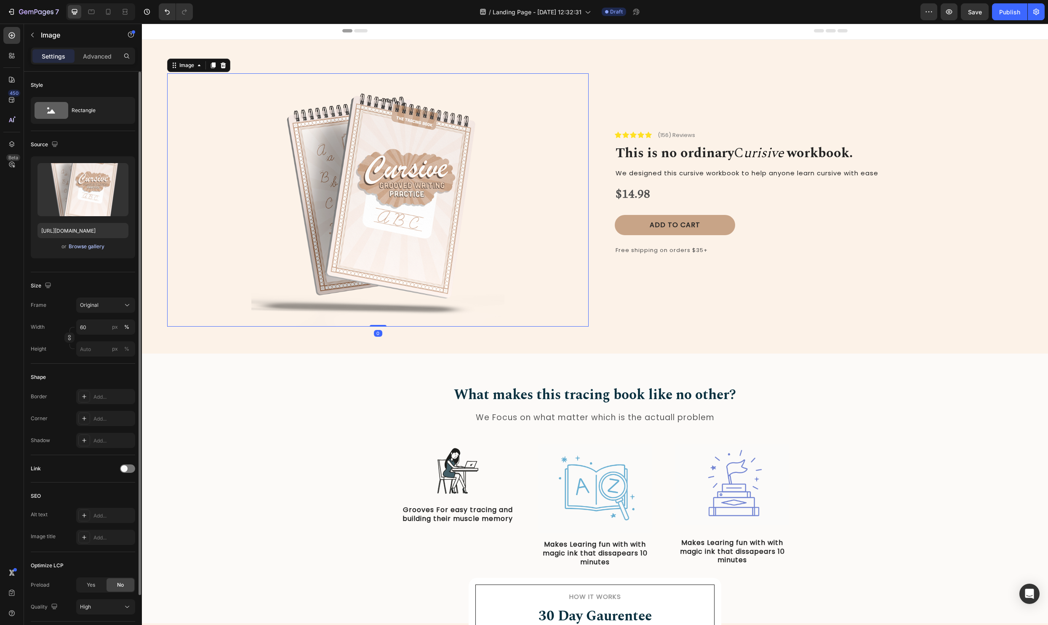
click at [89, 248] on div "Browse gallery" at bounding box center [87, 247] width 36 height 8
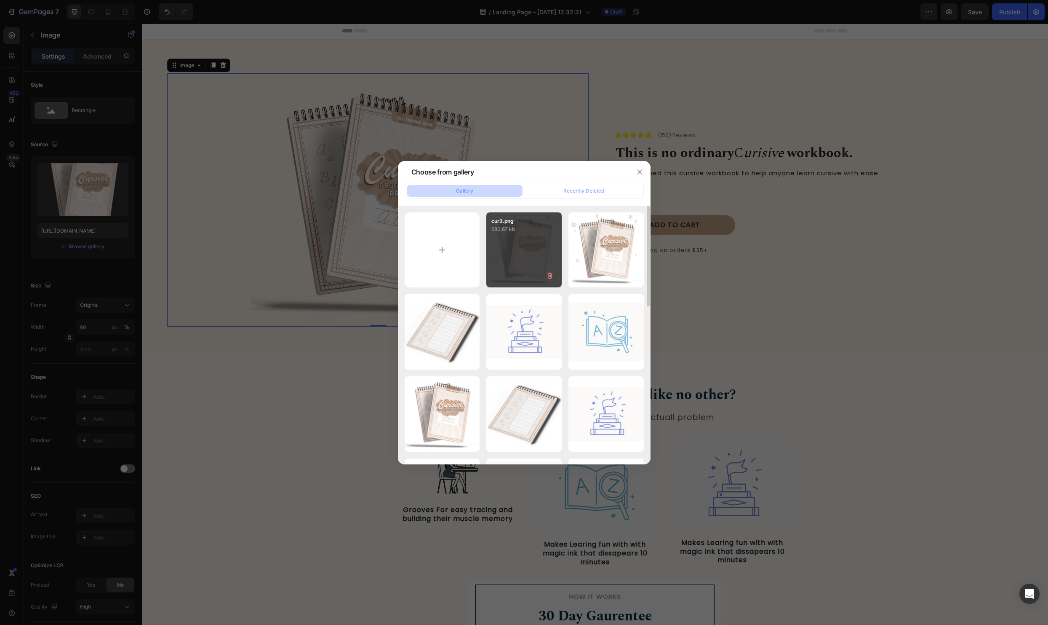
click at [545, 218] on p "cur3.png" at bounding box center [524, 221] width 65 height 8
type input "[URL][DOMAIN_NAME]"
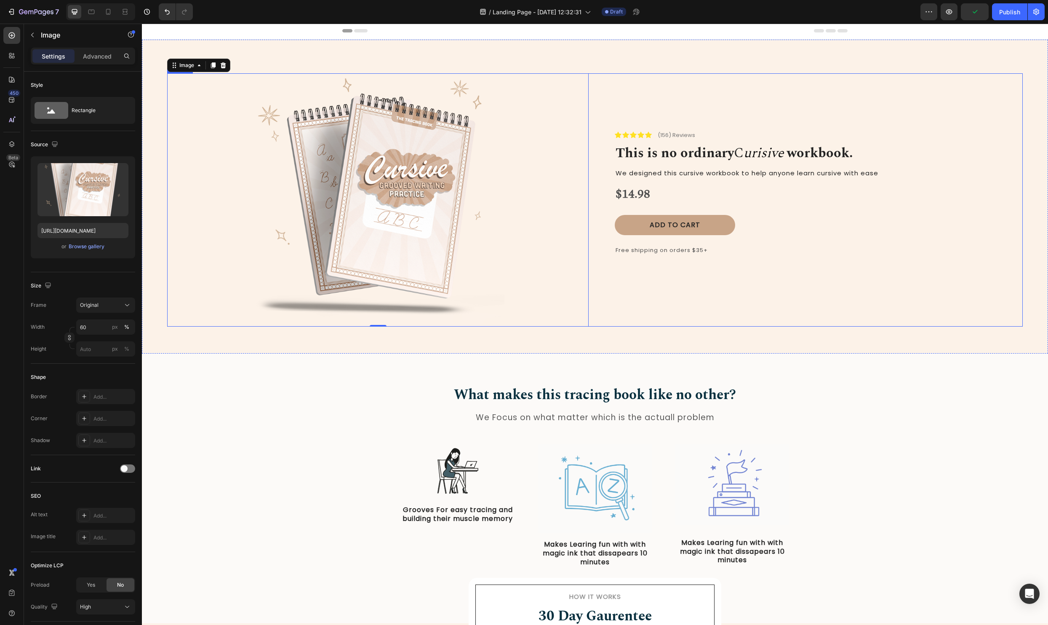
click at [862, 296] on div "Icon Icon Icon Icon Icon Icon List (156) Reviews Text Block Row This is no ordi…" at bounding box center [812, 199] width 422 height 253
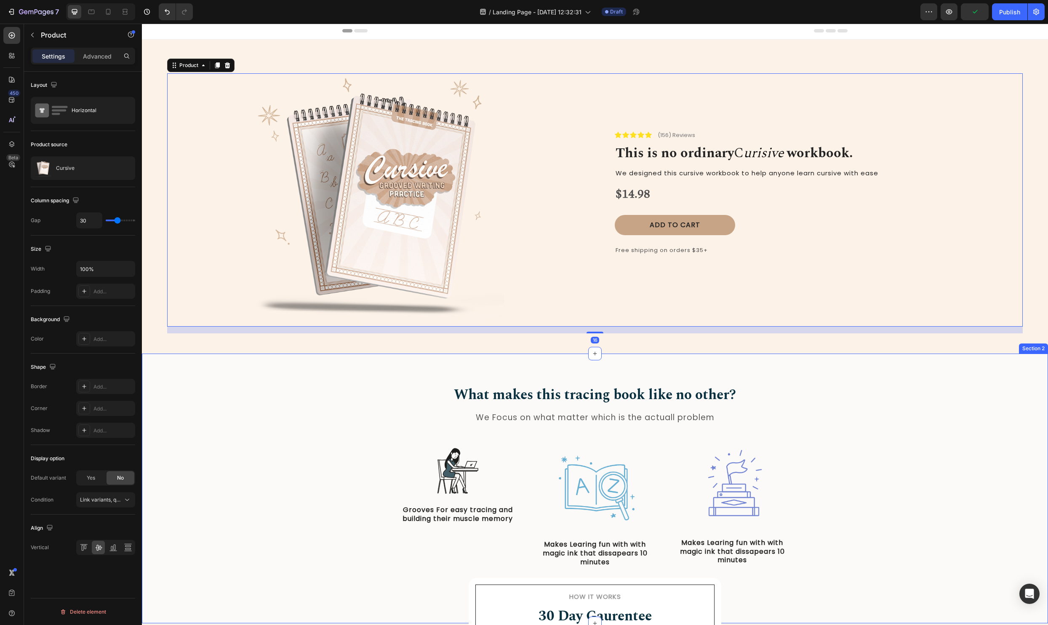
click at [858, 485] on div "What makes this tracing book like no other? Heading We Focus on what matter whi…" at bounding box center [595, 483] width 894 height 196
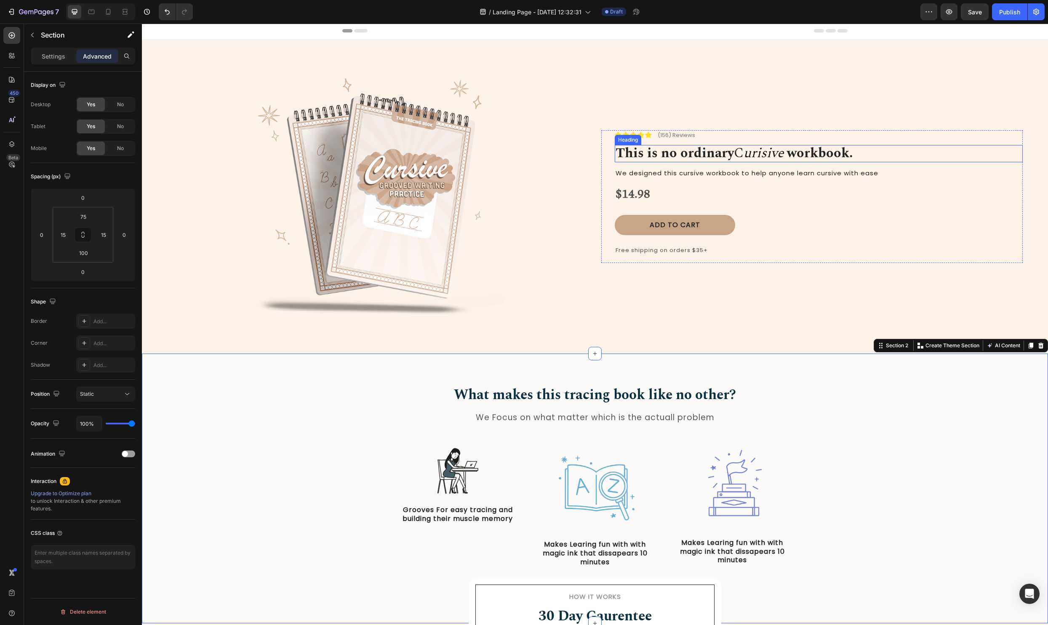
drag, startPoint x: 773, startPoint y: 156, endPoint x: 760, endPoint y: 155, distance: 13.5
click at [773, 156] on icon "urisive" at bounding box center [764, 153] width 40 height 21
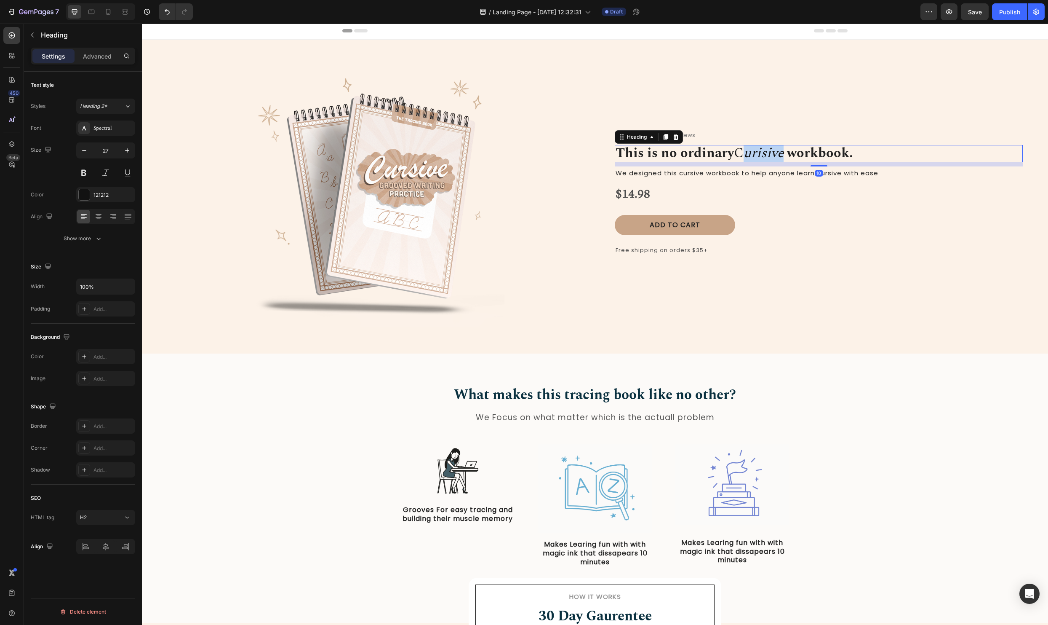
click at [742, 154] on span "C" at bounding box center [739, 153] width 10 height 21
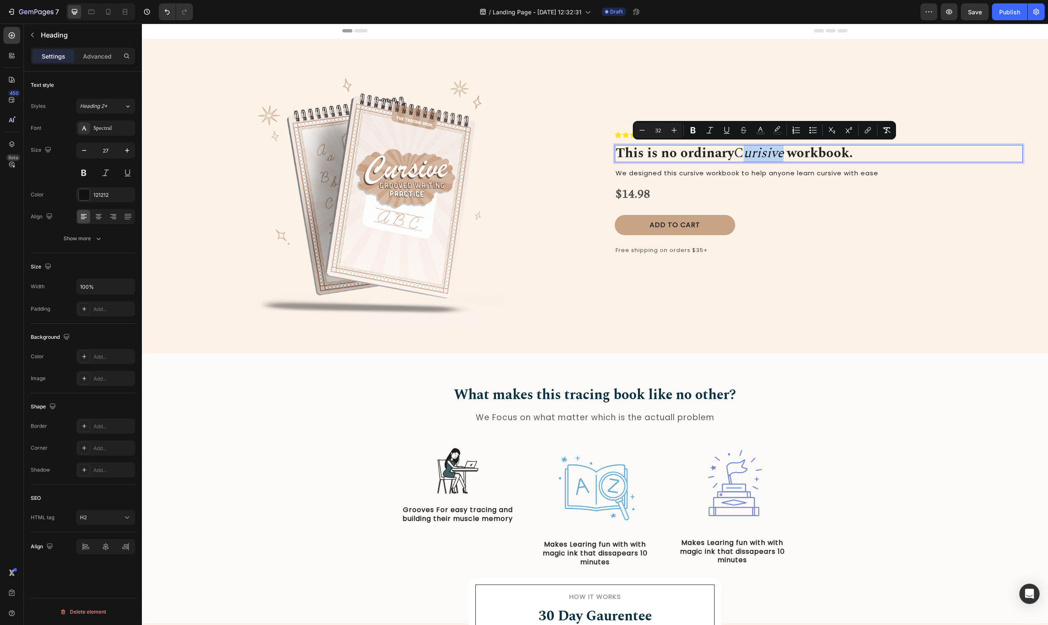
click at [739, 155] on span "C" at bounding box center [739, 153] width 10 height 21
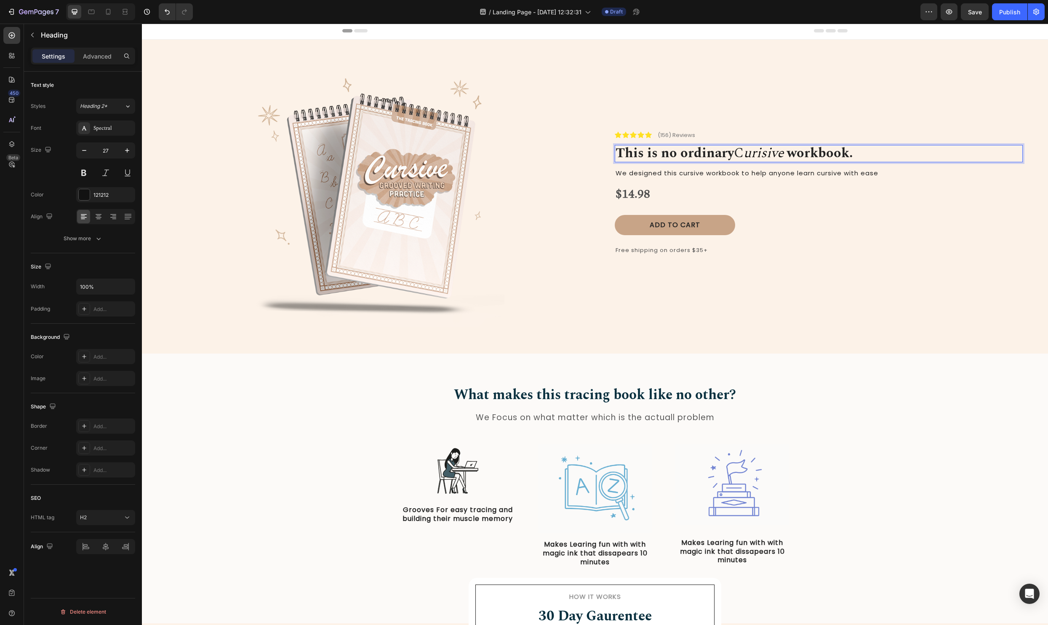
click at [872, 165] on div "Icon Icon Icon Icon Icon Icon List (156) Reviews Text Block Row This is no ordi…" at bounding box center [819, 196] width 408 height 133
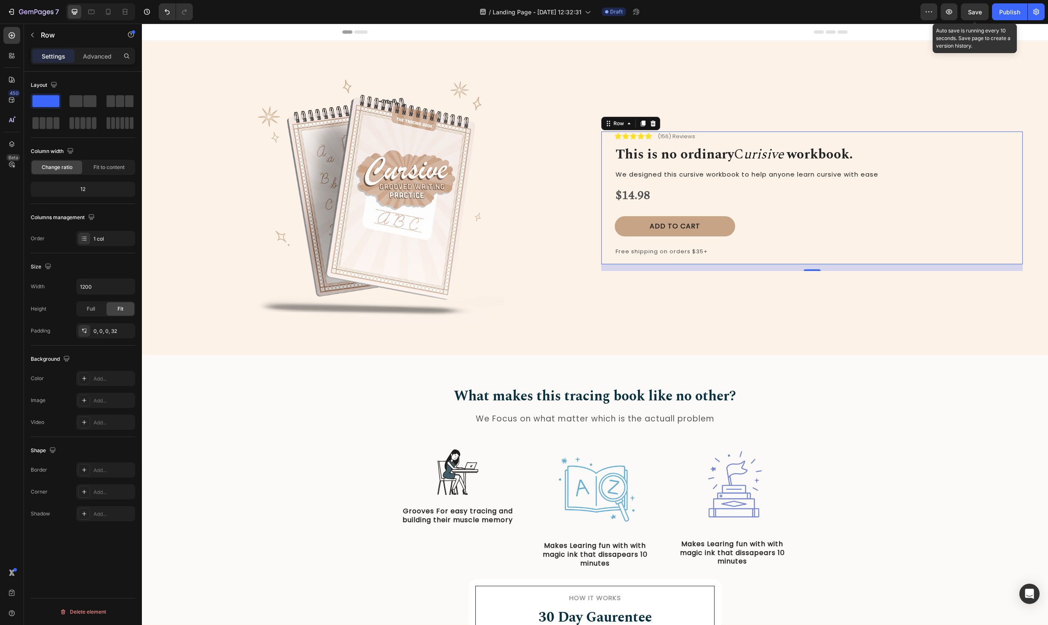
click at [976, 13] on span "Save" at bounding box center [975, 11] width 14 height 7
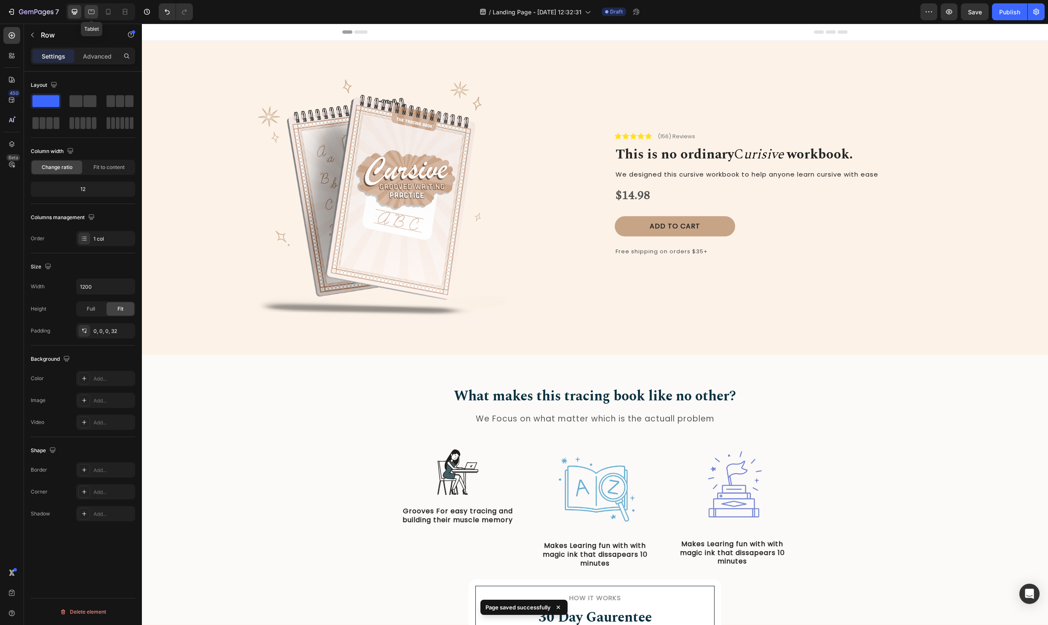
click at [96, 12] on div at bounding box center [91, 11] width 13 height 13
type input "100%"
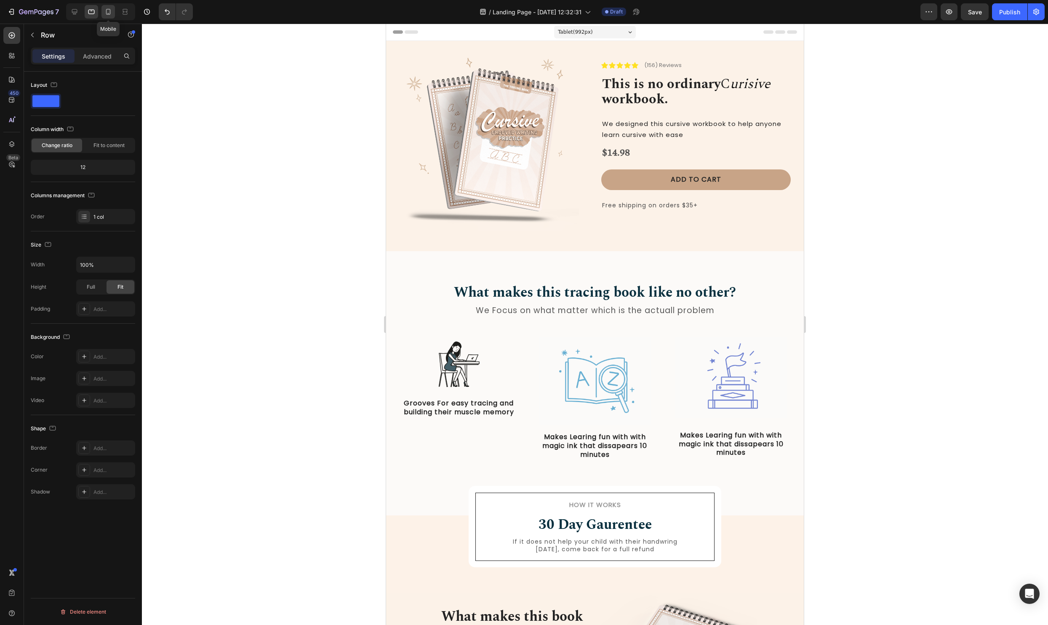
click at [106, 9] on icon at bounding box center [108, 12] width 8 height 8
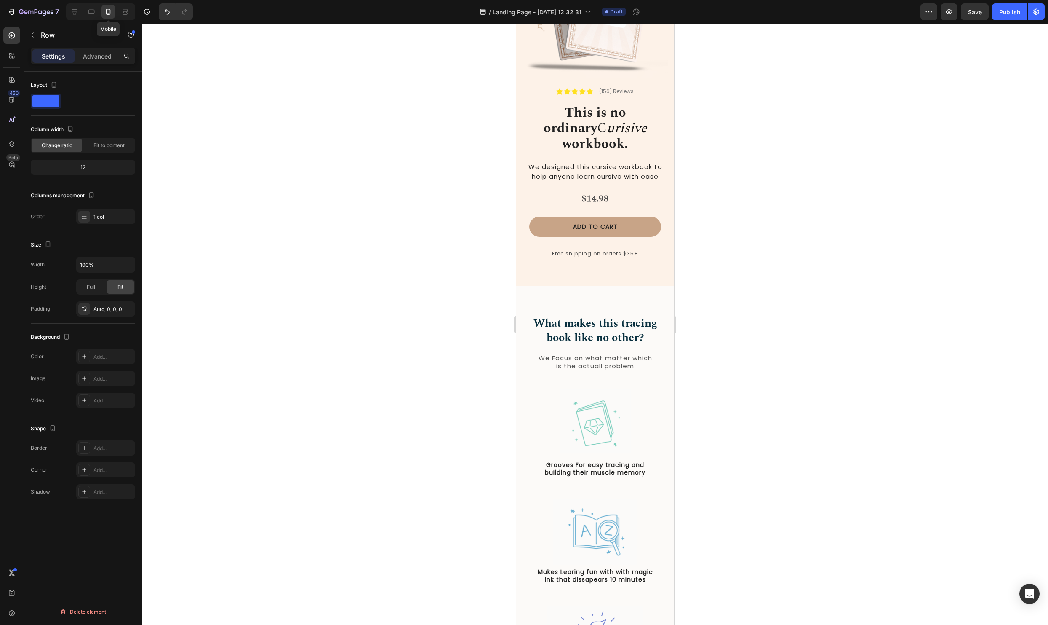
scroll to position [145, 0]
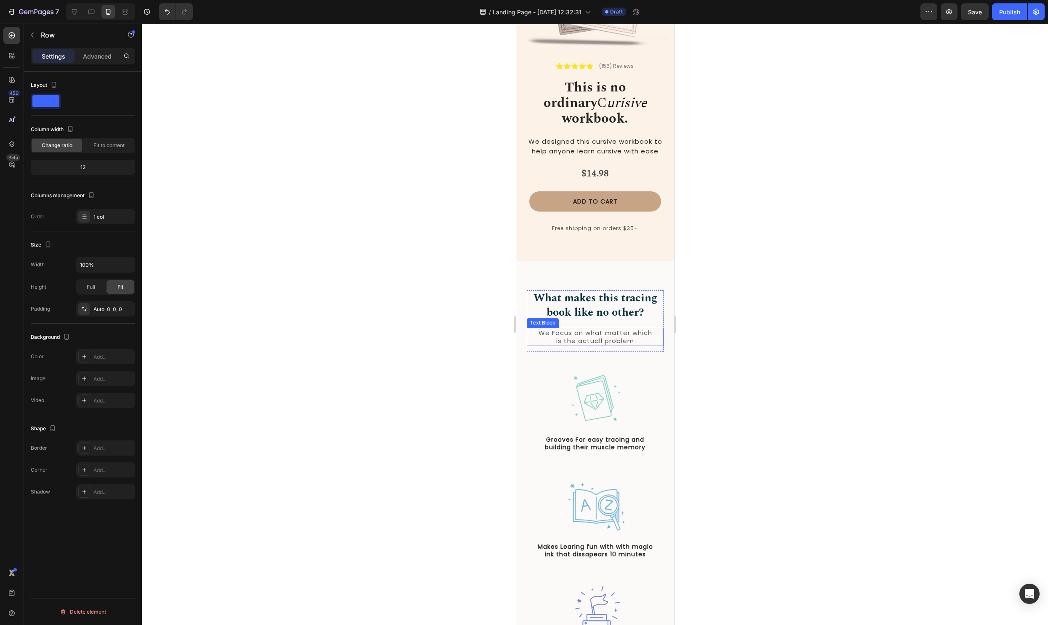
click at [612, 329] on p "We Focus on what matter which is the actuall problem" at bounding box center [595, 337] width 118 height 16
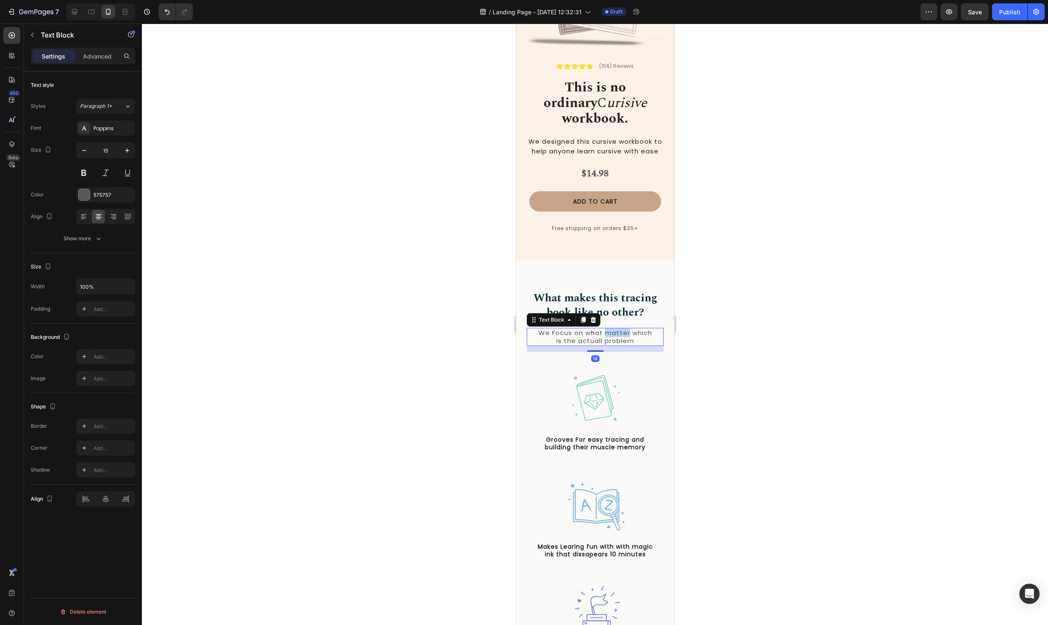
click at [612, 329] on p "We Focus on what matter which is the actuall problem" at bounding box center [595, 337] width 118 height 16
click at [640, 329] on p "We Focus on what matter which is the actuall problem" at bounding box center [595, 337] width 118 height 16
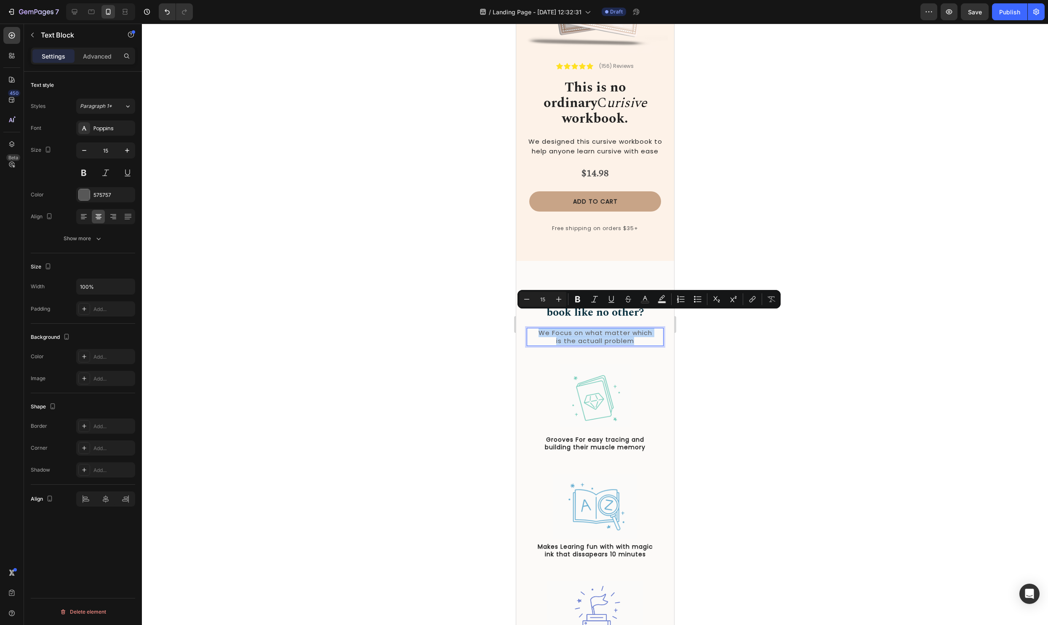
drag, startPoint x: 637, startPoint y: 324, endPoint x: 539, endPoint y: 315, distance: 98.5
click at [539, 329] on p "We Focus on what matter which is the actuall problem" at bounding box center [595, 337] width 118 height 16
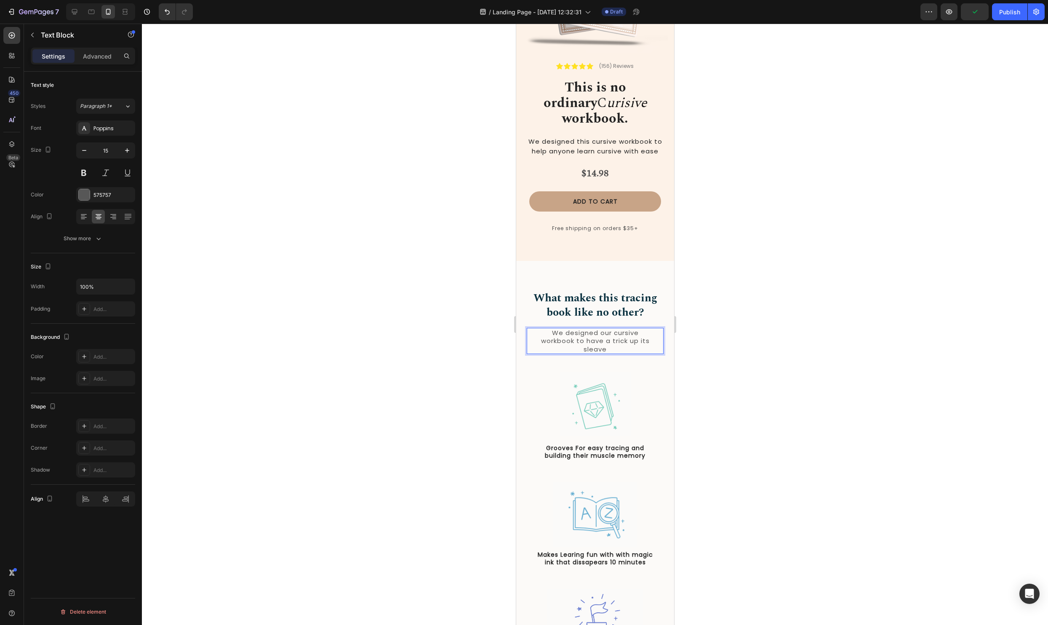
click at [596, 329] on p "We designed our cursive workbook to have a trick up its sleave" at bounding box center [595, 341] width 118 height 25
drag, startPoint x: 637, startPoint y: 315, endPoint x: 614, endPoint y: 317, distance: 22.8
click at [614, 329] on p "We designed our cursive workbook to have a trick up its sleave" at bounding box center [595, 341] width 118 height 25
click at [656, 328] on div "We designed our workbook to have a trick up its sleave Text Block 14" at bounding box center [595, 337] width 137 height 18
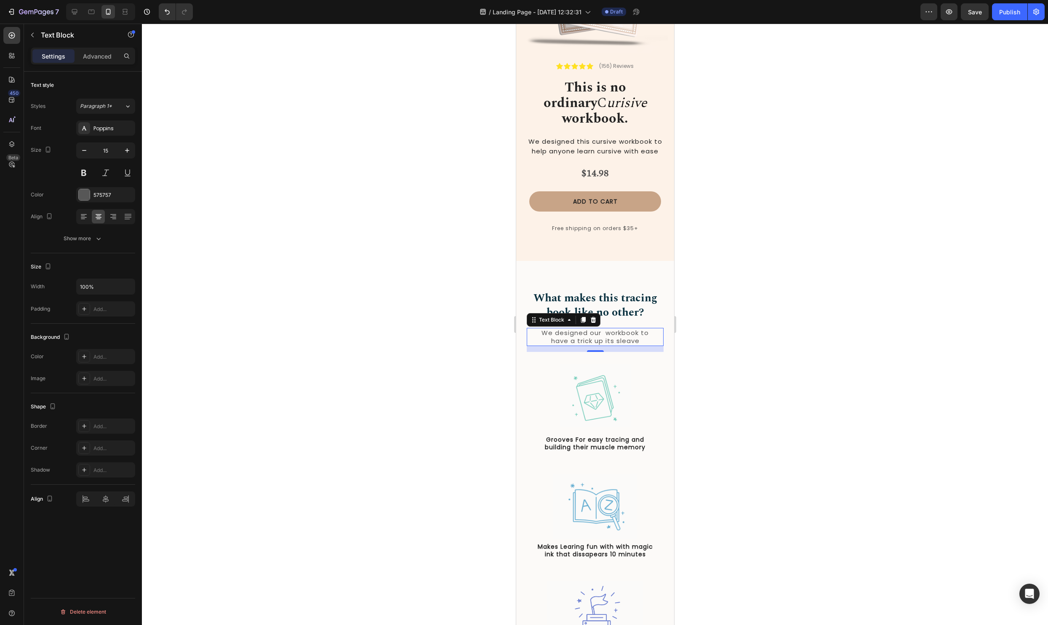
click at [635, 329] on p "We designed our workbook to have a trick up its sleave" at bounding box center [595, 337] width 118 height 16
click at [628, 329] on p "We designed our workbook to have a trick up its sleave" at bounding box center [595, 337] width 118 height 16
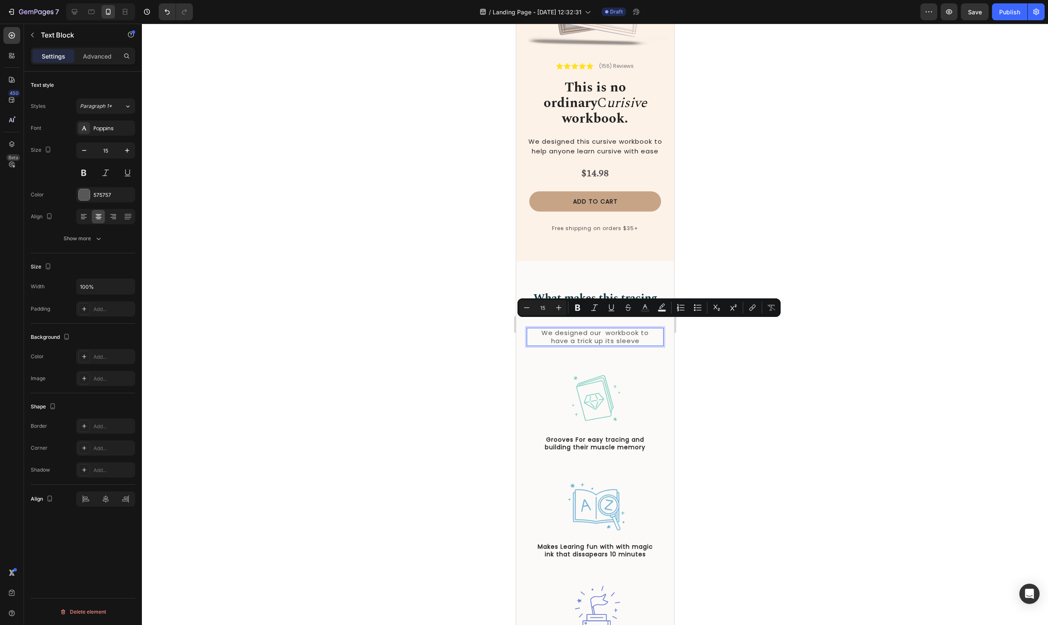
click at [799, 349] on div at bounding box center [595, 324] width 906 height 601
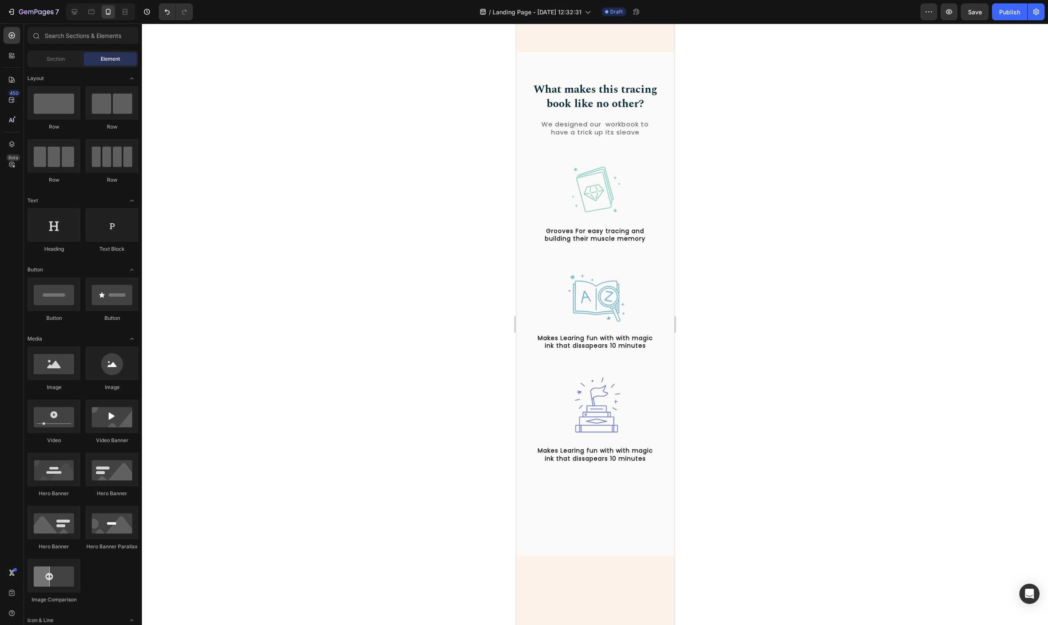
scroll to position [0, 0]
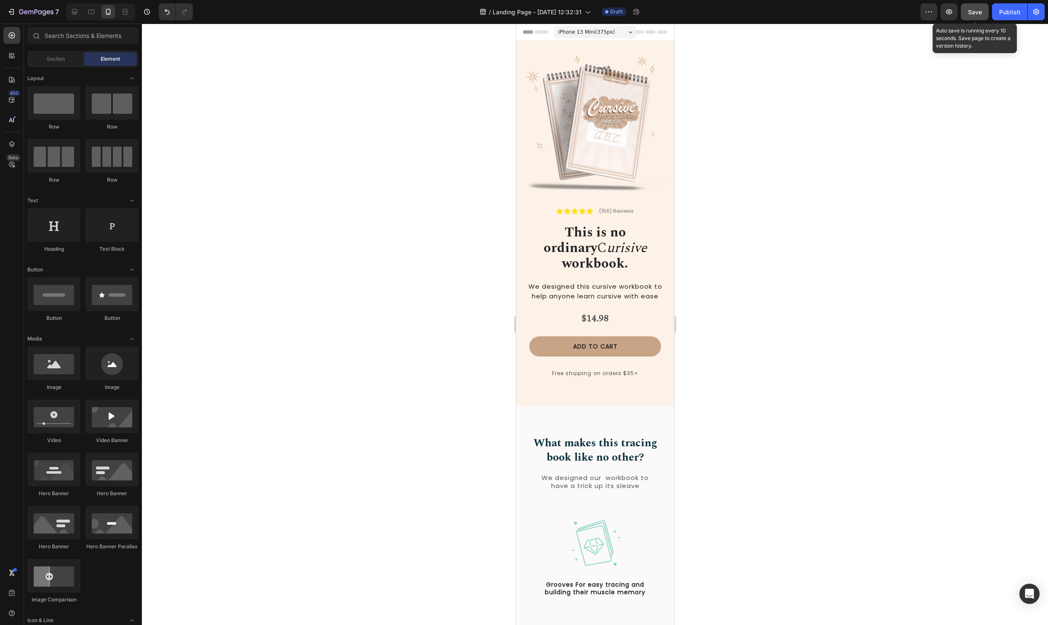
click at [968, 15] on button "Save" at bounding box center [975, 11] width 28 height 17
click at [607, 247] on icon "urisive" at bounding box center [627, 248] width 40 height 21
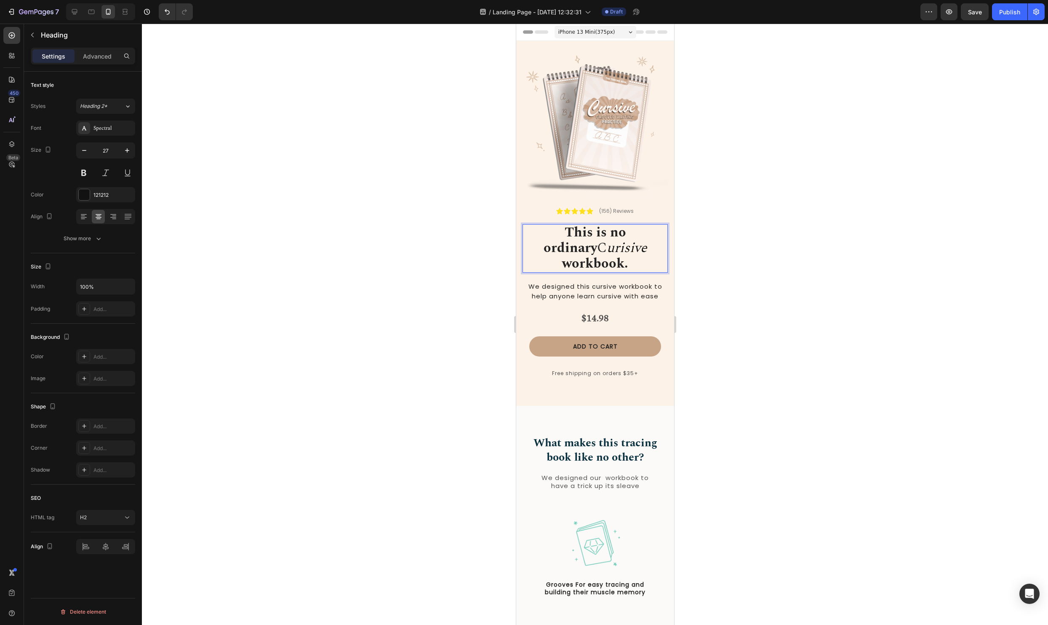
click at [607, 248] on icon "urisive" at bounding box center [627, 248] width 40 height 21
drag, startPoint x: 584, startPoint y: 247, endPoint x: 532, endPoint y: 247, distance: 51.4
click at [532, 247] on p "This is no ordinary C urisive workbook." at bounding box center [595, 248] width 144 height 47
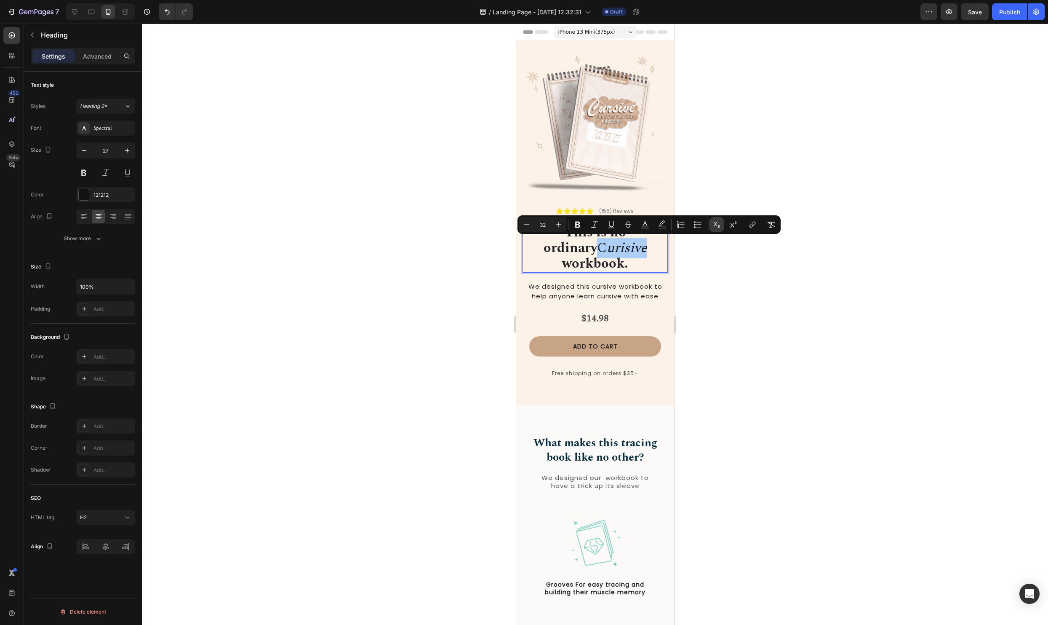
click at [723, 224] on button "Subscript" at bounding box center [716, 224] width 15 height 15
click at [739, 224] on button "Superscript" at bounding box center [733, 224] width 15 height 15
click at [717, 224] on icon "Editor contextual toolbar" at bounding box center [717, 224] width 8 height 8
click at [277, 209] on div at bounding box center [595, 324] width 906 height 601
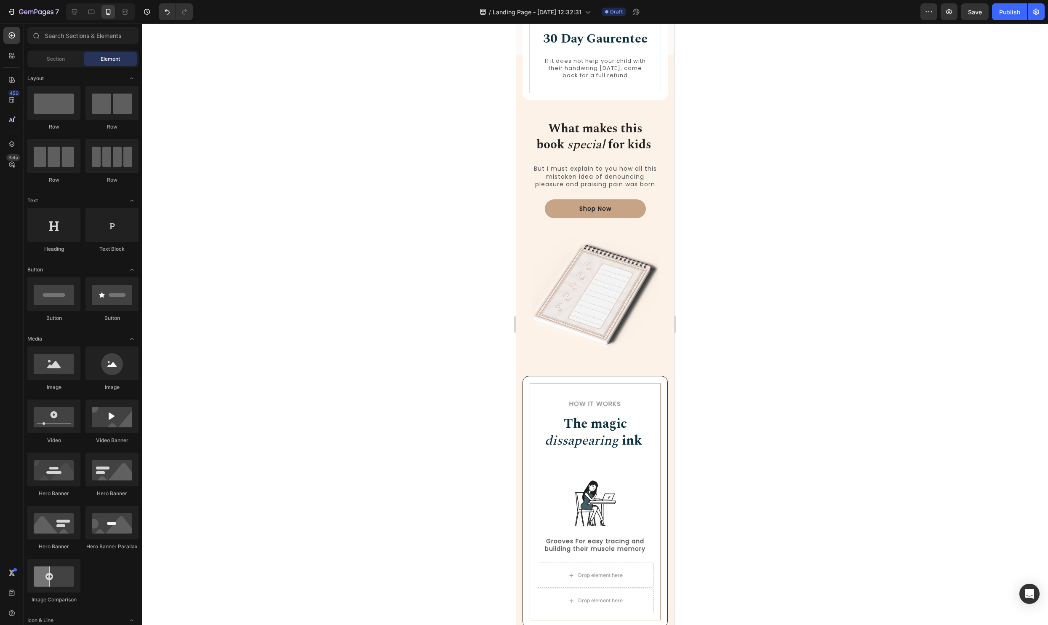
scroll to position [885, 0]
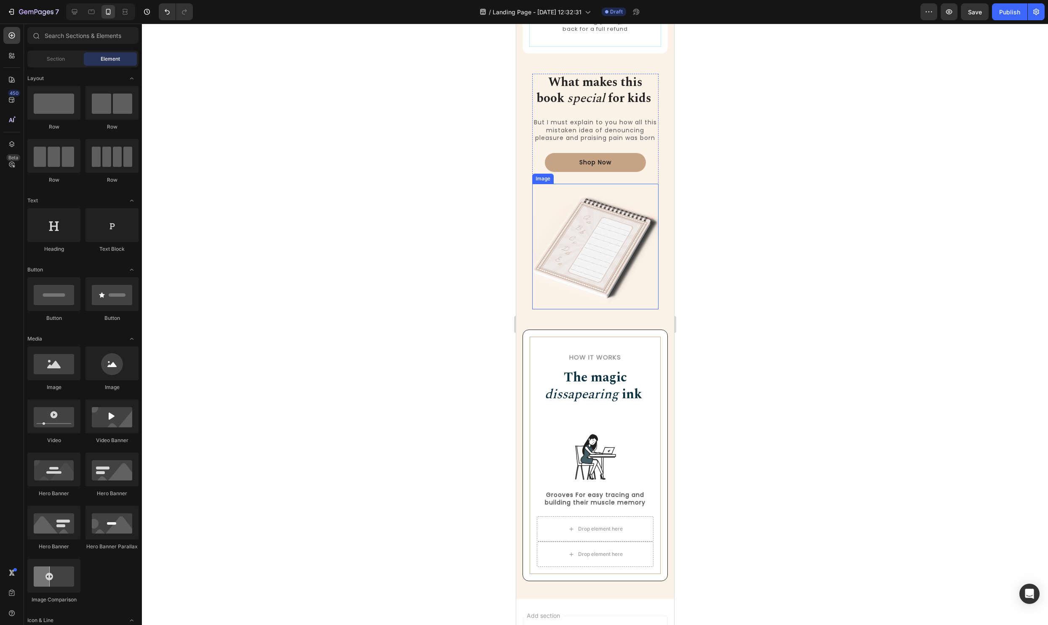
click at [609, 240] on img at bounding box center [595, 246] width 126 height 125
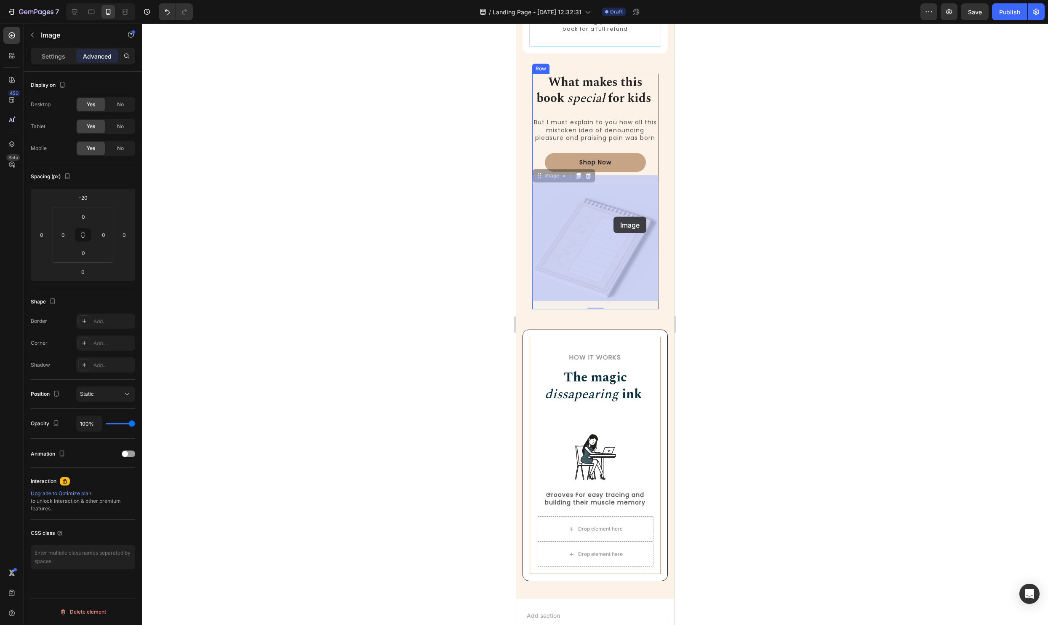
drag, startPoint x: 538, startPoint y: 176, endPoint x: 613, endPoint y: 217, distance: 85.8
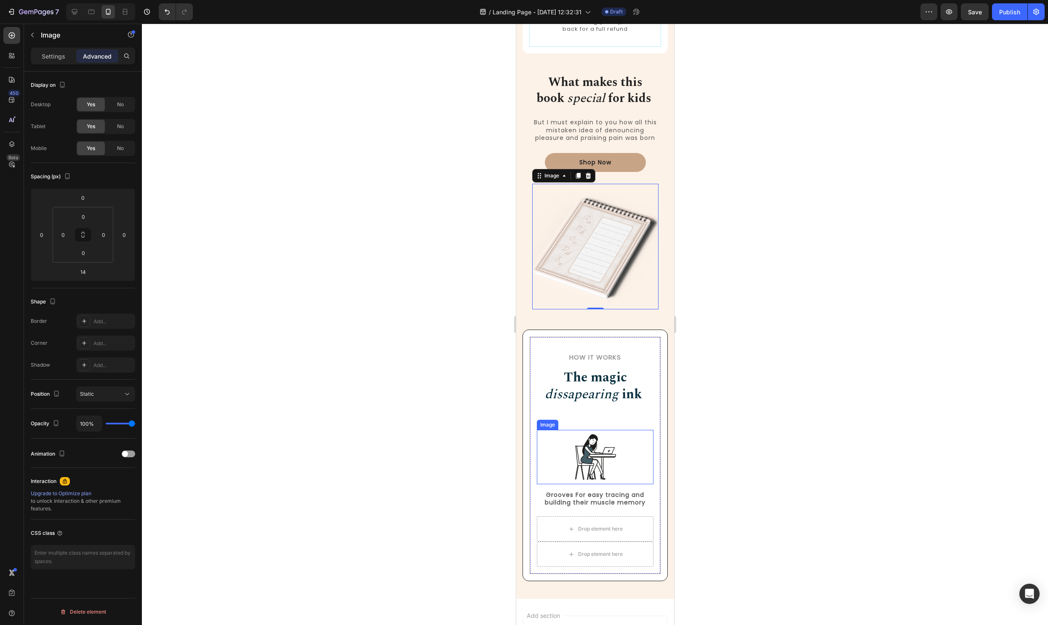
click at [573, 446] on img at bounding box center [595, 457] width 55 height 54
click at [597, 421] on div at bounding box center [593, 422] width 10 height 10
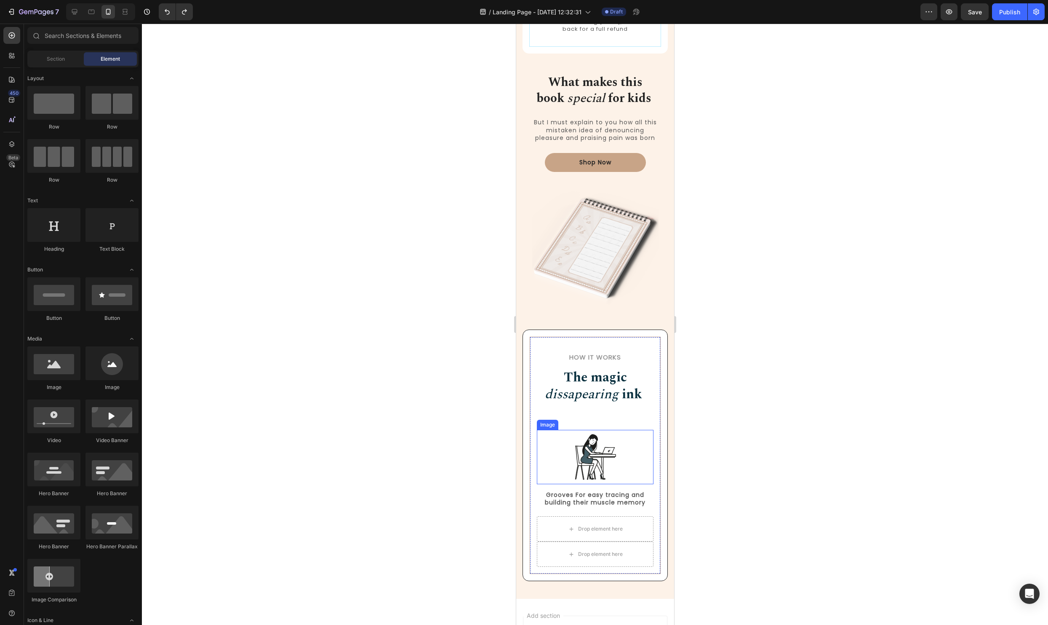
click at [585, 472] on img at bounding box center [595, 457] width 55 height 54
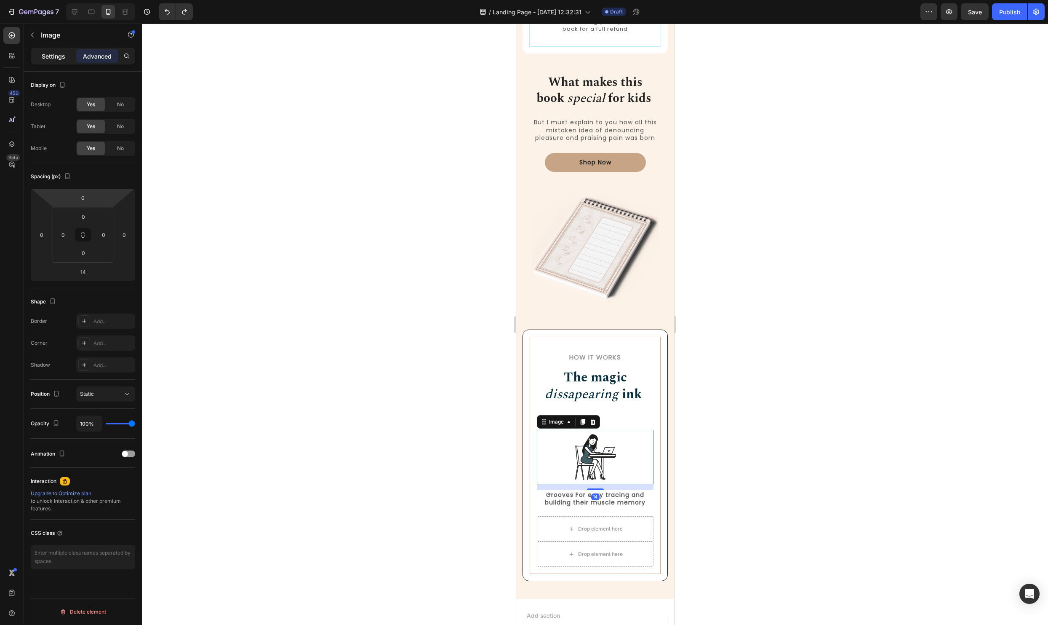
click at [54, 58] on p "Settings" at bounding box center [54, 56] width 24 height 9
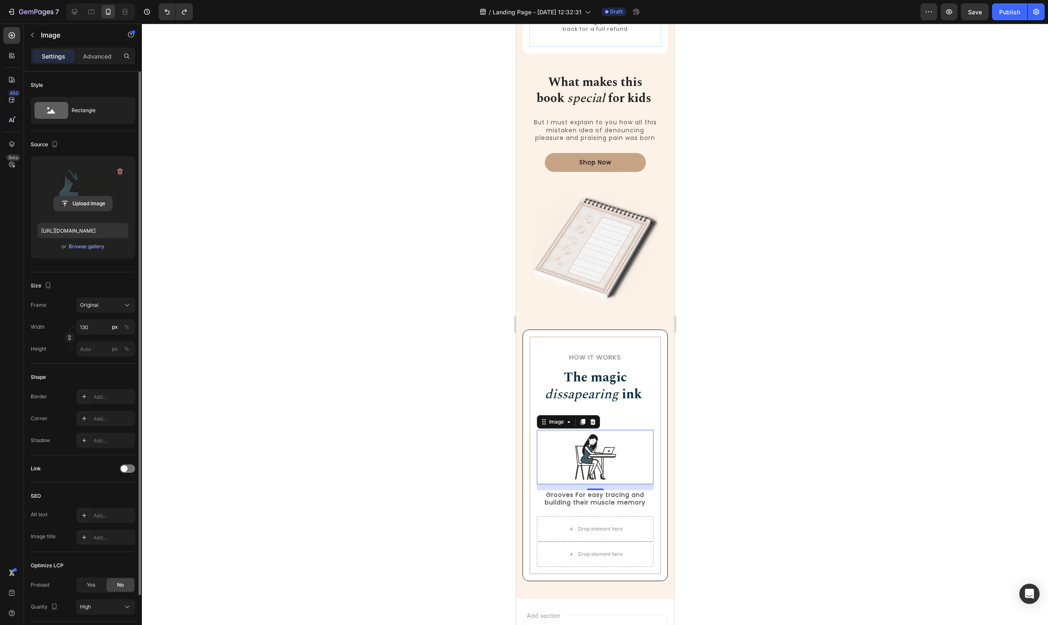
click at [87, 209] on input "file" at bounding box center [83, 203] width 58 height 14
click at [86, 248] on div "Browse gallery" at bounding box center [87, 247] width 36 height 8
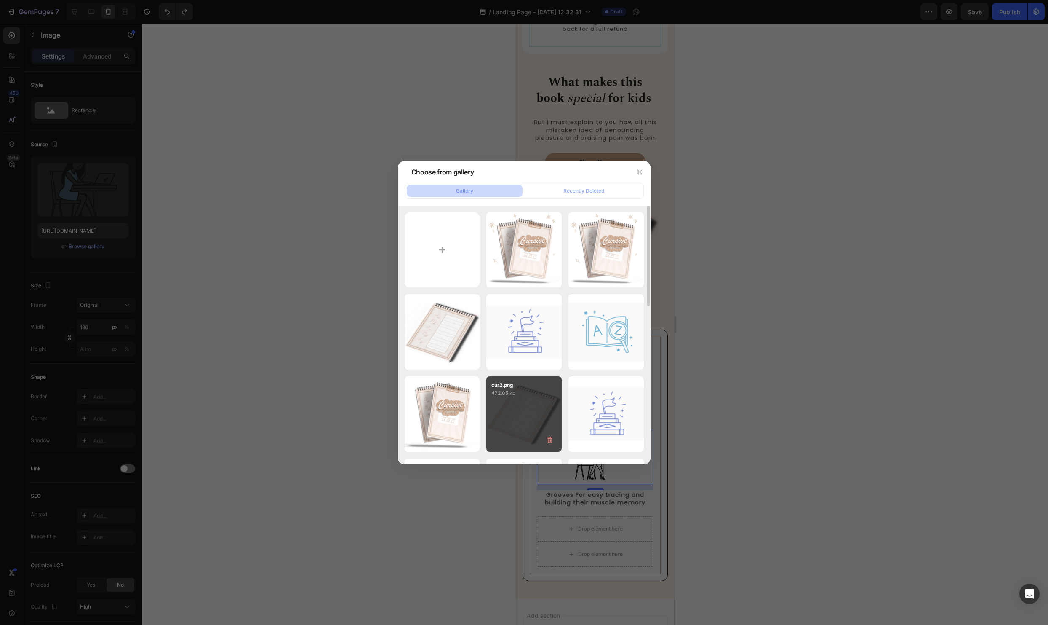
click at [537, 408] on div "cur2.png 472.05 kb" at bounding box center [524, 413] width 75 height 75
type input "[URL][DOMAIN_NAME]"
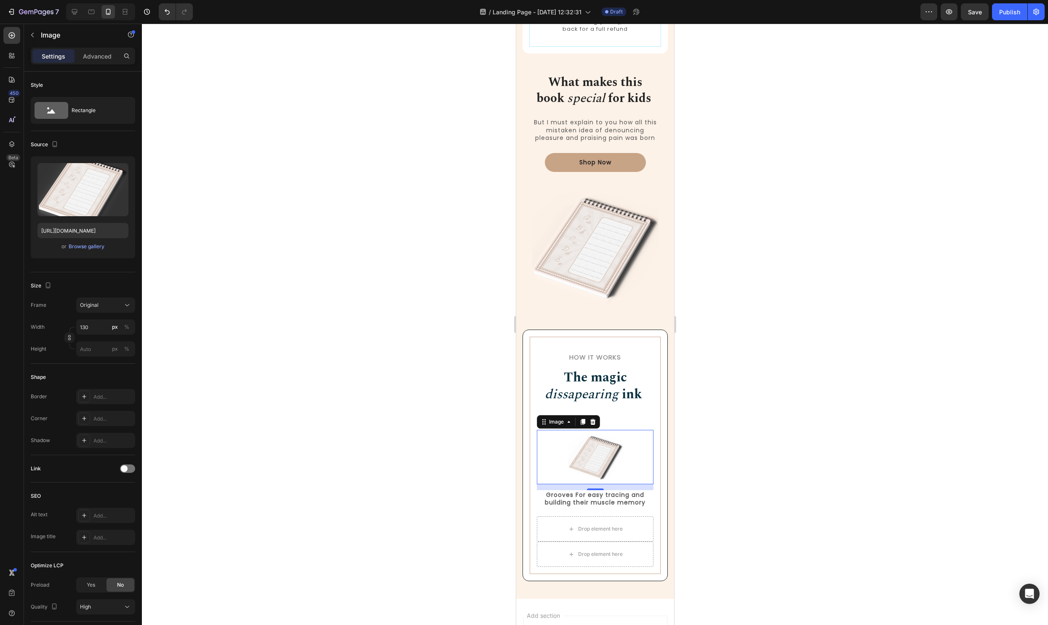
click at [811, 470] on div at bounding box center [595, 324] width 906 height 601
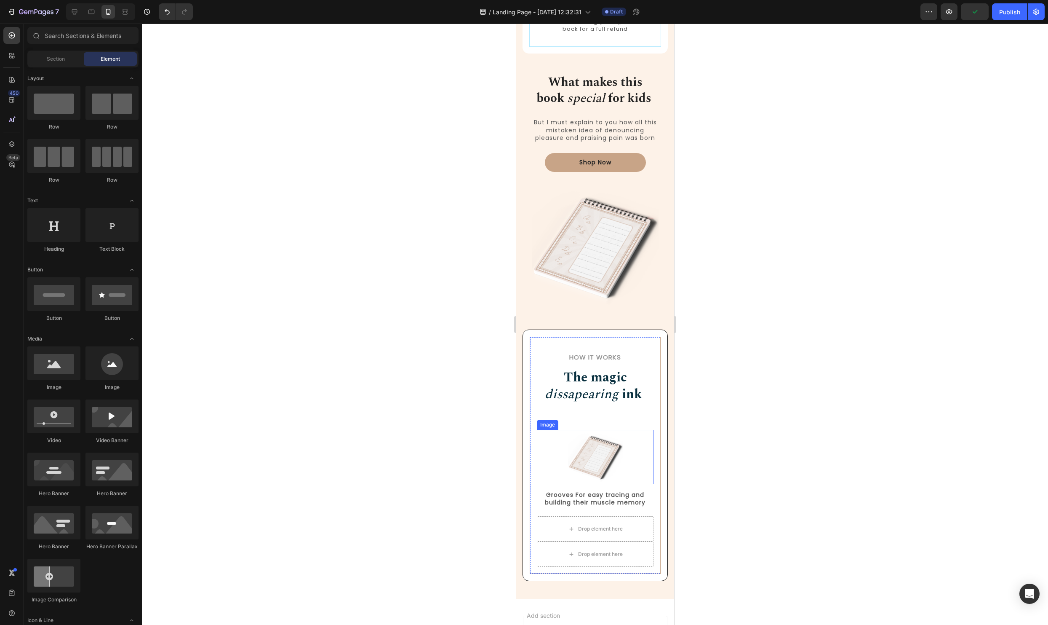
click at [606, 444] on img at bounding box center [595, 457] width 55 height 54
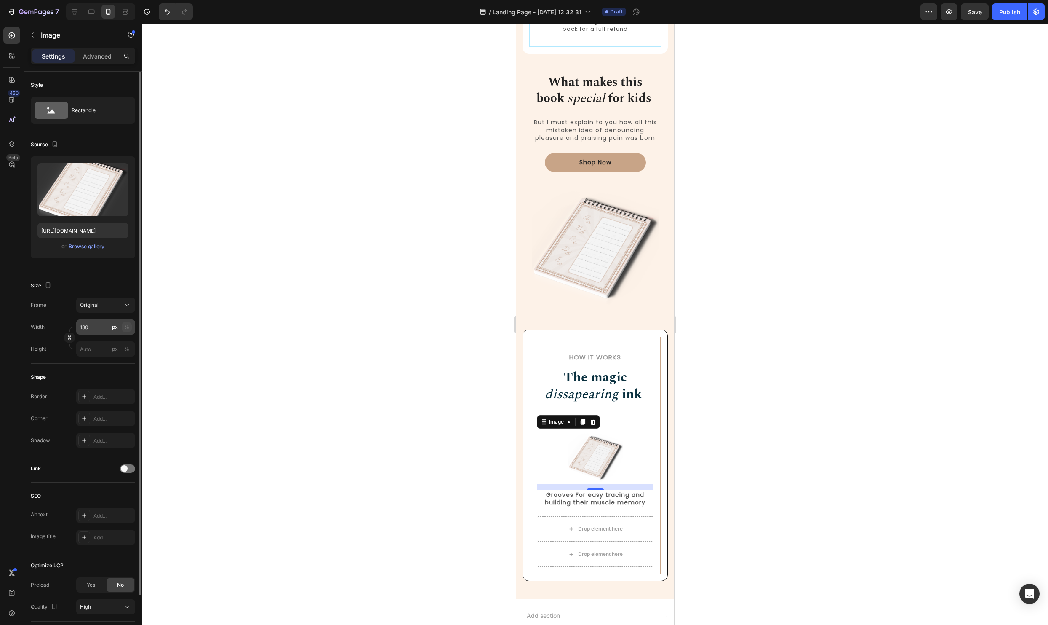
click at [128, 329] on div "%" at bounding box center [126, 327] width 5 height 8
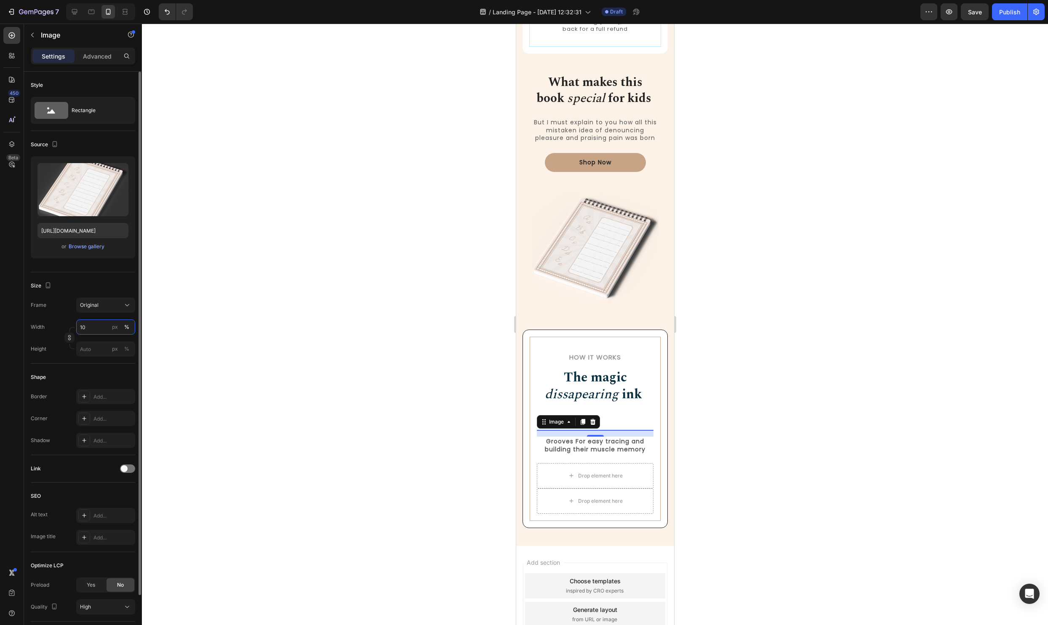
type input "100"
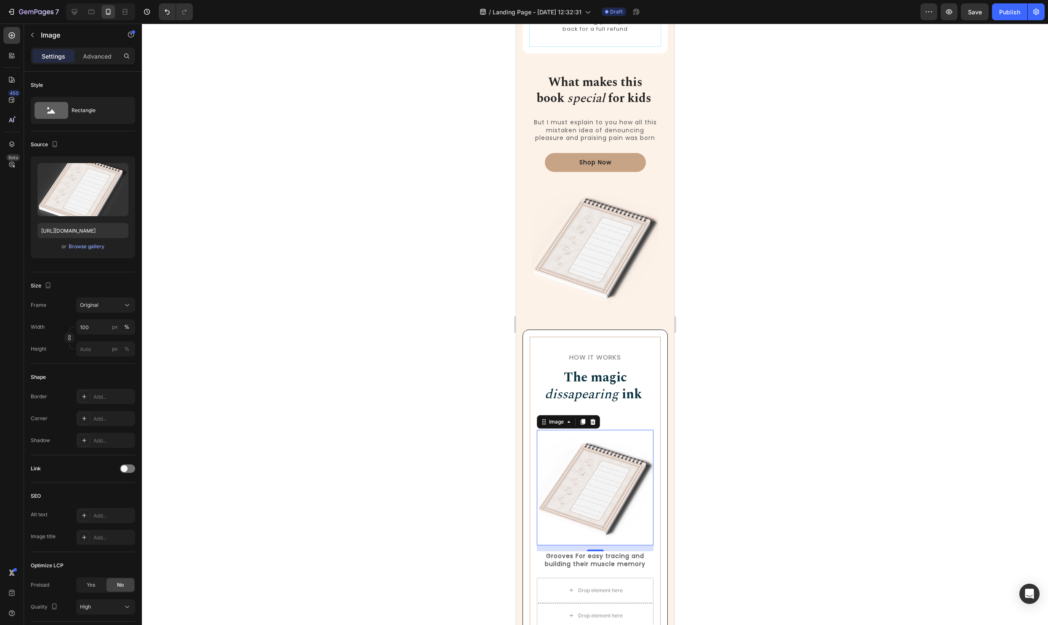
click at [840, 457] on div at bounding box center [595, 324] width 906 height 601
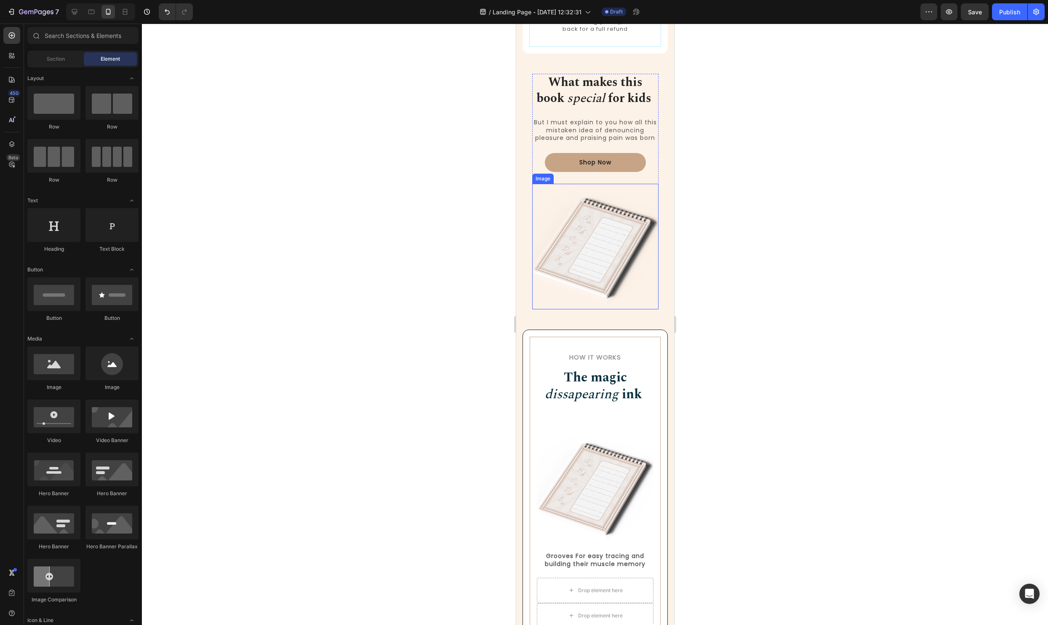
click at [606, 254] on img at bounding box center [595, 246] width 126 height 125
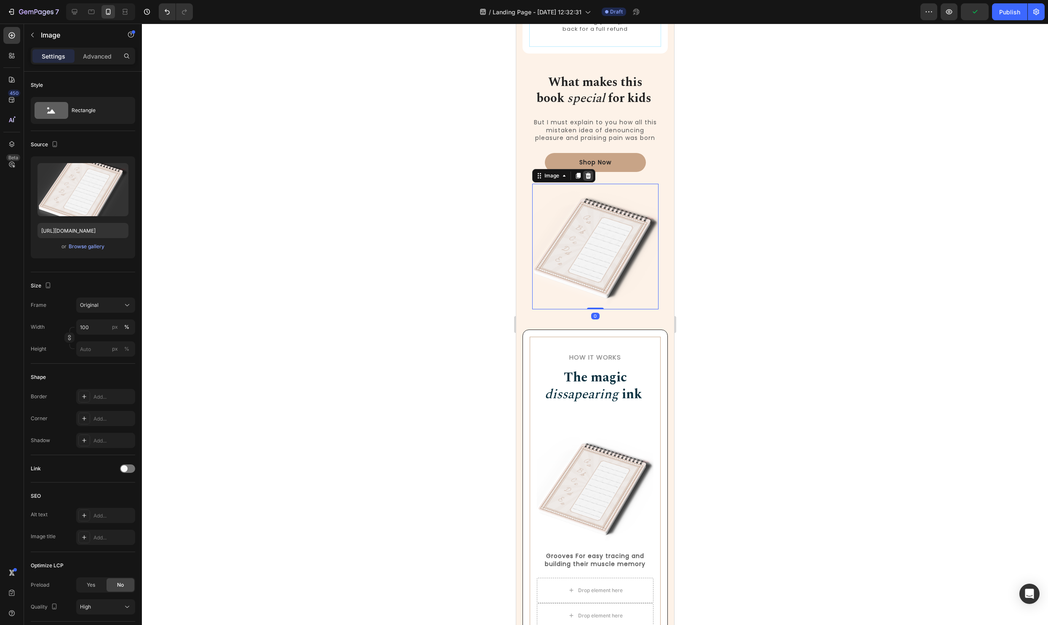
click at [589, 178] on icon at bounding box center [587, 176] width 5 height 6
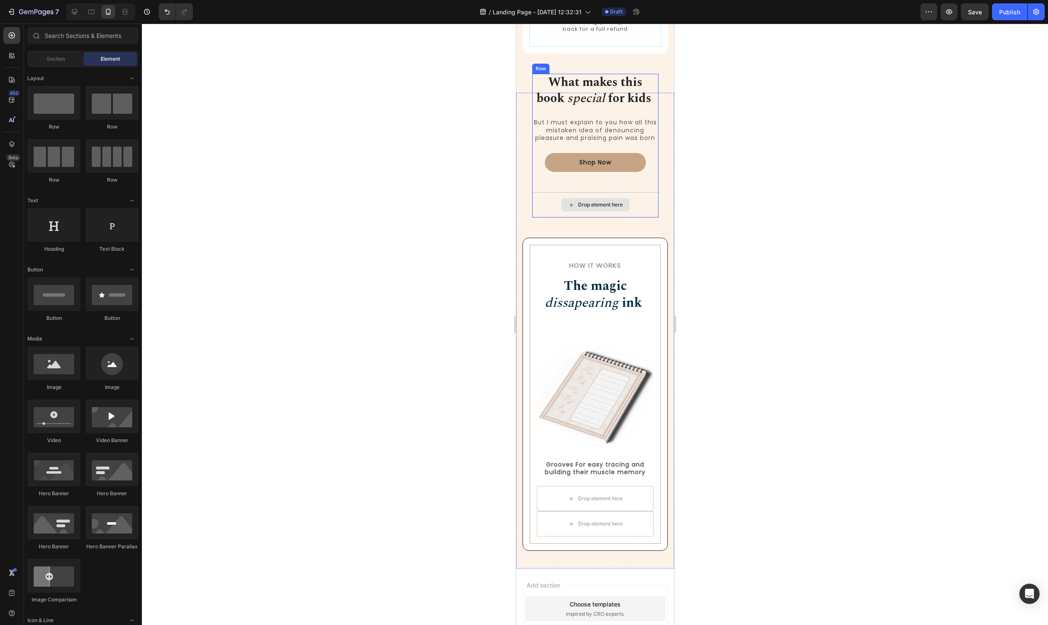
click at [650, 205] on div "Drop element here" at bounding box center [595, 204] width 126 height 25
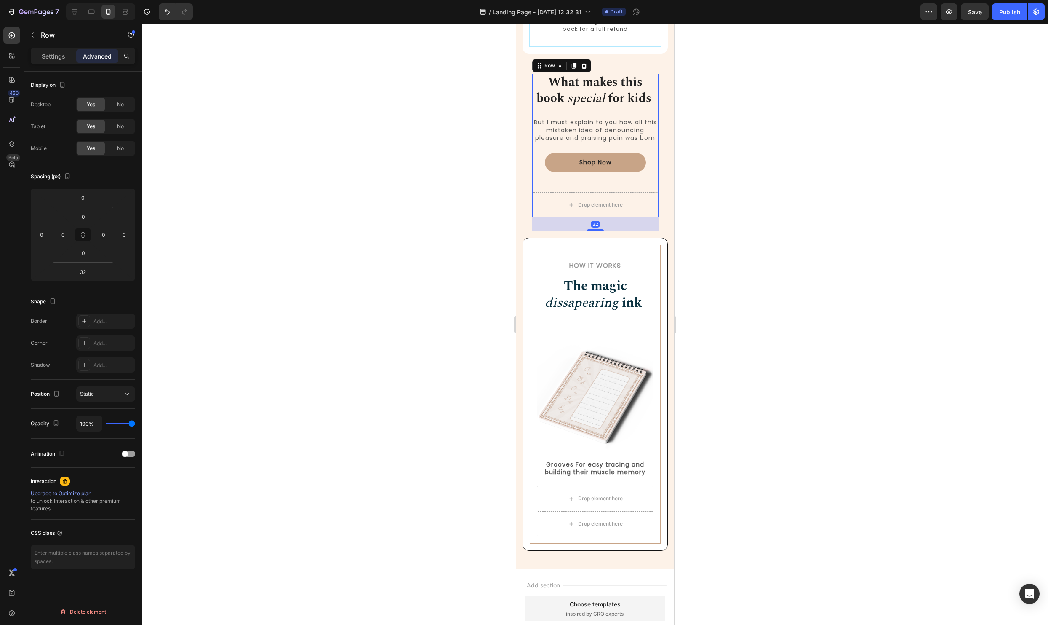
click at [804, 219] on div at bounding box center [595, 324] width 906 height 601
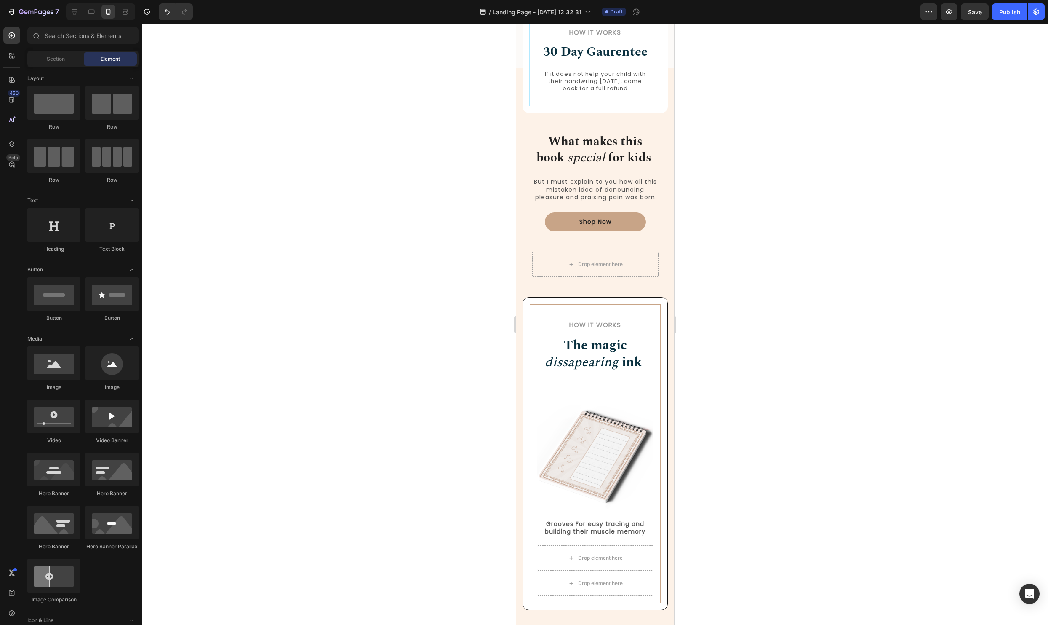
scroll to position [872, 0]
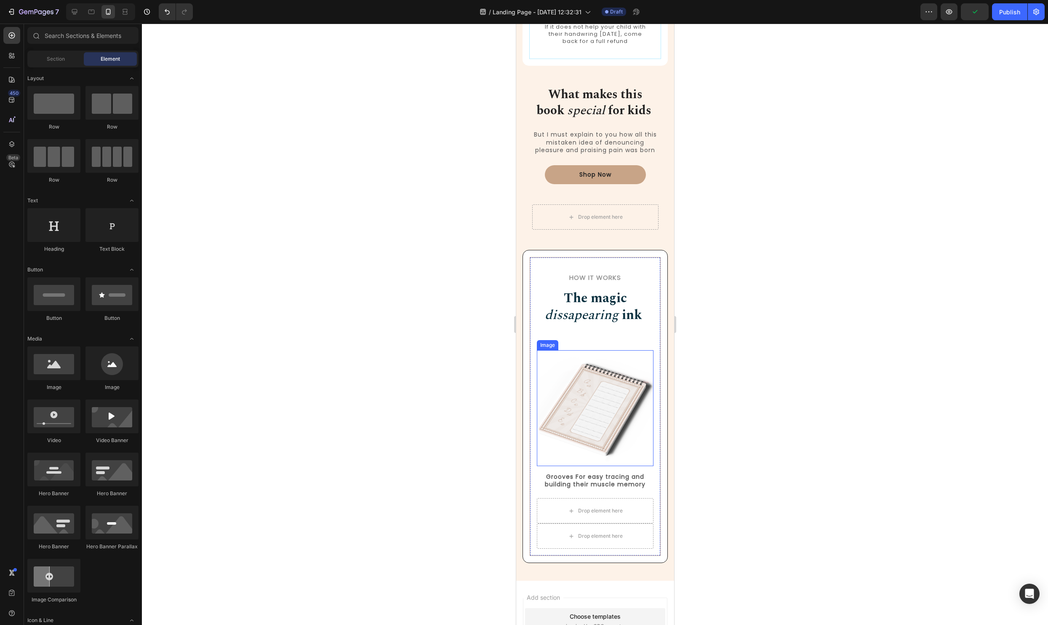
click at [601, 377] on img at bounding box center [595, 408] width 117 height 116
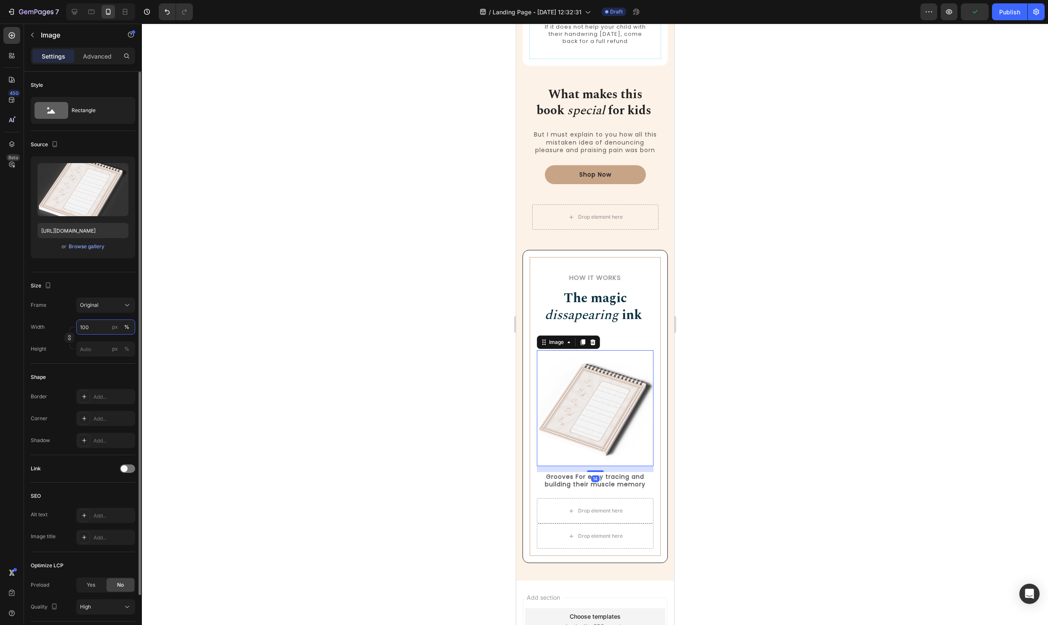
click at [87, 330] on input "100" at bounding box center [105, 326] width 59 height 15
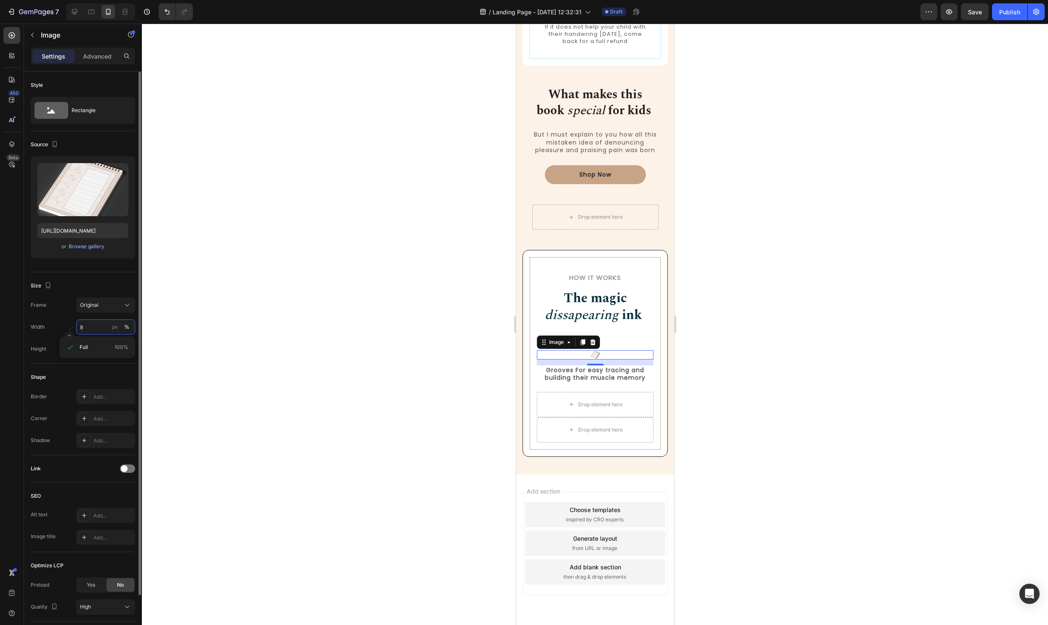
type input "80"
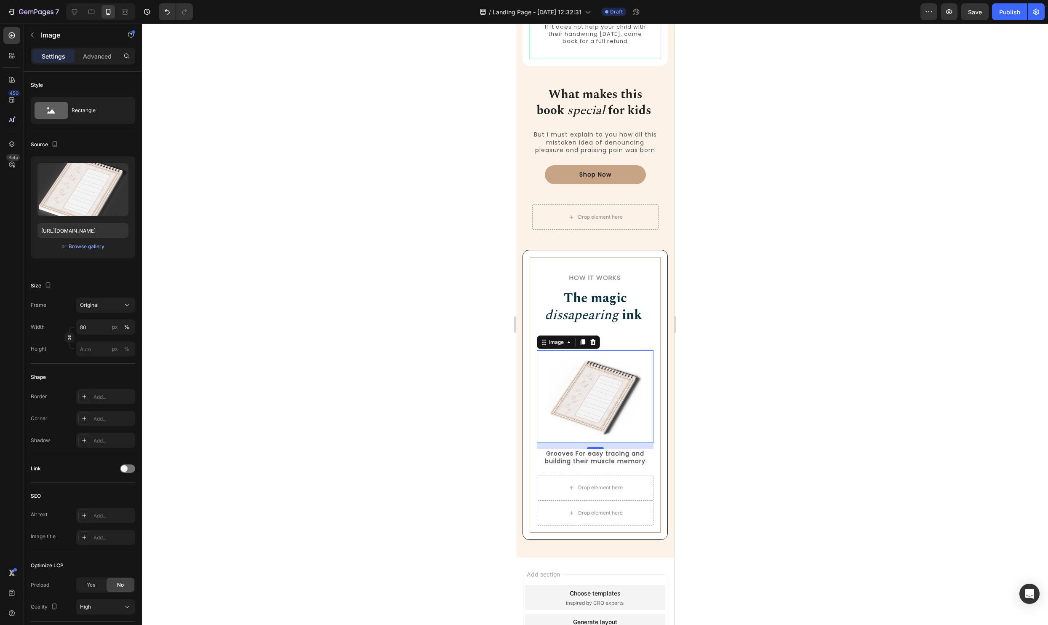
click at [782, 430] on div at bounding box center [595, 324] width 906 height 601
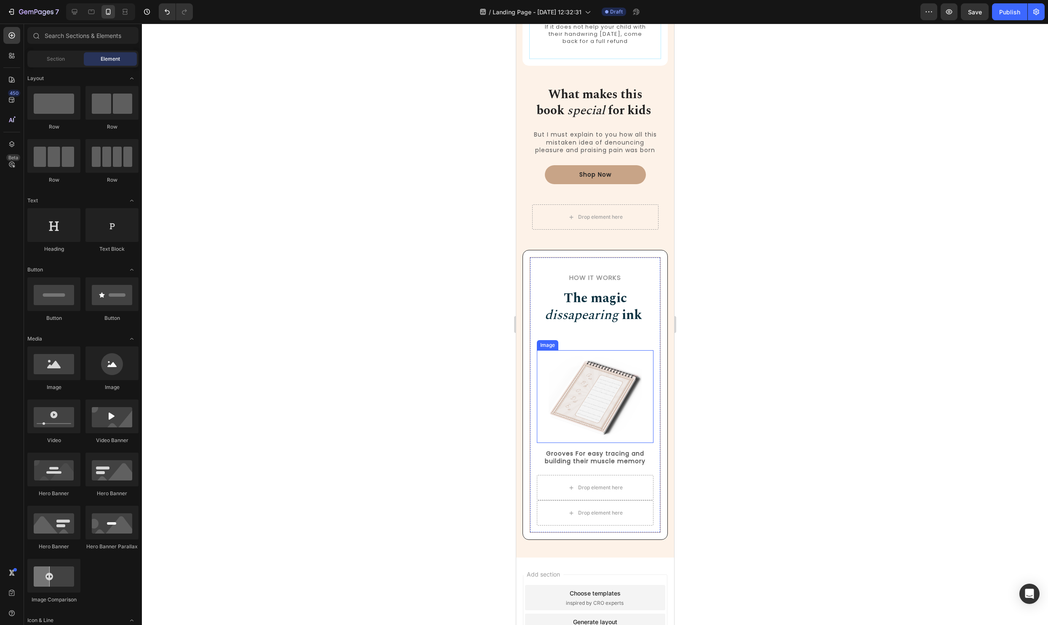
click at [620, 325] on h2 "The magic dissapearing ink" at bounding box center [595, 307] width 117 height 36
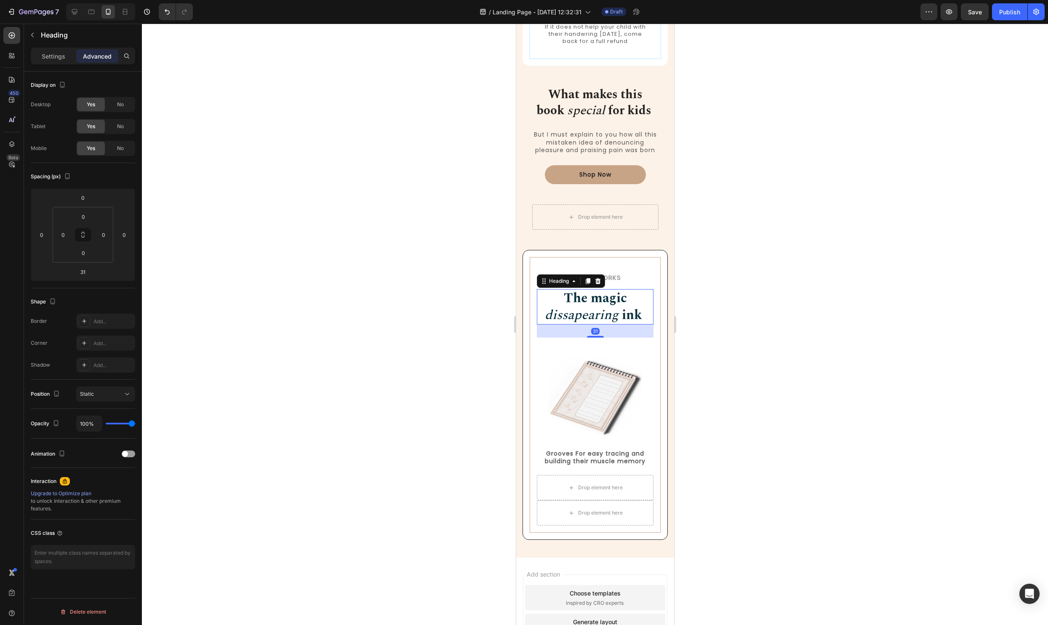
scroll to position [862, 0]
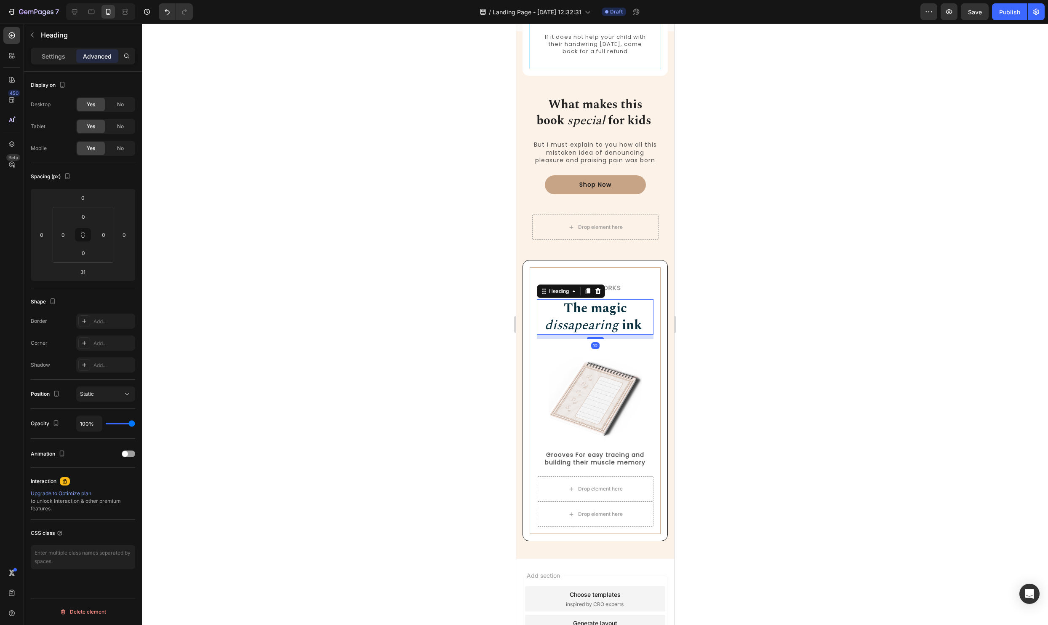
drag, startPoint x: 598, startPoint y: 346, endPoint x: 604, endPoint y: 313, distance: 34.2
click at [604, 313] on div "The magic dissapearing ink Heading 10" at bounding box center [595, 317] width 117 height 36
type input "0"
click at [825, 334] on div at bounding box center [595, 324] width 906 height 601
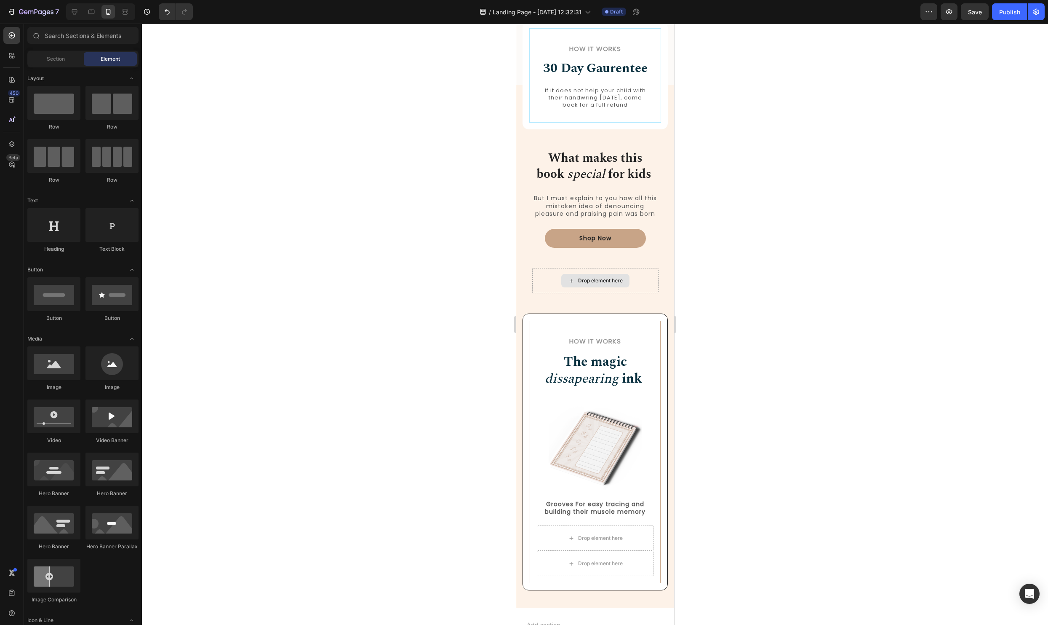
scroll to position [806, 0]
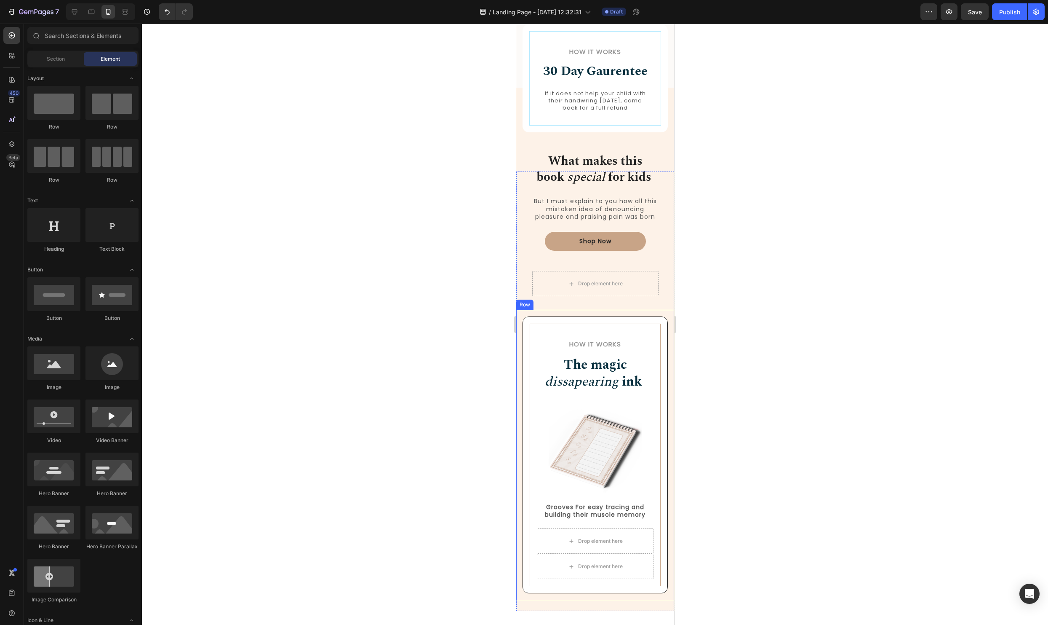
click at [666, 313] on div "How it Works Heading The magic dissapearing ink Heading Row Image Grooves For e…" at bounding box center [595, 455] width 158 height 290
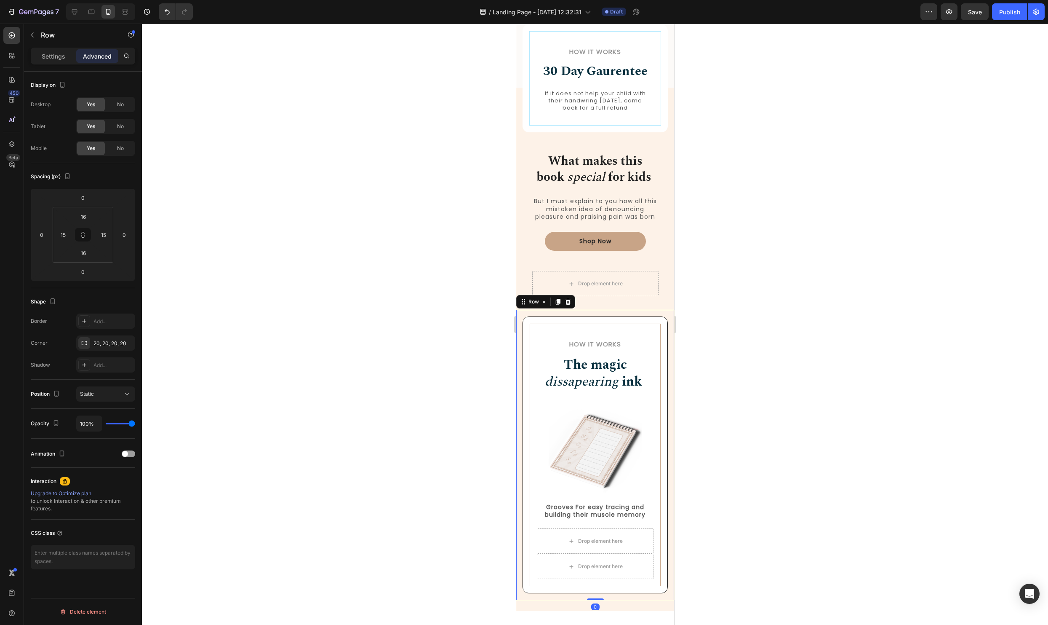
click at [761, 253] on div at bounding box center [595, 324] width 906 height 601
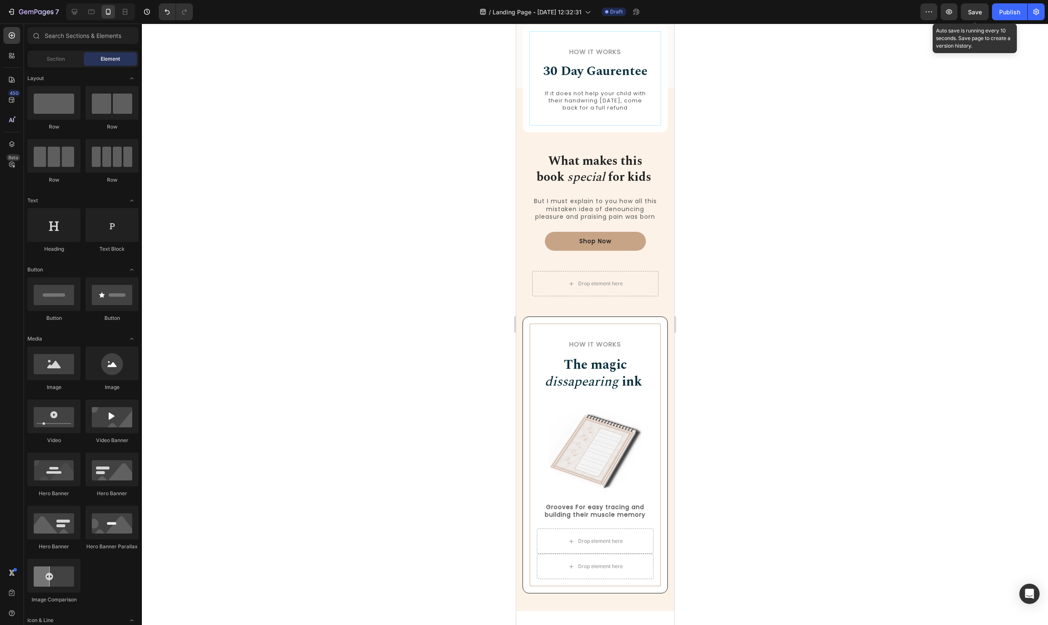
drag, startPoint x: 975, startPoint y: 12, endPoint x: 932, endPoint y: 51, distance: 57.9
click at [975, 12] on span "Save" at bounding box center [975, 11] width 14 height 7
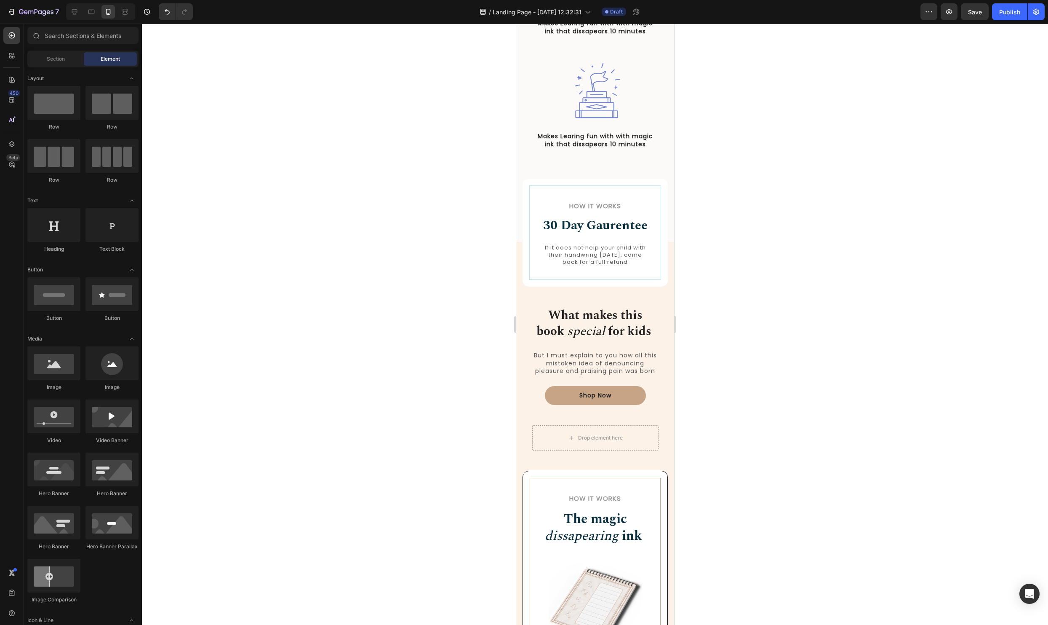
scroll to position [812, 0]
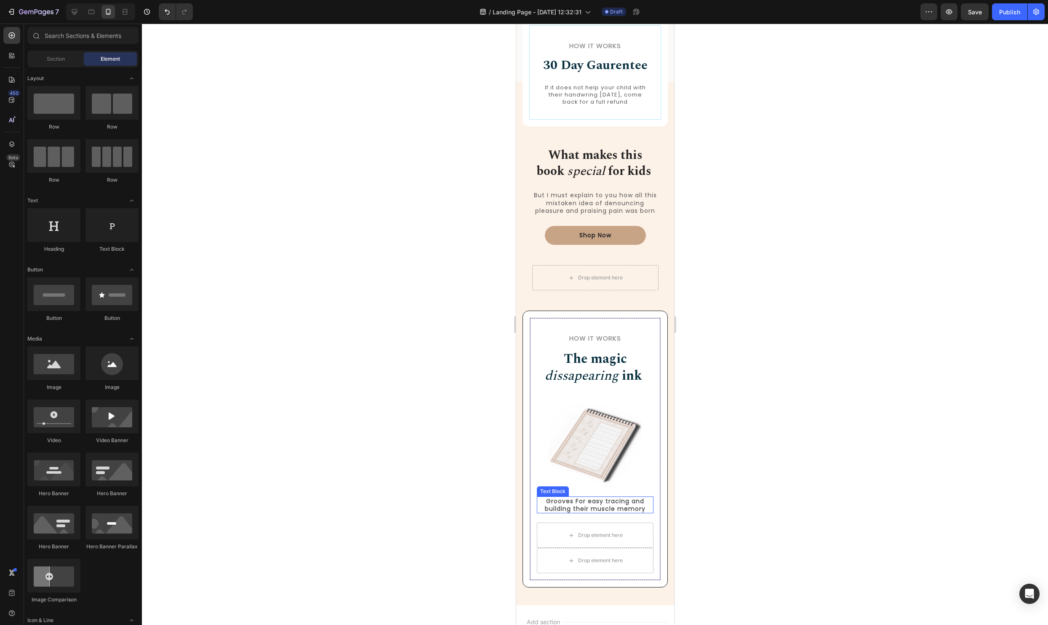
click at [569, 506] on p "Grooves For easy tracing and building their muscle memory" at bounding box center [594, 504] width 115 height 15
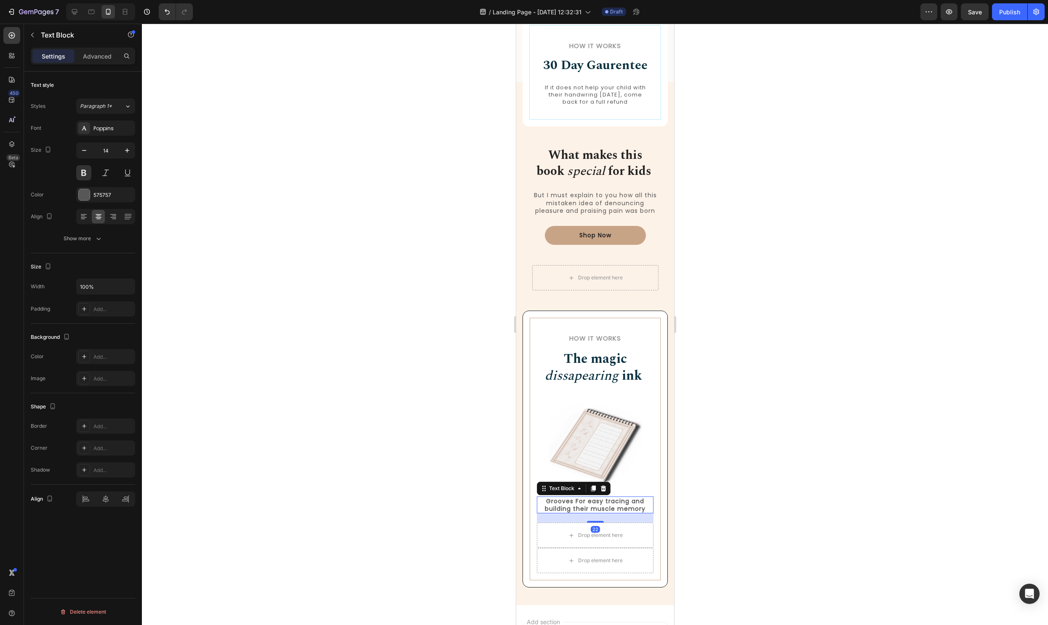
click at [944, 492] on div at bounding box center [595, 324] width 906 height 601
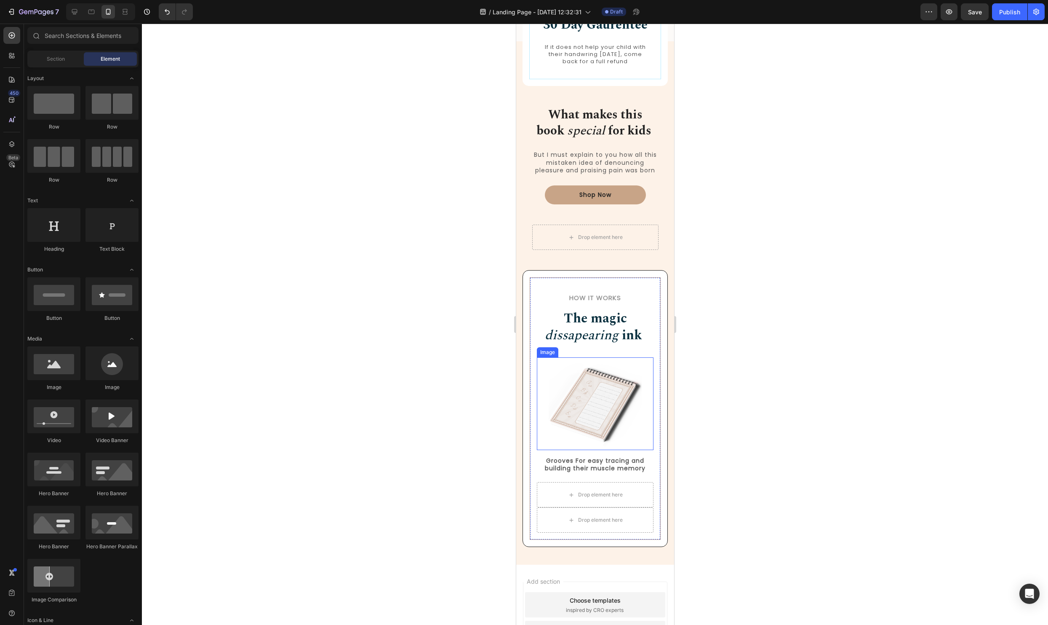
scroll to position [863, 0]
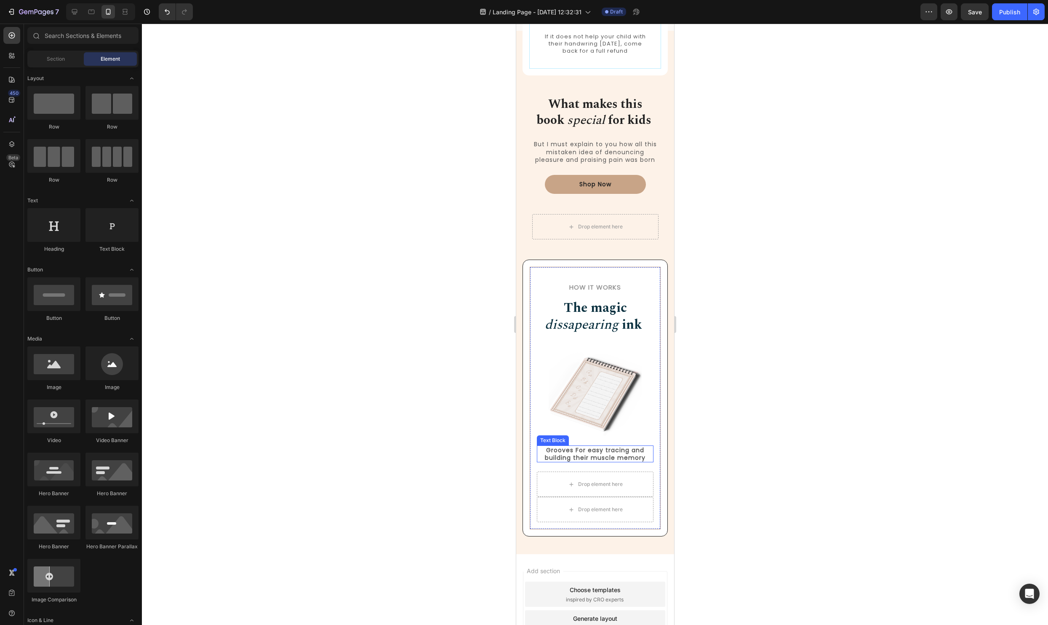
click at [595, 446] on p "Grooves For easy tracing and building their muscle memory" at bounding box center [594, 453] width 115 height 15
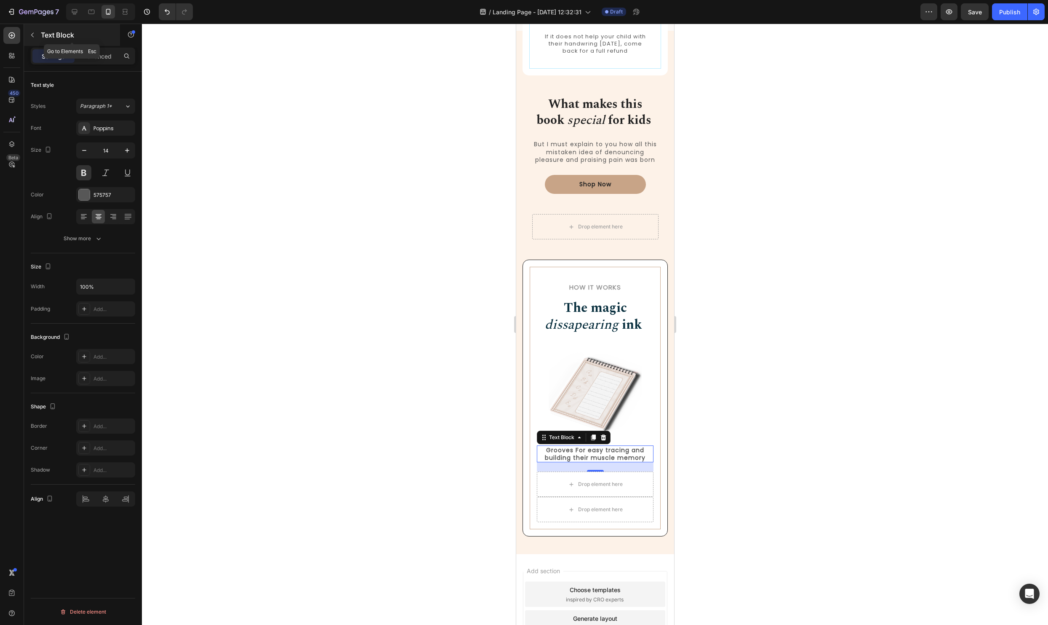
click at [48, 33] on p "Text Block" at bounding box center [77, 35] width 72 height 10
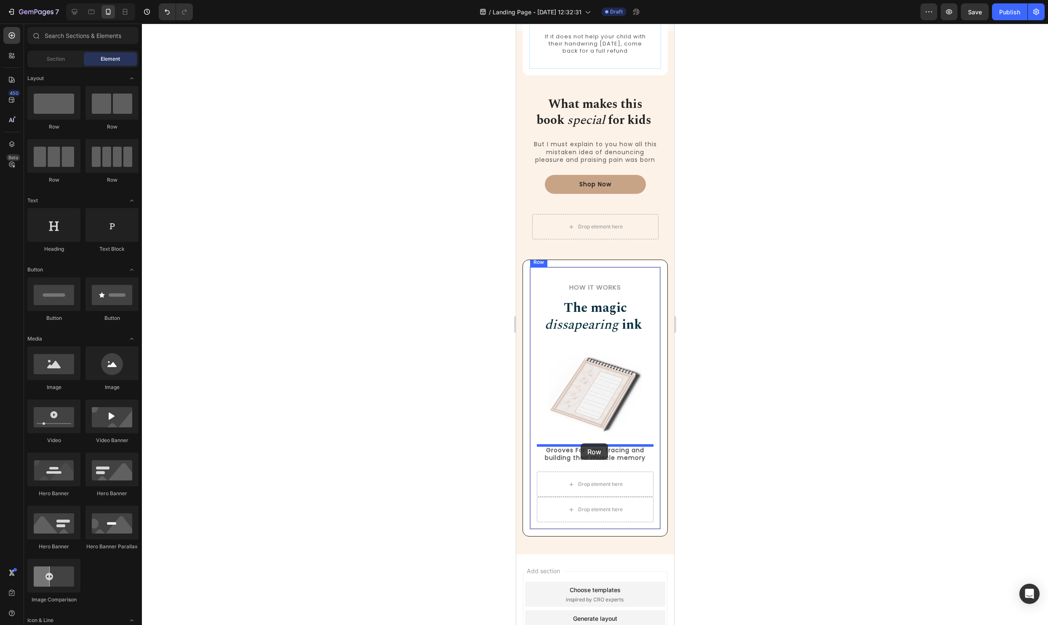
drag, startPoint x: 621, startPoint y: 138, endPoint x: 581, endPoint y: 443, distance: 308.0
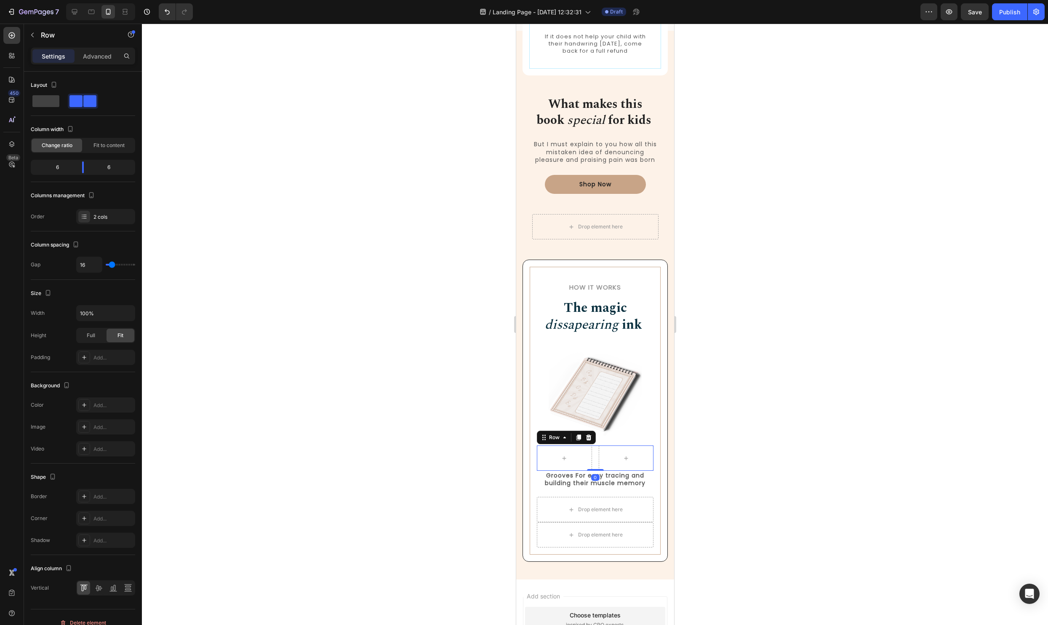
click at [701, 462] on div at bounding box center [595, 324] width 906 height 601
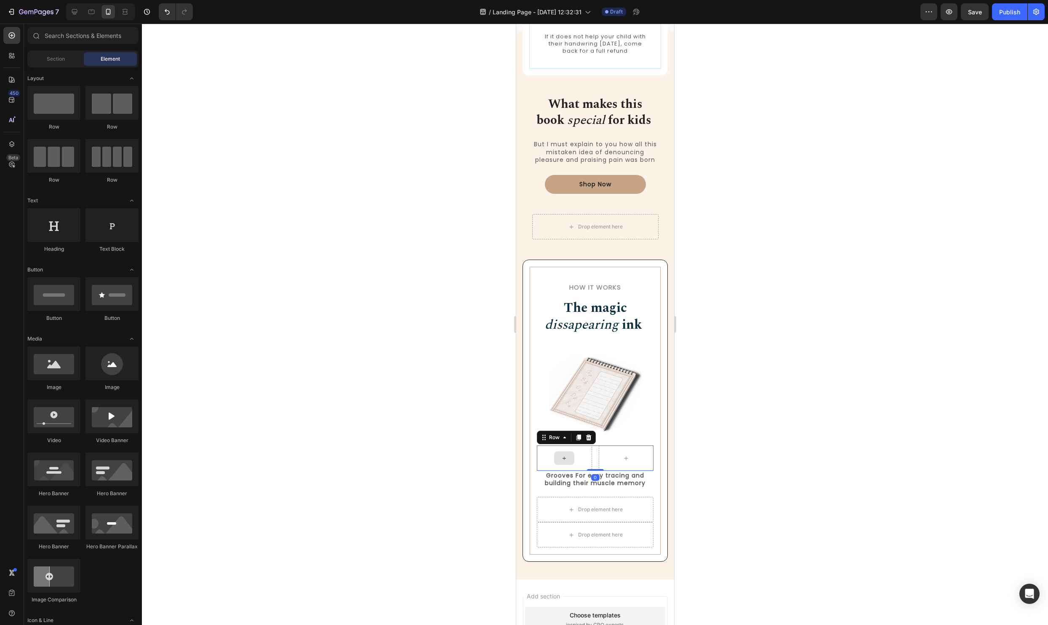
click at [576, 460] on div at bounding box center [564, 457] width 55 height 25
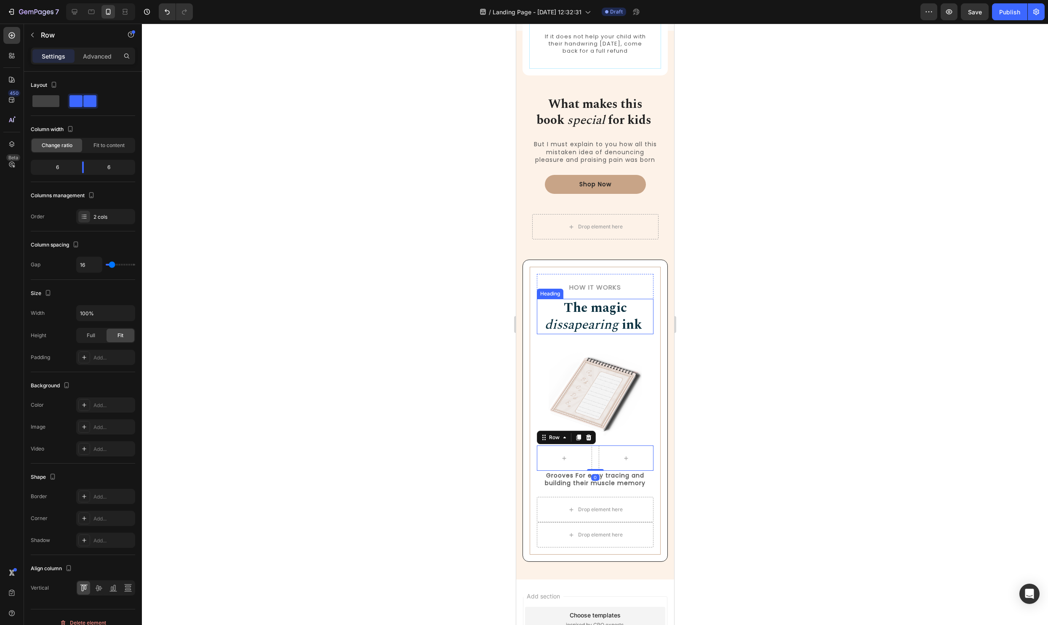
click at [603, 304] on strong "The magic" at bounding box center [595, 308] width 63 height 20
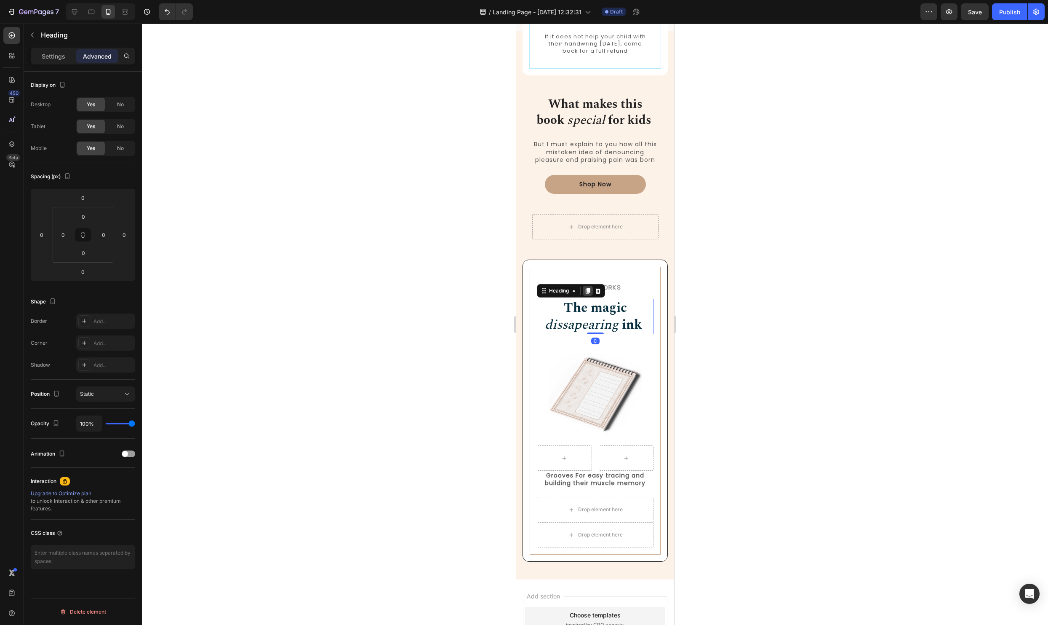
drag, startPoint x: 589, startPoint y: 290, endPoint x: 579, endPoint y: 304, distance: 16.6
click at [589, 290] on icon at bounding box center [587, 291] width 5 height 6
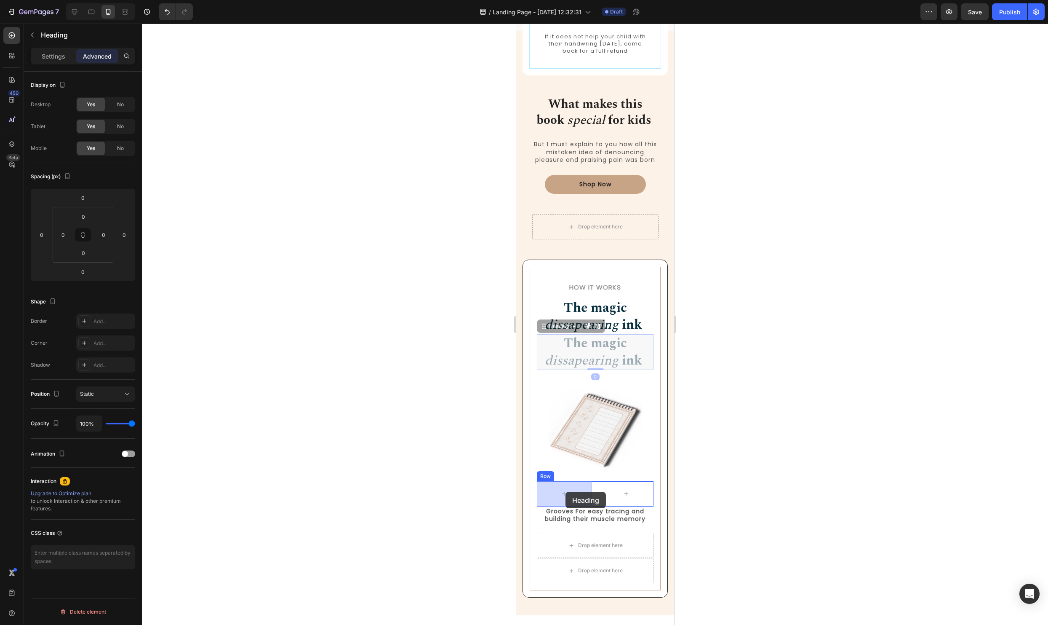
drag, startPoint x: 542, startPoint y: 327, endPoint x: 565, endPoint y: 492, distance: 166.0
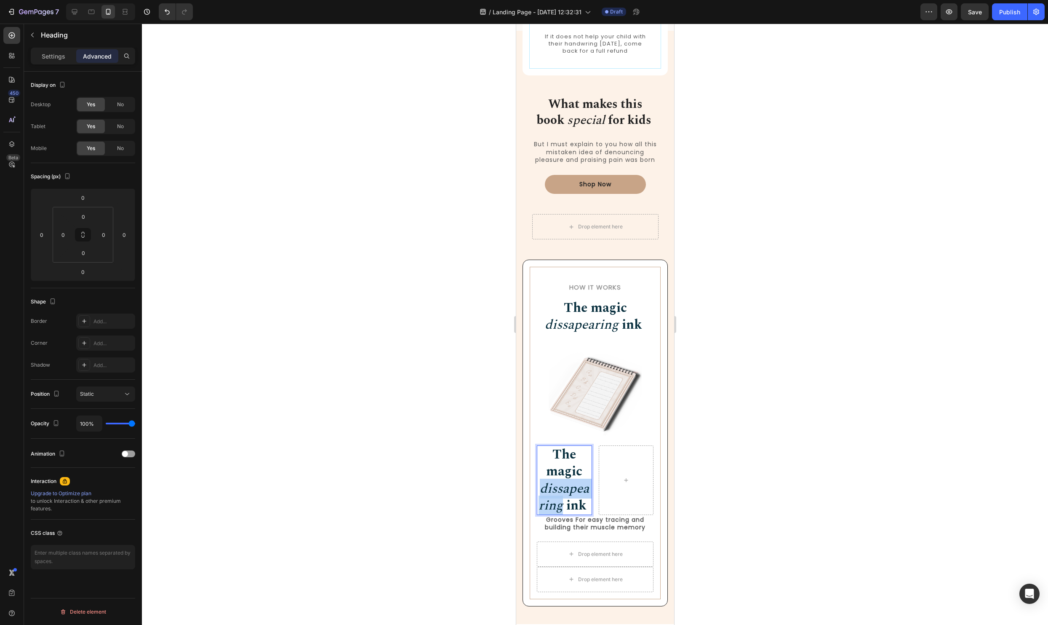
click at [563, 488] on icon "dissapearing" at bounding box center [563, 496] width 51 height 37
drag, startPoint x: 586, startPoint y: 507, endPoint x: 541, endPoint y: 444, distance: 77.5
click at [541, 444] on div "Image The magic dissapearing ink Heading 0 Row Grooves For easy tracing and bui…" at bounding box center [595, 444] width 117 height 194
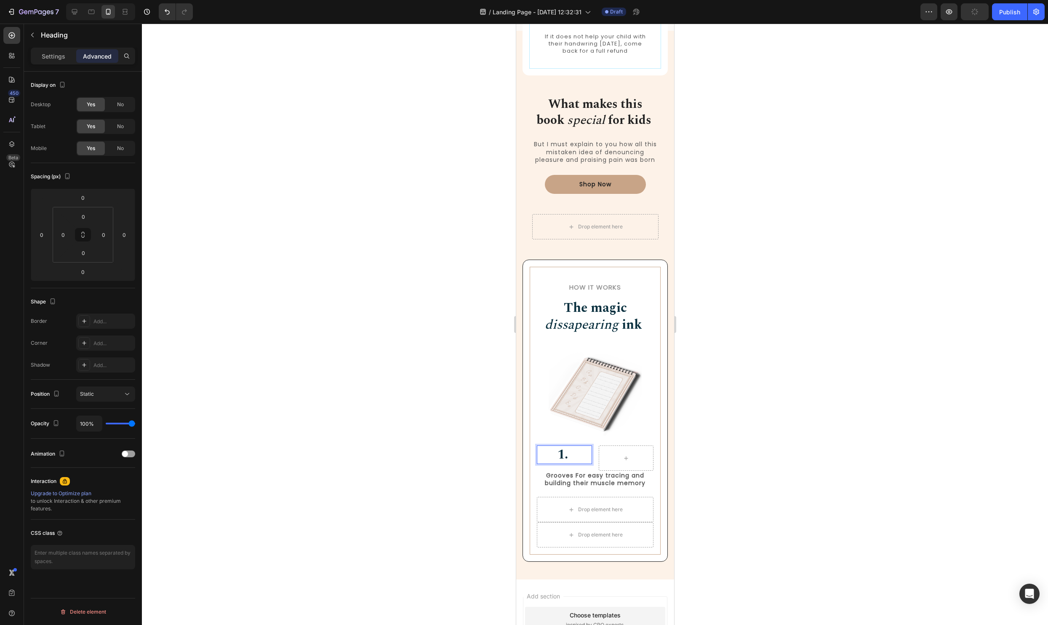
click at [864, 477] on div at bounding box center [595, 324] width 906 height 601
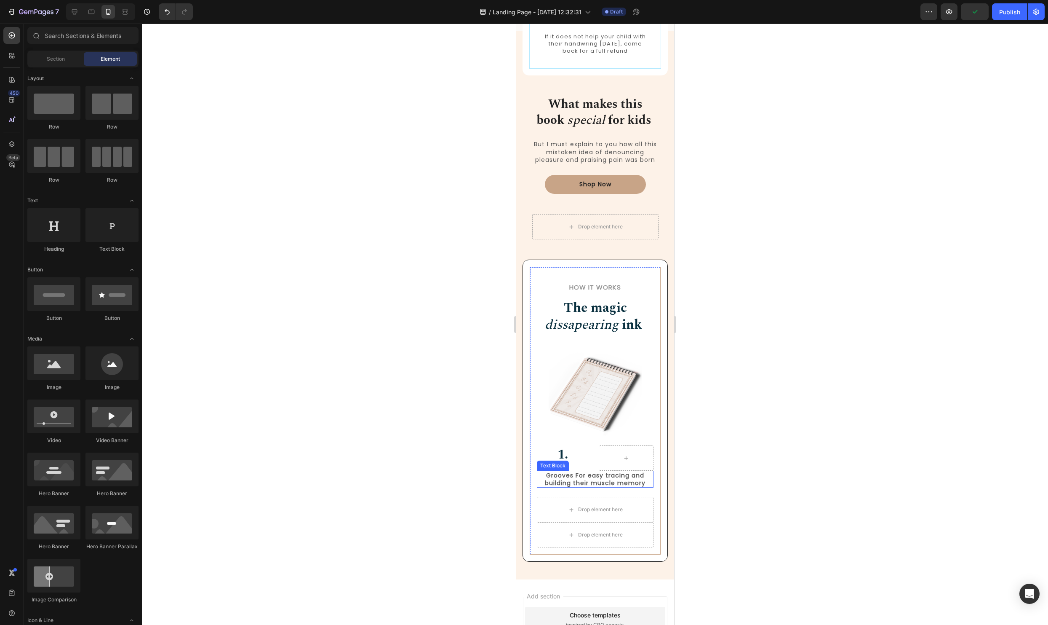
click at [584, 486] on p "Grooves For easy tracing and building their muscle memory" at bounding box center [594, 478] width 115 height 15
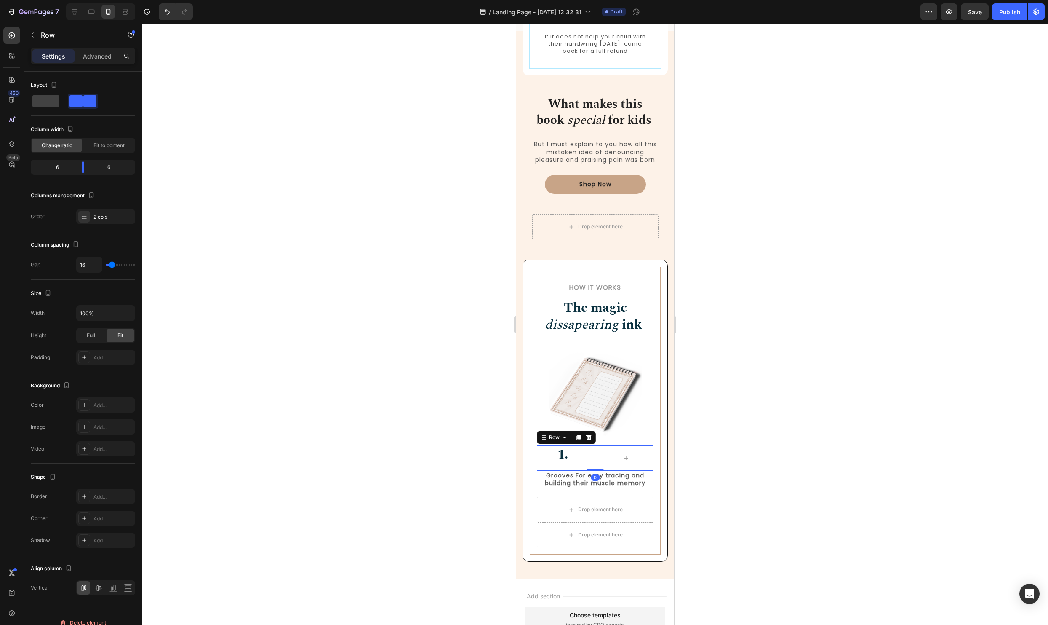
click at [595, 448] on div "⁠⁠⁠⁠⁠⁠⁠ 1. Heading Row 0" at bounding box center [595, 457] width 117 height 25
drag, startPoint x: 84, startPoint y: 172, endPoint x: 61, endPoint y: 174, distance: 23.2
click at [61, 174] on div "3 9" at bounding box center [83, 167] width 104 height 15
click at [577, 477] on p "Grooves For easy tracing and building their muscle memory" at bounding box center [594, 478] width 115 height 15
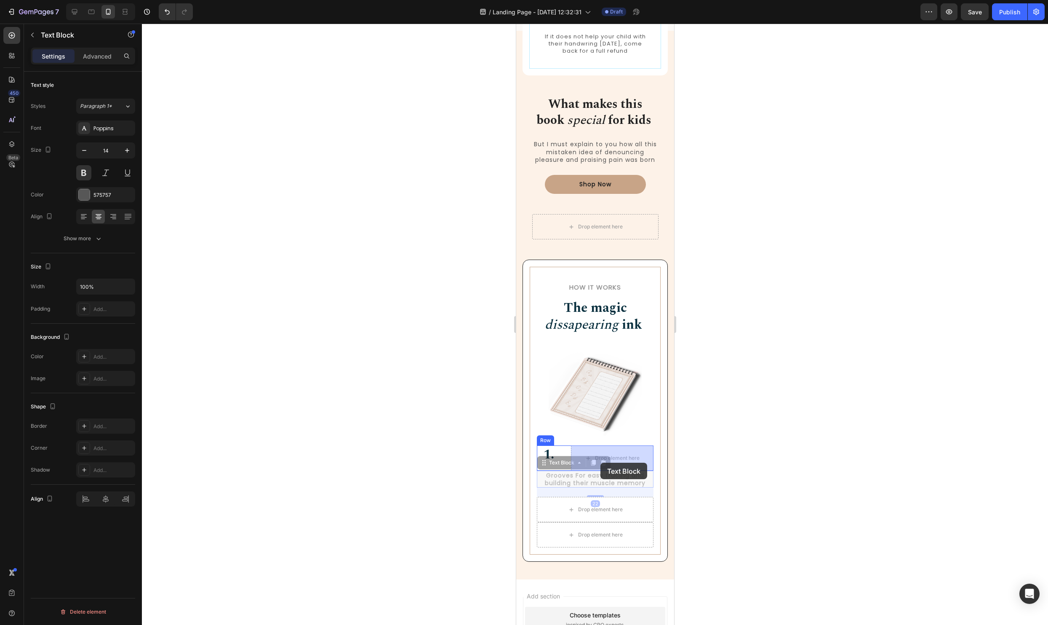
drag, startPoint x: 544, startPoint y: 465, endPoint x: 601, endPoint y: 461, distance: 57.4
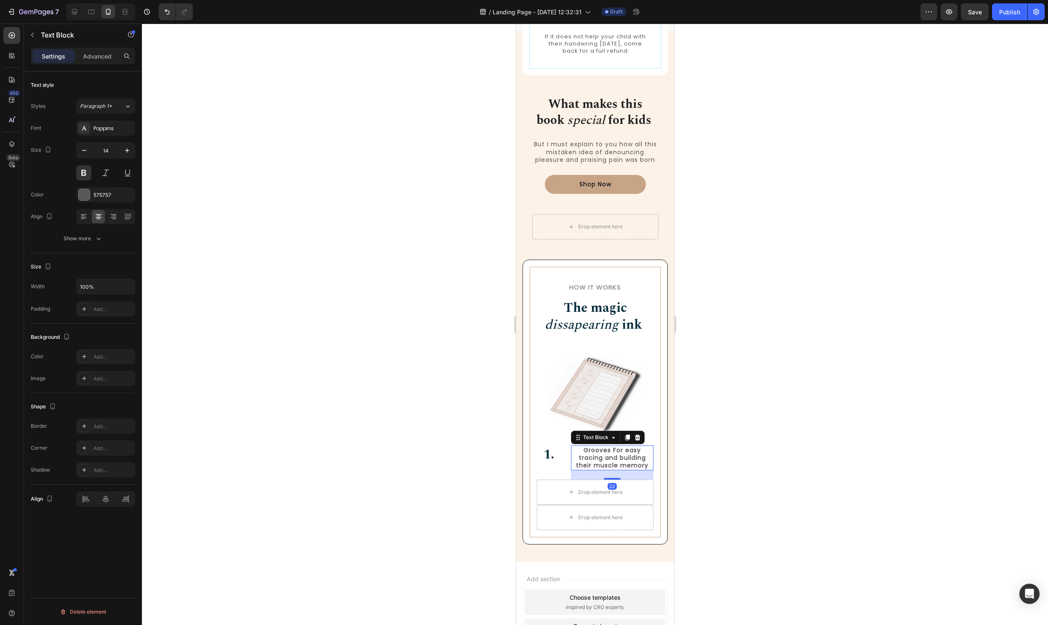
click at [788, 470] on div at bounding box center [595, 324] width 906 height 601
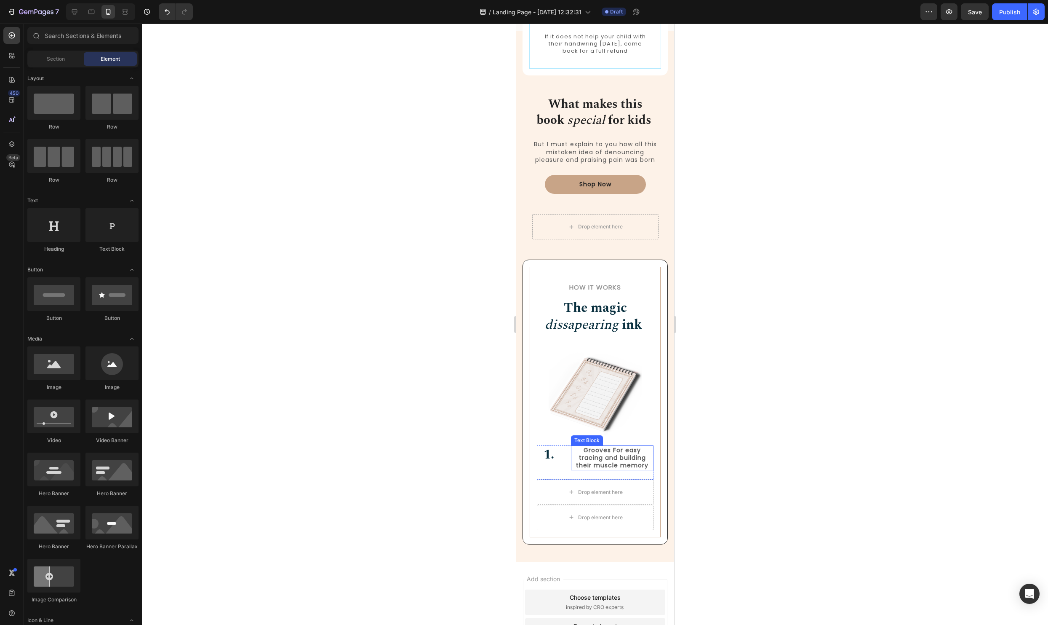
click at [614, 450] on p "Grooves For easy tracing and building their muscle memory" at bounding box center [612, 457] width 81 height 23
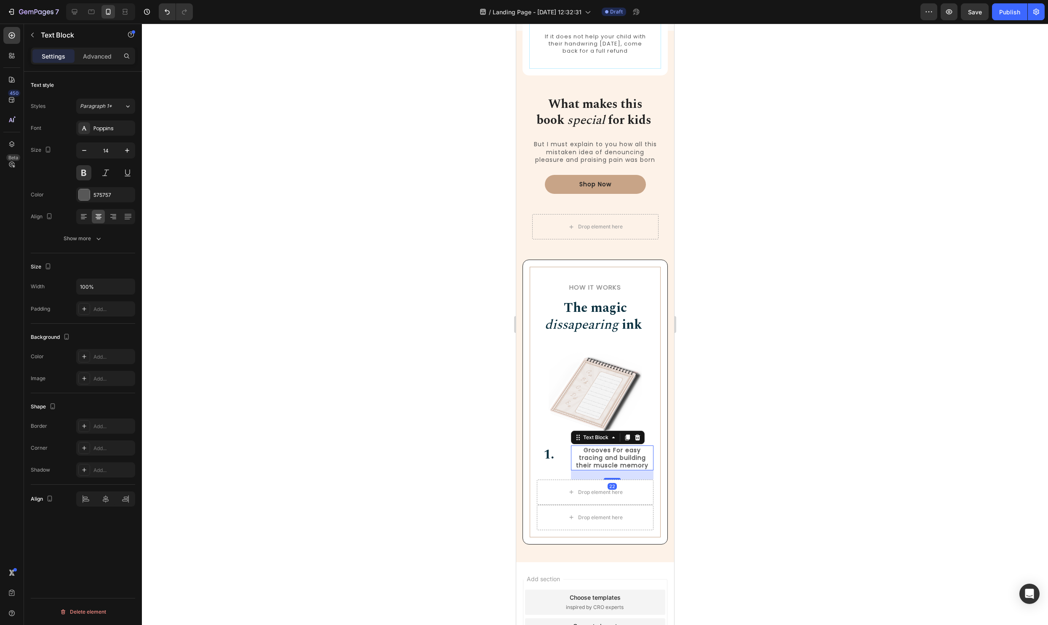
click at [845, 467] on div at bounding box center [595, 324] width 906 height 601
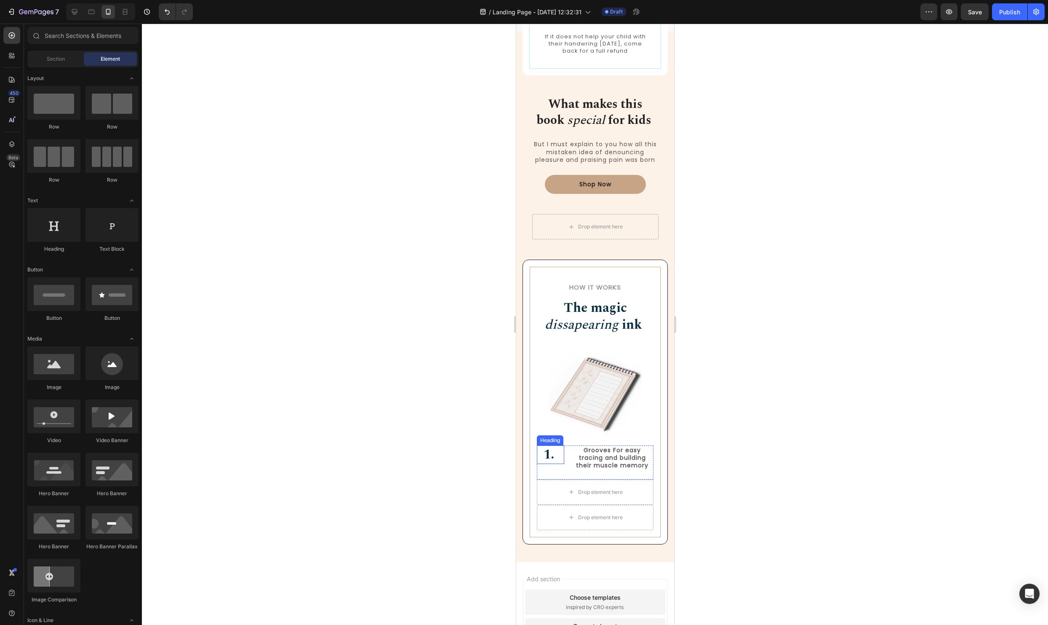
click at [559, 454] on p "⁠⁠⁠⁠⁠⁠⁠ 1." at bounding box center [550, 454] width 26 height 17
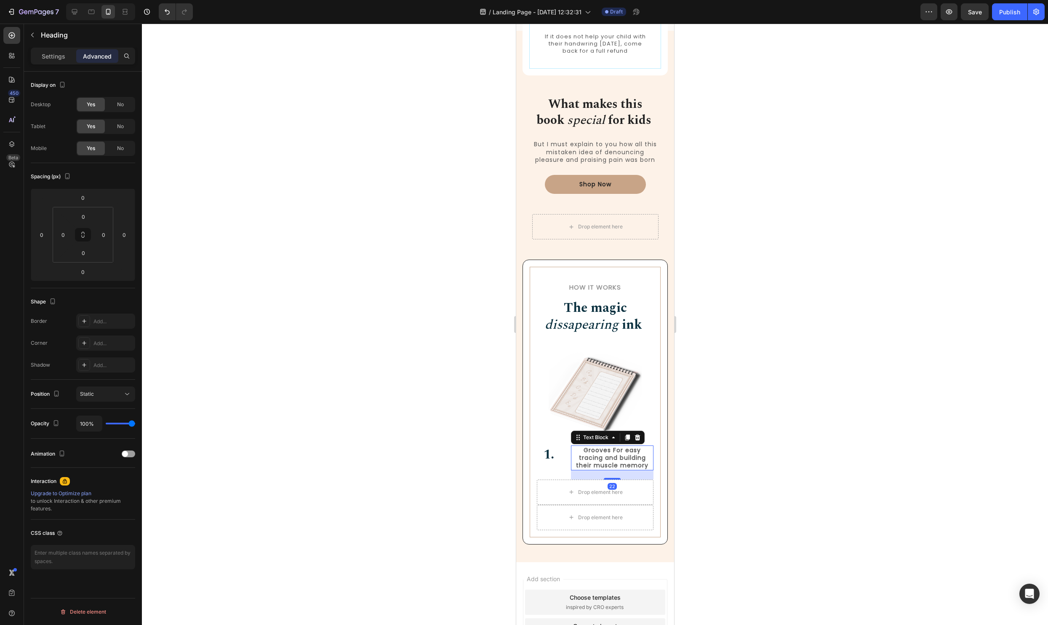
click at [597, 465] on p "Grooves For easy tracing and building their muscle memory" at bounding box center [612, 457] width 81 height 23
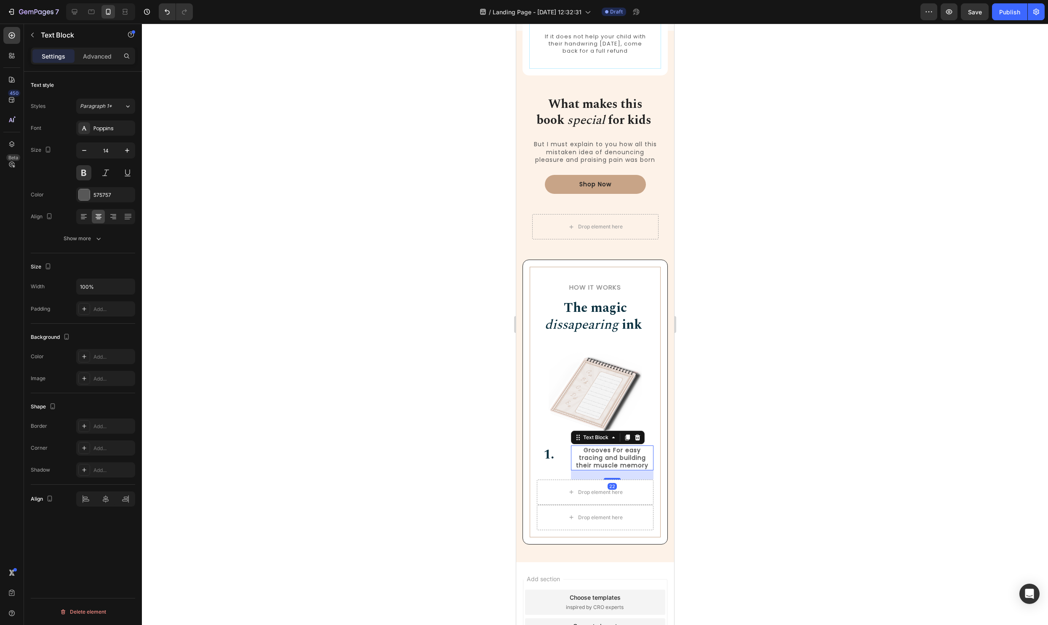
click at [597, 465] on p "Grooves For easy tracing and building their muscle memory" at bounding box center [612, 457] width 81 height 23
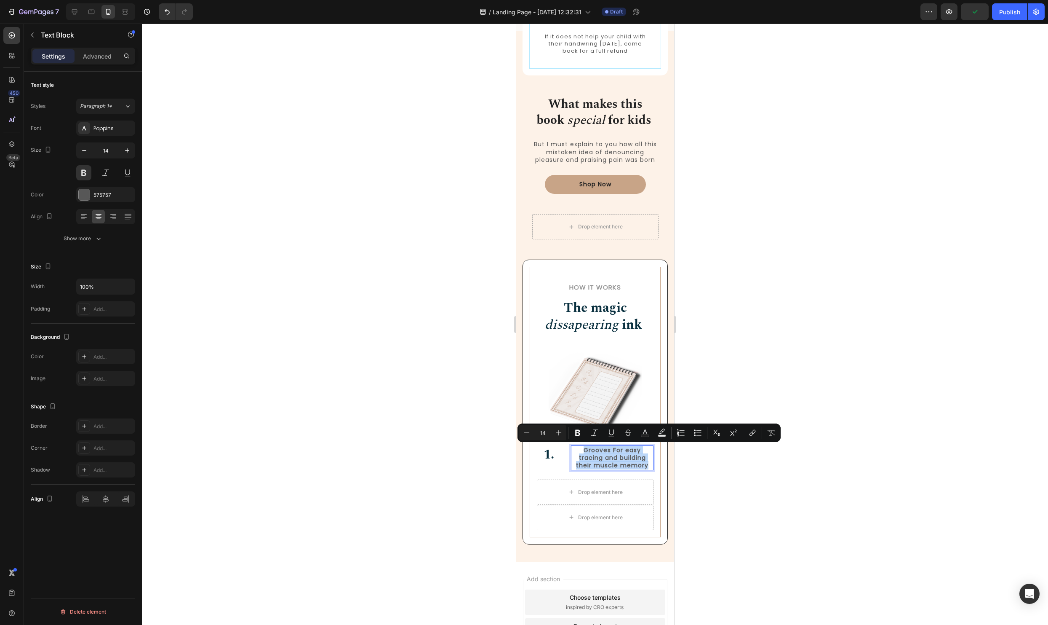
drag, startPoint x: 649, startPoint y: 464, endPoint x: 580, endPoint y: 447, distance: 70.4
click at [580, 447] on p "Grooves For easy tracing and building their muscle memory" at bounding box center [612, 457] width 81 height 23
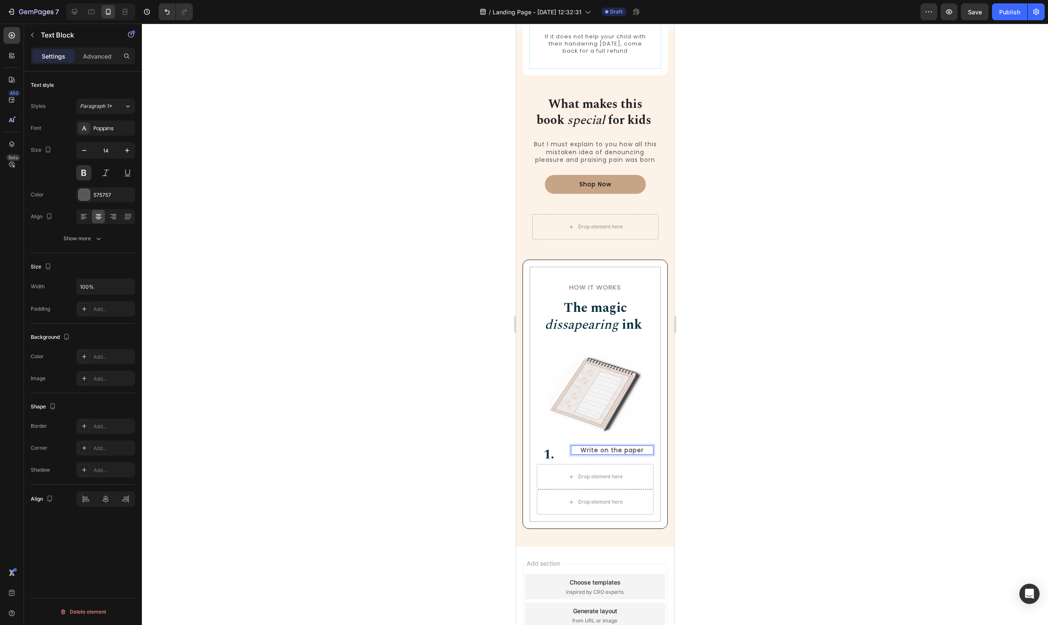
click at [939, 505] on div at bounding box center [595, 324] width 906 height 601
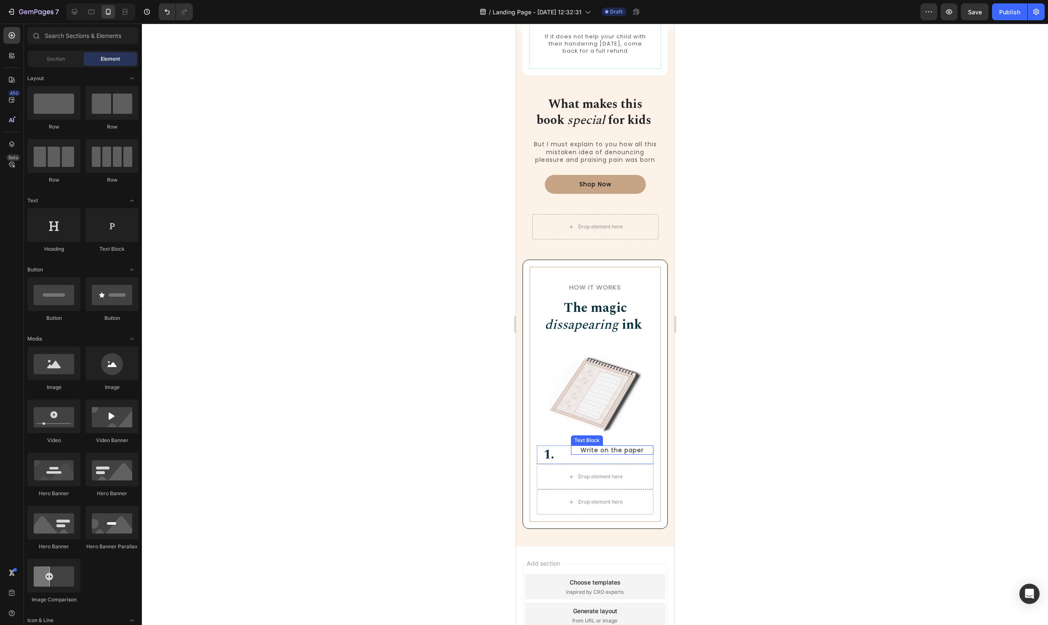
click at [603, 448] on p "Write on the paper" at bounding box center [612, 450] width 81 height 8
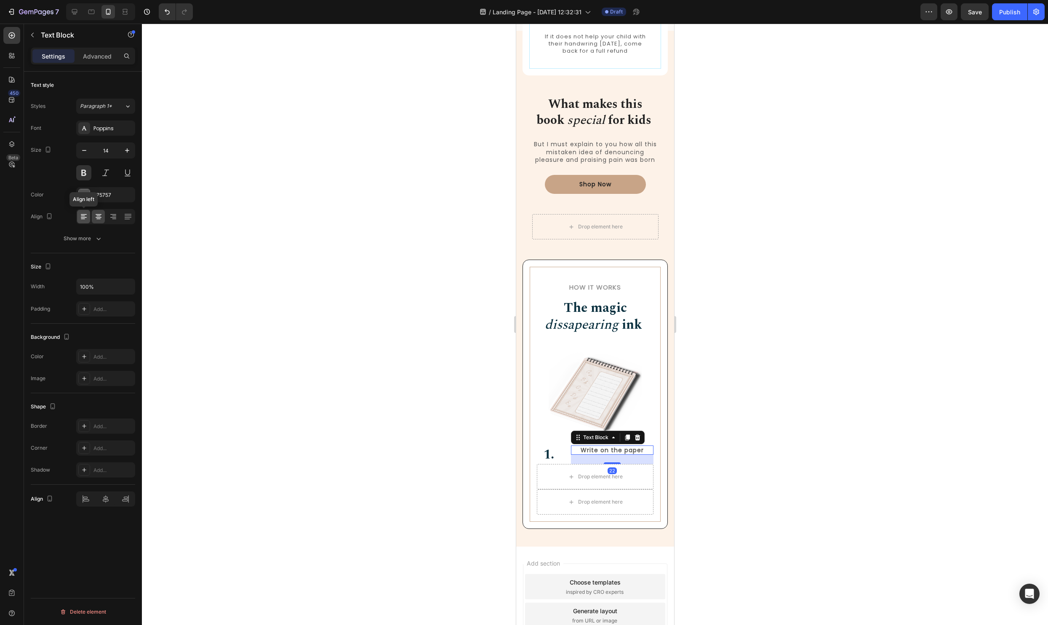
click at [88, 218] on div at bounding box center [83, 216] width 13 height 13
drag, startPoint x: 376, startPoint y: 473, endPoint x: 481, endPoint y: 441, distance: 110.1
click at [376, 473] on div at bounding box center [595, 324] width 906 height 601
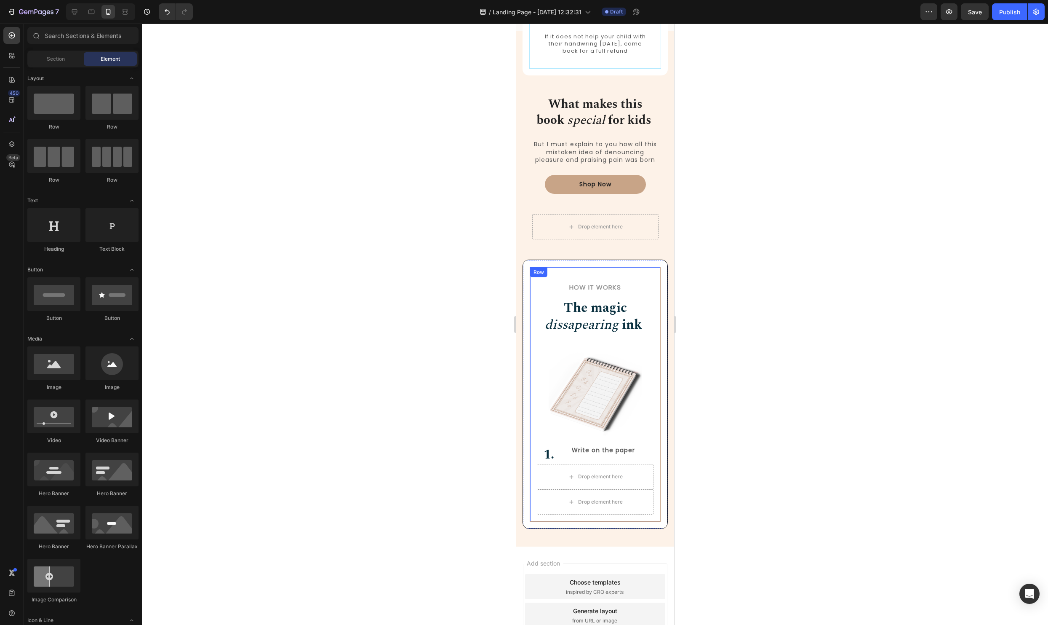
click at [556, 456] on p "⁠⁠⁠⁠⁠⁠⁠ 1." at bounding box center [550, 454] width 26 height 17
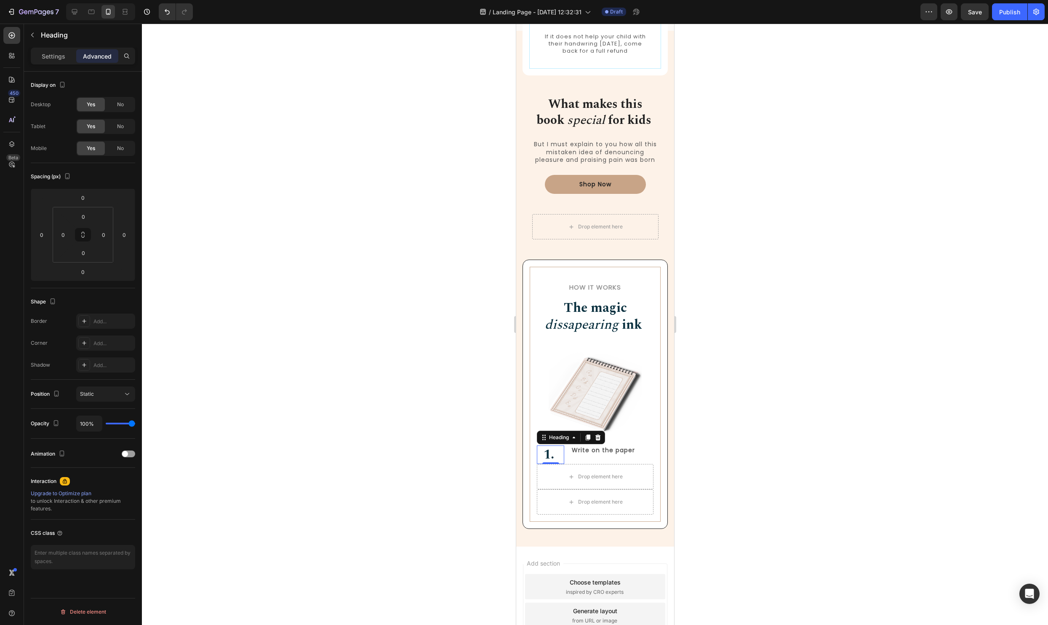
drag, startPoint x: 44, startPoint y: 59, endPoint x: 41, endPoint y: 69, distance: 9.7
click at [44, 59] on p "Settings" at bounding box center [54, 56] width 24 height 9
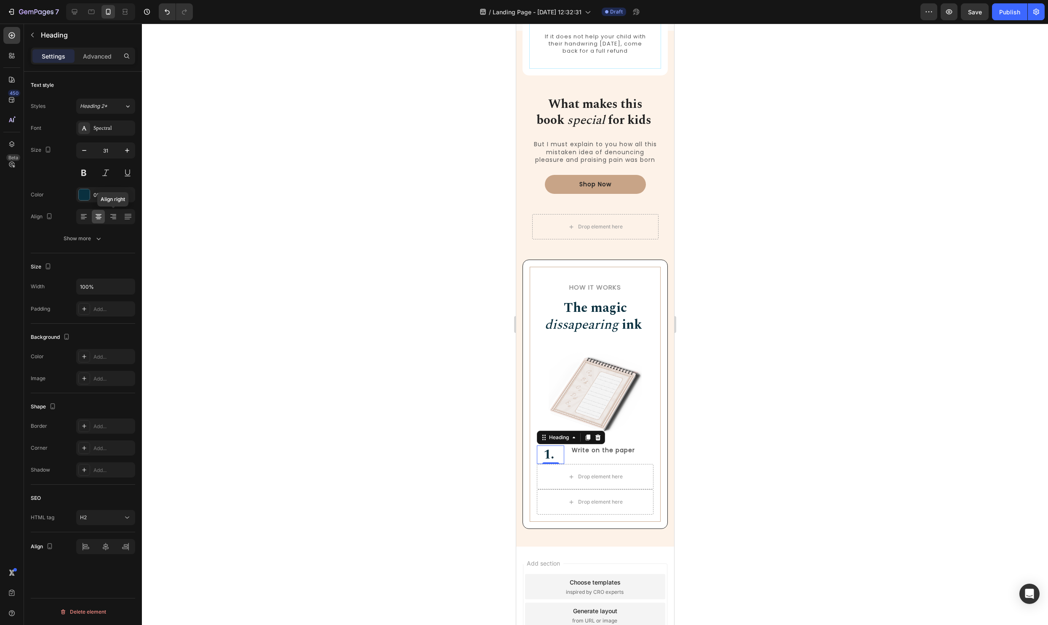
drag, startPoint x: 111, startPoint y: 214, endPoint x: 363, endPoint y: 354, distance: 288.3
click at [110, 214] on icon at bounding box center [113, 214] width 6 height 1
click at [888, 443] on div at bounding box center [595, 324] width 906 height 601
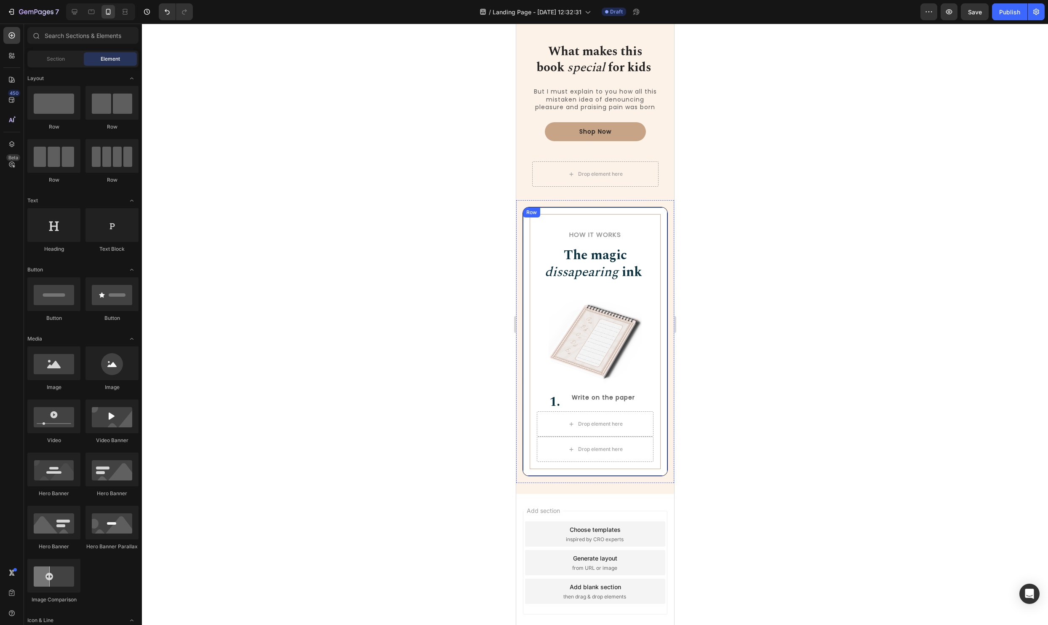
scroll to position [923, 0]
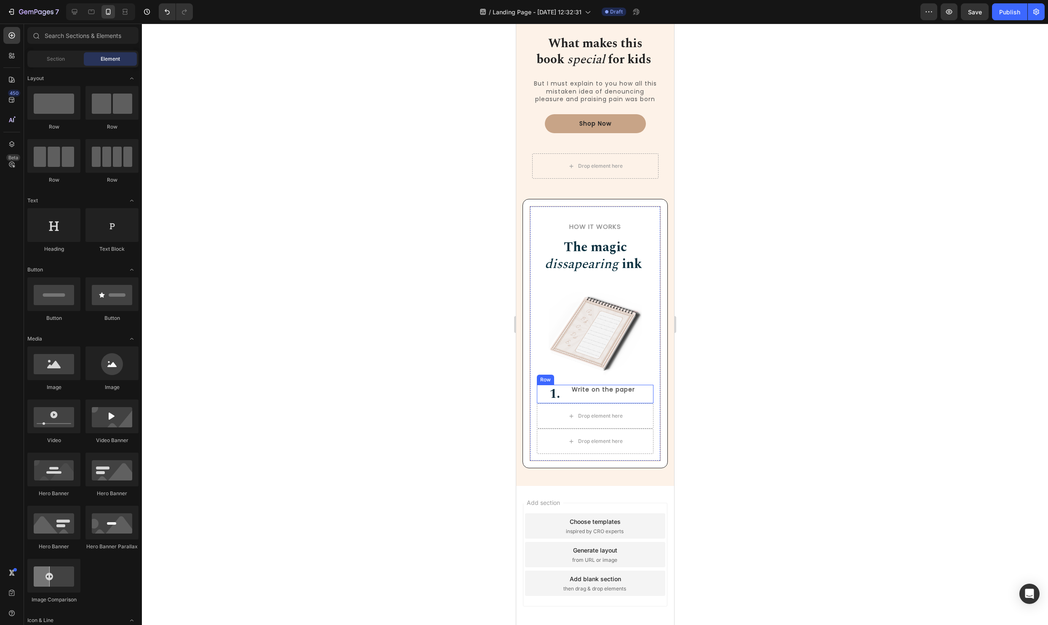
click at [648, 397] on div "Write on the paper Text Block" at bounding box center [612, 394] width 83 height 19
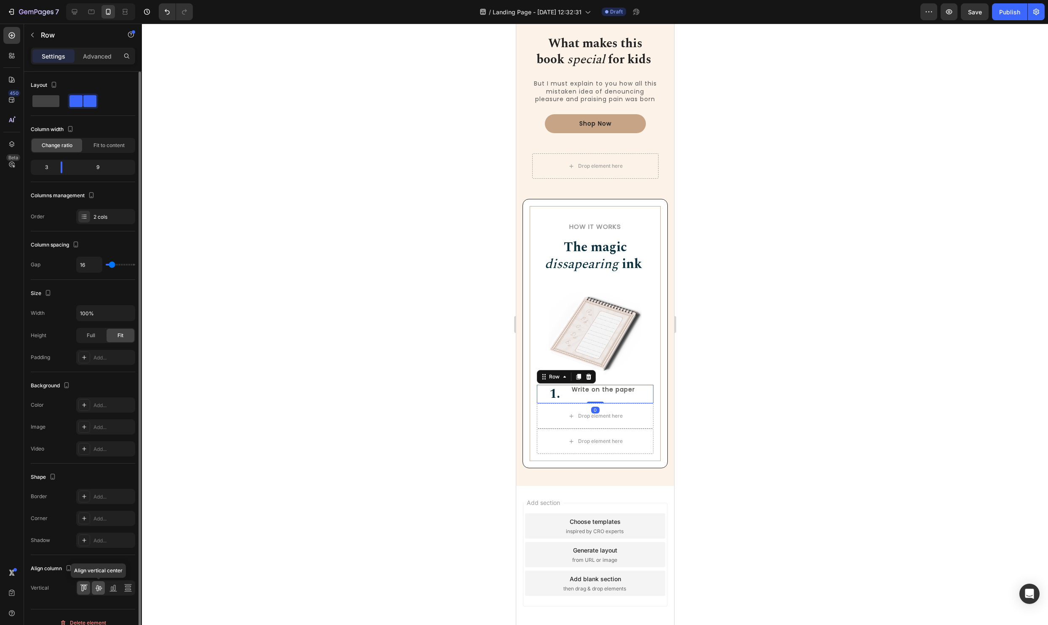
click at [103, 589] on div at bounding box center [98, 587] width 13 height 13
click at [565, 393] on div "⁠⁠⁠⁠⁠⁠⁠ 1. Heading Write on the paper Text Block Row 0" at bounding box center [595, 394] width 117 height 19
click at [539, 391] on p "⁠⁠⁠⁠⁠⁠⁠ 1." at bounding box center [550, 393] width 26 height 17
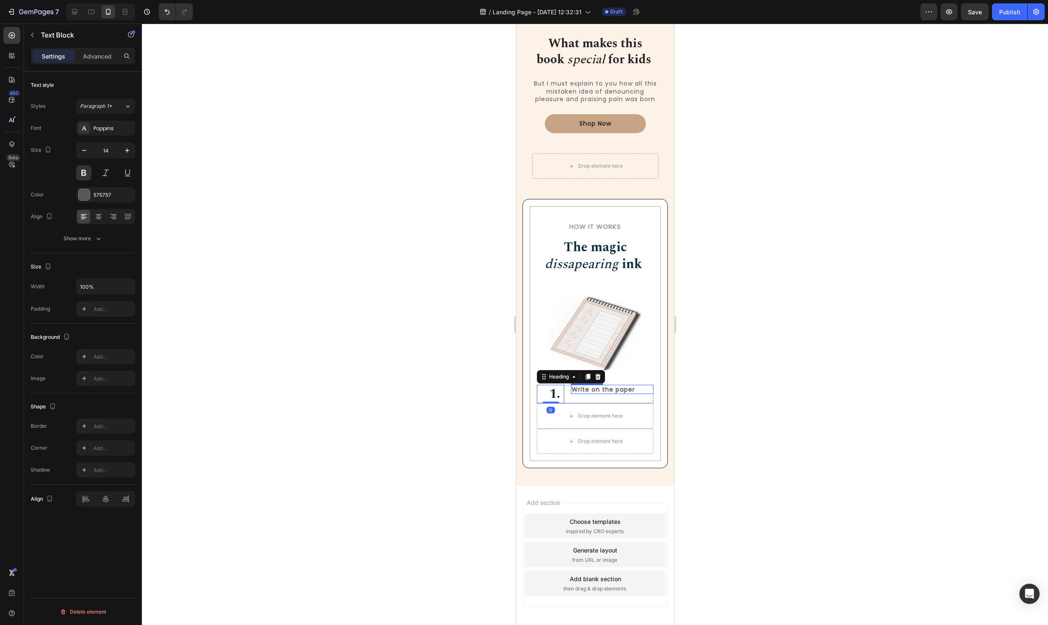
click at [620, 388] on p "Write on the paper" at bounding box center [612, 389] width 81 height 8
click at [568, 390] on div "⁠⁠⁠⁠⁠⁠⁠ 1. Heading Write on the paper Text Block 22 Row" at bounding box center [595, 394] width 117 height 19
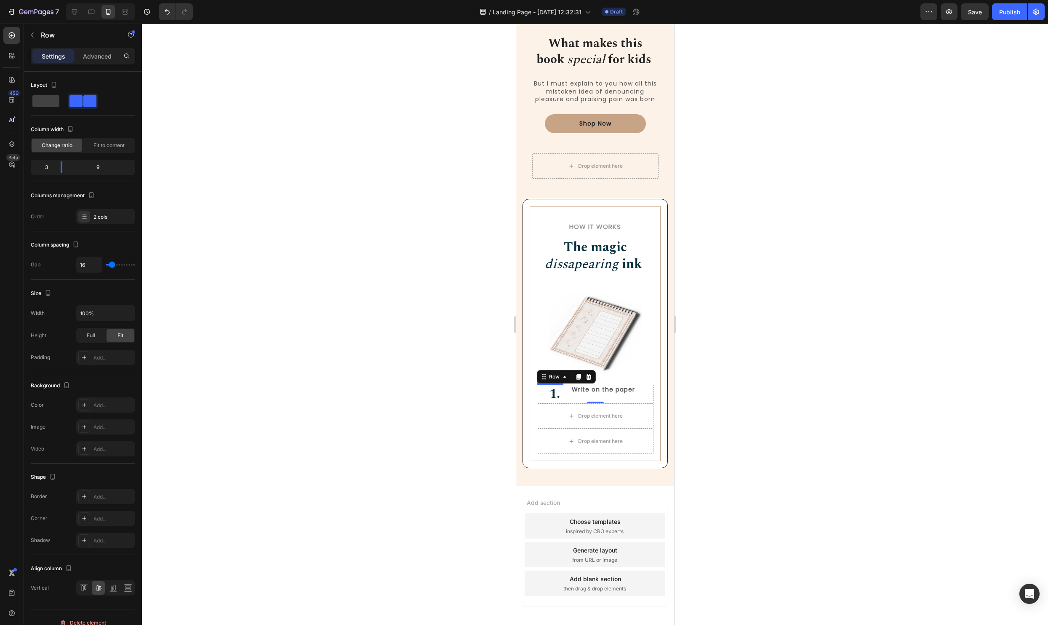
click at [555, 393] on strong "1." at bounding box center [554, 394] width 11 height 20
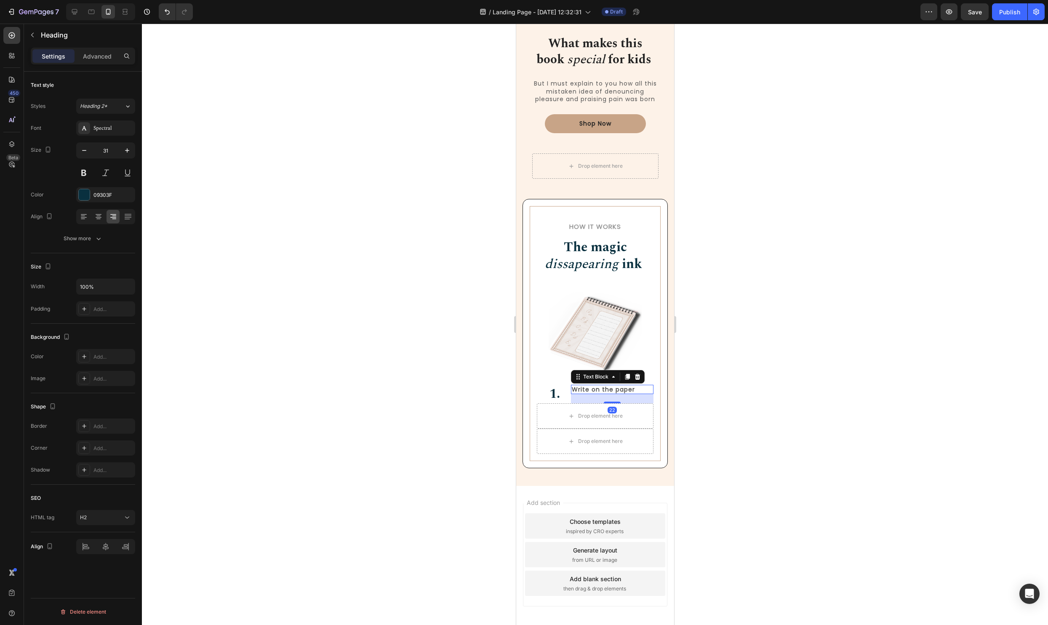
click at [583, 390] on p "Write on the paper" at bounding box center [612, 389] width 81 height 8
click at [570, 398] on div "⁠⁠⁠⁠⁠⁠⁠ 1. Heading Write on the paper Text Block 22 Row" at bounding box center [595, 394] width 117 height 19
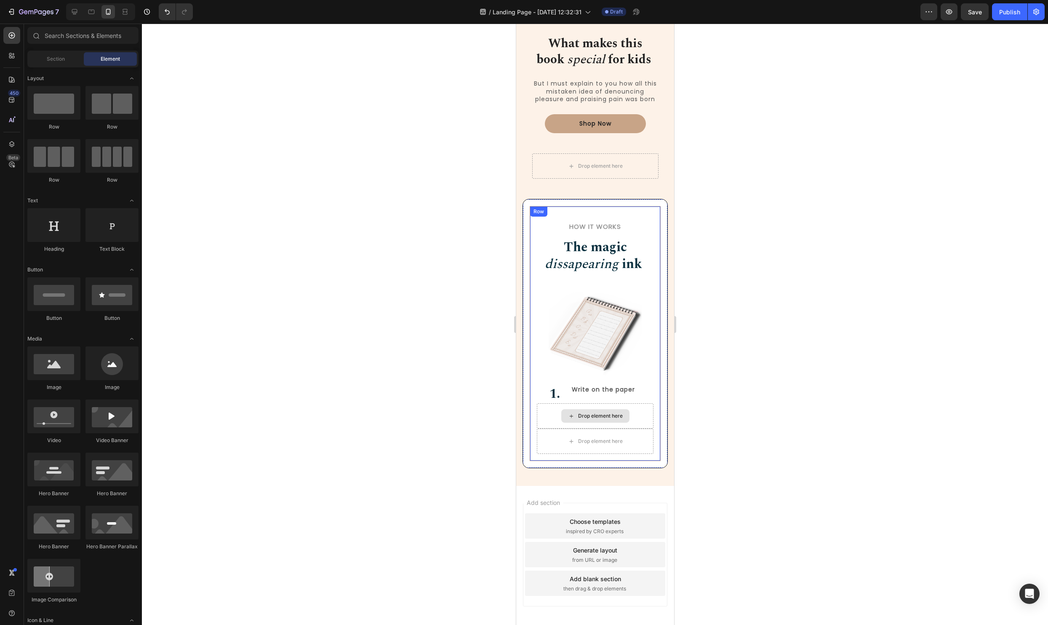
click at [568, 412] on icon at bounding box center [571, 415] width 7 height 7
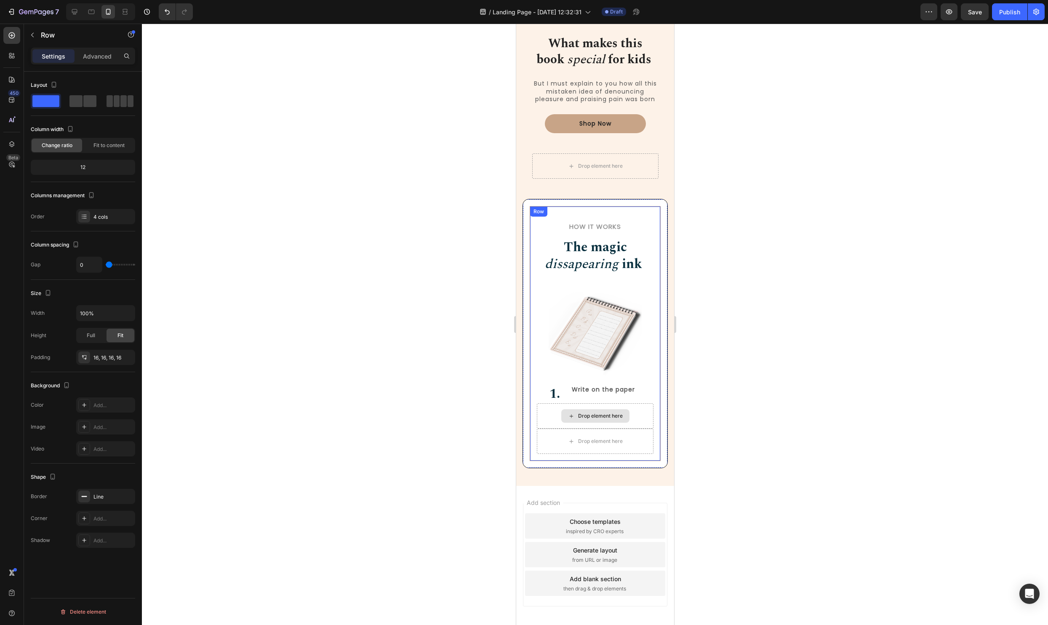
click at [537, 416] on div "Drop element here" at bounding box center [595, 415] width 117 height 25
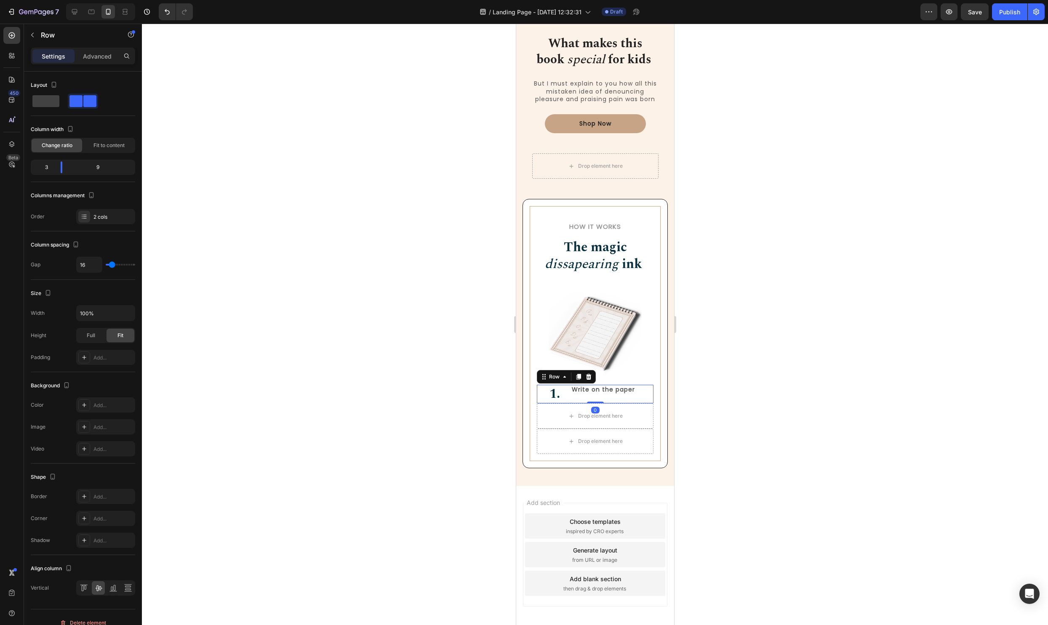
click at [570, 394] on div "⁠⁠⁠⁠⁠⁠⁠ 1. Heading Write on the paper Text Block Row 0" at bounding box center [595, 394] width 117 height 19
click at [119, 591] on div at bounding box center [113, 587] width 13 height 13
click at [94, 590] on div at bounding box center [98, 587] width 13 height 13
click at [124, 588] on icon at bounding box center [128, 587] width 8 height 8
click at [87, 588] on icon at bounding box center [84, 587] width 8 height 8
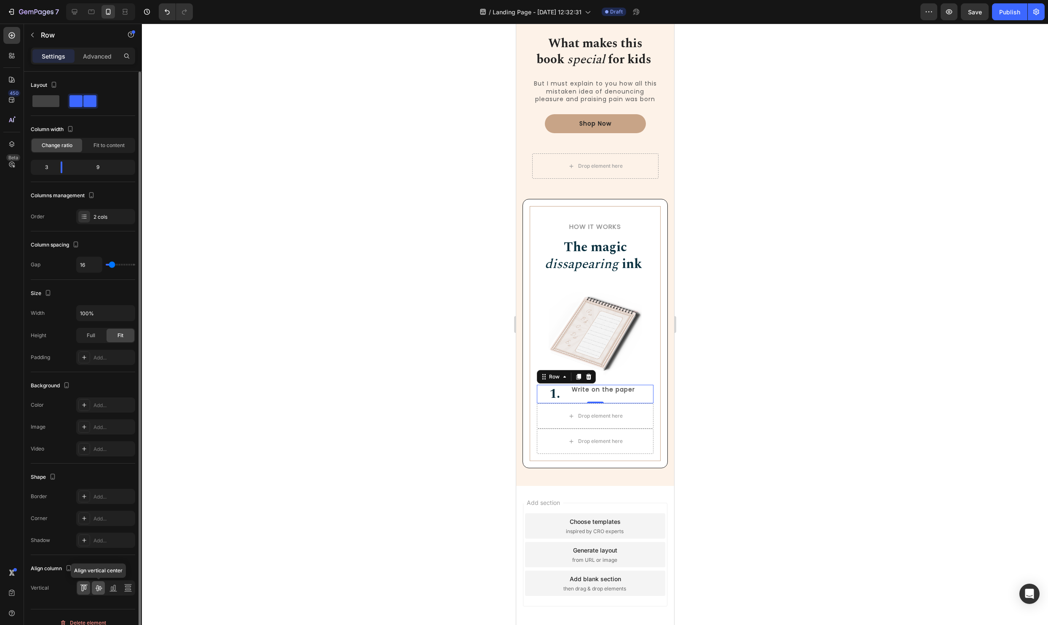
click at [98, 588] on icon at bounding box center [98, 588] width 7 height 6
click at [582, 391] on p "Write on the paper" at bounding box center [612, 389] width 81 height 8
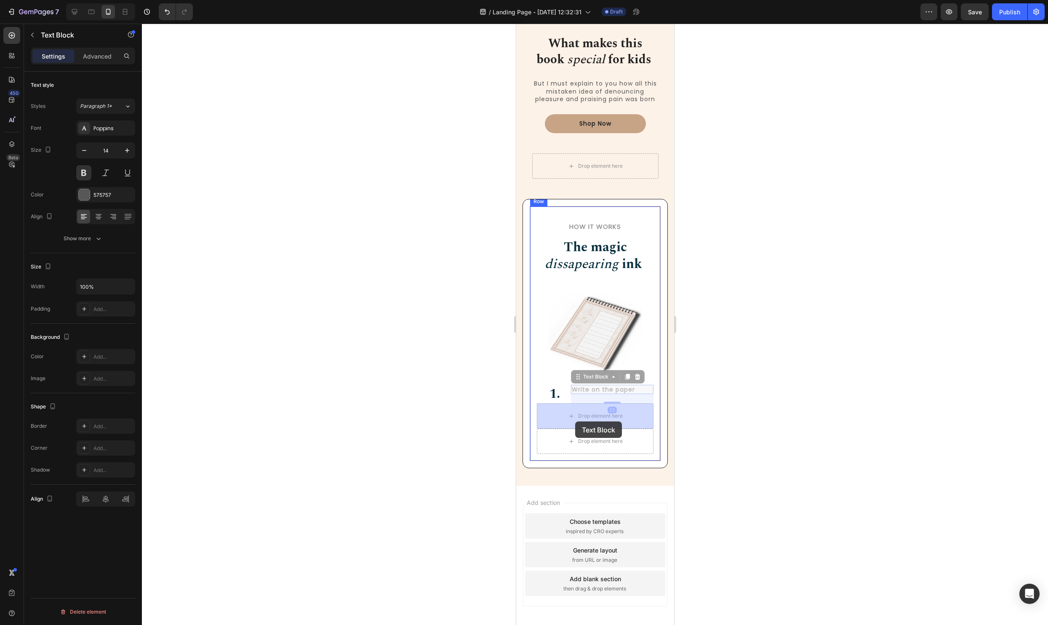
drag, startPoint x: 577, startPoint y: 375, endPoint x: 575, endPoint y: 421, distance: 45.9
click at [657, 393] on div "How it Works Heading The magic dissapearing ink Heading Row Image ⁠⁠⁠⁠⁠⁠⁠ 1. He…" at bounding box center [594, 333] width 131 height 255
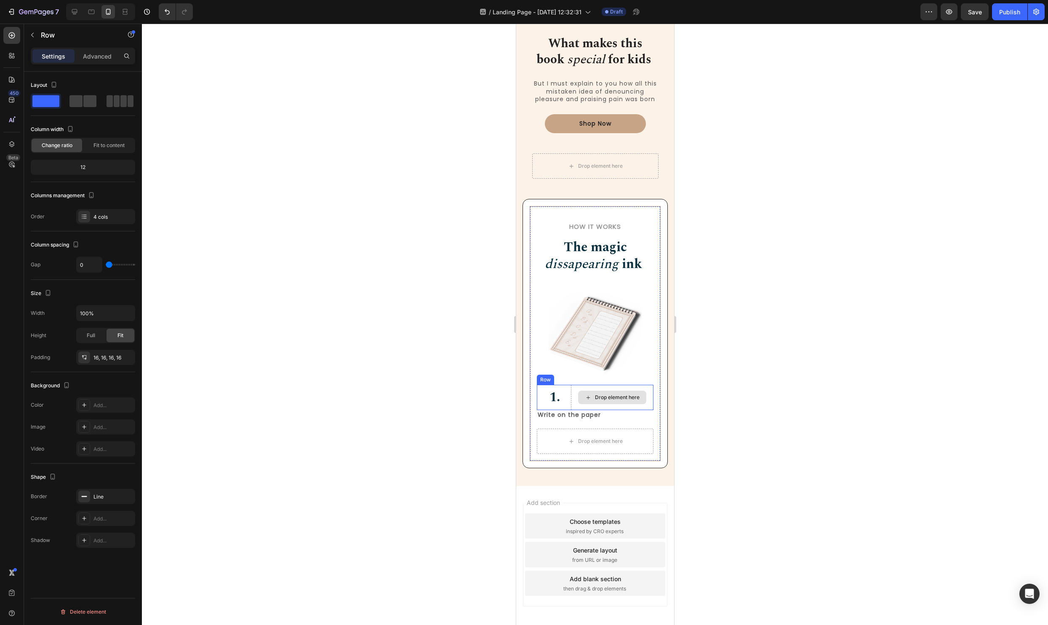
click at [631, 397] on div "Drop element here" at bounding box center [617, 397] width 45 height 7
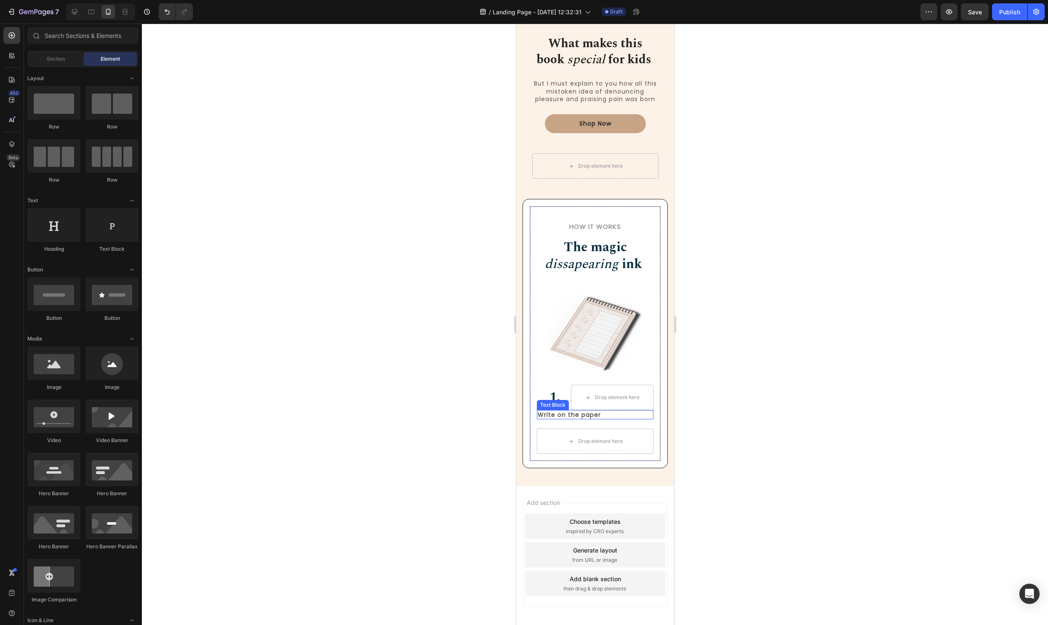
click at [541, 404] on div "Text Block" at bounding box center [552, 405] width 29 height 8
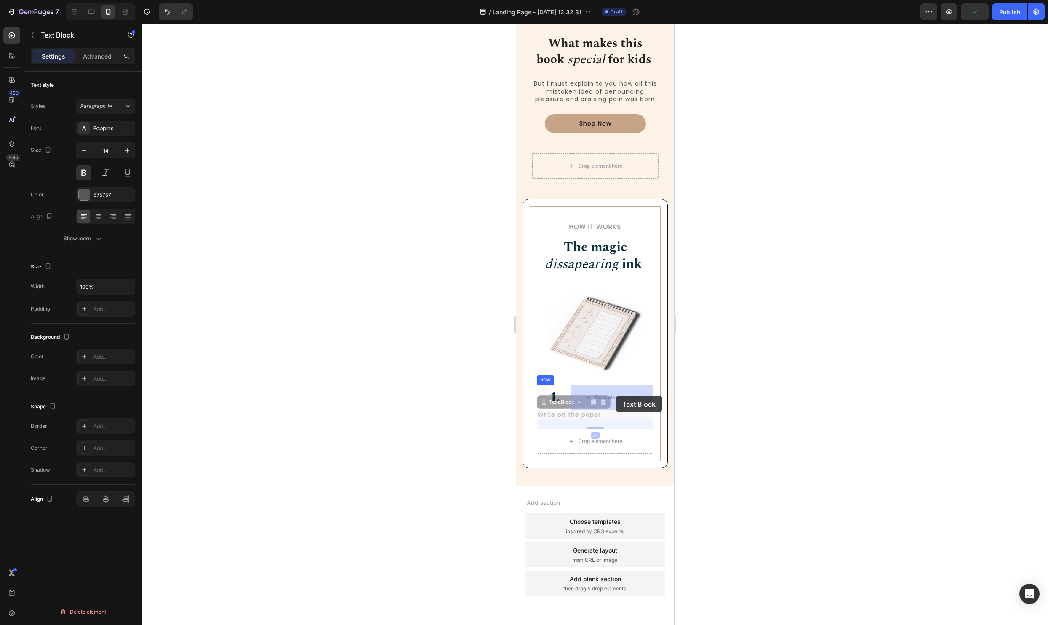
drag, startPoint x: 543, startPoint y: 402, endPoint x: 615, endPoint y: 396, distance: 72.3
click at [755, 433] on div at bounding box center [595, 324] width 906 height 601
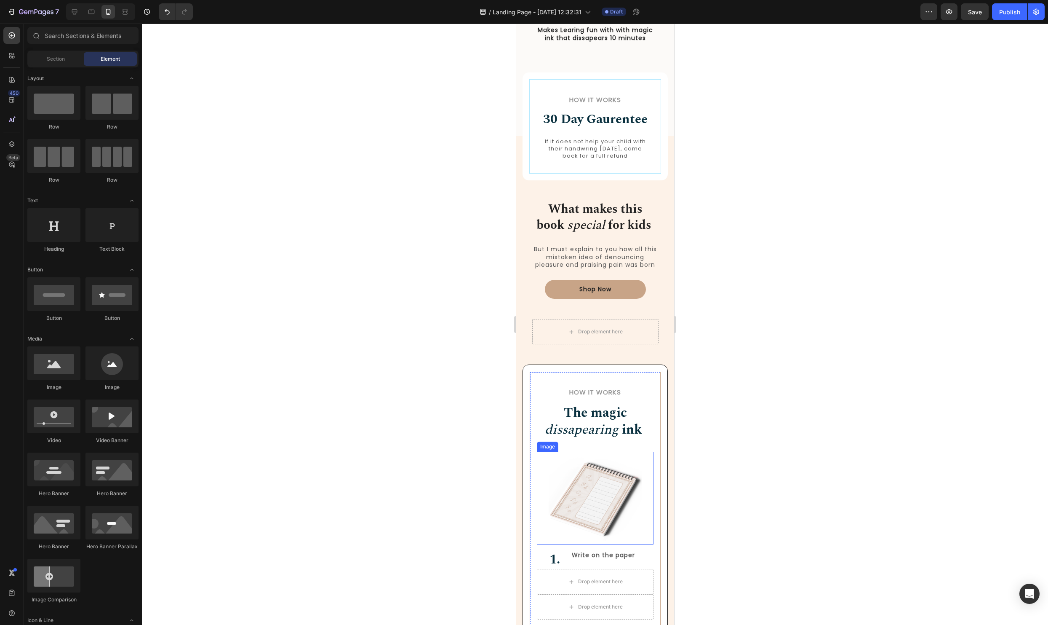
scroll to position [875, 0]
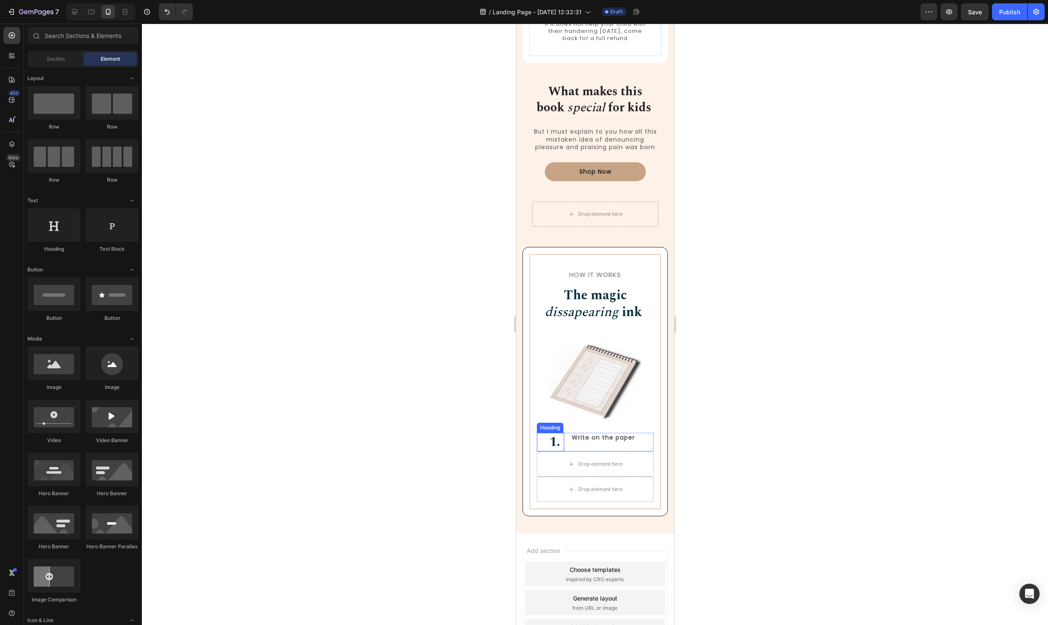
click at [564, 443] on h2 "⁠⁠⁠⁠⁠⁠⁠ 1." at bounding box center [550, 442] width 27 height 19
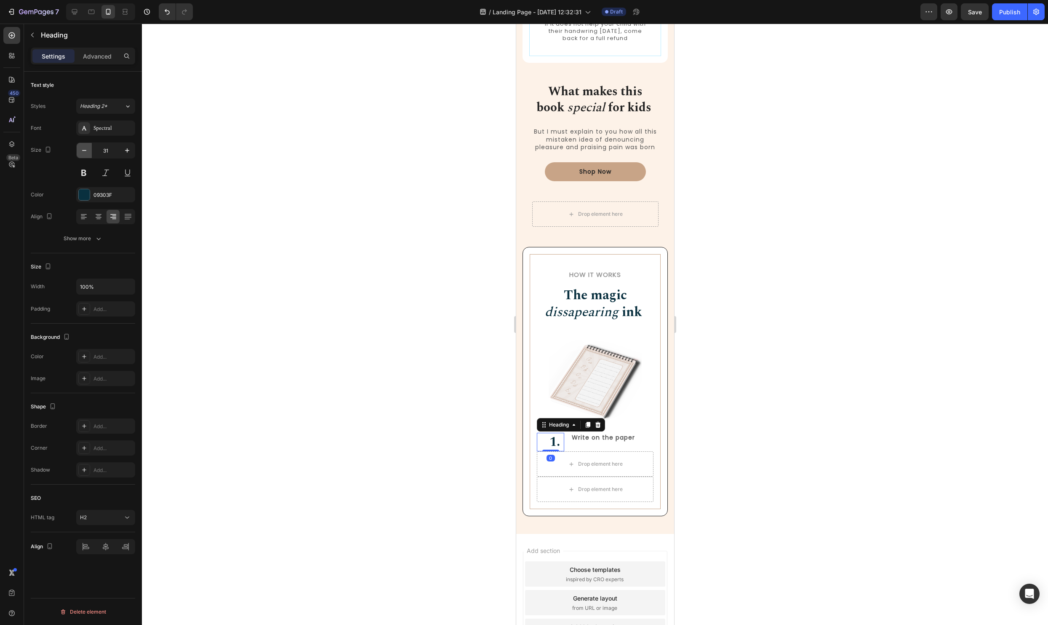
click at [82, 152] on icon "button" at bounding box center [84, 150] width 8 height 8
click at [83, 152] on icon "button" at bounding box center [84, 150] width 8 height 8
type input "27"
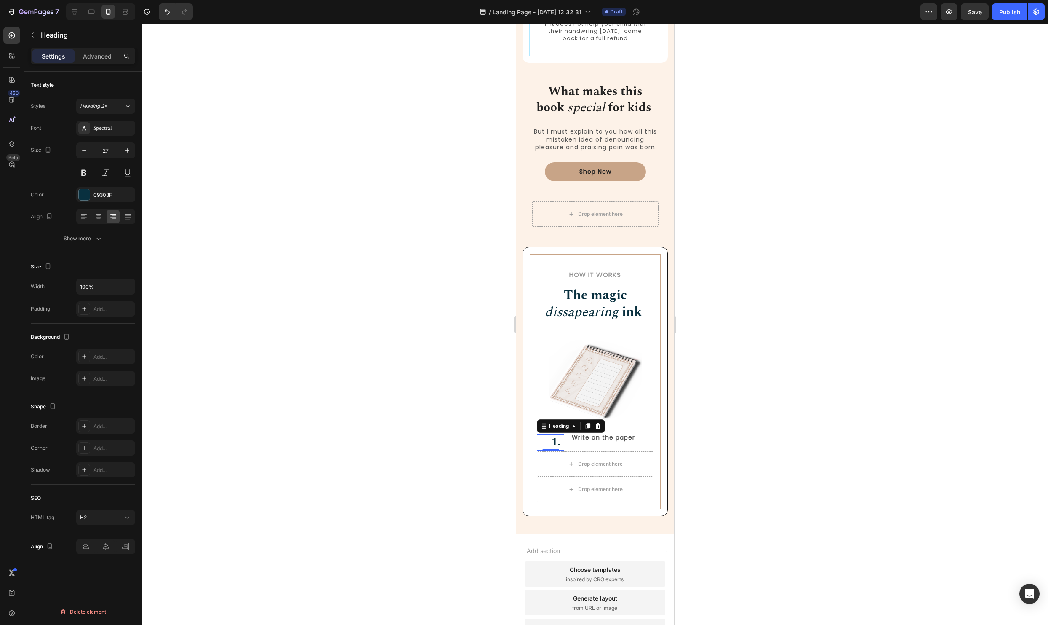
click at [774, 417] on div at bounding box center [595, 324] width 906 height 601
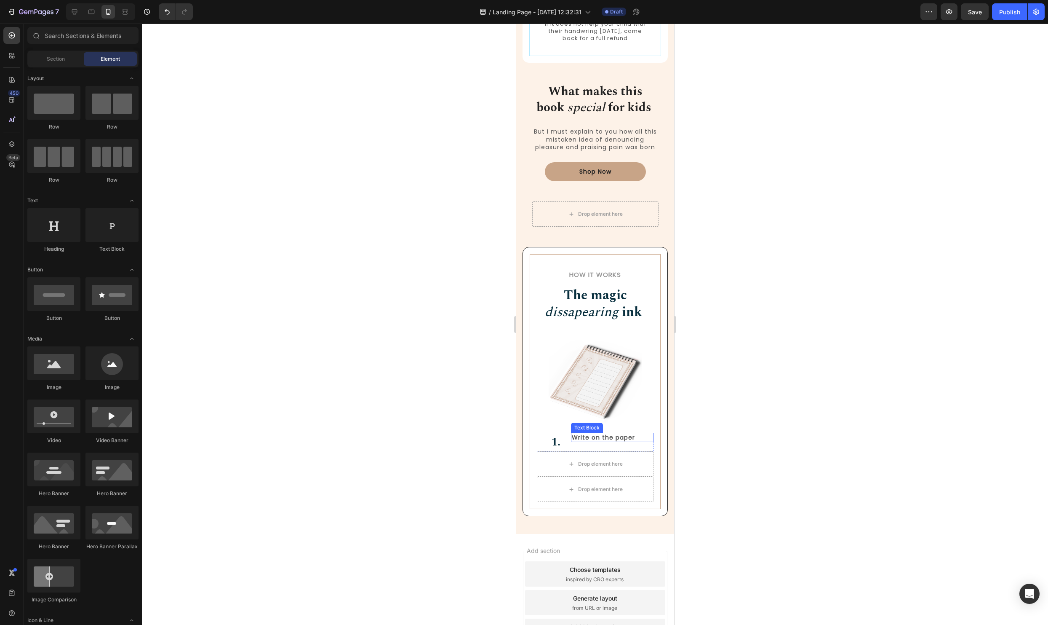
click at [616, 435] on p "Write on the paper" at bounding box center [612, 437] width 81 height 8
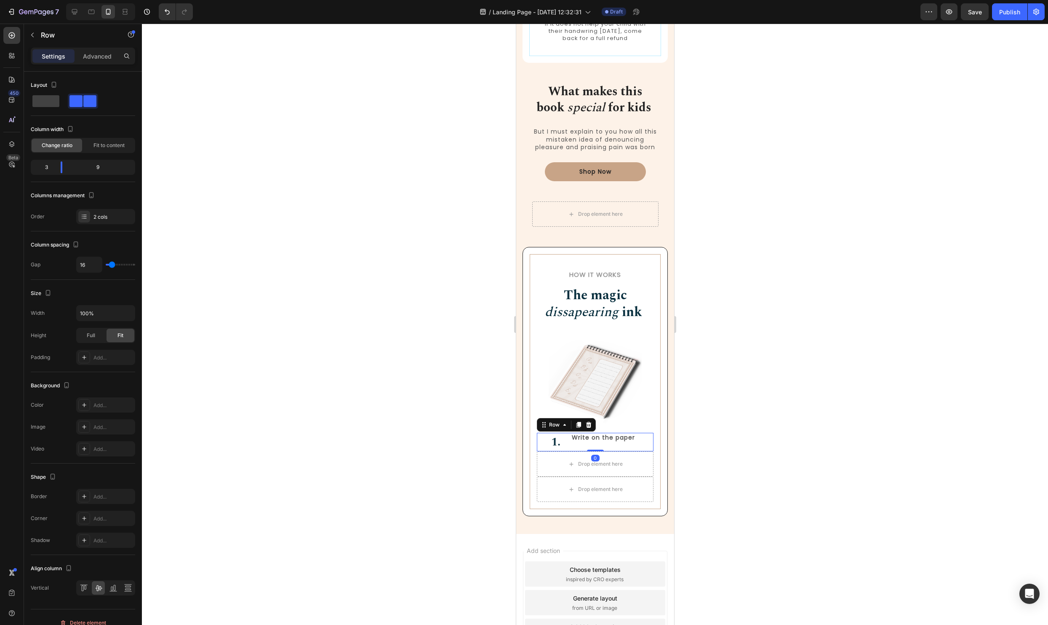
click at [570, 446] on div "⁠⁠⁠⁠⁠⁠⁠ 1. Heading Write on the paper Text Block Row 0" at bounding box center [595, 442] width 117 height 19
click at [789, 461] on div at bounding box center [595, 324] width 906 height 601
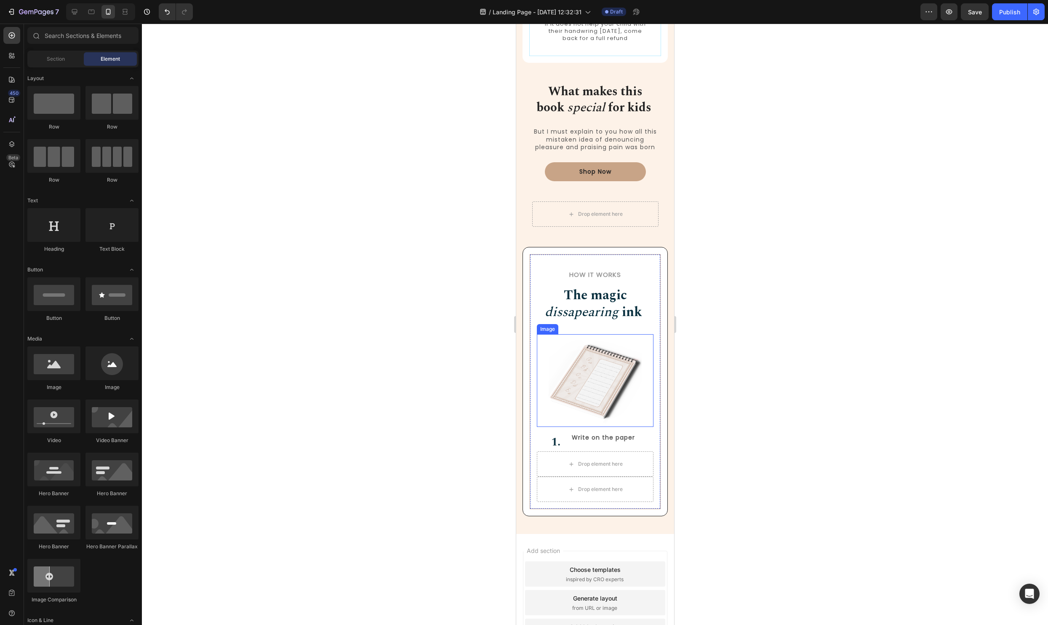
click at [596, 381] on img at bounding box center [595, 380] width 94 height 93
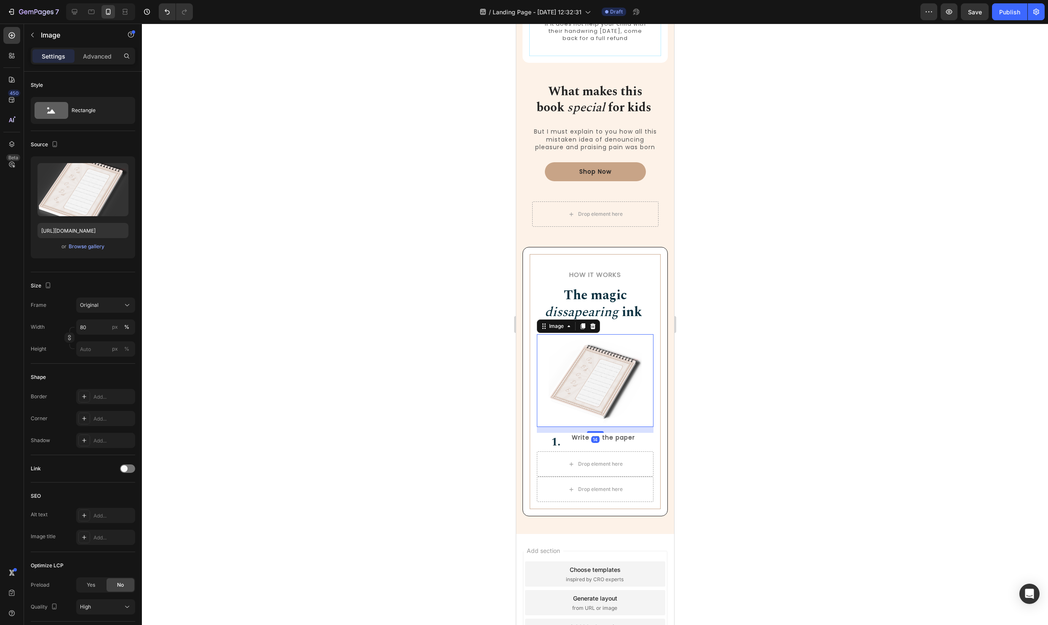
click at [767, 321] on div at bounding box center [595, 324] width 906 height 601
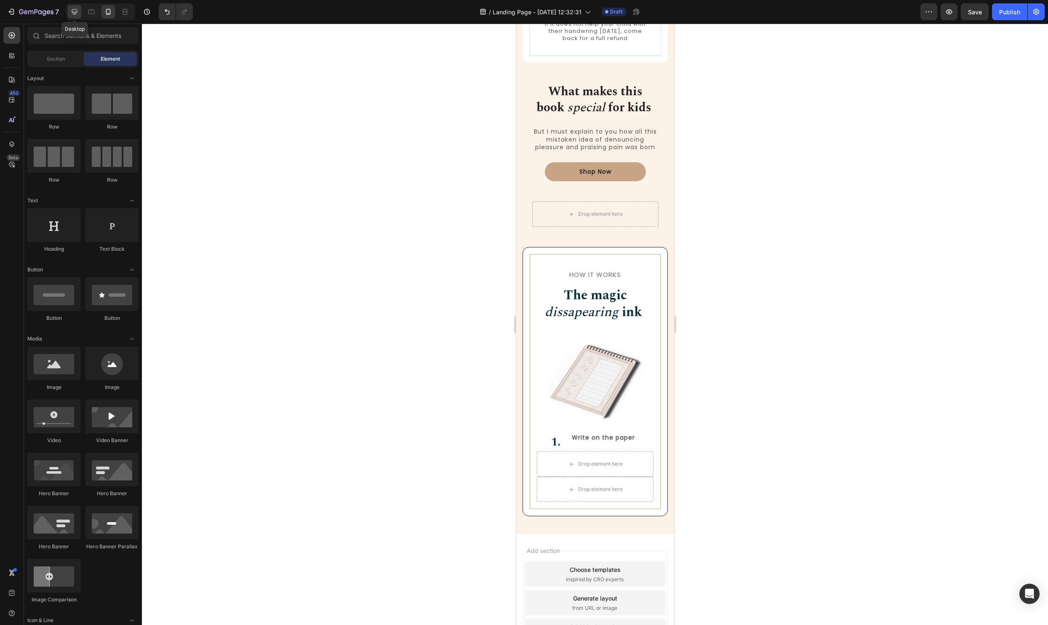
click at [72, 9] on icon at bounding box center [74, 12] width 8 height 8
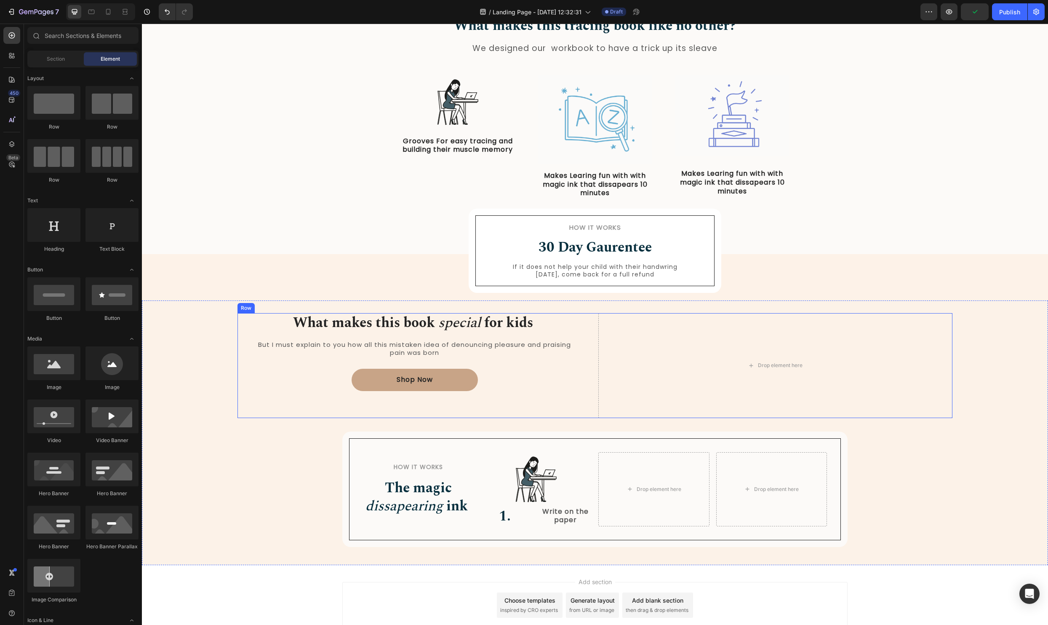
scroll to position [444, 0]
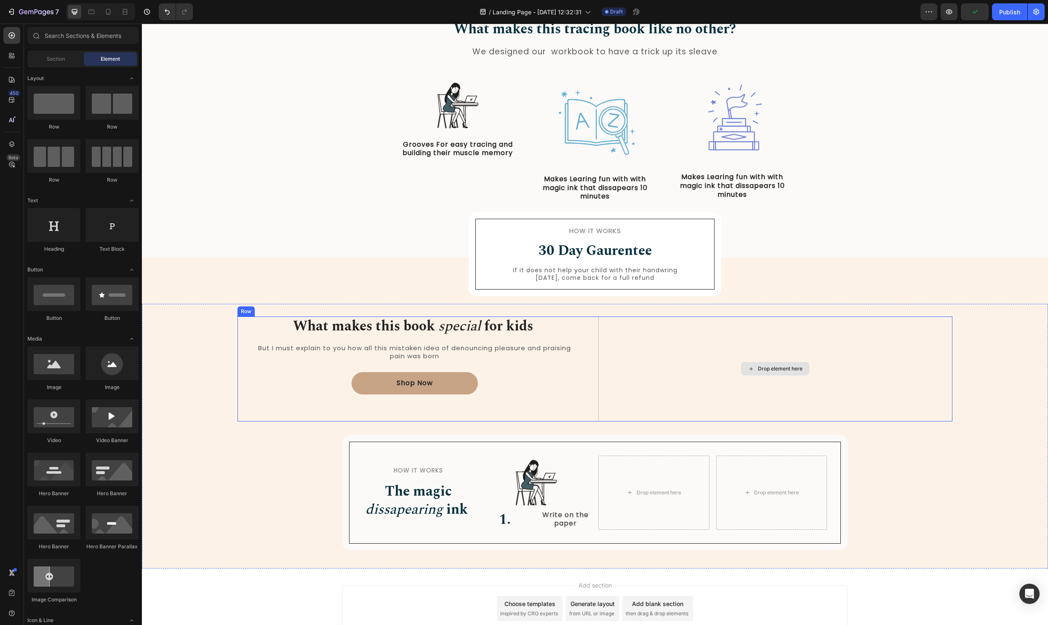
click at [668, 404] on div "Drop element here" at bounding box center [776, 368] width 354 height 105
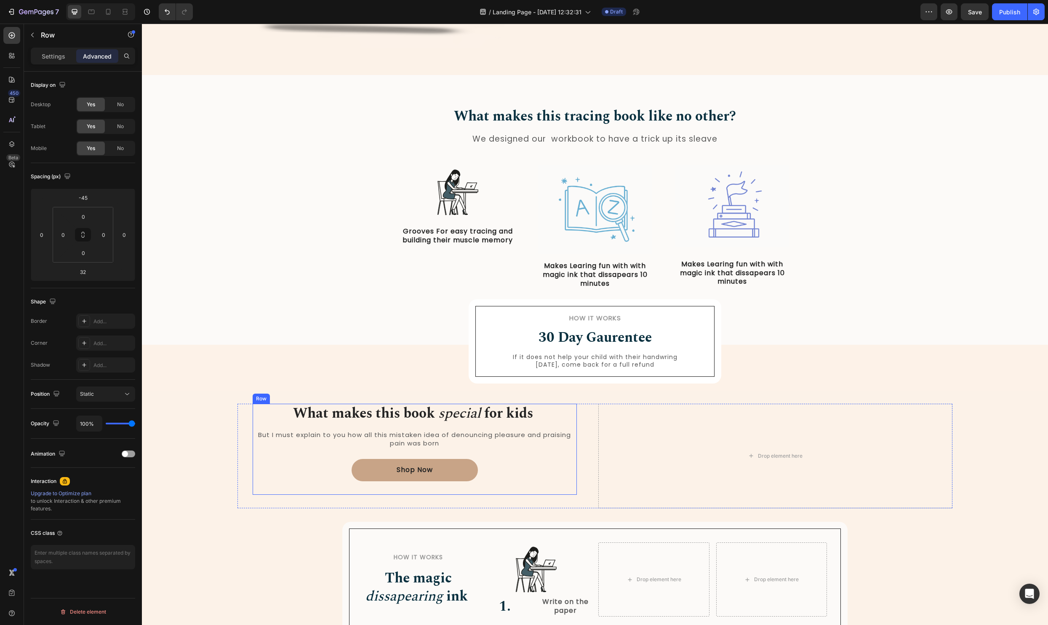
scroll to position [279, 0]
click at [591, 455] on div "What makes this book special for kids Heading But I must explain to you how all…" at bounding box center [415, 456] width 354 height 105
click at [596, 392] on icon at bounding box center [595, 391] width 7 height 7
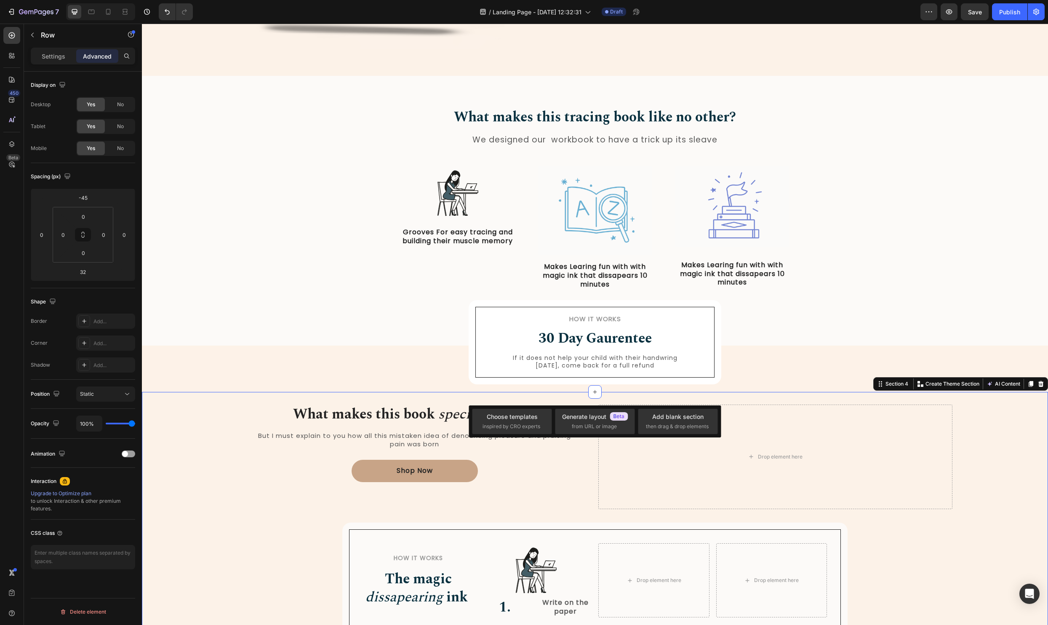
click at [553, 396] on div "What makes this book special for kids Heading But I must explain to you how all…" at bounding box center [595, 524] width 906 height 265
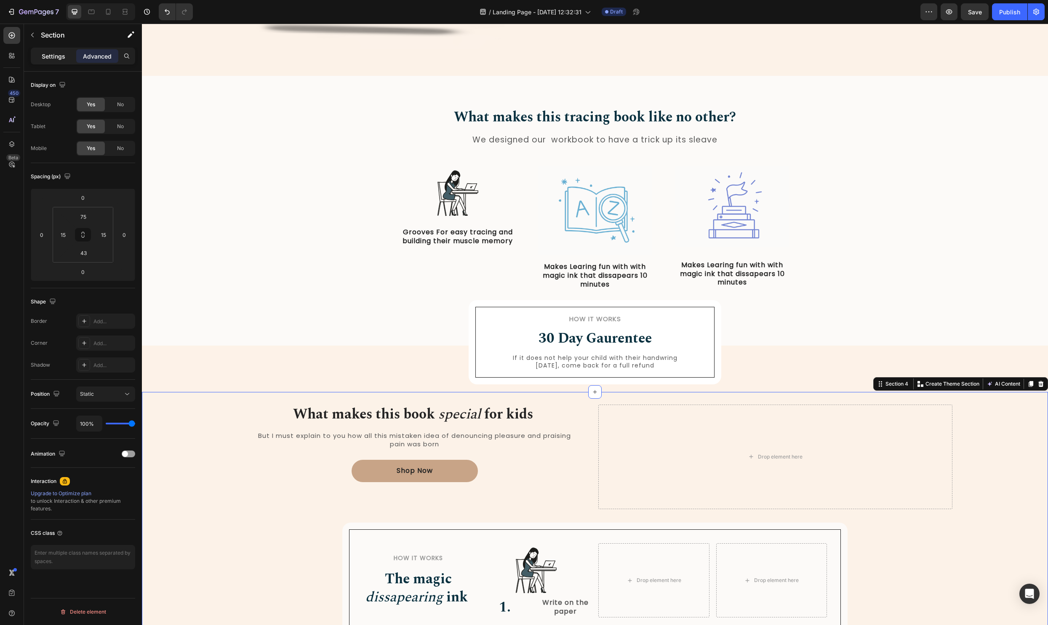
click at [53, 52] on p "Settings" at bounding box center [54, 56] width 24 height 9
click at [633, 459] on div "Drop element here" at bounding box center [776, 456] width 354 height 105
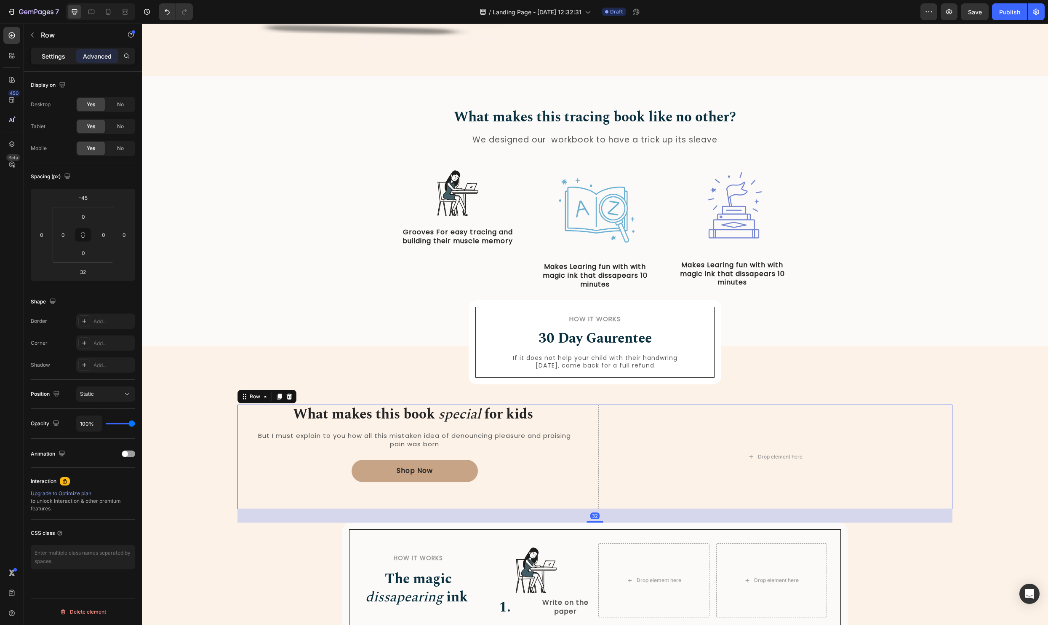
click at [59, 58] on p "Settings" at bounding box center [54, 56] width 24 height 9
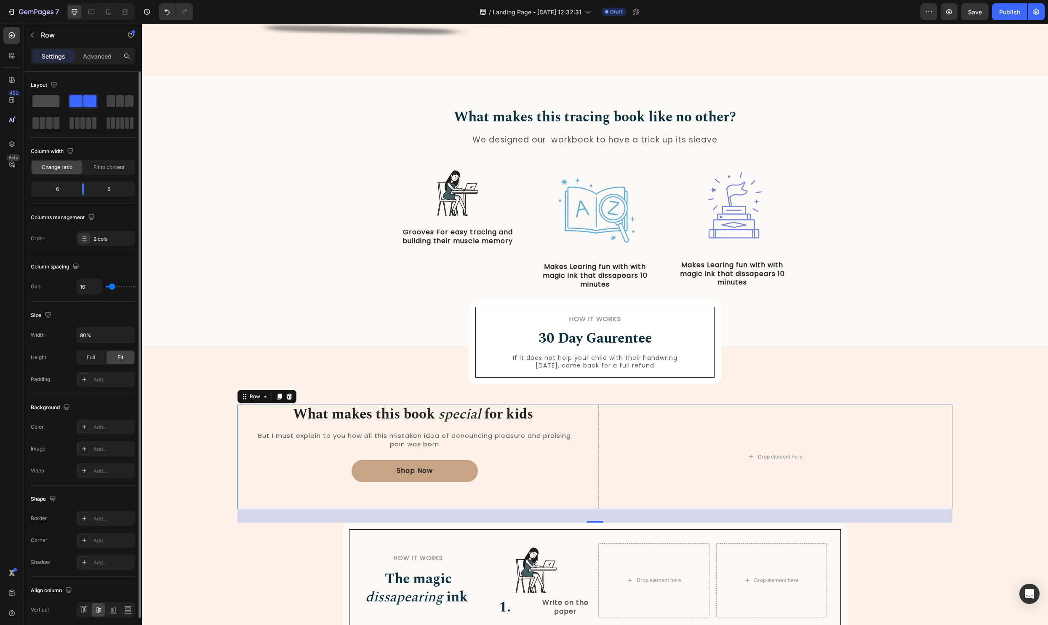
click at [52, 101] on span at bounding box center [45, 101] width 27 height 12
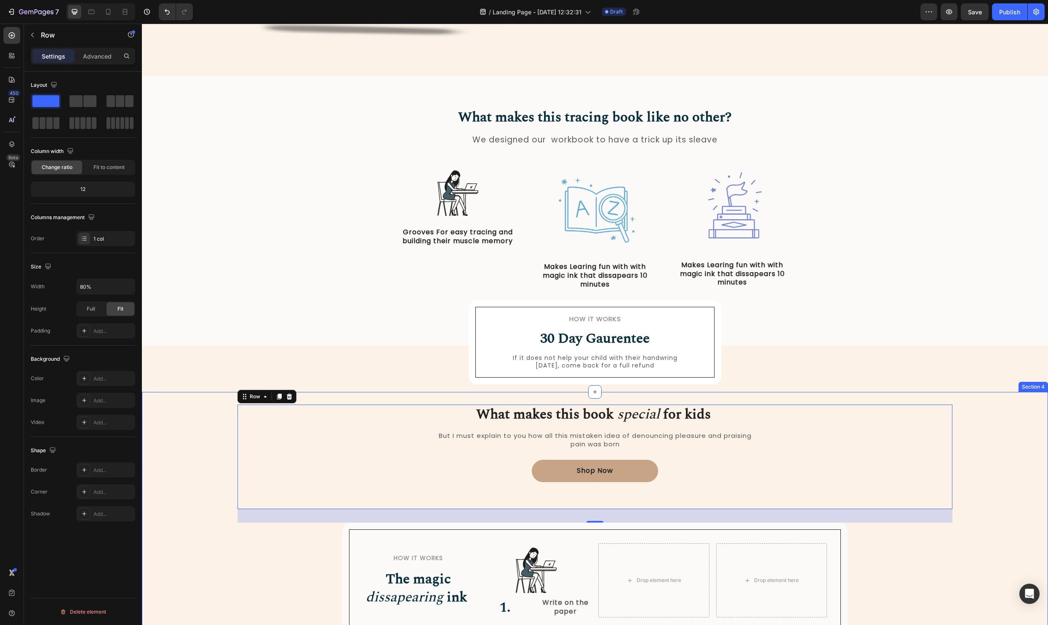
click at [1003, 388] on div "How it Works Heading 30 Day Gaurentee Heading If it does not help your child wi…" at bounding box center [595, 375] width 906 height 32
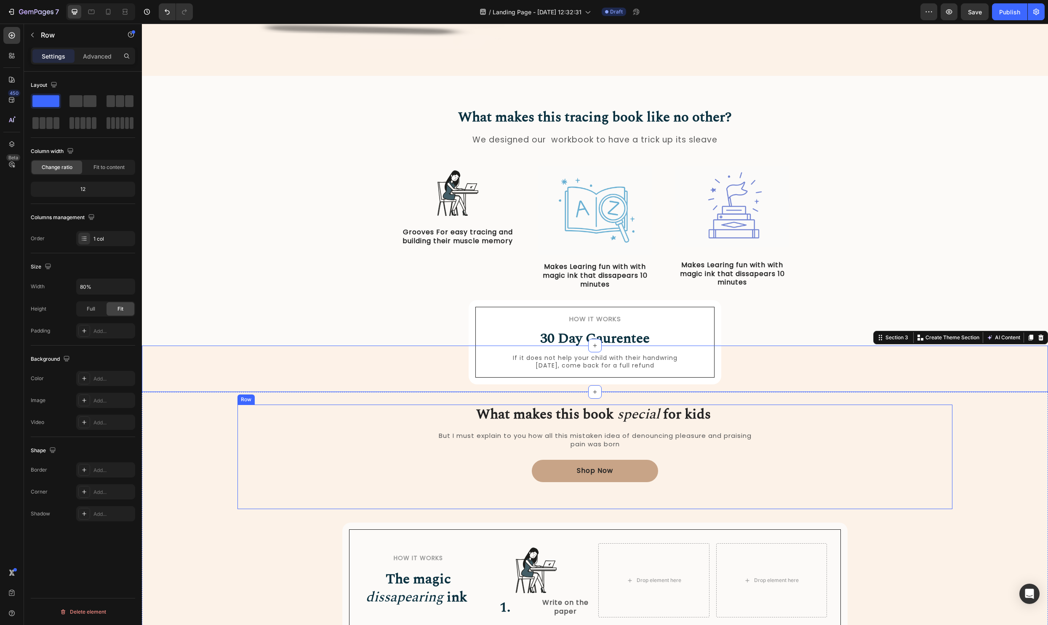
click at [951, 441] on div "What makes this book special for kids Heading But I must explain to you how all…" at bounding box center [595, 456] width 715 height 105
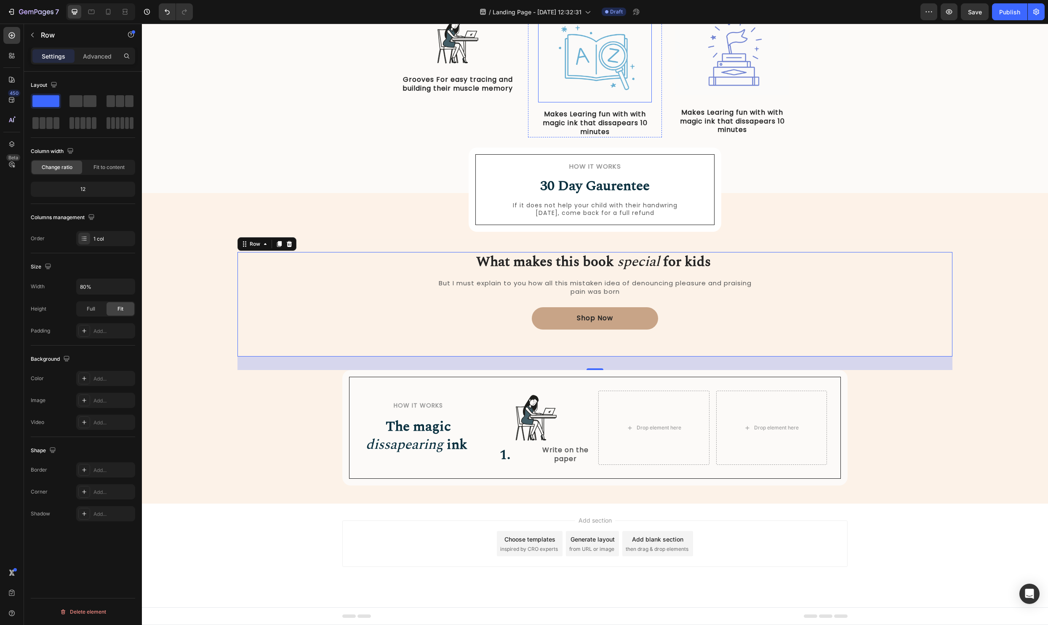
scroll to position [0, 0]
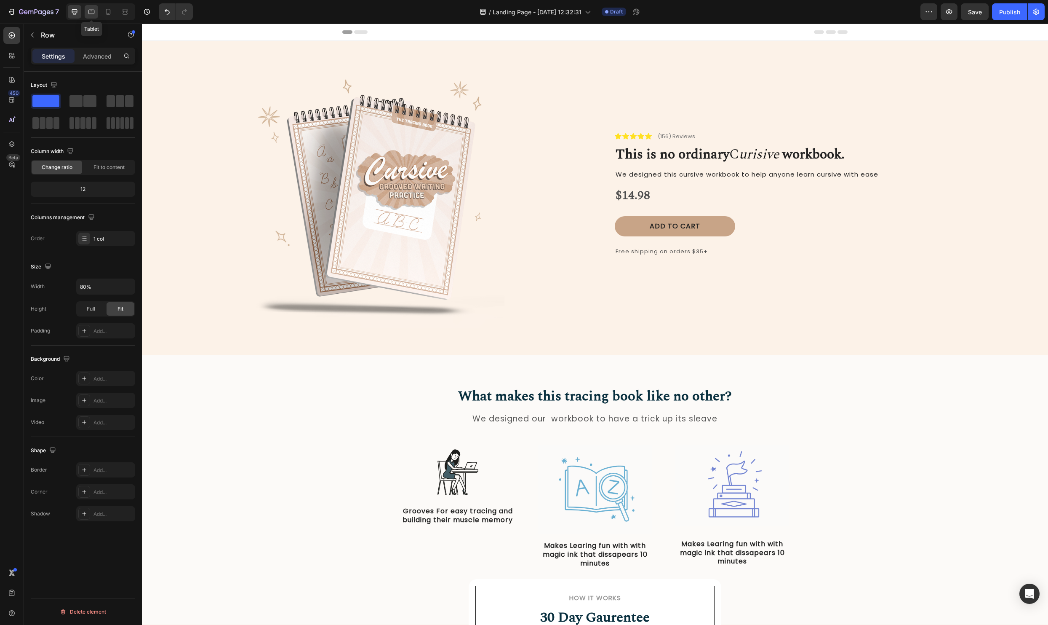
click at [92, 14] on icon at bounding box center [91, 12] width 8 height 8
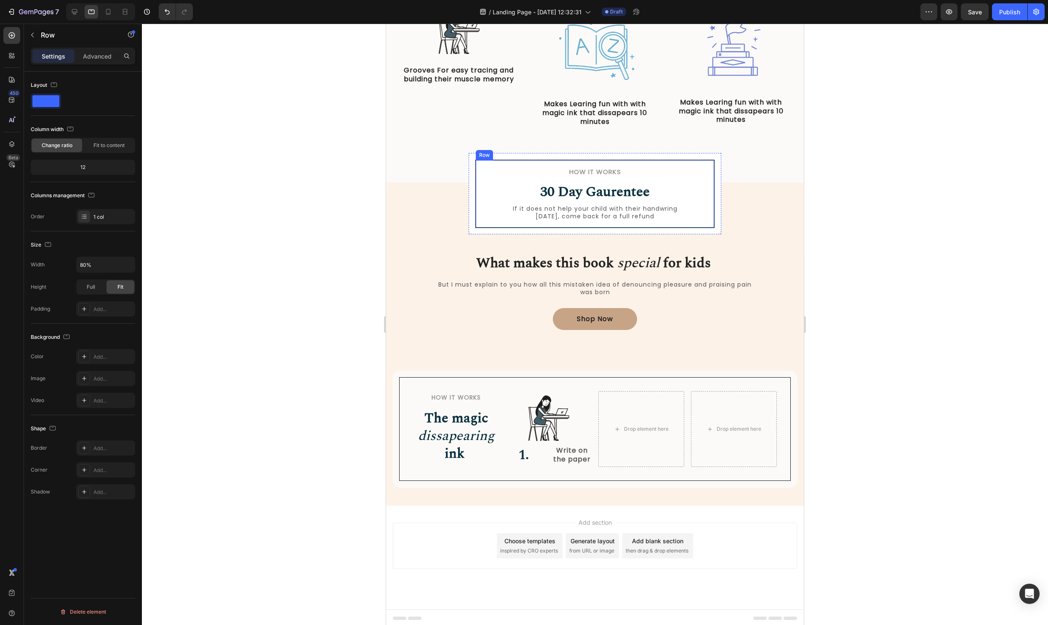
scroll to position [335, 0]
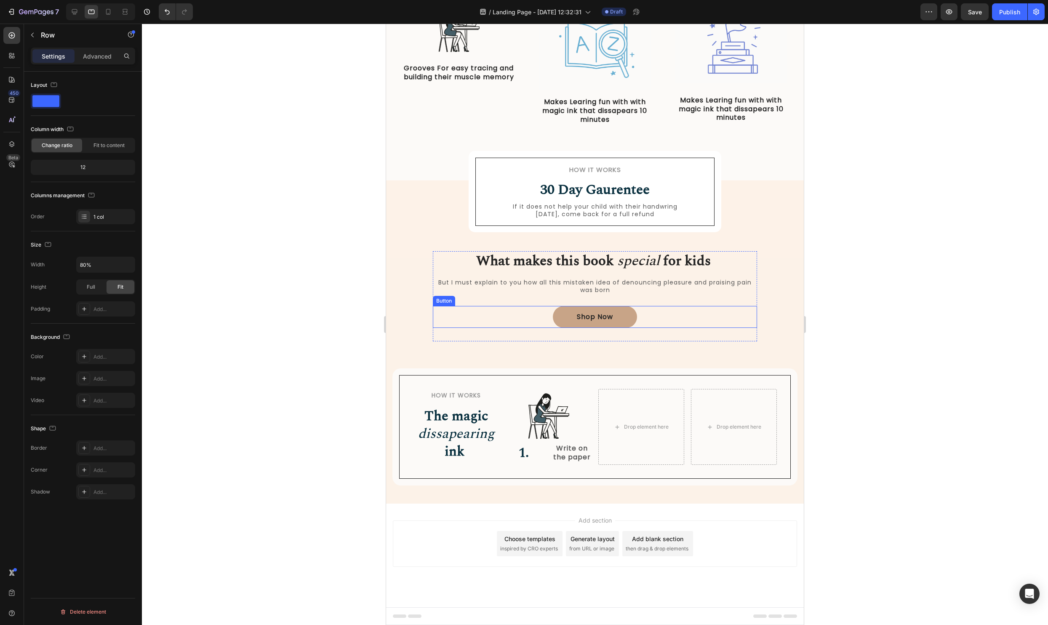
click at [658, 336] on div "Shop Now Button" at bounding box center [595, 324] width 324 height 36
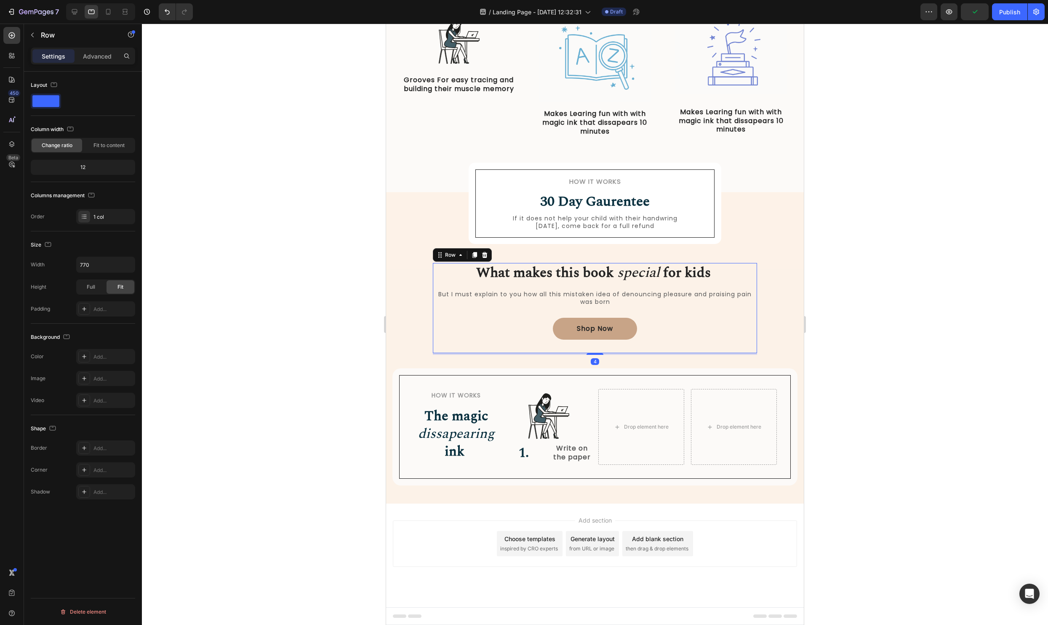
drag, startPoint x: 588, startPoint y: 353, endPoint x: 591, endPoint y: 342, distance: 12.1
click at [591, 342] on div "What makes this book special for kids Heading But I must explain to you how all…" at bounding box center [595, 308] width 324 height 90
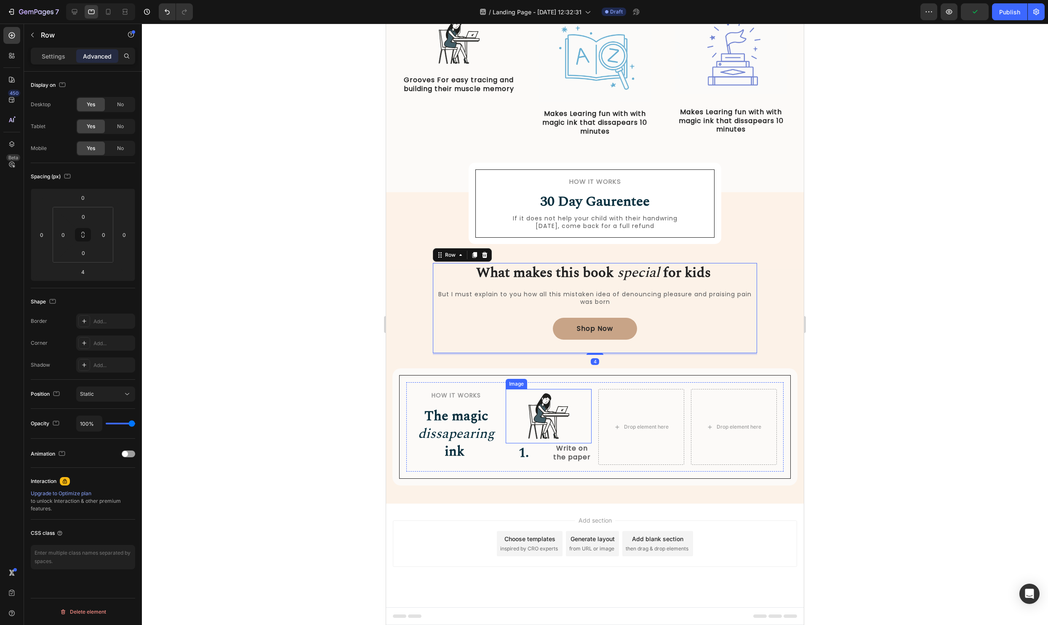
click at [548, 403] on img at bounding box center [548, 416] width 55 height 54
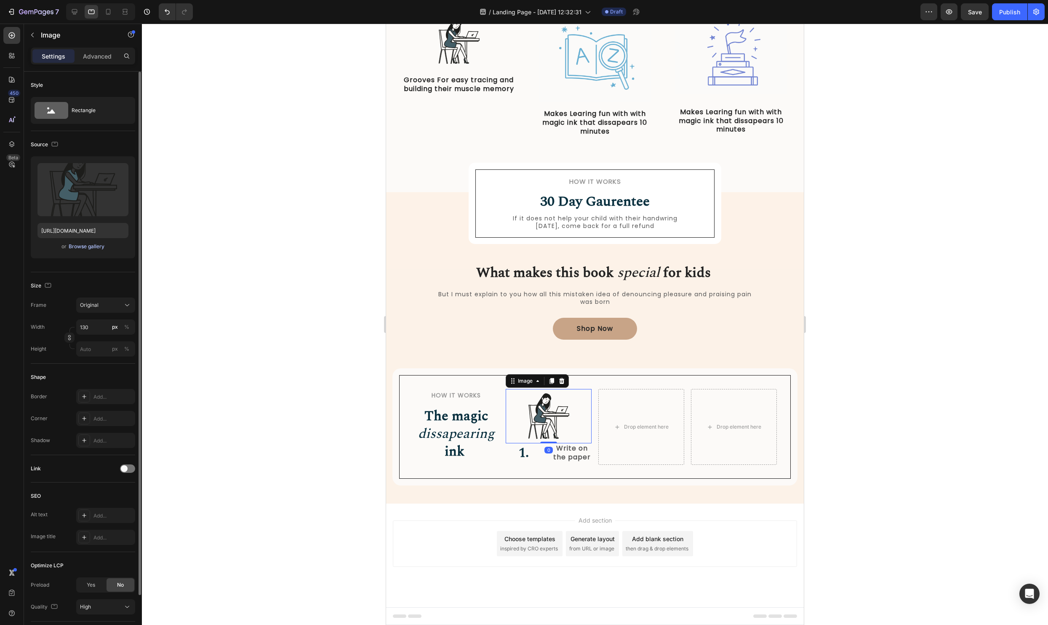
click at [83, 244] on div "Browse gallery" at bounding box center [87, 247] width 36 height 8
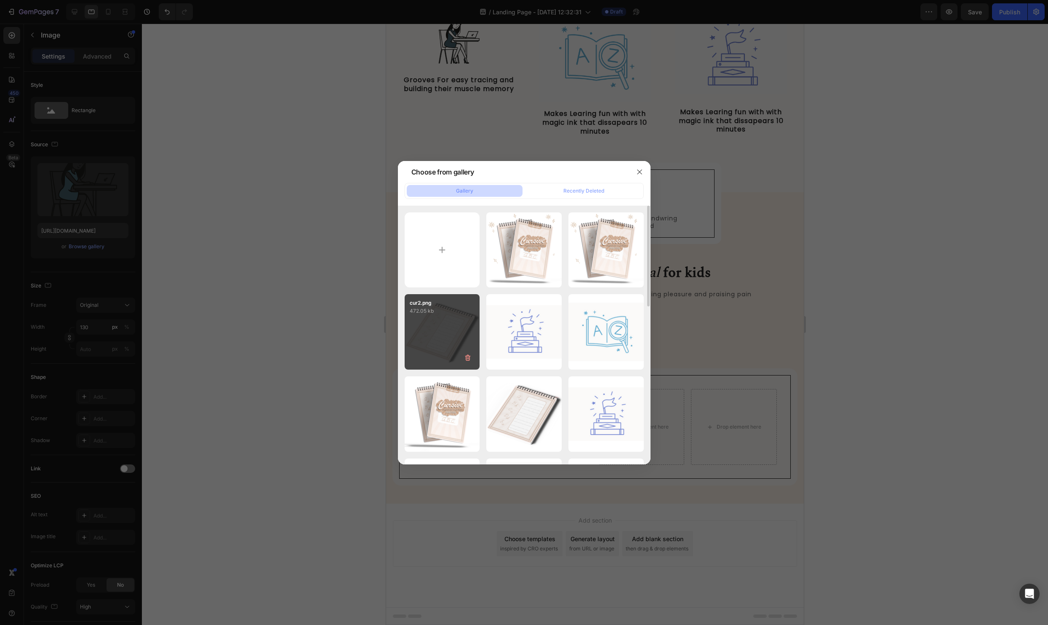
click at [446, 329] on div "cur2.png 472.05 kb" at bounding box center [442, 331] width 75 height 75
type input "[URL][DOMAIN_NAME]"
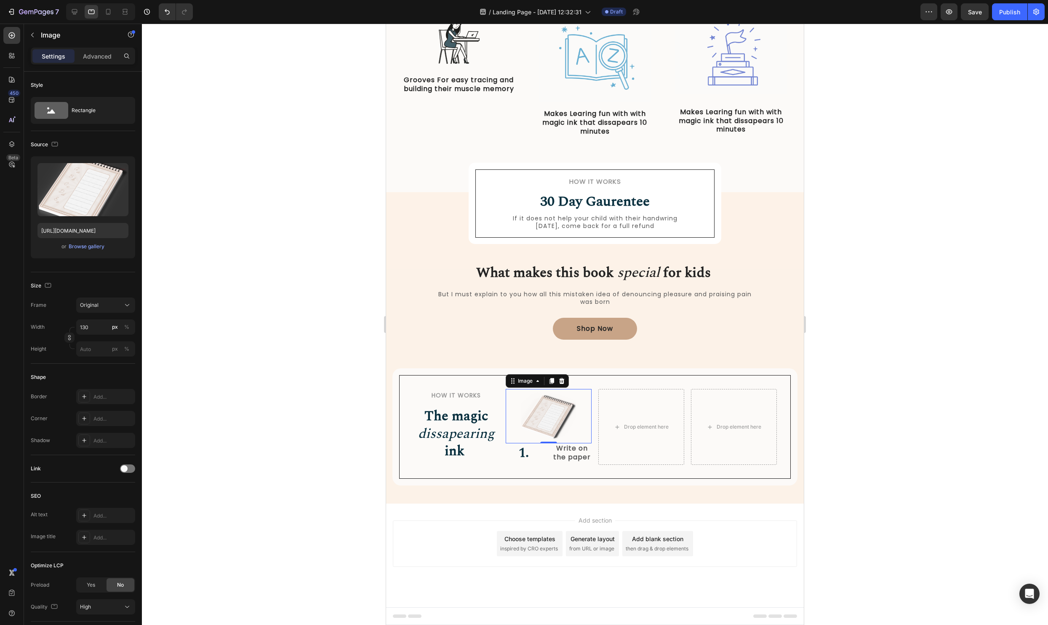
click at [893, 356] on div at bounding box center [595, 324] width 906 height 601
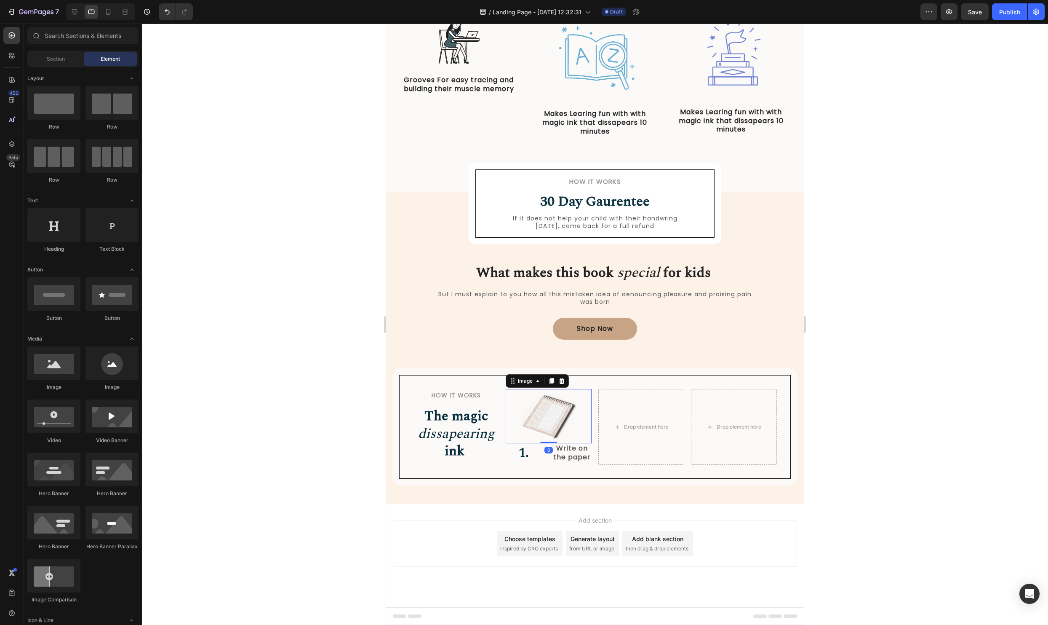
click at [560, 425] on img at bounding box center [548, 416] width 55 height 54
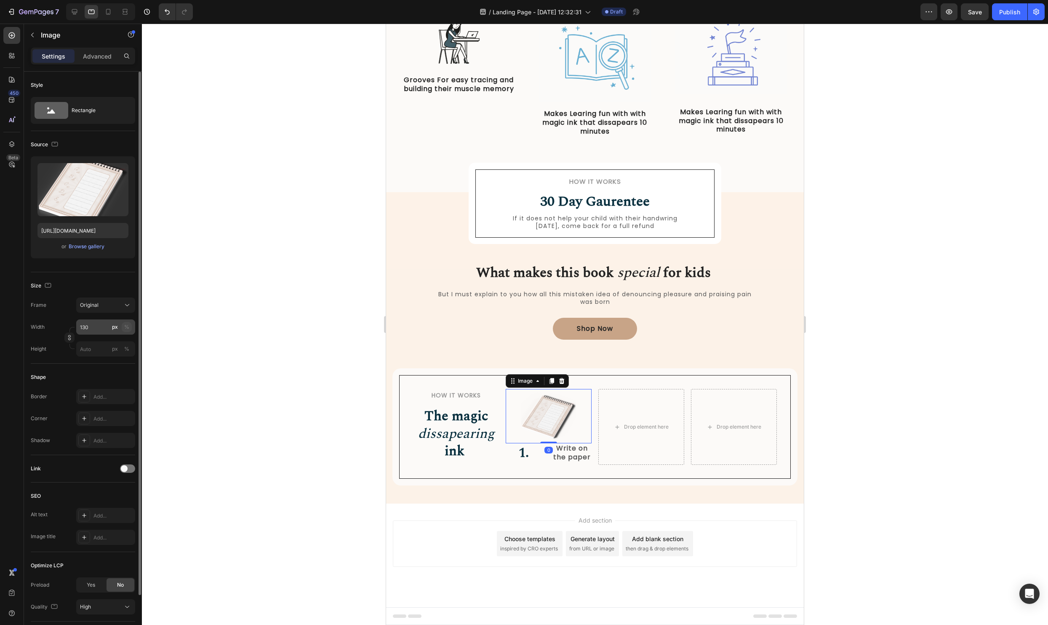
click at [124, 324] on div "%" at bounding box center [126, 327] width 5 height 8
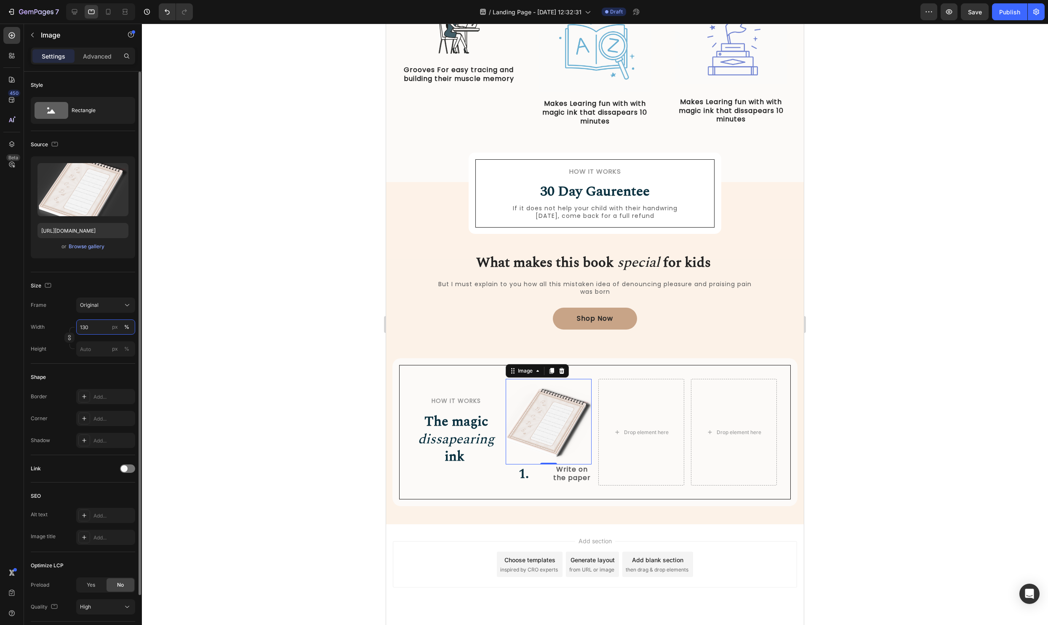
type input "1"
click at [110, 329] on label "160 px %" at bounding box center [105, 326] width 59 height 15
click at [110, 329] on input "160" at bounding box center [105, 326] width 59 height 15
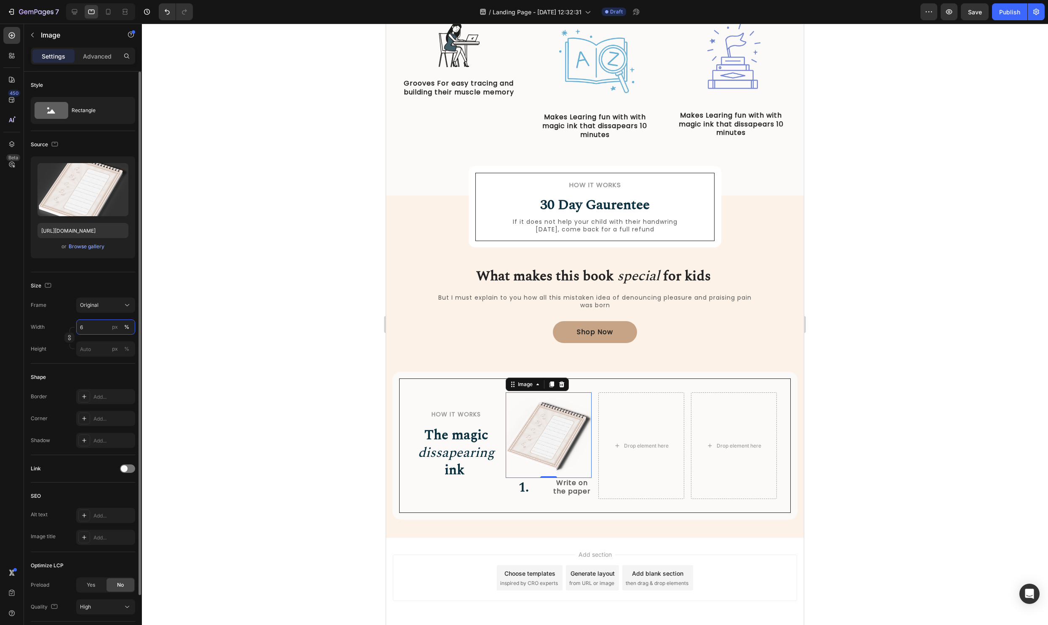
type input "60"
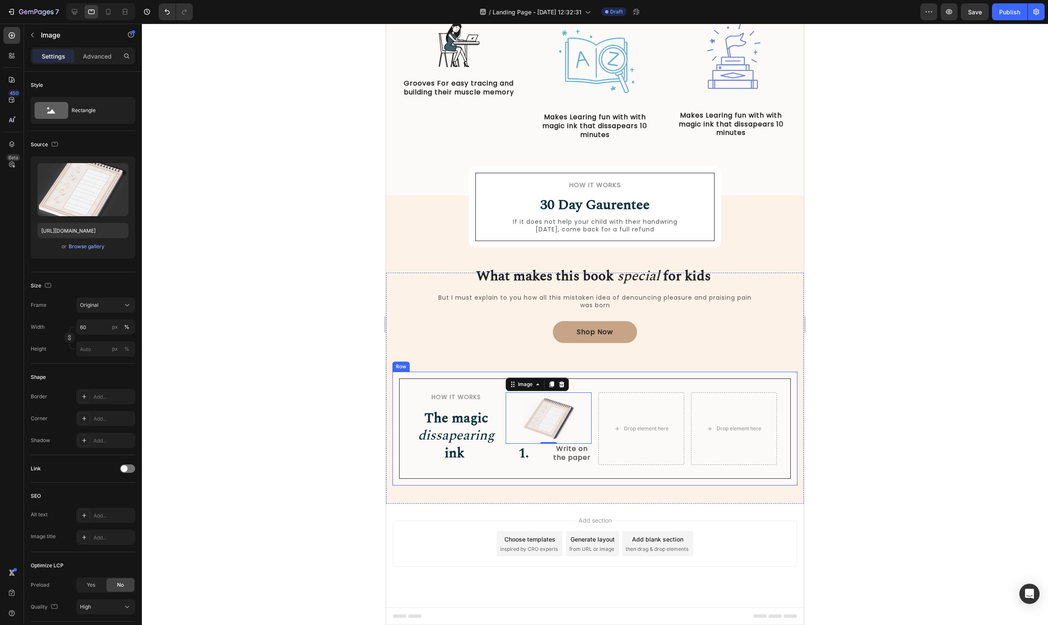
click at [980, 338] on div at bounding box center [595, 324] width 906 height 601
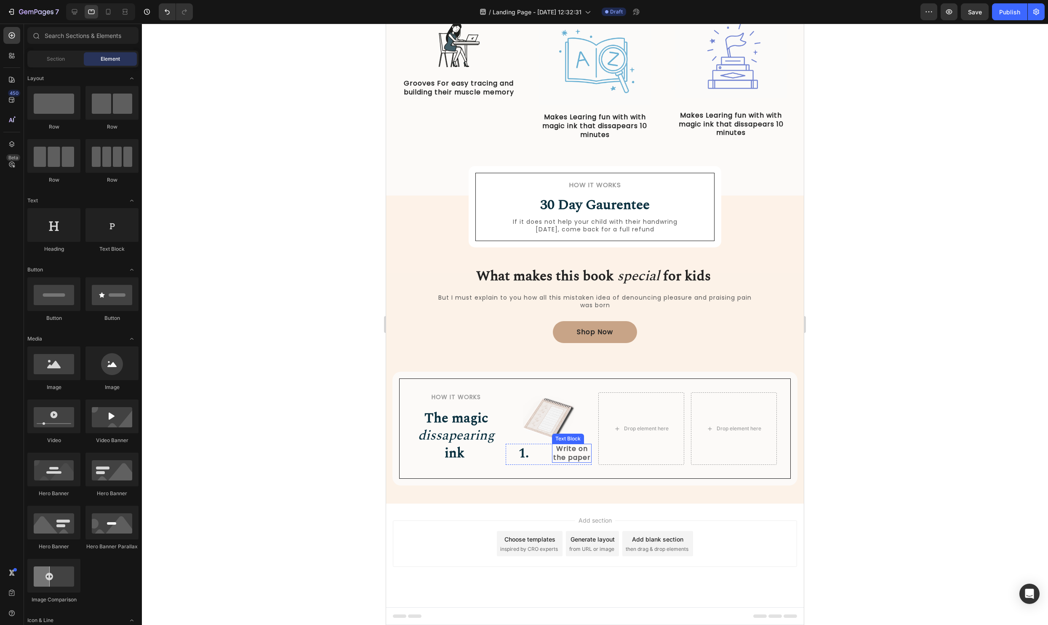
click at [567, 451] on p "Write on the paper" at bounding box center [572, 453] width 38 height 18
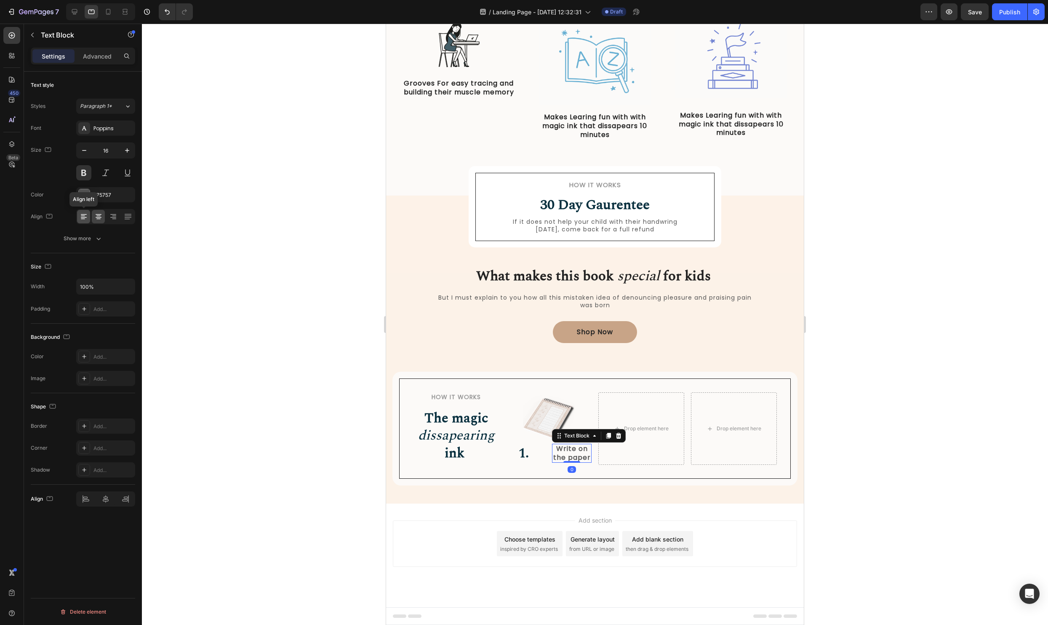
click at [78, 218] on div at bounding box center [83, 216] width 13 height 13
click at [182, 301] on div at bounding box center [595, 324] width 906 height 601
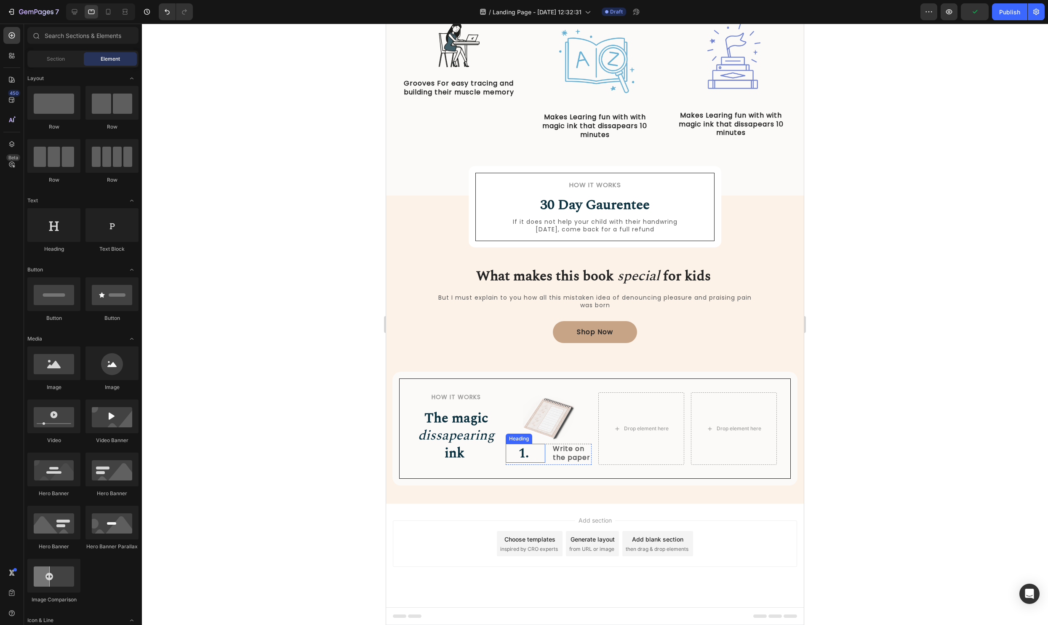
click at [536, 457] on h2 "1." at bounding box center [526, 453] width 40 height 19
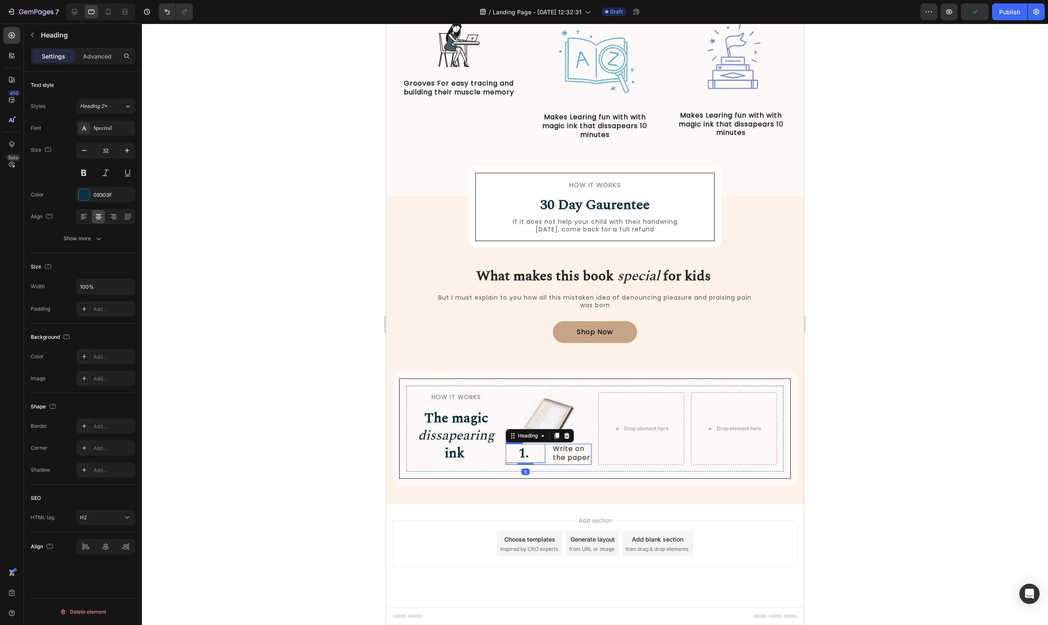
click at [548, 457] on div "1. Heading 5 Write on the paper Text Block Row" at bounding box center [549, 454] width 86 height 21
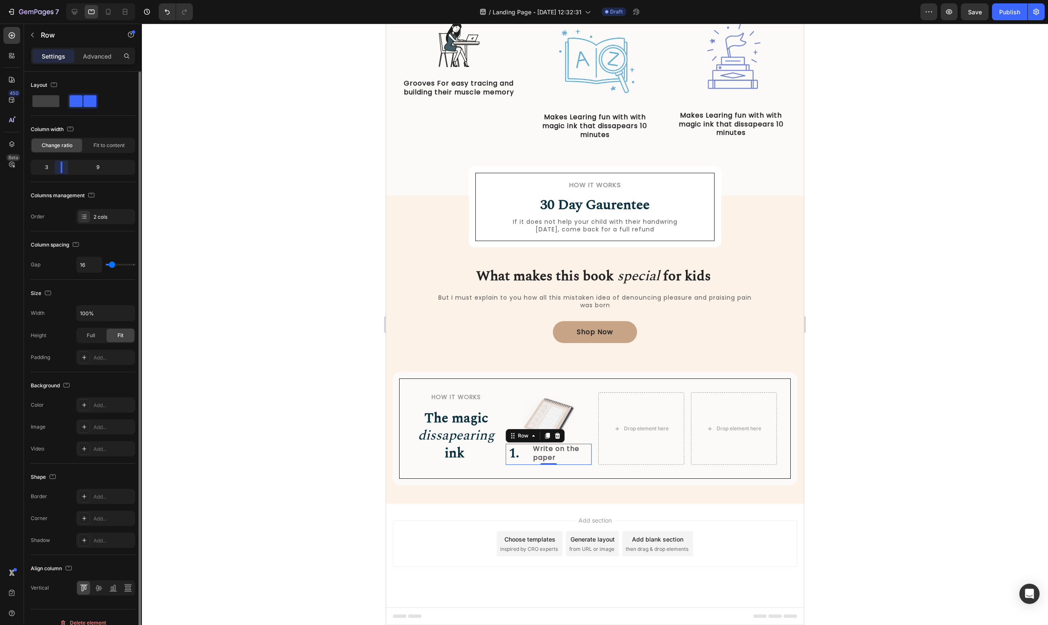
drag, startPoint x: 82, startPoint y: 168, endPoint x: 92, endPoint y: 180, distance: 15.5
click at [57, 171] on div at bounding box center [61, 167] width 15 height 12
click at [952, 394] on div at bounding box center [595, 324] width 906 height 601
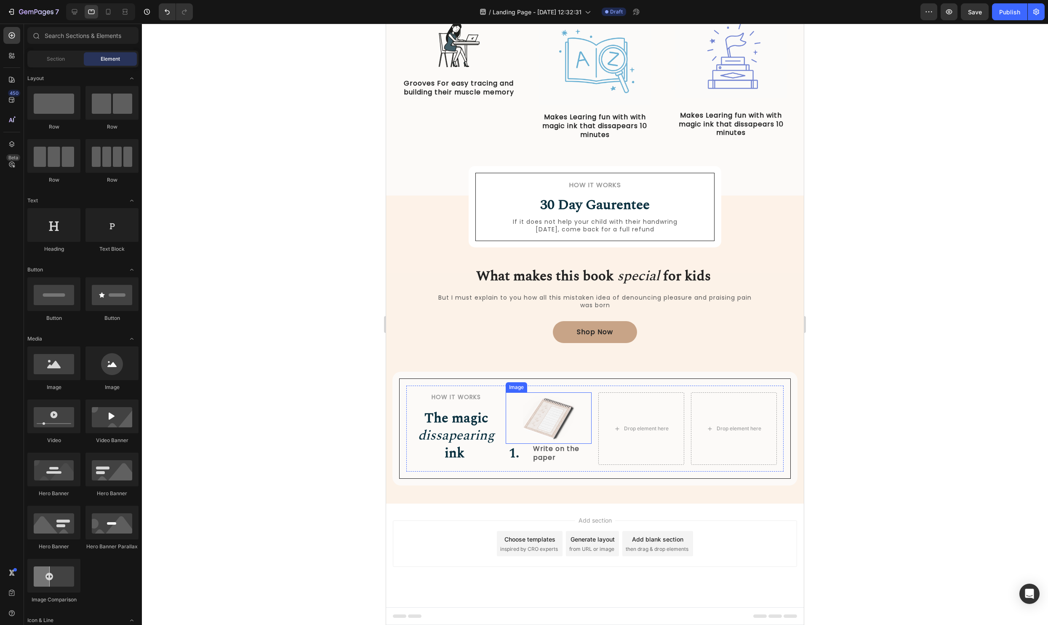
click at [580, 431] on div at bounding box center [549, 417] width 86 height 51
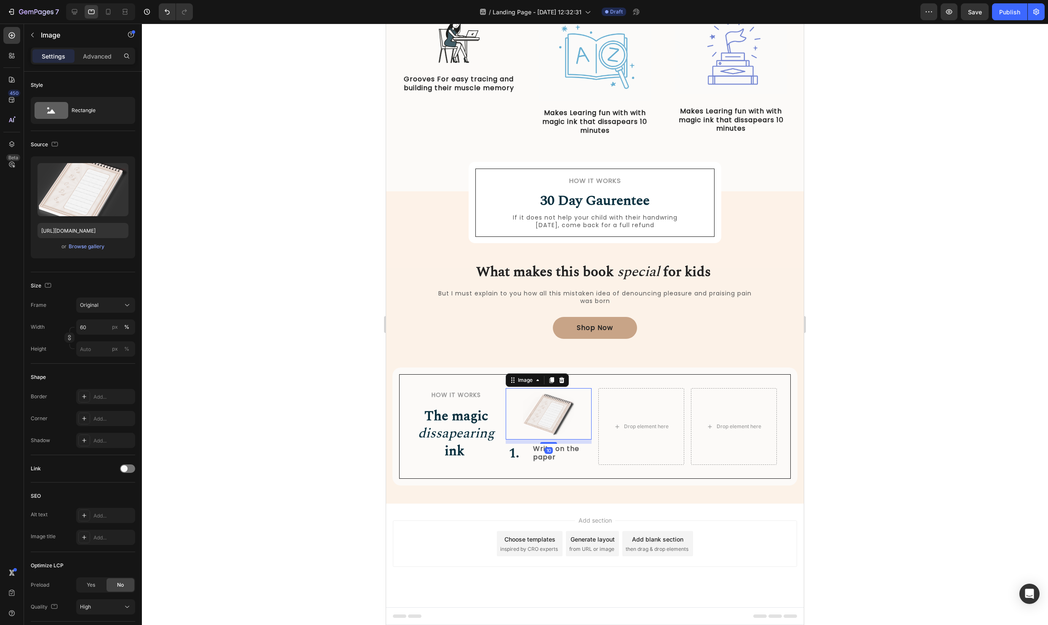
scroll to position [324, 0]
drag, startPoint x: 552, startPoint y: 442, endPoint x: 609, endPoint y: 448, distance: 57.6
click at [552, 439] on div "11" at bounding box center [549, 439] width 86 height 0
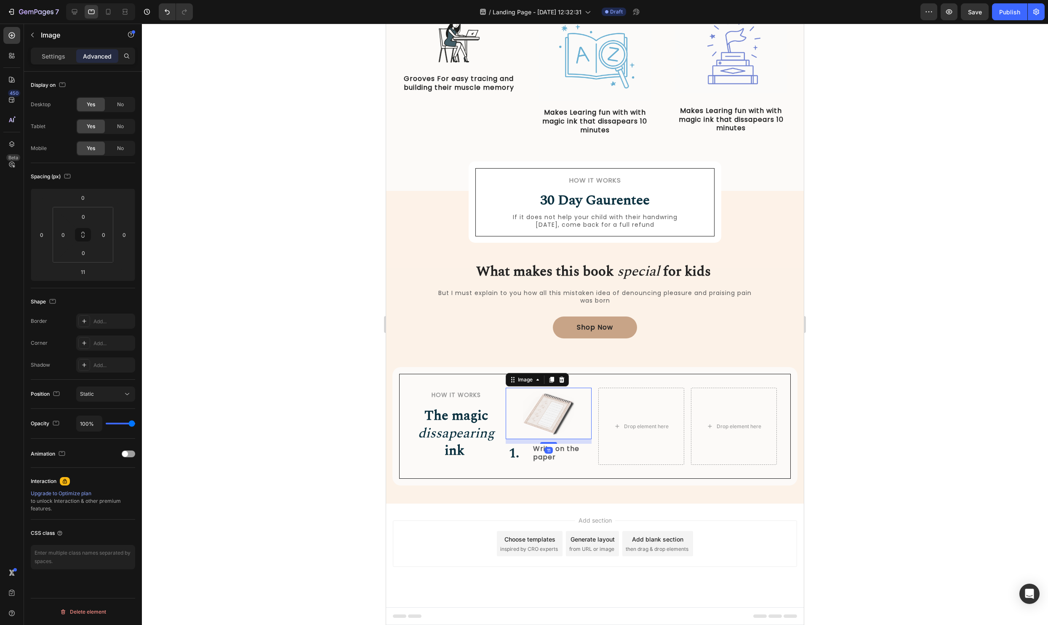
click at [960, 435] on div at bounding box center [595, 324] width 906 height 601
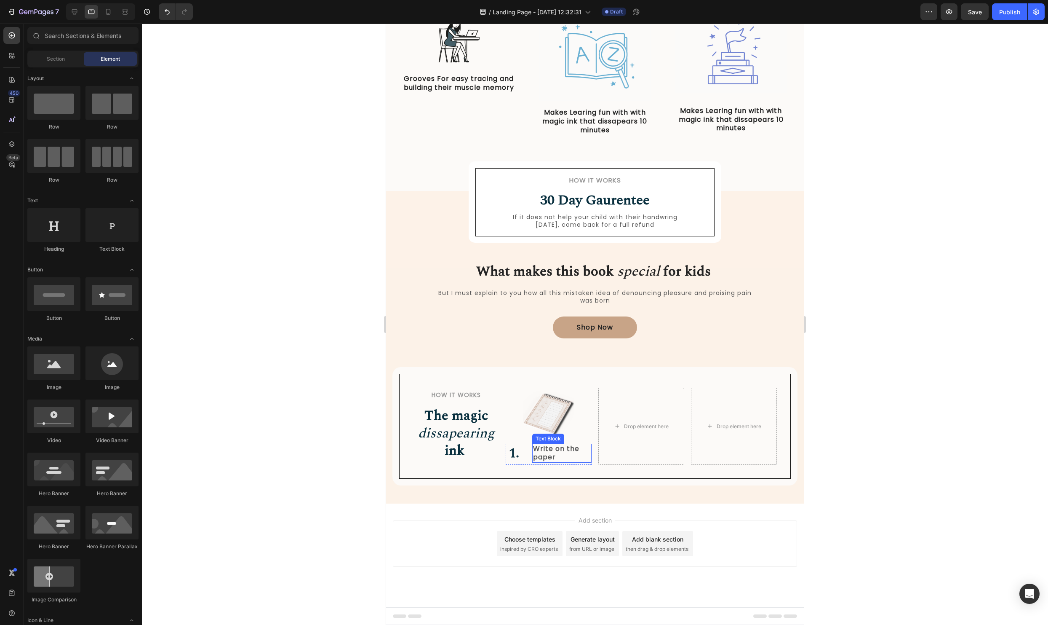
click at [558, 454] on p "Write on the paper" at bounding box center [562, 453] width 58 height 18
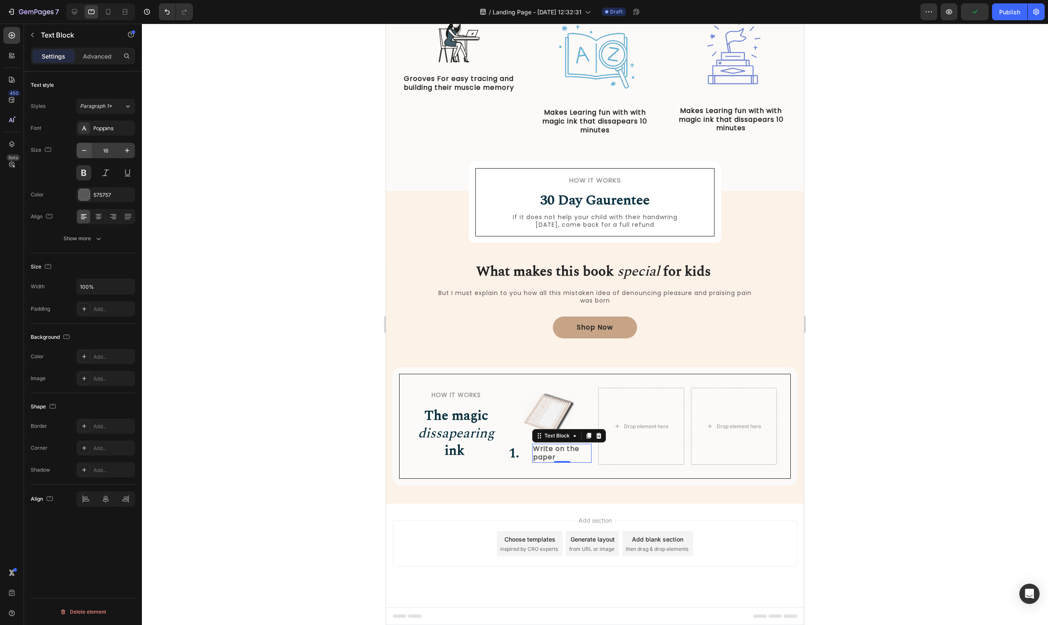
click at [89, 150] on button "button" at bounding box center [84, 150] width 15 height 15
click at [88, 151] on icon "button" at bounding box center [84, 150] width 8 height 8
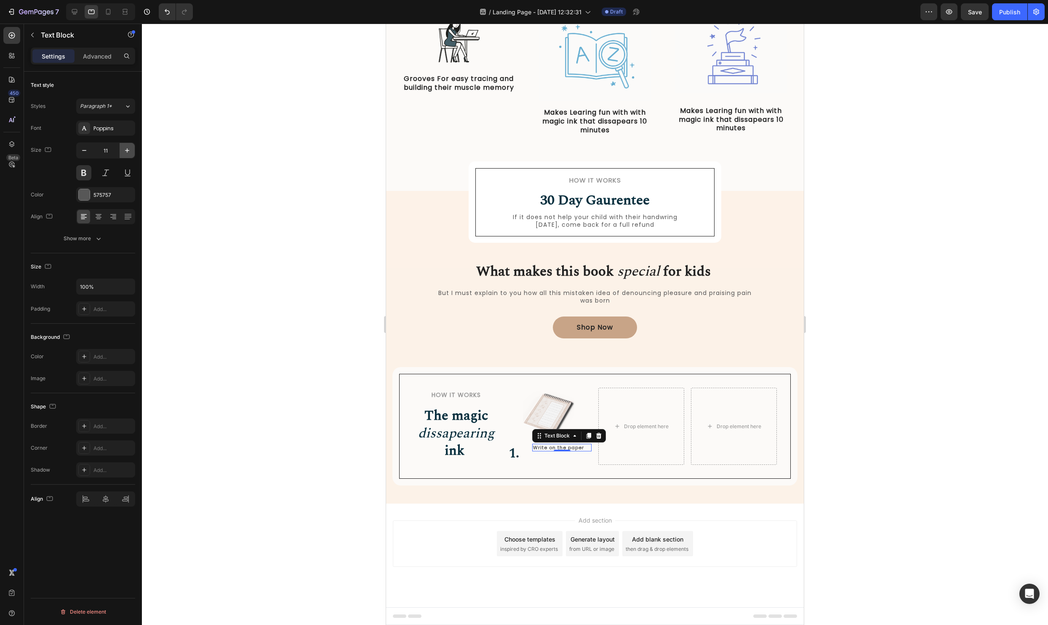
click at [128, 154] on icon "button" at bounding box center [127, 150] width 8 height 8
type input "12"
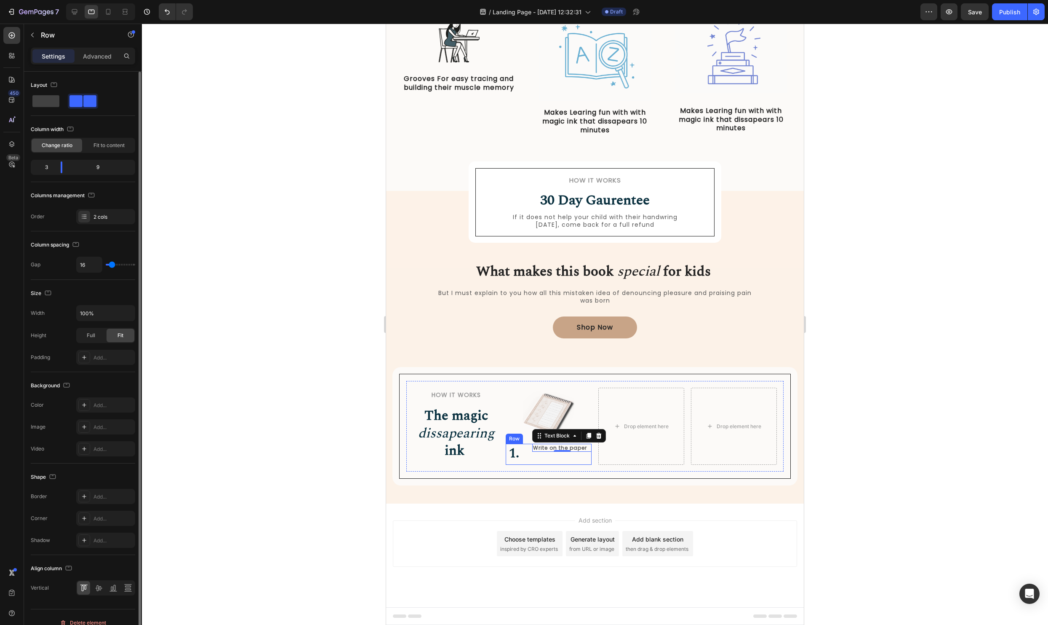
click at [526, 452] on div "1. Heading Write on the paper Text Block 0 Row" at bounding box center [549, 454] width 86 height 21
click at [100, 590] on icon at bounding box center [98, 587] width 8 height 8
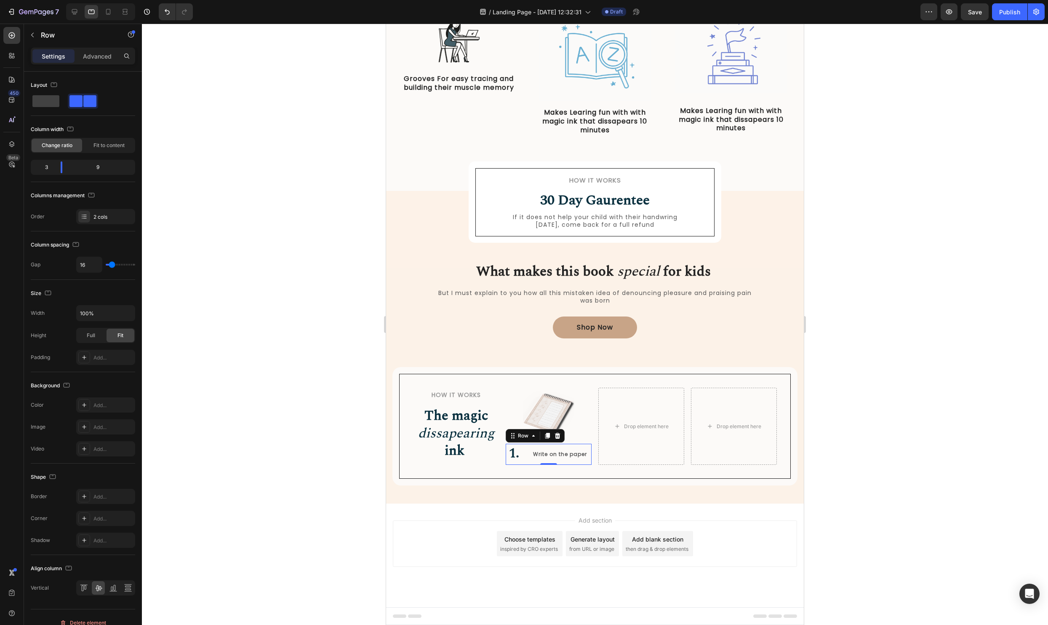
click at [973, 428] on div at bounding box center [595, 324] width 906 height 601
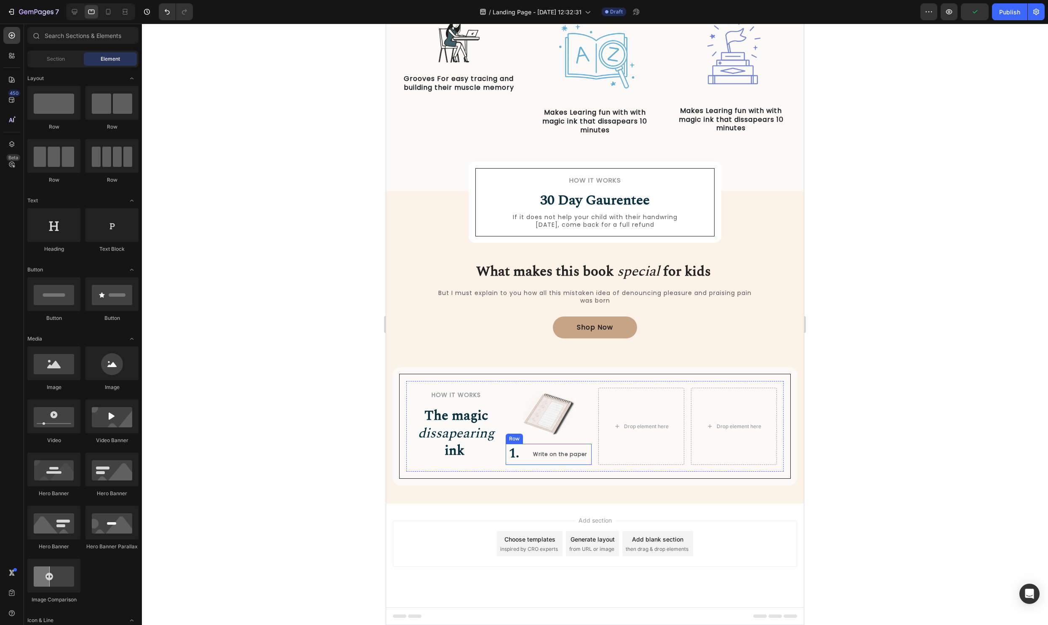
click at [532, 455] on div "Write on the paper" at bounding box center [561, 454] width 59 height 8
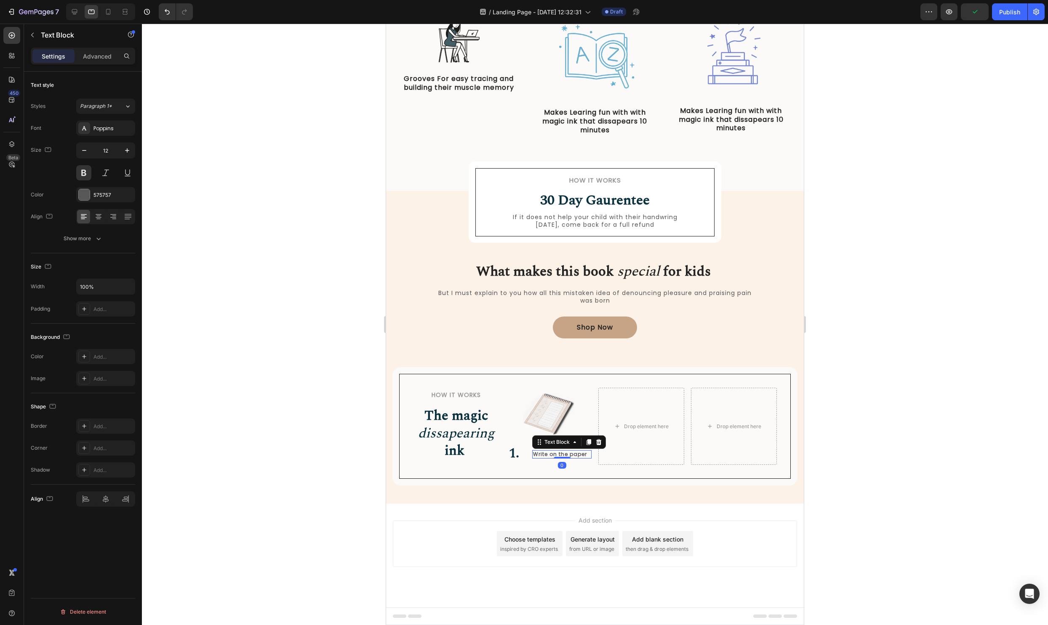
click at [545, 454] on p "Write on the paper" at bounding box center [562, 454] width 58 height 7
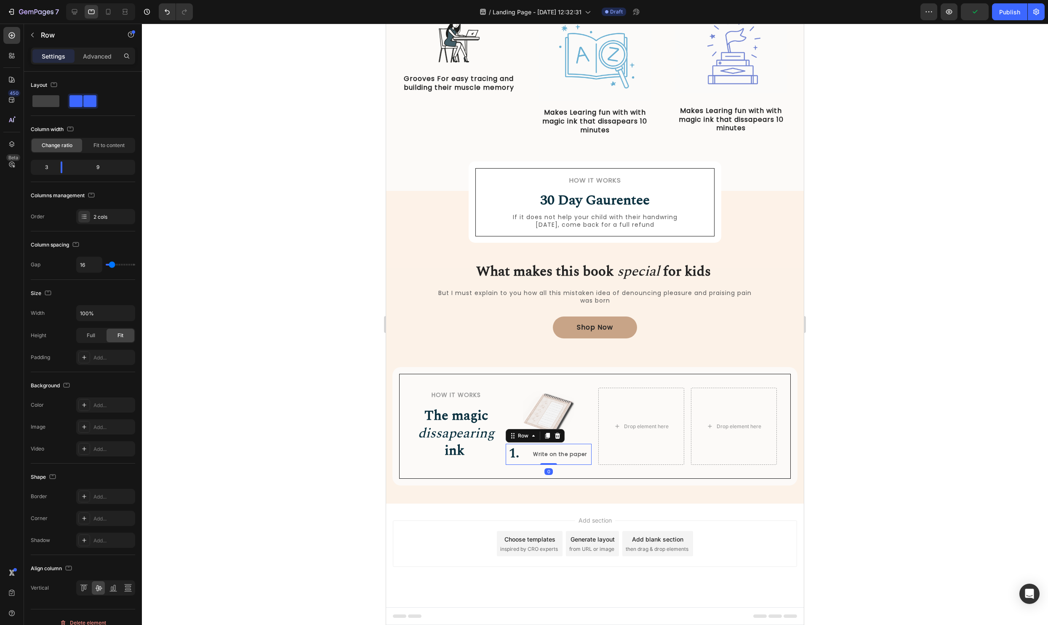
click at [528, 456] on div "1. Heading Write on the paper Text Block Row 0" at bounding box center [549, 454] width 86 height 21
click at [537, 457] on div "Write on the paper" at bounding box center [561, 454] width 59 height 8
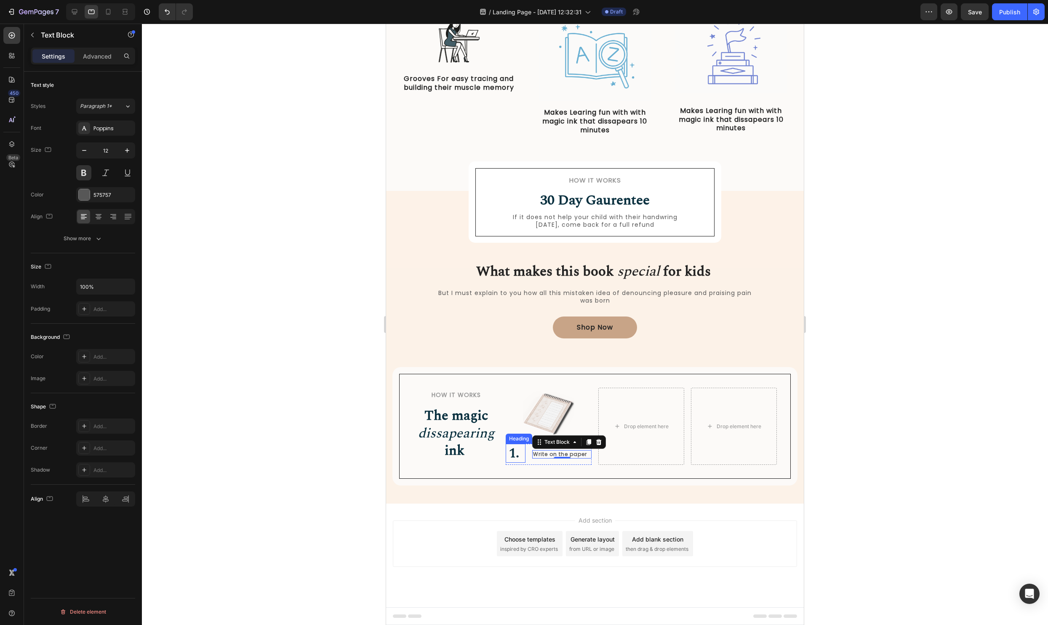
click at [519, 446] on strong "1." at bounding box center [514, 453] width 10 height 21
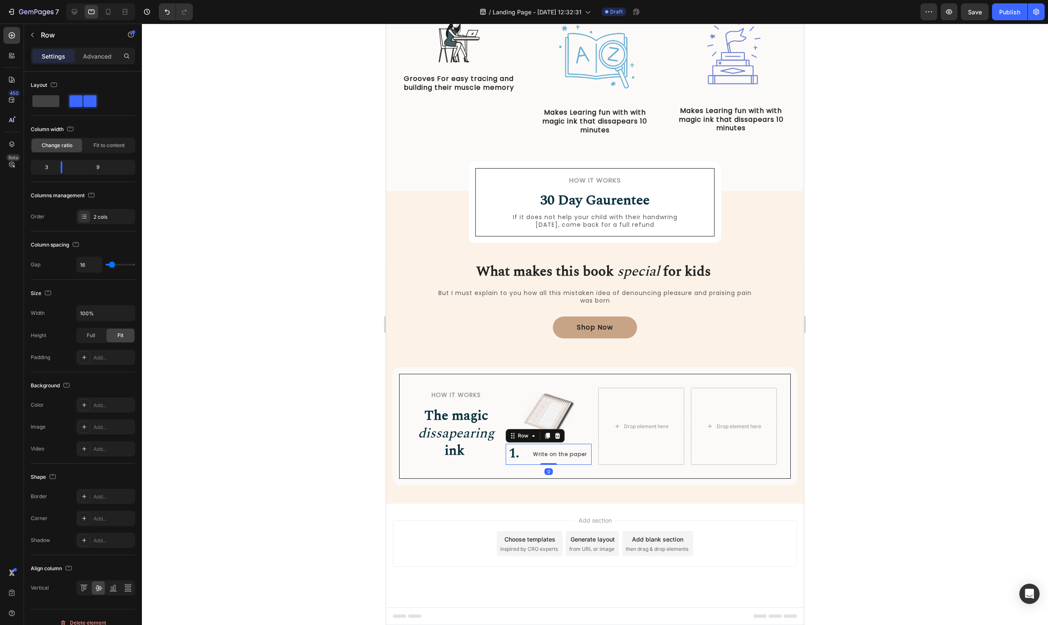
click at [526, 455] on div "1. Heading Write on the paper Text Block Row 0" at bounding box center [549, 454] width 86 height 21
click at [63, 173] on div at bounding box center [68, 167] width 15 height 12
drag, startPoint x: 67, startPoint y: 170, endPoint x: 60, endPoint y: 170, distance: 6.8
click at [60, 170] on div at bounding box center [61, 167] width 15 height 12
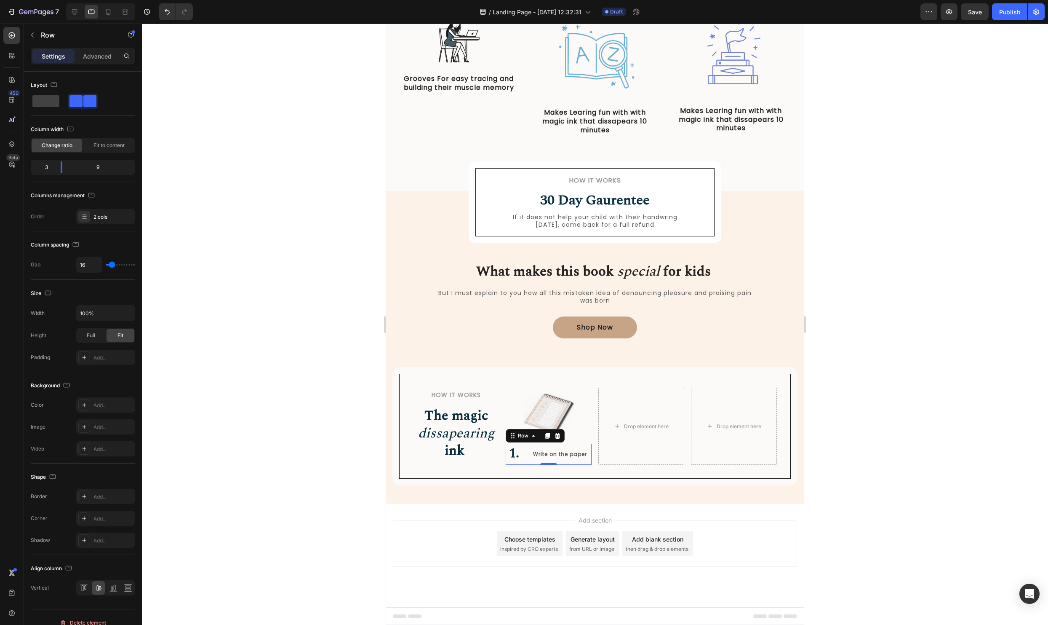
click at [897, 362] on div at bounding box center [595, 324] width 906 height 601
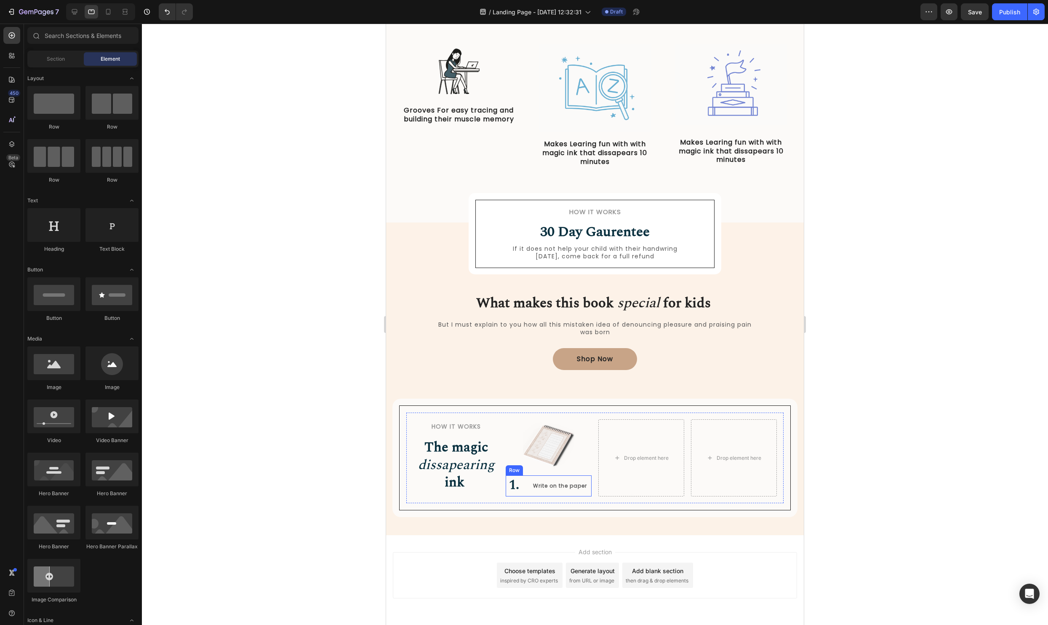
scroll to position [292, 0]
drag, startPoint x: 109, startPoint y: 14, endPoint x: 323, endPoint y: 156, distance: 257.0
click at [109, 14] on icon at bounding box center [108, 12] width 5 height 6
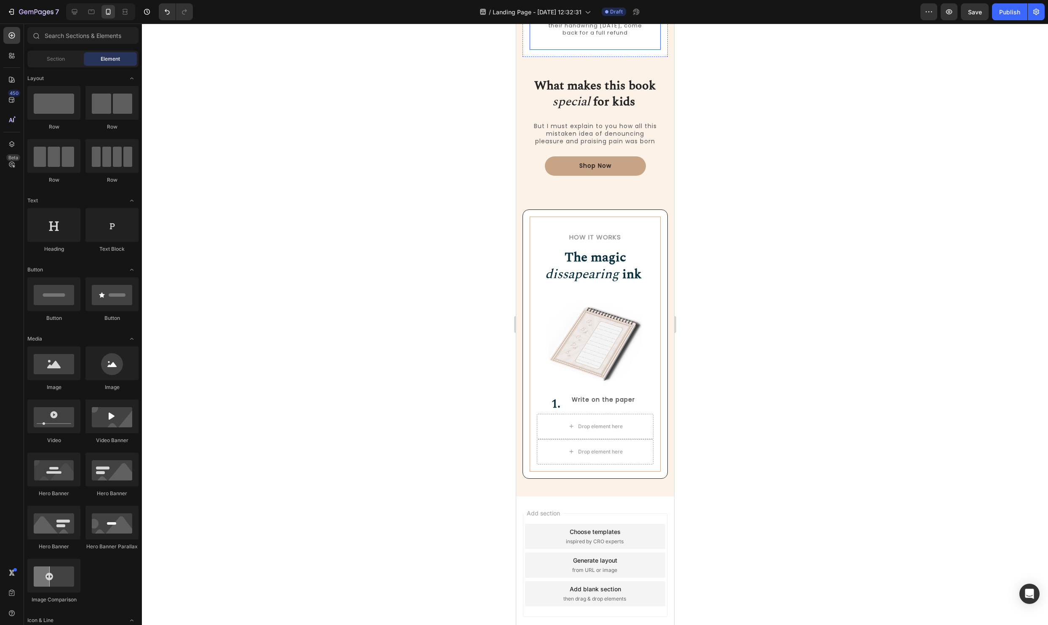
scroll to position [730, 0]
click at [597, 394] on p "Write on the paper" at bounding box center [612, 397] width 81 height 8
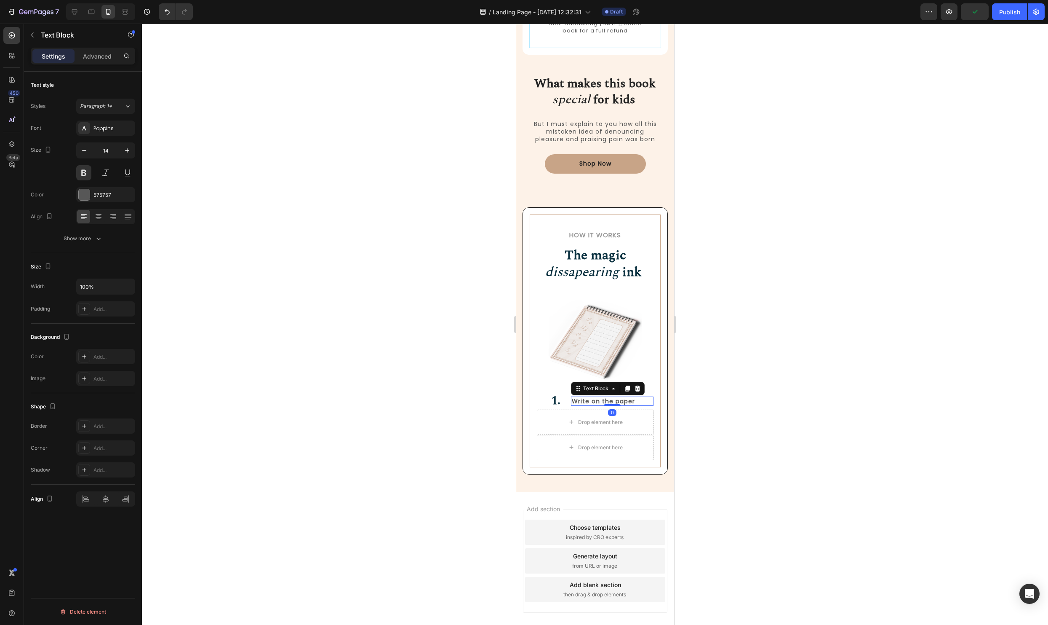
drag, startPoint x: 613, startPoint y: 410, endPoint x: 618, endPoint y: 381, distance: 29.9
click at [613, 381] on div "Image 1. Heading Write on the paper Text Block 0 Row" at bounding box center [595, 351] width 117 height 115
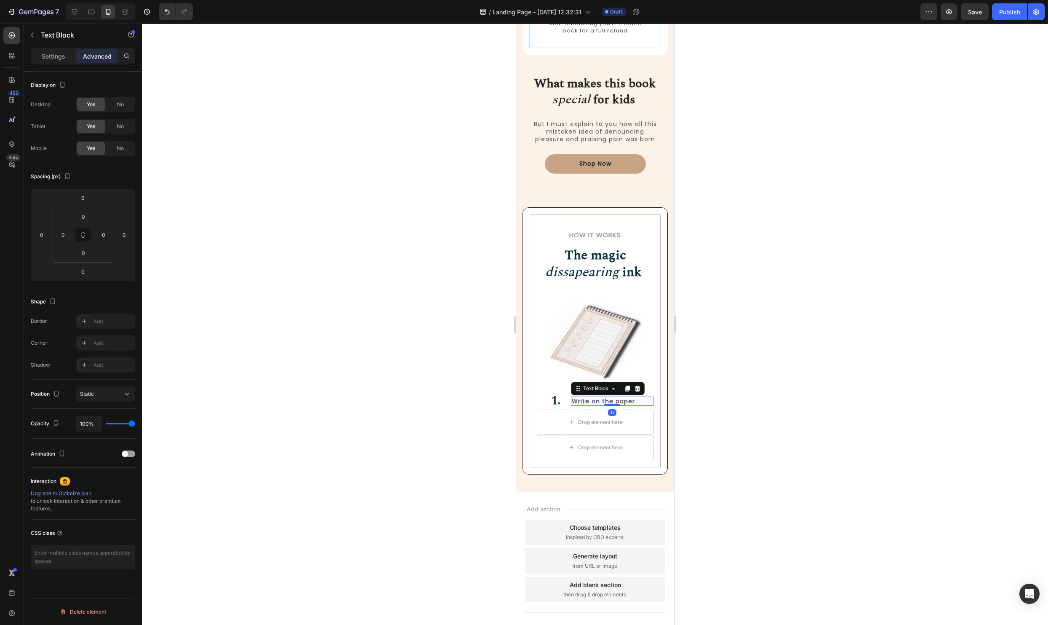
drag, startPoint x: 731, startPoint y: 395, endPoint x: 729, endPoint y: 411, distance: 16.1
click at [731, 395] on div at bounding box center [595, 324] width 906 height 601
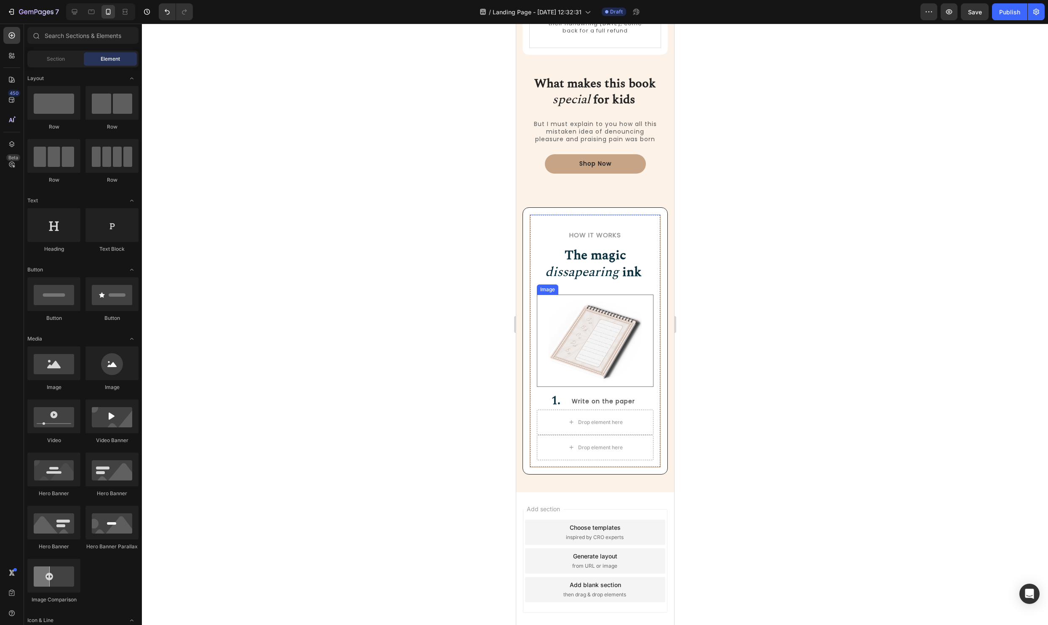
click at [605, 334] on img at bounding box center [595, 340] width 94 height 93
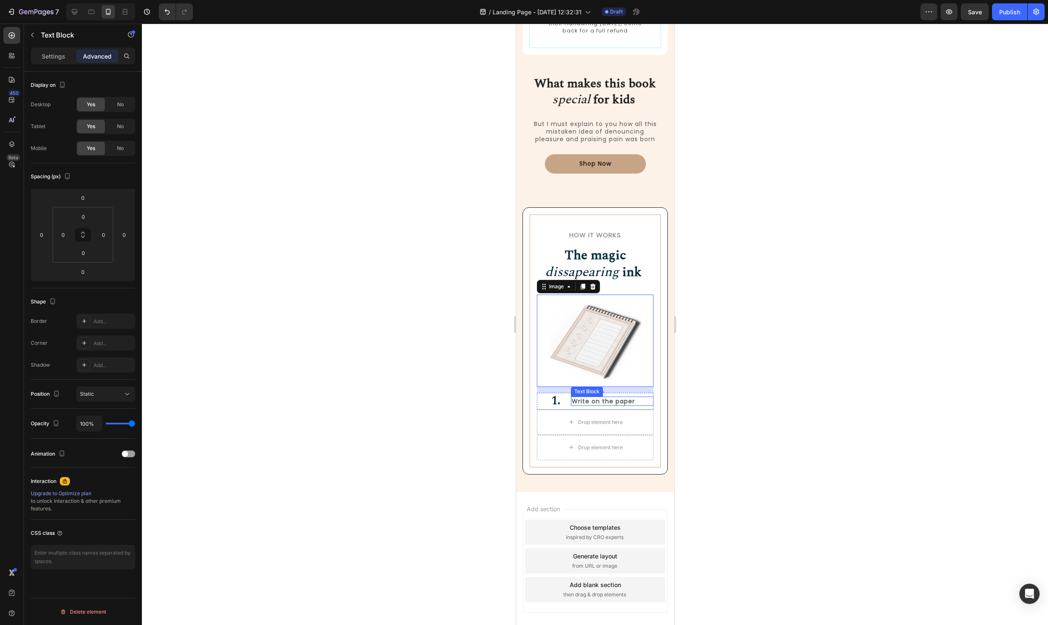
click at [651, 401] on p "Write on the paper" at bounding box center [612, 401] width 81 height 8
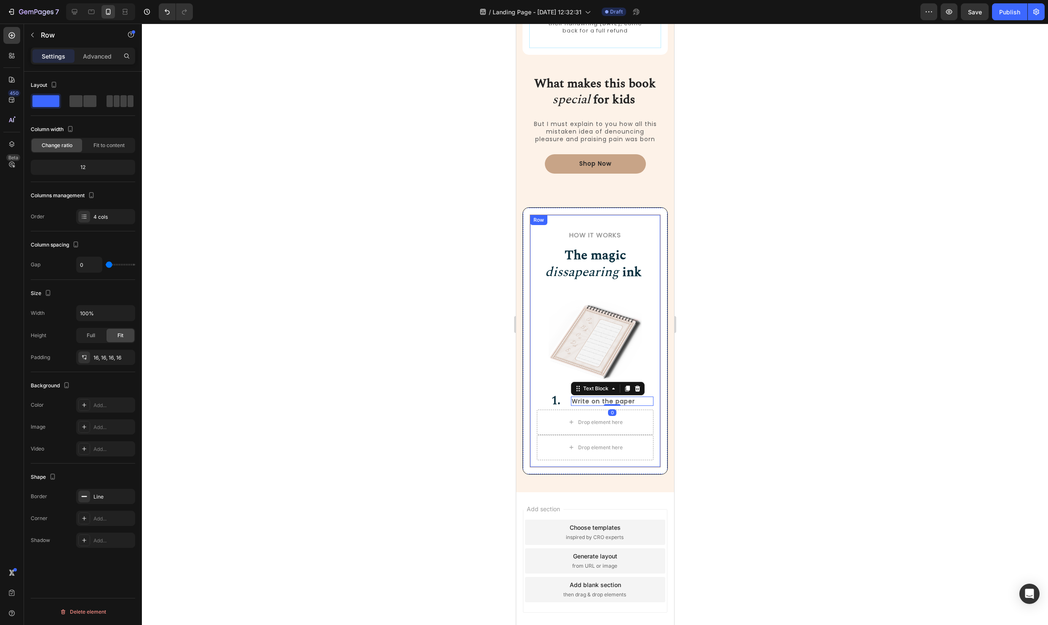
click at [653, 389] on div "How it Works Heading The magic dissapearing ink Heading Row Image 1. Heading Wr…" at bounding box center [594, 340] width 131 height 253
click at [650, 388] on div "Image 1. Heading Write on the paper Text Block Row" at bounding box center [595, 351] width 117 height 115
click at [577, 322] on img at bounding box center [595, 340] width 94 height 93
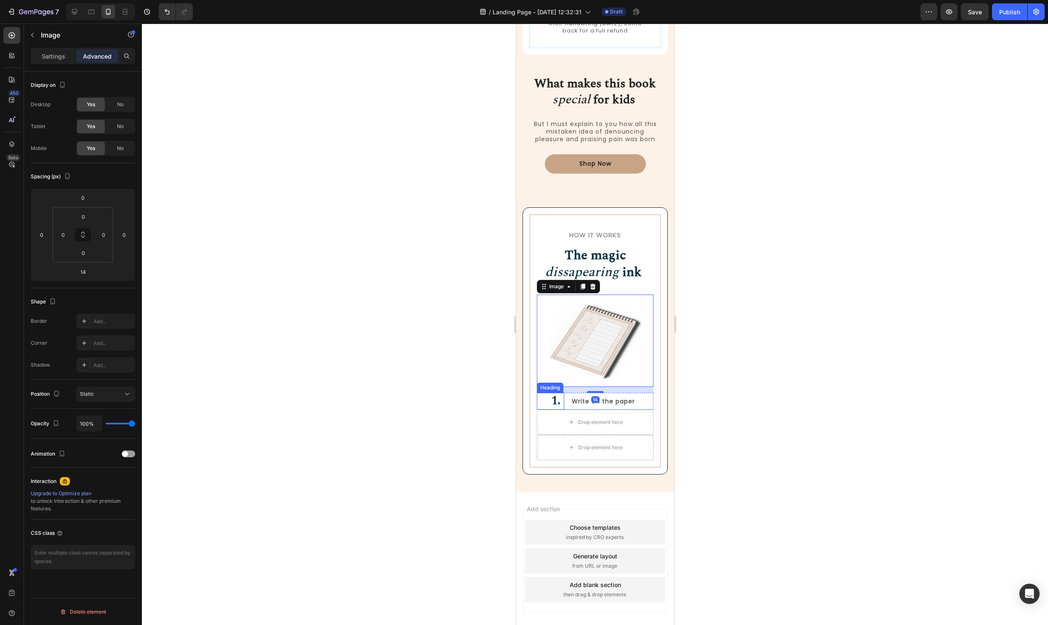
click at [539, 402] on h2 "1." at bounding box center [550, 401] width 27 height 16
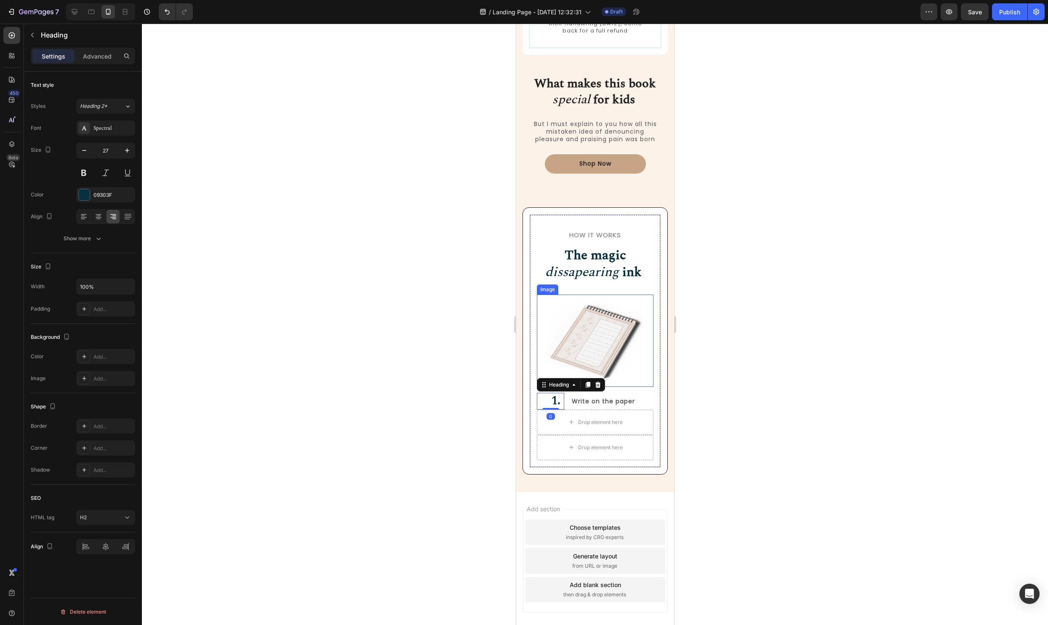
click at [611, 334] on img at bounding box center [595, 340] width 94 height 93
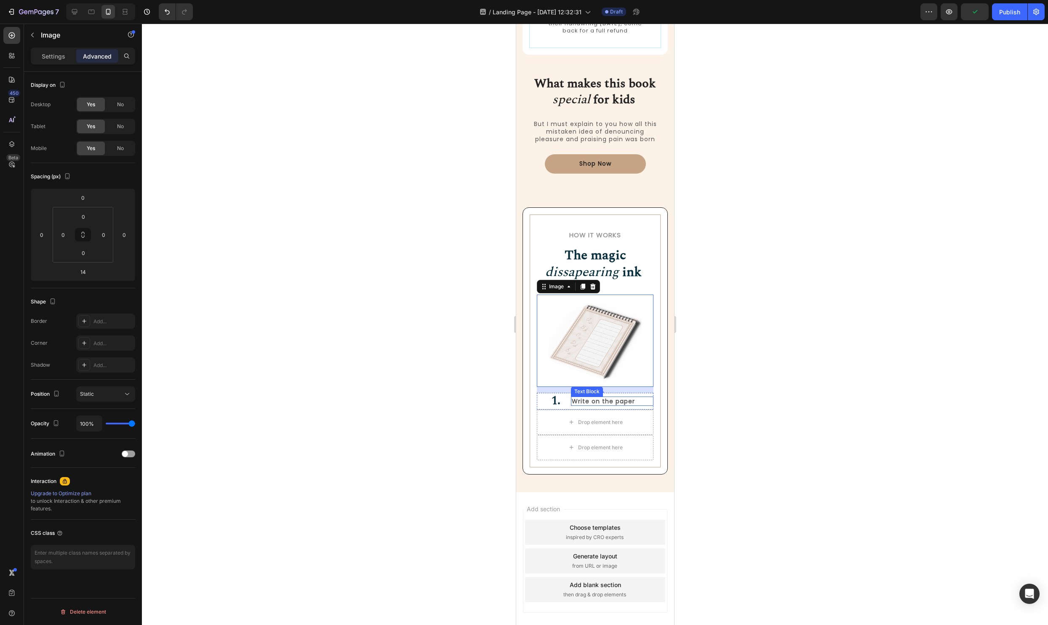
click at [646, 396] on div "Write on the paper" at bounding box center [612, 400] width 83 height 9
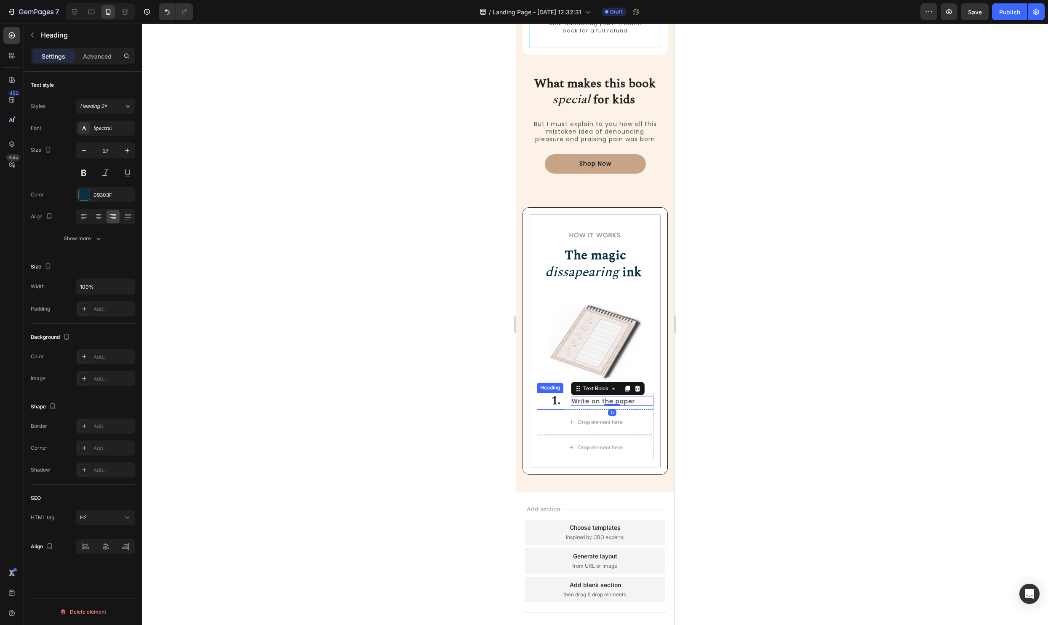
click at [542, 393] on h2 "1." at bounding box center [550, 401] width 27 height 16
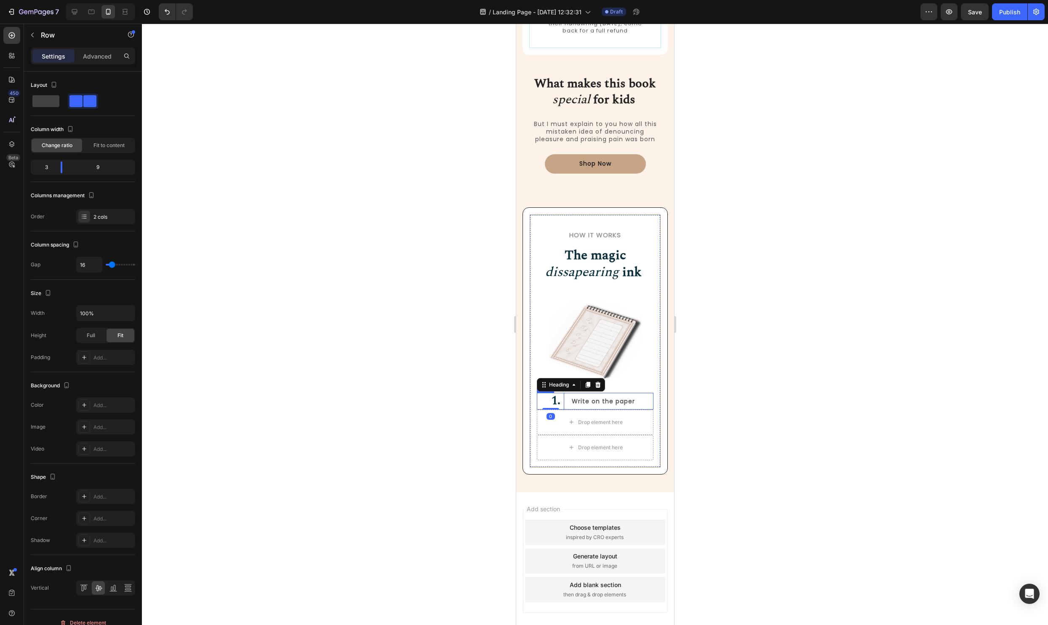
click at [566, 395] on div "1. Heading 0 Write on the paper Text Block Row" at bounding box center [595, 401] width 117 height 16
click at [658, 346] on div "How it Works Heading The magic dissapearing ink Heading Row Image 1. Heading Wr…" at bounding box center [594, 340] width 131 height 253
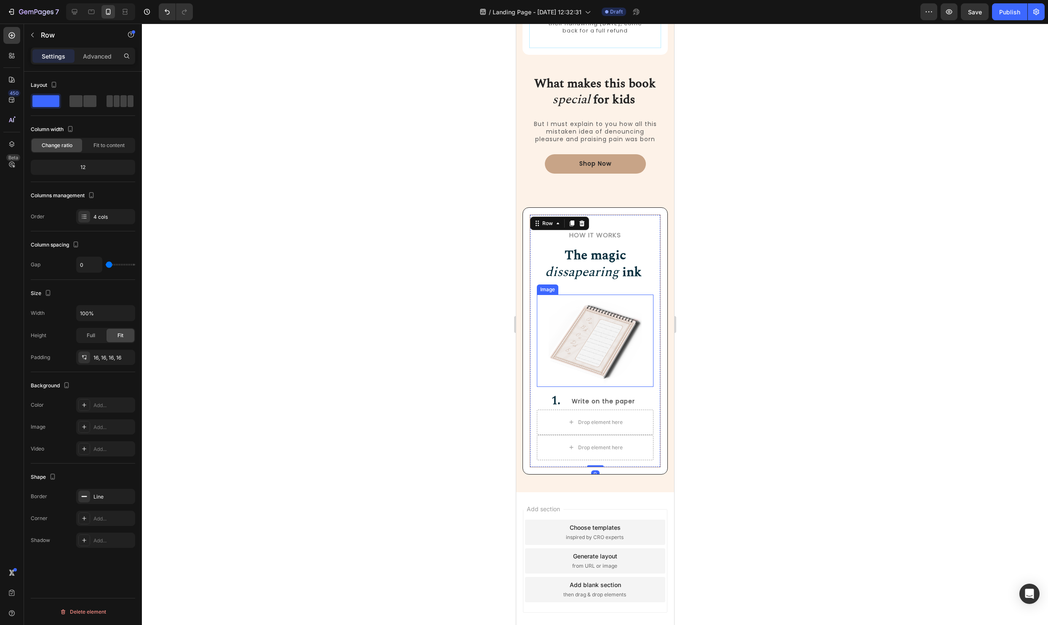
click at [633, 363] on img at bounding box center [595, 340] width 94 height 93
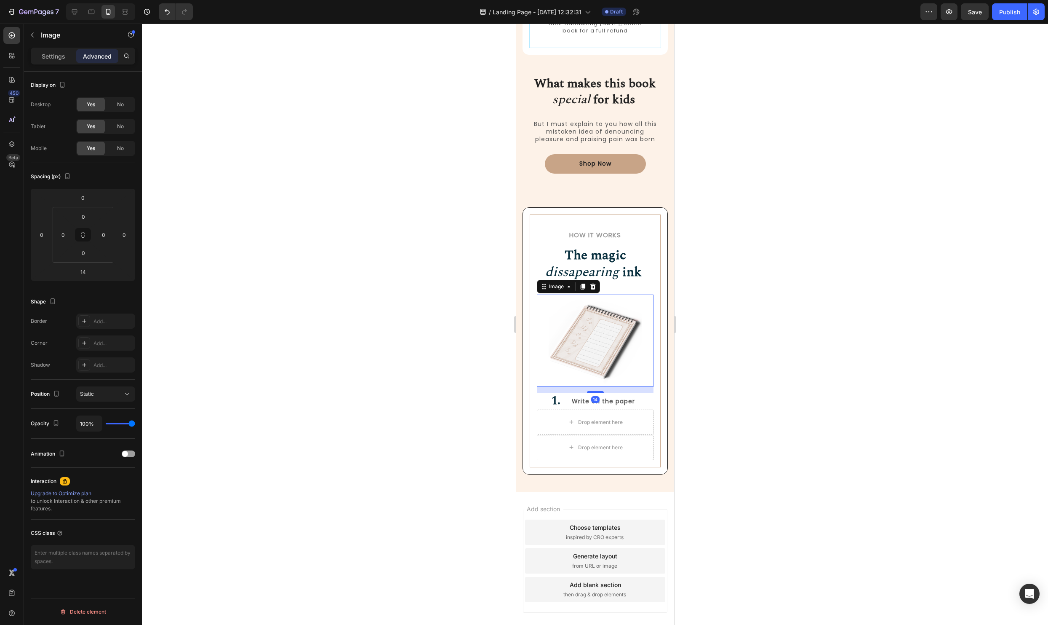
click at [584, 289] on icon at bounding box center [582, 286] width 7 height 7
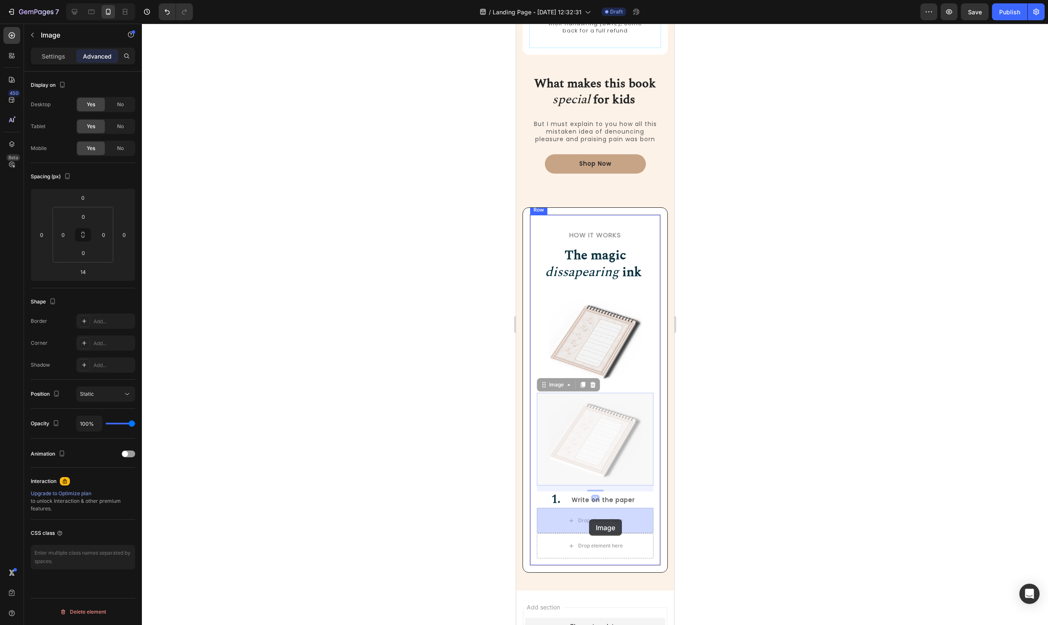
drag, startPoint x: 545, startPoint y: 388, endPoint x: 589, endPoint y: 519, distance: 138.0
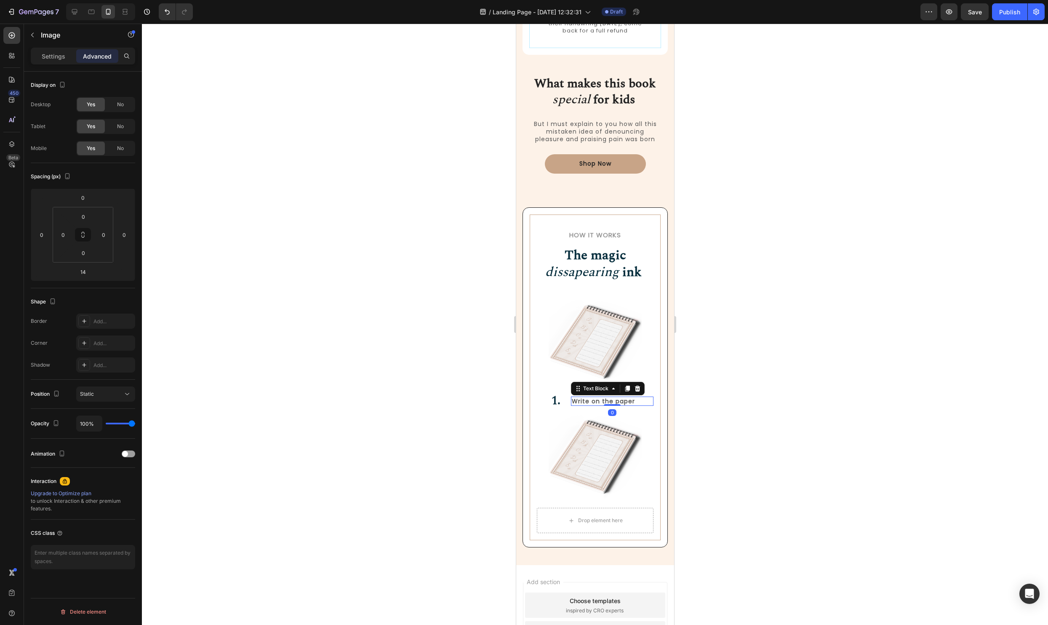
click at [613, 399] on p "Write on the paper" at bounding box center [612, 401] width 81 height 8
click at [567, 403] on div "1. Heading Write on the paper Text Block 0 Row" at bounding box center [595, 401] width 117 height 16
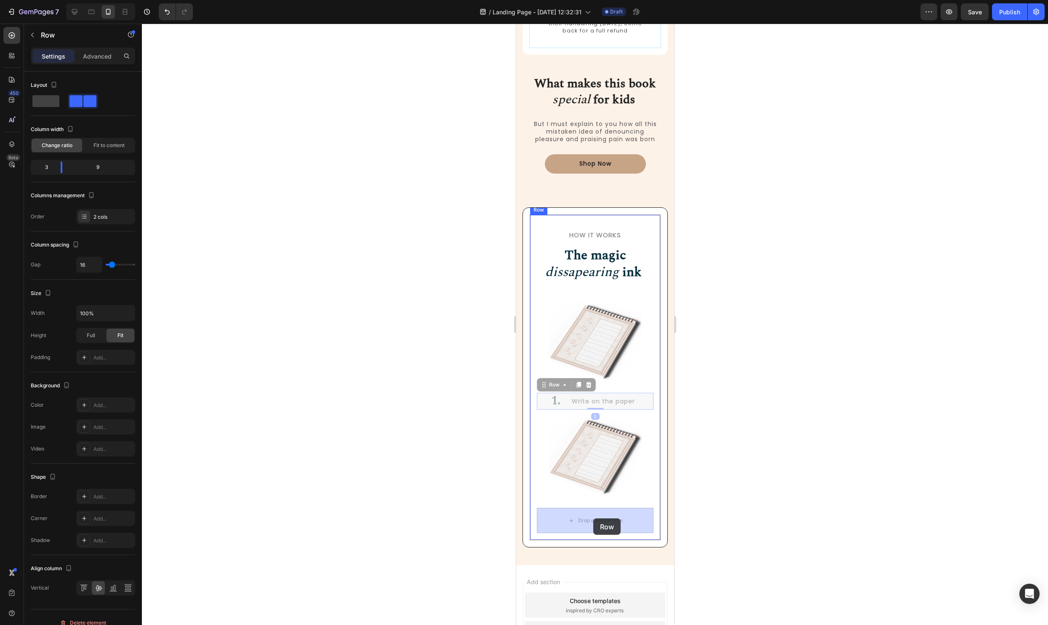
drag, startPoint x: 543, startPoint y: 383, endPoint x: 593, endPoint y: 518, distance: 144.3
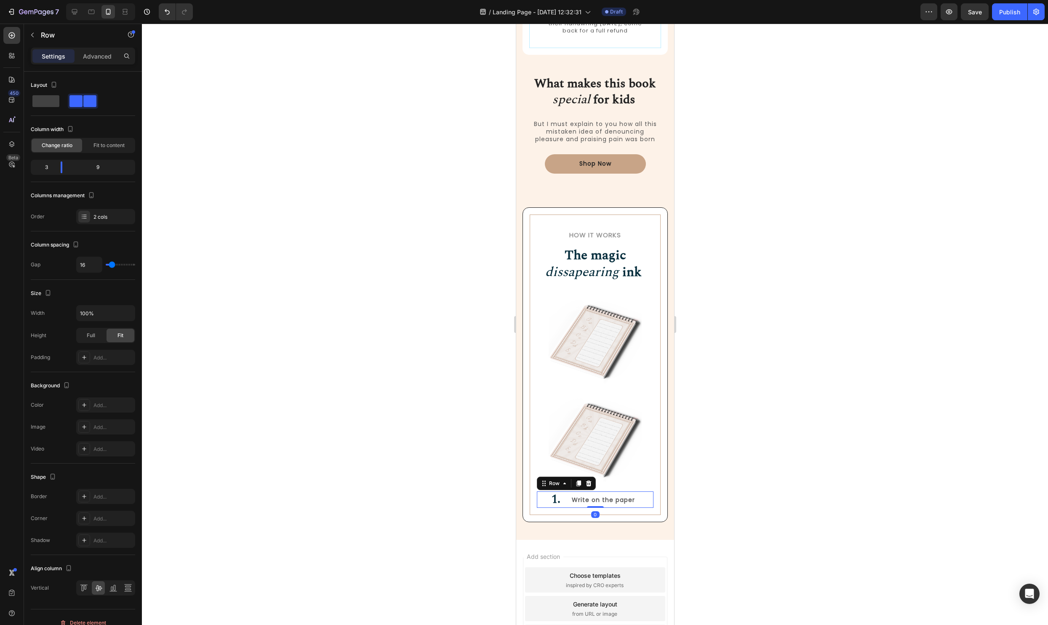
click at [848, 433] on div at bounding box center [595, 324] width 906 height 601
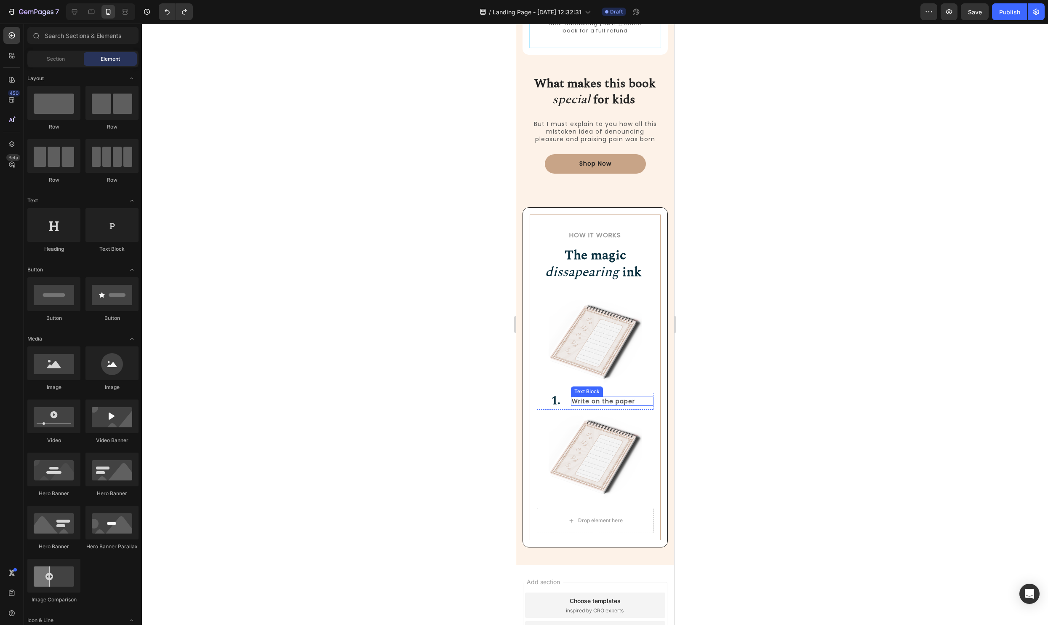
click at [582, 398] on p "Write on the paper" at bounding box center [612, 401] width 81 height 8
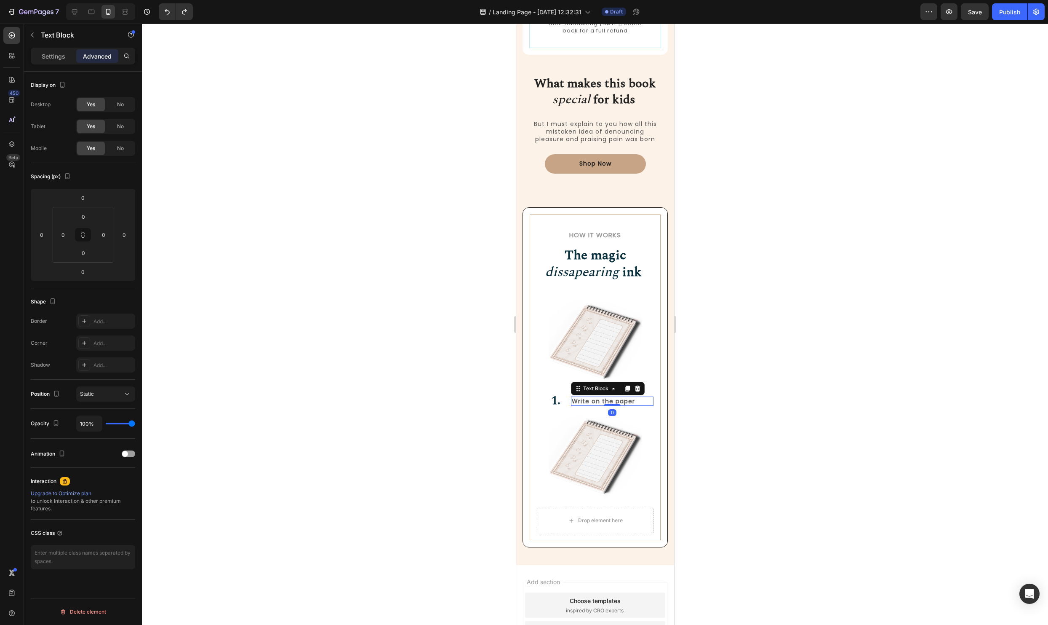
click at [571, 401] on div "Write on the paper" at bounding box center [612, 400] width 83 height 9
click at [569, 401] on div "1. Heading Write on the paper Text Block 0 Row" at bounding box center [595, 401] width 117 height 16
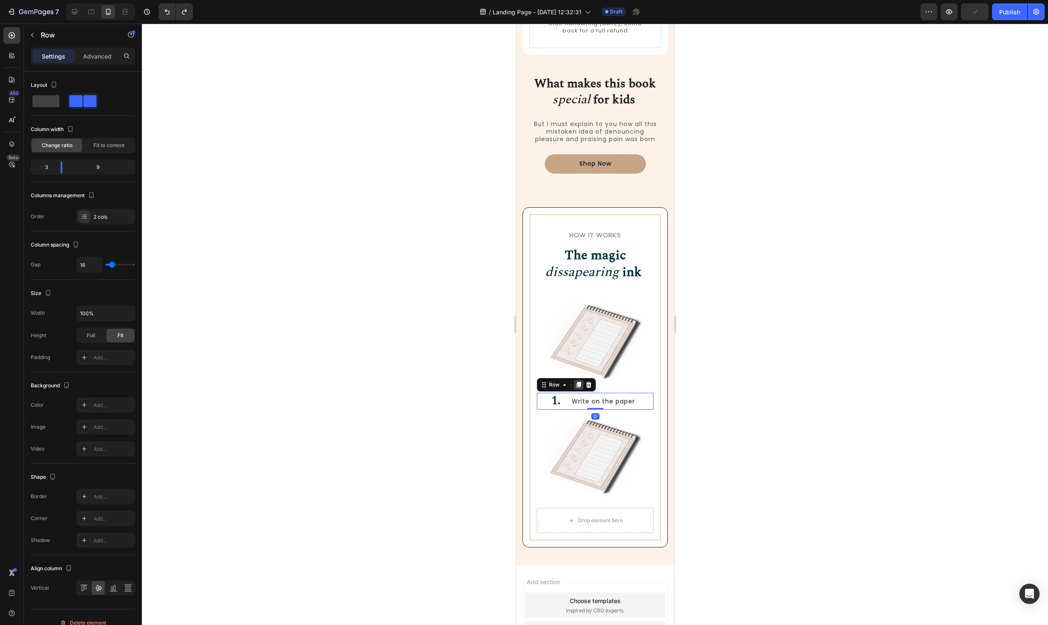
click at [580, 383] on icon at bounding box center [578, 384] width 7 height 7
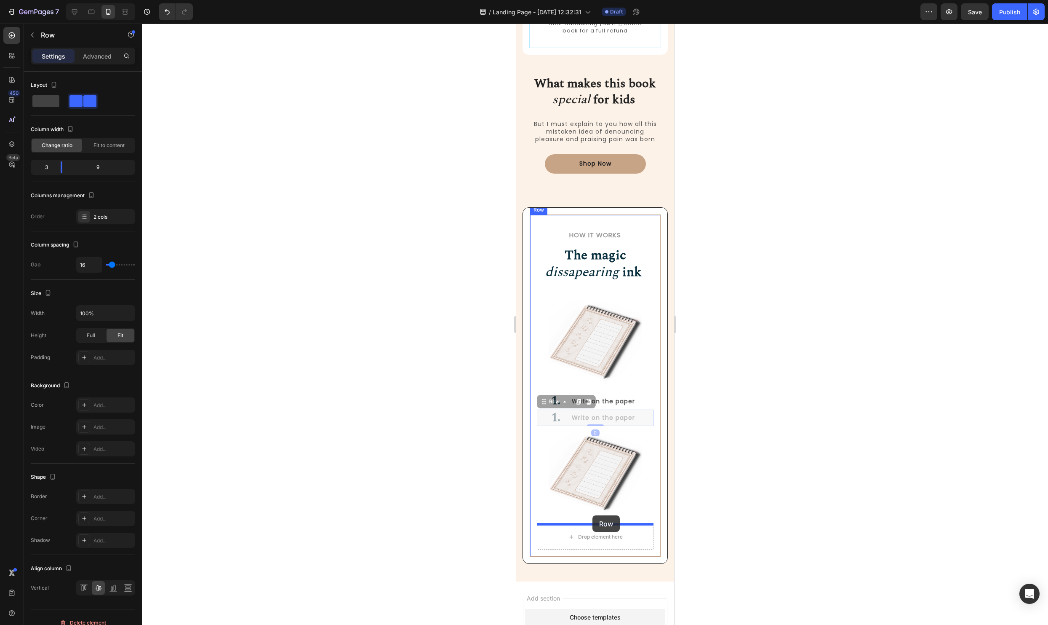
drag, startPoint x: 547, startPoint y: 401, endPoint x: 592, endPoint y: 515, distance: 122.9
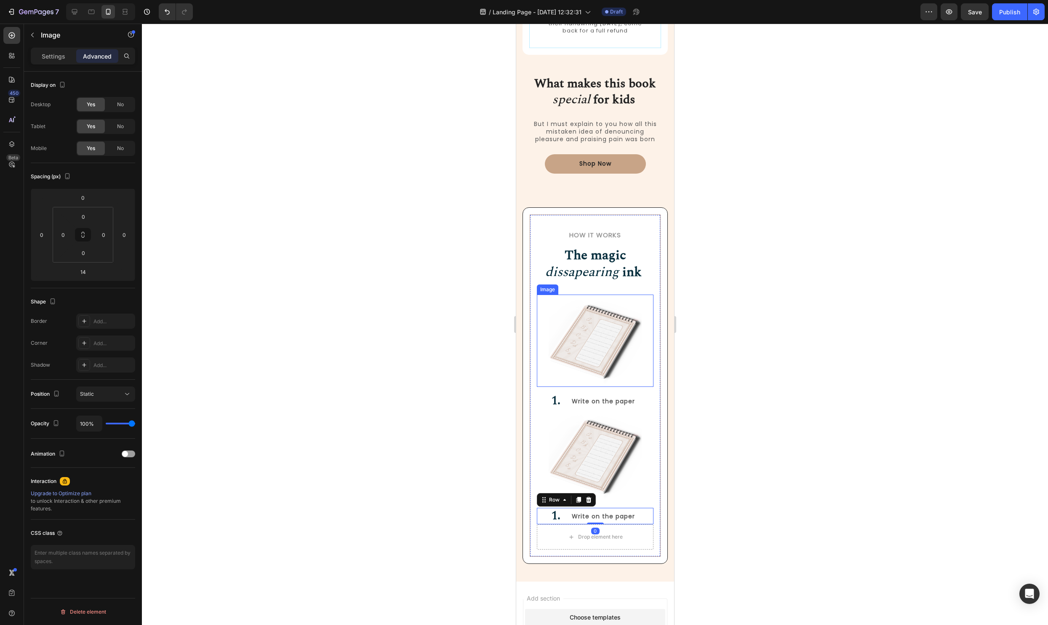
click at [607, 380] on img at bounding box center [595, 340] width 94 height 93
click at [553, 394] on strong "1." at bounding box center [555, 401] width 9 height 18
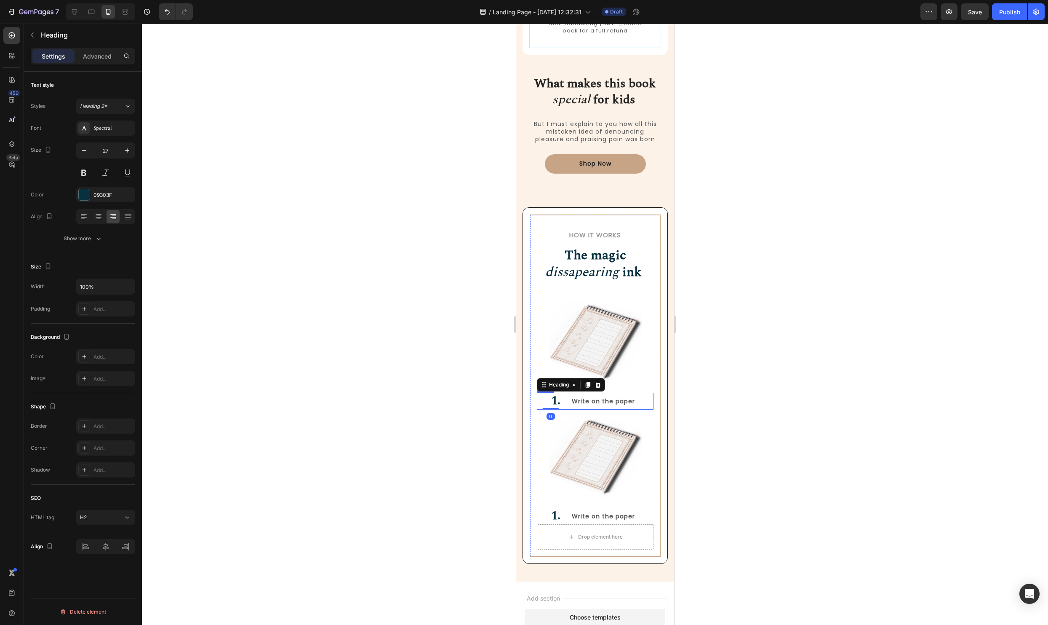
click at [564, 398] on div "1. Heading 0 Write on the paper Text Block Row" at bounding box center [595, 401] width 117 height 16
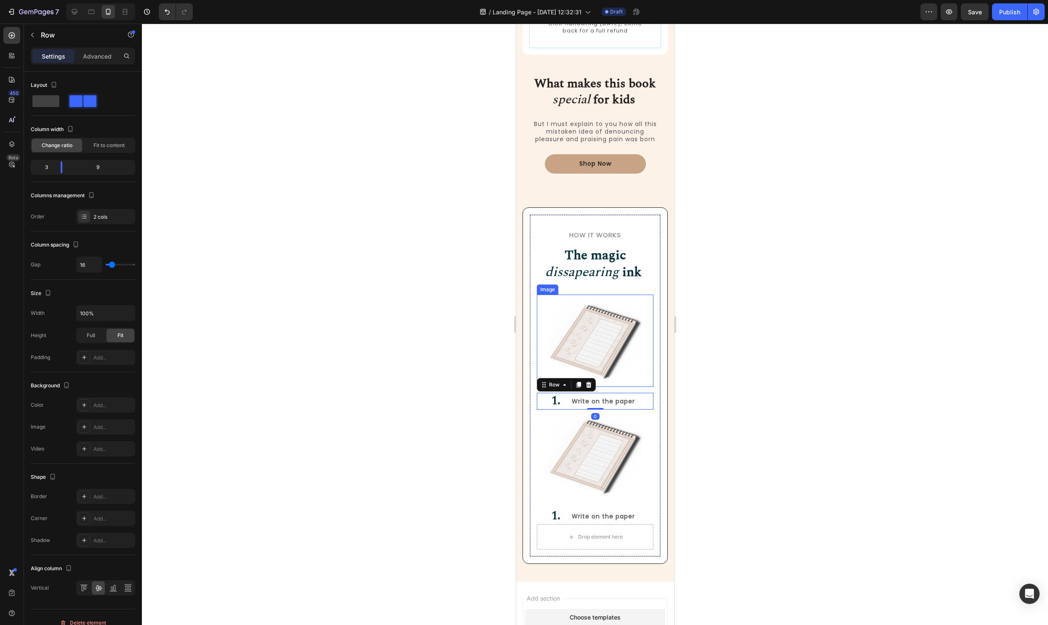
click at [594, 362] on img at bounding box center [595, 340] width 94 height 93
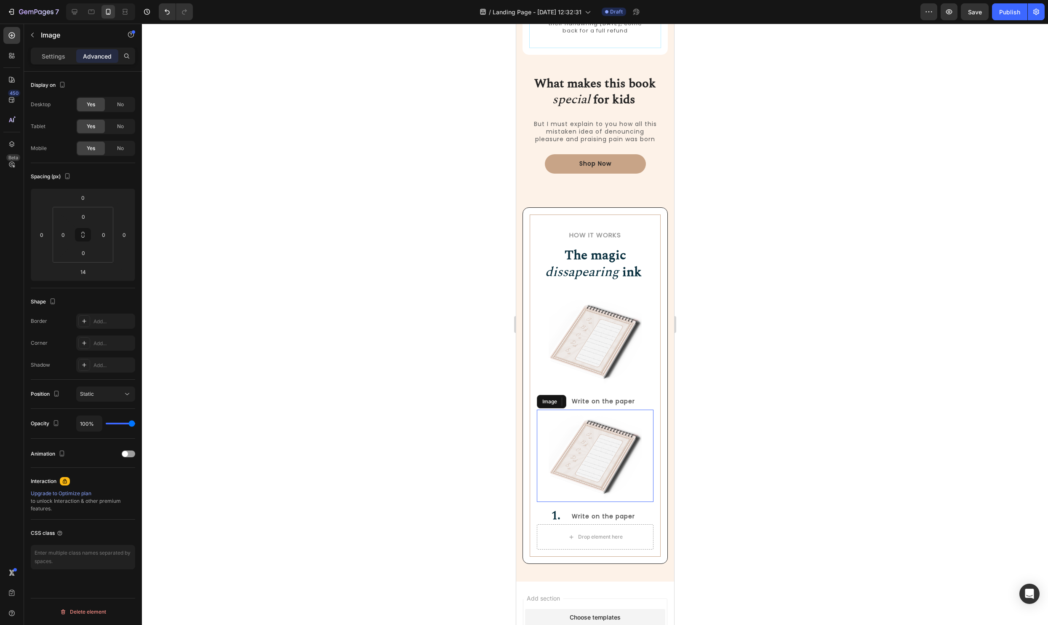
click at [631, 422] on img at bounding box center [595, 455] width 94 height 93
click at [809, 443] on div at bounding box center [595, 324] width 906 height 601
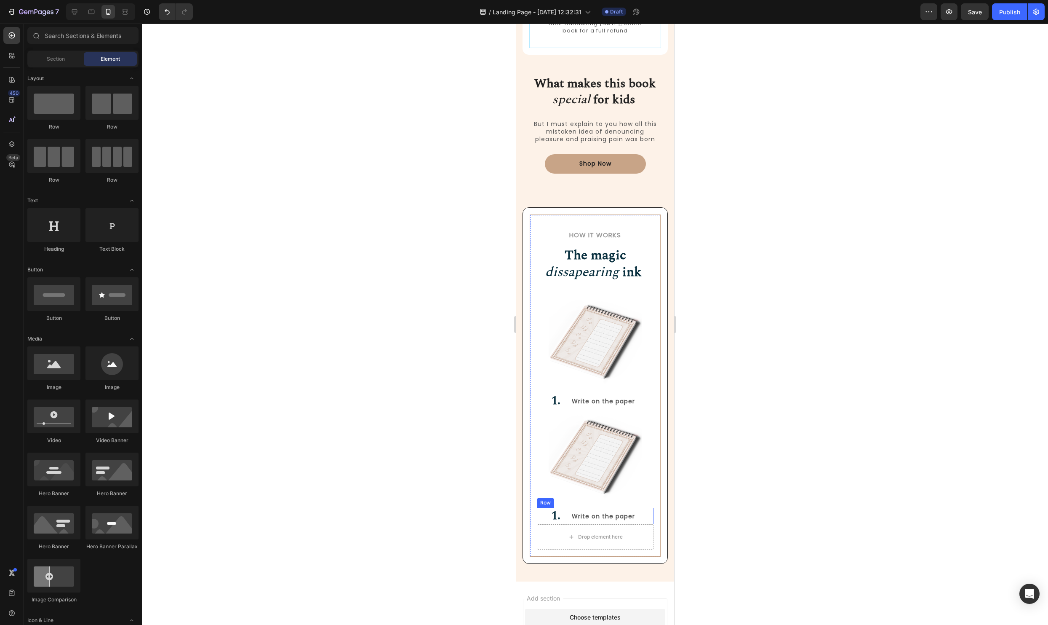
click at [579, 512] on p "Write on the paper" at bounding box center [612, 516] width 81 height 8
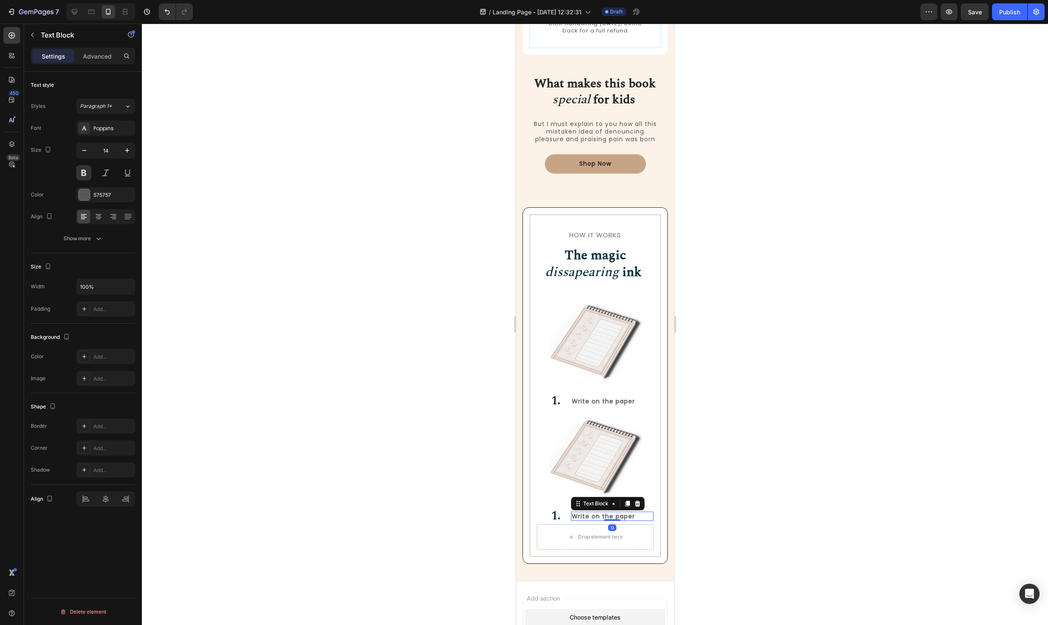
click at [597, 516] on p "Write on the paper" at bounding box center [612, 516] width 81 height 8
drag, startPoint x: 637, startPoint y: 516, endPoint x: 573, endPoint y: 515, distance: 64.0
click at [573, 515] on p "Write on the paper" at bounding box center [612, 516] width 81 height 8
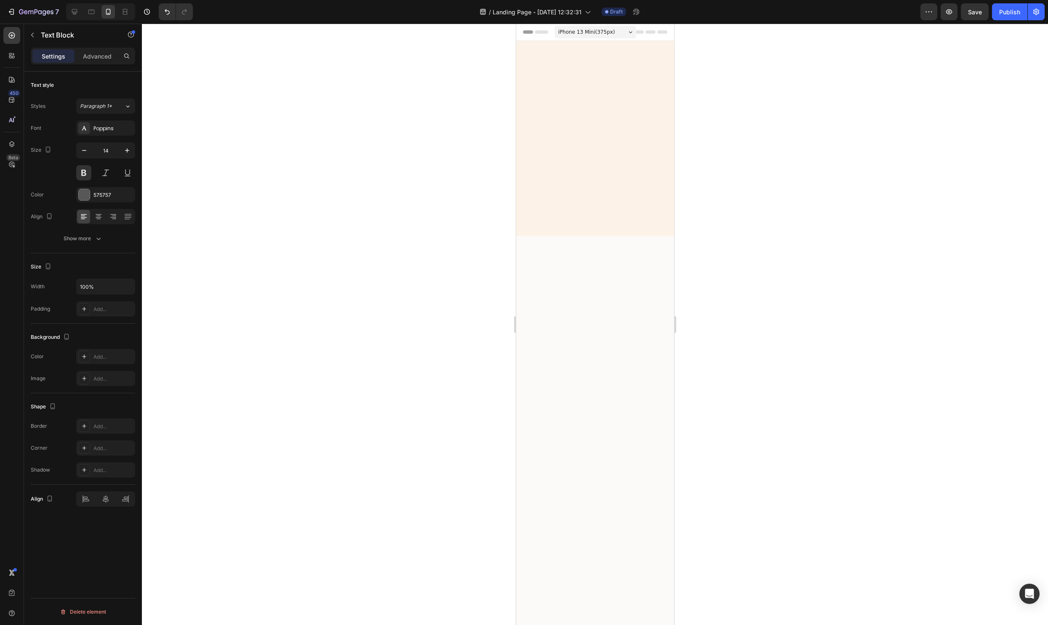
scroll to position [730, 0]
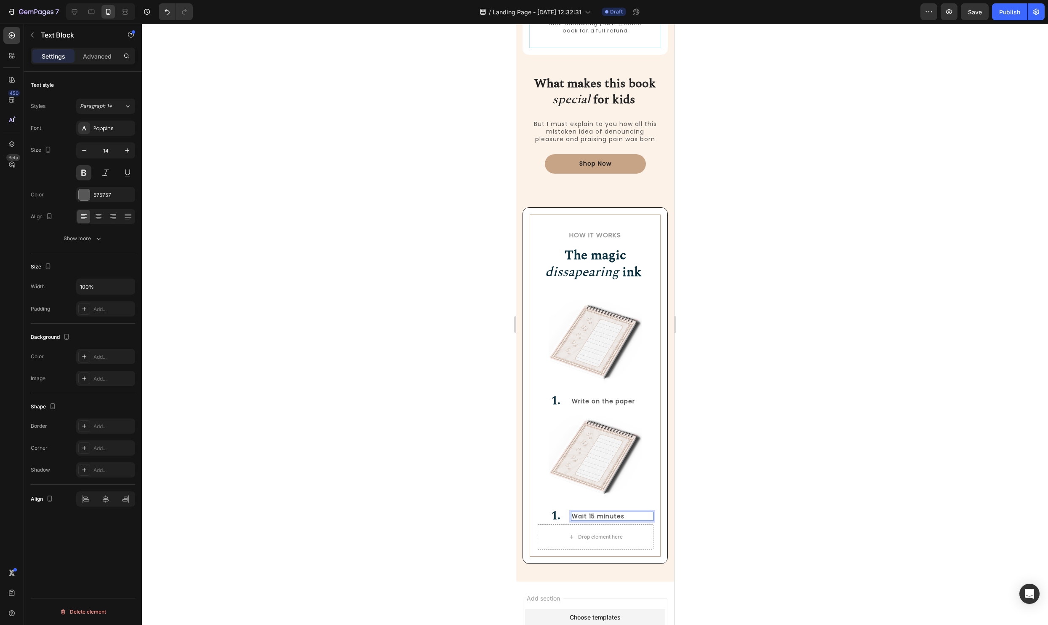
click at [704, 503] on div at bounding box center [595, 324] width 906 height 601
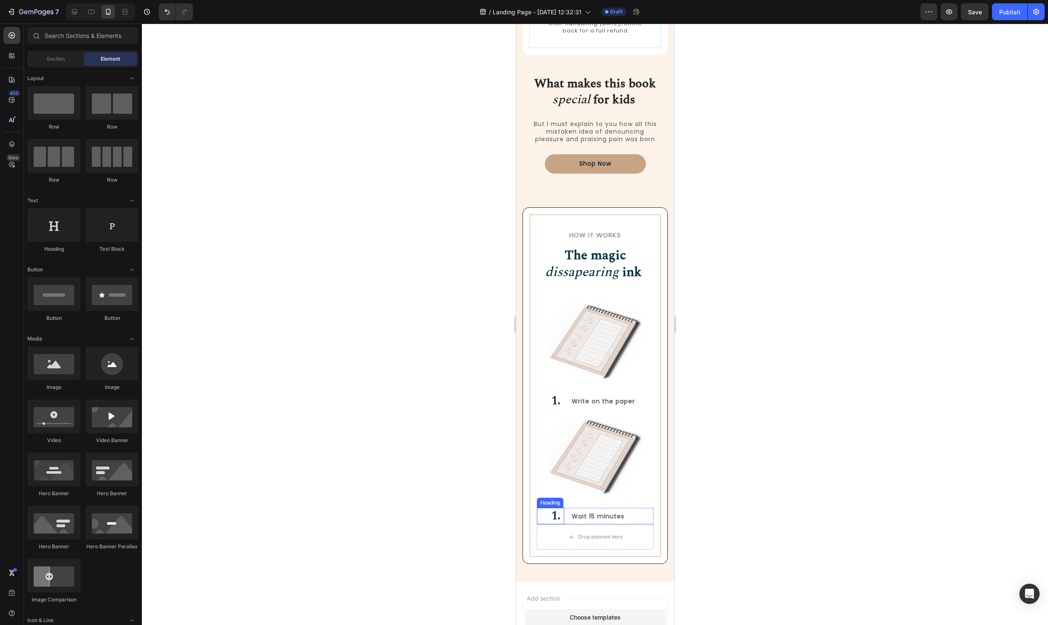
click at [552, 514] on strong "1." at bounding box center [555, 516] width 9 height 18
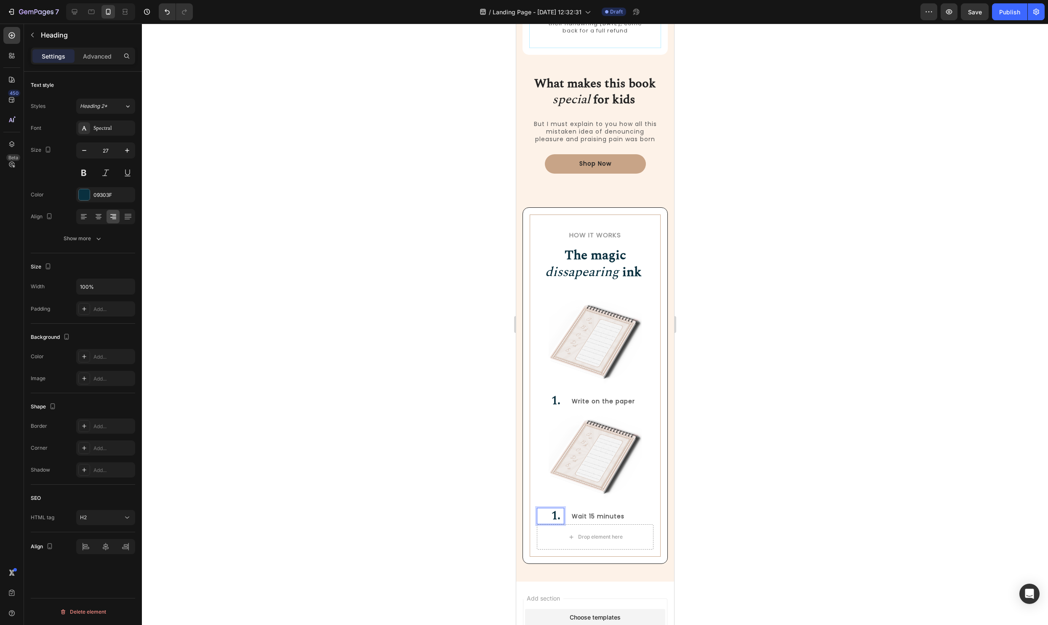
click at [555, 515] on strong "1." at bounding box center [555, 516] width 9 height 18
click at [817, 504] on div at bounding box center [595, 324] width 906 height 601
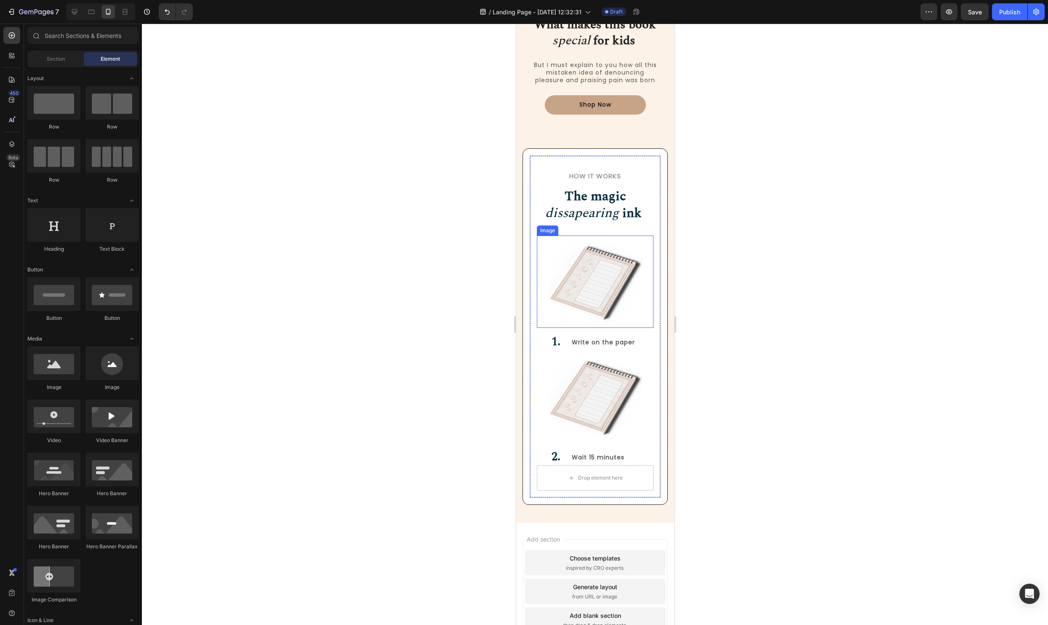
scroll to position [661, 0]
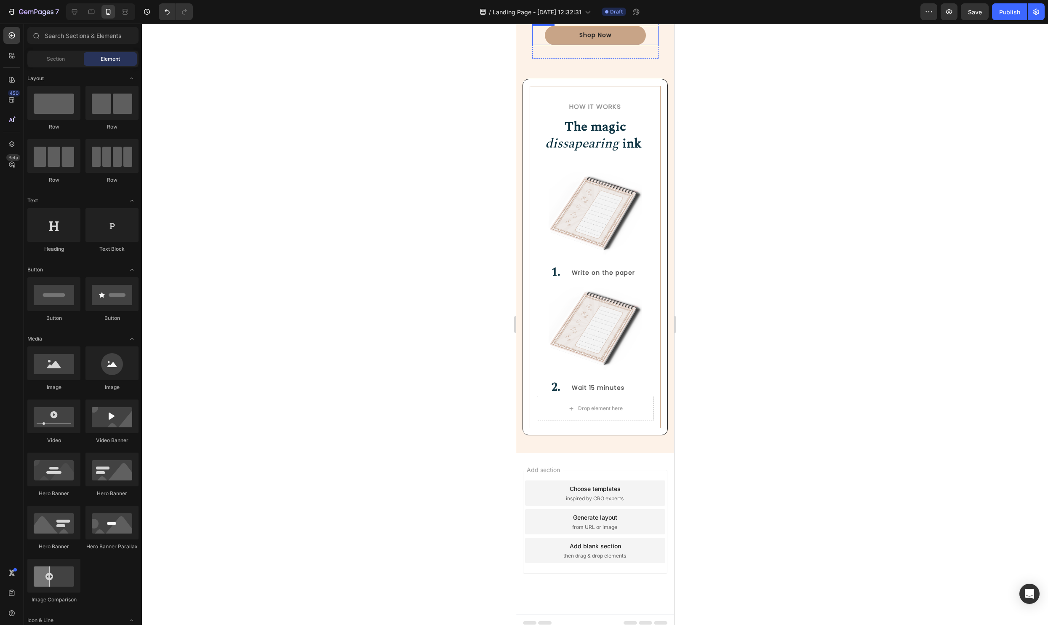
click at [649, 45] on div "Shop Now Button" at bounding box center [595, 35] width 126 height 19
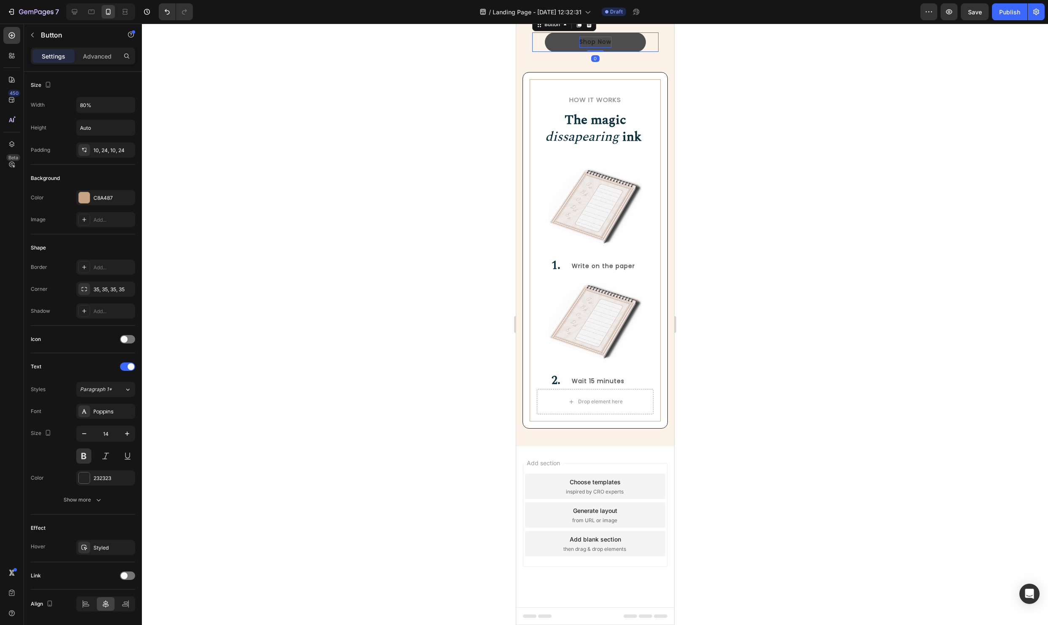
drag, startPoint x: 596, startPoint y: 254, endPoint x: 596, endPoint y: 237, distance: 17.3
click at [597, 51] on div "Shop Now Button 0" at bounding box center [595, 41] width 126 height 19
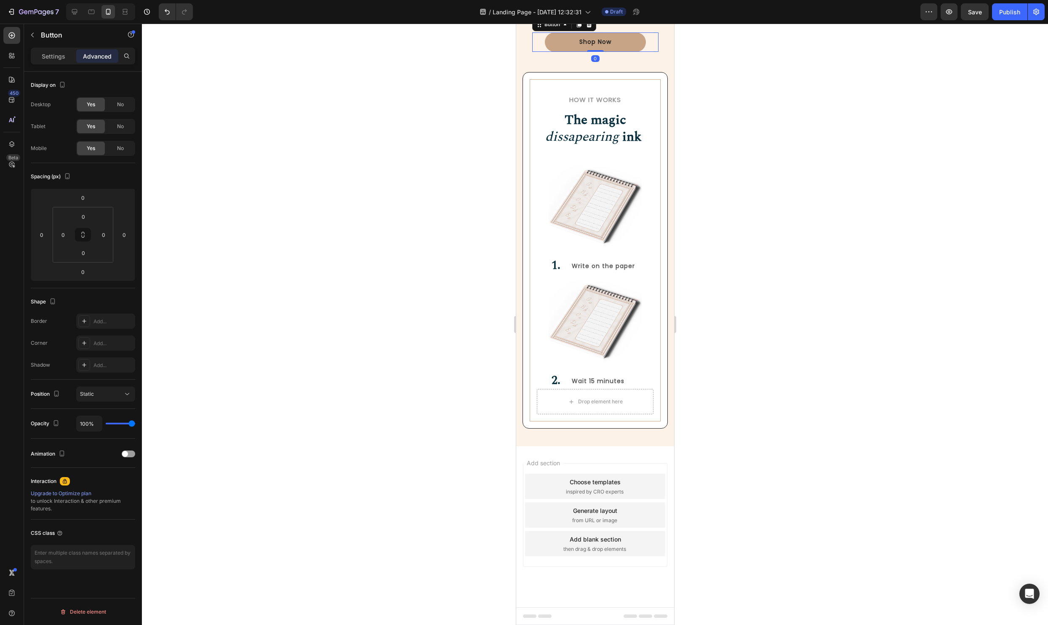
click at [742, 267] on div at bounding box center [595, 324] width 906 height 601
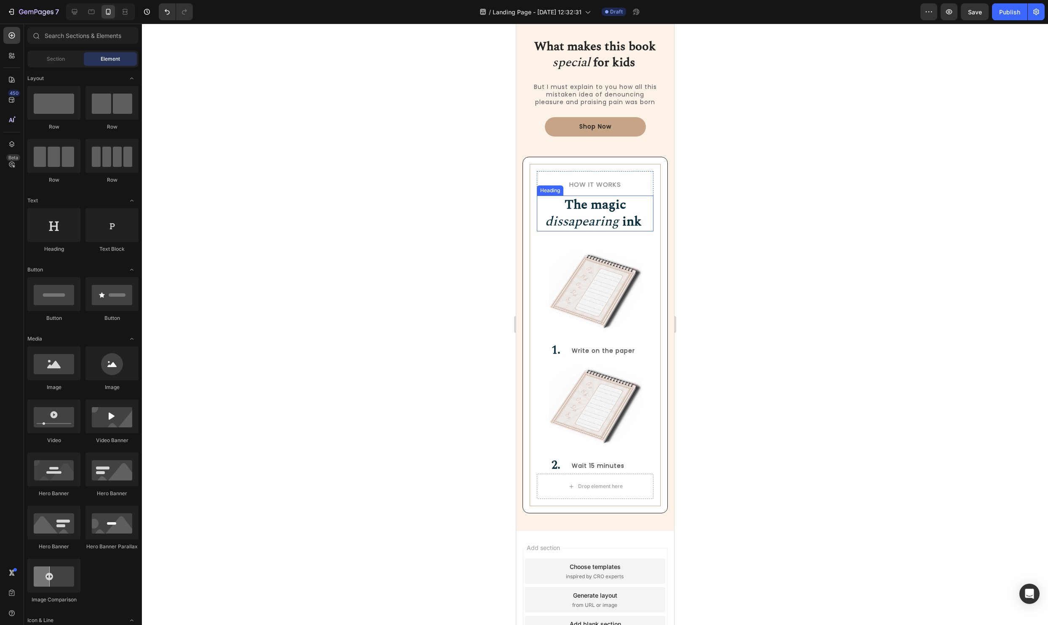
scroll to position [766, 0]
click at [599, 184] on h2 "How it Works" at bounding box center [595, 185] width 117 height 10
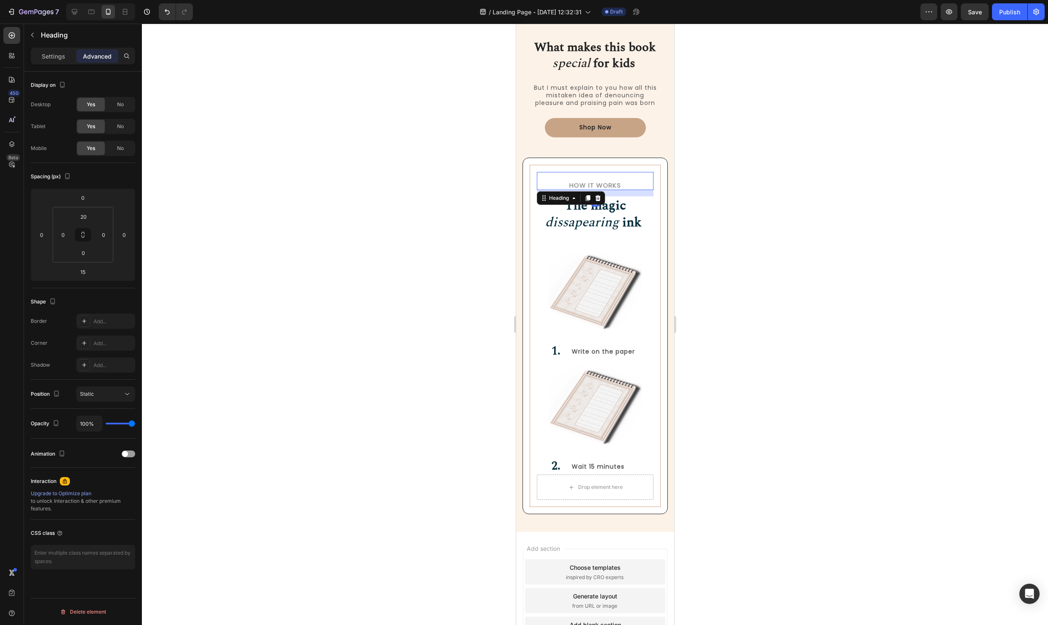
click at [599, 184] on h2 "How it Works" at bounding box center [595, 185] width 117 height 10
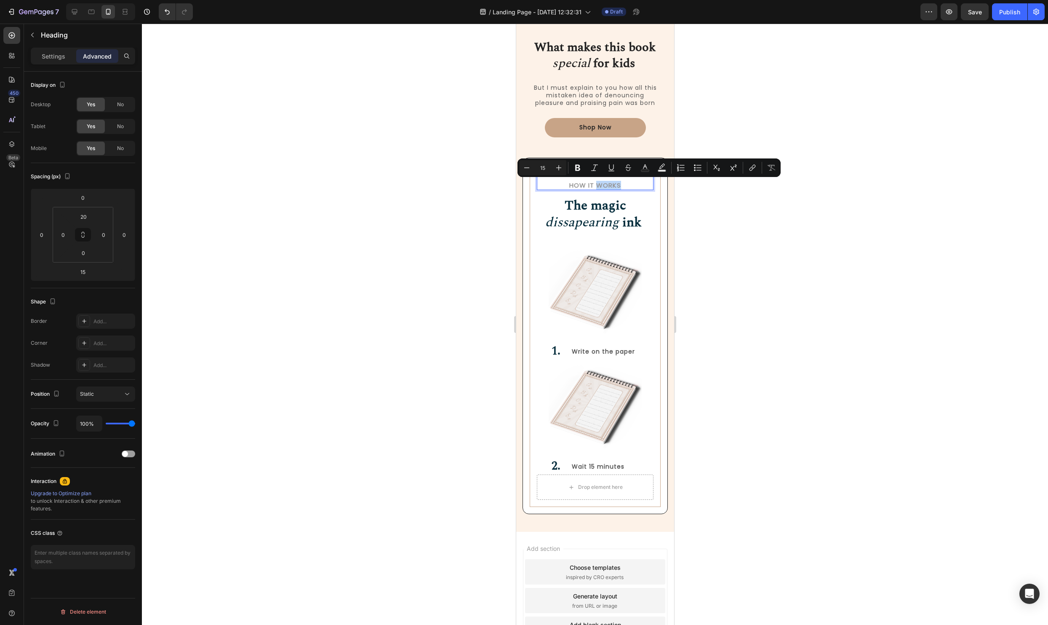
click at [619, 183] on p "How it Works" at bounding box center [594, 185] width 115 height 8
drag, startPoint x: 623, startPoint y: 184, endPoint x: 556, endPoint y: 184, distance: 66.6
click at [556, 184] on p "How it Works" at bounding box center [594, 185] width 115 height 8
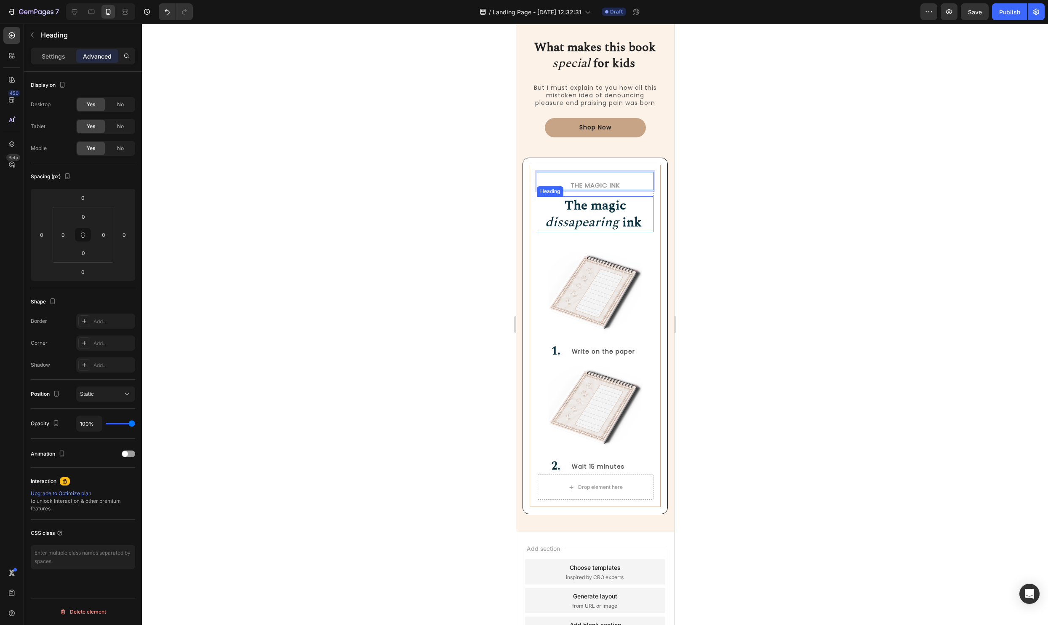
click at [599, 220] on icon "dissapearing" at bounding box center [582, 222] width 74 height 20
drag, startPoint x: 637, startPoint y: 225, endPoint x: 608, endPoint y: 222, distance: 29.2
click at [608, 222] on p "The magic dissapearing ink" at bounding box center [594, 214] width 115 height 34
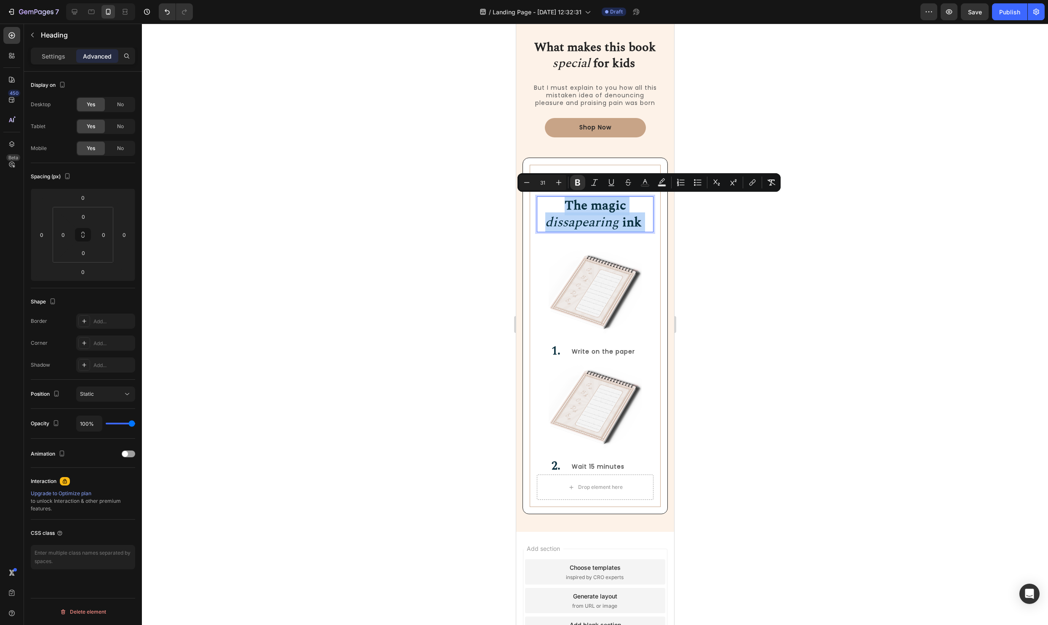
drag, startPoint x: 645, startPoint y: 224, endPoint x: 544, endPoint y: 205, distance: 102.4
click at [544, 205] on p "The magic dissapearing ink" at bounding box center [594, 214] width 115 height 34
click at [779, 238] on div at bounding box center [595, 324] width 906 height 601
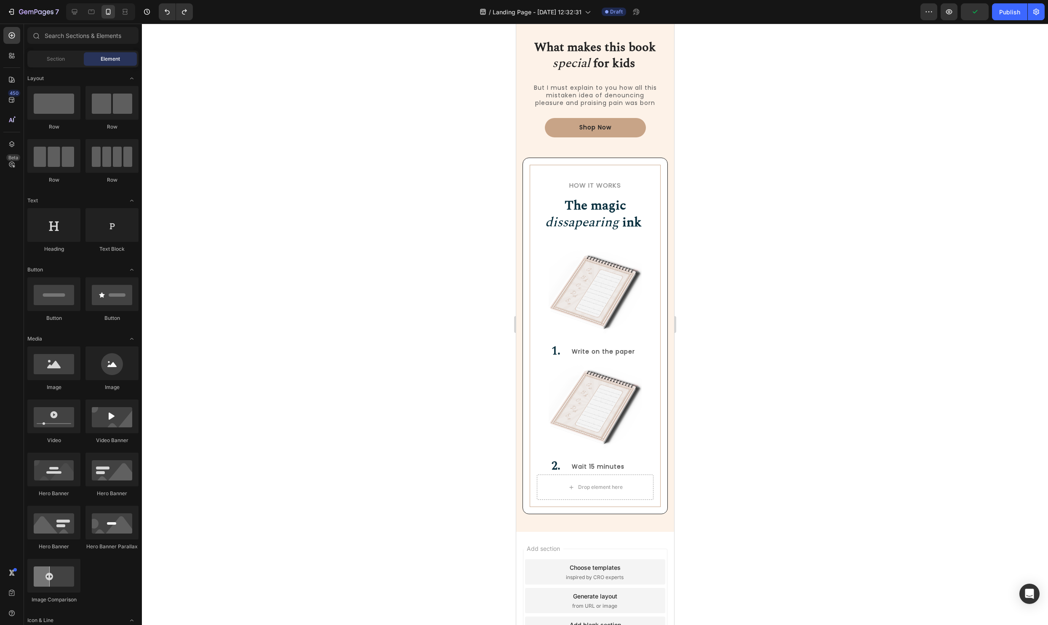
click at [779, 238] on div at bounding box center [595, 324] width 906 height 601
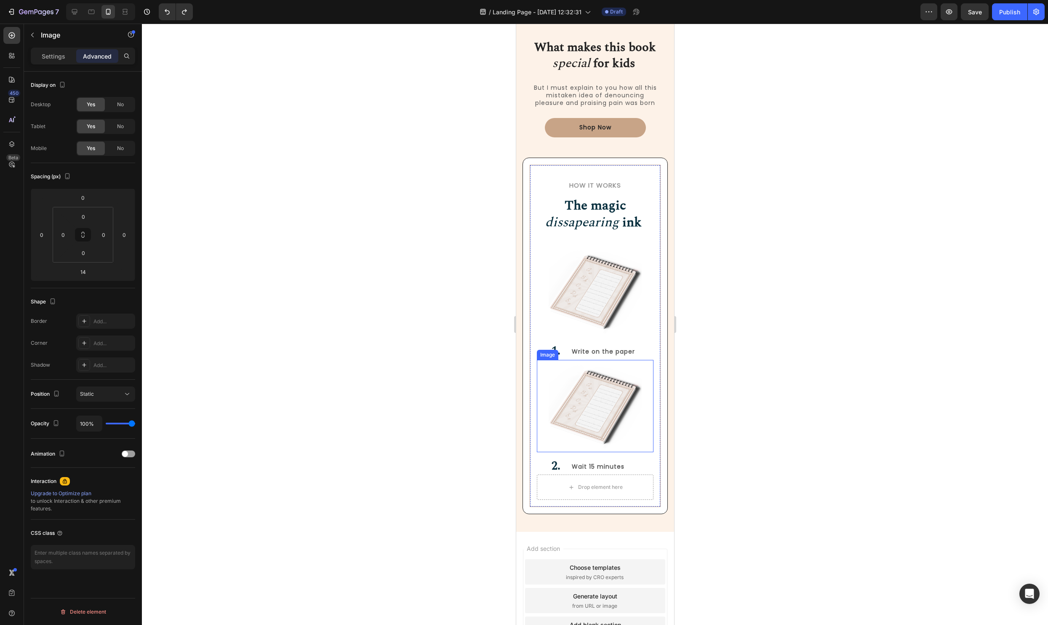
click at [612, 404] on img at bounding box center [595, 406] width 94 height 93
click at [778, 397] on div at bounding box center [595, 324] width 906 height 601
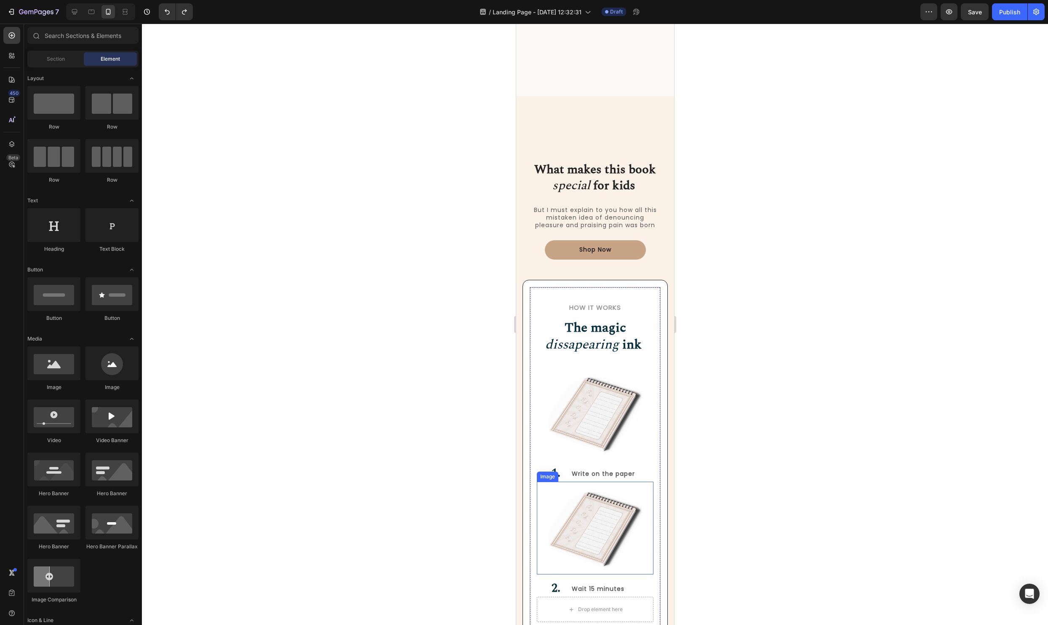
scroll to position [851, 0]
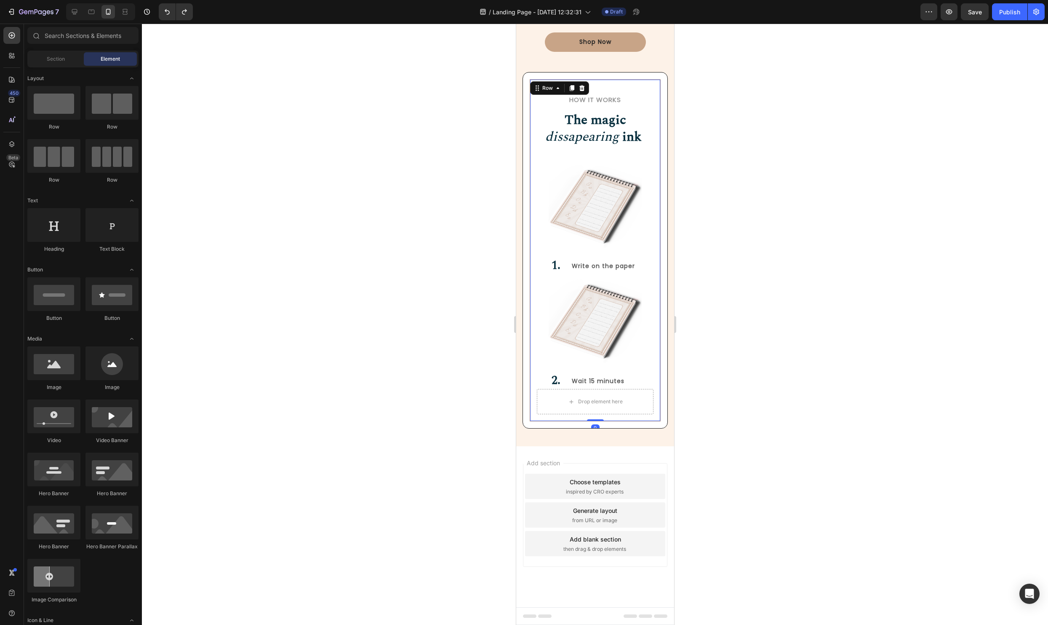
click at [567, 369] on div "Image ⁠⁠⁠⁠⁠⁠⁠ 2. Heading Wait 15 minutes Text Block Row" at bounding box center [595, 331] width 117 height 115
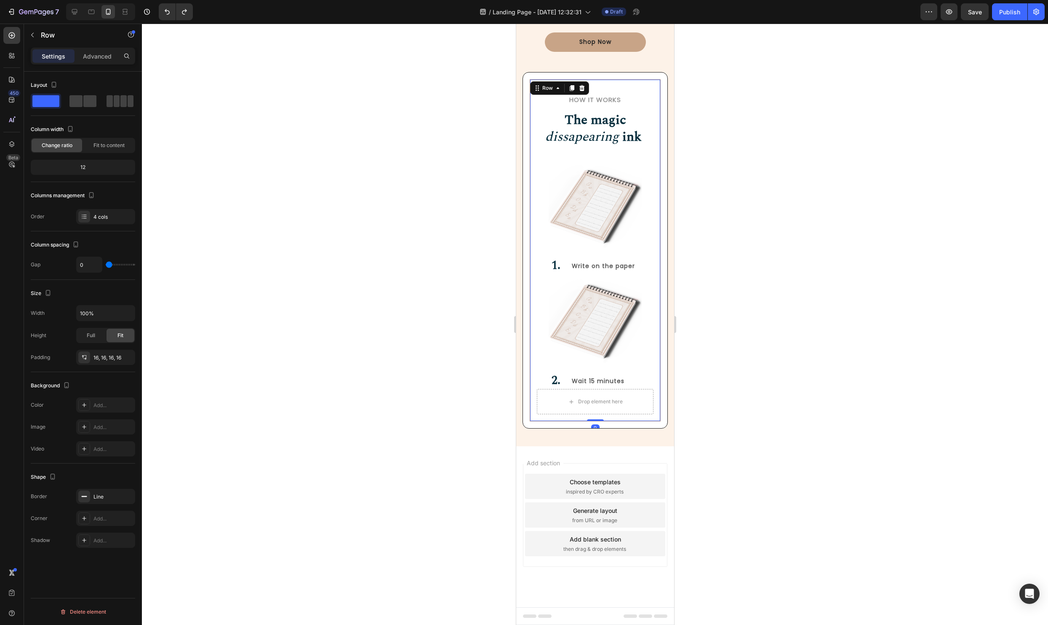
click at [642, 306] on div at bounding box center [595, 320] width 117 height 93
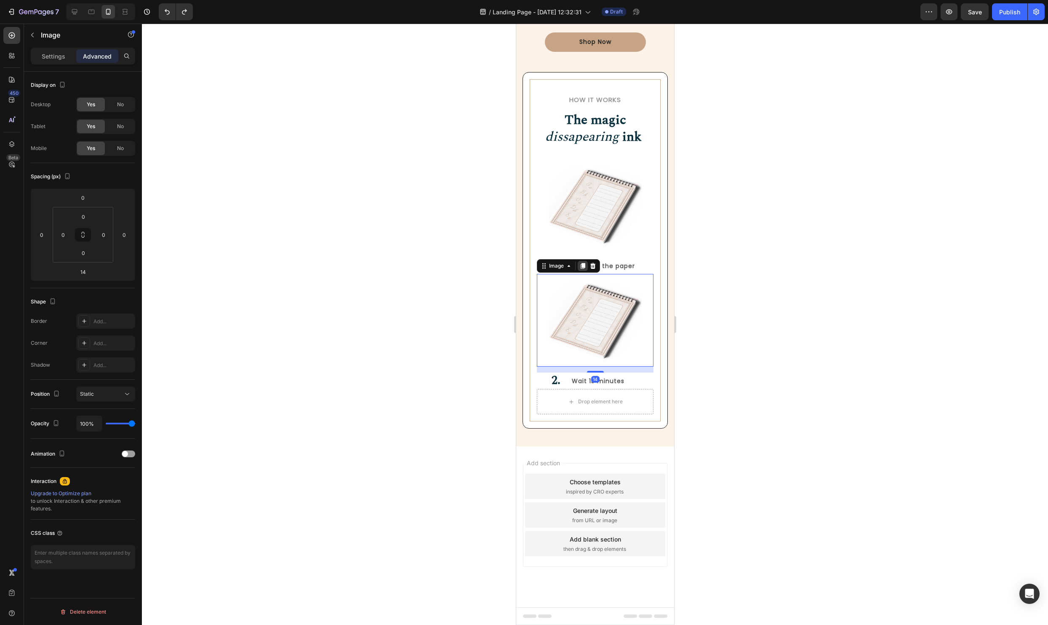
click at [582, 268] on icon at bounding box center [582, 265] width 7 height 7
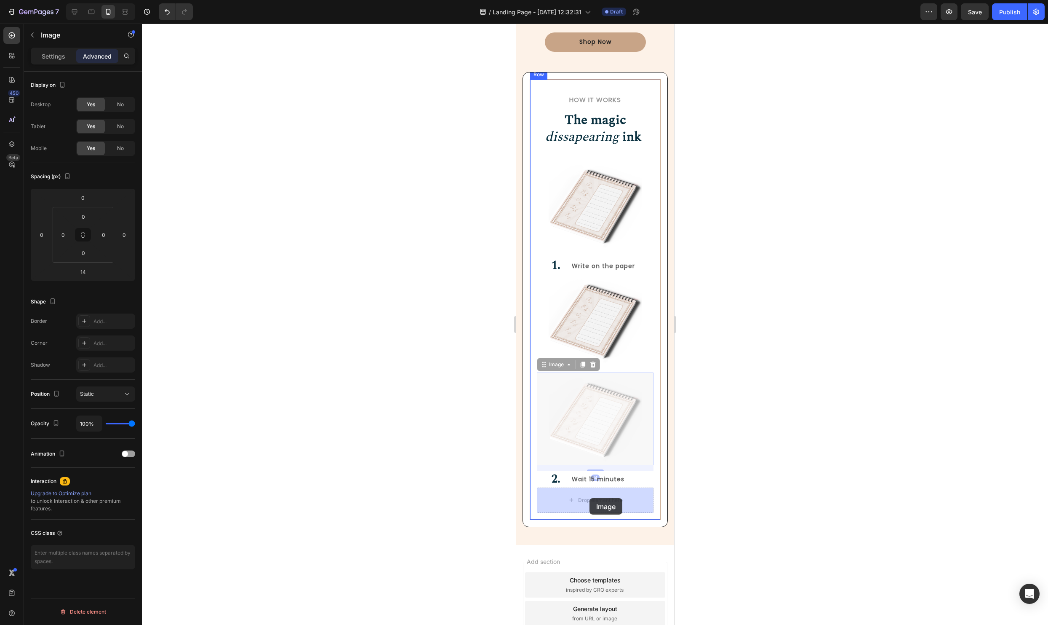
drag, startPoint x: 544, startPoint y: 364, endPoint x: 589, endPoint y: 498, distance: 141.1
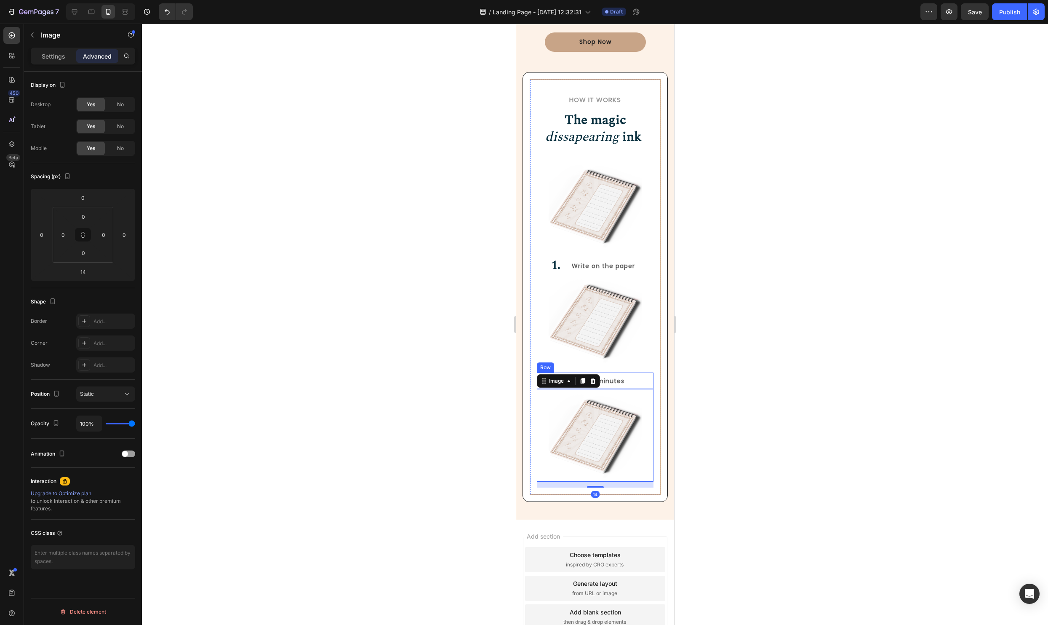
click at [608, 375] on div "Wait 15 minutes Text Block" at bounding box center [612, 380] width 83 height 16
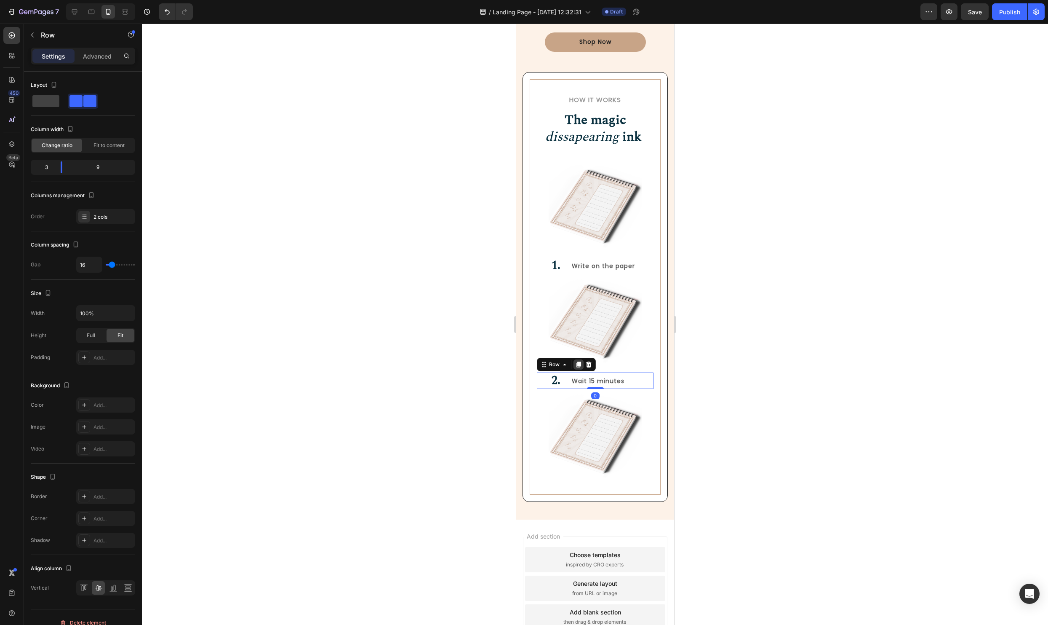
click at [577, 366] on icon at bounding box center [578, 364] width 5 height 6
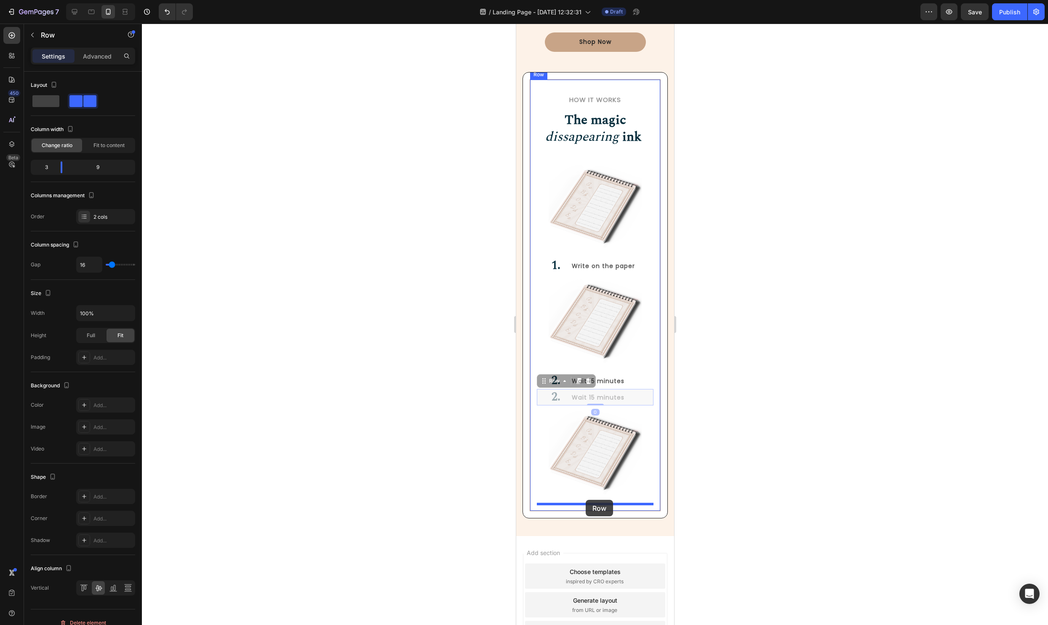
drag, startPoint x: 545, startPoint y: 381, endPoint x: 585, endPoint y: 500, distance: 125.5
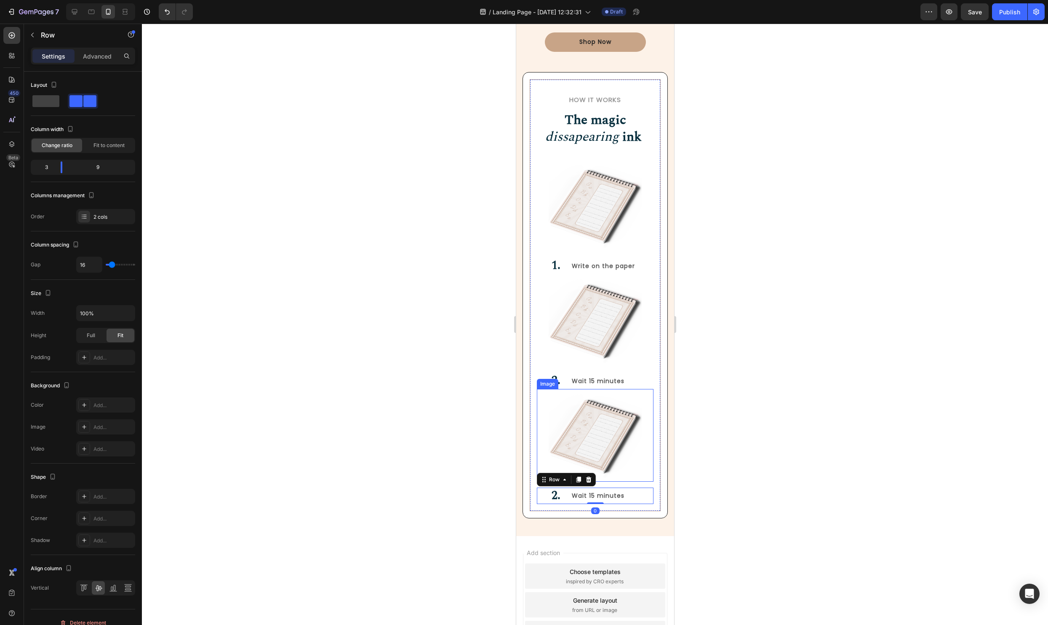
click at [608, 458] on img at bounding box center [595, 435] width 94 height 93
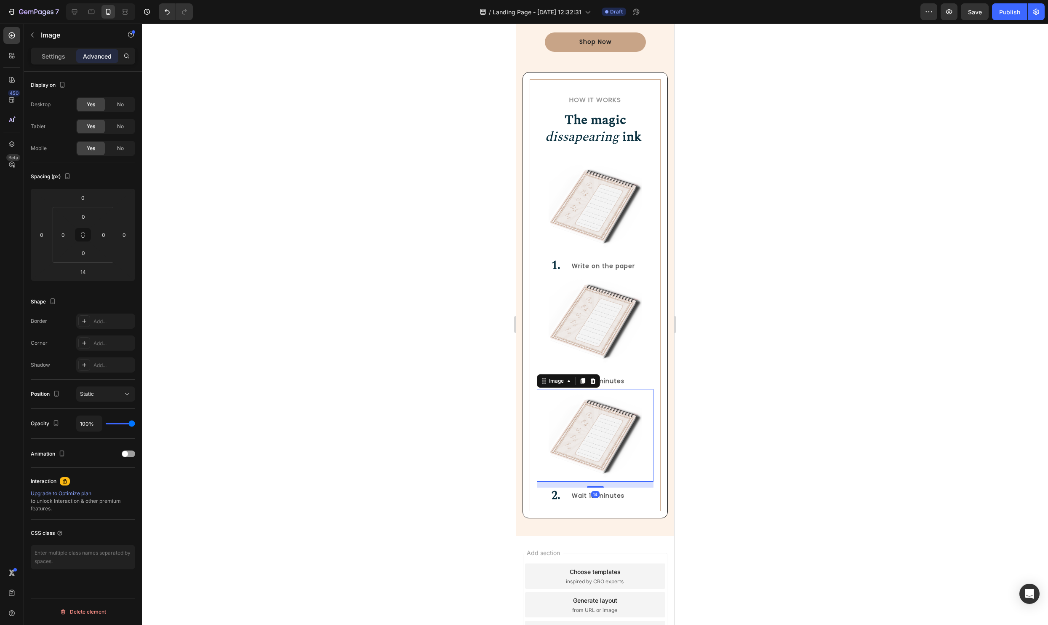
click at [652, 473] on div at bounding box center [595, 435] width 117 height 93
click at [878, 475] on div at bounding box center [595, 324] width 906 height 601
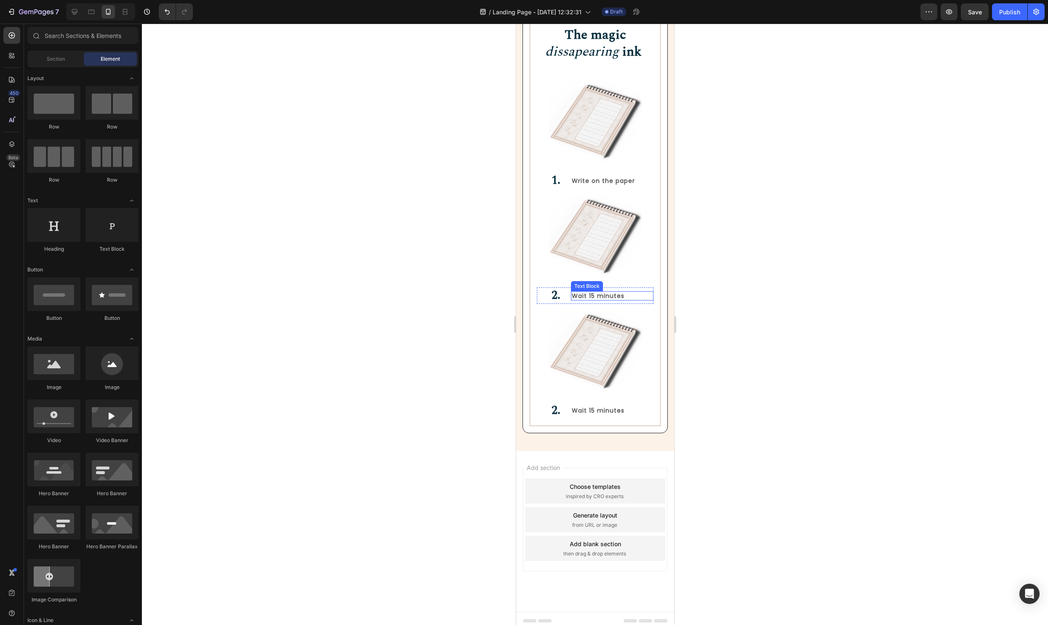
scroll to position [937, 0]
click at [556, 409] on strong "2." at bounding box center [555, 410] width 9 height 18
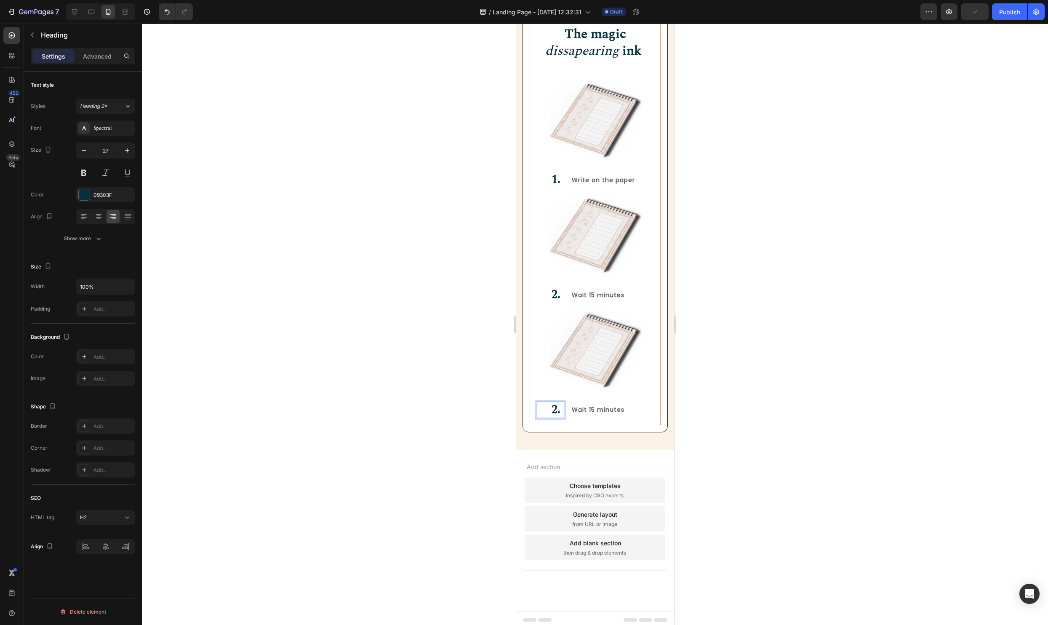
click at [557, 410] on strong "2." at bounding box center [555, 410] width 9 height 18
click at [733, 408] on div at bounding box center [595, 324] width 906 height 601
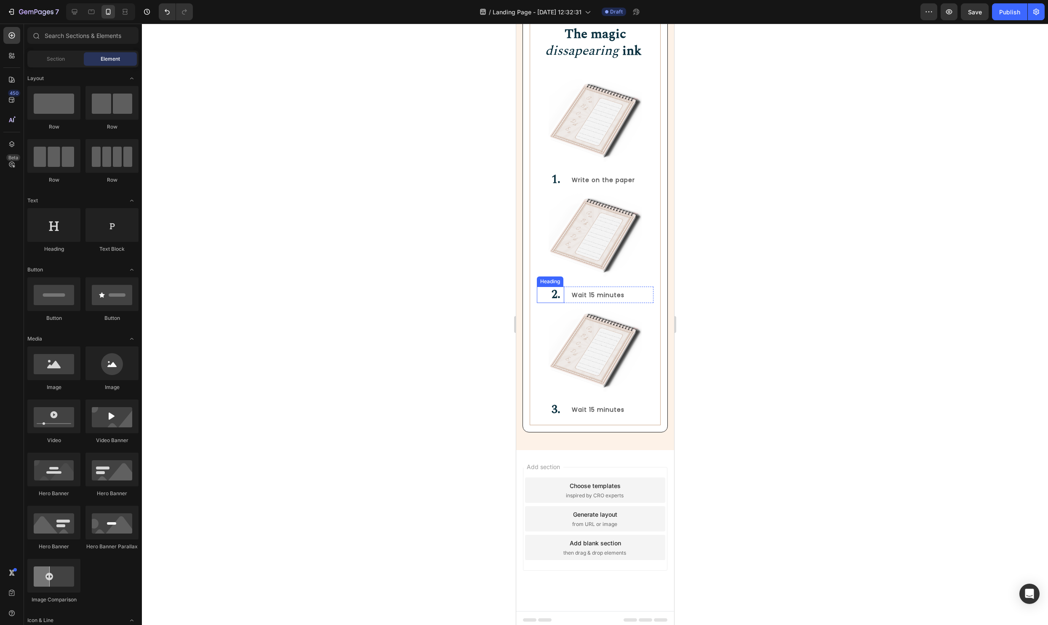
click at [555, 294] on strong "2." at bounding box center [555, 295] width 9 height 18
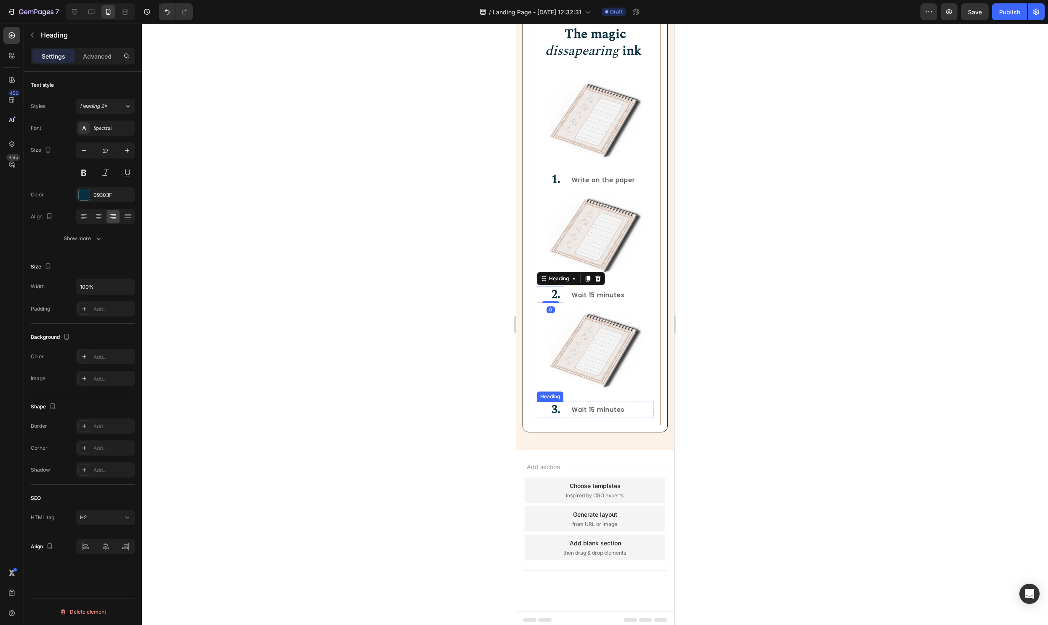
click at [556, 409] on strong "3." at bounding box center [555, 410] width 9 height 18
click at [817, 390] on div at bounding box center [595, 324] width 906 height 601
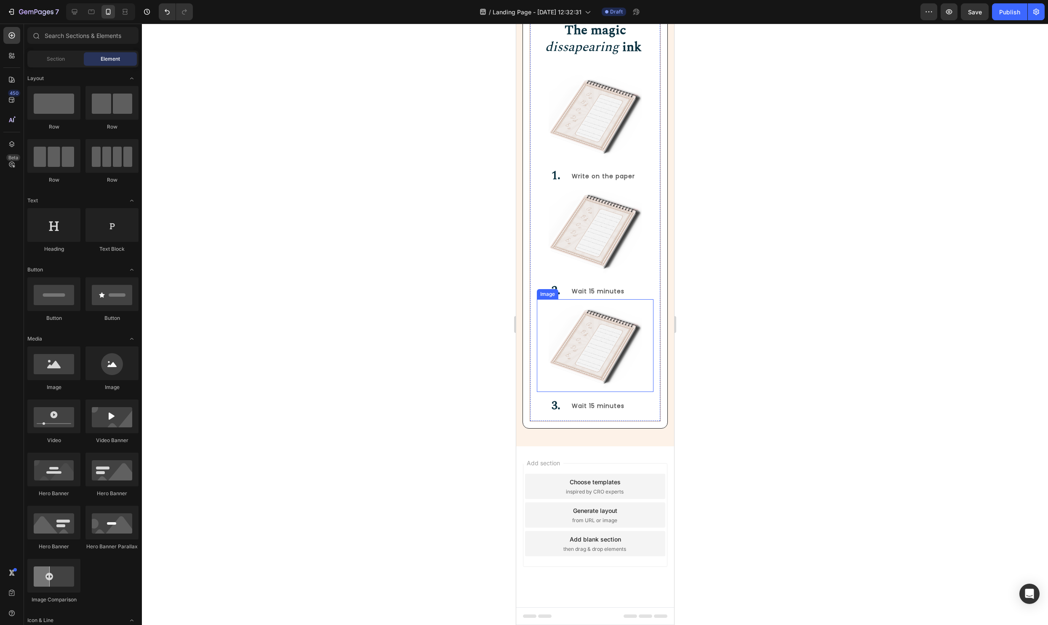
scroll to position [939, 0]
click at [651, 420] on div "How it Works Heading ⁠⁠⁠⁠⁠⁠⁠ The magic dissapearing ink Heading Row Image 1. He…" at bounding box center [594, 208] width 131 height 432
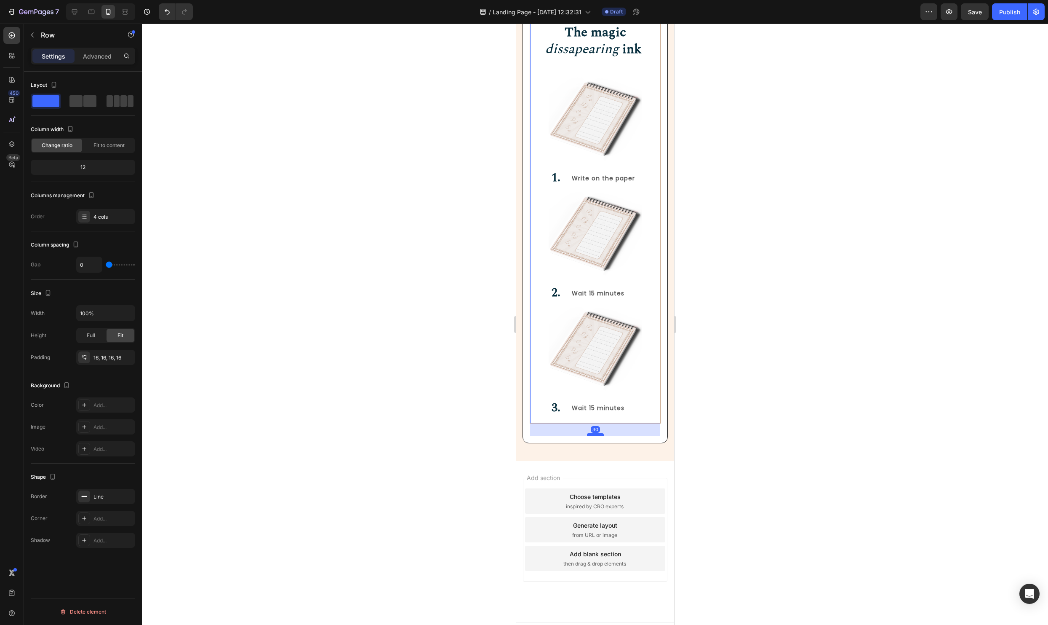
drag, startPoint x: 599, startPoint y: 422, endPoint x: 666, endPoint y: 426, distance: 67.1
click at [596, 436] on div at bounding box center [595, 435] width 17 height 2
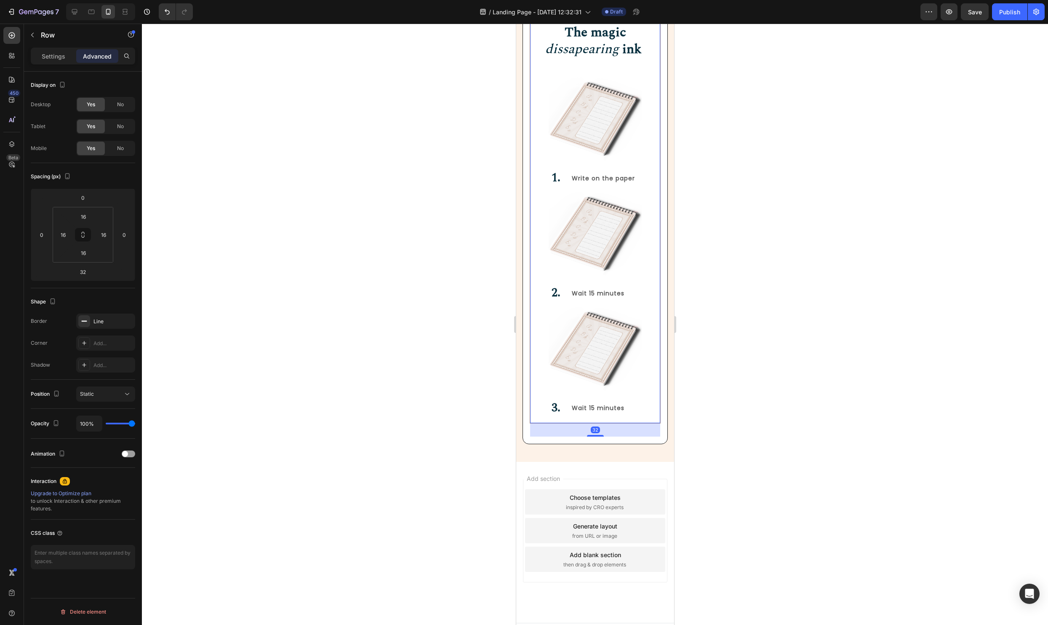
click at [817, 406] on div at bounding box center [595, 324] width 906 height 601
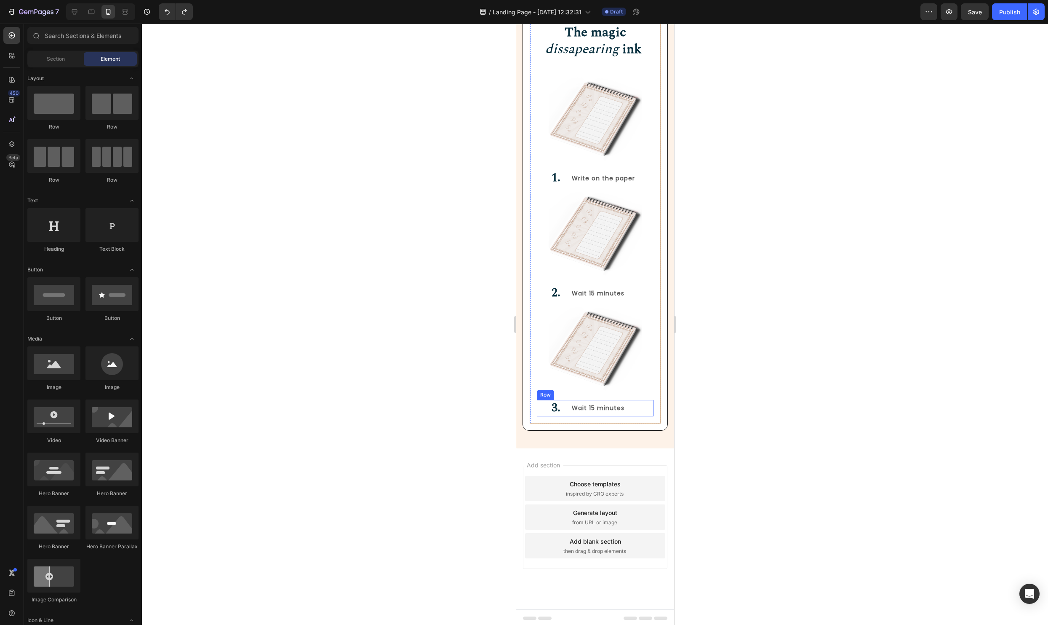
click at [643, 415] on div "Wait 15 minutes Text Block" at bounding box center [612, 408] width 83 height 16
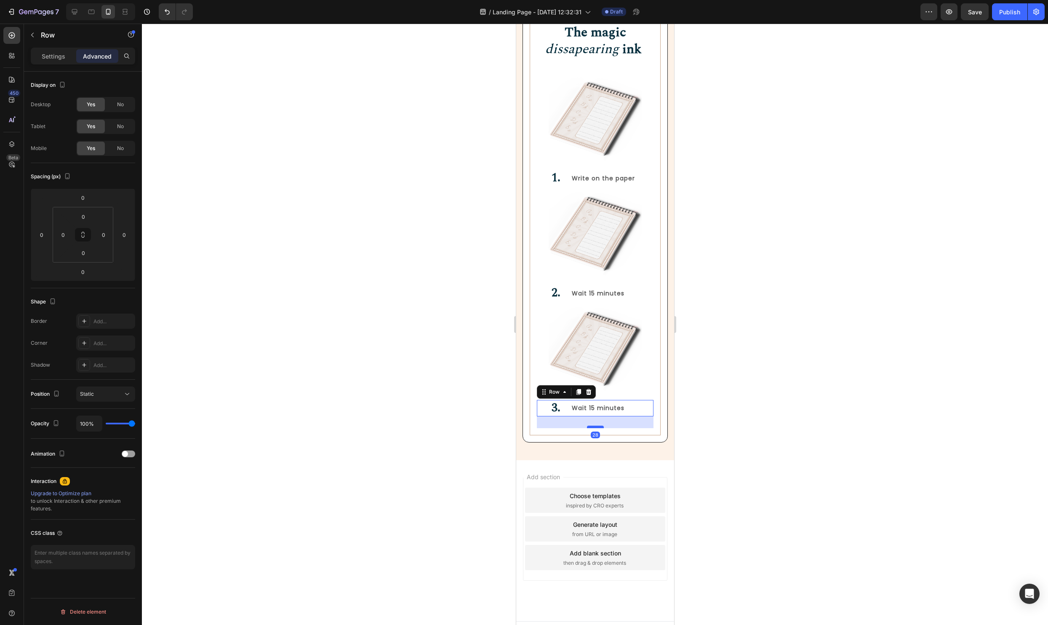
drag, startPoint x: 598, startPoint y: 418, endPoint x: 598, endPoint y: 427, distance: 8.9
click at [596, 427] on div at bounding box center [595, 426] width 17 height 3
type input "28"
click at [870, 428] on div at bounding box center [595, 324] width 906 height 601
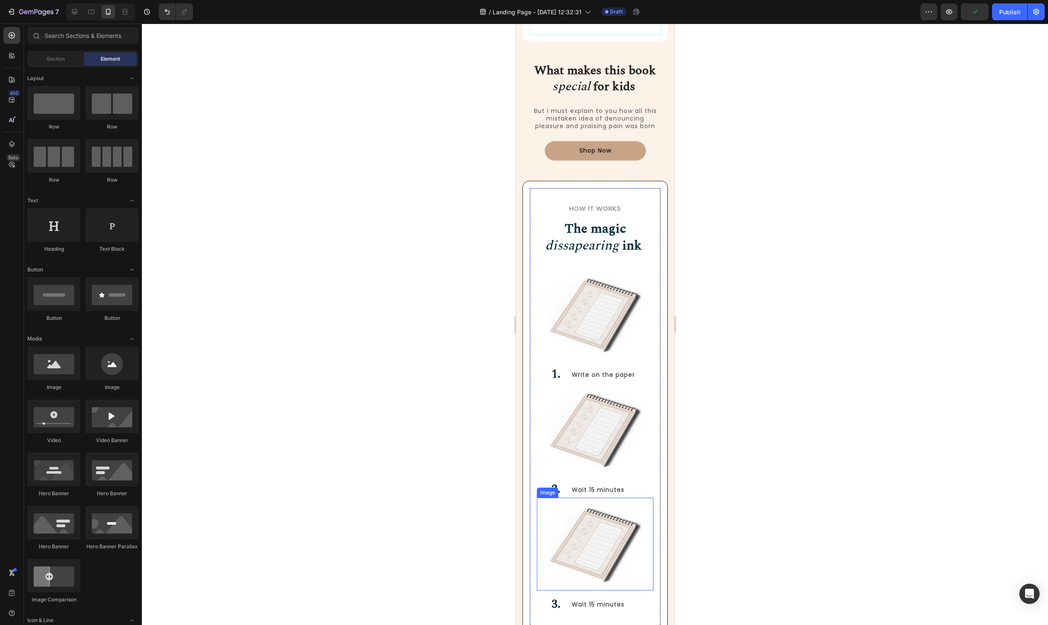
scroll to position [752, 0]
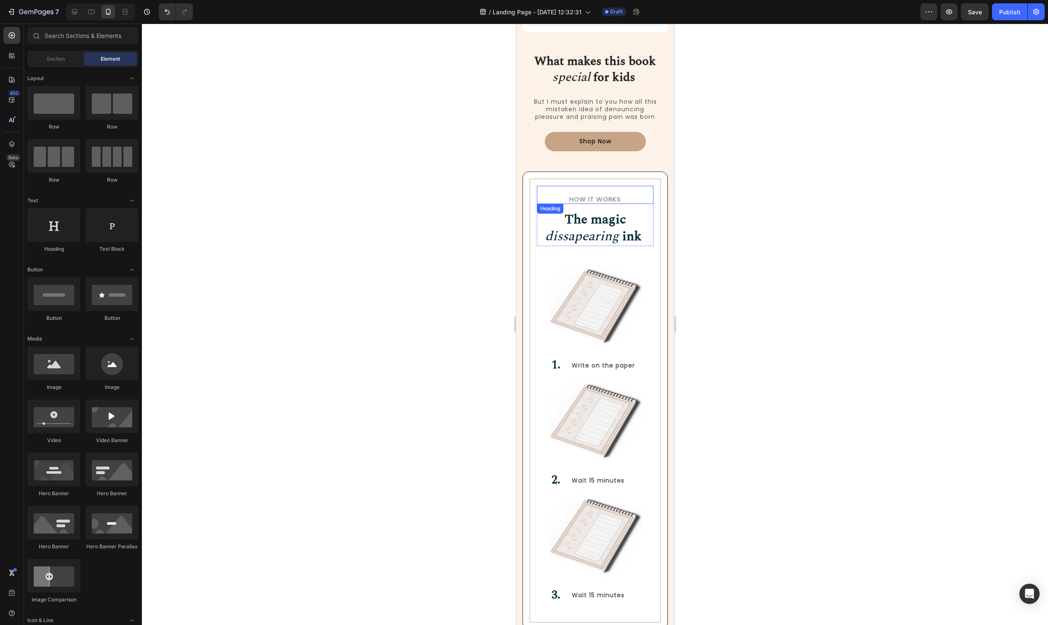
click at [607, 200] on h2 "How it Works" at bounding box center [595, 199] width 117 height 10
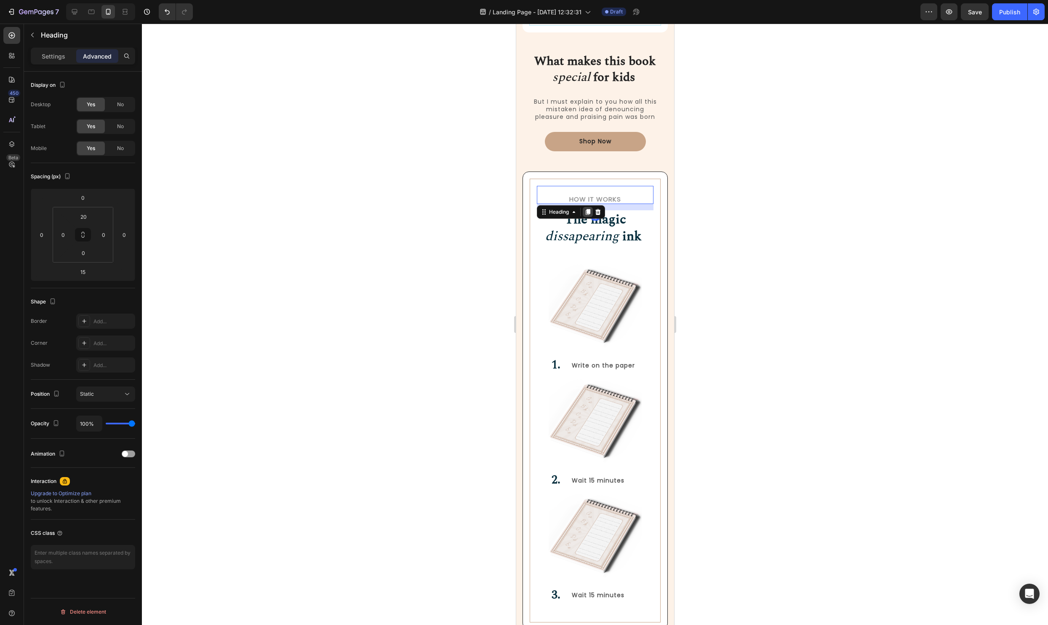
click at [585, 212] on icon at bounding box center [587, 212] width 7 height 7
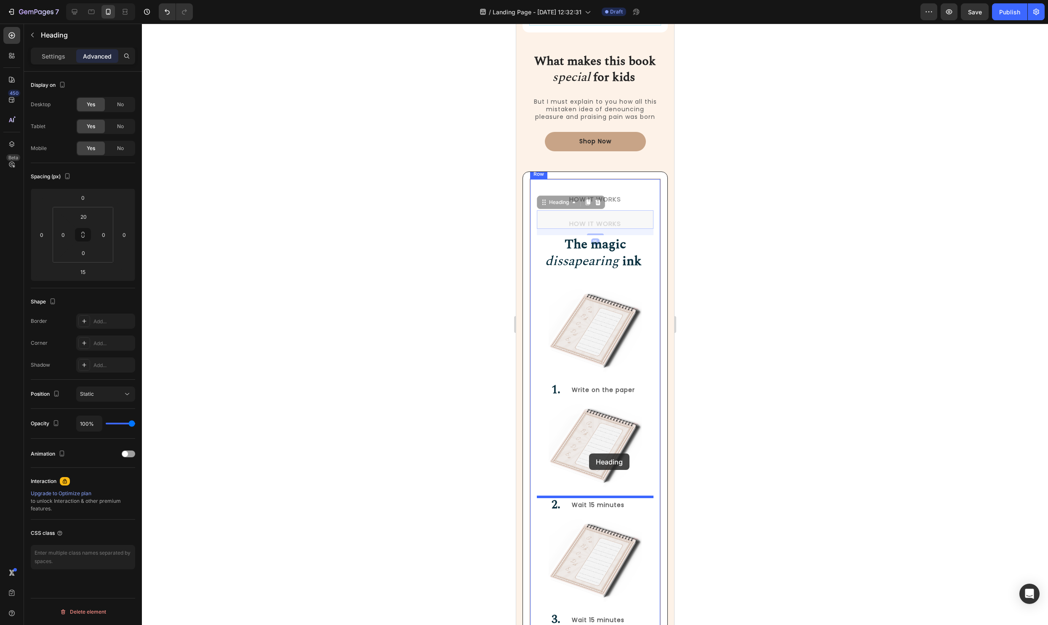
scroll to position [805, 0]
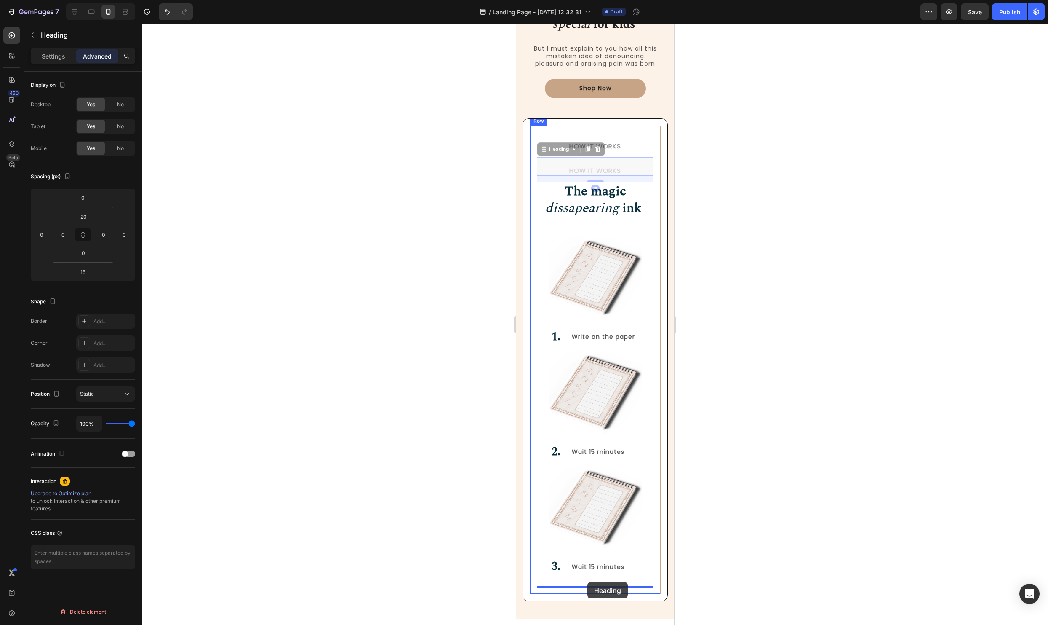
drag, startPoint x: 543, startPoint y: 199, endPoint x: 587, endPoint y: 582, distance: 385.0
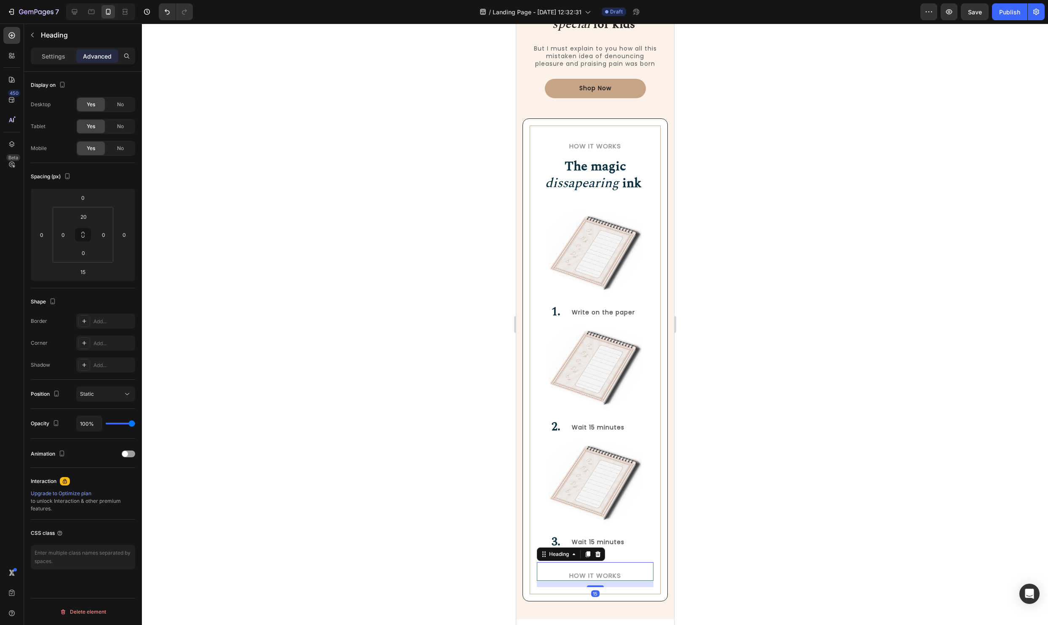
click at [608, 570] on h2 "How it Works" at bounding box center [595, 575] width 117 height 10
click at [608, 571] on p "How it Works" at bounding box center [594, 575] width 115 height 8
drag, startPoint x: 632, startPoint y: 577, endPoint x: 544, endPoint y: 577, distance: 88.5
click at [544, 577] on p "How it Works" at bounding box center [594, 575] width 115 height 8
click at [714, 574] on div at bounding box center [595, 324] width 906 height 601
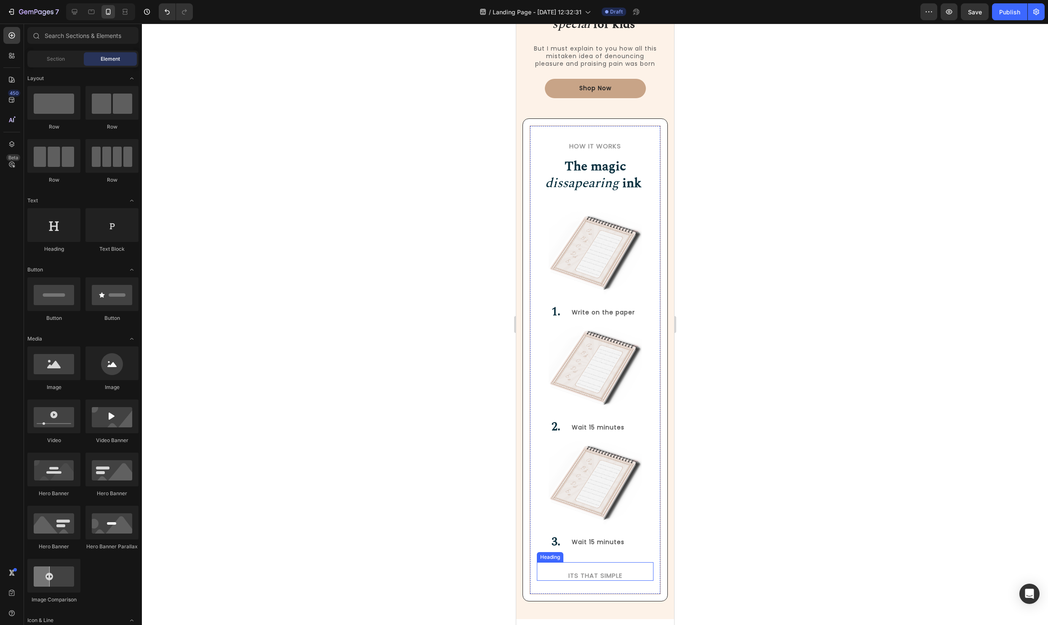
click at [620, 572] on p "Its that simple" at bounding box center [594, 575] width 115 height 8
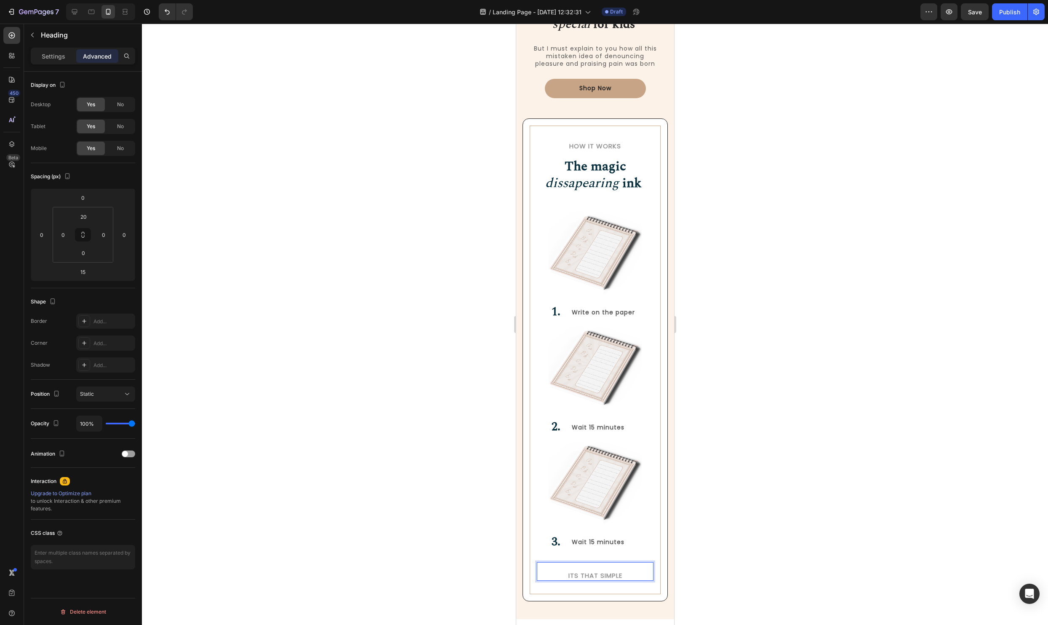
click at [625, 576] on p "Its that simple" at bounding box center [594, 575] width 115 height 8
click at [822, 581] on div at bounding box center [595, 324] width 906 height 601
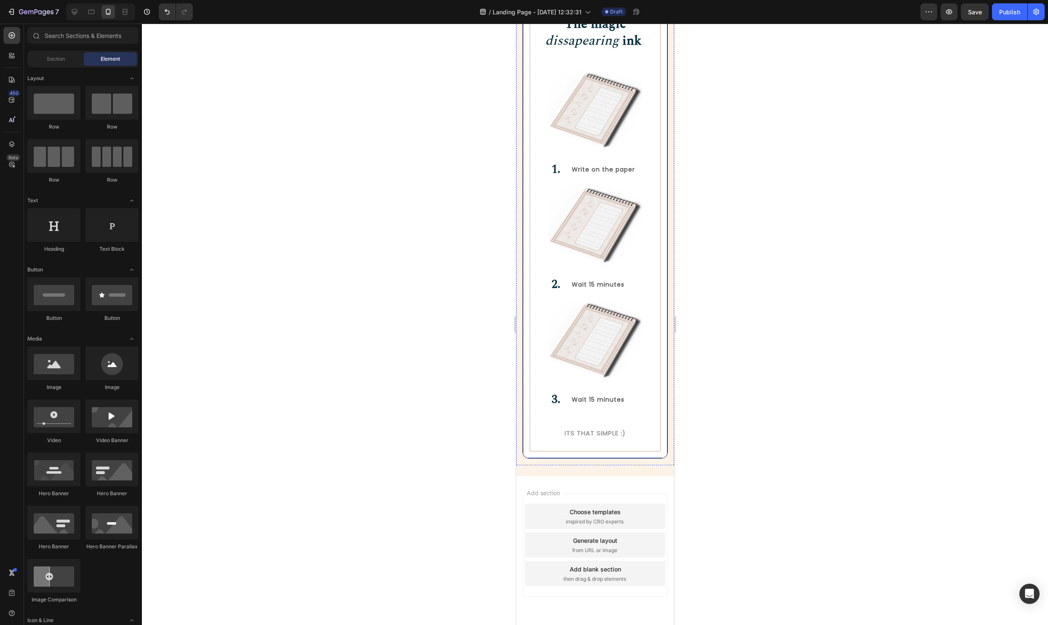
scroll to position [1092, 0]
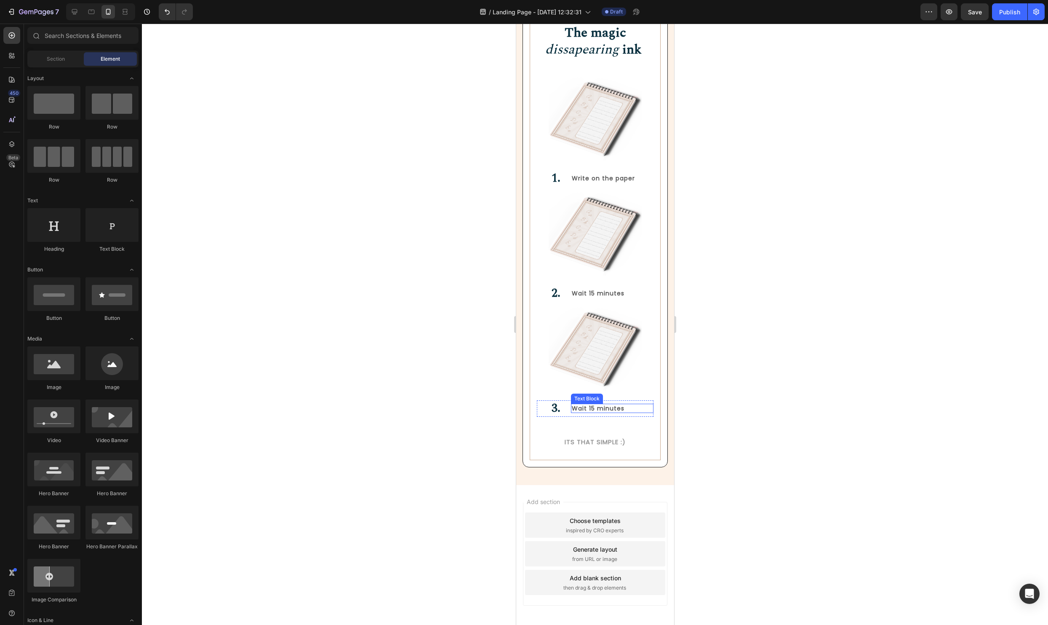
click at [641, 407] on p "Wait 15 minutes" at bounding box center [612, 408] width 81 height 8
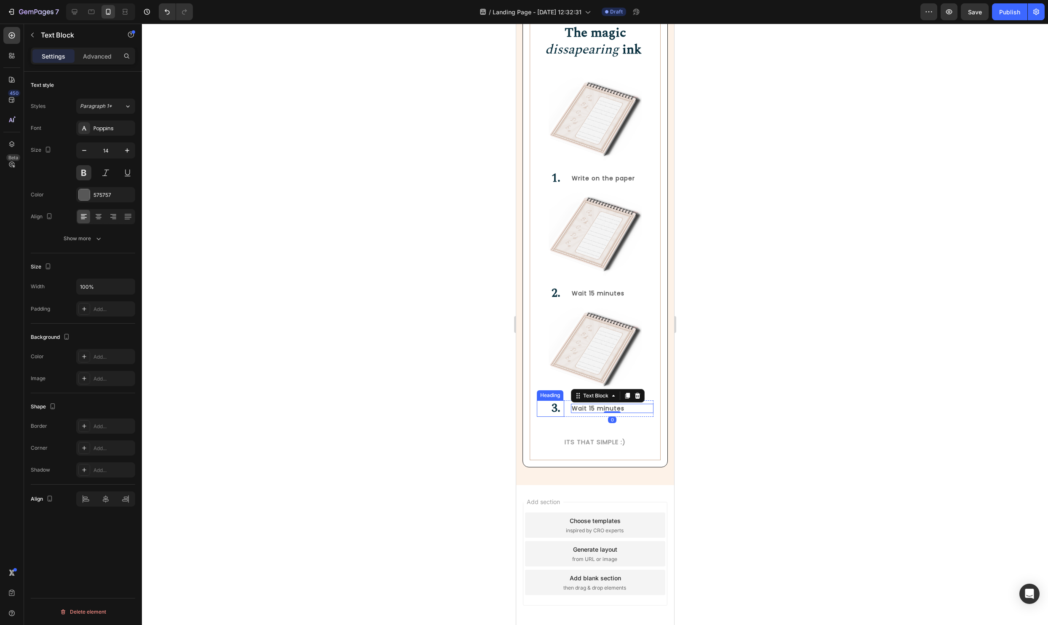
click at [546, 409] on h2 "3." at bounding box center [550, 408] width 27 height 16
click at [568, 416] on div "3. Heading 0 Wait 15 minutes Text Block Row" at bounding box center [595, 408] width 117 height 16
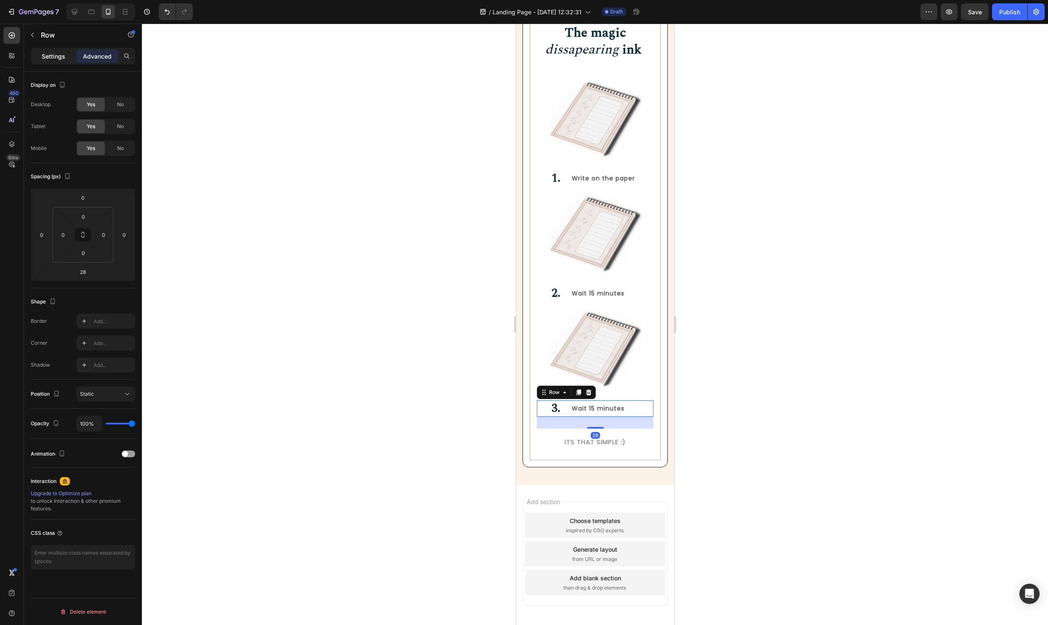
click at [69, 61] on div "Settings" at bounding box center [53, 55] width 42 height 13
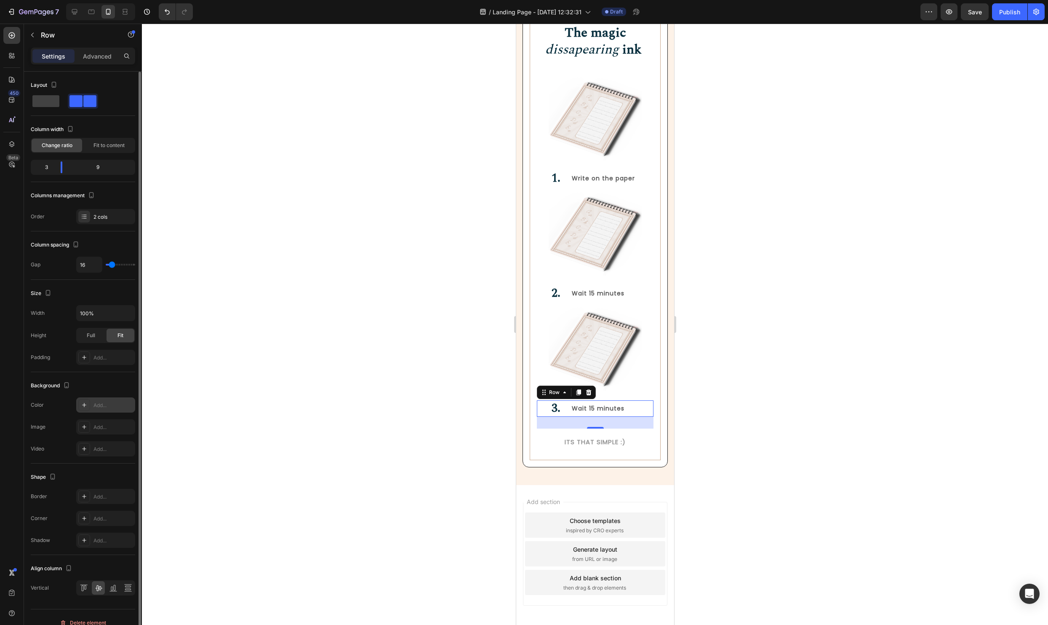
click at [81, 406] on icon at bounding box center [84, 404] width 7 height 7
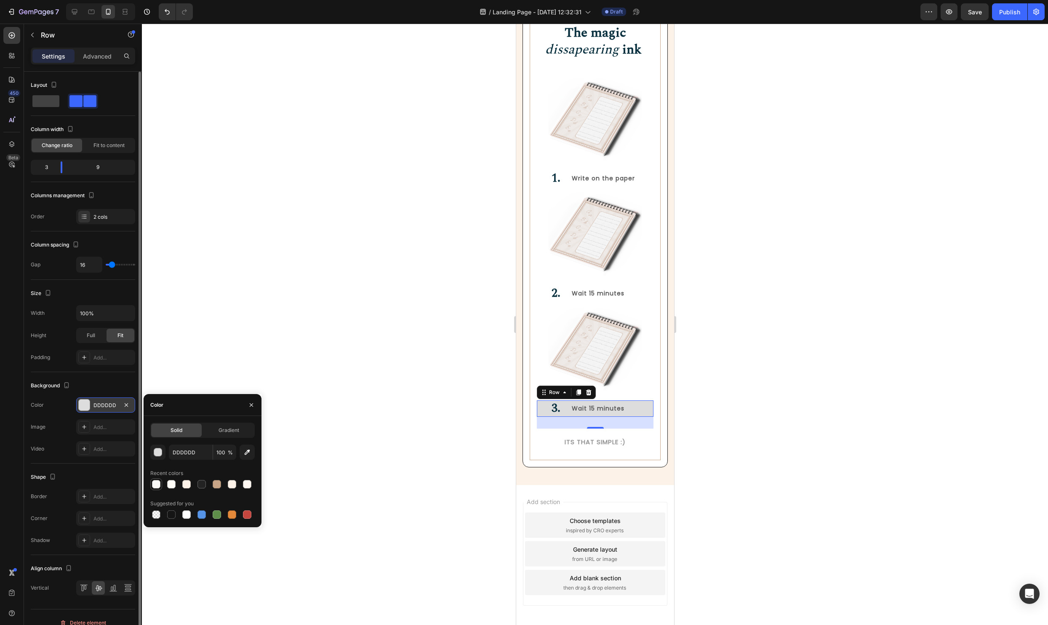
click at [161, 487] on div at bounding box center [156, 484] width 10 height 10
drag, startPoint x: 245, startPoint y: 449, endPoint x: 435, endPoint y: 452, distance: 190.0
click at [245, 449] on icon "button" at bounding box center [247, 452] width 8 height 8
type input "FEF3E8"
click at [841, 395] on div at bounding box center [595, 324] width 906 height 601
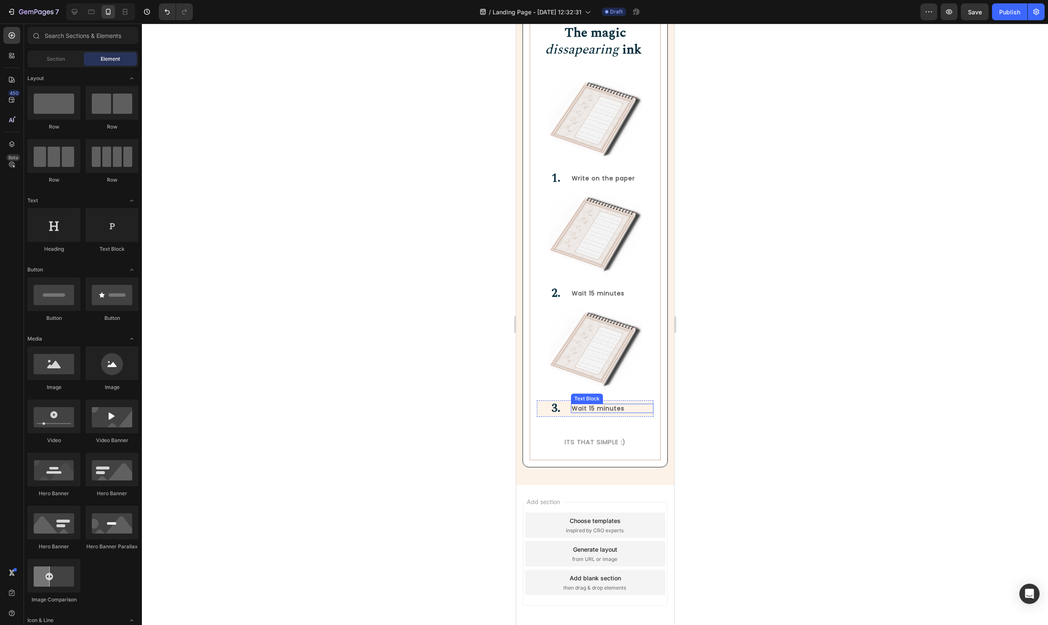
click at [649, 405] on p "Wait 15 minutes" at bounding box center [612, 408] width 81 height 8
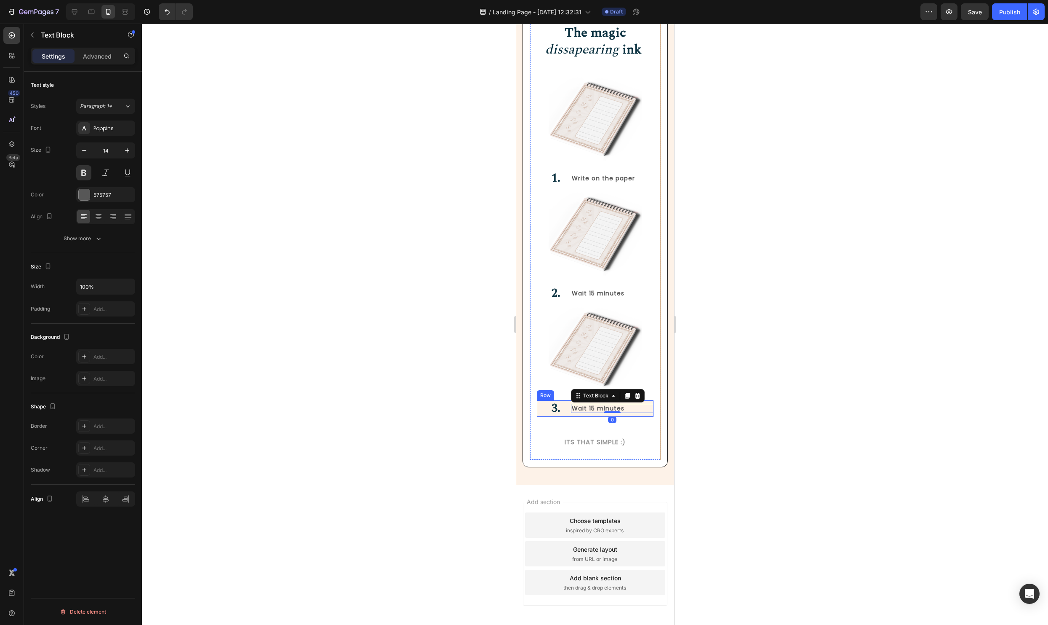
click at [651, 401] on div "Wait 15 minutes Text Block 0" at bounding box center [612, 408] width 83 height 16
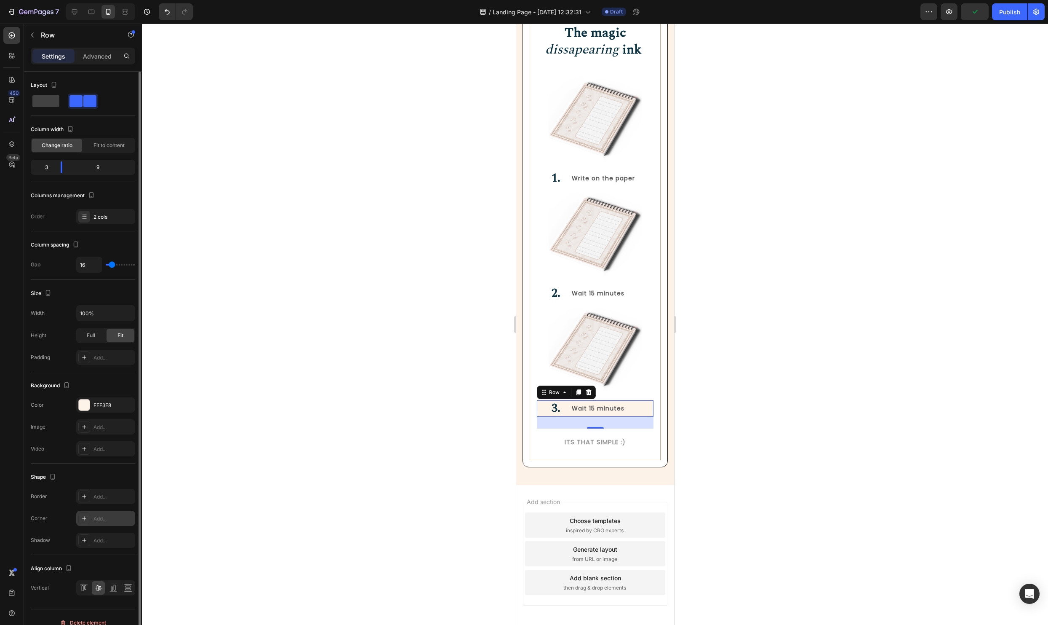
click at [83, 514] on div at bounding box center [84, 518] width 12 height 12
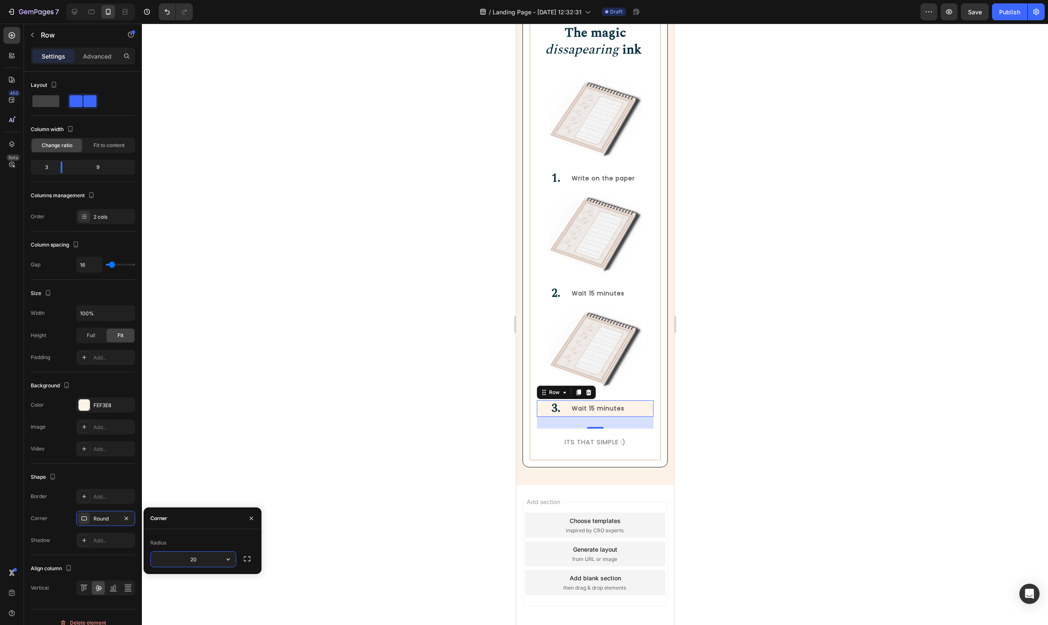
type input "2"
type input "15"
click at [261, 479] on div at bounding box center [595, 324] width 906 height 601
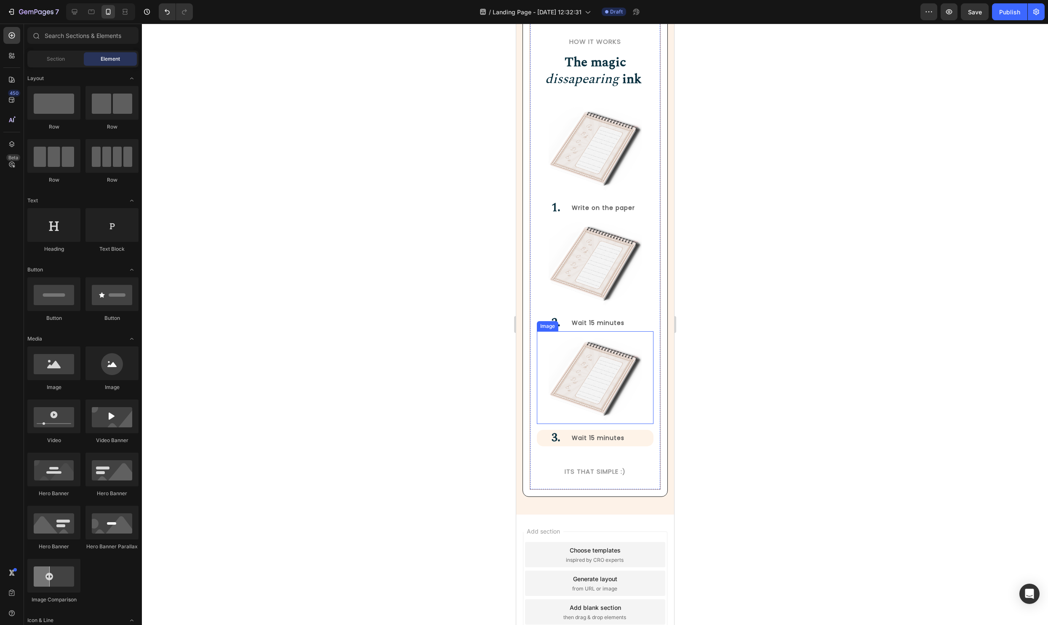
scroll to position [1062, 0]
click at [649, 318] on div "Wait 15 minutes Text Block" at bounding box center [612, 323] width 83 height 16
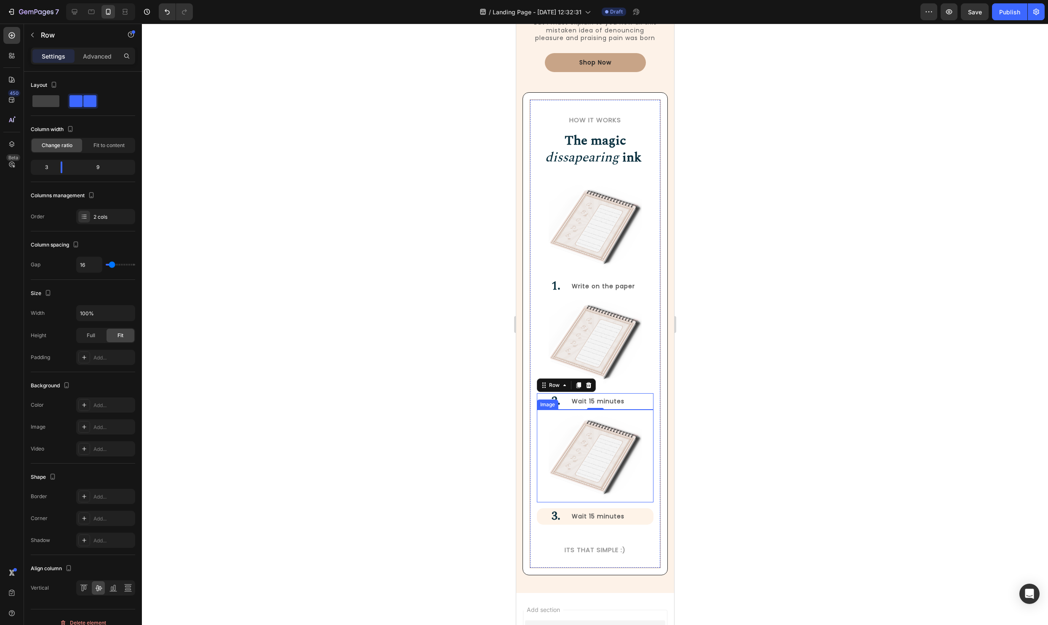
scroll to position [981, 0]
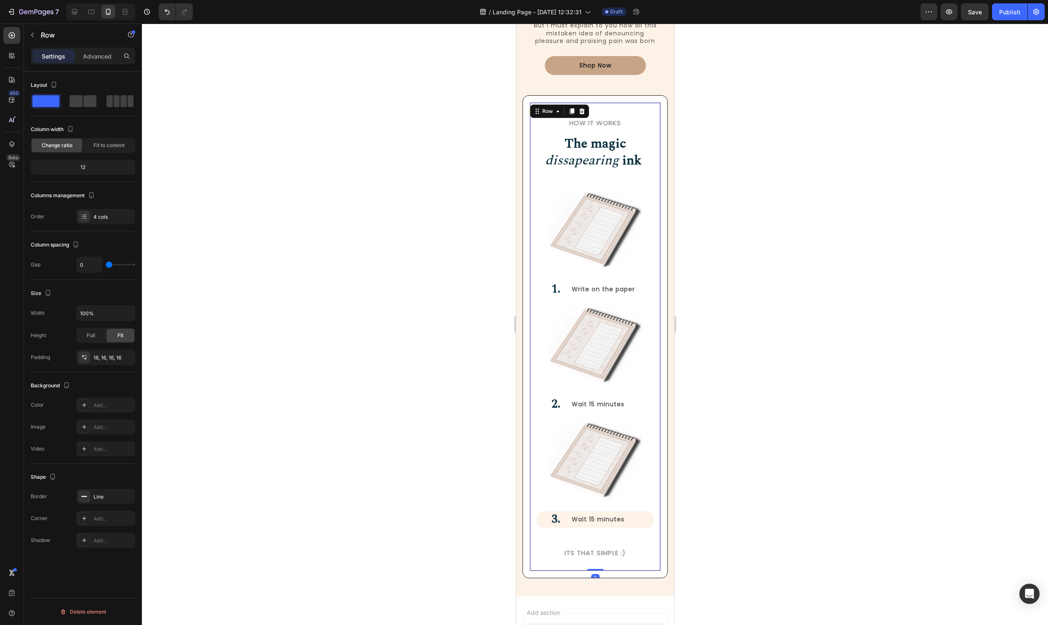
click at [603, 537] on div "Image 3. Heading Wait 15 minutes Text Block Row Its that simple :) Heading" at bounding box center [595, 487] width 117 height 151
click at [628, 523] on div "Wait 15 minutes" at bounding box center [612, 518] width 83 height 9
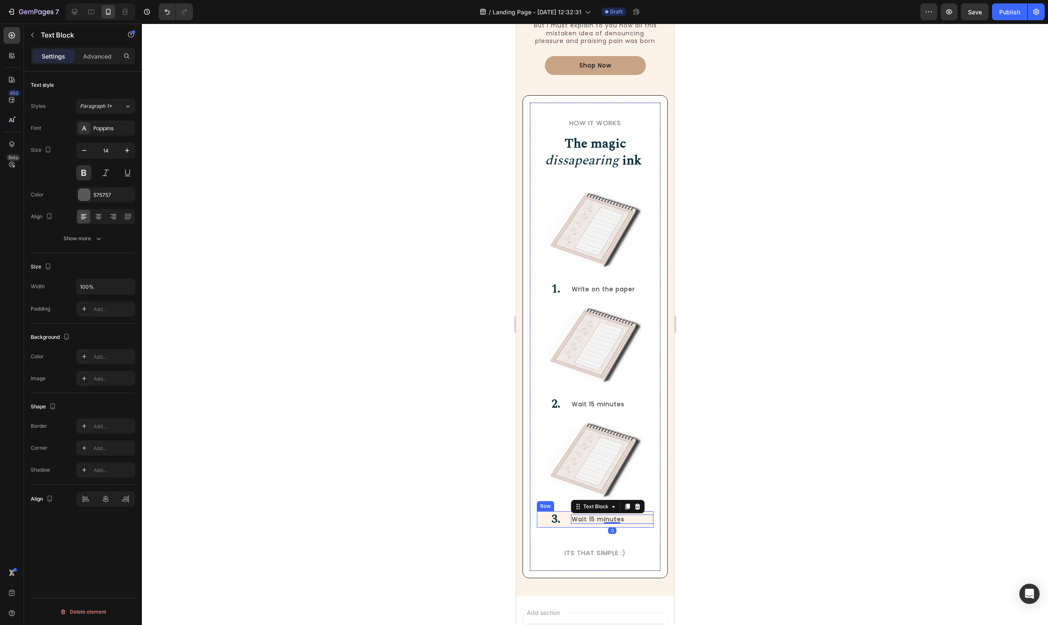
click at [639, 527] on div "Wait 15 minutes Text Block 0" at bounding box center [612, 519] width 83 height 16
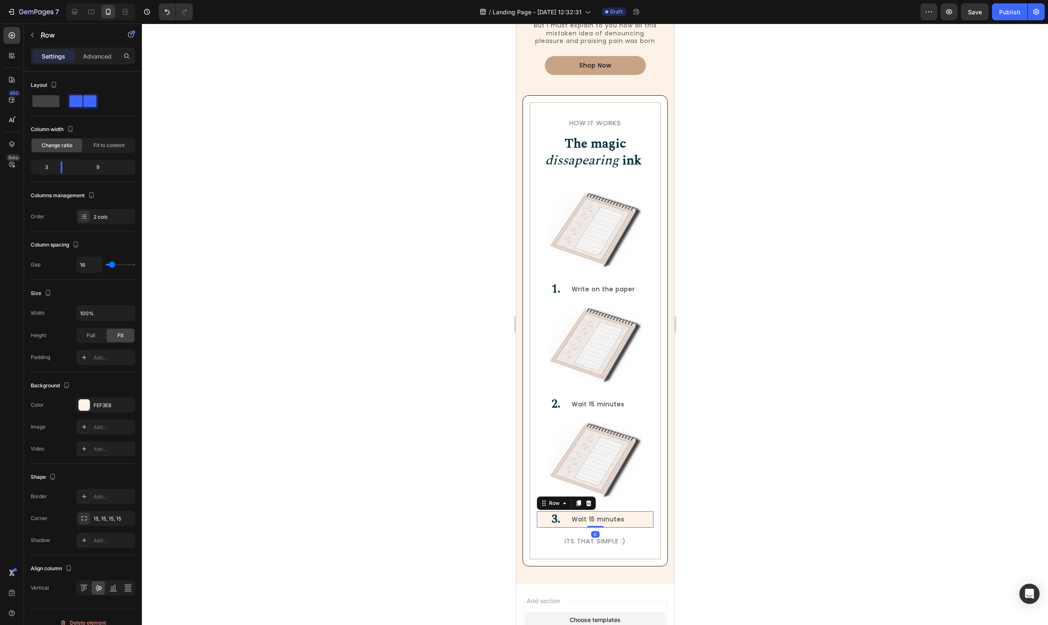
drag, startPoint x: 599, startPoint y: 538, endPoint x: 602, endPoint y: 522, distance: 16.8
click at [601, 522] on div "3. Heading Wait 15 minutes Text Block Row 0" at bounding box center [595, 519] width 117 height 16
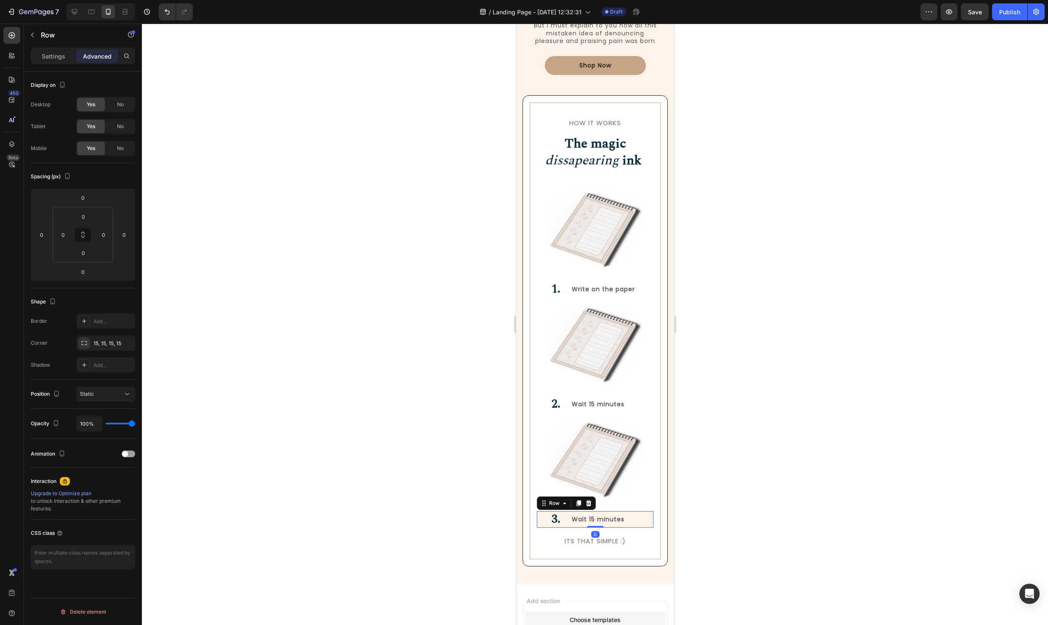
click at [830, 520] on div at bounding box center [595, 324] width 906 height 601
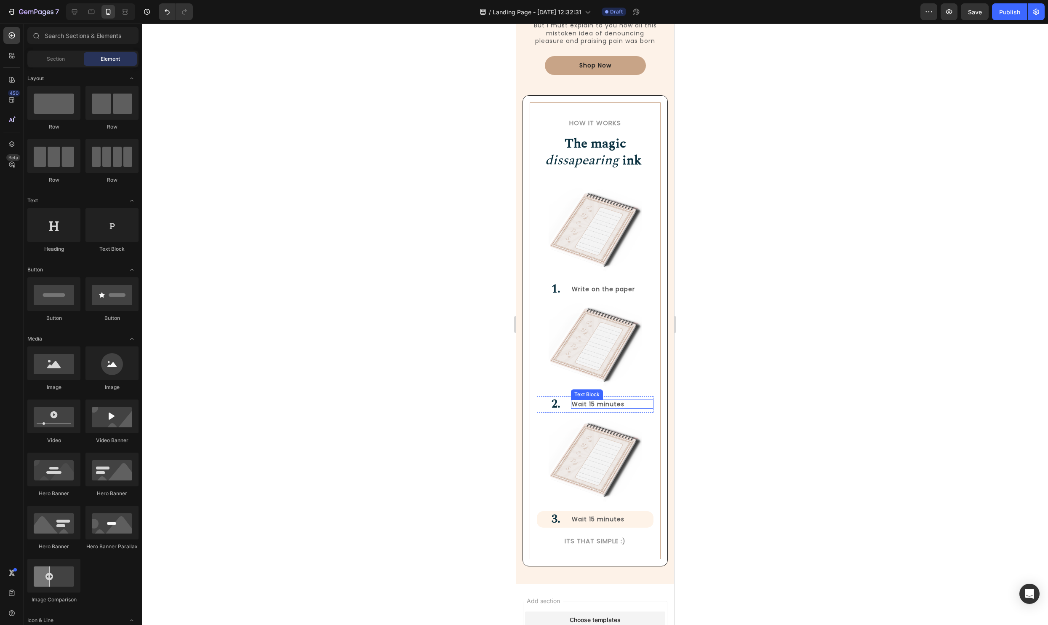
click at [639, 399] on div "Wait 15 minutes" at bounding box center [612, 403] width 83 height 9
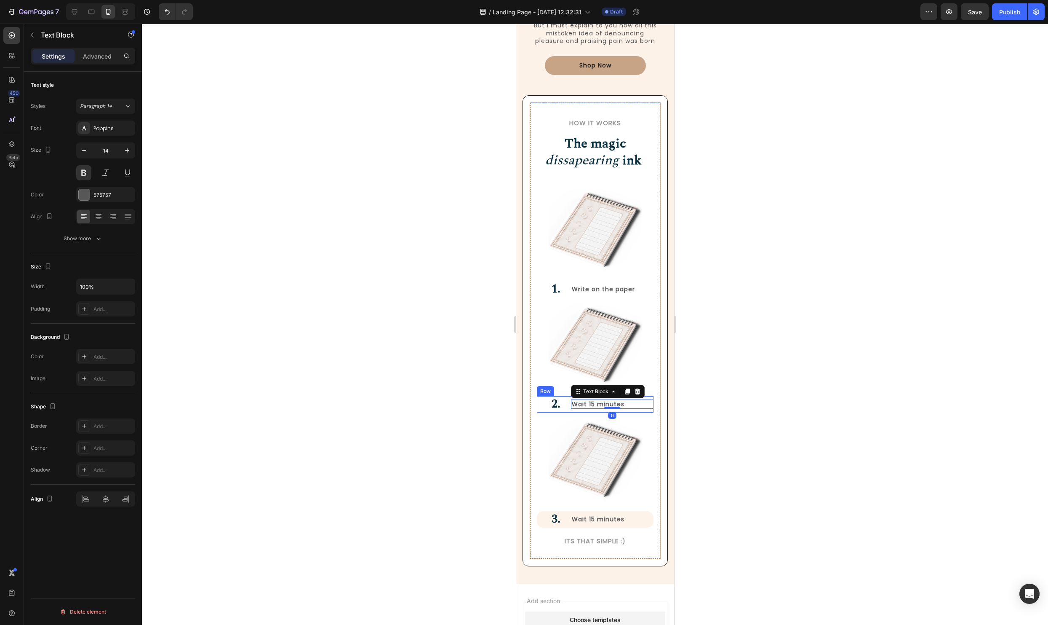
click at [648, 396] on div "Wait 15 minutes Text Block 0" at bounding box center [612, 404] width 83 height 16
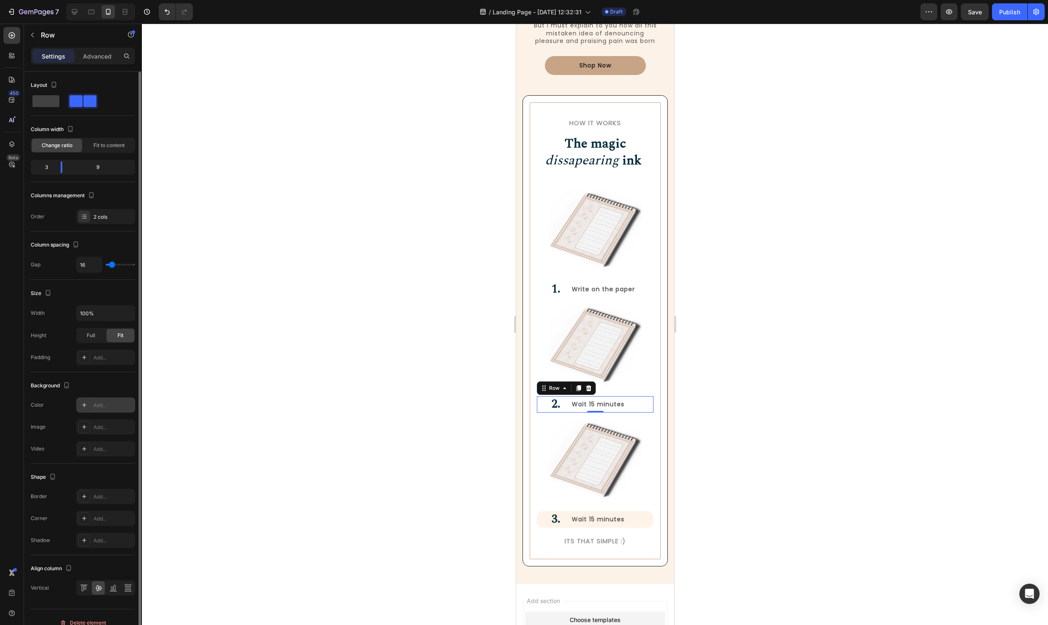
click at [83, 408] on div at bounding box center [84, 405] width 12 height 12
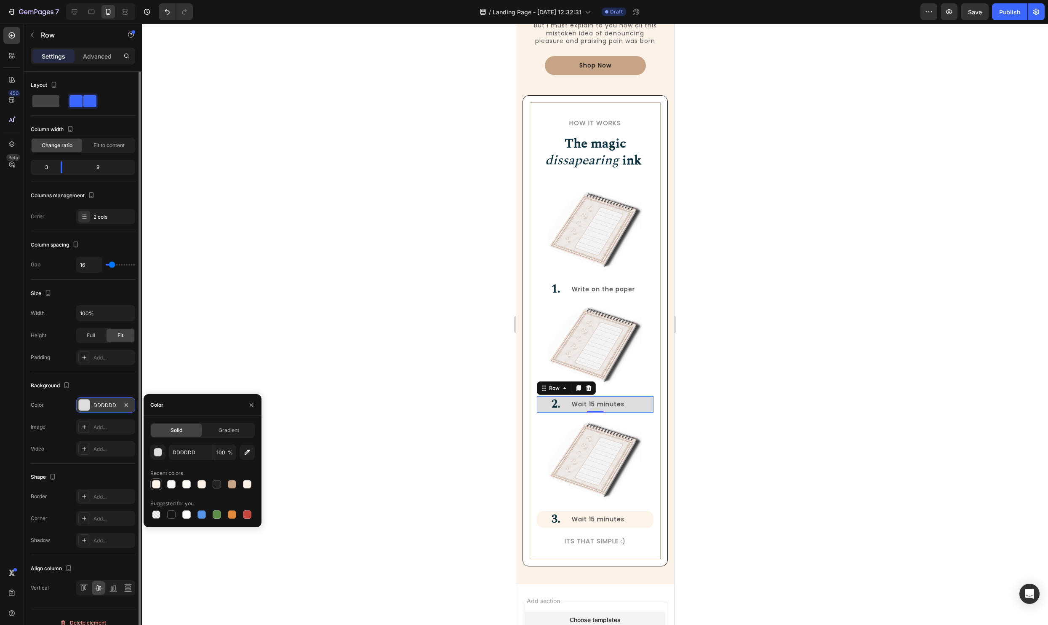
click at [154, 485] on div at bounding box center [156, 484] width 8 height 8
type input "FEF3E8"
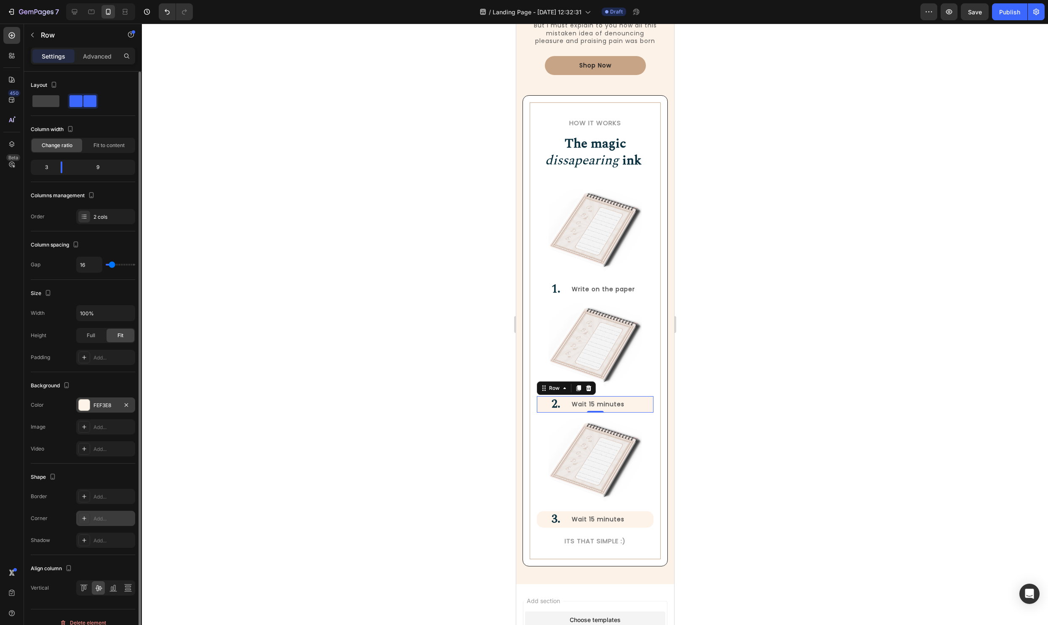
click at [81, 518] on icon at bounding box center [84, 518] width 7 height 7
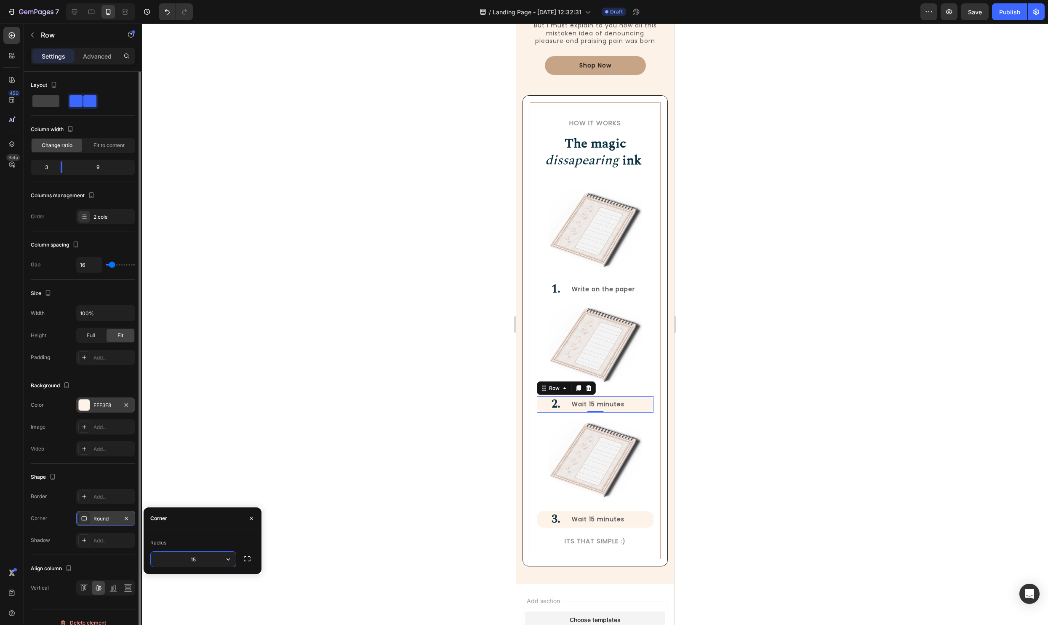
type input "15"
click at [650, 283] on div "Write on the paper Text Block" at bounding box center [612, 289] width 83 height 16
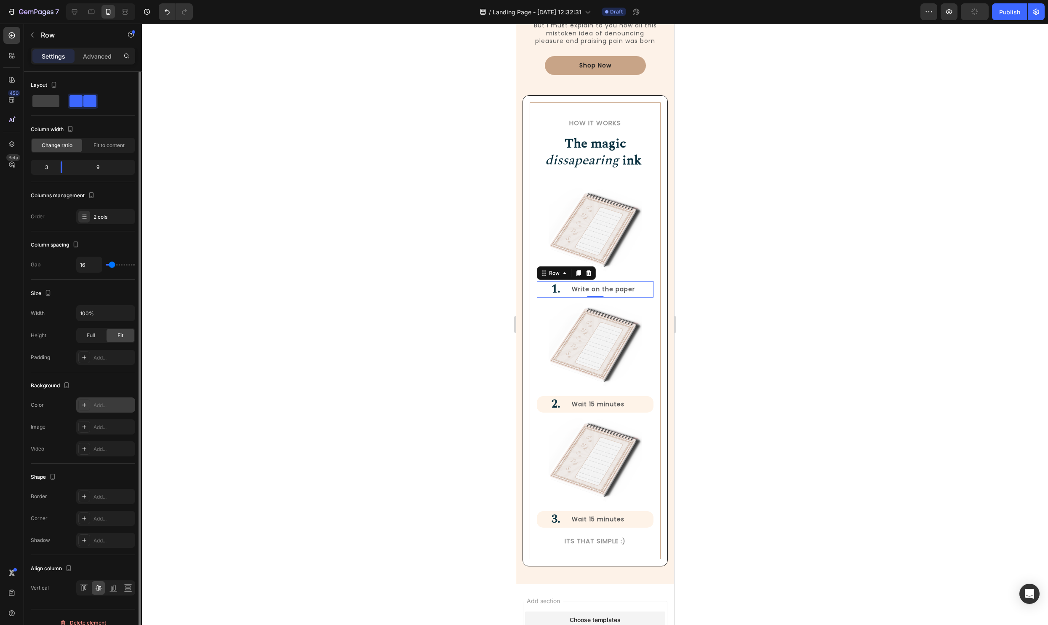
click at [88, 404] on div at bounding box center [84, 405] width 12 height 12
click at [85, 518] on icon at bounding box center [84, 518] width 4 height 4
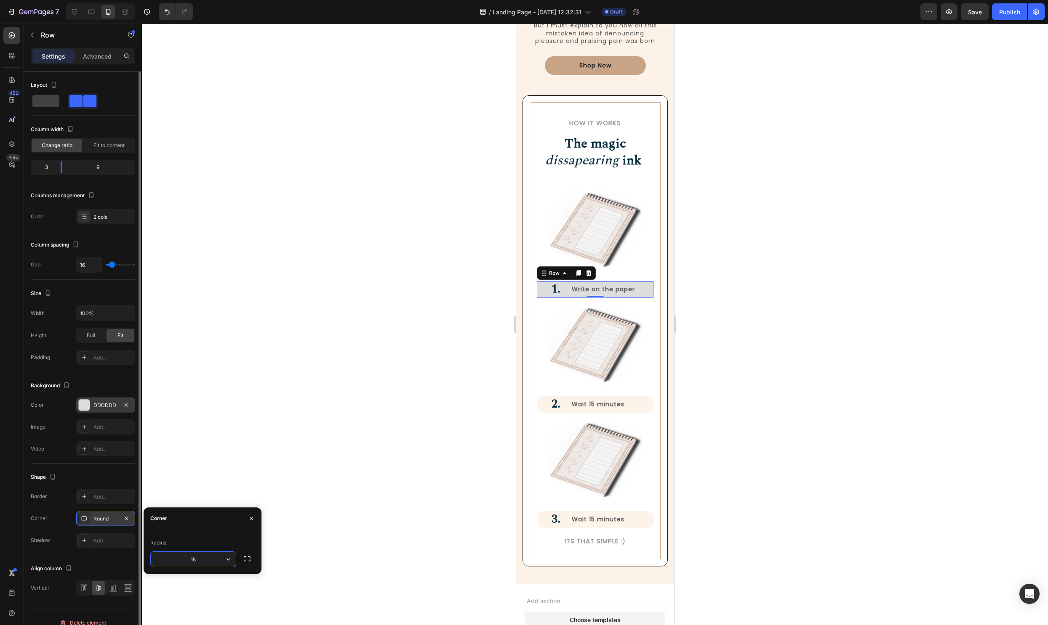
type input "15"
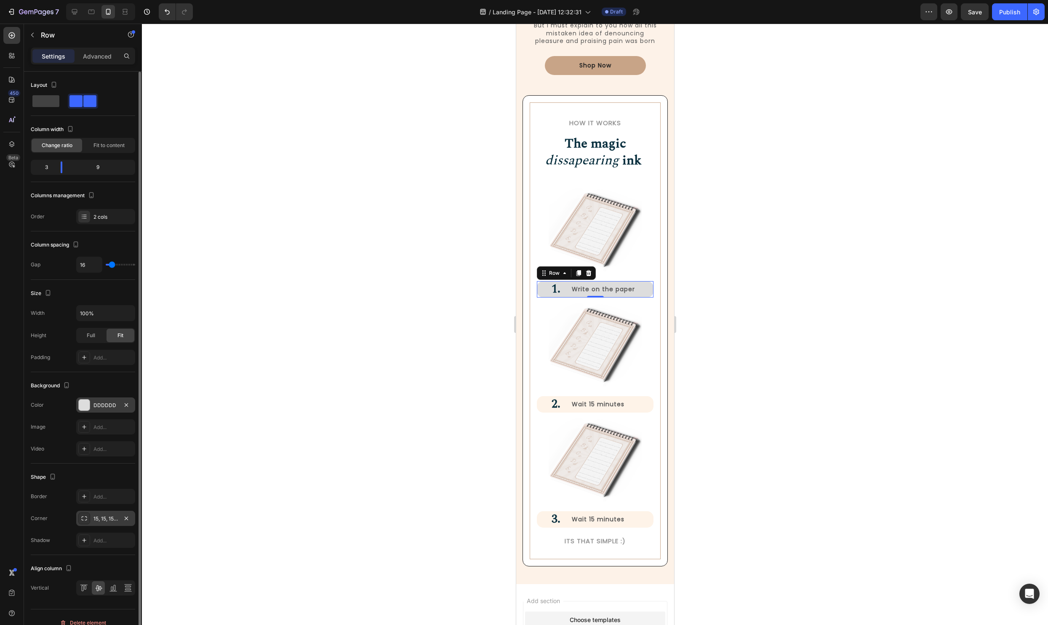
click at [311, 394] on div at bounding box center [595, 324] width 906 height 601
click at [651, 295] on div "Write on the paper Text Block" at bounding box center [612, 289] width 83 height 16
click at [86, 402] on div at bounding box center [84, 404] width 11 height 11
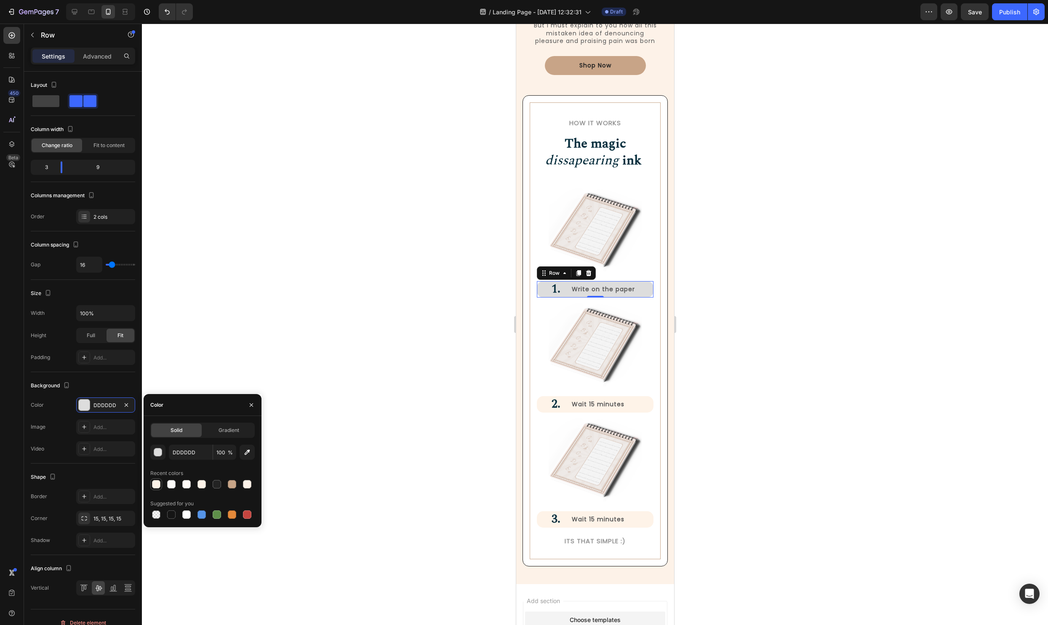
click at [157, 480] on div at bounding box center [156, 484] width 8 height 8
type input "FEF3E8"
click at [383, 413] on div at bounding box center [595, 324] width 906 height 601
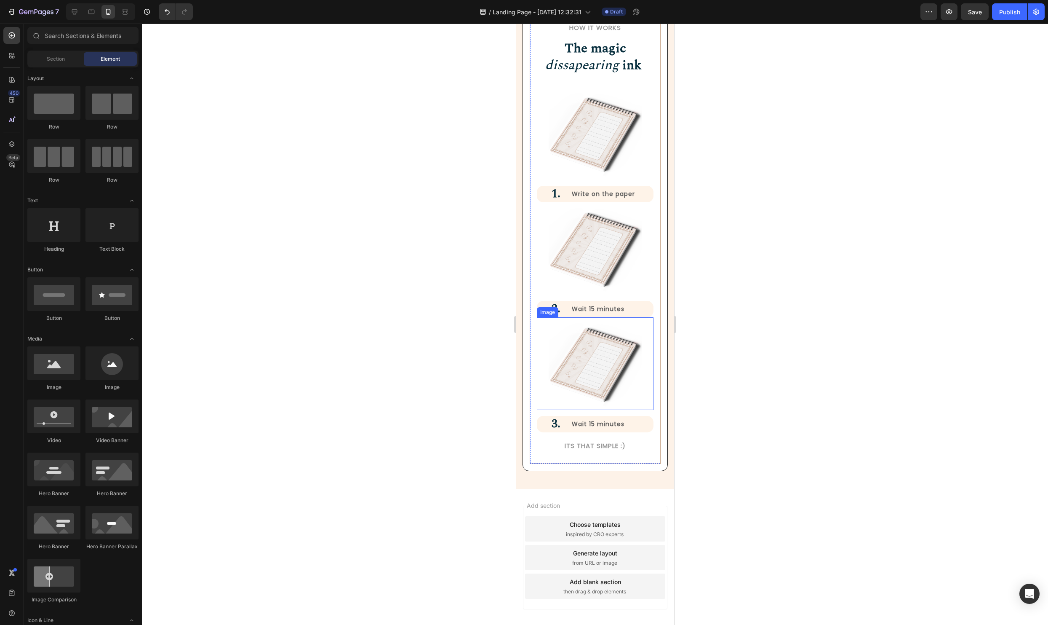
scroll to position [1076, 0]
click at [898, 425] on div at bounding box center [595, 324] width 906 height 601
click at [603, 395] on img at bounding box center [595, 364] width 94 height 93
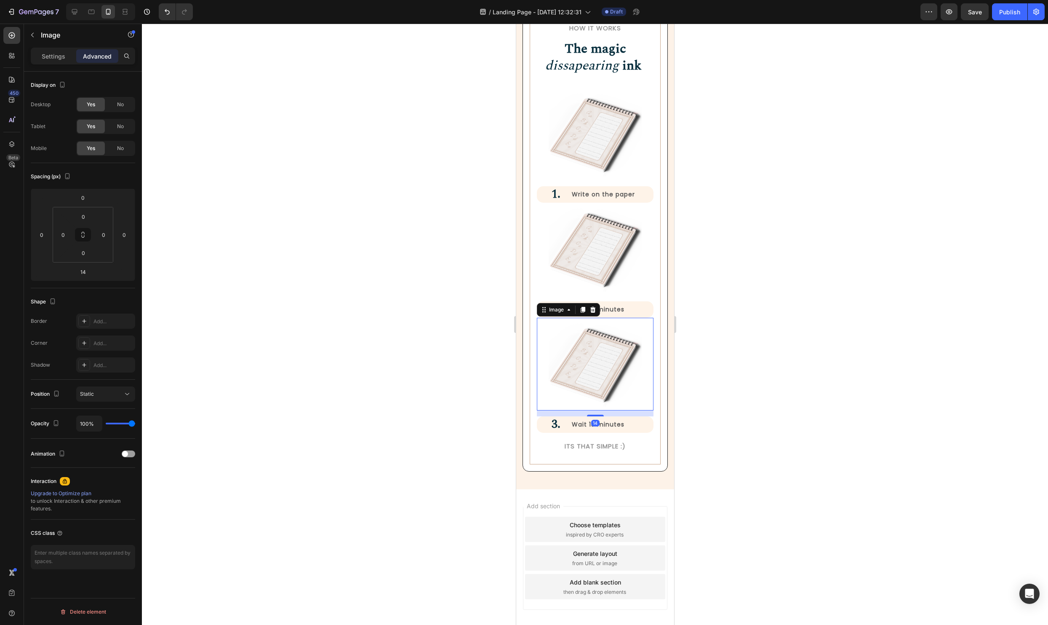
click at [884, 378] on div at bounding box center [595, 324] width 906 height 601
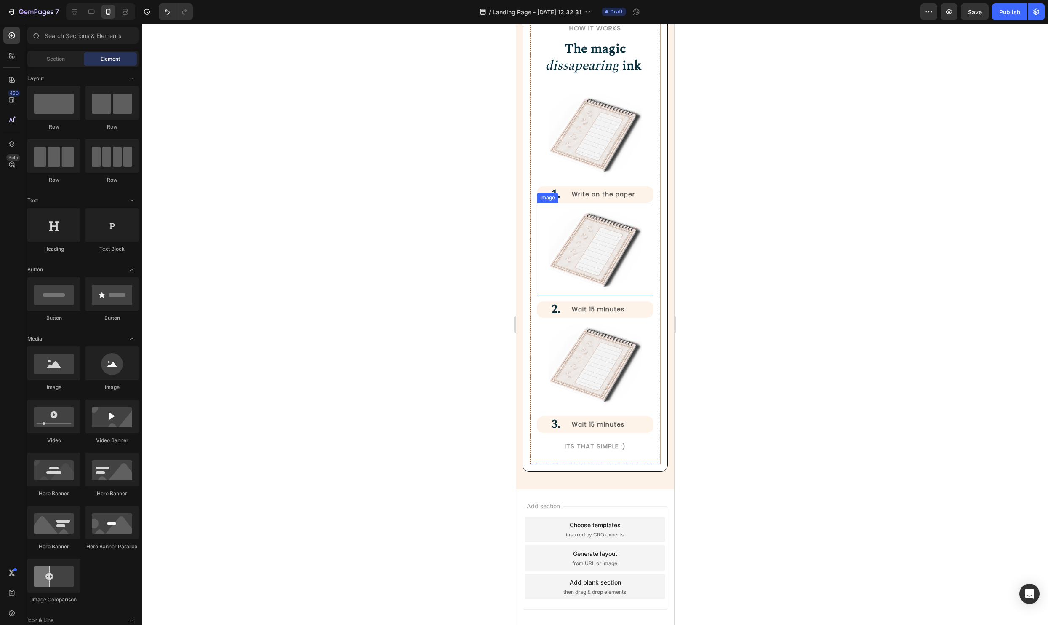
click at [609, 252] on img at bounding box center [595, 249] width 94 height 93
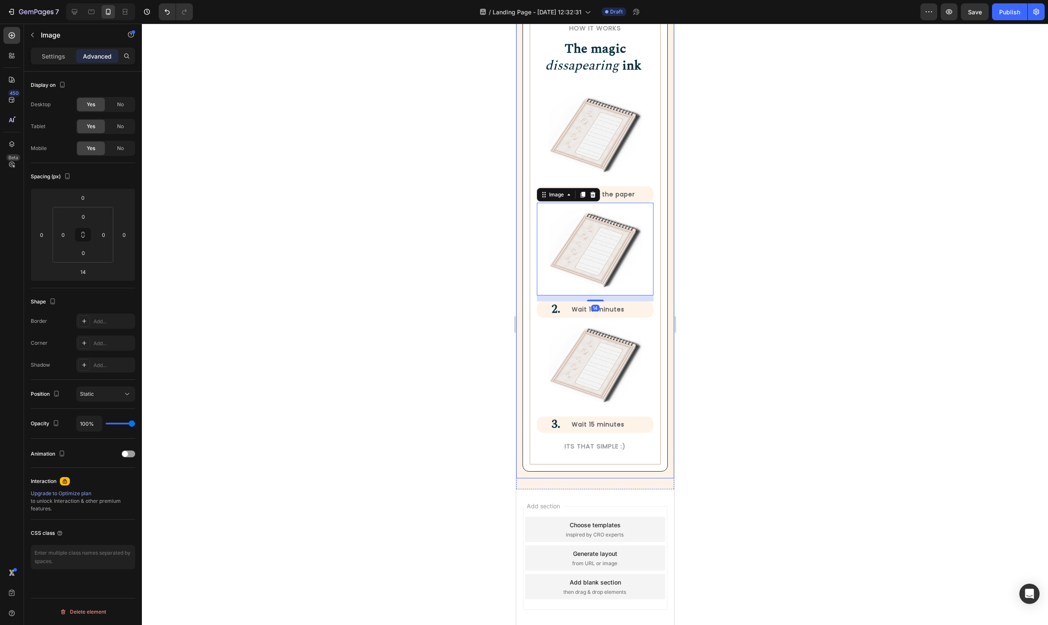
click at [493, 280] on div at bounding box center [595, 324] width 906 height 601
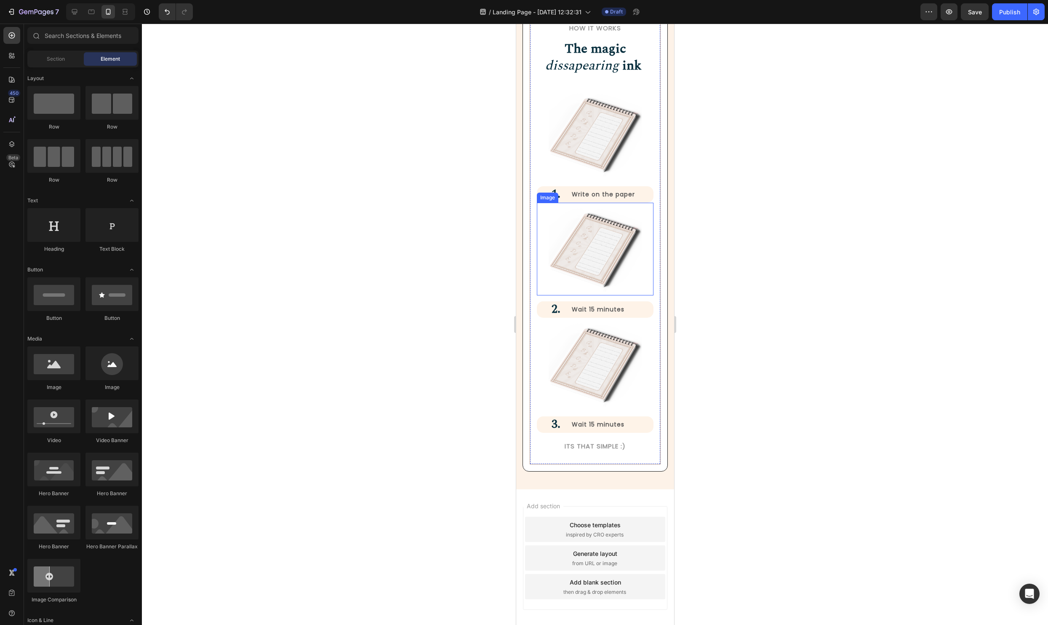
click at [599, 252] on img at bounding box center [595, 249] width 94 height 93
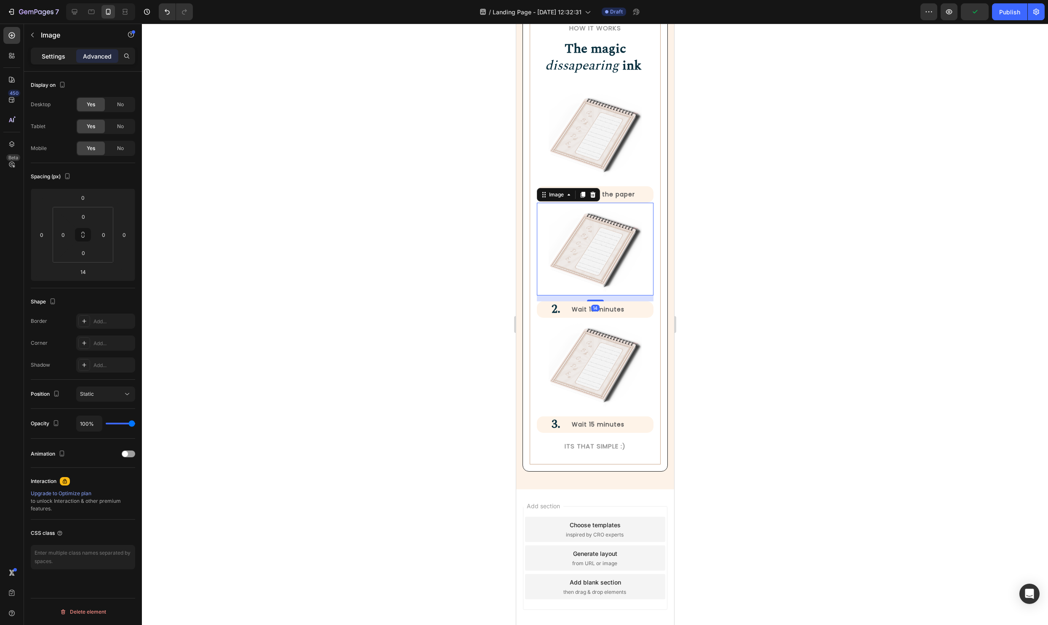
click at [64, 61] on div "Settings" at bounding box center [53, 55] width 42 height 13
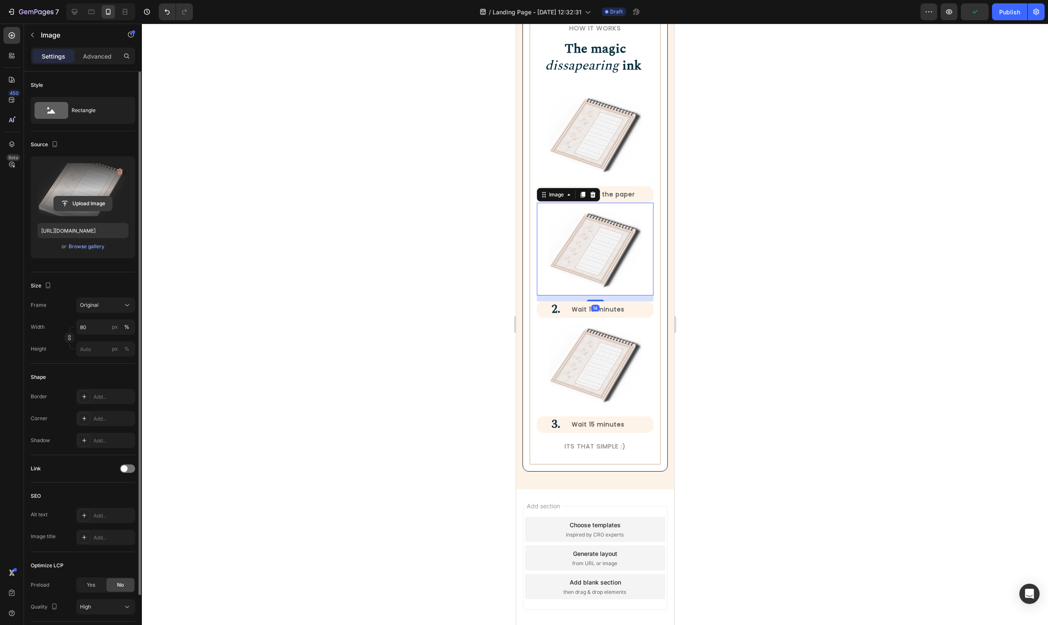
click at [65, 205] on input "file" at bounding box center [83, 203] width 58 height 14
type input "[URL][DOMAIN_NAME]"
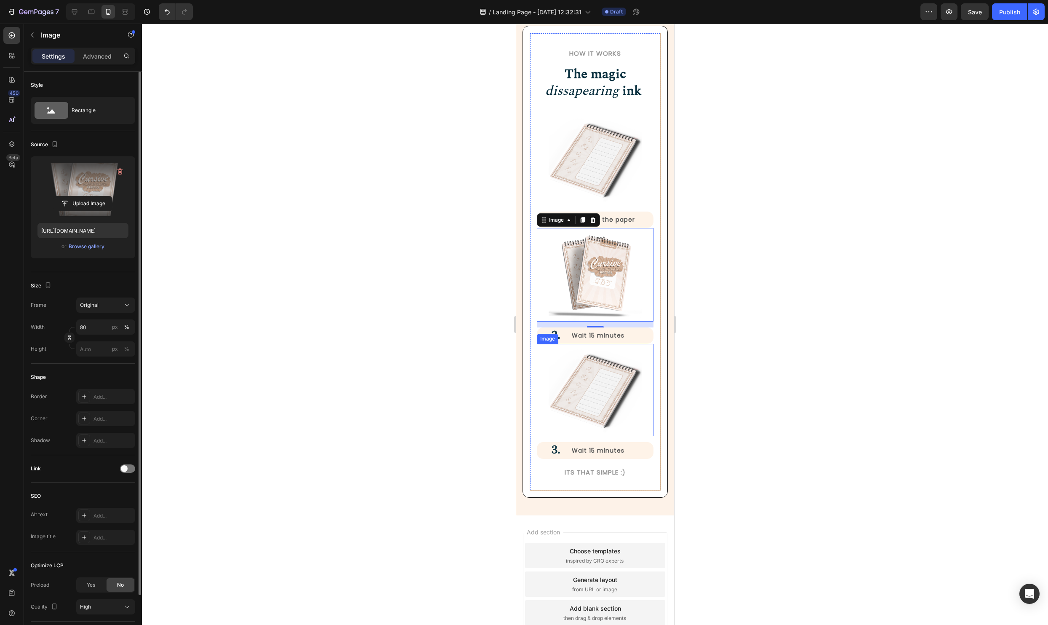
scroll to position [1042, 0]
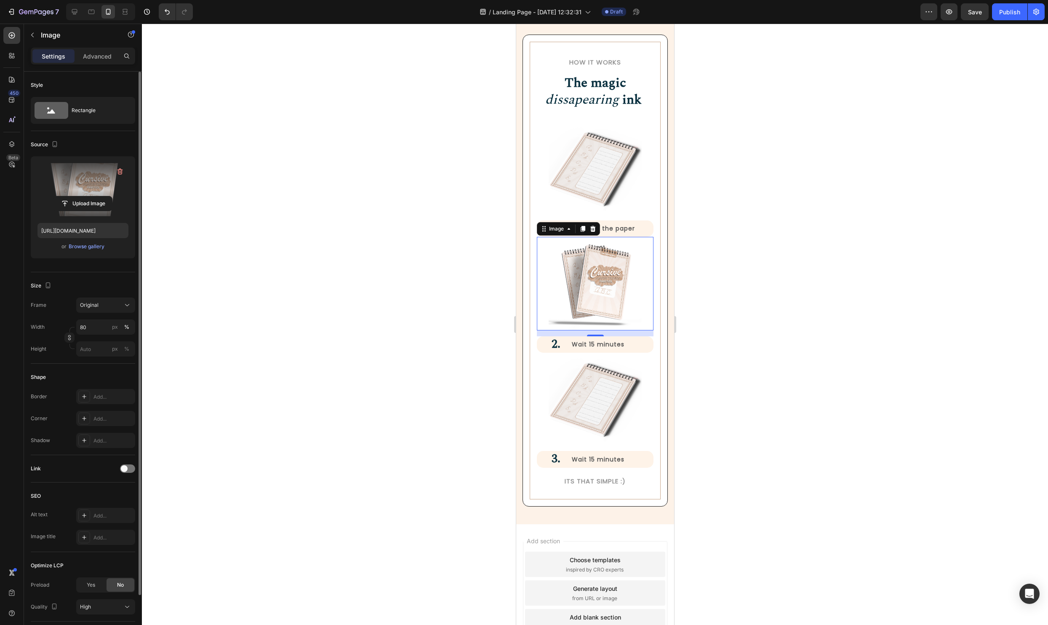
click at [784, 313] on div at bounding box center [595, 324] width 906 height 601
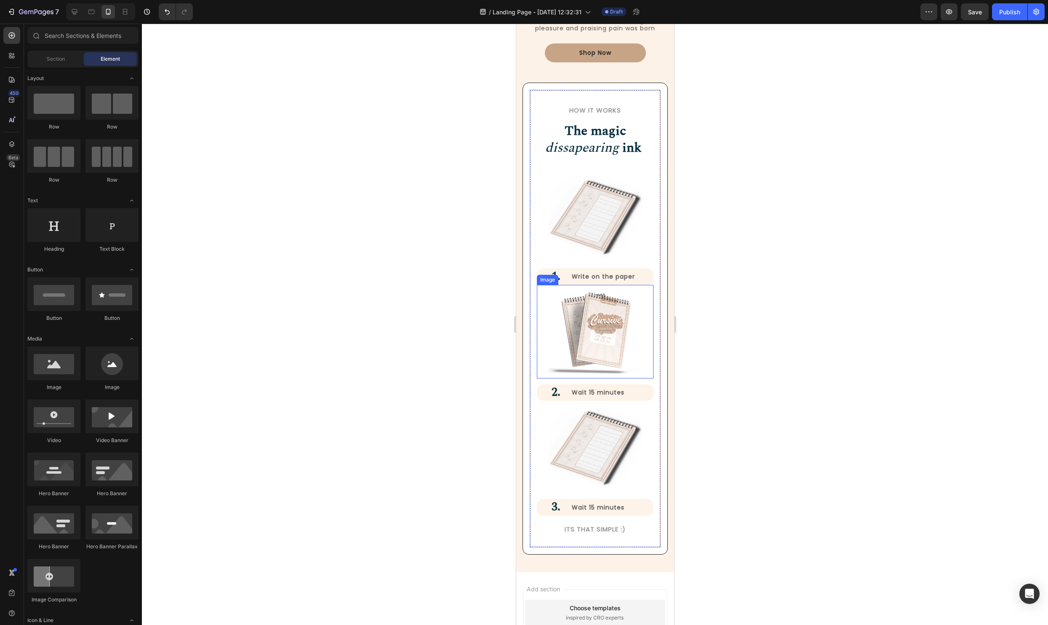
scroll to position [993, 0]
click at [644, 283] on div "Write on the paper Text Block" at bounding box center [612, 277] width 83 height 16
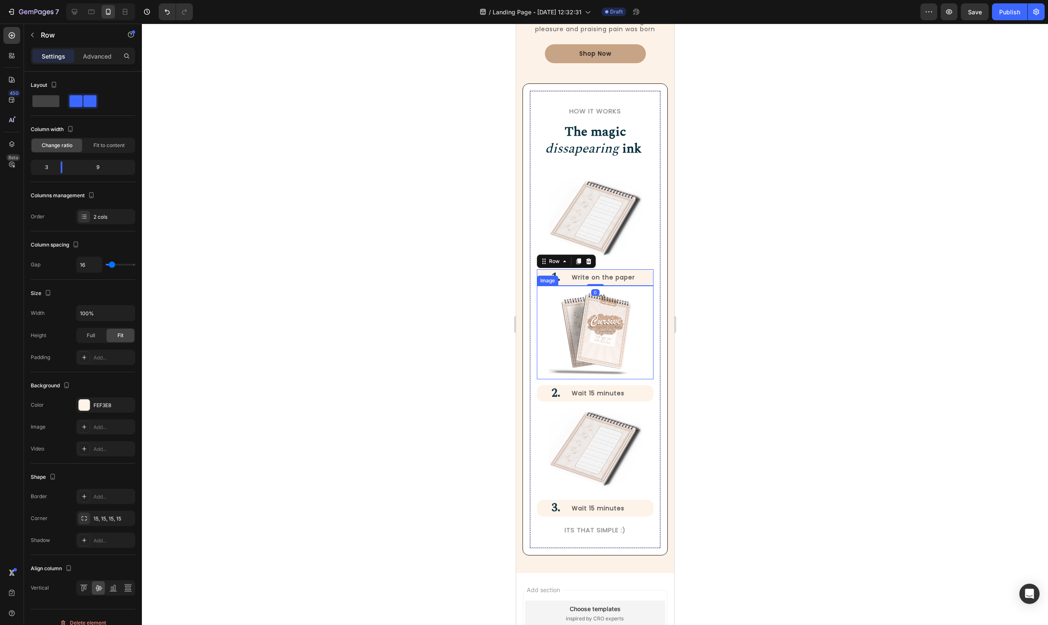
click at [607, 336] on img at bounding box center [595, 333] width 94 height 94
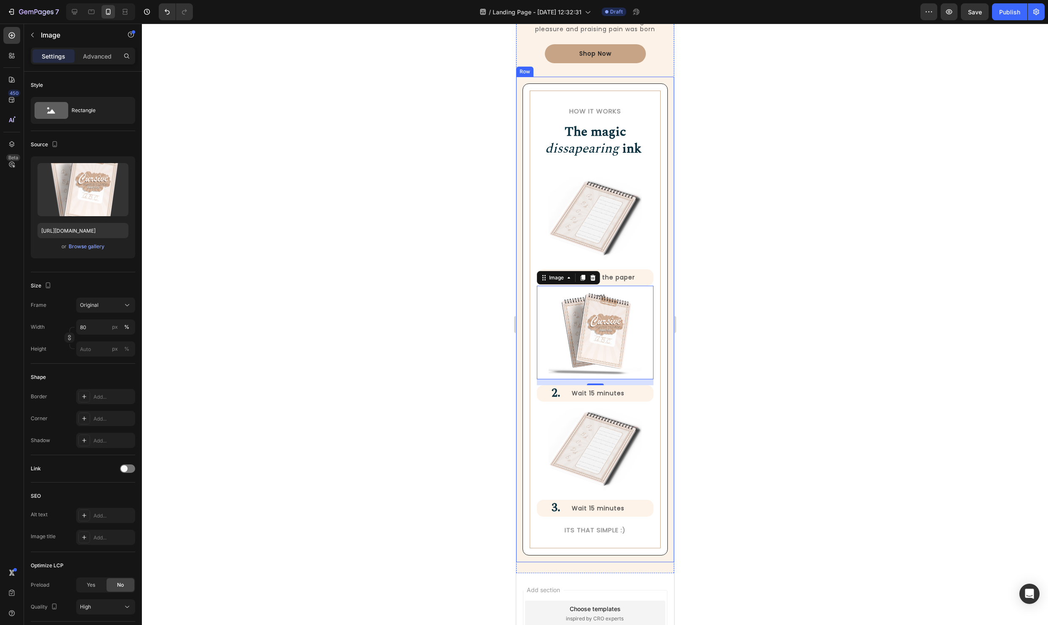
click at [774, 272] on div at bounding box center [595, 324] width 906 height 601
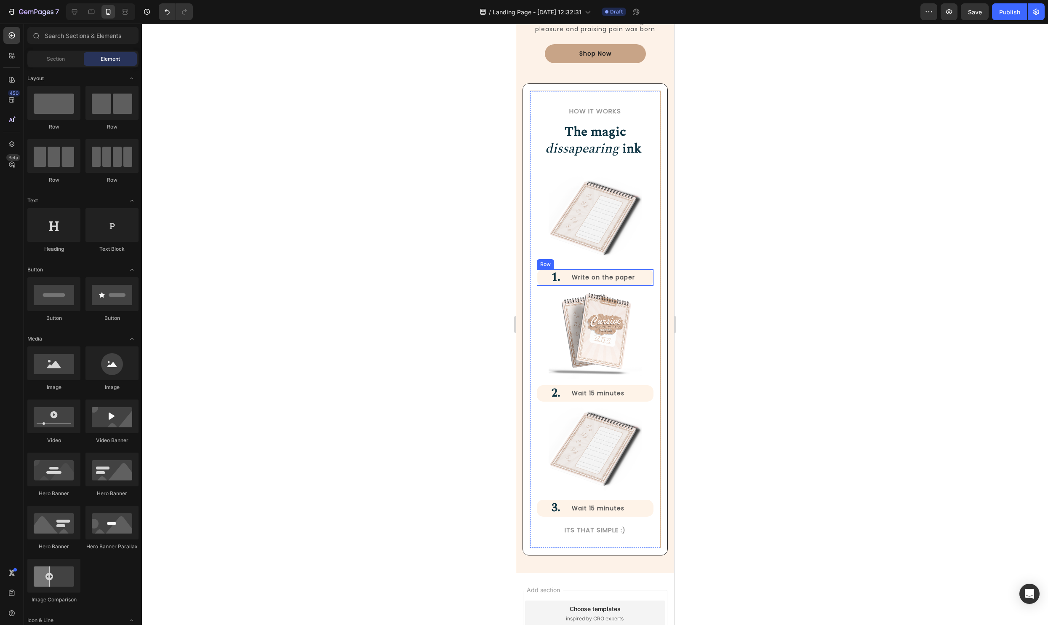
click at [644, 282] on div "Write on the paper Text Block" at bounding box center [612, 277] width 83 height 16
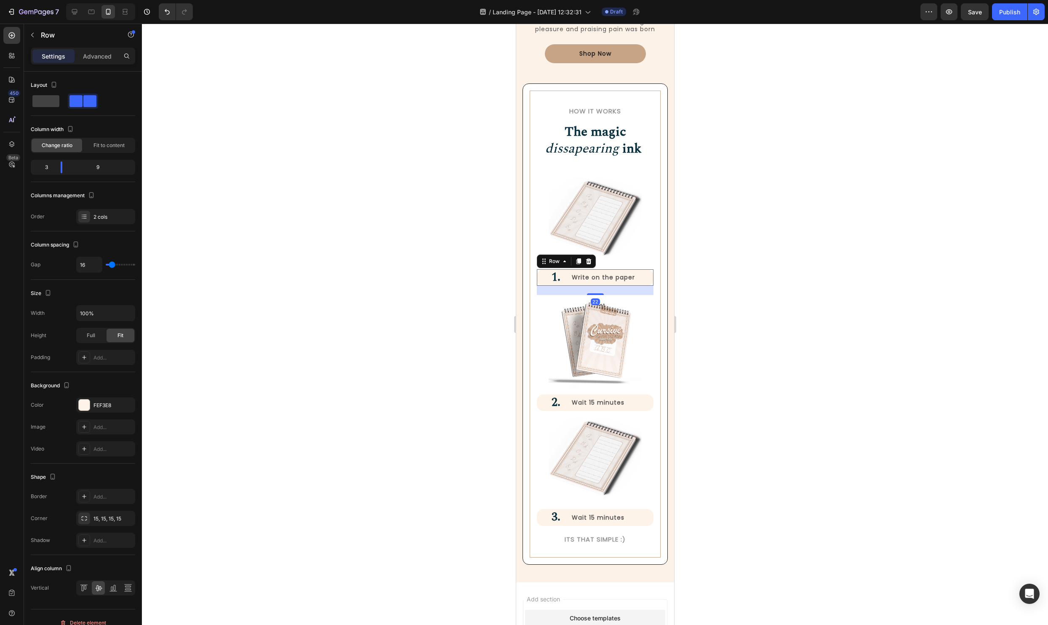
drag, startPoint x: 598, startPoint y: 283, endPoint x: 639, endPoint y: 299, distance: 44.7
click at [596, 293] on div at bounding box center [595, 294] width 17 height 2
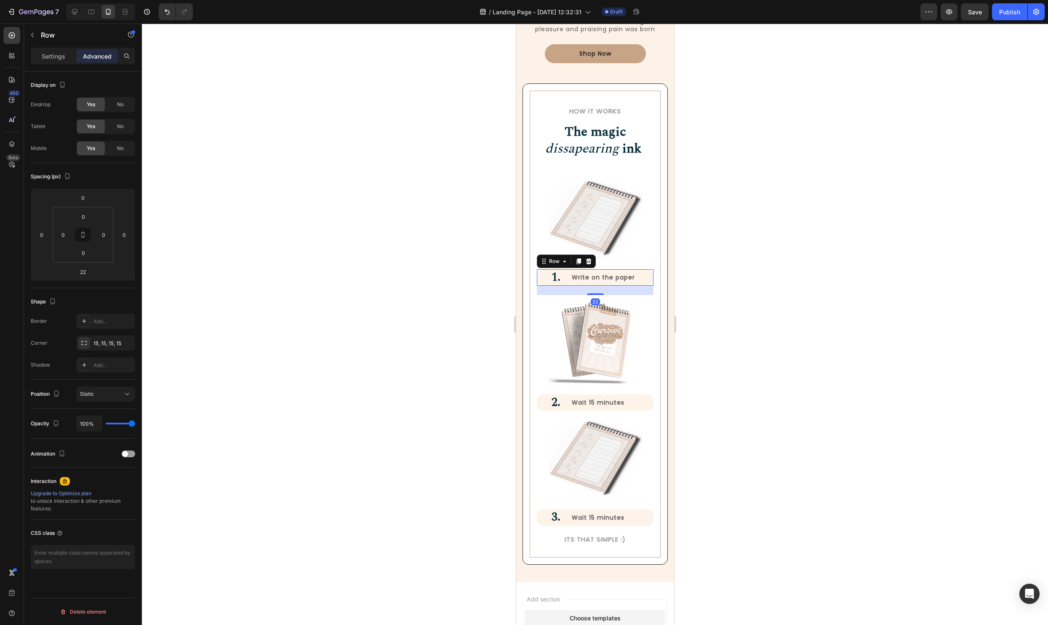
click at [800, 334] on div at bounding box center [595, 324] width 906 height 601
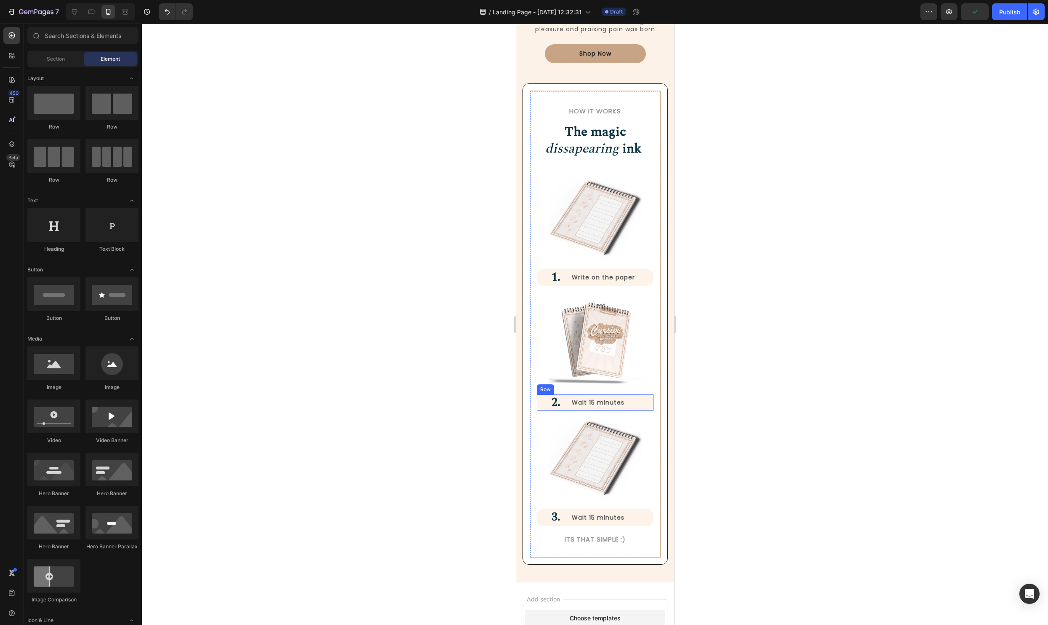
click at [643, 409] on div "Wait 15 minutes Text Block" at bounding box center [612, 402] width 83 height 16
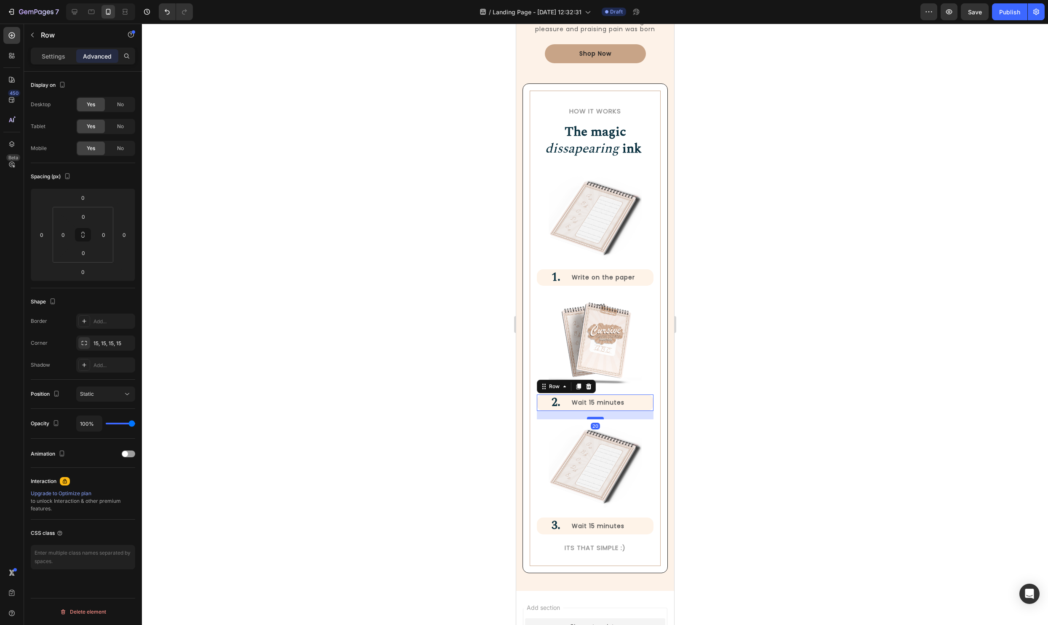
drag, startPoint x: 590, startPoint y: 413, endPoint x: 1238, endPoint y: 438, distance: 649.1
click at [590, 418] on div at bounding box center [595, 418] width 17 height 3
type input "20"
click at [898, 417] on div at bounding box center [595, 324] width 906 height 601
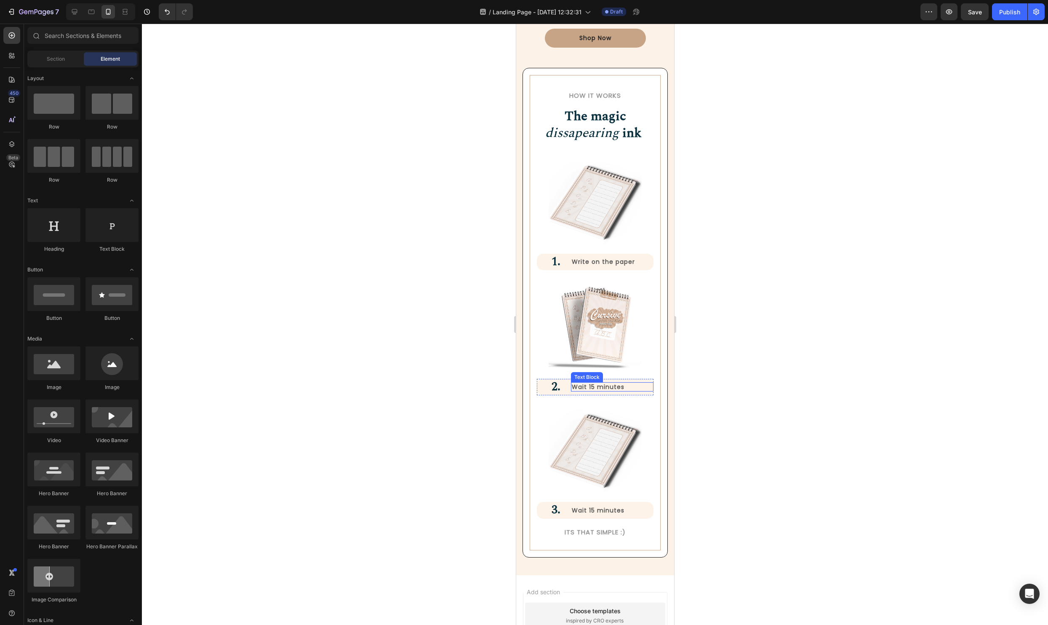
scroll to position [1008, 0]
click at [805, 361] on div at bounding box center [595, 324] width 906 height 601
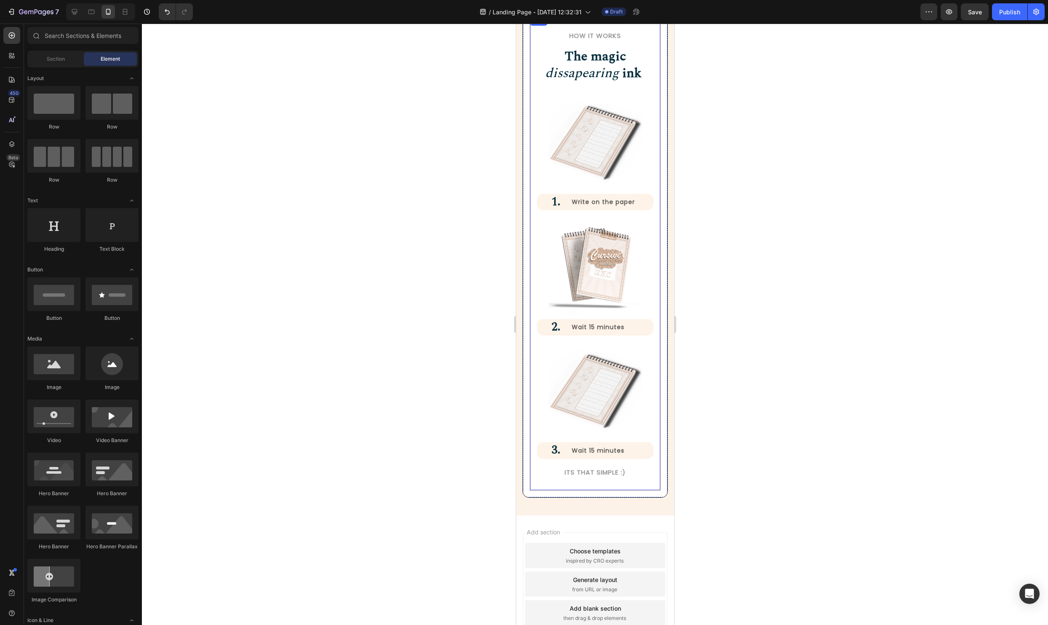
scroll to position [1069, 0]
click at [583, 446] on p "Wait 15 minutes" at bounding box center [612, 450] width 81 height 8
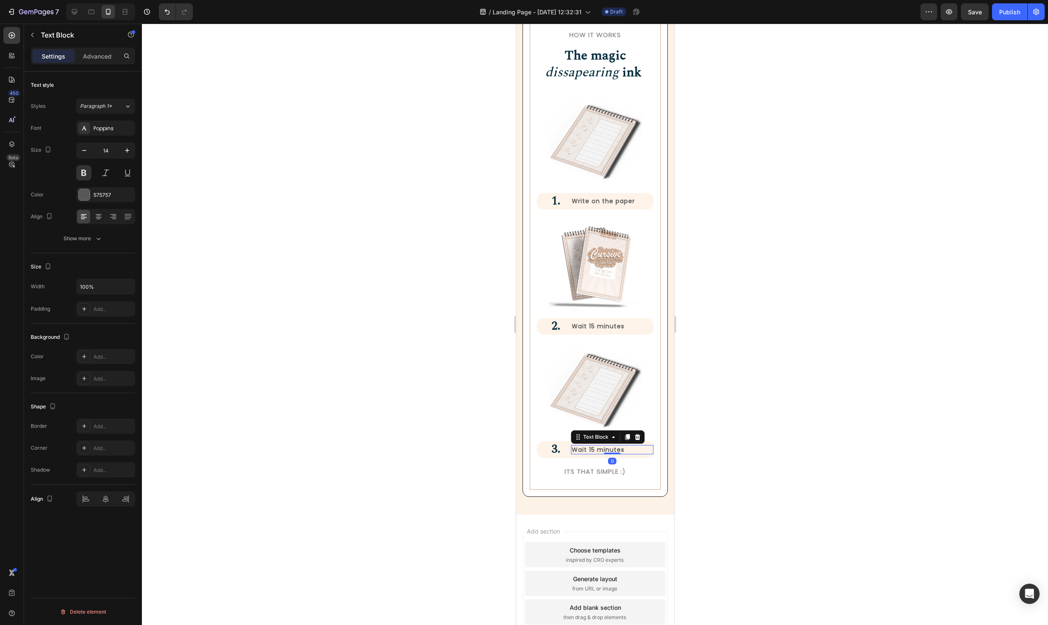
click at [583, 446] on p "Wait 15 minutes" at bounding box center [612, 450] width 81 height 8
click at [641, 449] on p "Wait 15 minutes" at bounding box center [612, 450] width 81 height 8
drag, startPoint x: 626, startPoint y: 449, endPoint x: 572, endPoint y: 449, distance: 53.5
click at [572, 449] on p "Wait 15 minutes" at bounding box center [612, 450] width 81 height 8
click at [709, 414] on div at bounding box center [595, 324] width 906 height 601
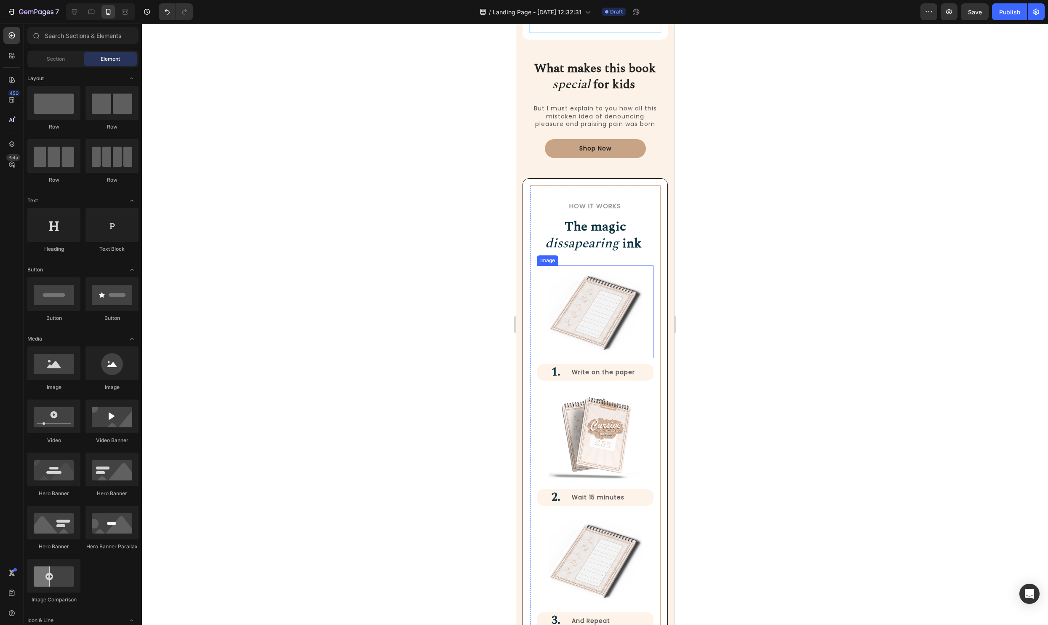
scroll to position [908, 0]
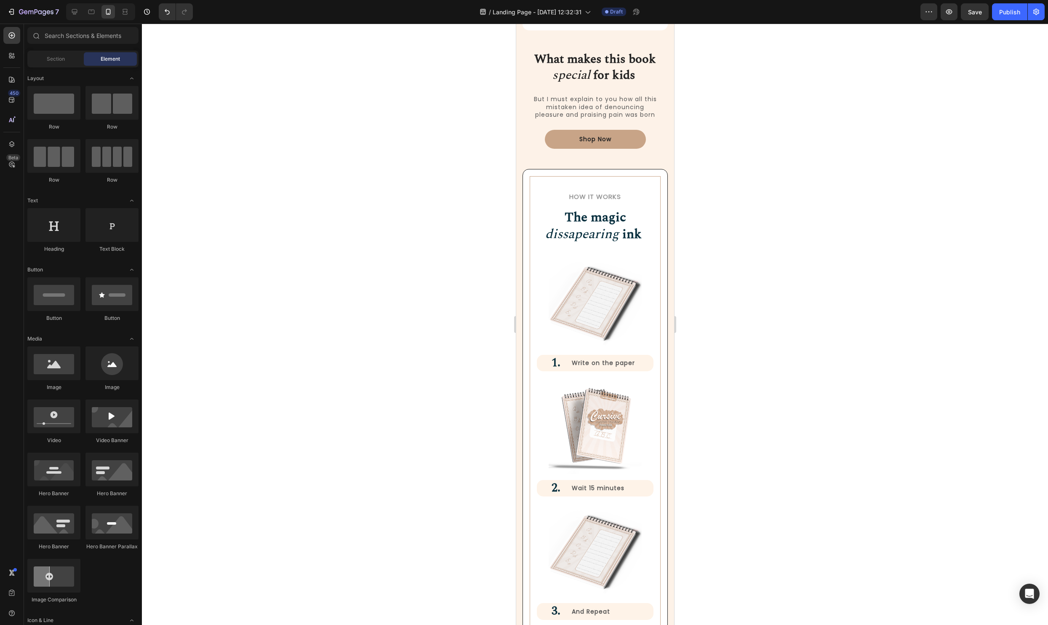
click at [847, 347] on div at bounding box center [595, 324] width 906 height 601
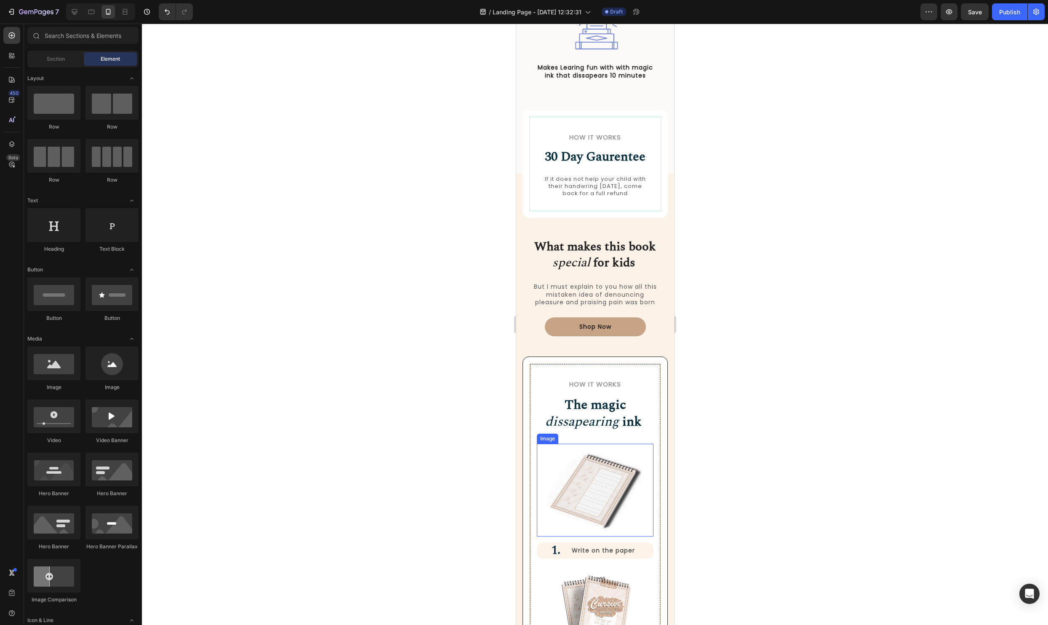
scroll to position [703, 0]
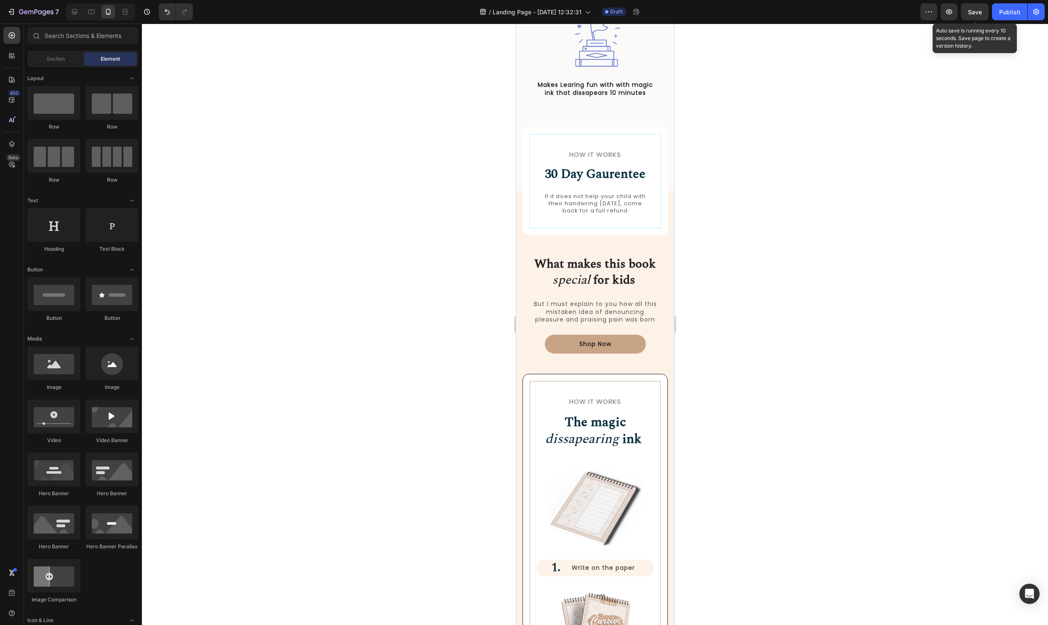
drag, startPoint x: 979, startPoint y: 15, endPoint x: 973, endPoint y: 34, distance: 20.1
click at [979, 15] on div "Save" at bounding box center [975, 12] width 14 height 9
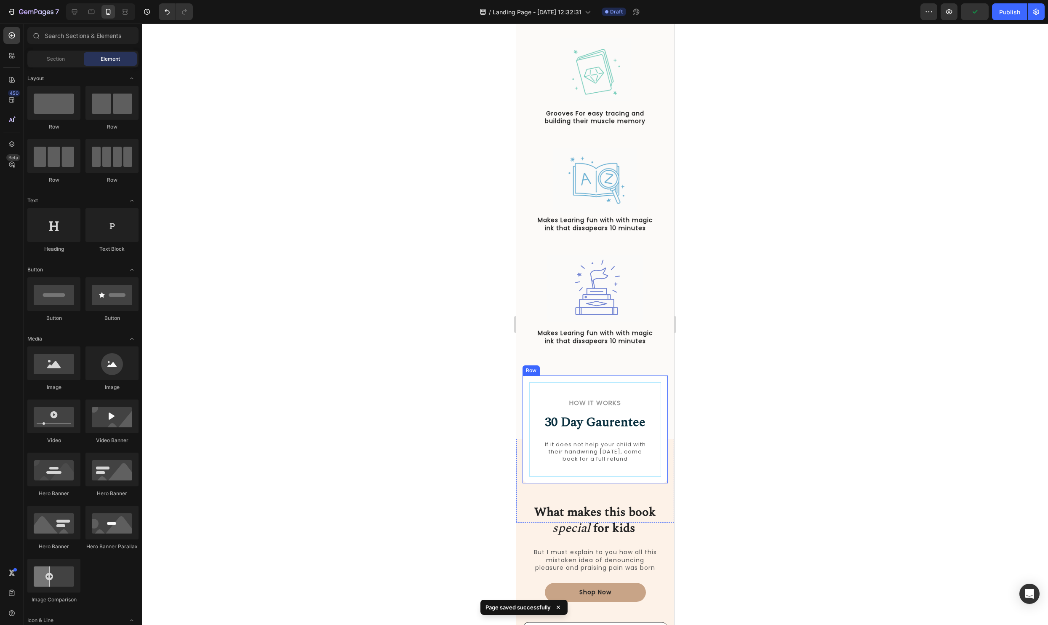
scroll to position [0, 0]
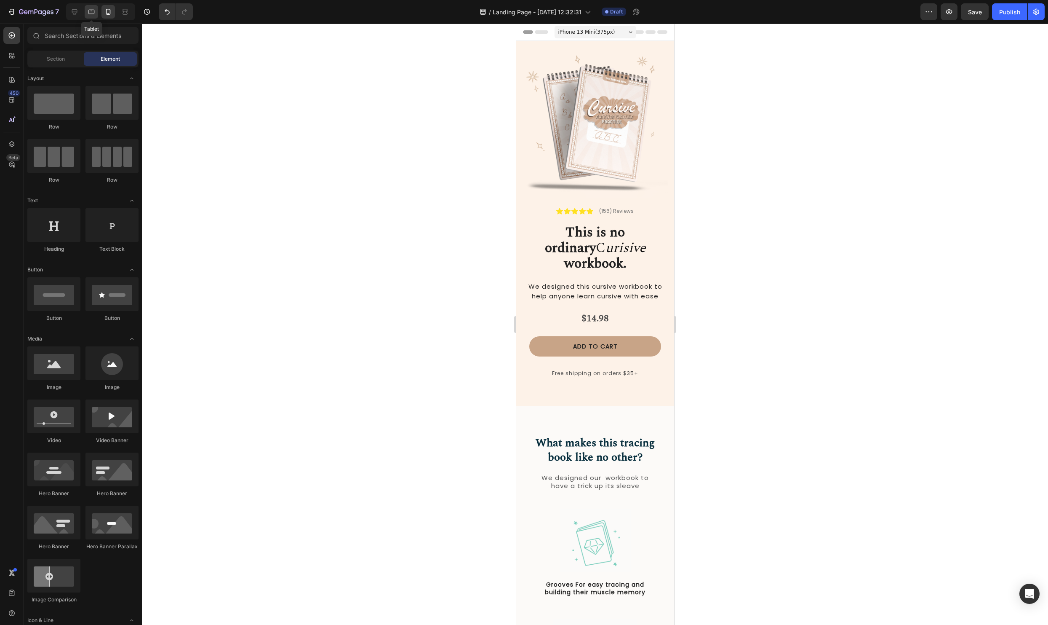
click at [96, 13] on div at bounding box center [91, 11] width 13 height 13
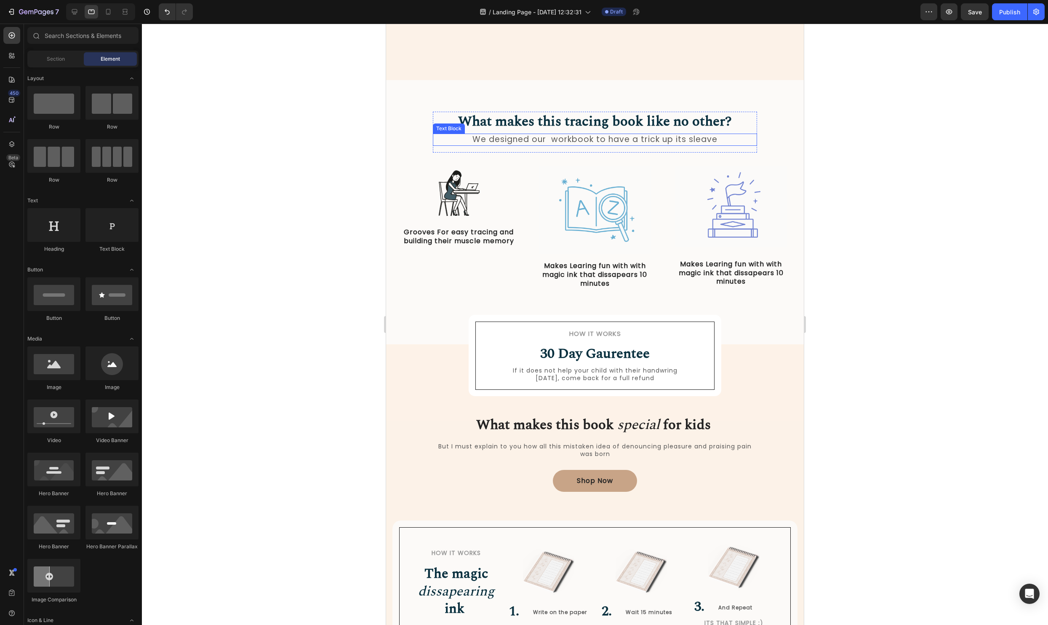
scroll to position [334, 0]
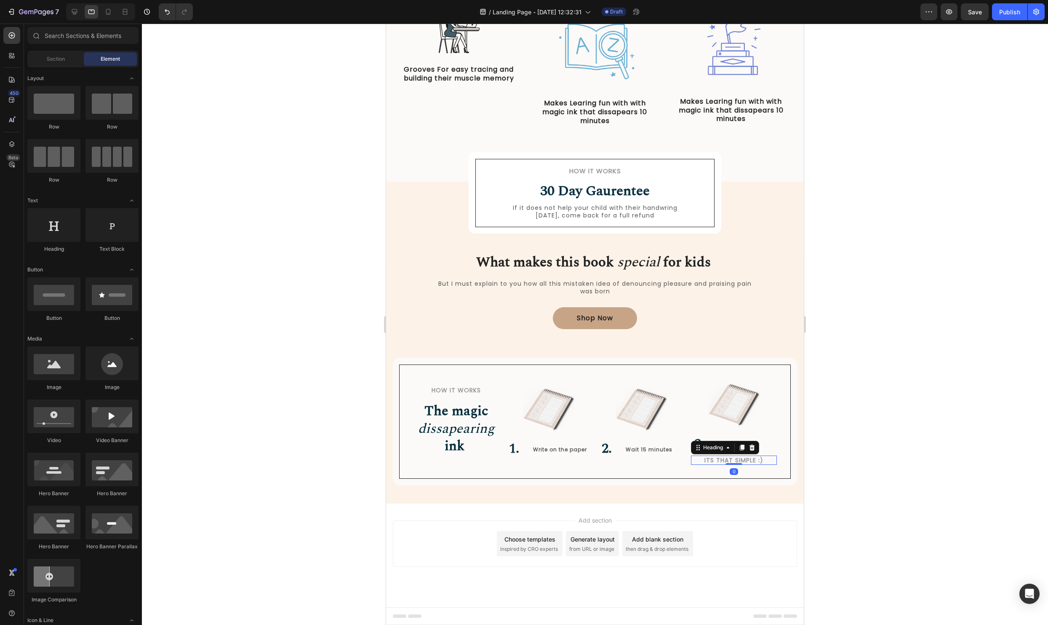
click at [736, 464] on div "Its that simple :) Heading 0" at bounding box center [734, 459] width 86 height 9
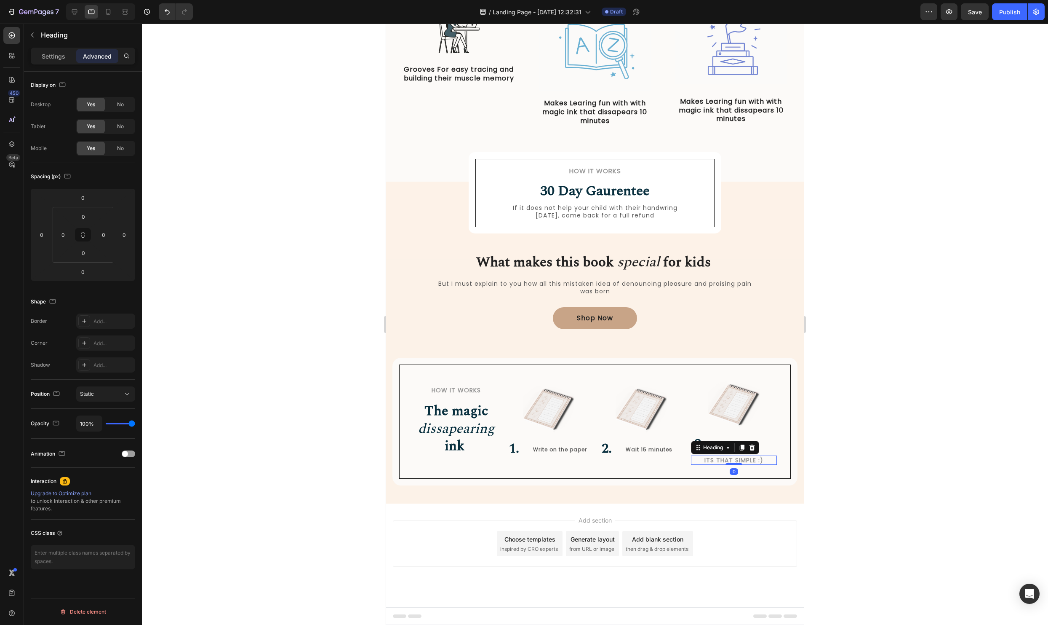
click at [900, 434] on div at bounding box center [595, 324] width 906 height 601
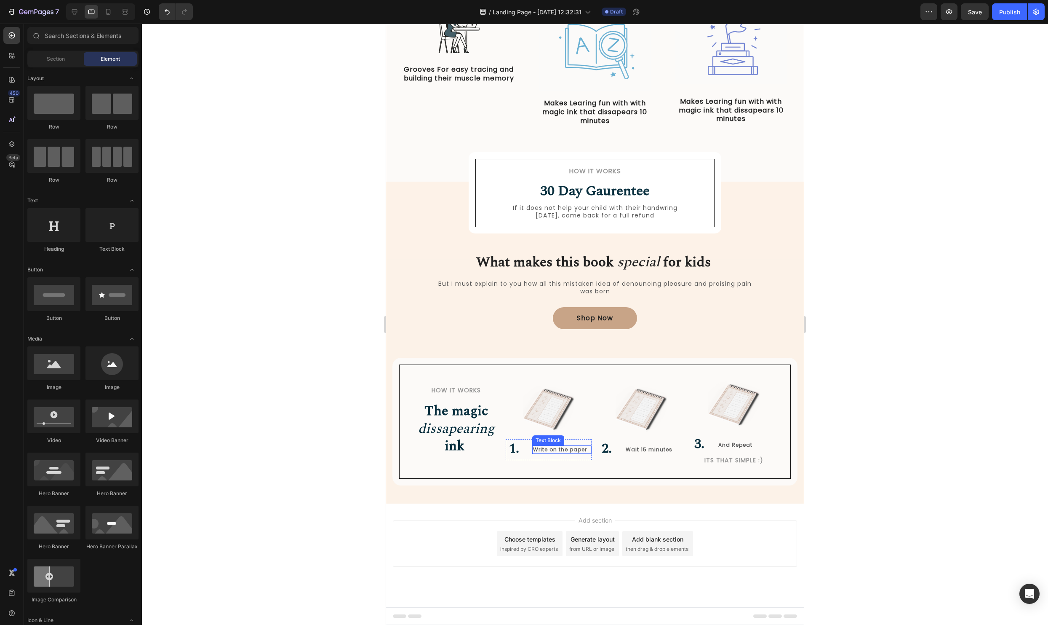
click at [580, 452] on p "Write on the paper" at bounding box center [562, 449] width 58 height 7
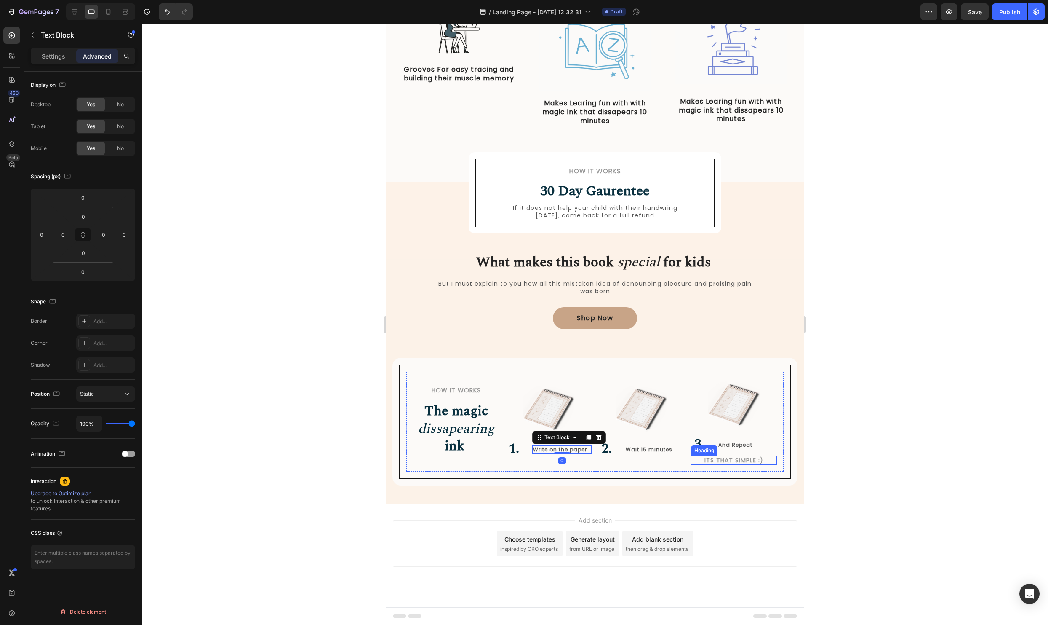
click at [760, 460] on h2 "Its that simple :)" at bounding box center [734, 459] width 86 height 9
click at [124, 126] on div "No" at bounding box center [121, 126] width 28 height 13
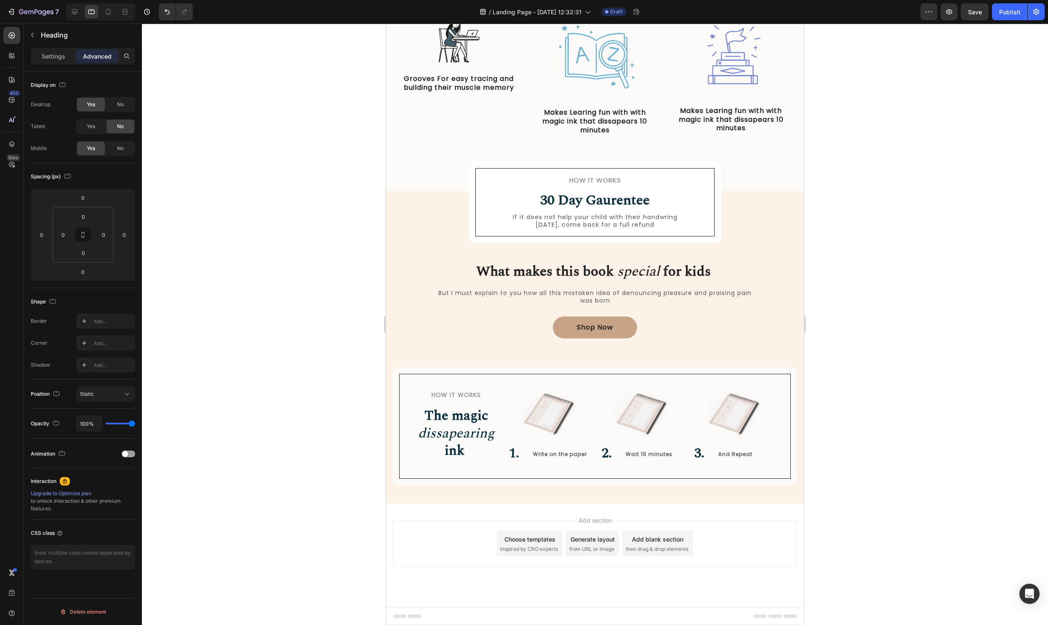
scroll to position [324, 0]
click at [123, 104] on span "No" at bounding box center [120, 105] width 7 height 8
click at [885, 377] on div at bounding box center [595, 324] width 906 height 601
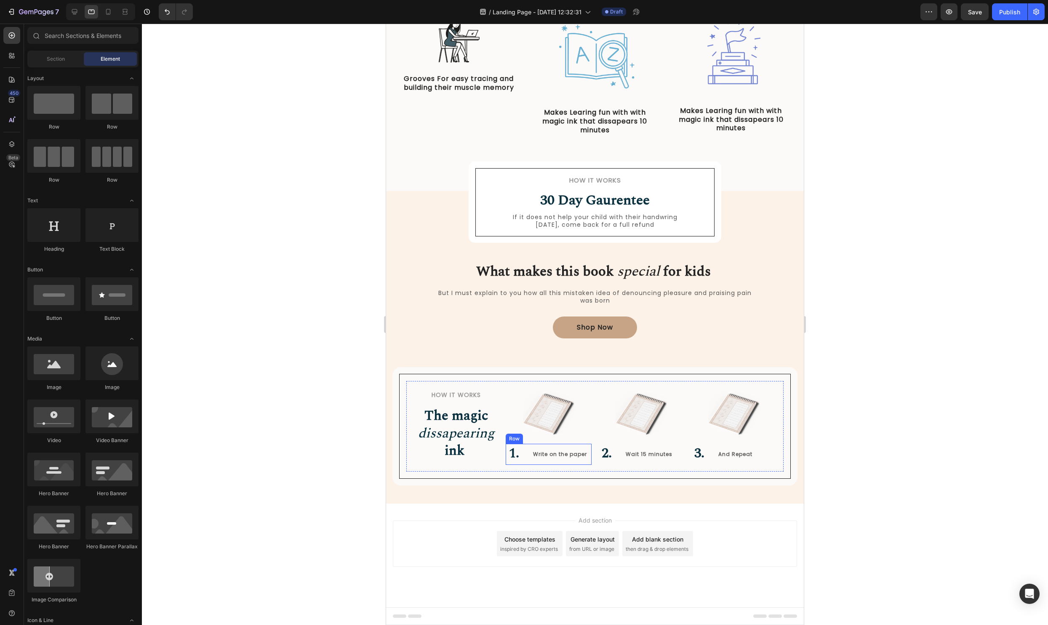
click at [527, 447] on div "1. Heading Write on the paper Text Block Row" at bounding box center [549, 454] width 86 height 21
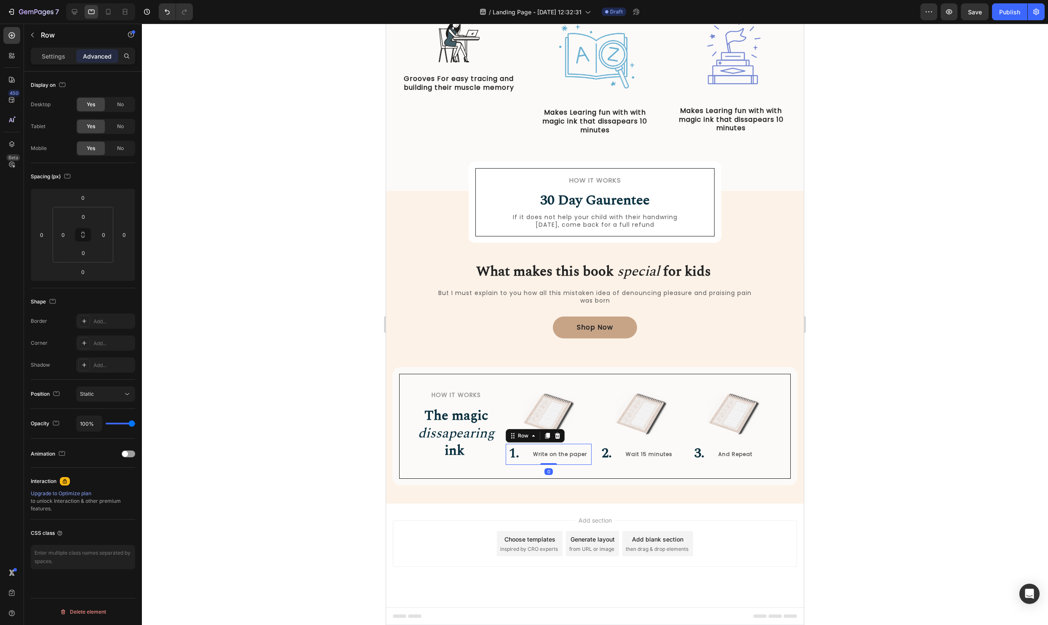
click at [554, 416] on img at bounding box center [548, 413] width 51 height 51
drag, startPoint x: 548, startPoint y: 442, endPoint x: 555, endPoint y: 421, distance: 21.7
click at [555, 421] on div "Image 11" at bounding box center [549, 413] width 86 height 51
type input "0"
click at [877, 414] on div at bounding box center [595, 324] width 906 height 601
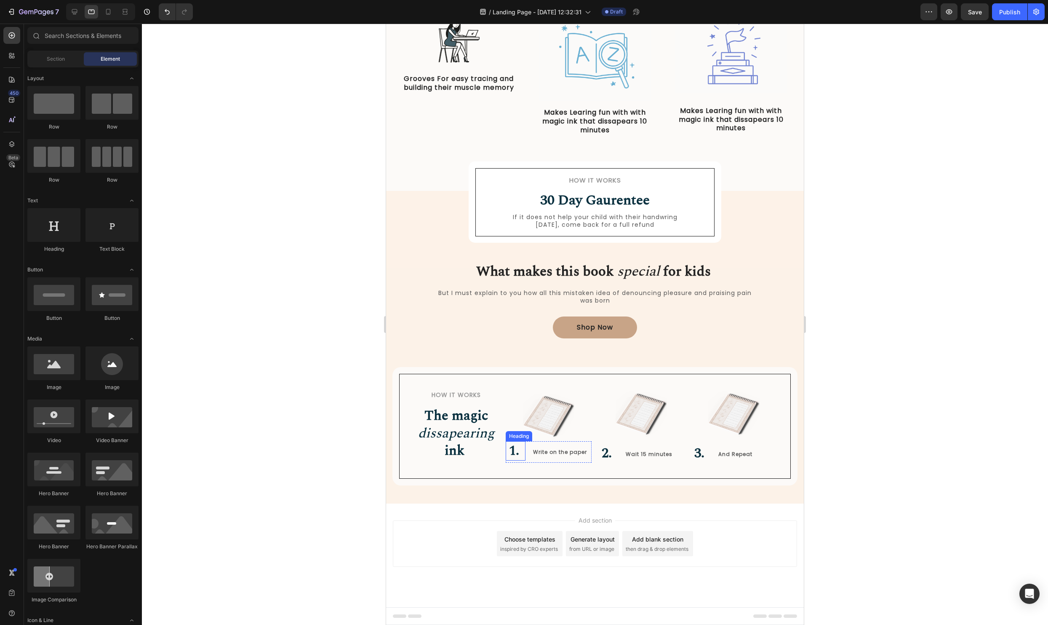
click at [516, 450] on strong "1." at bounding box center [514, 450] width 10 height 21
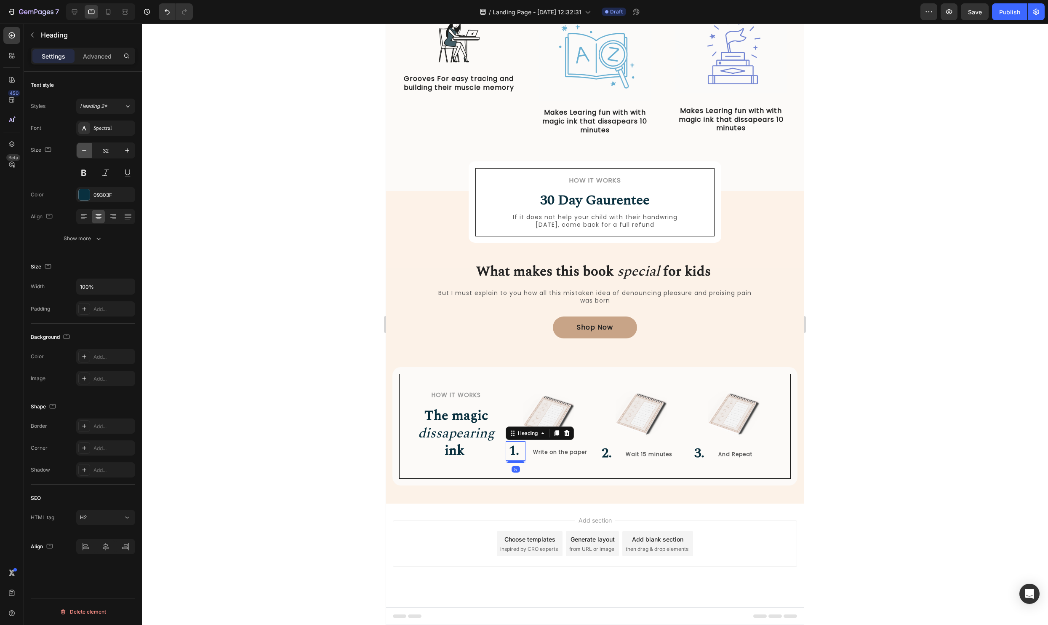
click at [85, 150] on icon "button" at bounding box center [84, 150] width 4 height 1
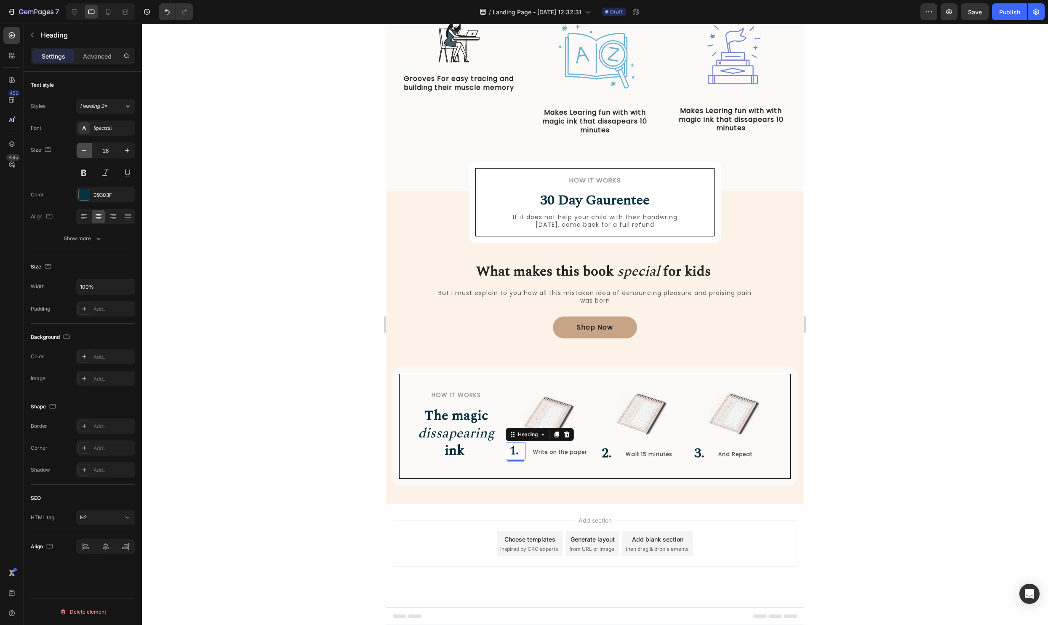
click at [85, 150] on icon "button" at bounding box center [84, 150] width 4 height 1
type input "24"
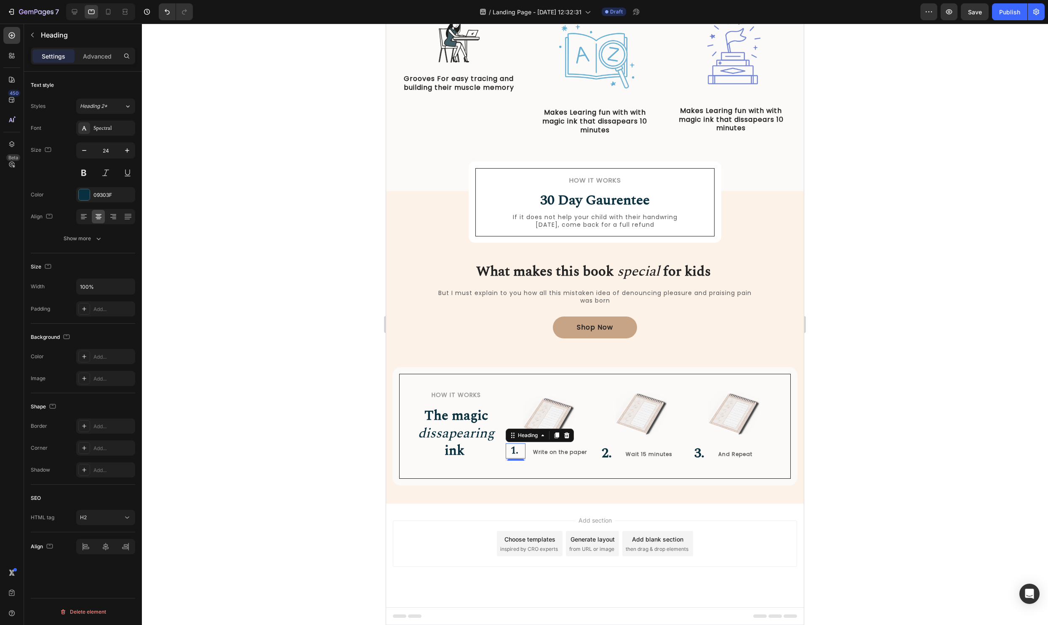
click at [899, 444] on div at bounding box center [595, 324] width 906 height 601
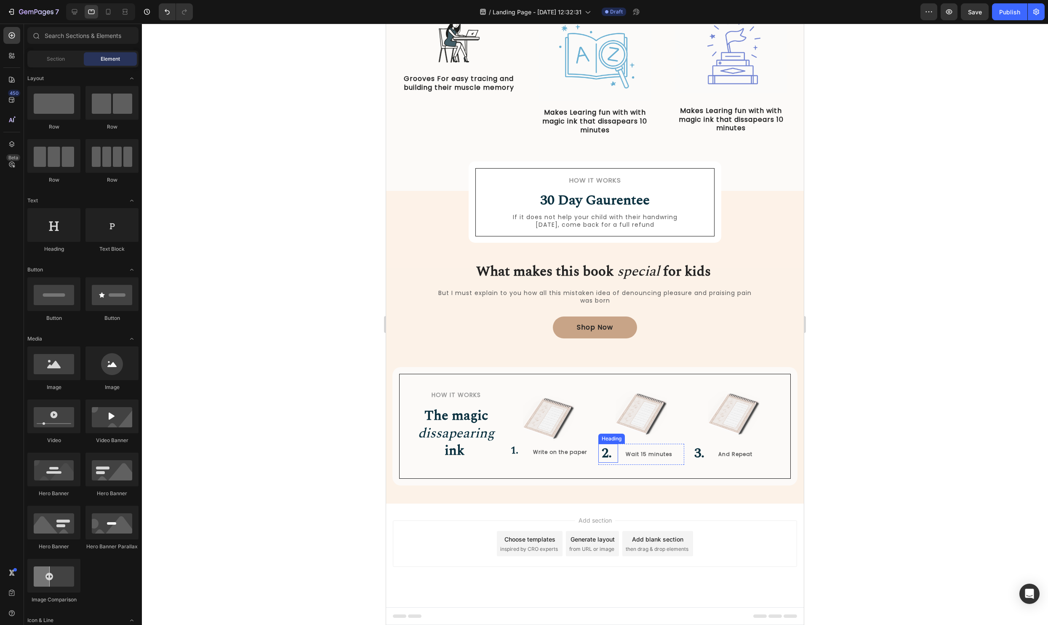
click at [606, 456] on strong "2." at bounding box center [607, 453] width 10 height 21
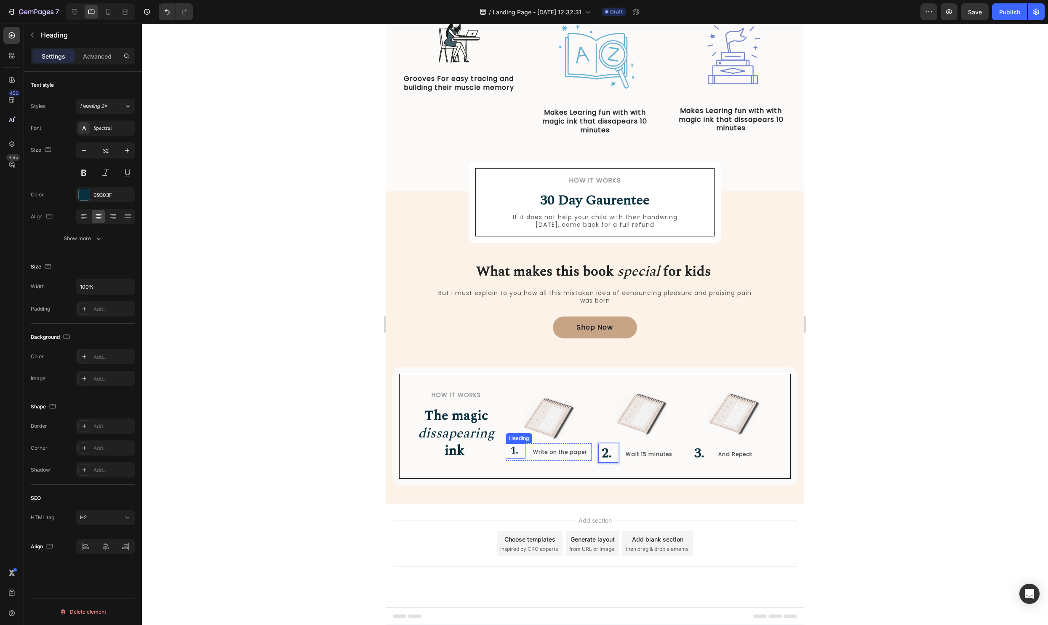
click at [517, 450] on strong "1." at bounding box center [515, 450] width 8 height 15
click at [610, 453] on strong "2." at bounding box center [607, 453] width 10 height 21
click at [113, 154] on input "32" at bounding box center [106, 150] width 28 height 15
type input "24"
click at [859, 430] on div at bounding box center [595, 324] width 906 height 601
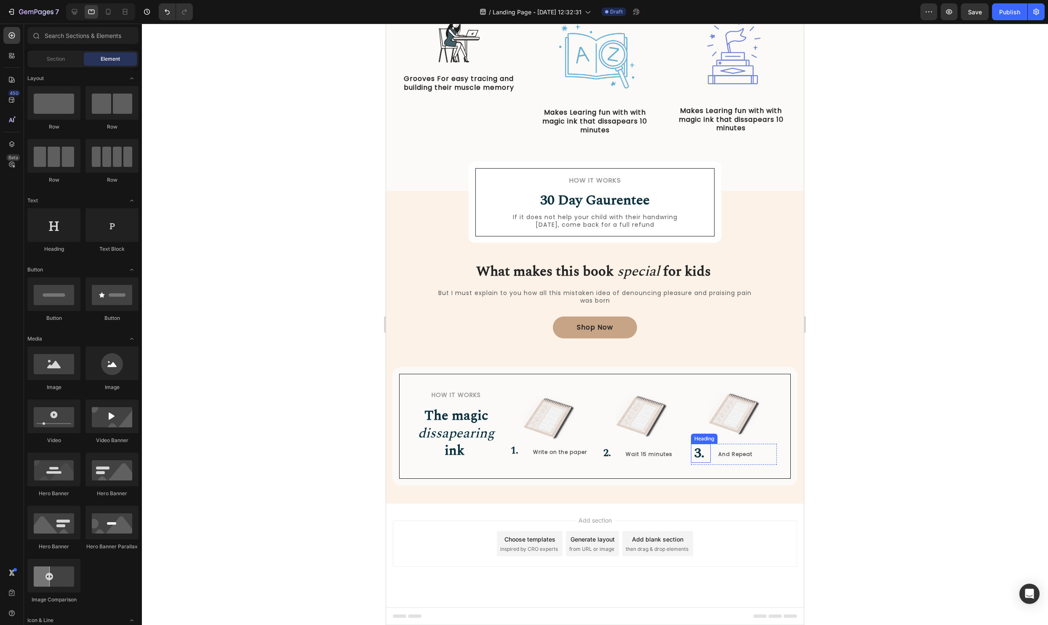
click at [705, 449] on h2 "3." at bounding box center [701, 453] width 20 height 19
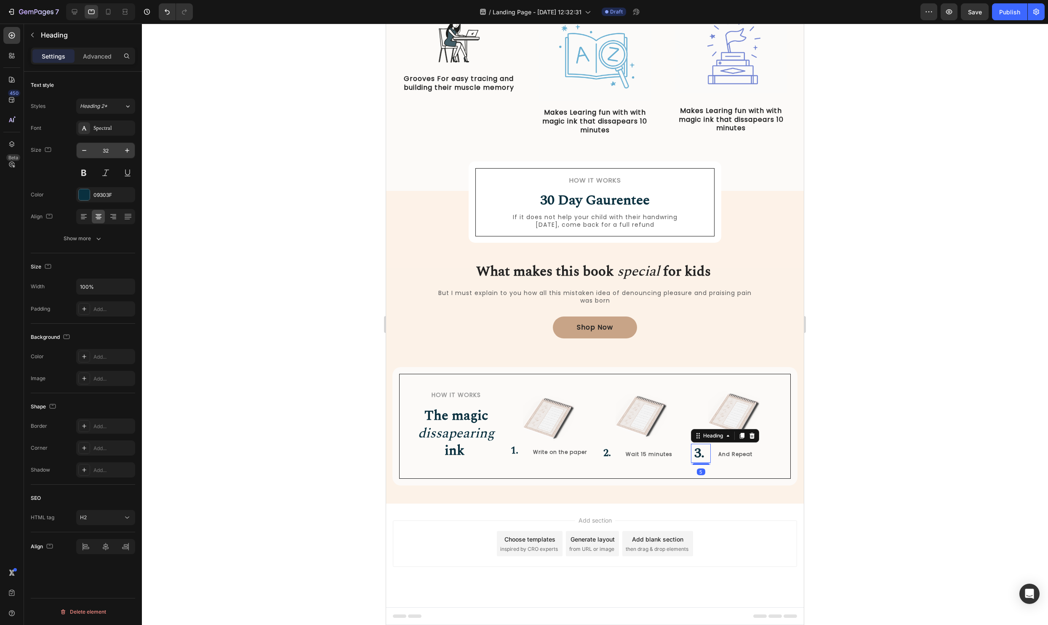
click at [110, 147] on input "32" at bounding box center [106, 150] width 28 height 15
type input "24"
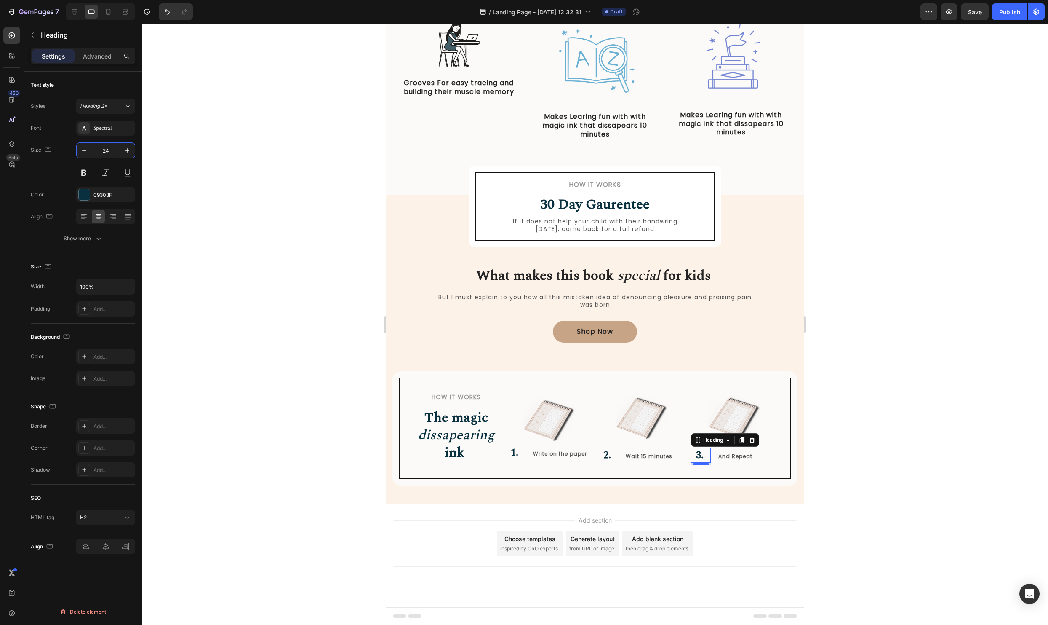
click at [960, 302] on div at bounding box center [595, 324] width 906 height 601
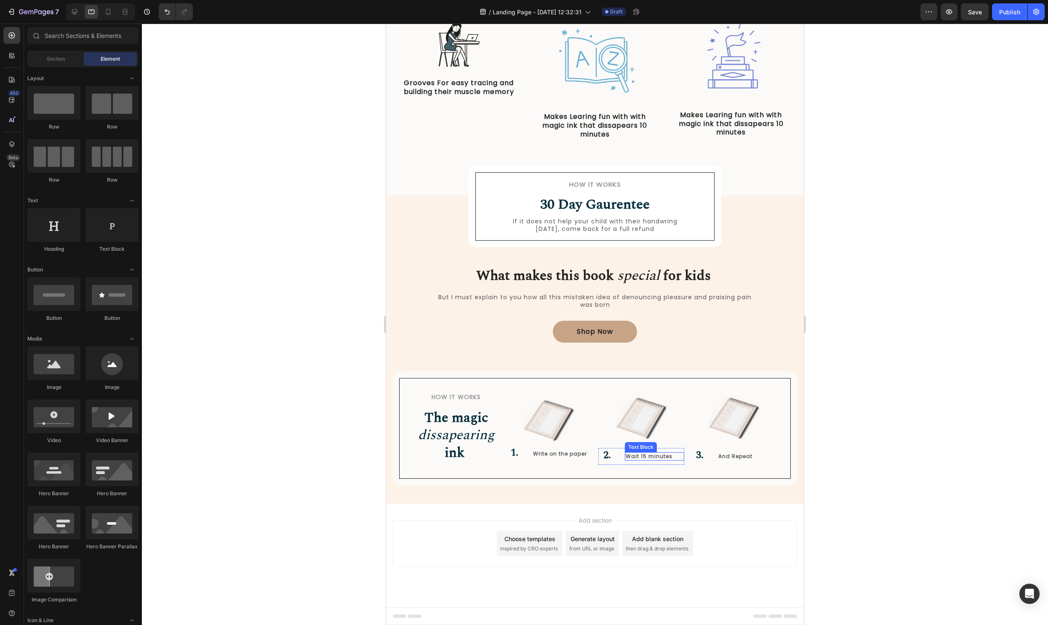
click at [646, 453] on p "Wait 15 minutes" at bounding box center [655, 456] width 58 height 7
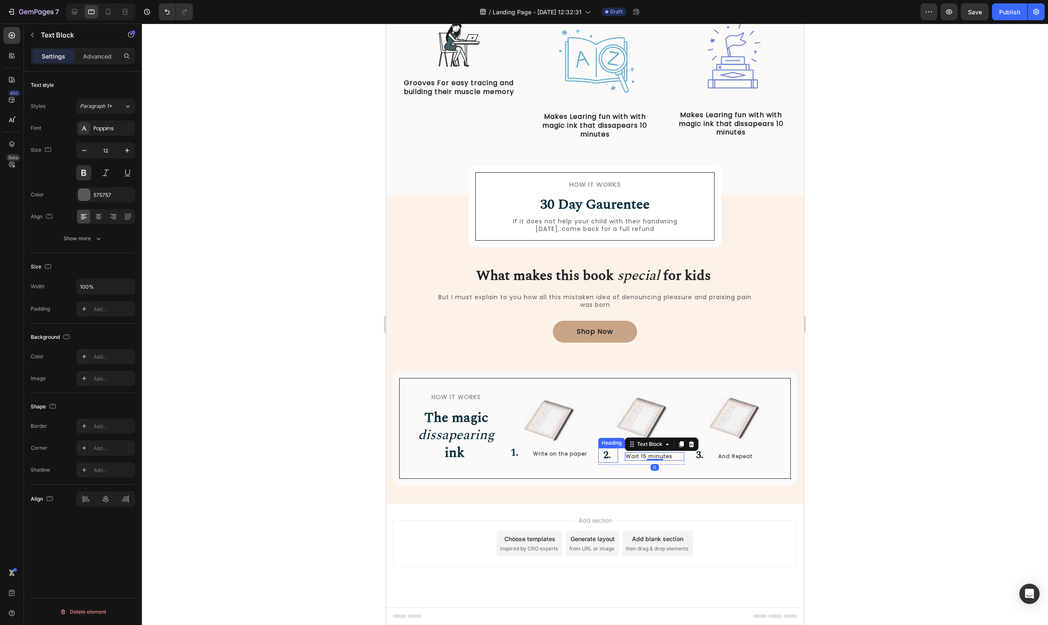
click at [617, 454] on p "⁠⁠⁠⁠⁠⁠⁠ 2." at bounding box center [608, 455] width 18 height 13
click at [620, 455] on div "⁠⁠⁠⁠⁠⁠⁠ 2. Heading 5 Wait 15 minutes Text Block Row" at bounding box center [642, 456] width 86 height 17
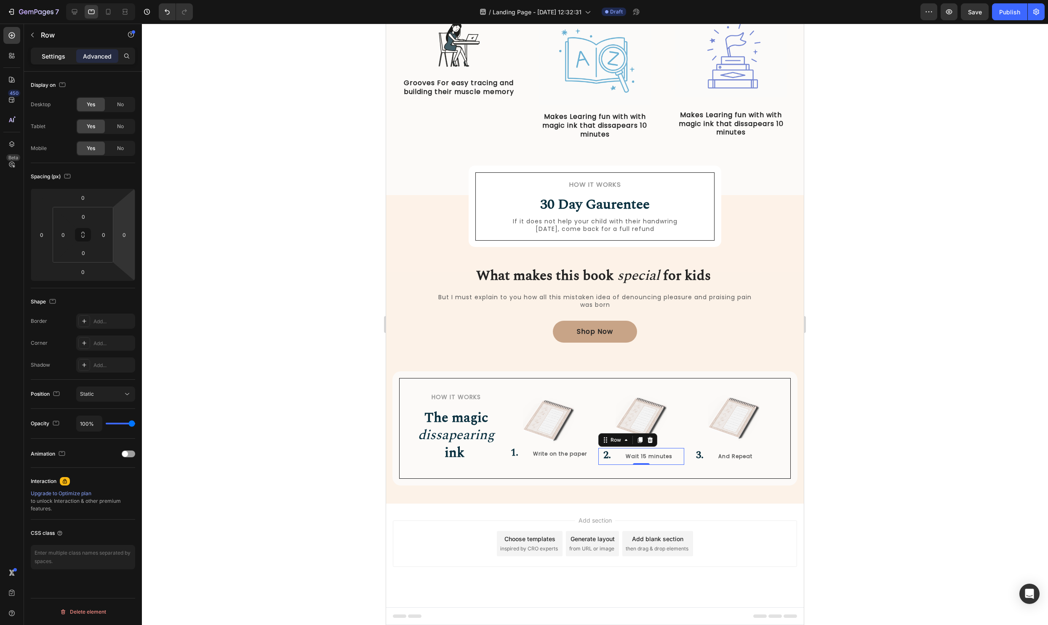
click at [62, 54] on p "Settings" at bounding box center [54, 56] width 24 height 9
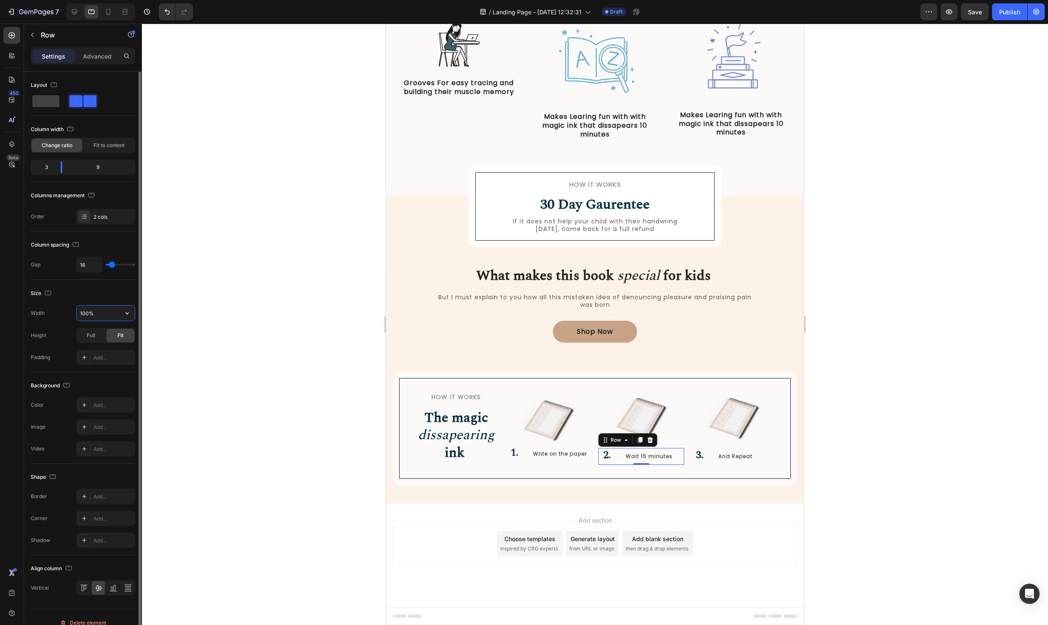
click at [109, 311] on input "100%" at bounding box center [106, 312] width 58 height 15
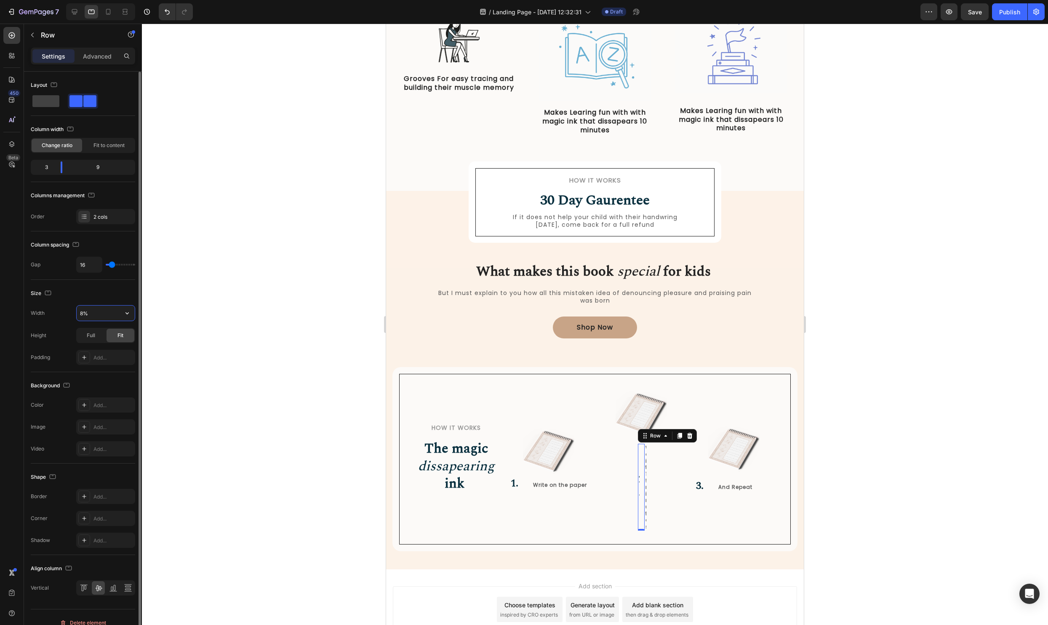
type input "80%"
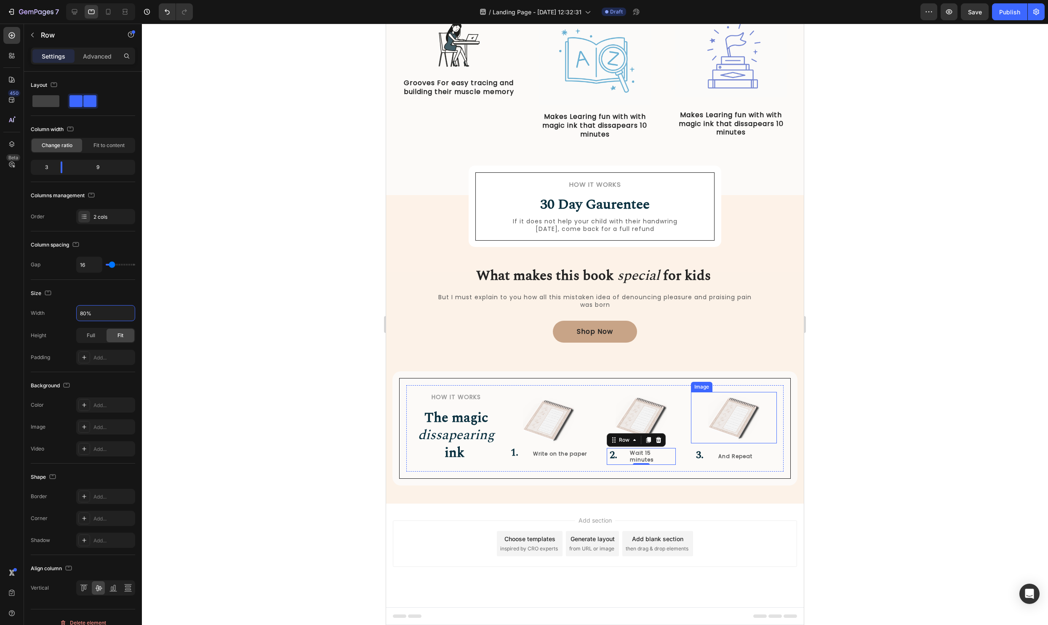
click at [890, 417] on div at bounding box center [595, 324] width 906 height 601
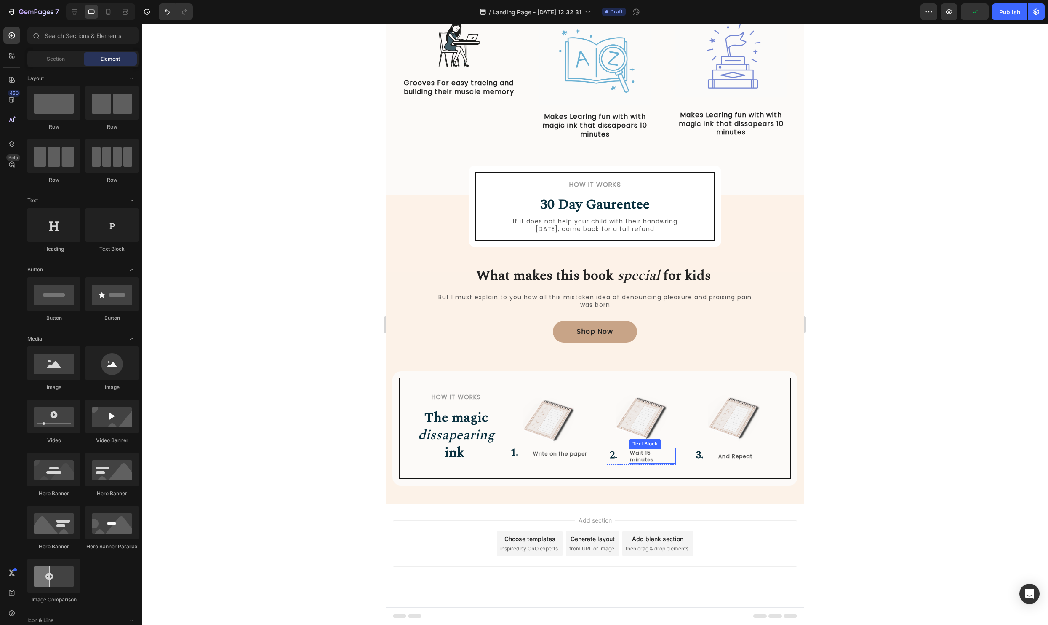
click at [648, 458] on p "Wait 15 minutes" at bounding box center [652, 455] width 45 height 13
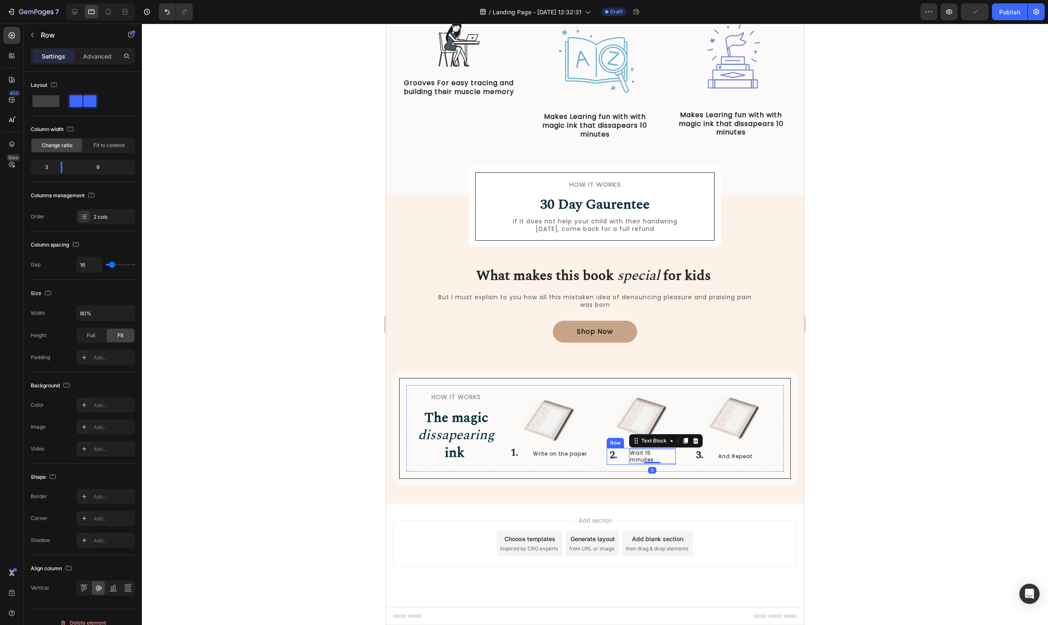
click at [625, 456] on div "⁠⁠⁠⁠⁠⁠⁠ 2. Heading Wait 15 minutes Text Block 0 Row" at bounding box center [641, 456] width 69 height 17
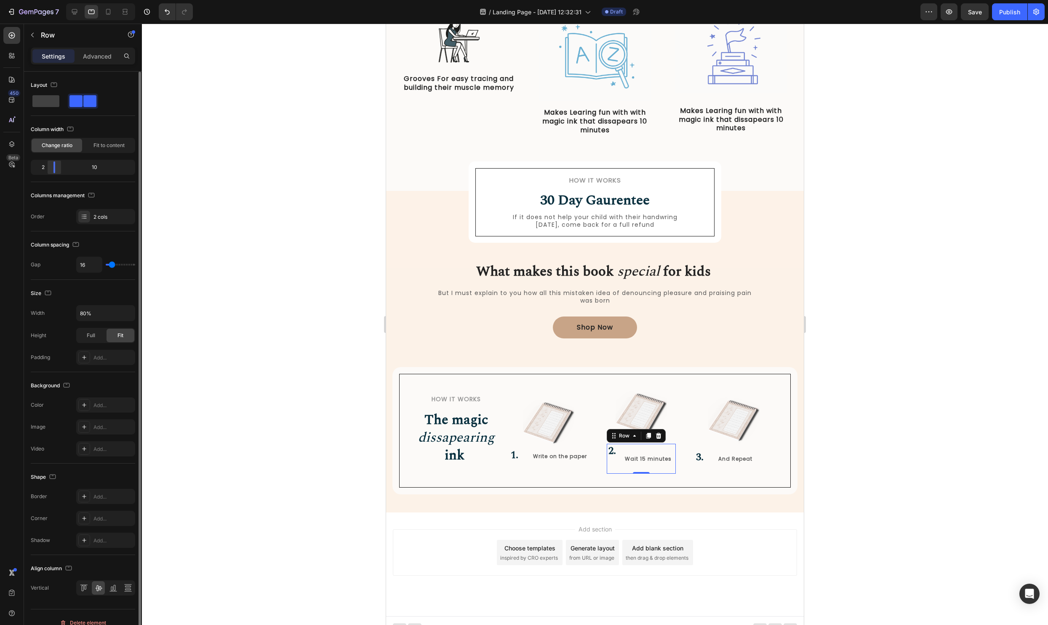
drag, startPoint x: 60, startPoint y: 167, endPoint x: 51, endPoint y: 168, distance: 9.3
click at [51, 168] on div at bounding box center [54, 167] width 15 height 12
click at [611, 456] on p "⁠⁠⁠⁠⁠⁠⁠ 2." at bounding box center [612, 457] width 9 height 26
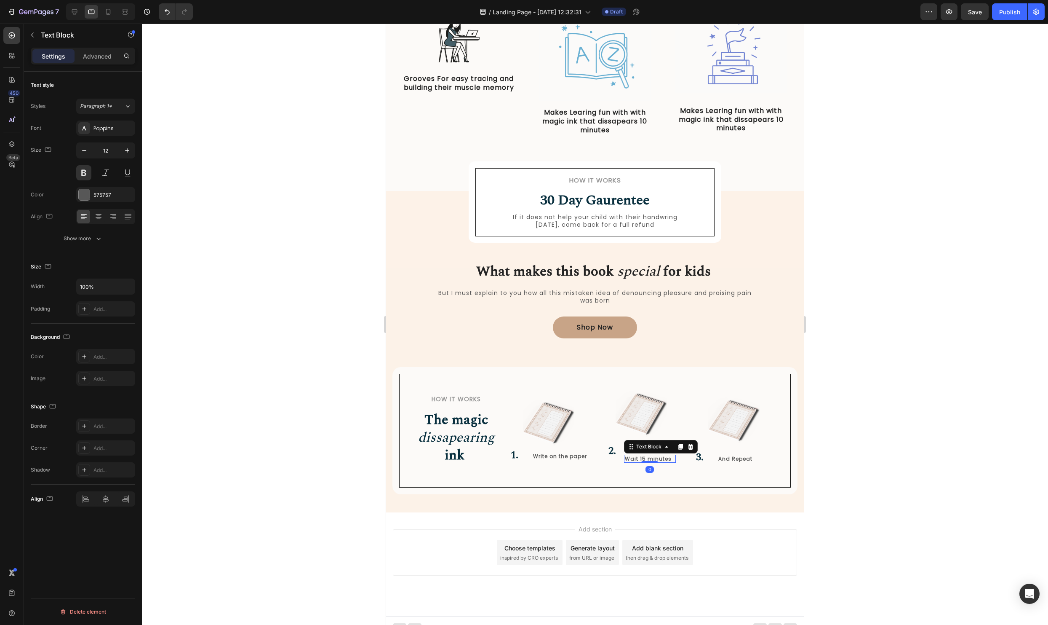
click at [625, 456] on p "Wait 15 minutes" at bounding box center [650, 458] width 50 height 7
click at [614, 454] on strong "2." at bounding box center [613, 450] width 8 height 15
click at [631, 454] on div "Wait 15 minutes" at bounding box center [650, 458] width 52 height 8
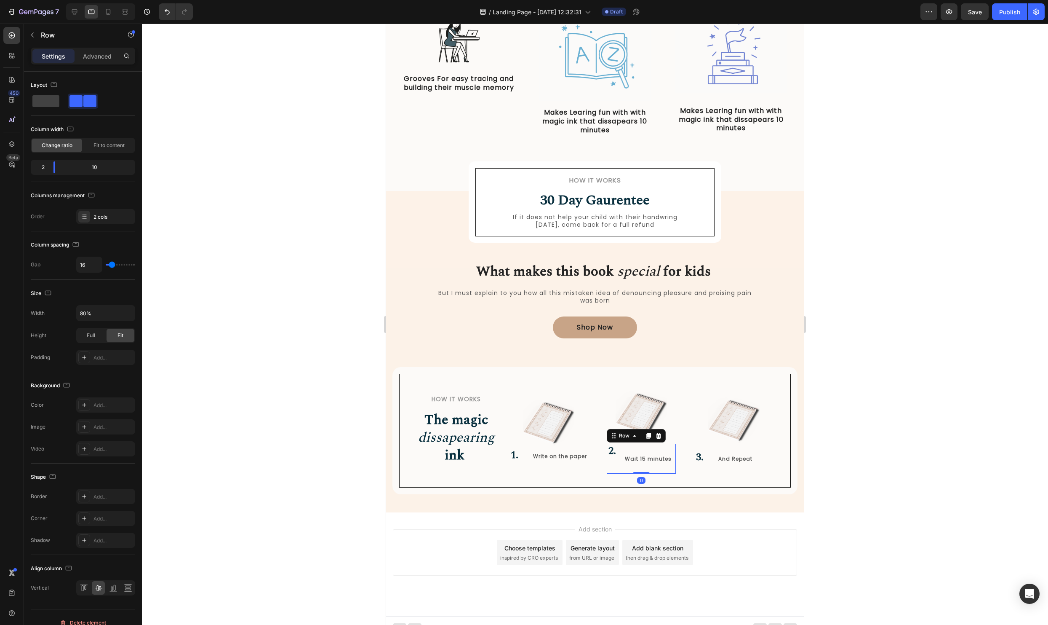
click at [622, 462] on div "⁠⁠⁠⁠⁠⁠⁠ 2. Heading Wait 15 minutes Text Block Row 0" at bounding box center [641, 459] width 69 height 30
click at [620, 446] on div "⁠⁠⁠⁠⁠⁠⁠ 2. Heading Wait 15 minutes Text Block Row 0" at bounding box center [641, 459] width 69 height 30
type input "19"
type input "16"
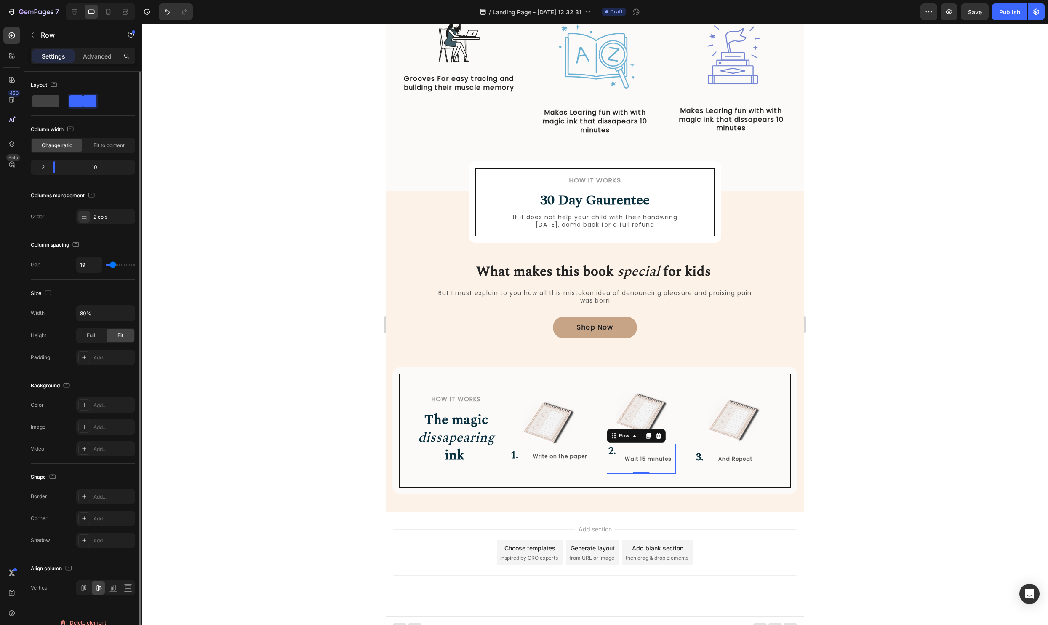
type input "16"
type input "1"
type input "0"
drag, startPoint x: 113, startPoint y: 265, endPoint x: 87, endPoint y: 266, distance: 25.7
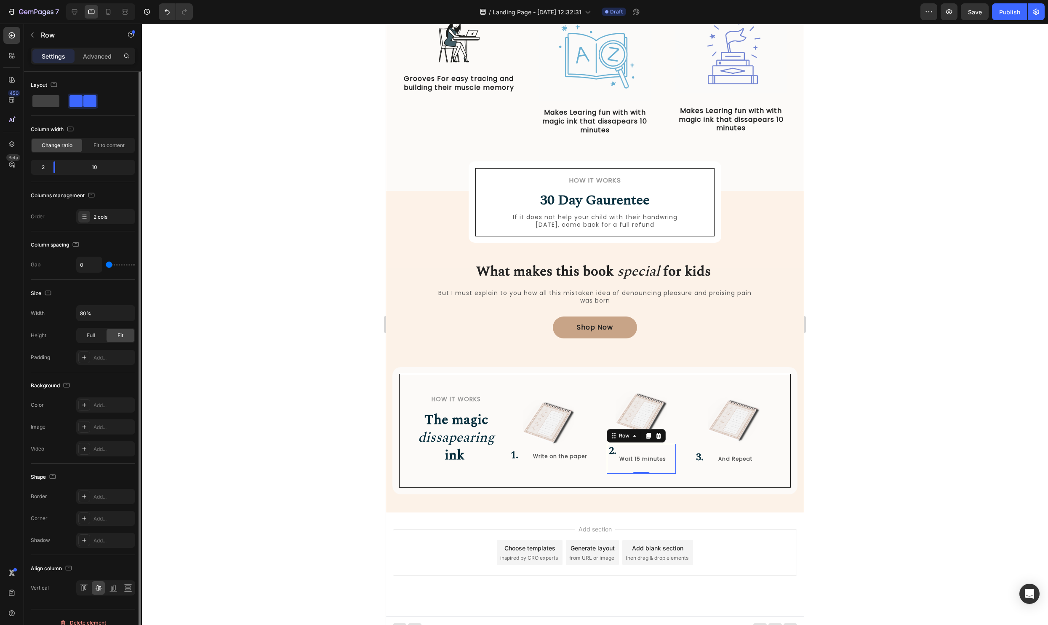
type input "0"
click at [106, 265] on input "range" at bounding box center [120, 265] width 29 height 2
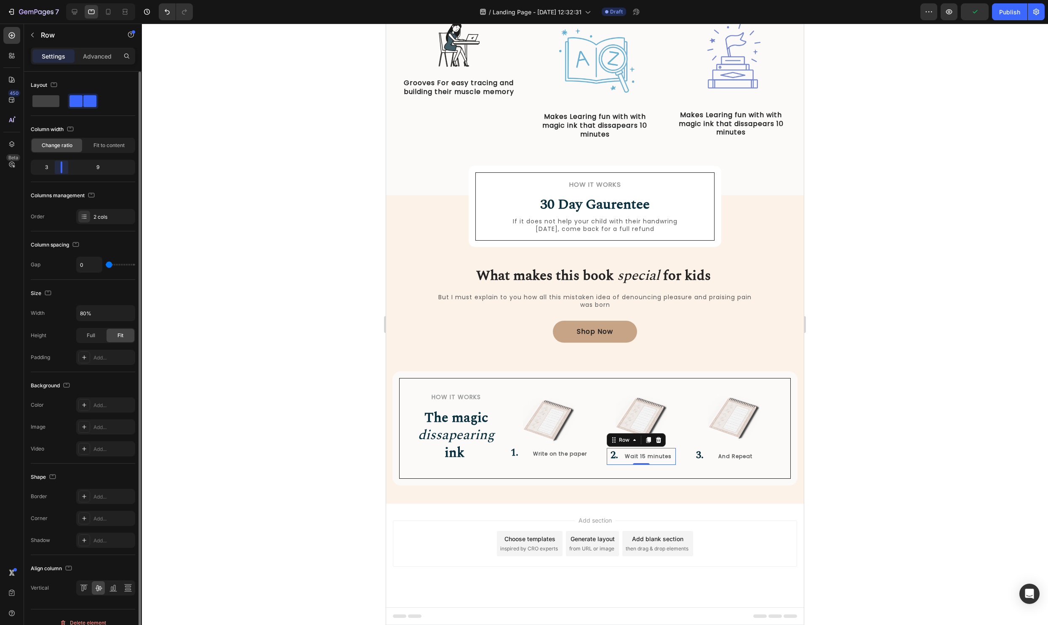
scroll to position [320, 0]
click at [55, 168] on div at bounding box center [61, 167] width 15 height 12
click at [919, 393] on div at bounding box center [595, 324] width 906 height 601
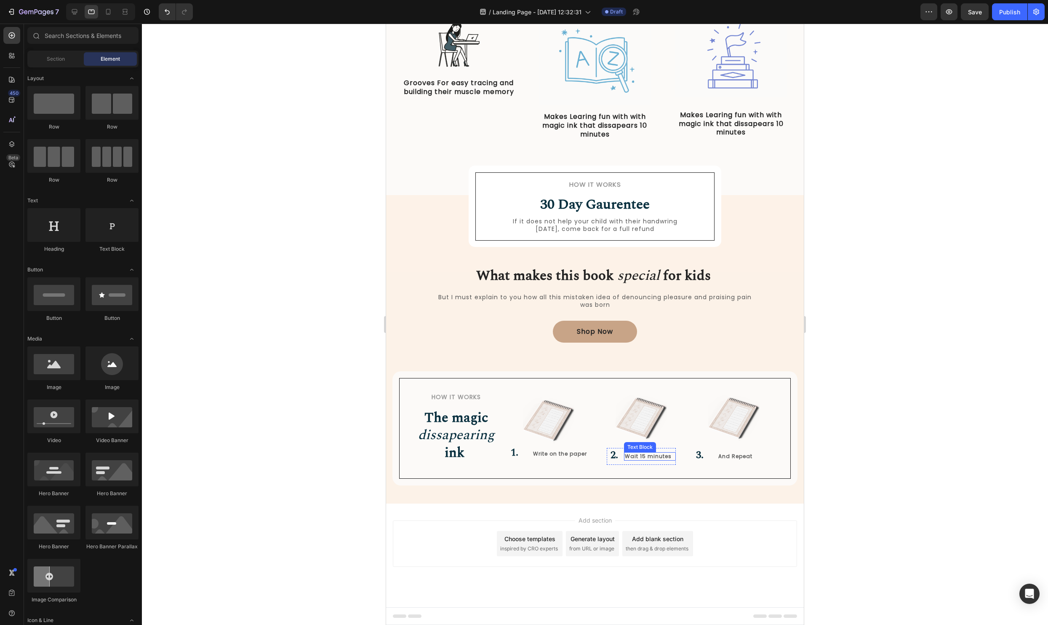
click at [639, 457] on p "Wait 15 minutes" at bounding box center [650, 456] width 50 height 7
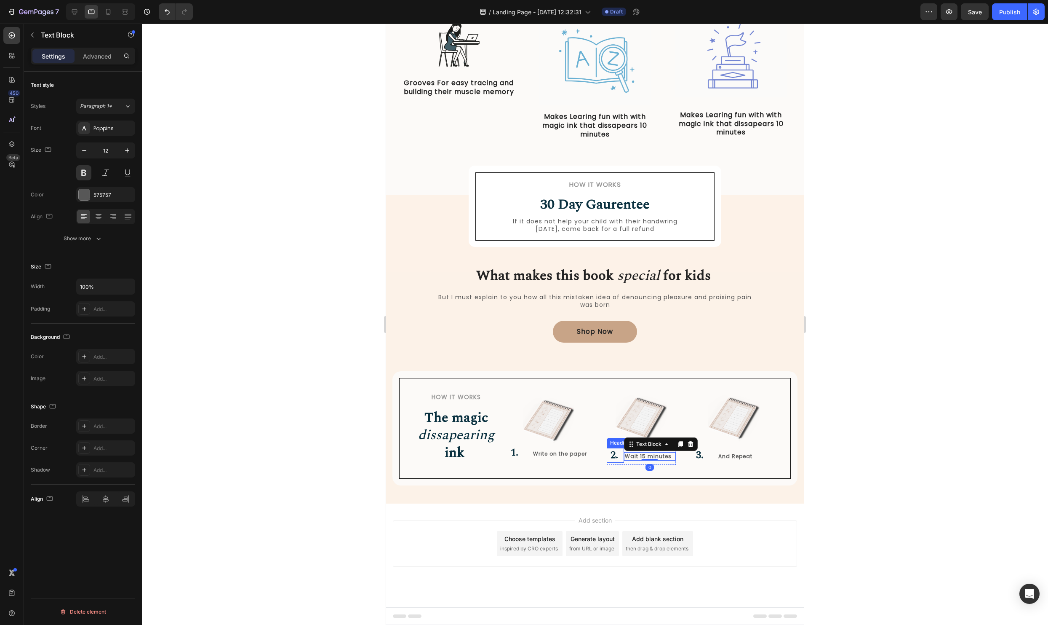
click at [617, 456] on strong "2." at bounding box center [615, 454] width 8 height 15
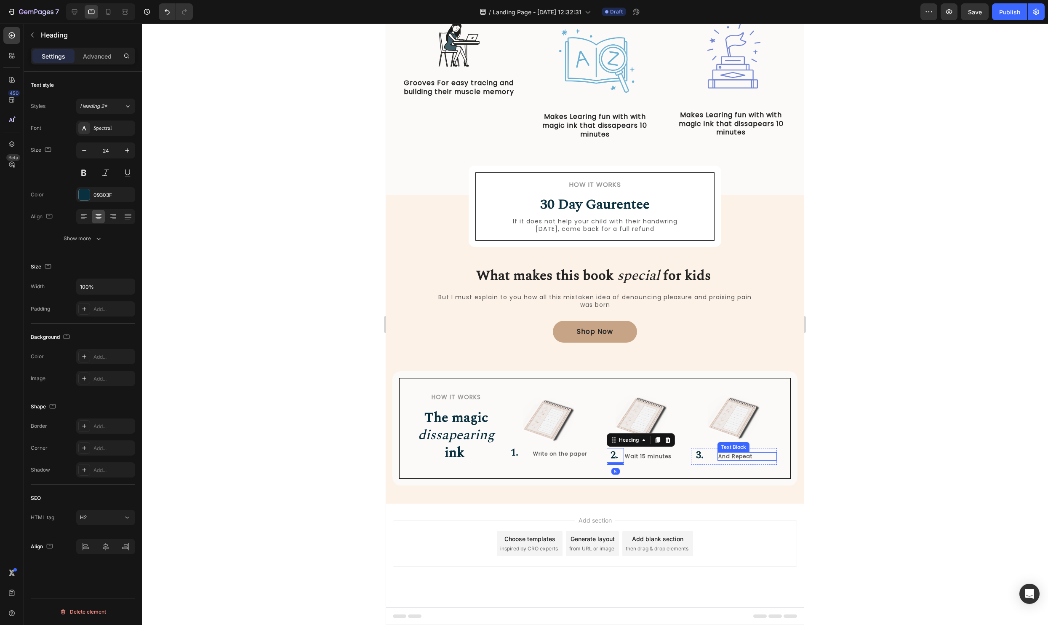
click at [755, 455] on p "And Repeat" at bounding box center [748, 456] width 58 height 7
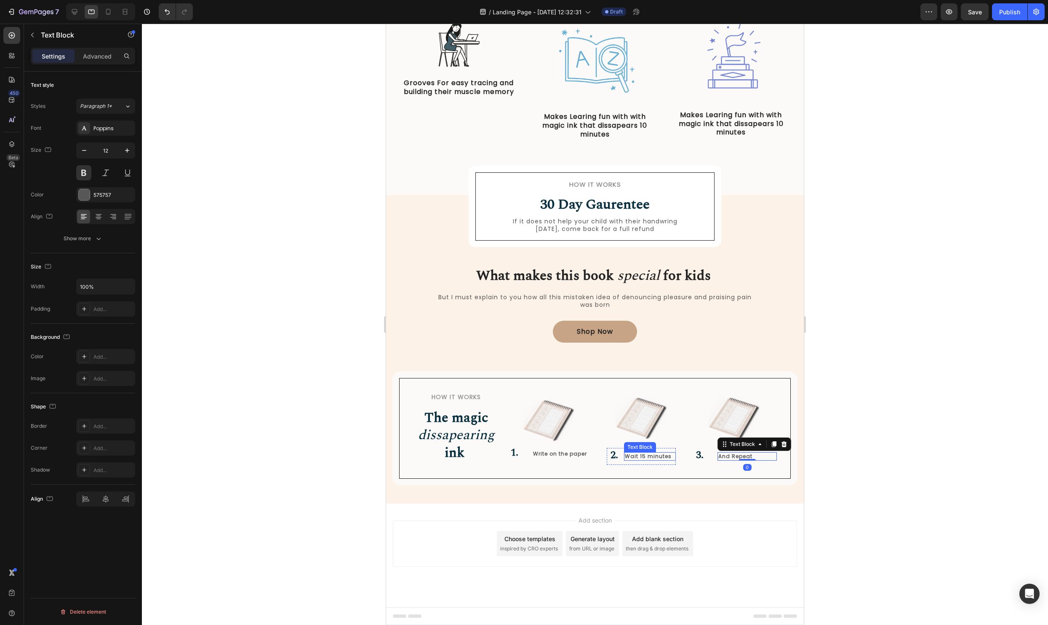
click at [666, 457] on p "Wait 15 minutes" at bounding box center [650, 456] width 50 height 7
click at [623, 457] on p "⁠⁠⁠⁠⁠⁠⁠ 2." at bounding box center [616, 455] width 16 height 13
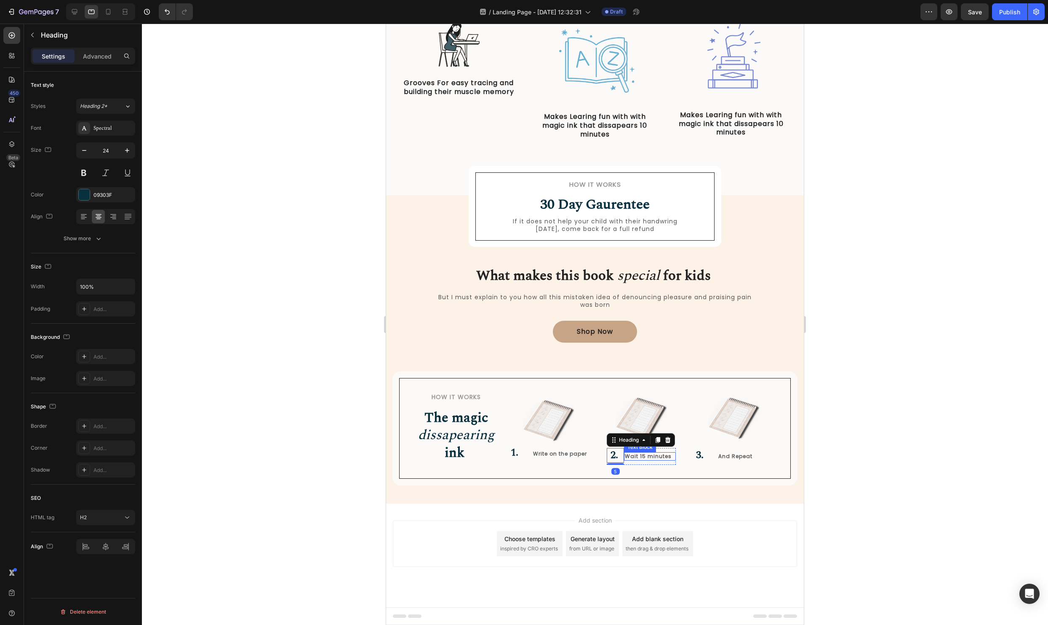
click at [626, 460] on div "Wait 15 minutes" at bounding box center [649, 456] width 51 height 8
click at [623, 462] on h2 "⁠⁠⁠⁠⁠⁠⁠ 2." at bounding box center [615, 455] width 17 height 15
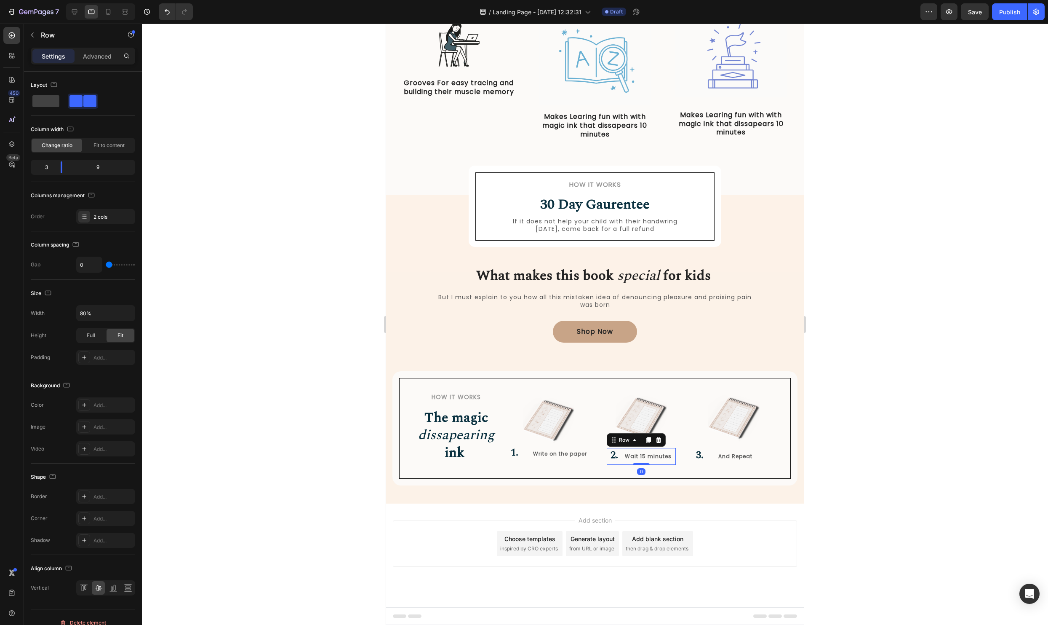
click at [626, 462] on div "Wait 15 minutes Text Block" at bounding box center [649, 456] width 51 height 17
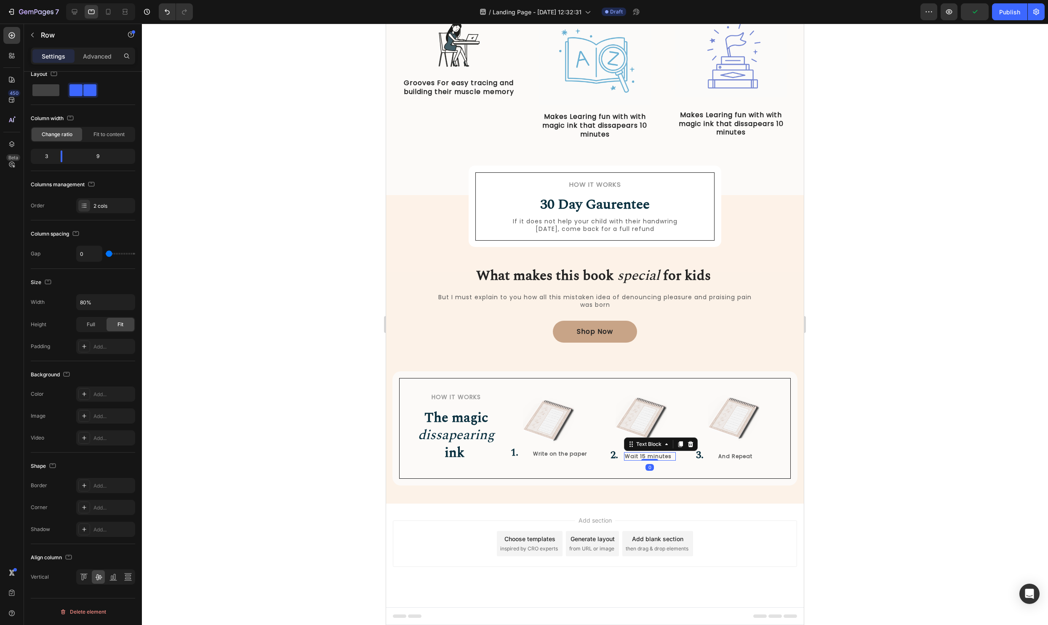
click at [642, 453] on p "Wait 15 minutes" at bounding box center [650, 456] width 50 height 7
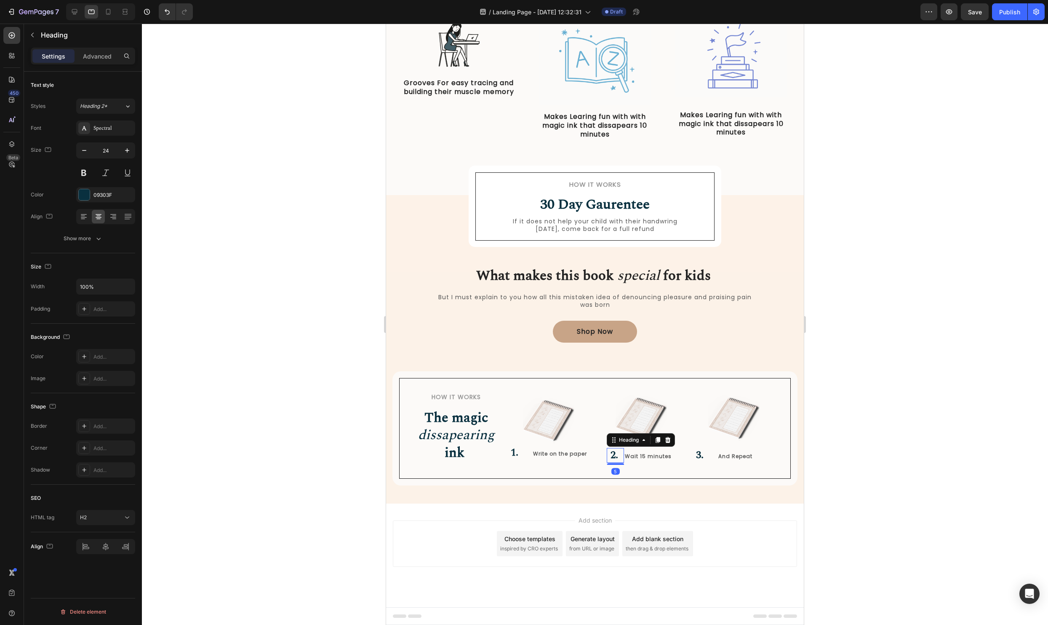
click at [616, 450] on strong "2." at bounding box center [615, 454] width 8 height 15
drag, startPoint x: 619, startPoint y: 463, endPoint x: 633, endPoint y: 448, distance: 20.3
click at [620, 451] on div "⁠⁠⁠⁠⁠⁠⁠ 2. Heading 0" at bounding box center [615, 456] width 17 height 15
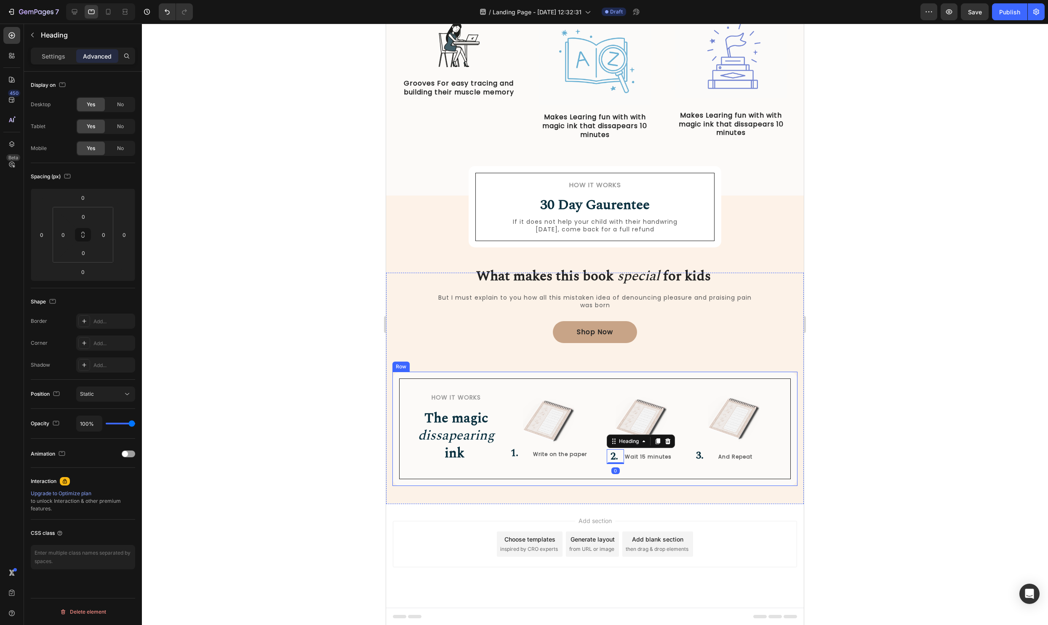
click at [835, 429] on div at bounding box center [595, 324] width 906 height 601
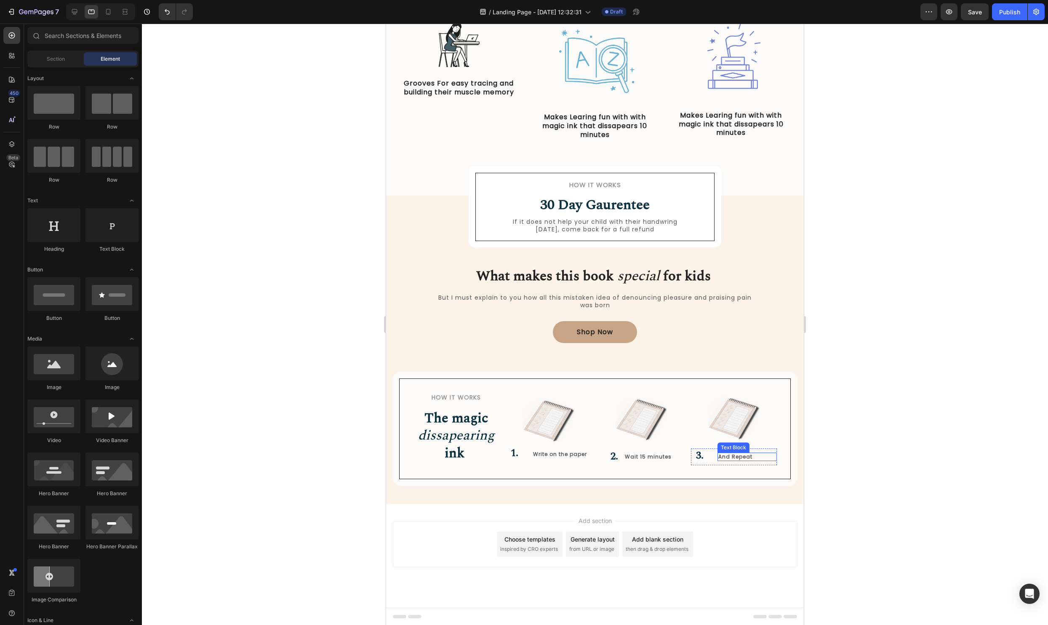
click at [735, 457] on p "And Repeat" at bounding box center [748, 456] width 58 height 7
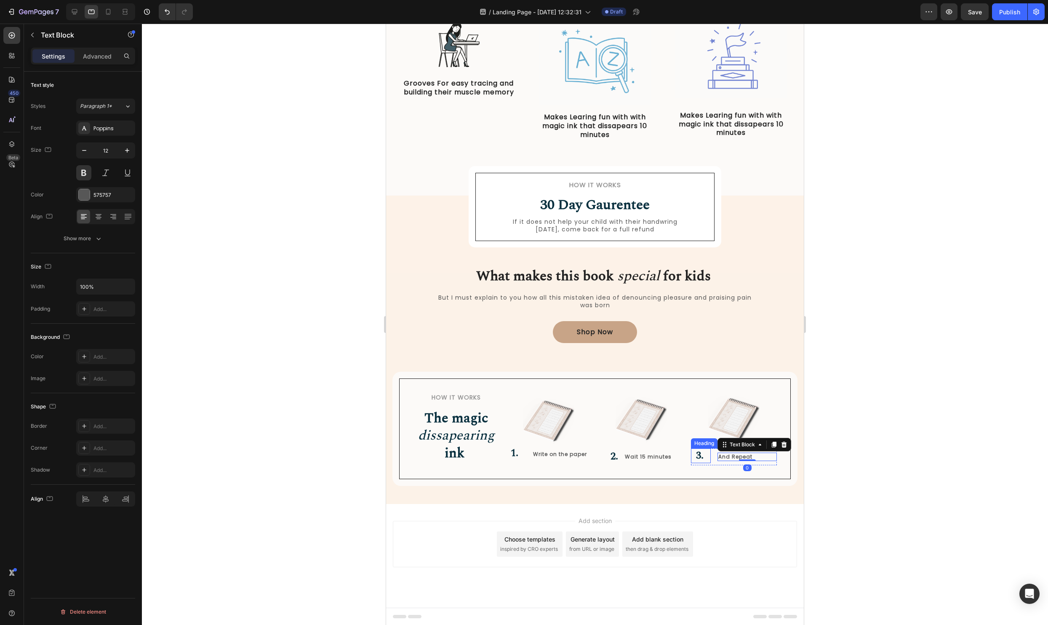
click at [711, 460] on div "3. Heading And Repeat Text Block 0 Row" at bounding box center [734, 456] width 86 height 17
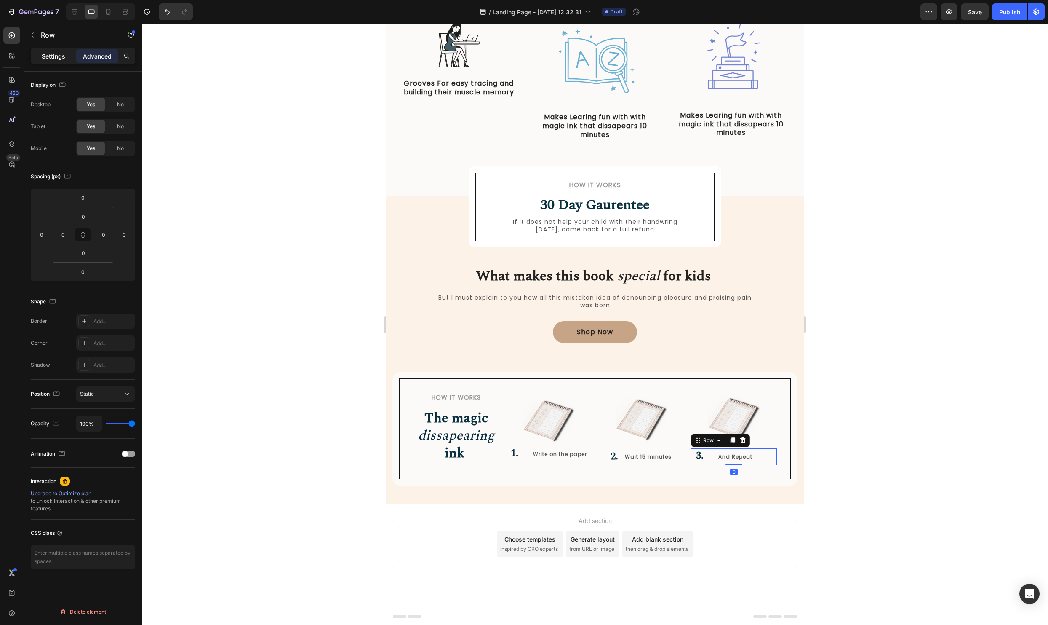
click at [56, 61] on div "Settings" at bounding box center [53, 55] width 42 height 13
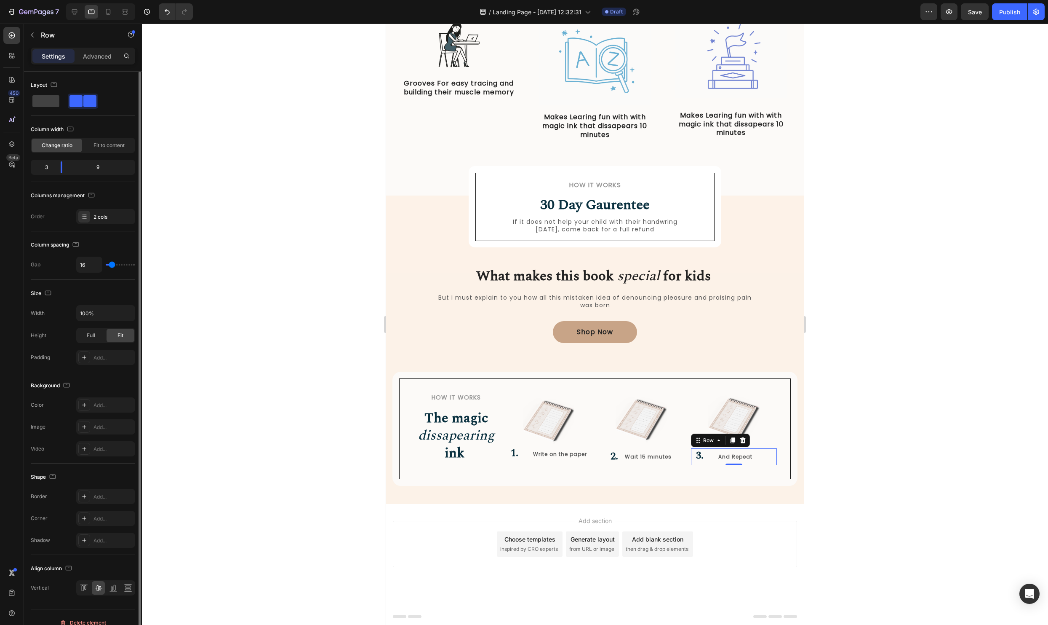
type input "17"
type input "0"
drag, startPoint x: 112, startPoint y: 263, endPoint x: 90, endPoint y: 263, distance: 21.9
type input "0"
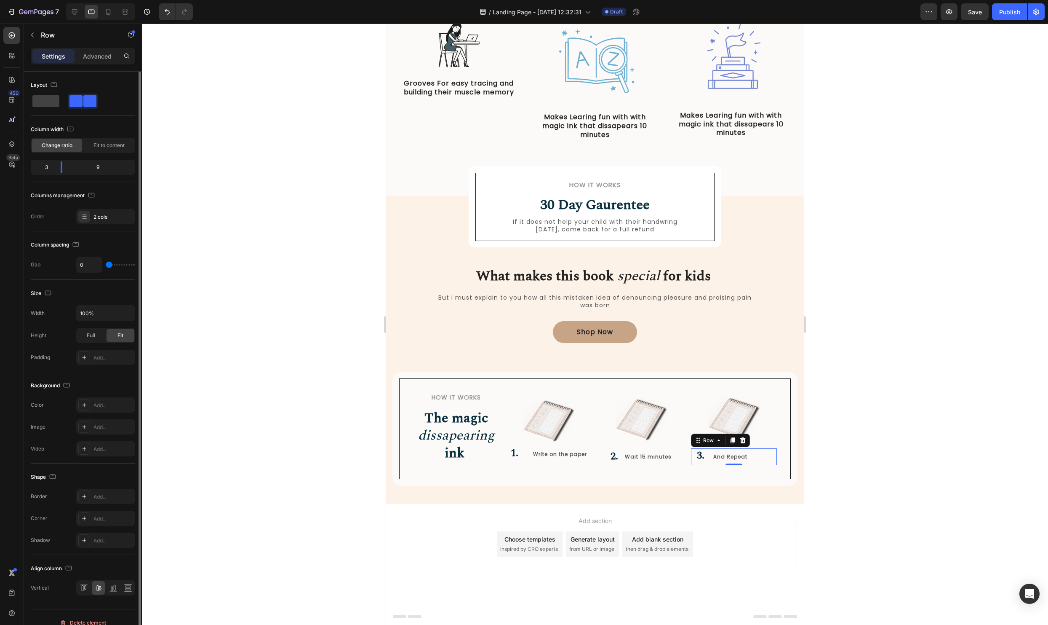
click at [106, 264] on input "range" at bounding box center [120, 265] width 29 height 2
click at [909, 415] on div at bounding box center [595, 324] width 906 height 601
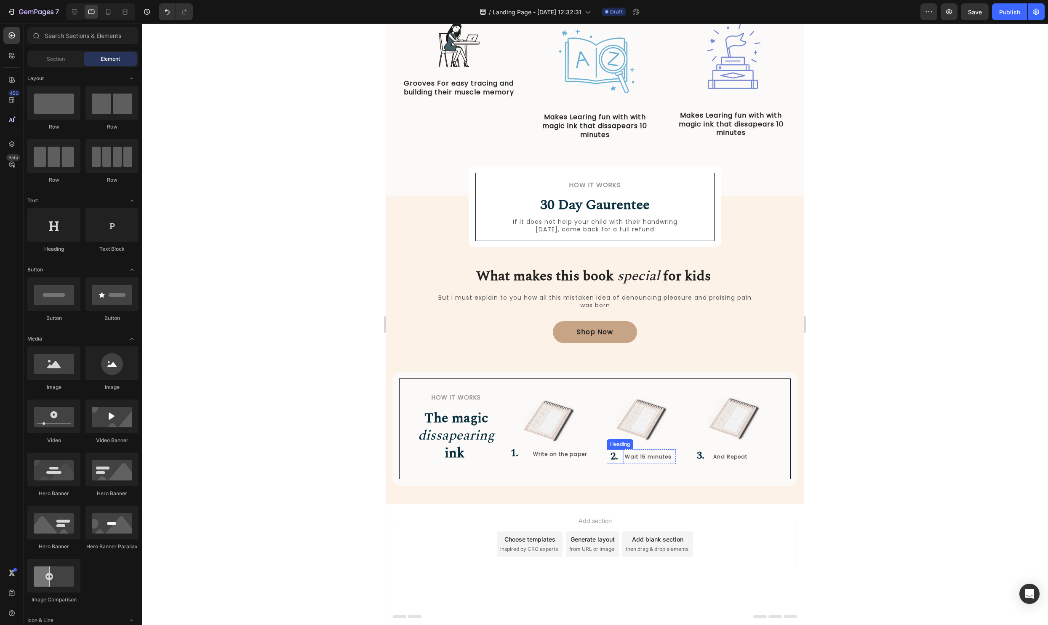
click at [610, 457] on p "⁠⁠⁠⁠⁠⁠⁠ 2." at bounding box center [616, 456] width 16 height 13
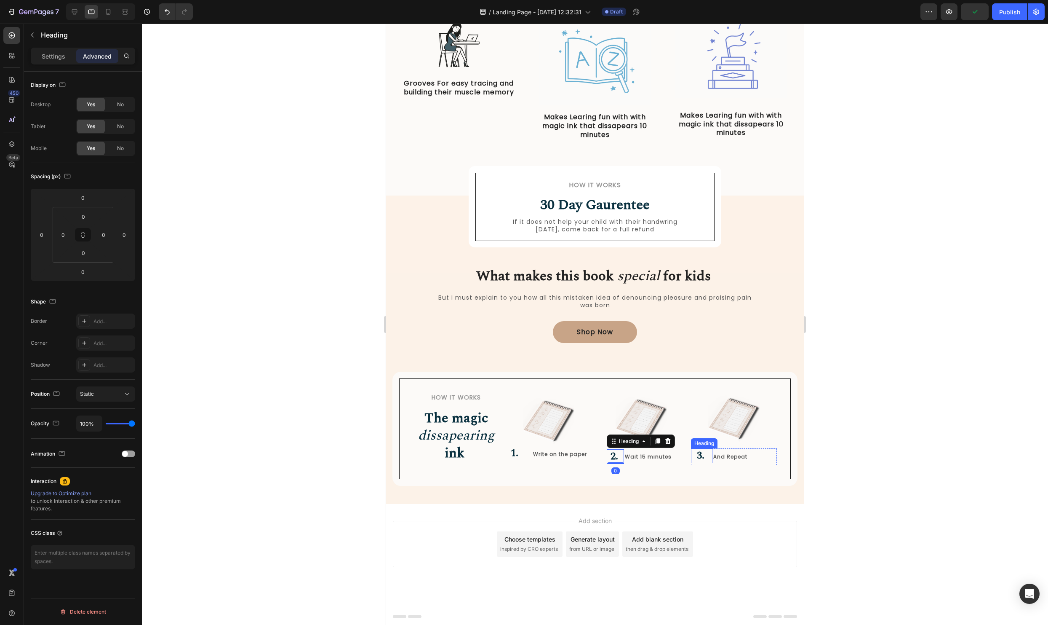
click at [698, 454] on strong "3." at bounding box center [701, 455] width 8 height 15
click at [57, 58] on p "Settings" at bounding box center [54, 56] width 24 height 9
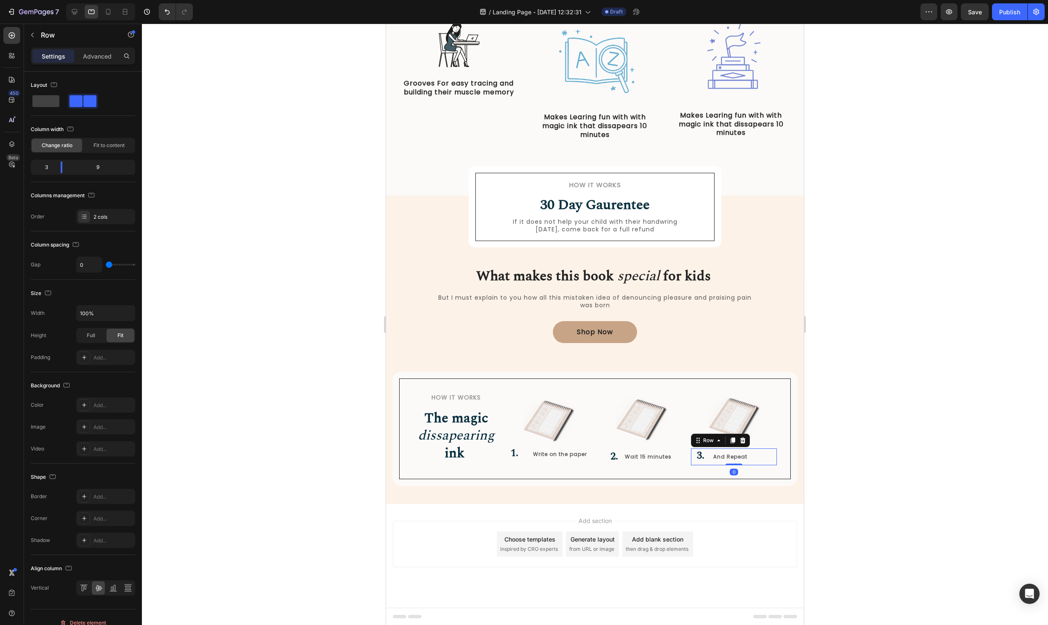
click at [717, 463] on div "And Repeat Text Block" at bounding box center [745, 456] width 64 height 17
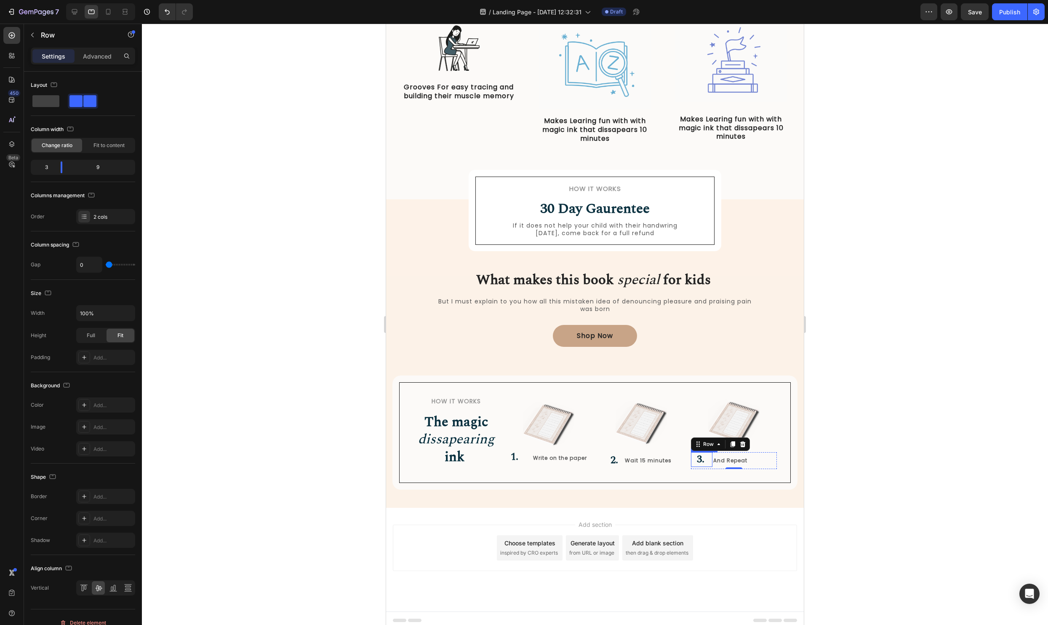
click at [701, 460] on strong "3." at bounding box center [701, 459] width 8 height 15
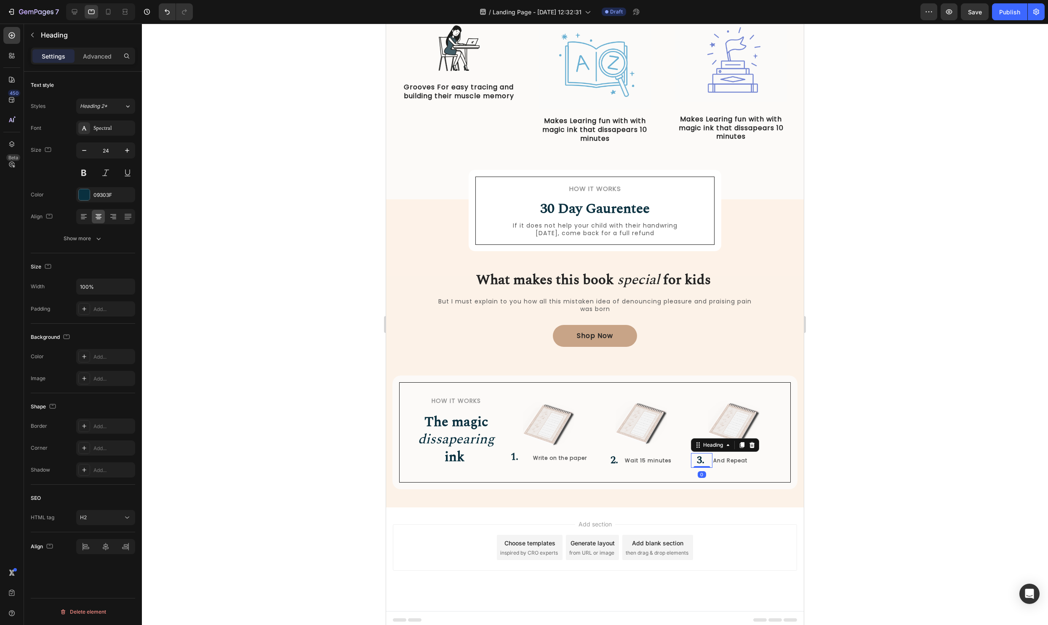
drag, startPoint x: 700, startPoint y: 468, endPoint x: 790, endPoint y: 465, distance: 90.2
click at [700, 452] on div "Image 3. Heading 0 And Repeat Text Block Row Its that simple :) Heading" at bounding box center [734, 432] width 86 height 72
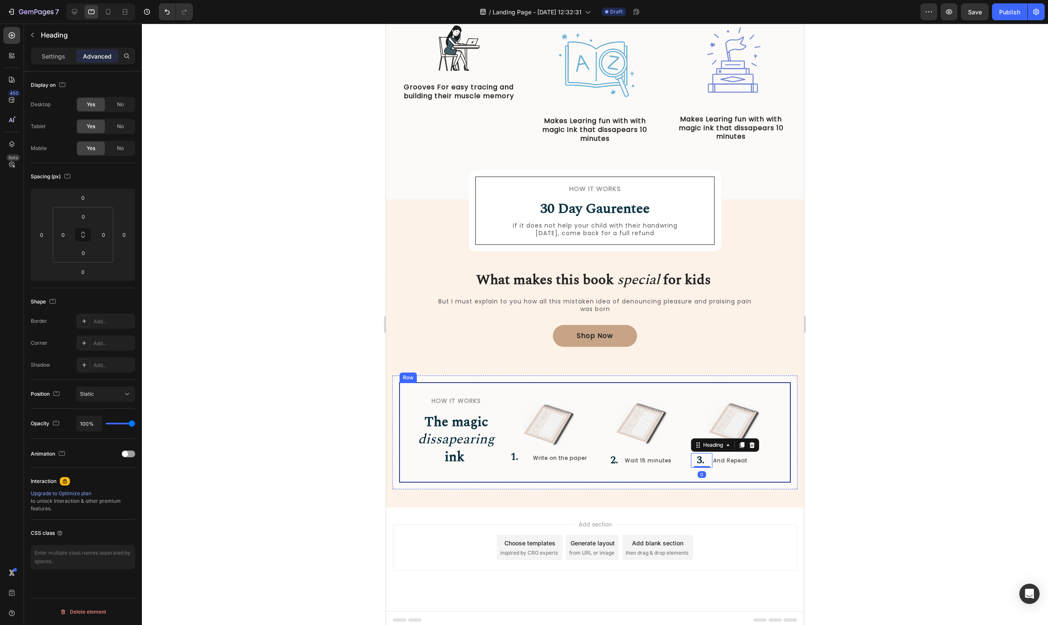
click at [951, 475] on div at bounding box center [595, 324] width 906 height 601
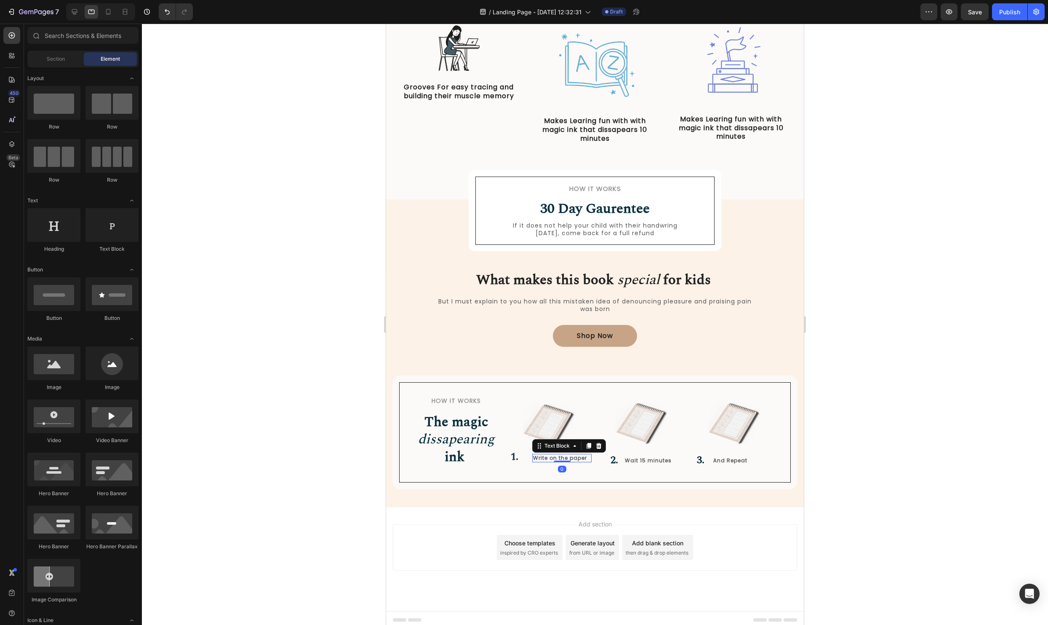
click at [552, 459] on p "Write on the paper" at bounding box center [562, 457] width 58 height 7
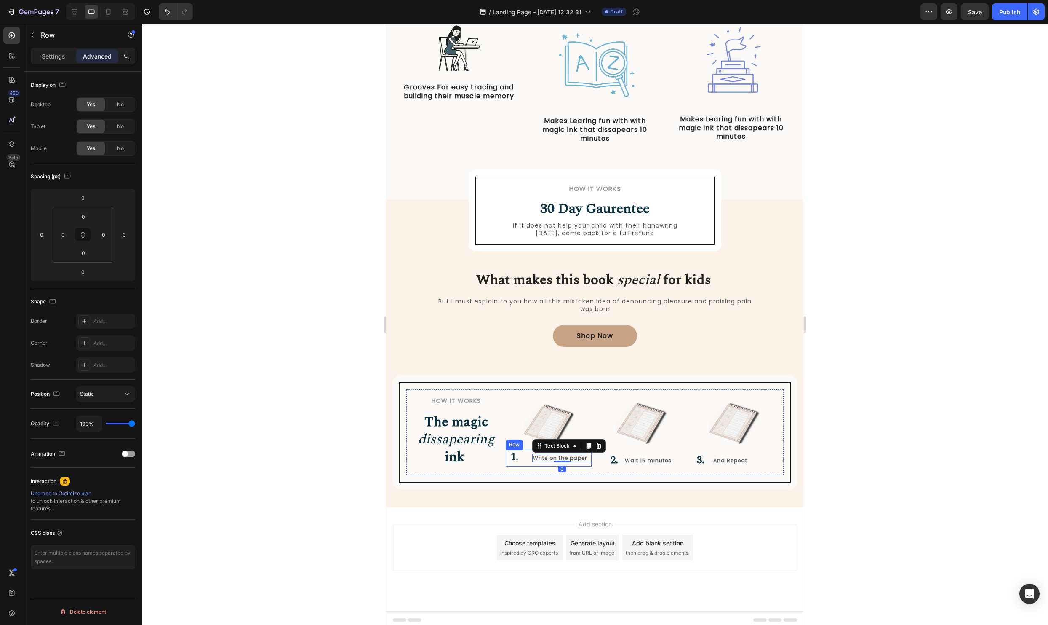
click at [527, 462] on div "1. Heading Write on the paper Text Block 0 Row" at bounding box center [549, 457] width 86 height 17
click at [51, 59] on p "Settings" at bounding box center [54, 56] width 24 height 9
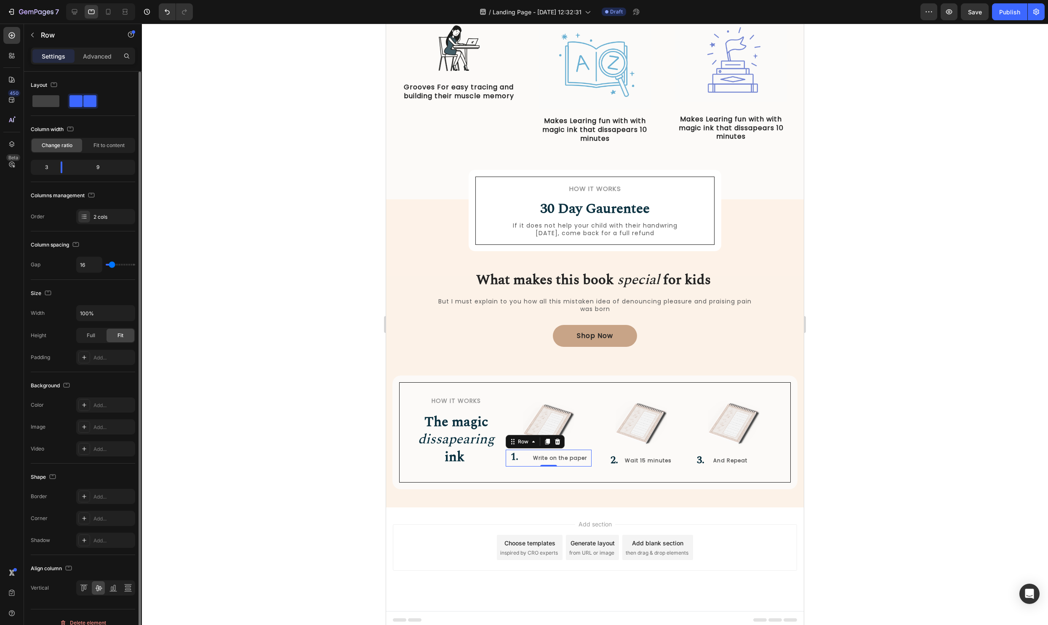
type input "11"
type input "8"
type input "0"
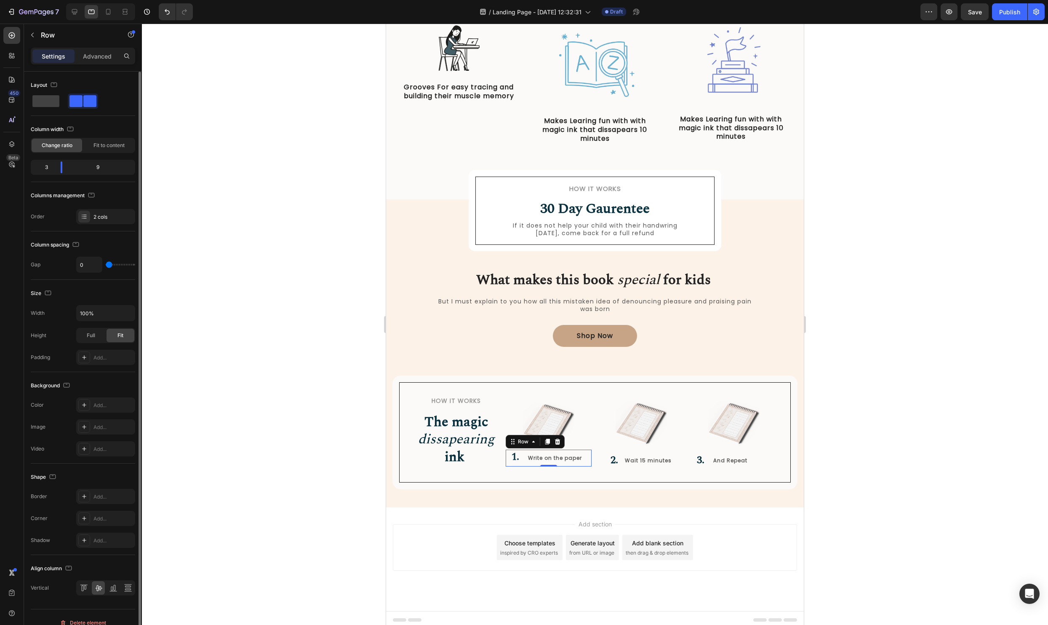
drag, startPoint x: 111, startPoint y: 267, endPoint x: 100, endPoint y: 265, distance: 11.4
type input "0"
click at [106, 265] on input "range" at bounding box center [120, 265] width 29 height 2
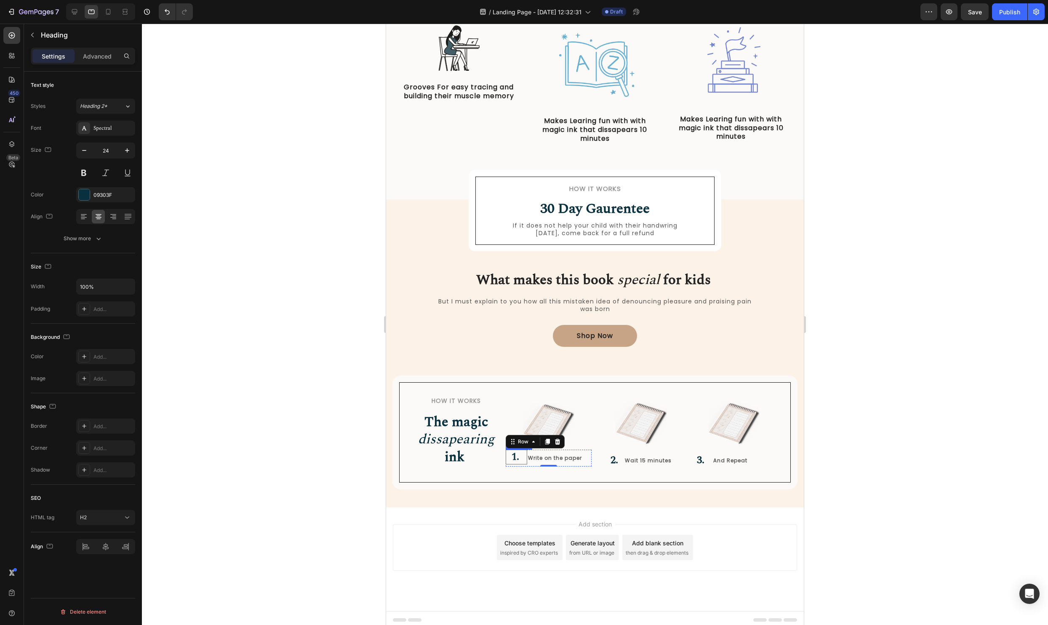
click at [509, 456] on h2 "1." at bounding box center [516, 456] width 21 height 15
drag, startPoint x: 516, startPoint y: 461, endPoint x: 770, endPoint y: 437, distance: 254.3
click at [527, 451] on div "1. Heading 0" at bounding box center [516, 458] width 21 height 15
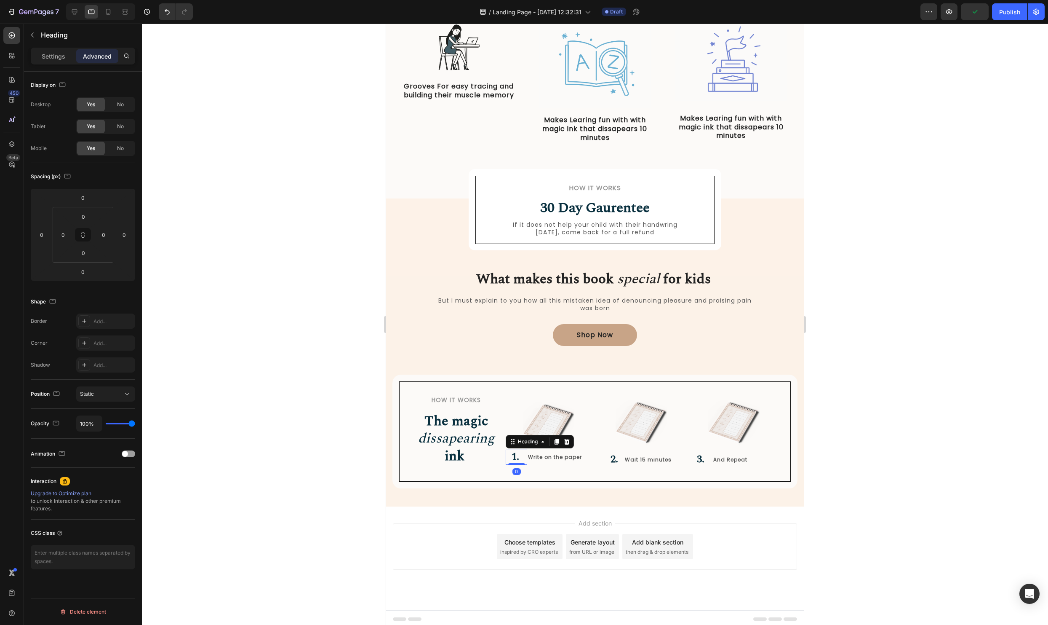
click at [955, 423] on div at bounding box center [595, 324] width 906 height 601
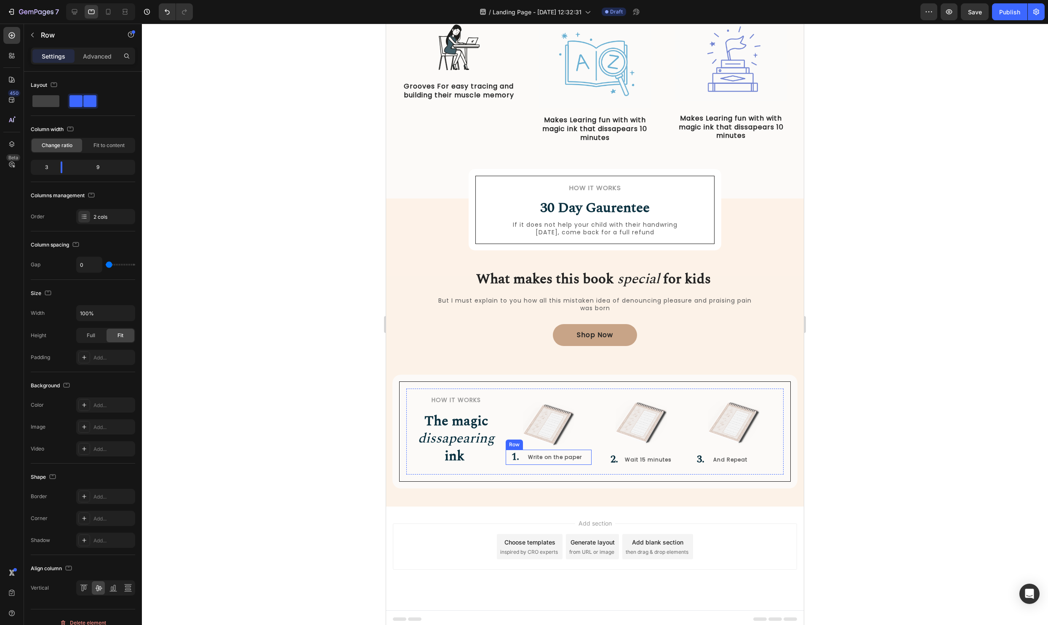
click at [529, 463] on div "Write on the paper Text Block" at bounding box center [559, 456] width 64 height 15
click at [40, 38] on div "Row" at bounding box center [72, 35] width 96 height 22
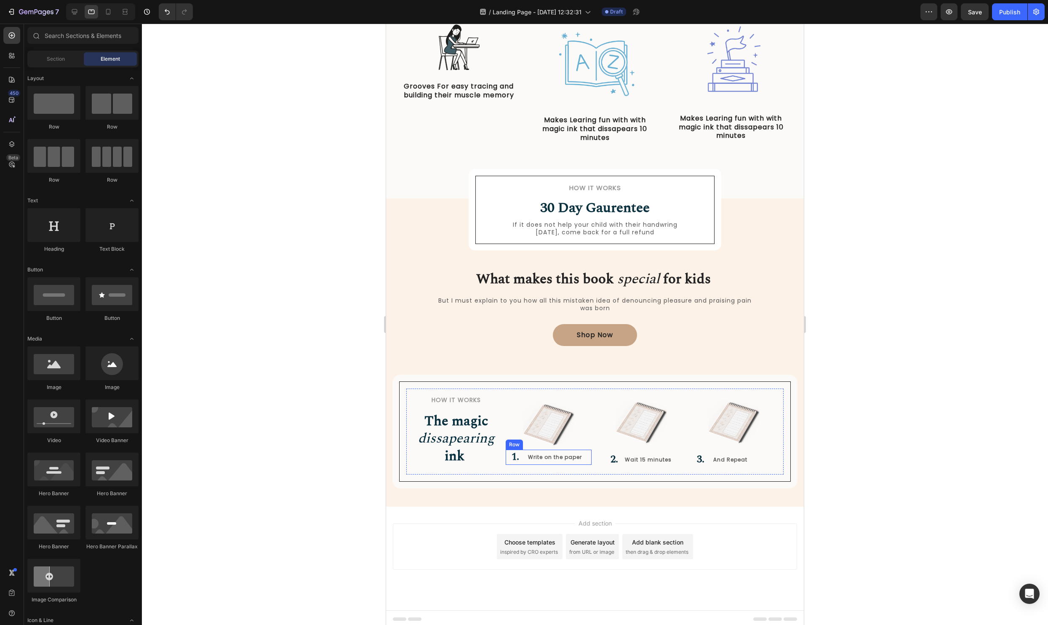
click at [527, 463] on div "Write on the paper Text Block" at bounding box center [559, 456] width 64 height 15
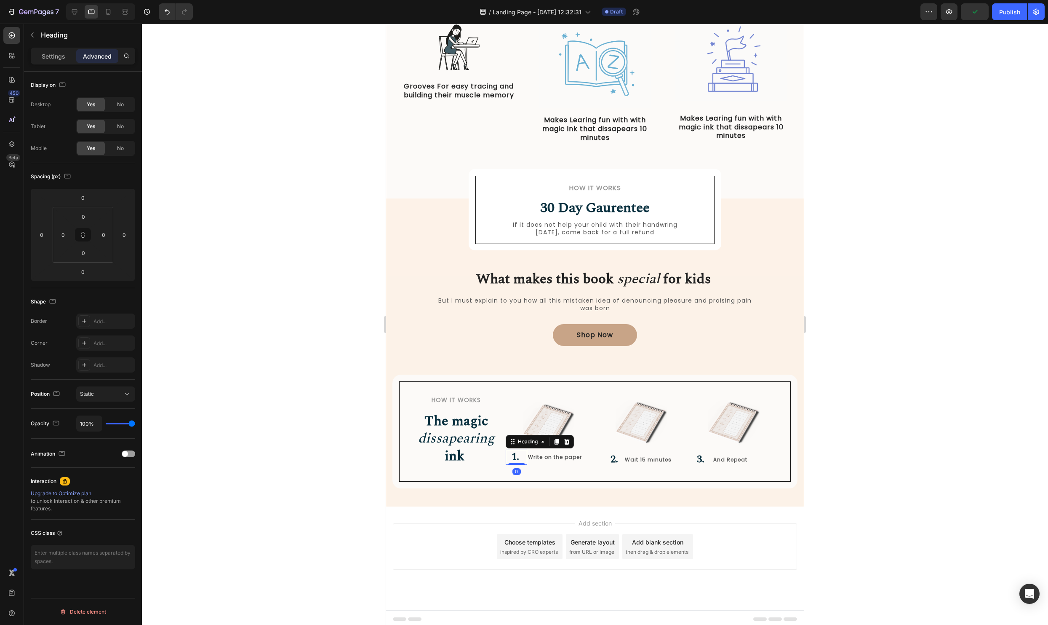
click at [526, 463] on h2 "1." at bounding box center [516, 456] width 21 height 15
click at [527, 463] on div "Write on the paper Text Block" at bounding box center [559, 456] width 64 height 15
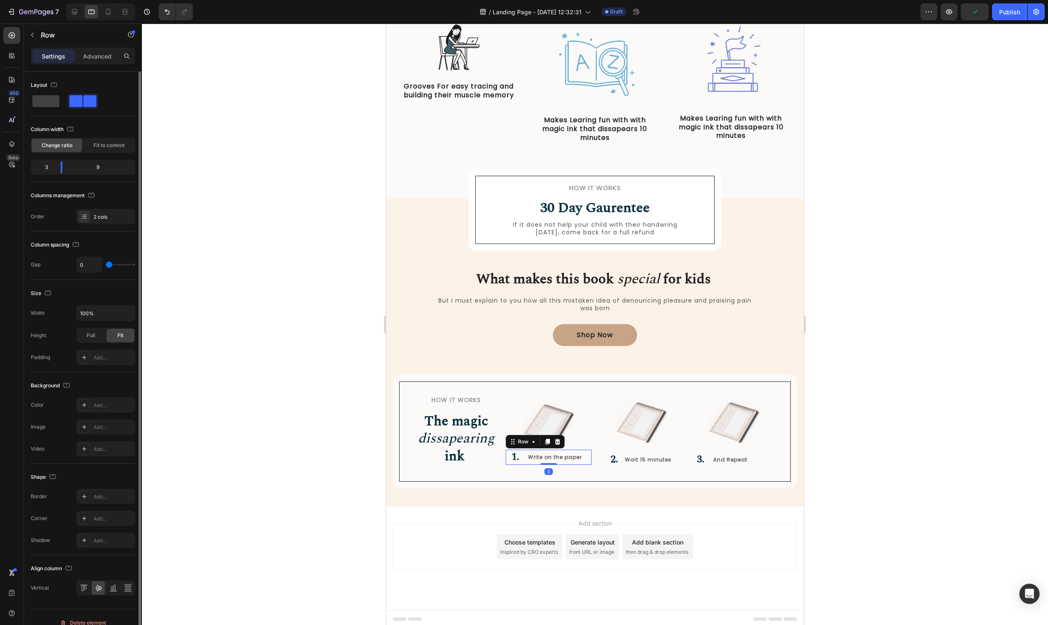
scroll to position [11, 0]
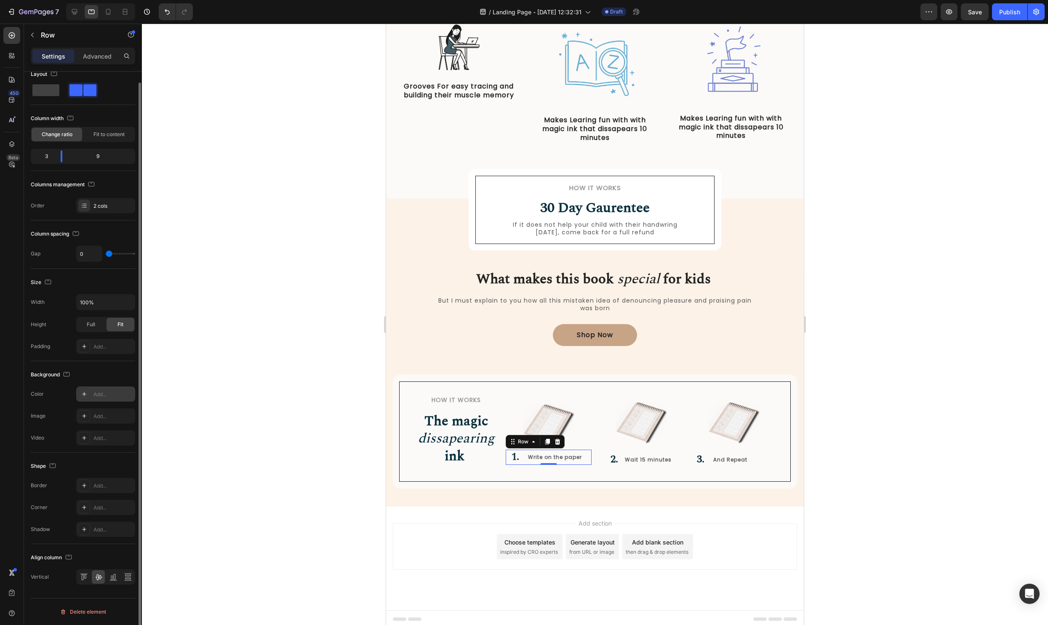
click at [87, 392] on icon at bounding box center [84, 393] width 7 height 7
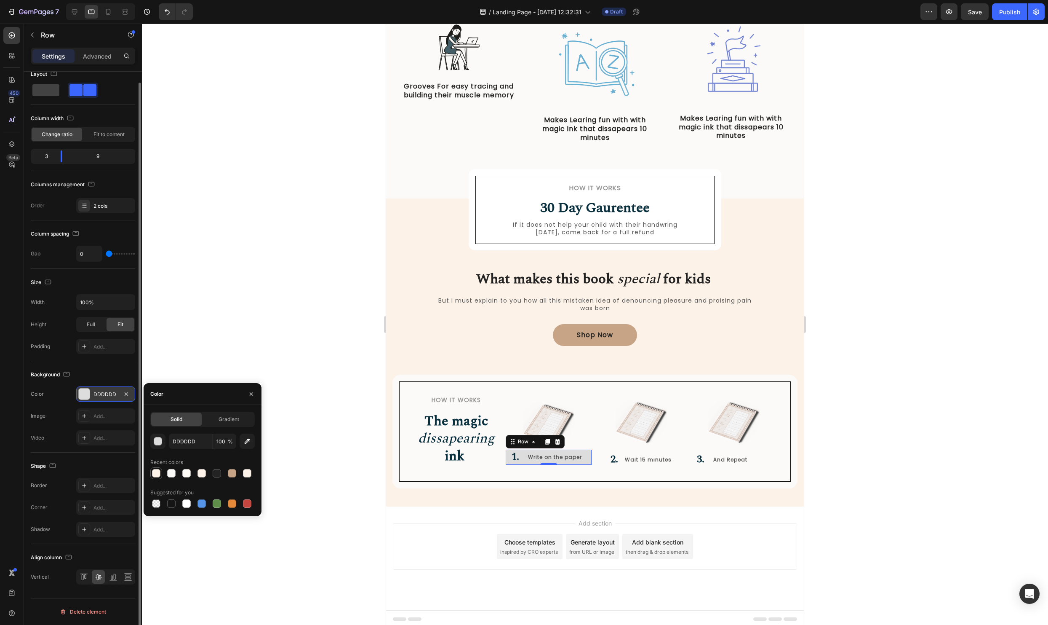
click at [157, 475] on div at bounding box center [156, 473] width 8 height 8
type input "FEF3E8"
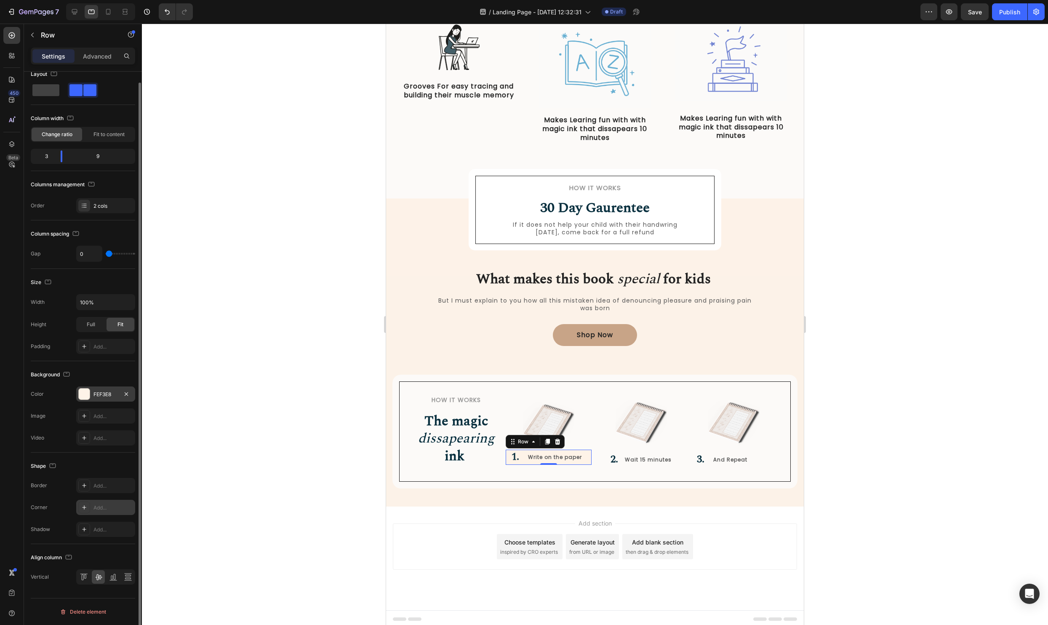
click at [104, 510] on div "Add..." at bounding box center [114, 508] width 40 height 8
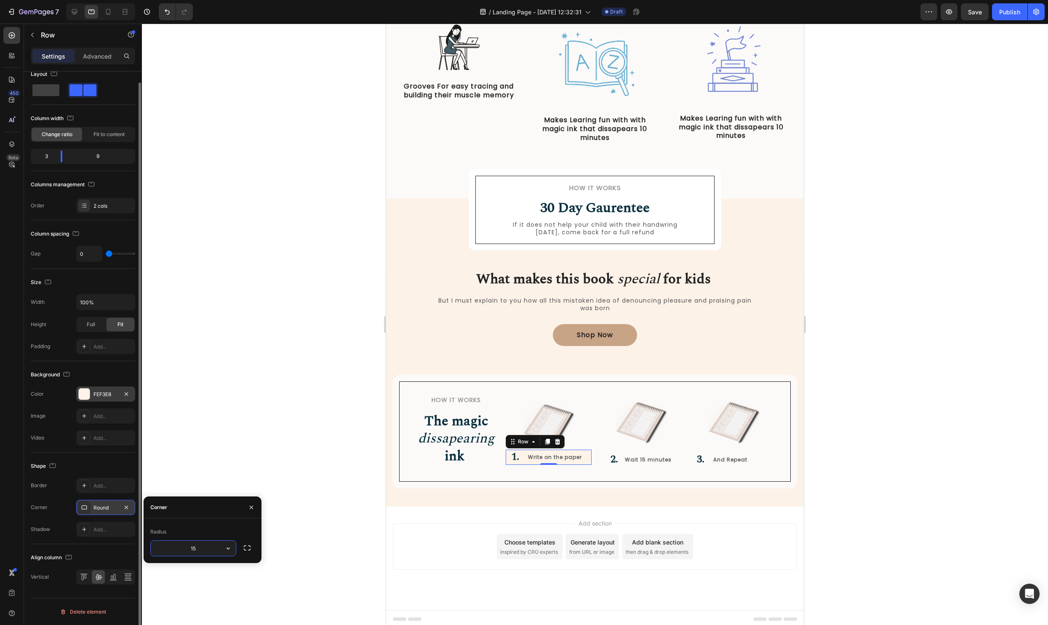
type input "15"
click at [864, 437] on div at bounding box center [595, 324] width 906 height 601
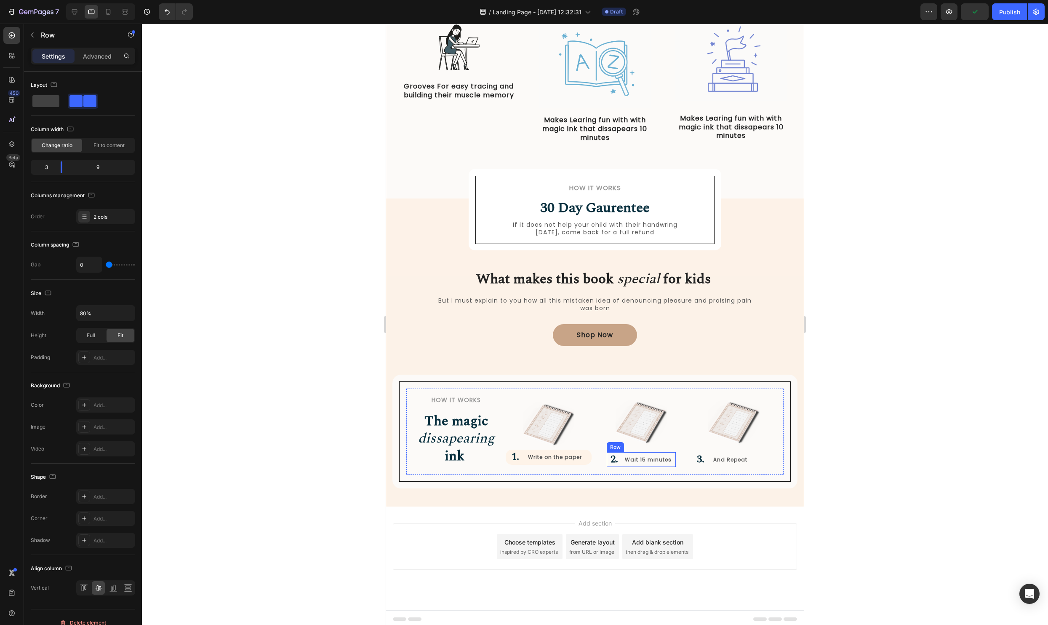
click at [626, 466] on div "Wait 15 minutes Text Block" at bounding box center [649, 459] width 51 height 15
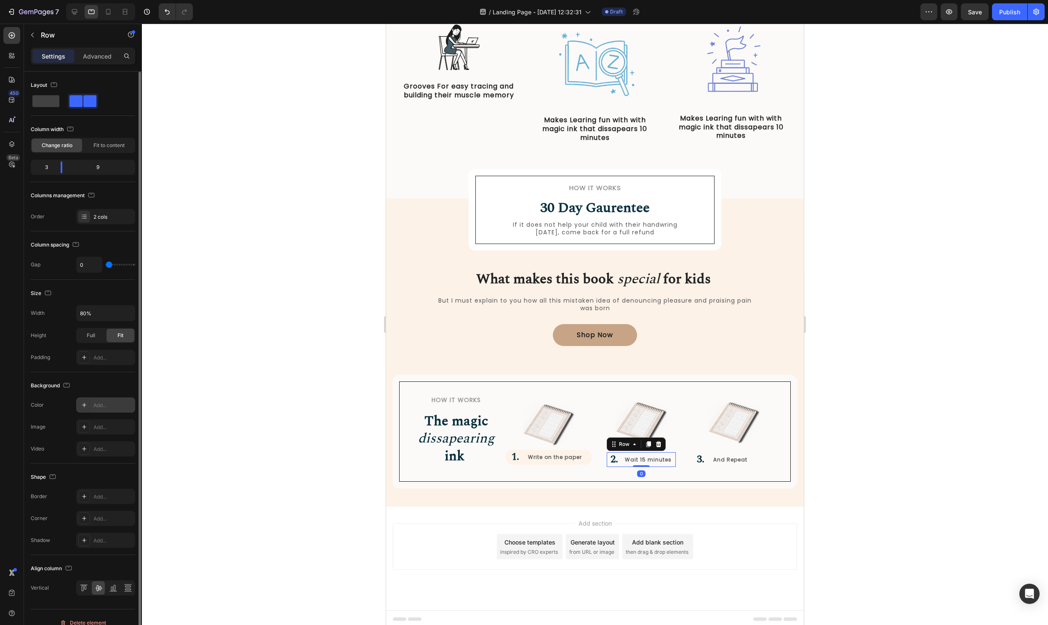
click at [95, 410] on div "Add..." at bounding box center [105, 404] width 59 height 15
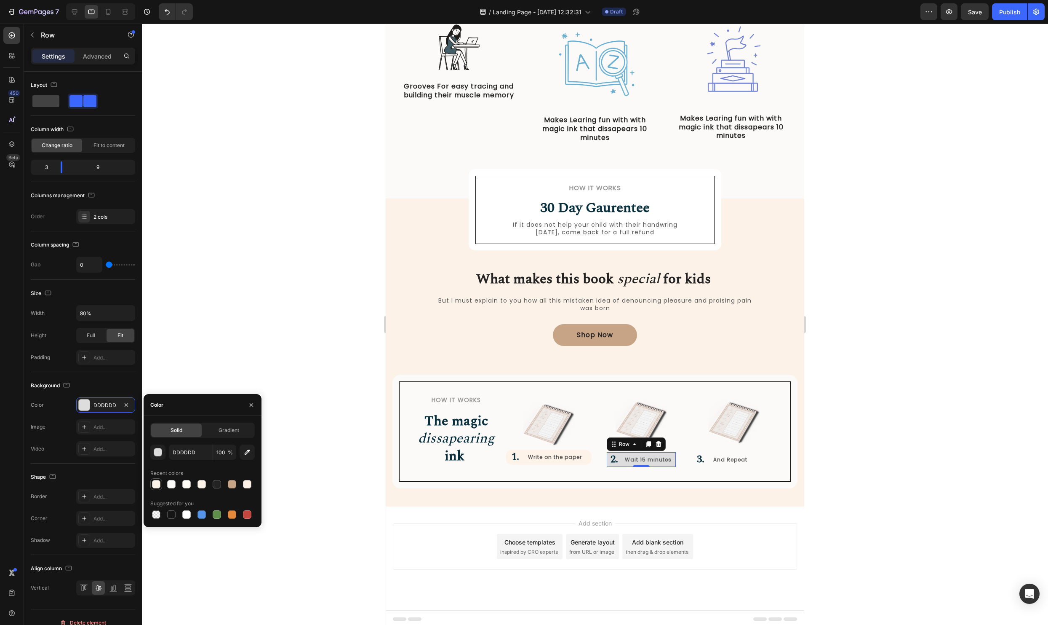
click at [154, 489] on div at bounding box center [156, 484] width 10 height 10
click at [248, 452] on icon "button" at bounding box center [247, 451] width 5 height 5
type input "FDF2E8"
click at [90, 513] on div "Add..." at bounding box center [105, 518] width 59 height 15
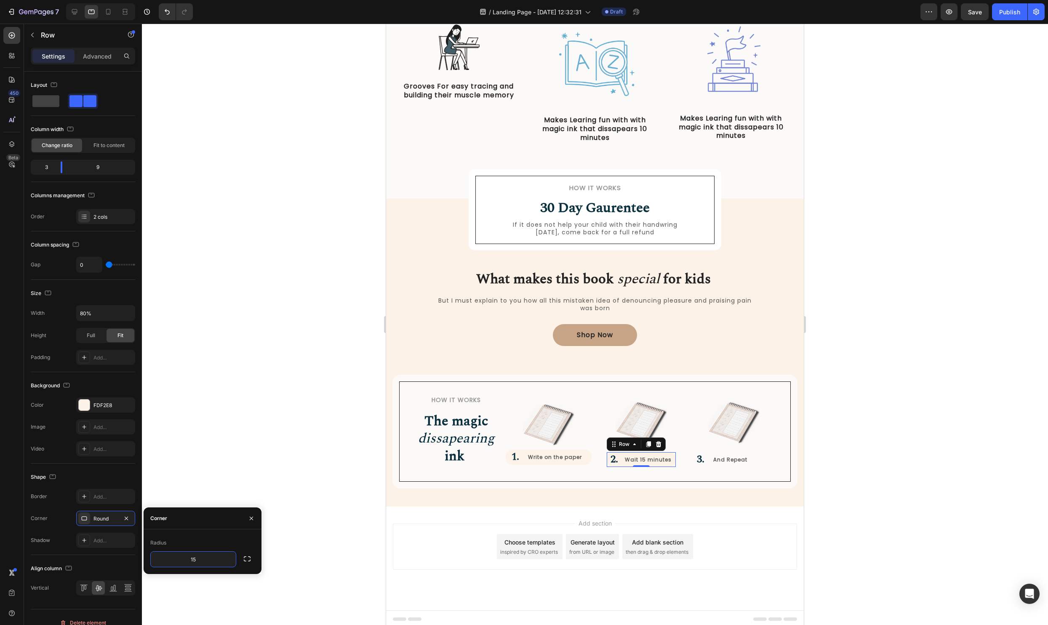
type input "15"
click at [842, 482] on div at bounding box center [595, 324] width 906 height 601
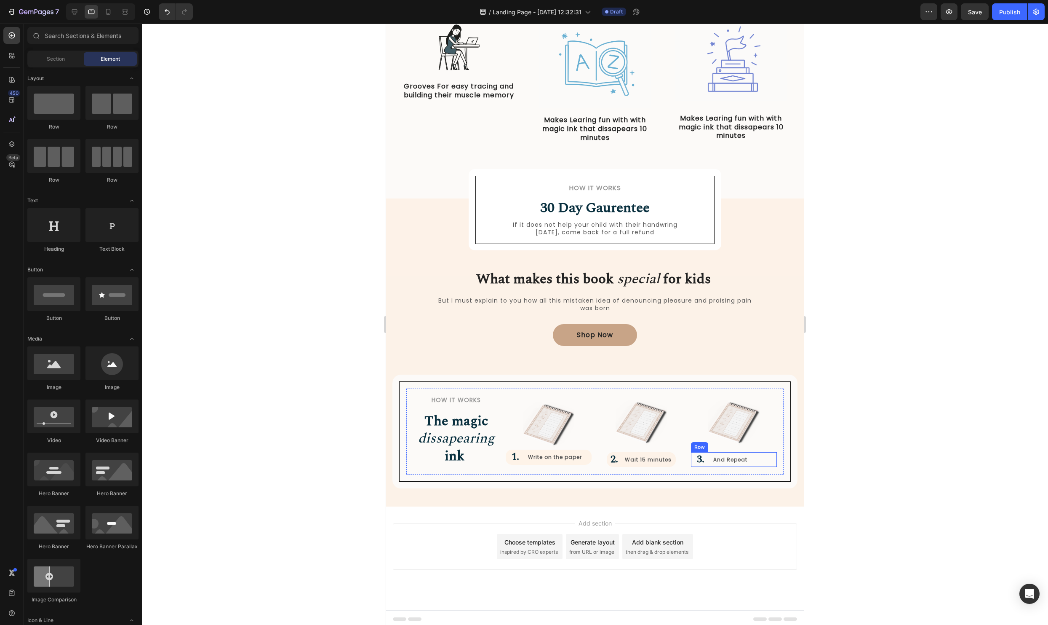
click at [713, 465] on div "And Repeat Text Block" at bounding box center [745, 459] width 64 height 15
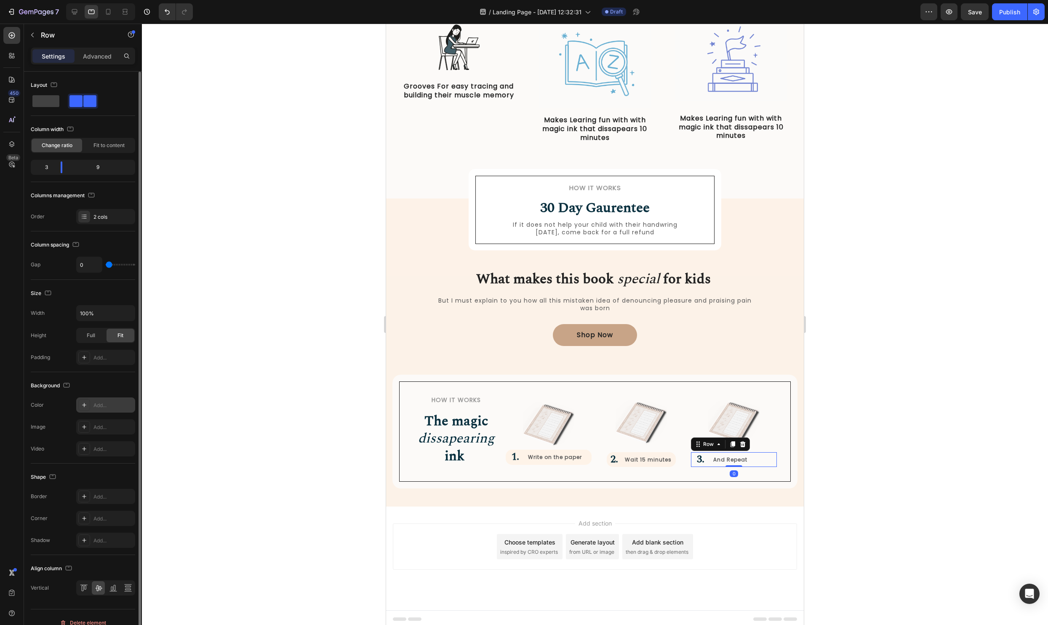
click at [101, 406] on div "Add..." at bounding box center [114, 405] width 40 height 8
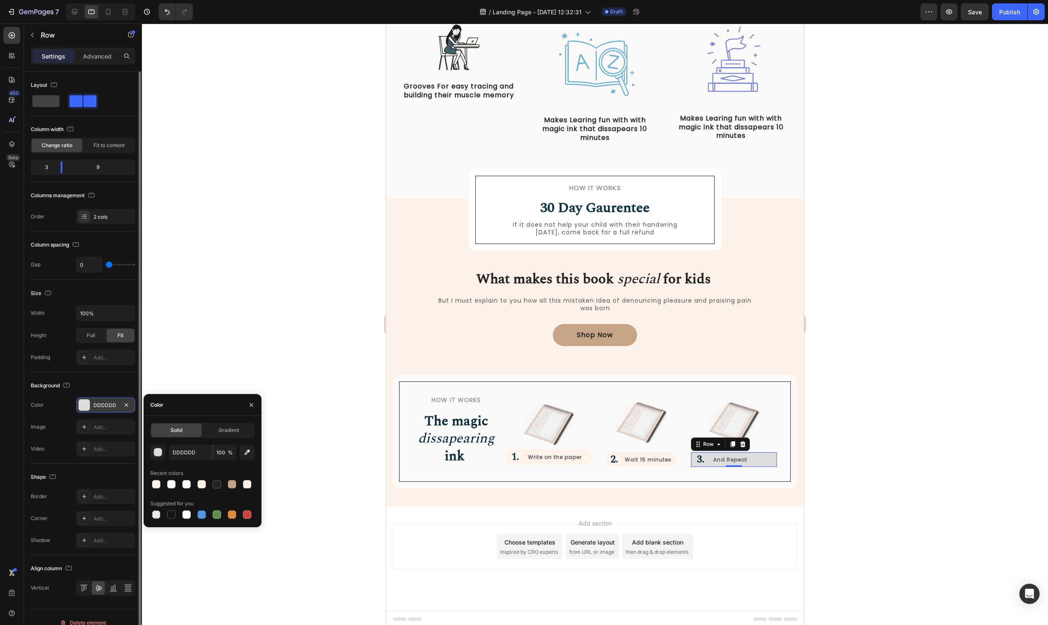
drag, startPoint x: 155, startPoint y: 481, endPoint x: 148, endPoint y: 482, distance: 7.7
click at [155, 481] on div at bounding box center [156, 484] width 8 height 8
type input "FEF3E8"
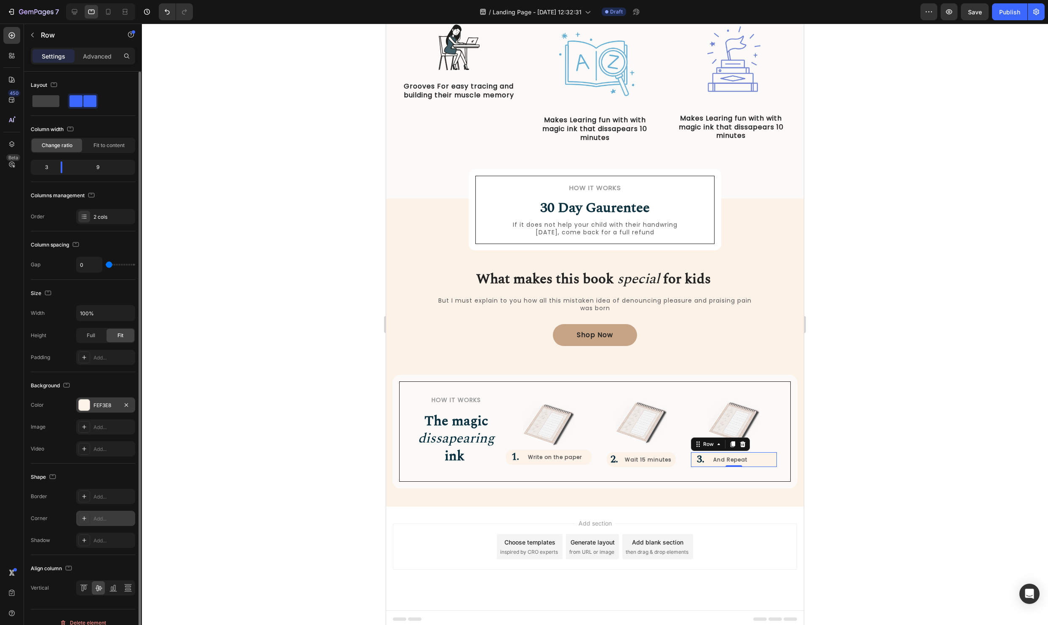
click at [102, 512] on div "Add..." at bounding box center [105, 518] width 59 height 15
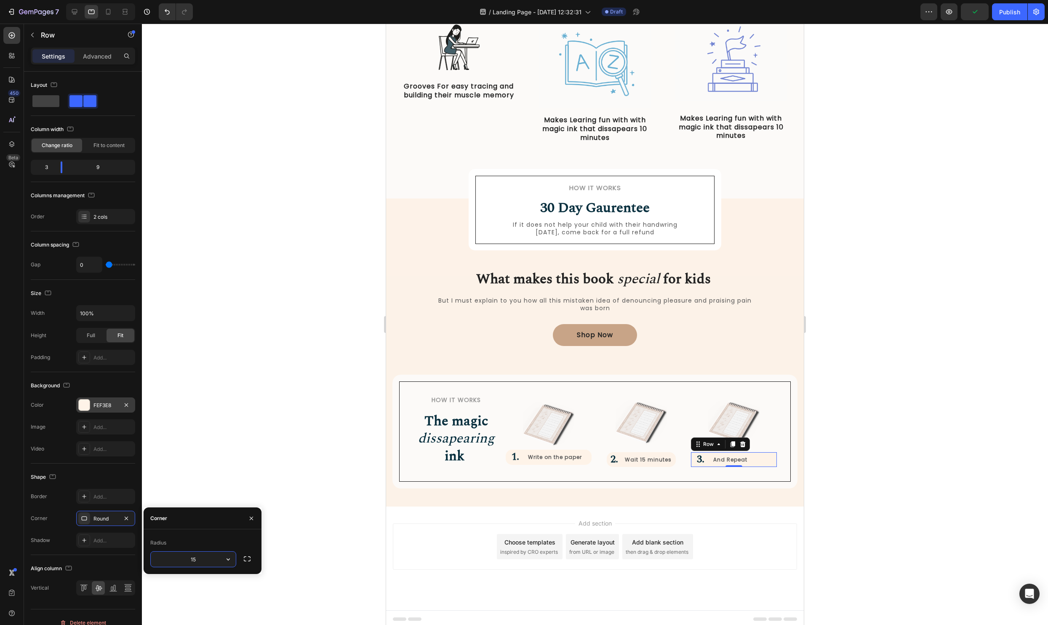
type input "15"
click at [930, 374] on div at bounding box center [595, 324] width 906 height 601
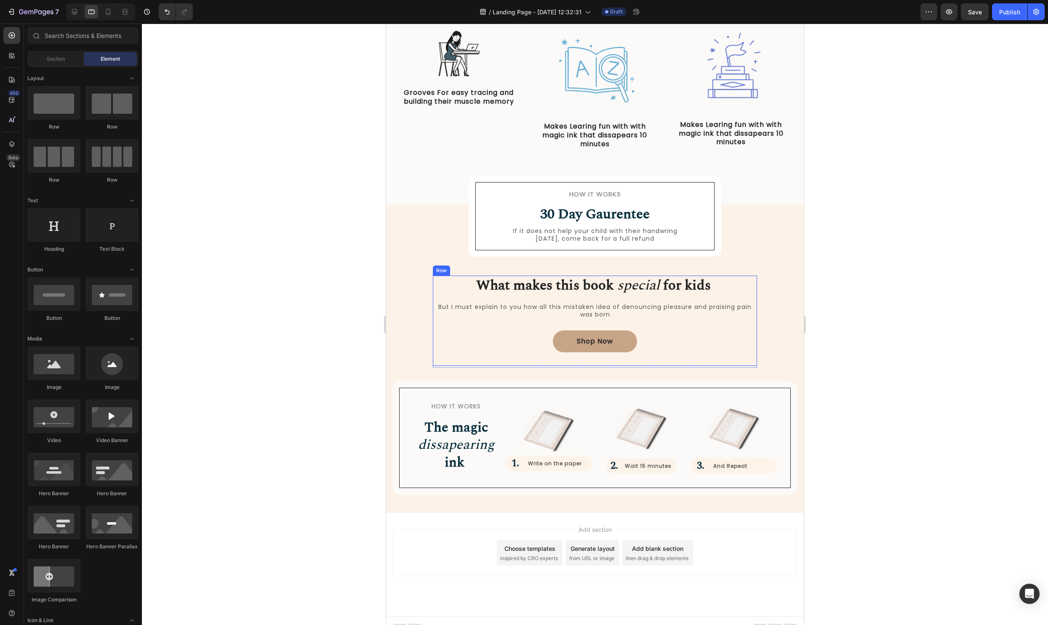
scroll to position [320, 0]
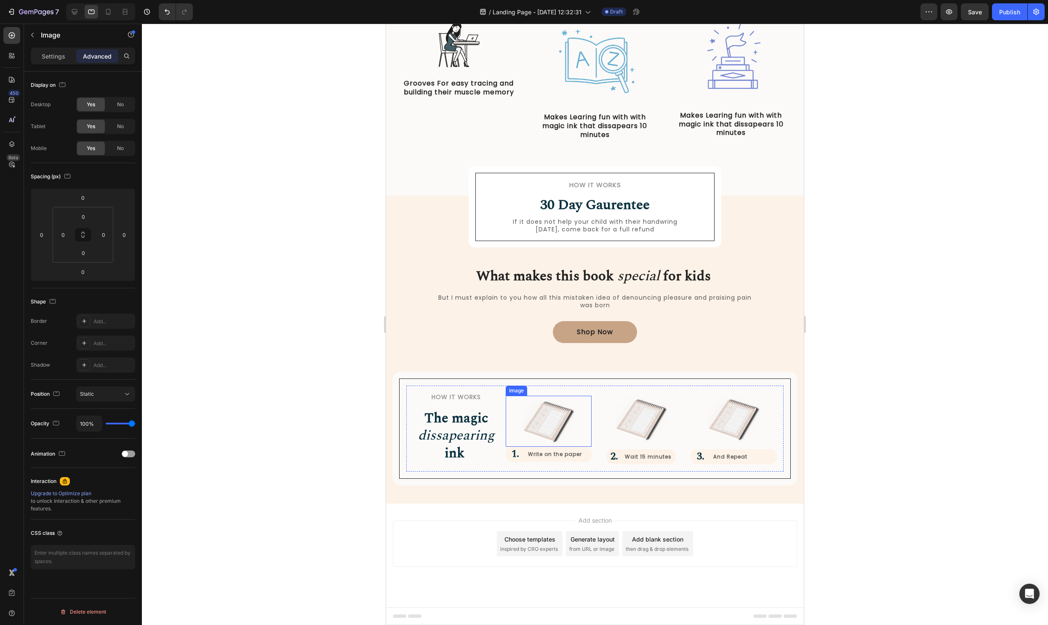
click at [534, 409] on img at bounding box center [548, 421] width 51 height 51
drag, startPoint x: 554, startPoint y: 445, endPoint x: 562, endPoint y: 445, distance: 8.0
click at [553, 449] on div "Image 10 1. Heading Write on the paper Text Block Row" at bounding box center [549, 428] width 86 height 72
type input "10"
click at [642, 420] on img at bounding box center [641, 418] width 51 height 51
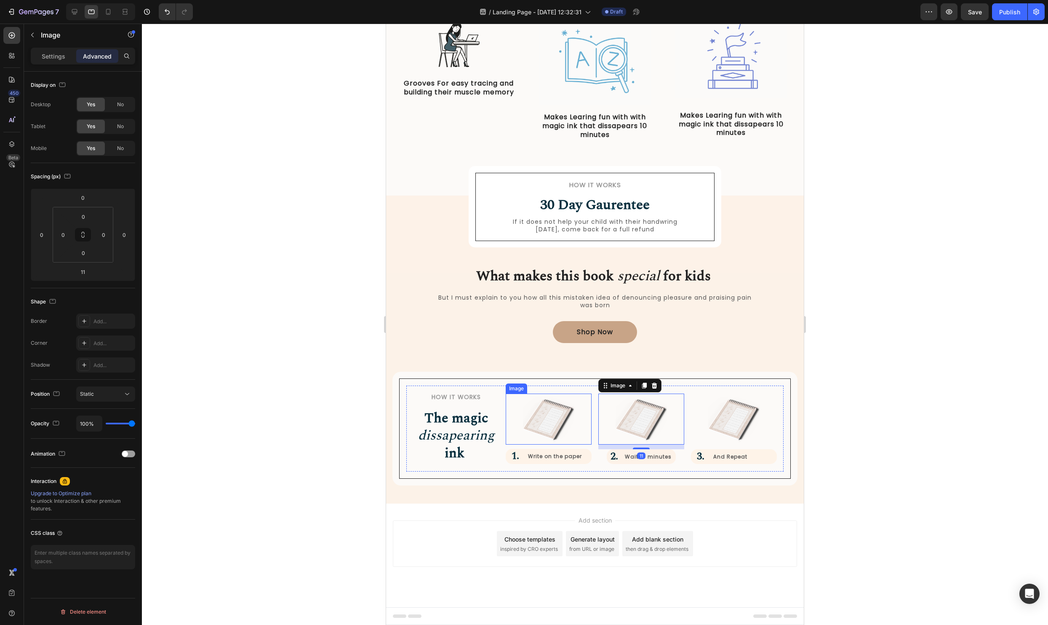
click at [565, 428] on img at bounding box center [548, 418] width 51 height 51
click at [655, 422] on img at bounding box center [641, 418] width 51 height 51
click at [641, 447] on div at bounding box center [641, 447] width 17 height 3
type input "10"
click at [743, 422] on img at bounding box center [733, 418] width 51 height 51
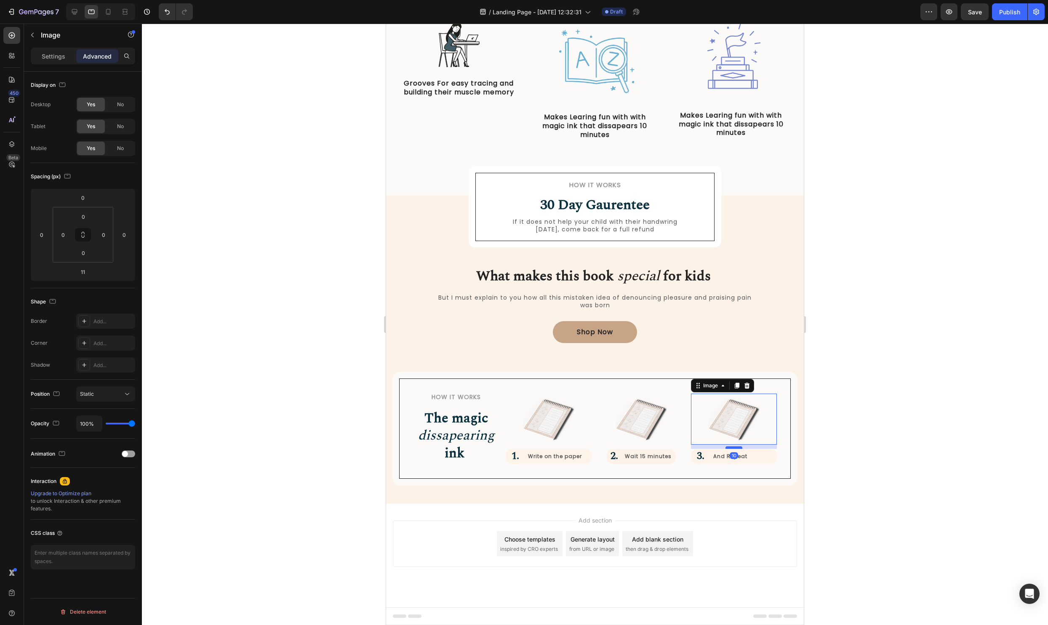
click at [735, 448] on div at bounding box center [734, 447] width 17 height 3
type input "10"
click at [926, 421] on div at bounding box center [595, 324] width 906 height 601
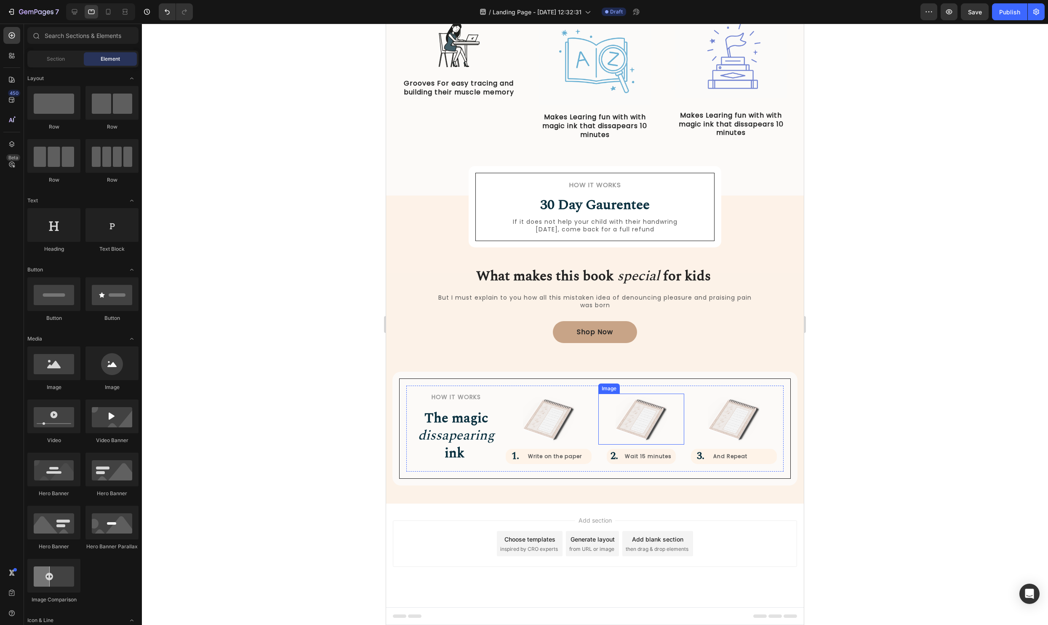
click at [661, 420] on img at bounding box center [641, 418] width 51 height 51
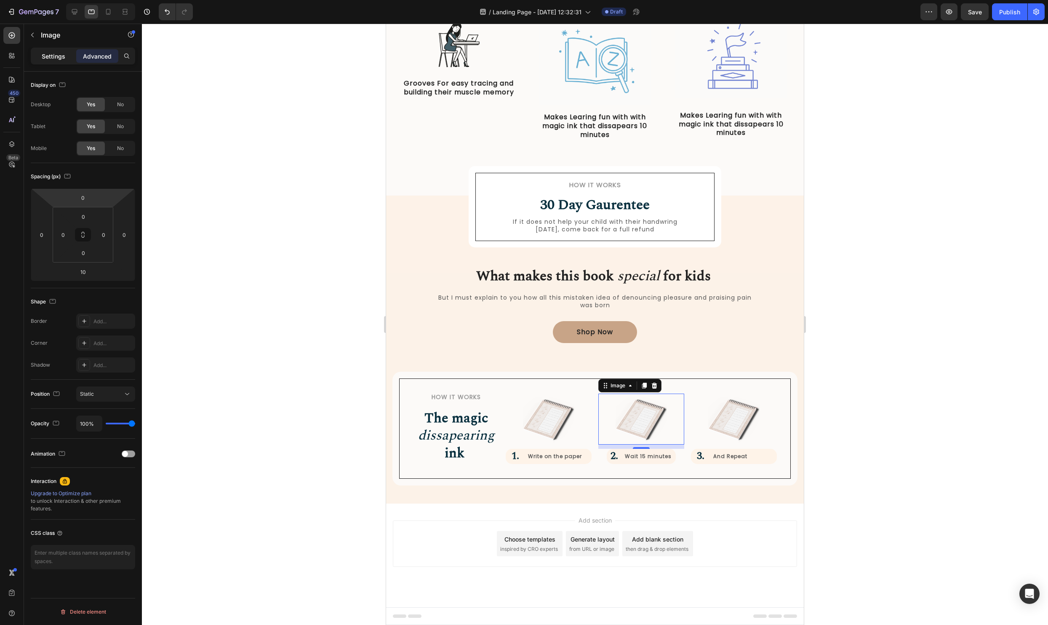
click at [67, 61] on div "Settings" at bounding box center [53, 55] width 42 height 13
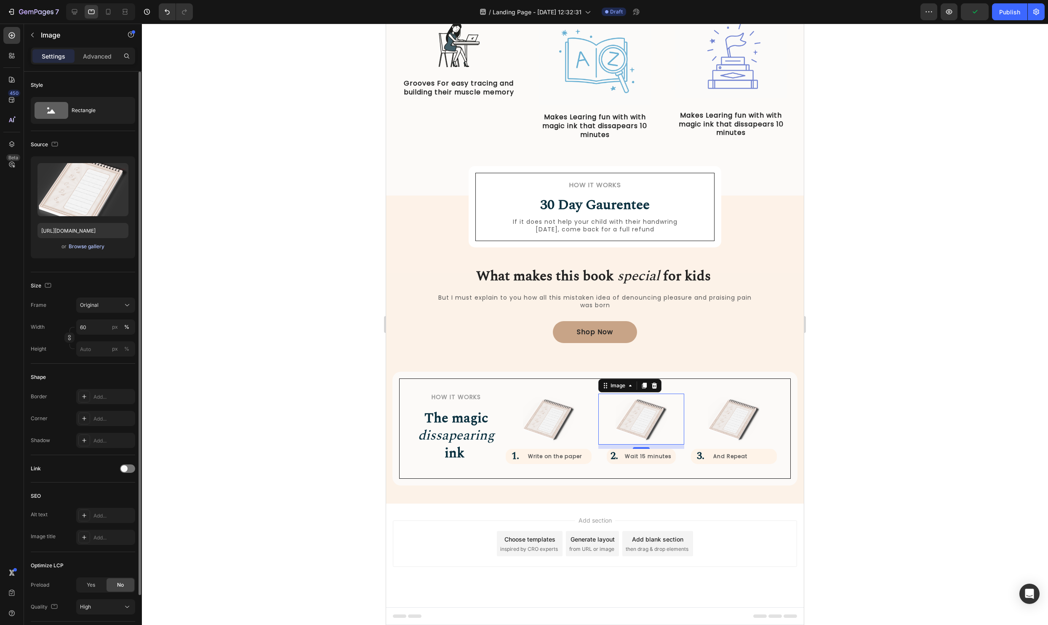
click at [83, 249] on div "Browse gallery" at bounding box center [87, 247] width 36 height 8
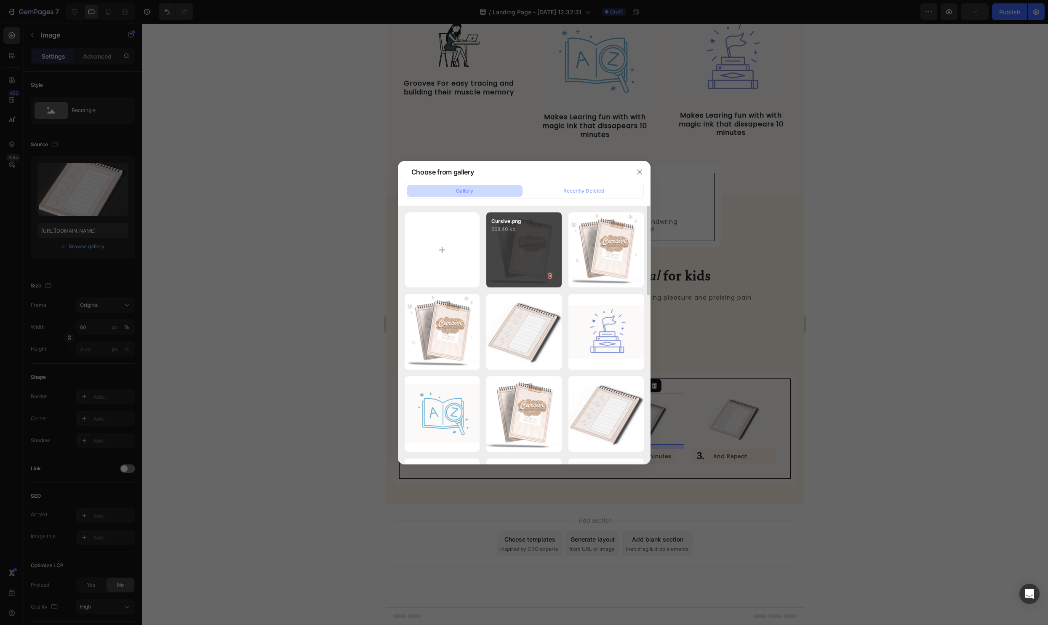
click at [529, 247] on div "Cursive.png 668.40 kb" at bounding box center [524, 249] width 75 height 75
type input "https://cdn.shopify.com/s/files/1/0590/7654/2519/files/gempages_545436523269456…"
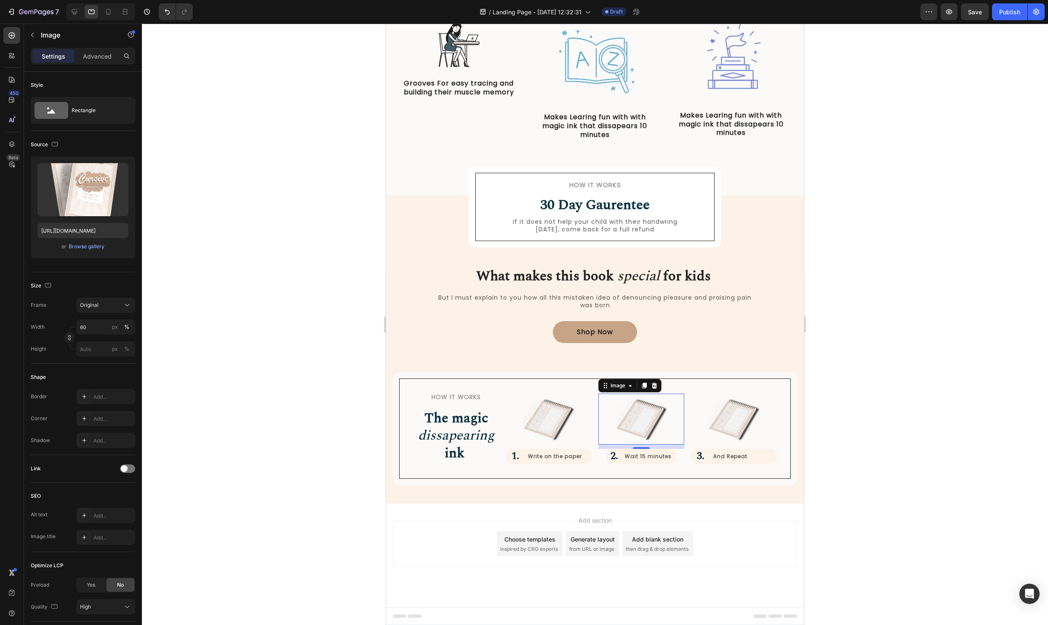
click at [922, 433] on div at bounding box center [595, 324] width 906 height 601
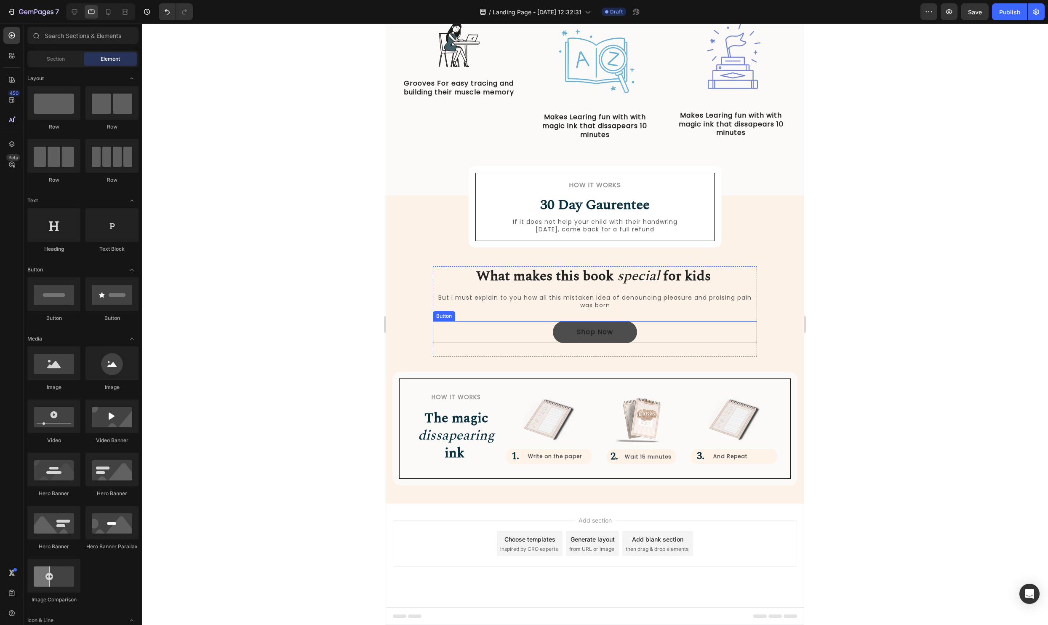
click at [628, 334] on button "Shop Now" at bounding box center [595, 332] width 84 height 22
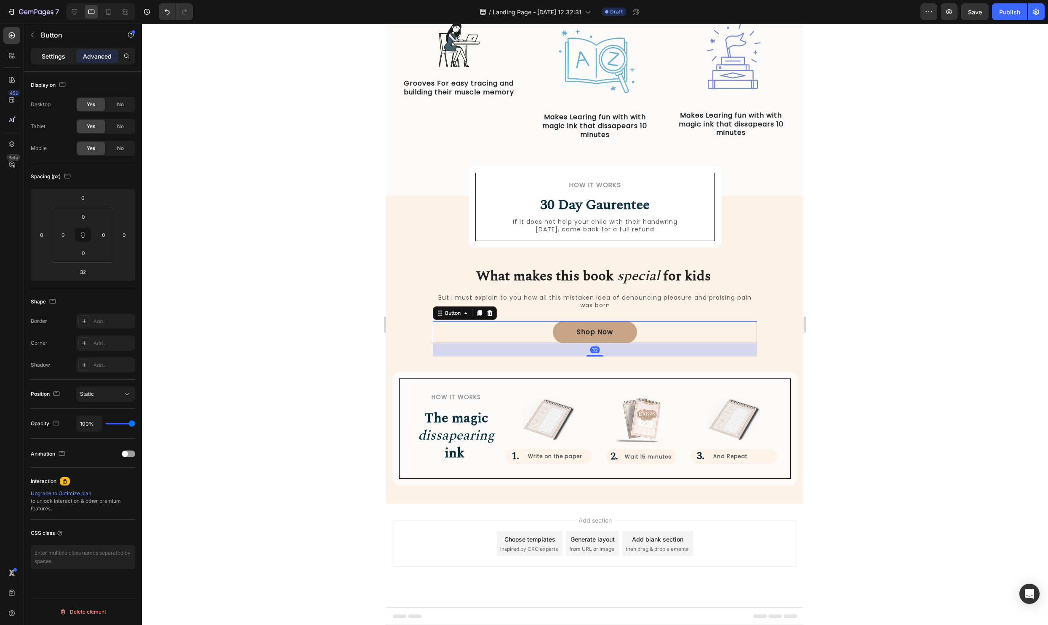
click at [45, 61] on div "Settings" at bounding box center [53, 55] width 42 height 13
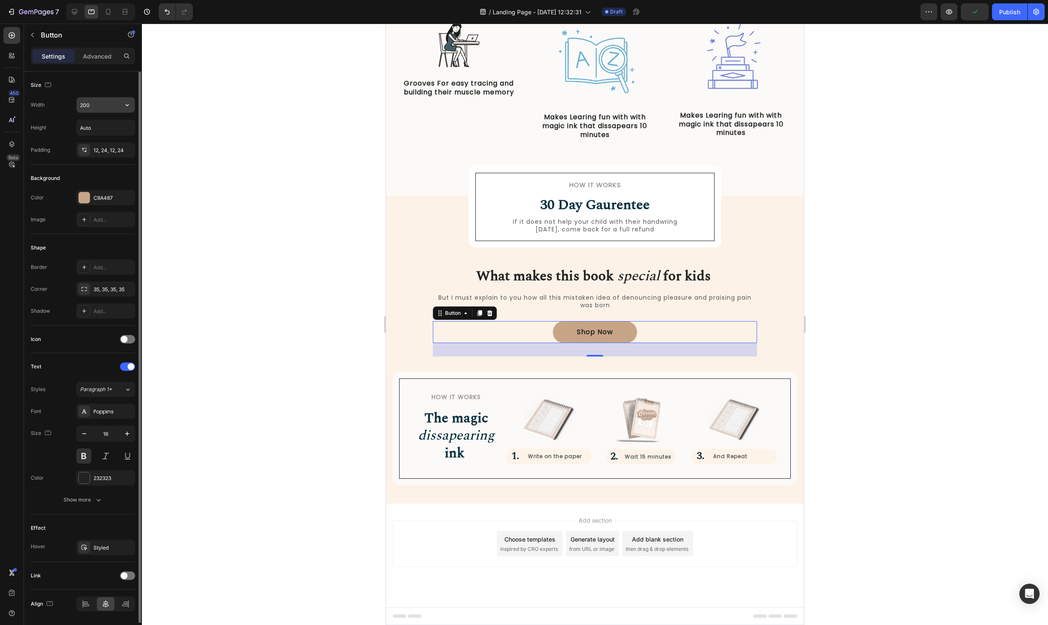
click at [99, 112] on div "200" at bounding box center [105, 105] width 59 height 16
click at [102, 108] on input "200" at bounding box center [106, 104] width 58 height 15
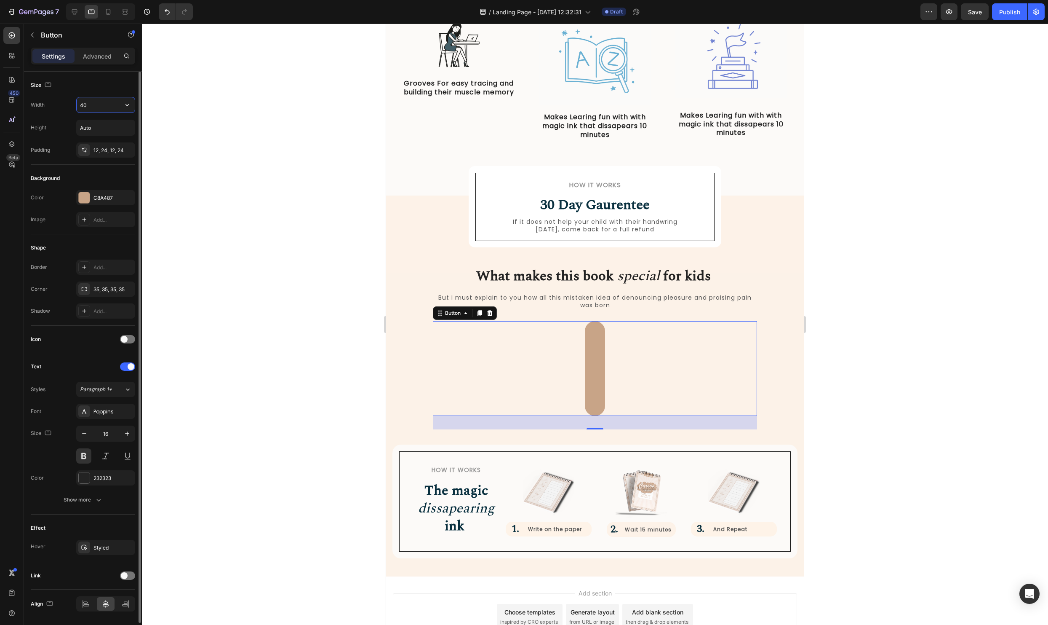
type input "400"
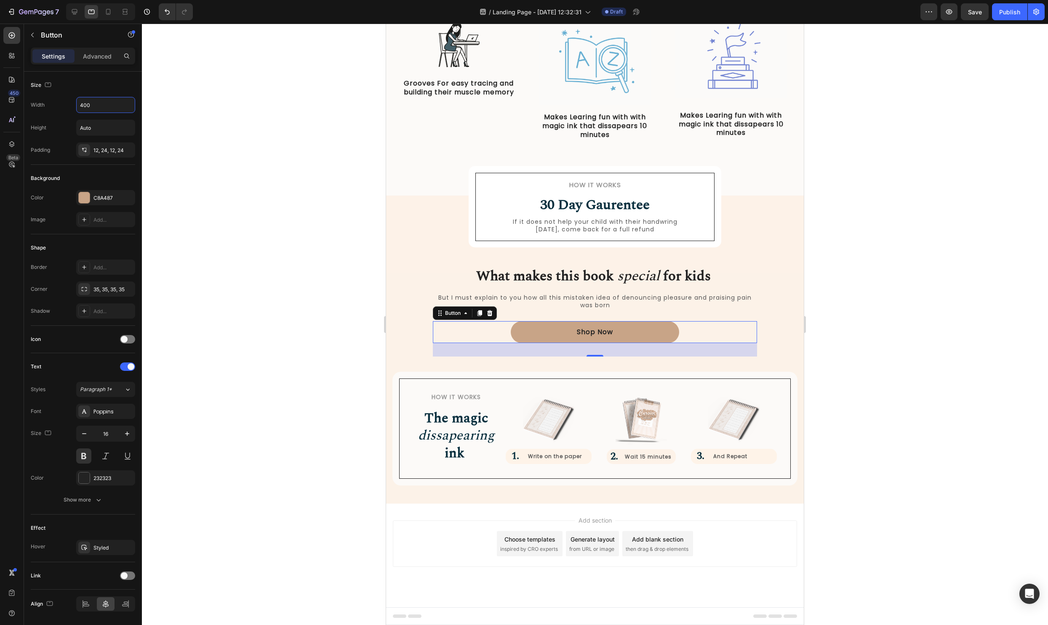
click at [253, 176] on div at bounding box center [595, 324] width 906 height 601
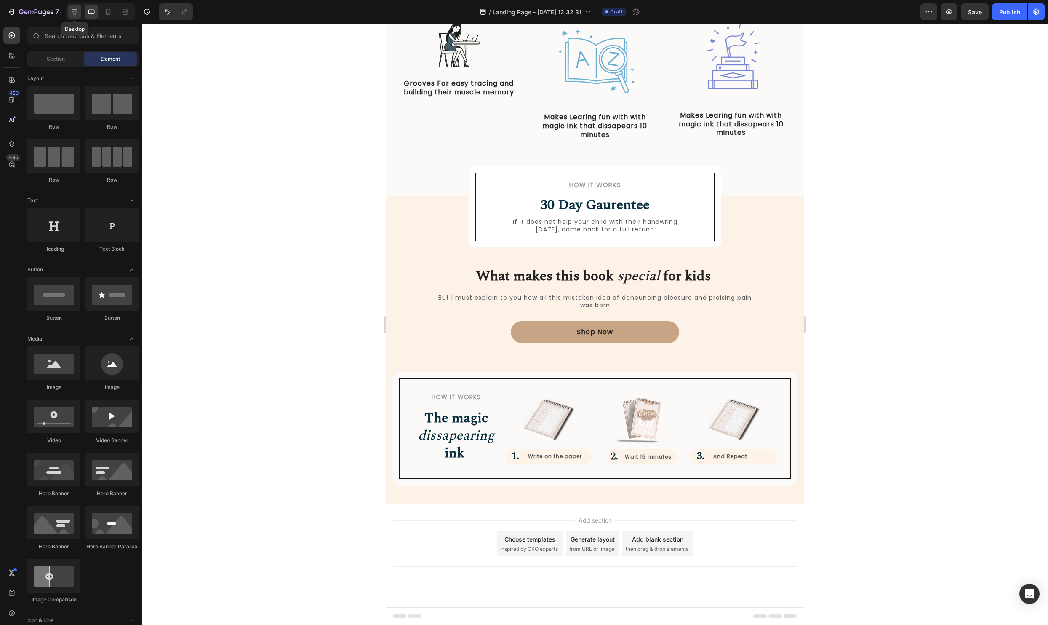
click at [73, 13] on icon at bounding box center [74, 12] width 8 height 8
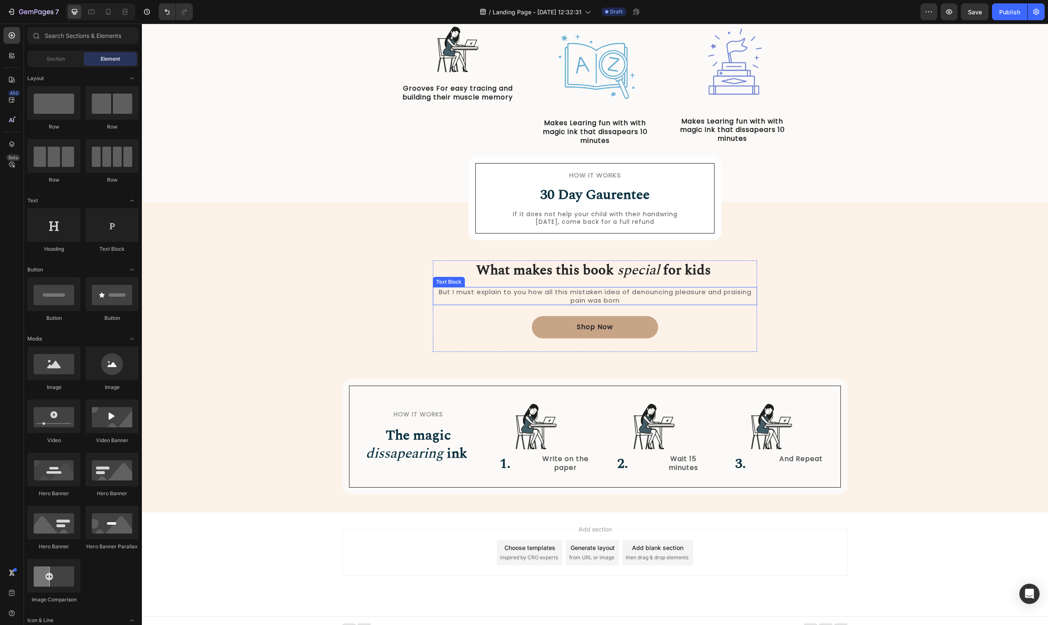
scroll to position [355, 0]
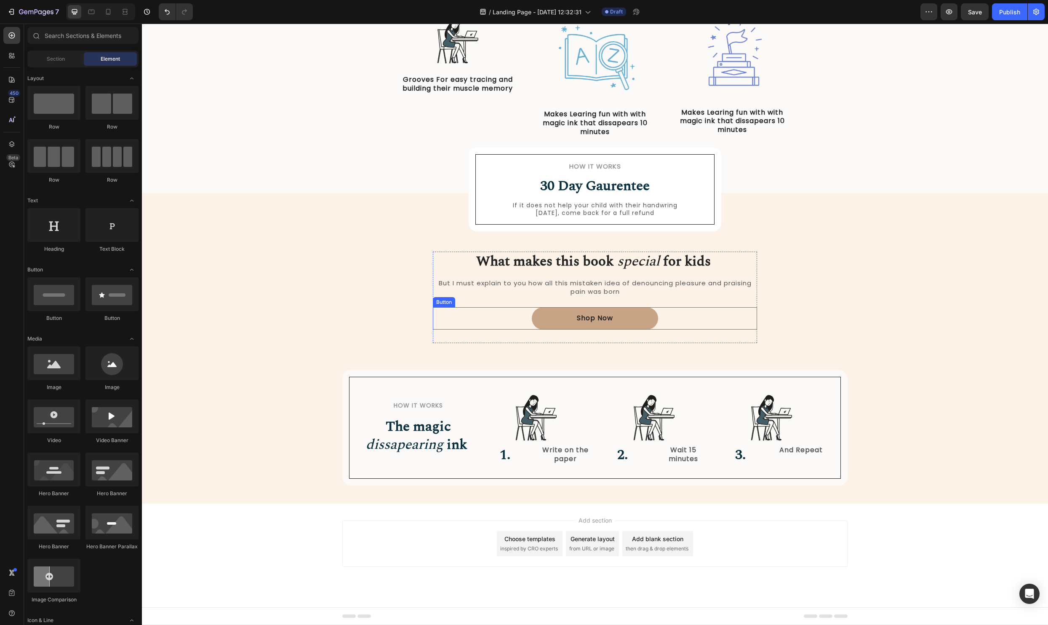
click at [658, 323] on div "Shop Now Button" at bounding box center [595, 318] width 324 height 22
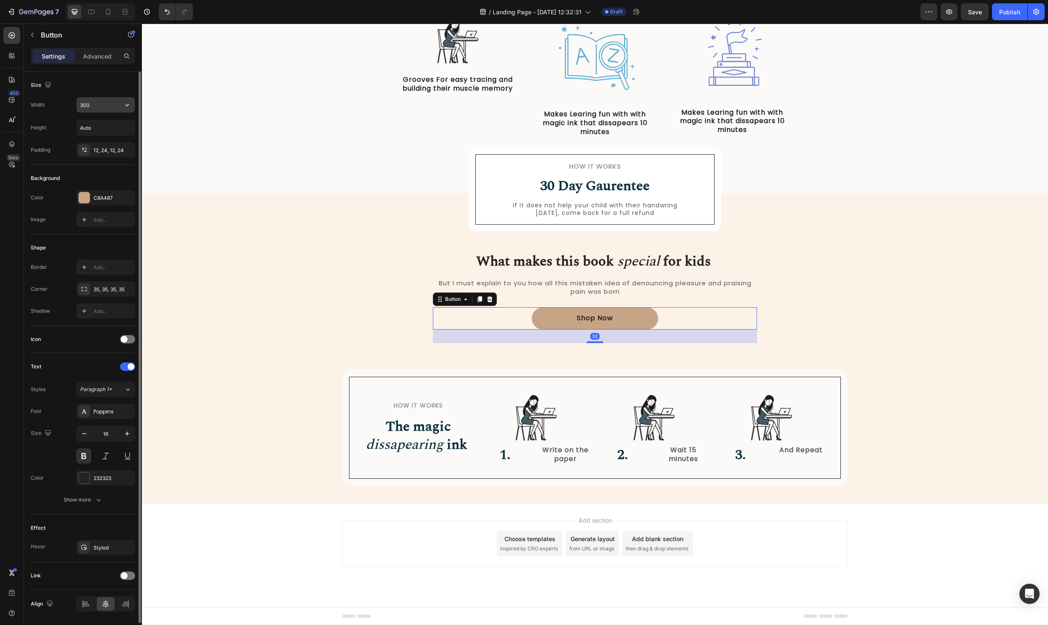
click at [95, 110] on input "300" at bounding box center [106, 104] width 58 height 15
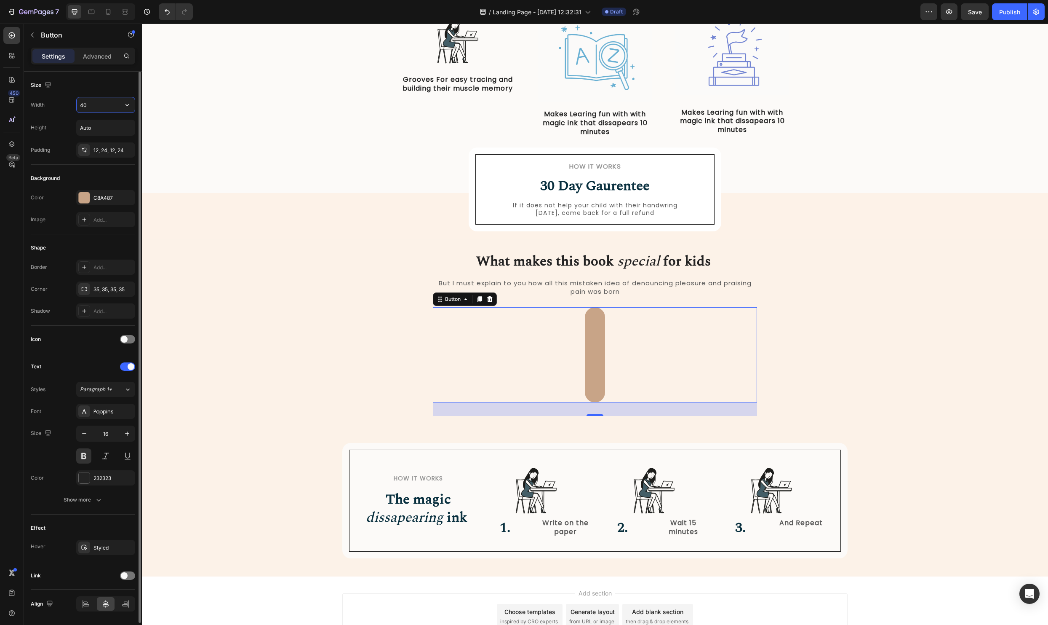
type input "400"
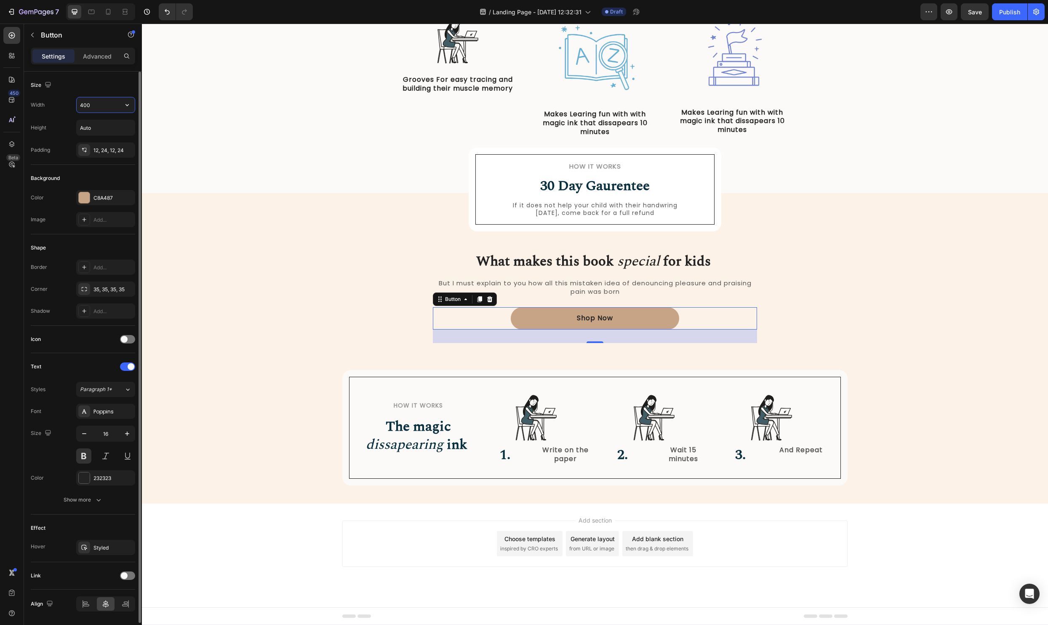
click at [108, 111] on input "400" at bounding box center [106, 104] width 58 height 15
click at [299, 208] on div "How it Works Heading 30 Day Gaurentee Heading If it does not help your child wi…" at bounding box center [595, 222] width 906 height 32
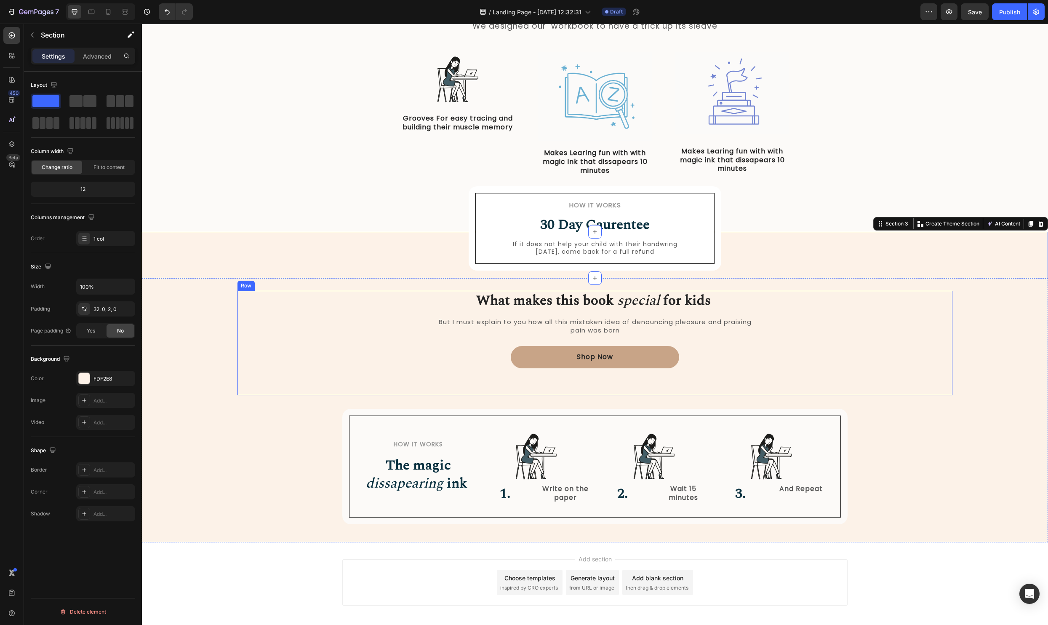
scroll to position [406, 0]
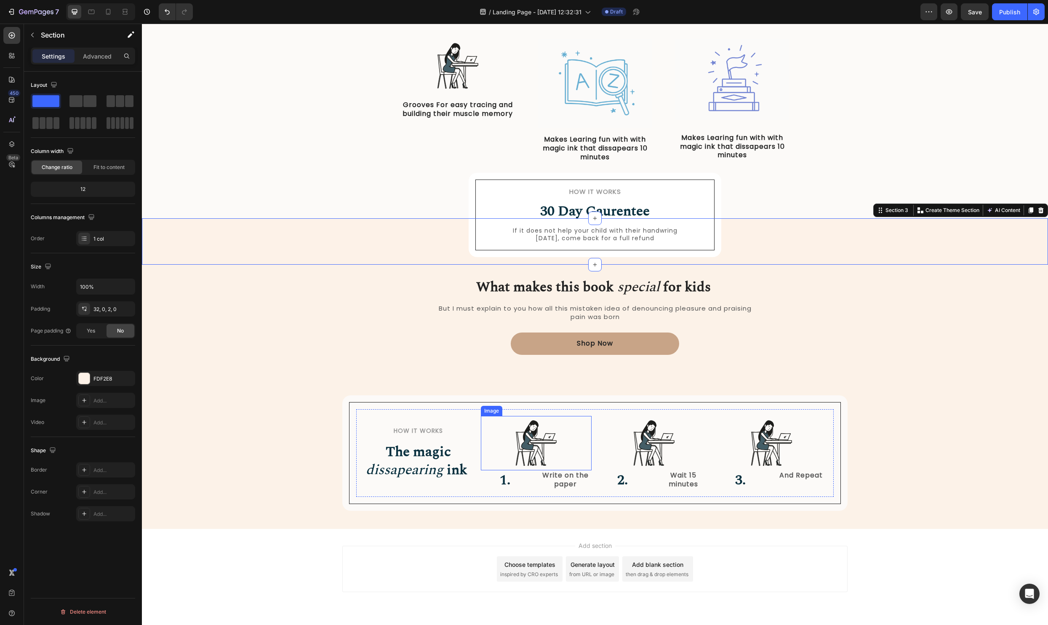
click at [532, 444] on img at bounding box center [536, 443] width 55 height 54
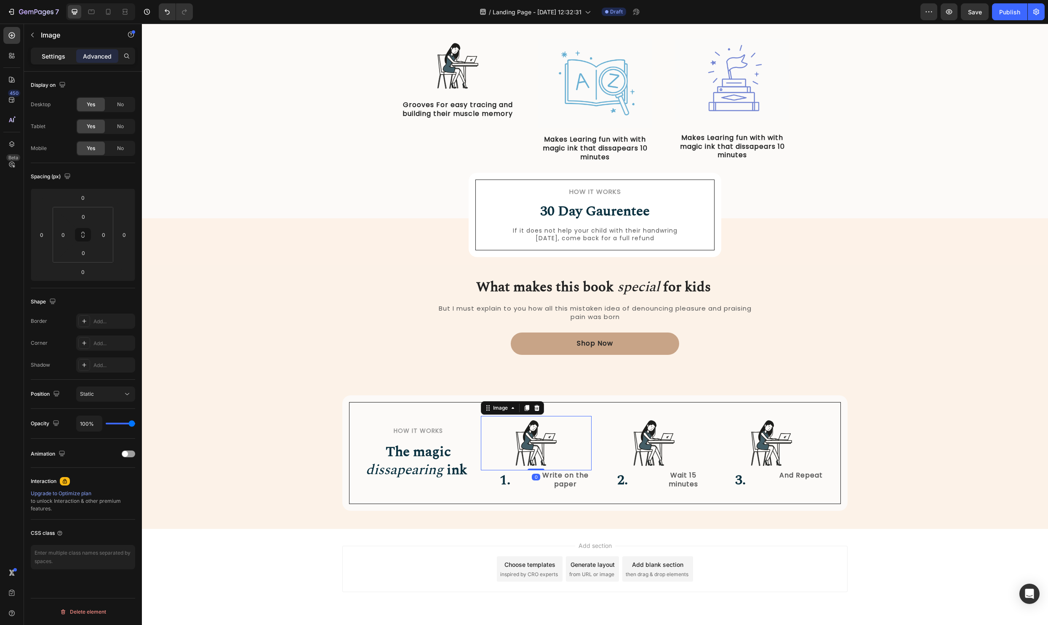
click at [43, 52] on p "Settings" at bounding box center [54, 56] width 24 height 9
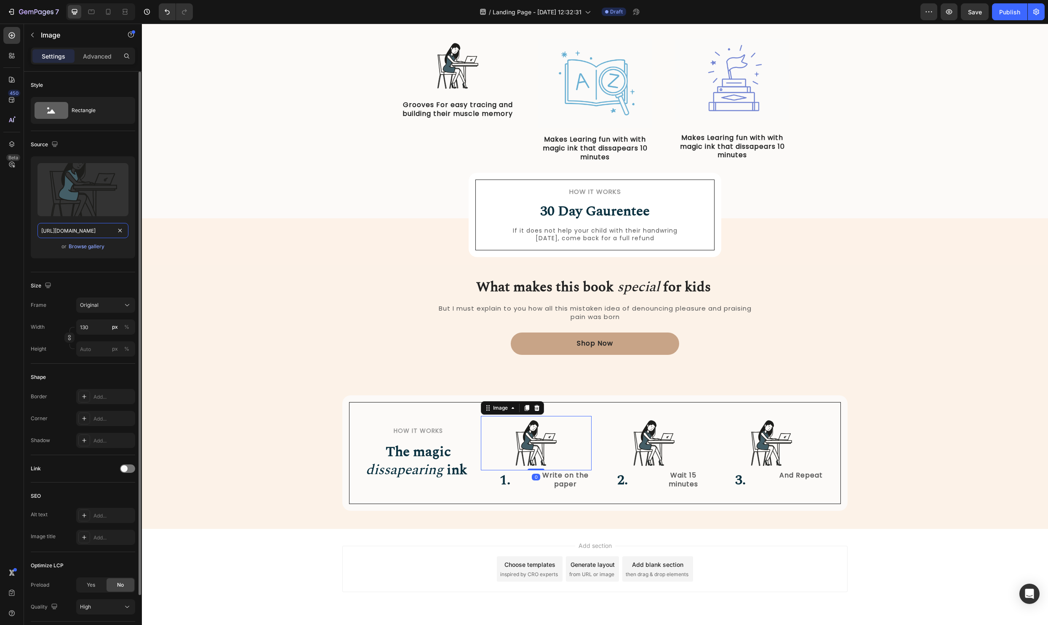
click at [69, 233] on input "https://cdn.shopify.com/s/files/1/2005/9307/files/gempages_432750572815254551-7…" at bounding box center [82, 230] width 91 height 15
click at [81, 246] on div "Browse gallery" at bounding box center [87, 247] width 36 height 8
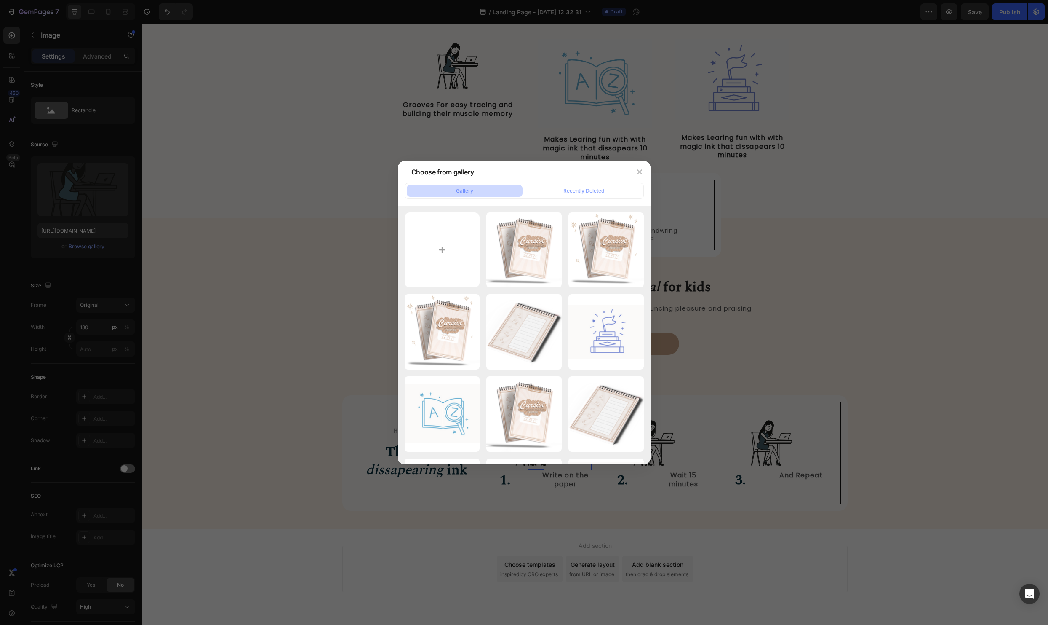
drag, startPoint x: 604, startPoint y: 414, endPoint x: 645, endPoint y: 468, distance: 68.2
click at [0, 0] on div "cur2.png 472.05 kb" at bounding box center [0, 0] width 0 height 0
type input "https://cdn.shopify.com/s/files/1/0590/7654/2519/files/gempages_545436523269456…"
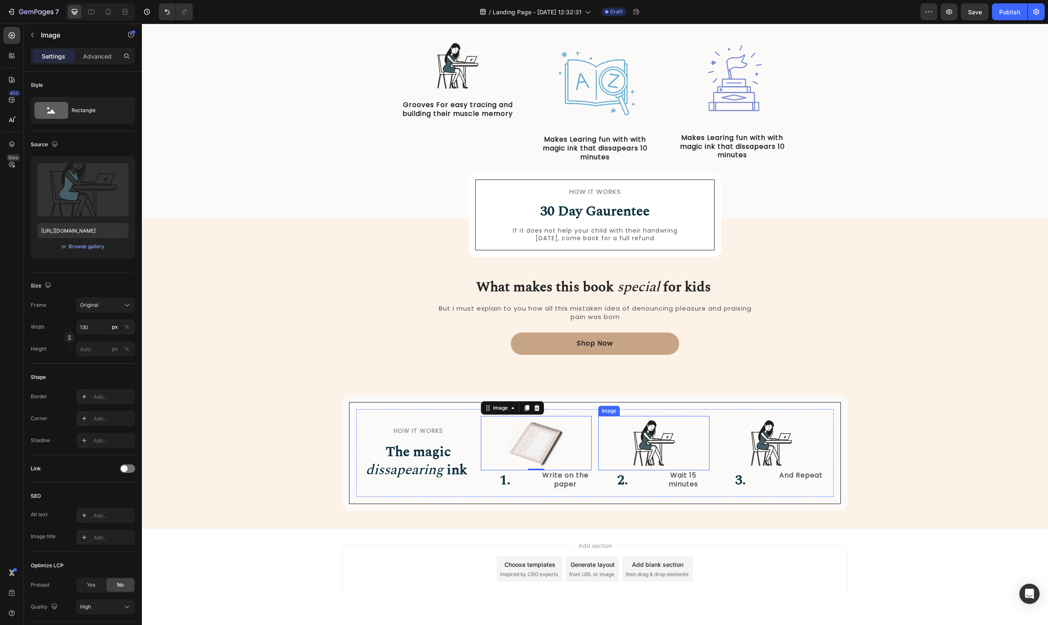
click at [644, 445] on img at bounding box center [654, 443] width 55 height 54
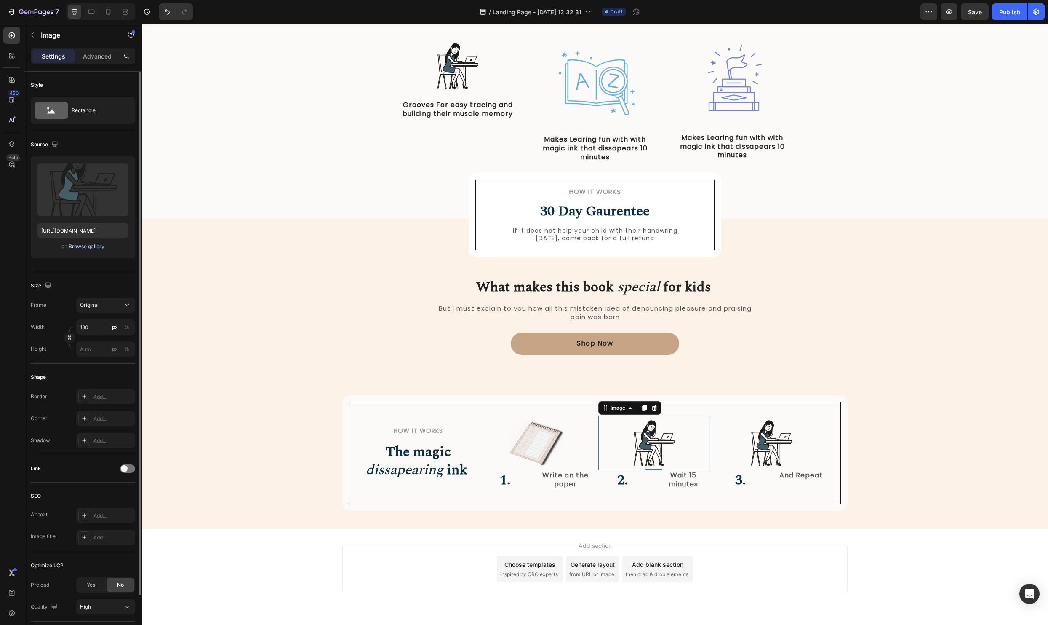
click at [89, 245] on div "Browse gallery" at bounding box center [87, 247] width 36 height 8
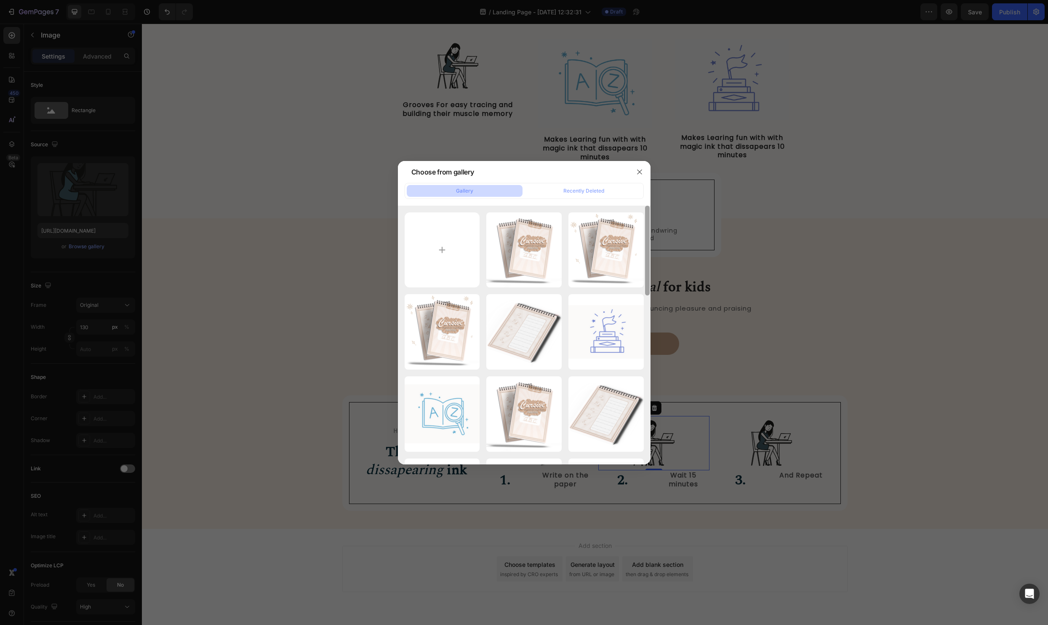
click at [0, 0] on div "Cursive.png 668.40 kb" at bounding box center [0, 0] width 0 height 0
type input "https://cdn.shopify.com/s/files/1/0590/7654/2519/files/gempages_545436523269456…"
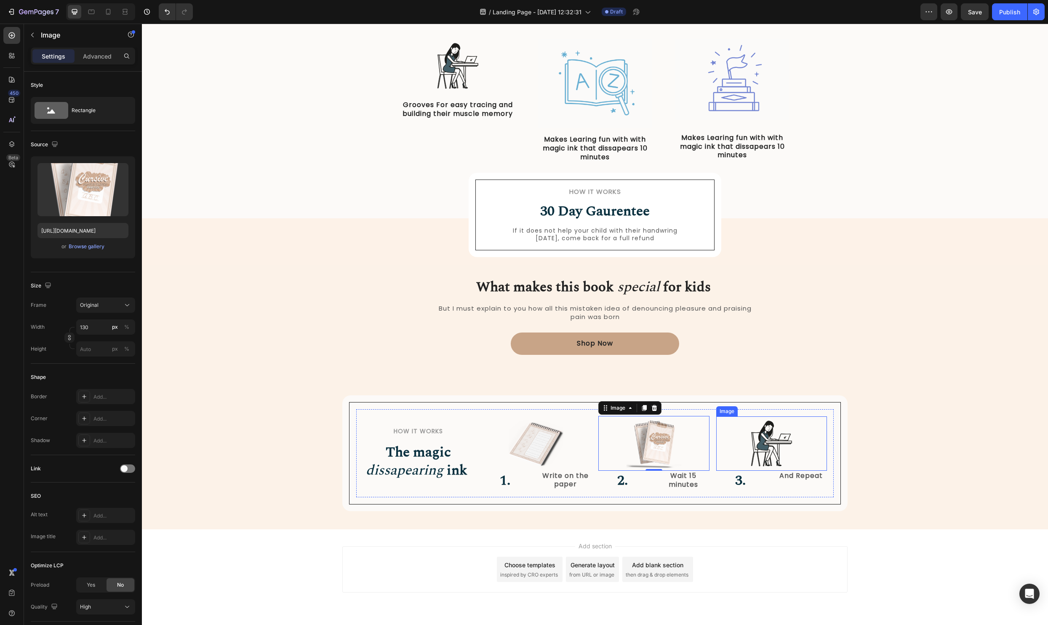
click at [784, 449] on img at bounding box center [771, 443] width 55 height 54
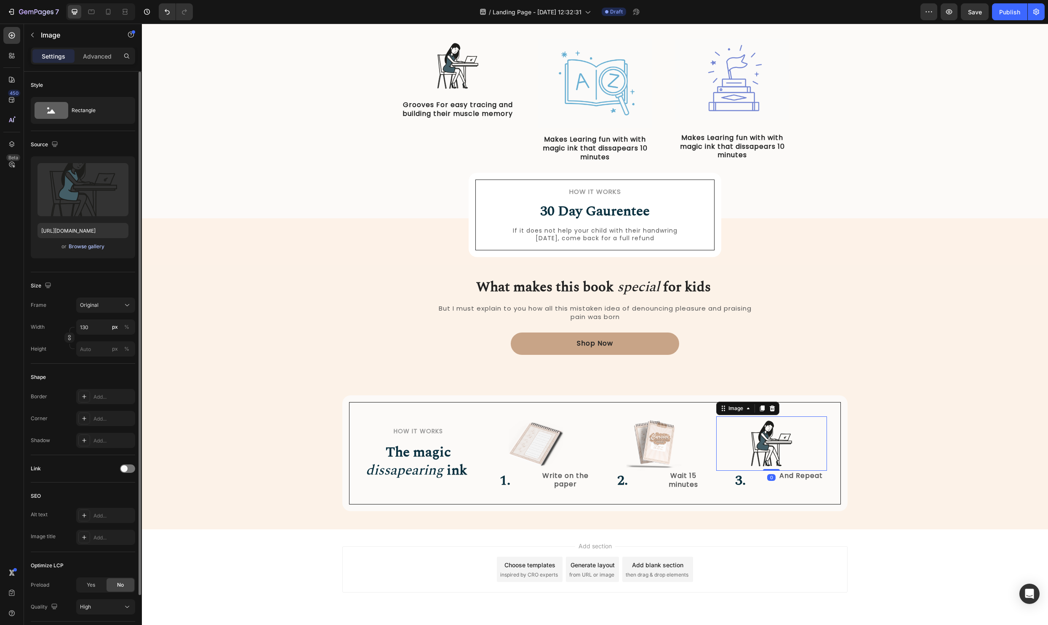
click at [79, 247] on div "Browse gallery" at bounding box center [87, 247] width 36 height 8
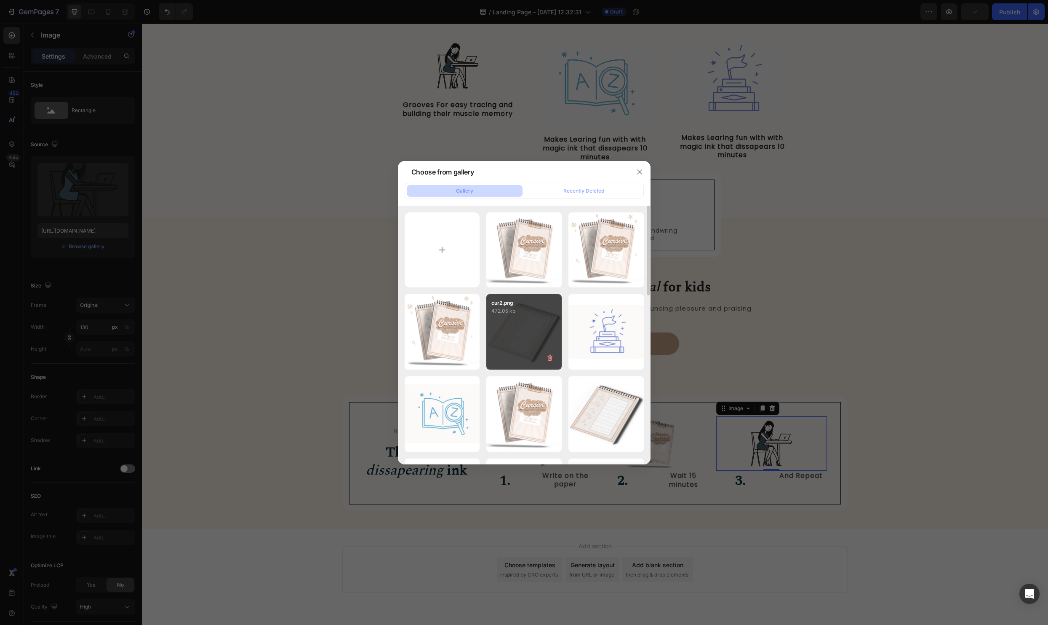
click at [518, 328] on div "cur2.png 472.05 kb" at bounding box center [524, 331] width 75 height 75
type input "https://cdn.shopify.com/s/files/1/0590/7654/2519/files/gempages_545436523269456…"
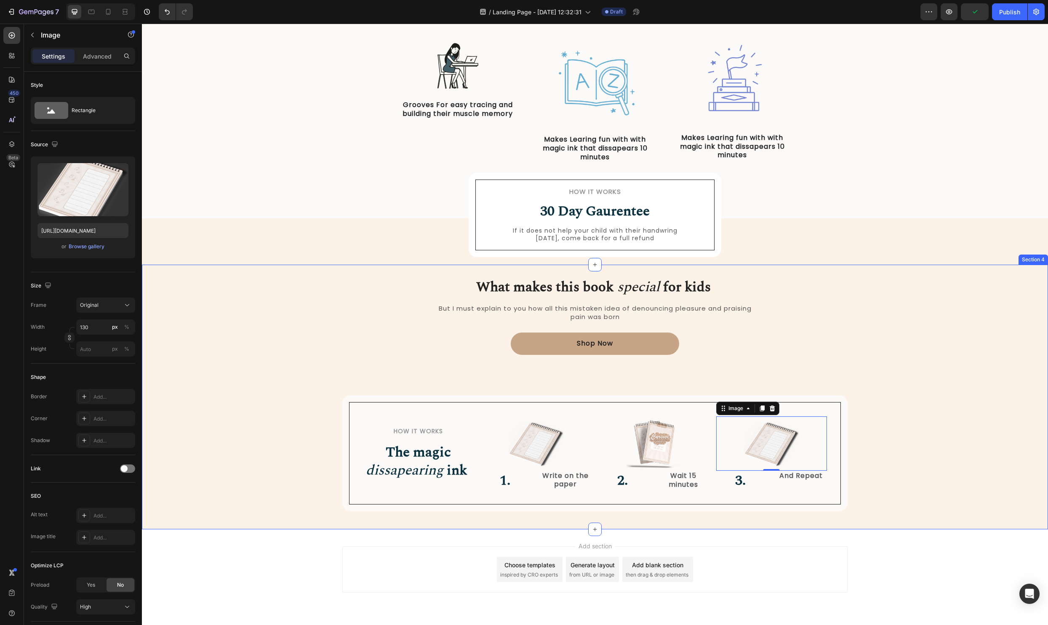
click at [923, 398] on div "What makes this book special for kids Heading But I must explain to you how all…" at bounding box center [595, 403] width 894 height 215
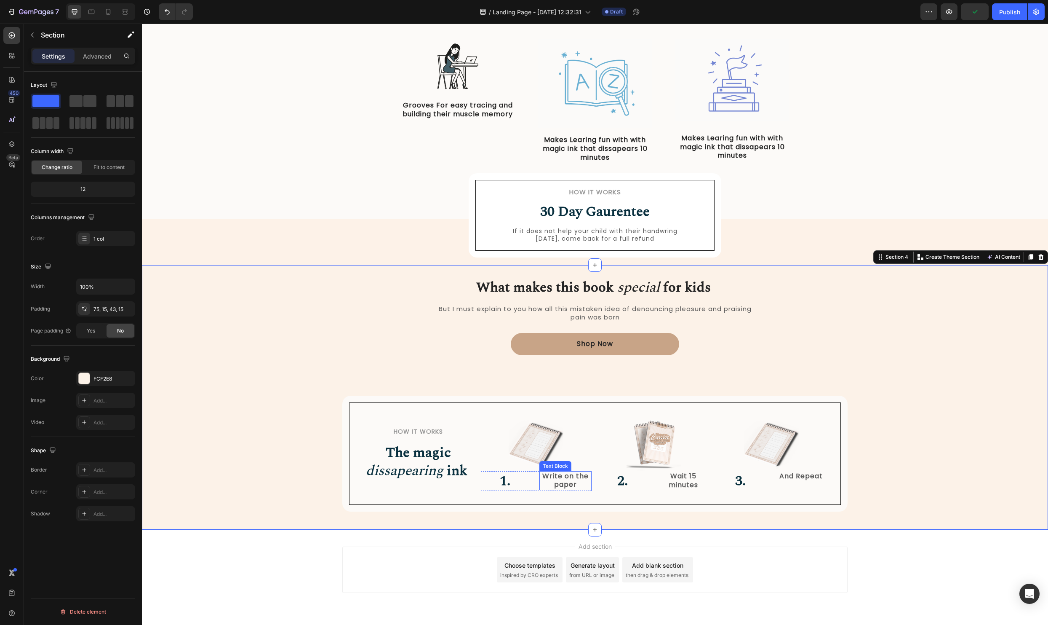
click at [540, 481] on div "Write on the paper" at bounding box center [566, 480] width 52 height 19
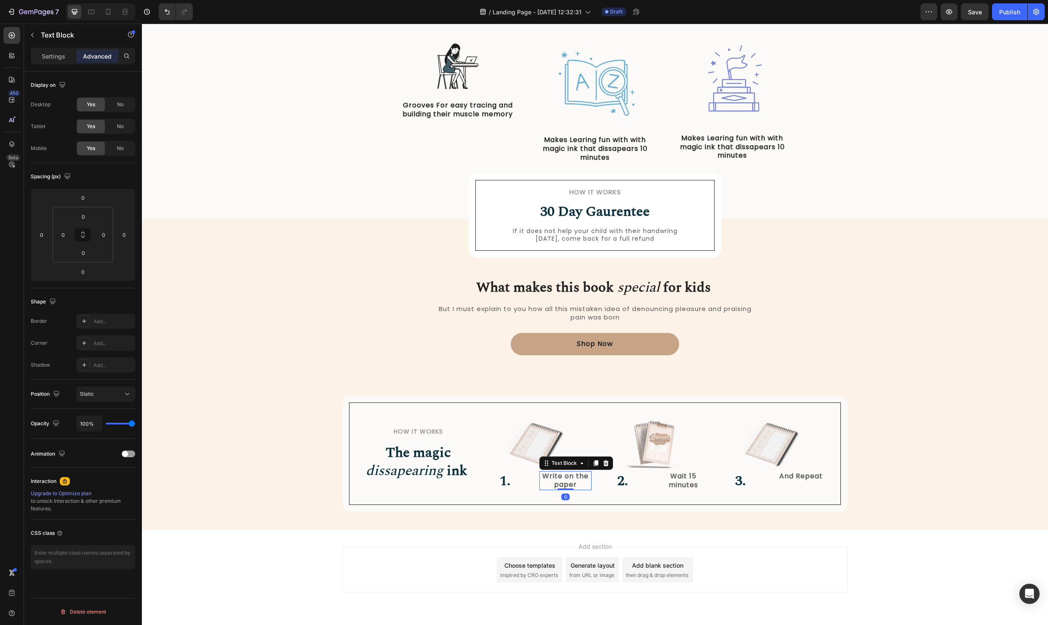
scroll to position [405, 0]
click at [529, 484] on h2 "1." at bounding box center [507, 482] width 52 height 20
click at [533, 484] on div "1. Heading 0 Write on the paper Text Block Row" at bounding box center [536, 482] width 111 height 20
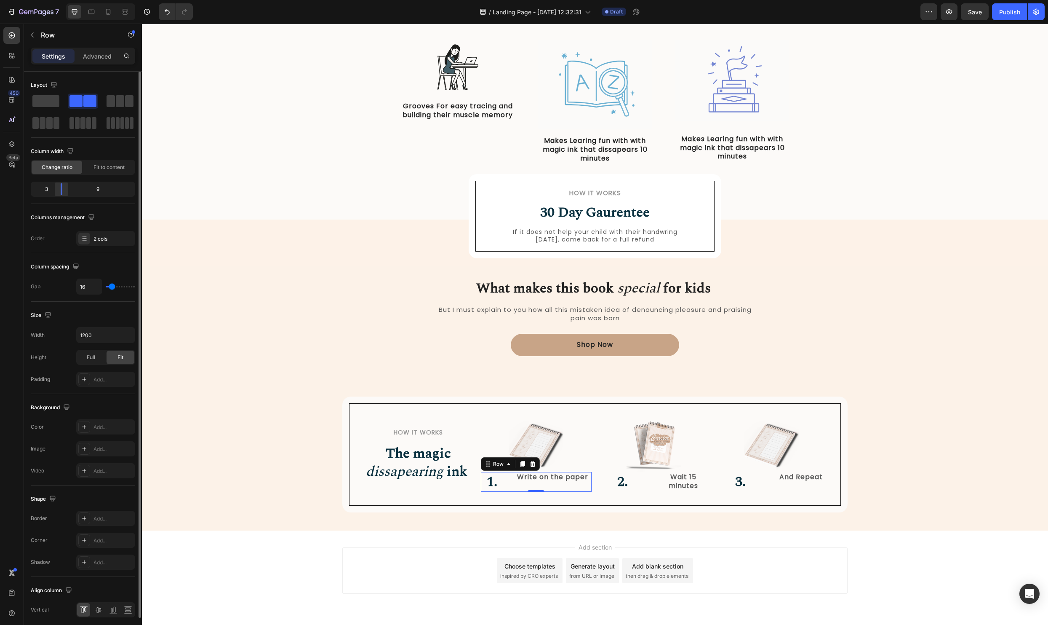
drag, startPoint x: 80, startPoint y: 187, endPoint x: 59, endPoint y: 192, distance: 22.5
click at [59, 192] on div at bounding box center [61, 189] width 15 height 12
click at [97, 612] on icon at bounding box center [98, 610] width 7 height 6
click at [502, 484] on h2 "1." at bounding box center [494, 482] width 26 height 20
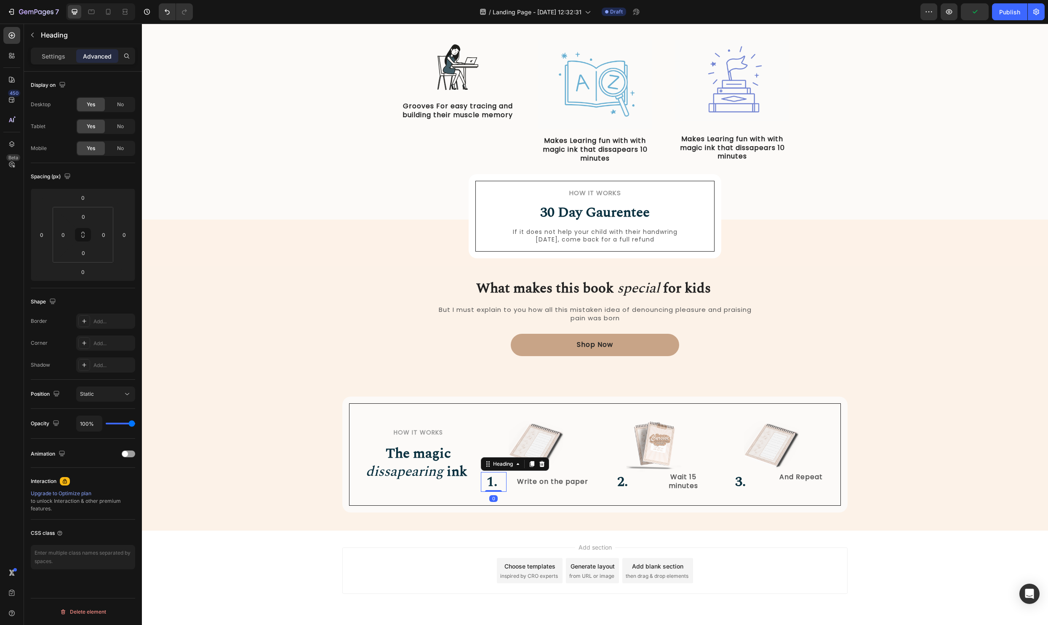
click at [50, 54] on p "Settings" at bounding box center [54, 56] width 24 height 9
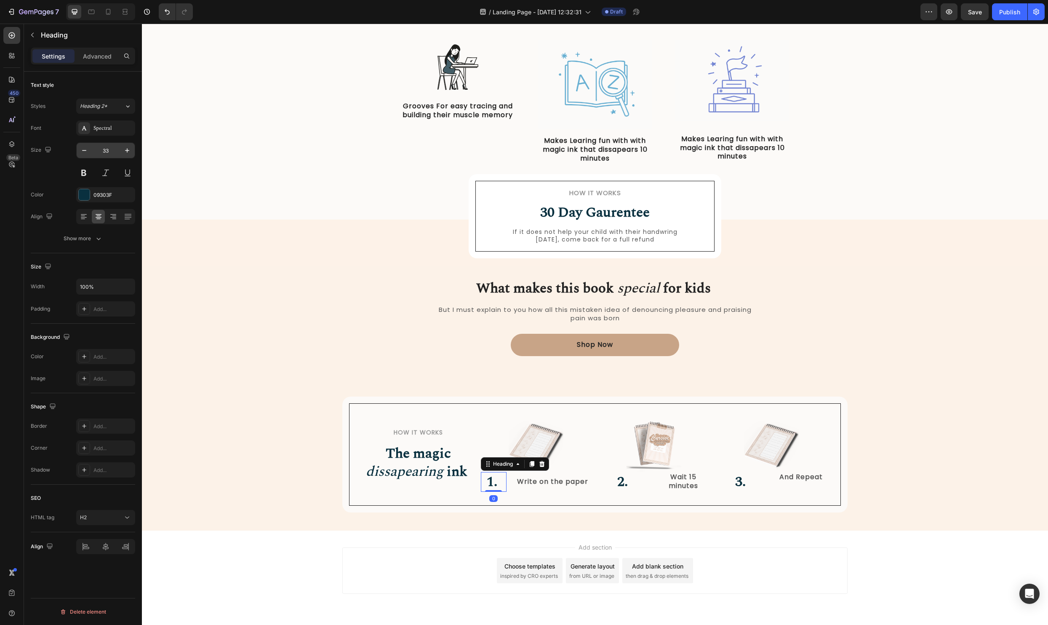
click at [112, 150] on input "33" at bounding box center [106, 150] width 28 height 15
type input "24"
click at [532, 484] on p "Write on the paper" at bounding box center [552, 481] width 77 height 9
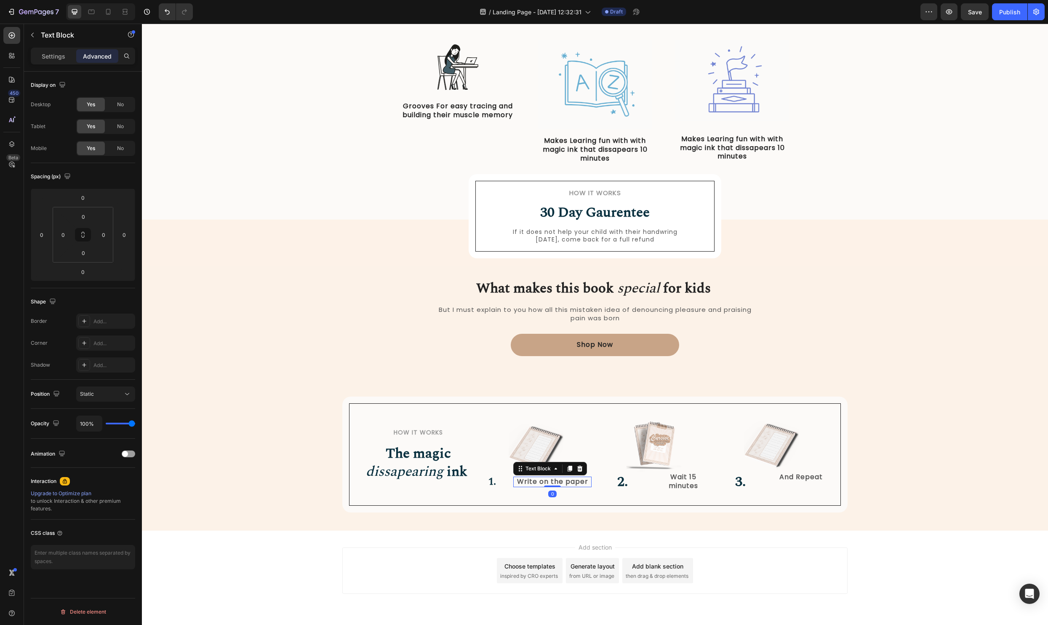
click at [513, 484] on div "Write on the paper" at bounding box center [552, 481] width 78 height 11
click at [511, 484] on div "1. Heading Write on the paper Text Block Row 0" at bounding box center [536, 481] width 111 height 15
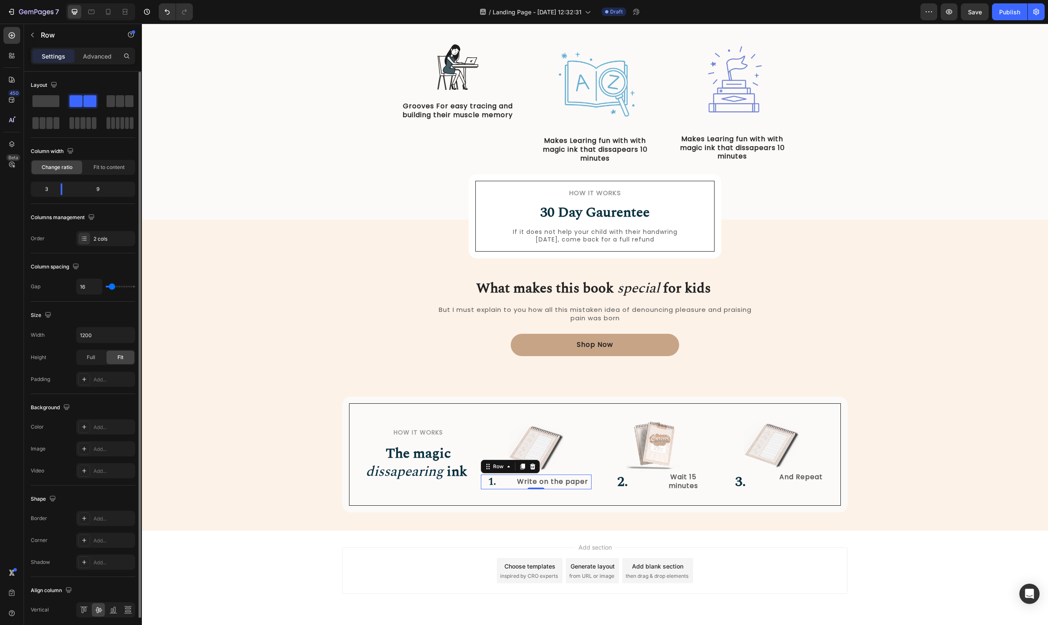
type input "19"
type input "12"
type input "0"
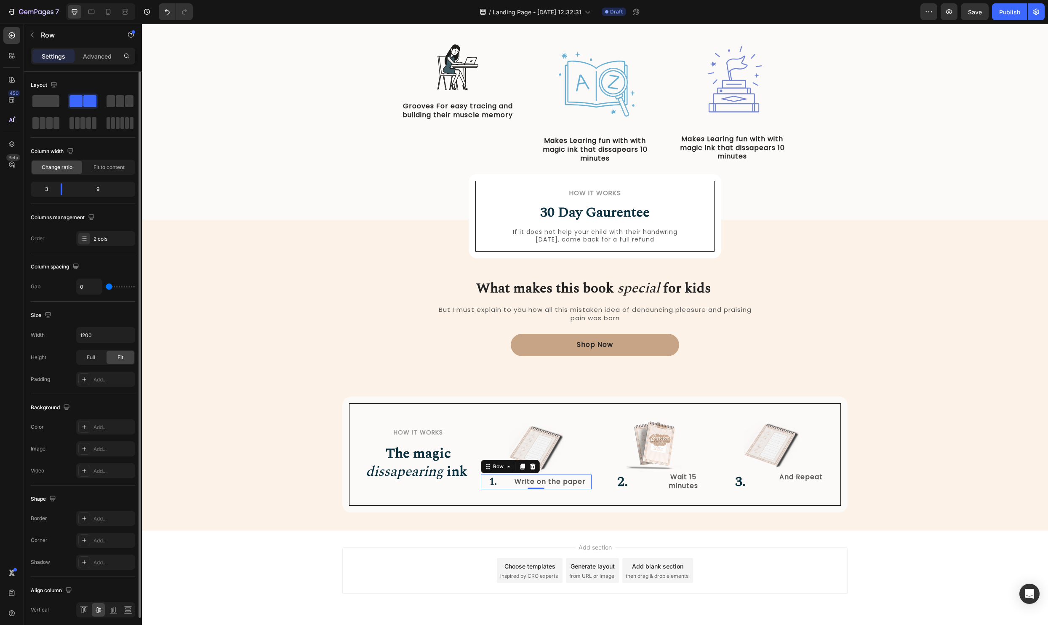
type input "0"
drag, startPoint x: 112, startPoint y: 283, endPoint x: 68, endPoint y: 281, distance: 44.7
click at [68, 281] on div "Gap 0" at bounding box center [83, 286] width 104 height 16
click at [535, 497] on div "0" at bounding box center [536, 495] width 8 height 7
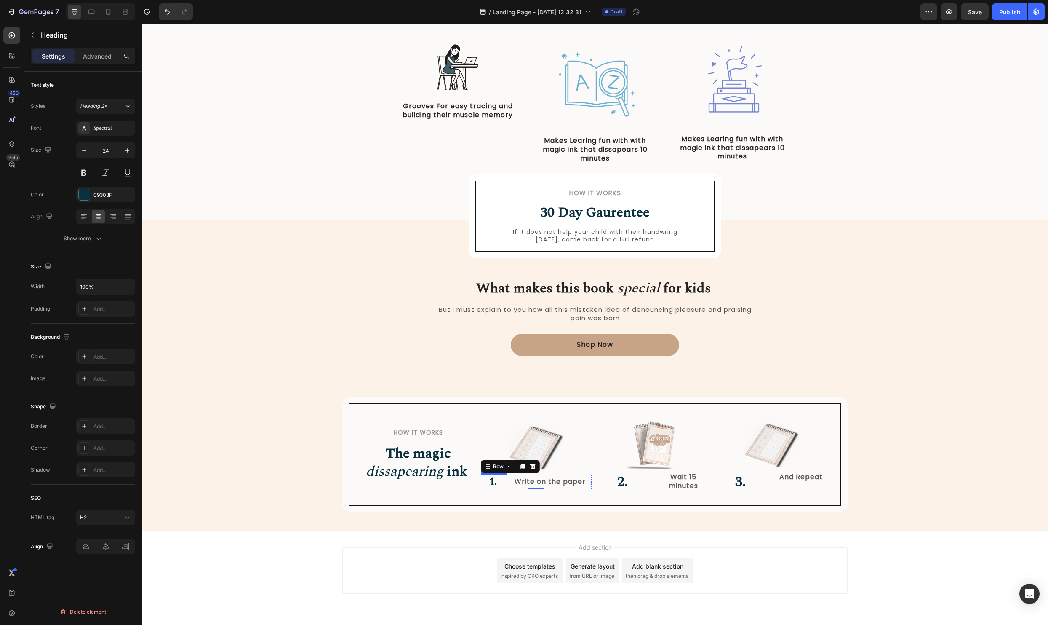
click at [504, 482] on h2 "1." at bounding box center [495, 481] width 28 height 15
click at [131, 544] on div at bounding box center [105, 546] width 59 height 15
click at [114, 220] on icon at bounding box center [113, 216] width 8 height 8
click at [365, 492] on div "How it Works Heading The magic dissapearing ink Heading Row Image 1. Heading 0 …" at bounding box center [595, 454] width 478 height 88
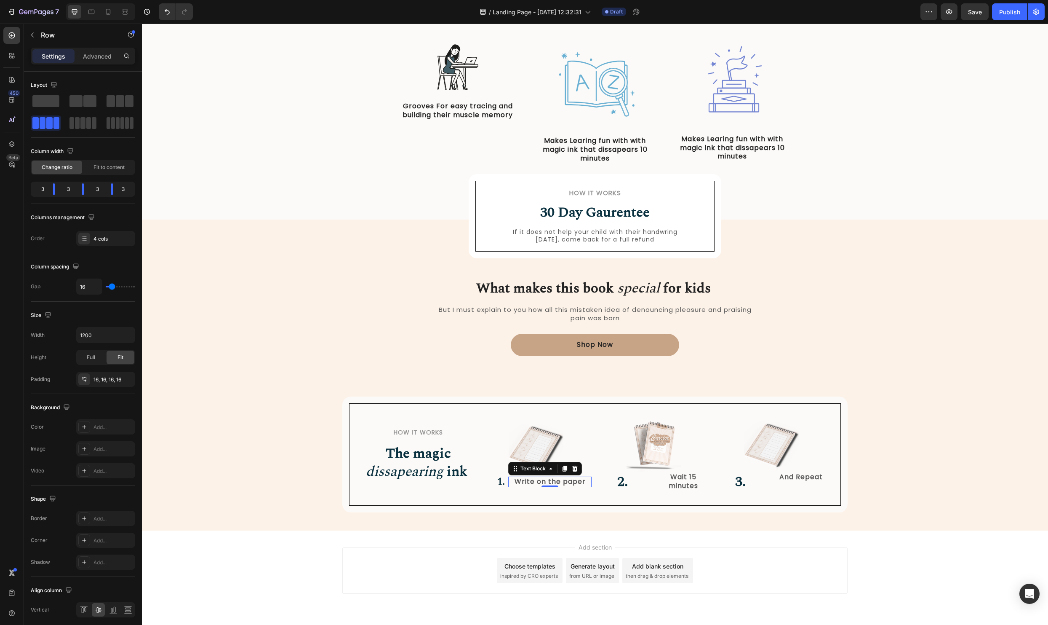
click at [528, 482] on p "Write on the paper" at bounding box center [550, 481] width 82 height 9
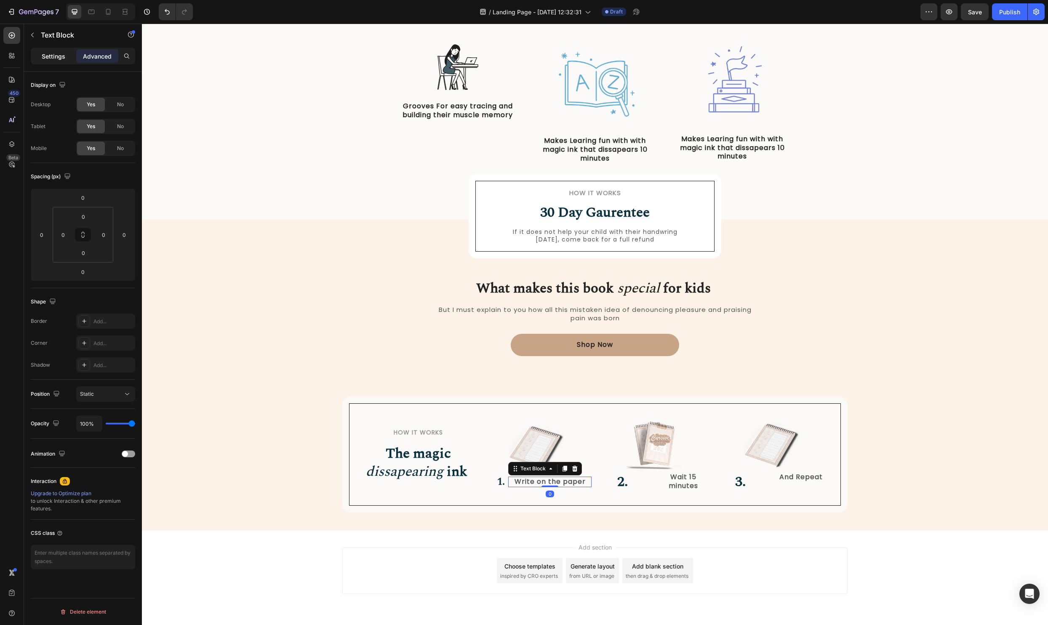
click at [52, 53] on p "Settings" at bounding box center [54, 56] width 24 height 9
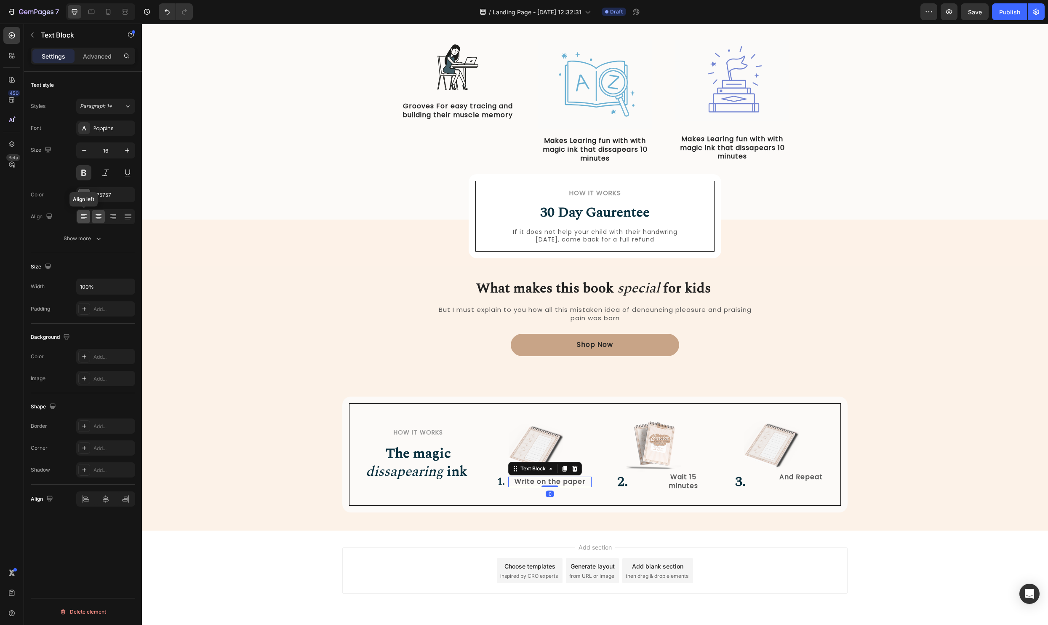
click at [80, 219] on icon at bounding box center [84, 216] width 8 height 8
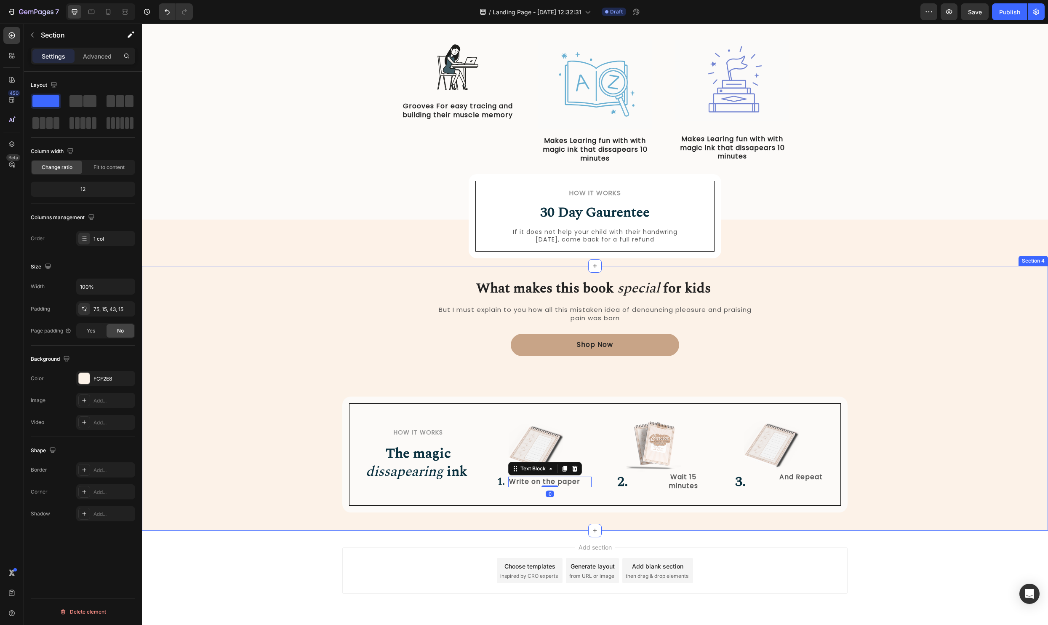
click at [217, 371] on div "What makes this book special for kids Heading But I must explain to you how all…" at bounding box center [595, 404] width 894 height 215
click at [91, 14] on icon at bounding box center [91, 12] width 8 height 8
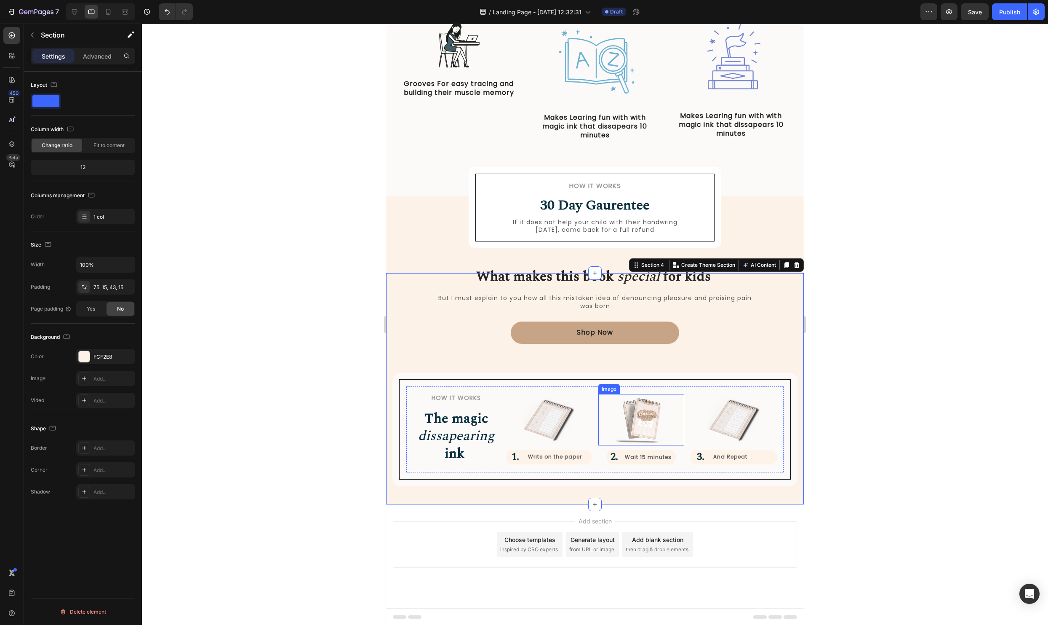
scroll to position [396, 0]
click at [516, 458] on strong "1." at bounding box center [516, 456] width 8 height 15
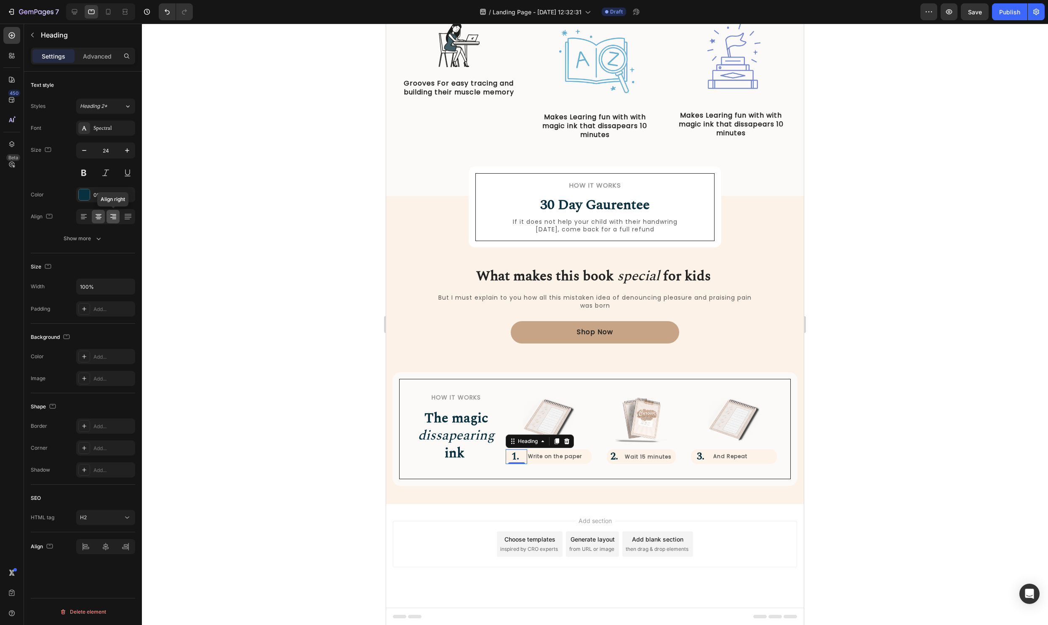
click at [112, 221] on div at bounding box center [113, 216] width 13 height 13
click at [401, 541] on div "Add section Choose templates inspired by CRO experts Generate layout from URL o…" at bounding box center [595, 544] width 404 height 46
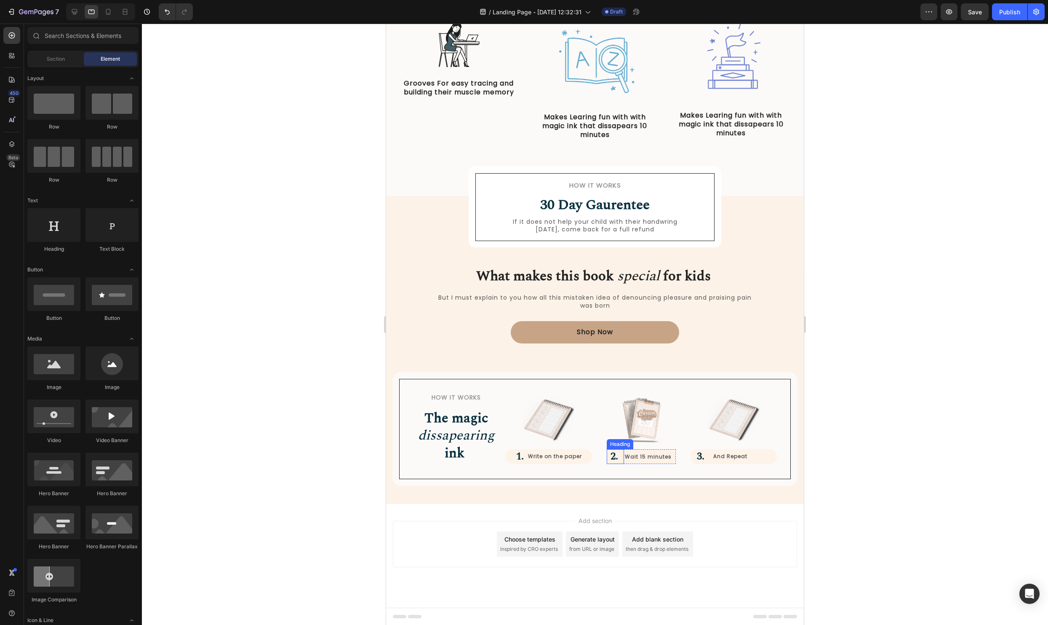
click at [614, 455] on strong "2." at bounding box center [615, 456] width 8 height 15
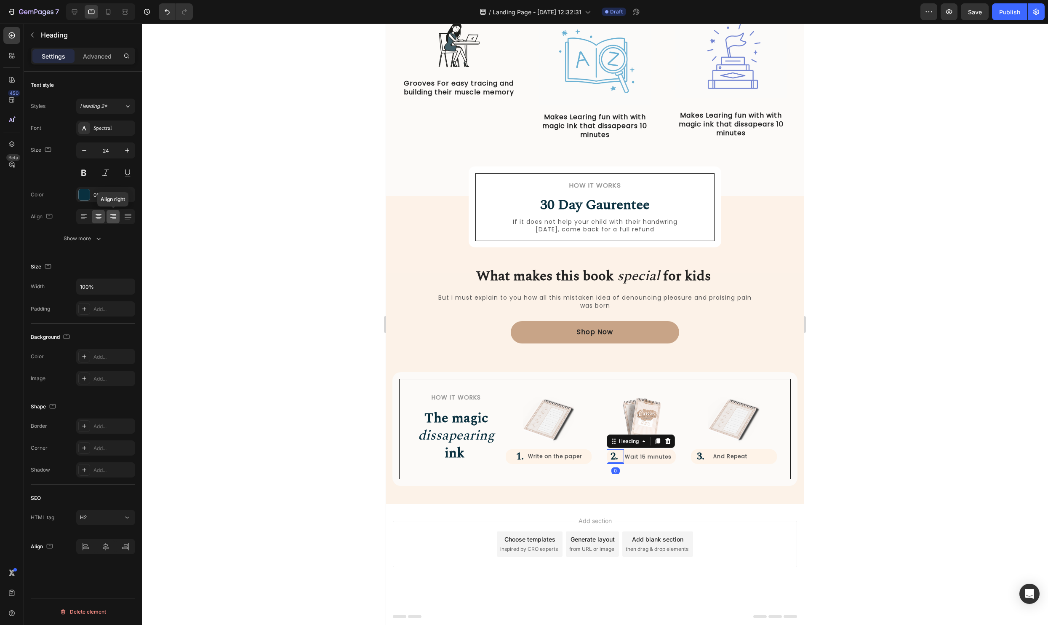
click at [110, 214] on icon at bounding box center [113, 216] width 8 height 8
click at [700, 460] on strong "3." at bounding box center [701, 456] width 8 height 15
click at [118, 217] on div at bounding box center [113, 216] width 13 height 13
click at [211, 331] on div at bounding box center [595, 324] width 906 height 601
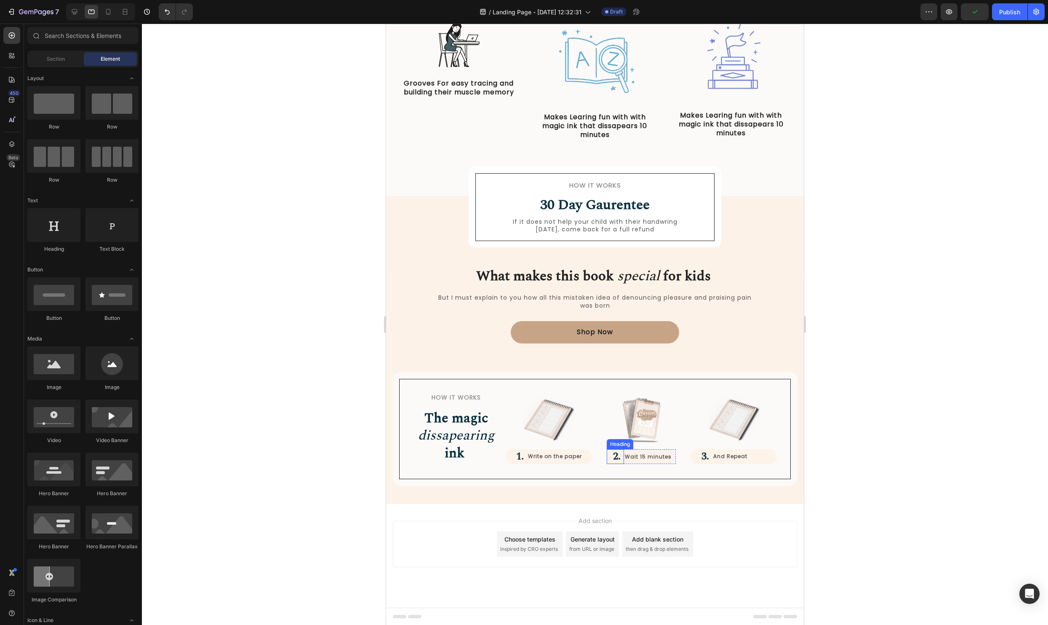
click at [618, 456] on strong "2." at bounding box center [617, 456] width 8 height 15
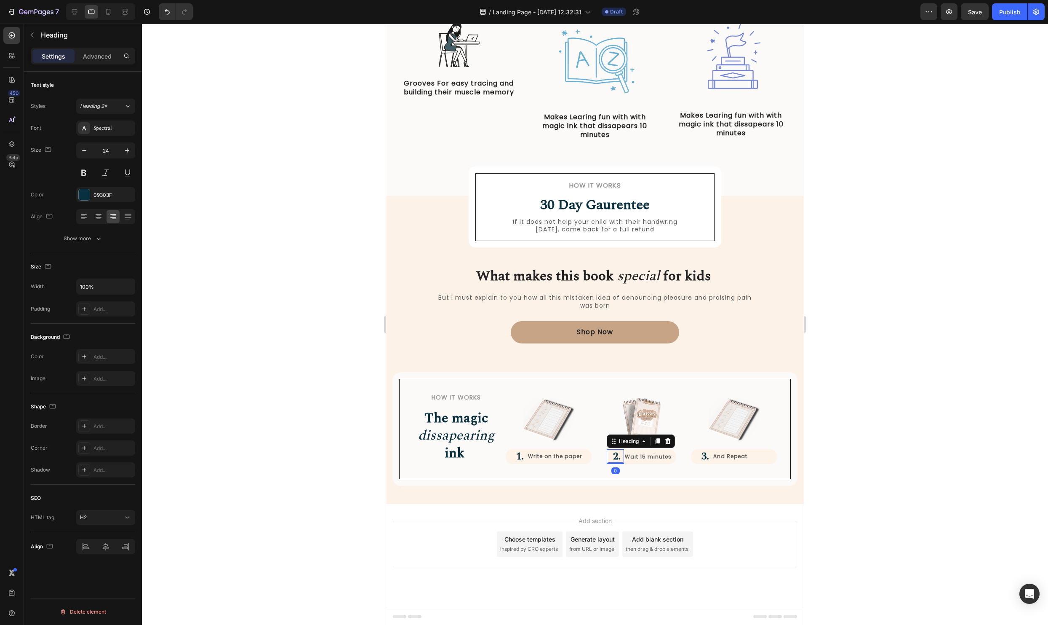
click at [900, 478] on div at bounding box center [595, 324] width 906 height 601
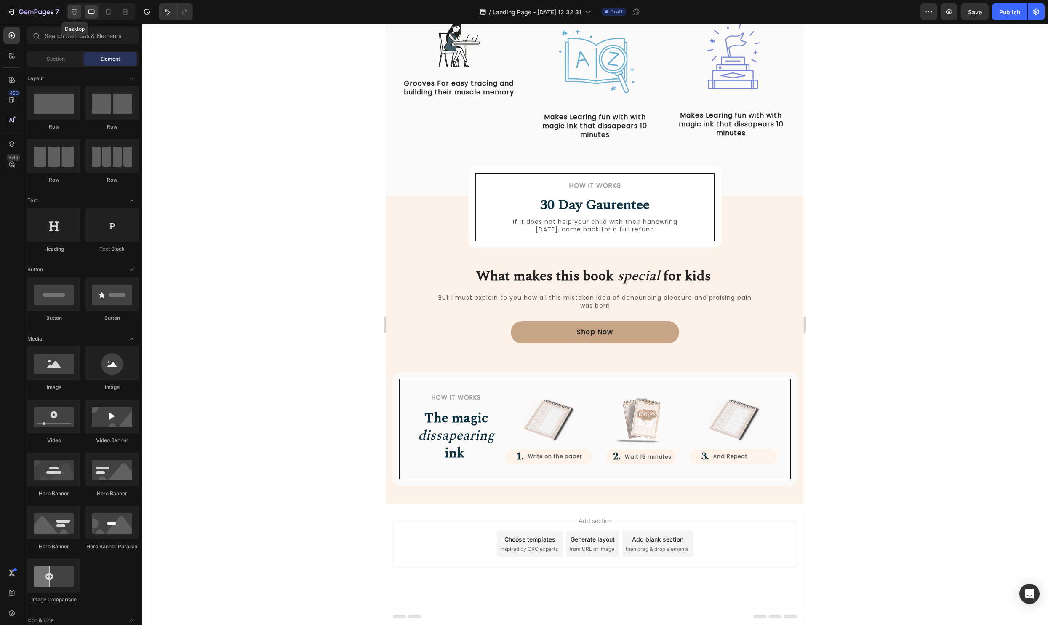
click at [75, 13] on icon at bounding box center [74, 11] width 5 height 5
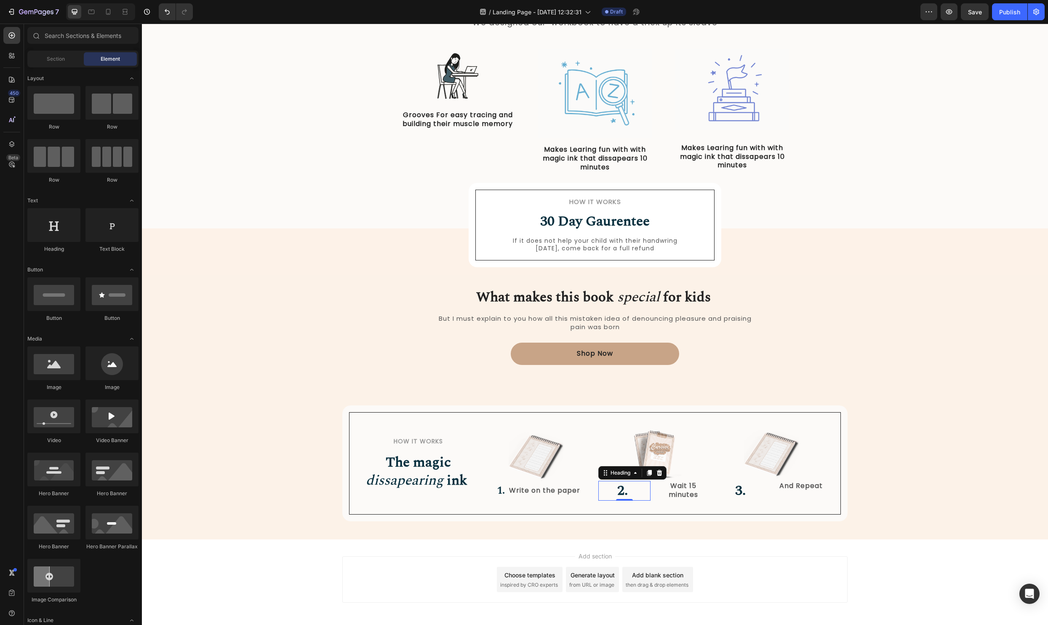
click at [628, 490] on h2 "2." at bounding box center [625, 491] width 52 height 20
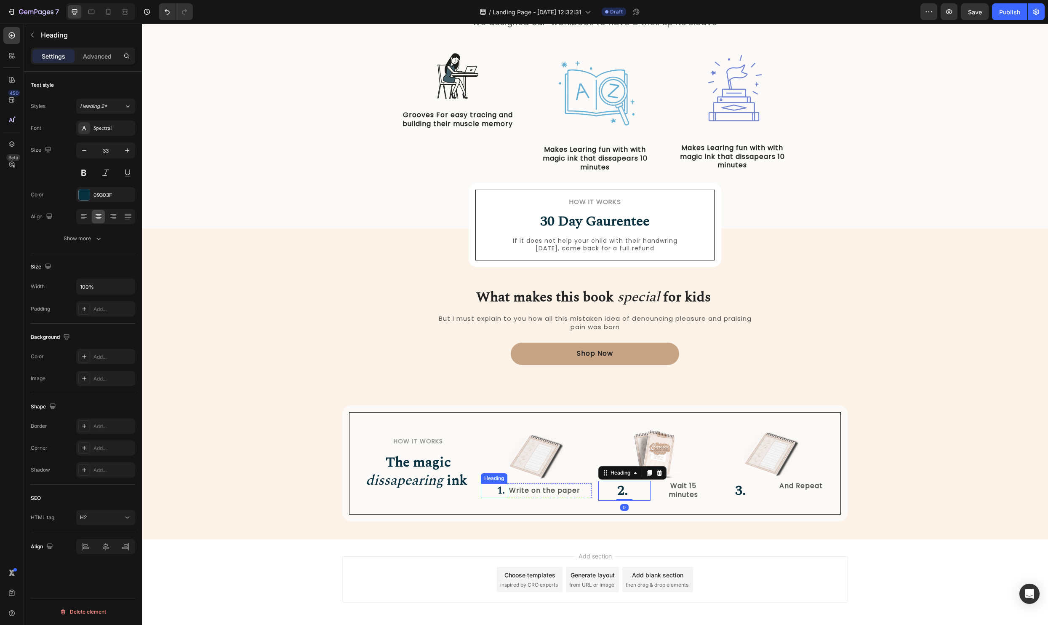
click at [497, 488] on strong "1." at bounding box center [501, 490] width 8 height 15
click at [629, 491] on h2 "2." at bounding box center [625, 491] width 52 height 20
click at [107, 153] on input "33" at bounding box center [106, 150] width 28 height 15
type input "24"
click at [745, 488] on strong "3." at bounding box center [740, 489] width 11 height 21
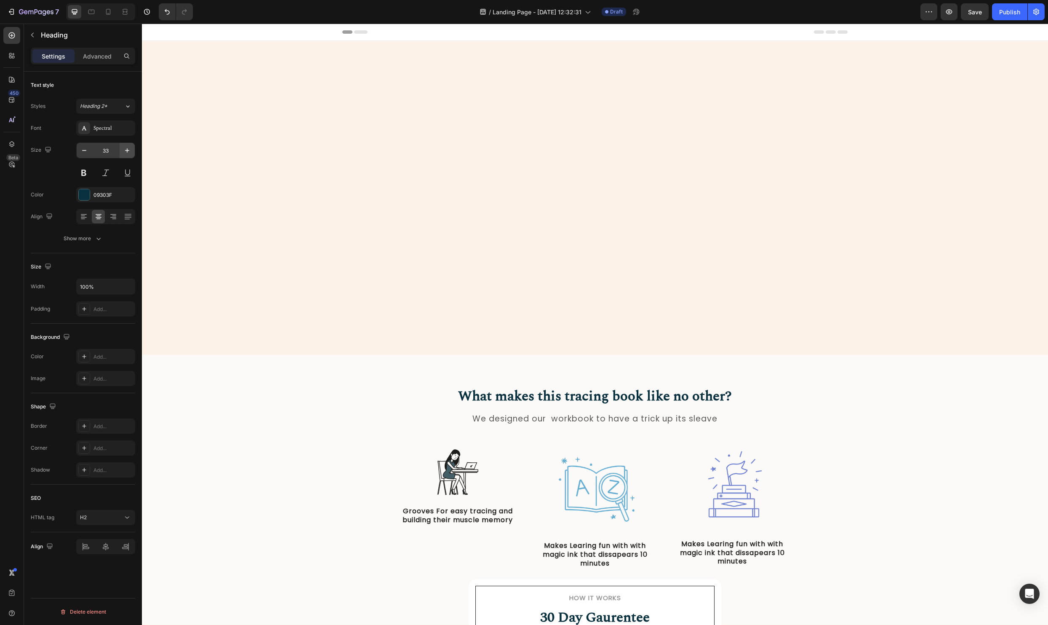
scroll to position [396, 0]
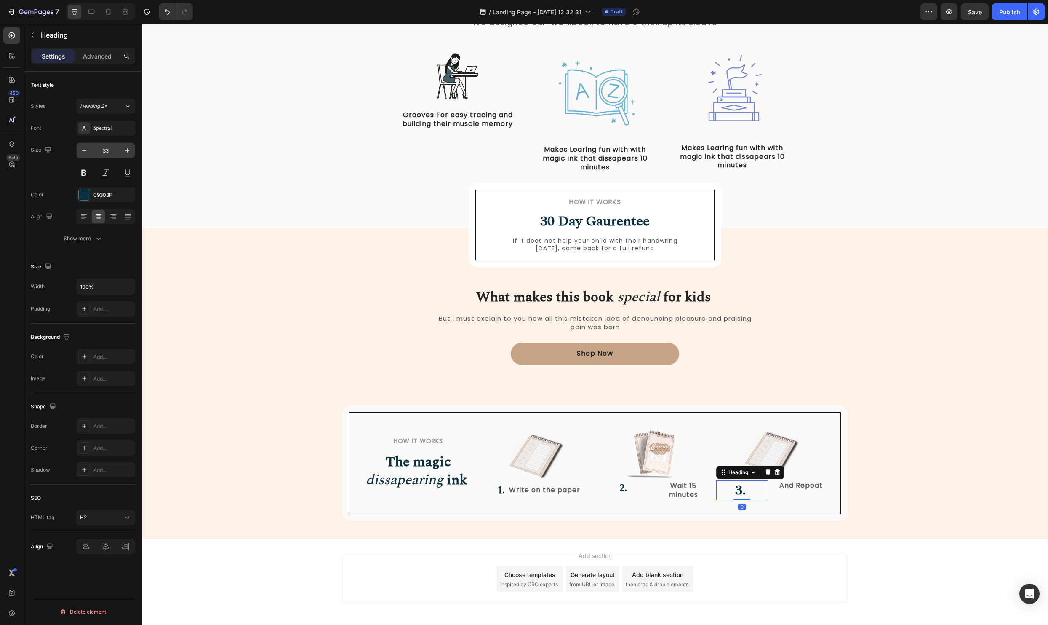
click at [115, 151] on input "33" at bounding box center [106, 150] width 28 height 15
type input "24"
click at [647, 491] on h2 "2." at bounding box center [625, 488] width 52 height 15
click at [651, 493] on div "2. Heading 0 Wait 15 minutes Text Block Row" at bounding box center [654, 490] width 111 height 19
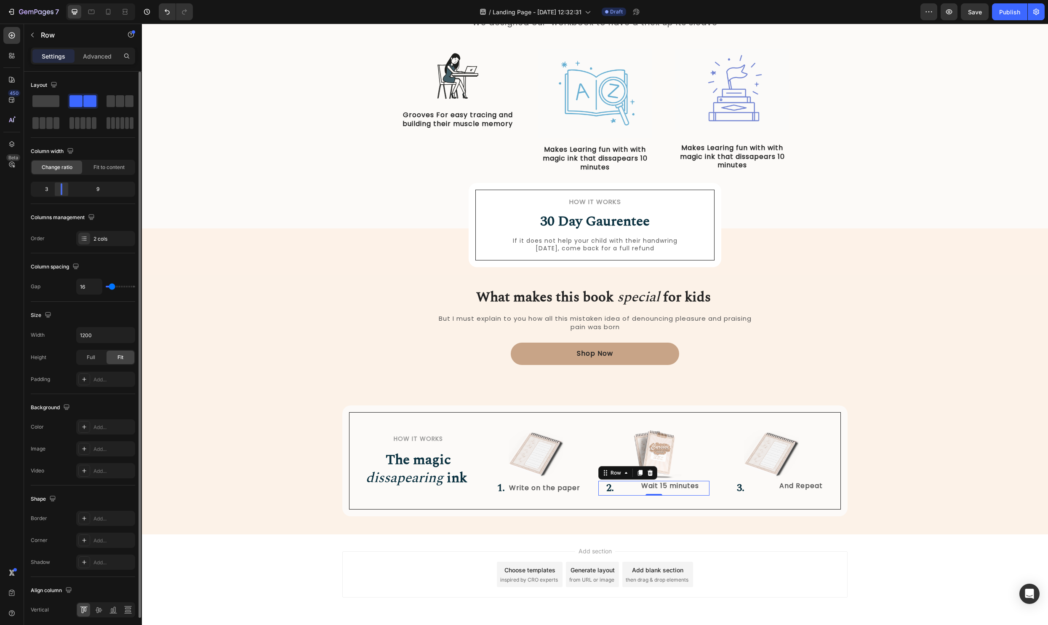
drag, startPoint x: 80, startPoint y: 184, endPoint x: 57, endPoint y: 190, distance: 23.9
click at [57, 190] on div at bounding box center [61, 189] width 15 height 12
type input "10"
type input "3"
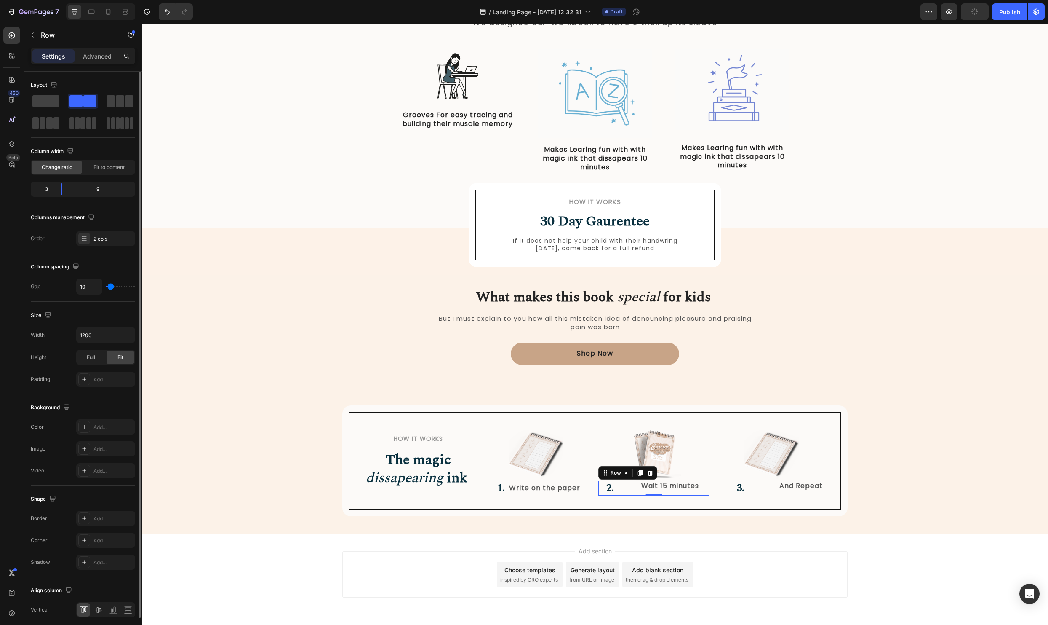
type input "3"
type input "0"
drag, startPoint x: 111, startPoint y: 289, endPoint x: 64, endPoint y: 290, distance: 47.6
type input "0"
click at [106, 287] on input "range" at bounding box center [120, 287] width 29 height 2
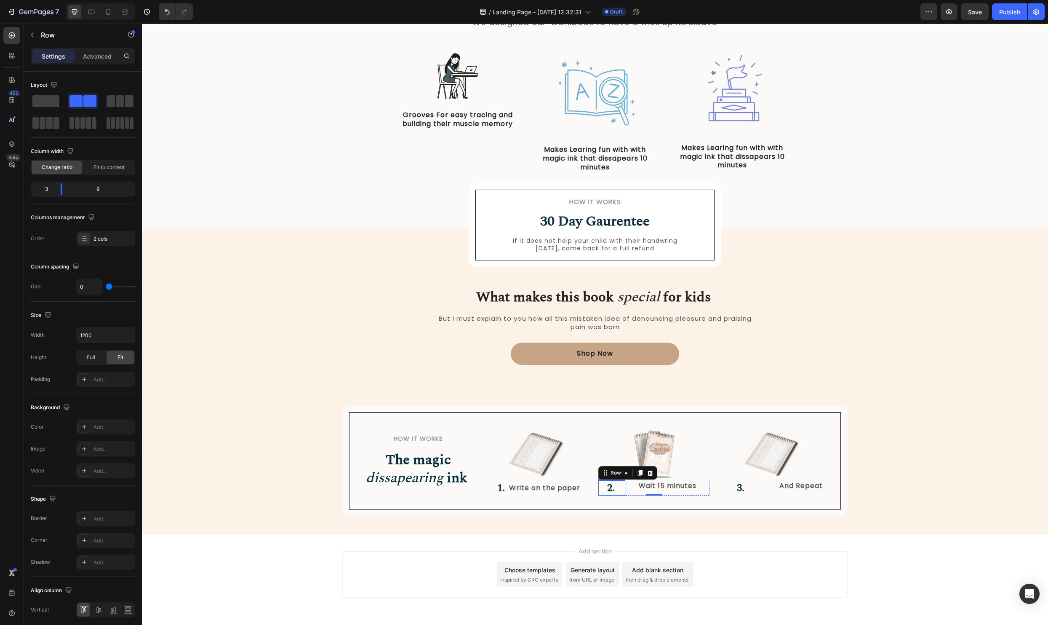
click at [608, 484] on strong "2." at bounding box center [611, 487] width 8 height 15
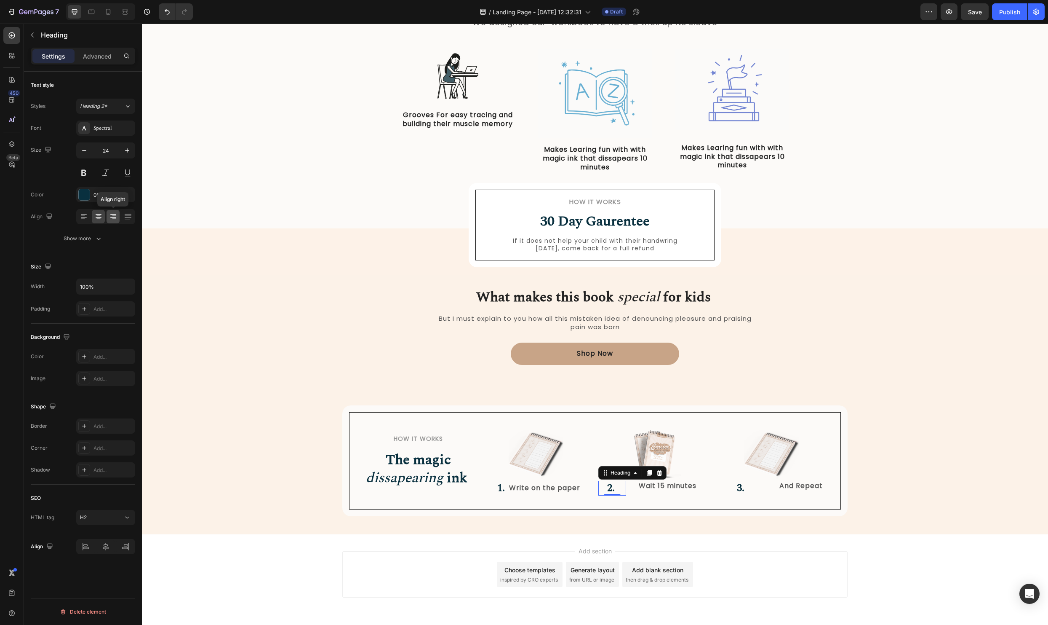
click at [112, 216] on icon at bounding box center [114, 216] width 4 height 1
click at [657, 489] on p "Wait 15 minutes" at bounding box center [668, 485] width 82 height 9
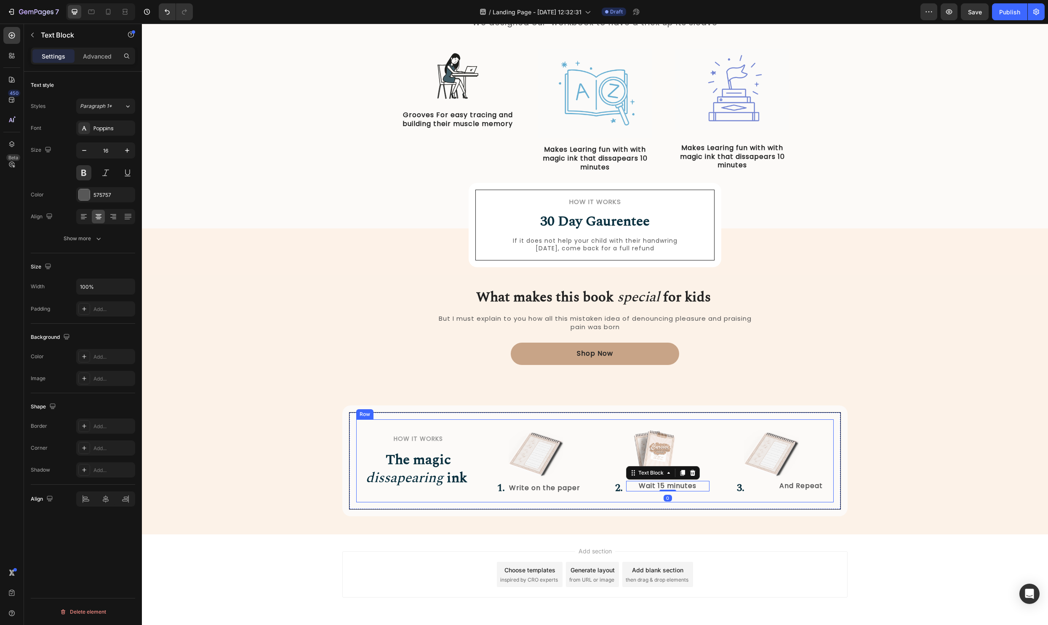
click at [622, 489] on strong "2." at bounding box center [619, 487] width 8 height 15
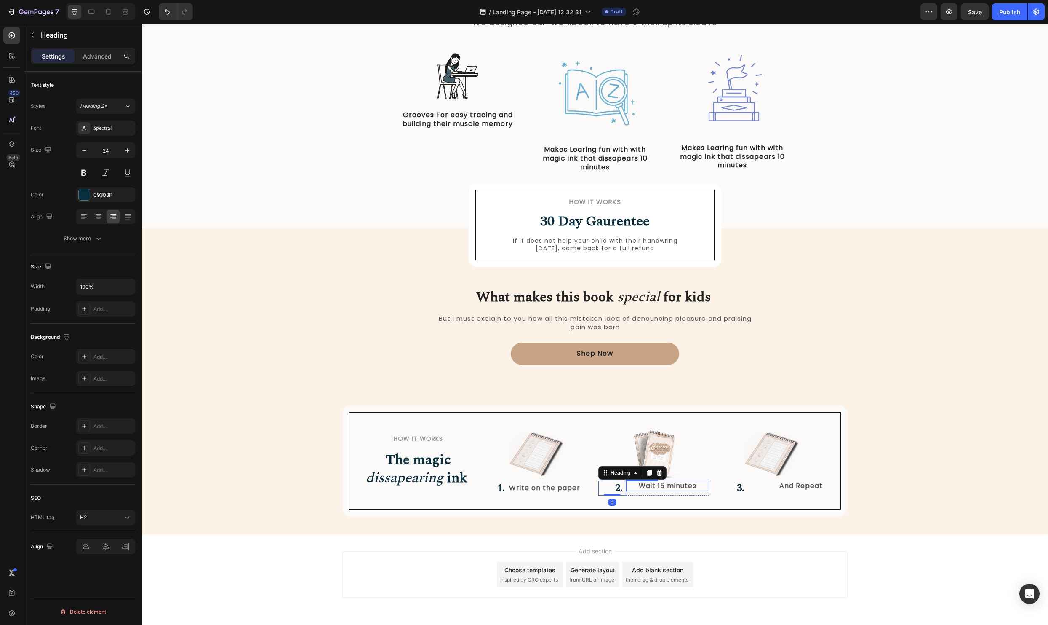
click at [660, 489] on p "Wait 15 minutes" at bounding box center [668, 485] width 82 height 9
click at [85, 218] on icon at bounding box center [84, 216] width 8 height 8
click at [626, 493] on div "Wait 15 minutes Text Block 0" at bounding box center [667, 488] width 83 height 15
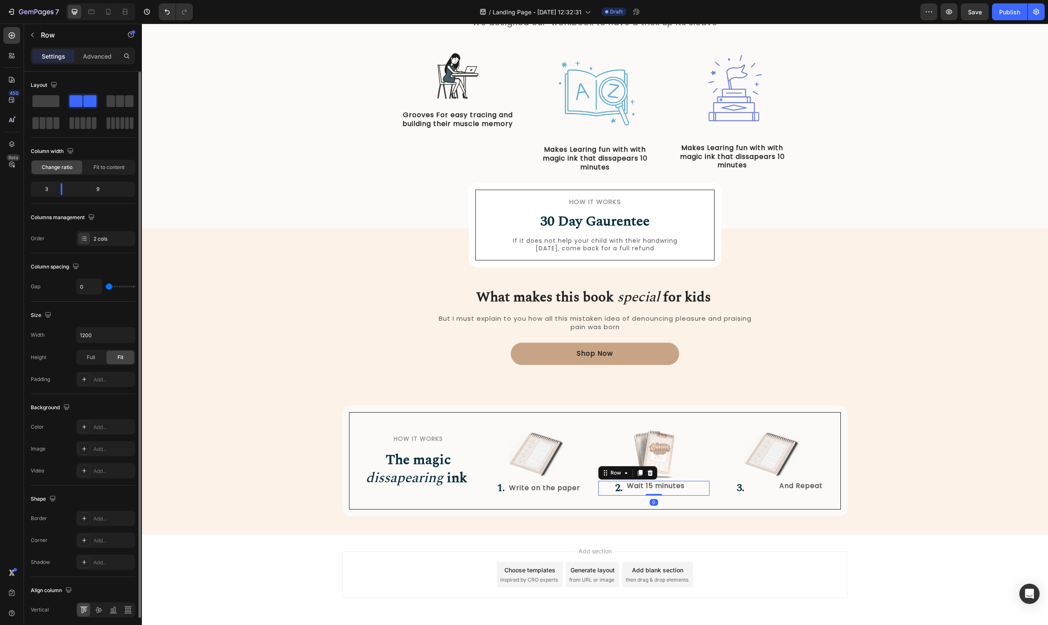
click at [100, 619] on div "Align column Vertical" at bounding box center [83, 600] width 104 height 47
click at [99, 615] on div at bounding box center [98, 609] width 13 height 13
click at [651, 484] on p "Wait 15 minutes" at bounding box center [668, 488] width 82 height 9
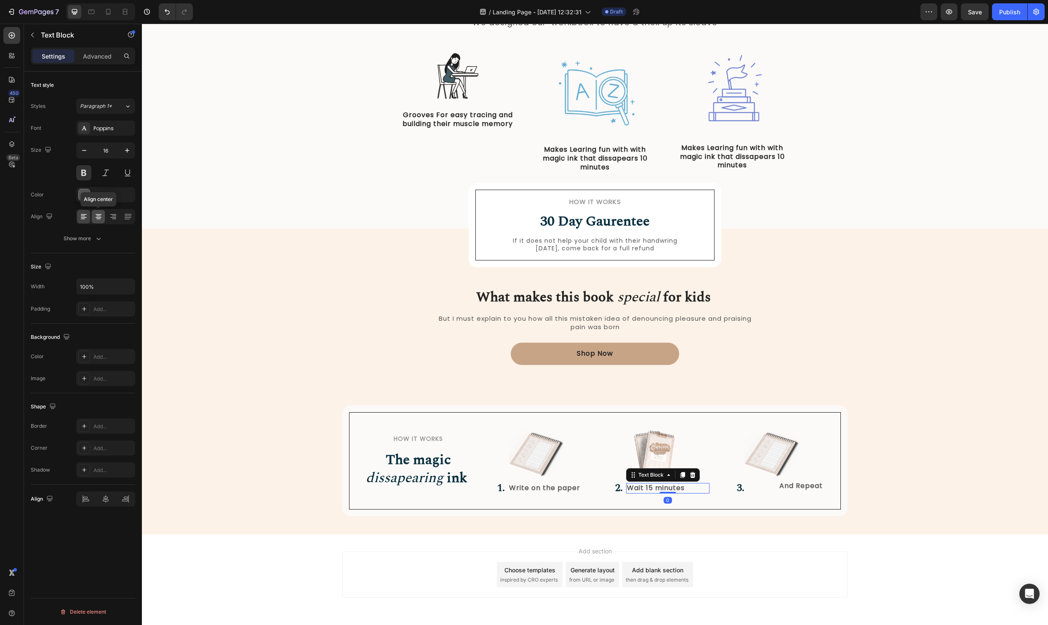
click at [97, 211] on div at bounding box center [98, 216] width 13 height 13
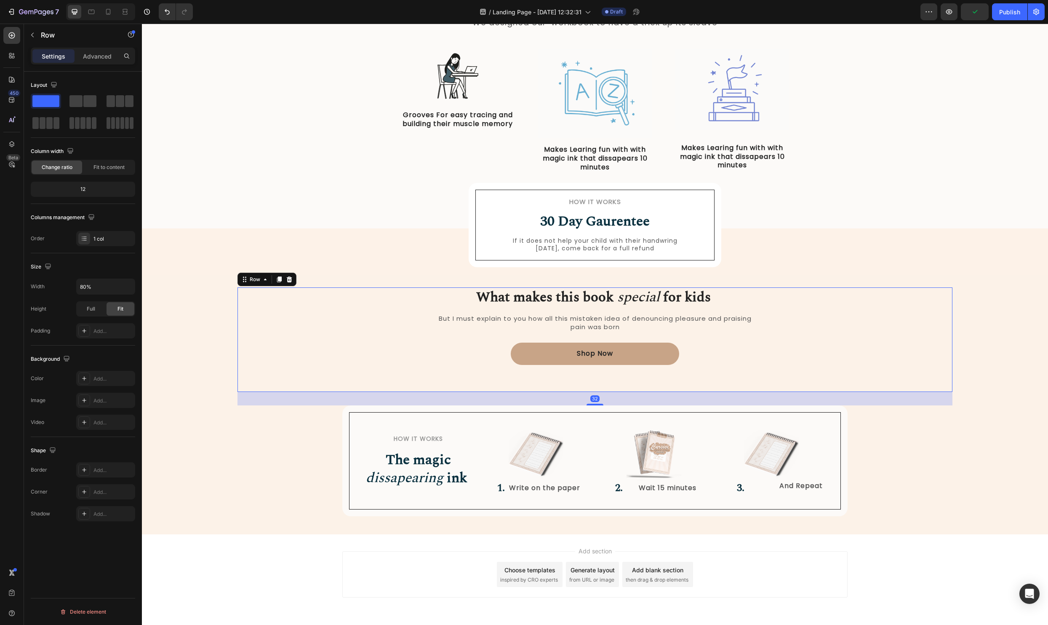
click at [909, 364] on div "What makes this book special for kids Heading But I must explain to you how all…" at bounding box center [595, 339] width 715 height 105
click at [1021, 515] on div "What makes this book special for kids Heading But I must explain to you how all…" at bounding box center [595, 411] width 894 height 210
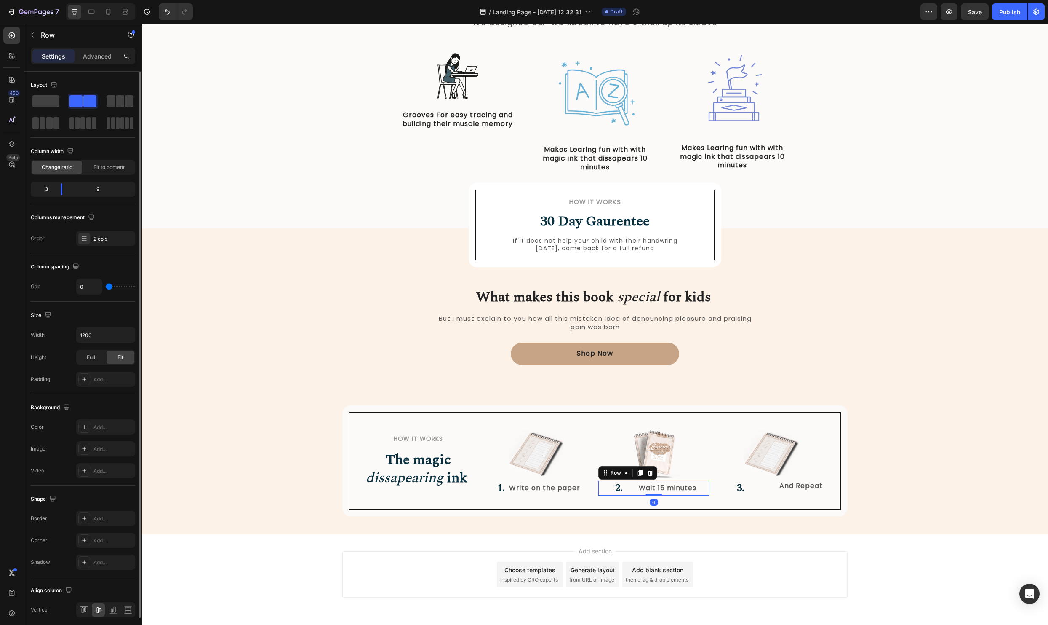
click at [628, 494] on div "Wait 15 minutes Text Block" at bounding box center [667, 488] width 83 height 15
click at [84, 429] on icon at bounding box center [84, 426] width 7 height 7
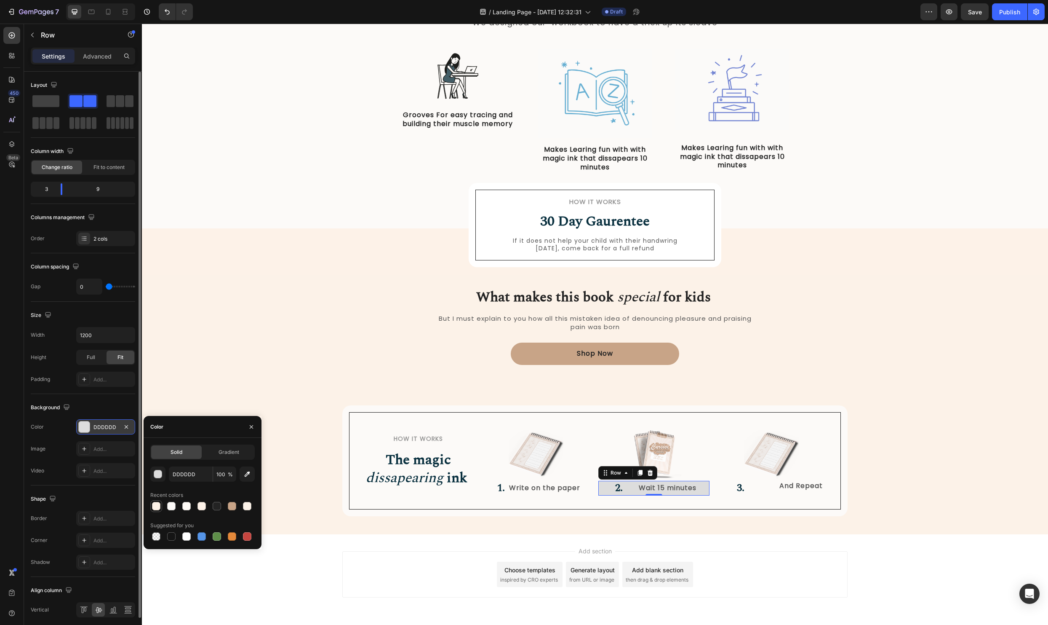
click at [159, 506] on div at bounding box center [156, 506] width 8 height 8
type input "FEF3E8"
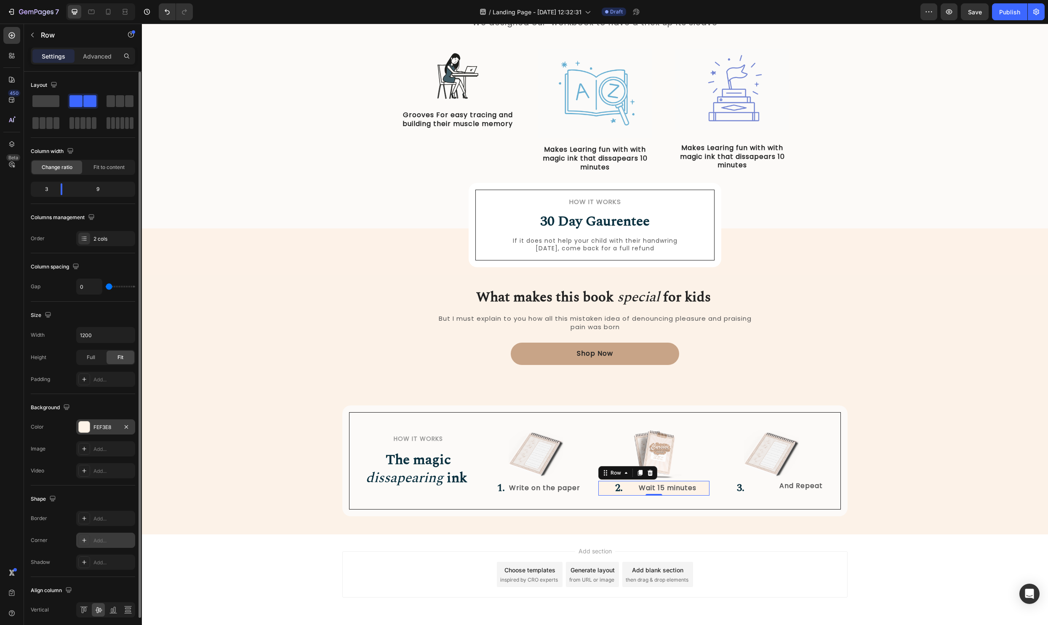
click at [99, 544] on div "Add..." at bounding box center [105, 539] width 59 height 15
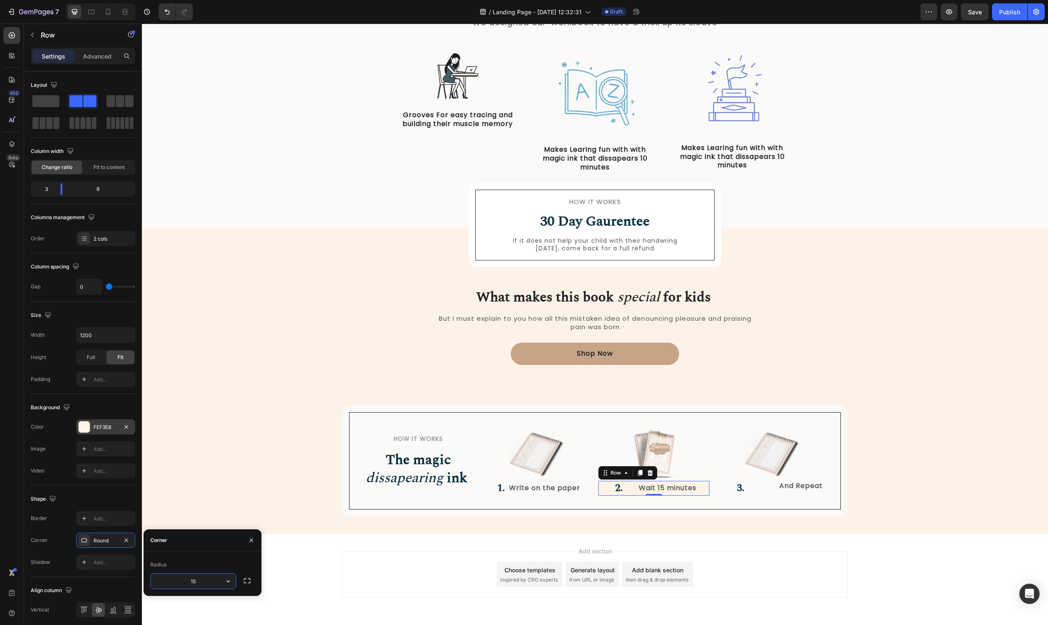
type input "15"
click at [204, 416] on div "What makes this book special for kids Heading But I must explain to you how all…" at bounding box center [595, 411] width 894 height 210
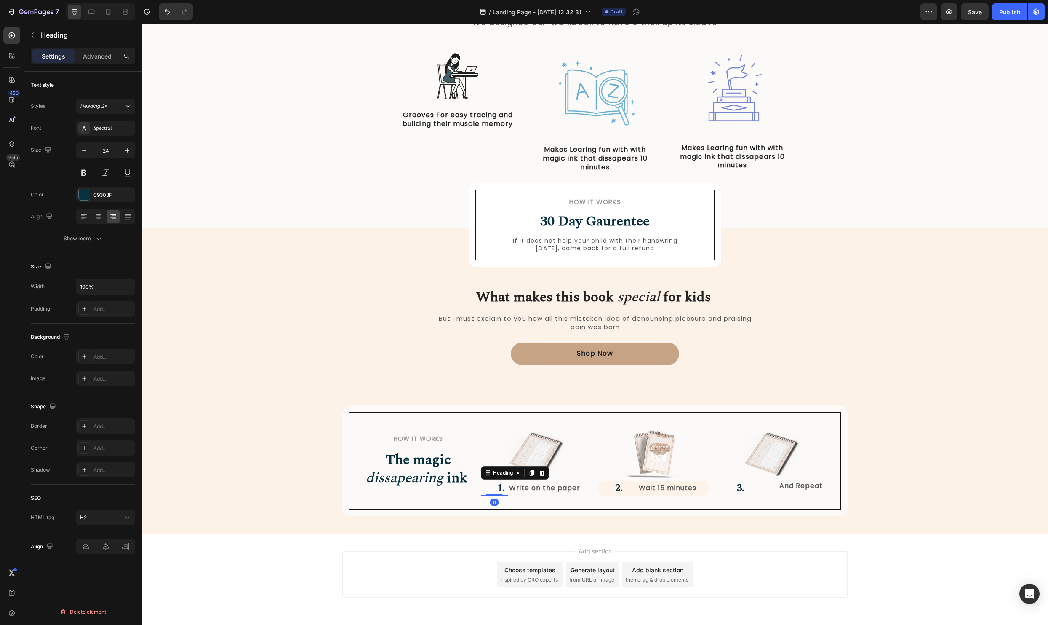
click at [508, 492] on h2 "1." at bounding box center [495, 488] width 28 height 15
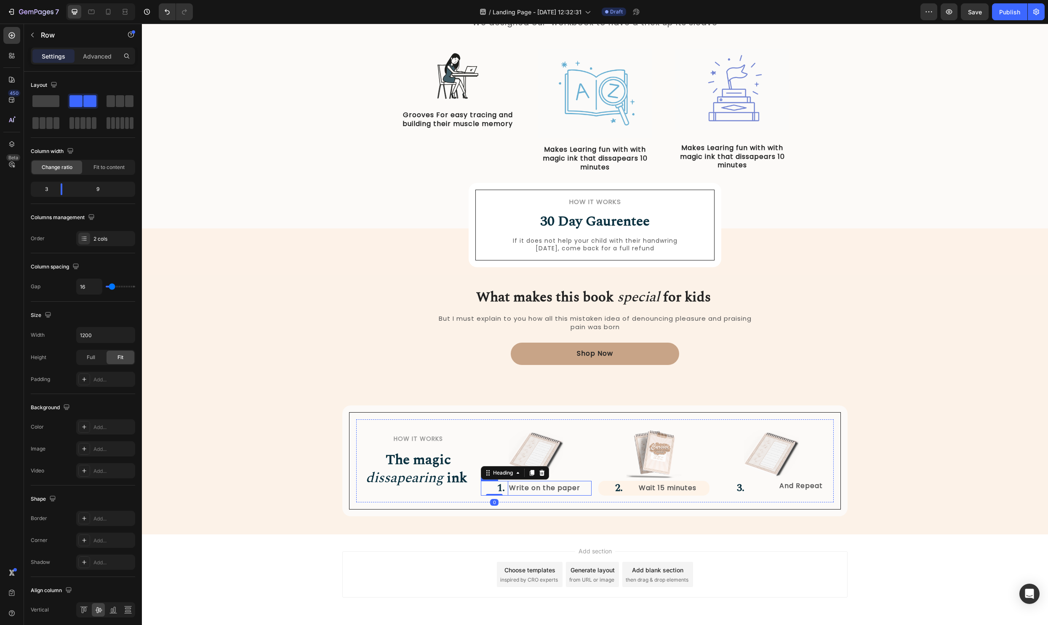
click at [509, 493] on div "Write on the paper Text Block" at bounding box center [549, 488] width 83 height 15
click at [83, 422] on div at bounding box center [84, 427] width 12 height 12
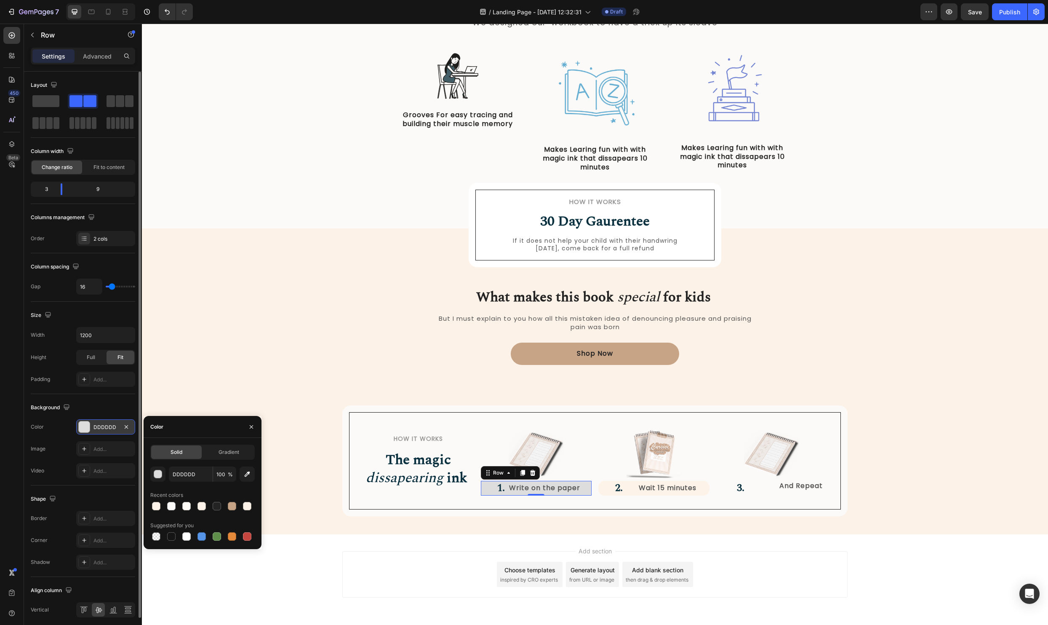
click at [155, 505] on div at bounding box center [156, 506] width 8 height 8
type input "FEF3E8"
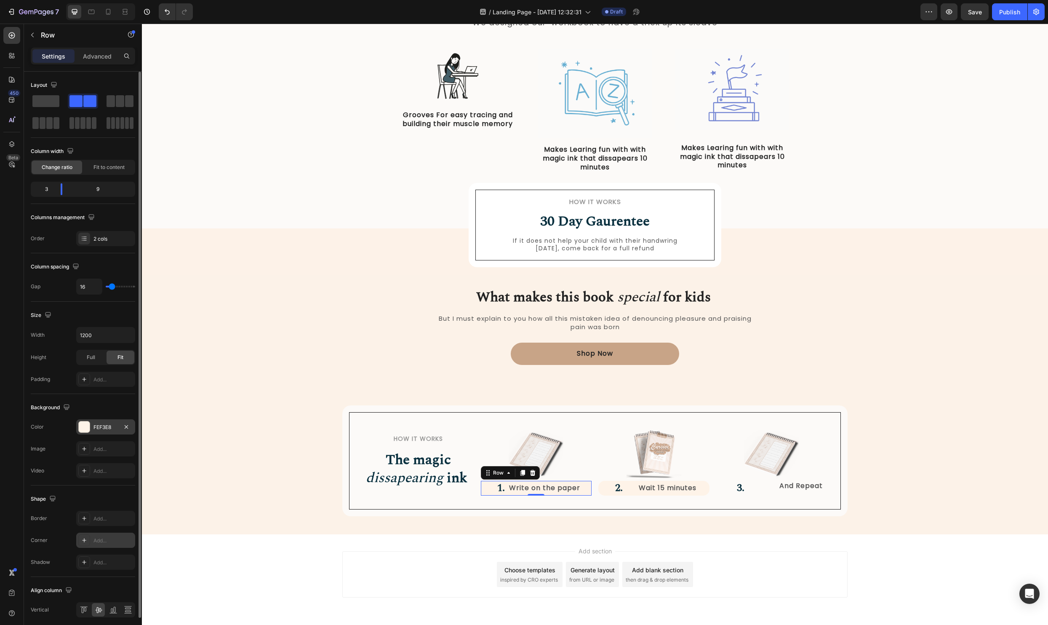
click at [94, 538] on div "Add..." at bounding box center [114, 541] width 40 height 8
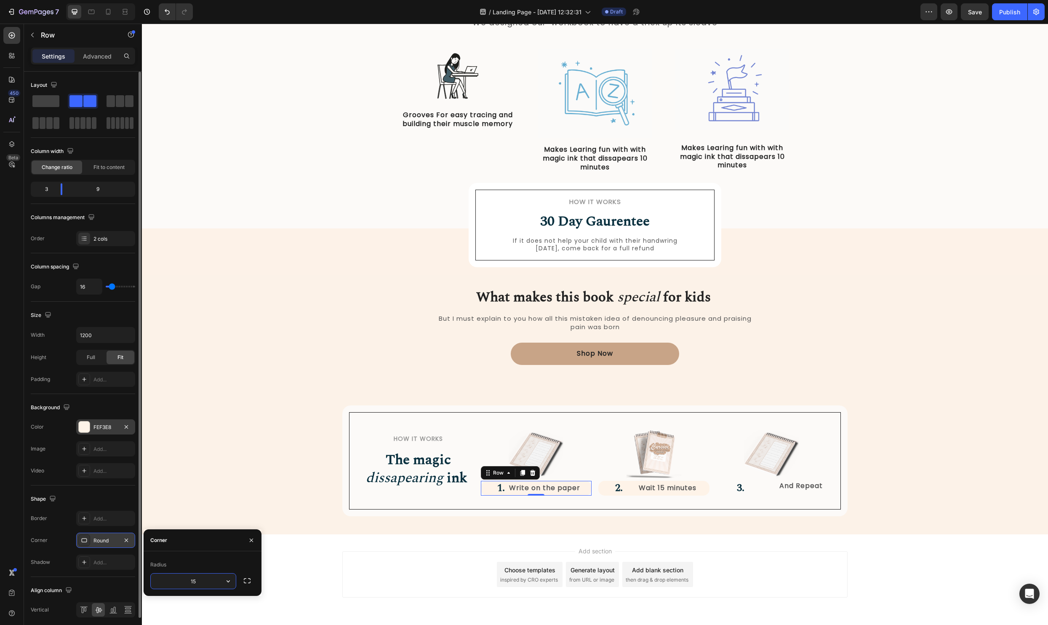
type input "15"
click at [341, 474] on div "What makes this book special for kids Heading But I must explain to you how all…" at bounding box center [595, 411] width 894 height 210
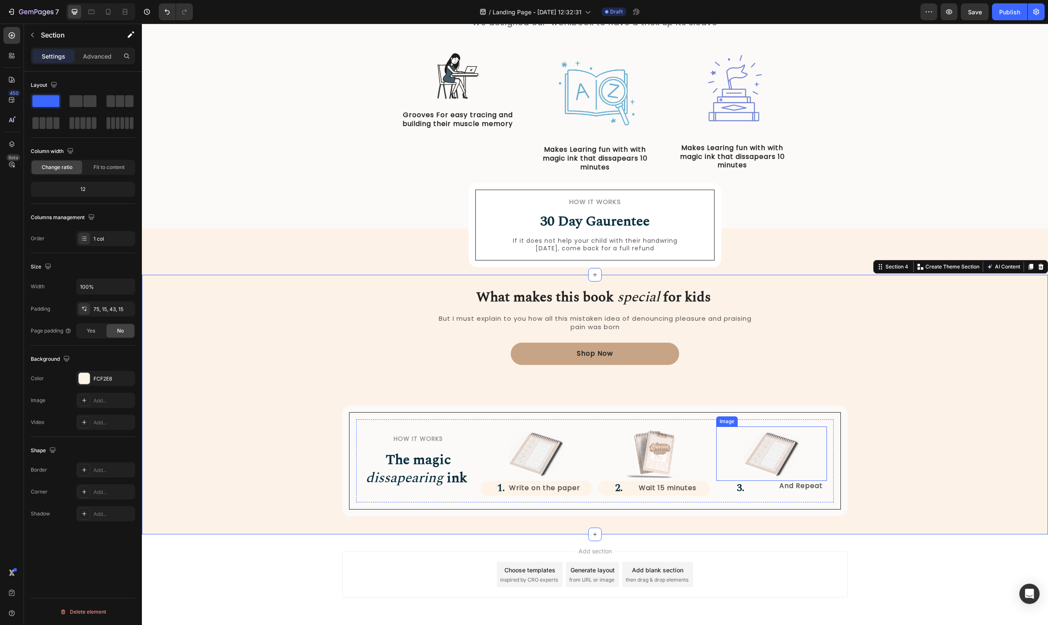
scroll to position [427, 0]
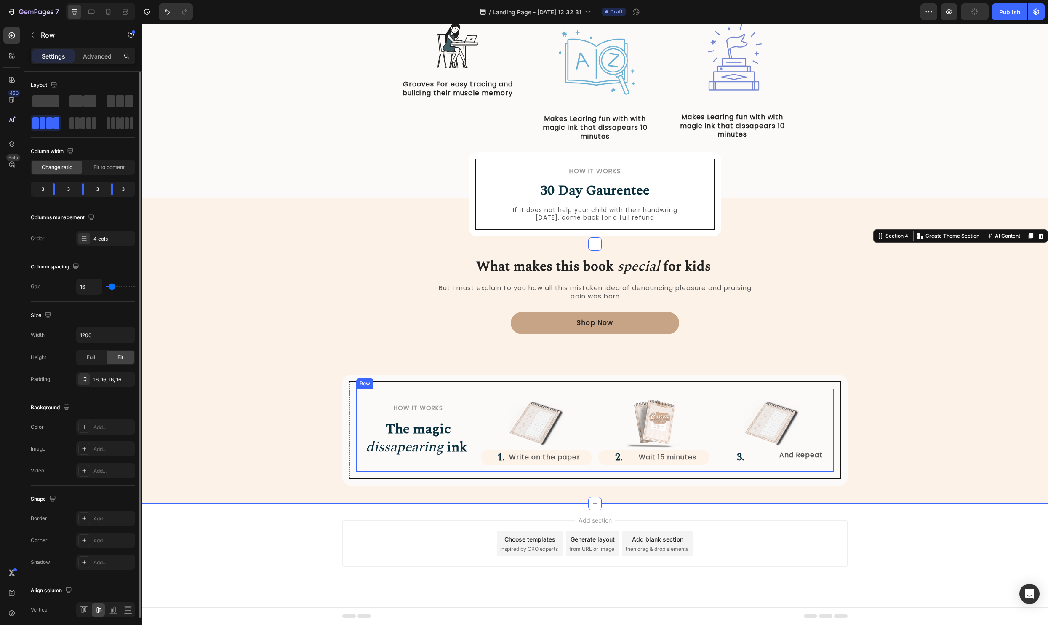
click at [594, 444] on div "How it Works Heading The magic dissapearing ink Heading Row Image 1. Heading Wr…" at bounding box center [595, 429] width 478 height 83
type input "22"
type input "32"
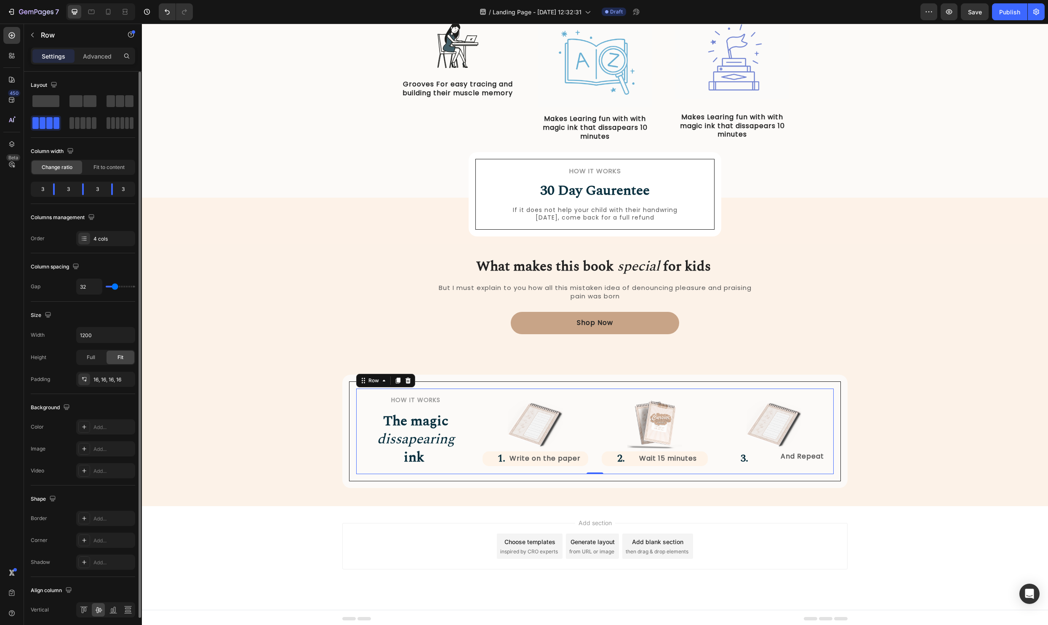
type input "34"
type input "35"
type input "38"
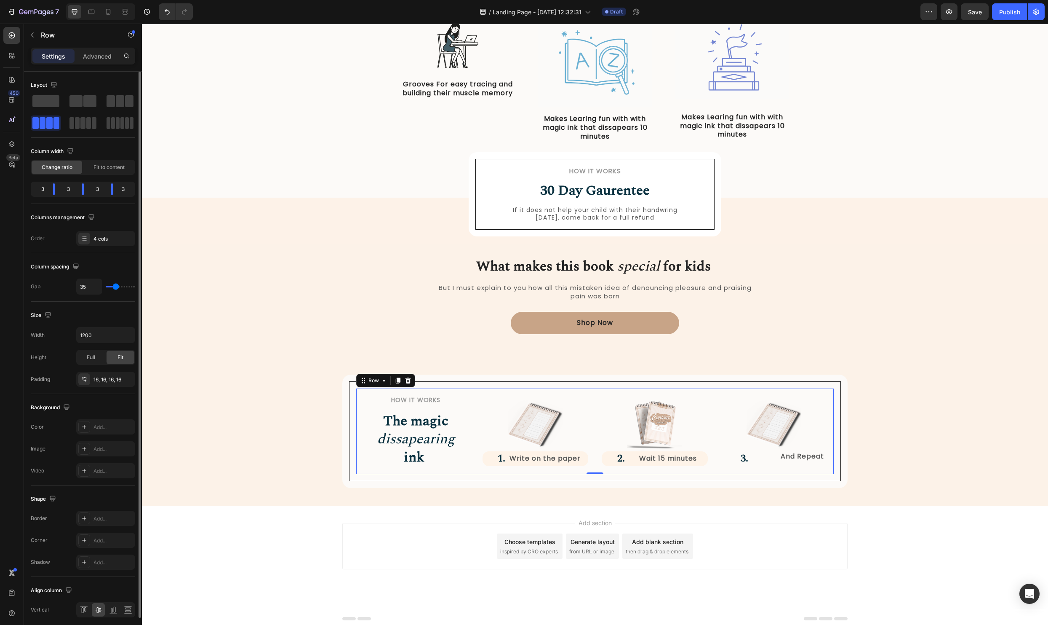
type input "38"
type input "39"
type input "43"
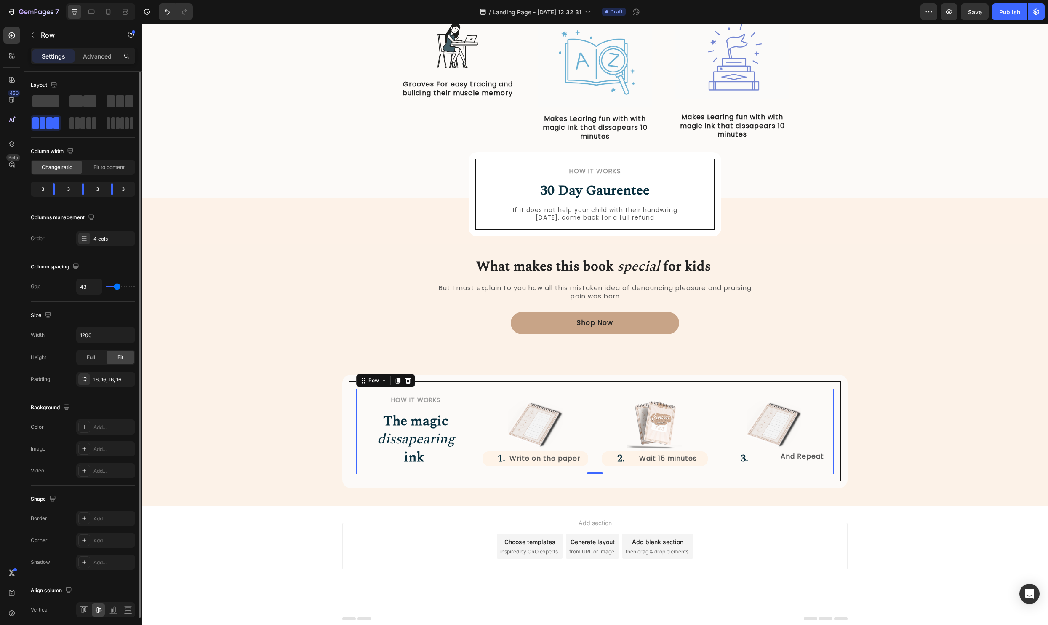
type input "44"
type input "46"
type input "47"
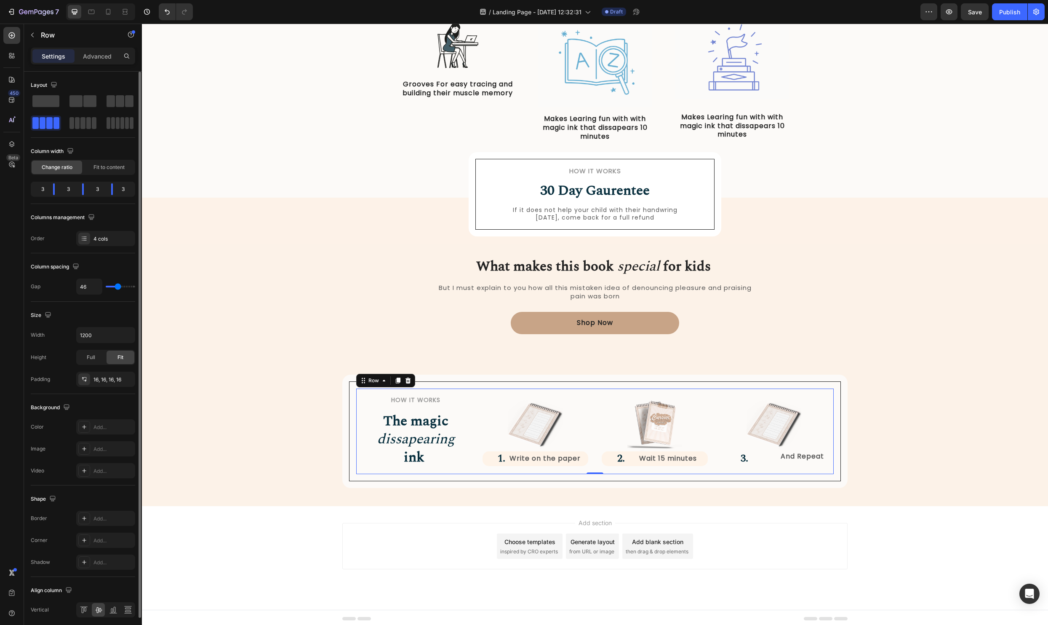
type input "47"
type input "48"
type input "50"
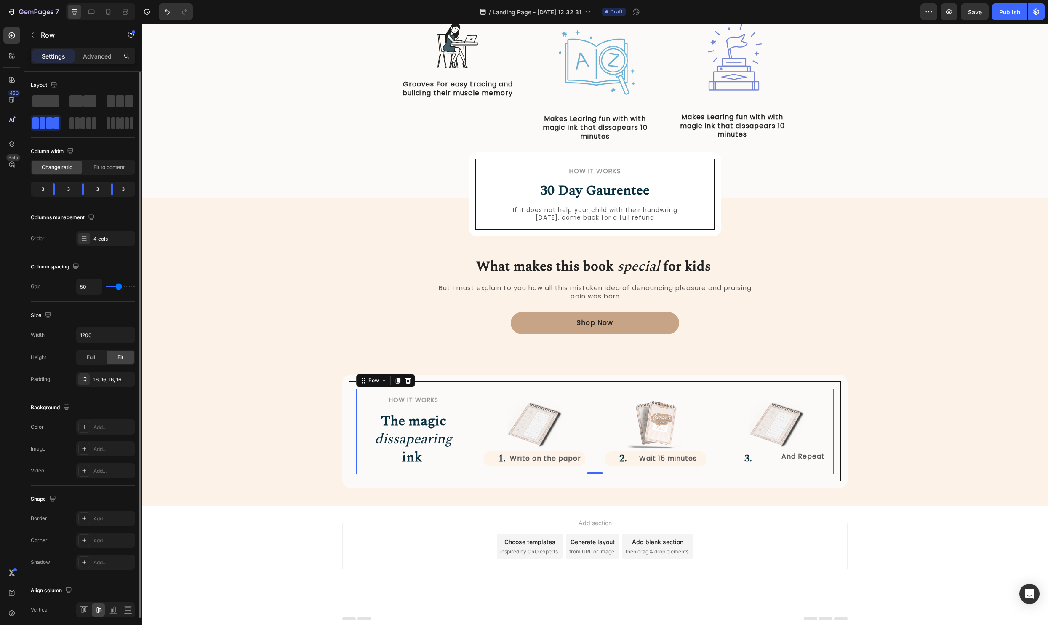
type input "51"
type input "52"
type input "53"
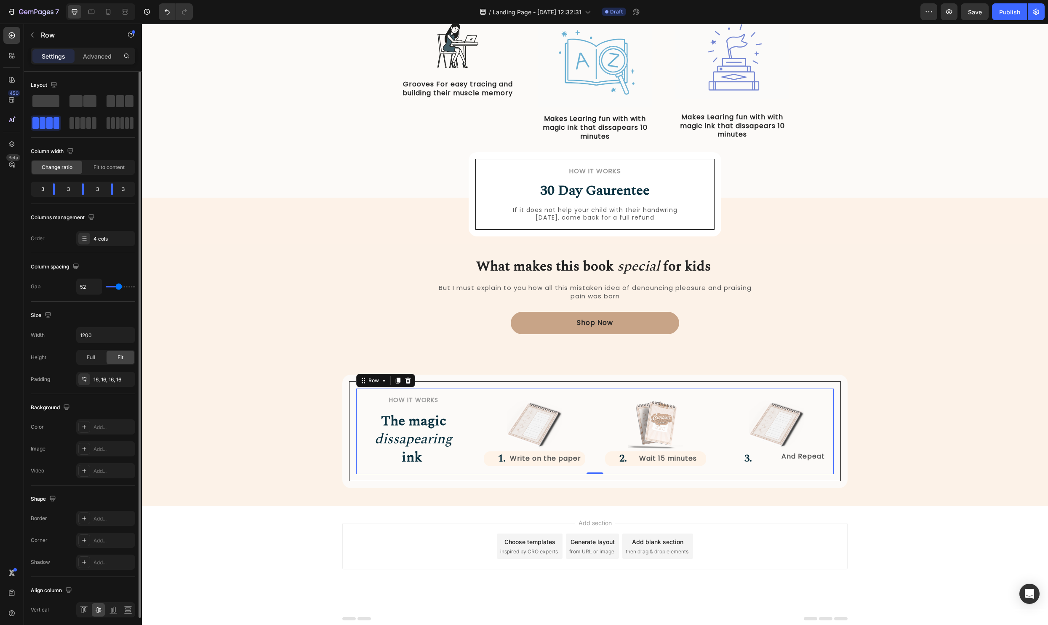
type input "53"
type input "54"
type input "55"
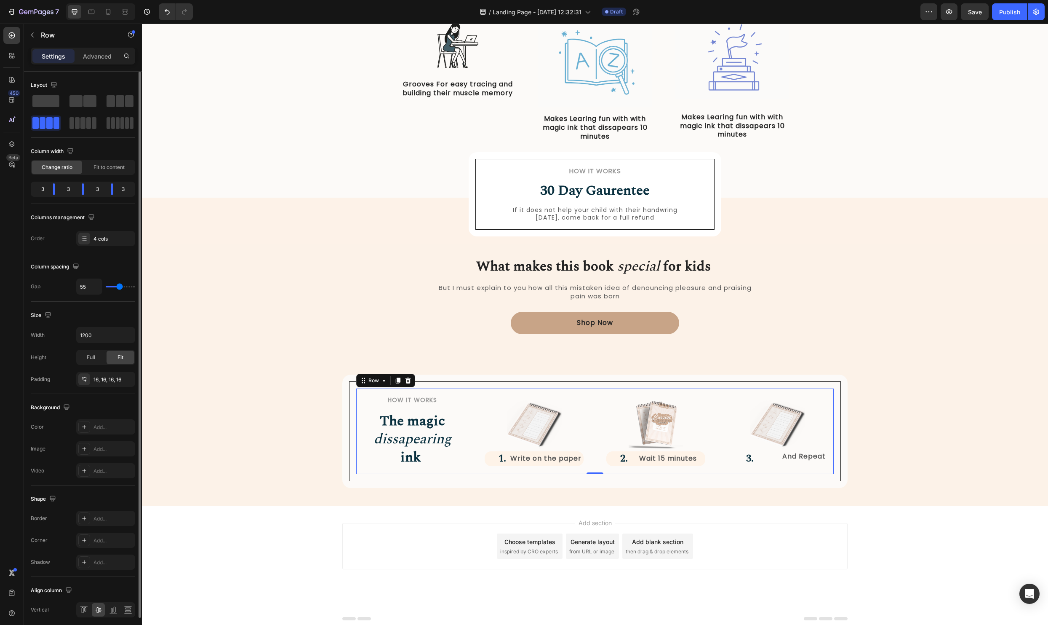
type input "56"
type input "54"
type input "53"
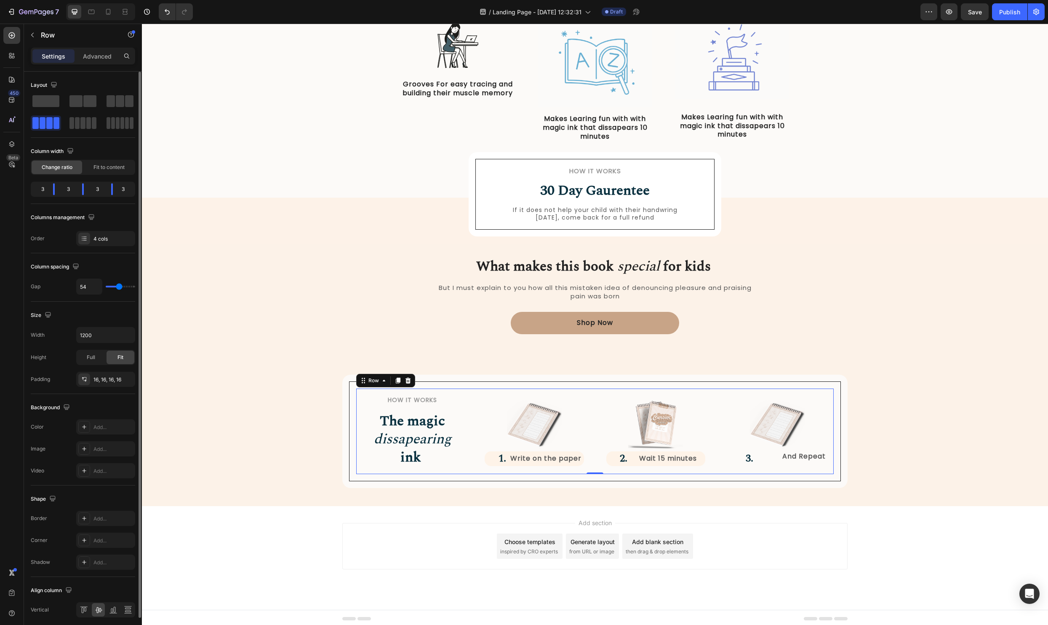
type input "53"
type input "52"
type input "49"
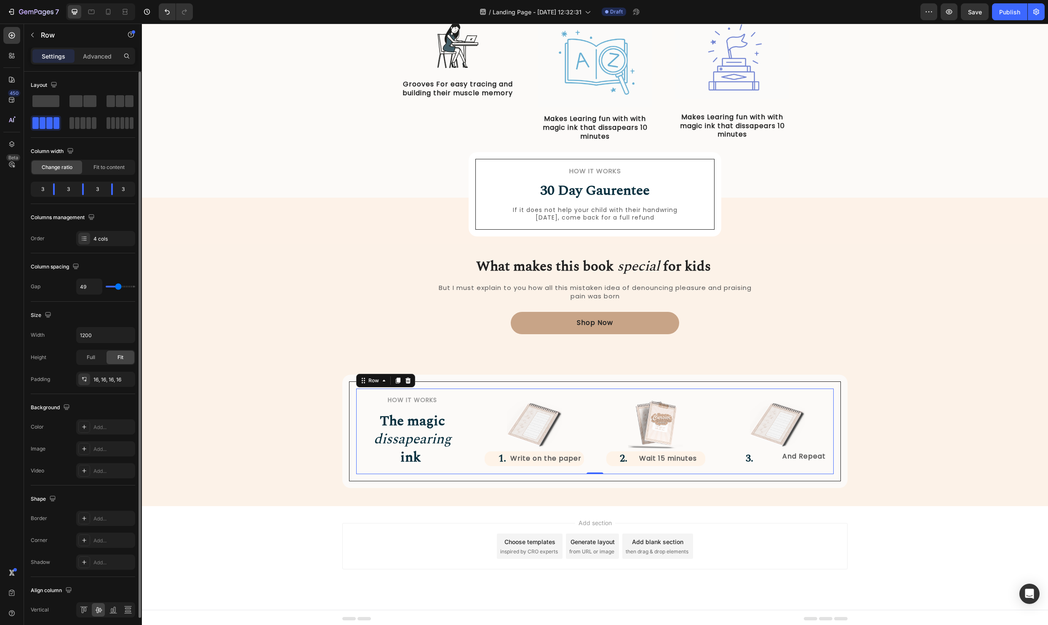
type input "48"
type input "46"
type input "44"
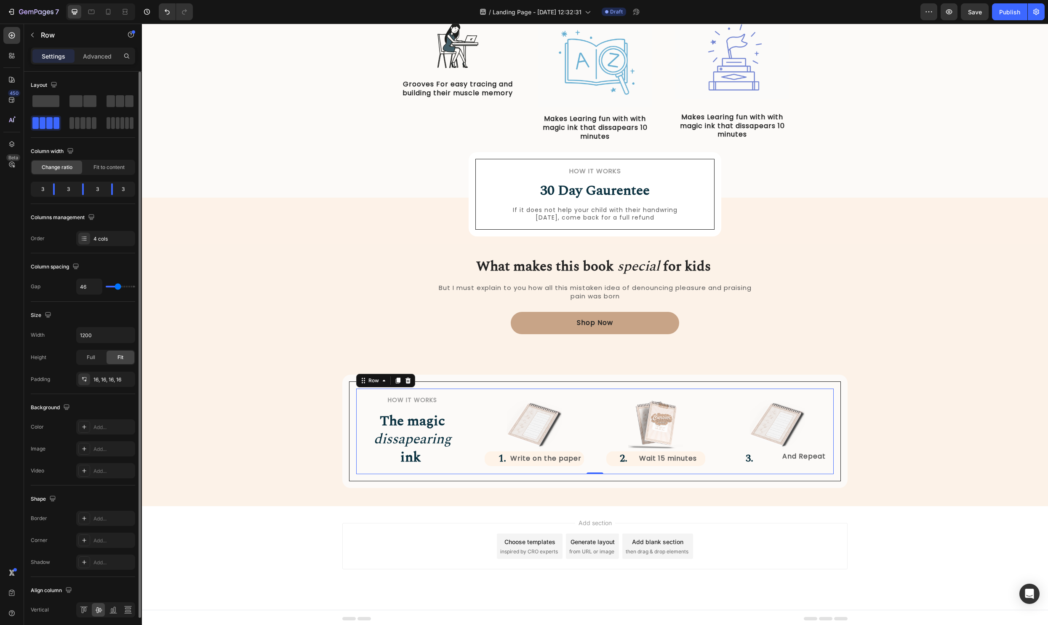
type input "44"
type input "43"
type input "41"
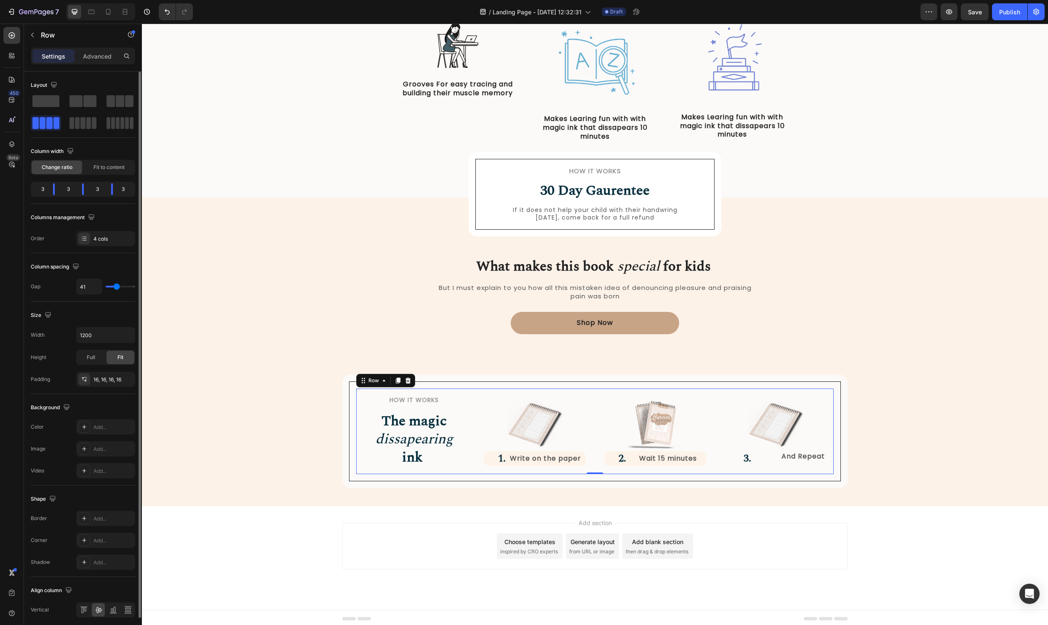
type input "40"
type input "44"
type input "48"
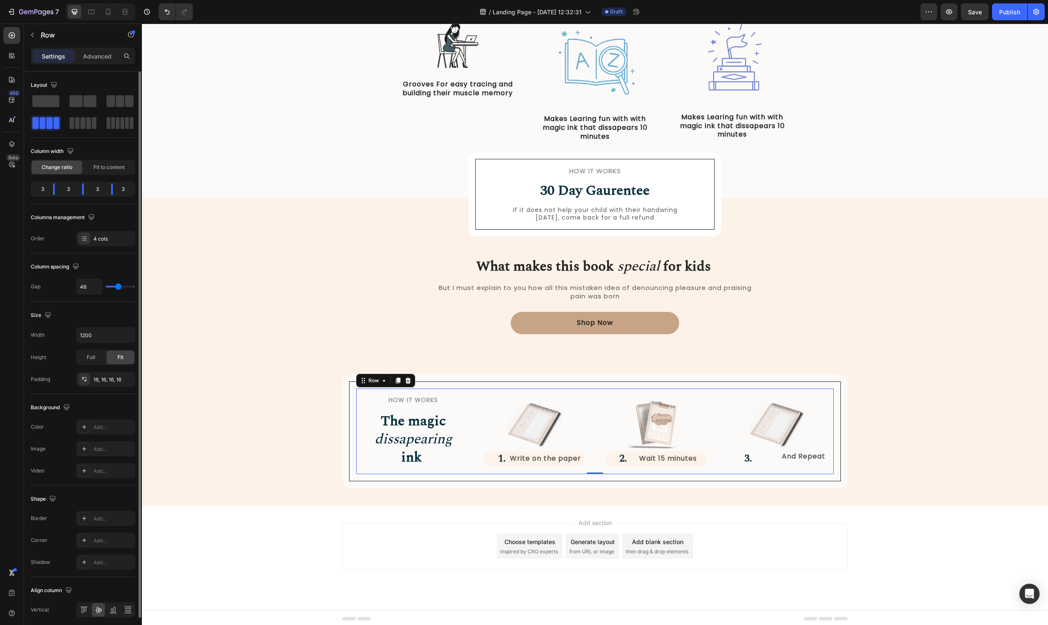
drag, startPoint x: 113, startPoint y: 286, endPoint x: 118, endPoint y: 286, distance: 5.1
type input "48"
click at [118, 286] on input "range" at bounding box center [120, 287] width 29 height 2
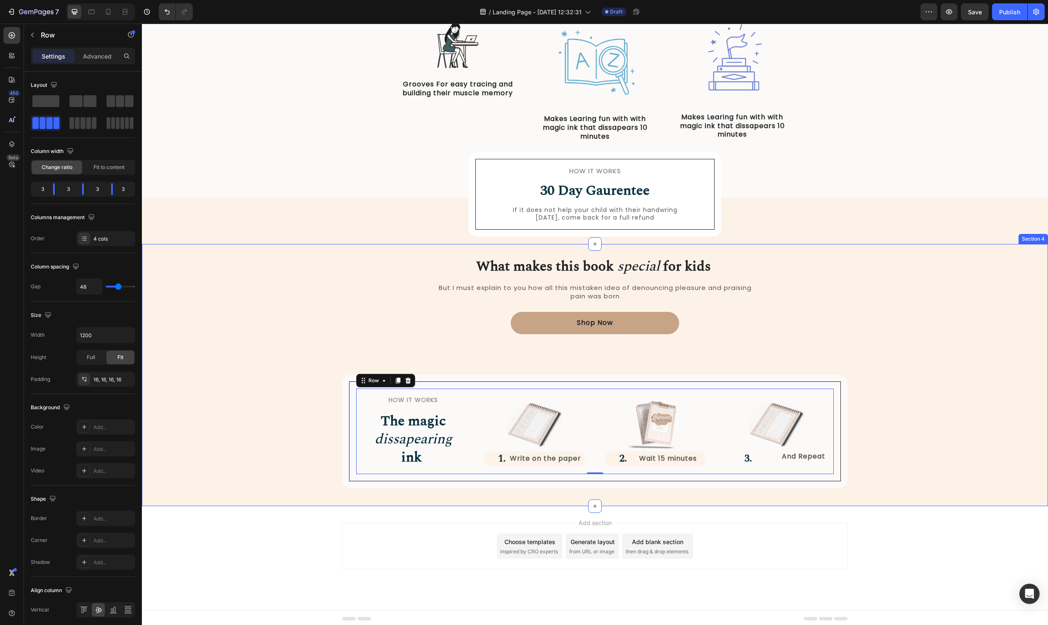
click at [921, 383] on div "What makes this book special for kids Heading But I must explain to you how all…" at bounding box center [595, 381] width 894 height 213
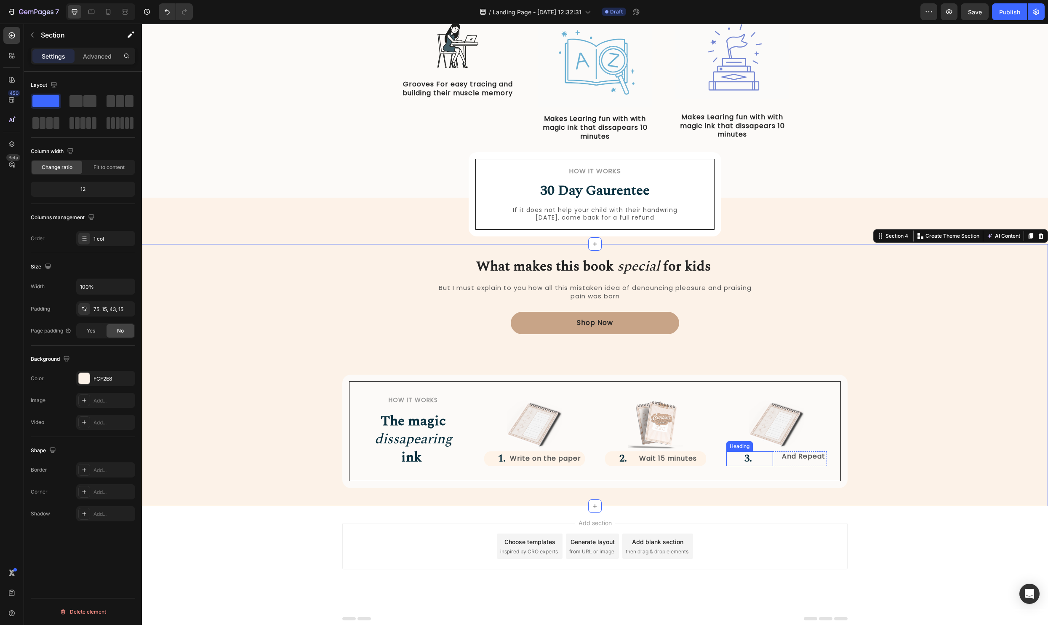
click at [770, 461] on h2 "3." at bounding box center [750, 458] width 47 height 15
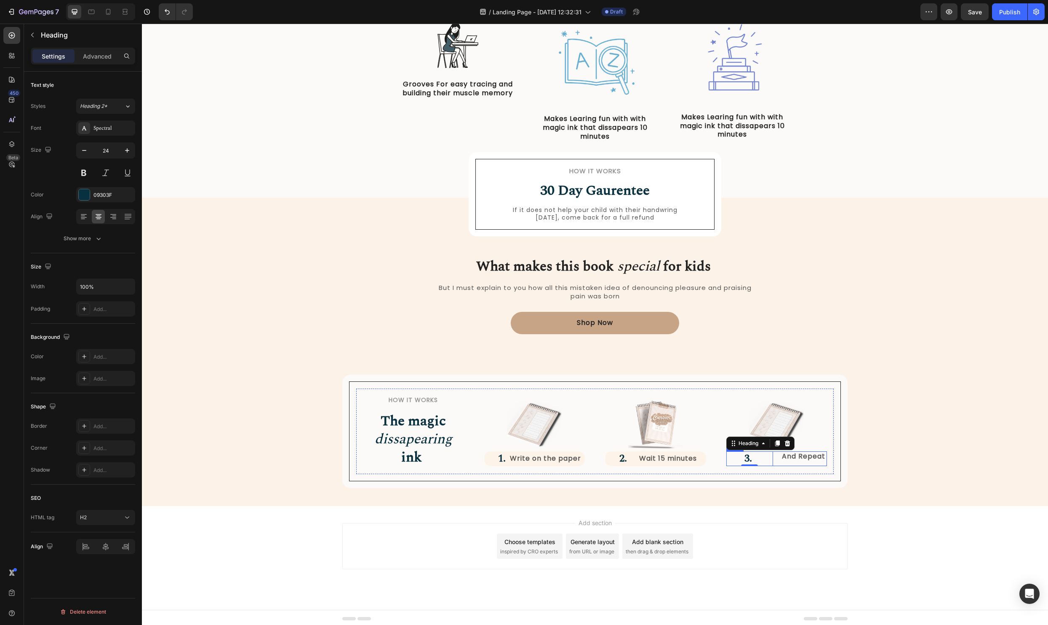
click at [776, 465] on div "3. Heading 0 And Repeat Text Block Row" at bounding box center [777, 458] width 101 height 15
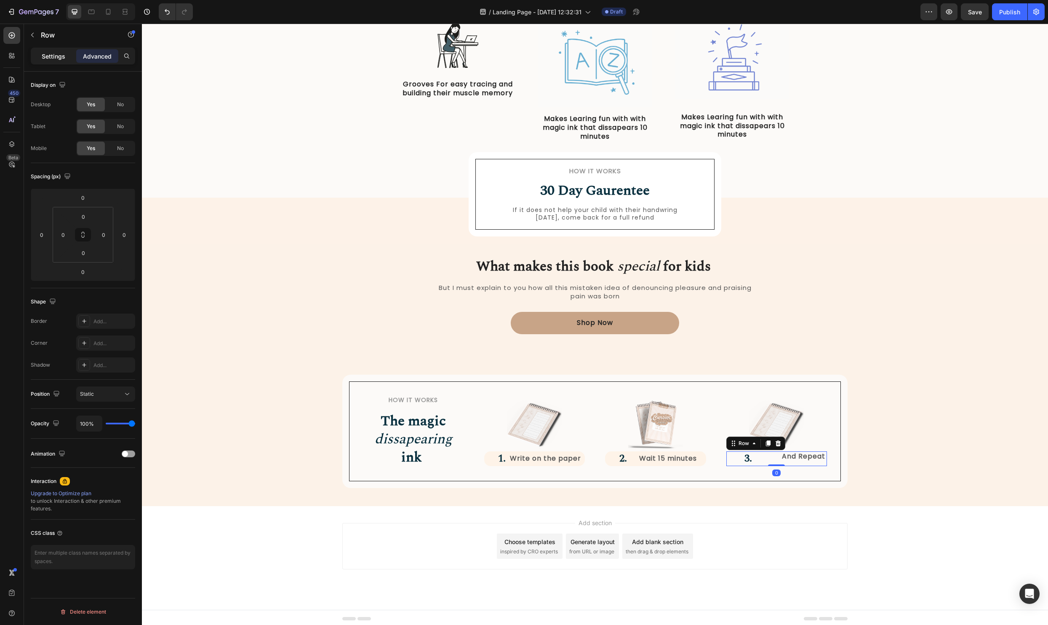
click at [52, 56] on p "Settings" at bounding box center [54, 56] width 24 height 9
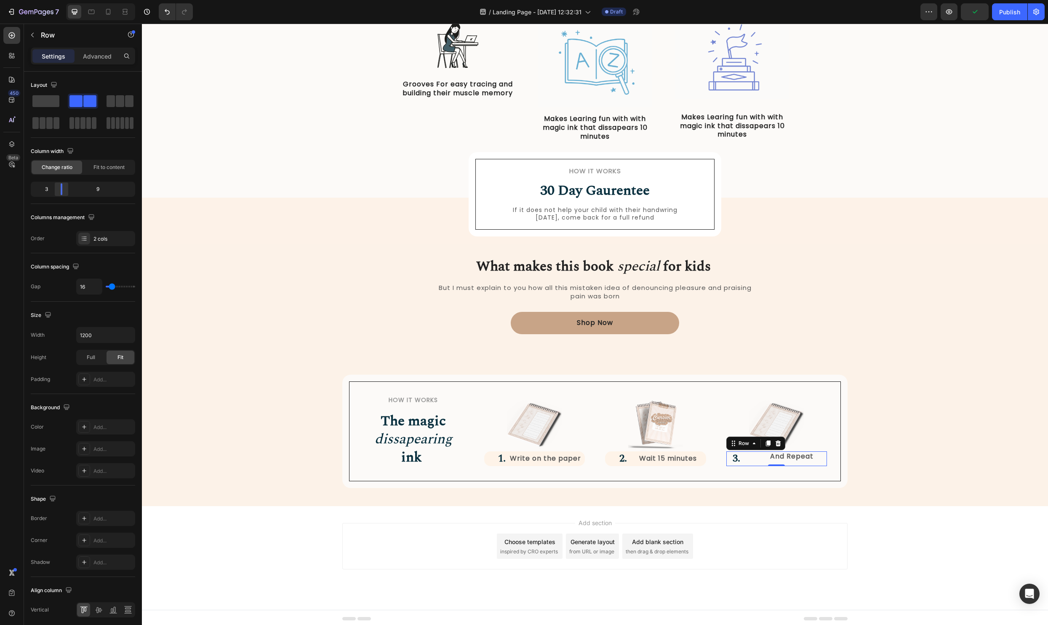
drag, startPoint x: 78, startPoint y: 190, endPoint x: 60, endPoint y: 194, distance: 17.6
click at [60, 194] on div at bounding box center [61, 189] width 15 height 12
drag, startPoint x: 112, startPoint y: 282, endPoint x: 100, endPoint y: 283, distance: 12.3
click at [100, 283] on div "16" at bounding box center [105, 286] width 59 height 16
drag, startPoint x: 114, startPoint y: 289, endPoint x: 98, endPoint y: 289, distance: 15.6
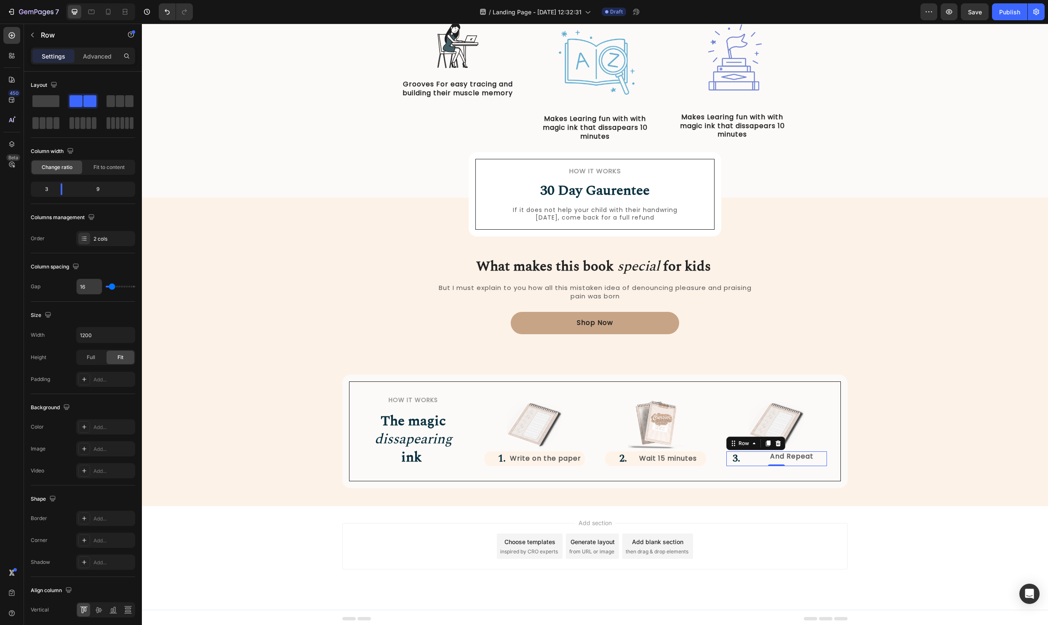
click at [98, 289] on div "16" at bounding box center [105, 286] width 59 height 16
type input "9"
type input "5"
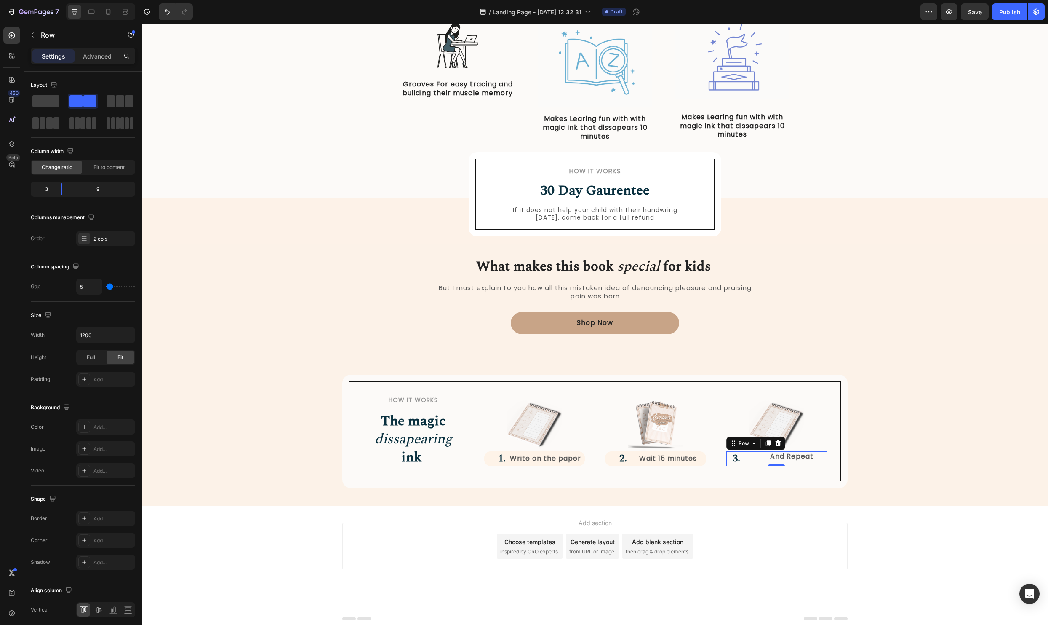
type input "1"
type input "0"
drag, startPoint x: 111, startPoint y: 288, endPoint x: 85, endPoint y: 288, distance: 26.1
type input "0"
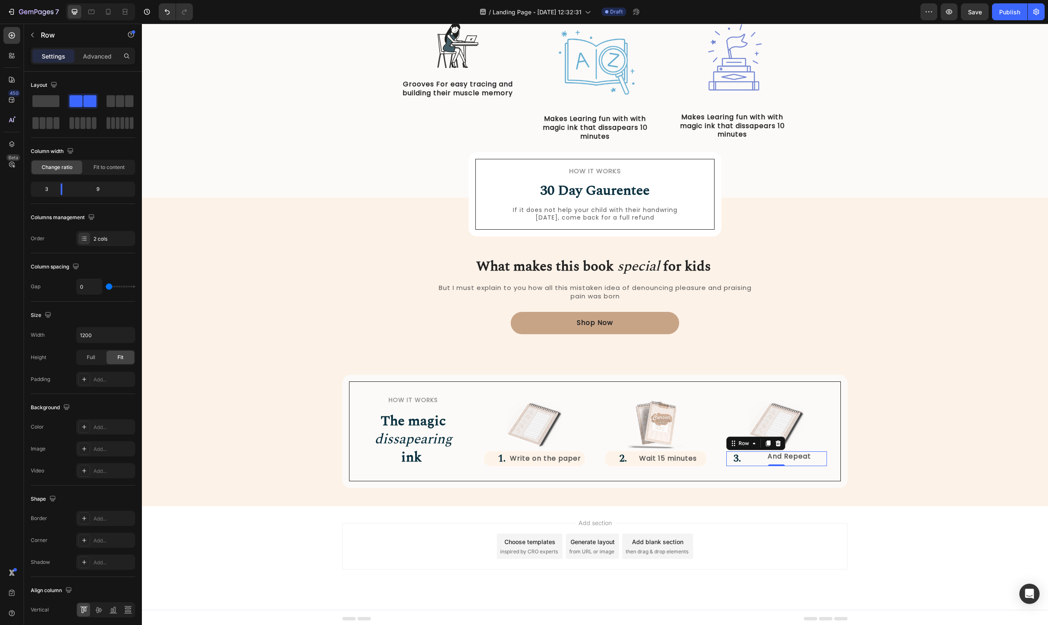
click at [106, 287] on input "range" at bounding box center [120, 287] width 29 height 2
click at [782, 457] on p "And Repeat" at bounding box center [789, 456] width 74 height 9
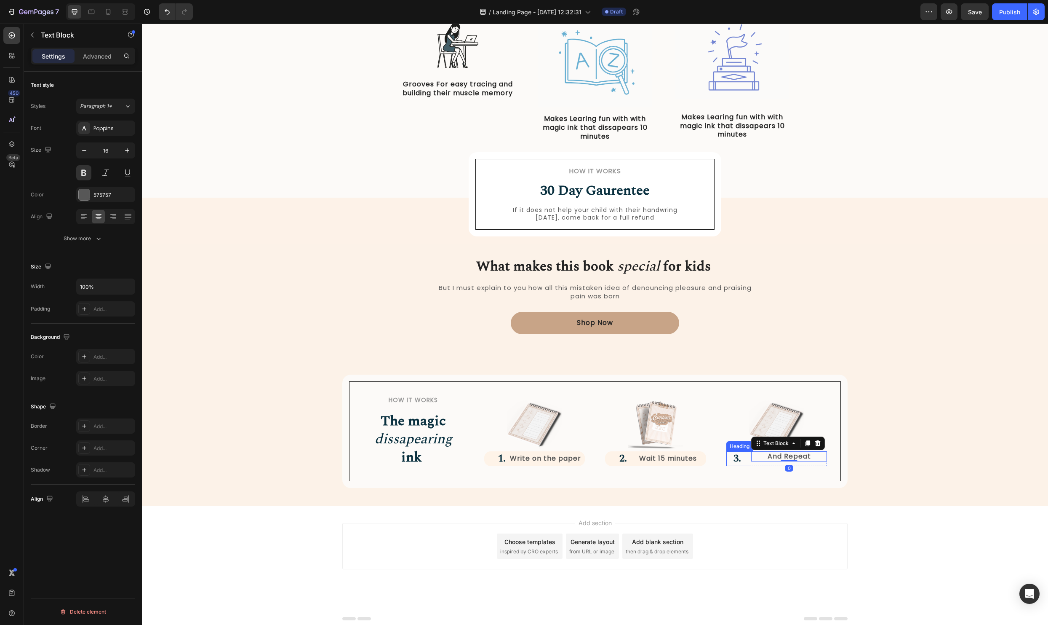
click at [740, 461] on strong "3." at bounding box center [738, 458] width 8 height 15
click at [108, 219] on div at bounding box center [113, 216] width 13 height 13
click at [908, 461] on div "What makes this book special for kids Heading But I must explain to you how all…" at bounding box center [595, 381] width 894 height 213
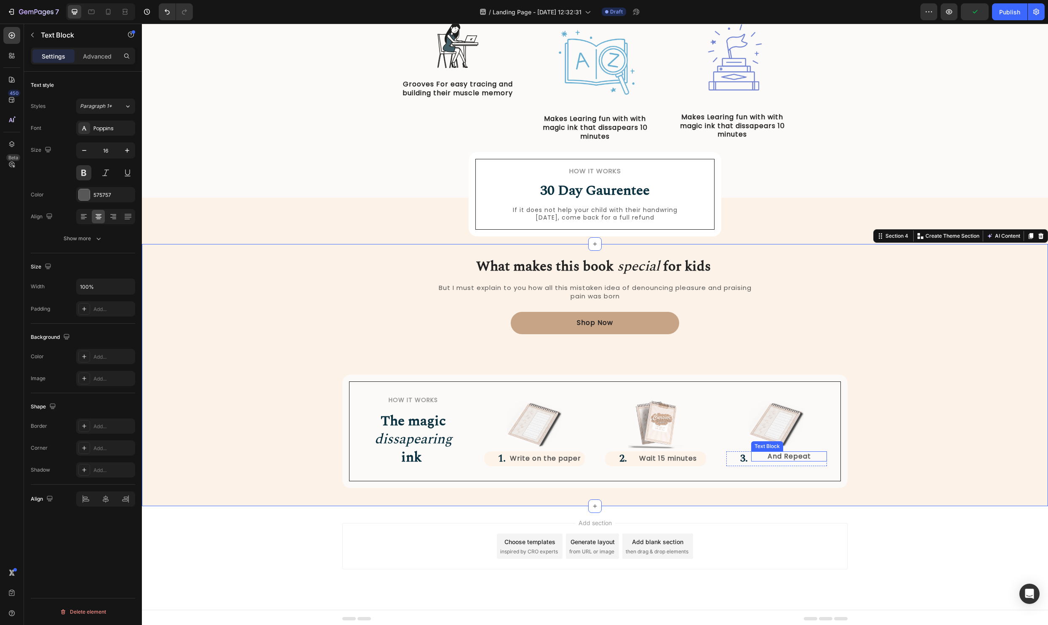
click at [767, 459] on p "And Repeat" at bounding box center [789, 456] width 74 height 9
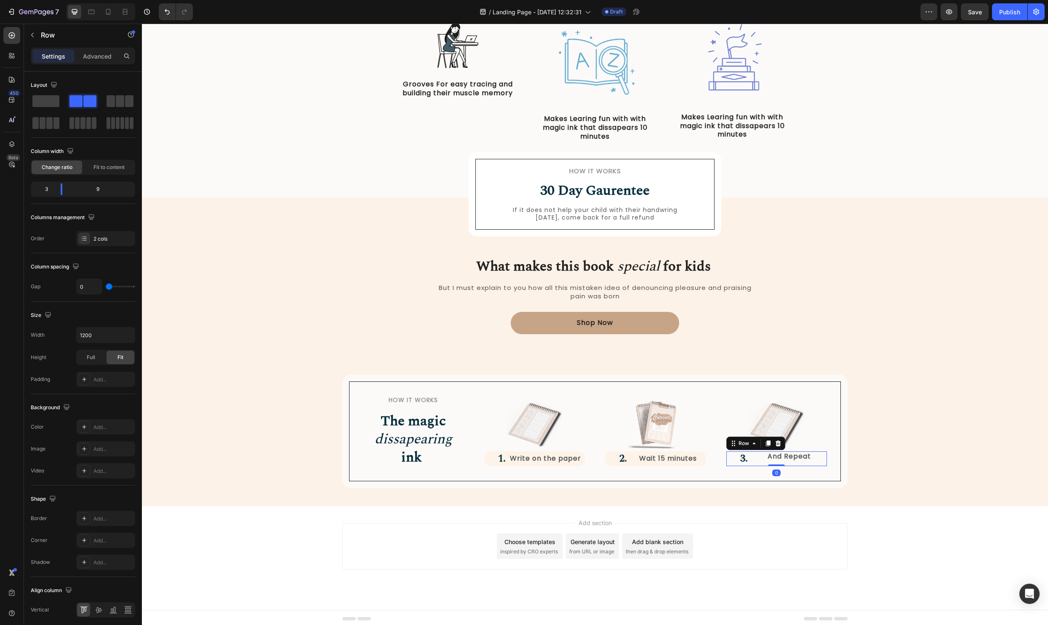
click at [756, 464] on div "And Repeat Text Block" at bounding box center [789, 458] width 76 height 15
click at [746, 461] on strong "3." at bounding box center [744, 458] width 8 height 15
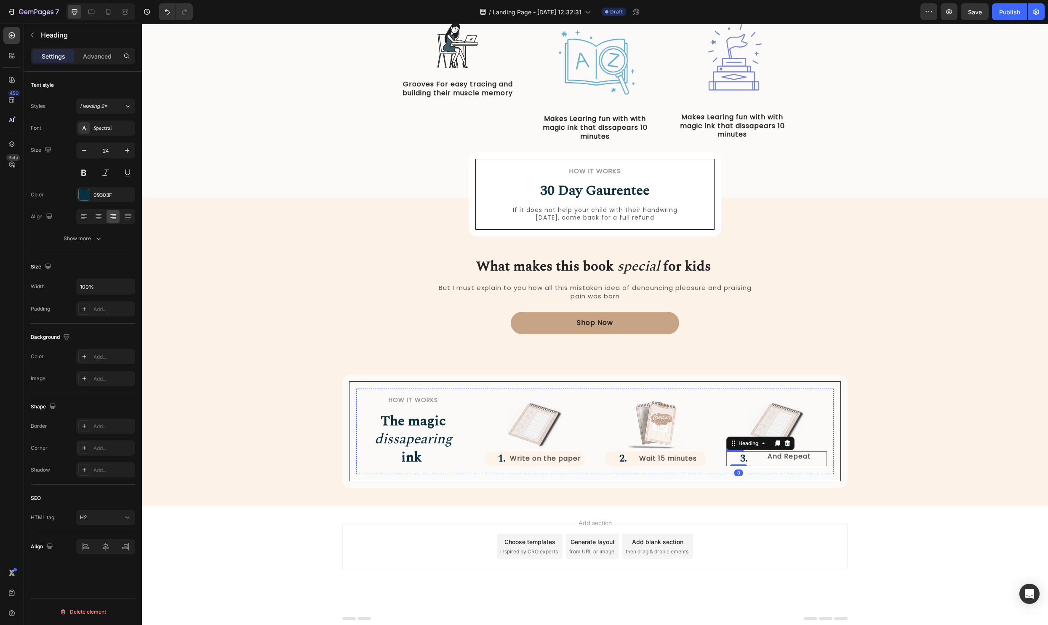
click at [769, 461] on div "And Repeat Text Block" at bounding box center [789, 458] width 76 height 15
click at [785, 452] on p "And Repeat" at bounding box center [789, 456] width 74 height 9
click at [756, 460] on div "And Repeat" at bounding box center [789, 456] width 76 height 11
click at [749, 462] on h2 "3." at bounding box center [739, 458] width 25 height 15
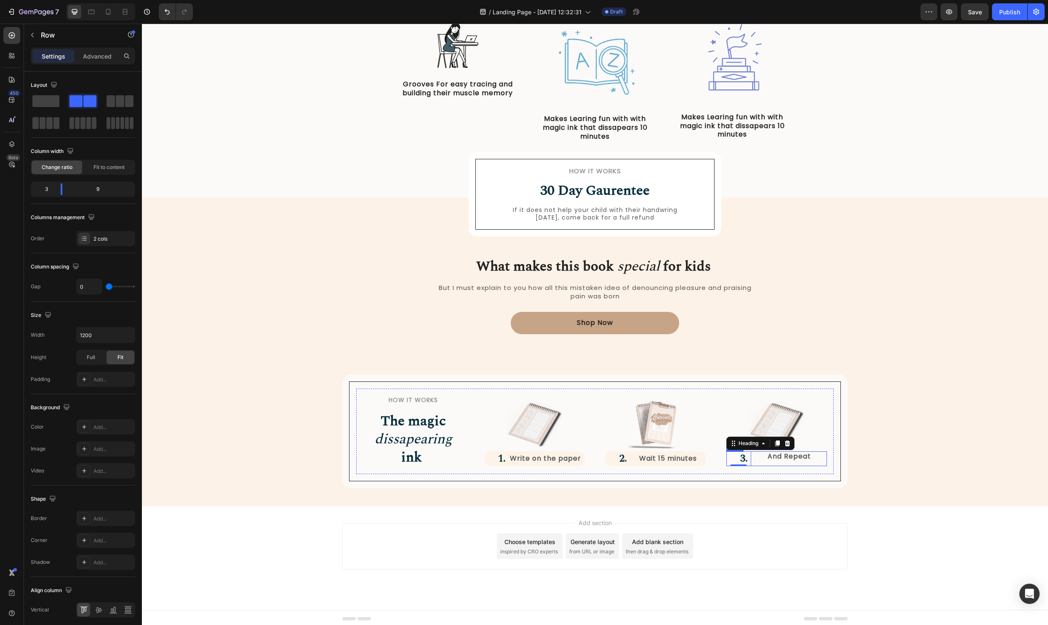
click at [754, 462] on div "And Repeat Text Block" at bounding box center [789, 458] width 76 height 15
click at [99, 608] on icon at bounding box center [98, 610] width 7 height 6
click at [96, 436] on div "The changes might be hidden by the video. Color Add... Image Add... Video Add..." at bounding box center [83, 448] width 104 height 59
click at [100, 429] on div "Add..." at bounding box center [114, 427] width 40 height 8
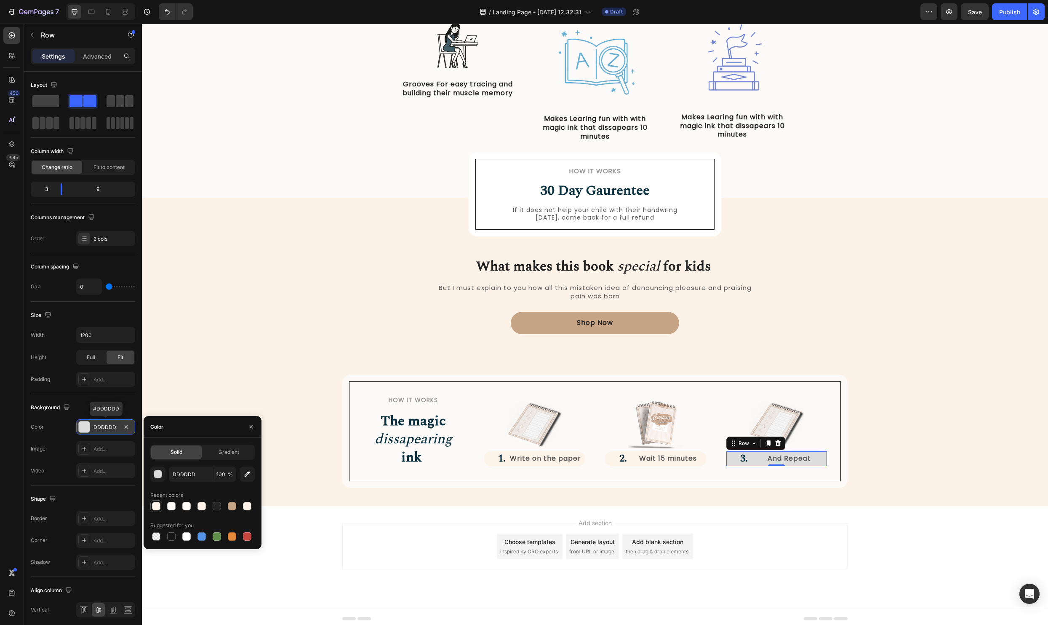
click at [159, 509] on div at bounding box center [156, 506] width 8 height 8
type input "FEF3E8"
click at [95, 537] on div "Add..." at bounding box center [114, 541] width 40 height 8
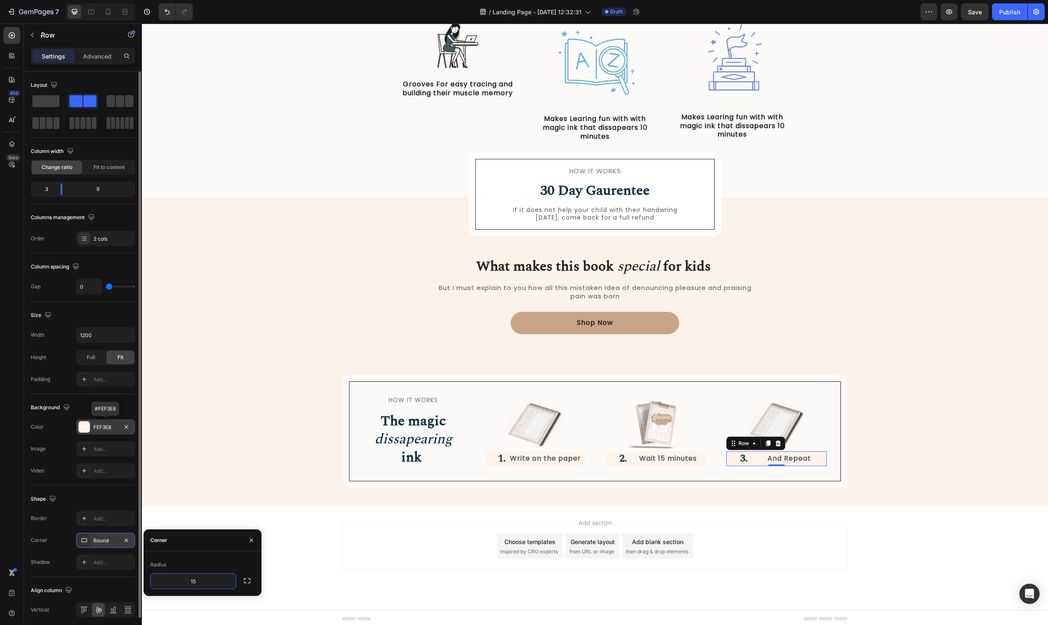
type input "15"
click at [212, 374] on div "What makes this book special for kids Heading But I must explain to you how all…" at bounding box center [595, 381] width 894 height 213
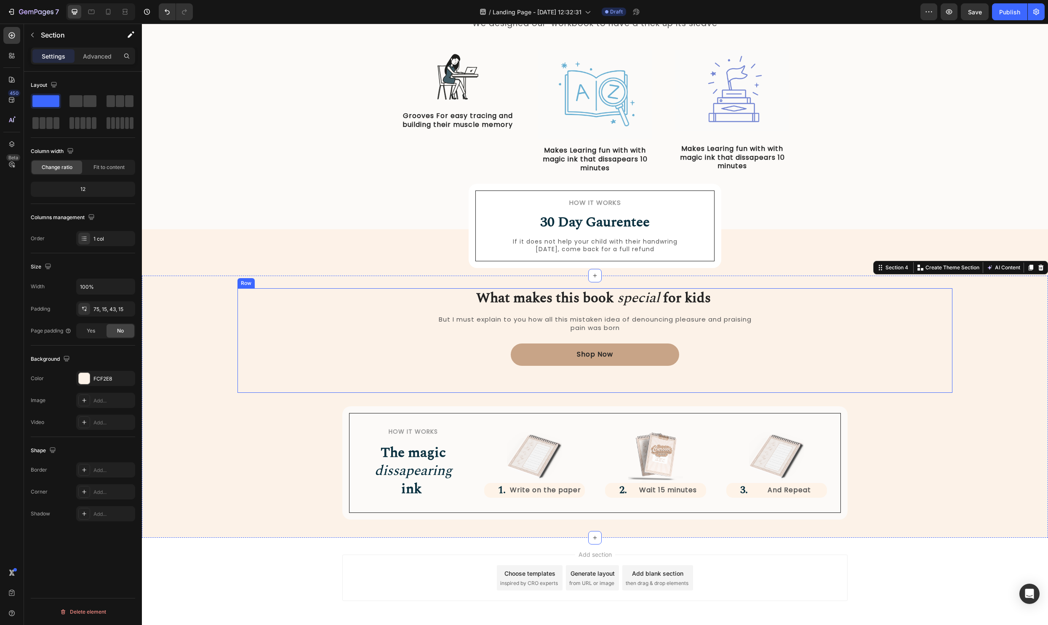
scroll to position [429, 0]
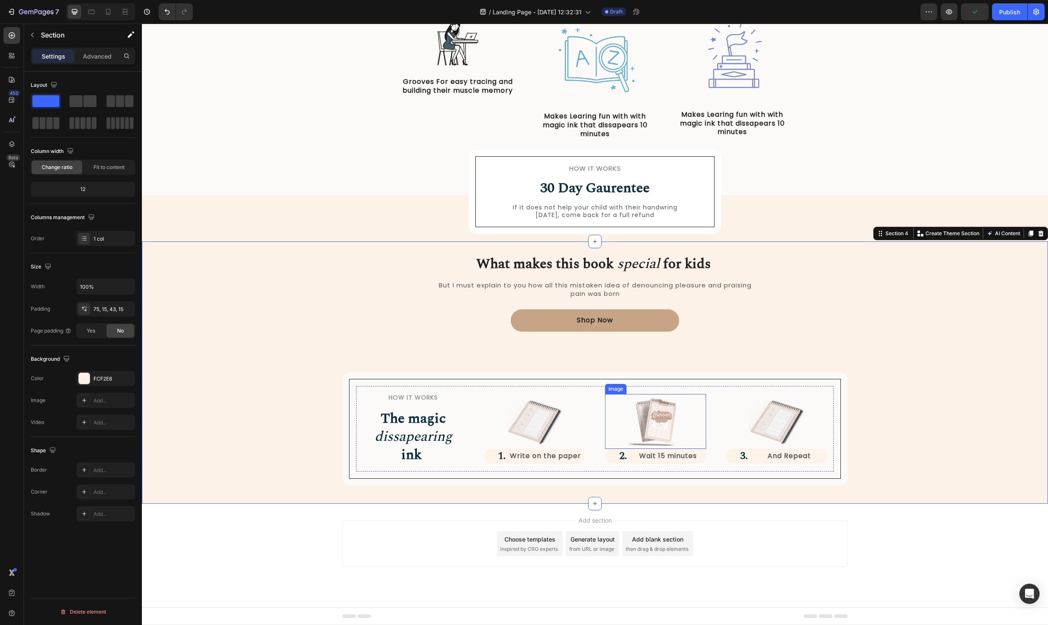
click at [529, 427] on img at bounding box center [534, 421] width 55 height 54
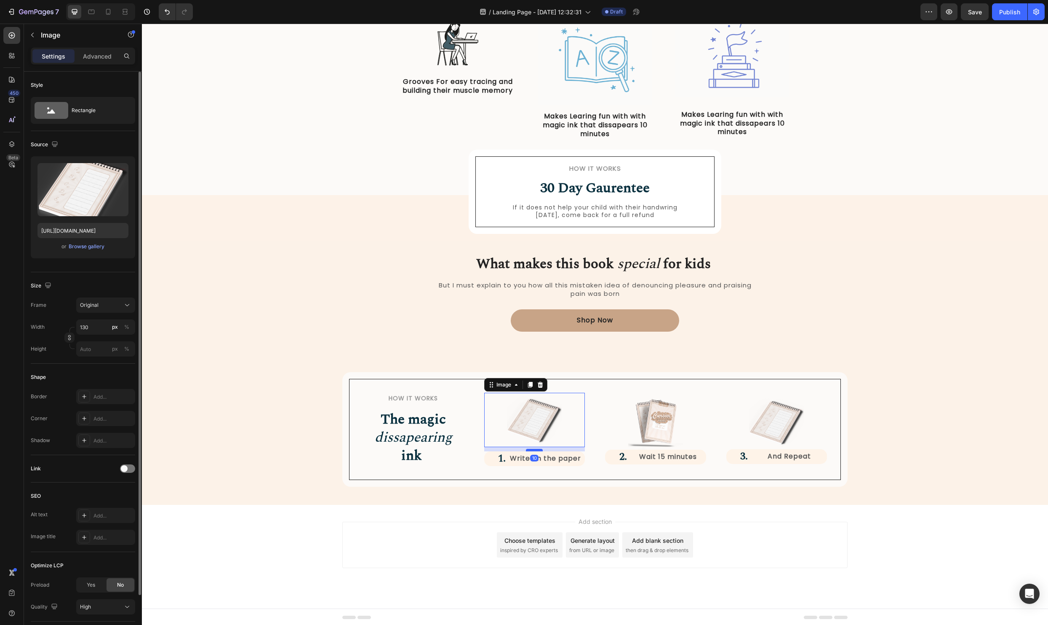
click at [535, 451] on div at bounding box center [534, 450] width 17 height 3
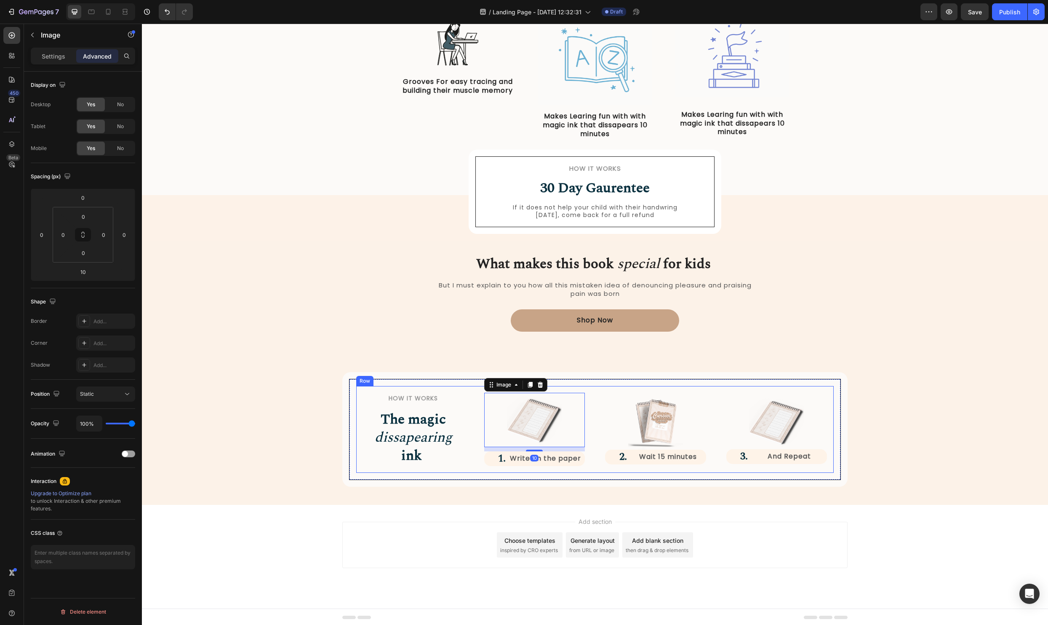
click at [664, 422] on img at bounding box center [655, 422] width 55 height 55
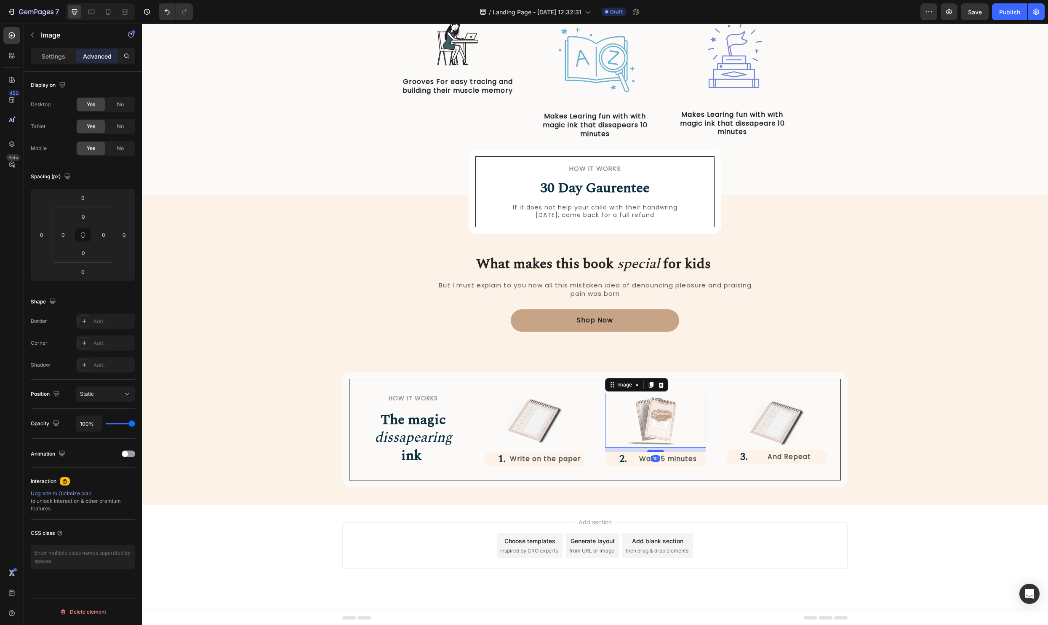
click at [660, 452] on div "Image 10 2. Heading Wait 15 minutes Text Block Row" at bounding box center [655, 430] width 101 height 74
type input "10"
click at [789, 444] on img at bounding box center [776, 422] width 55 height 54
drag, startPoint x: 775, startPoint y: 448, endPoint x: 776, endPoint y: 452, distance: 4.2
click at [776, 452] on div "Image 10 3. Heading And Repeat Text Block Row Its that simple :) Heading" at bounding box center [777, 430] width 101 height 74
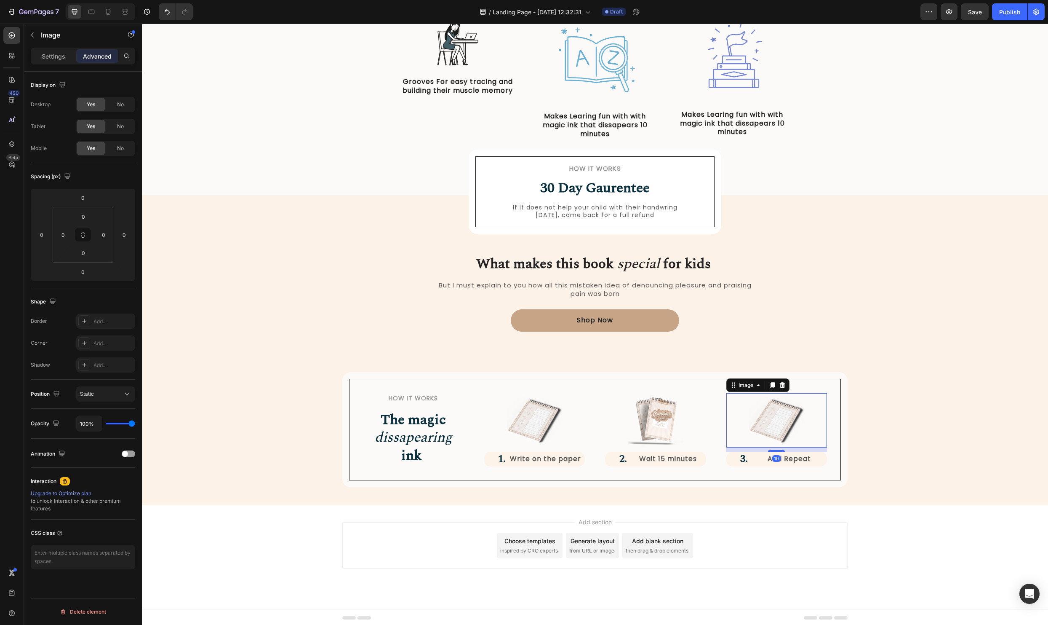
type input "10"
click at [928, 471] on div "What makes this book special for kids Heading But I must explain to you how all…" at bounding box center [595, 380] width 894 height 214
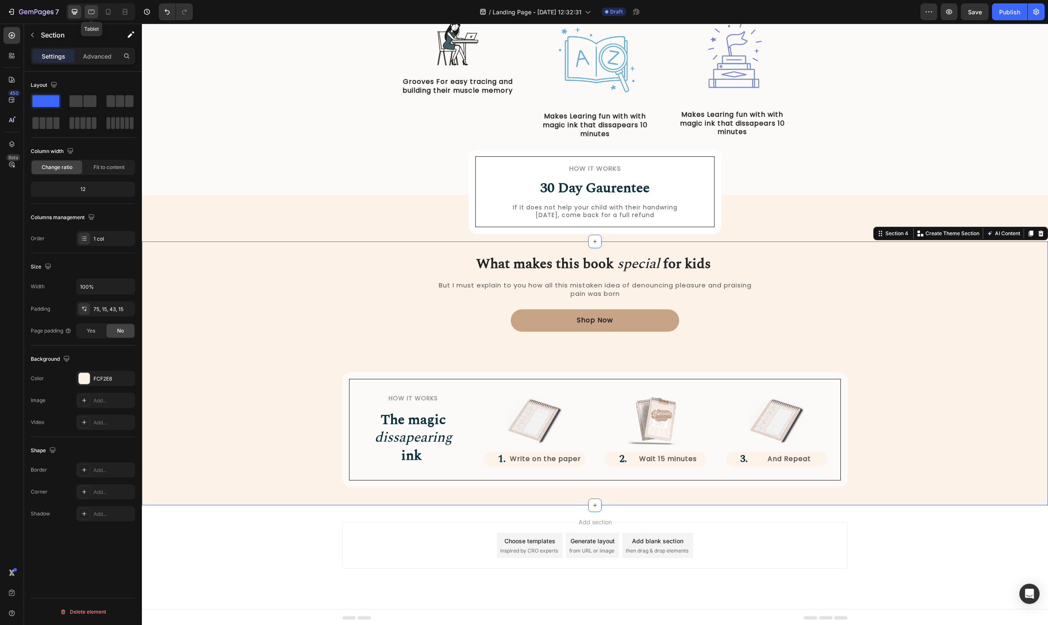
click at [91, 17] on div at bounding box center [91, 11] width 13 height 13
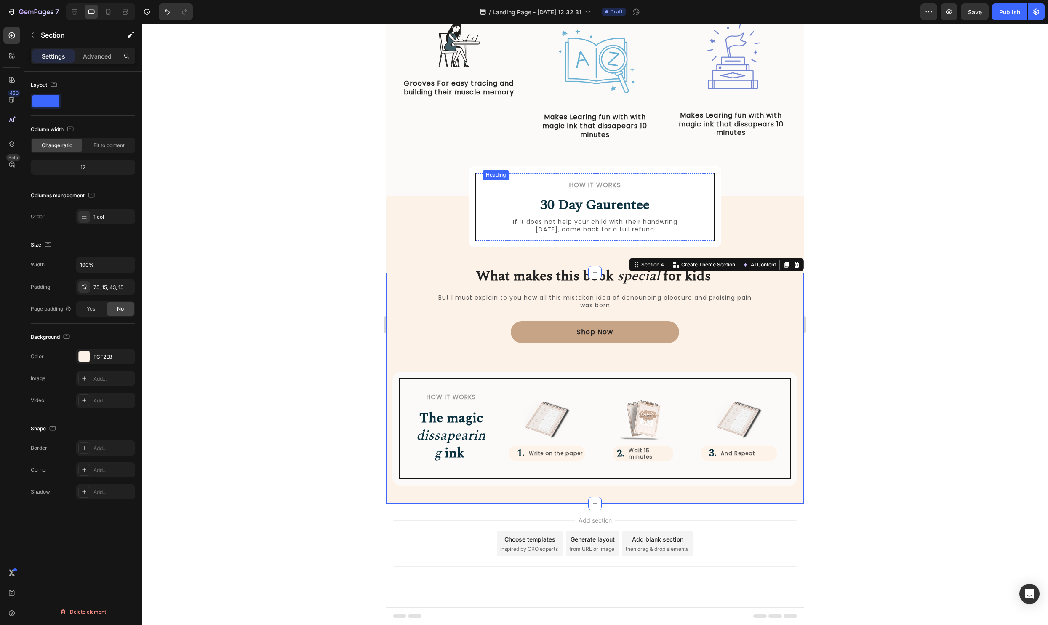
scroll to position [278, 0]
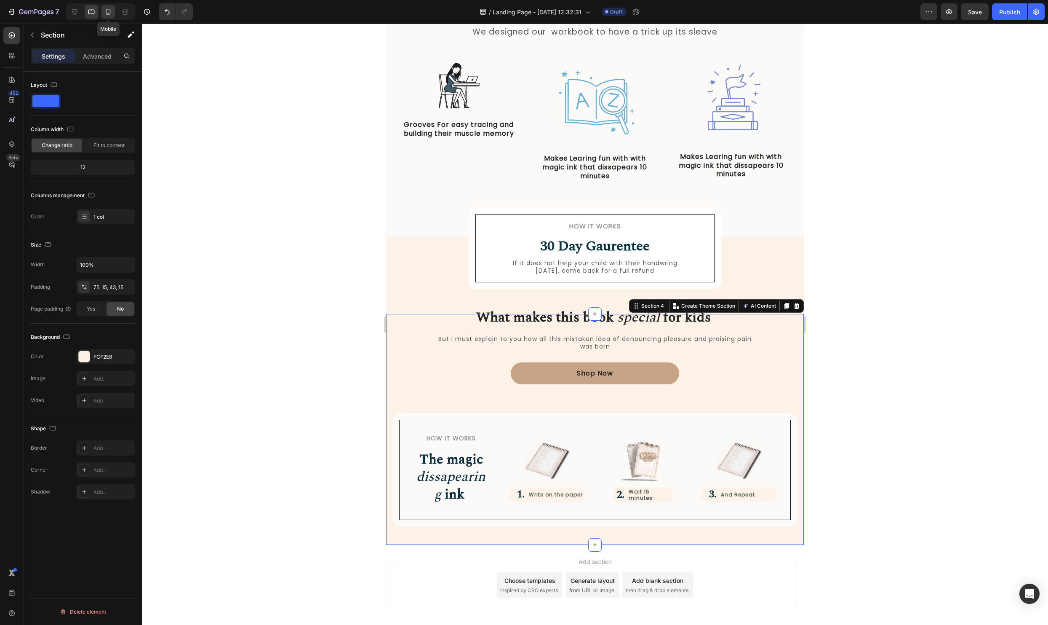
click at [108, 12] on icon at bounding box center [108, 12] width 8 height 8
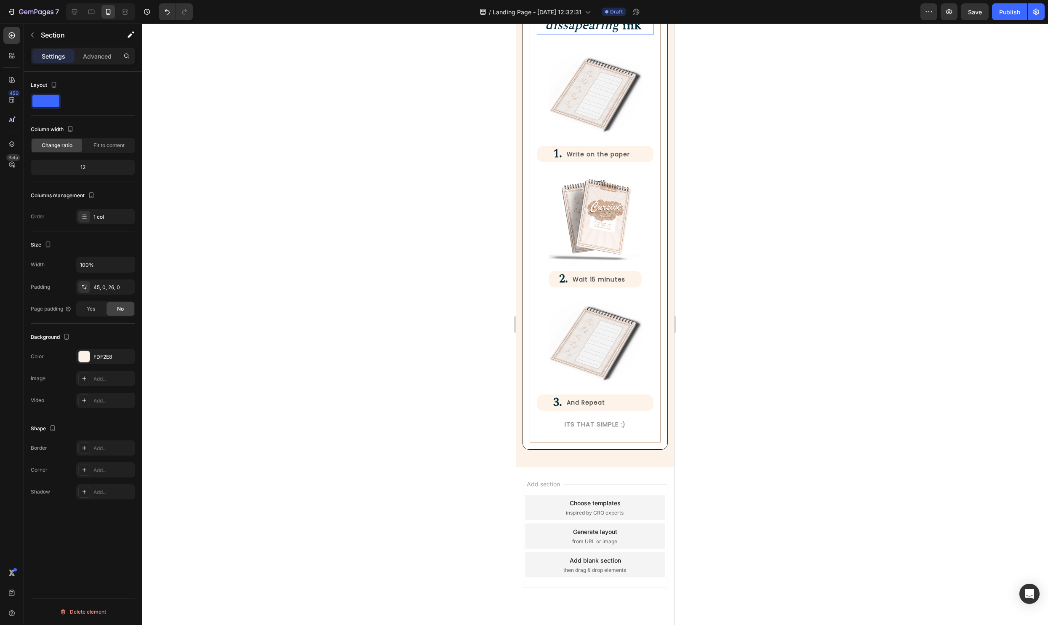
scroll to position [984, 0]
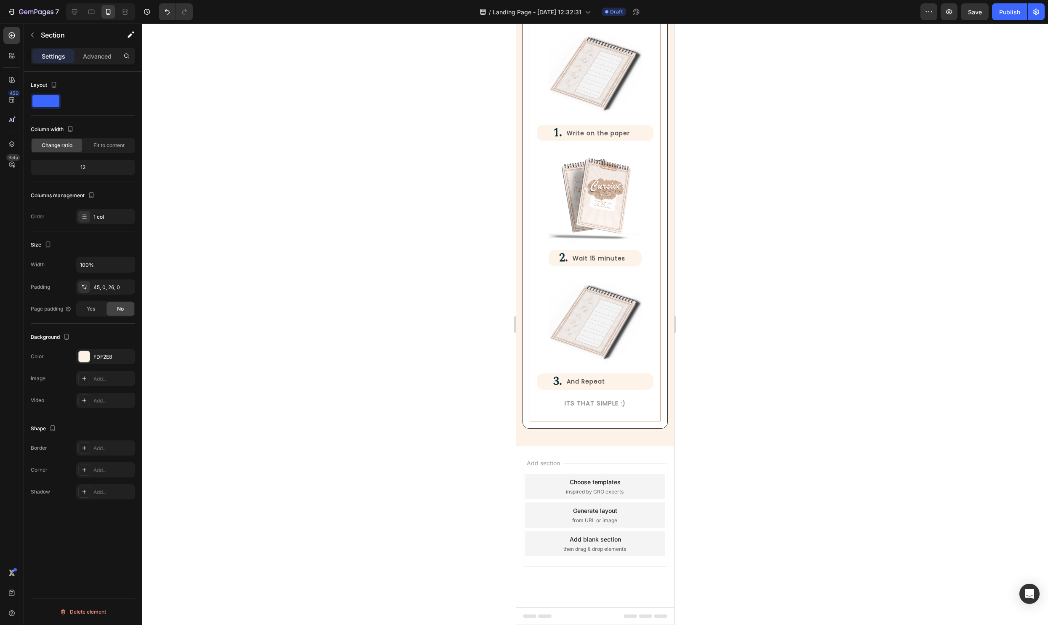
click at [814, 374] on div at bounding box center [595, 324] width 906 height 601
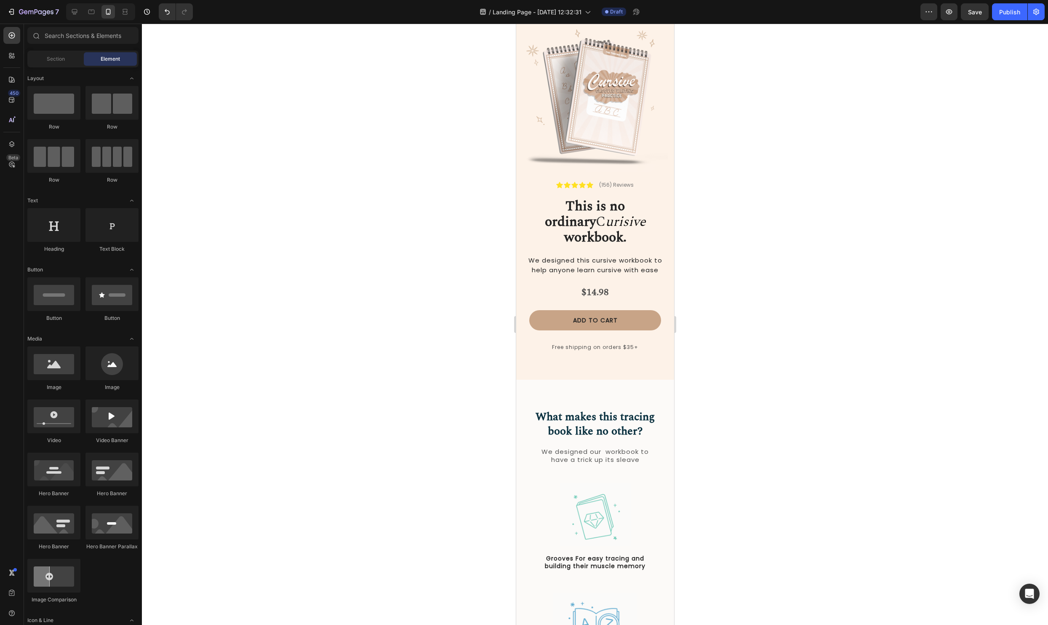
scroll to position [0, 0]
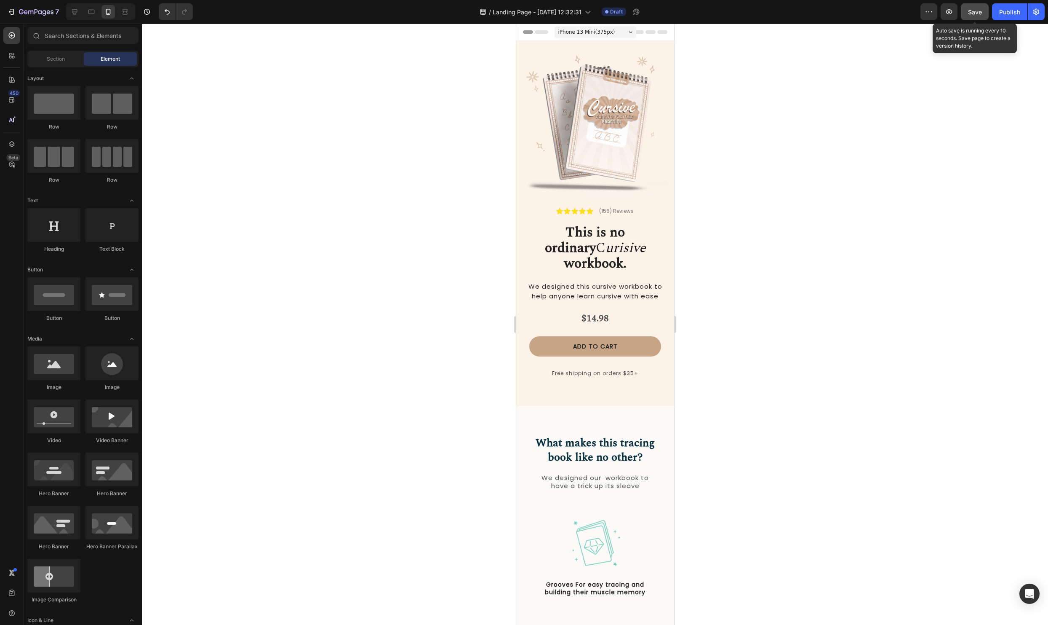
click at [975, 11] on span "Save" at bounding box center [975, 11] width 14 height 7
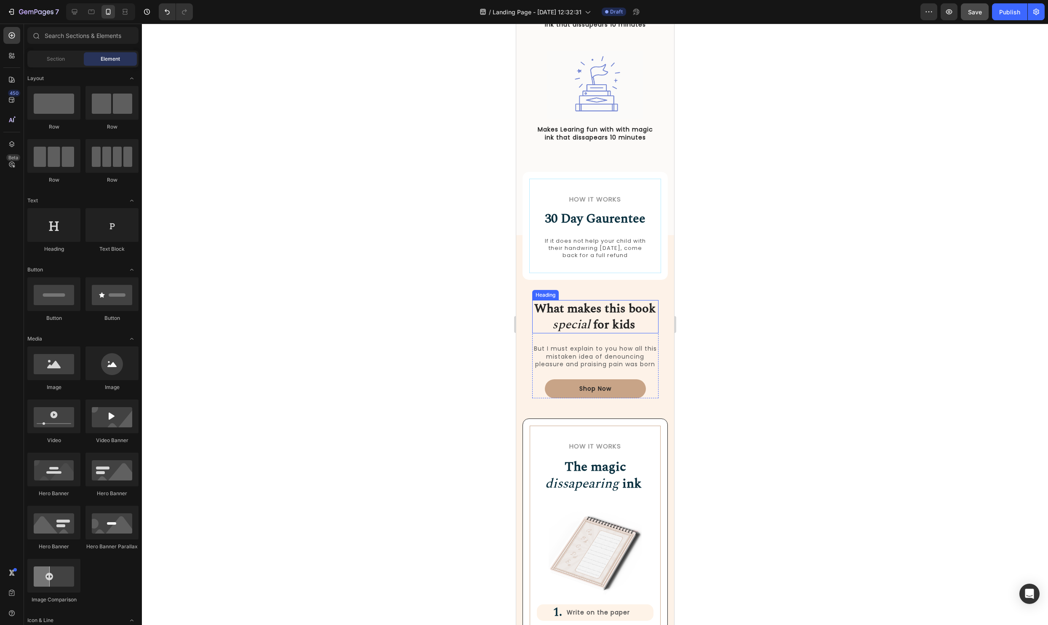
scroll to position [765, 0]
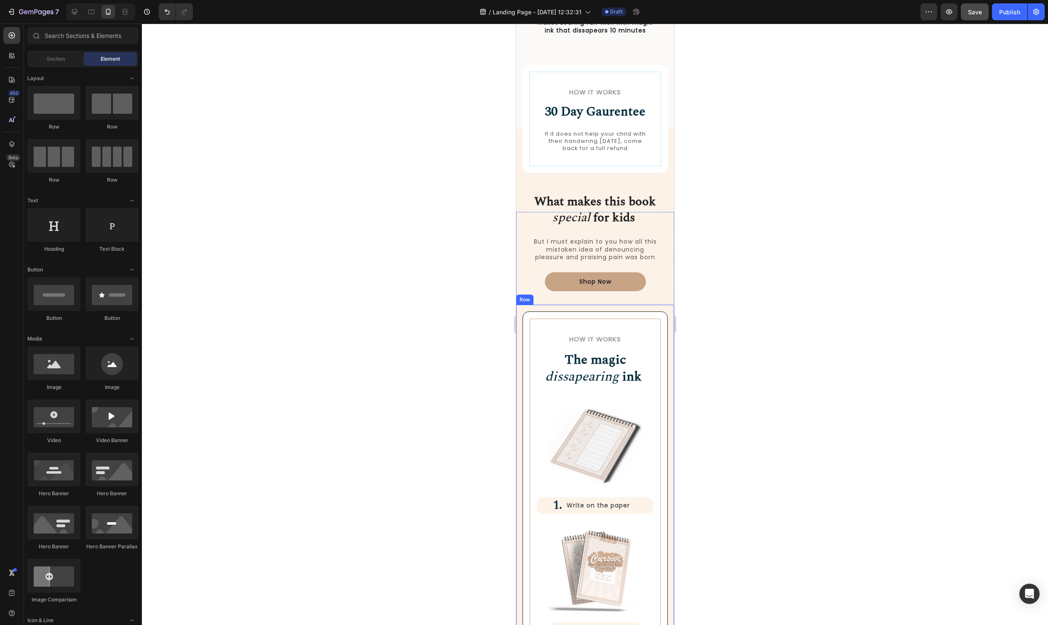
click at [520, 347] on div "How it Works Heading The magic dissapearing ink Heading Row Image 1. Heading Wr…" at bounding box center [595, 556] width 158 height 503
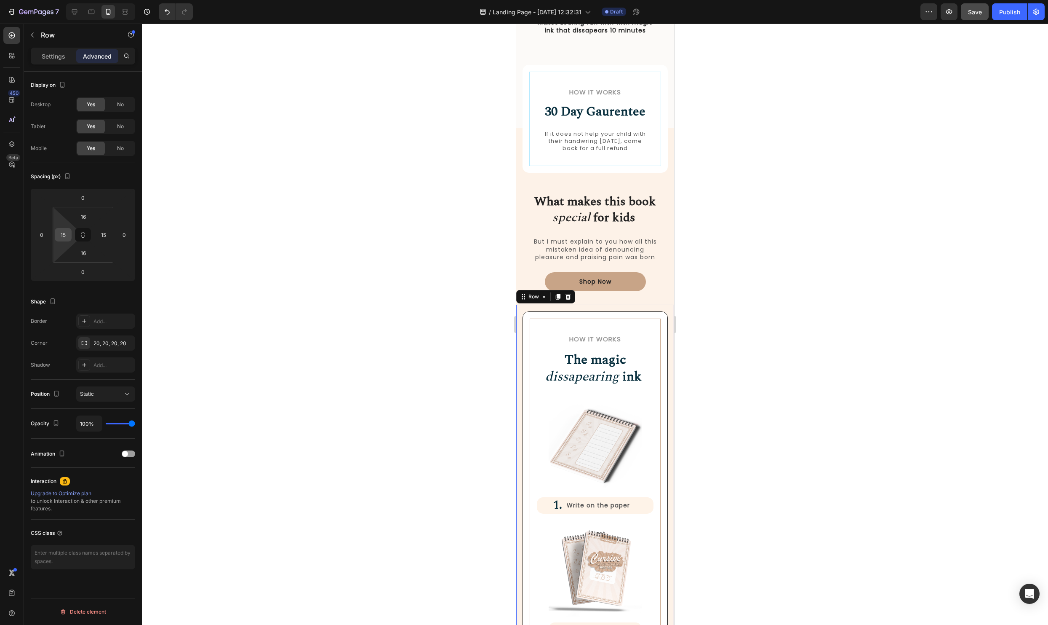
click at [70, 231] on div "15" at bounding box center [63, 234] width 17 height 13
click at [68, 233] on input "15" at bounding box center [63, 234] width 13 height 13
type input "2"
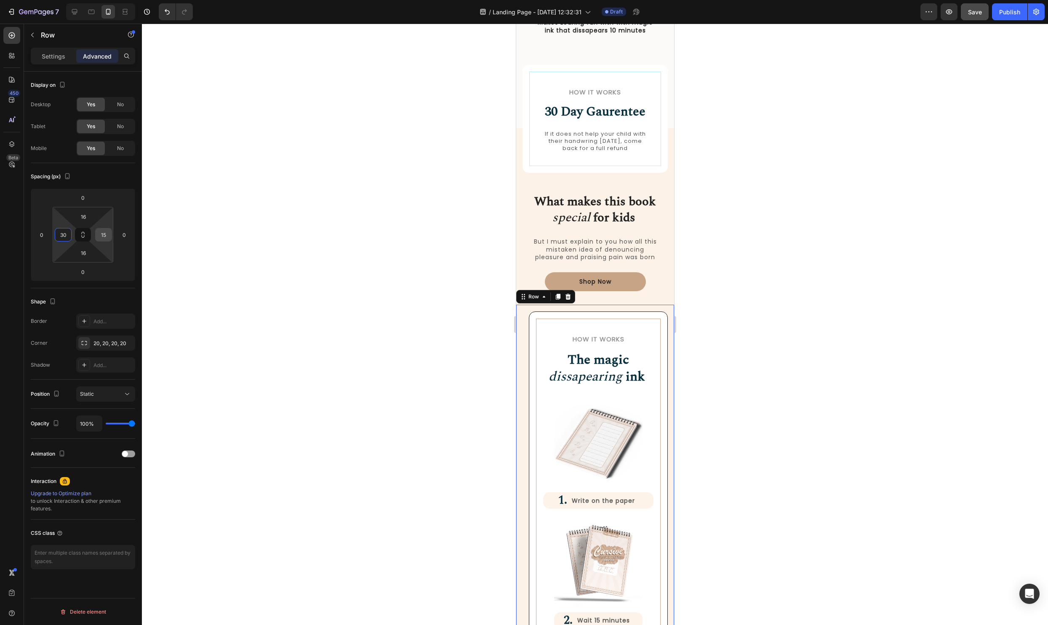
type input "30"
click at [108, 233] on input "15" at bounding box center [103, 234] width 13 height 13
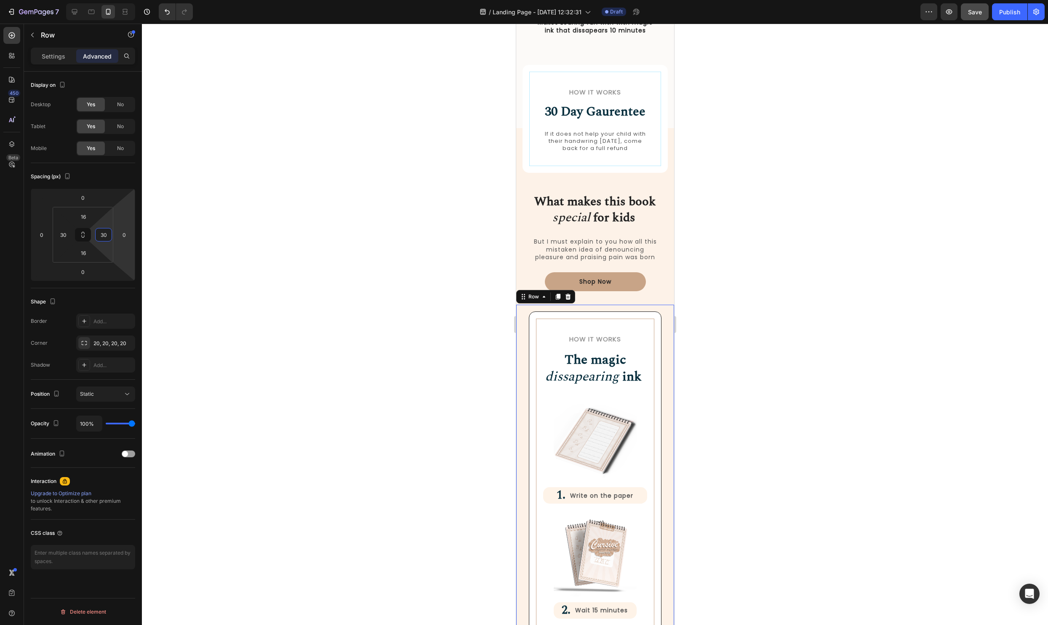
type input "30"
click at [900, 363] on div at bounding box center [595, 324] width 906 height 601
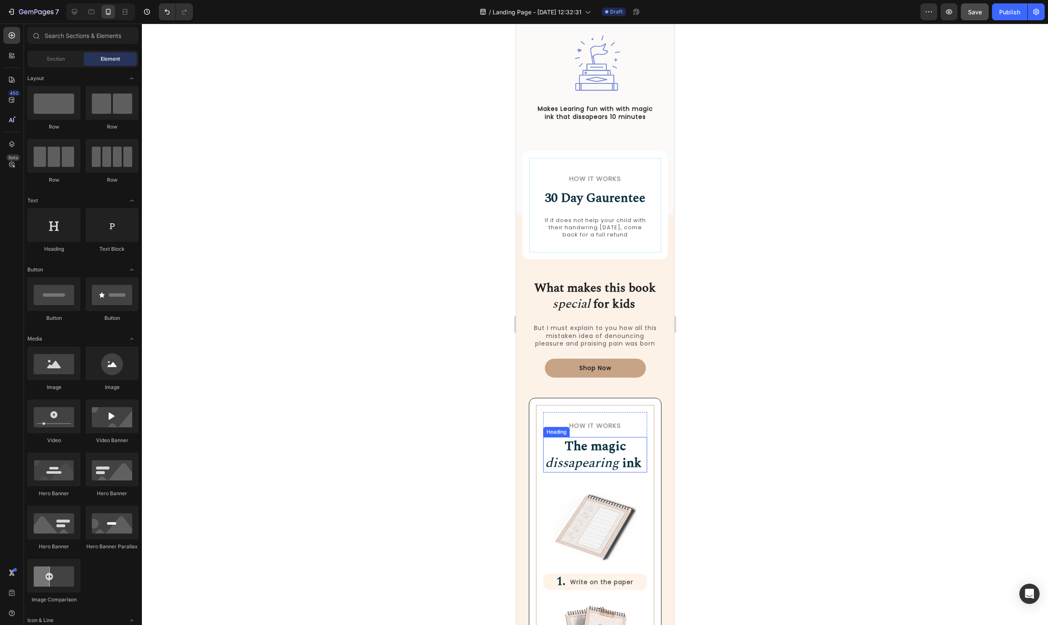
scroll to position [677, 0]
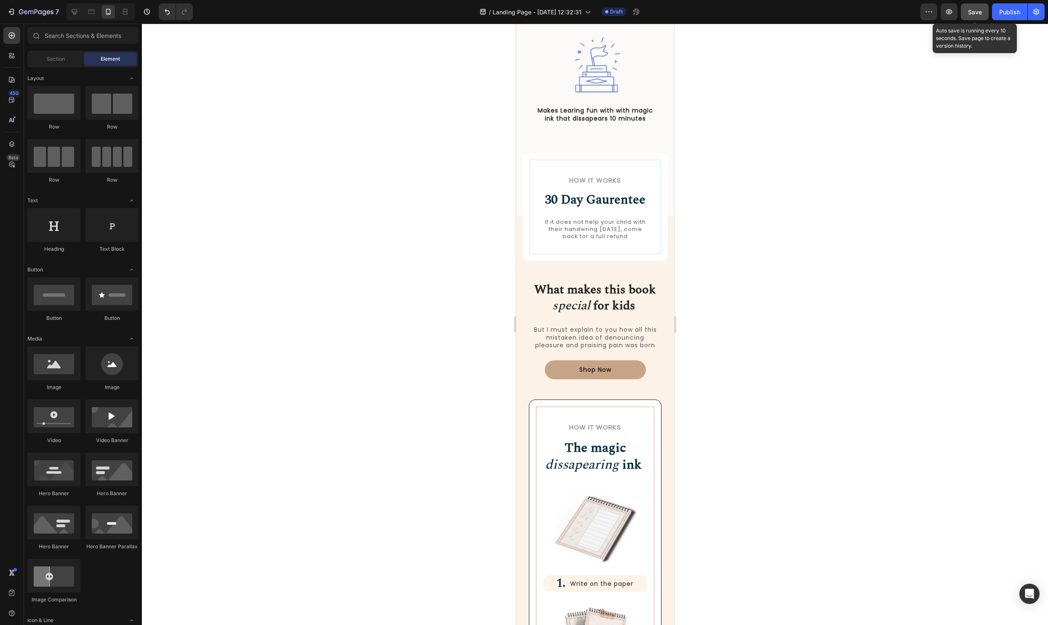
click at [970, 10] on span "Save" at bounding box center [975, 11] width 14 height 7
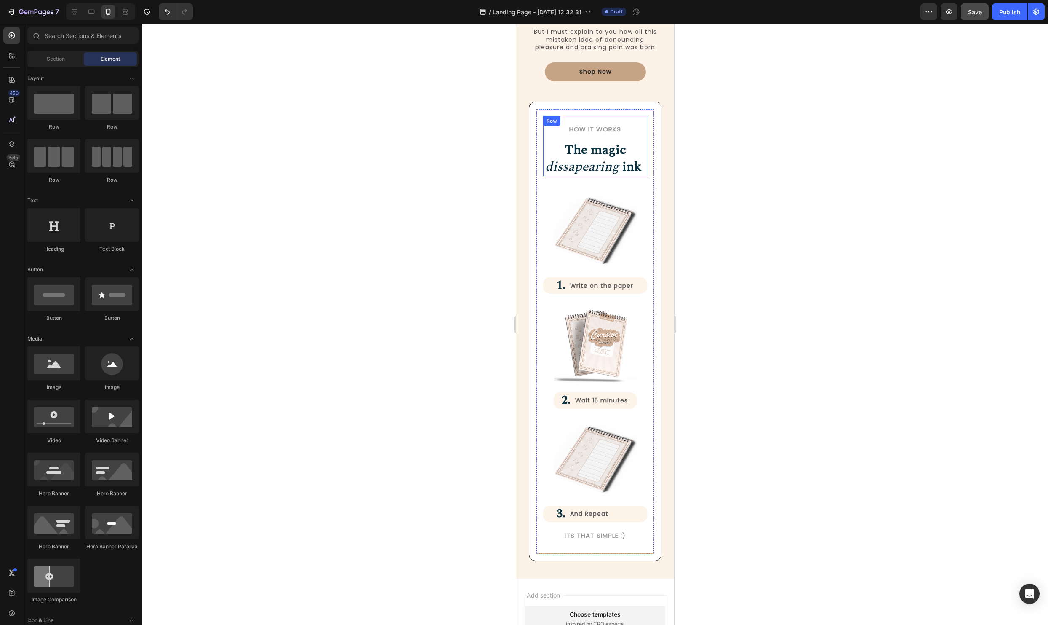
scroll to position [1059, 0]
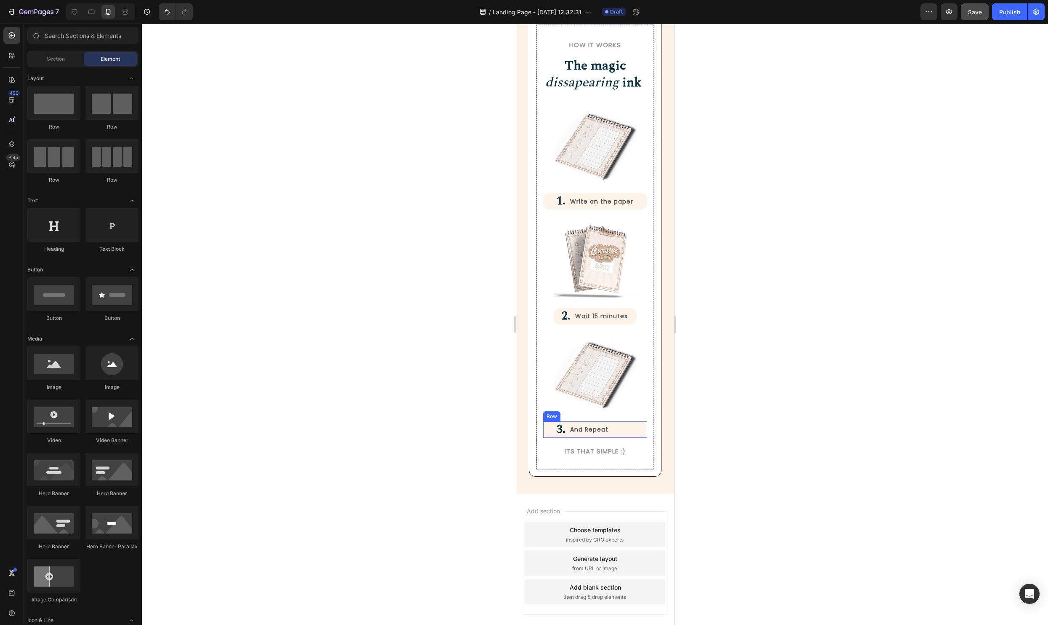
click at [643, 434] on div "And Repeat Text Block" at bounding box center [608, 429] width 78 height 16
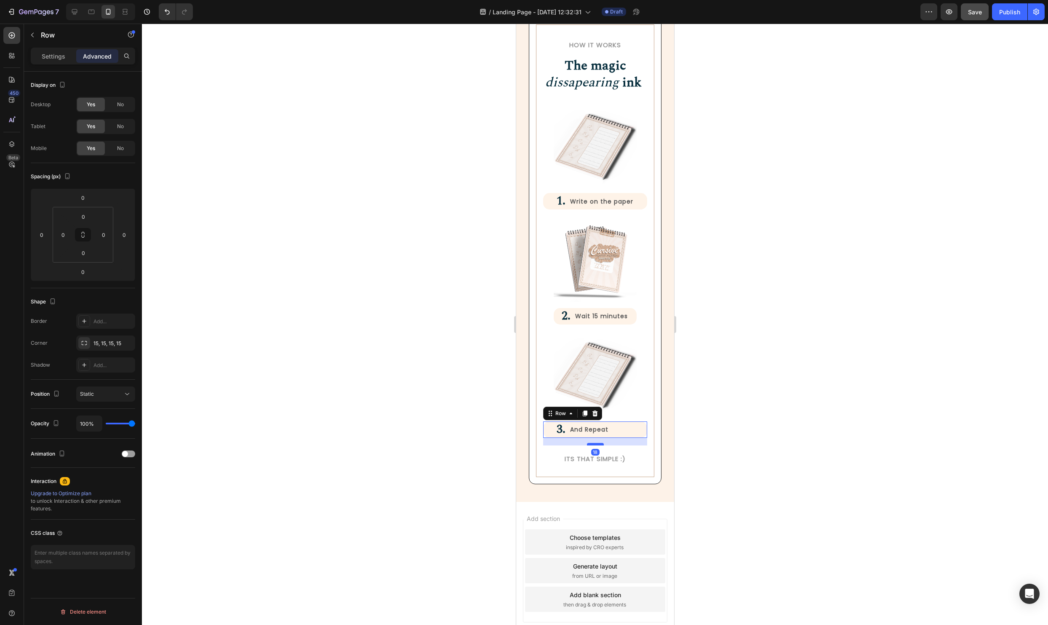
drag, startPoint x: 599, startPoint y: 437, endPoint x: 600, endPoint y: 444, distance: 7.6
click at [600, 444] on div at bounding box center [595, 444] width 17 height 3
type input "18"
click at [780, 451] on div at bounding box center [595, 324] width 906 height 601
click at [609, 462] on h2 "Its that simple :)" at bounding box center [595, 459] width 104 height 10
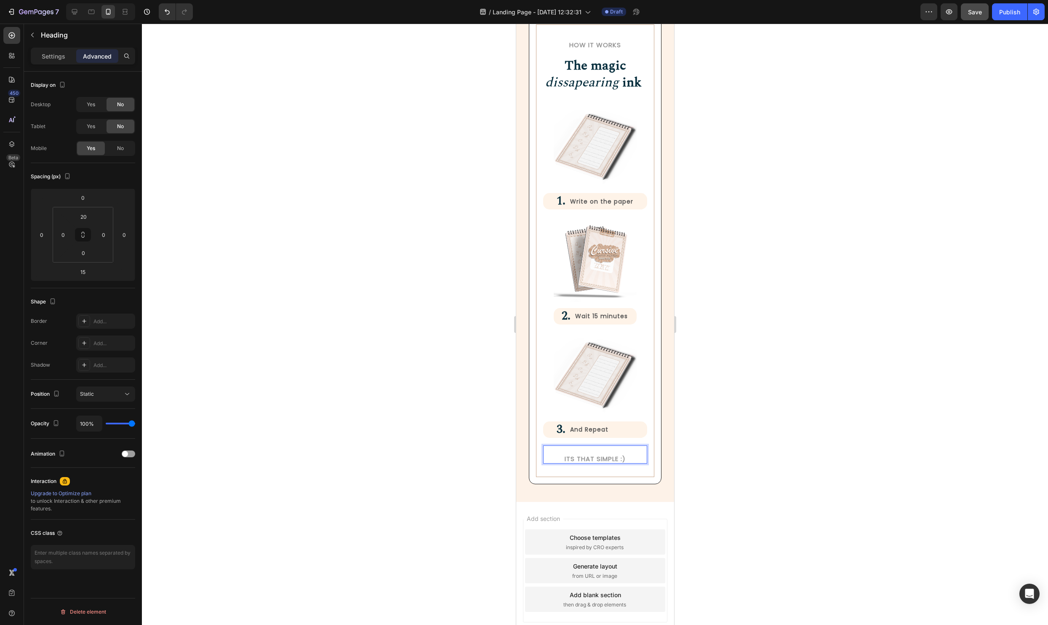
click at [627, 455] on h2 "Its that simple :)" at bounding box center [595, 459] width 104 height 10
drag, startPoint x: 629, startPoint y: 458, endPoint x: 505, endPoint y: 452, distance: 123.6
click at [54, 53] on p "Settings" at bounding box center [54, 56] width 24 height 9
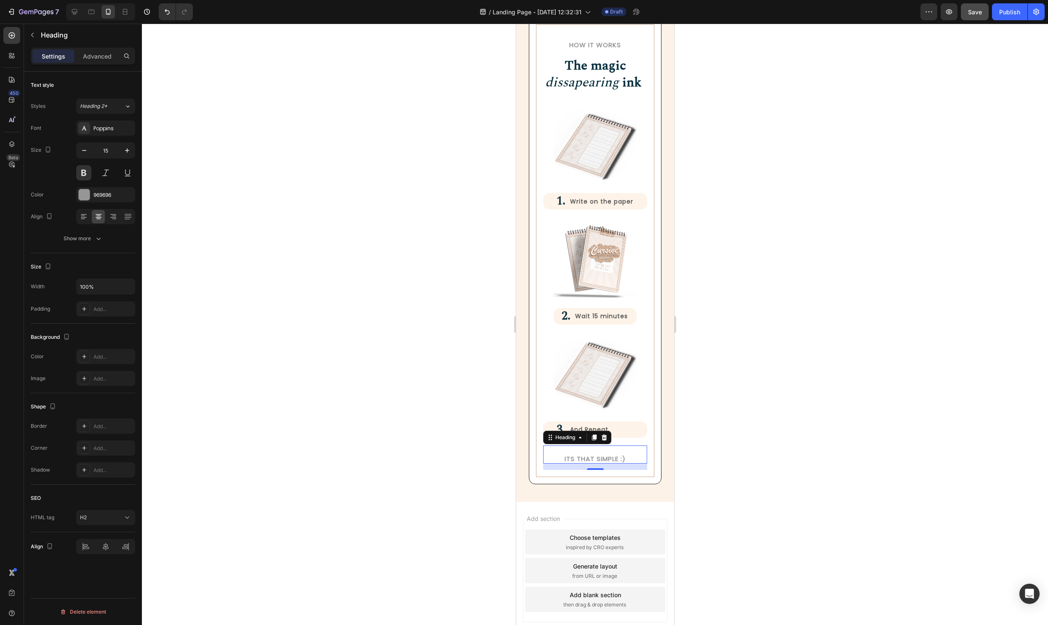
drag, startPoint x: 86, startPoint y: 149, endPoint x: 100, endPoint y: 157, distance: 15.9
click at [86, 149] on icon "button" at bounding box center [84, 150] width 8 height 8
type input "14"
click at [776, 409] on div at bounding box center [595, 324] width 906 height 601
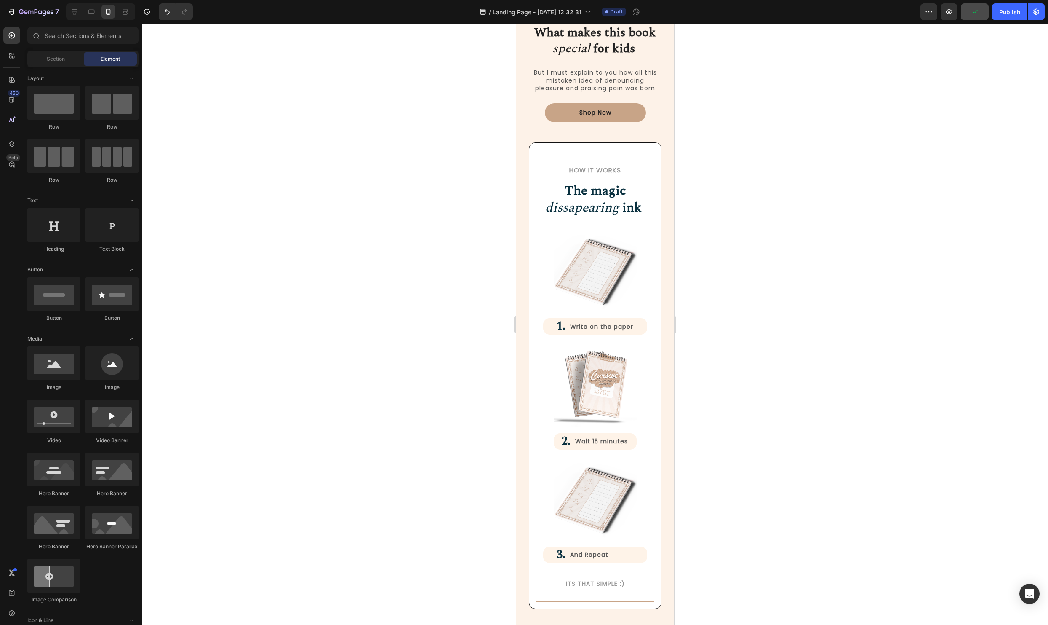
scroll to position [1115, 0]
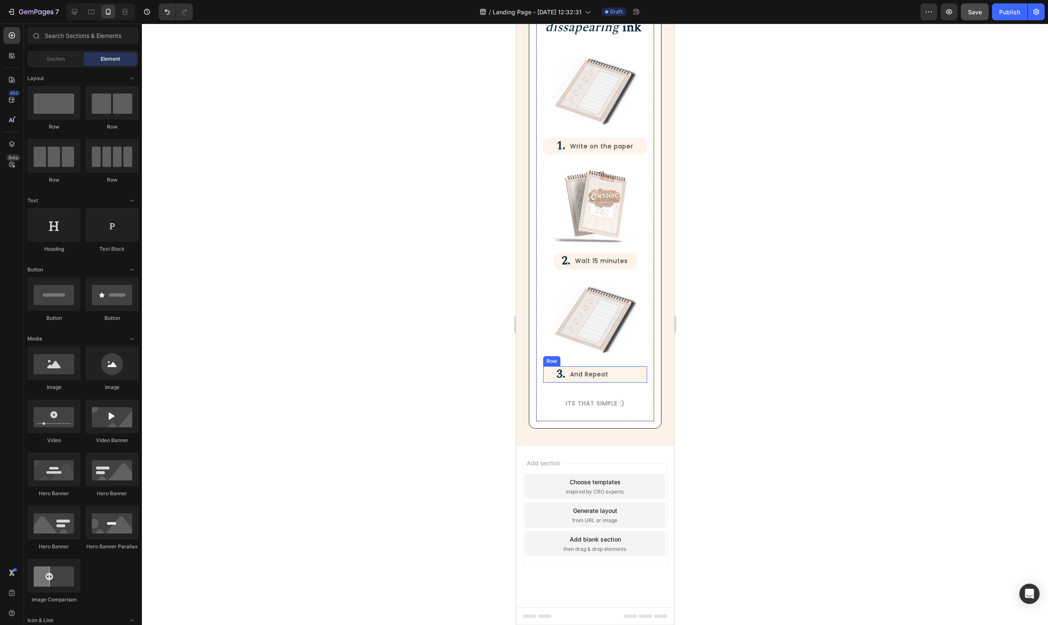
click at [614, 379] on div "And Repeat Text Block" at bounding box center [608, 374] width 78 height 16
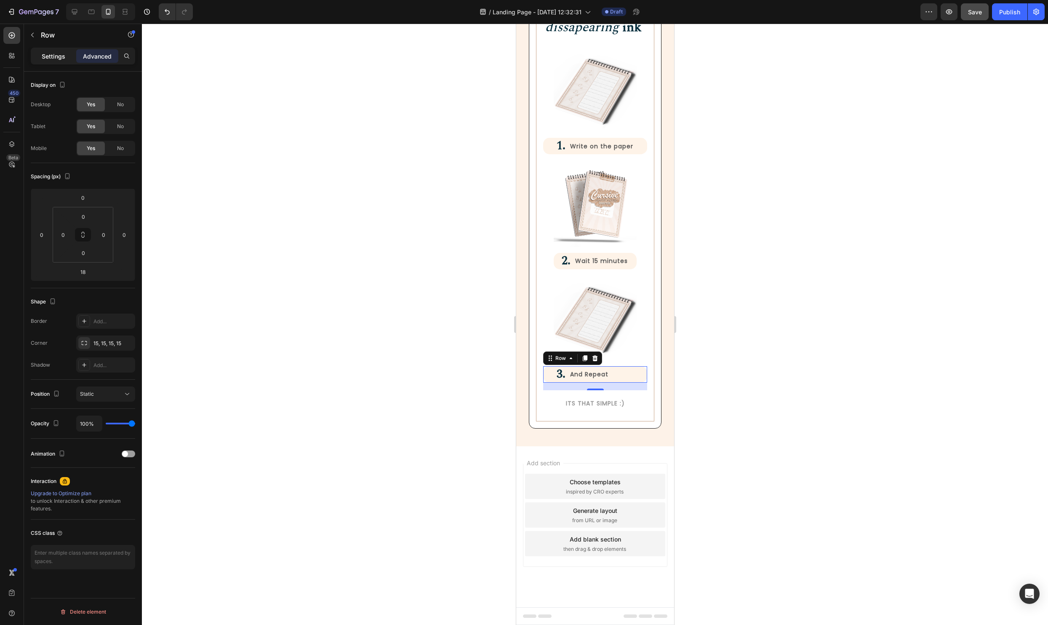
click at [55, 57] on p "Settings" at bounding box center [54, 56] width 24 height 9
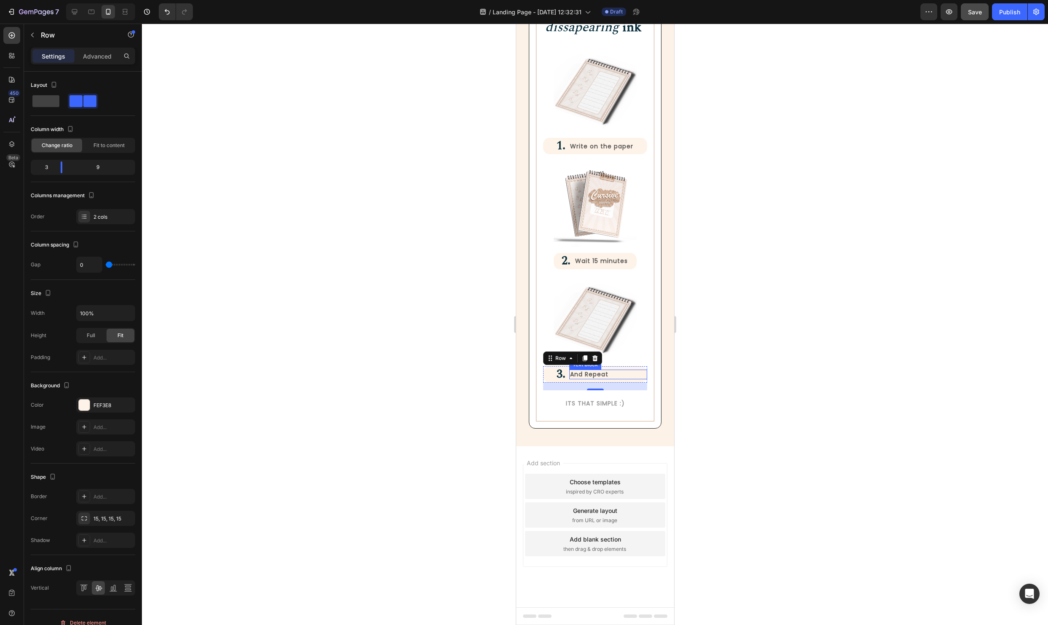
click at [577, 370] on p "And Repeat" at bounding box center [608, 374] width 76 height 8
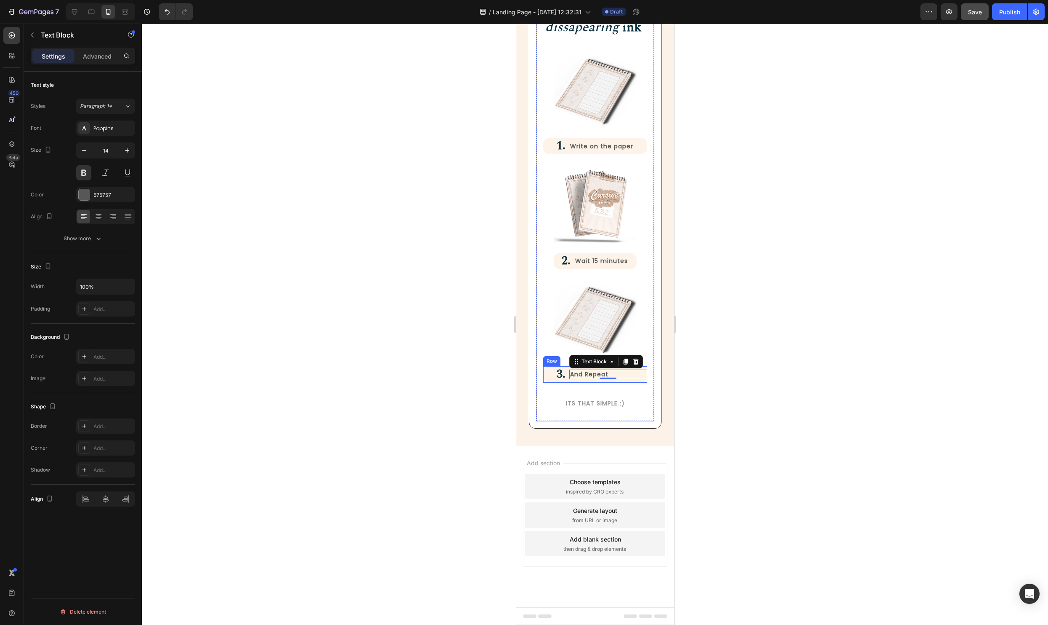
click at [570, 381] on div "And Repeat Text Block 0" at bounding box center [608, 374] width 78 height 16
click at [623, 377] on p "And Repeat" at bounding box center [608, 374] width 76 height 8
click at [601, 262] on p "Wait 15 minutes" at bounding box center [605, 261] width 61 height 8
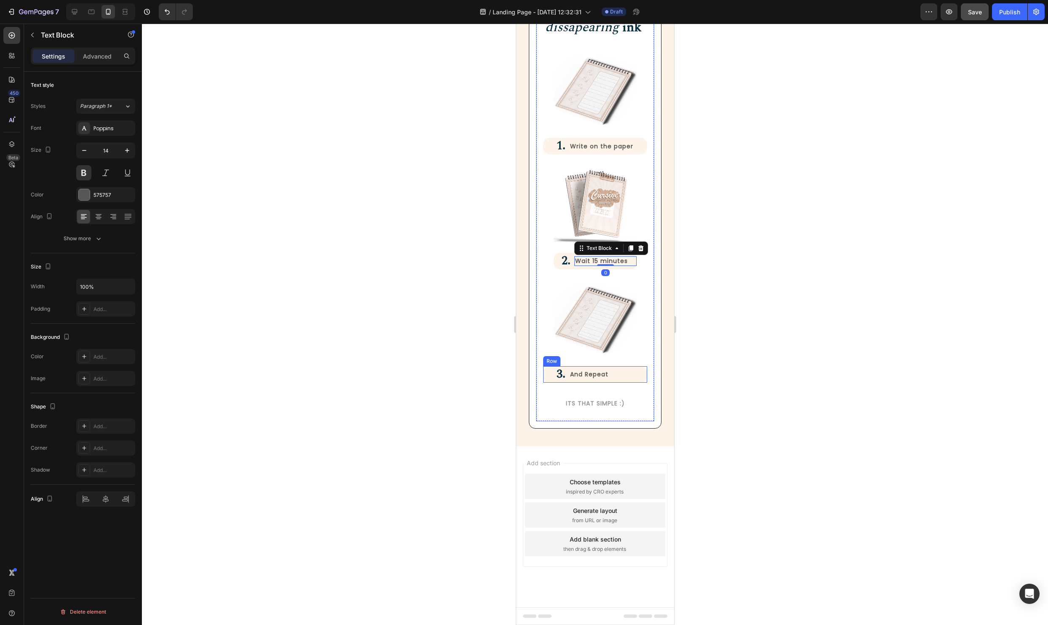
click at [600, 375] on p "And Repeat" at bounding box center [608, 374] width 76 height 8
click at [567, 381] on h2 "3." at bounding box center [556, 374] width 26 height 16
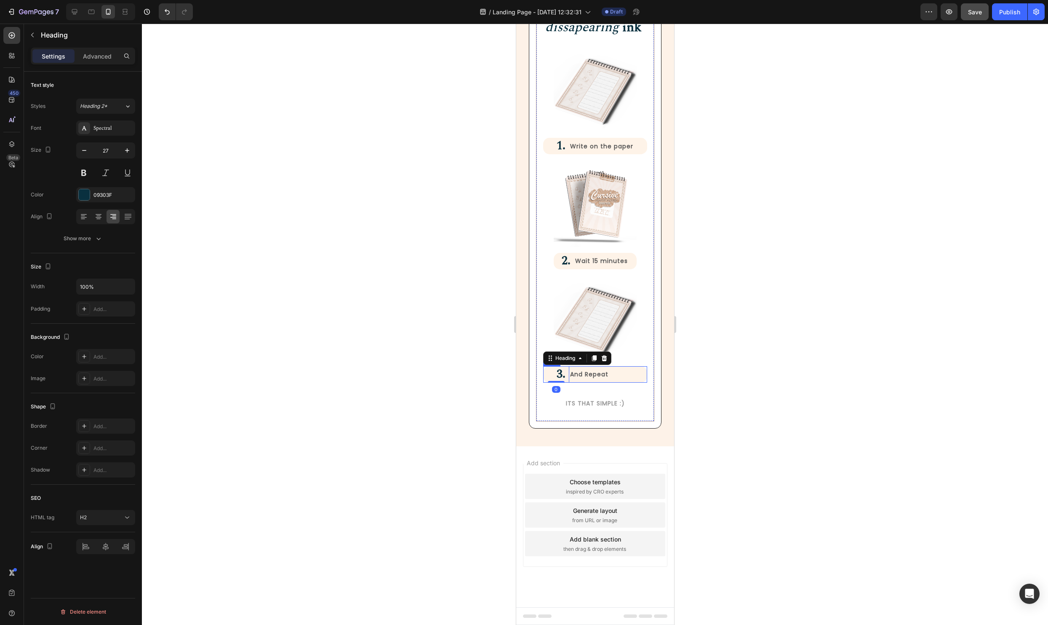
click at [570, 381] on div "And Repeat Text Block" at bounding box center [608, 374] width 78 height 16
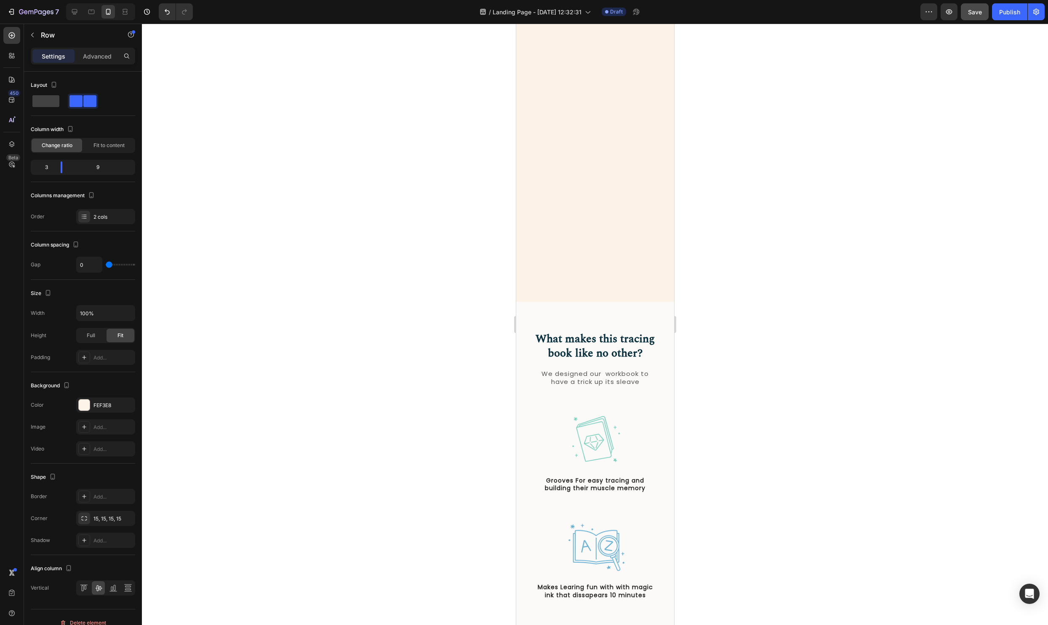
scroll to position [0, 0]
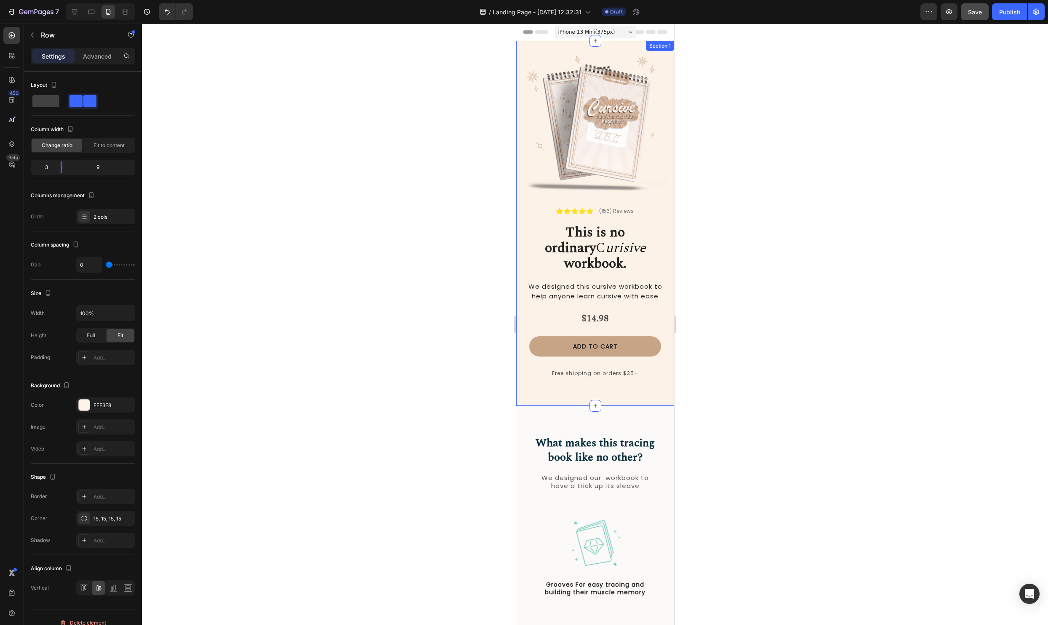
click at [546, 51] on div "Image Icon Icon Icon Icon Icon Icon List (156) Reviews Text Block Row This is n…" at bounding box center [595, 223] width 158 height 365
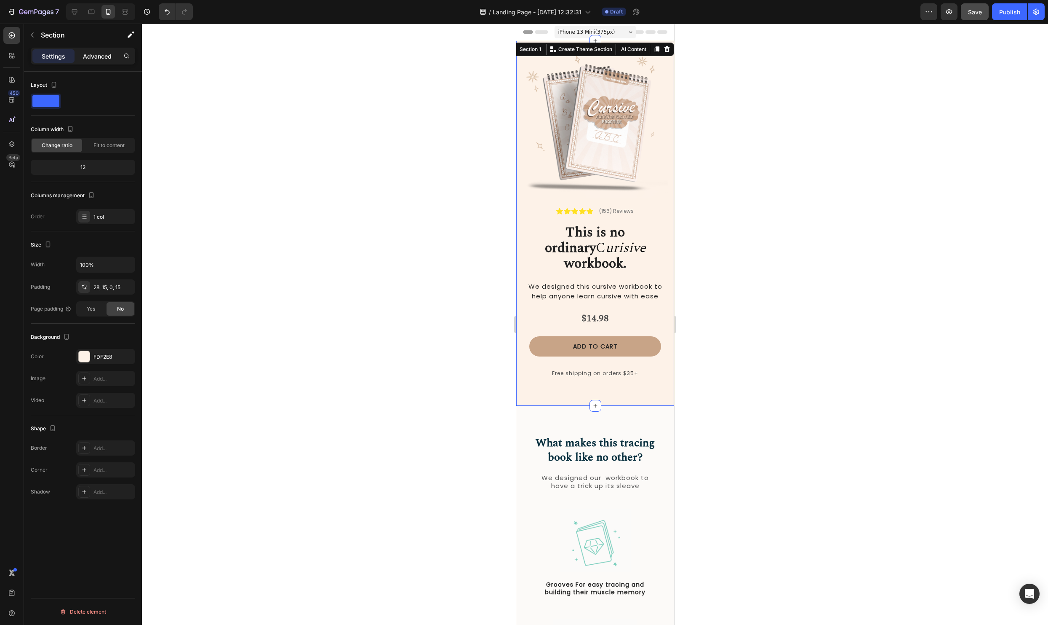
click at [102, 53] on p "Advanced" at bounding box center [97, 56] width 29 height 9
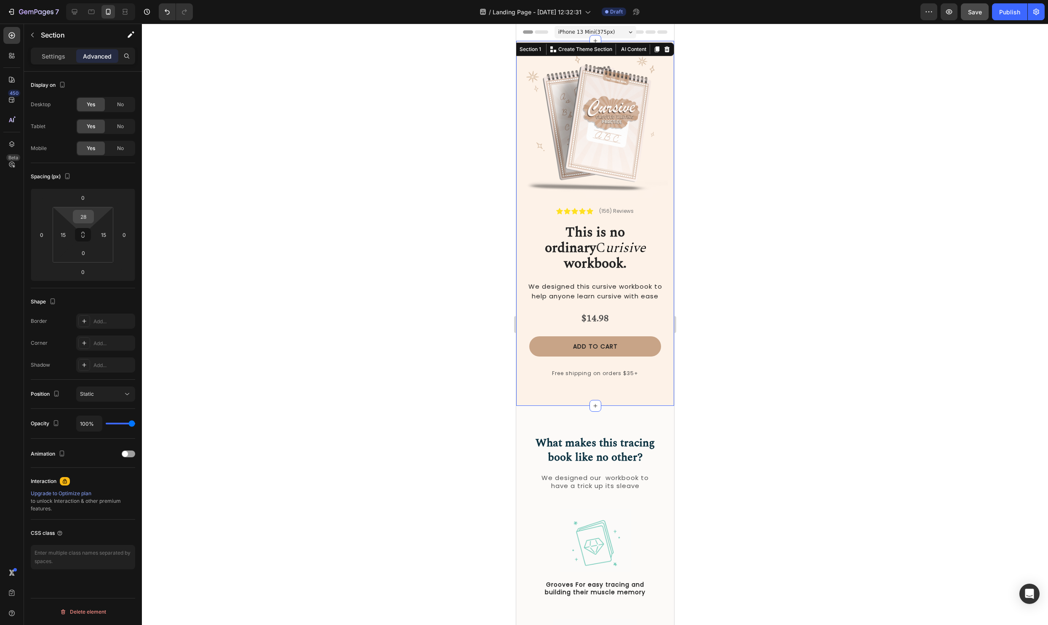
click at [88, 216] on input "28" at bounding box center [83, 216] width 17 height 13
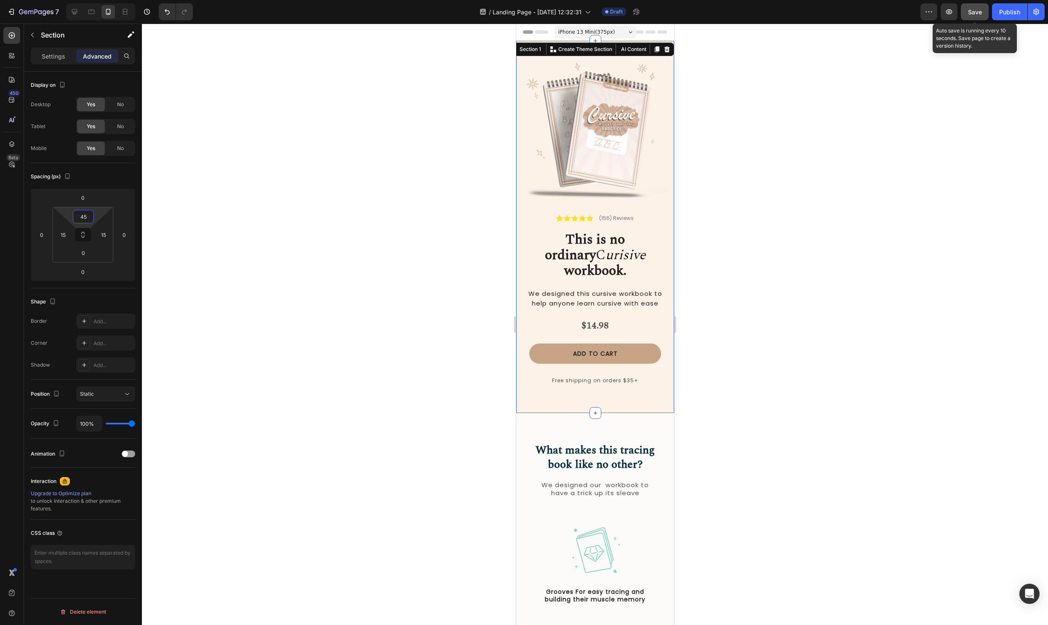
type input "45"
click at [970, 13] on span "Save" at bounding box center [975, 11] width 14 height 7
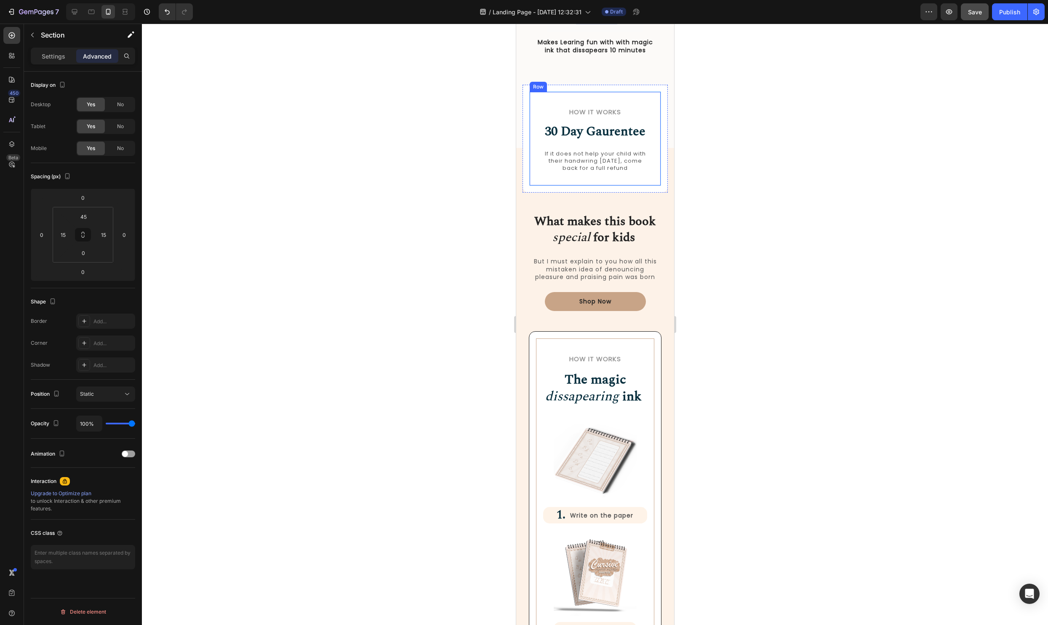
scroll to position [778, 0]
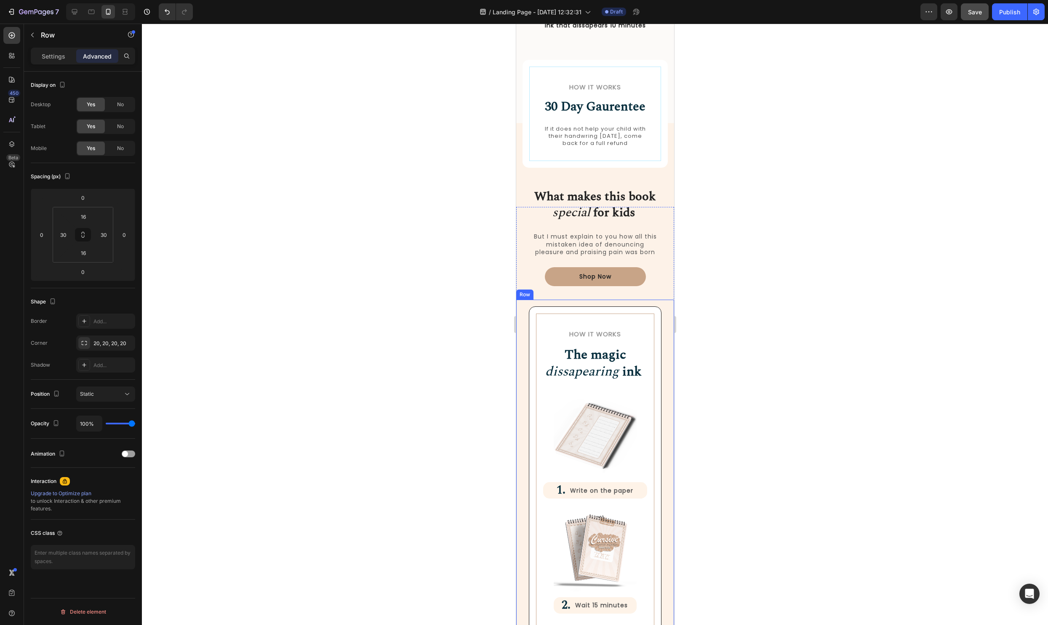
click at [664, 437] on div "How it Works Heading The magic dissapearing ink Heading Row Image 1. Heading Wr…" at bounding box center [595, 539] width 158 height 480
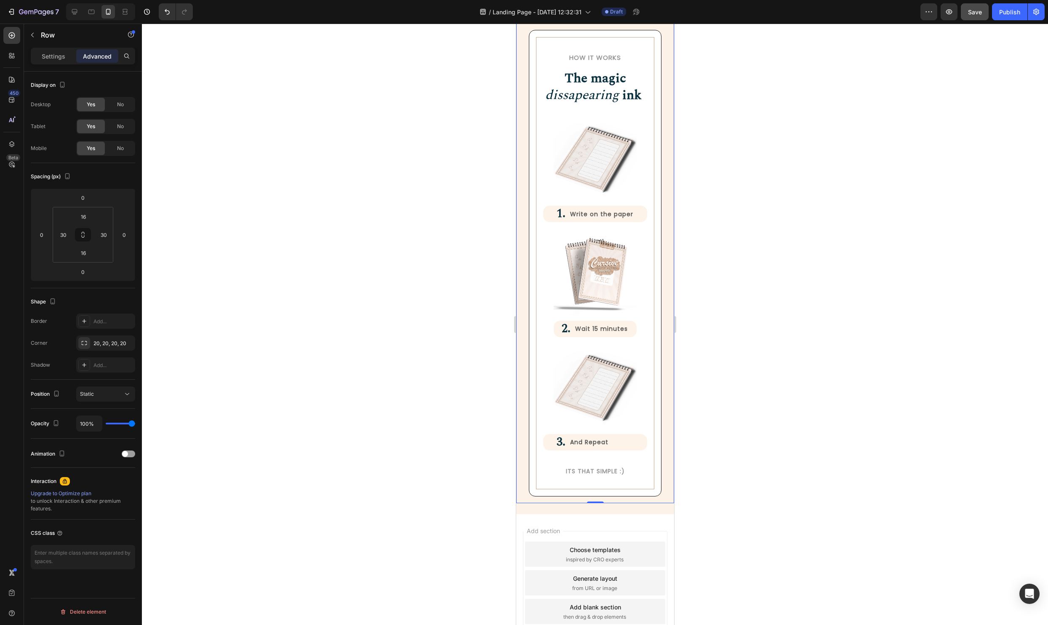
scroll to position [1046, 0]
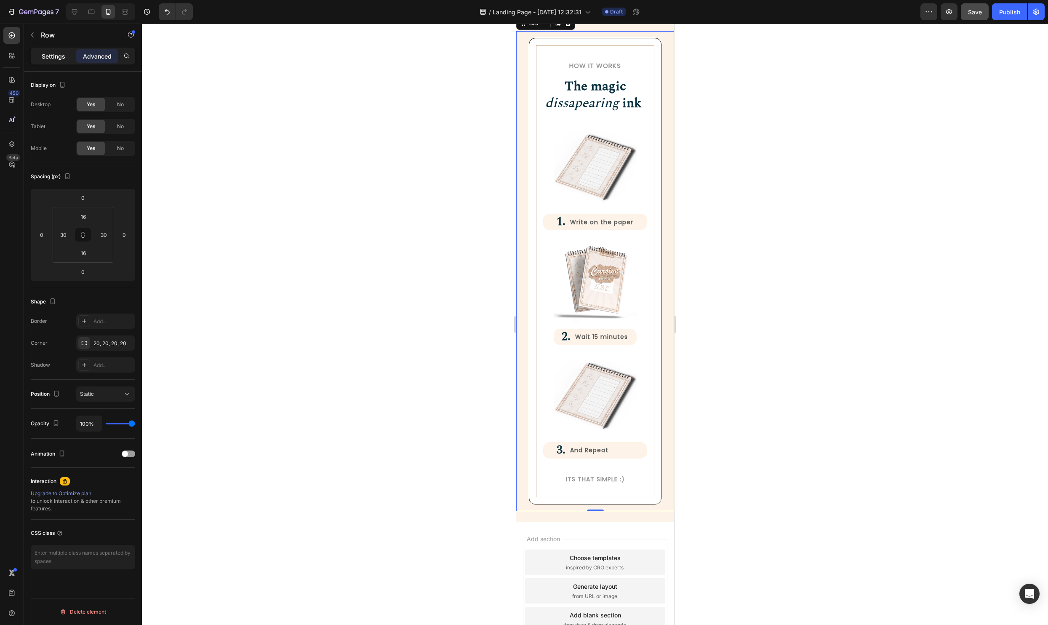
click at [43, 54] on p "Settings" at bounding box center [54, 56] width 24 height 9
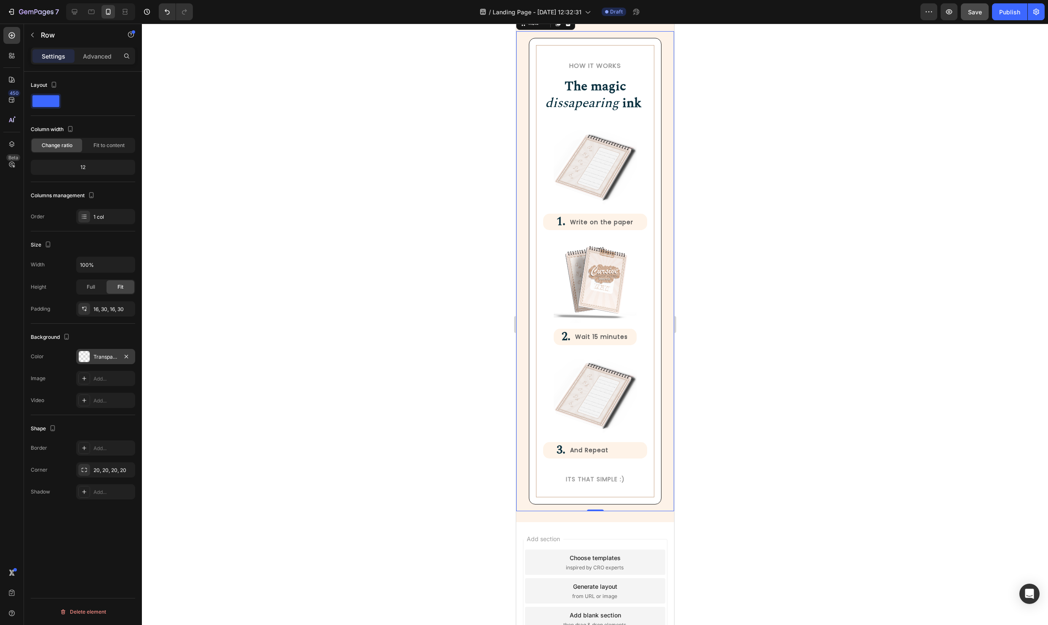
click at [81, 355] on div at bounding box center [84, 356] width 11 height 11
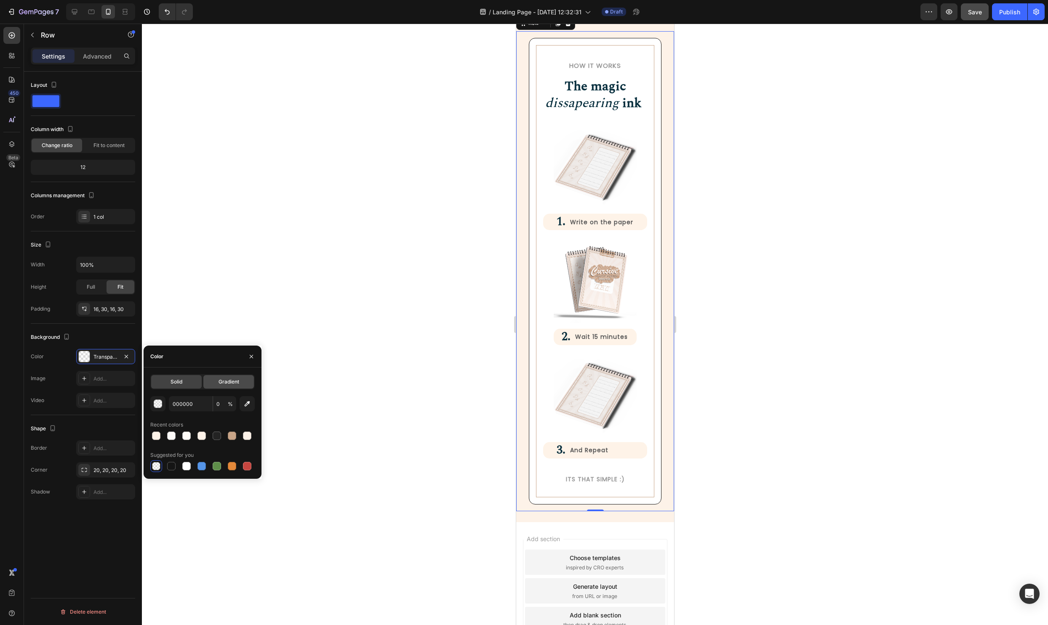
click at [235, 376] on div "Gradient" at bounding box center [228, 381] width 51 height 13
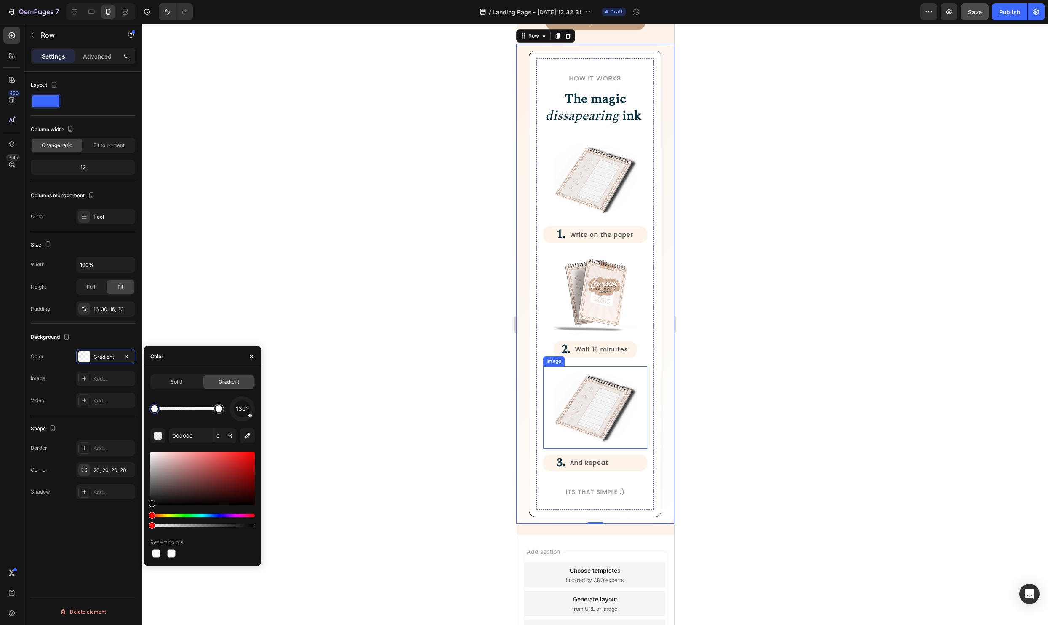
scroll to position [1035, 0]
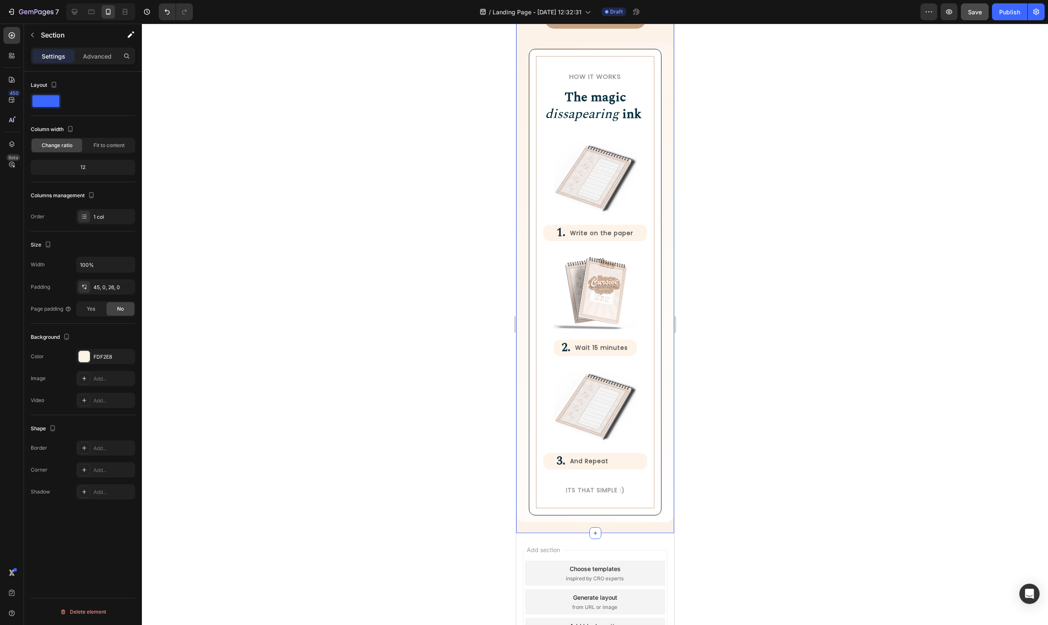
click at [613, 526] on div "What makes this book special for kids Heading But I must explain to you how all…" at bounding box center [595, 240] width 158 height 583
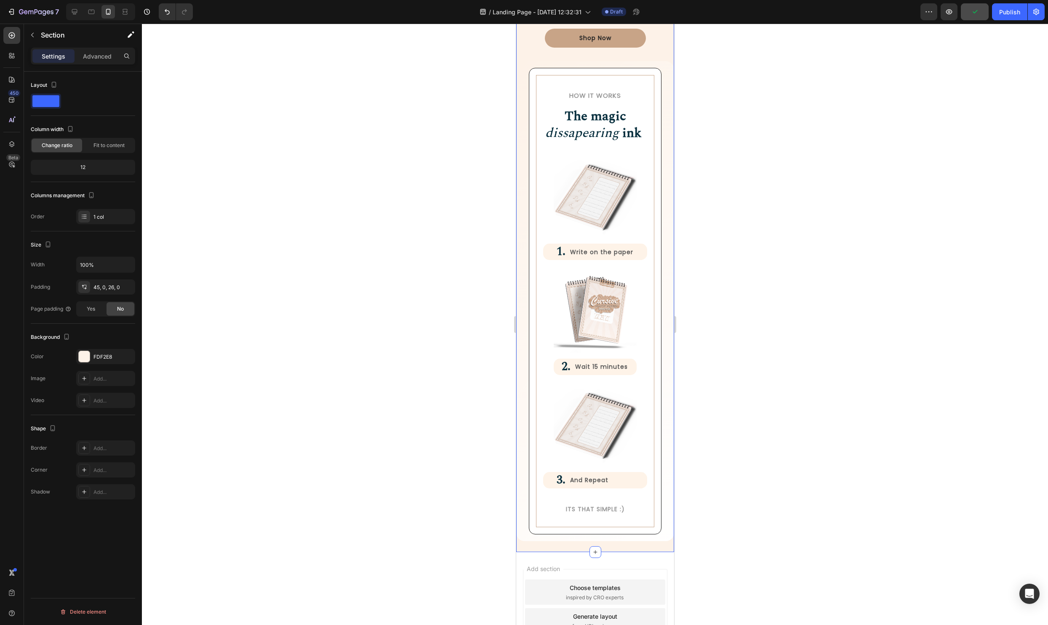
scroll to position [1051, 0]
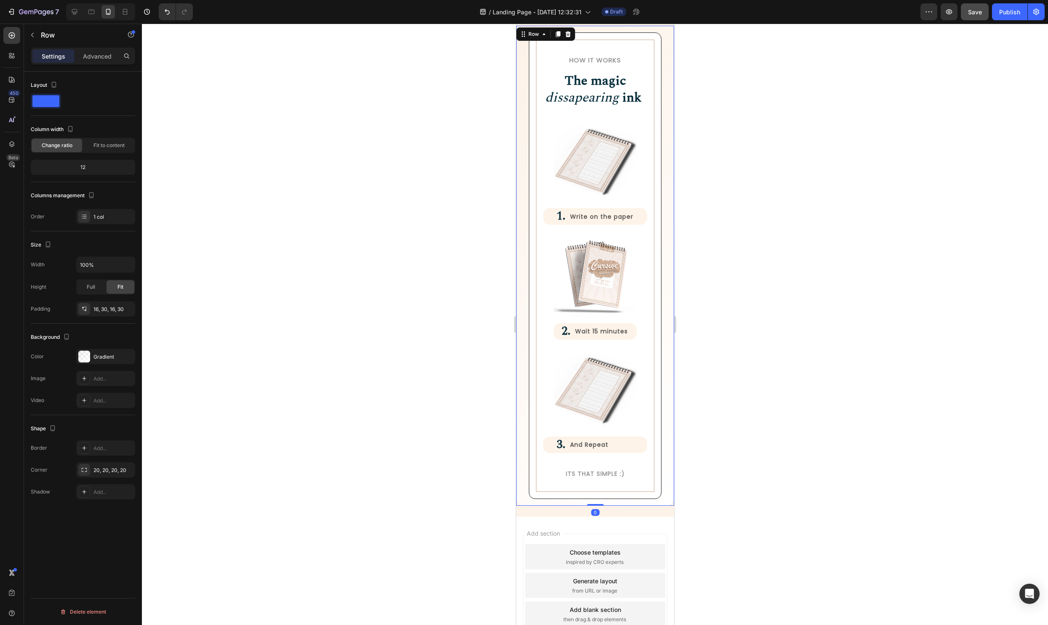
click at [521, 492] on div "How it Works Heading The magic dissapearing ink Heading Row Image 1. Heading Wr…" at bounding box center [595, 266] width 158 height 480
click at [89, 359] on div at bounding box center [84, 356] width 12 height 12
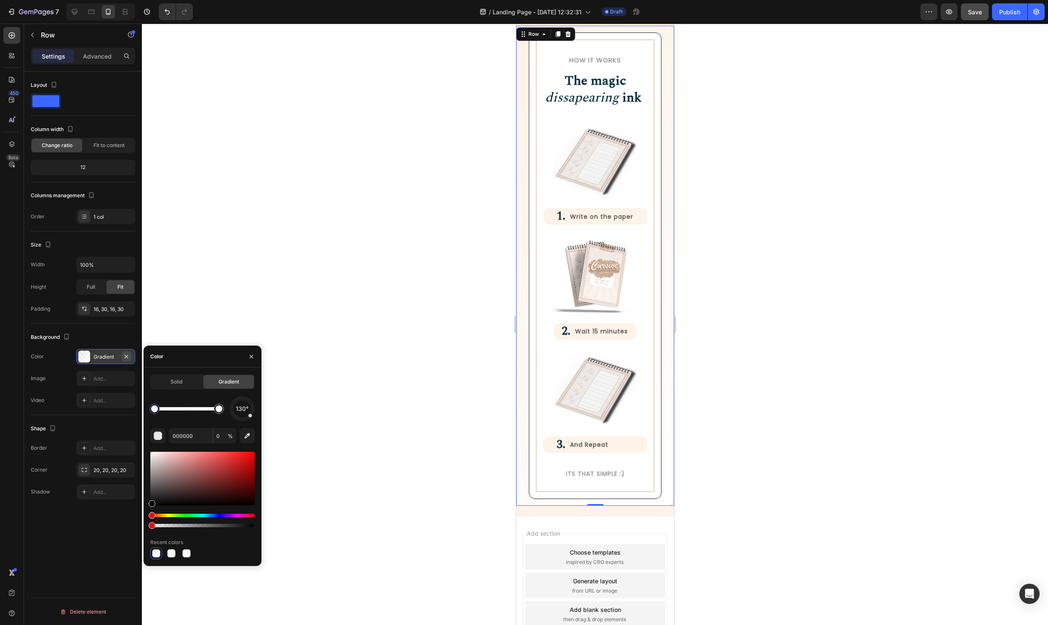
click at [124, 356] on icon "button" at bounding box center [126, 356] width 7 height 7
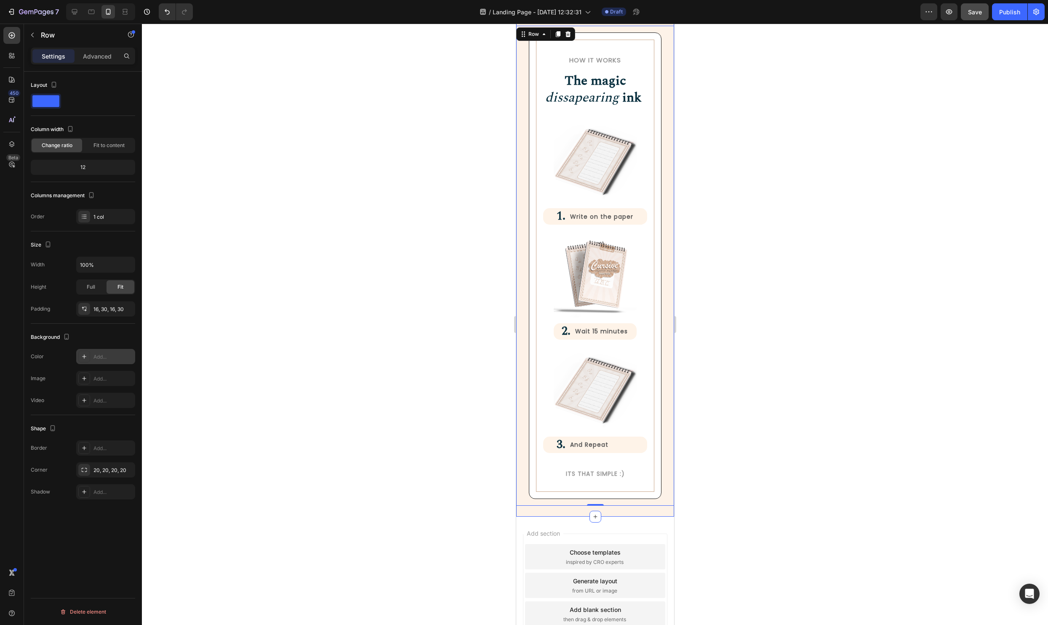
click at [539, 510] on div "What makes this book special for kids Heading But I must explain to you how all…" at bounding box center [595, 224] width 158 height 583
click at [83, 353] on div at bounding box center [84, 356] width 11 height 11
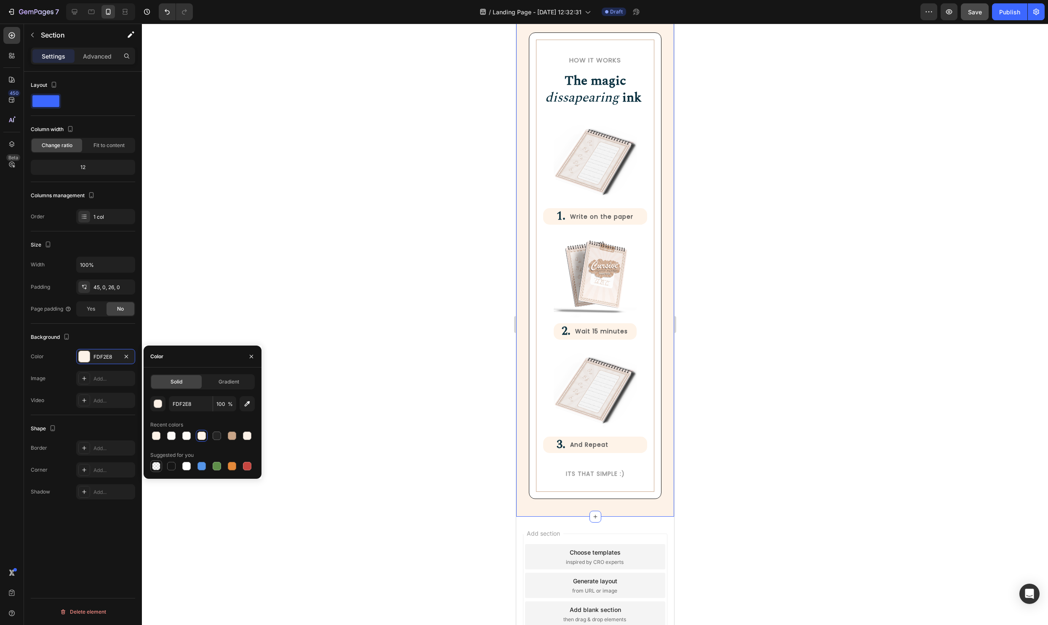
click at [157, 467] on div at bounding box center [156, 466] width 8 height 8
type input "000000"
type input "0"
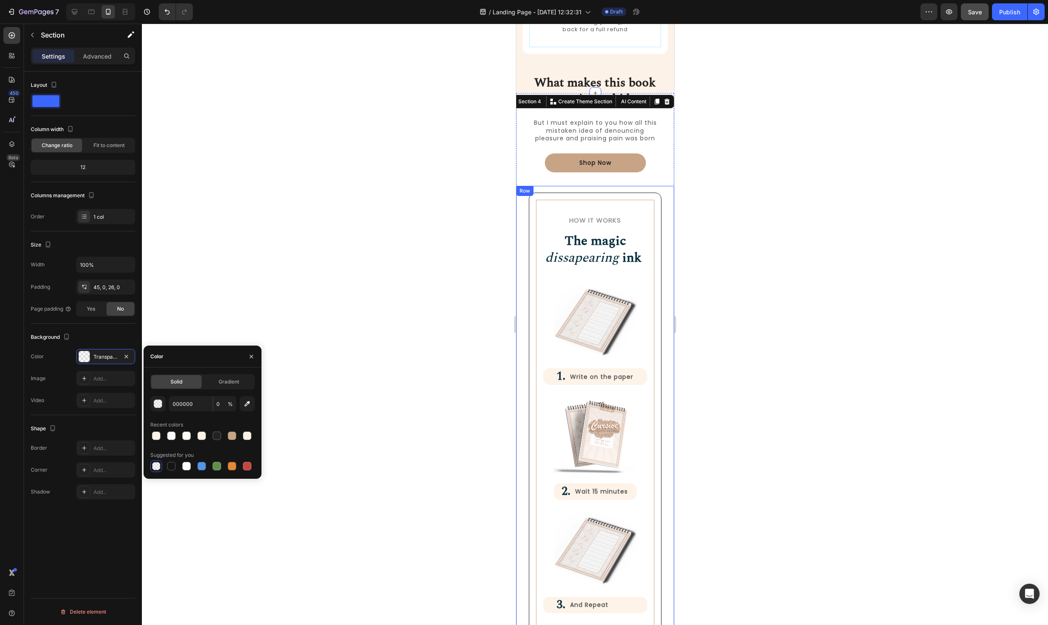
scroll to position [896, 0]
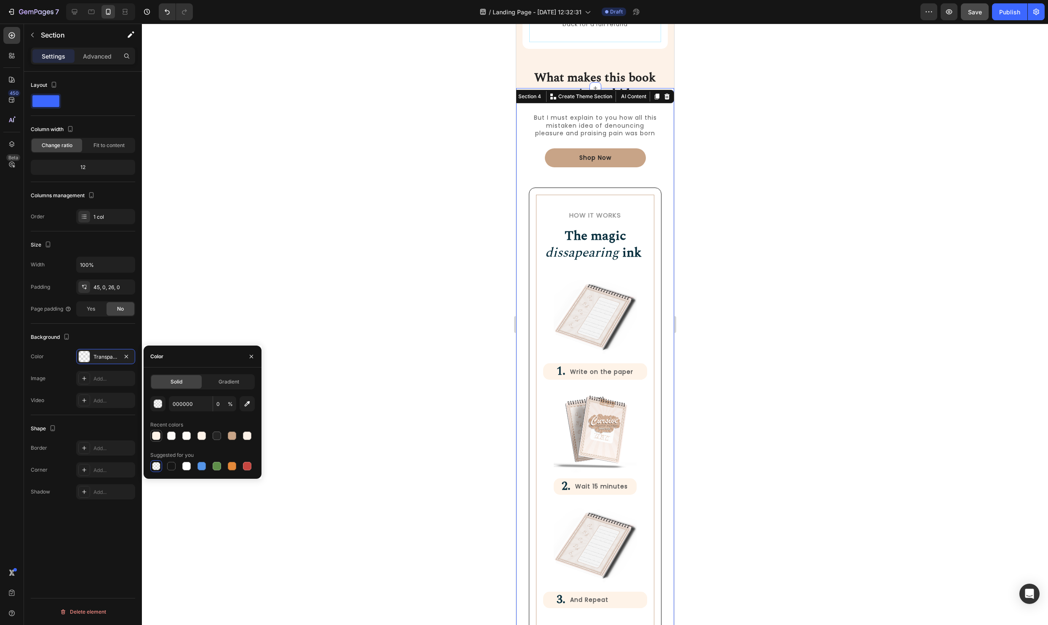
click at [155, 432] on div at bounding box center [156, 435] width 8 height 8
type input "FEF3E8"
type input "100"
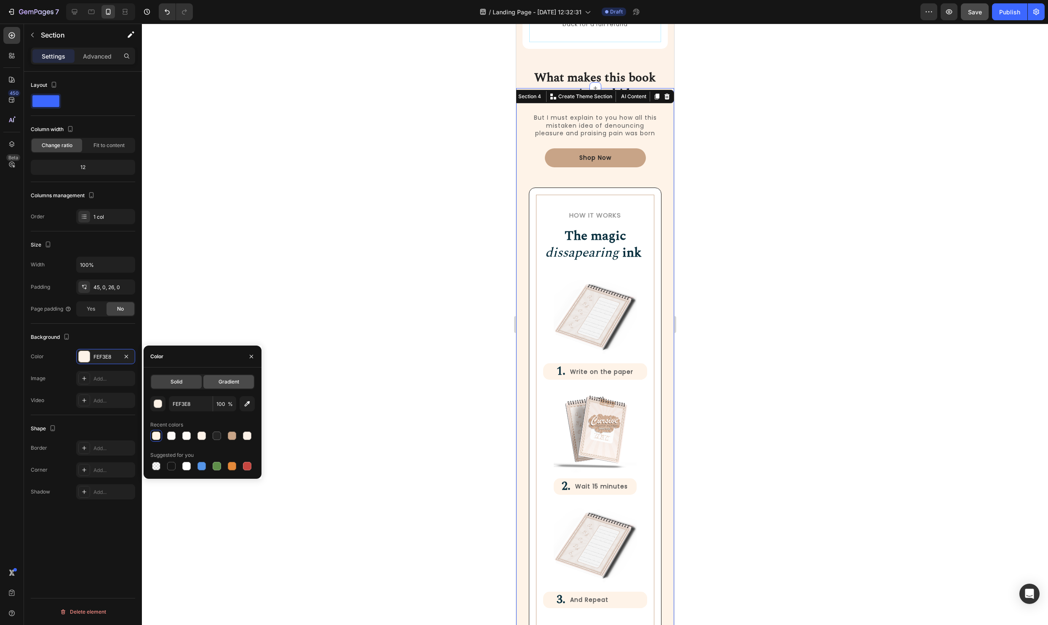
click at [225, 383] on span "Gradient" at bounding box center [229, 382] width 21 height 8
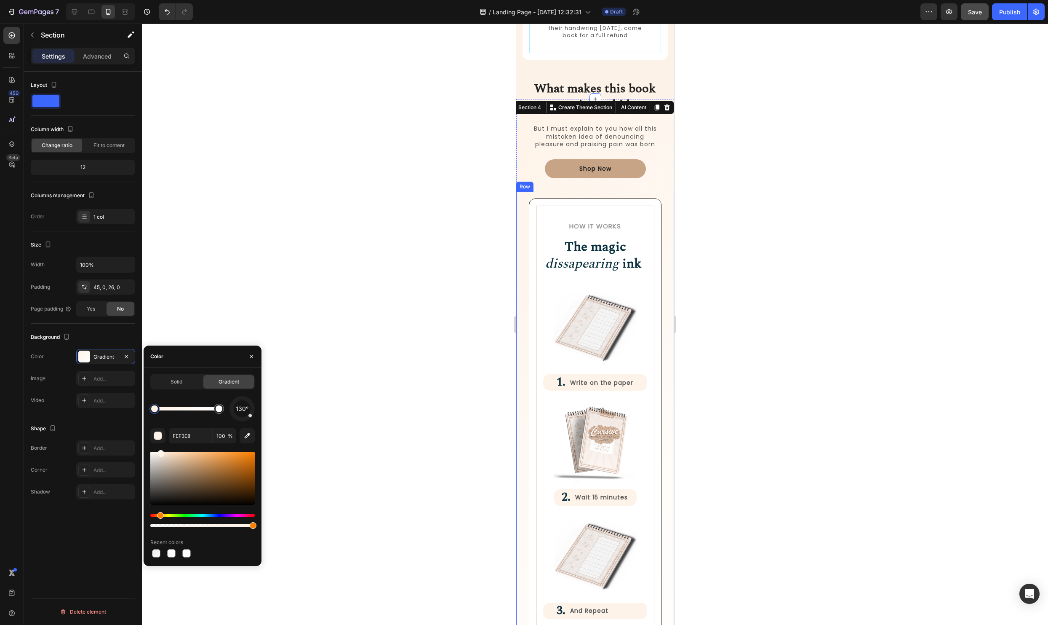
scroll to position [880, 0]
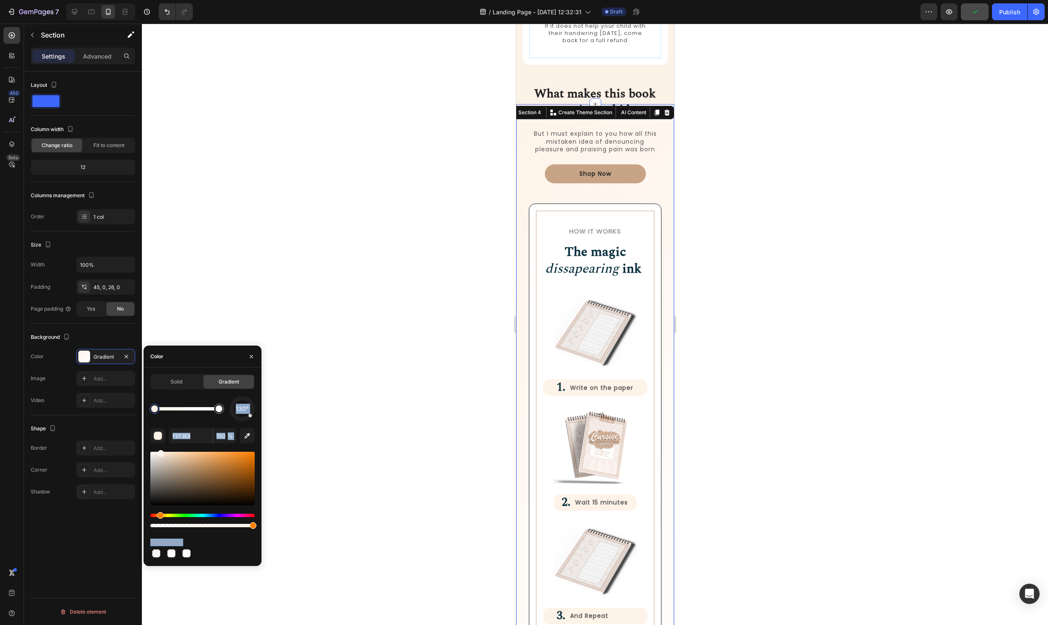
drag, startPoint x: 251, startPoint y: 419, endPoint x: 271, endPoint y: 409, distance: 22.6
click at [268, 0] on div "7 Version history / Landing Page - Aug 26, 12:32:31 Draft Preview Publish 450 B…" at bounding box center [524, 0] width 1048 height 0
click at [215, 423] on div "130° FEF3E8 100 % Recent colors" at bounding box center [202, 477] width 104 height 163
drag, startPoint x: 251, startPoint y: 416, endPoint x: 262, endPoint y: 391, distance: 26.8
click at [262, 0] on div "7 Version history / Landing Page - Aug 26, 12:32:31 Draft Preview Save Publish …" at bounding box center [524, 0] width 1048 height 0
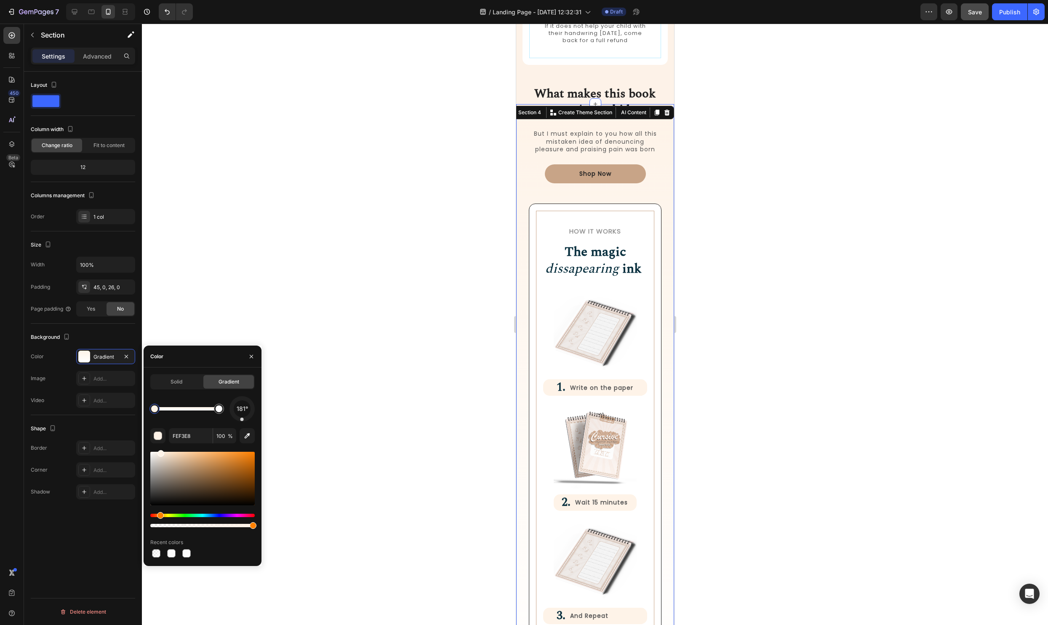
drag, startPoint x: 245, startPoint y: 407, endPoint x: 242, endPoint y: 427, distance: 20.1
click at [242, 427] on div "181° FEF3E8 100 % Recent colors" at bounding box center [202, 477] width 104 height 163
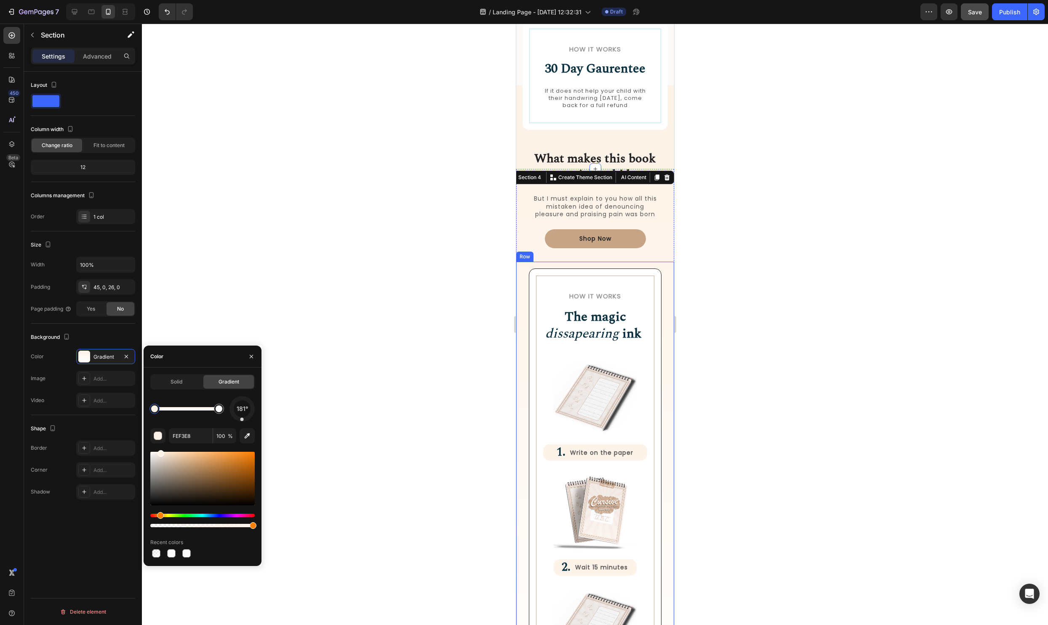
scroll to position [815, 0]
click at [974, 11] on span "Save" at bounding box center [975, 11] width 14 height 7
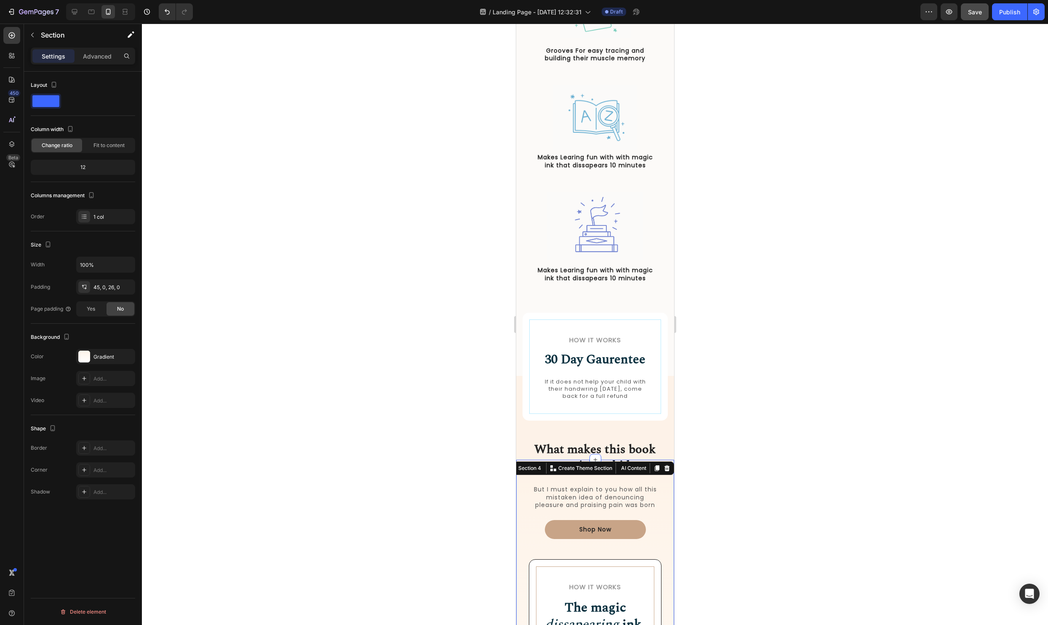
scroll to position [524, 0]
click at [85, 354] on div at bounding box center [84, 356] width 12 height 12
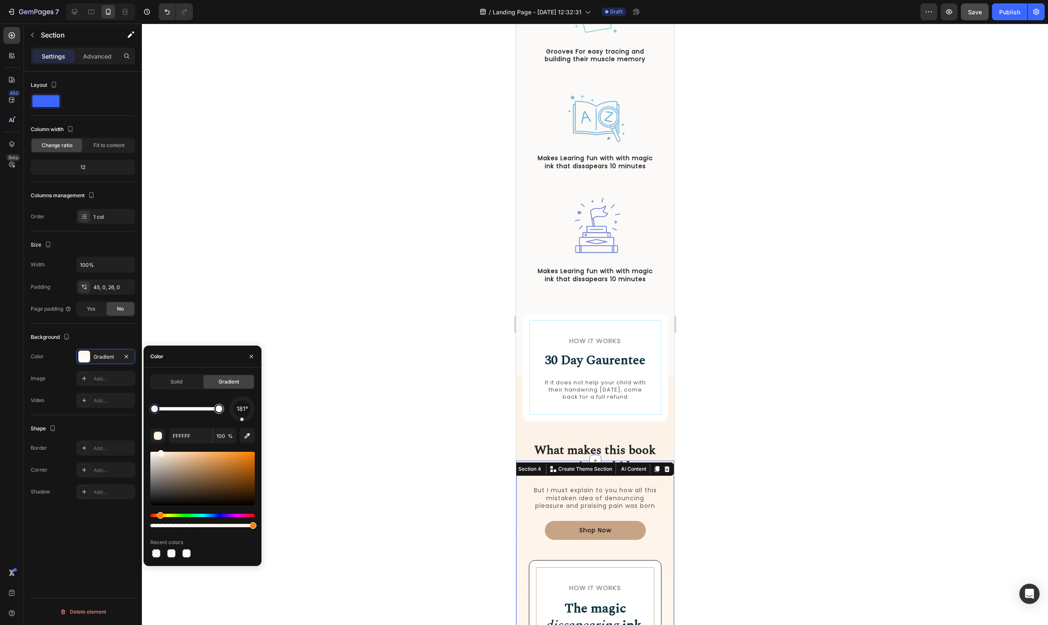
click at [221, 412] on div at bounding box center [219, 409] width 10 height 10
click at [219, 406] on div at bounding box center [219, 408] width 7 height 7
click at [247, 435] on icon "button" at bounding box center [247, 435] width 8 height 8
type input "FCFAF8"
drag, startPoint x: 252, startPoint y: 433, endPoint x: 438, endPoint y: 327, distance: 213.9
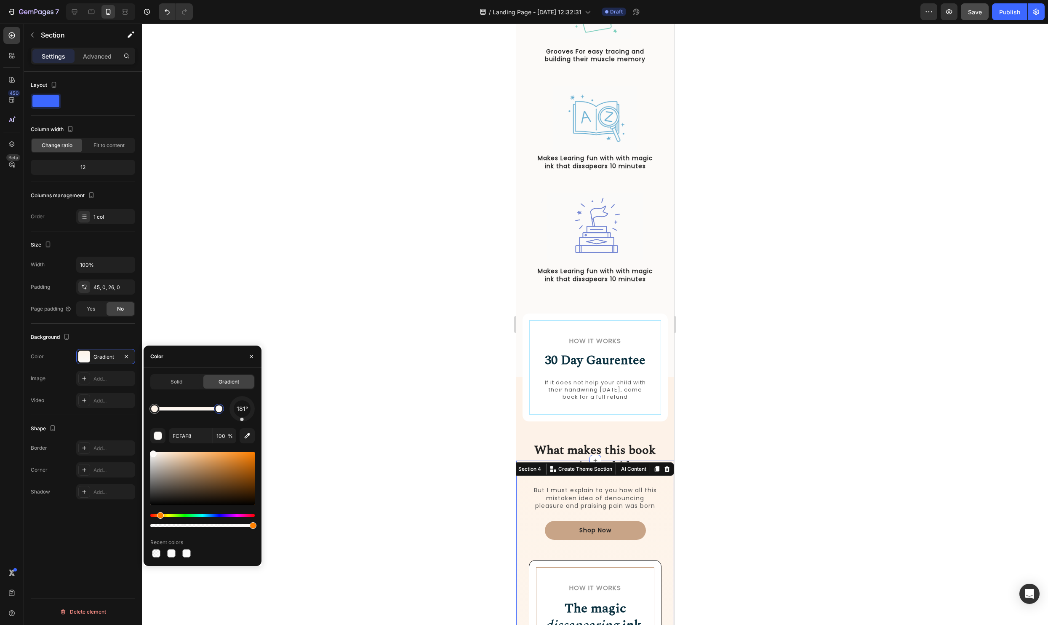
click at [252, 434] on button "button" at bounding box center [247, 435] width 15 height 15
click at [257, 357] on button "button" at bounding box center [251, 356] width 13 height 13
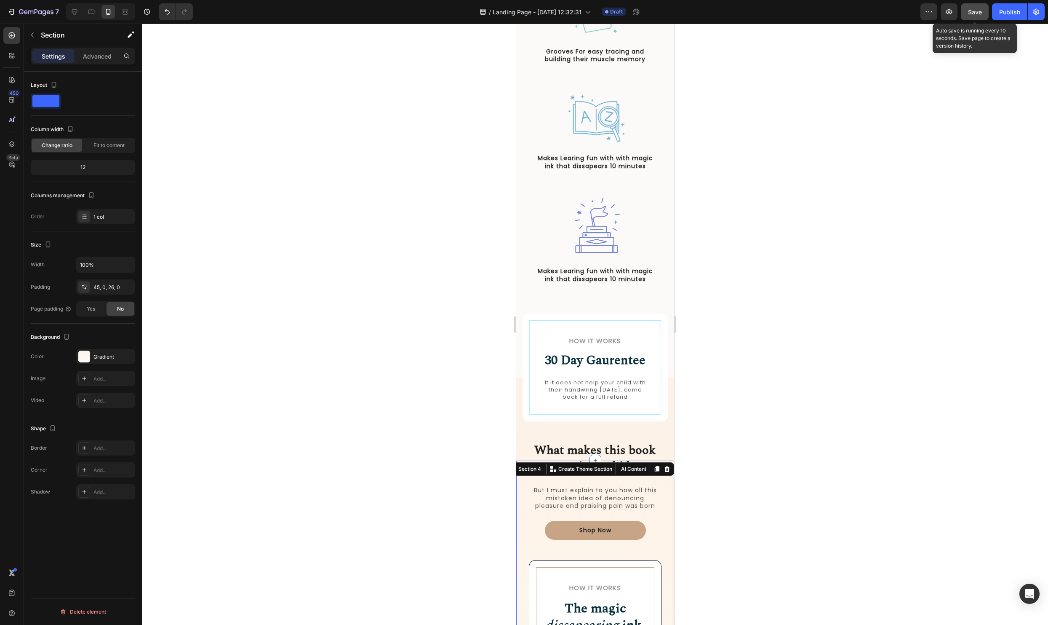
click at [977, 13] on span "Save" at bounding box center [975, 11] width 14 height 7
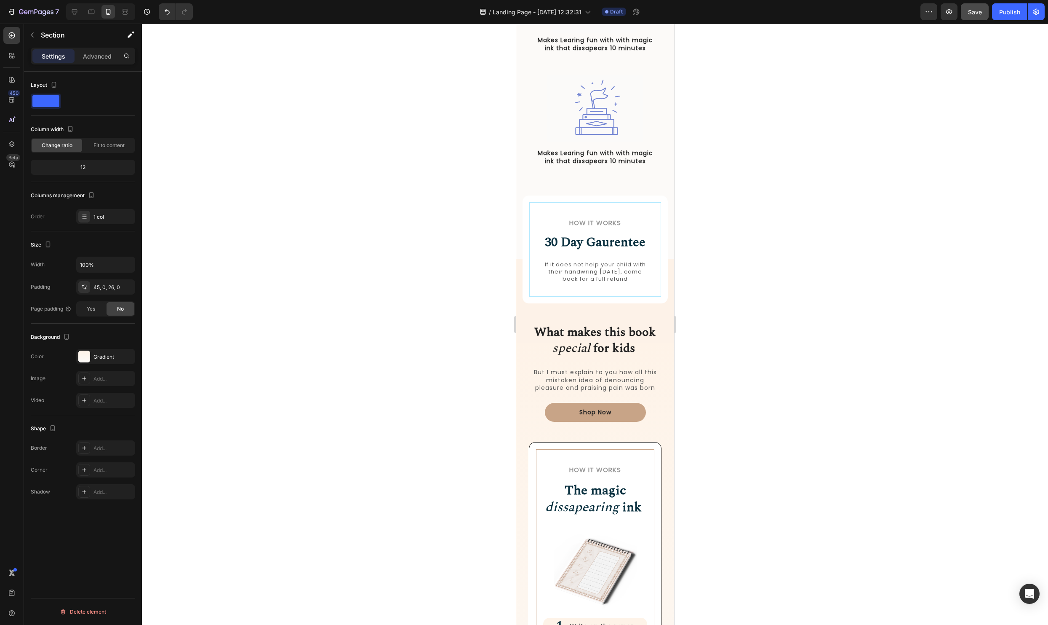
scroll to position [793, 0]
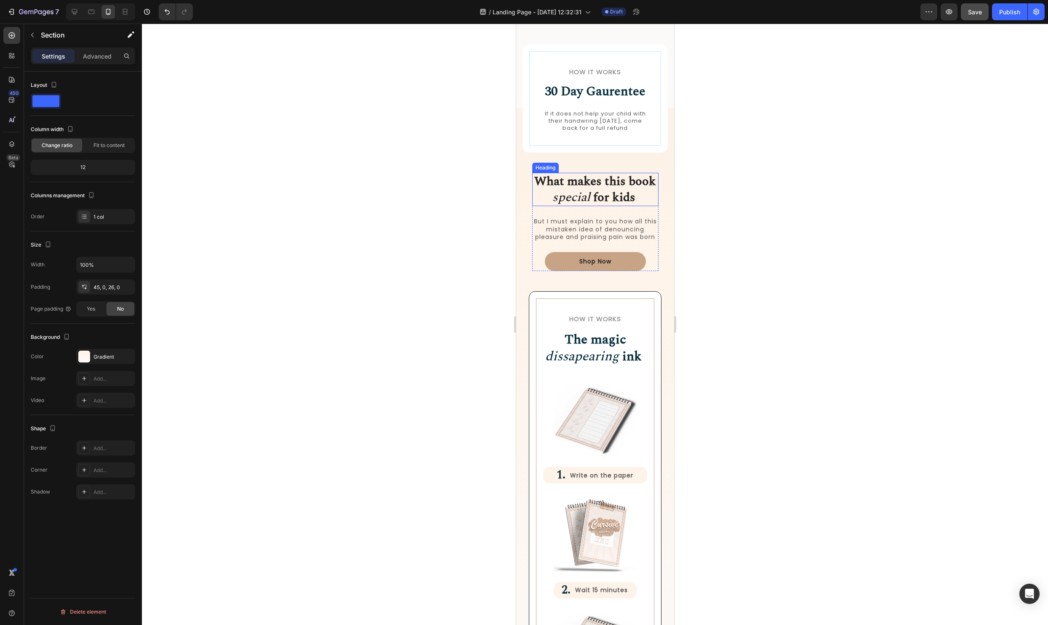
click at [598, 200] on strong "for kids" at bounding box center [614, 197] width 42 height 19
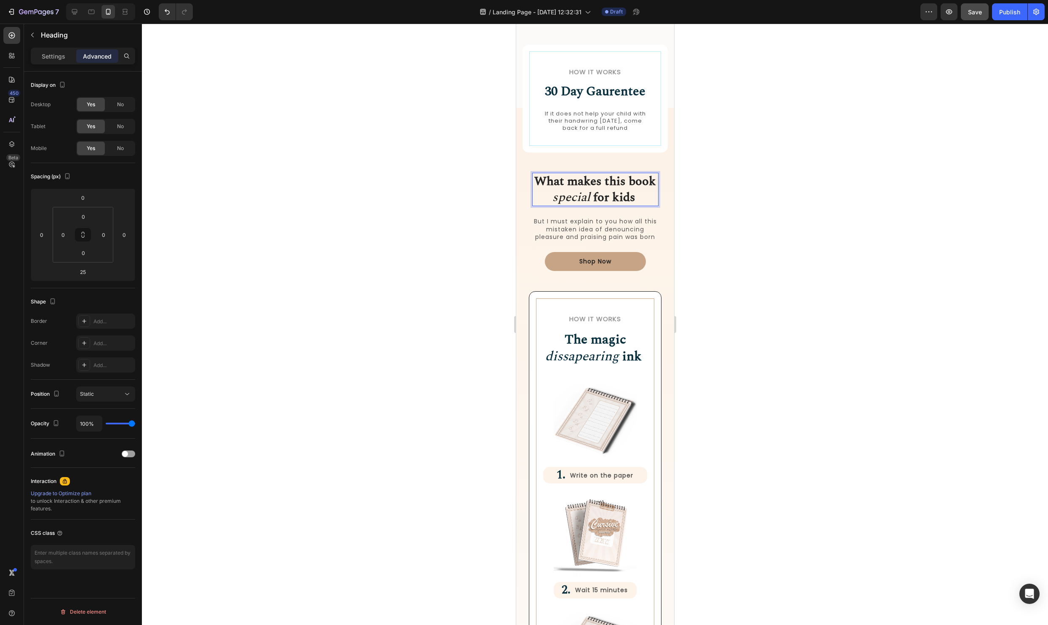
click at [637, 194] on p "What makes this book special for kids" at bounding box center [595, 190] width 125 height 32
click at [568, 229] on p "But I must explain to you how all this mistaken idea of denouncing pleasure and…" at bounding box center [595, 228] width 125 height 23
click at [694, 230] on div at bounding box center [595, 324] width 906 height 601
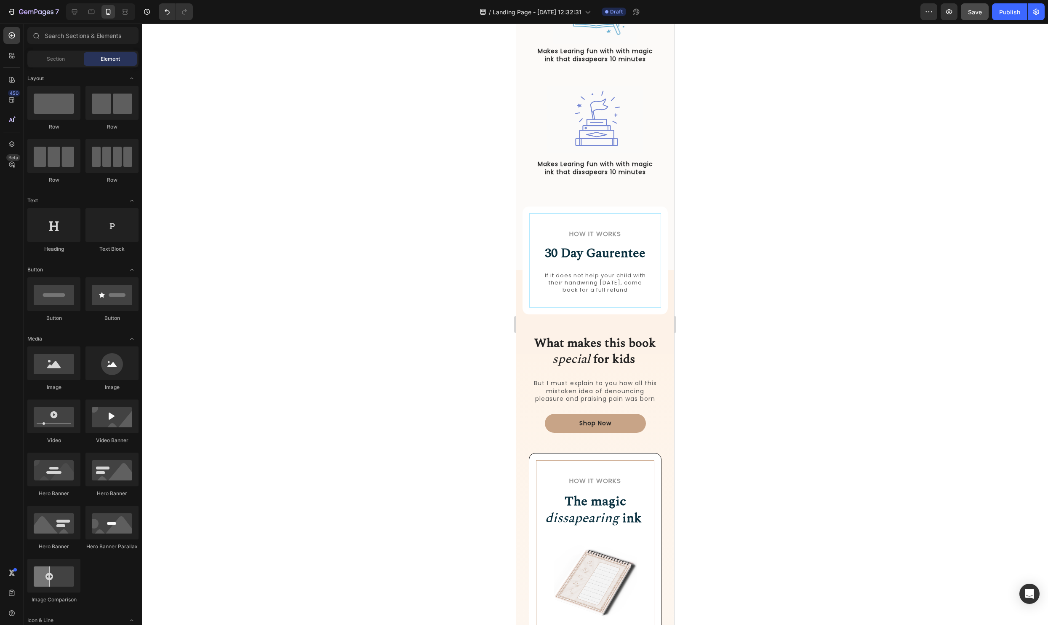
scroll to position [681, 0]
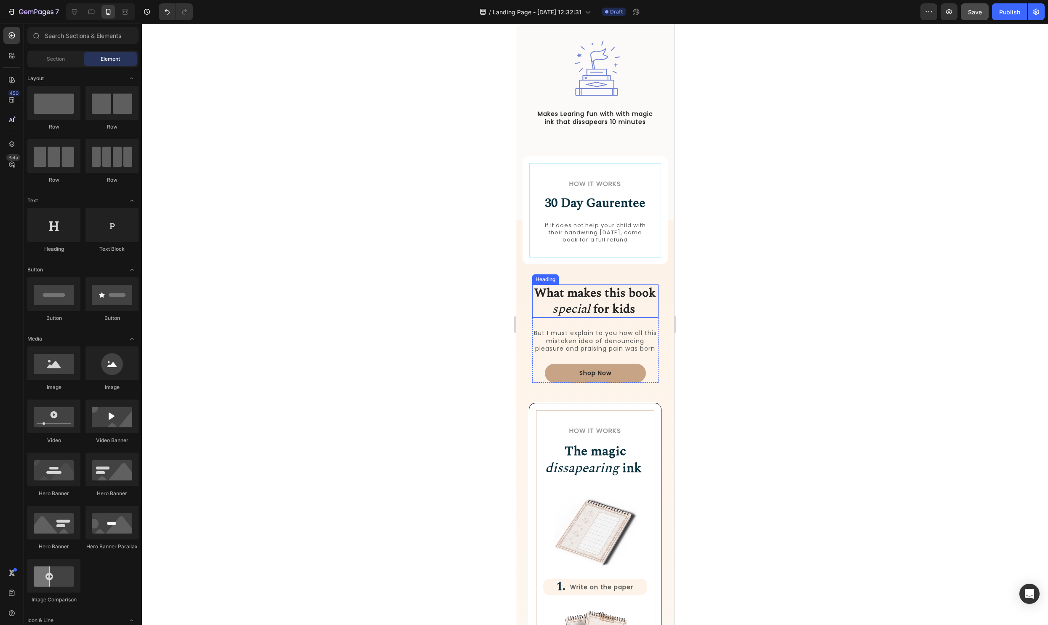
click at [616, 303] on strong "for kids" at bounding box center [614, 308] width 42 height 19
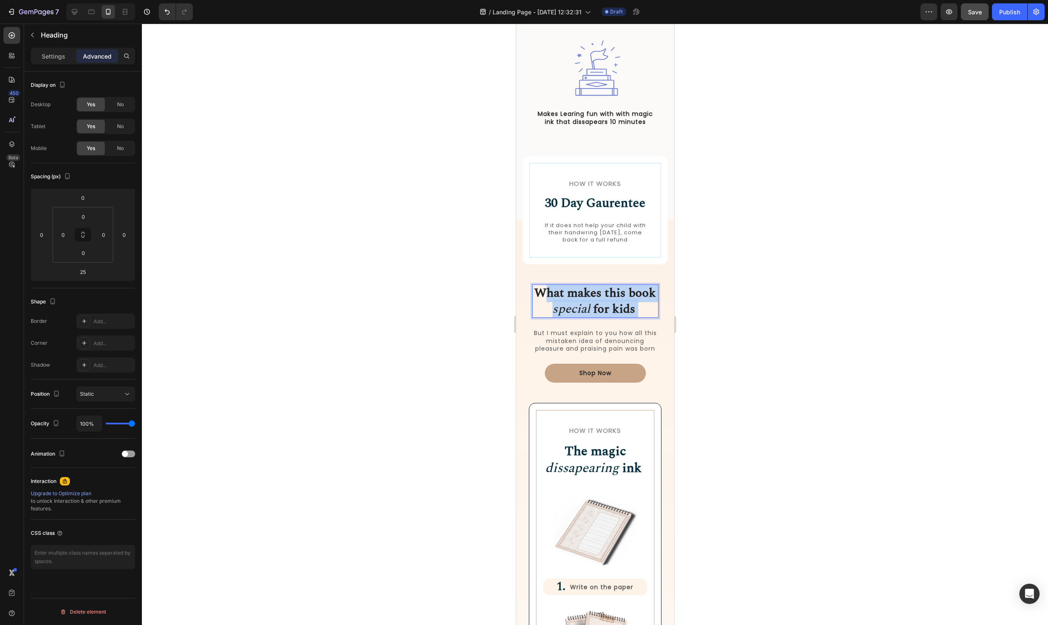
drag, startPoint x: 644, startPoint y: 310, endPoint x: 547, endPoint y: 292, distance: 99.3
click at [547, 292] on p "What makes this book special for kids" at bounding box center [595, 301] width 125 height 32
click at [579, 293] on strong "What makes this book" at bounding box center [595, 292] width 122 height 19
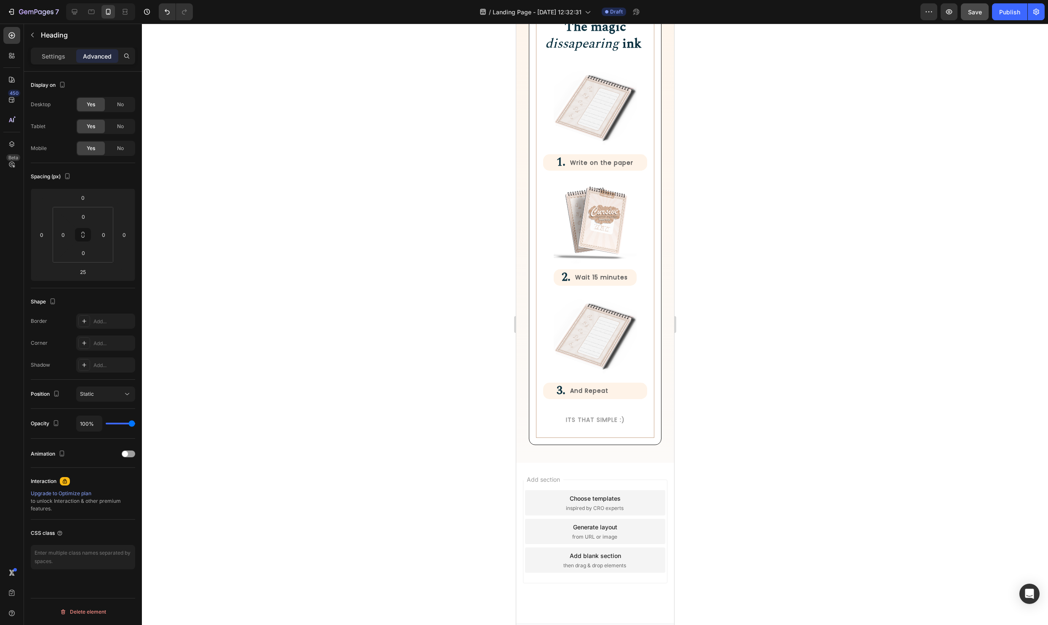
scroll to position [1104, 0]
click at [767, 295] on div at bounding box center [595, 324] width 906 height 601
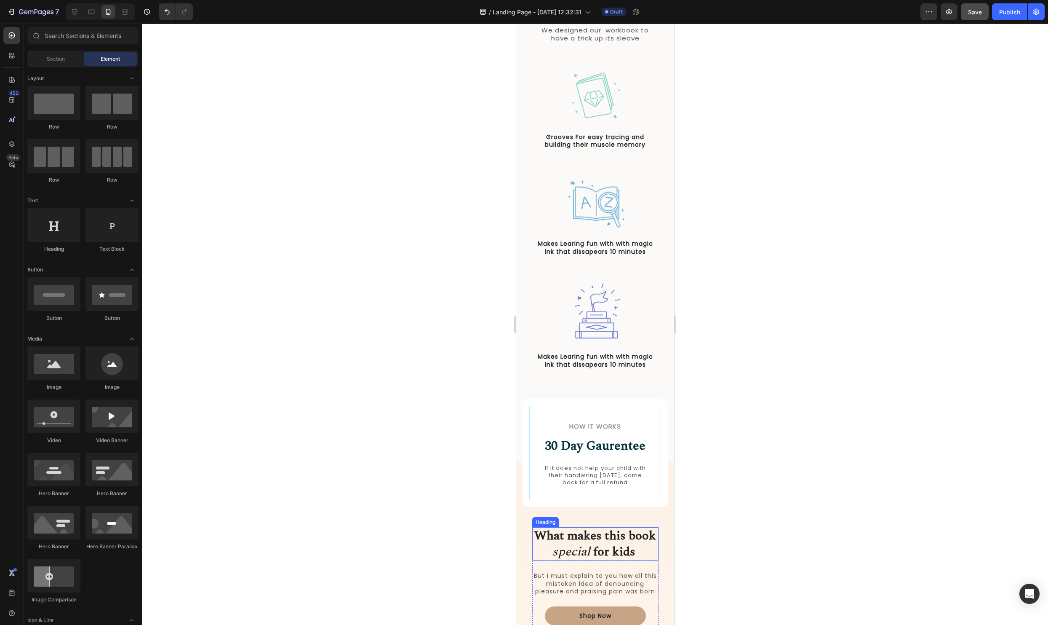
scroll to position [342, 0]
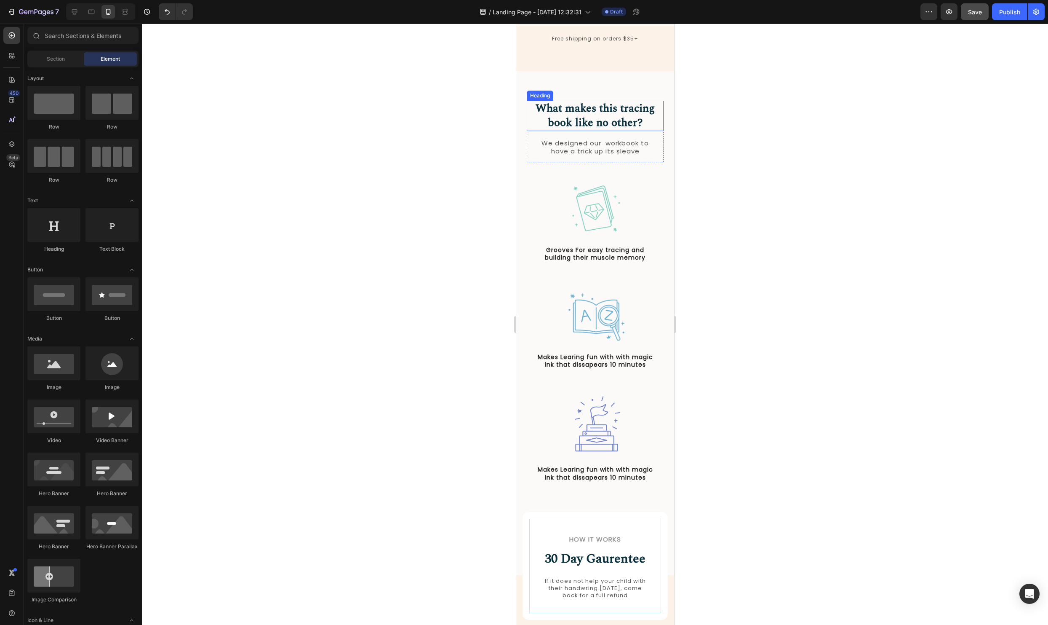
click at [613, 101] on h2 "What makes this tracing book like no other?" at bounding box center [595, 116] width 137 height 30
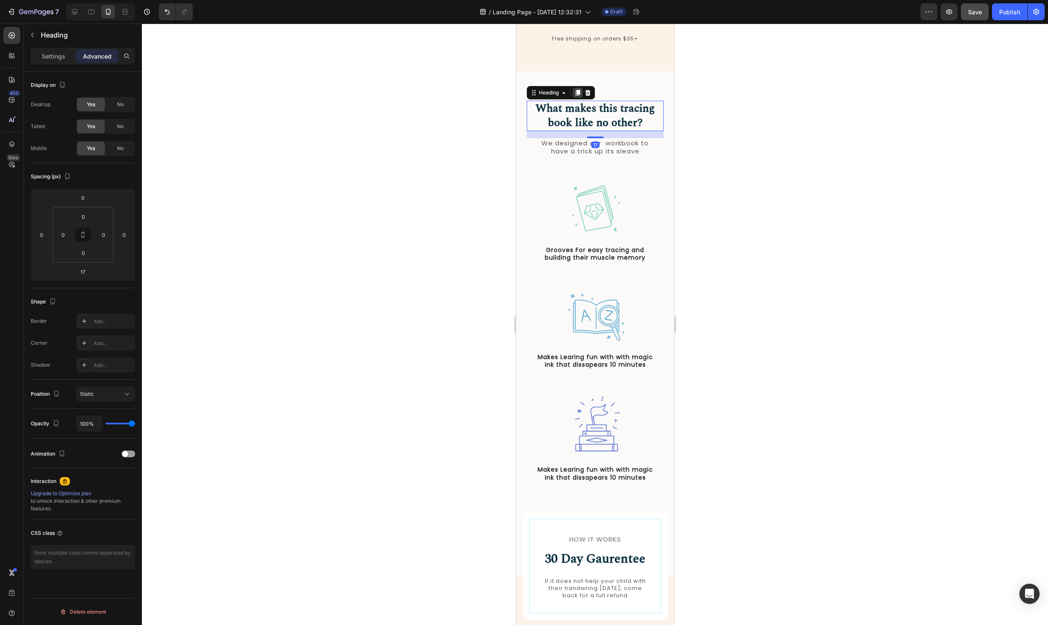
click at [577, 90] on icon at bounding box center [577, 93] width 5 height 6
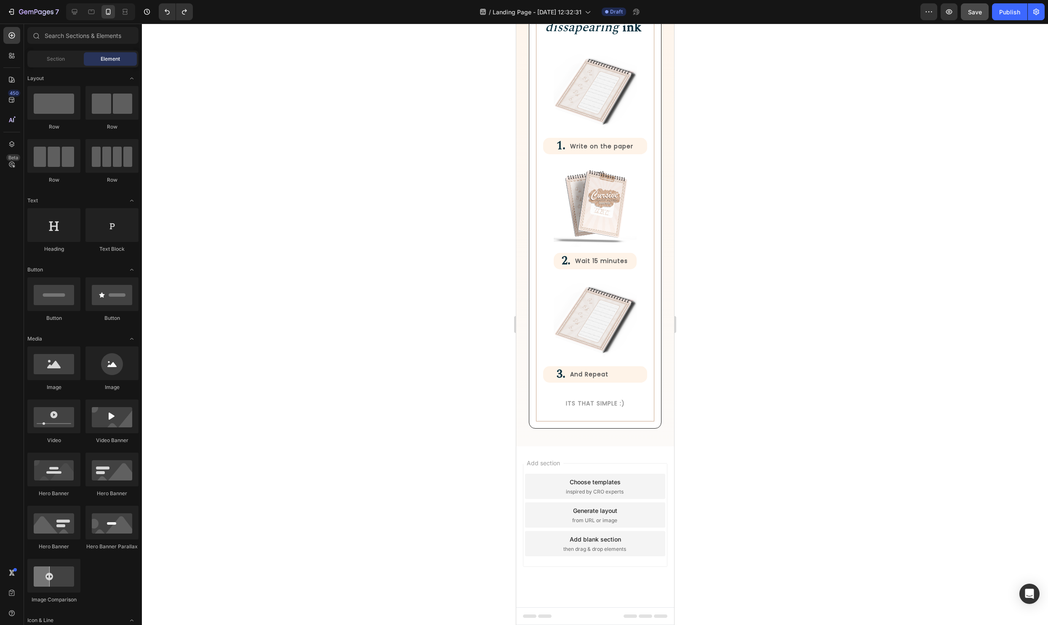
scroll to position [0, 0]
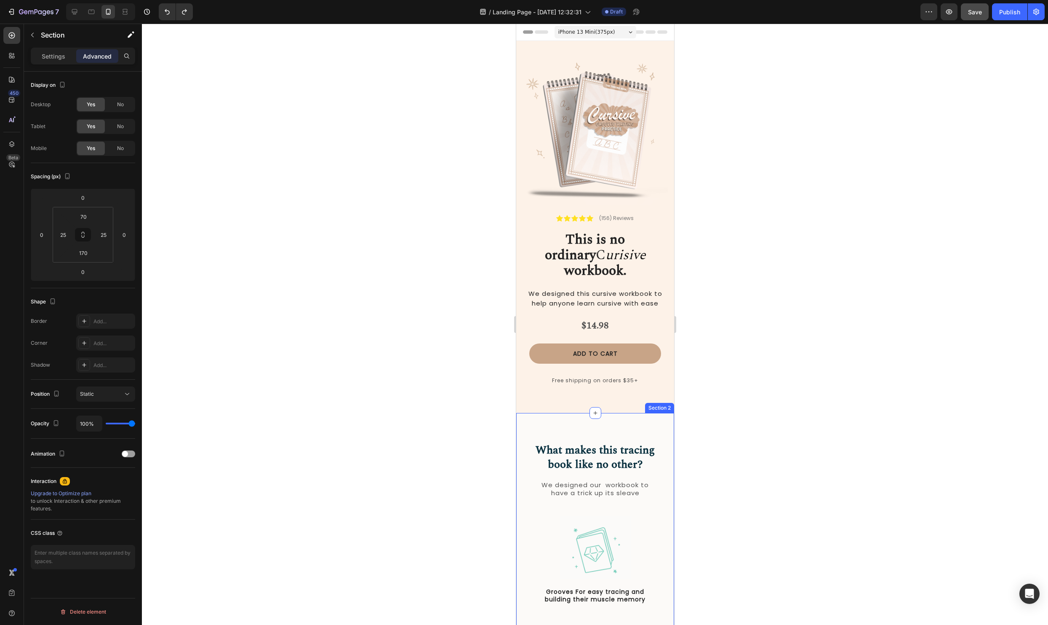
click at [658, 402] on icon at bounding box center [657, 405] width 5 height 6
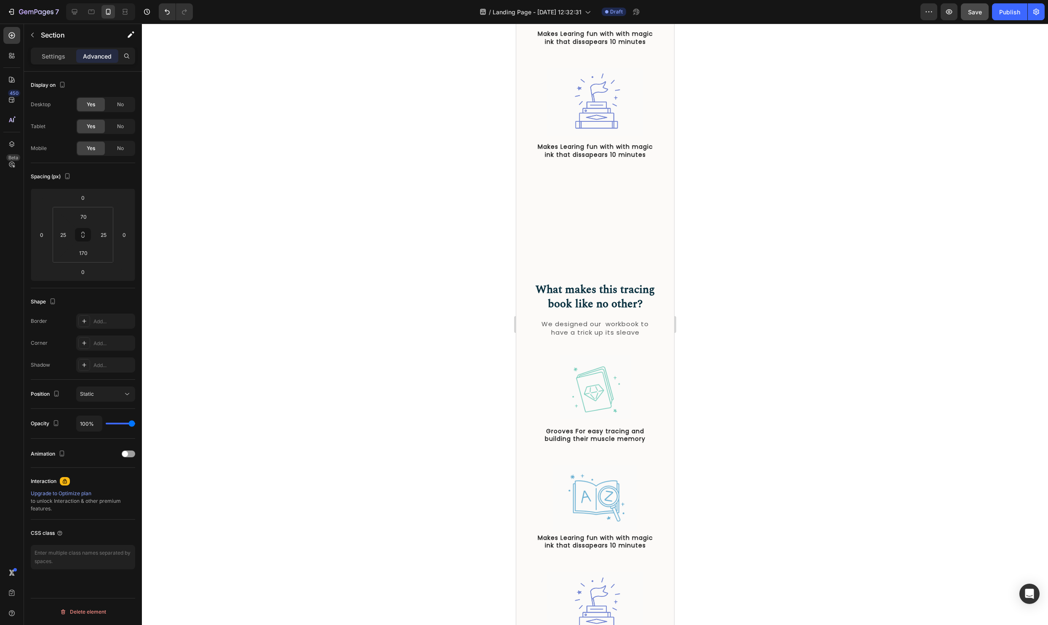
scroll to position [648, 0]
click at [571, 265] on div "What makes this tracing book like no other? Heading We designed our workbook to…" at bounding box center [595, 505] width 158 height 504
click at [521, 328] on div "What makes this tracing book like no other? Heading We designed our workbook to…" at bounding box center [595, 505] width 158 height 504
click at [519, 447] on div "What makes this tracing book like no other? Heading We designed our workbook to…" at bounding box center [595, 505] width 158 height 504
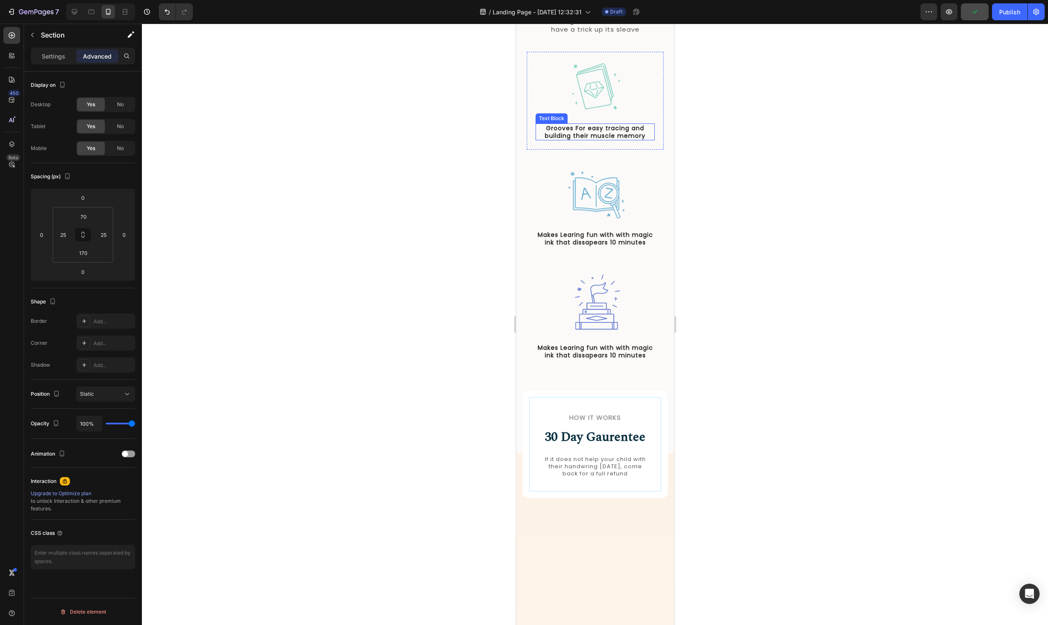
scroll to position [970, 0]
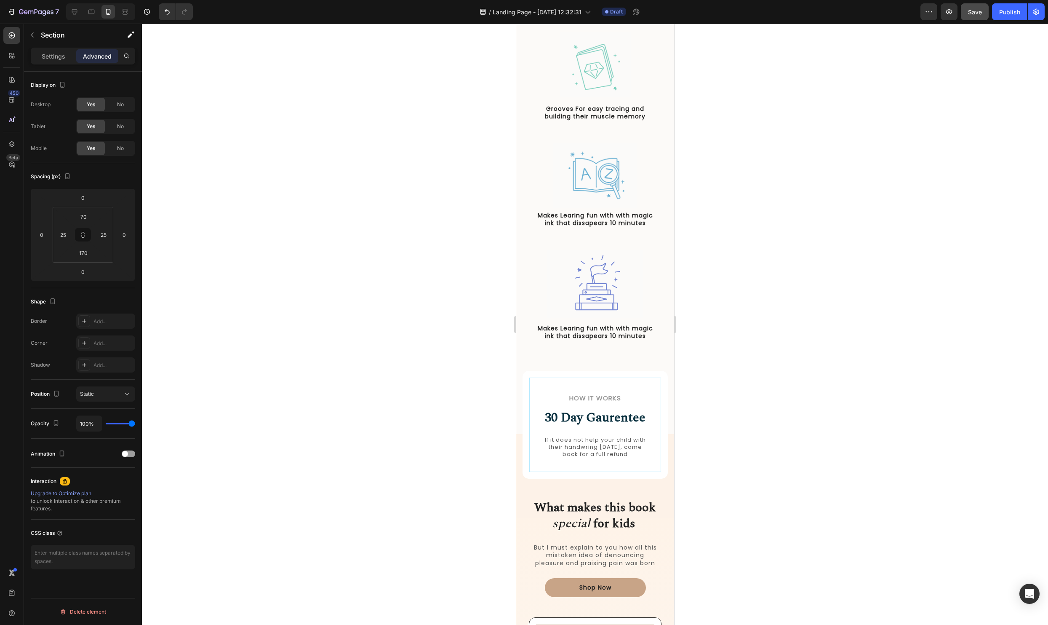
click at [525, 296] on div "What makes this tracing book like no other? Heading We designed our workbook to…" at bounding box center [595, 182] width 158 height 504
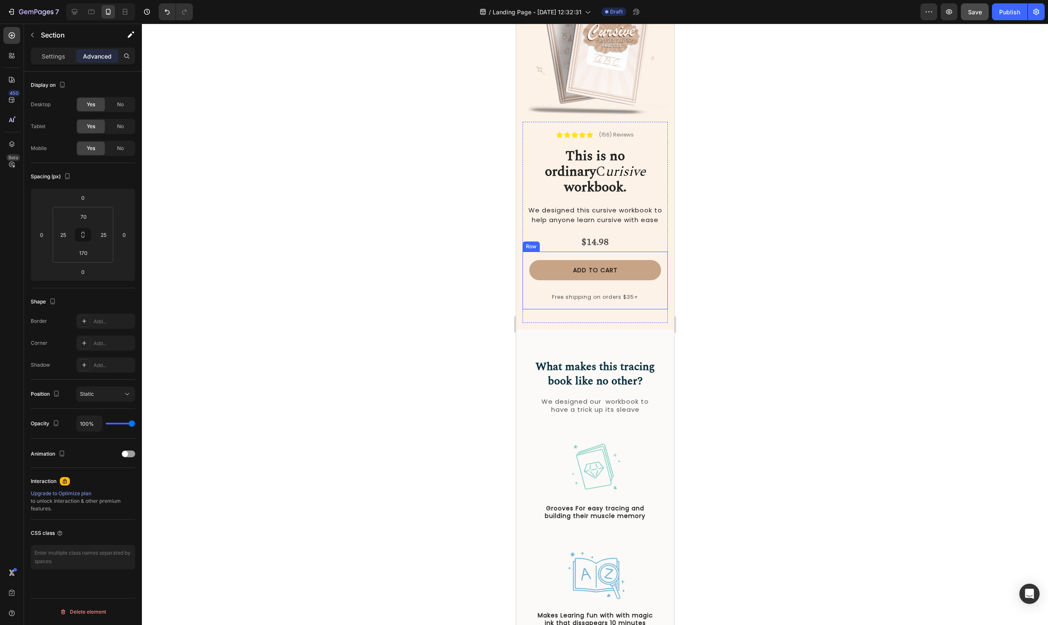
scroll to position [82, 0]
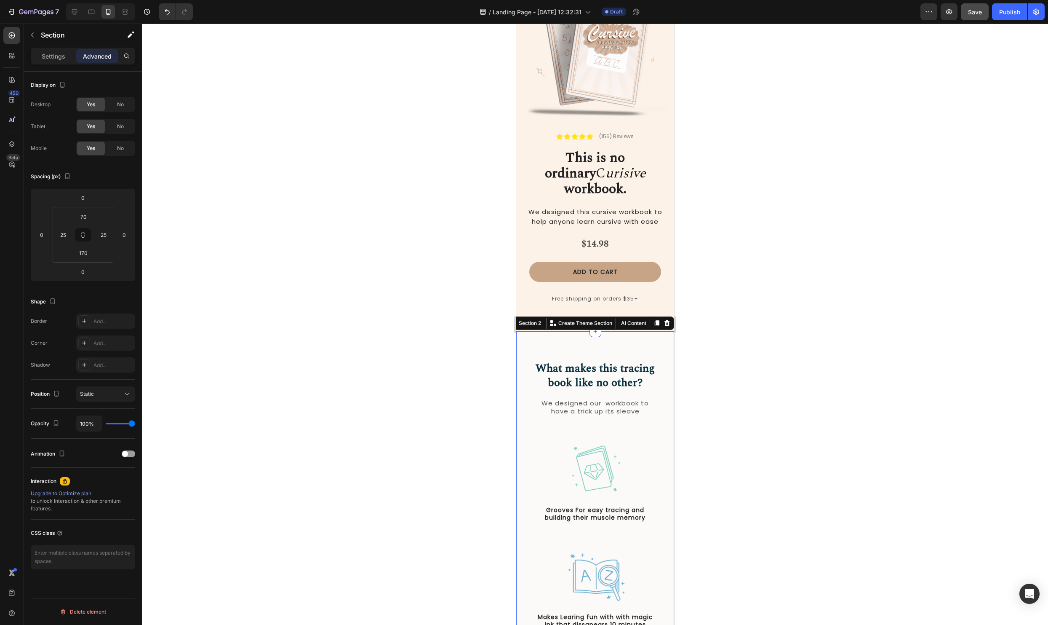
click at [648, 331] on div "What makes this tracing book like no other? Heading We designed our workbook to…" at bounding box center [595, 583] width 158 height 504
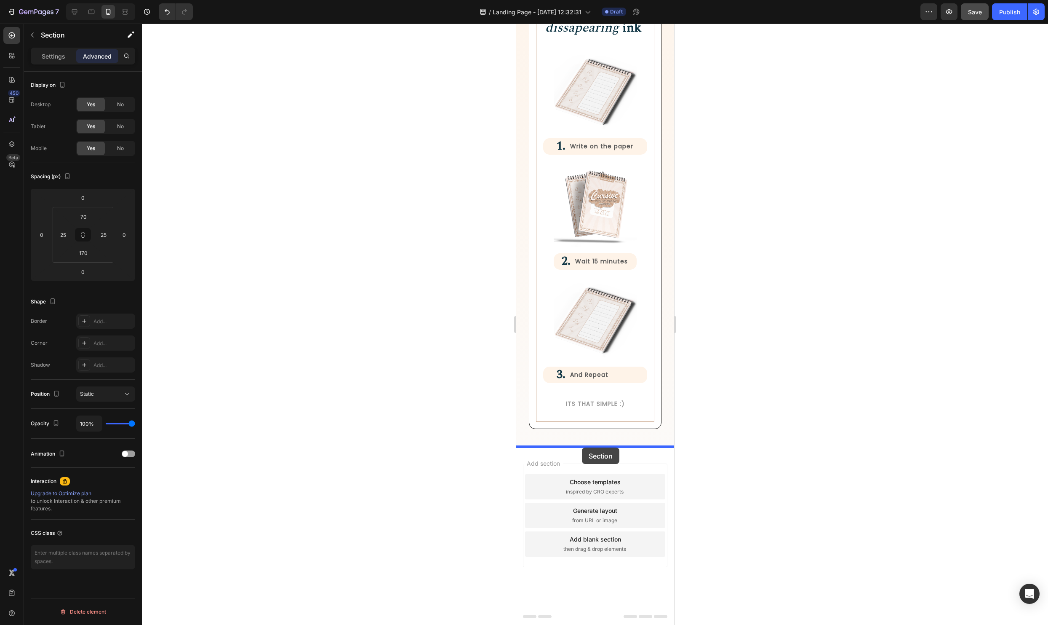
drag, startPoint x: 526, startPoint y: 306, endPoint x: 582, endPoint y: 447, distance: 151.7
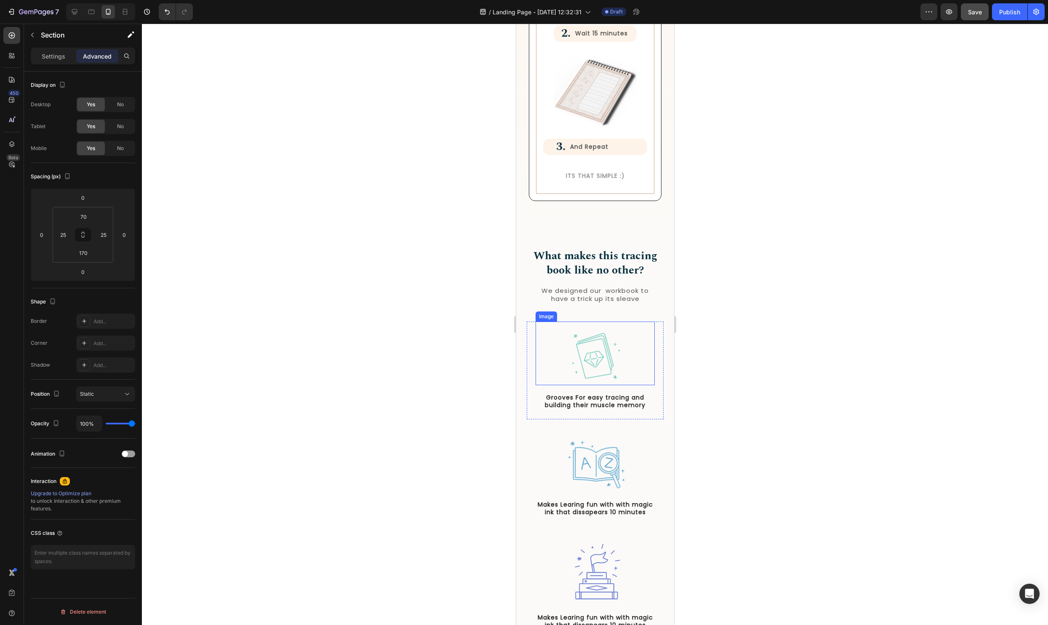
scroll to position [1351, 0]
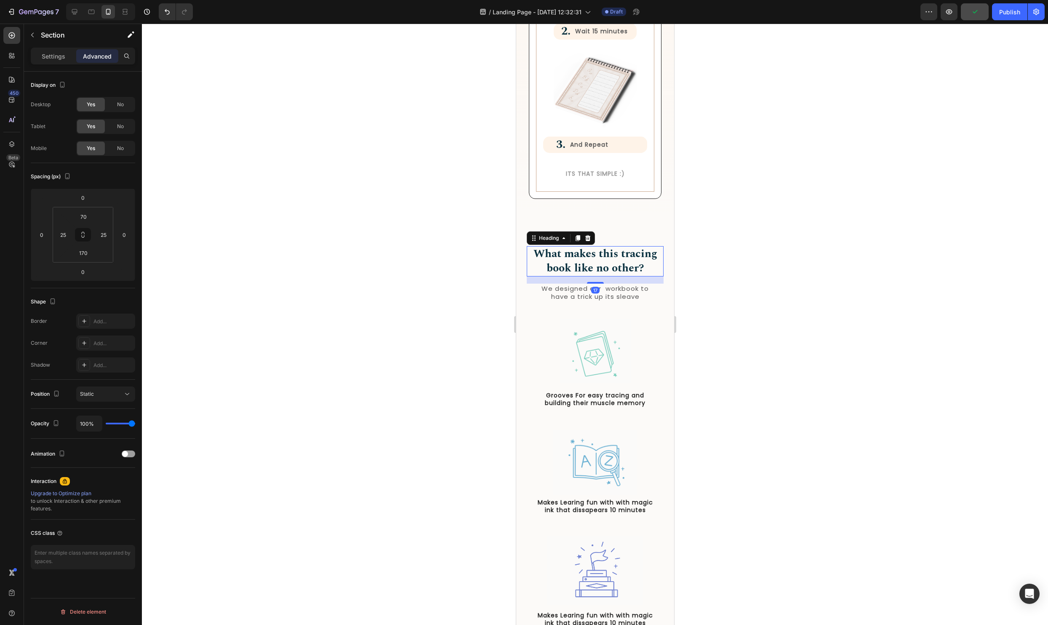
click at [614, 258] on h2 "What makes this tracing book like no other?" at bounding box center [595, 261] width 137 height 30
click at [632, 260] on p "What makes this tracing book like no other?" at bounding box center [594, 261] width 135 height 29
drag, startPoint x: 650, startPoint y: 267, endPoint x: 512, endPoint y: 240, distance: 140.0
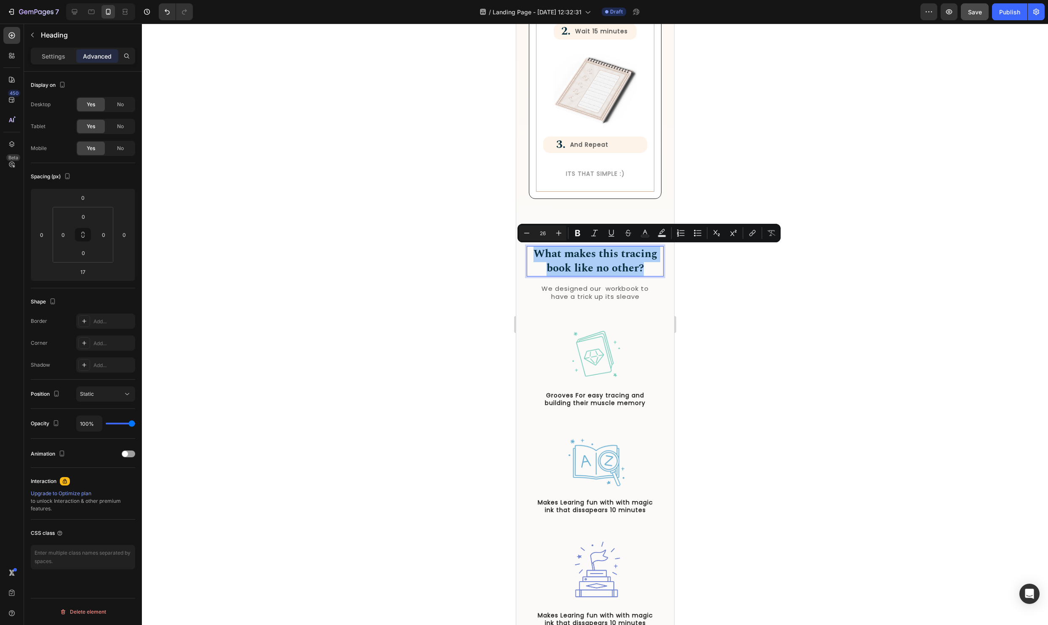
click at [864, 308] on div at bounding box center [595, 324] width 906 height 601
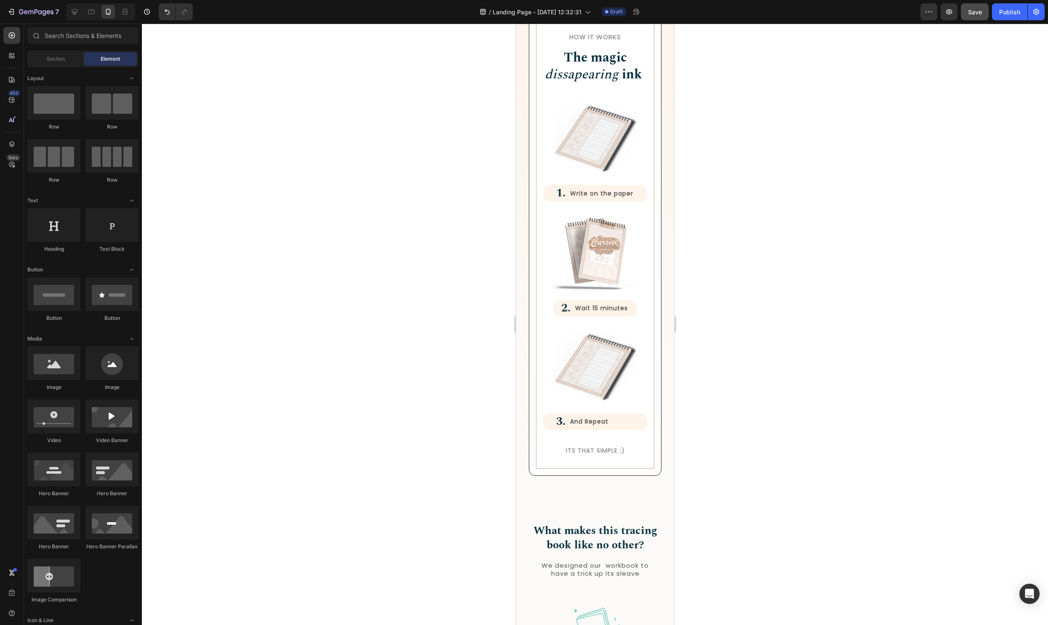
scroll to position [1077, 0]
click at [523, 337] on div "How it Works Heading The magic dissapearing ink Heading Row Image 1. Heading Wr…" at bounding box center [595, 240] width 158 height 480
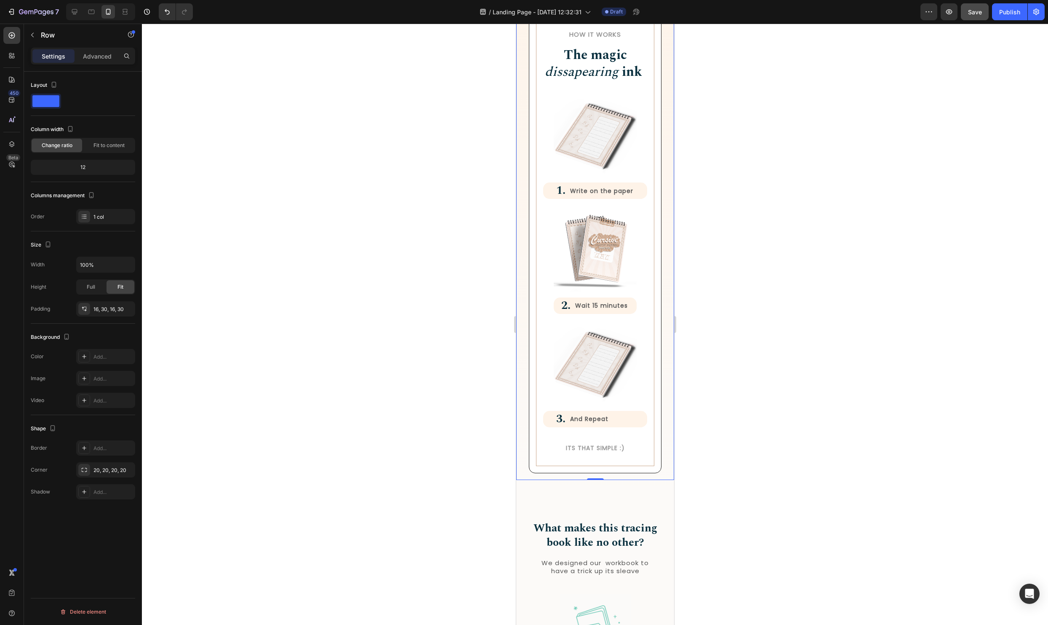
click at [524, 455] on div "How it Works Heading The magic dissapearing ink Heading Row Image 1. Heading Wr…" at bounding box center [595, 240] width 158 height 480
click at [671, 278] on div "How it Works Heading The magic dissapearing ink Heading Row Image 1. Heading Wr…" at bounding box center [595, 240] width 158 height 480
click at [797, 296] on div at bounding box center [595, 324] width 906 height 601
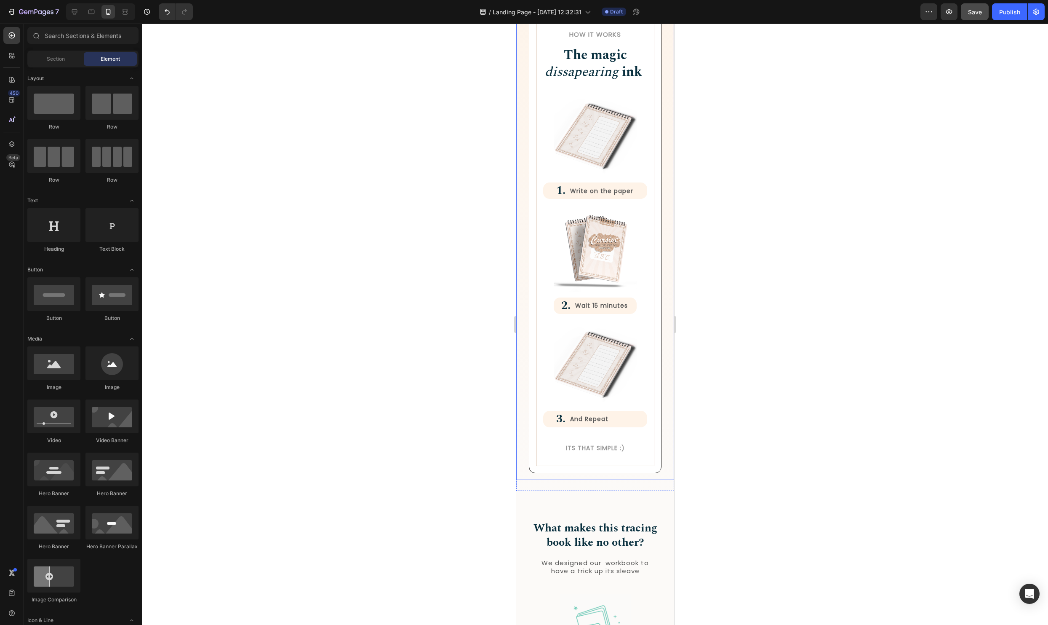
click at [521, 417] on div "How it Works Heading The magic dissapearing ink Heading Row Image 1. Heading Wr…" at bounding box center [595, 240] width 158 height 480
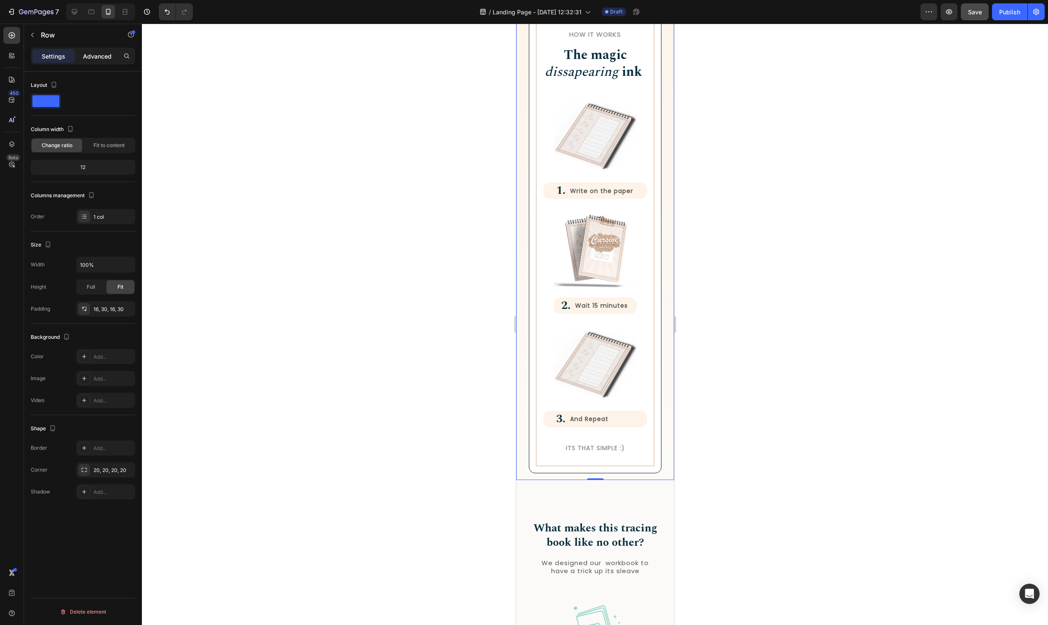
click at [102, 52] on p "Advanced" at bounding box center [97, 56] width 29 height 9
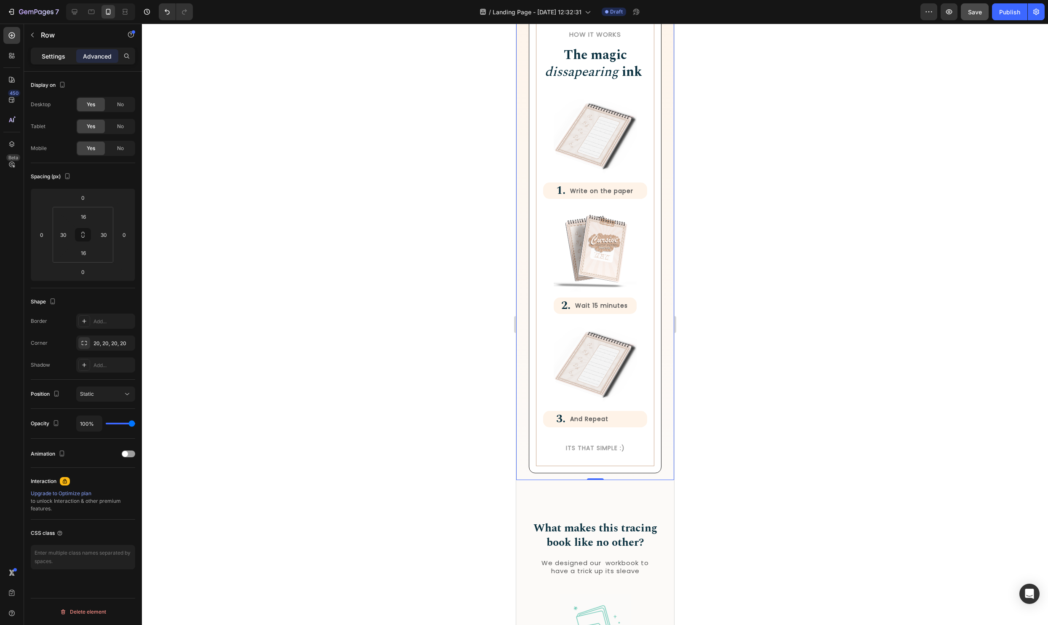
click at [57, 56] on p "Settings" at bounding box center [54, 56] width 24 height 9
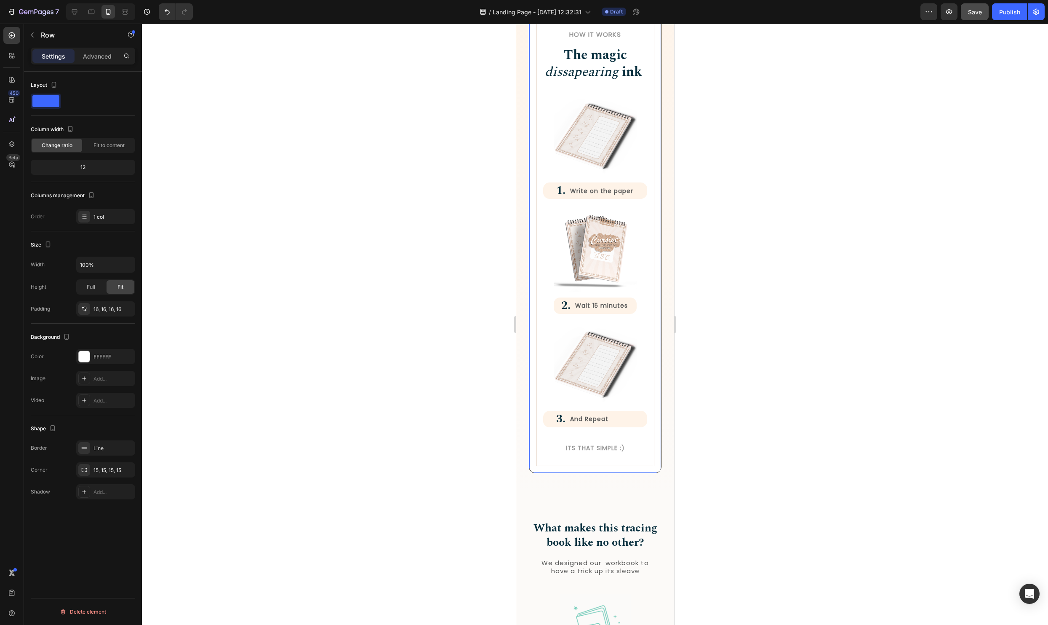
click at [532, 289] on div "How it Works Heading The magic dissapearing ink Heading Row Image 1. Heading Wr…" at bounding box center [595, 240] width 133 height 466
click at [518, 282] on div "How it Works Heading The magic dissapearing ink Heading Row Image 1. Heading Wr…" at bounding box center [595, 240] width 158 height 480
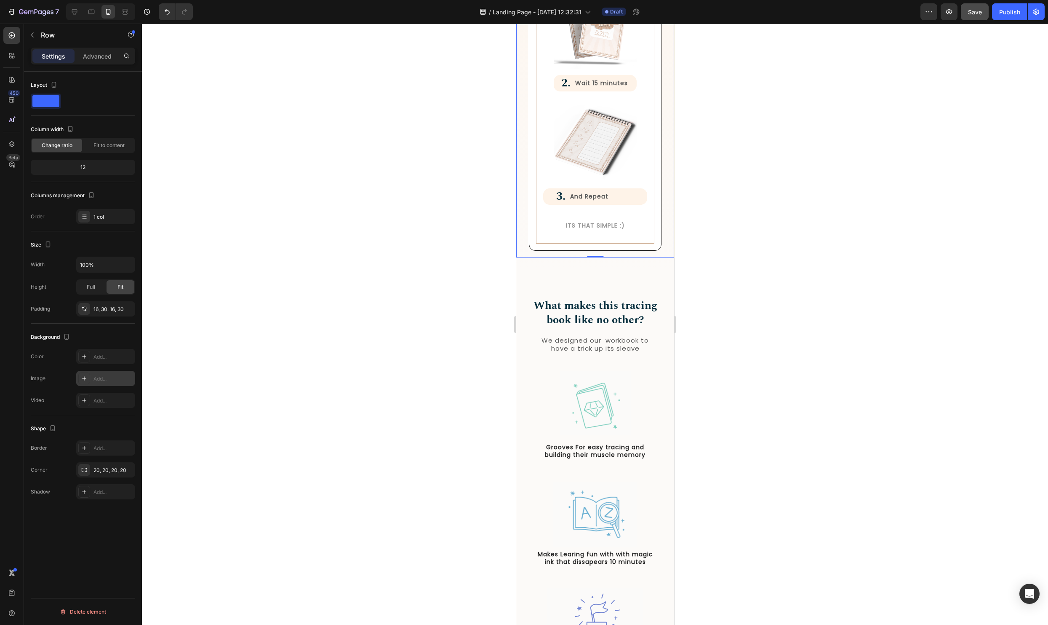
scroll to position [1309, 0]
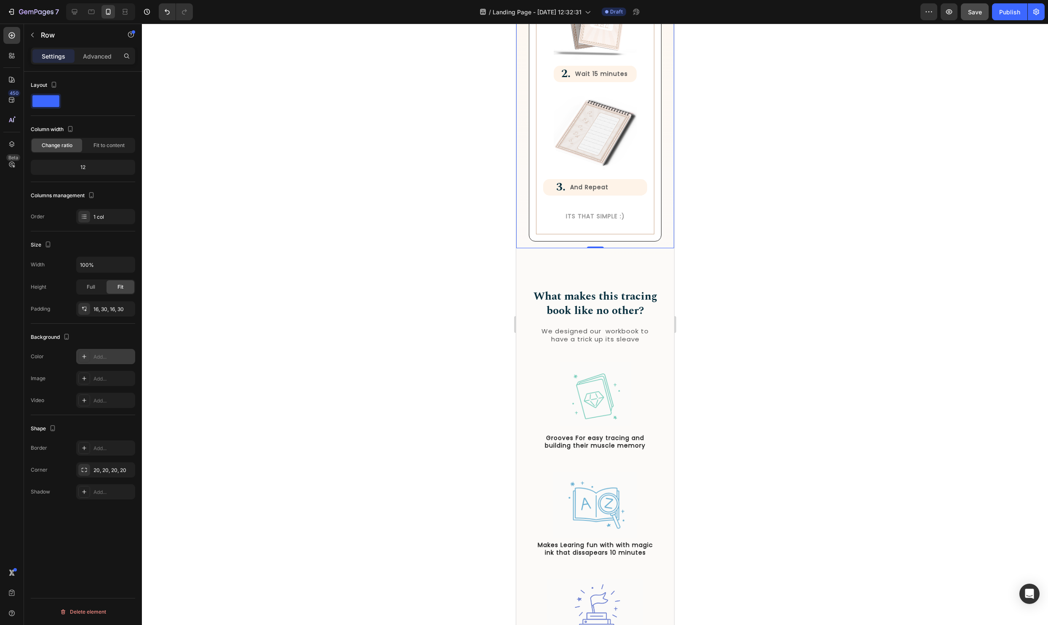
click at [99, 361] on div "Add..." at bounding box center [105, 356] width 59 height 15
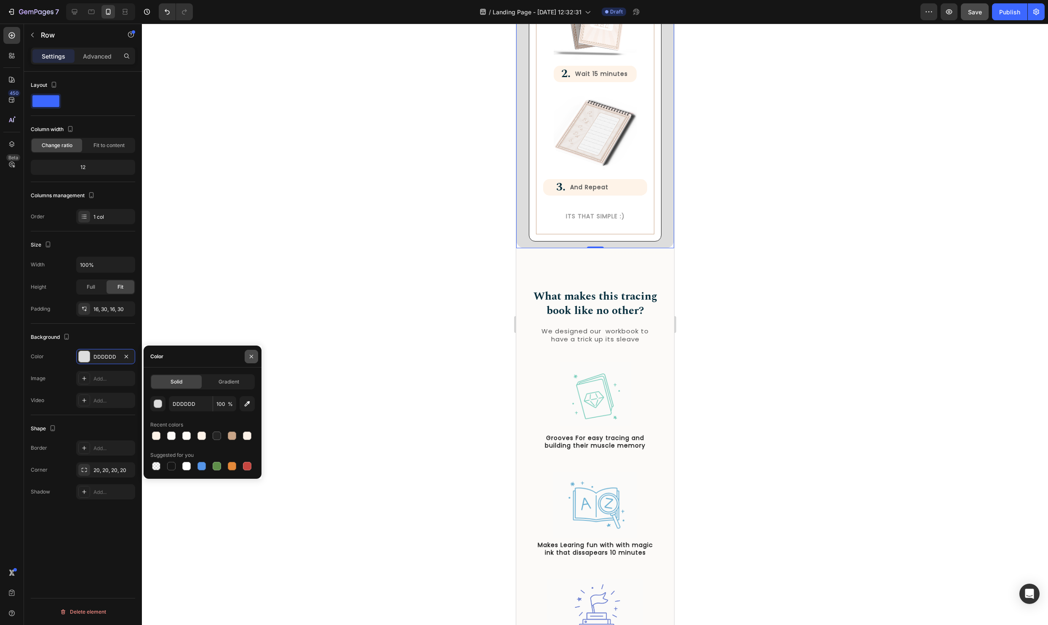
click at [251, 355] on icon "button" at bounding box center [251, 356] width 7 height 7
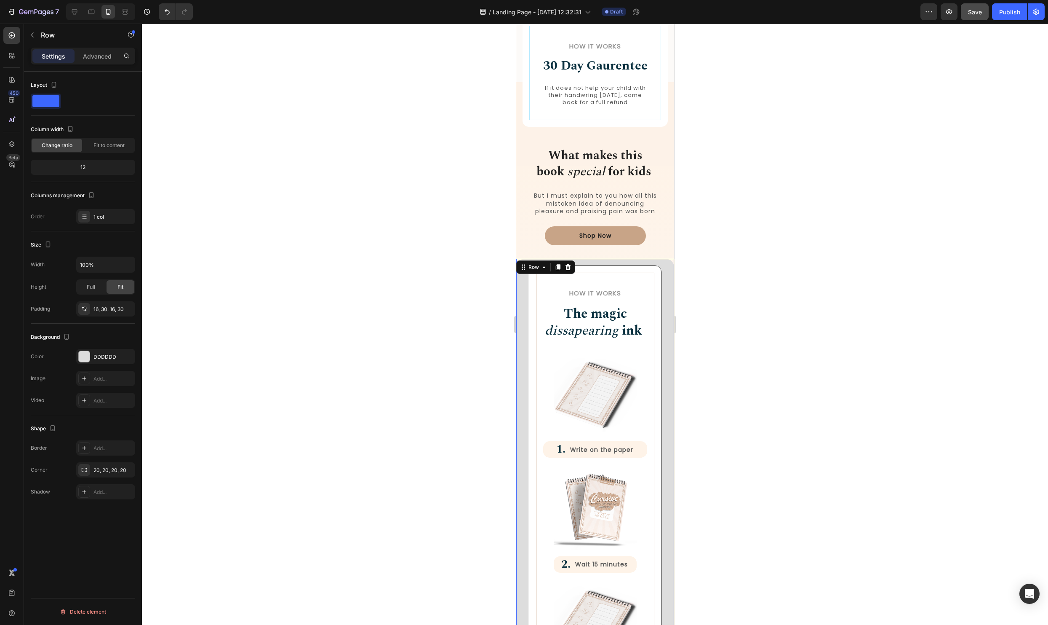
scroll to position [819, 0]
click at [788, 384] on div at bounding box center [595, 324] width 906 height 601
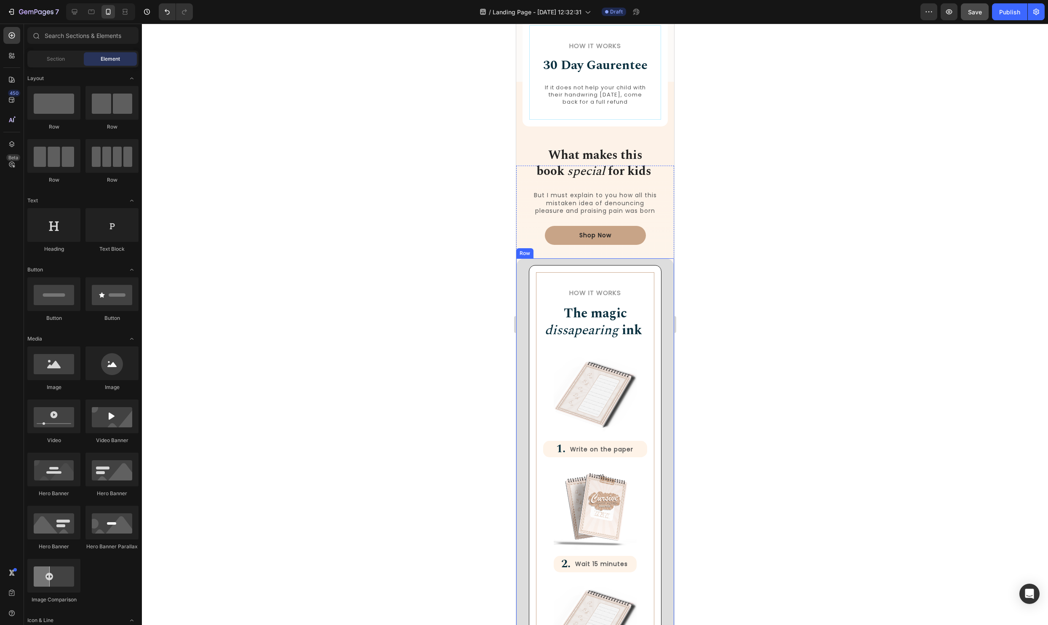
click at [666, 387] on div "How it Works Heading The magic dissapearing ink Heading Row Image 1. Heading Wr…" at bounding box center [595, 498] width 158 height 480
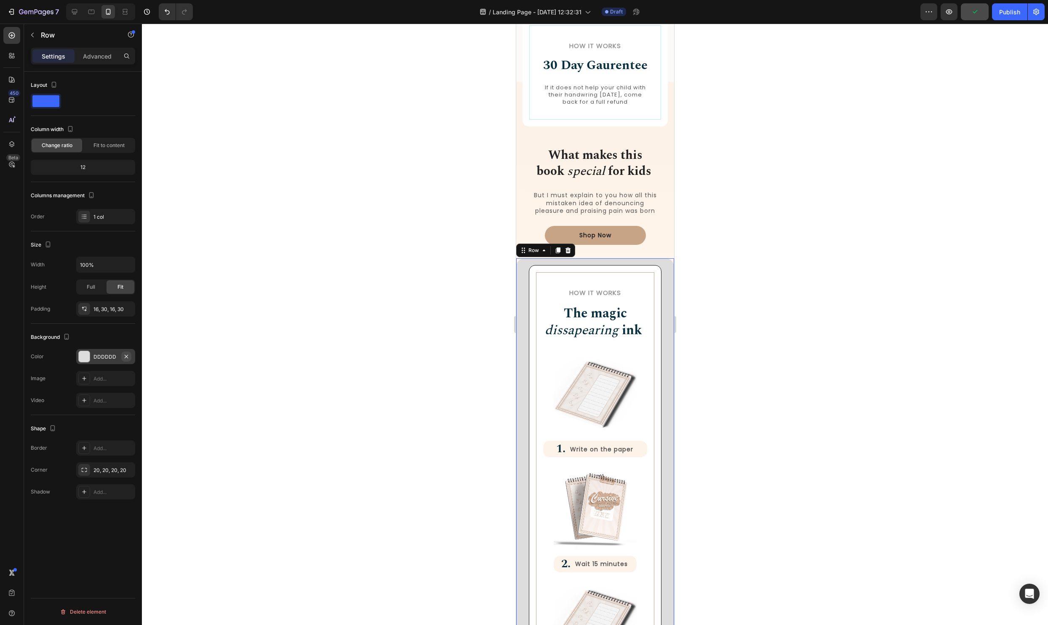
click at [130, 356] on button "button" at bounding box center [126, 356] width 10 height 10
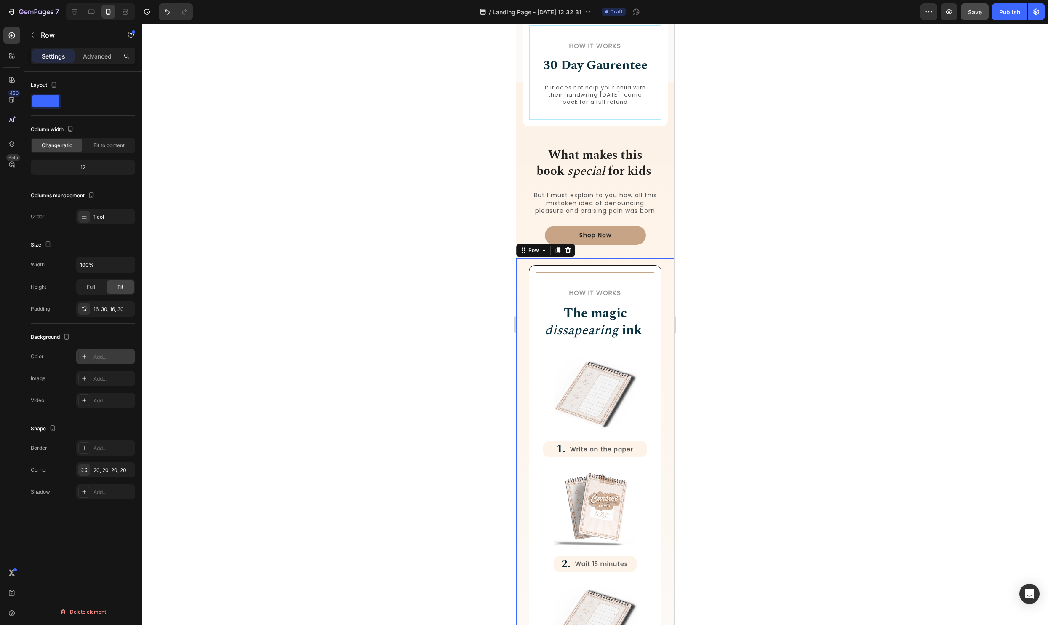
click at [244, 430] on div at bounding box center [595, 324] width 906 height 601
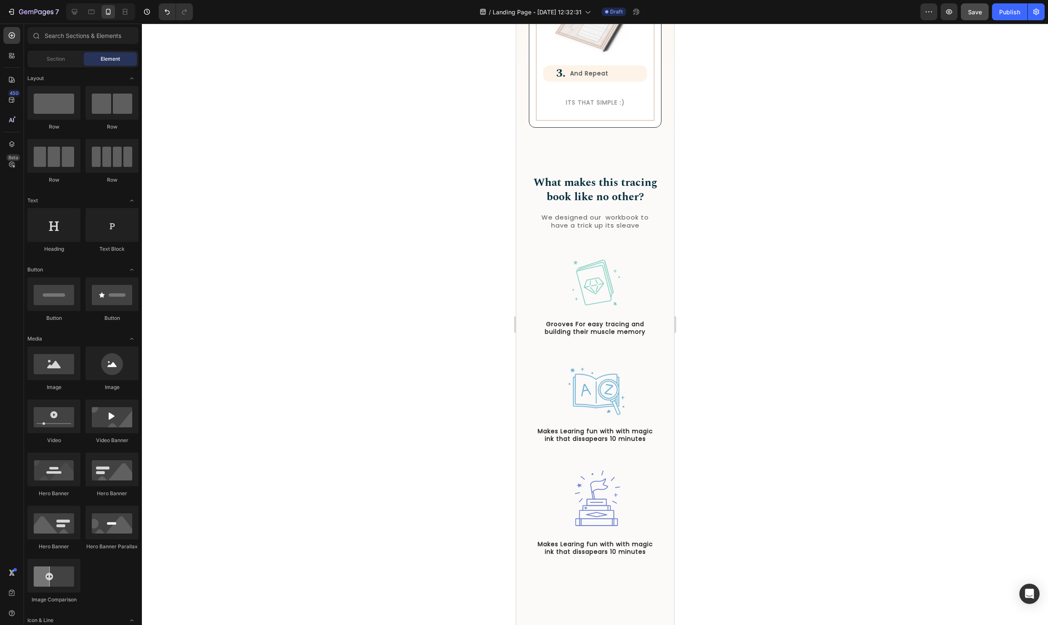
scroll to position [1286, 0]
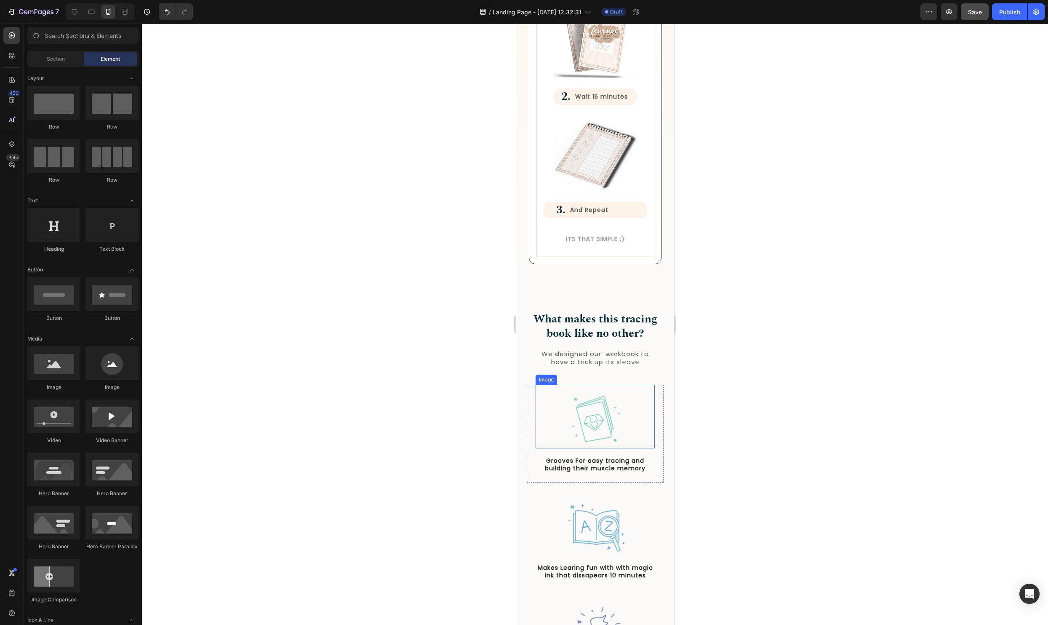
click at [593, 416] on img at bounding box center [595, 417] width 72 height 64
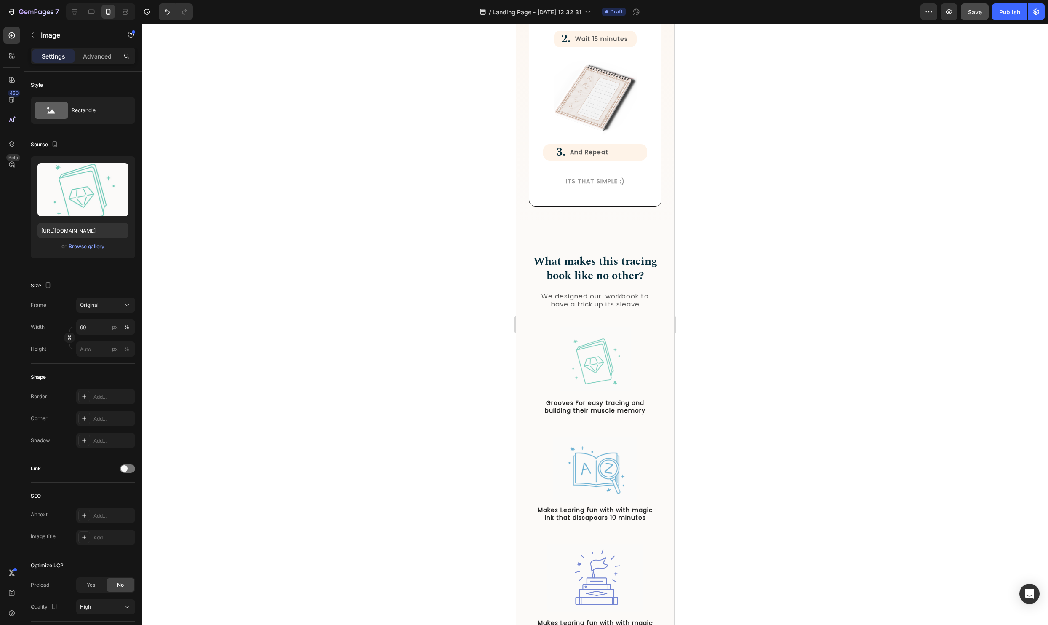
scroll to position [1343, 0]
click at [586, 355] on img at bounding box center [595, 360] width 72 height 64
click at [942, 376] on div at bounding box center [595, 324] width 906 height 601
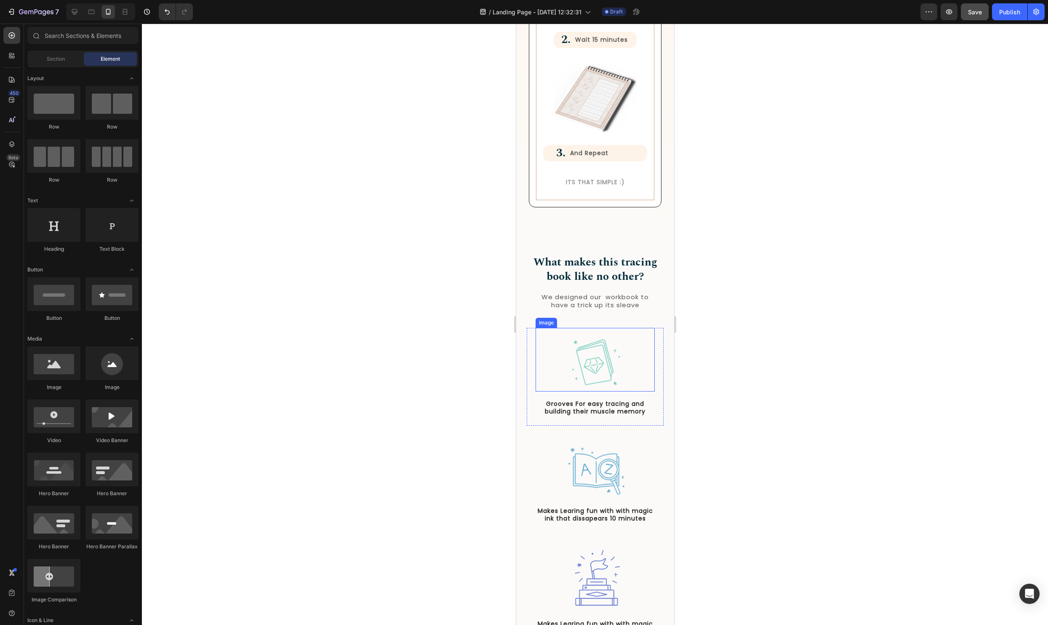
click at [583, 358] on img at bounding box center [595, 360] width 72 height 64
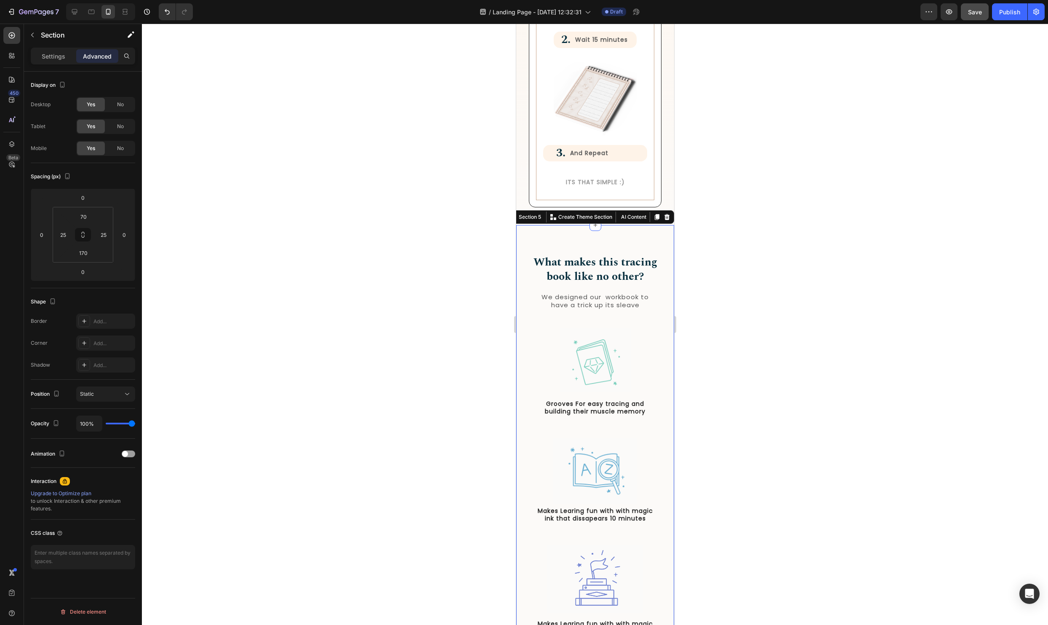
click at [648, 318] on div "What makes this tracing book like no other? Heading We designed our workbook to…" at bounding box center [595, 455] width 137 height 403
click at [662, 315] on div "What makes this tracing book like no other? Heading We designed our workbook to…" at bounding box center [595, 284] width 137 height 61
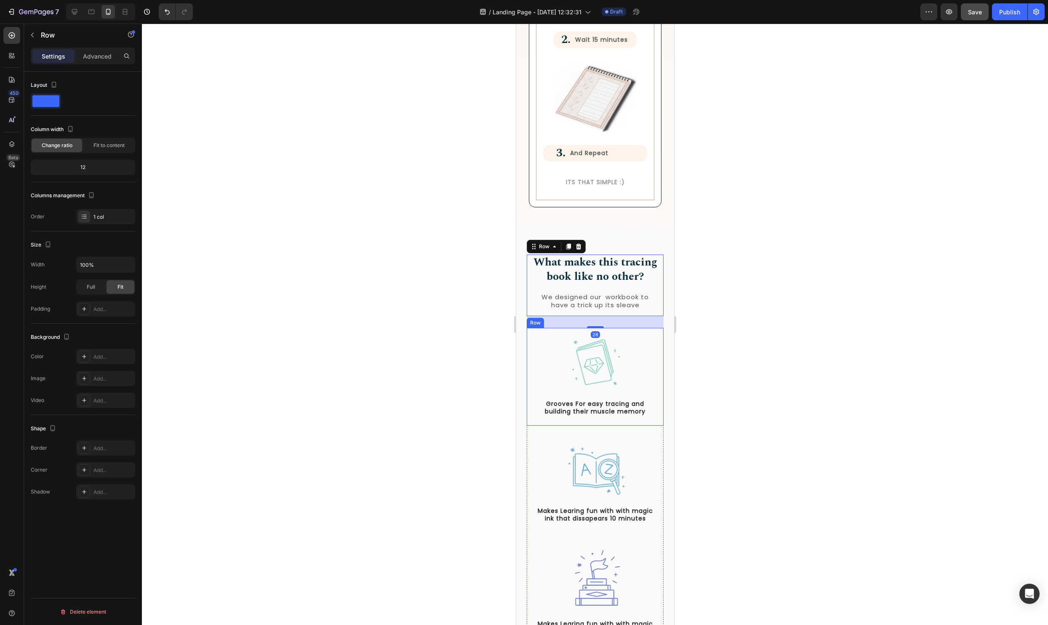
click at [659, 348] on div "Image Grooves For easy tracing and building their muscle memory Text Block Row" at bounding box center [595, 377] width 137 height 98
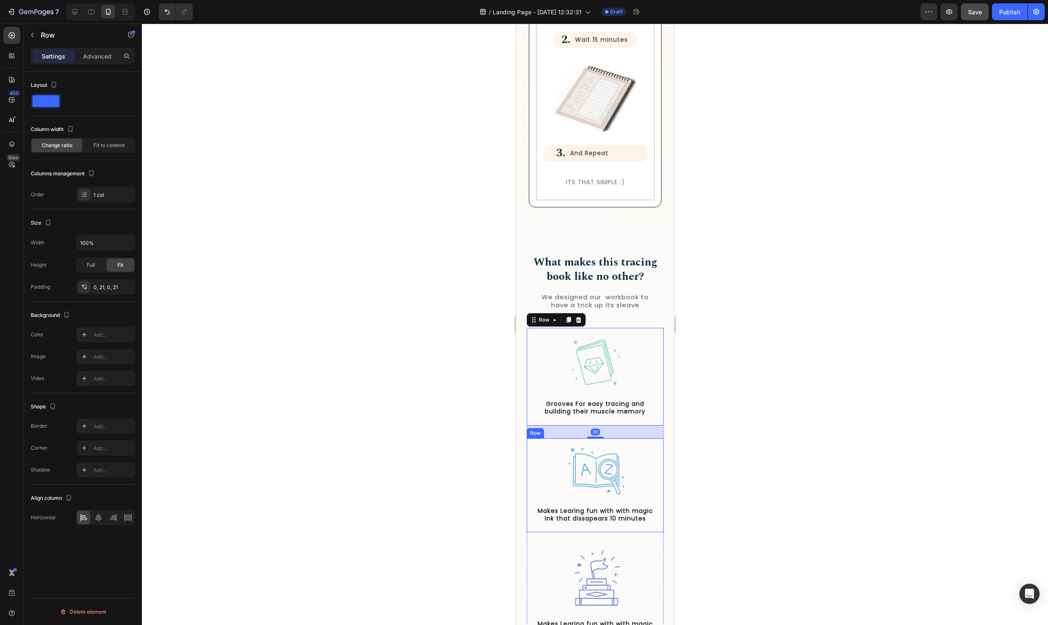
click at [663, 452] on div "Image Makes Learing fun with with magic ink that dissapears 10 minutes Text Blo…" at bounding box center [595, 485] width 137 height 94
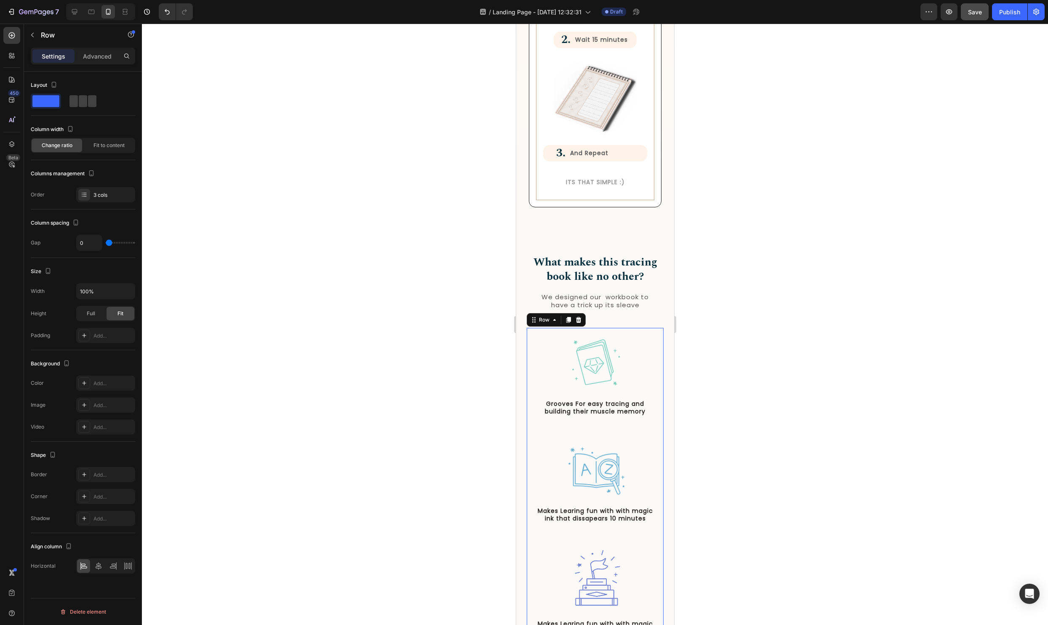
click at [652, 428] on div "Image Grooves For easy tracing and building their muscle memory Text Block Row" at bounding box center [595, 383] width 137 height 110
click at [579, 319] on icon at bounding box center [578, 319] width 7 height 7
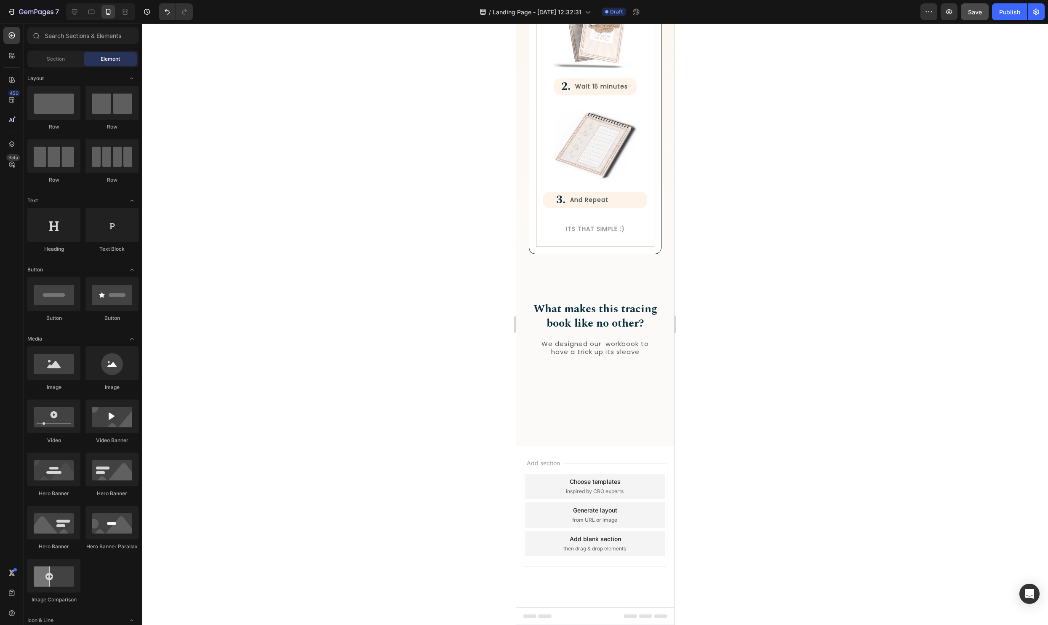
scroll to position [1296, 0]
click at [623, 370] on div "What makes this tracing book like no other? Heading We designed our workbook to…" at bounding box center [595, 337] width 137 height 73
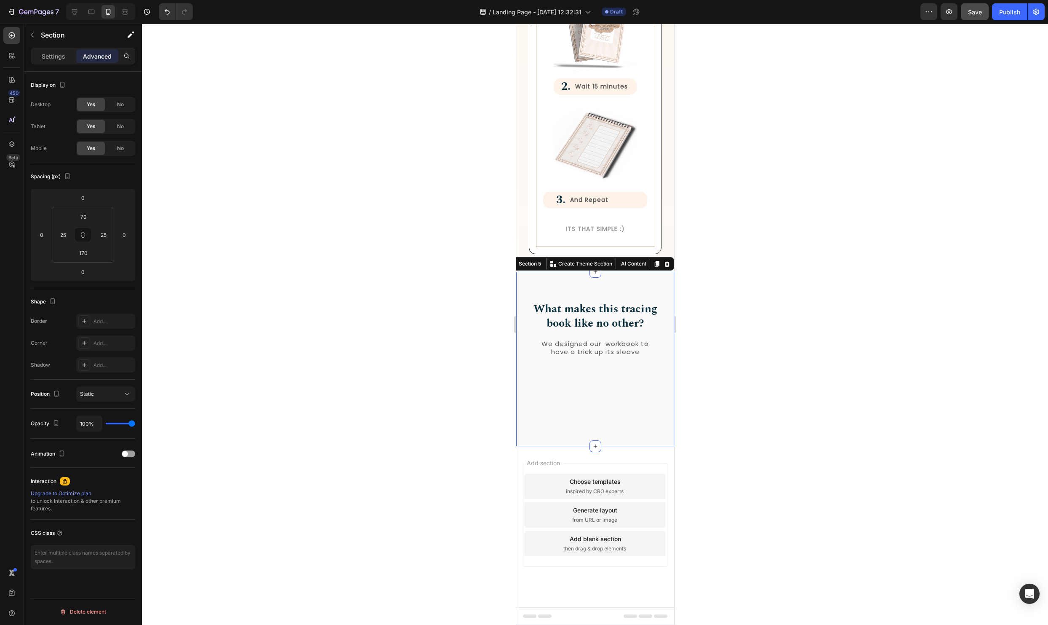
click at [523, 331] on div "What makes this tracing book like no other? Heading We designed our workbook to…" at bounding box center [595, 359] width 158 height 174
click at [63, 232] on input "25" at bounding box center [63, 234] width 13 height 13
type input "0"
click at [106, 234] on input "25" at bounding box center [103, 234] width 13 height 13
type input "0"
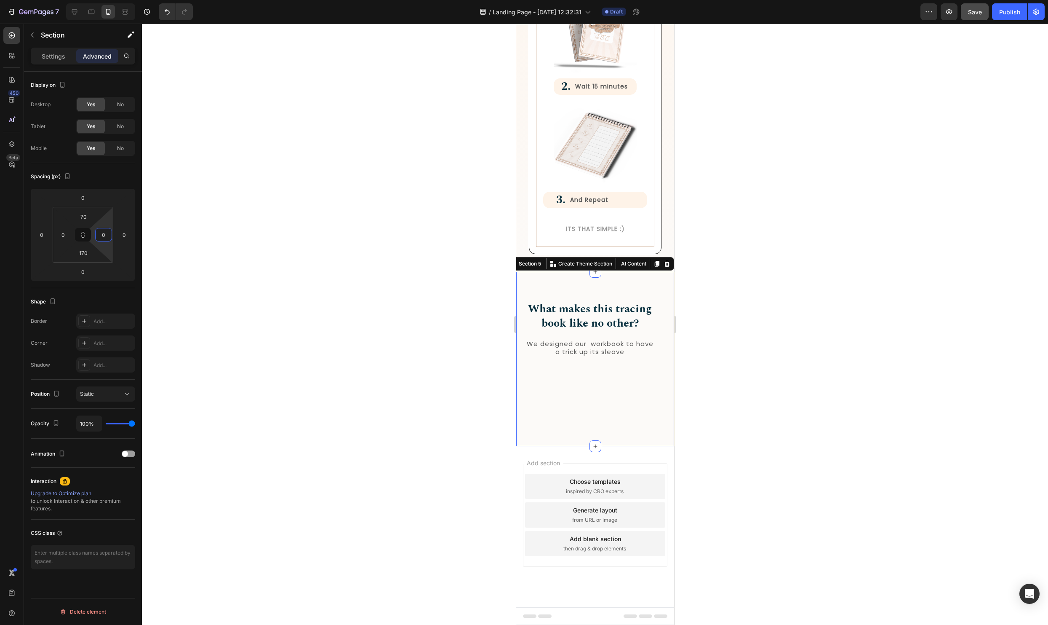
click at [373, 307] on div at bounding box center [595, 324] width 906 height 601
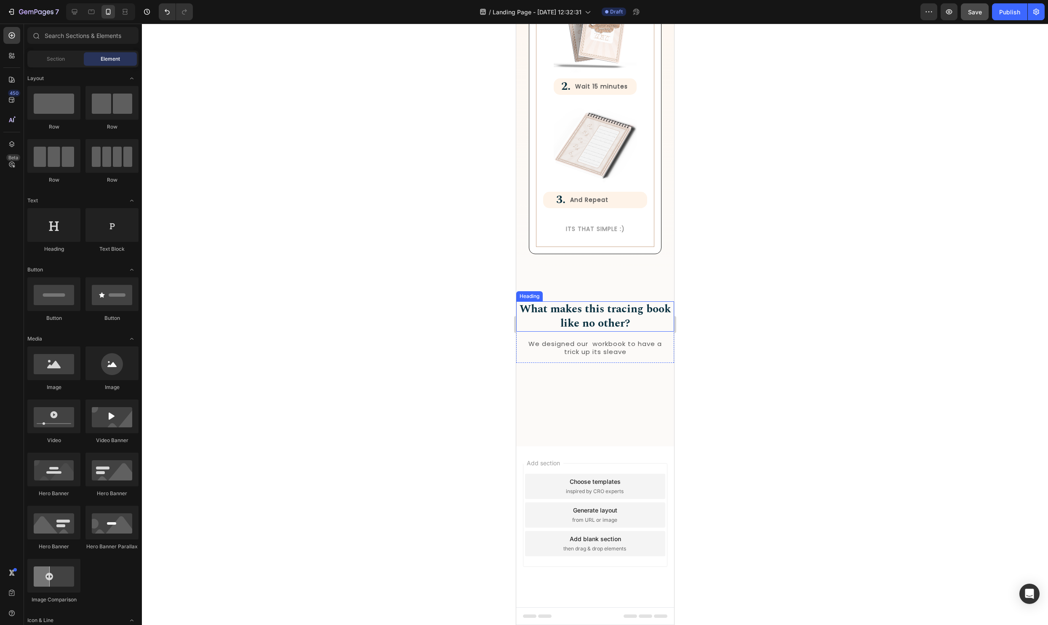
click at [565, 317] on h2 "What makes this tracing book like no other?" at bounding box center [595, 316] width 158 height 30
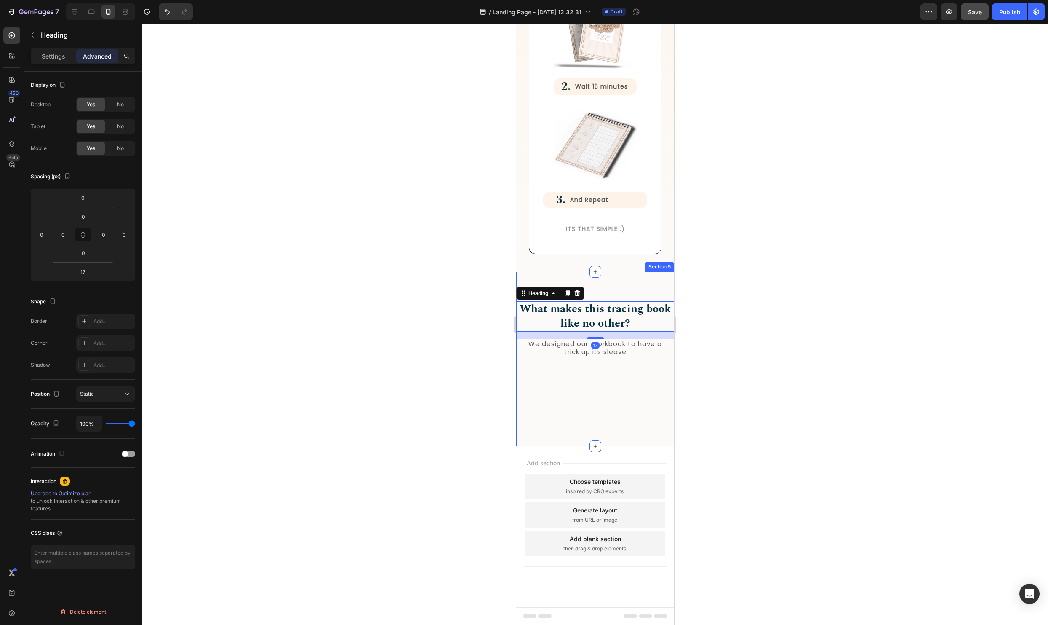
click at [535, 373] on div "What makes this tracing book like no other? Heading 17 We designed our workbook…" at bounding box center [595, 337] width 158 height 73
click at [71, 11] on icon at bounding box center [74, 12] width 8 height 8
type input "75"
type input "15"
type input "100"
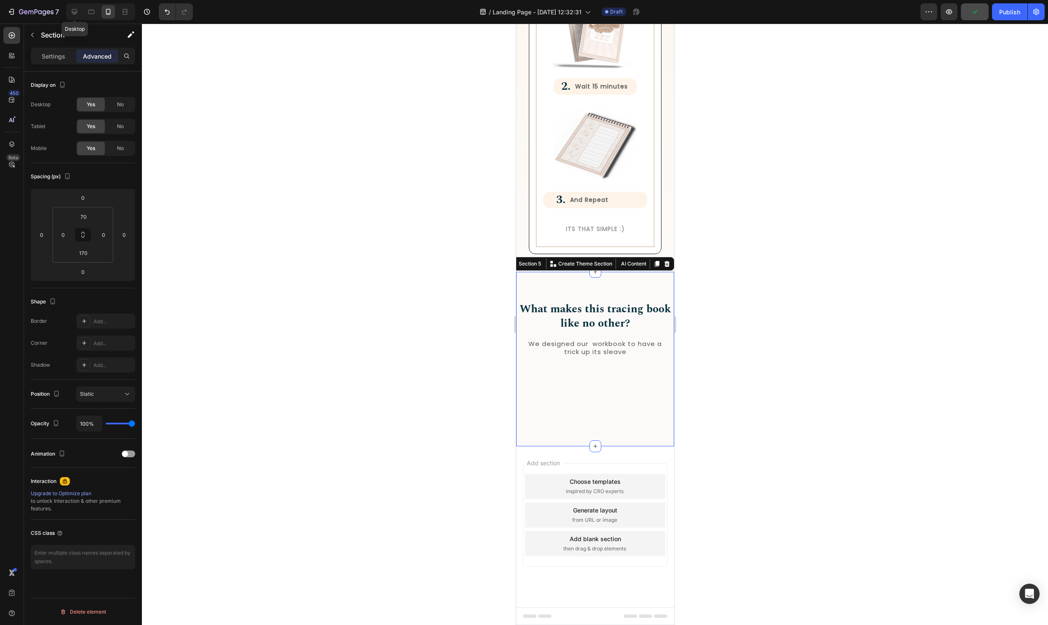
type input "15"
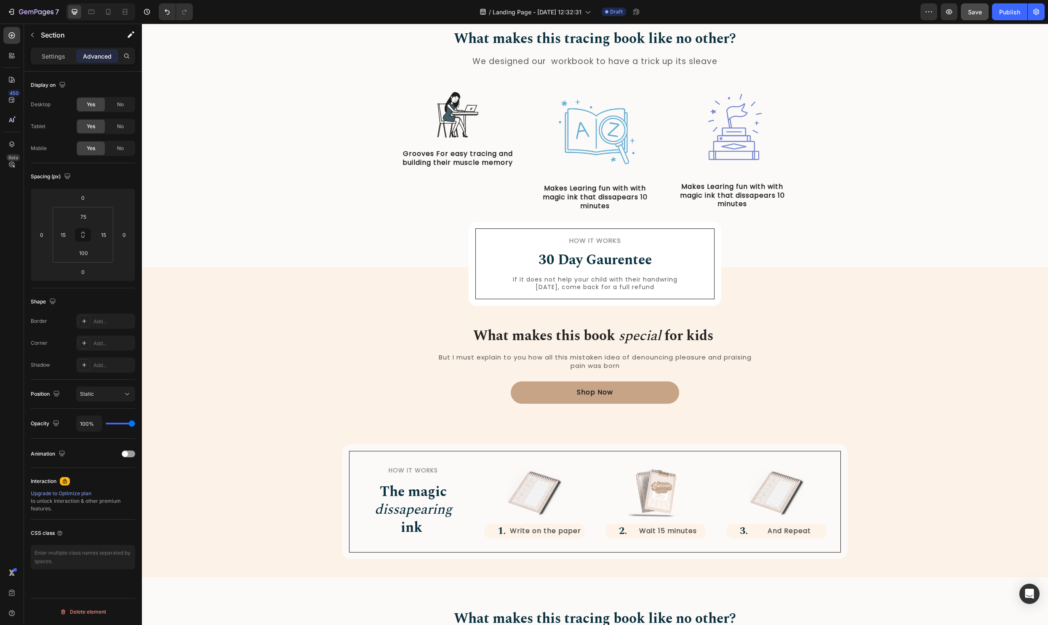
scroll to position [350, 0]
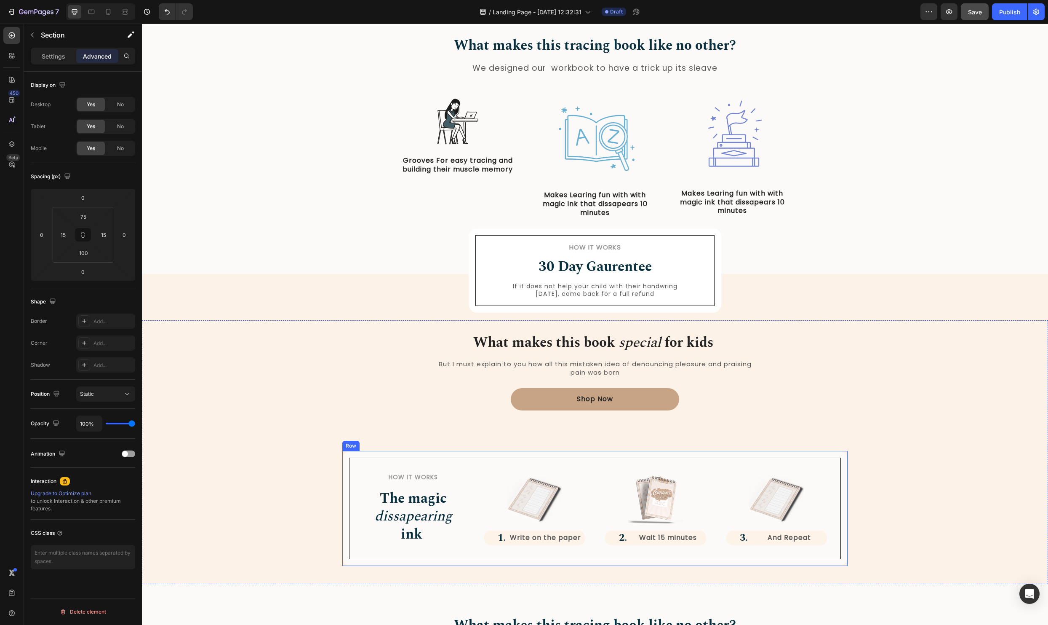
click at [578, 453] on div "How it Works Heading The magic dissapearing ink Heading Row Image 1. Heading Wr…" at bounding box center [594, 508] width 505 height 115
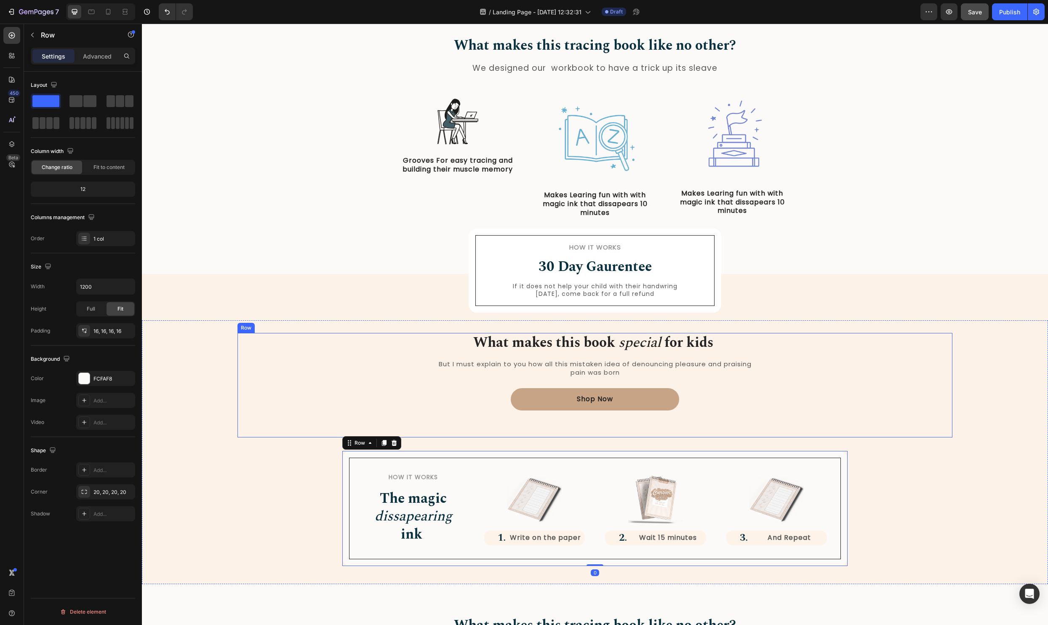
click at [576, 426] on div "What makes this book special for kids Heading But I must explain to you how all…" at bounding box center [595, 385] width 715 height 105
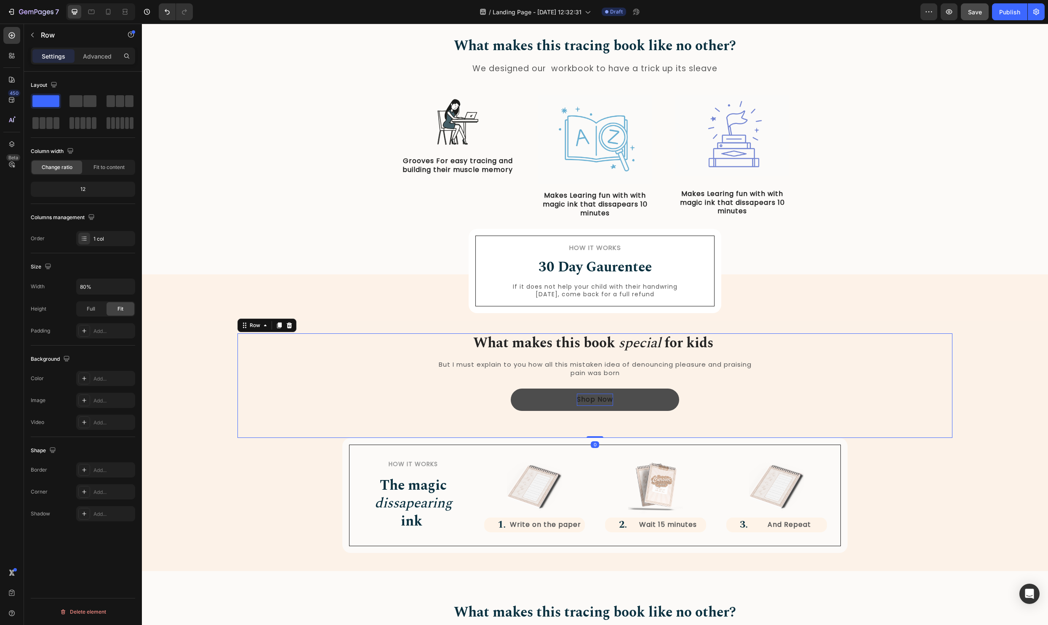
drag, startPoint x: 593, startPoint y: 450, endPoint x: 603, endPoint y: 404, distance: 46.8
click at [599, 412] on div "What makes this book special for kids Heading But I must explain to you how all…" at bounding box center [595, 385] width 715 height 105
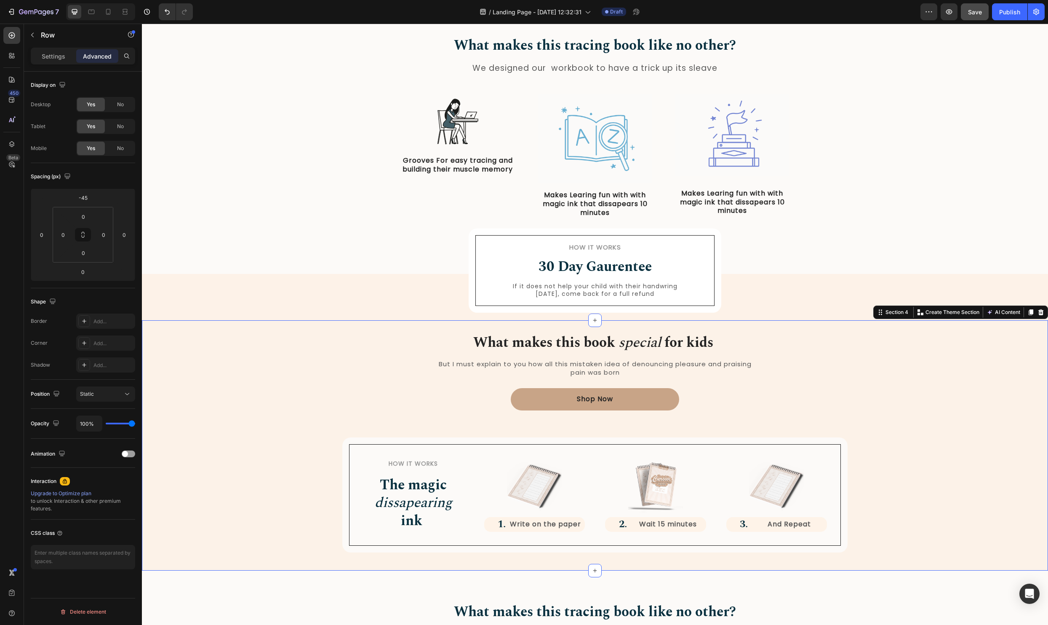
click at [944, 512] on div "What makes this book special for kids Heading But I must explain to you how all…" at bounding box center [595, 452] width 894 height 201
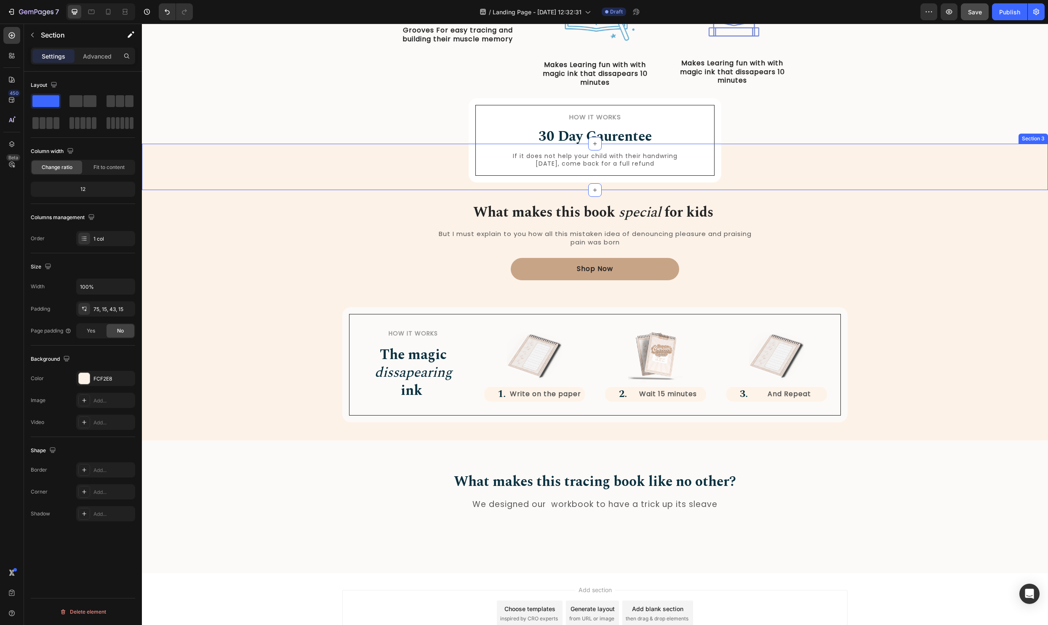
scroll to position [487, 0]
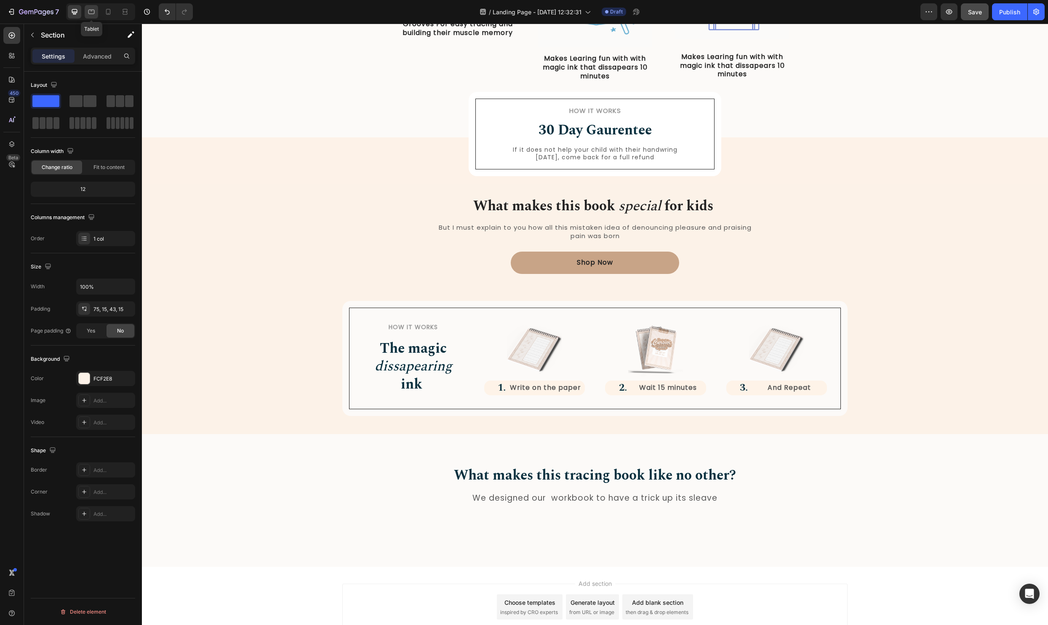
click at [92, 9] on icon at bounding box center [91, 12] width 8 height 8
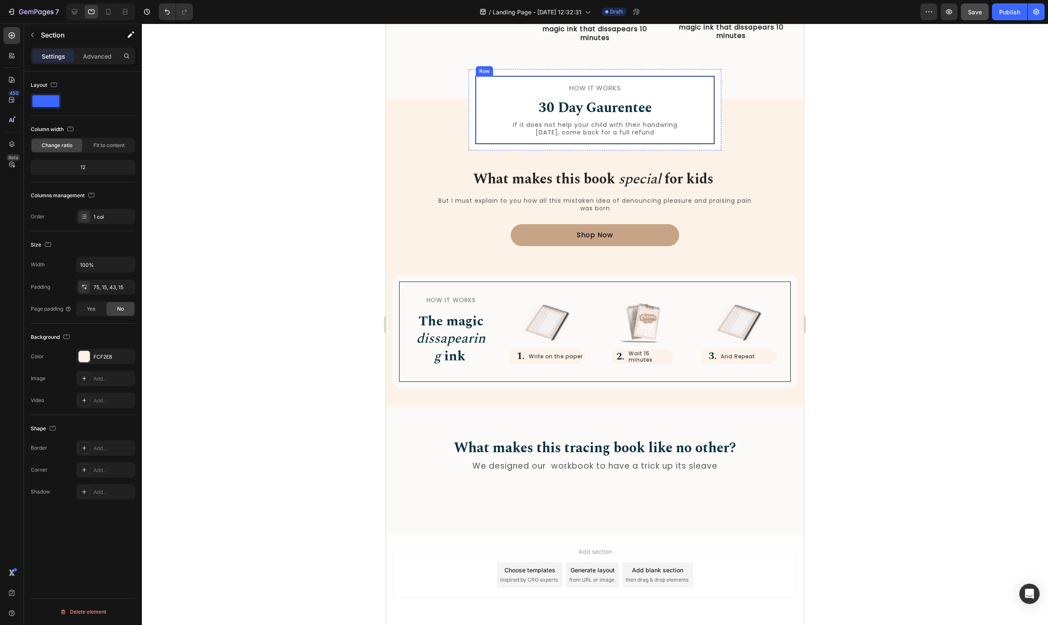
scroll to position [416, 0]
click at [113, 8] on div at bounding box center [108, 11] width 13 height 13
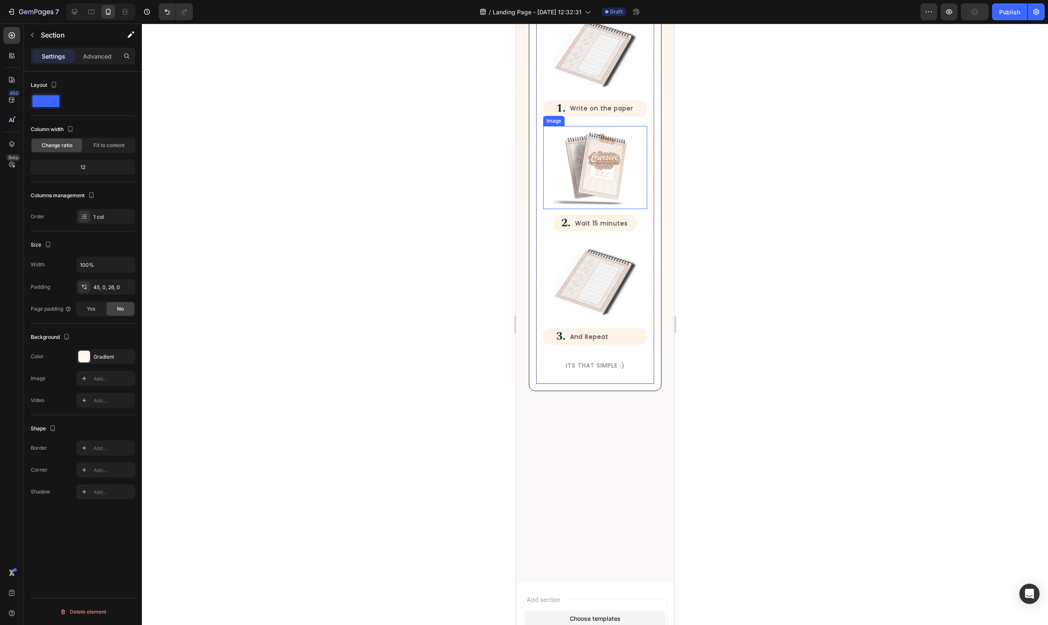
scroll to position [1142, 0]
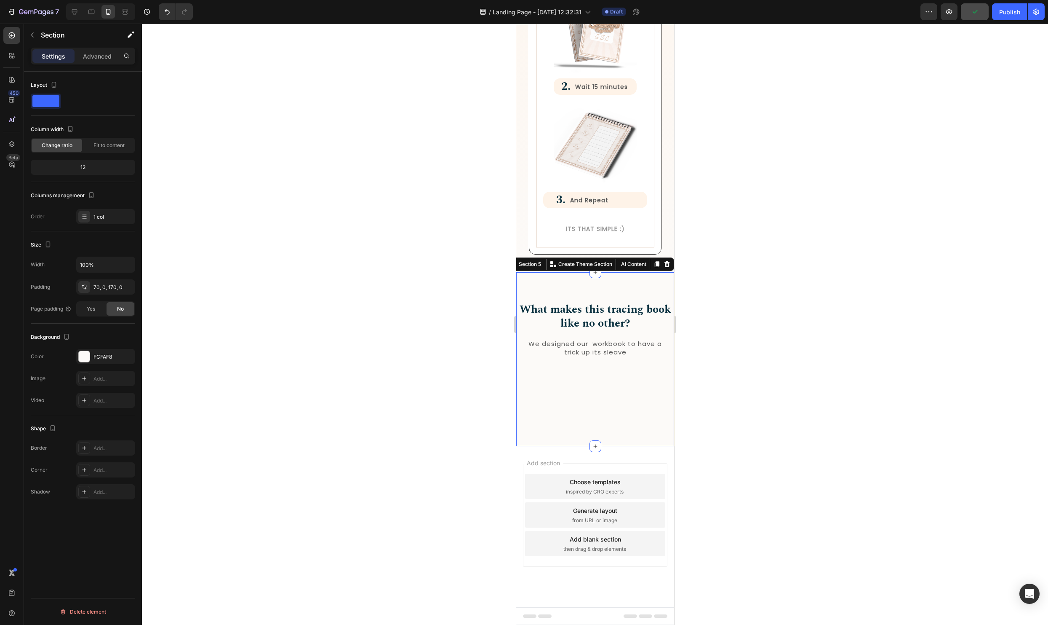
click at [641, 385] on div "What makes this tracing book like no other? Heading We designed our workbook to…" at bounding box center [595, 359] width 158 height 174
click at [669, 241] on div "How it Works Heading The magic dissapearing ink Heading Row Image 1. Heading Wr…" at bounding box center [595, 21] width 158 height 480
click at [99, 60] on p "Advanced" at bounding box center [97, 56] width 29 height 9
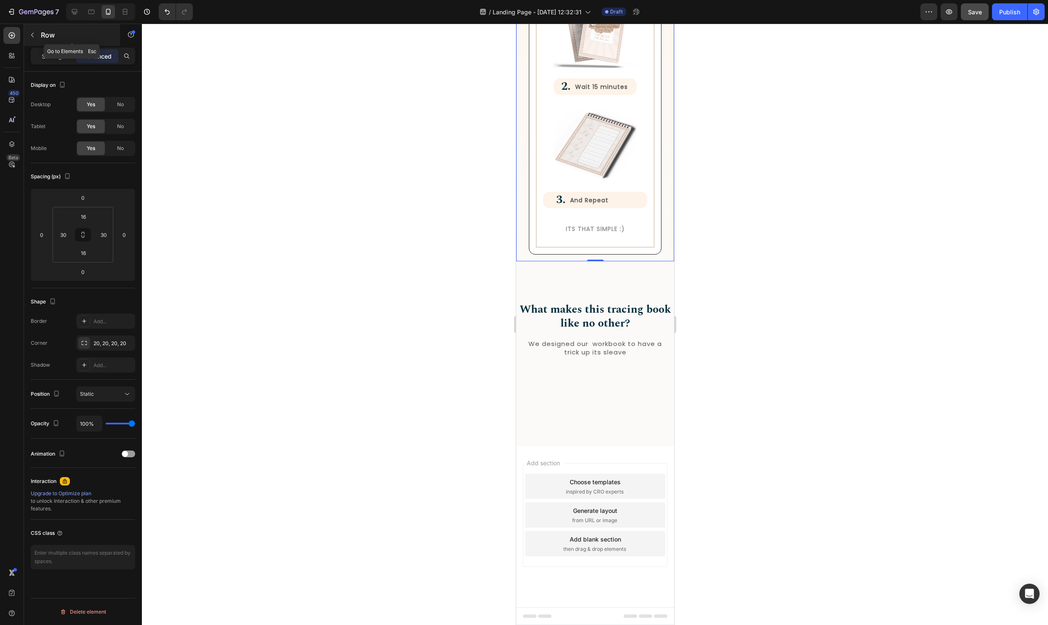
click at [40, 42] on div "Row" at bounding box center [72, 35] width 96 height 22
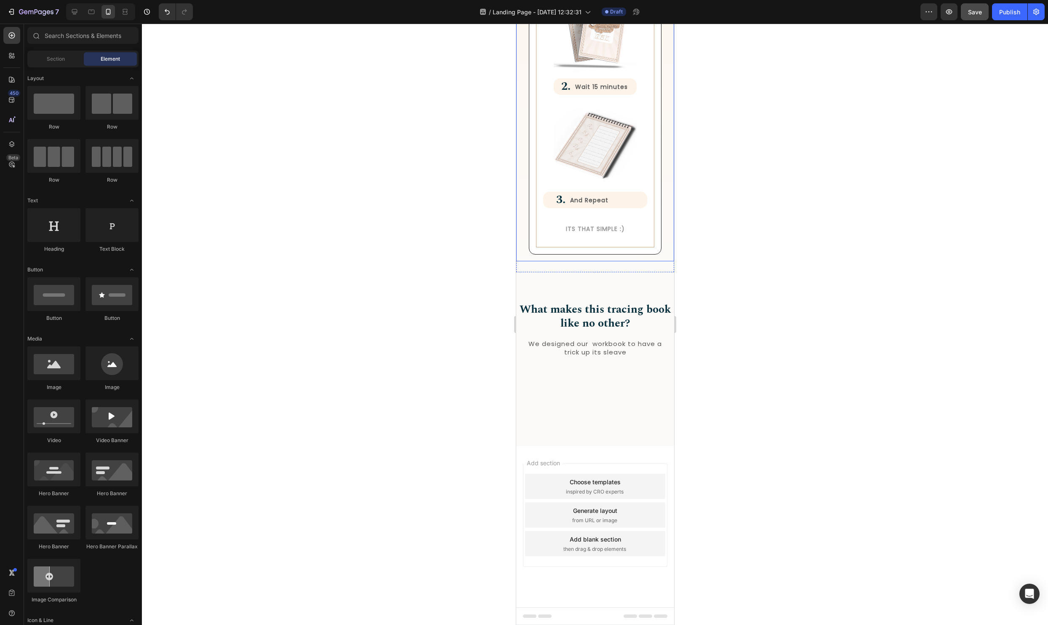
click at [521, 256] on div "How it Works Heading The magic dissapearing ink Heading Row Image 1. Heading Wr…" at bounding box center [595, 21] width 158 height 480
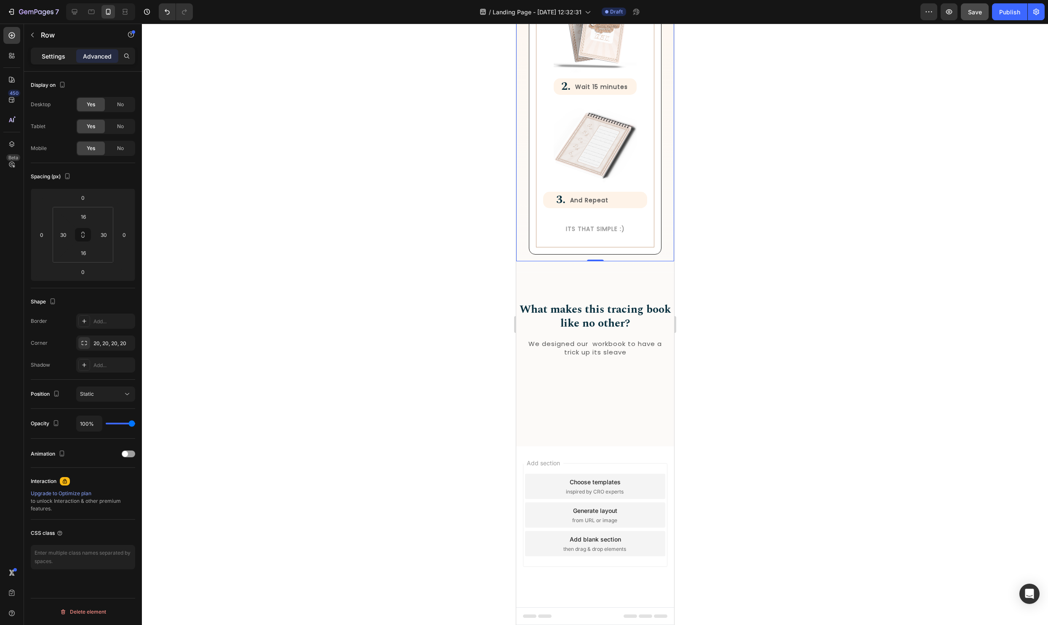
click at [56, 58] on p "Settings" at bounding box center [54, 56] width 24 height 9
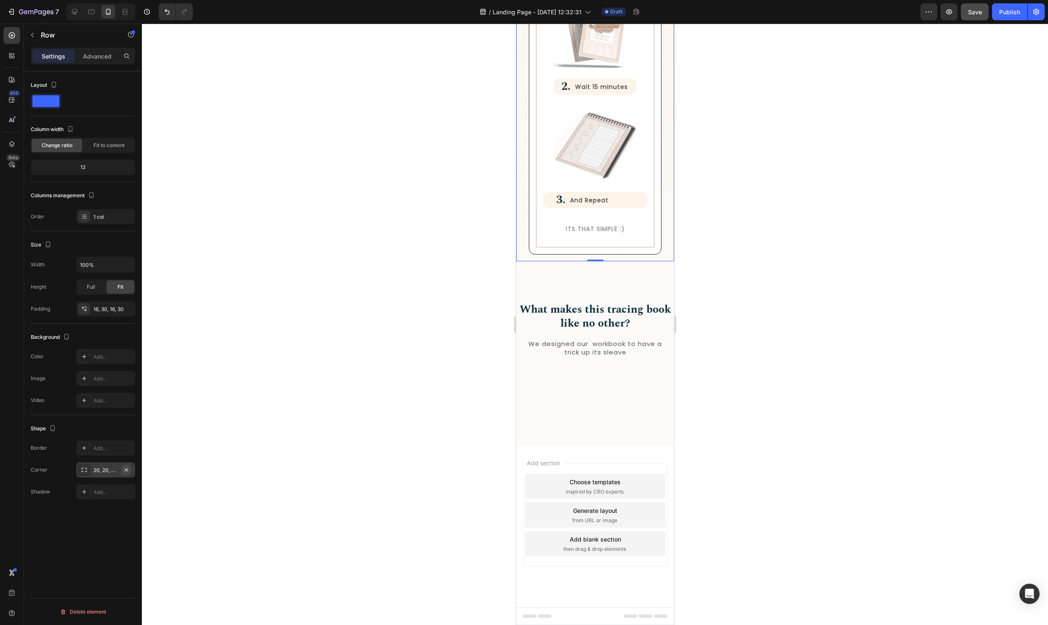
click at [128, 470] on icon "button" at bounding box center [126, 469] width 7 height 7
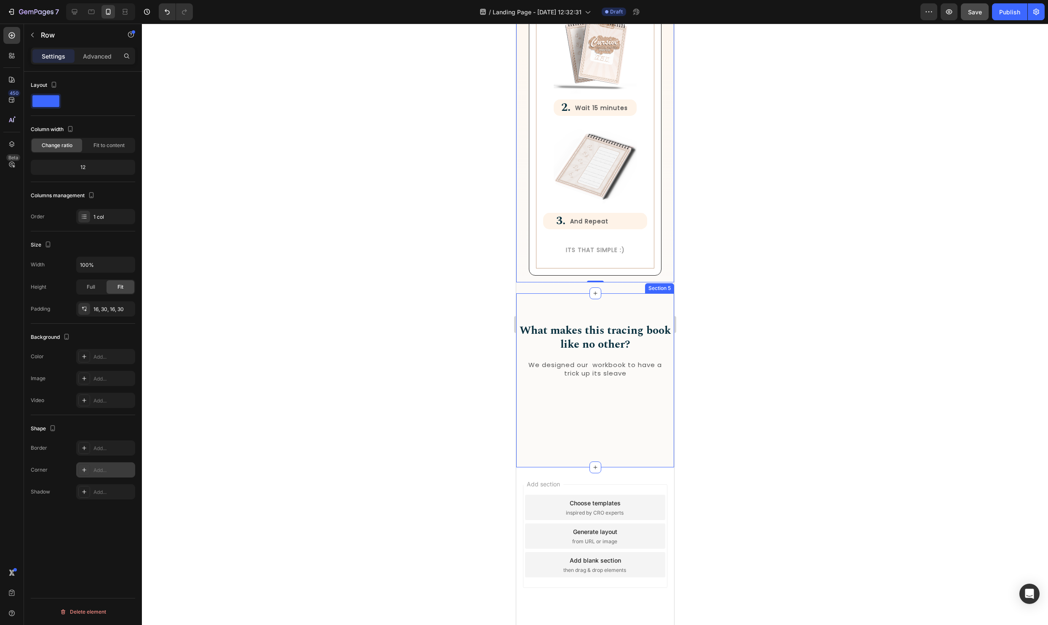
scroll to position [1118, 0]
click at [87, 358] on icon at bounding box center [84, 356] width 7 height 7
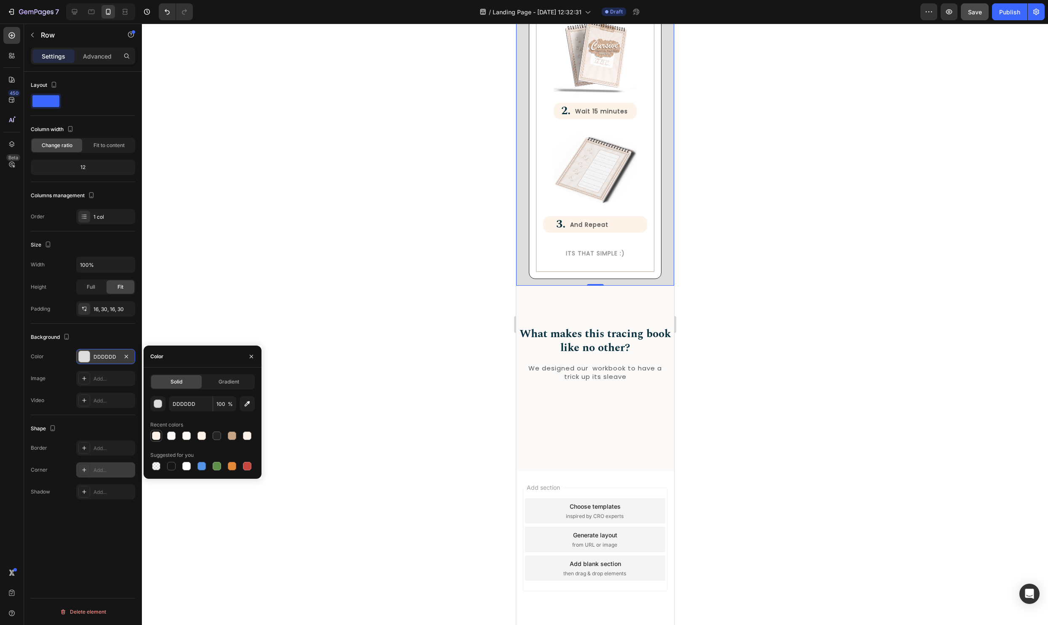
click at [154, 432] on div at bounding box center [156, 435] width 8 height 8
type input "FEF3E8"
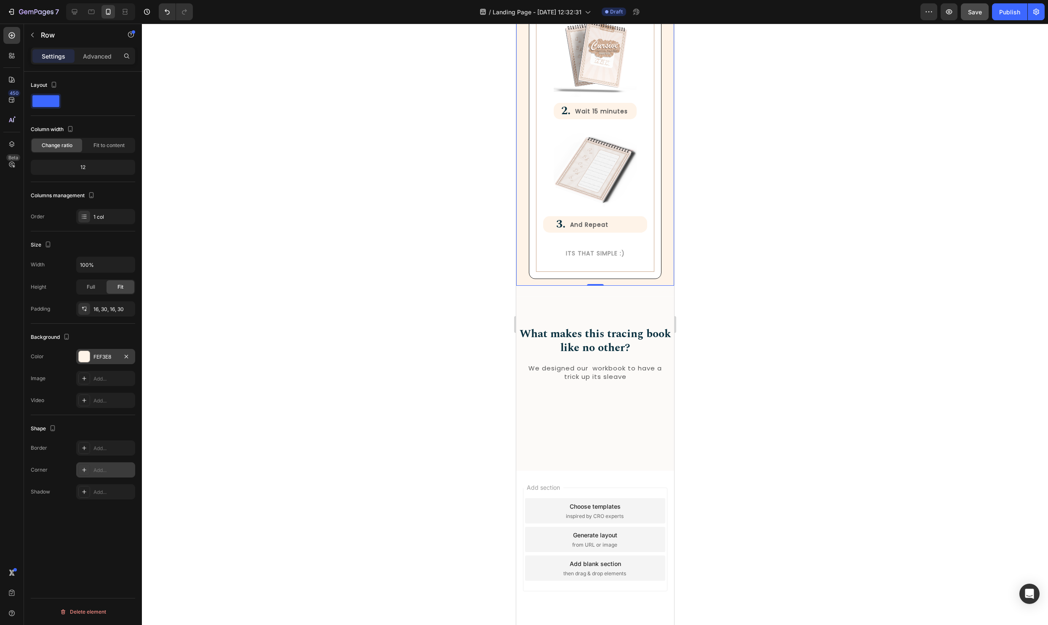
click at [784, 279] on div at bounding box center [595, 324] width 906 height 601
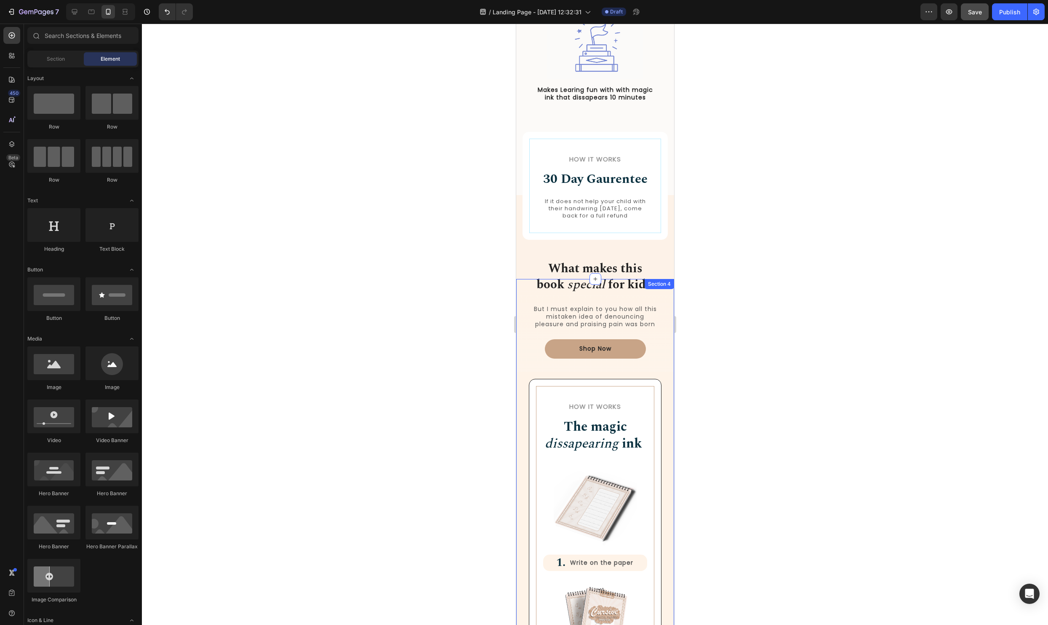
scroll to position [562, 0]
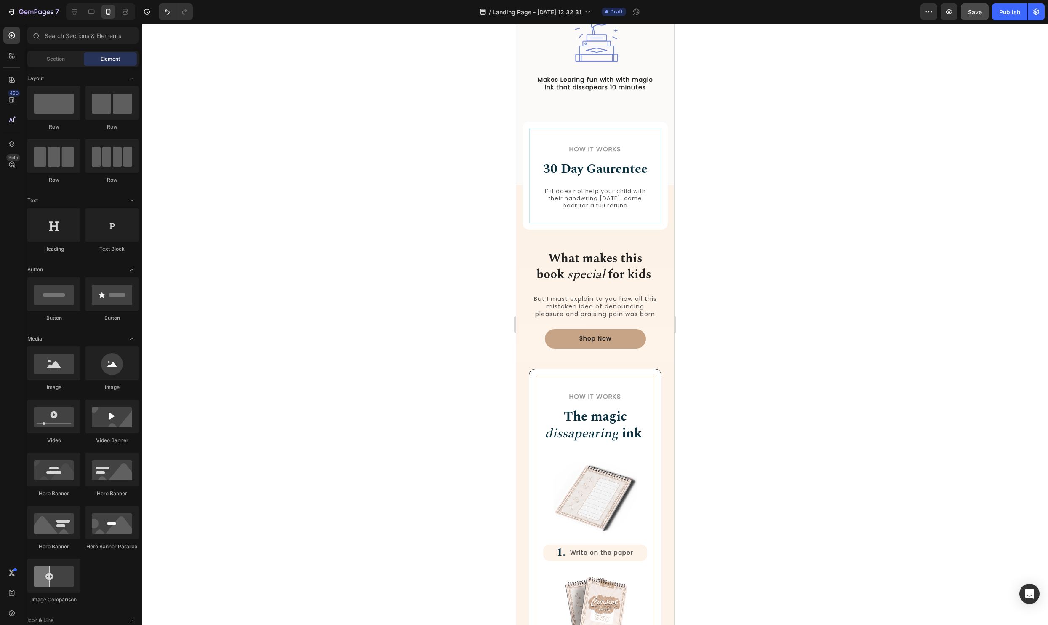
click at [464, 310] on div at bounding box center [595, 324] width 906 height 601
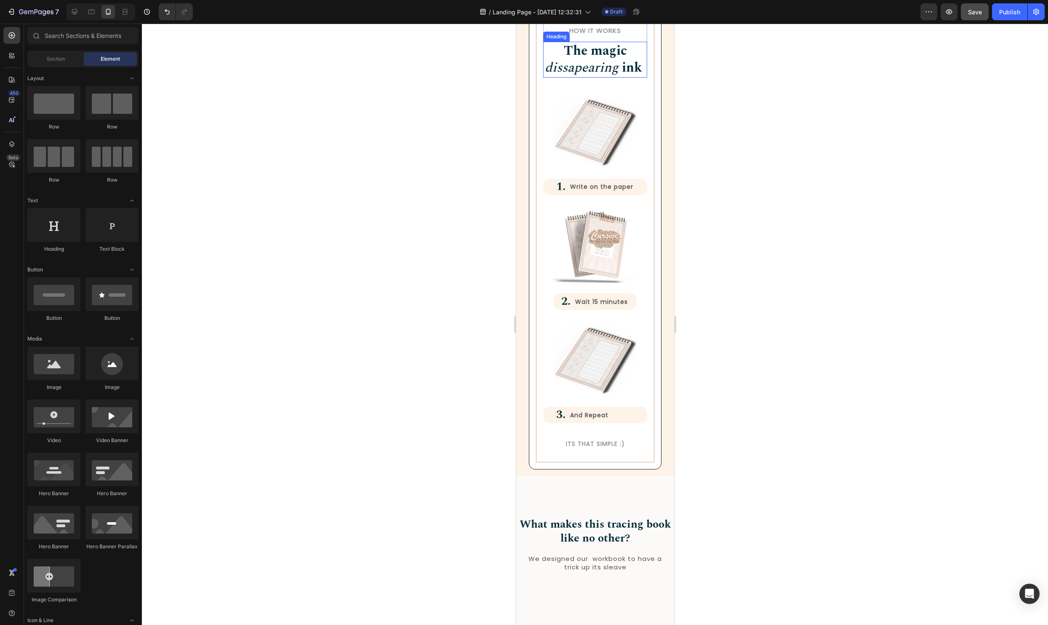
scroll to position [973, 0]
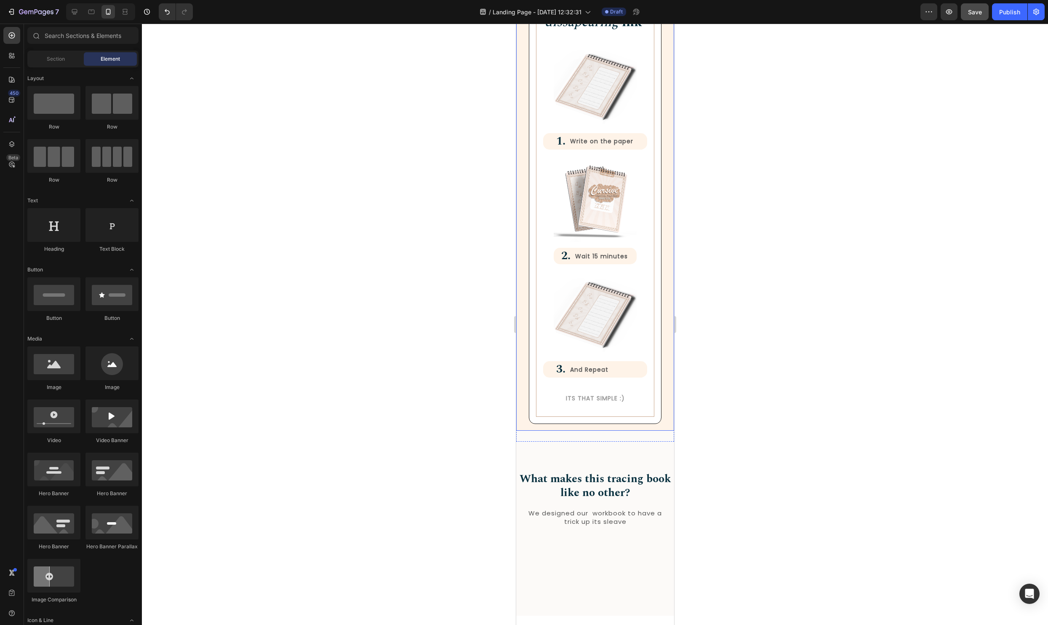
click at [669, 427] on div "How it Works Heading The magic dissapearing ink Heading Row Image 1. Heading Wr…" at bounding box center [595, 191] width 158 height 480
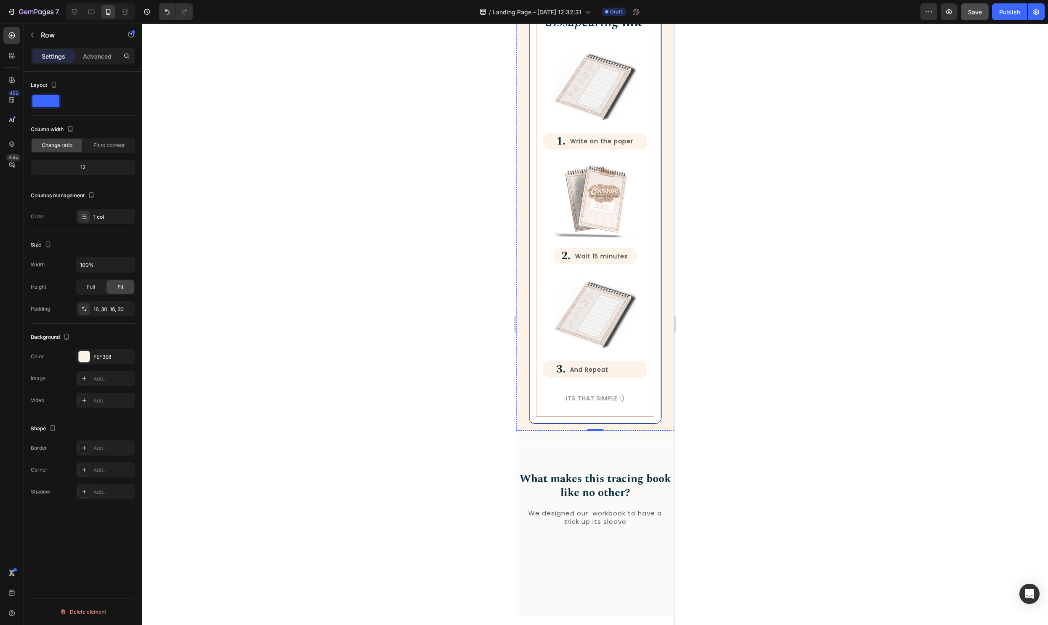
click at [534, 418] on div "How it Works Heading The magic dissapearing ink Heading Row Image 1. Heading Wr…" at bounding box center [595, 190] width 133 height 466
click at [101, 53] on p "Advanced" at bounding box center [97, 56] width 29 height 9
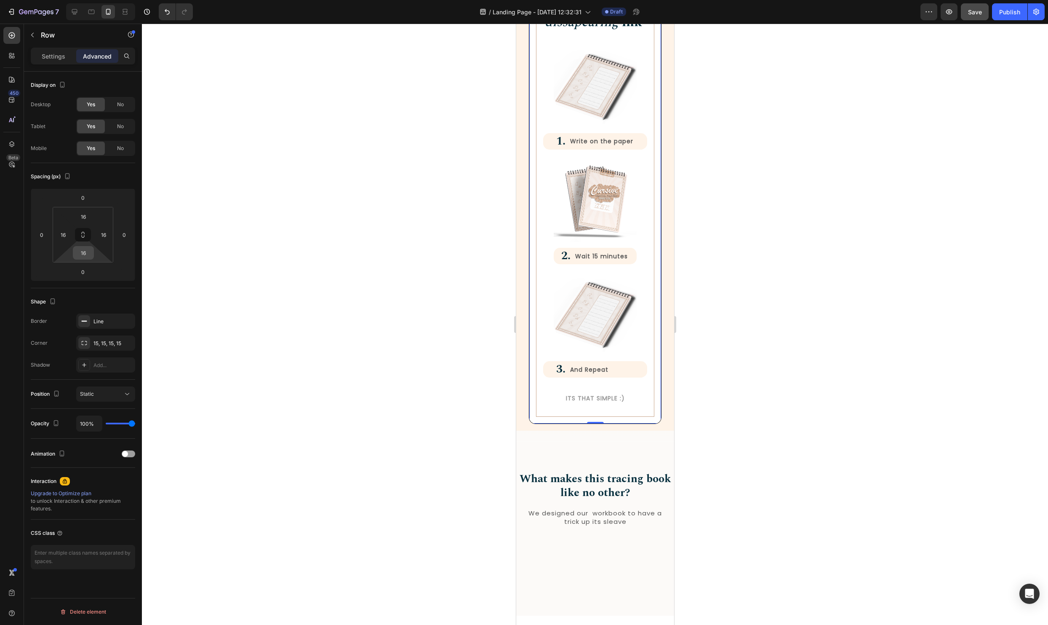
click at [89, 249] on input "16" at bounding box center [83, 252] width 17 height 13
type input "-"
type input "16"
click at [91, 272] on div "0" at bounding box center [82, 271] width 21 height 13
click at [86, 270] on input "0" at bounding box center [83, 271] width 17 height 13
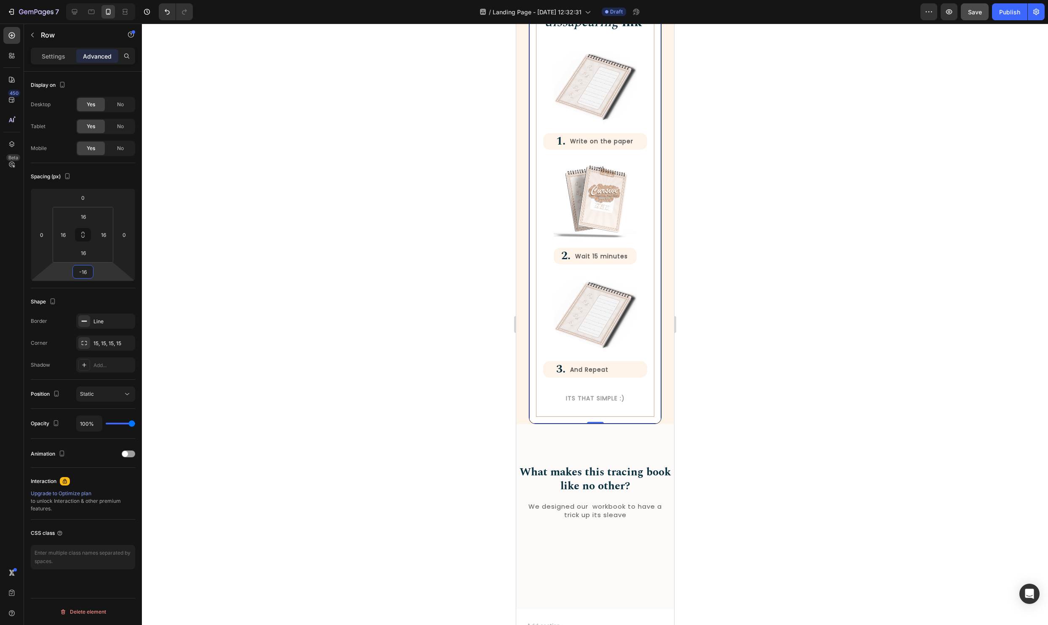
type input "-1"
click at [672, 428] on div "How it Works Heading The magic dissapearing ink Heading Row Image 1. Heading Wr…" at bounding box center [595, 191] width 158 height 480
click at [767, 430] on div at bounding box center [595, 324] width 906 height 601
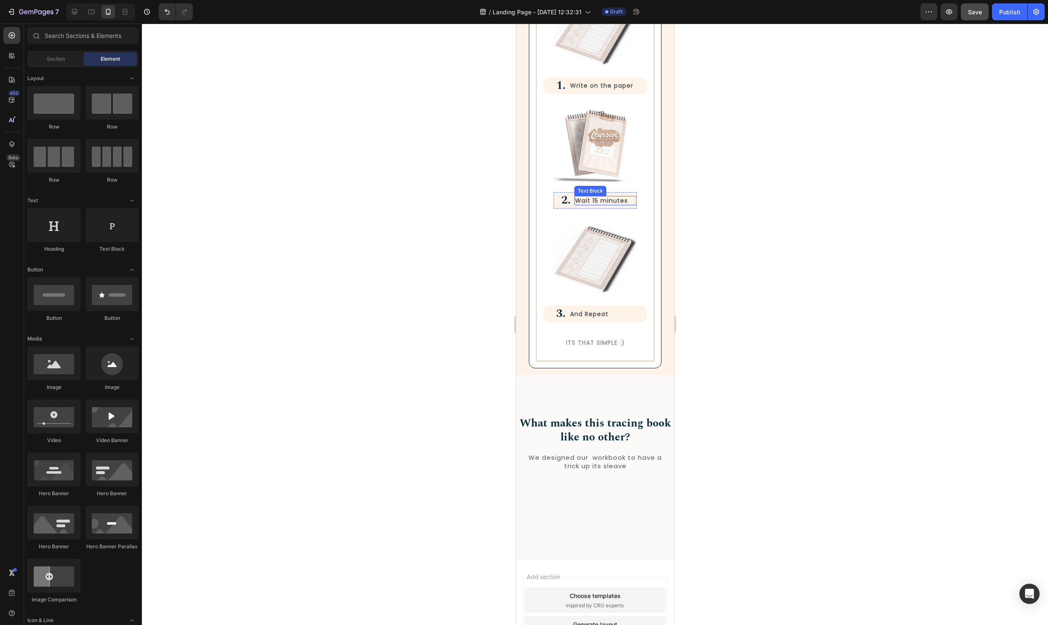
scroll to position [1030, 0]
click at [521, 365] on div "How it Works Heading The magic dissapearing ink Heading Row Image 1. Heading Wr…" at bounding box center [595, 134] width 158 height 480
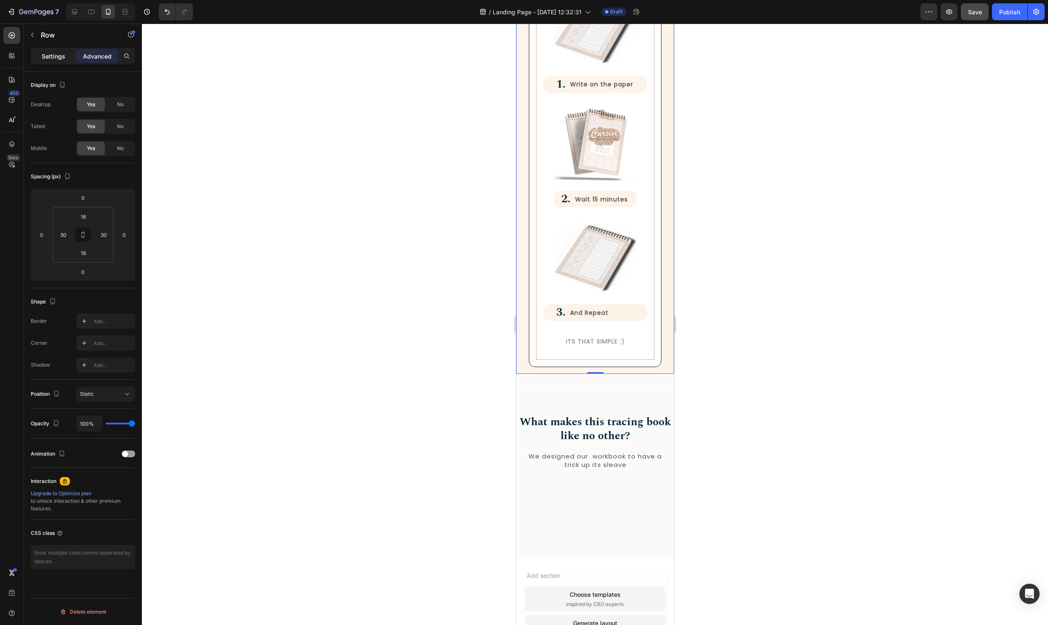
click at [48, 53] on p "Settings" at bounding box center [54, 56] width 24 height 9
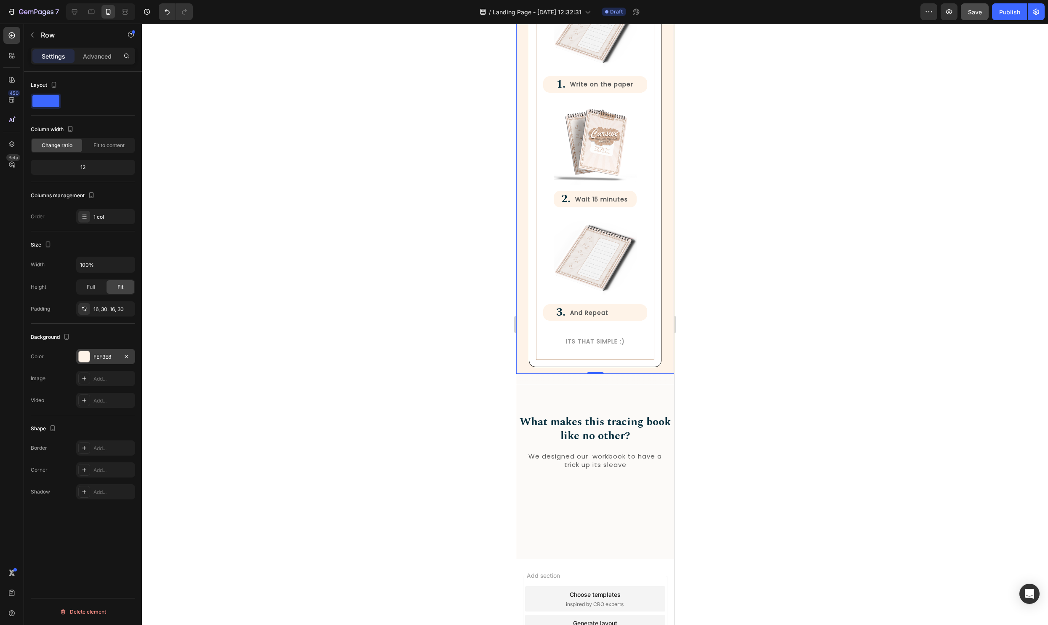
click at [91, 356] on div "FEF3E8" at bounding box center [105, 356] width 59 height 15
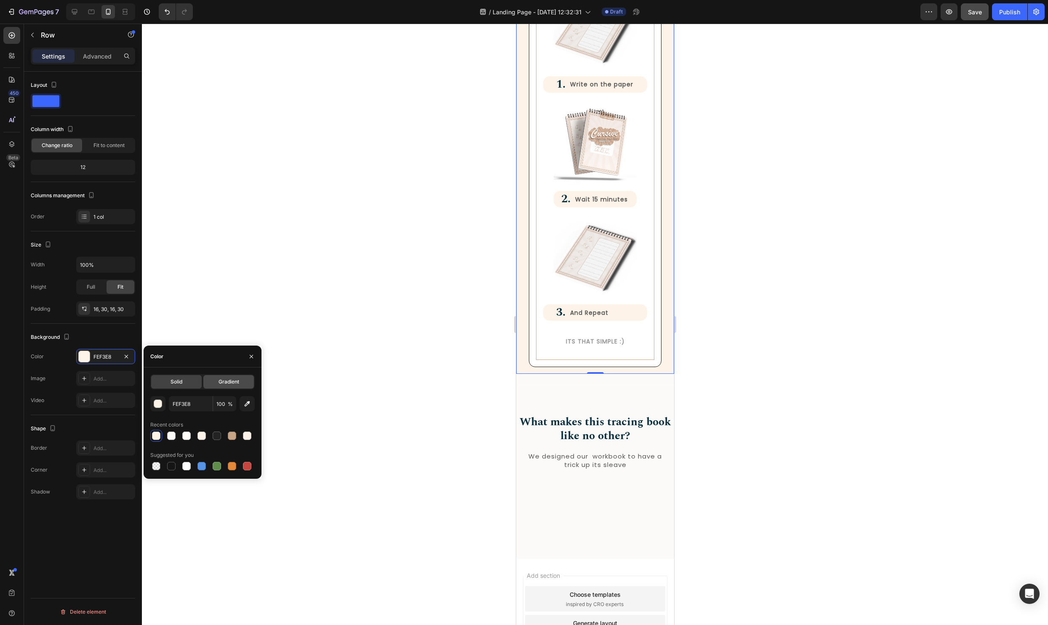
click at [224, 385] on span "Gradient" at bounding box center [229, 382] width 21 height 8
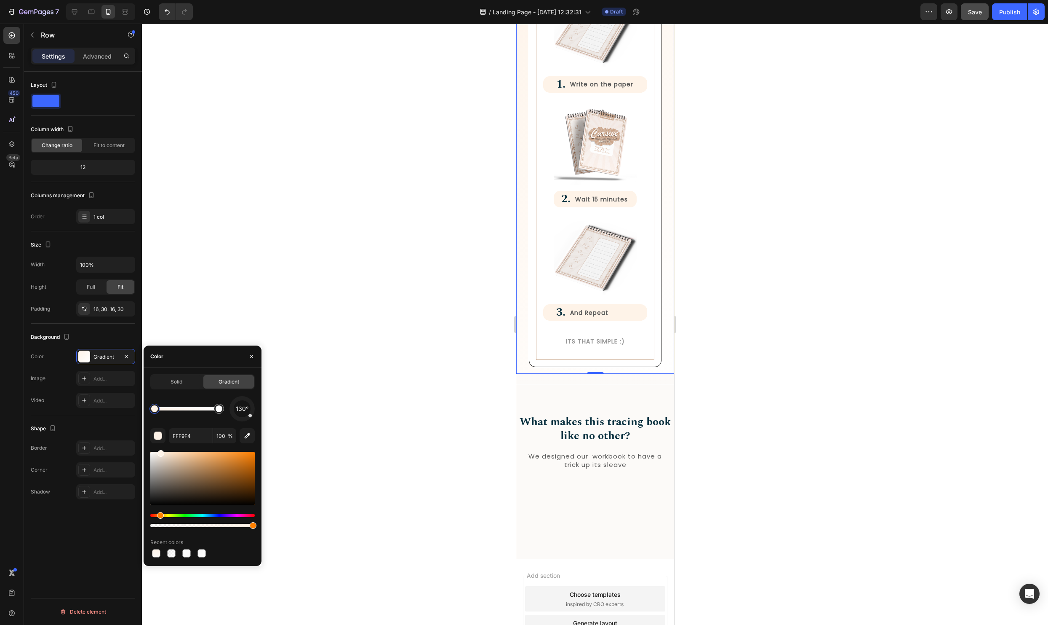
click at [189, 409] on div at bounding box center [187, 408] width 64 height 3
drag, startPoint x: 190, startPoint y: 411, endPoint x: 185, endPoint y: 411, distance: 5.1
click at [157, 410] on div at bounding box center [154, 408] width 7 height 7
click at [194, 436] on input "FEF3E8" at bounding box center [191, 435] width 44 height 15
click at [183, 412] on div at bounding box center [185, 409] width 10 height 10
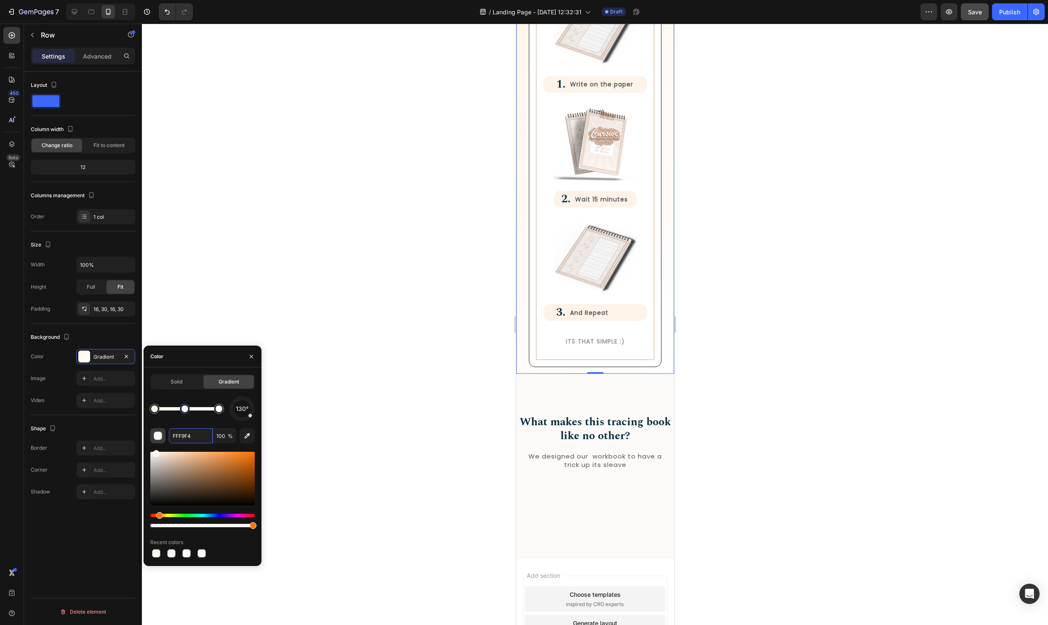
drag, startPoint x: 197, startPoint y: 438, endPoint x: 152, endPoint y: 433, distance: 44.9
click at [152, 433] on div "FFF9F4 100 %" at bounding box center [202, 435] width 104 height 15
paste input "EF3E8"
type input "FEF3E8"
click at [353, 386] on div at bounding box center [595, 324] width 906 height 601
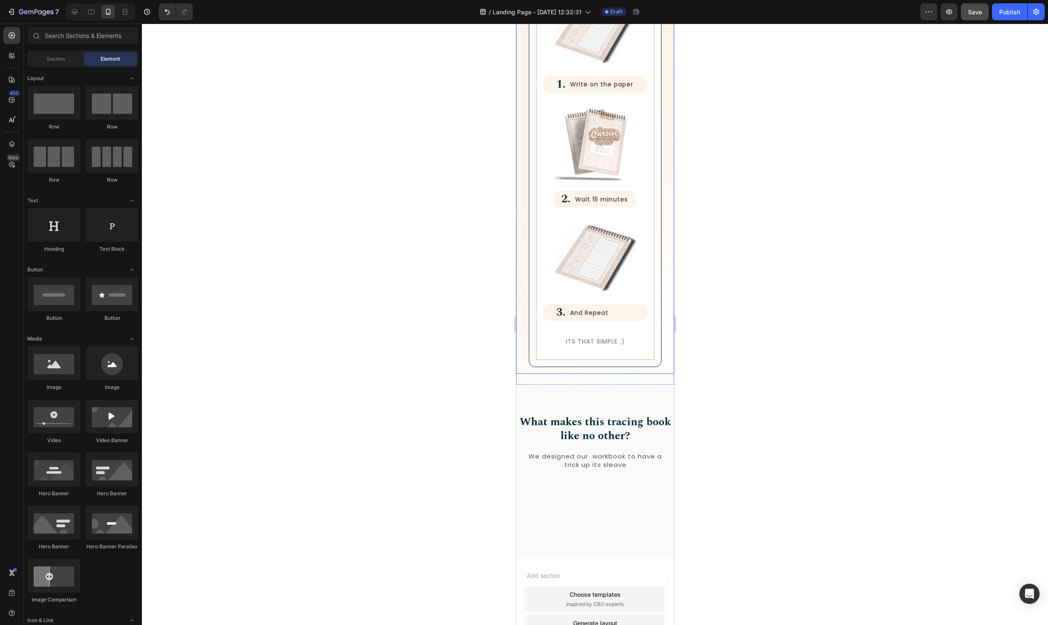
click at [524, 348] on div "How it Works Heading The magic dissapearing ink Heading Row Image 1. Heading Wr…" at bounding box center [595, 134] width 158 height 480
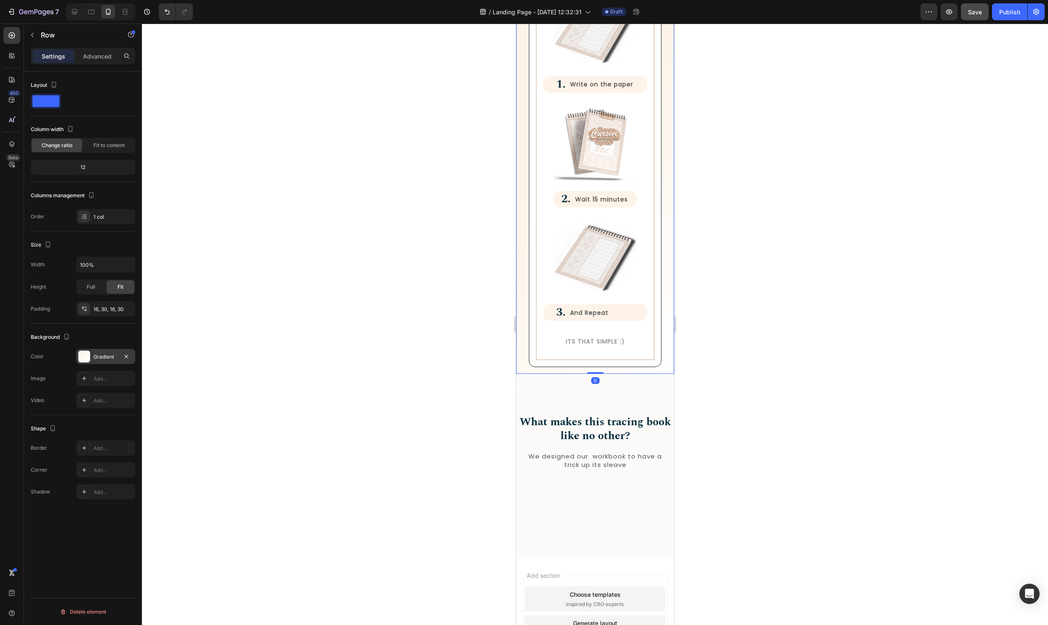
click at [88, 358] on div at bounding box center [84, 356] width 12 height 12
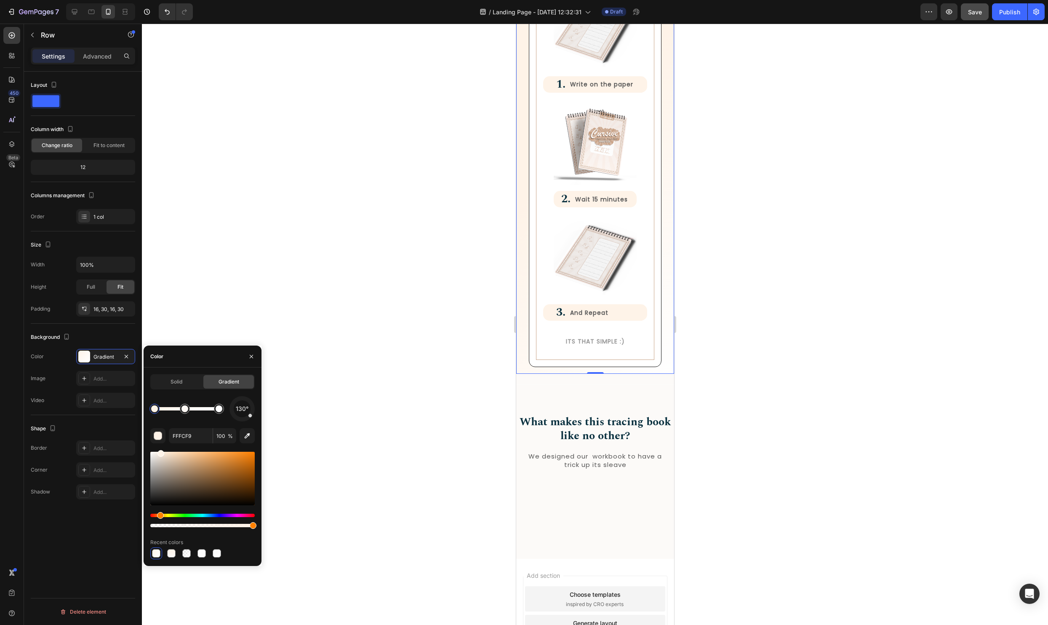
click at [200, 410] on div at bounding box center [187, 408] width 64 height 3
drag, startPoint x: 199, startPoint y: 411, endPoint x: 185, endPoint y: 413, distance: 14.5
click at [187, 435] on input "FEF3E8" at bounding box center [191, 435] width 44 height 15
click at [222, 410] on div at bounding box center [219, 409] width 10 height 10
click at [222, 408] on div at bounding box center [219, 409] width 10 height 10
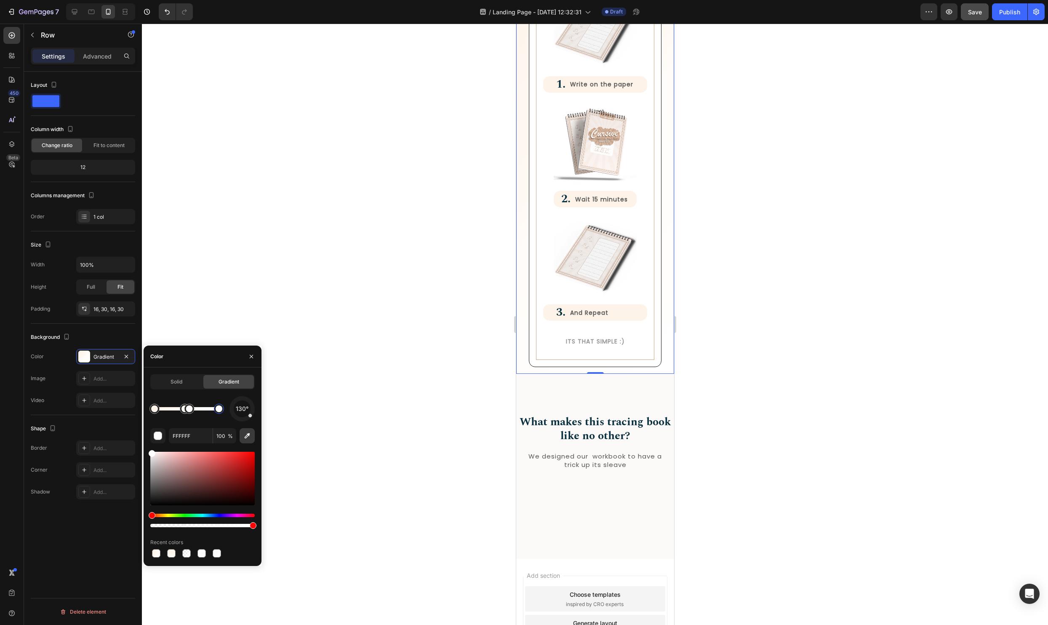
click at [246, 438] on icon "button" at bounding box center [247, 435] width 8 height 8
click at [194, 410] on div at bounding box center [189, 409] width 10 height 10
click at [250, 435] on icon "button" at bounding box center [247, 435] width 8 height 8
type input "FCFAF8"
click at [457, 382] on div at bounding box center [595, 324] width 906 height 601
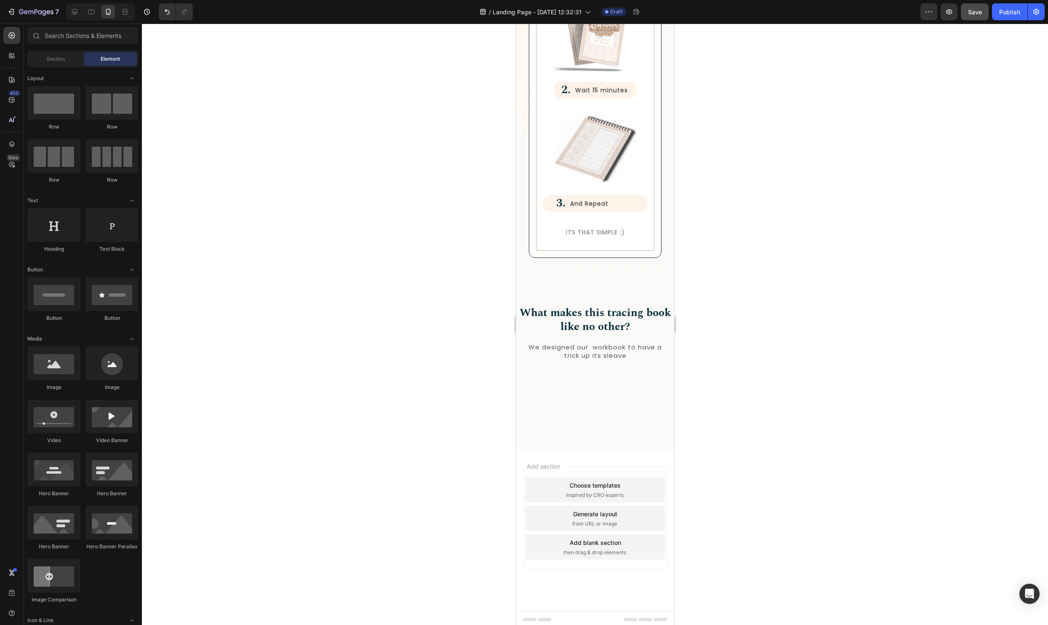
scroll to position [1142, 0]
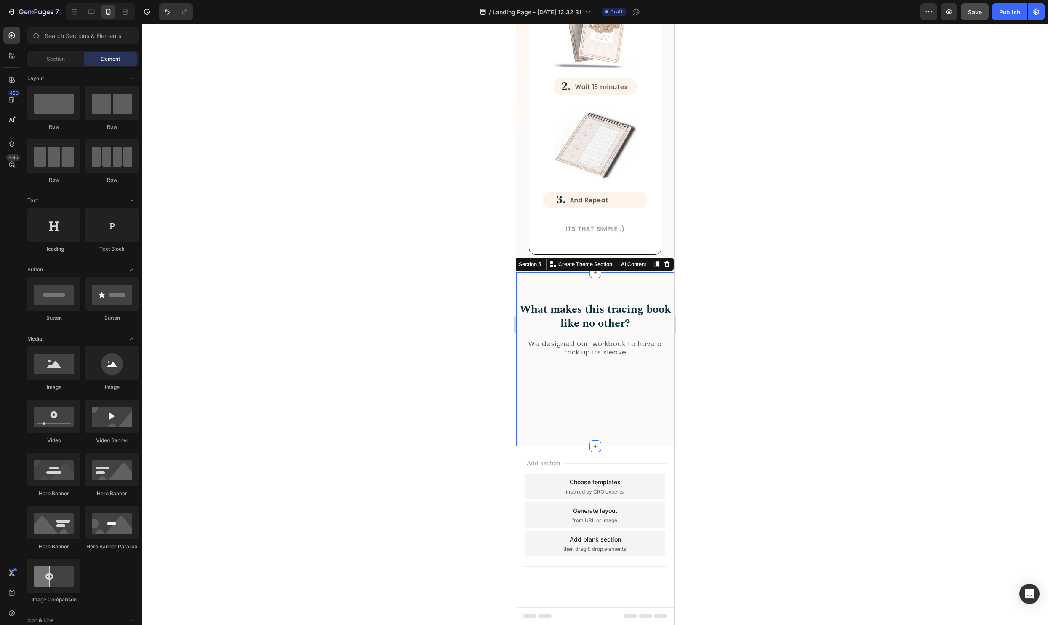
click at [521, 381] on div "What makes this tracing book like no other? Heading We designed our workbook to…" at bounding box center [595, 359] width 158 height 174
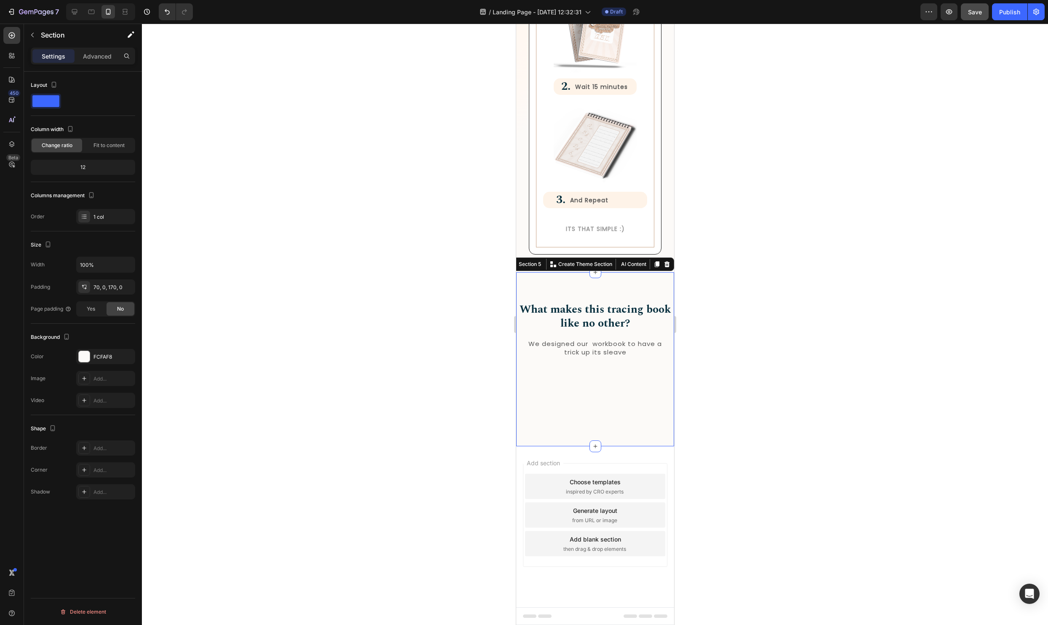
click at [92, 48] on div "Settings Advanced" at bounding box center [83, 56] width 104 height 17
click at [745, 434] on div at bounding box center [595, 324] width 906 height 601
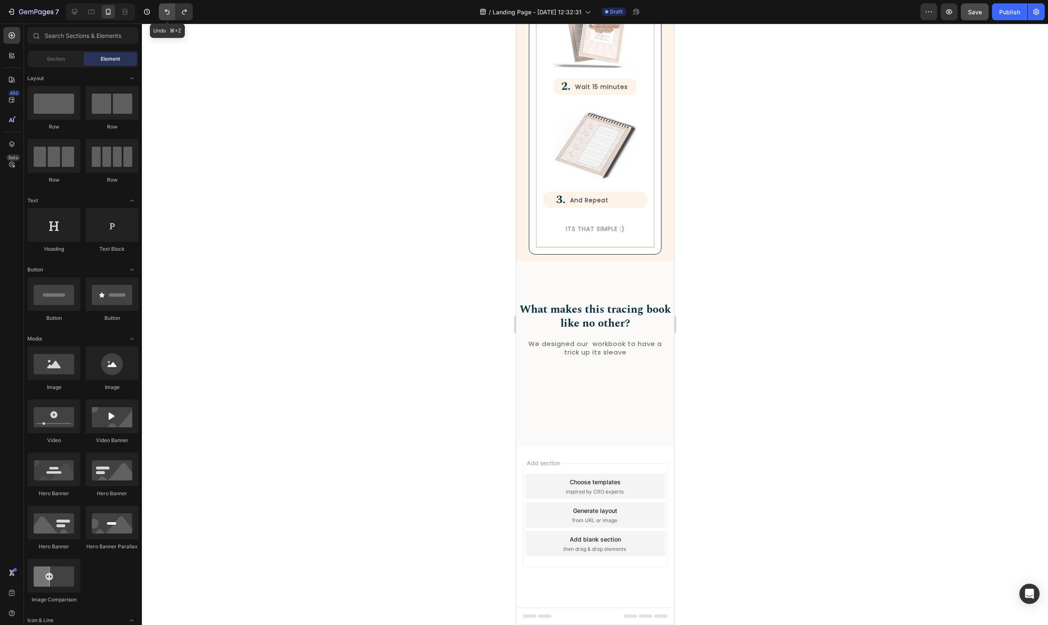
click at [163, 9] on icon "Undo/Redo" at bounding box center [167, 12] width 8 height 8
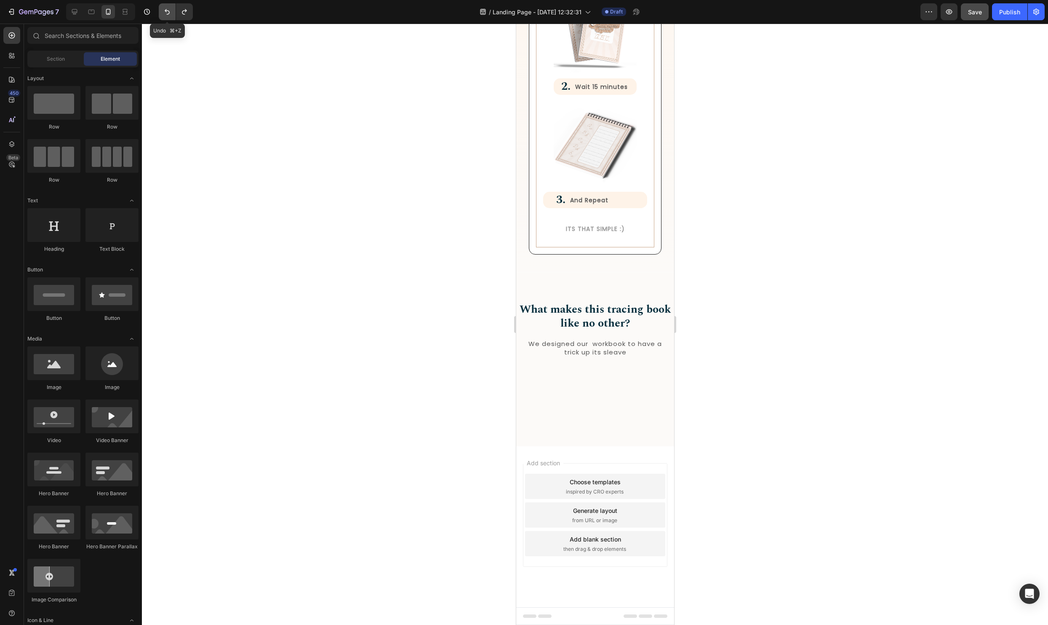
click at [163, 9] on icon "Undo/Redo" at bounding box center [167, 12] width 8 height 8
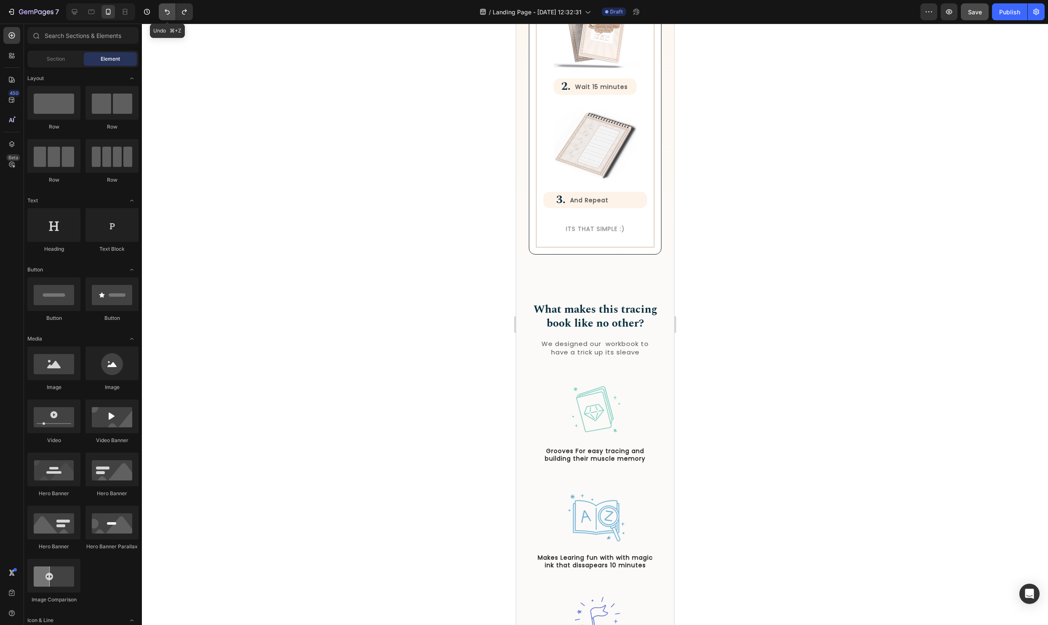
click at [163, 9] on icon "Undo/Redo" at bounding box center [167, 12] width 8 height 8
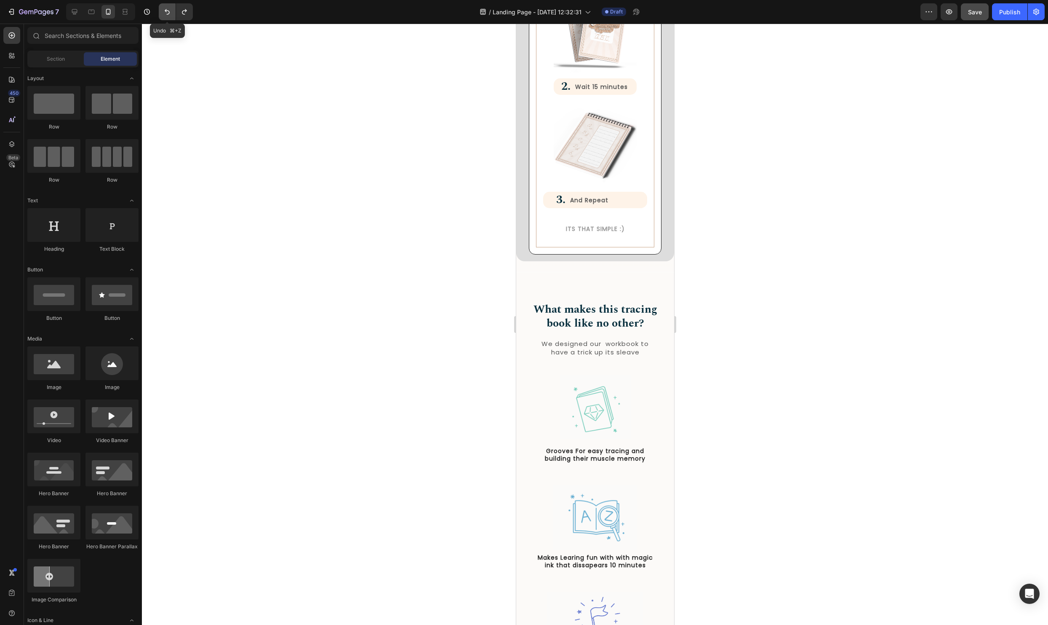
click at [173, 12] on button "Undo/Redo" at bounding box center [167, 11] width 17 height 17
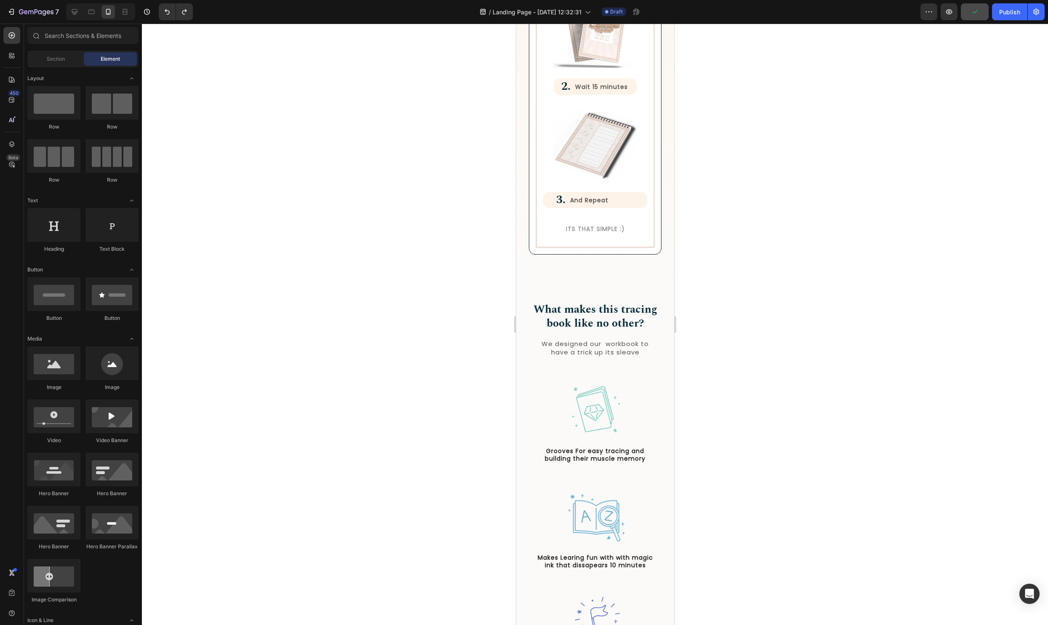
click at [417, 307] on div at bounding box center [595, 324] width 906 height 601
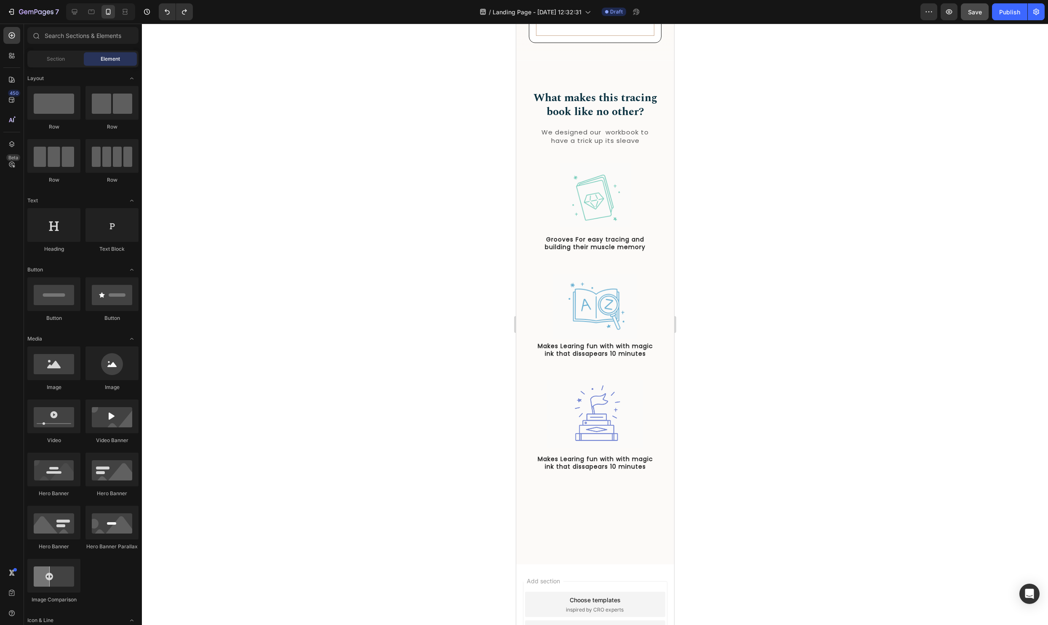
scroll to position [1354, 0]
click at [651, 231] on div "Image Grooves For easy tracing and building their muscle memory Text Block" at bounding box center [594, 212] width 119 height 98
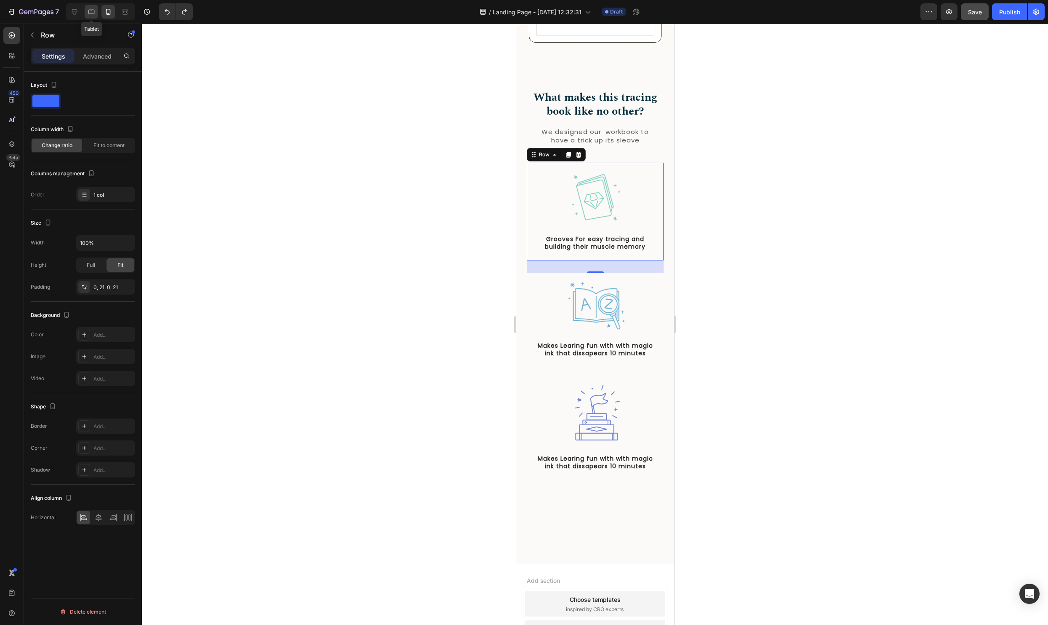
click at [92, 12] on icon at bounding box center [91, 12] width 8 height 8
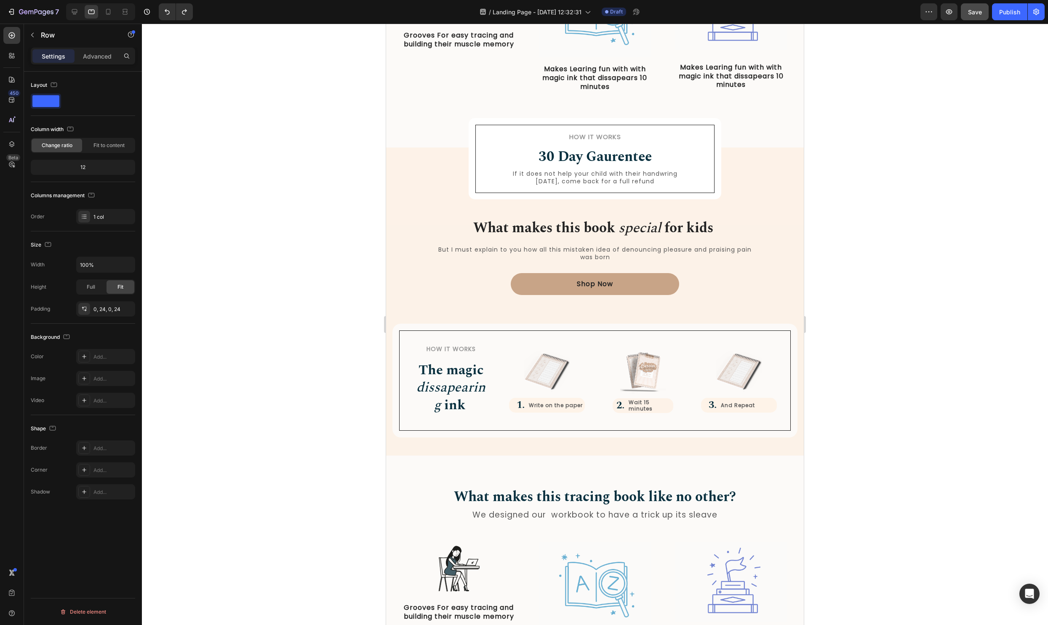
scroll to position [538, 0]
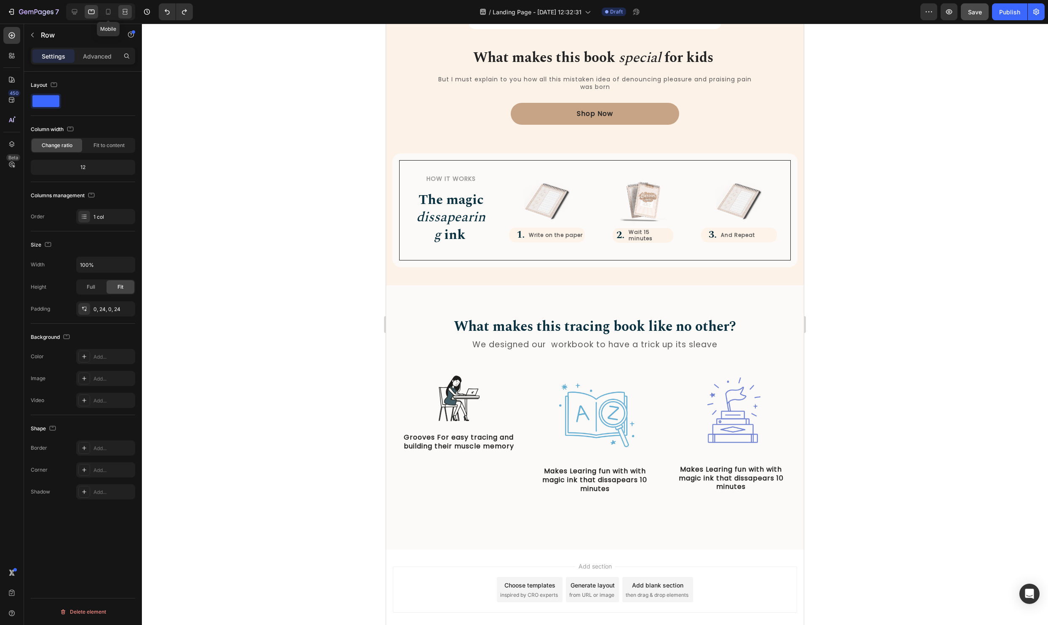
click at [120, 9] on div at bounding box center [124, 11] width 13 height 13
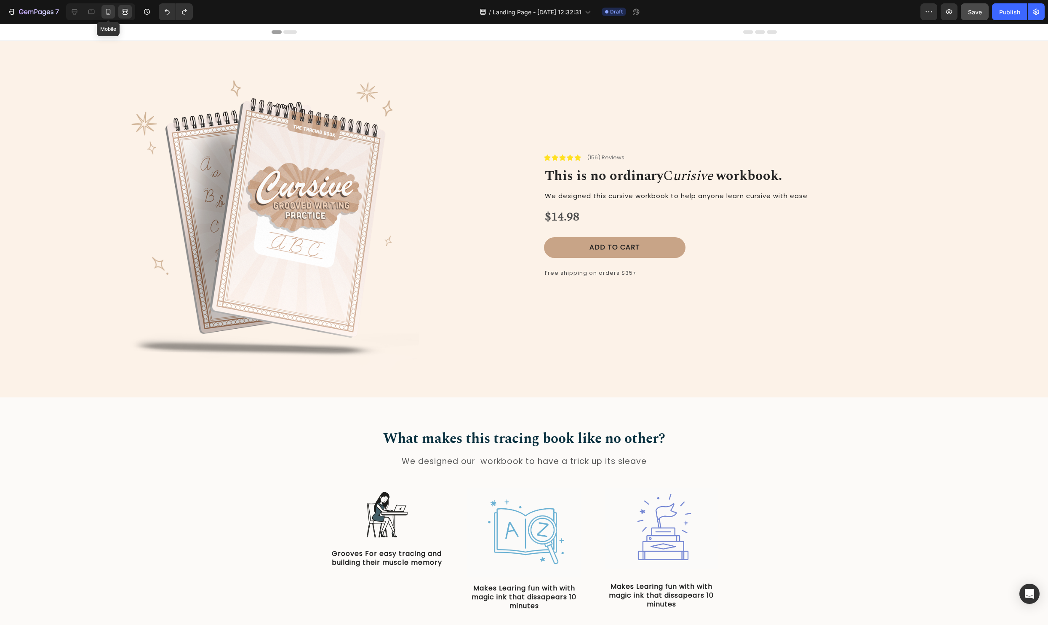
click at [112, 12] on div at bounding box center [108, 11] width 13 height 13
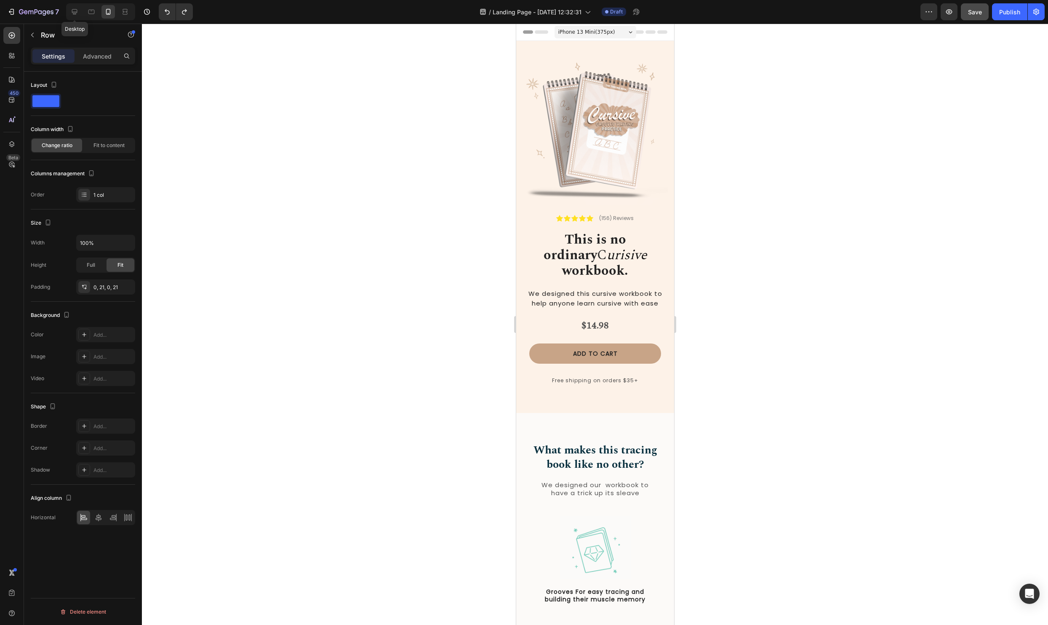
click at [72, 12] on icon at bounding box center [74, 11] width 5 height 5
type input "1200"
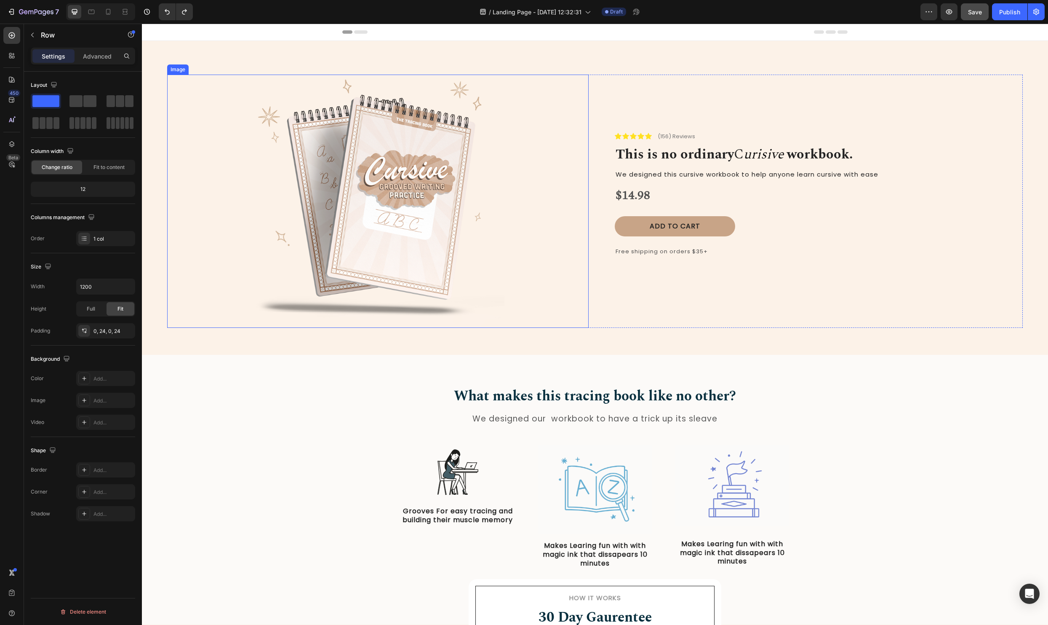
click at [439, 233] on img at bounding box center [377, 201] width 253 height 253
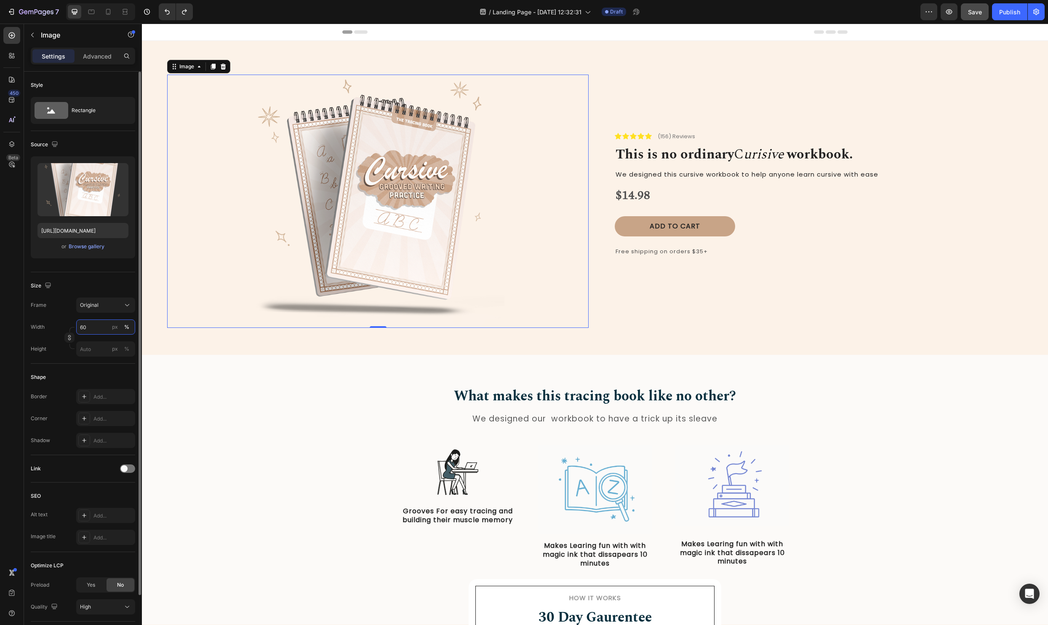
click at [88, 324] on input "60" at bounding box center [105, 326] width 59 height 15
type input "50"
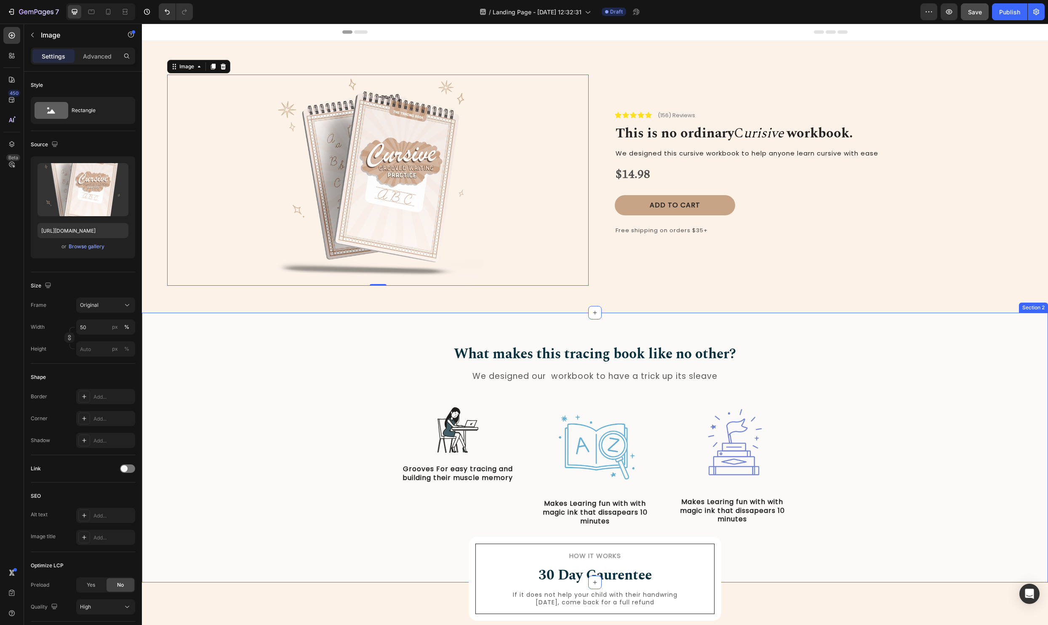
click at [1013, 490] on div "What makes this tracing book like no other? Heading We designed our workbook to…" at bounding box center [595, 442] width 894 height 196
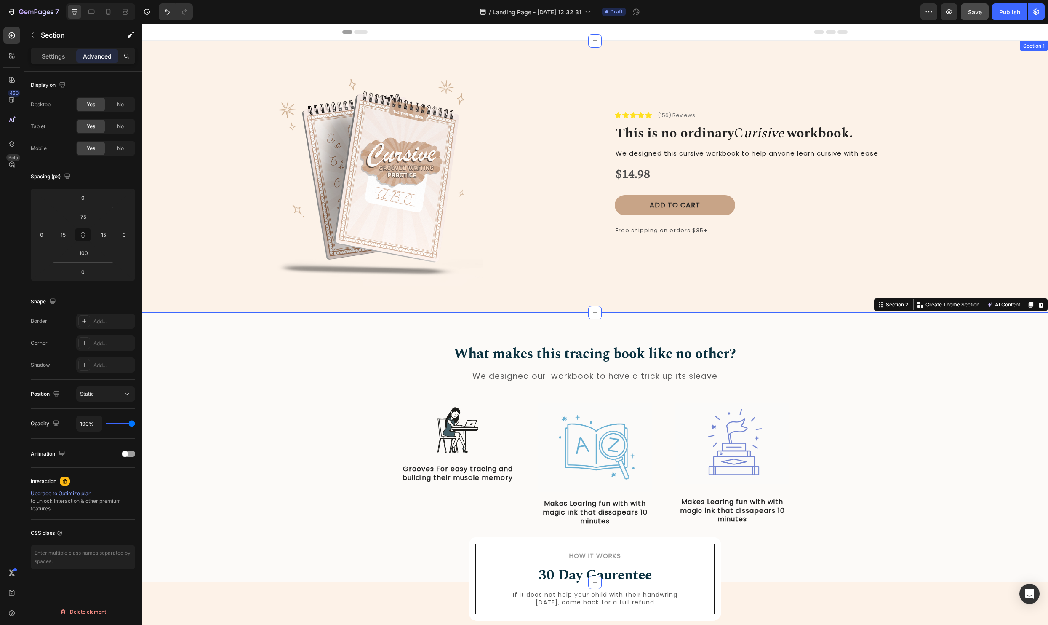
click at [684, 288] on div "Image Icon Icon Icon Icon Icon Icon List (156) Reviews Text Block Row This is n…" at bounding box center [595, 184] width 856 height 218
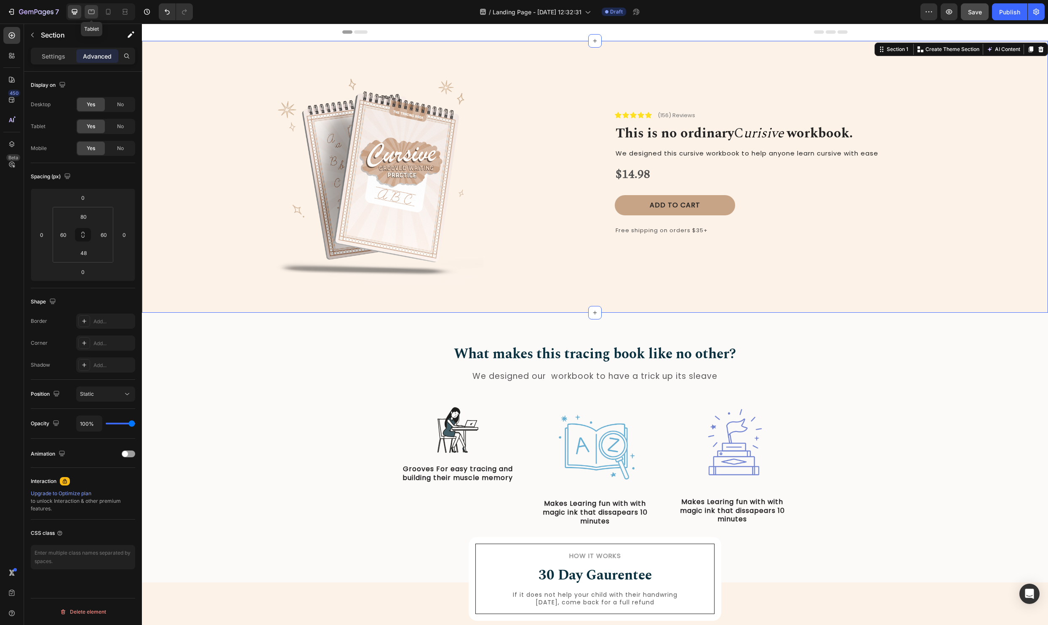
click at [92, 11] on icon at bounding box center [91, 12] width 8 height 8
type input "32"
type input "15"
type input "32"
type input "15"
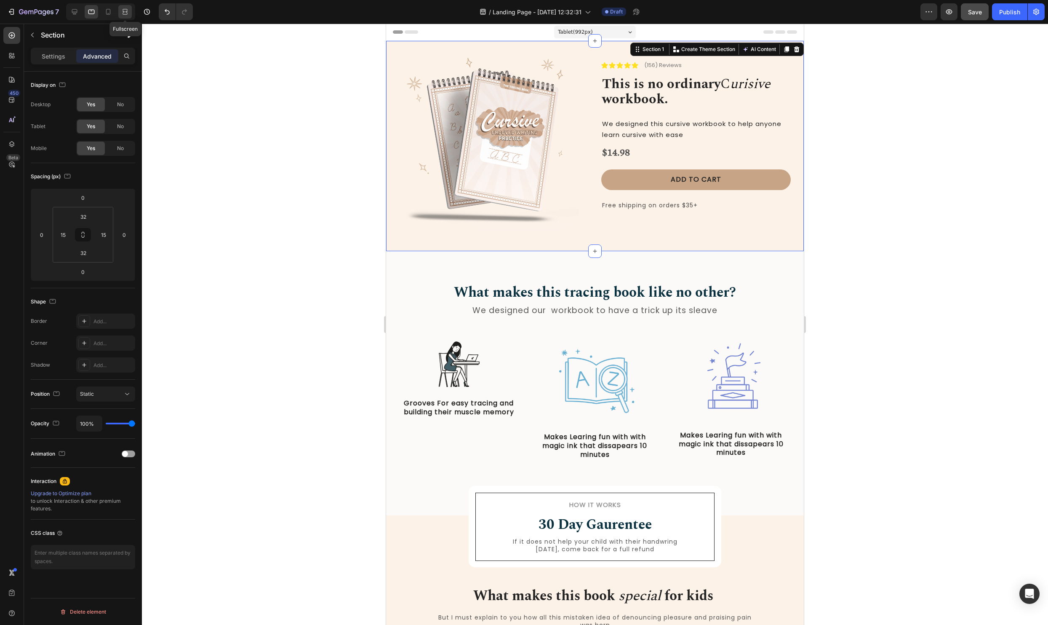
click at [125, 9] on icon at bounding box center [125, 12] width 8 height 8
type input "80"
type input "60"
type input "48"
type input "60"
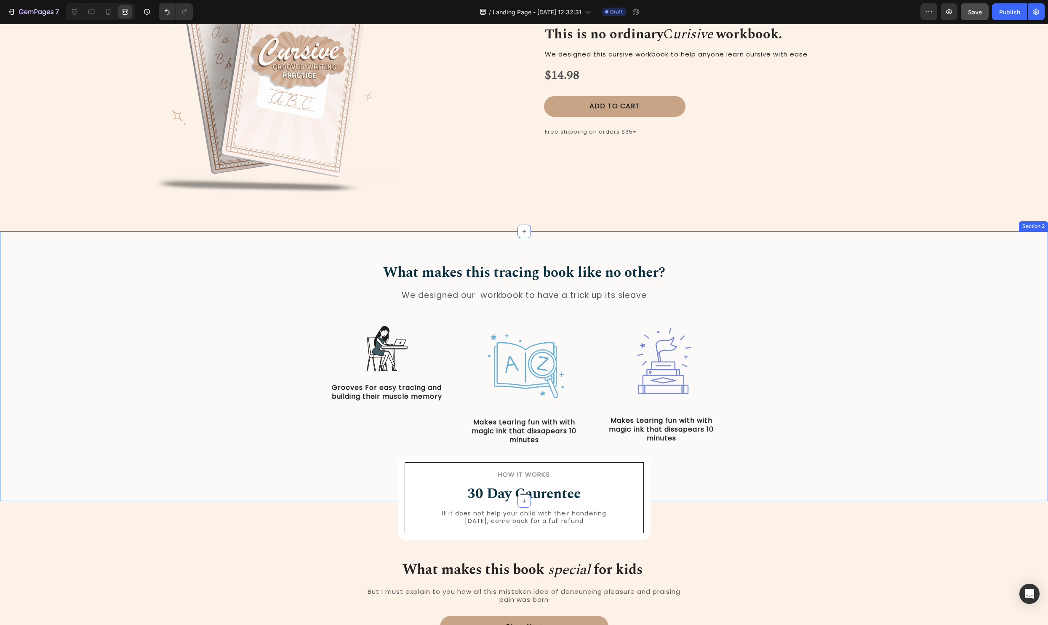
scroll to position [234, 0]
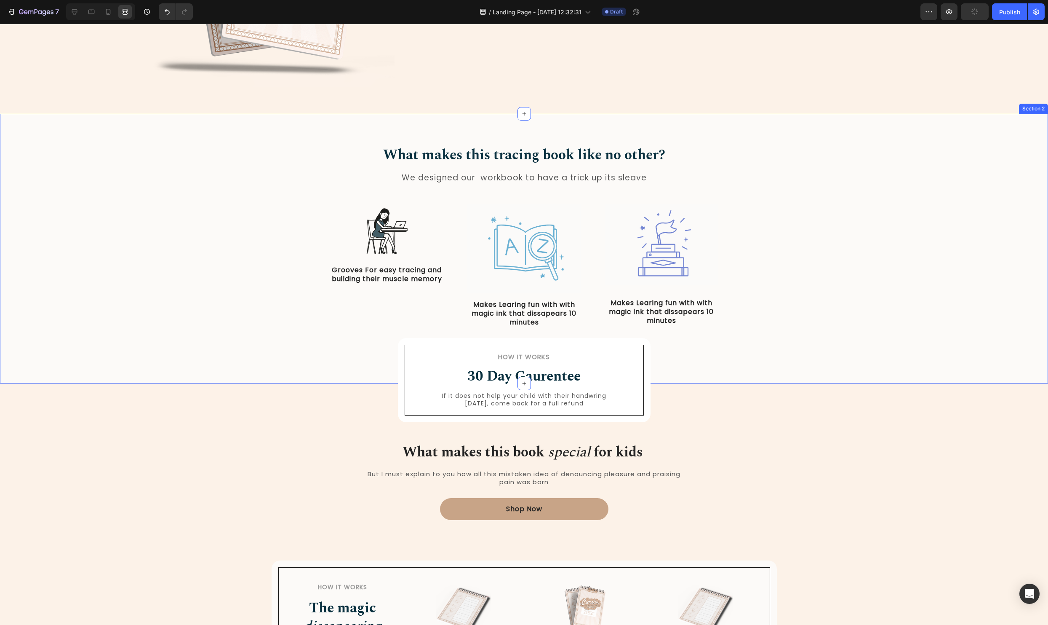
click at [711, 339] on div "What makes this tracing book like no other? Heading We designed our workbook to…" at bounding box center [524, 243] width 1036 height 196
click at [110, 12] on icon at bounding box center [108, 12] width 8 height 8
type input "70"
type input "25"
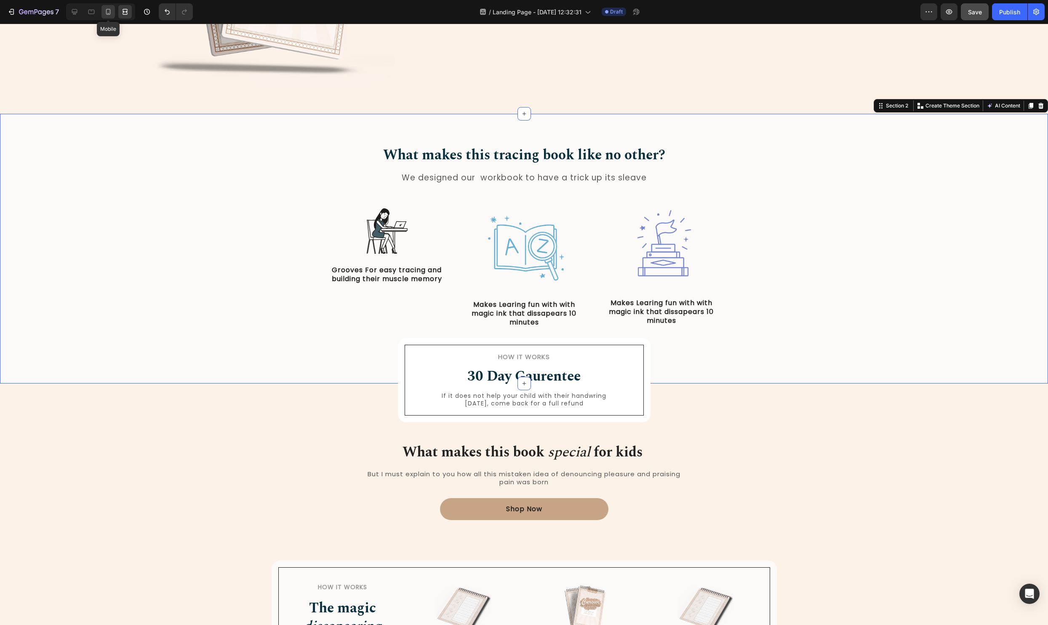
type input "170"
type input "25"
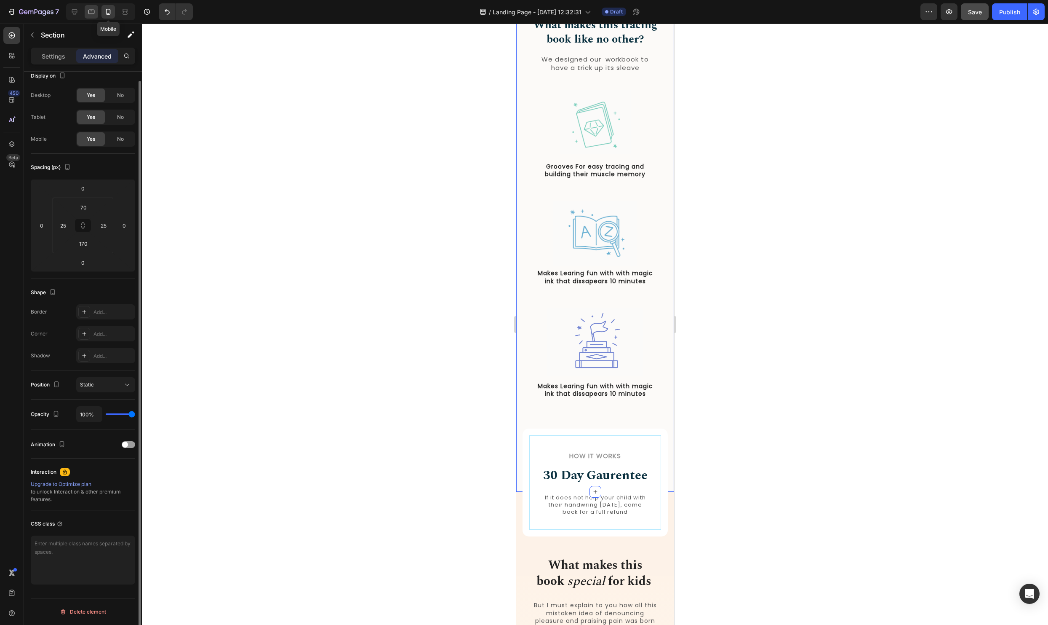
scroll to position [9, 0]
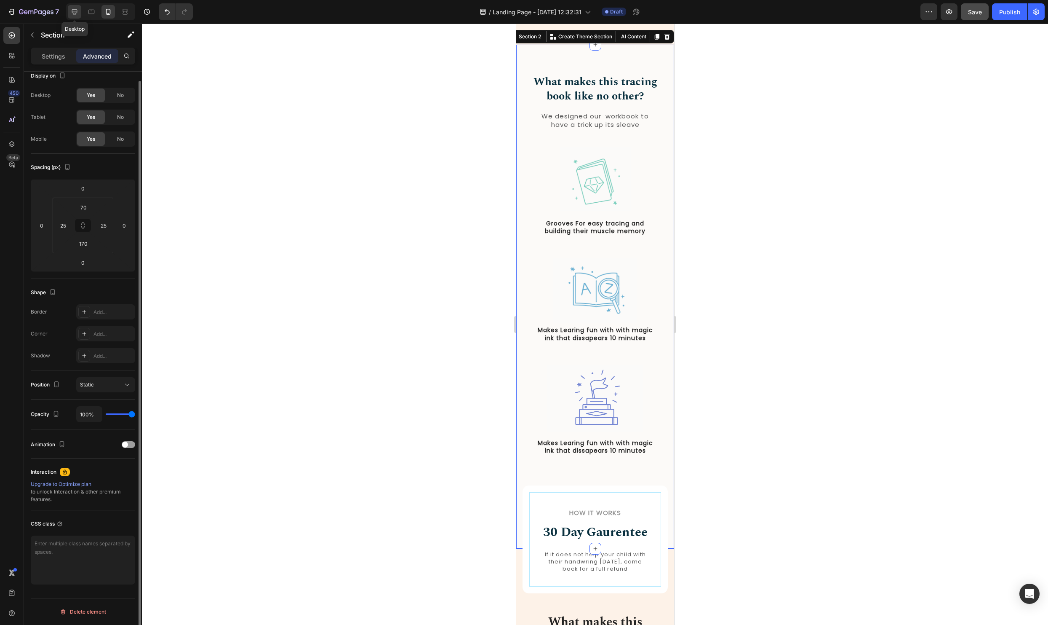
click at [75, 12] on icon at bounding box center [74, 11] width 5 height 5
type input "75"
type input "15"
type input "100"
type input "15"
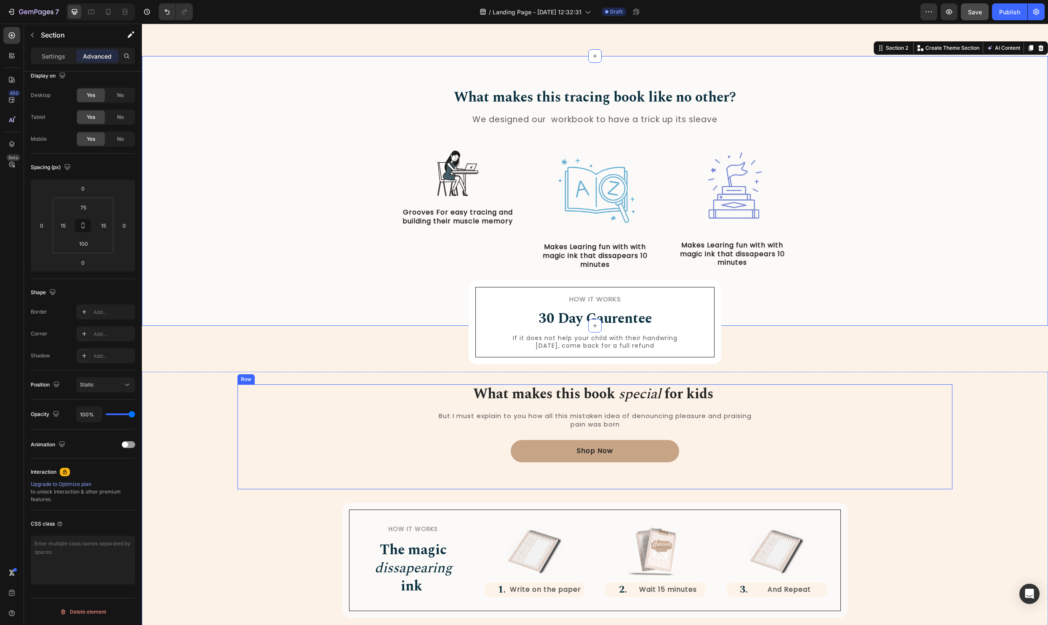
scroll to position [259, 0]
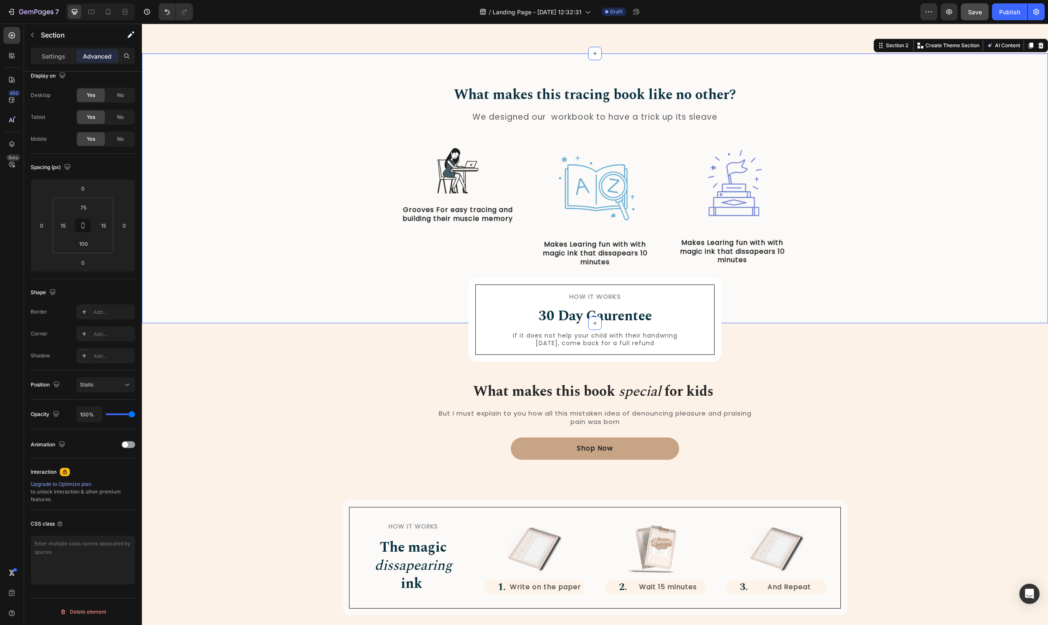
click at [870, 309] on div "What makes this tracing book like no other? Heading We designed our workbook to…" at bounding box center [595, 188] width 906 height 270
click at [88, 247] on input "100" at bounding box center [83, 243] width 17 height 13
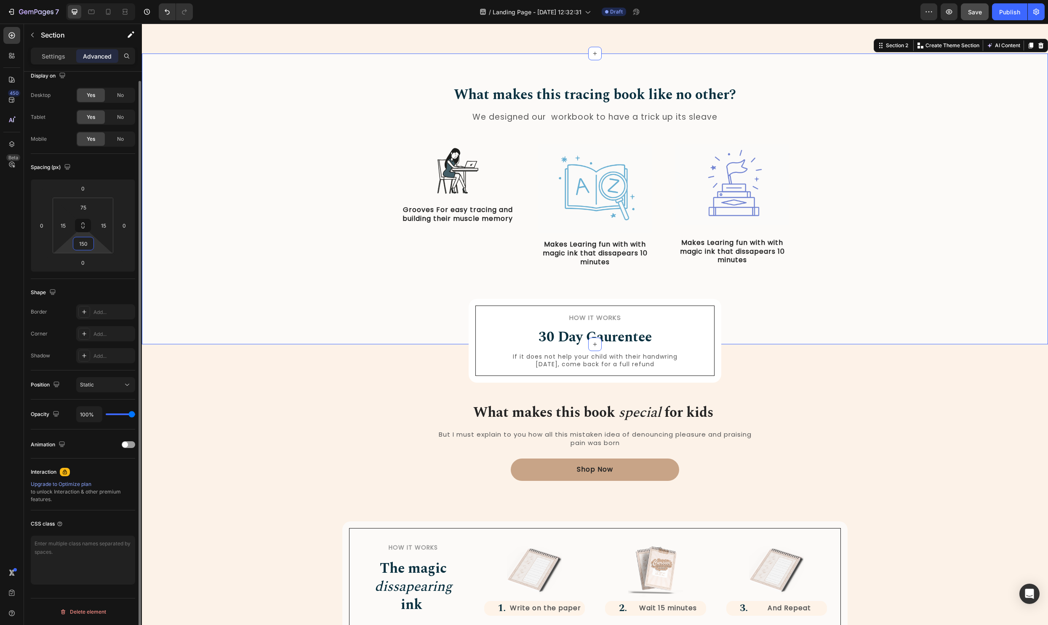
type input "150"
click at [864, 256] on div "What makes this tracing book like no other? Heading We designed our workbook to…" at bounding box center [595, 183] width 894 height 196
click at [952, 13] on icon "button" at bounding box center [949, 12] width 8 height 8
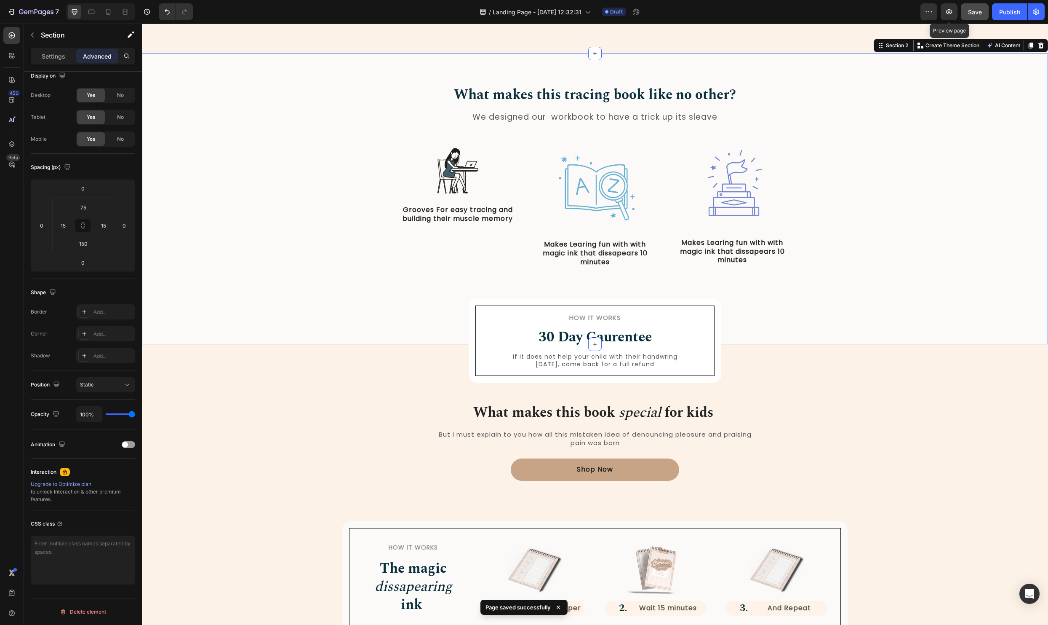
click at [948, 11] on icon "button" at bounding box center [949, 12] width 8 height 8
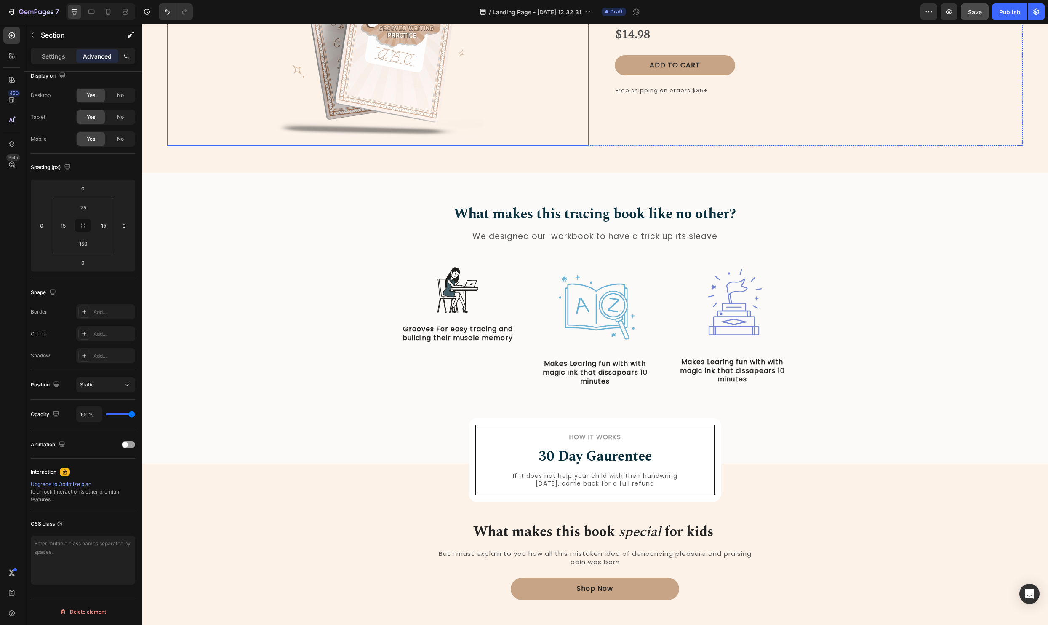
scroll to position [125, 0]
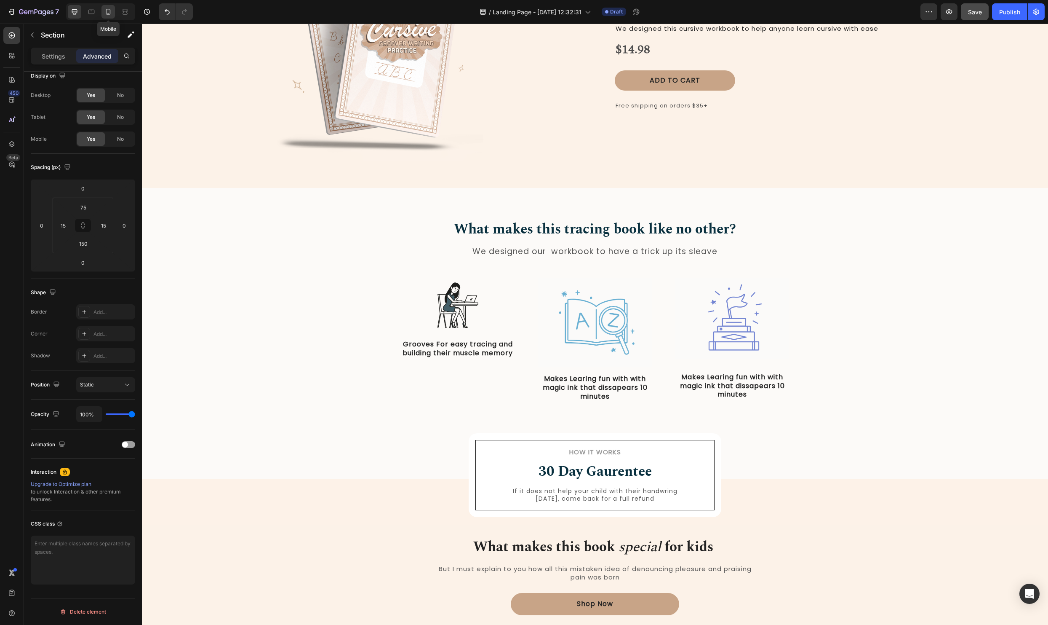
click at [110, 11] on icon at bounding box center [108, 12] width 8 height 8
type input "70"
type input "25"
type input "170"
type input "25"
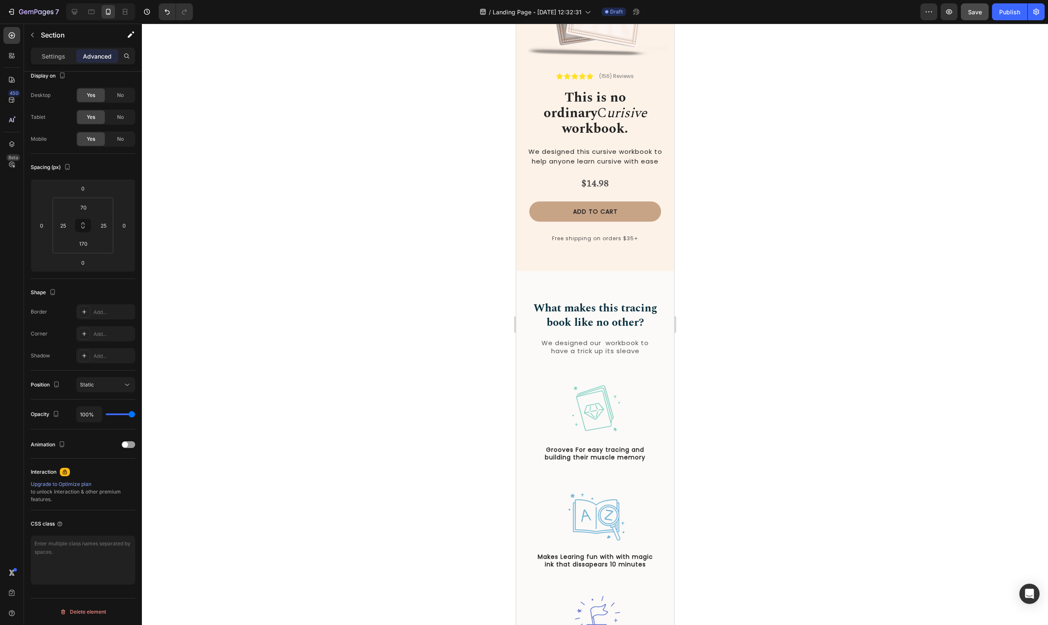
scroll to position [130, 0]
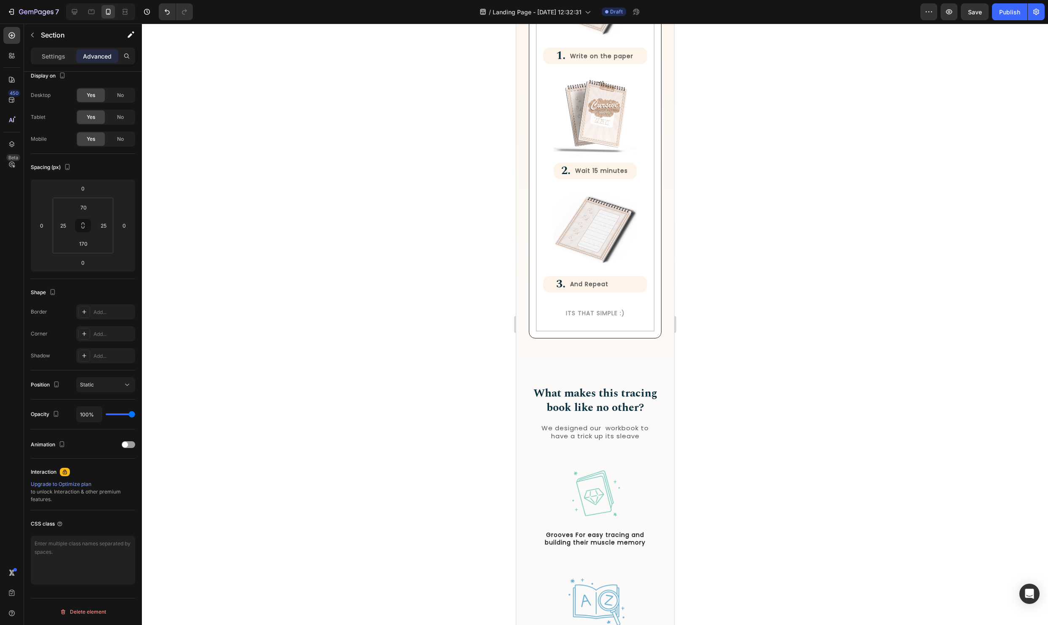
scroll to position [1210, 0]
